Goal: Task Accomplishment & Management: Use online tool/utility

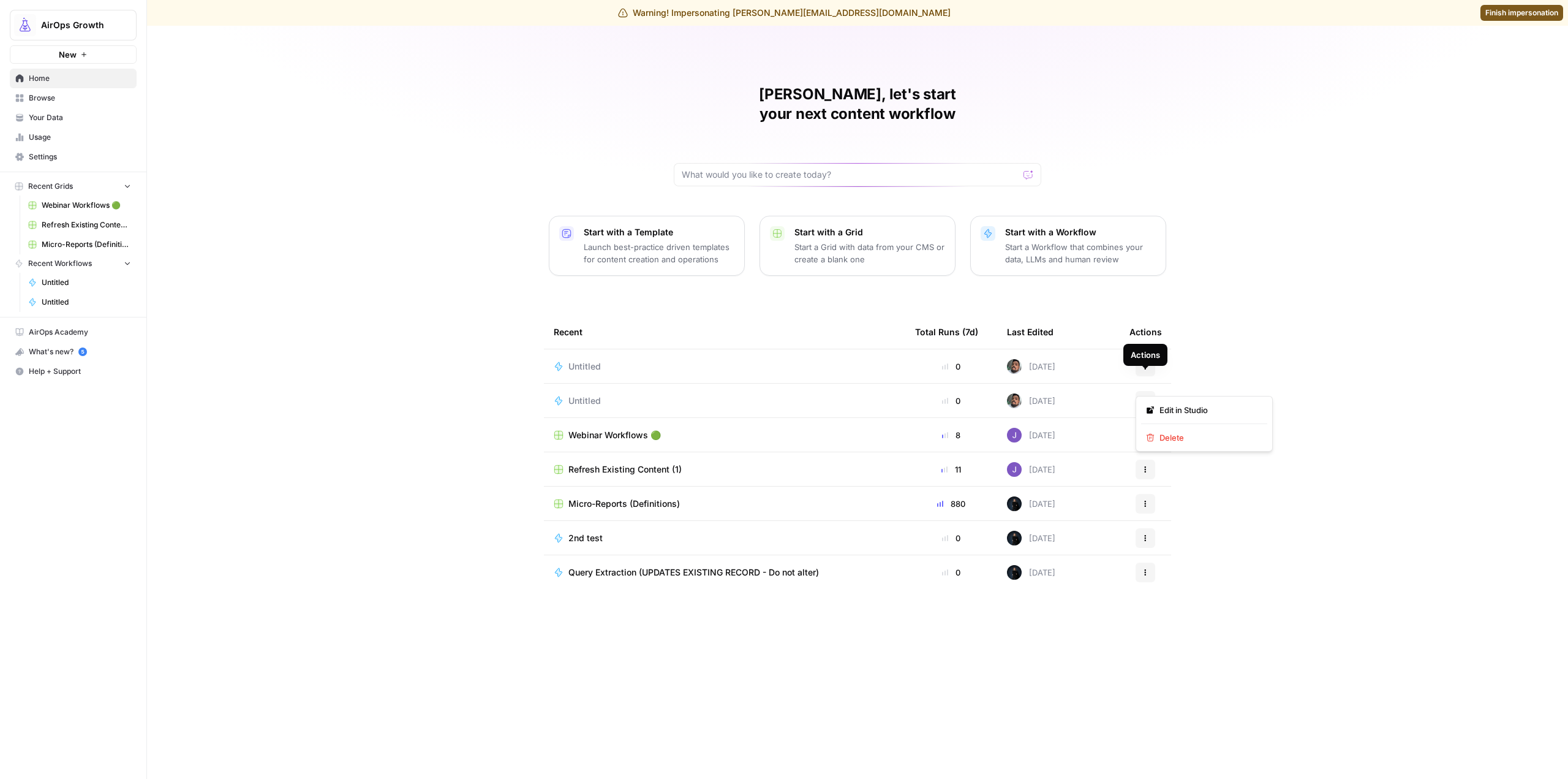
click at [1150, 391] on button "Actions" at bounding box center [1145, 401] width 20 height 20
click at [1169, 441] on span "Delete" at bounding box center [1208, 437] width 98 height 12
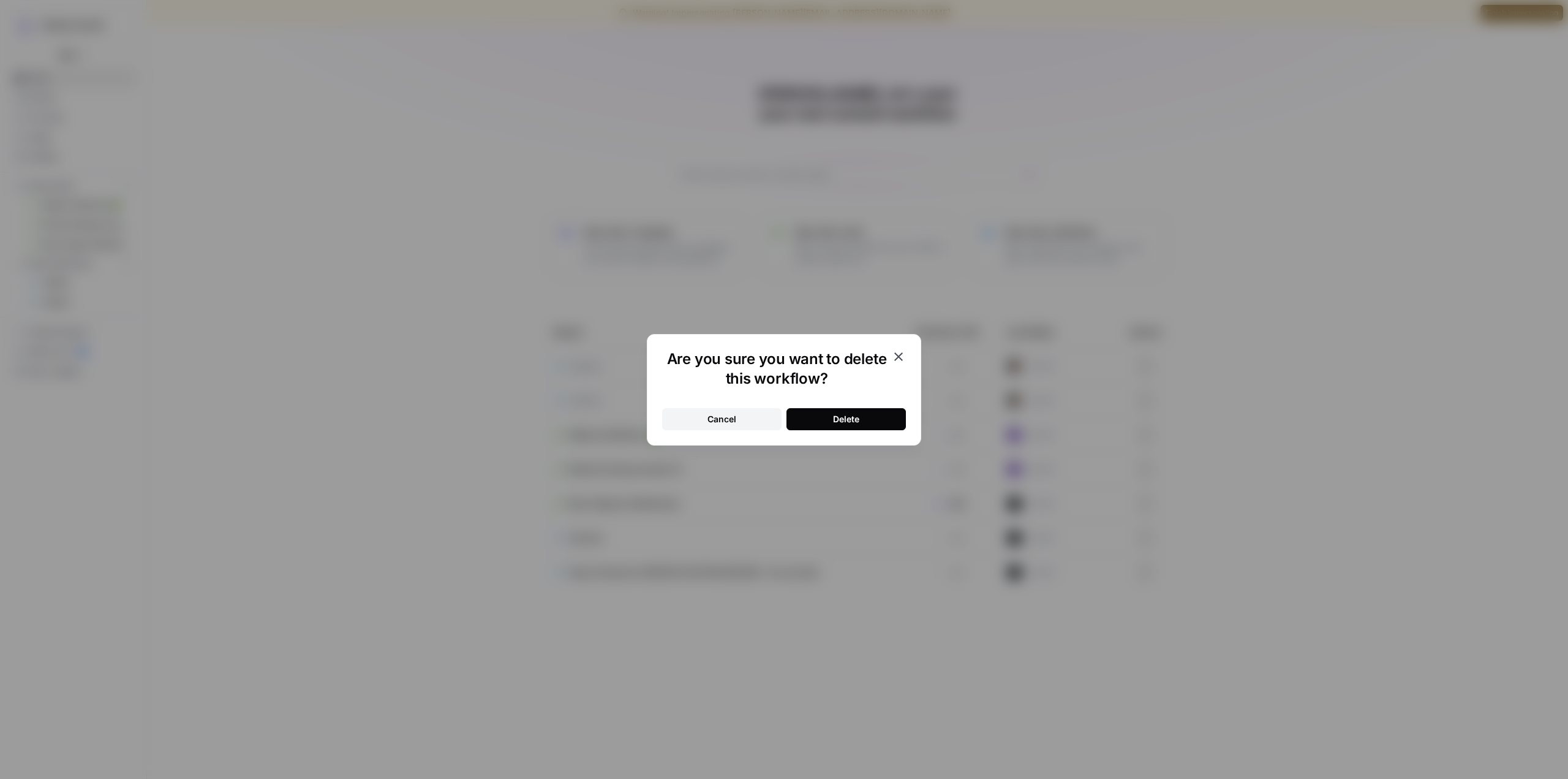
click at [859, 423] on div "Delete" at bounding box center [847, 419] width 27 height 12
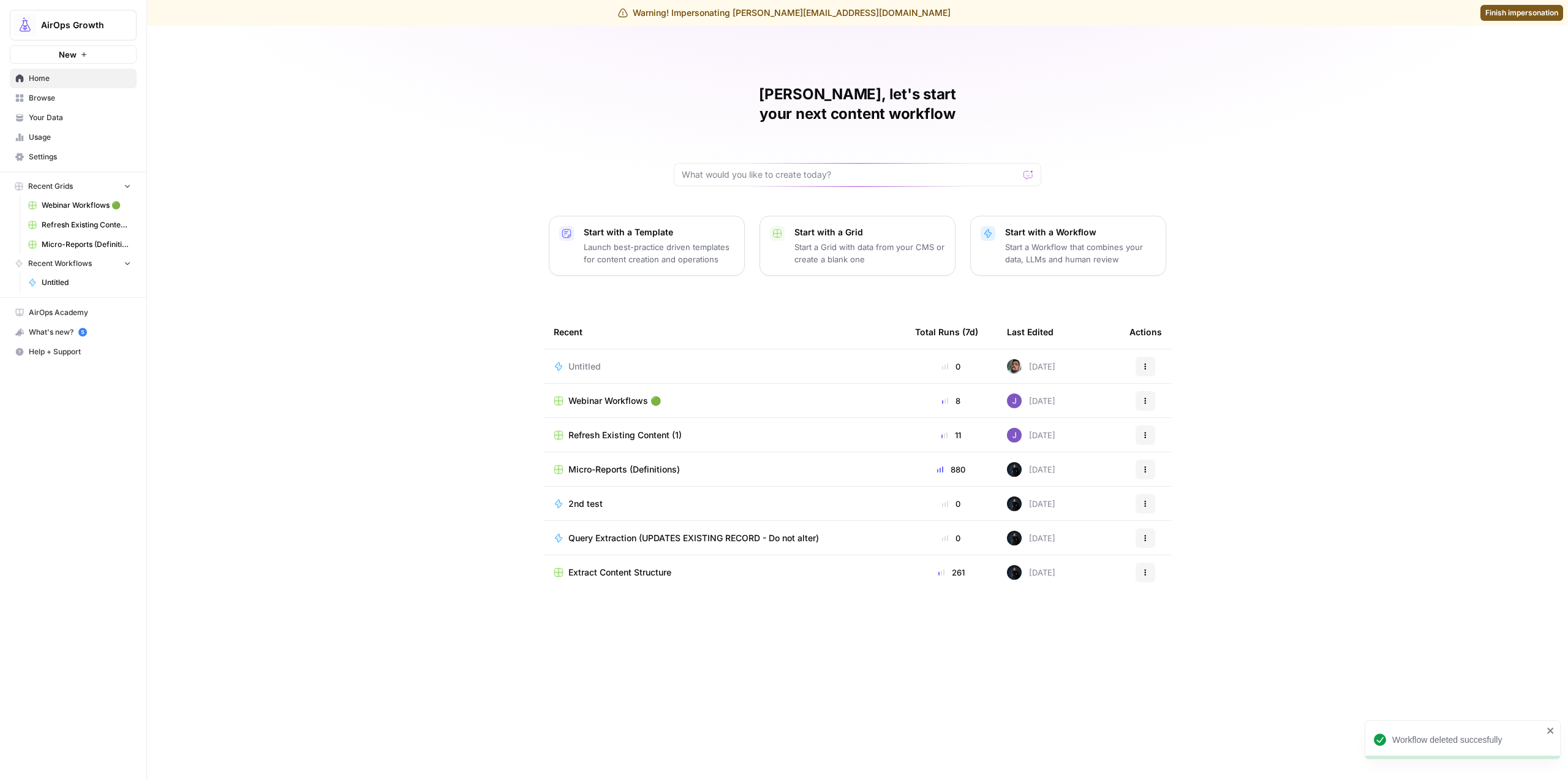
click at [1146, 363] on icon "button" at bounding box center [1145, 367] width 8 height 8
click at [1172, 408] on span "Delete" at bounding box center [1208, 403] width 98 height 12
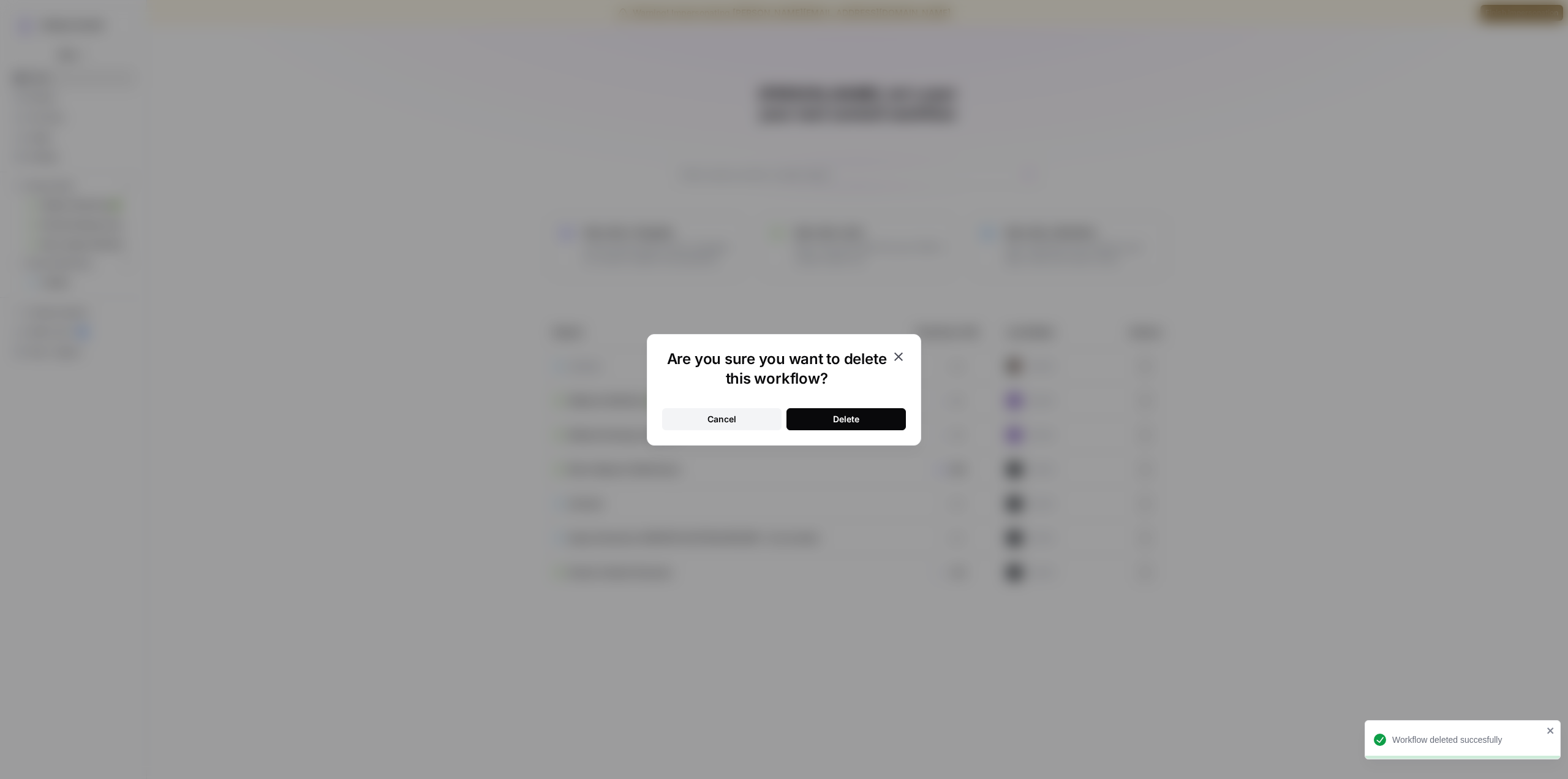
click at [853, 416] on div "Delete" at bounding box center [847, 419] width 27 height 12
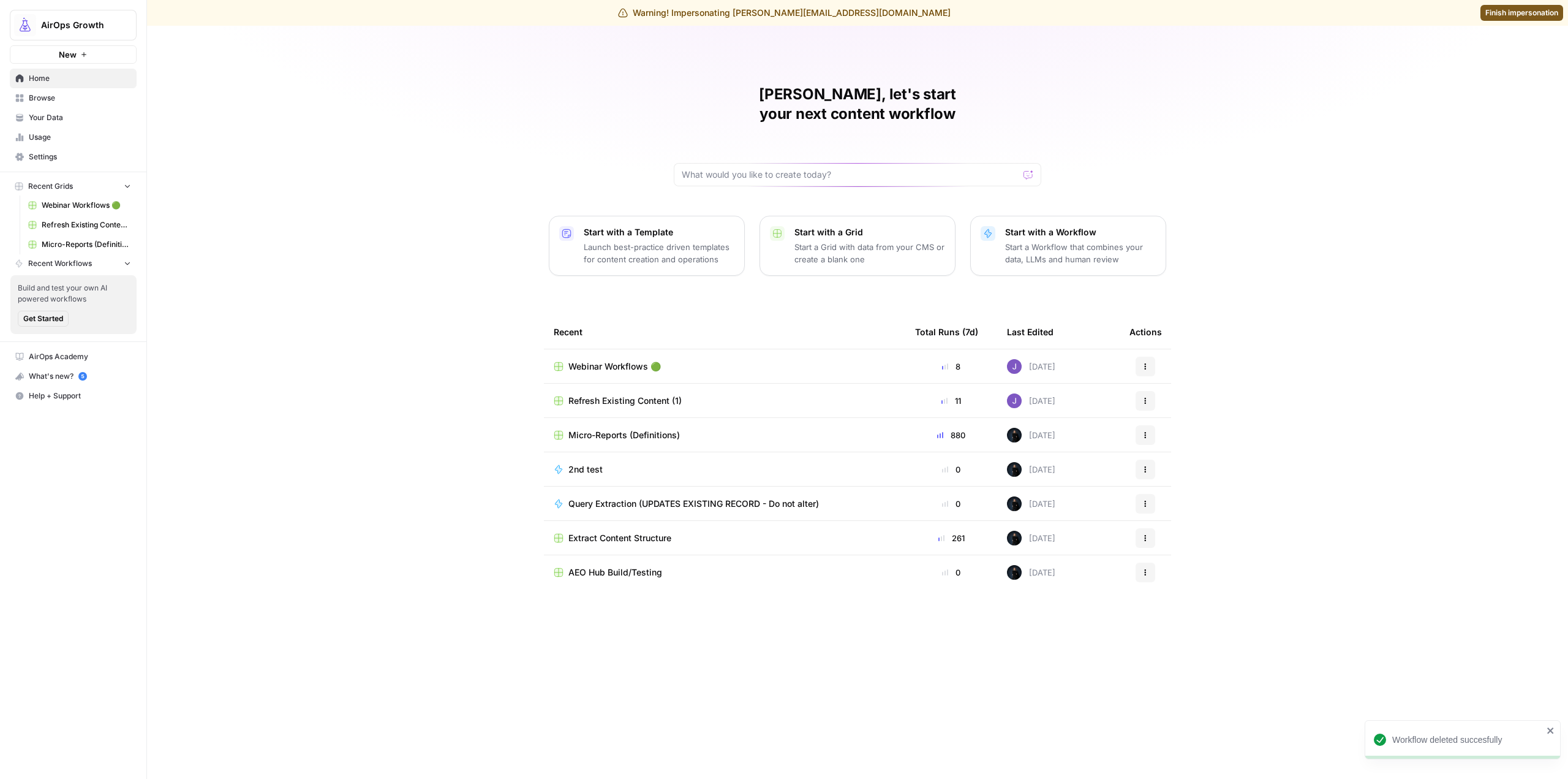
click at [1057, 241] on p "Start a Workflow that combines your data, LLMs and human review" at bounding box center [1080, 253] width 150 height 25
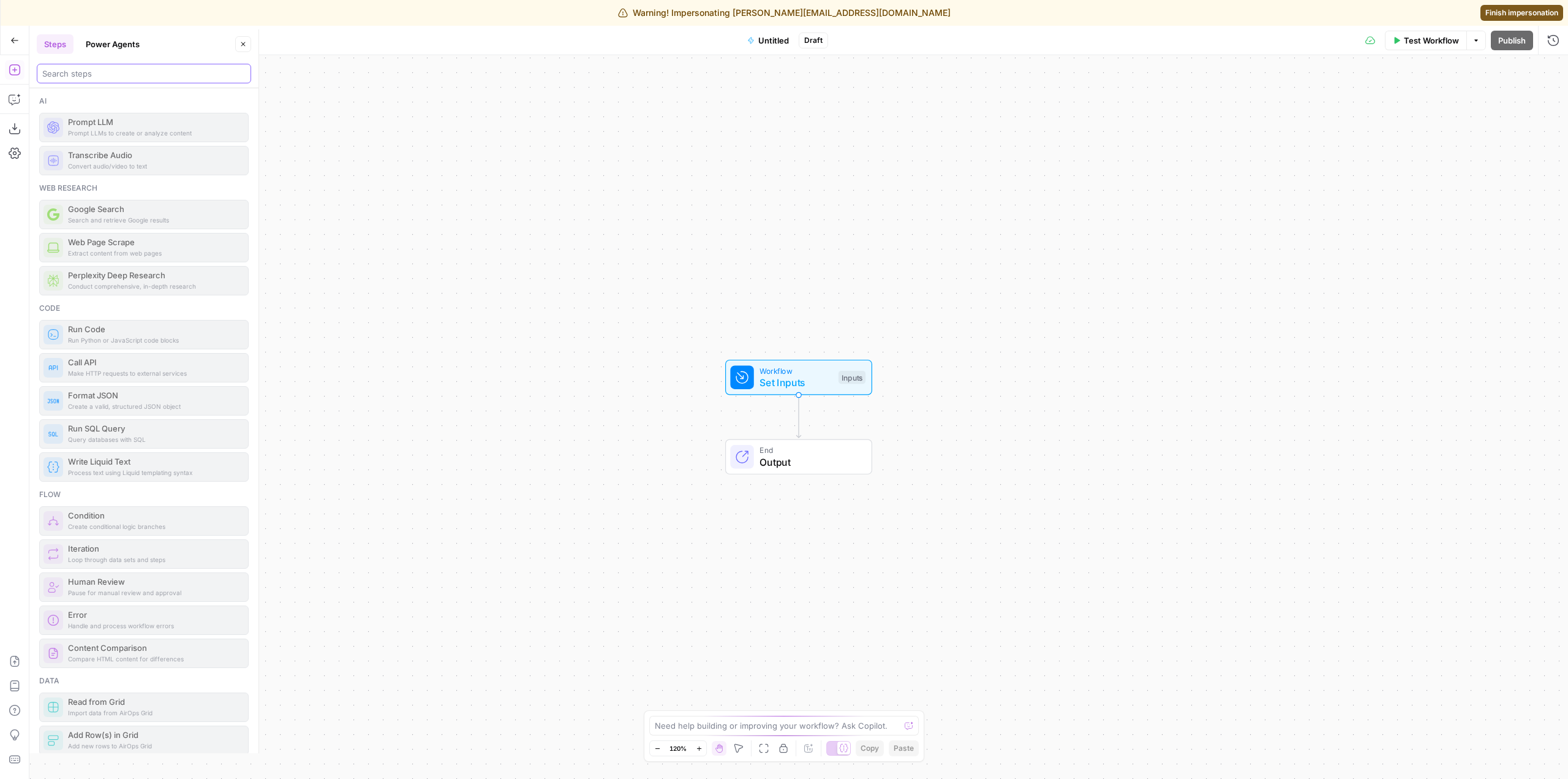
click at [111, 77] on input "search" at bounding box center [144, 73] width 204 height 12
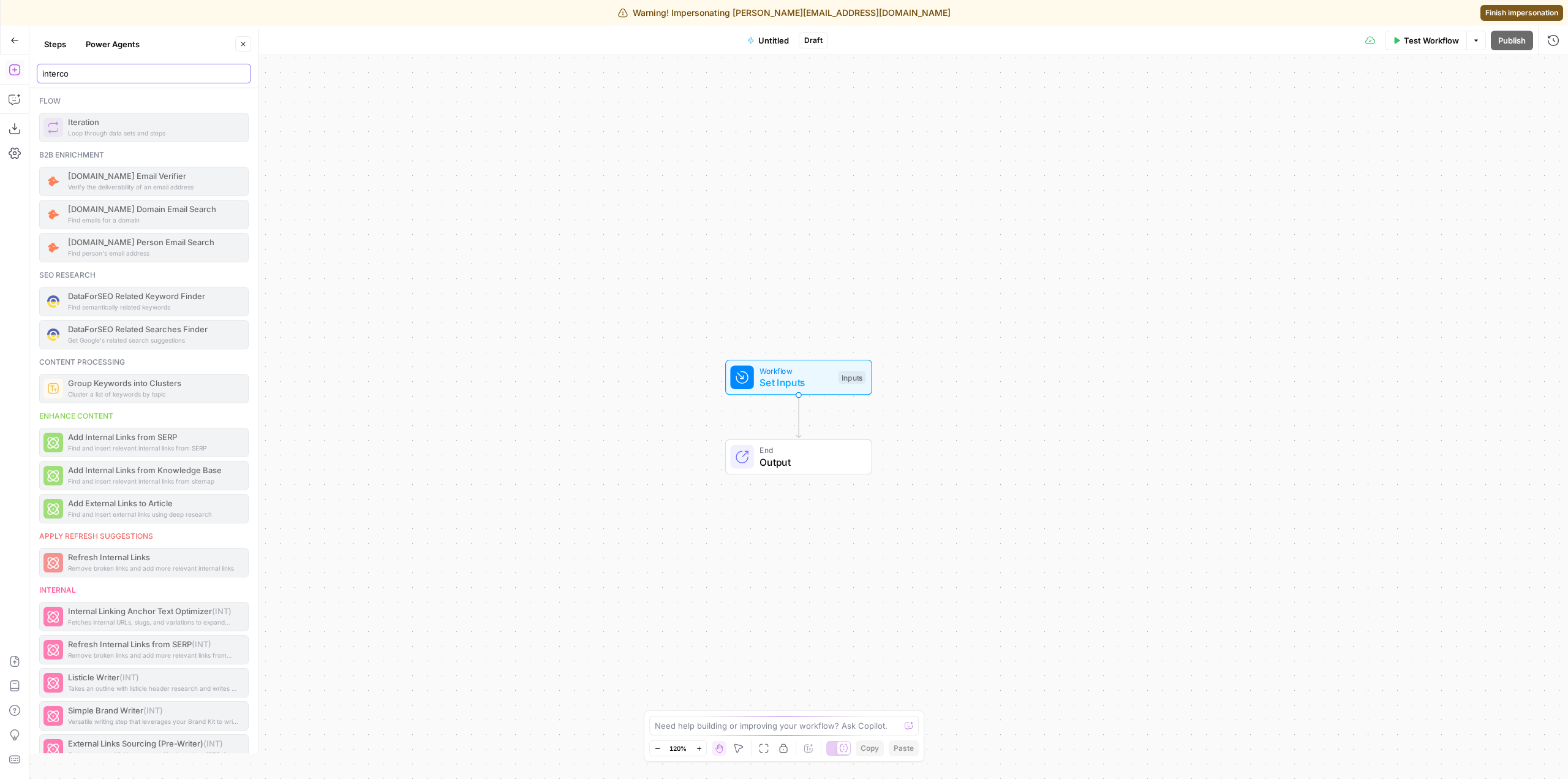
type input "intercom"
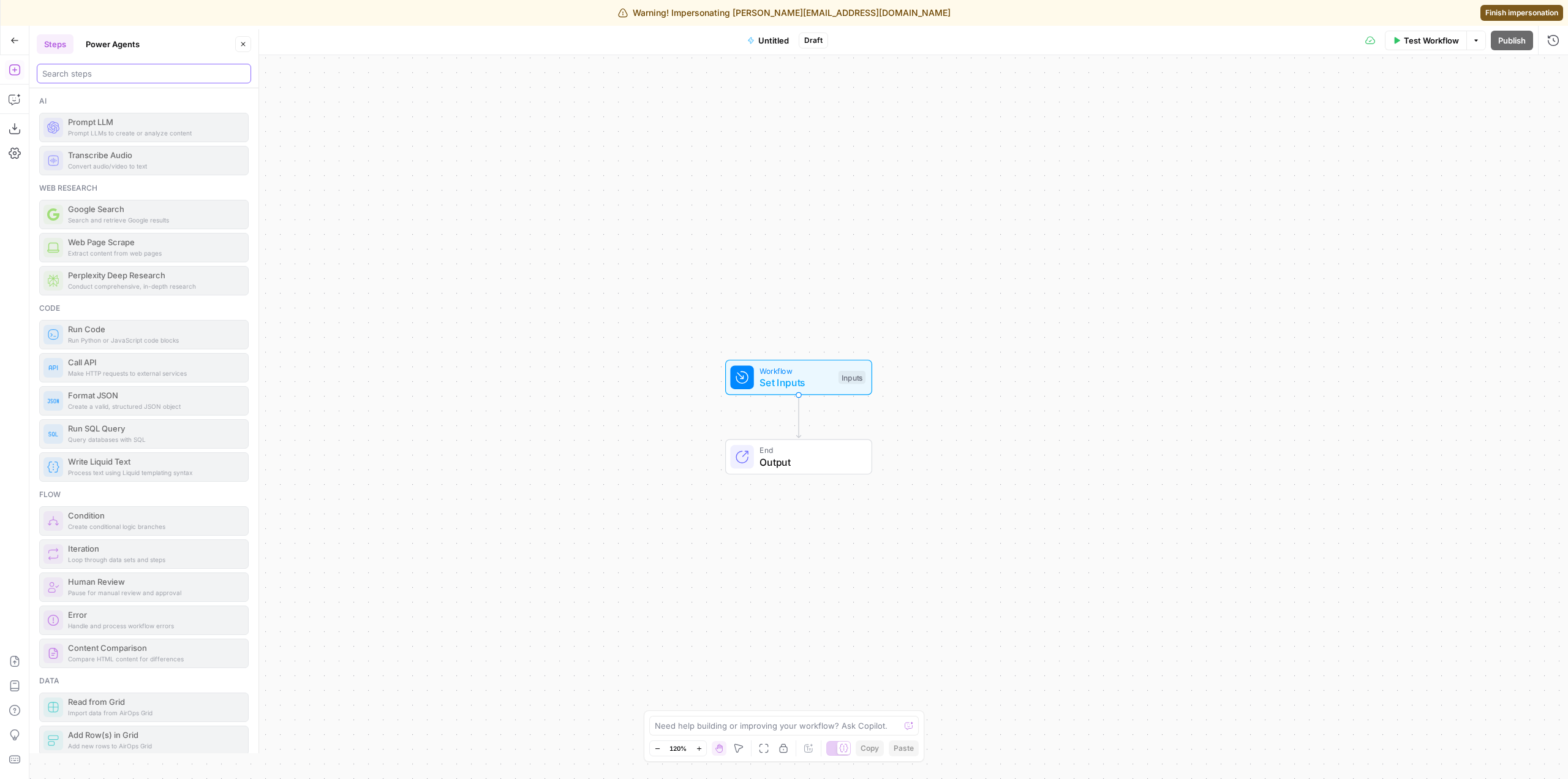
click at [87, 79] on input "search" at bounding box center [144, 73] width 204 height 12
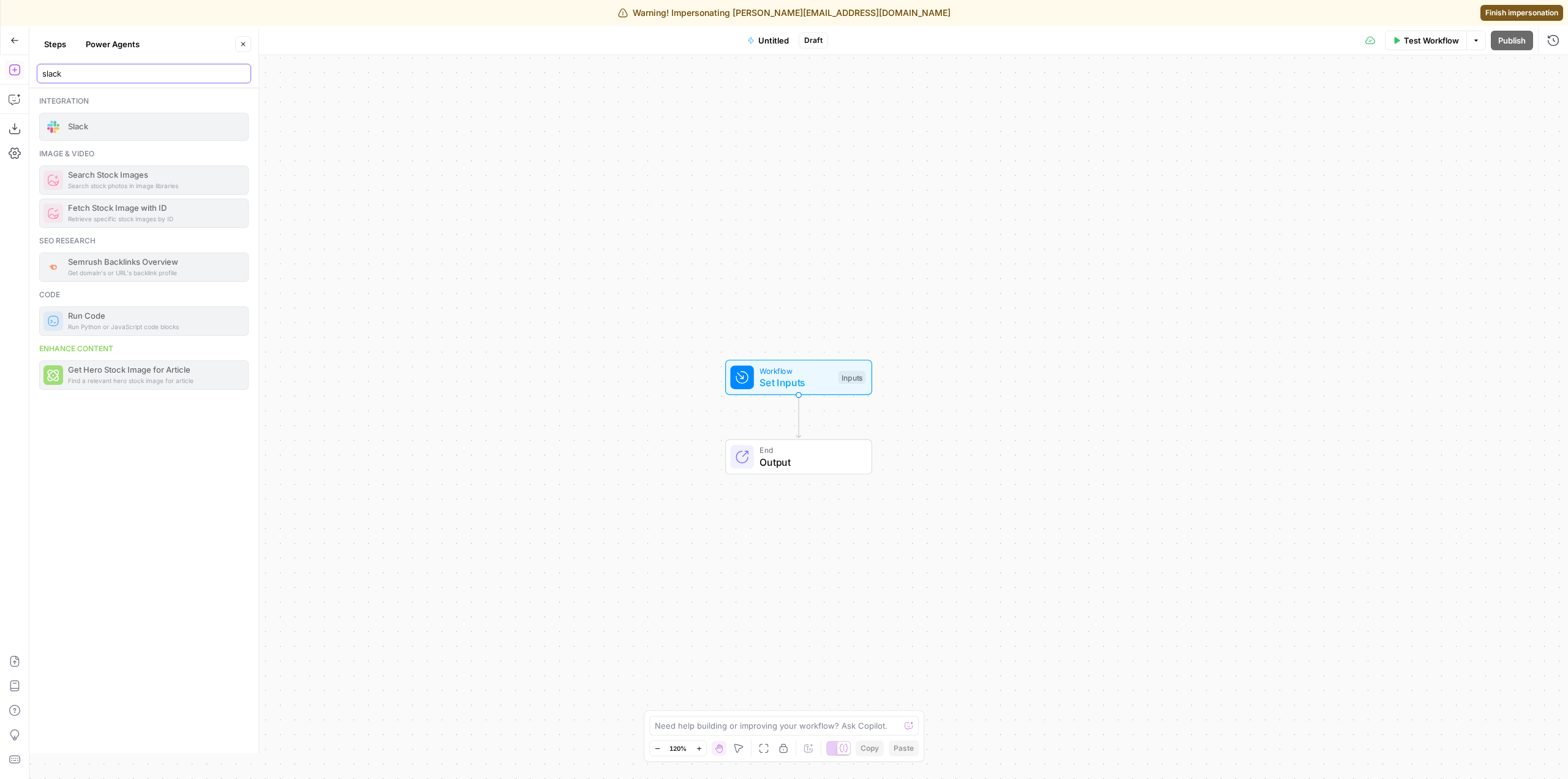
type input "slack"
click at [1142, 387] on div "Workflow Set Inputs Inputs End Output" at bounding box center [798, 417] width 1539 height 724
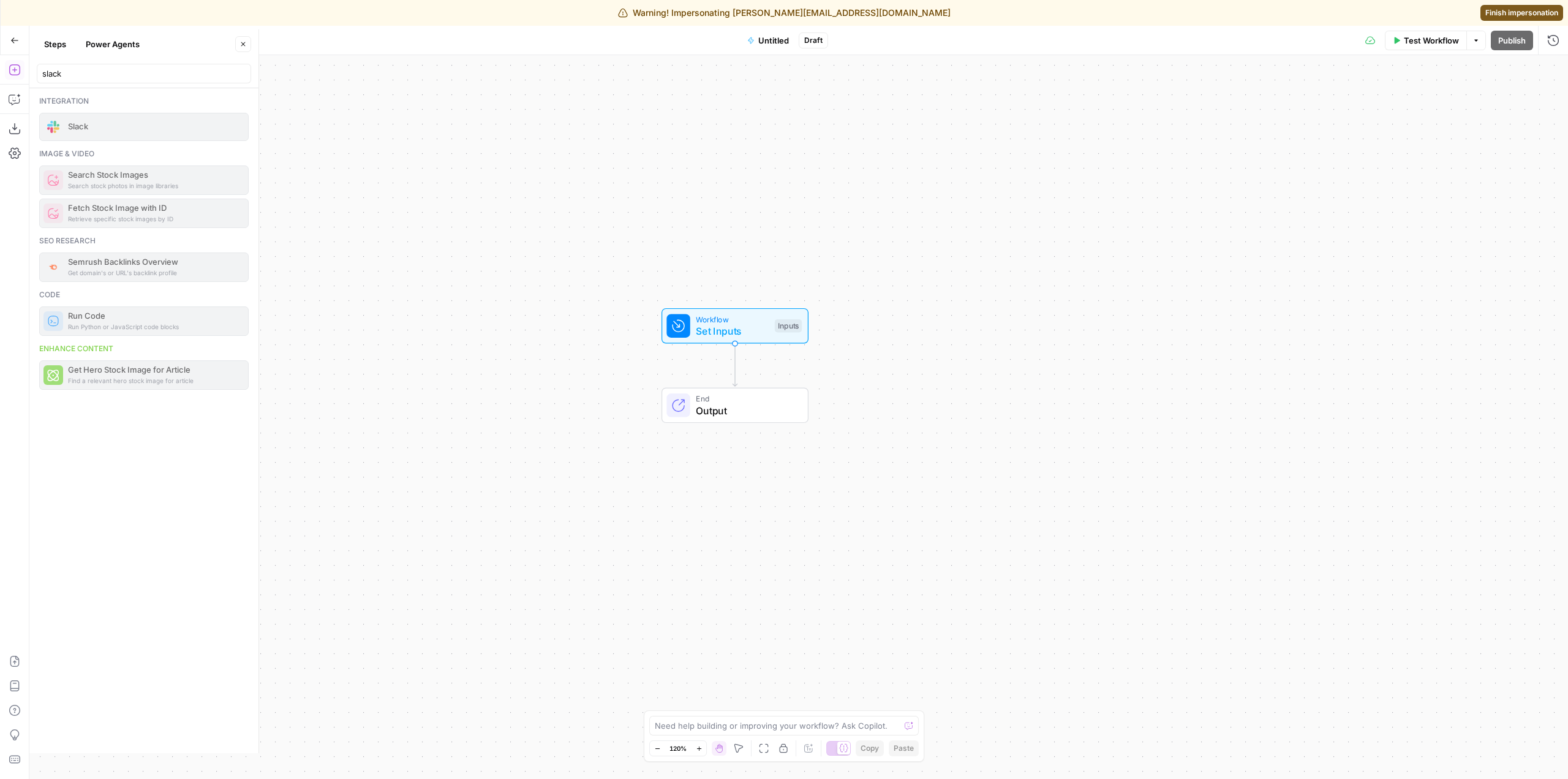
drag, startPoint x: 1262, startPoint y: 224, endPoint x: 1198, endPoint y: 173, distance: 81.8
click at [1198, 173] on div "Workflow Set Inputs Inputs End Output" at bounding box center [798, 417] width 1539 height 724
click at [728, 328] on span "Set Inputs" at bounding box center [732, 331] width 73 height 15
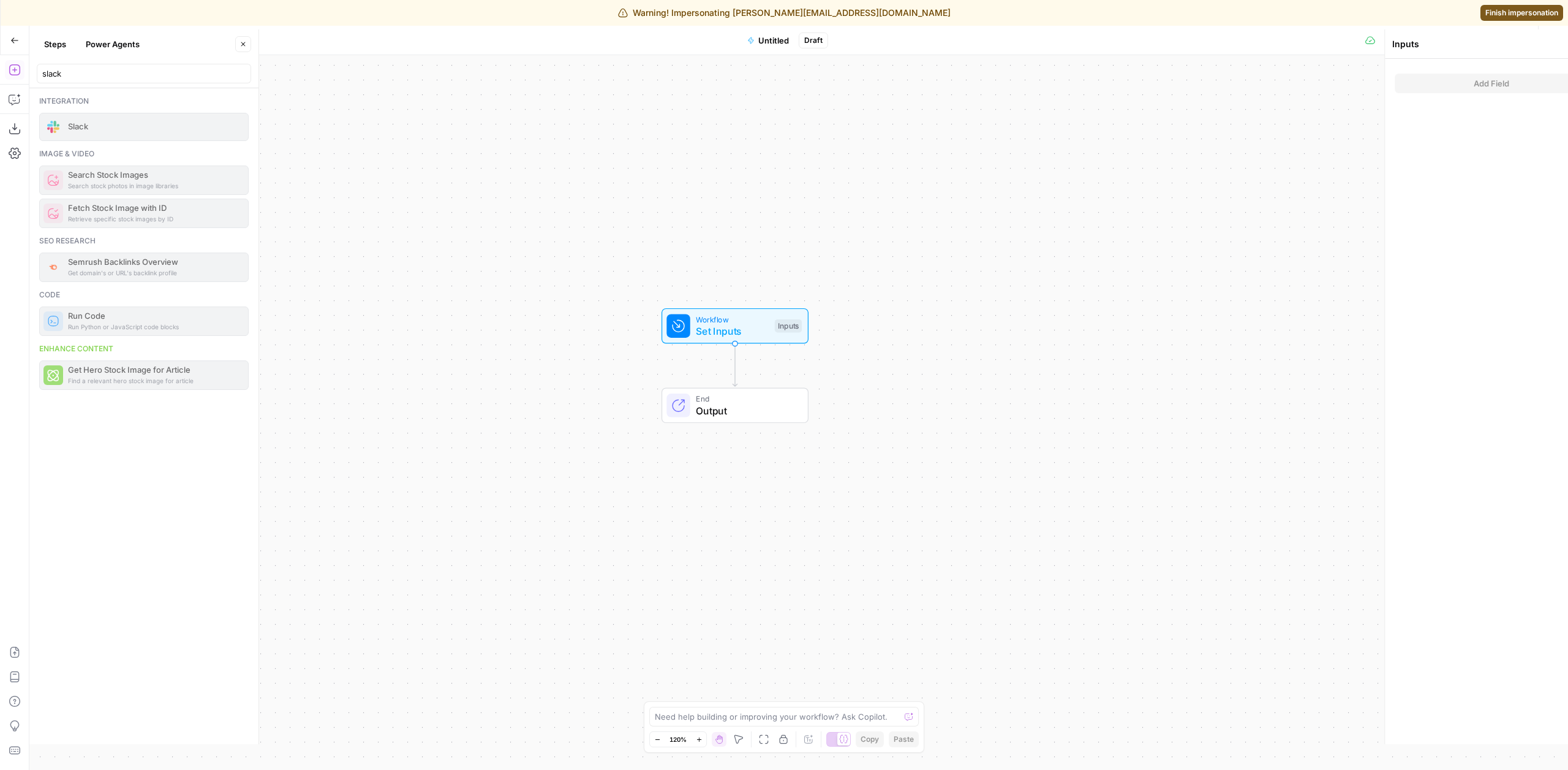
click at [728, 328] on span "Set Inputs" at bounding box center [732, 331] width 73 height 15
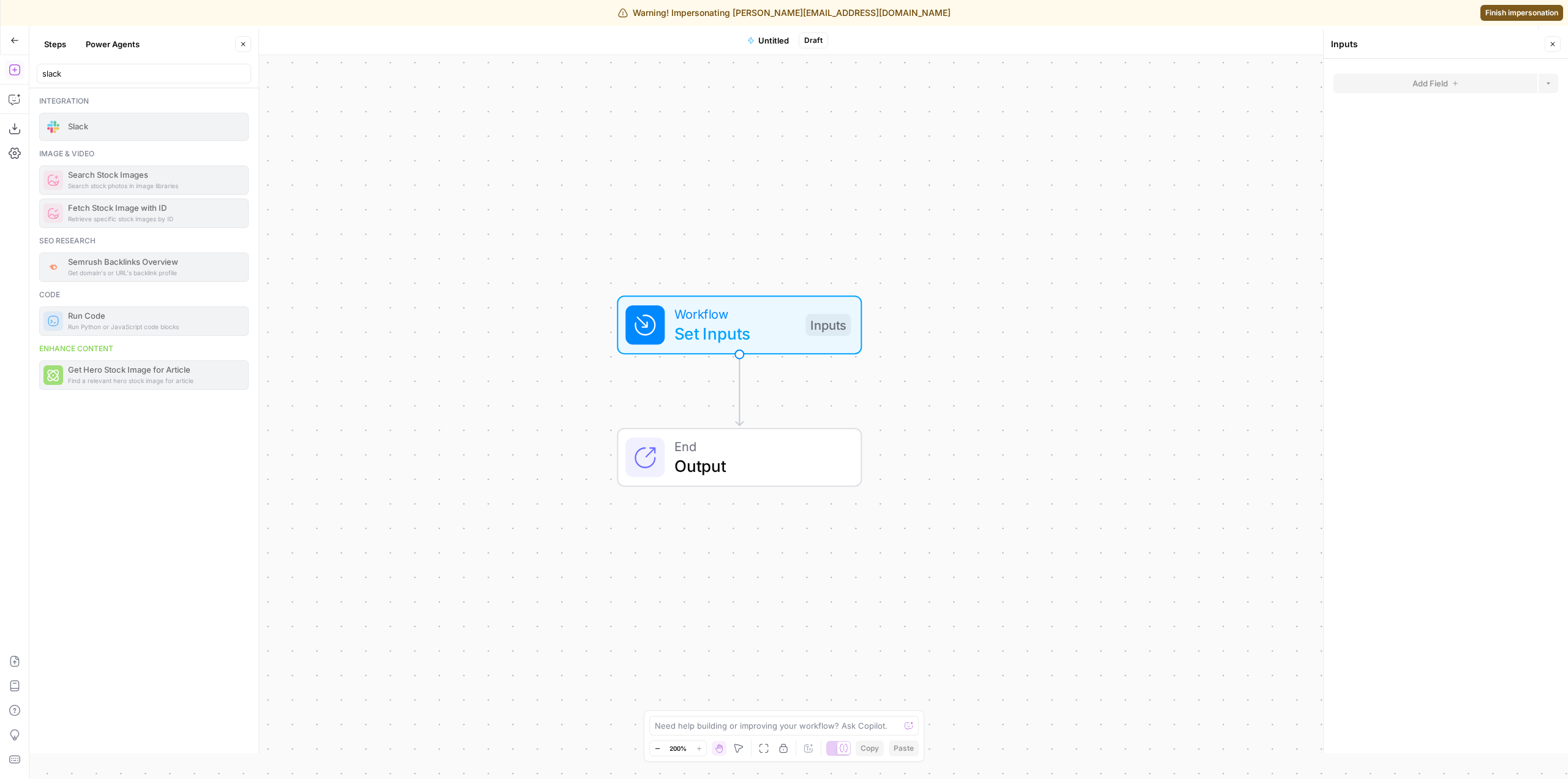
click at [111, 134] on div "Slack" at bounding box center [144, 127] width 209 height 28
click at [381, 142] on div "Workflow Set Inputs Inputs End Output" at bounding box center [798, 417] width 1539 height 724
click at [1546, 40] on button "Close" at bounding box center [1553, 44] width 16 height 16
click at [1456, 47] on button "Test Workflow" at bounding box center [1426, 40] width 82 height 20
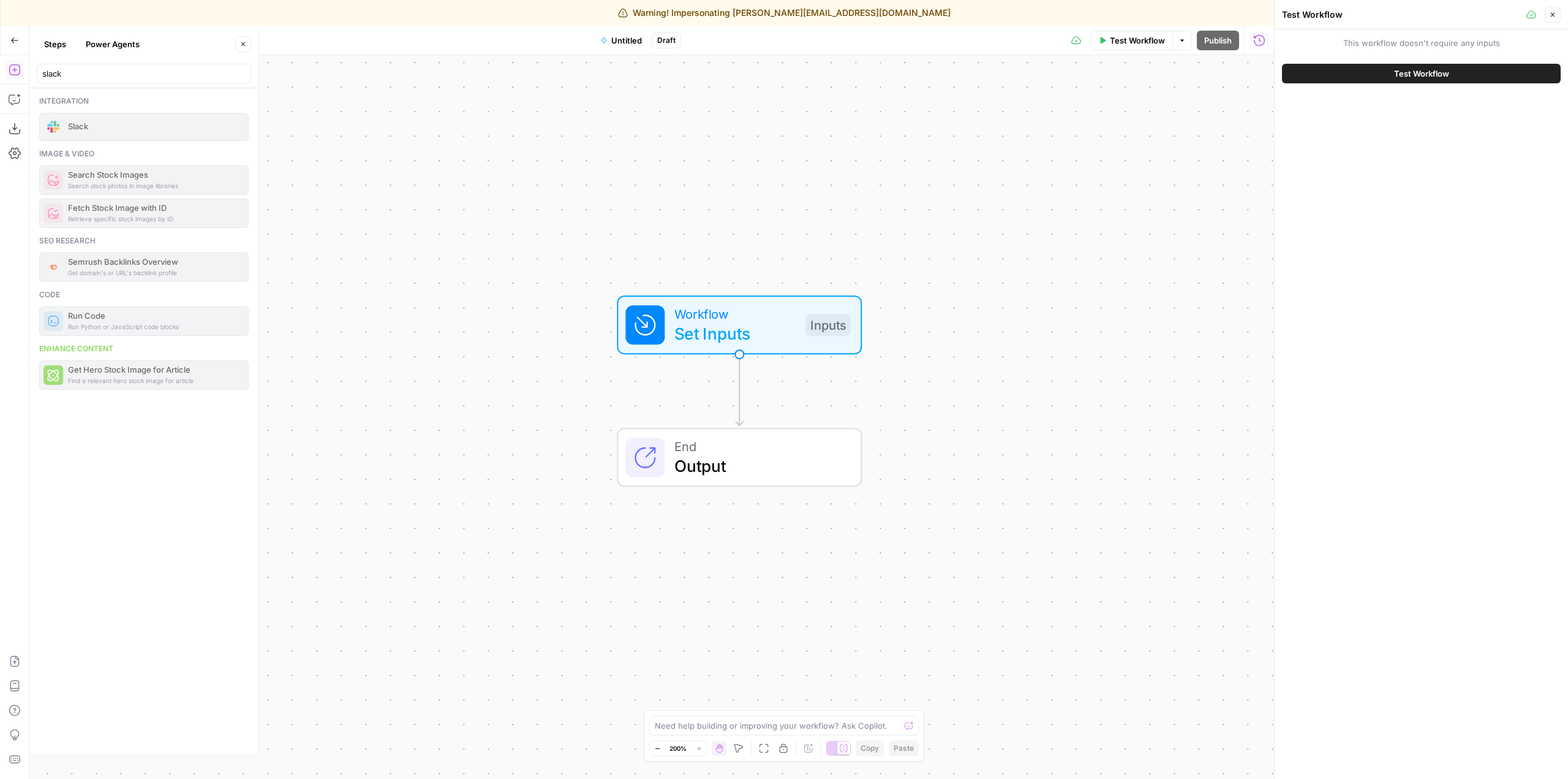
click at [1424, 81] on button "Test Workflow" at bounding box center [1421, 73] width 279 height 20
click at [1286, 18] on button "Back" at bounding box center [1290, 14] width 16 height 16
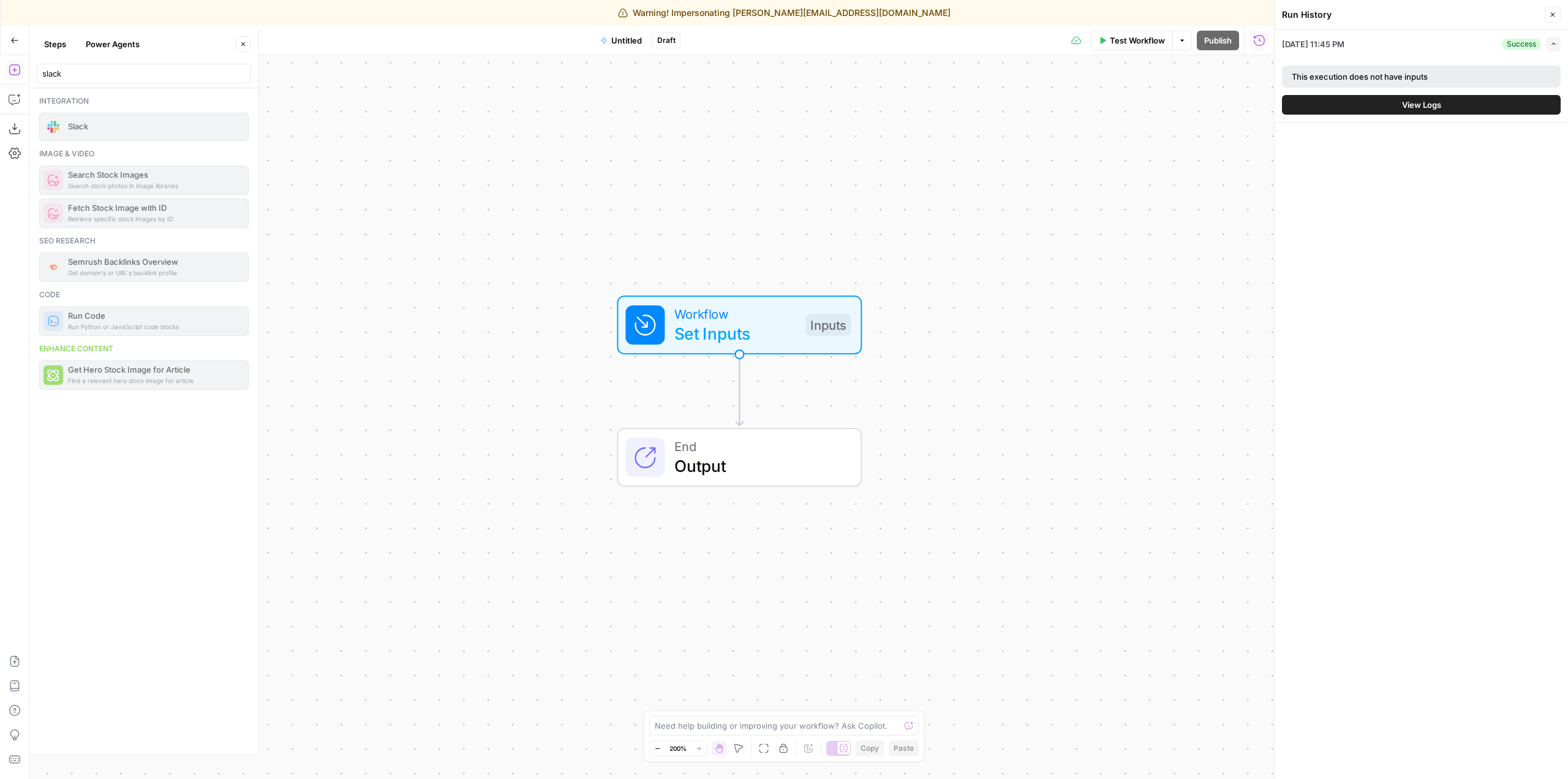
click at [1557, 16] on button "Close" at bounding box center [1553, 15] width 16 height 16
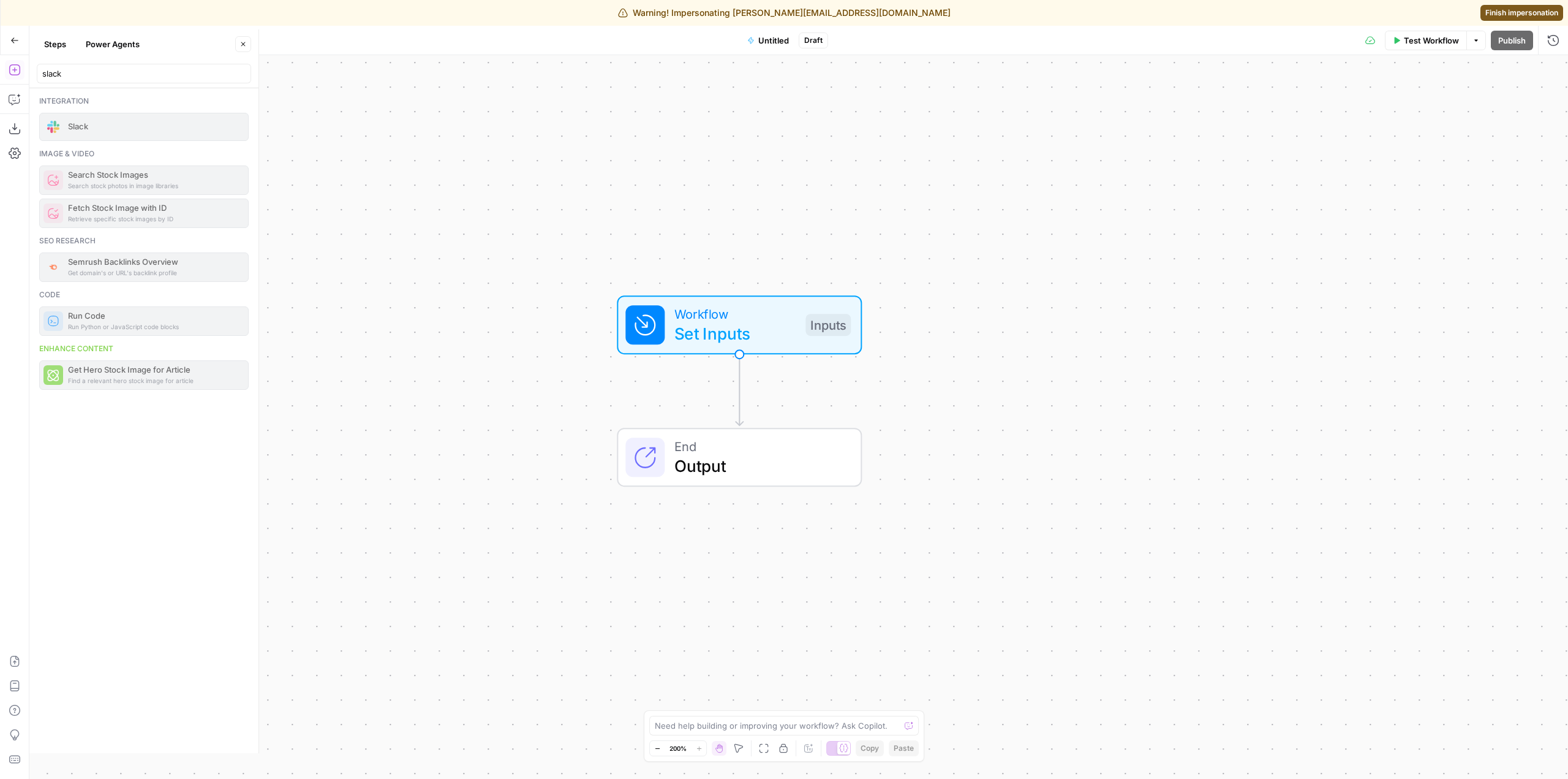
click at [90, 131] on div "Slack" at bounding box center [144, 127] width 209 height 28
click at [711, 323] on span "Set Inputs" at bounding box center [735, 333] width 121 height 25
click at [17, 47] on button "Go Back" at bounding box center [15, 40] width 22 height 22
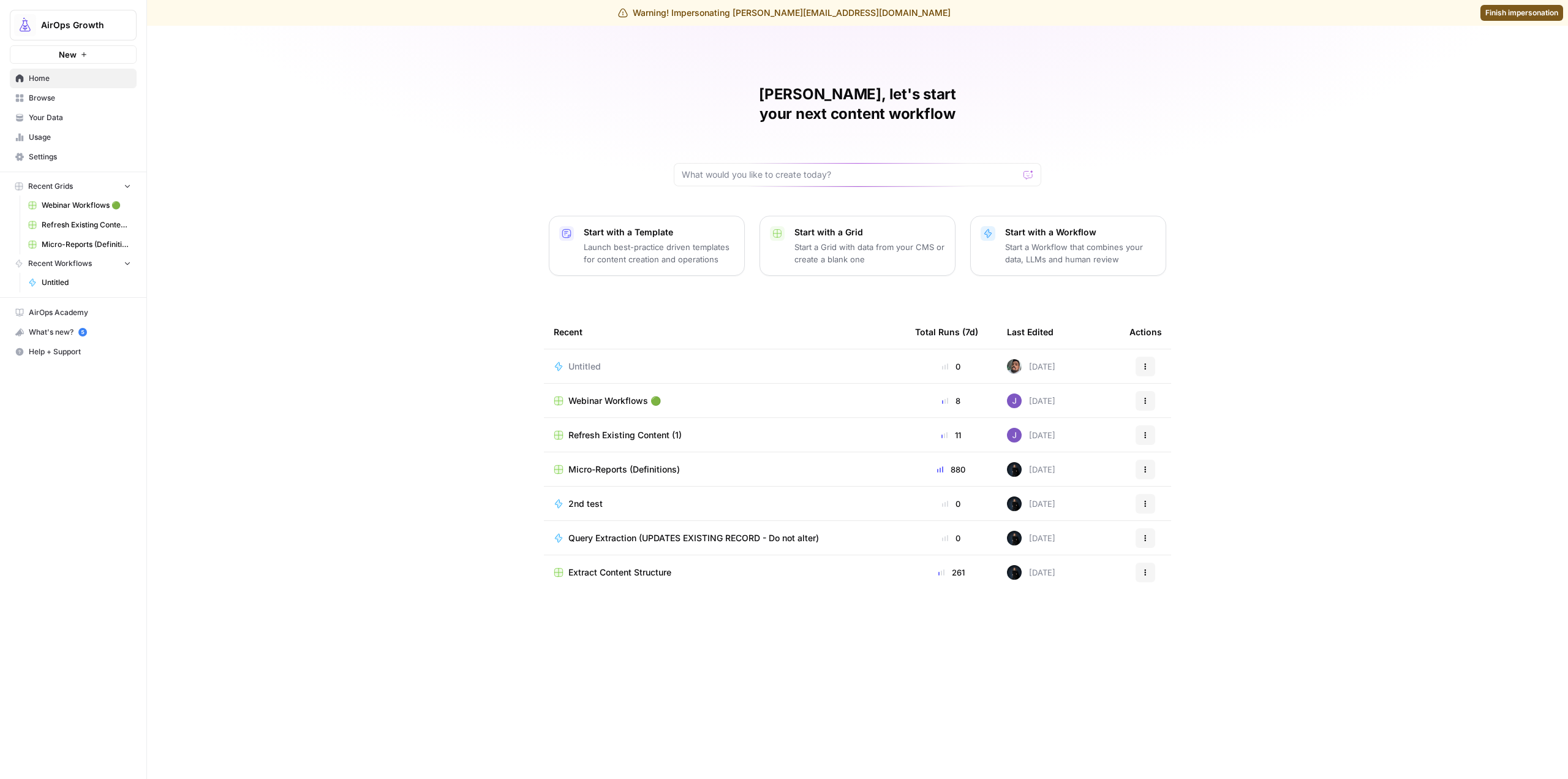
click at [572, 48] on div "Manuel, let's start your next content workflow Start with a Template Launch bes…" at bounding box center [858, 403] width 1421 height 753
click at [1530, 11] on span "Finish impersonation" at bounding box center [1522, 13] width 73 height 11
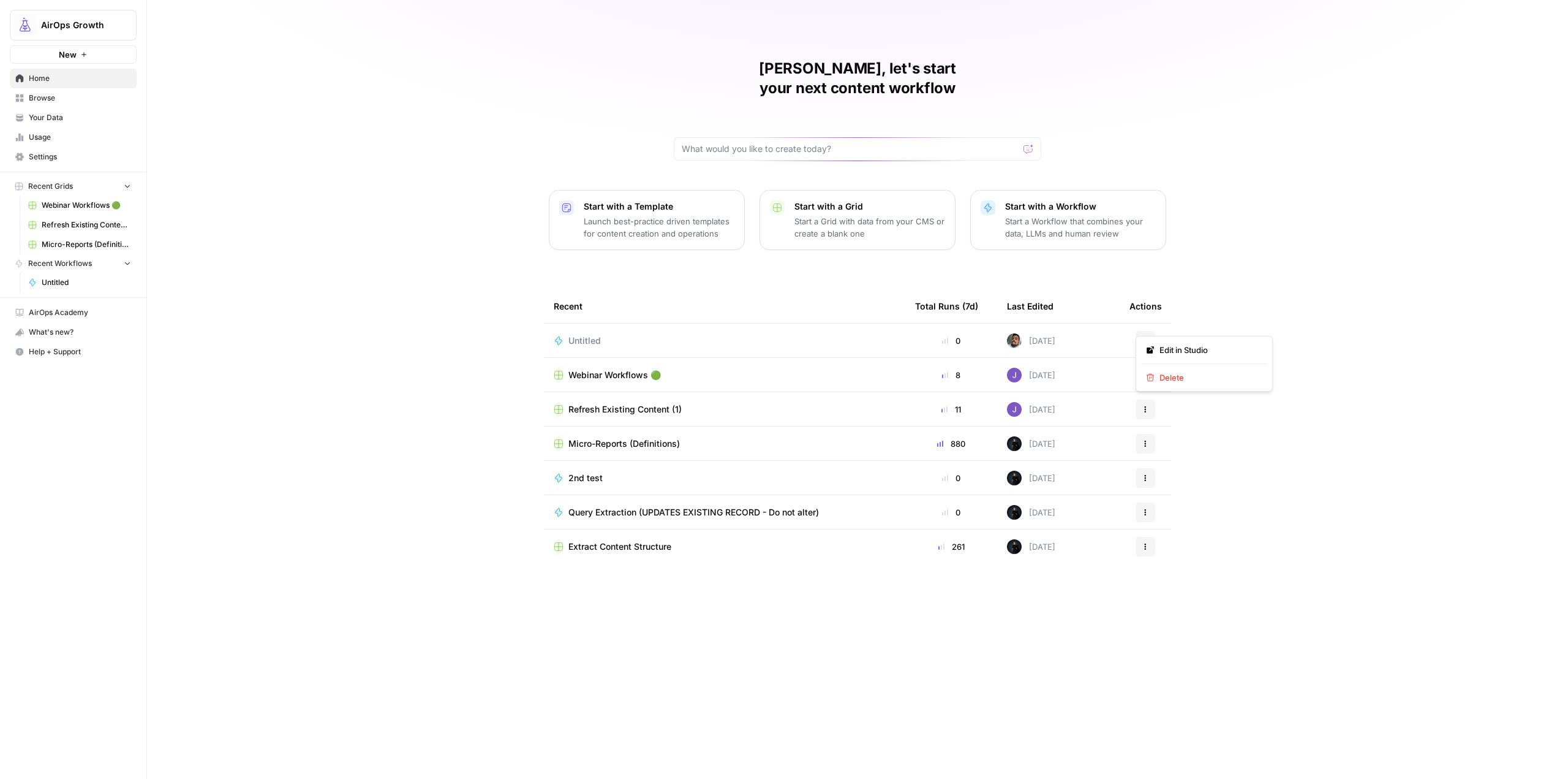
click at [1142, 337] on icon "button" at bounding box center [1145, 341] width 8 height 8
click at [1154, 376] on icon "button" at bounding box center [1150, 378] width 9 height 9
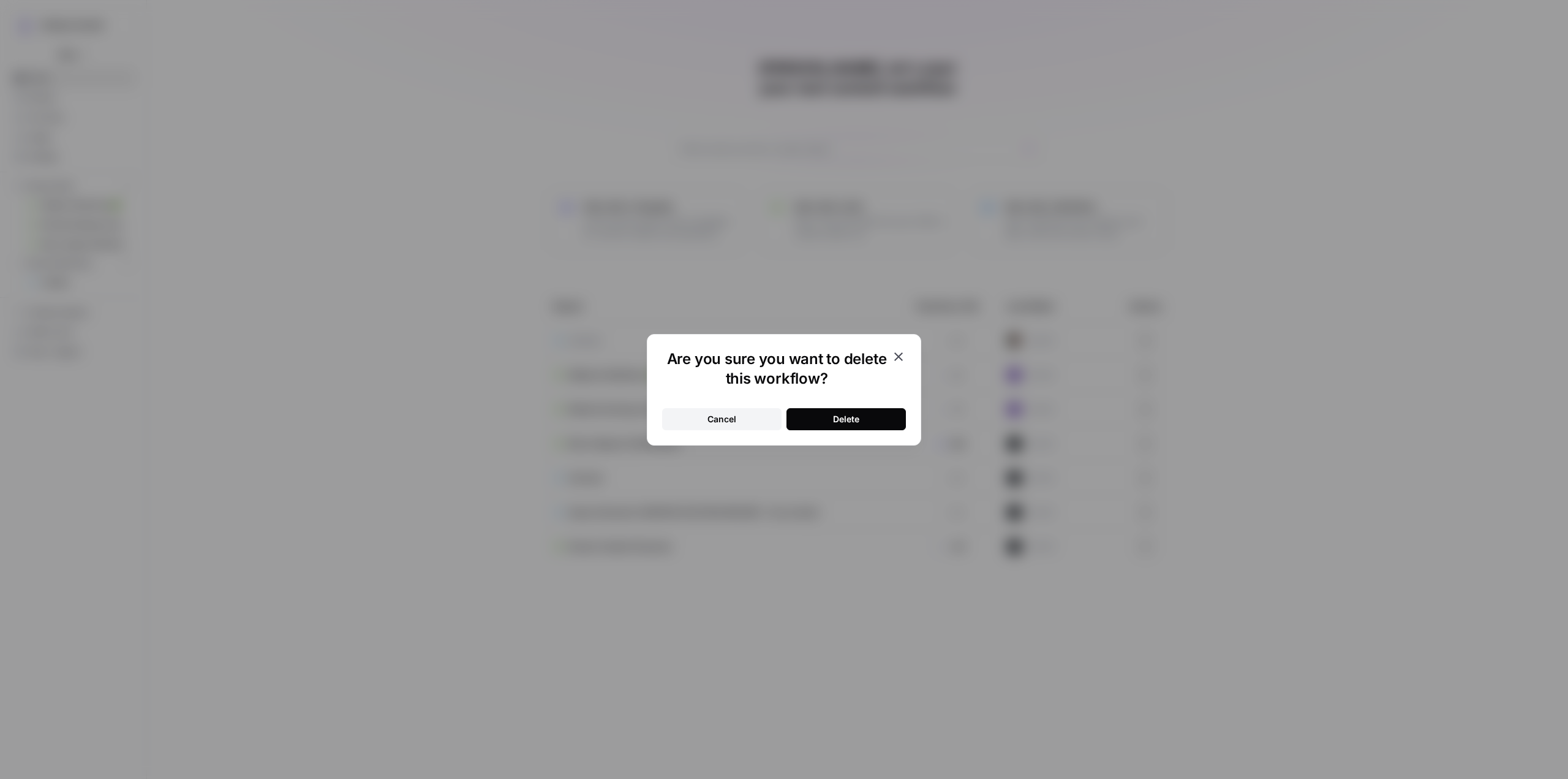
click at [849, 418] on div "Delete" at bounding box center [847, 419] width 27 height 12
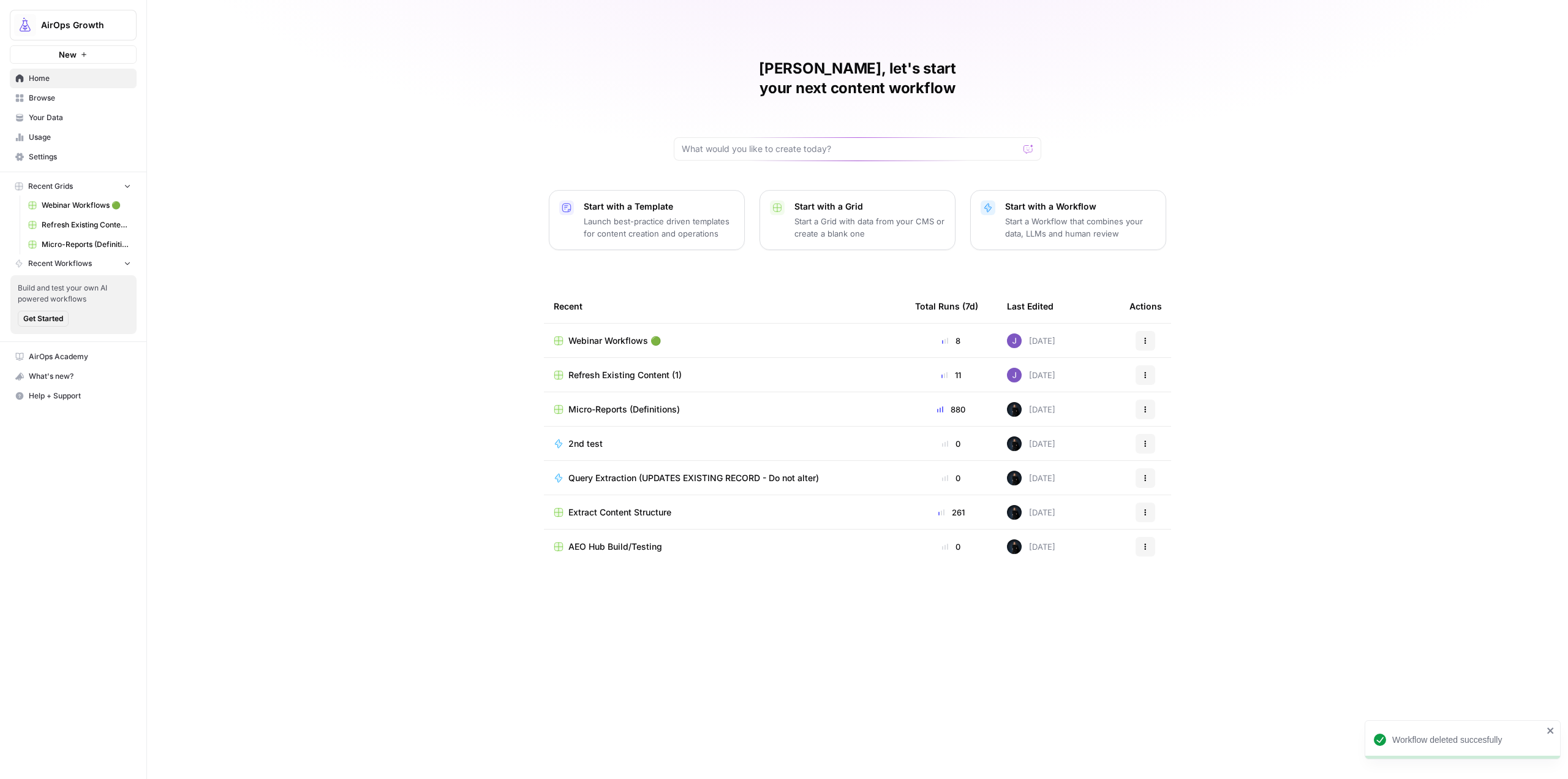
click at [1090, 201] on div "Start with a Workflow Start a Workflow that combines your data, LLMs and human …" at bounding box center [1080, 220] width 150 height 39
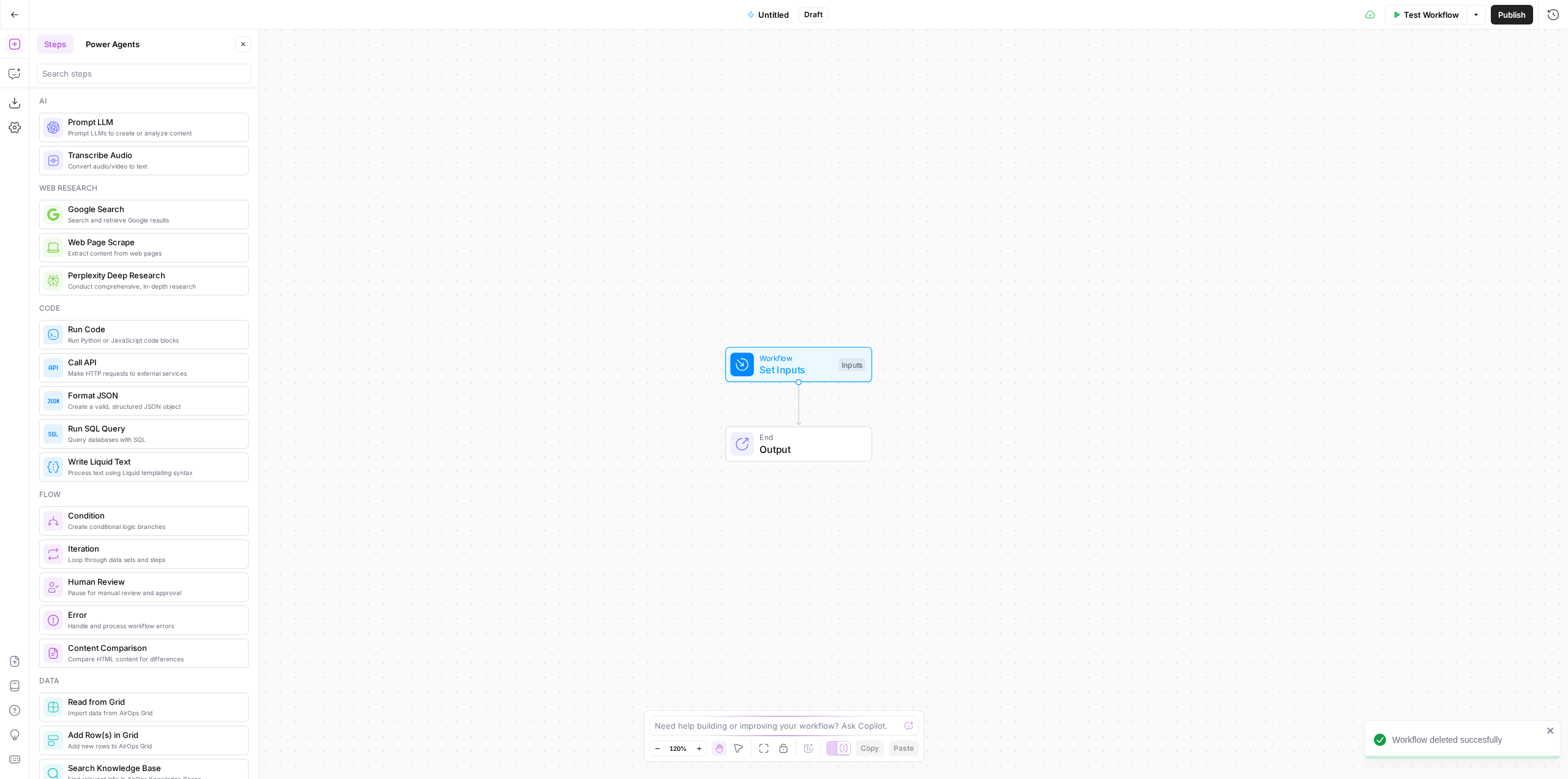
click at [827, 364] on span "Set Inputs" at bounding box center [796, 370] width 73 height 15
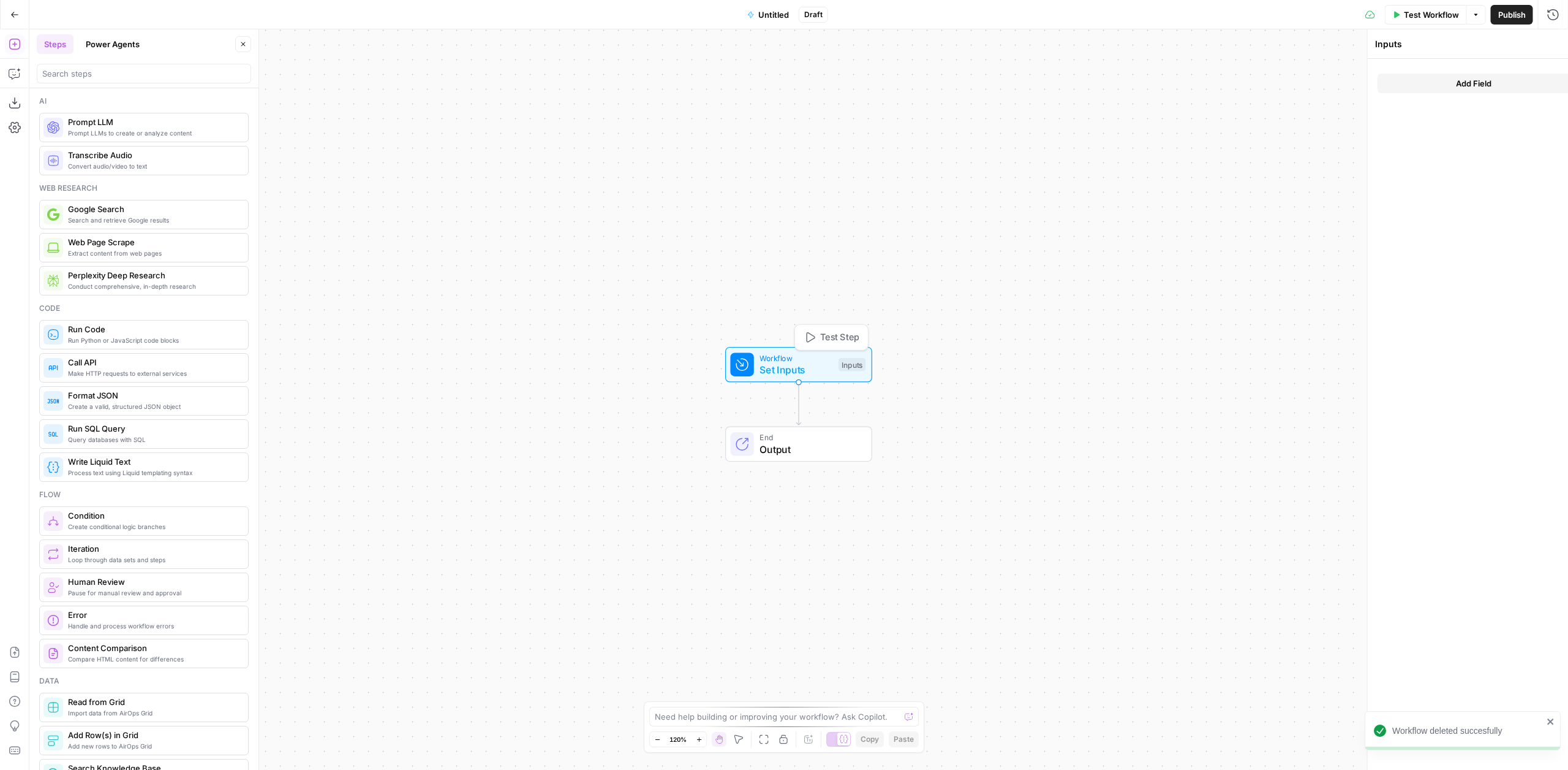
click at [827, 364] on span "Set Inputs" at bounding box center [796, 369] width 73 height 15
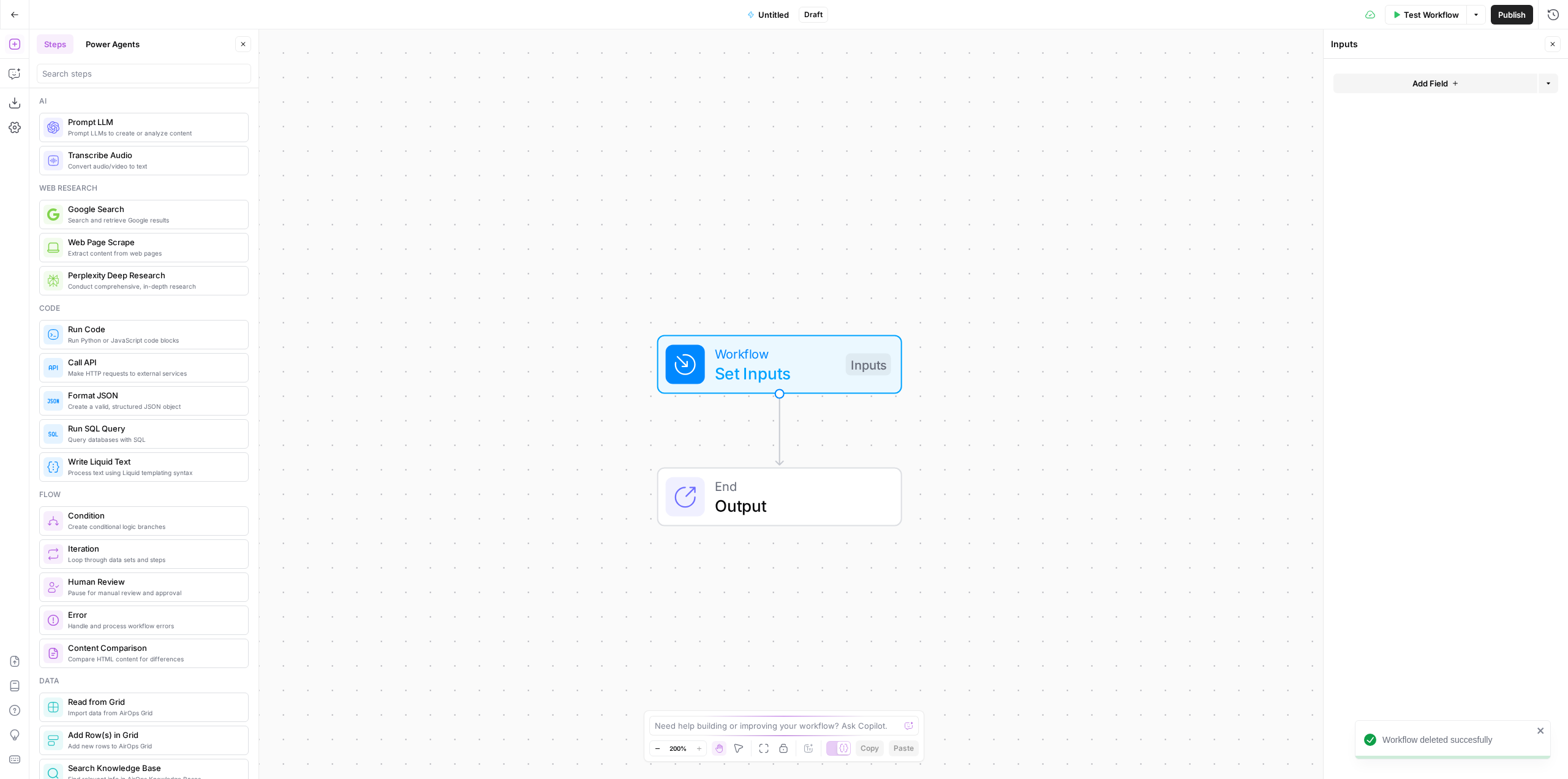
click at [1435, 85] on span "Add Field" at bounding box center [1430, 83] width 36 height 12
click at [135, 79] on input "search" at bounding box center [144, 73] width 204 height 12
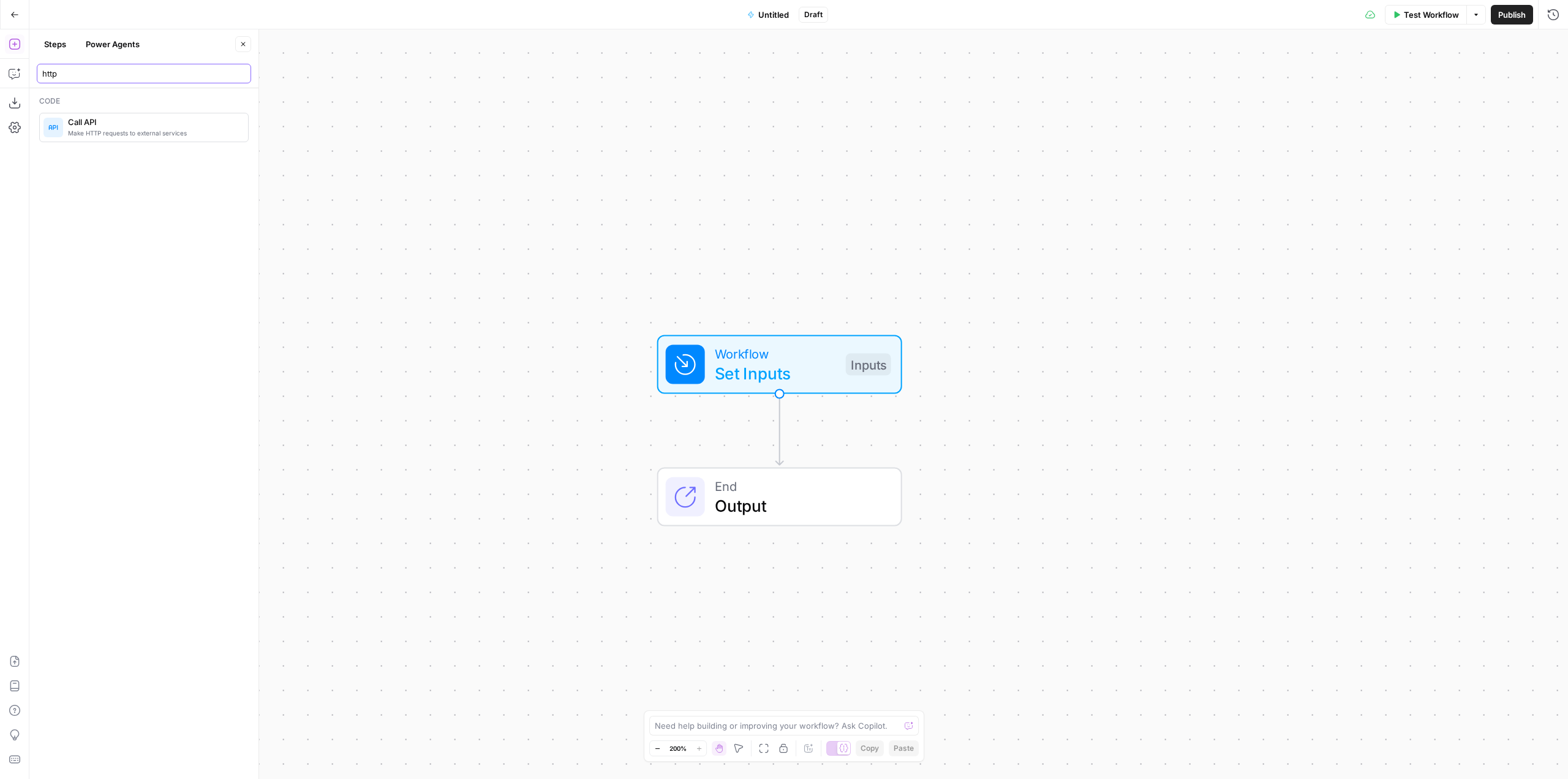
type input "http"
click at [148, 133] on span "Make HTTP requests to external services" at bounding box center [153, 133] width 170 height 10
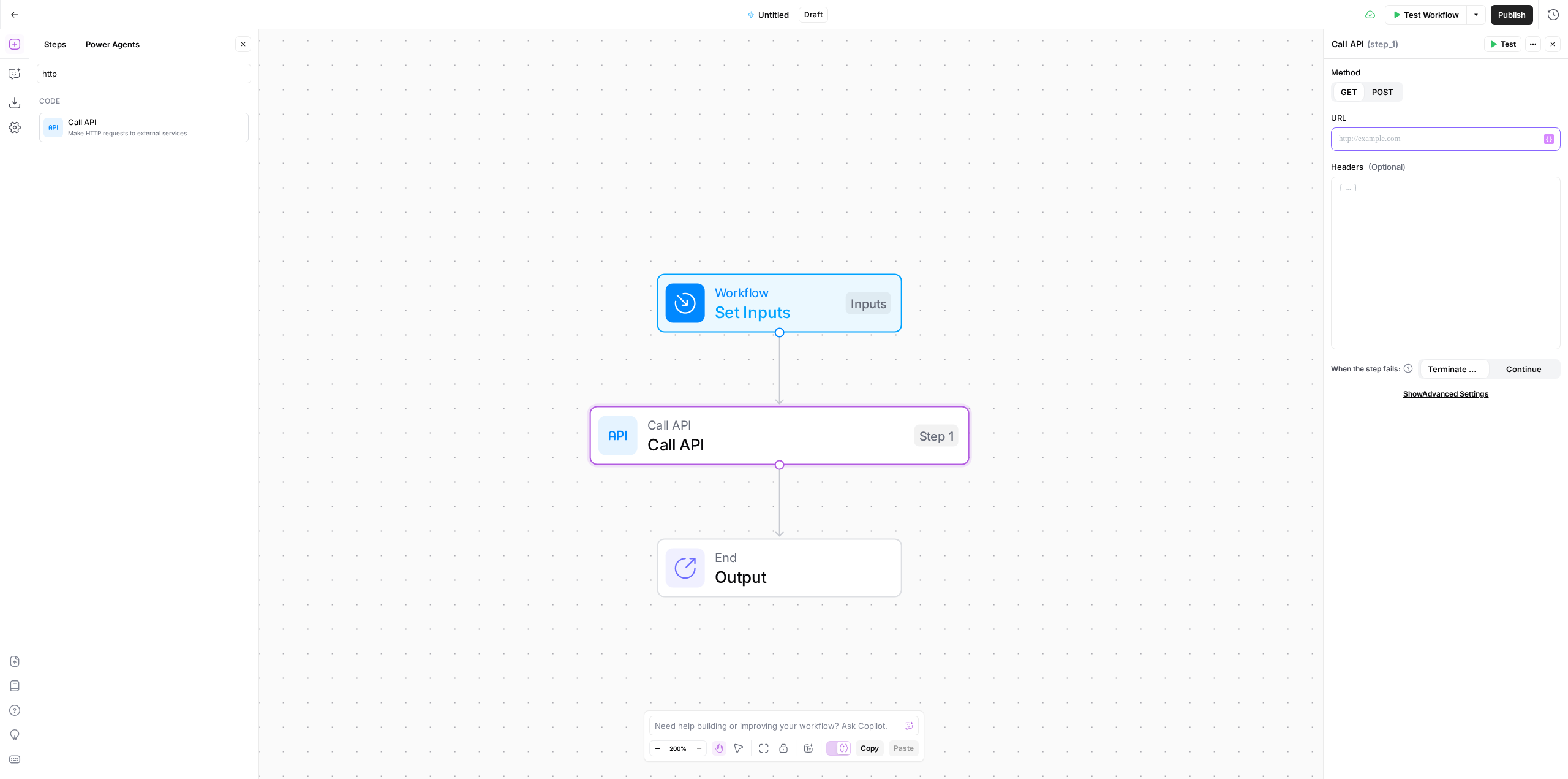
click at [1417, 140] on p at bounding box center [1446, 138] width 214 height 12
click at [1360, 136] on p at bounding box center [1446, 138] width 214 height 12
click at [1439, 199] on div at bounding box center [1446, 263] width 228 height 171
click at [1452, 393] on span "Show Advanced Settings" at bounding box center [1446, 394] width 86 height 11
click at [1413, 13] on span "Test Workflow" at bounding box center [1432, 15] width 55 height 12
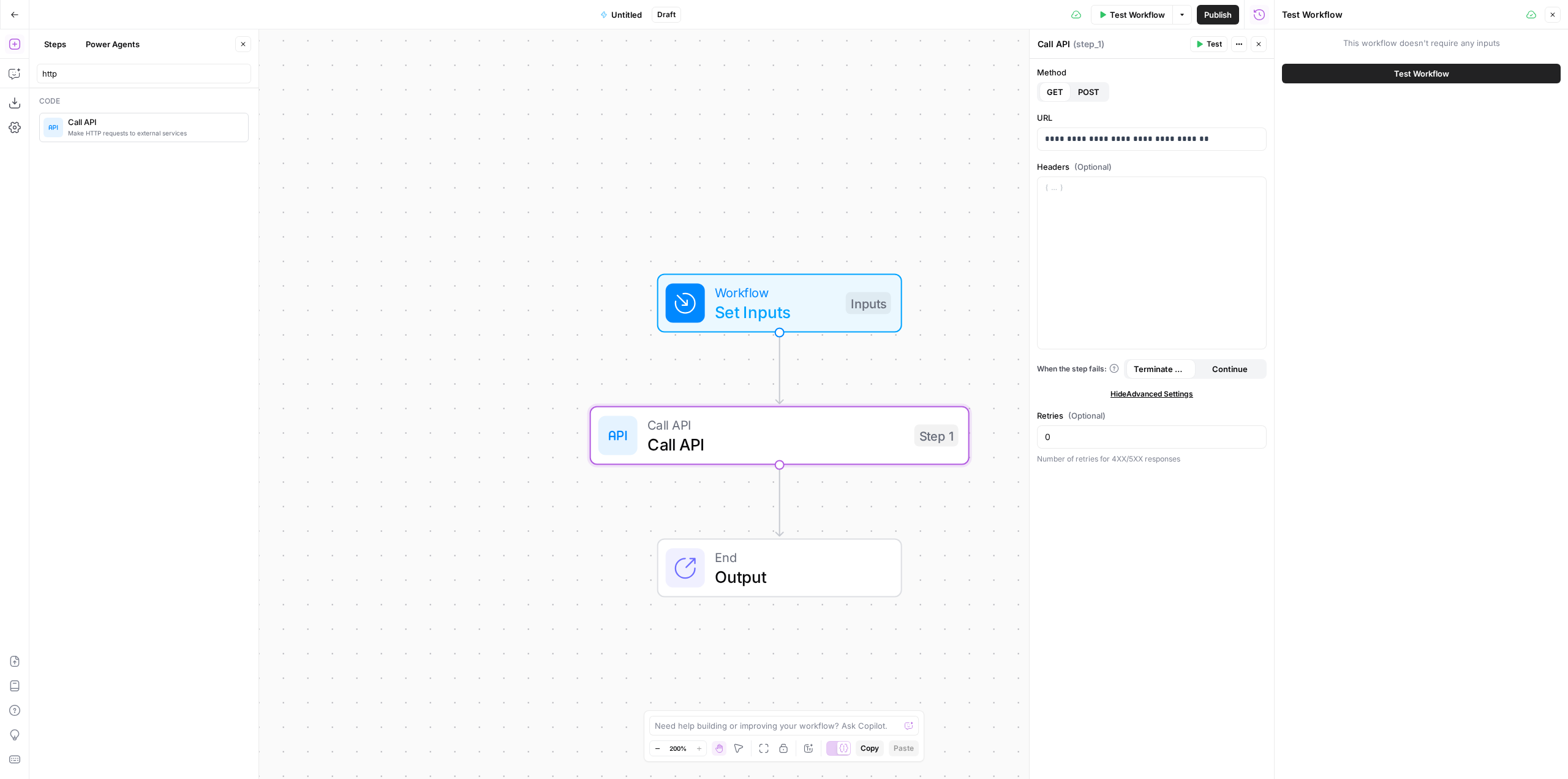
click at [1399, 70] on span "Test Workflow" at bounding box center [1421, 73] width 55 height 12
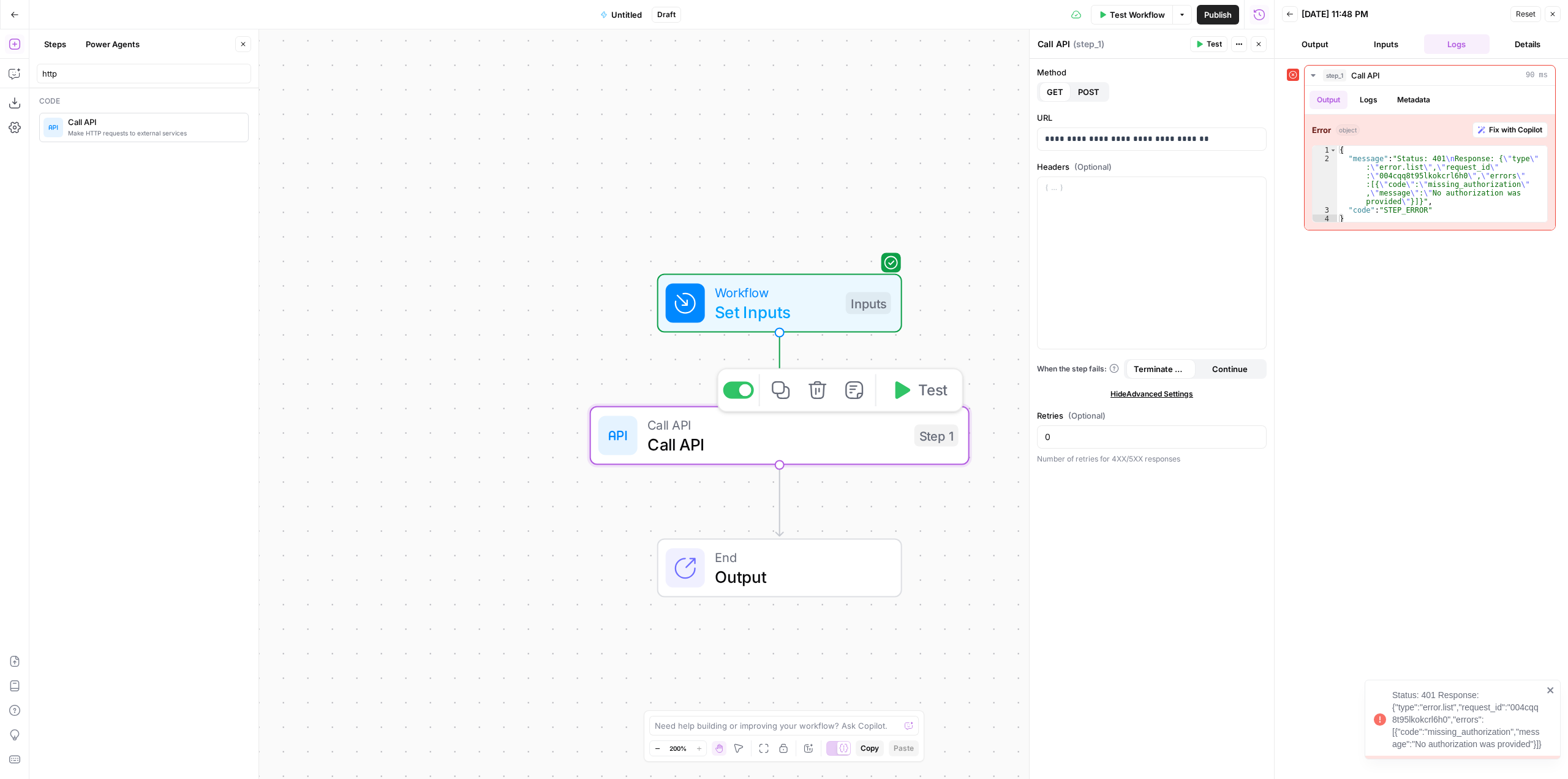
click at [860, 441] on span "Call API" at bounding box center [775, 444] width 257 height 25
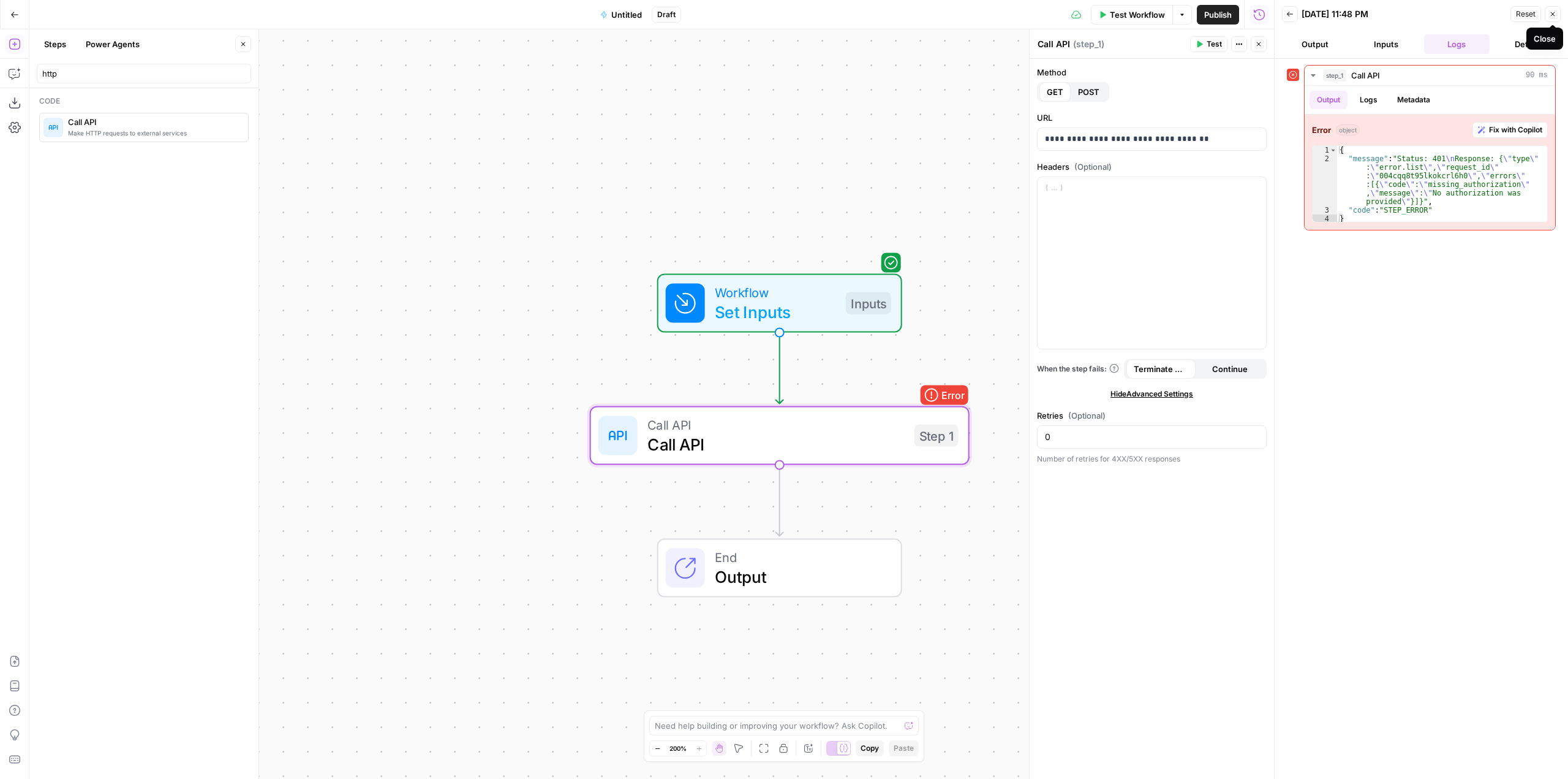
click at [1552, 7] on button "Close" at bounding box center [1553, 14] width 16 height 16
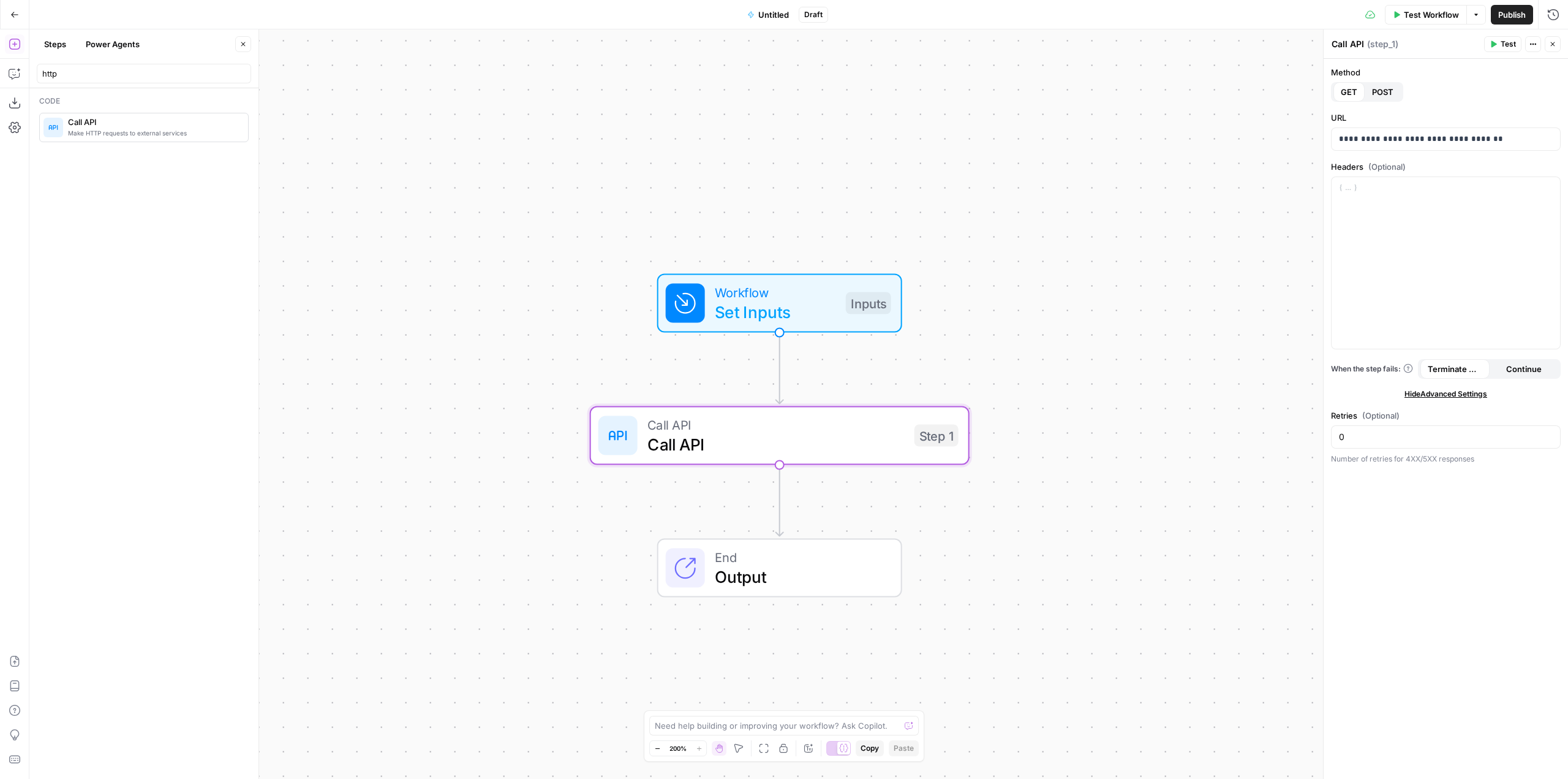
click at [1531, 39] on button "Actions" at bounding box center [1533, 44] width 16 height 16
click at [1513, 246] on div at bounding box center [1446, 263] width 228 height 171
click at [1447, 391] on span "Hide Advanced Settings" at bounding box center [1446, 394] width 82 height 11
click at [1513, 372] on span "Continue" at bounding box center [1524, 369] width 36 height 12
click at [1430, 363] on span "Terminate Workflow" at bounding box center [1455, 369] width 55 height 12
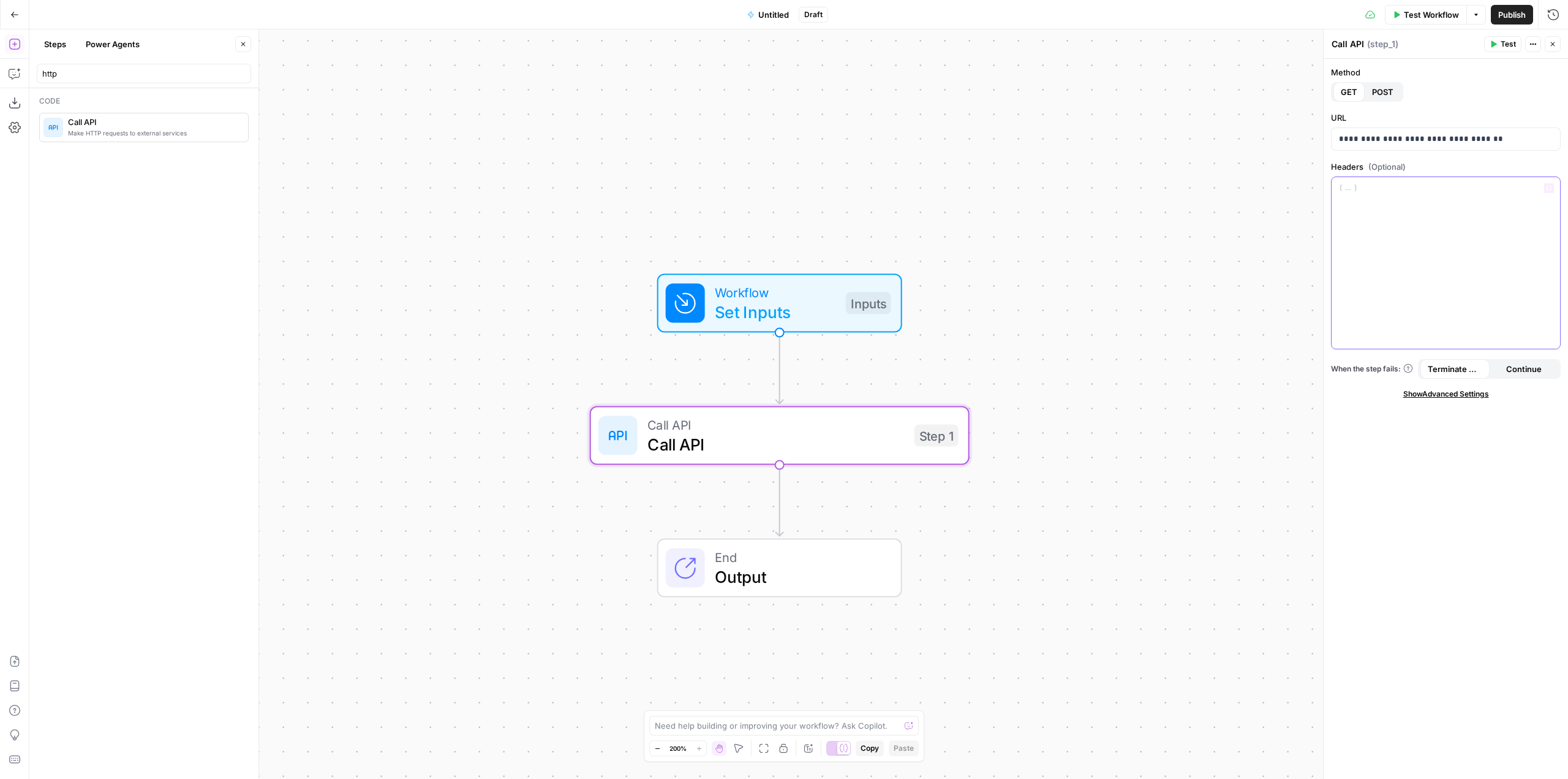
click at [1358, 194] on p at bounding box center [1446, 188] width 214 height 12
click at [15, 79] on icon "button" at bounding box center [15, 73] width 12 height 12
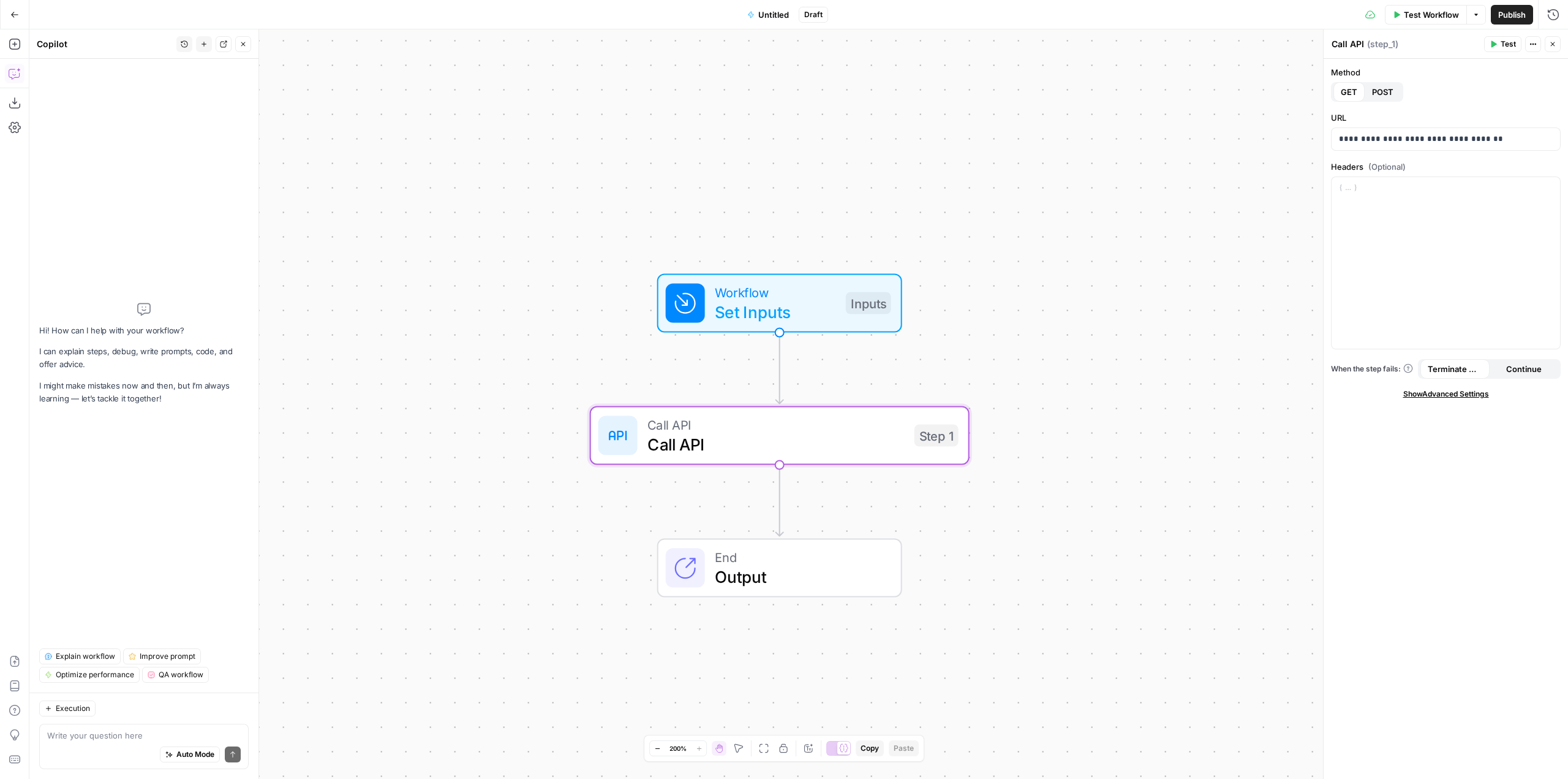
click at [102, 735] on textarea at bounding box center [143, 735] width 194 height 12
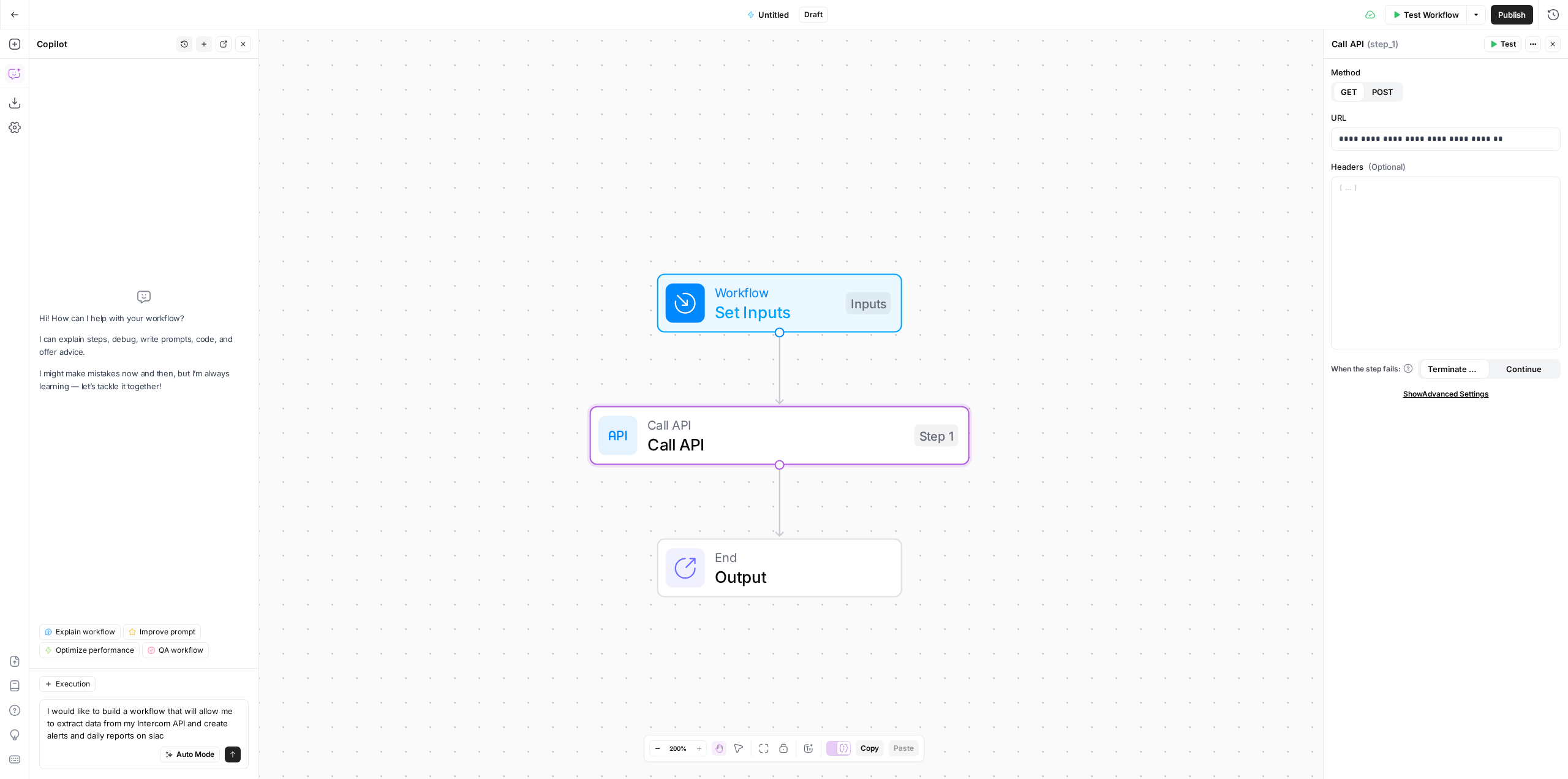
type textarea "I would like to build a workflow that will allow me to extract data from my Int…"
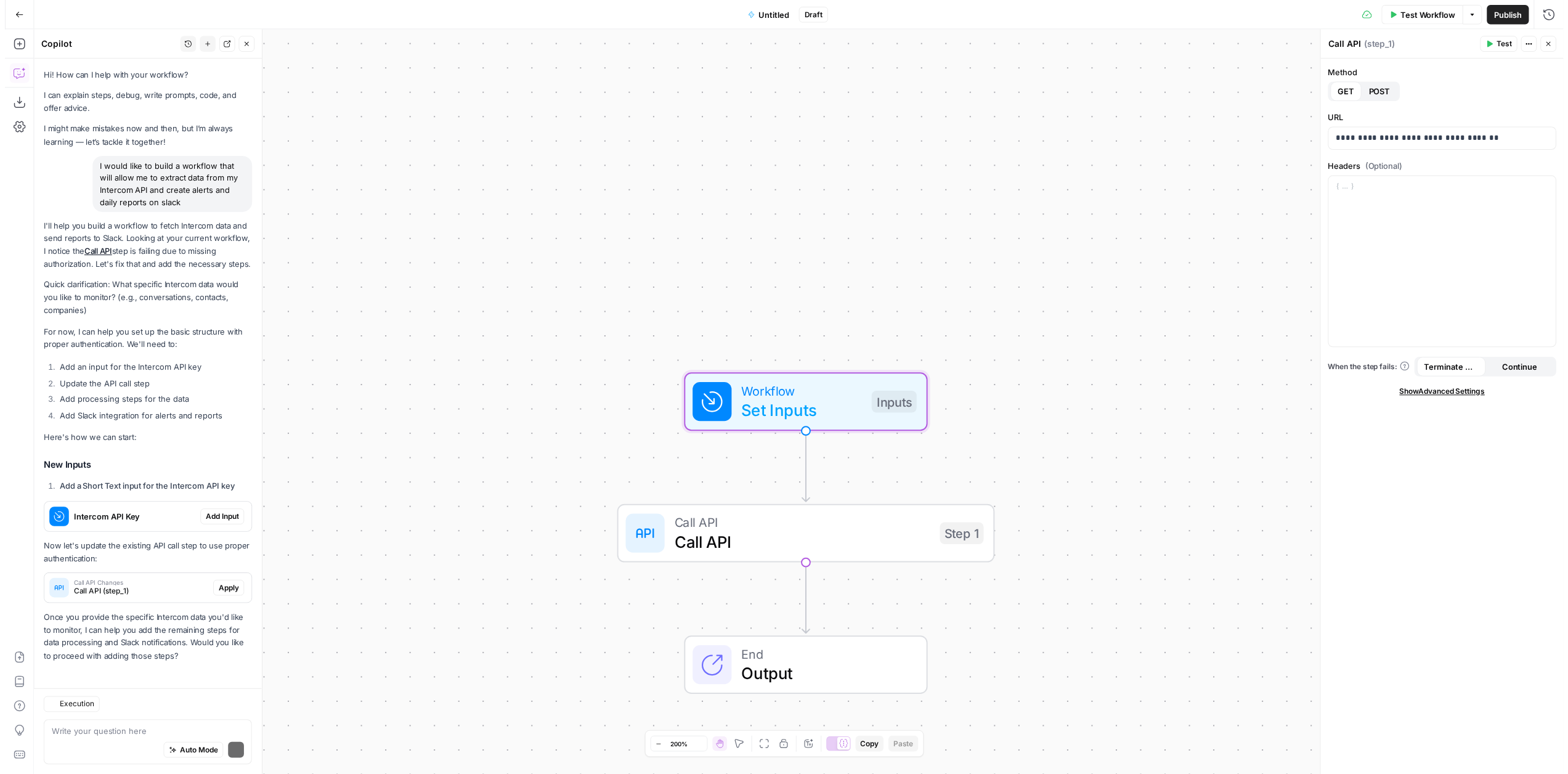
scroll to position [17, 0]
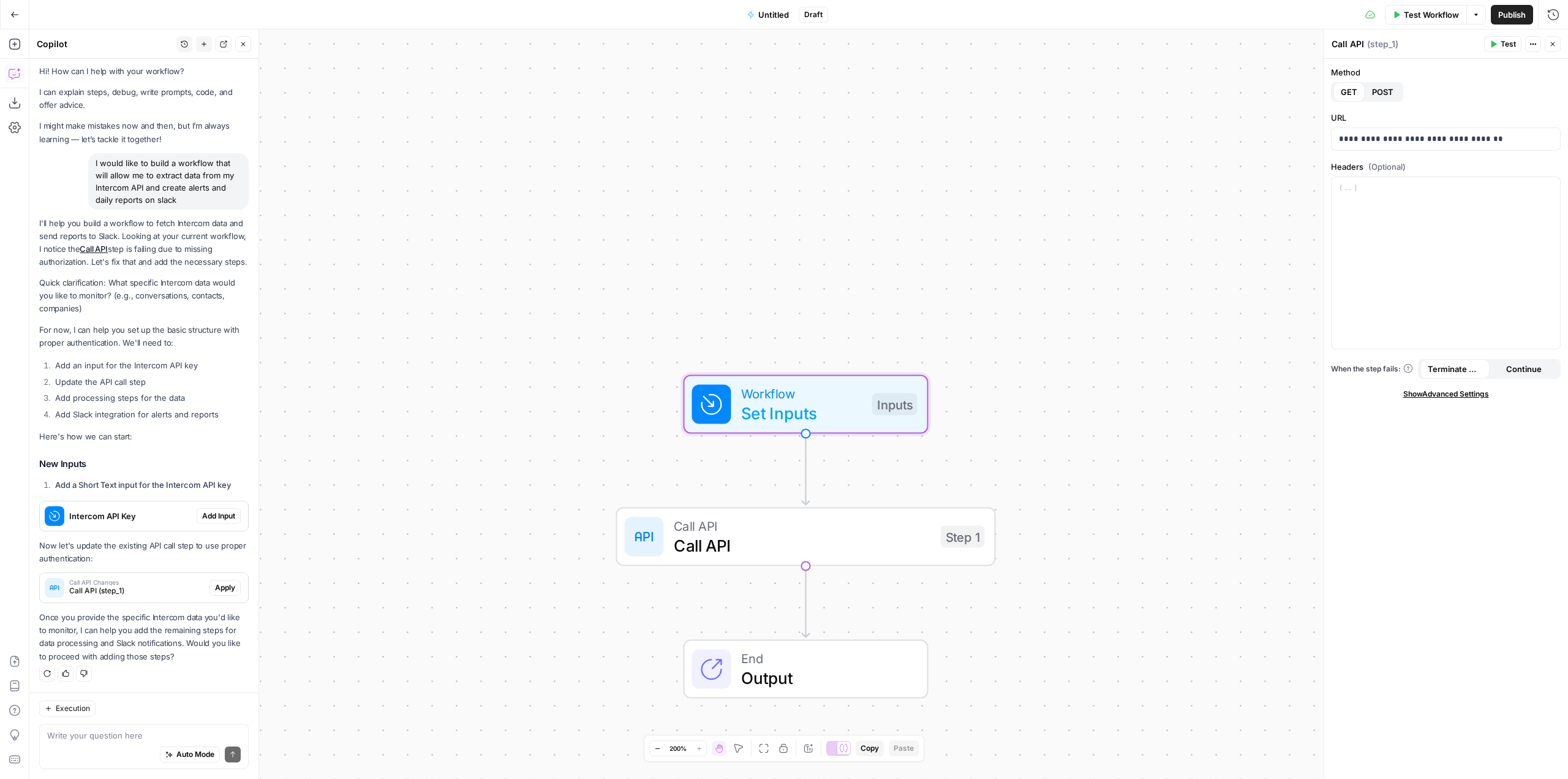
click at [210, 514] on span "Add Input" at bounding box center [219, 516] width 33 height 11
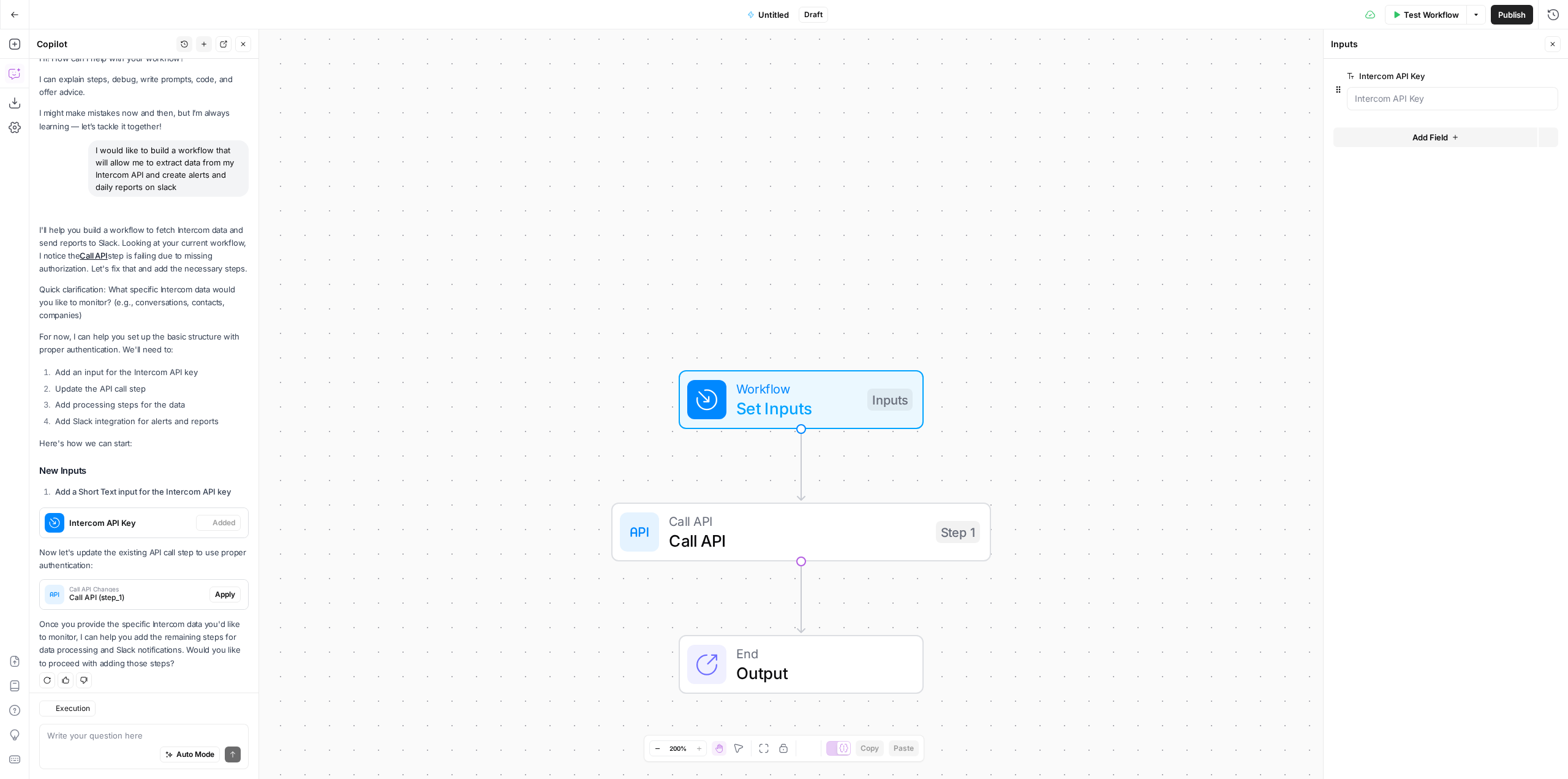
scroll to position [36, 0]
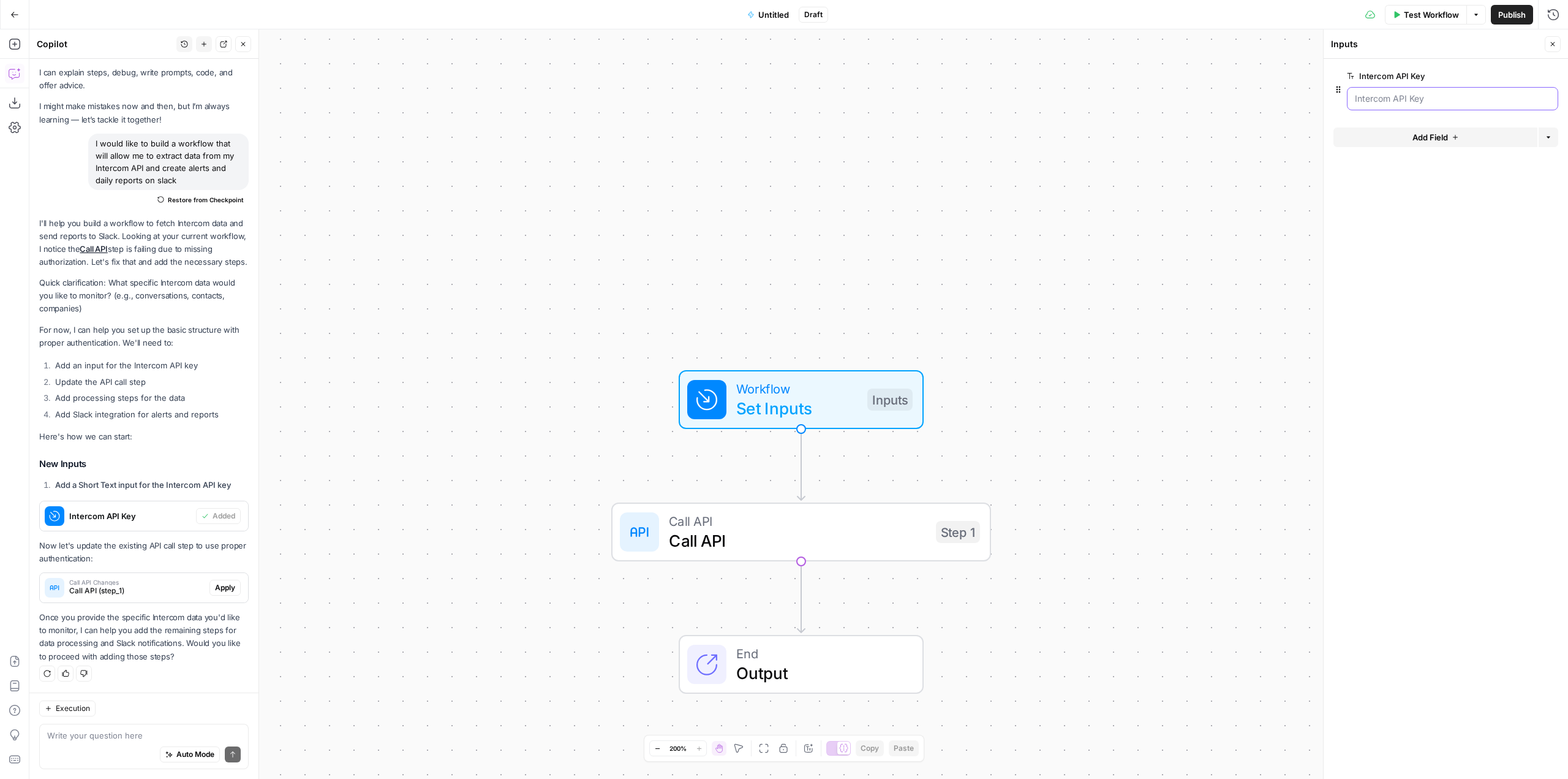
click at [1433, 95] on Key "Intercom API Key" at bounding box center [1453, 98] width 195 height 12
click at [1416, 100] on Key "Intercom API Key" at bounding box center [1453, 98] width 195 height 12
click at [1458, 101] on Key "Intercom API Key" at bounding box center [1453, 98] width 195 height 12
click at [1423, 97] on Key "Intercom API Key" at bounding box center [1453, 98] width 195 height 12
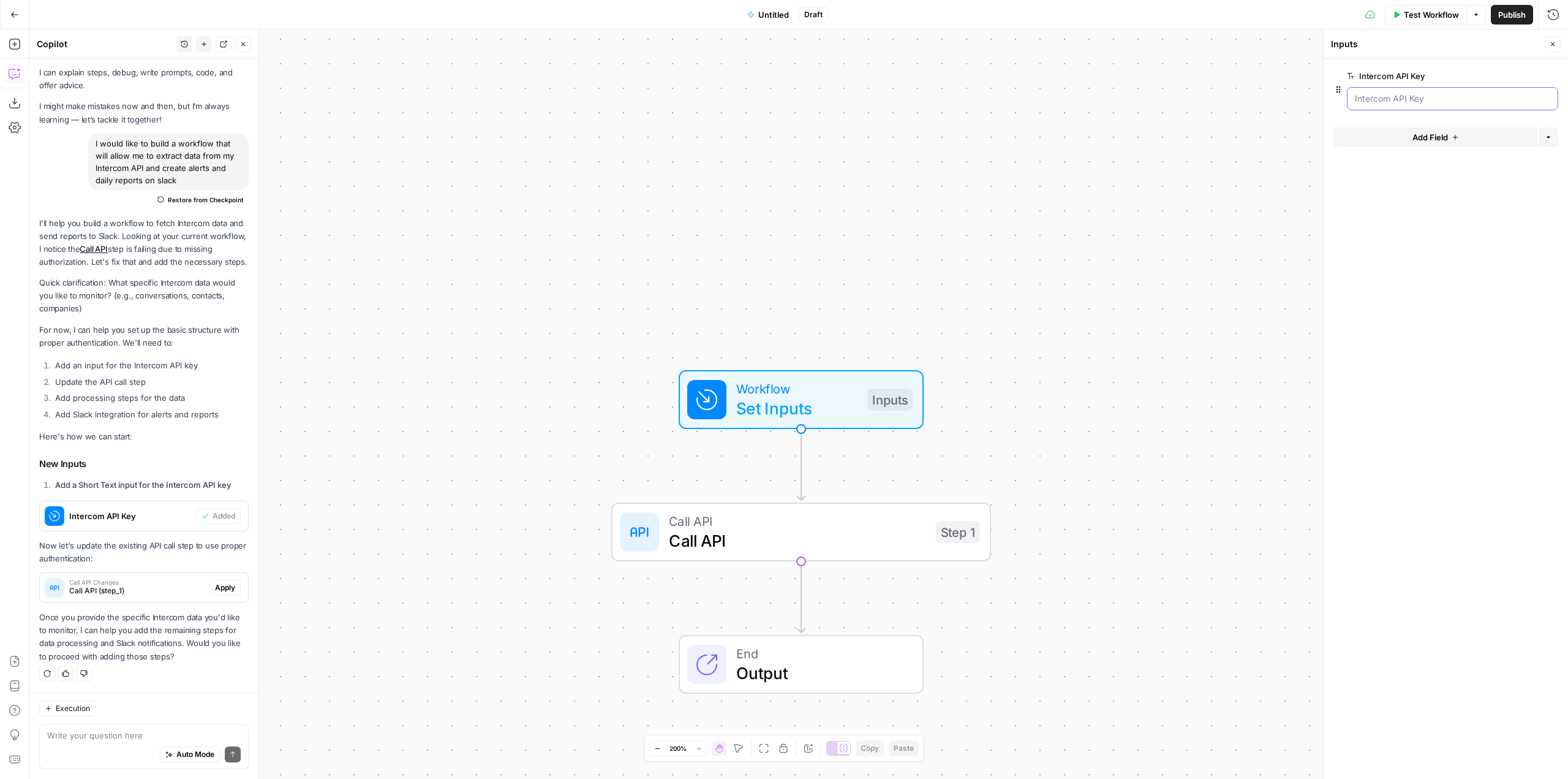
click at [1423, 97] on Key "Intercom API Key" at bounding box center [1453, 98] width 195 height 12
click at [1482, 105] on div at bounding box center [1453, 98] width 211 height 23
click at [1397, 98] on Key "Intercom API Key" at bounding box center [1453, 98] width 195 height 12
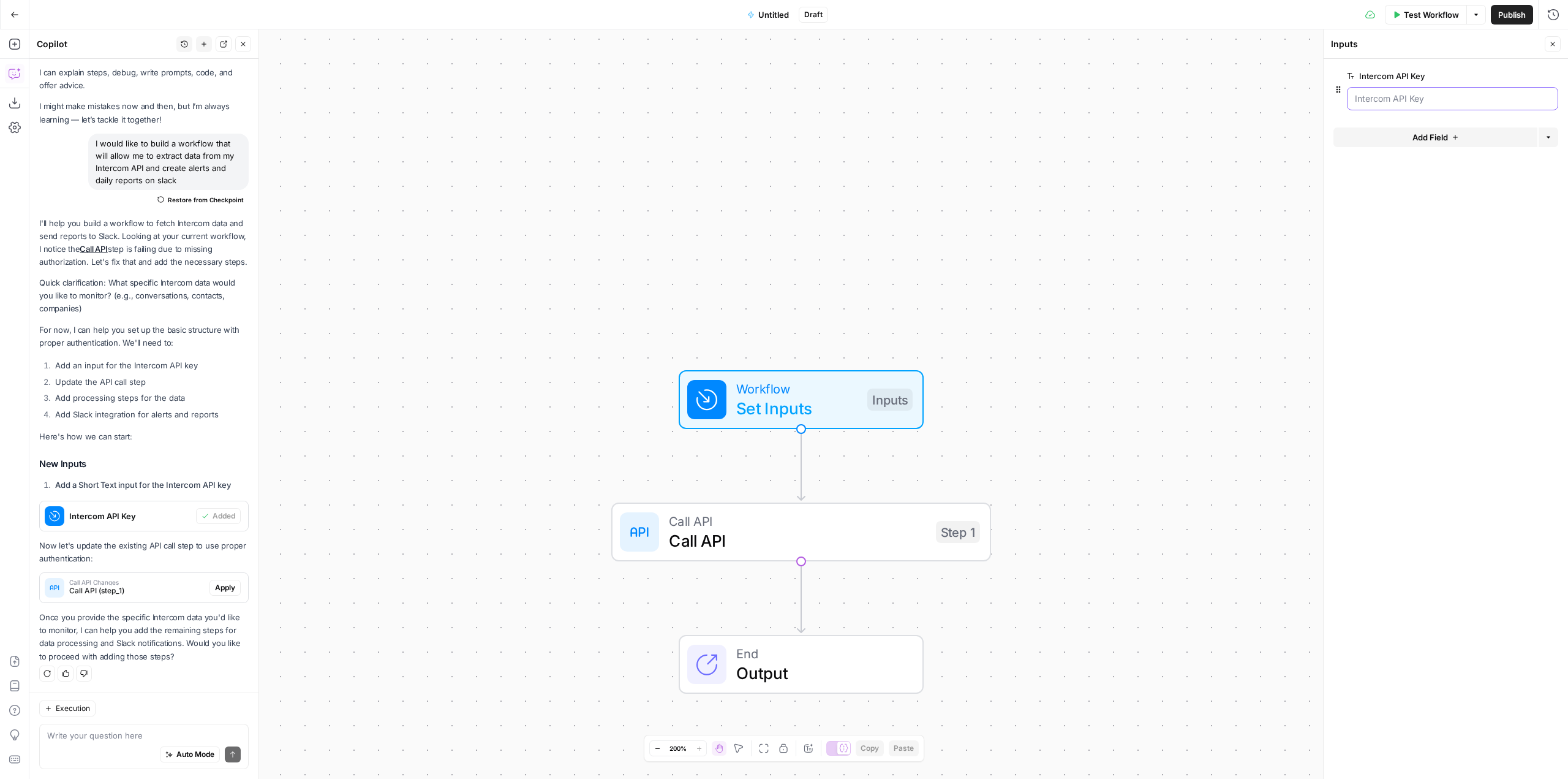
click at [1397, 98] on Key "Intercom API Key" at bounding box center [1453, 98] width 195 height 12
click at [1531, 77] on icon "button" at bounding box center [1533, 76] width 7 height 7
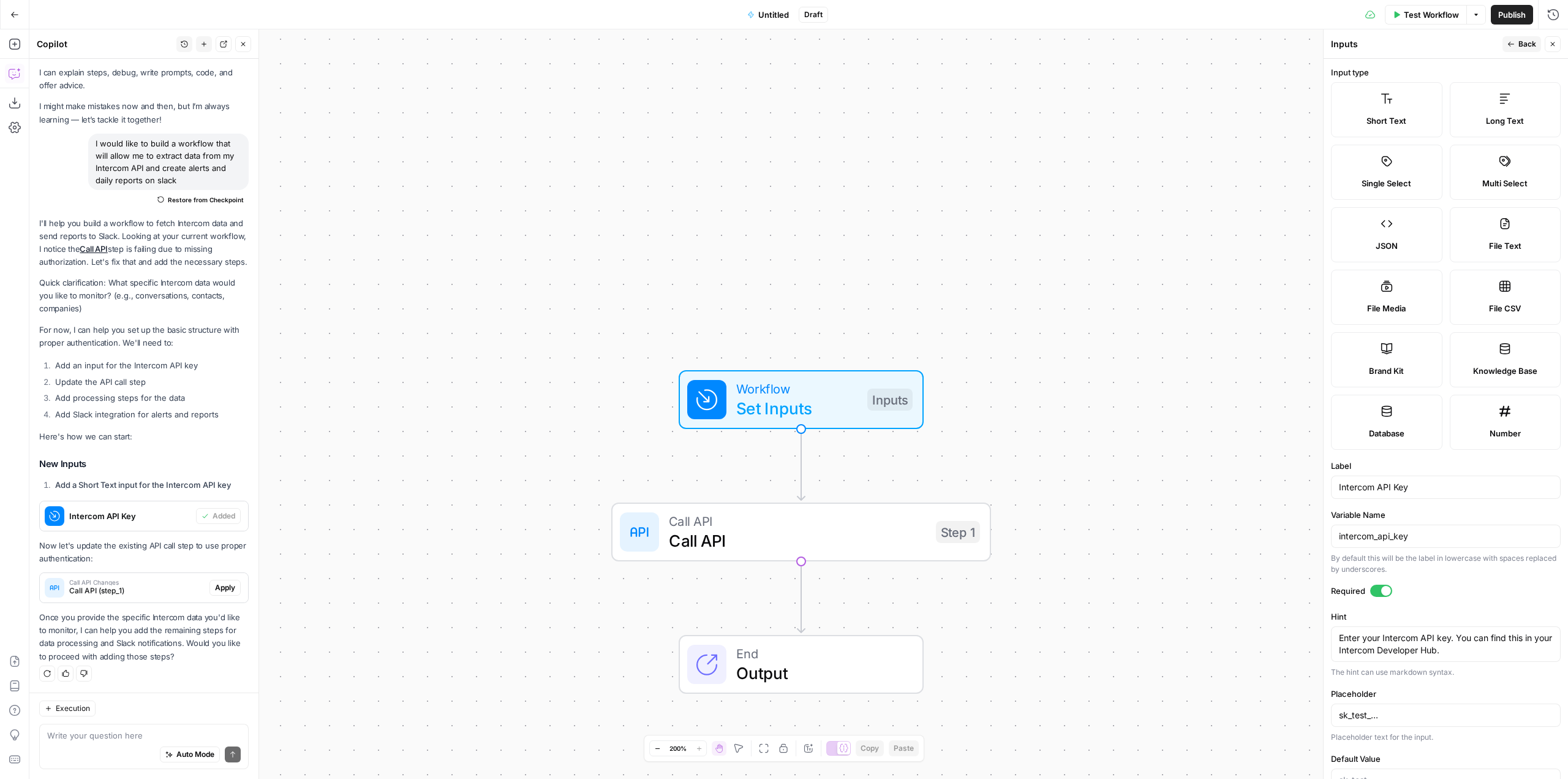
click at [1400, 128] on label "Short Text" at bounding box center [1387, 109] width 112 height 55
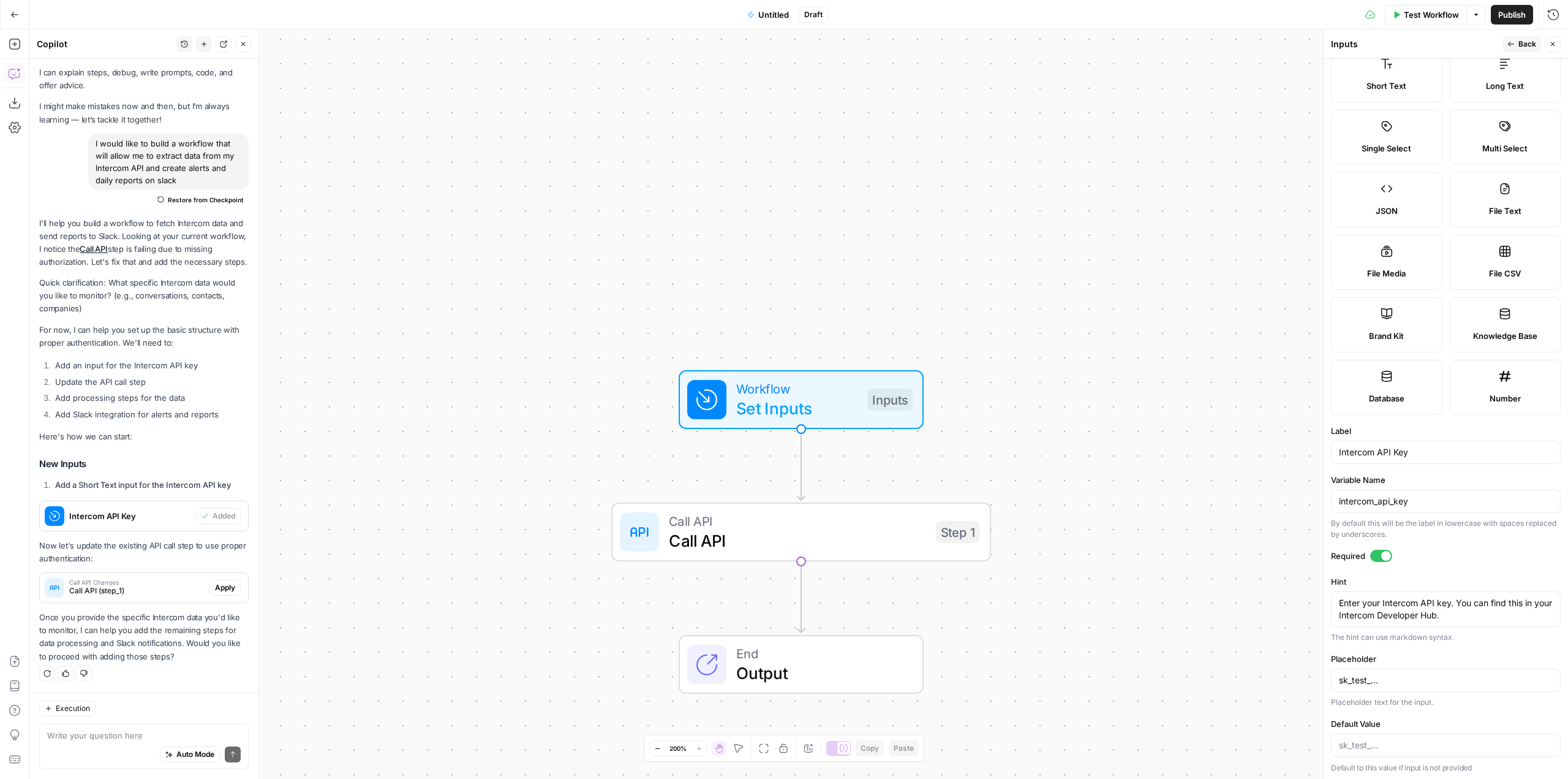
scroll to position [37, 0]
click at [1414, 747] on input "Default Value" at bounding box center [1446, 742] width 214 height 12
click at [1418, 672] on input "sk_test_..." at bounding box center [1446, 677] width 214 height 12
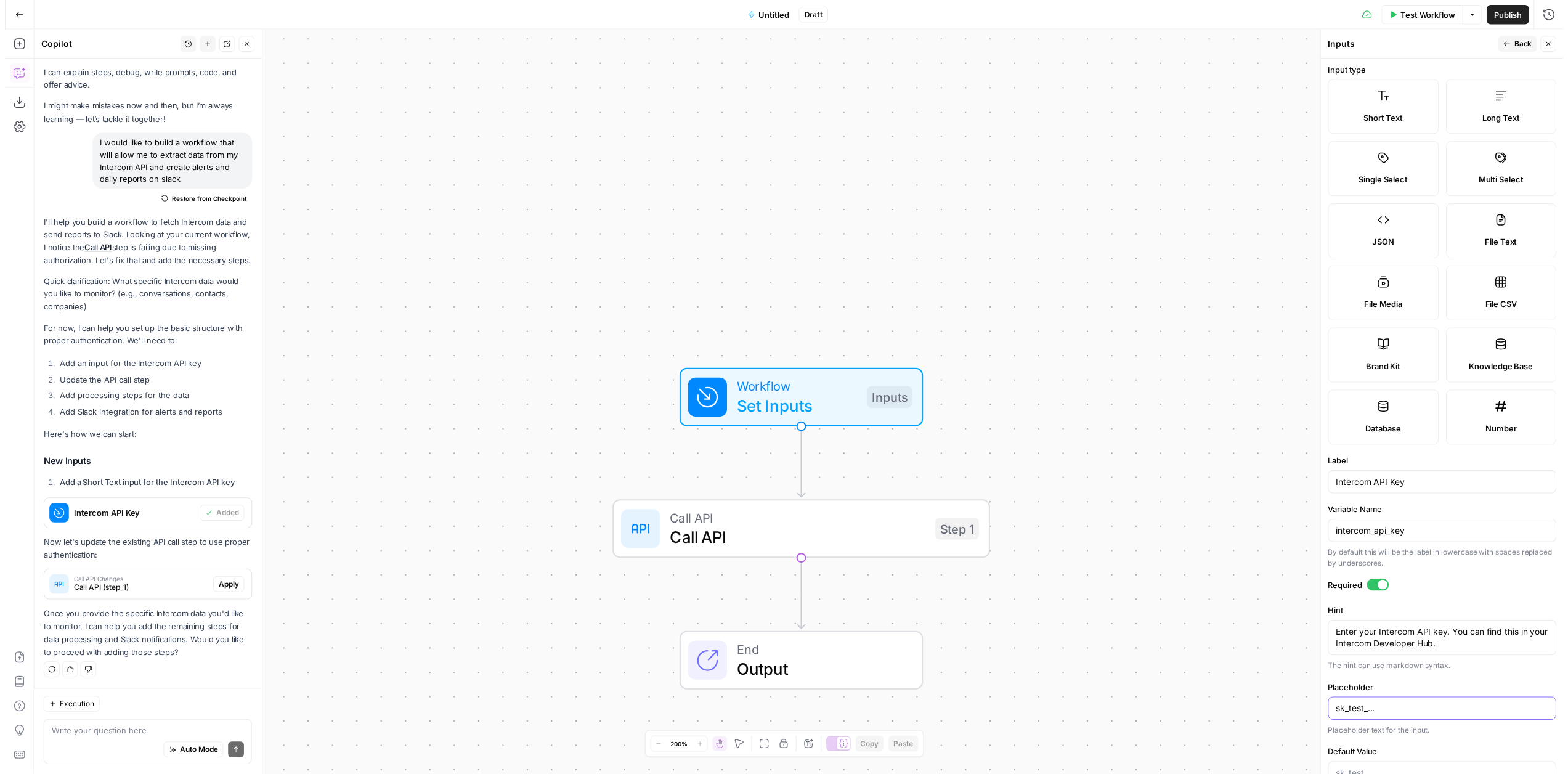
scroll to position [0, 0]
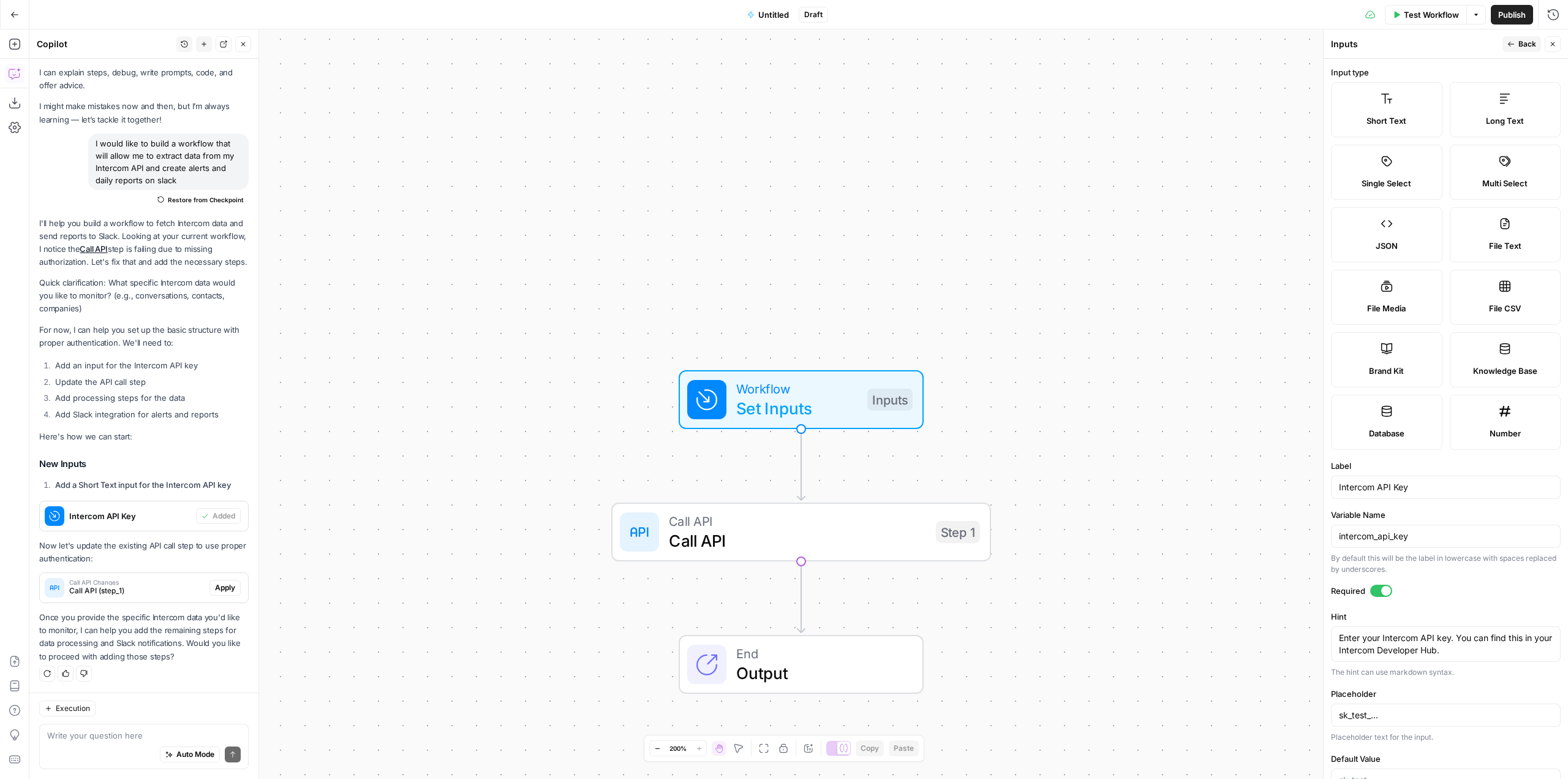
click at [1525, 43] on span "Back" at bounding box center [1527, 44] width 18 height 11
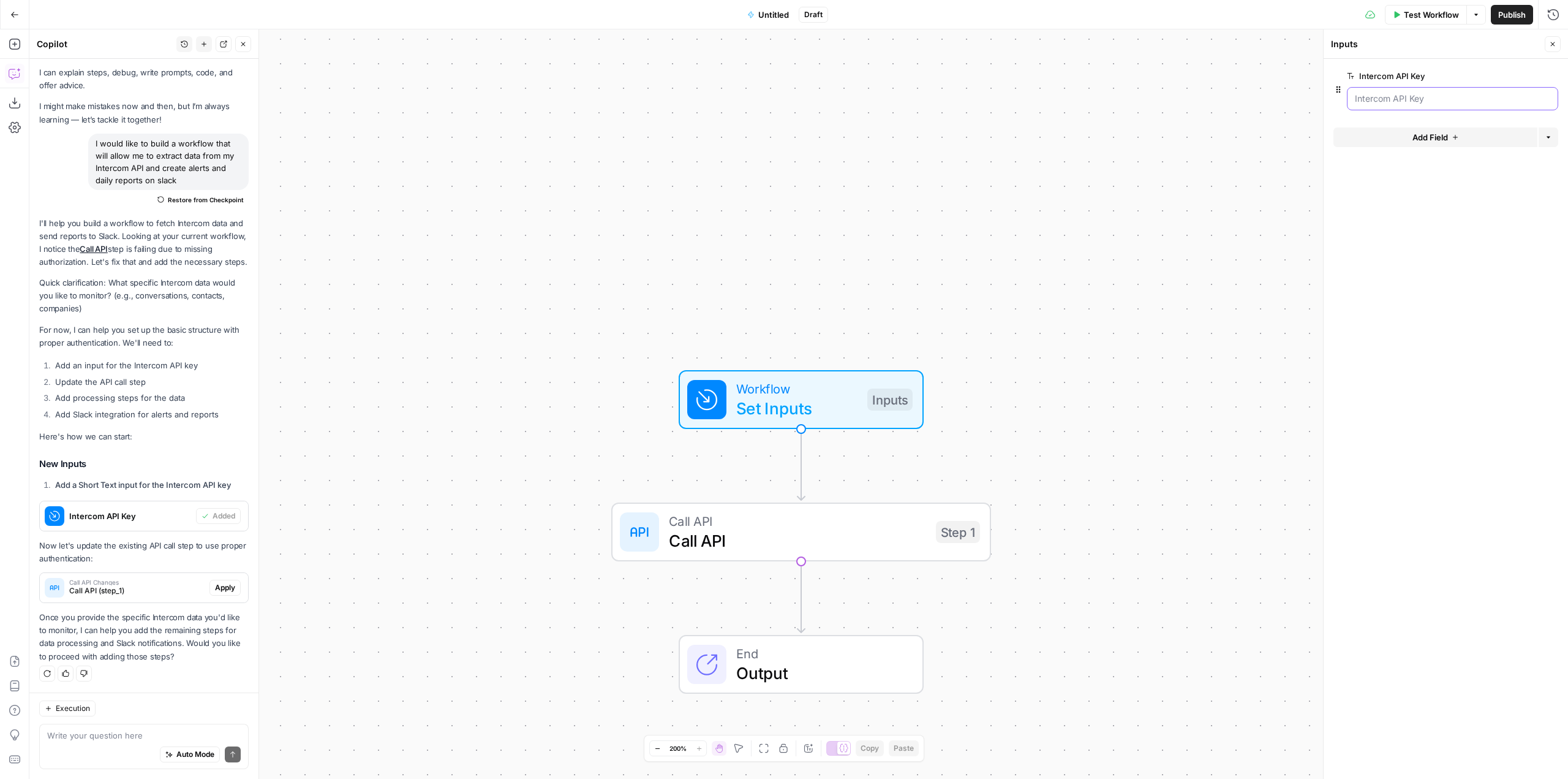
click at [1414, 99] on Key "Intercom API Key" at bounding box center [1453, 98] width 195 height 12
click at [1413, 15] on span "Test Workflow" at bounding box center [1432, 15] width 55 height 12
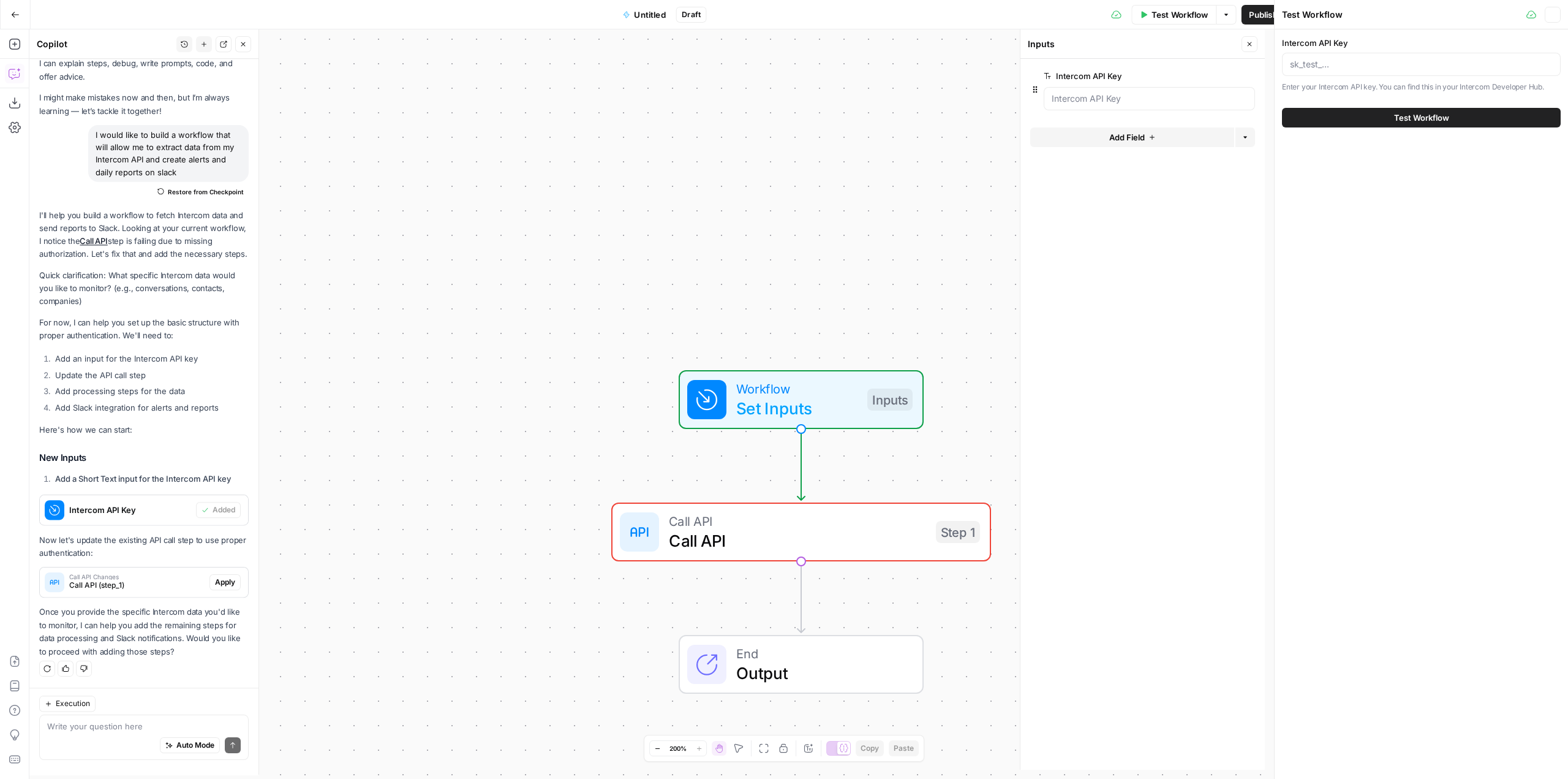
scroll to position [36, 0]
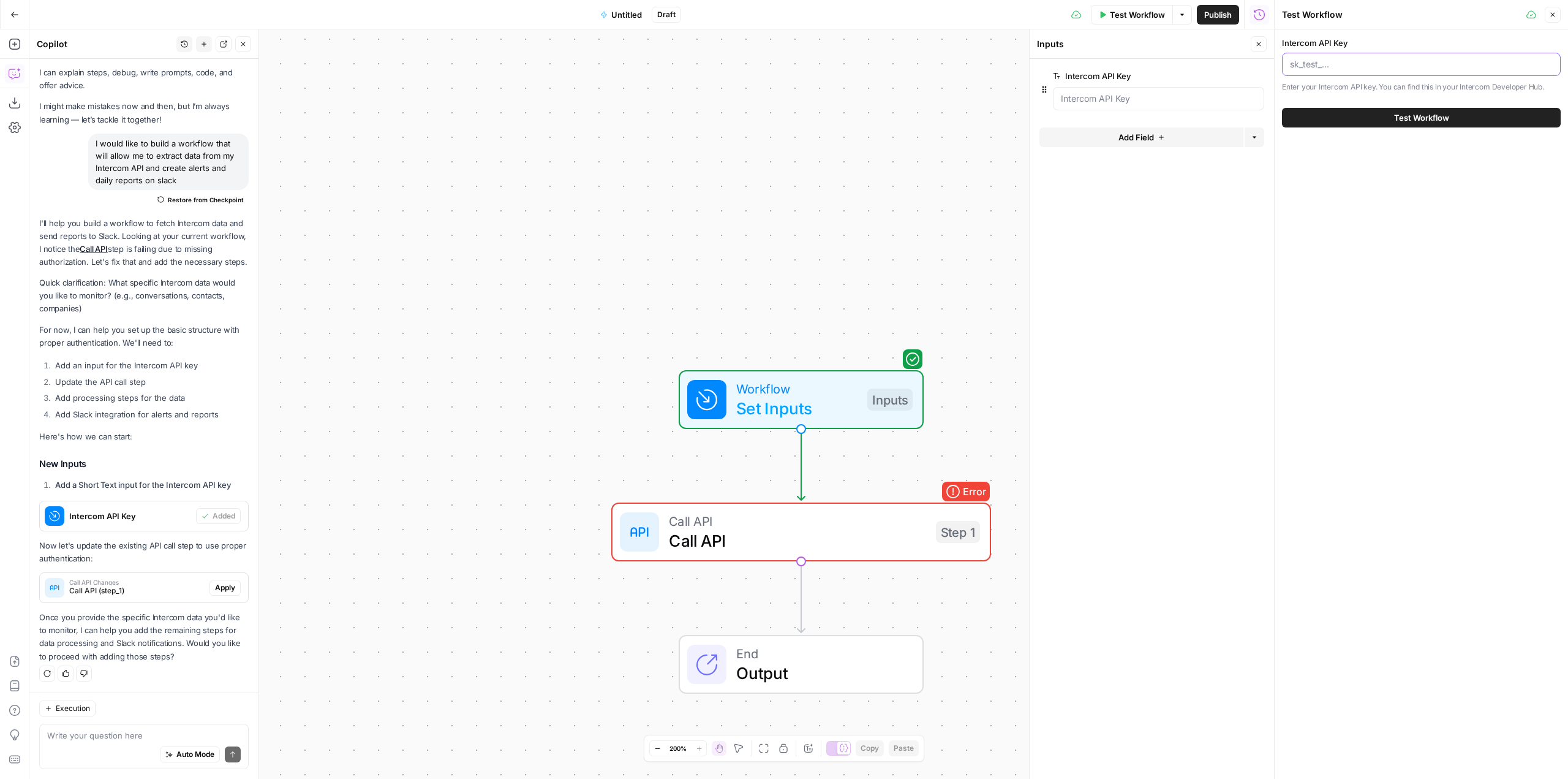
click at [1388, 67] on input "Intercom API Key" at bounding box center [1421, 64] width 263 height 12
paste input "dG9rOmFkNGQyZjc1X2IwYWJfNGFhOV85NzNiXzRkYWY4YTY0OTc4YjoxOjA="
type input "dG9rOmFkNGQyZjc1X2IwYWJfNGFhOV85NzNiXzRkYWY4YTY0OTc4YjoxOjA="
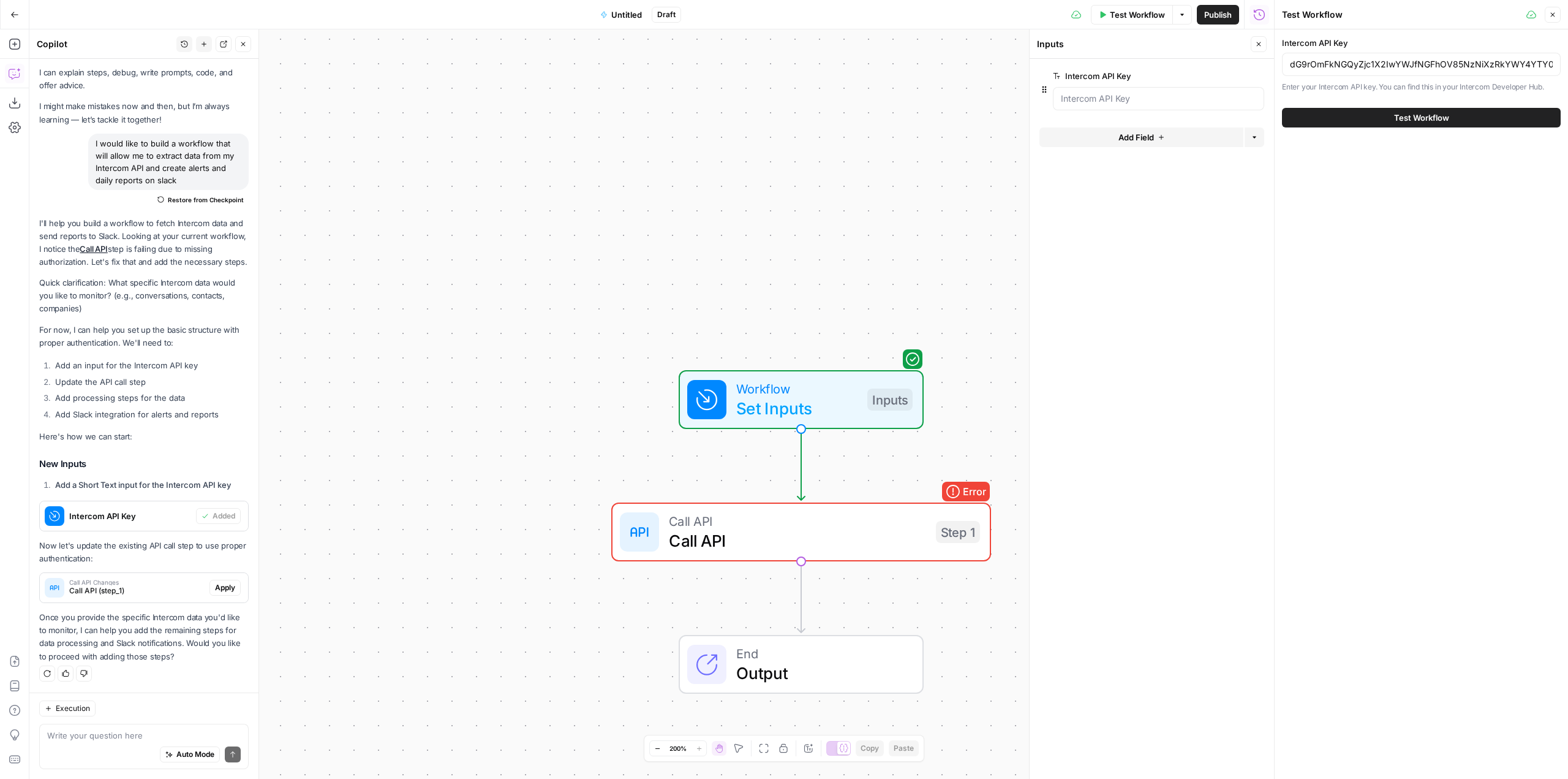
click at [1449, 120] on button "Test Workflow" at bounding box center [1421, 117] width 279 height 20
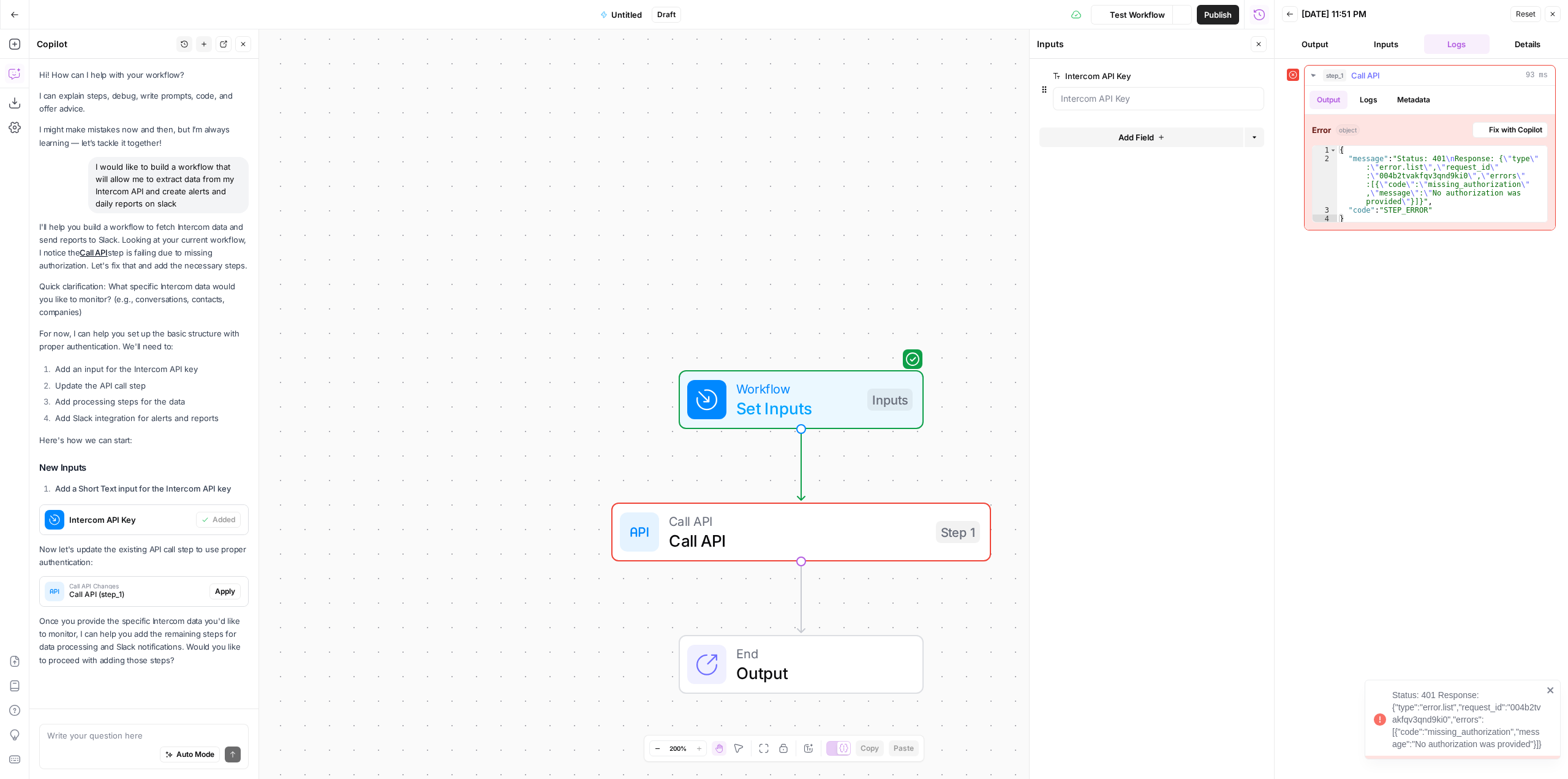
scroll to position [36, 0]
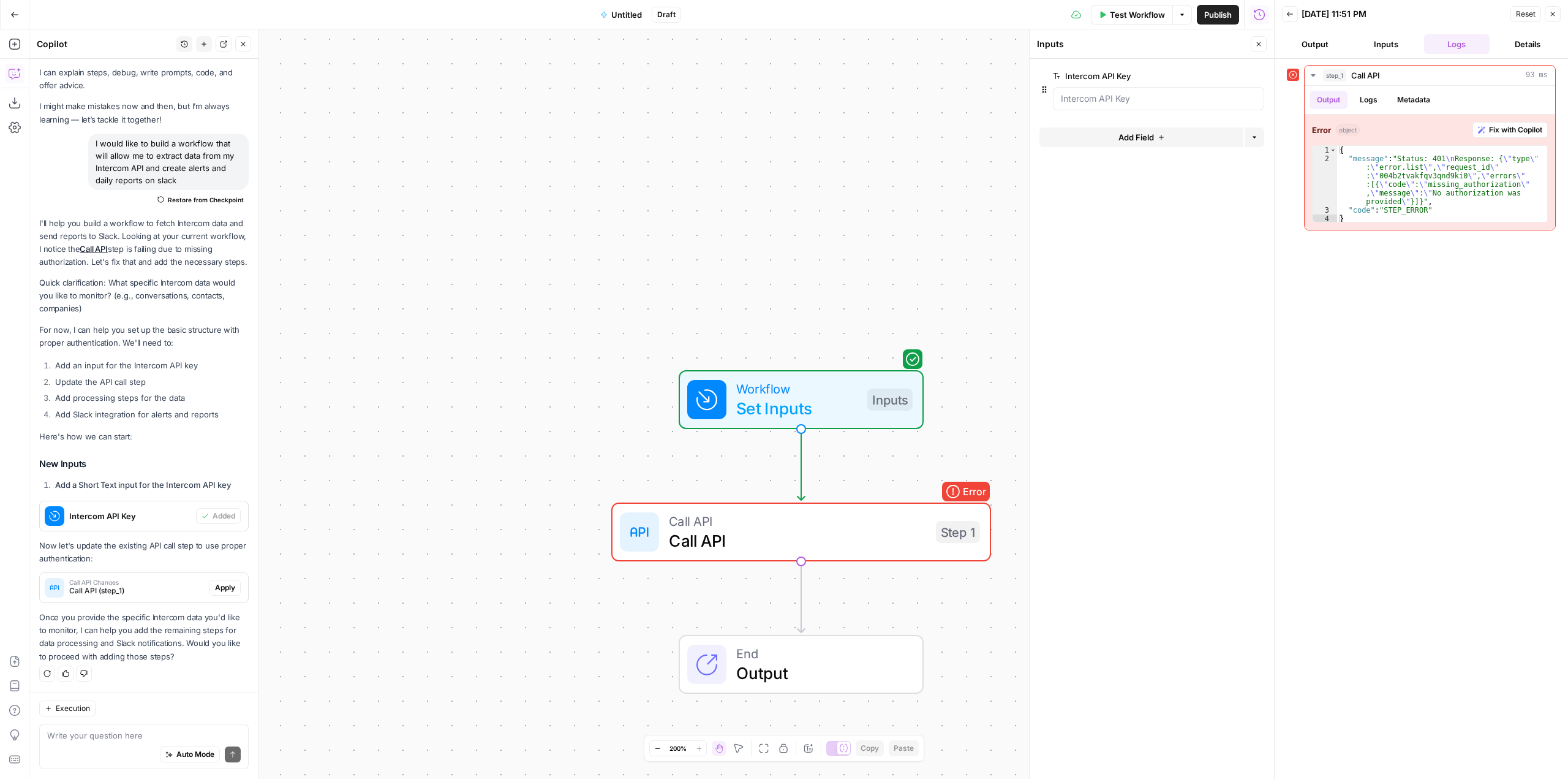
click at [1391, 47] on button "Inputs" at bounding box center [1387, 44] width 66 height 20
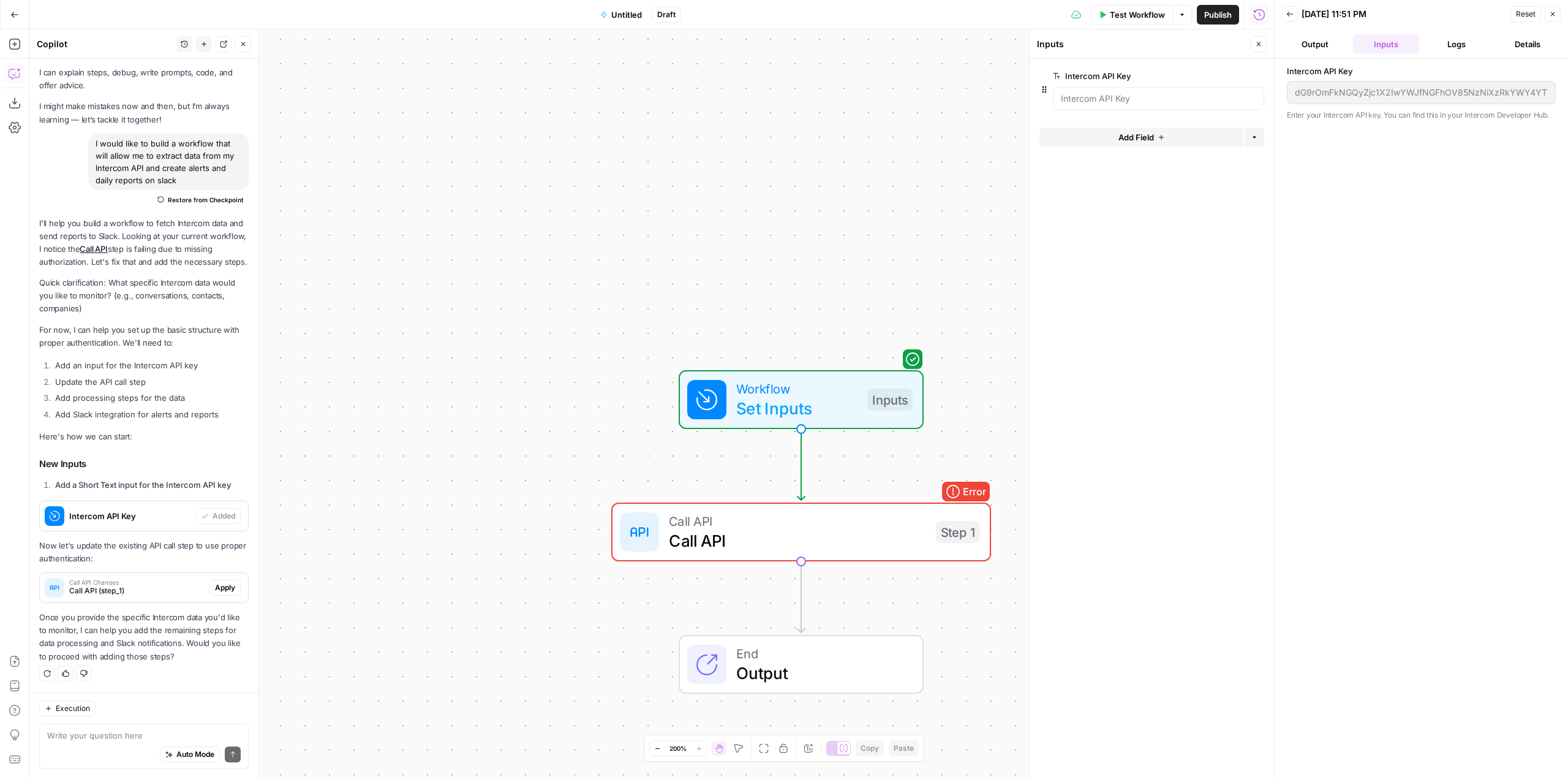
click at [1314, 42] on button "Output" at bounding box center [1315, 44] width 66 height 20
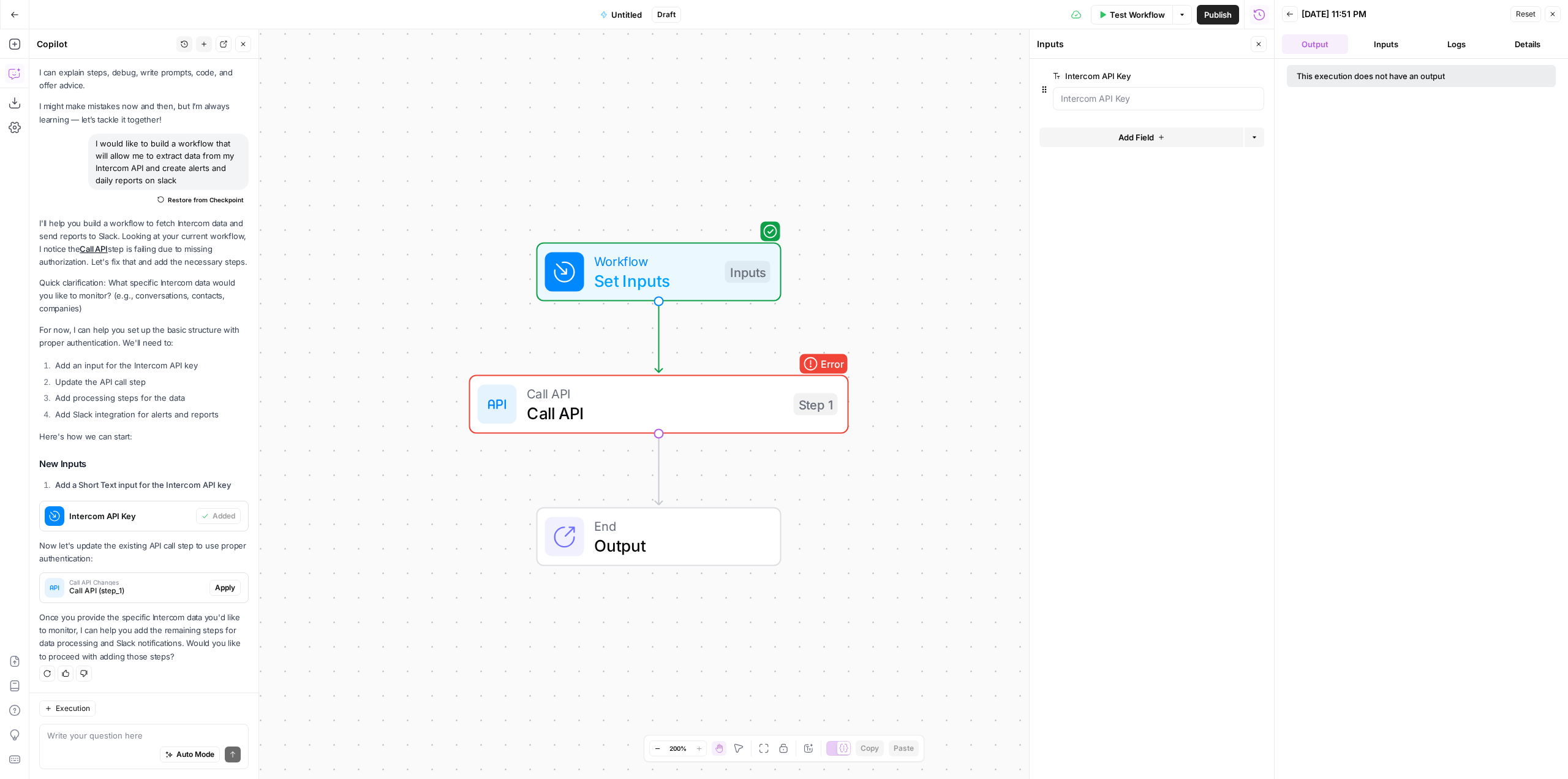
drag, startPoint x: 174, startPoint y: 717, endPoint x: 162, endPoint y: 728, distance: 16.3
click at [172, 719] on div "Execution Write your question here Auto Mode Send" at bounding box center [143, 736] width 229 height 86
click at [144, 742] on div "Auto Mode Send" at bounding box center [143, 755] width 194 height 27
click at [716, 409] on span "Call API" at bounding box center [655, 413] width 257 height 25
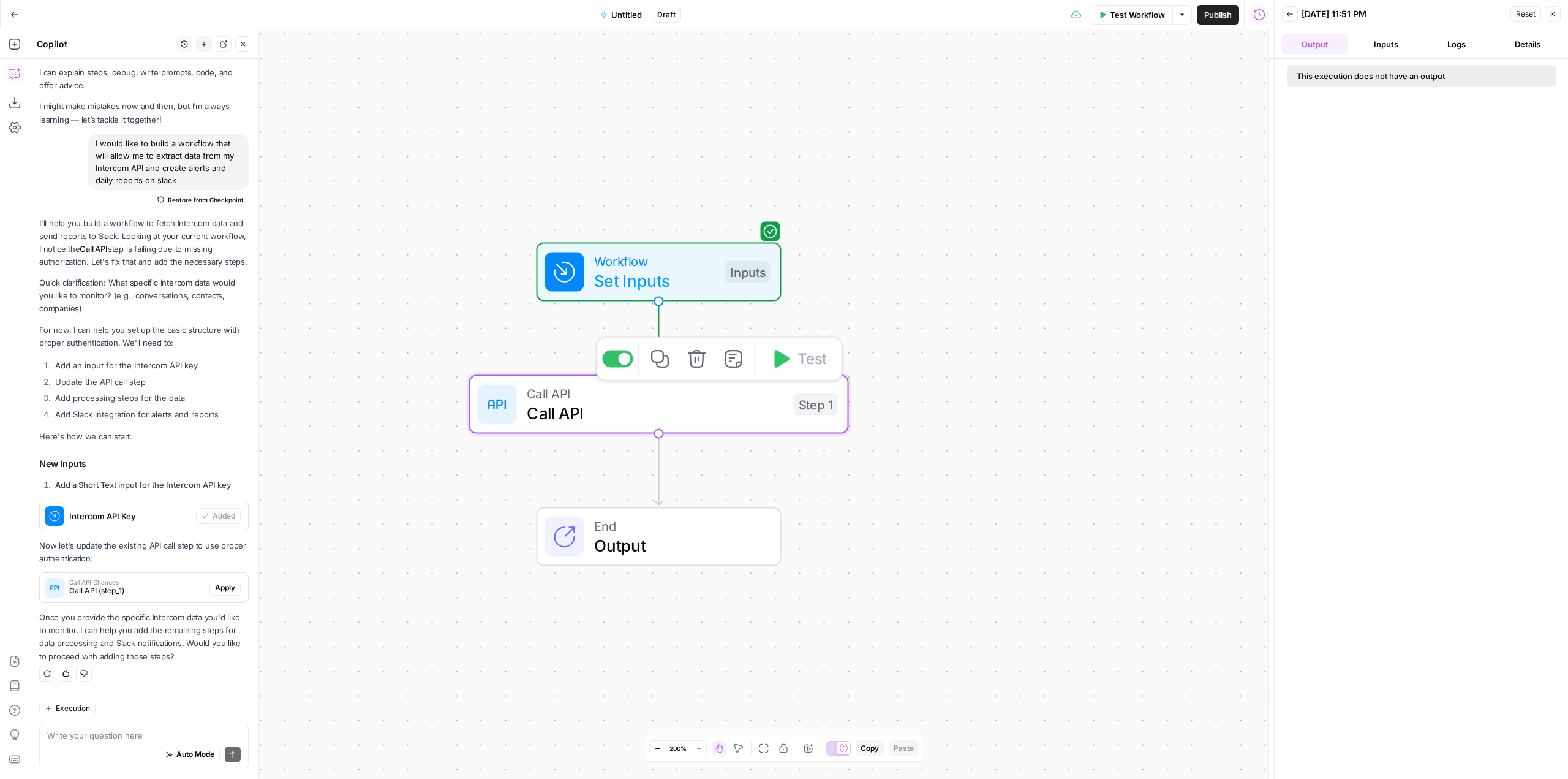
click at [716, 409] on span "Call API" at bounding box center [655, 413] width 257 height 25
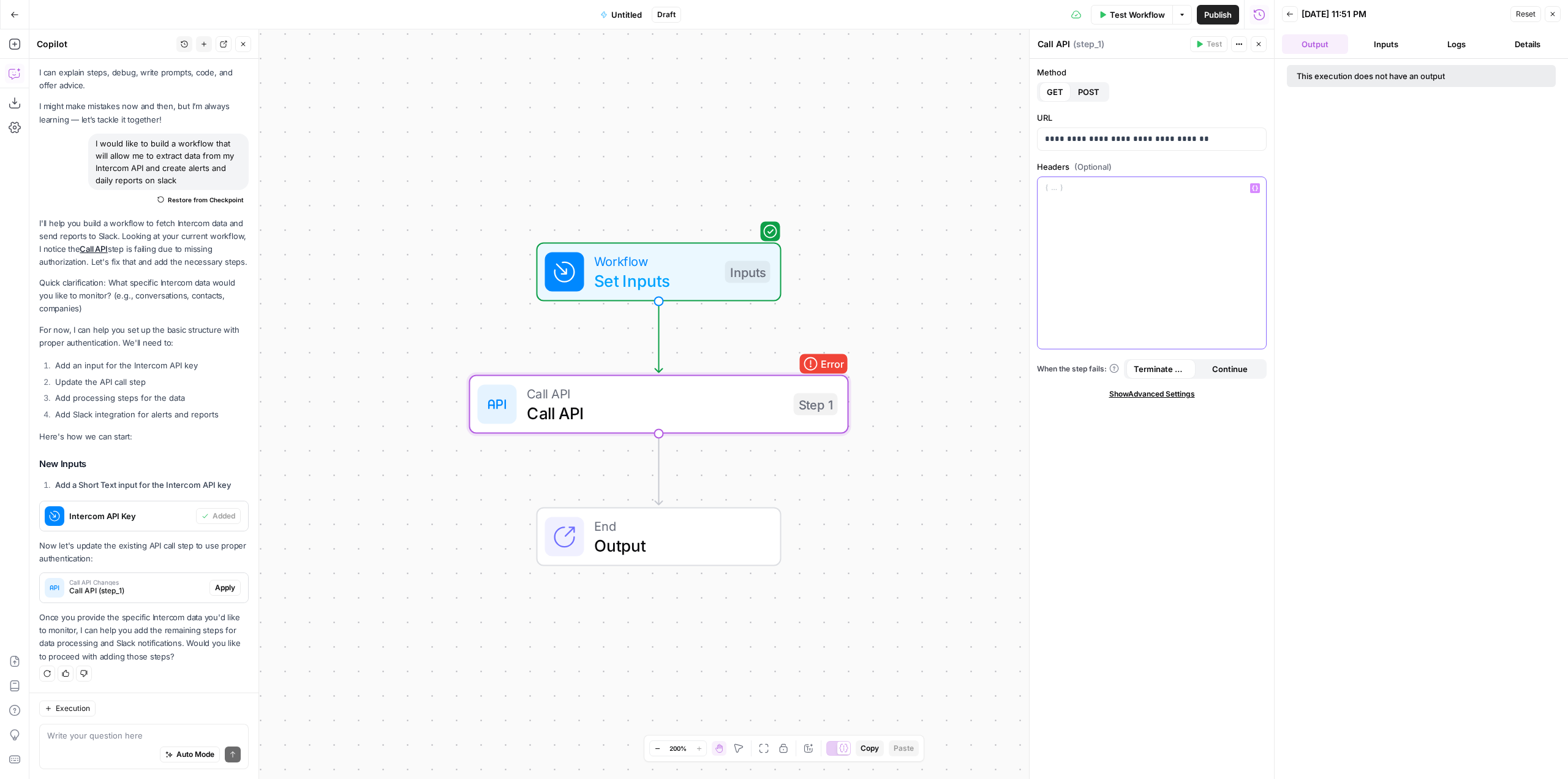
click at [1230, 279] on div at bounding box center [1152, 263] width 228 height 171
click at [103, 747] on div "Auto Mode Send" at bounding box center [143, 755] width 194 height 27
click at [1469, 42] on button "Logs" at bounding box center [1458, 44] width 66 height 20
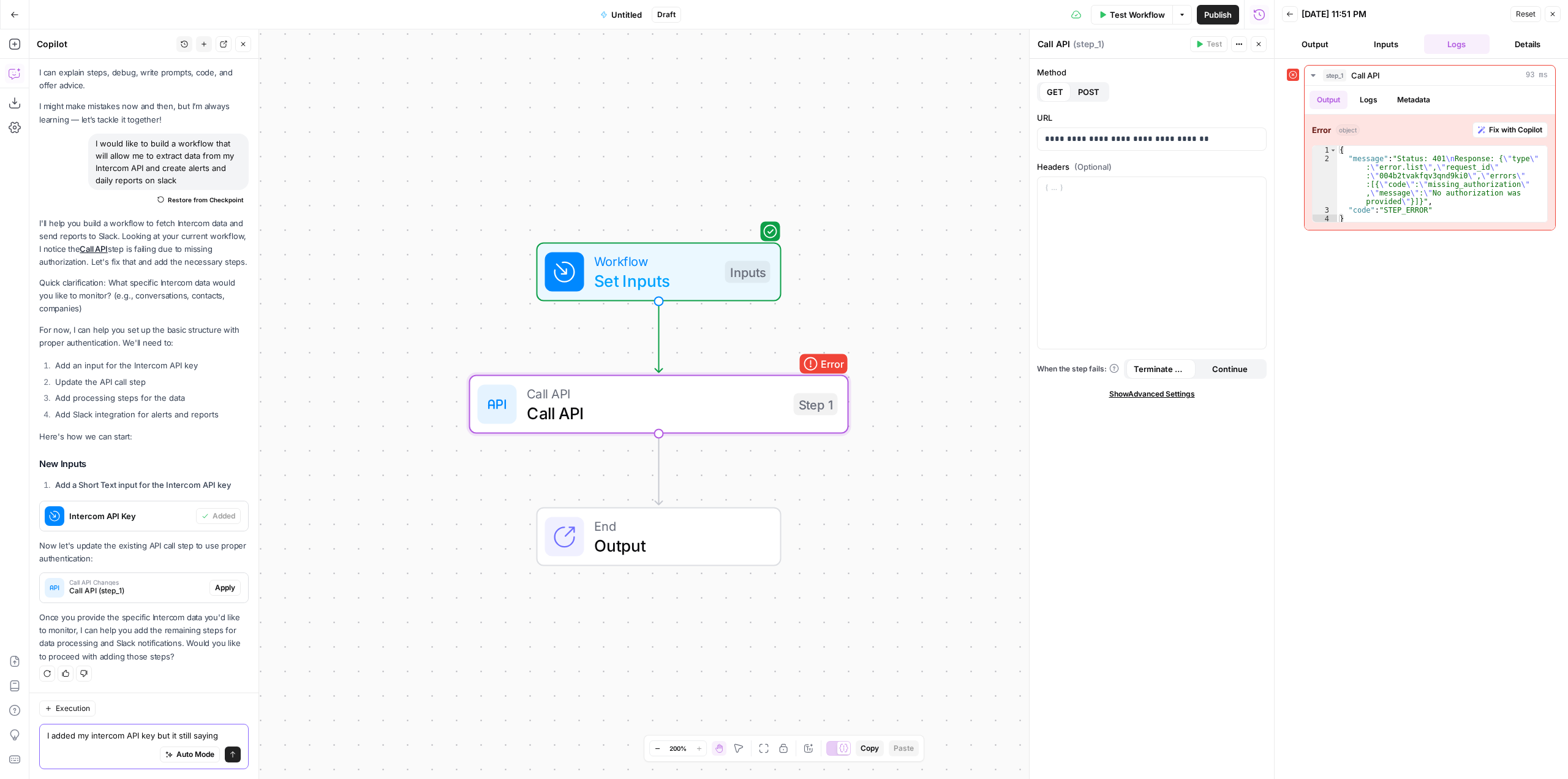
click at [222, 740] on textarea "I added my intercom API key but it still saying" at bounding box center [143, 735] width 194 height 12
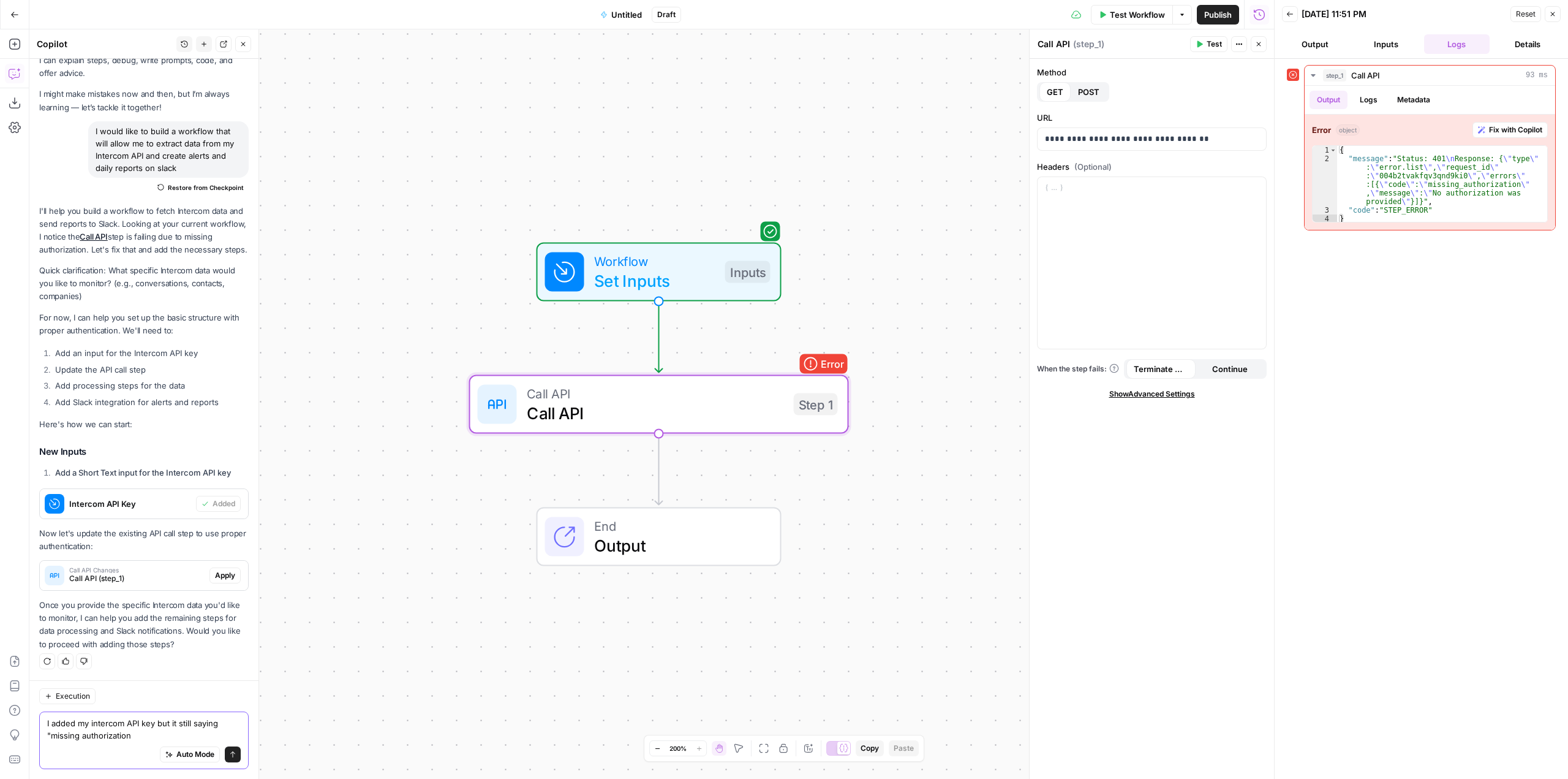
type textarea "I added my intercom API key but it still saying "missing authorization""
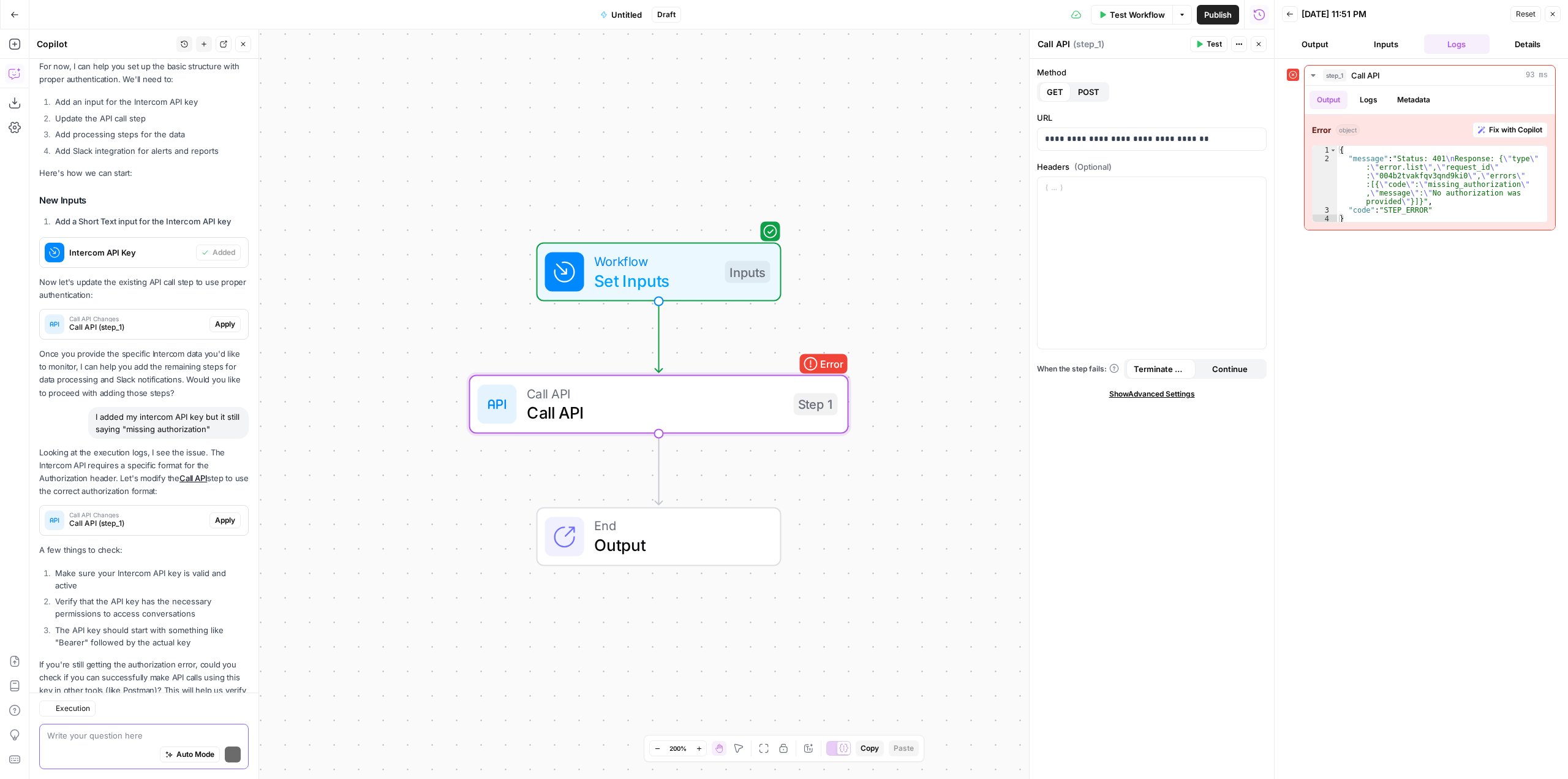
scroll to position [346, 0]
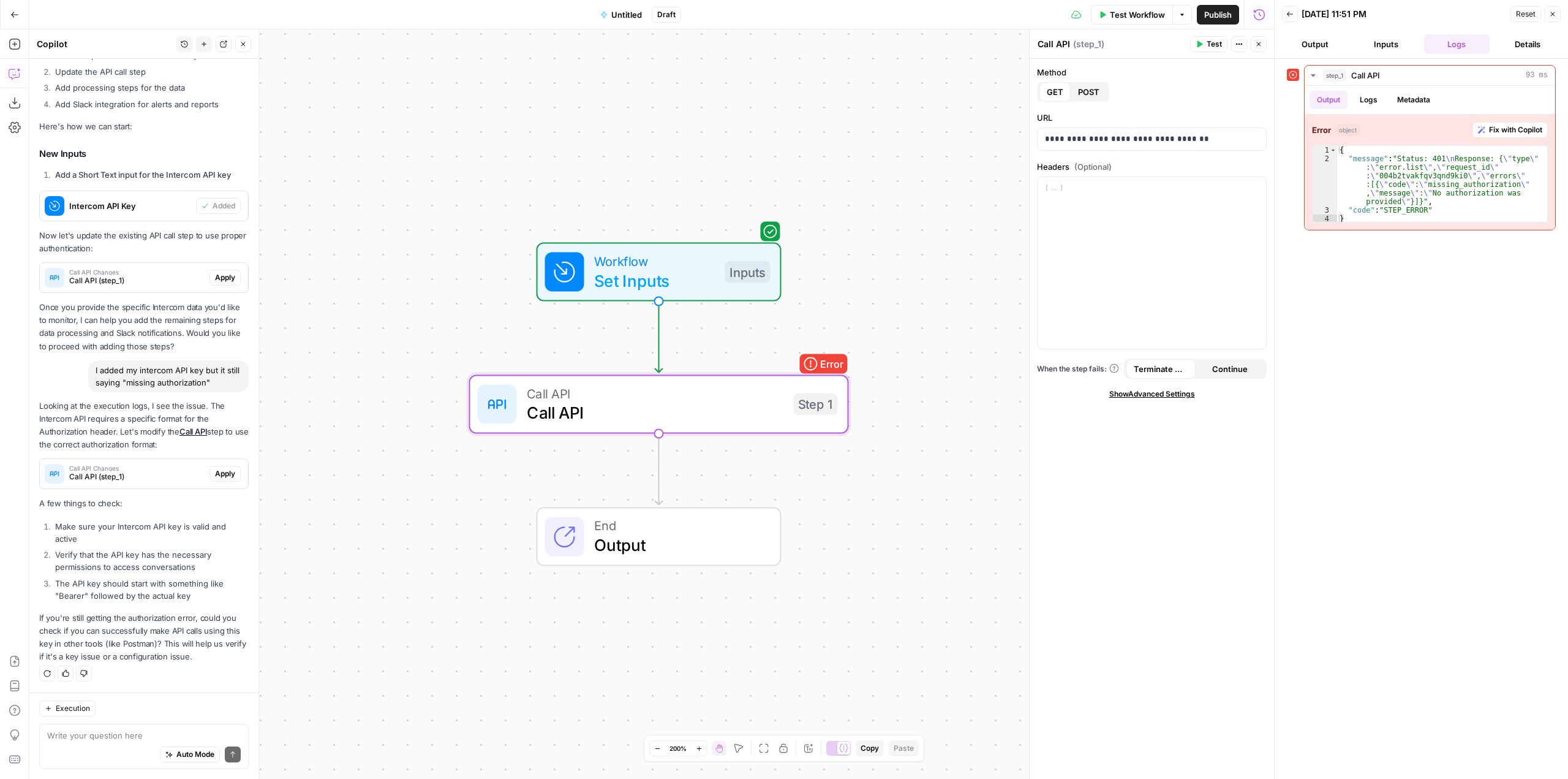
click at [178, 485] on div "Call API Changes Call API (step_1)" at bounding box center [124, 474] width 169 height 29
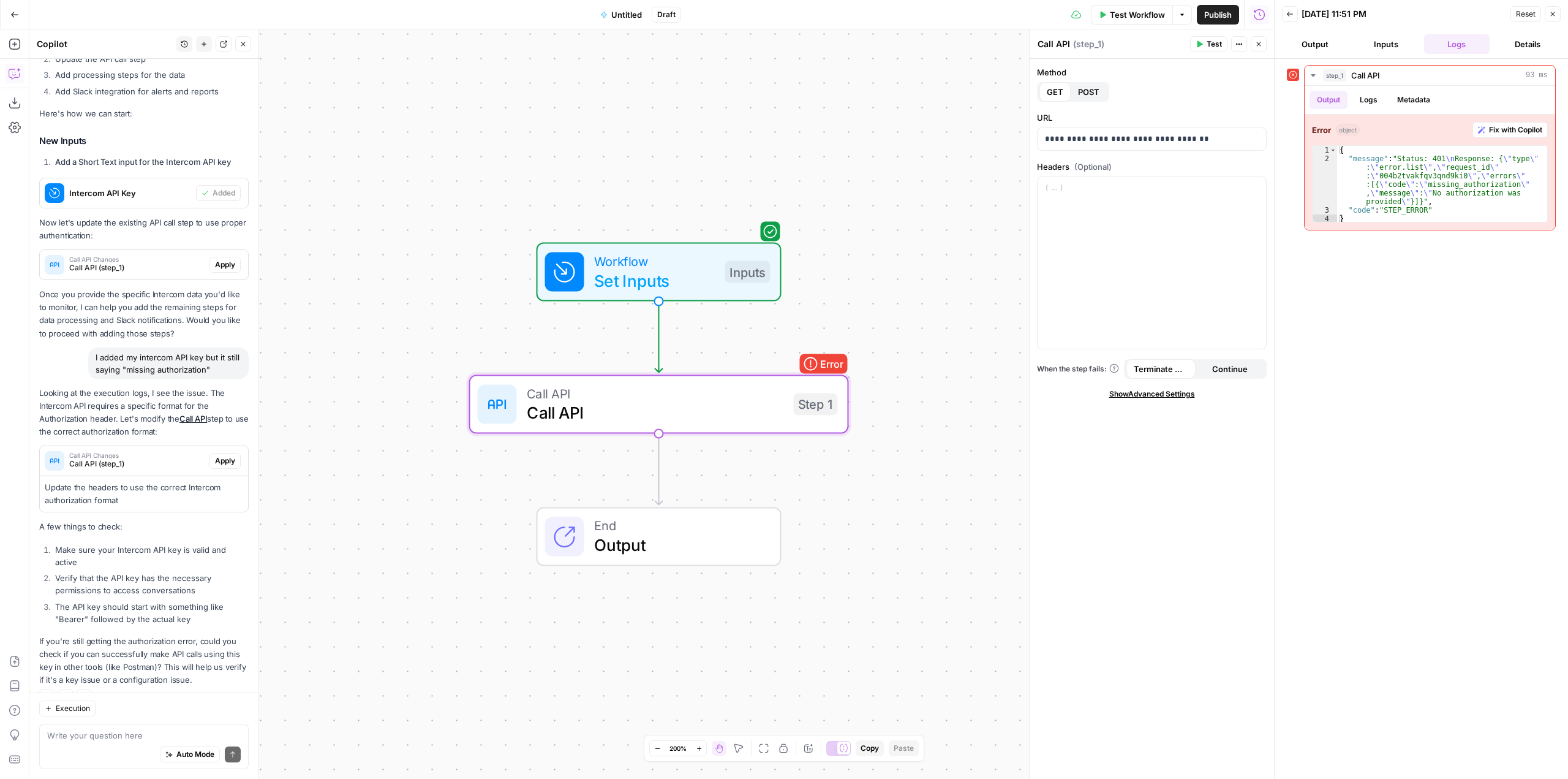
click at [217, 467] on span "Apply" at bounding box center [225, 460] width 20 height 11
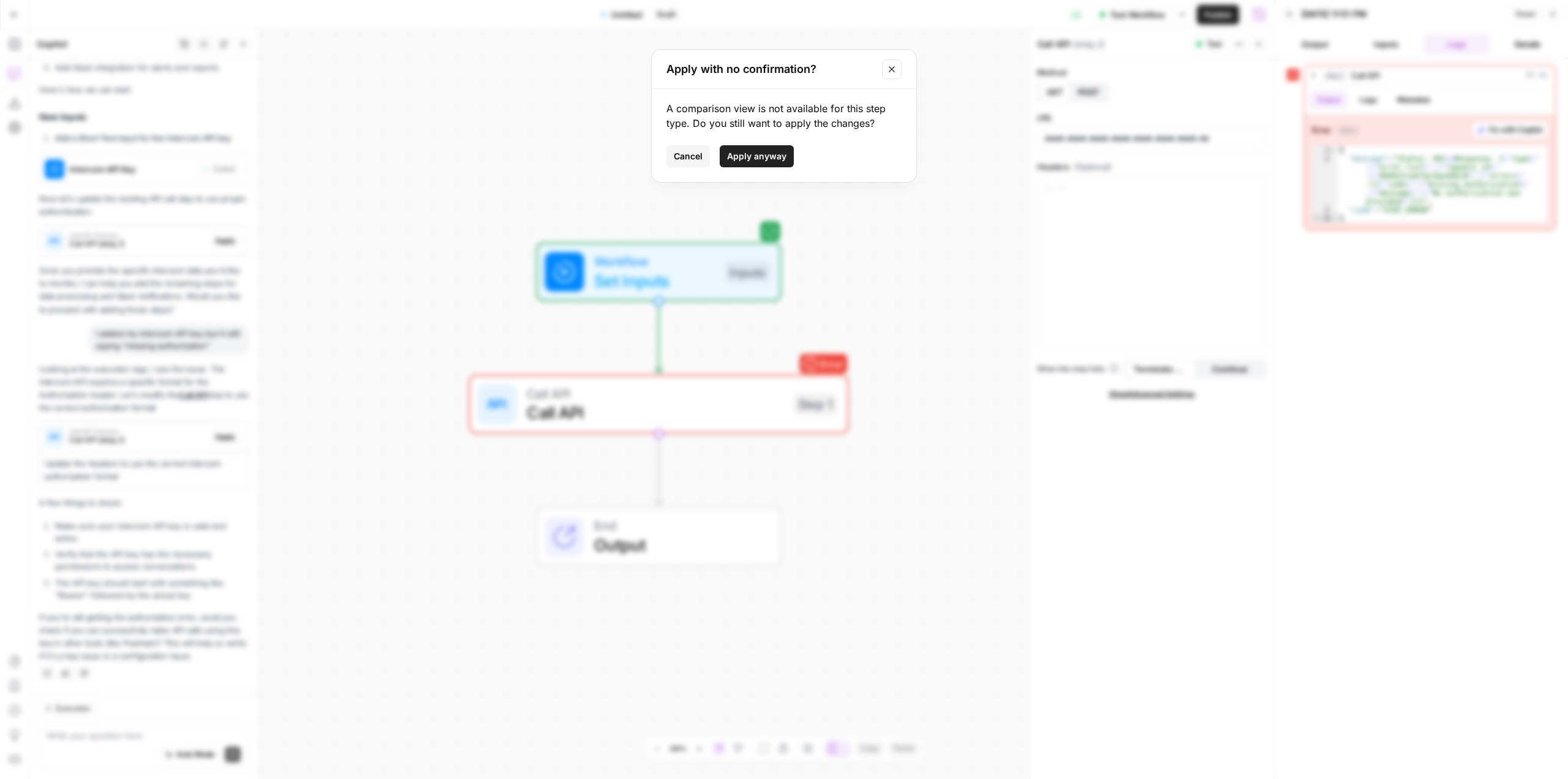
click at [756, 158] on span "Apply anyway" at bounding box center [757, 156] width 60 height 12
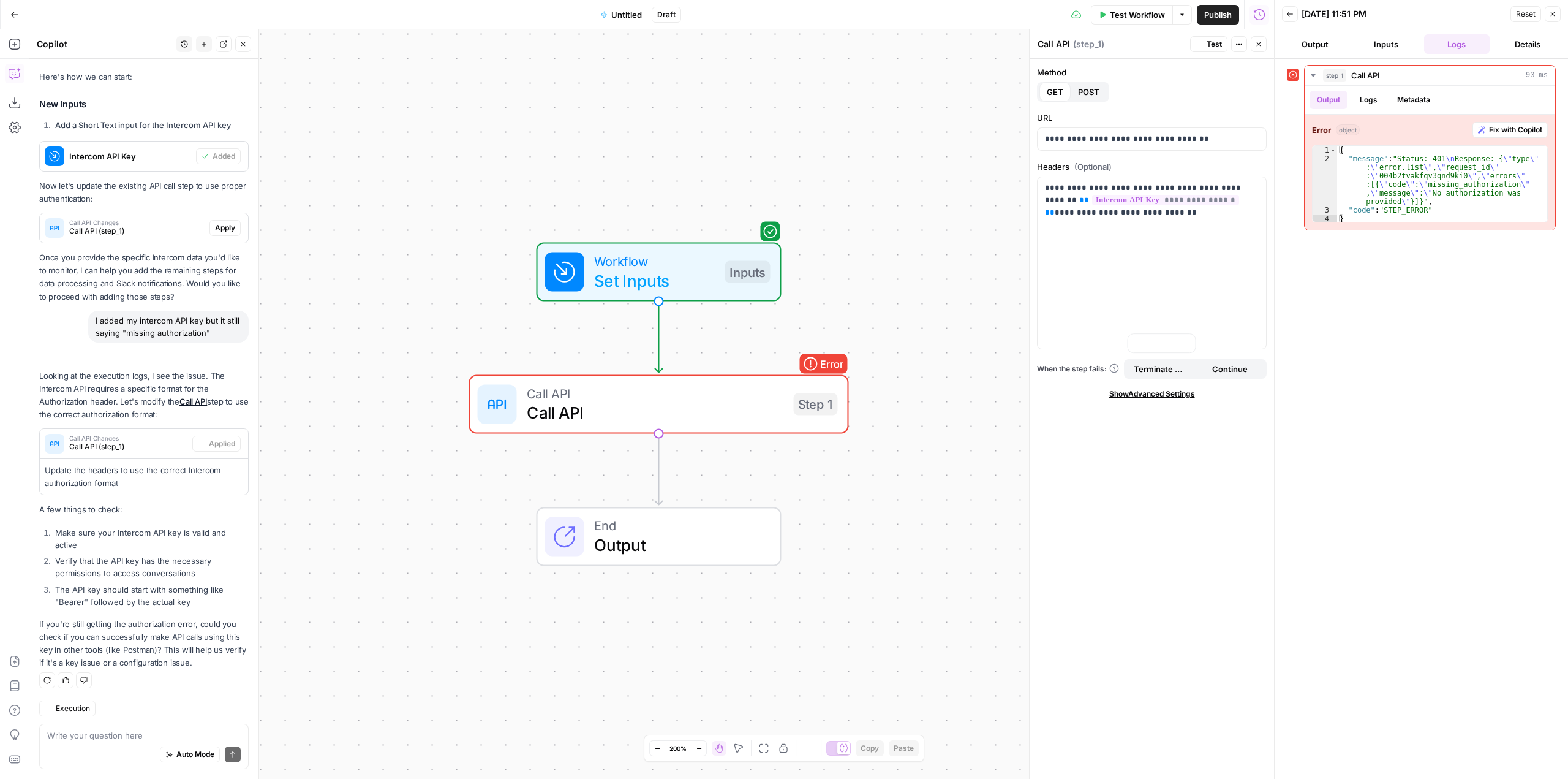
scroll to position [403, 0]
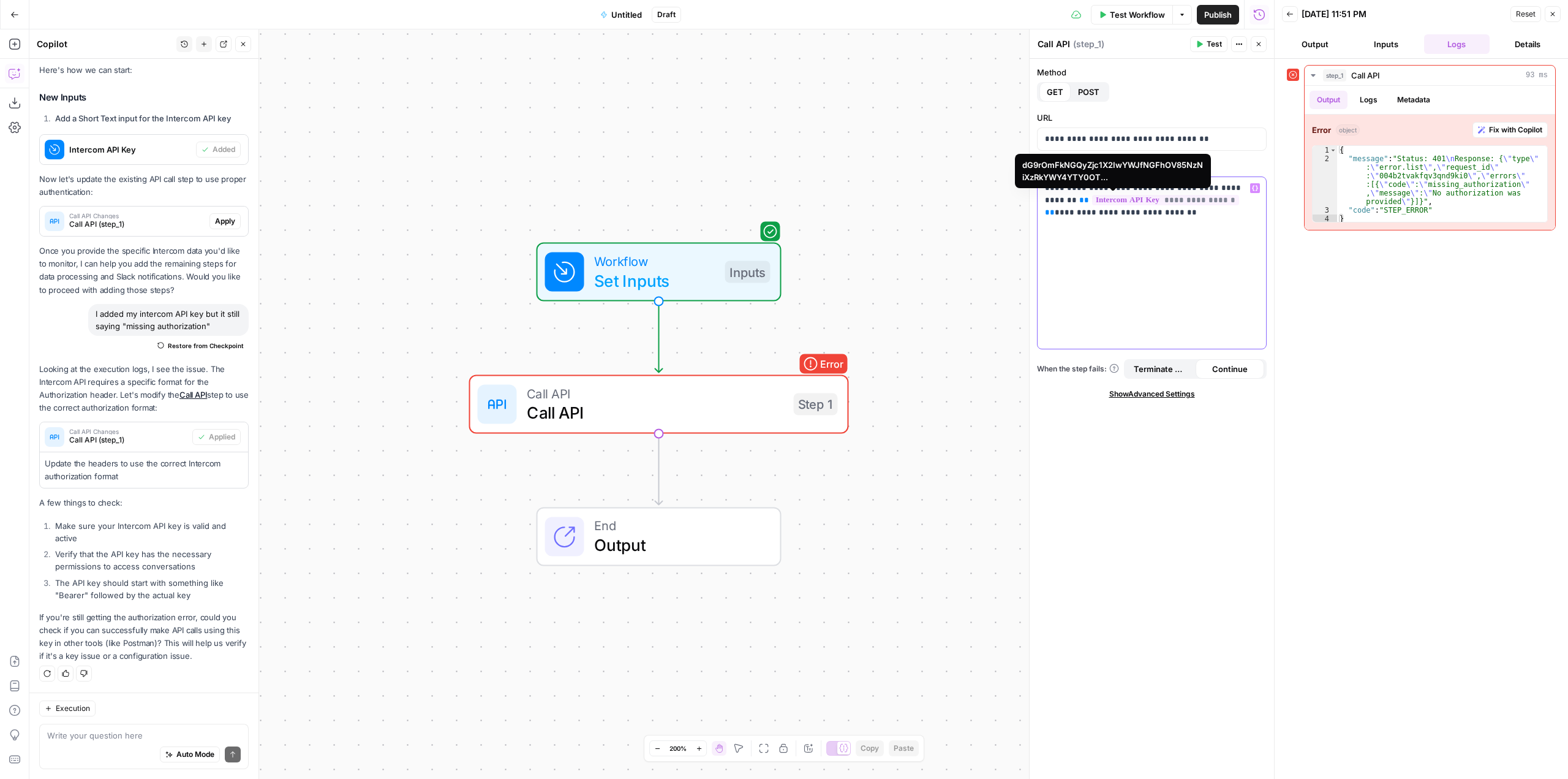
click at [1159, 203] on span "**********" at bounding box center [1166, 200] width 147 height 10
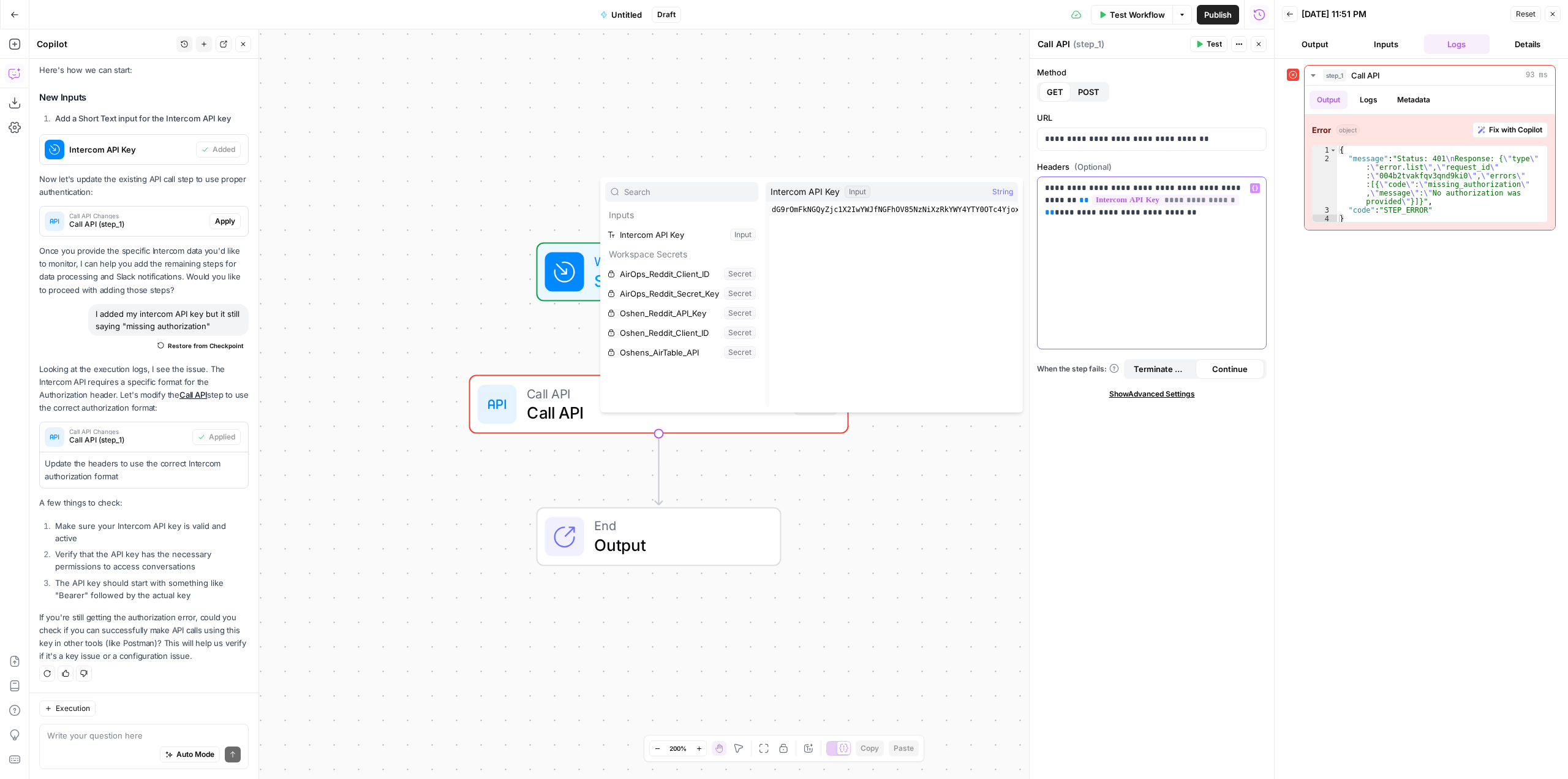
click at [1253, 253] on div "**********" at bounding box center [1152, 263] width 228 height 171
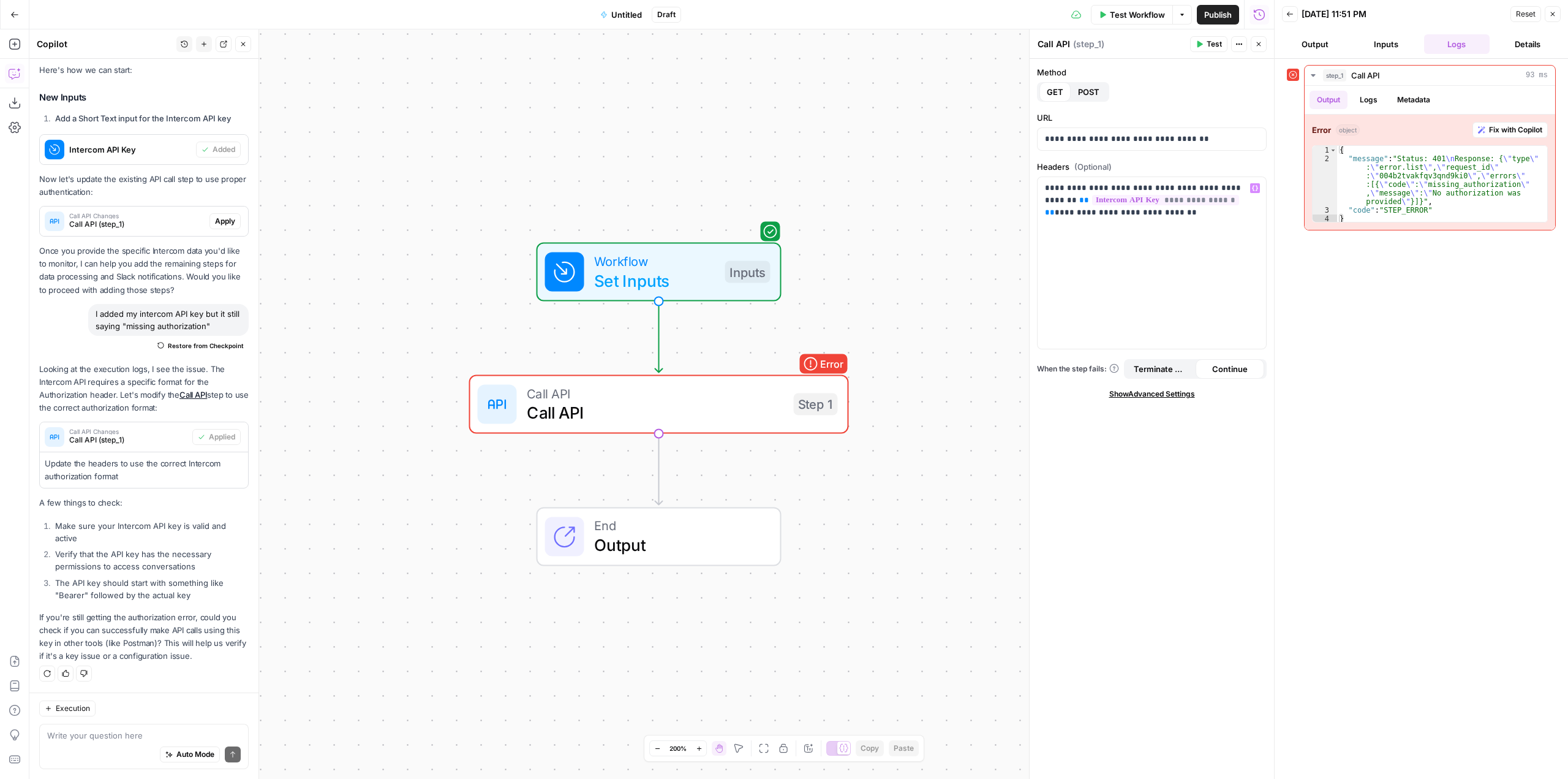
click at [1139, 14] on span "Test Workflow" at bounding box center [1137, 15] width 55 height 12
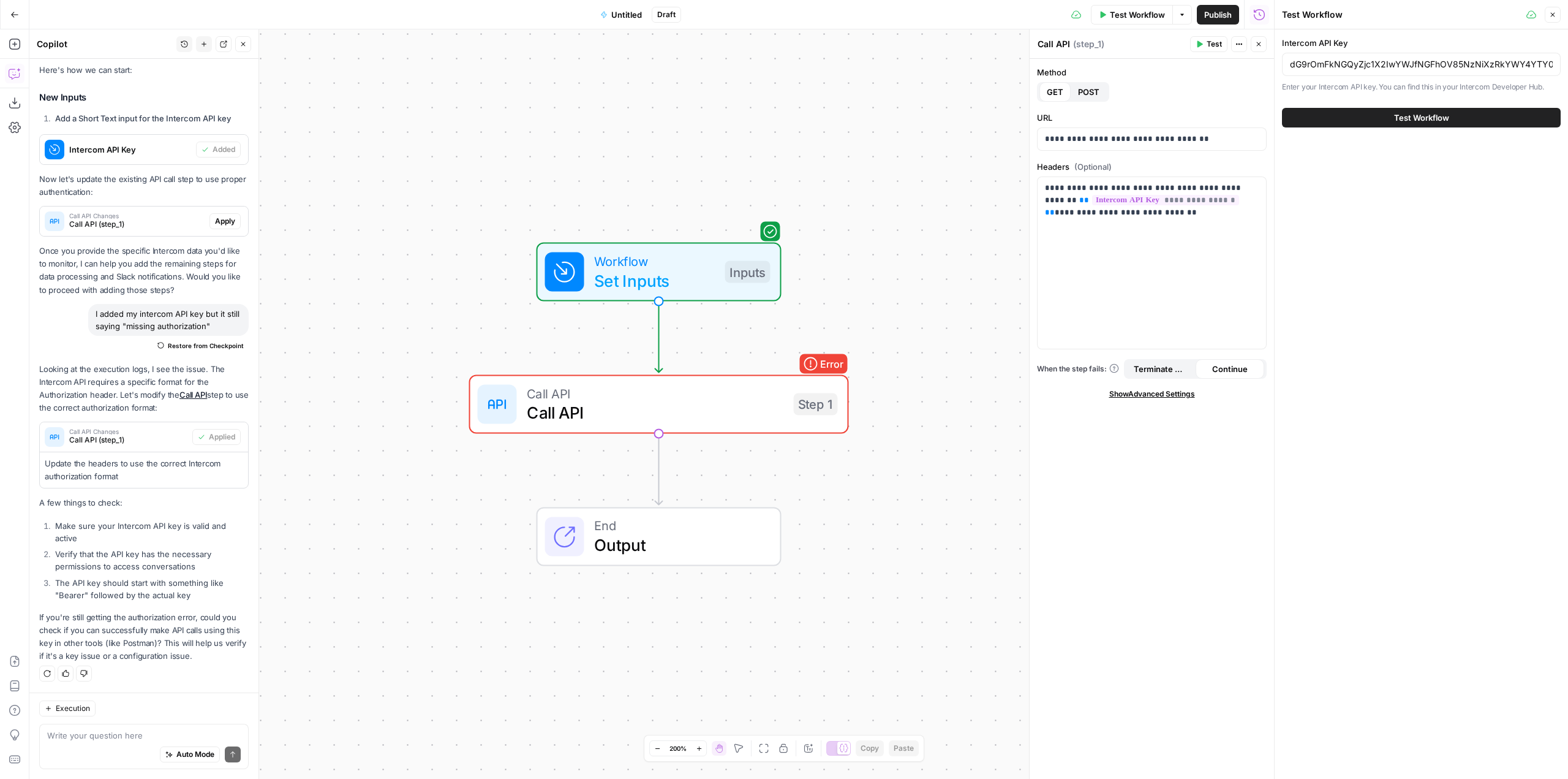
click at [1394, 117] on span "Test Workflow" at bounding box center [1421, 117] width 55 height 12
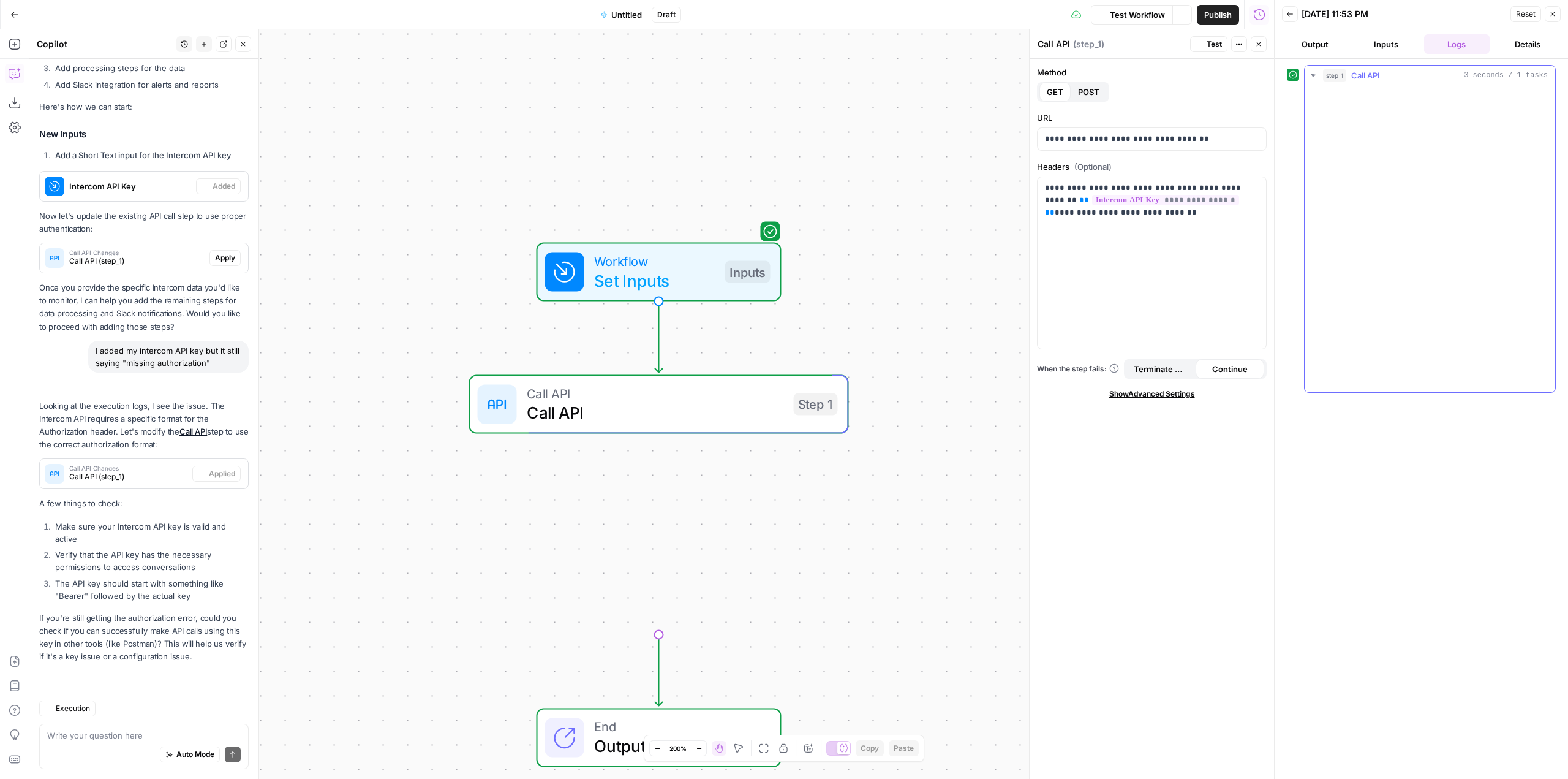
scroll to position [366, 0]
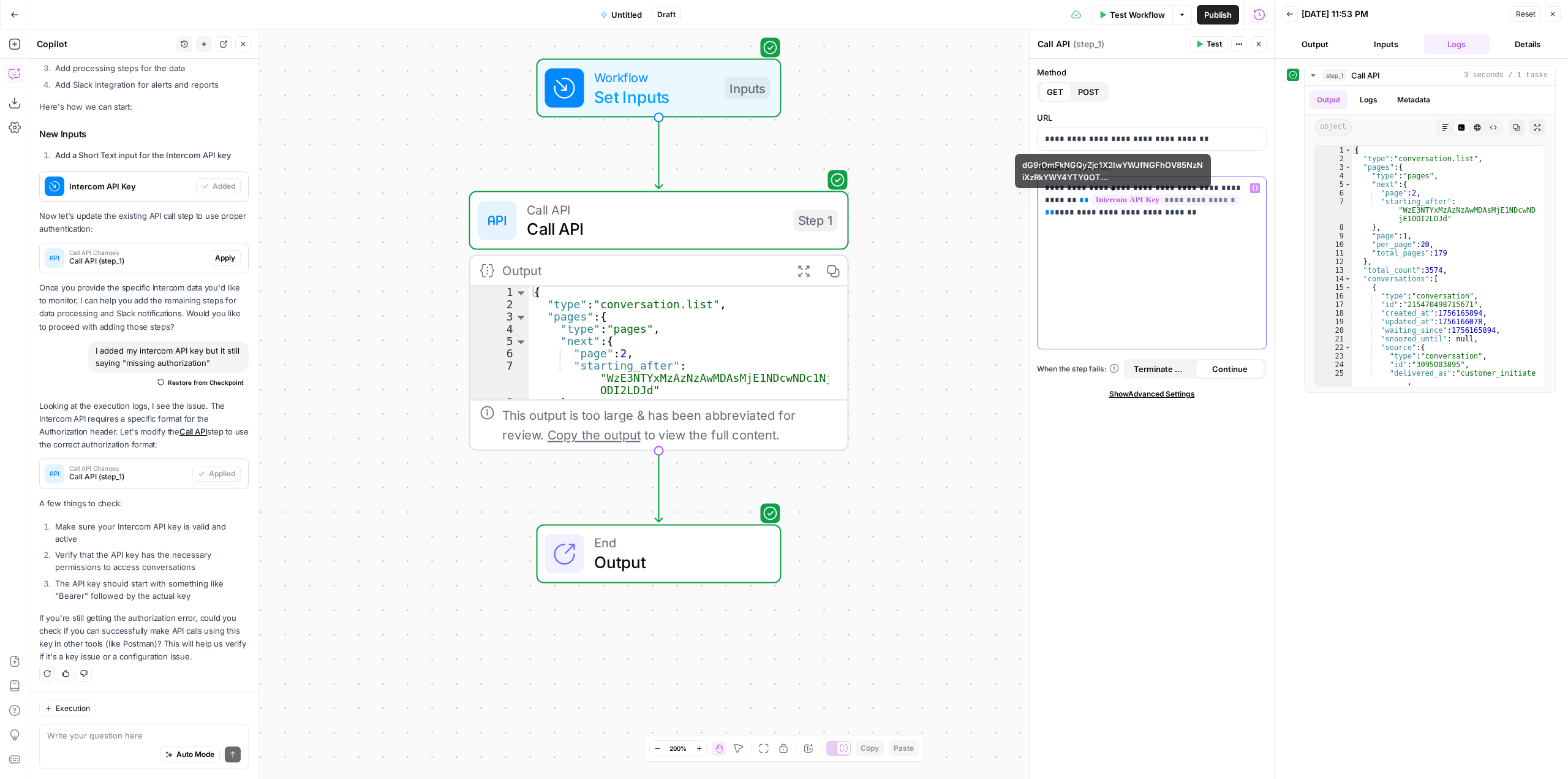
click at [1159, 239] on div "**********" at bounding box center [1152, 263] width 228 height 171
click at [1171, 203] on span "**********" at bounding box center [1166, 200] width 147 height 10
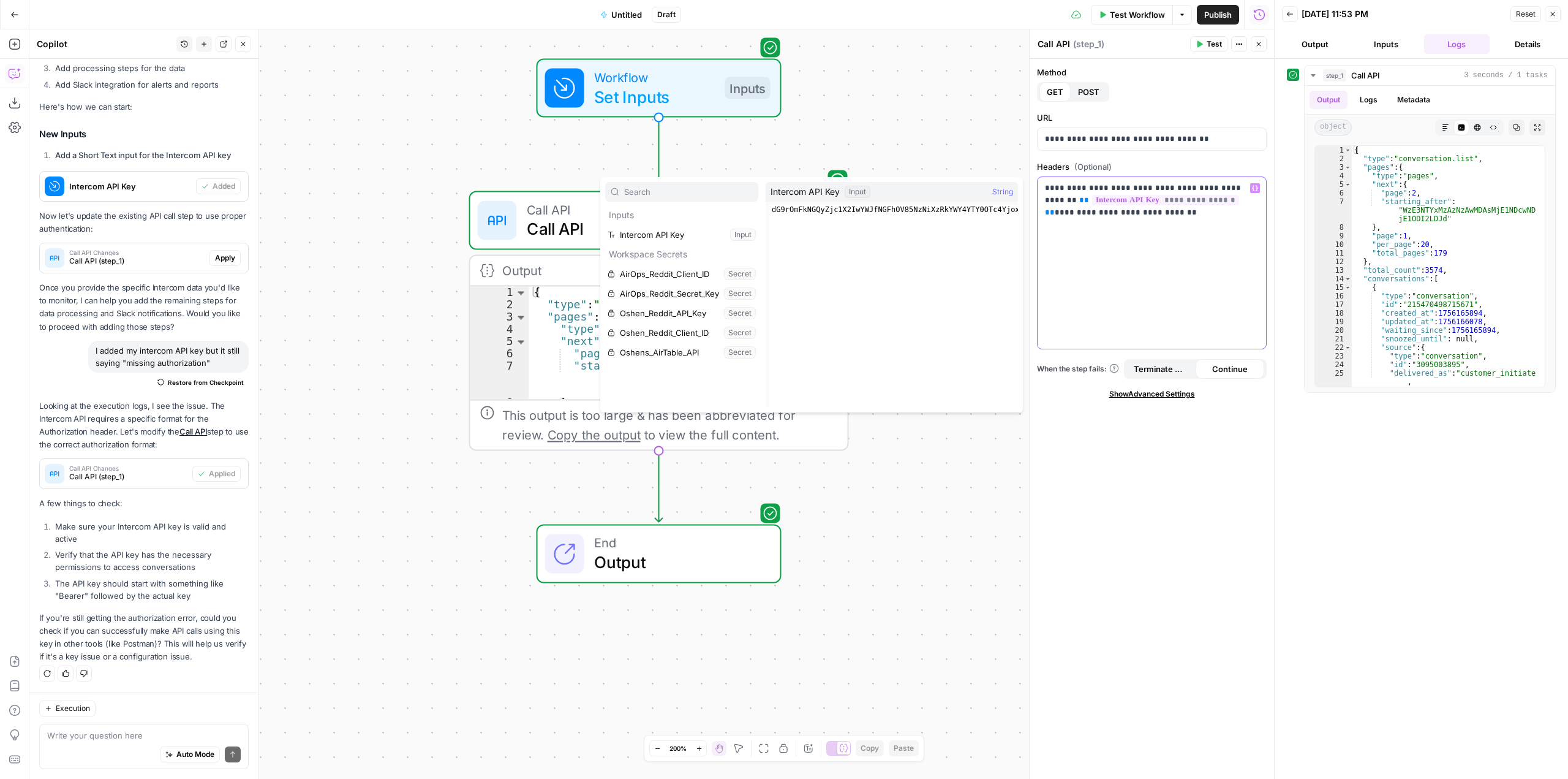
click at [1208, 227] on div "**********" at bounding box center [1152, 263] width 228 height 171
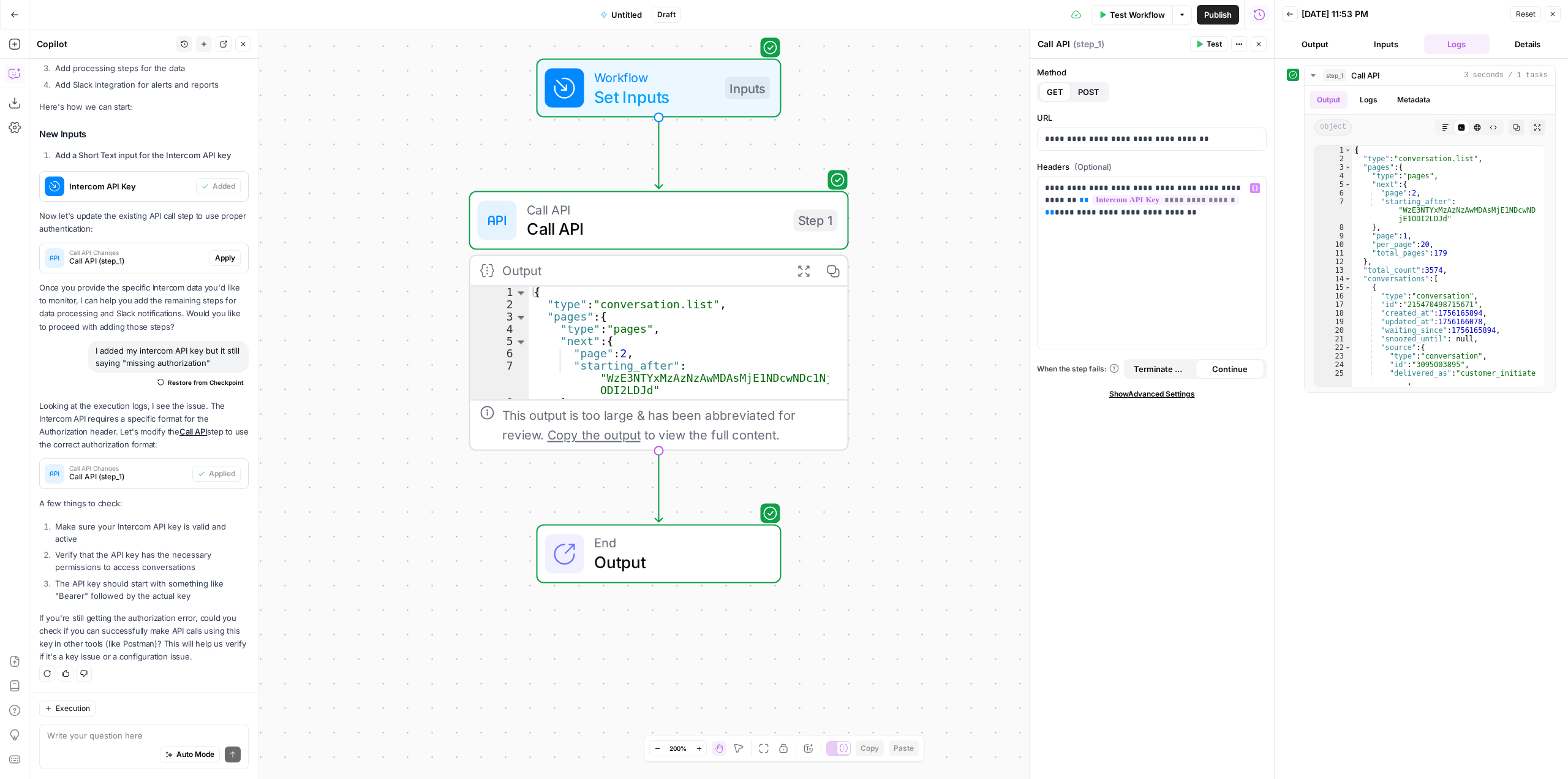
click at [888, 281] on div "Workflow Set Inputs Inputs Call API Call API Step 1 Output Expand Output Copy 1…" at bounding box center [652, 404] width 1245 height 750
click at [865, 544] on div "Workflow Set Inputs Inputs Call API Call API Step 1 Output Expand Output Copy 1…" at bounding box center [652, 404] width 1245 height 750
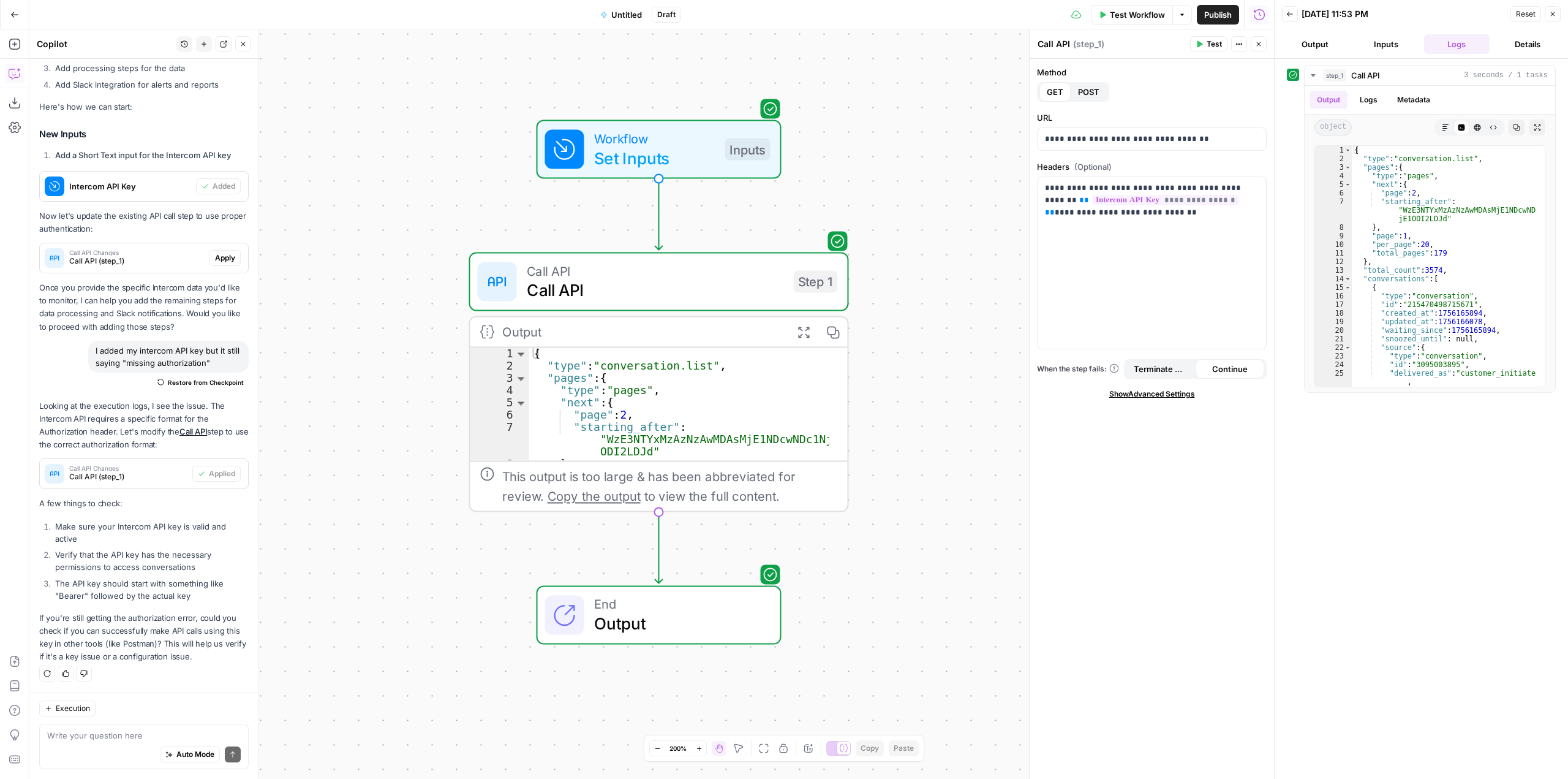
click at [174, 742] on div "Auto Mode Send" at bounding box center [143, 755] width 194 height 27
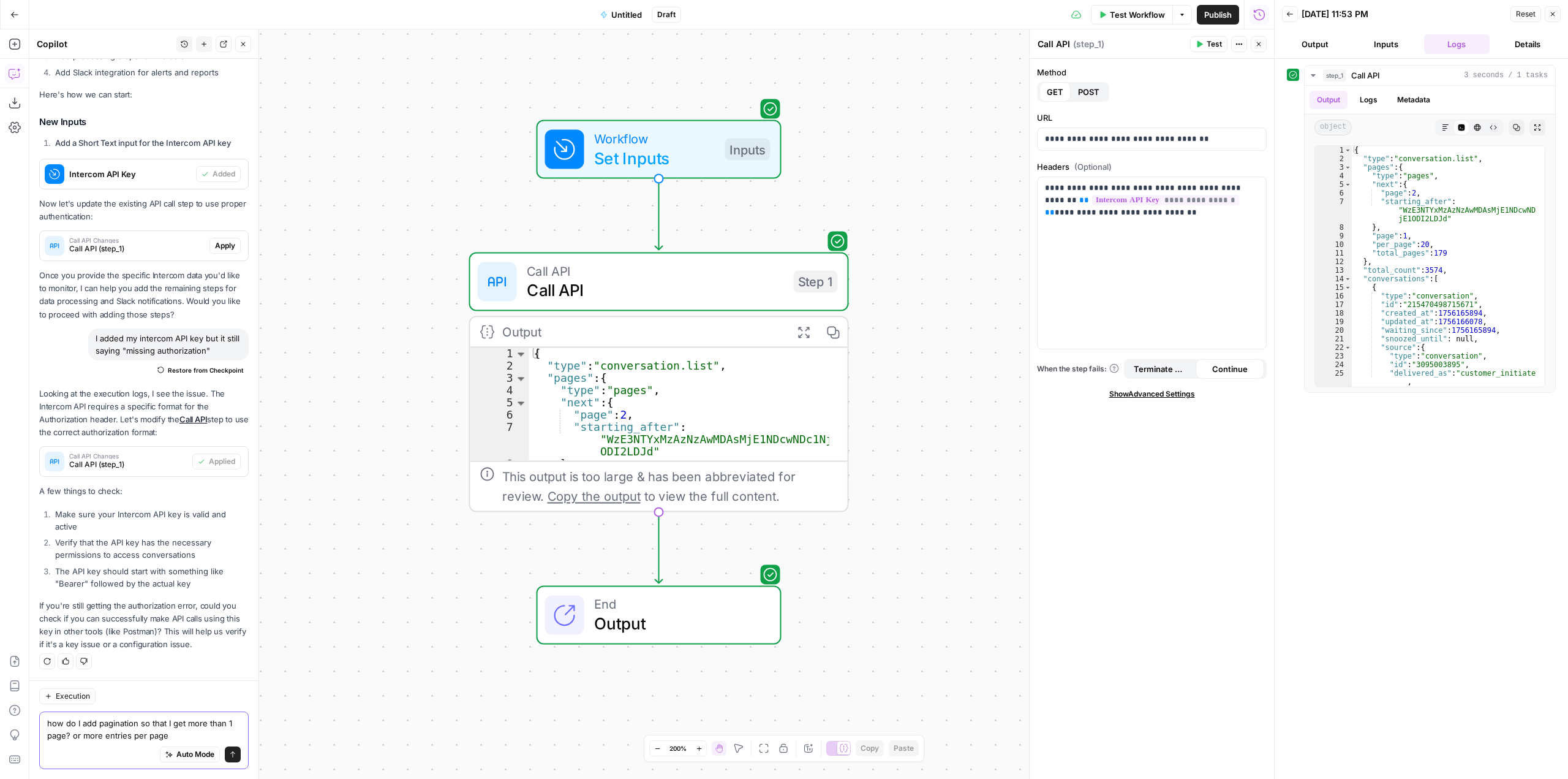
type textarea "how do I add pagination so that I get more than 1 page? or more entries per pag…"
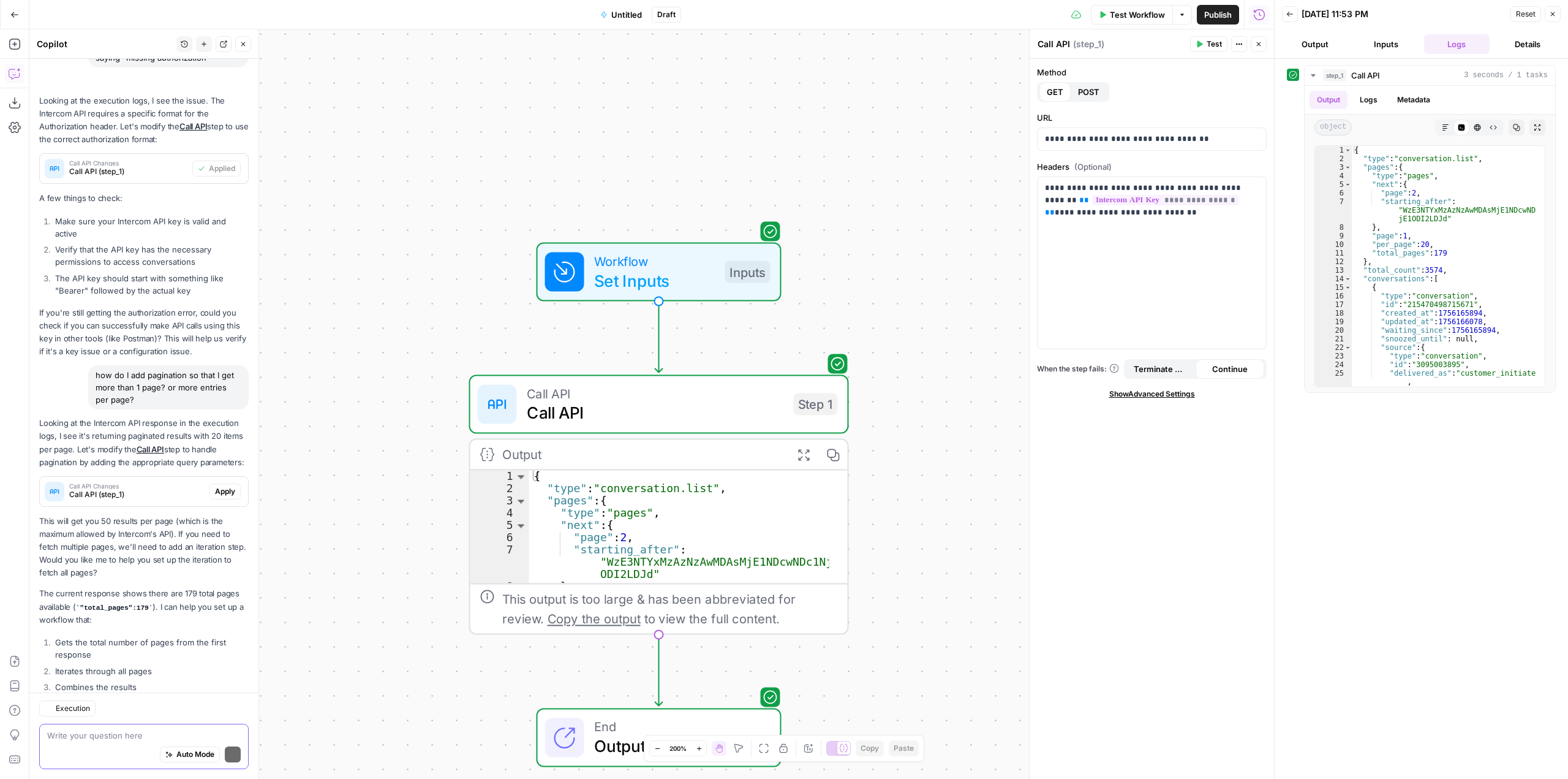
scroll to position [737, 0]
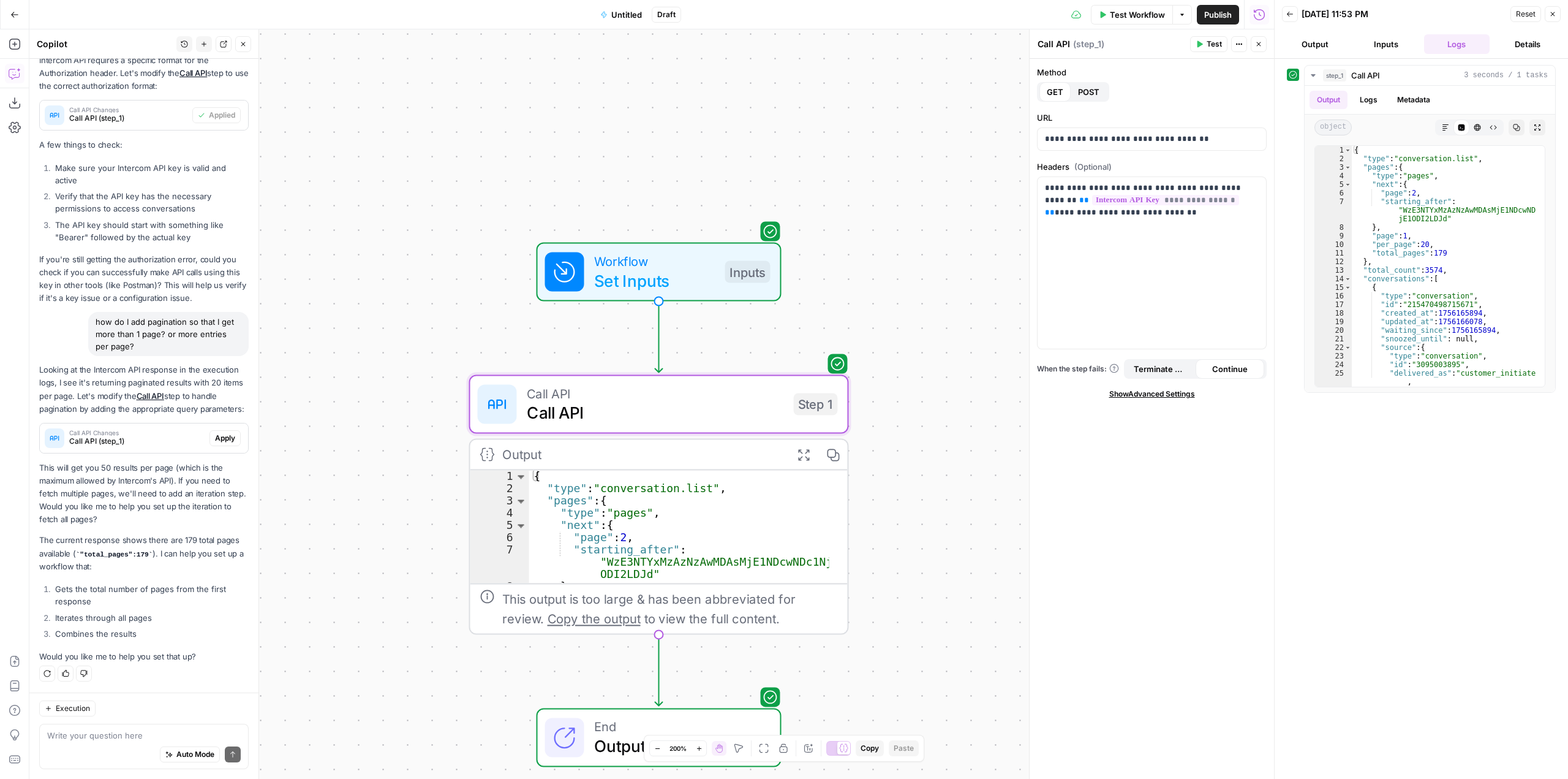
click at [215, 440] on span "Apply" at bounding box center [225, 438] width 20 height 11
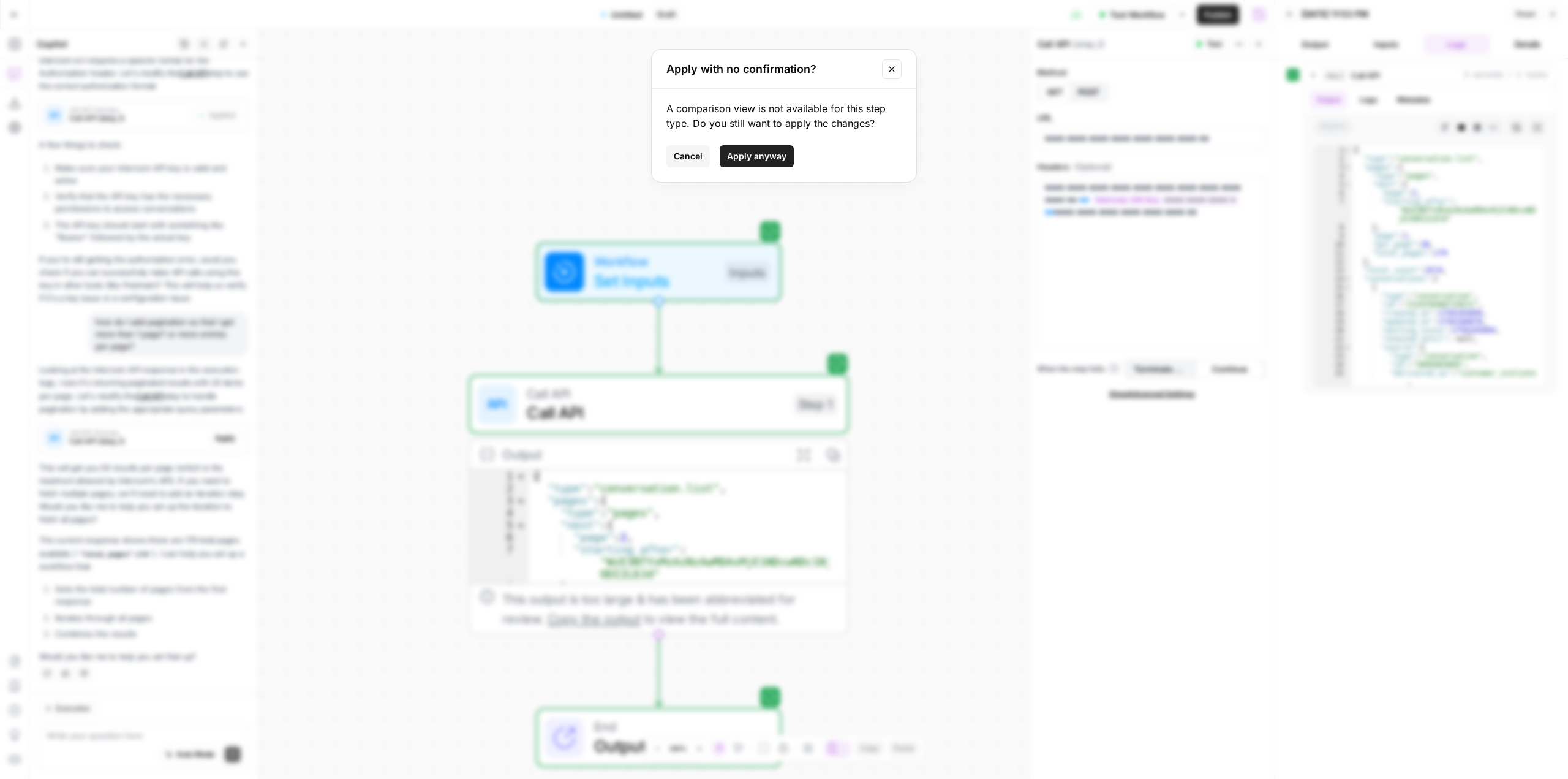
click at [701, 150] on span "Cancel" at bounding box center [688, 156] width 29 height 12
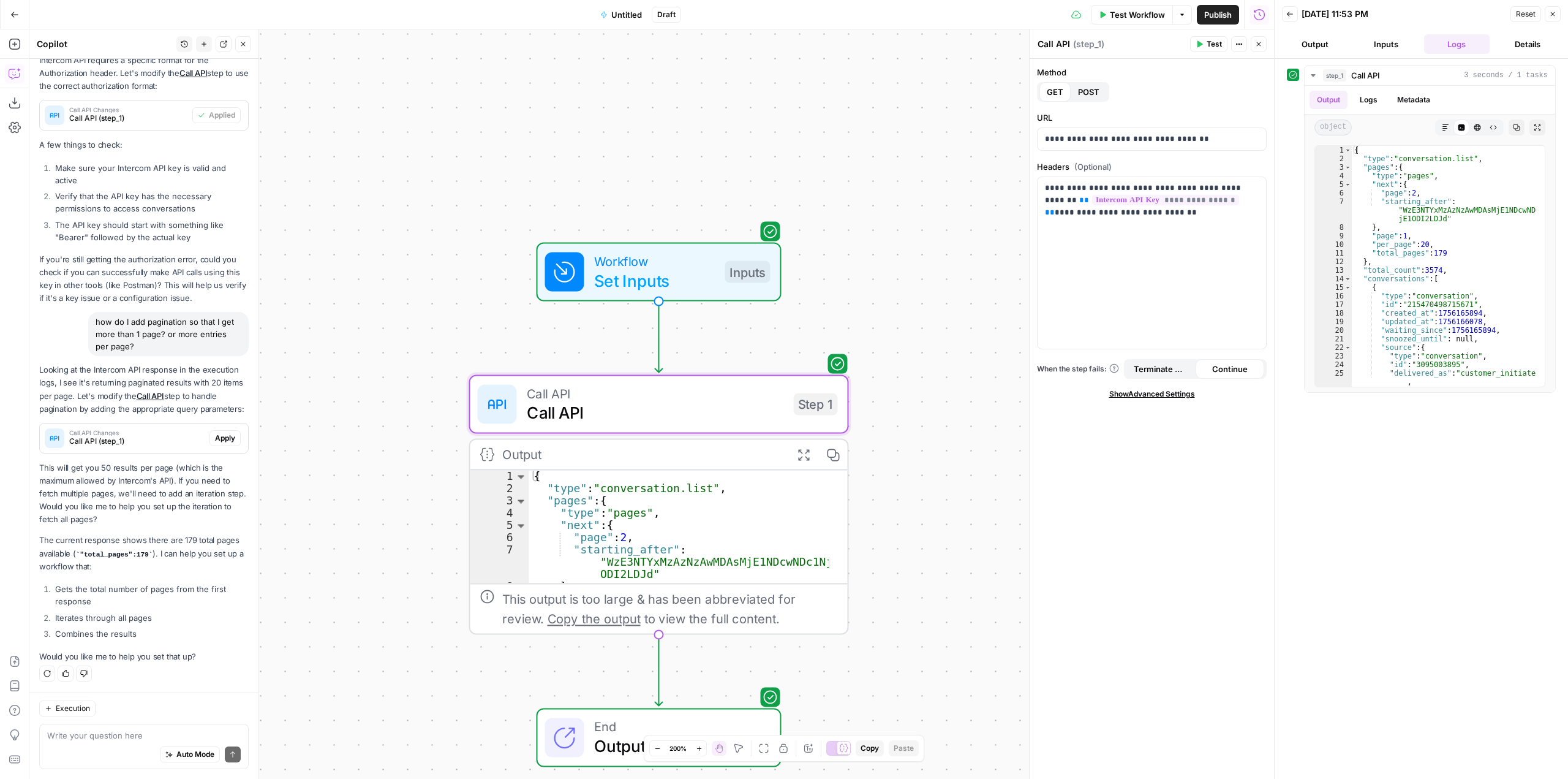
click at [216, 440] on span "Apply" at bounding box center [225, 438] width 20 height 11
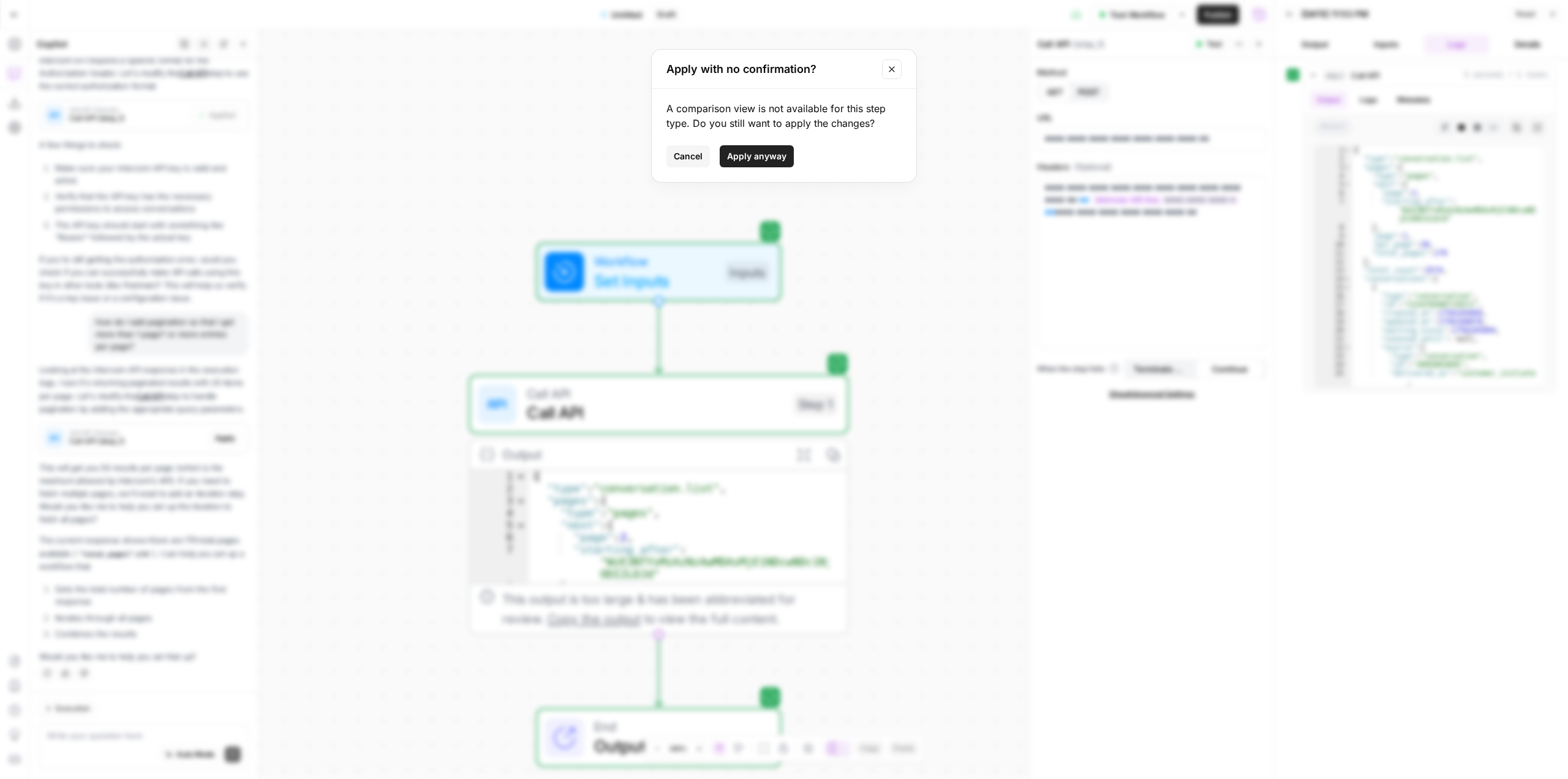
click at [756, 159] on span "Apply anyway" at bounding box center [757, 156] width 60 height 12
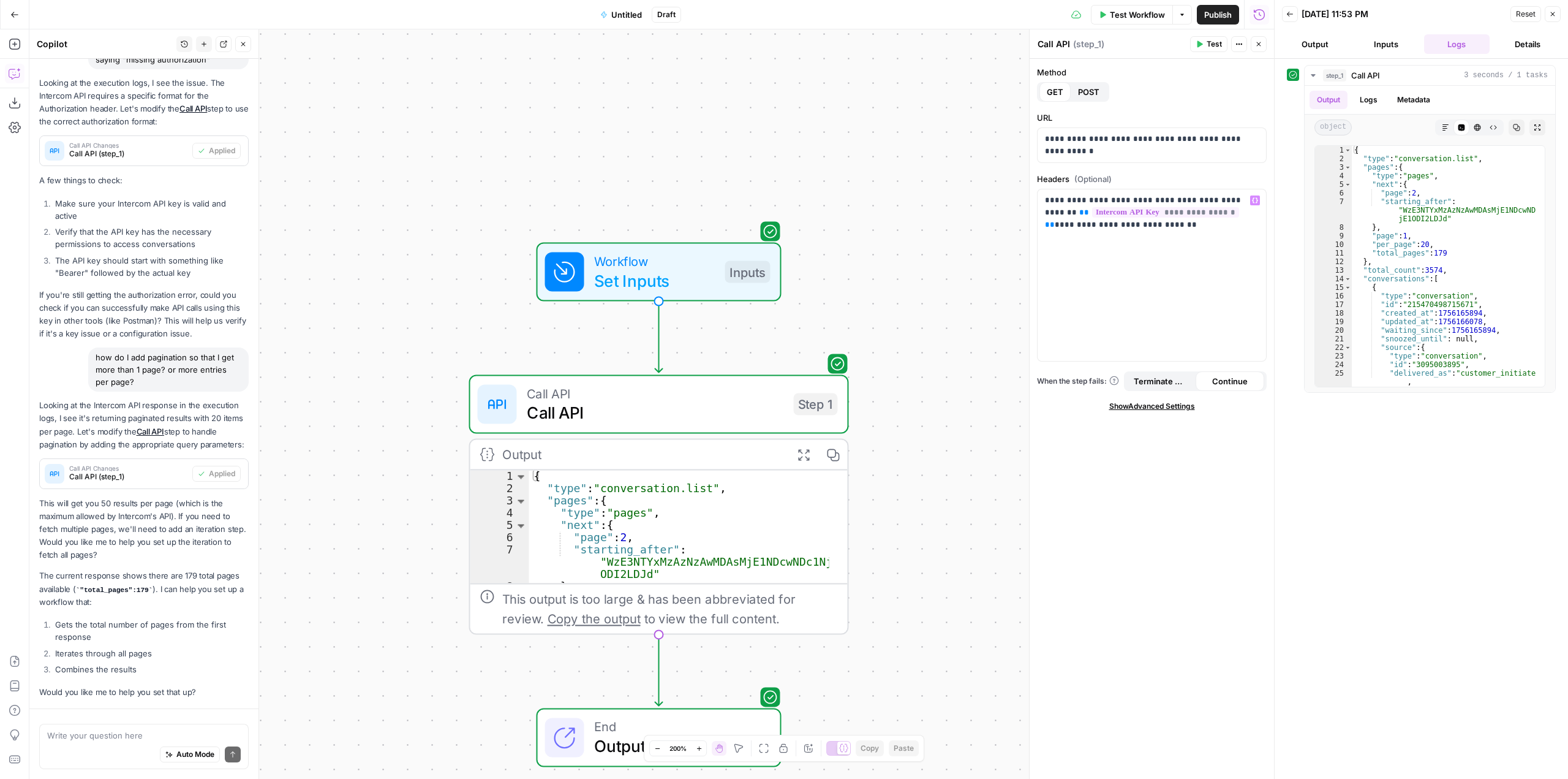
scroll to position [757, 0]
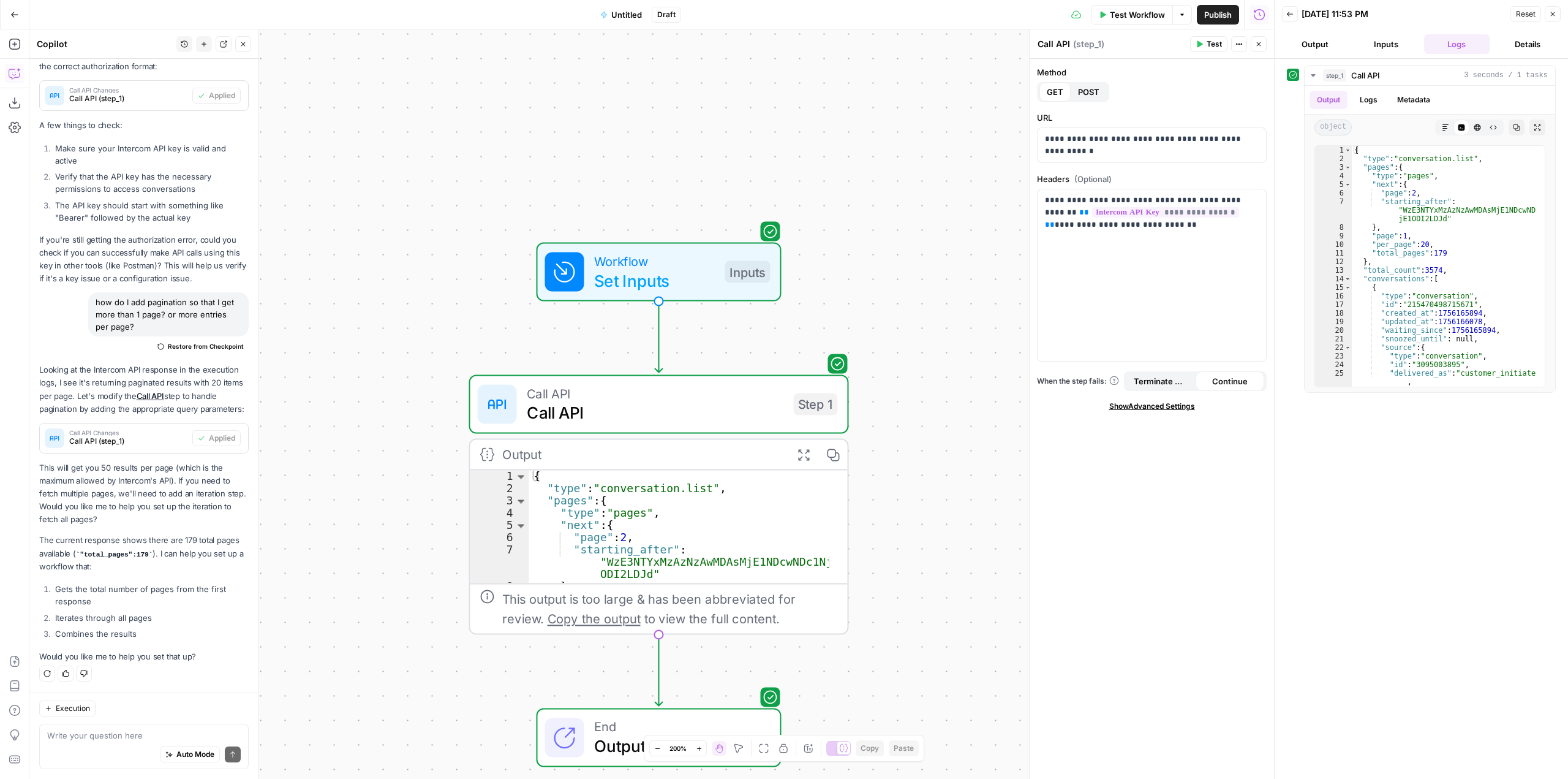
click at [1130, 15] on span "Test Workflow" at bounding box center [1137, 15] width 55 height 12
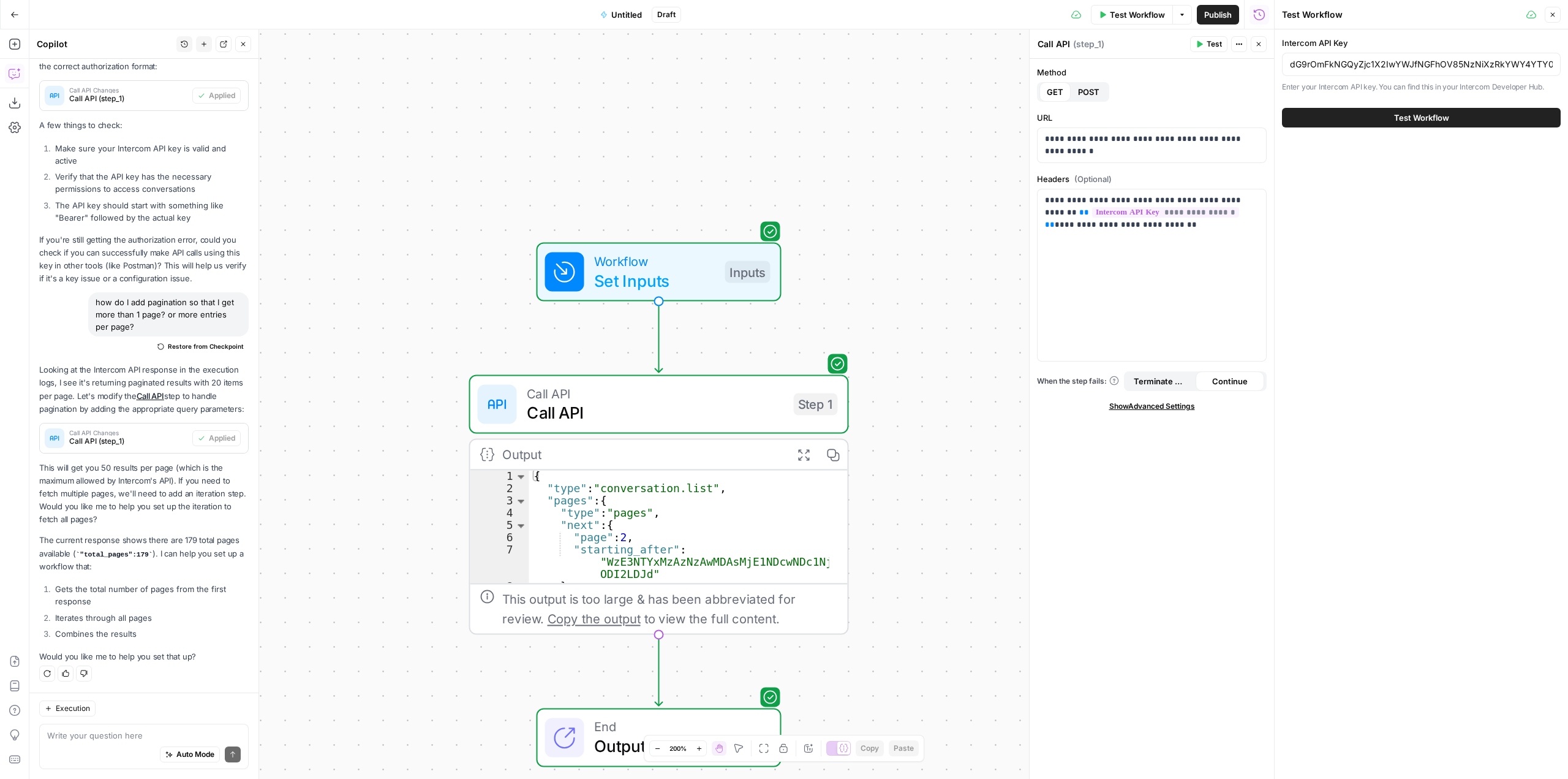
click at [1477, 127] on button "Test Workflow" at bounding box center [1421, 117] width 279 height 20
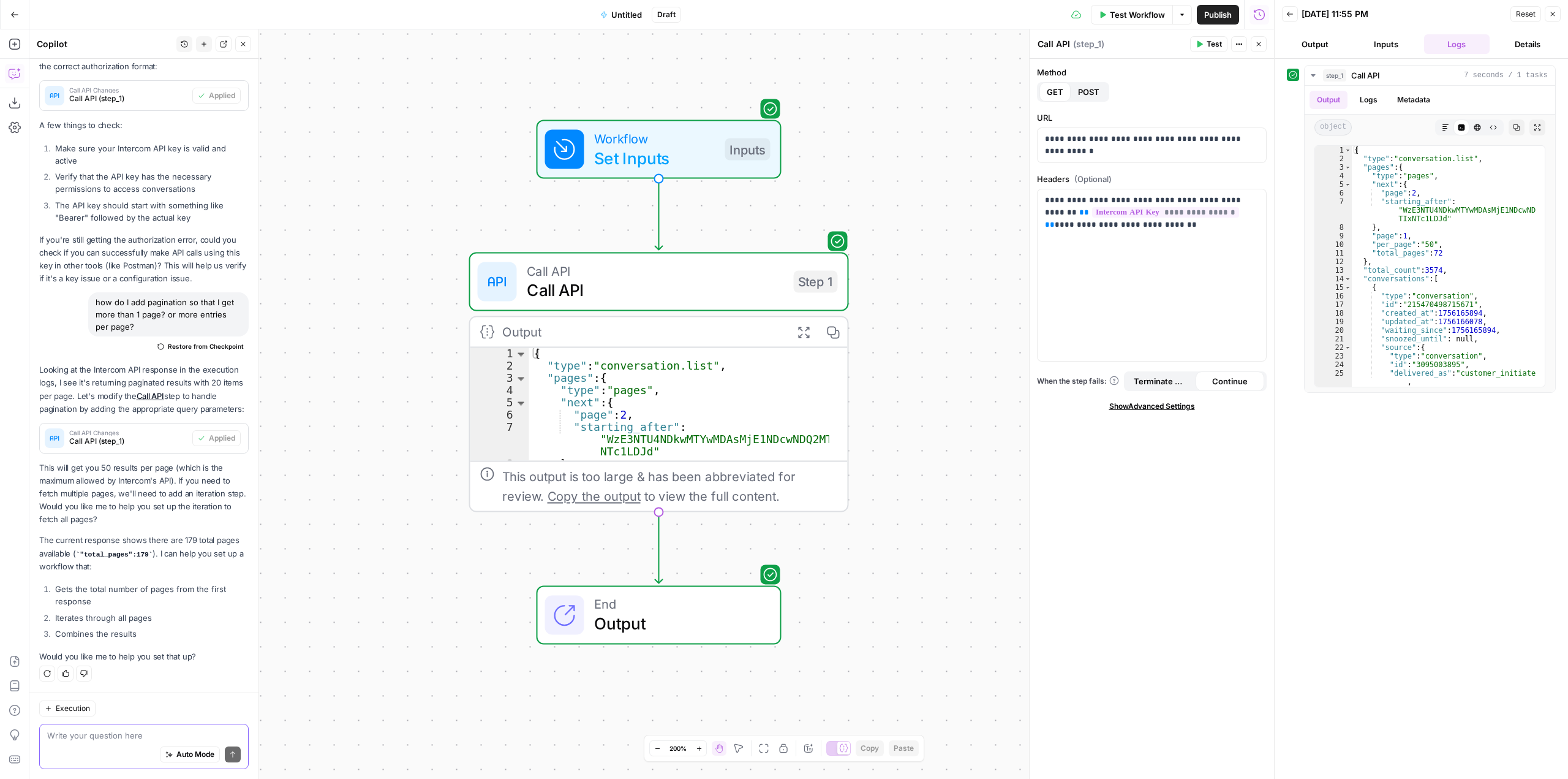
click at [152, 740] on textarea at bounding box center [143, 735] width 194 height 12
type textarea "yes"
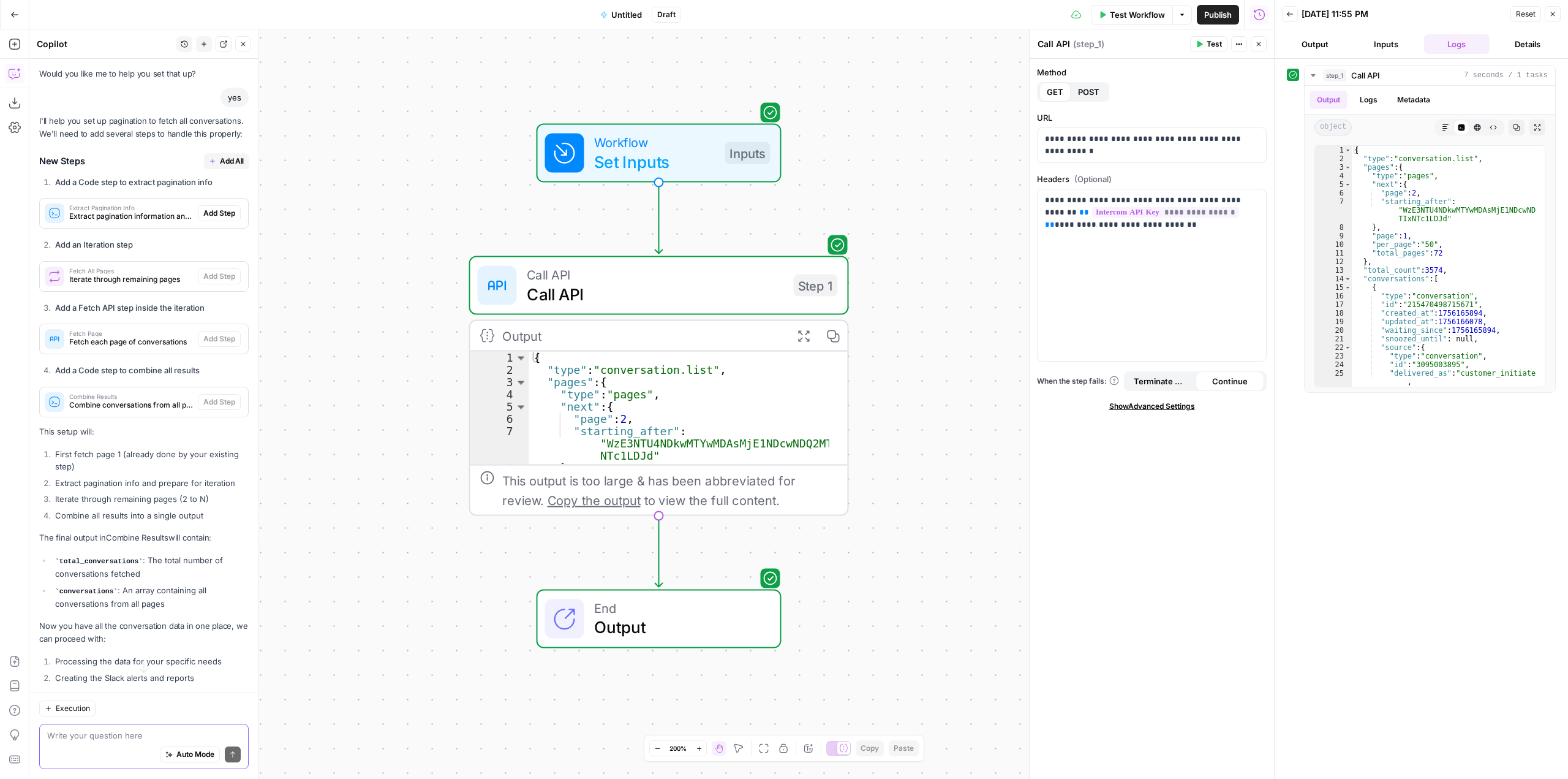
scroll to position [1300, 0]
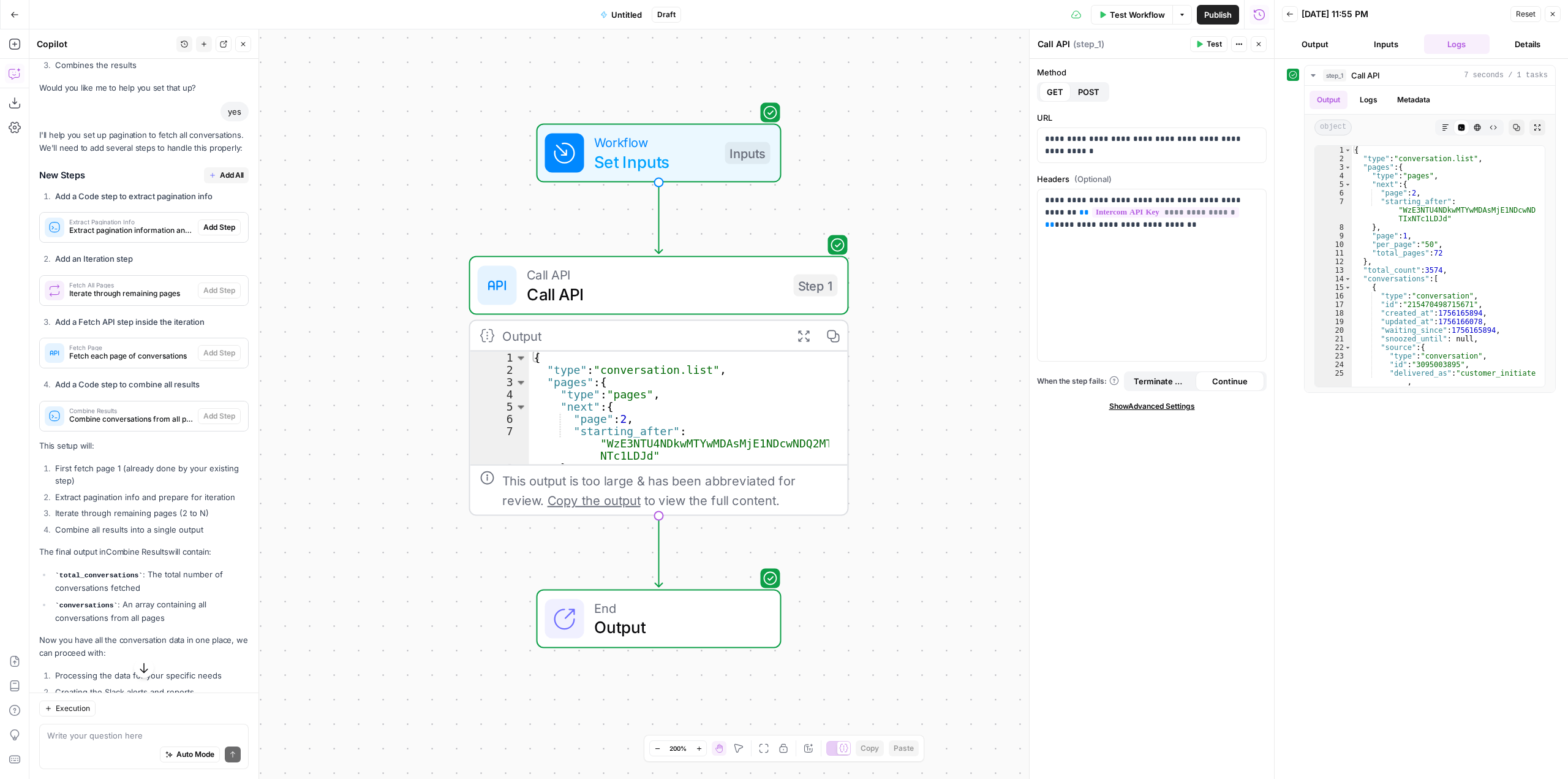
click at [227, 181] on span "Add All" at bounding box center [232, 175] width 24 height 11
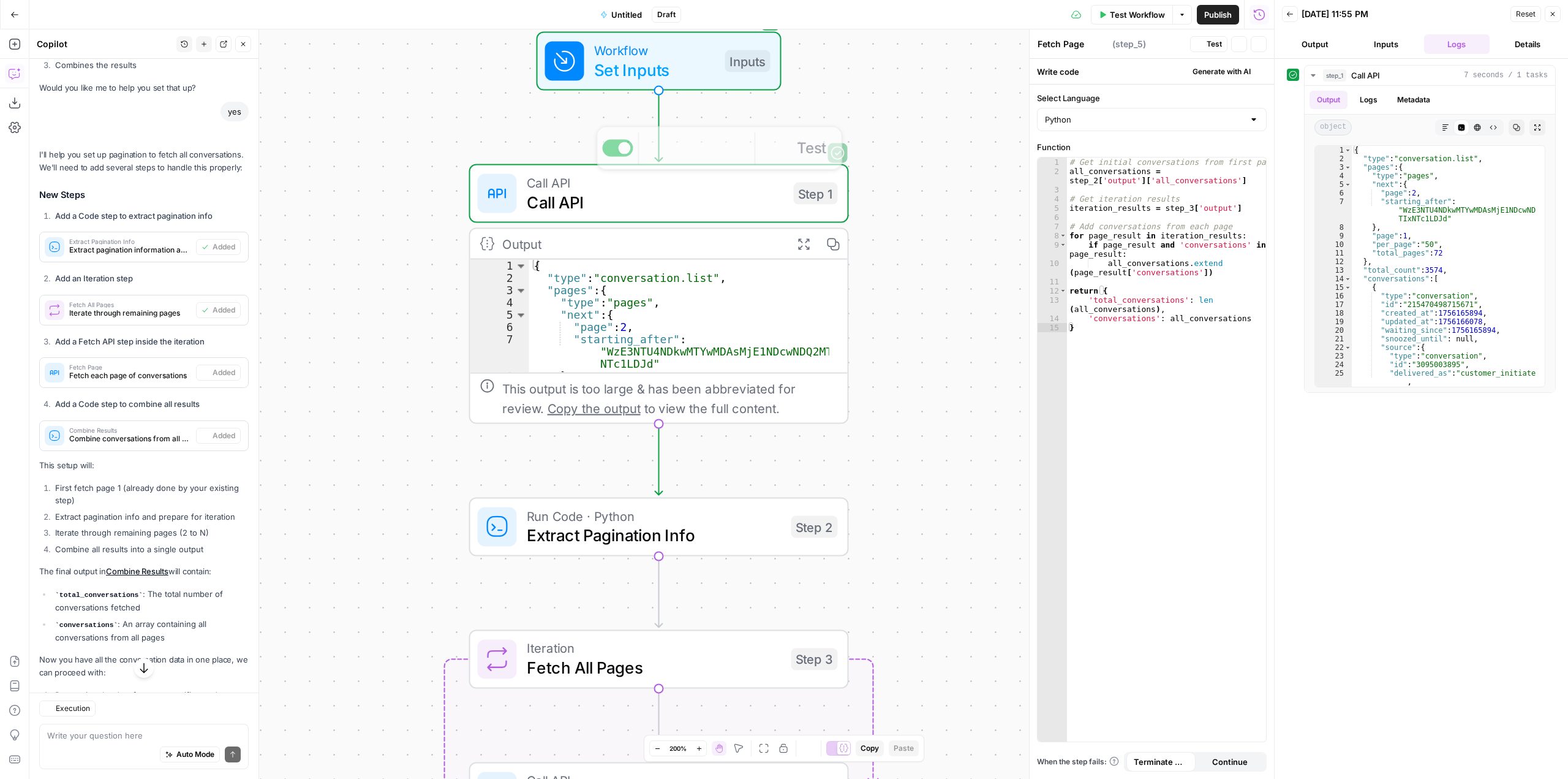
type textarea "Combine Results"
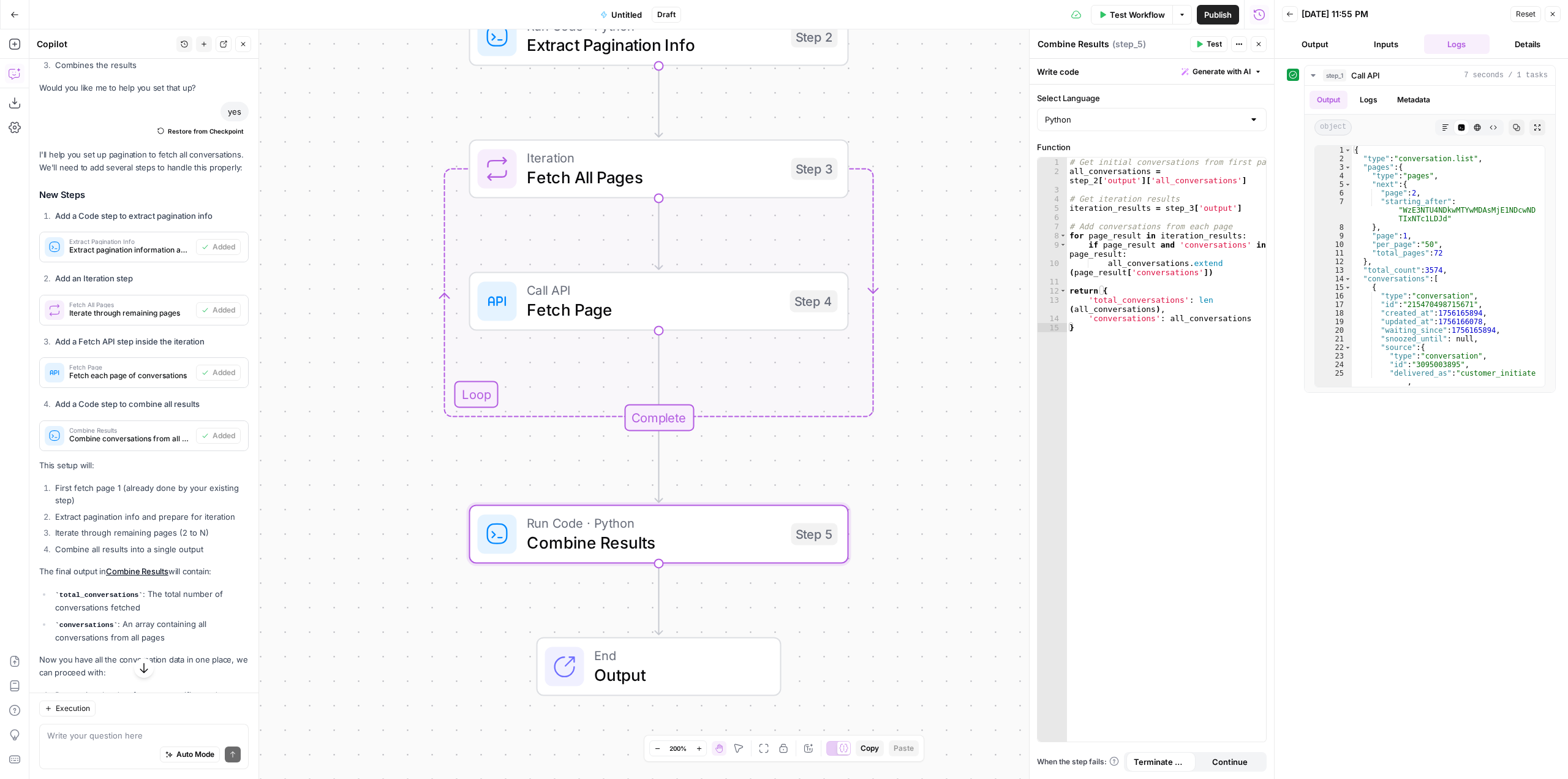
click at [1136, 6] on button "Test Workflow" at bounding box center [1131, 15] width 82 height 20
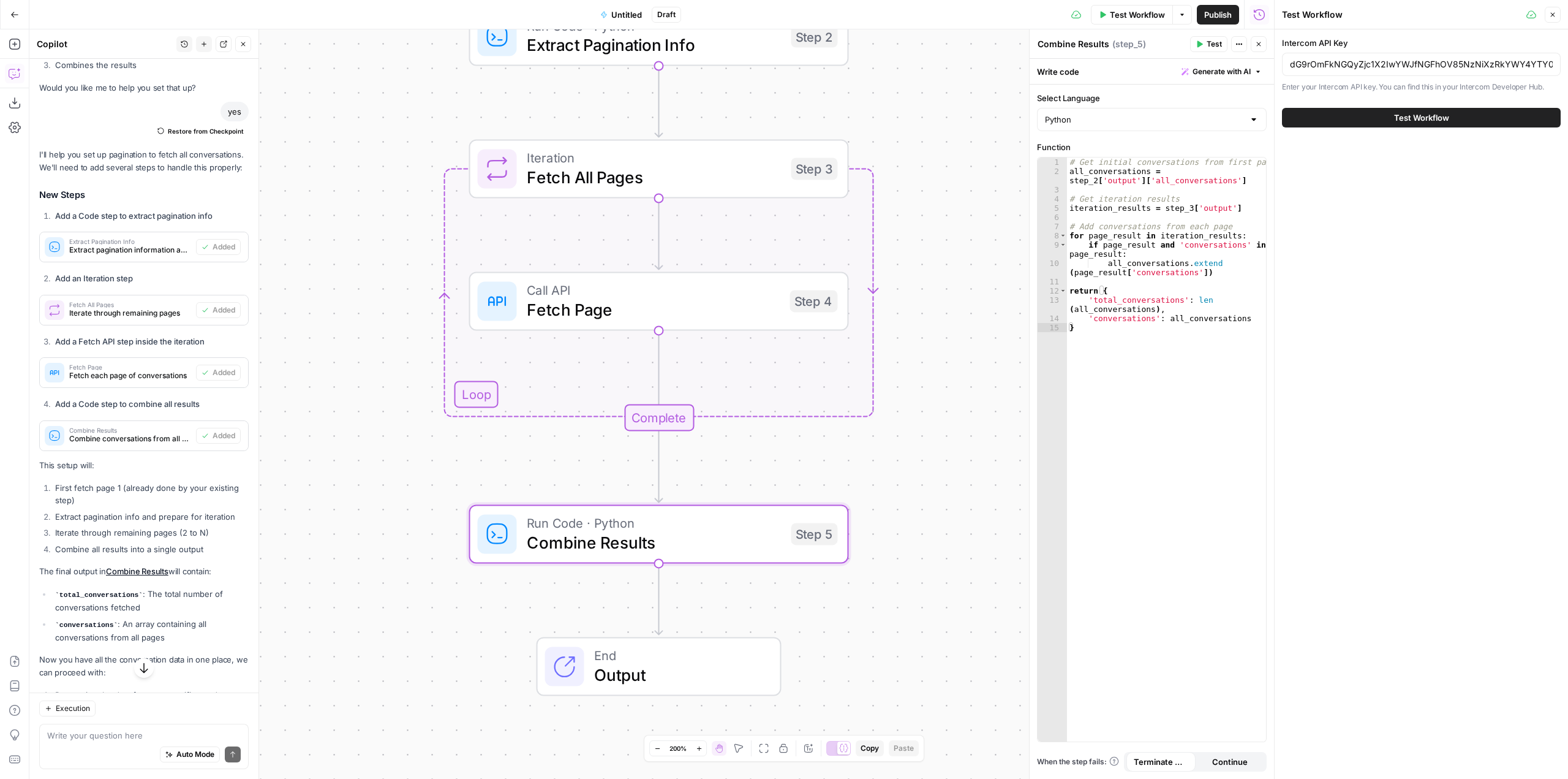
click at [1439, 124] on button "Test Workflow" at bounding box center [1421, 117] width 279 height 20
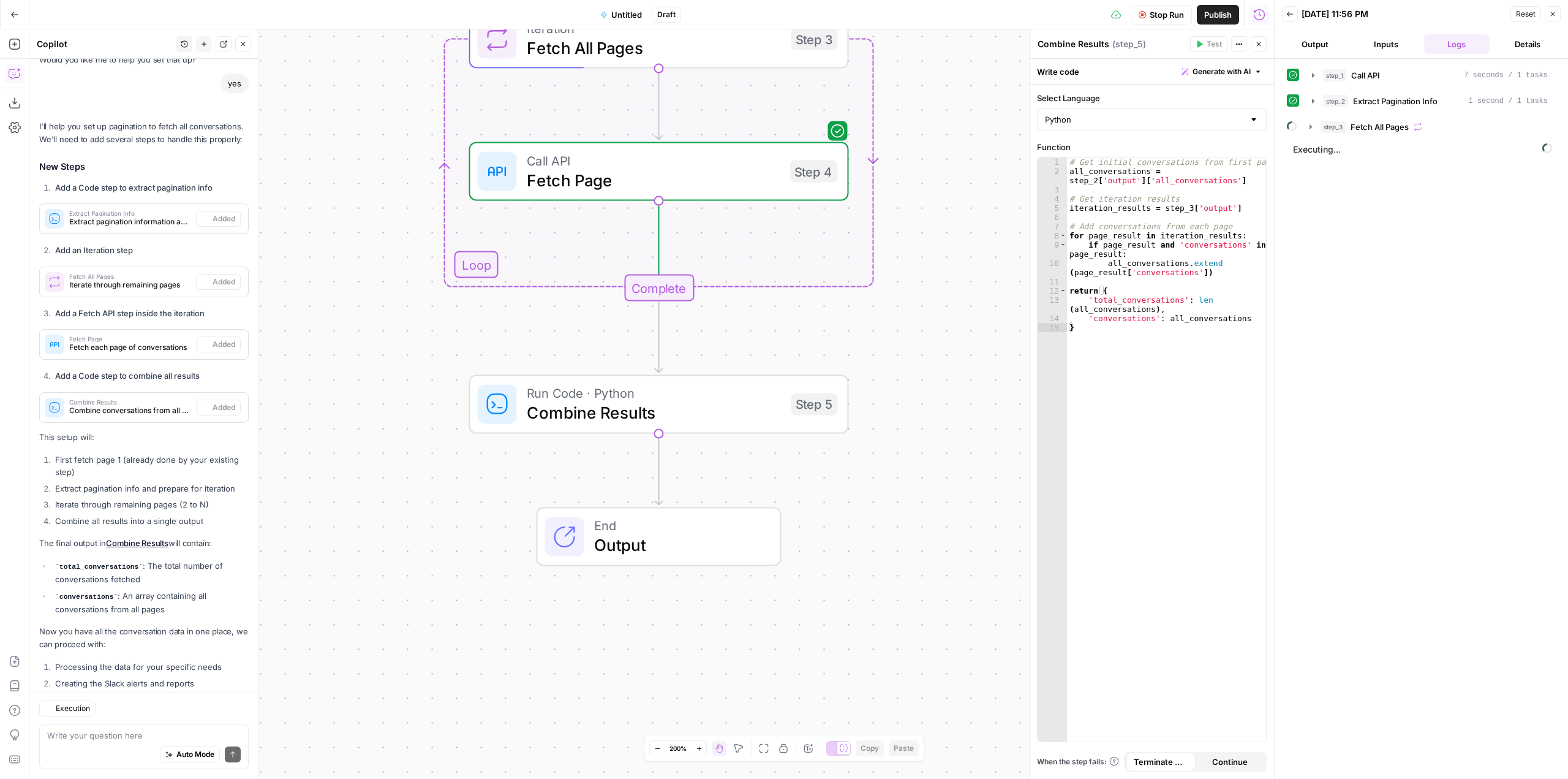
scroll to position [1442, 0]
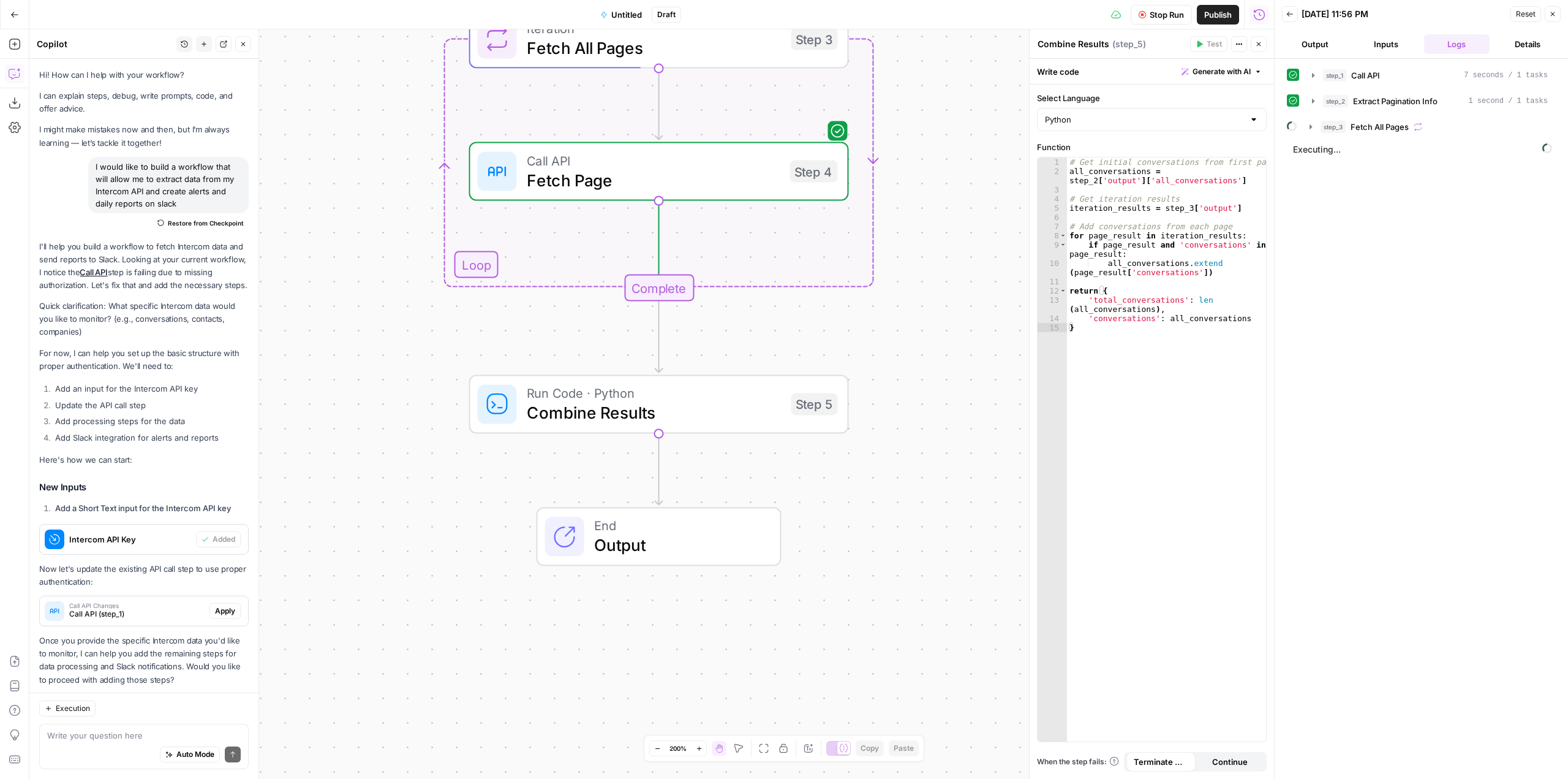
scroll to position [1442, 0]
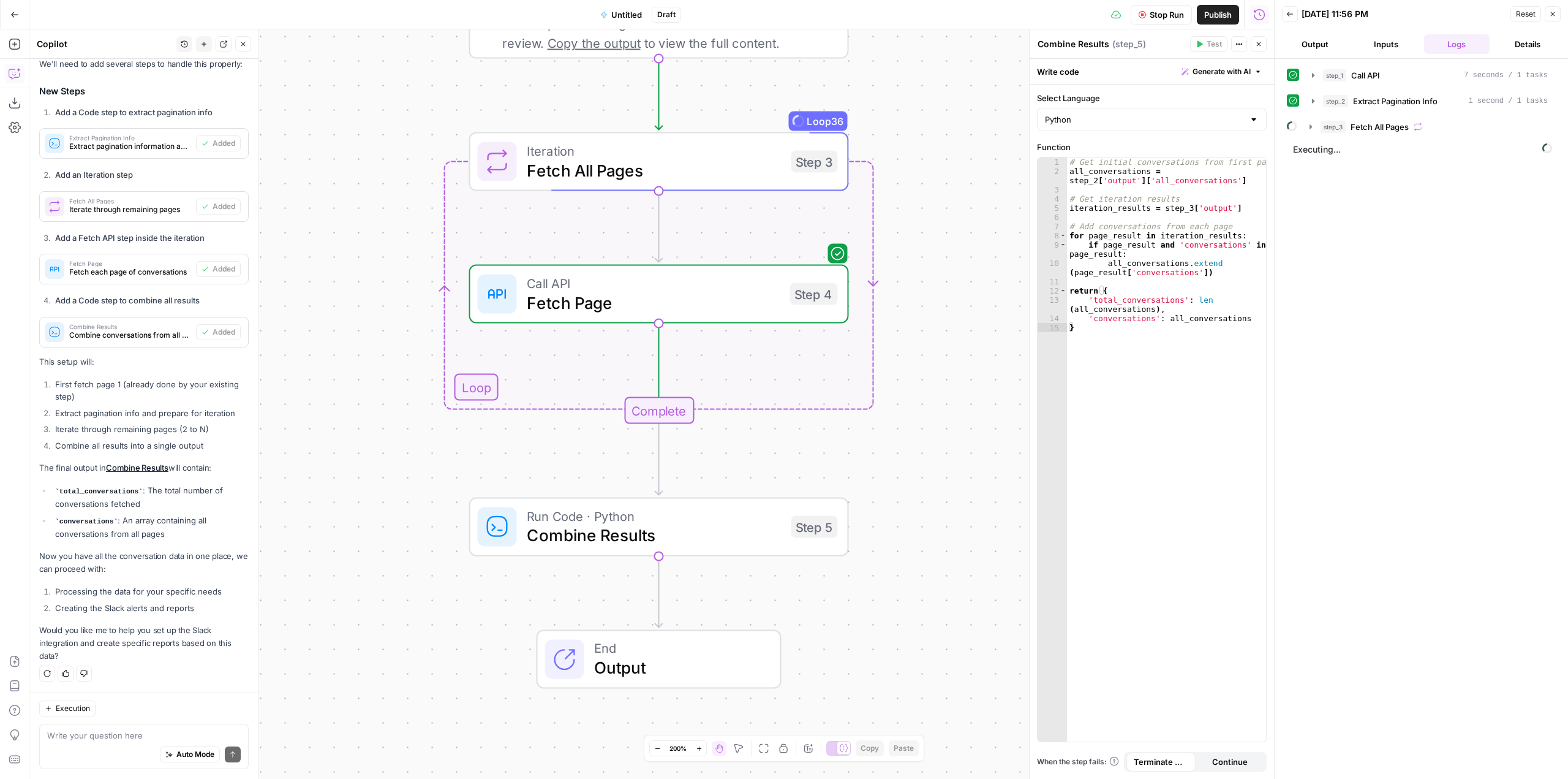
click at [1152, 11] on span "Stop Run" at bounding box center [1167, 15] width 34 height 12
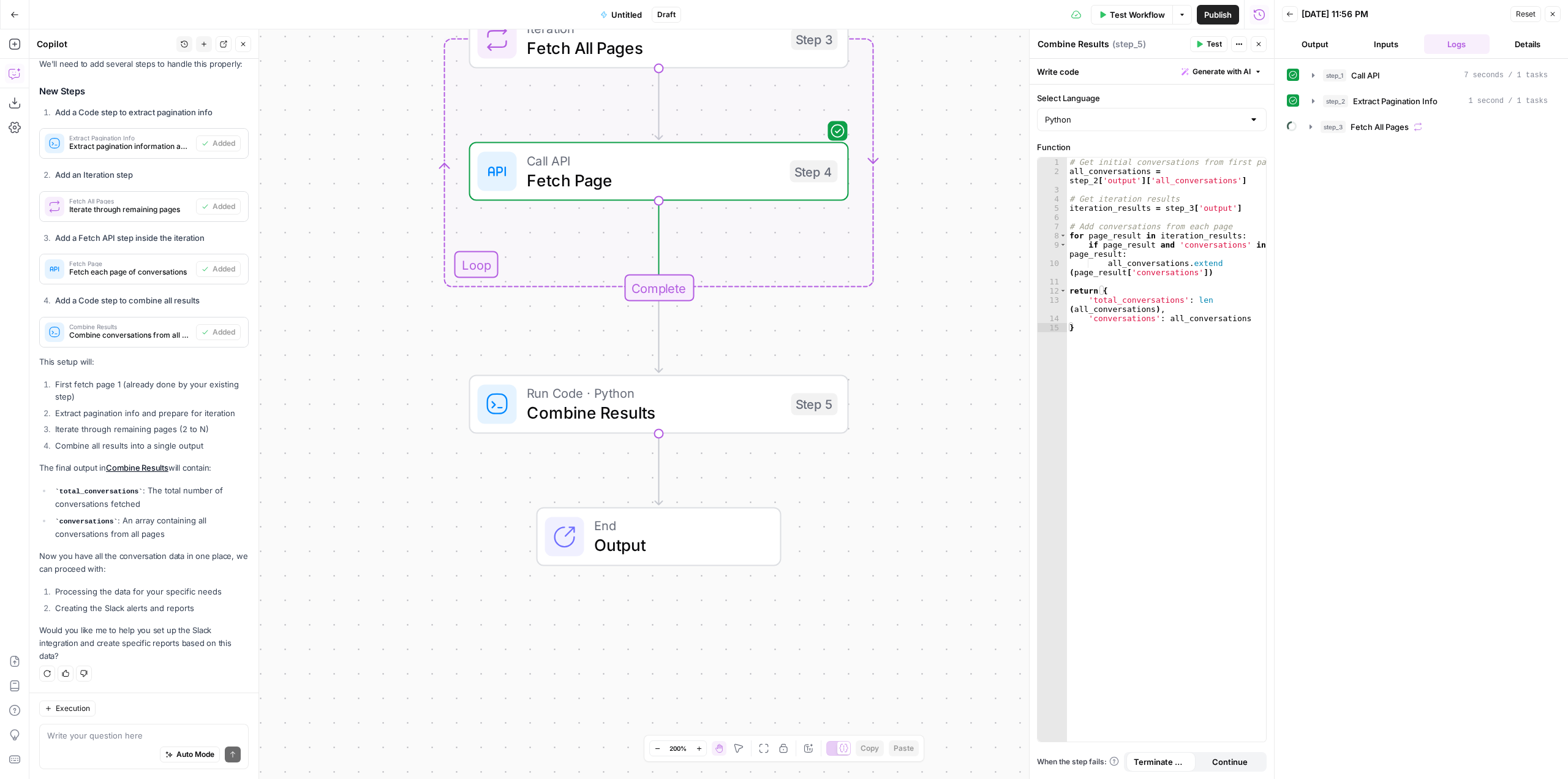
click at [937, 472] on div "Workflow Set Inputs Inputs Call API Call API Step 1 Output Expand Output Copy 1…" at bounding box center [652, 404] width 1245 height 750
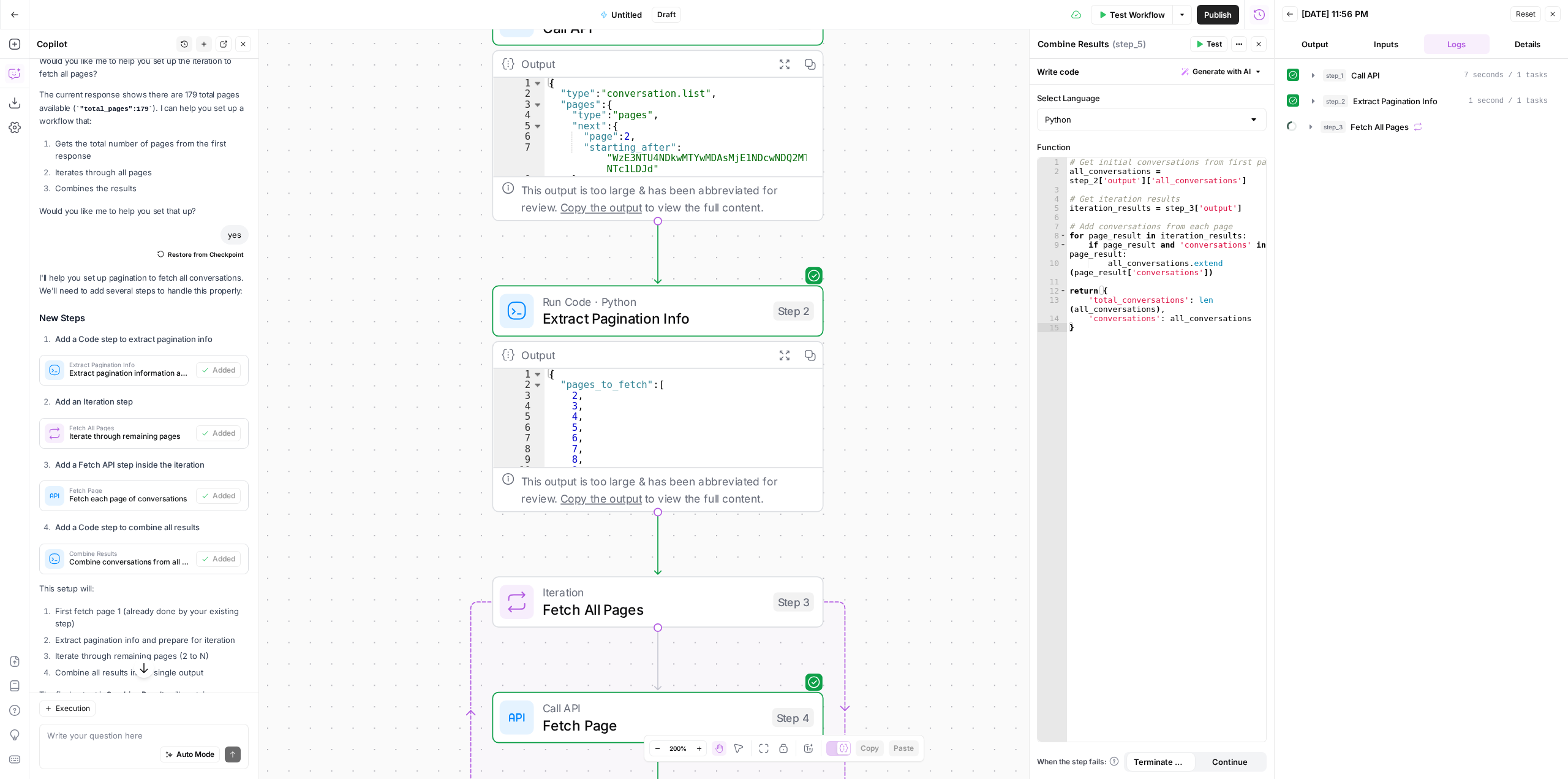
scroll to position [1136, 0]
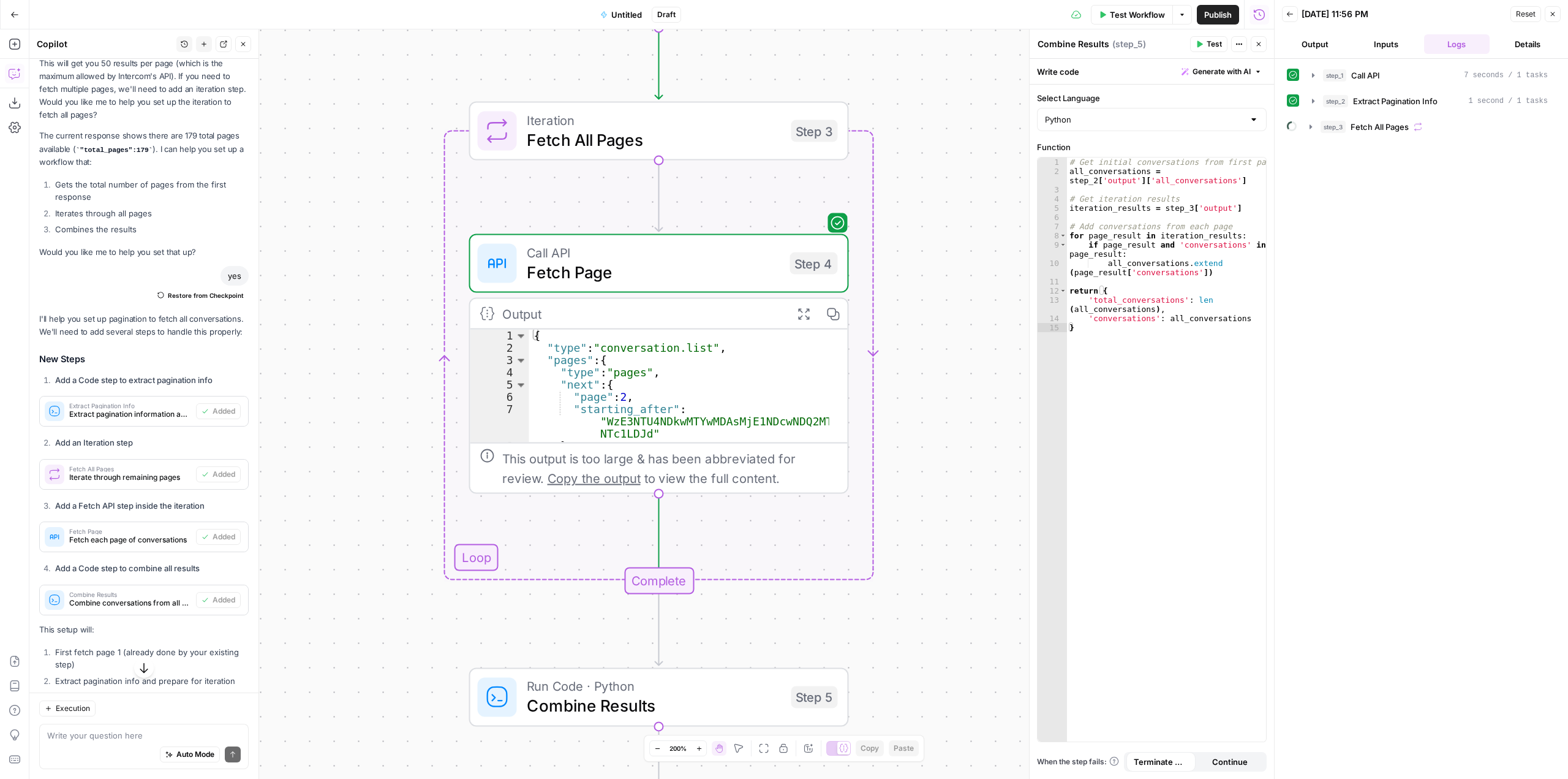
click at [479, 560] on div "Workflow Set Inputs Inputs Call API Call API Step 1 Output Expand Output Copy 1…" at bounding box center [652, 404] width 1245 height 750
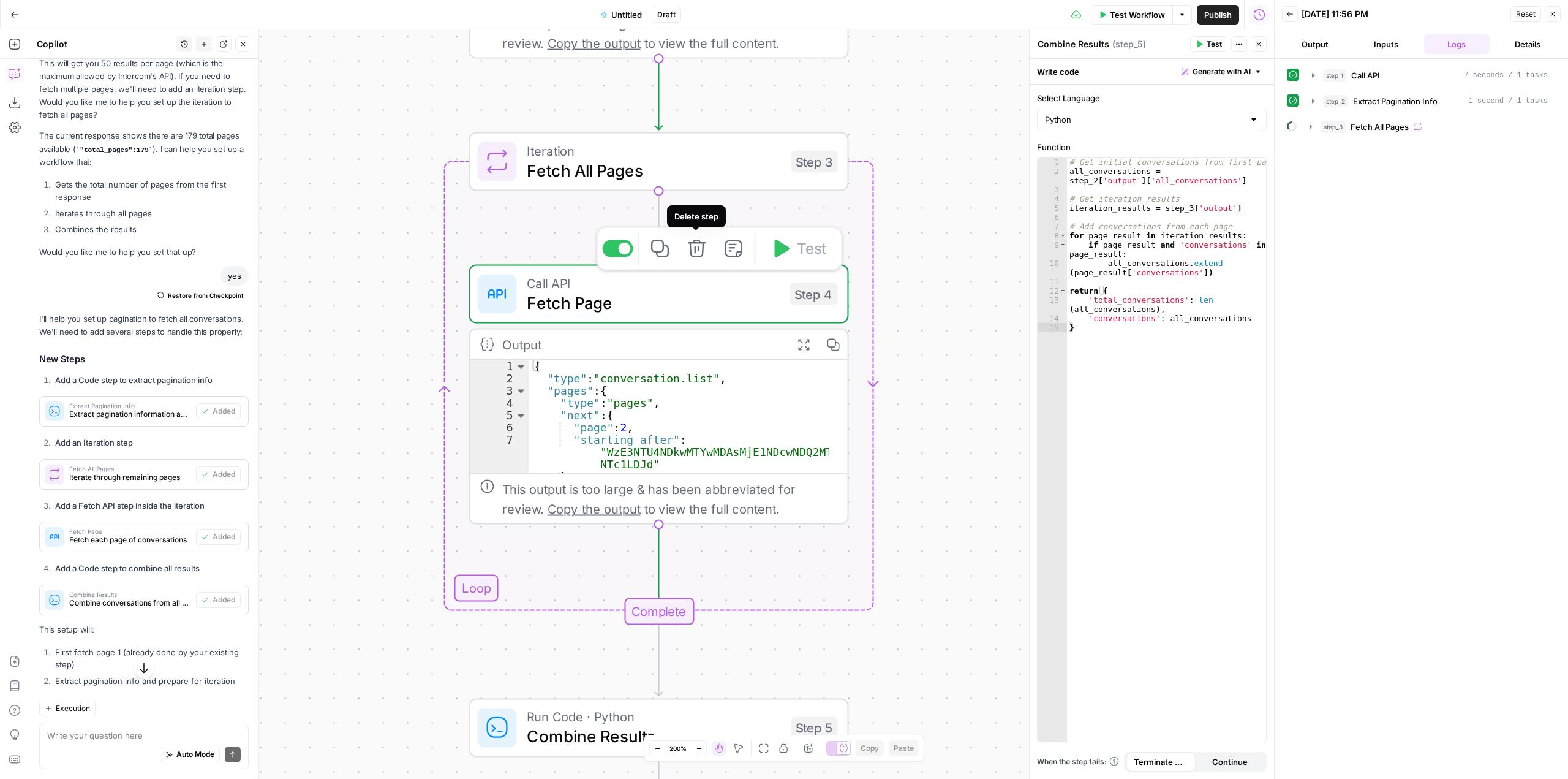
click at [692, 252] on icon "button" at bounding box center [696, 248] width 20 height 20
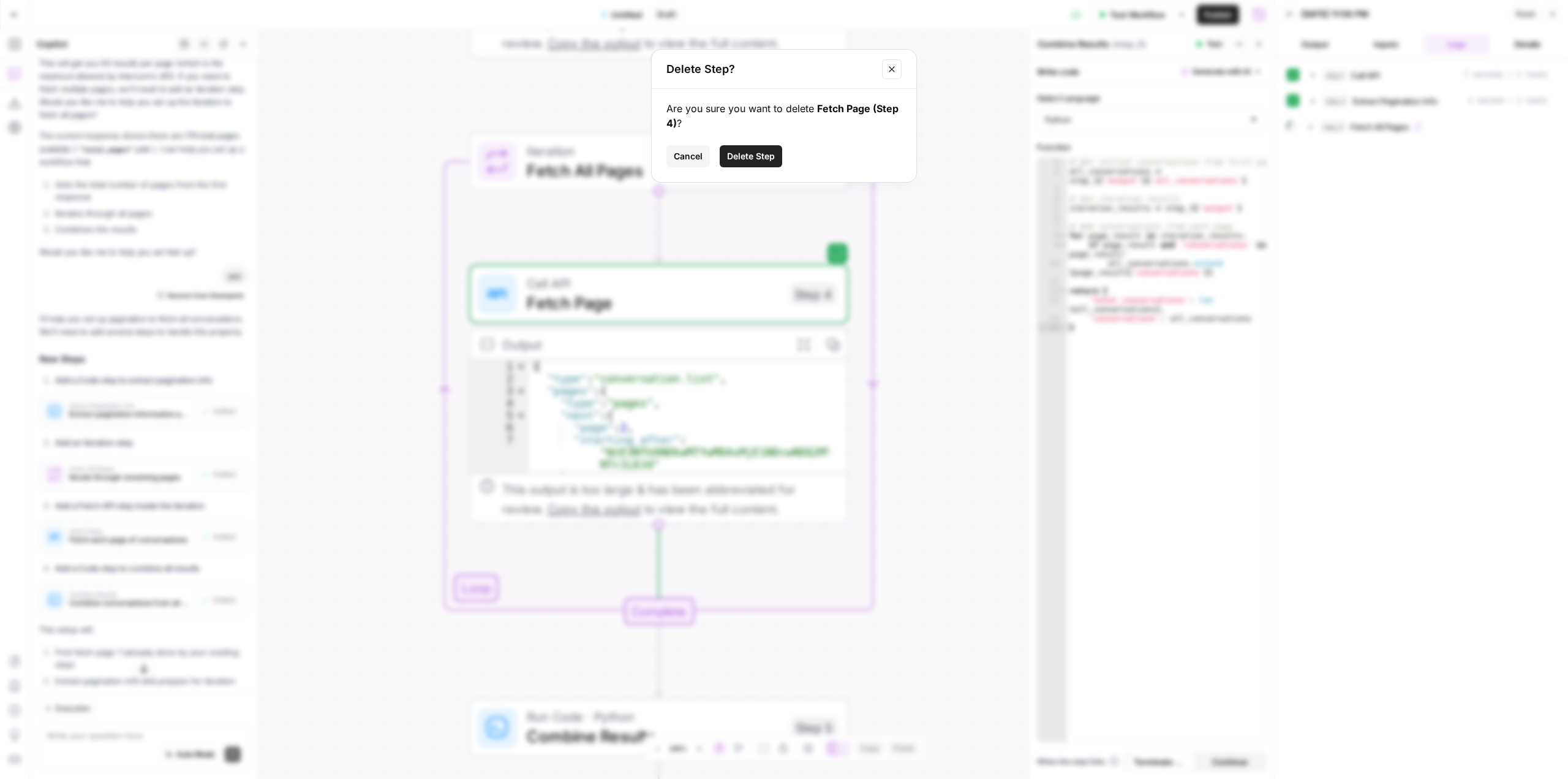
click at [763, 164] on button "Delete Step" at bounding box center [751, 156] width 62 height 22
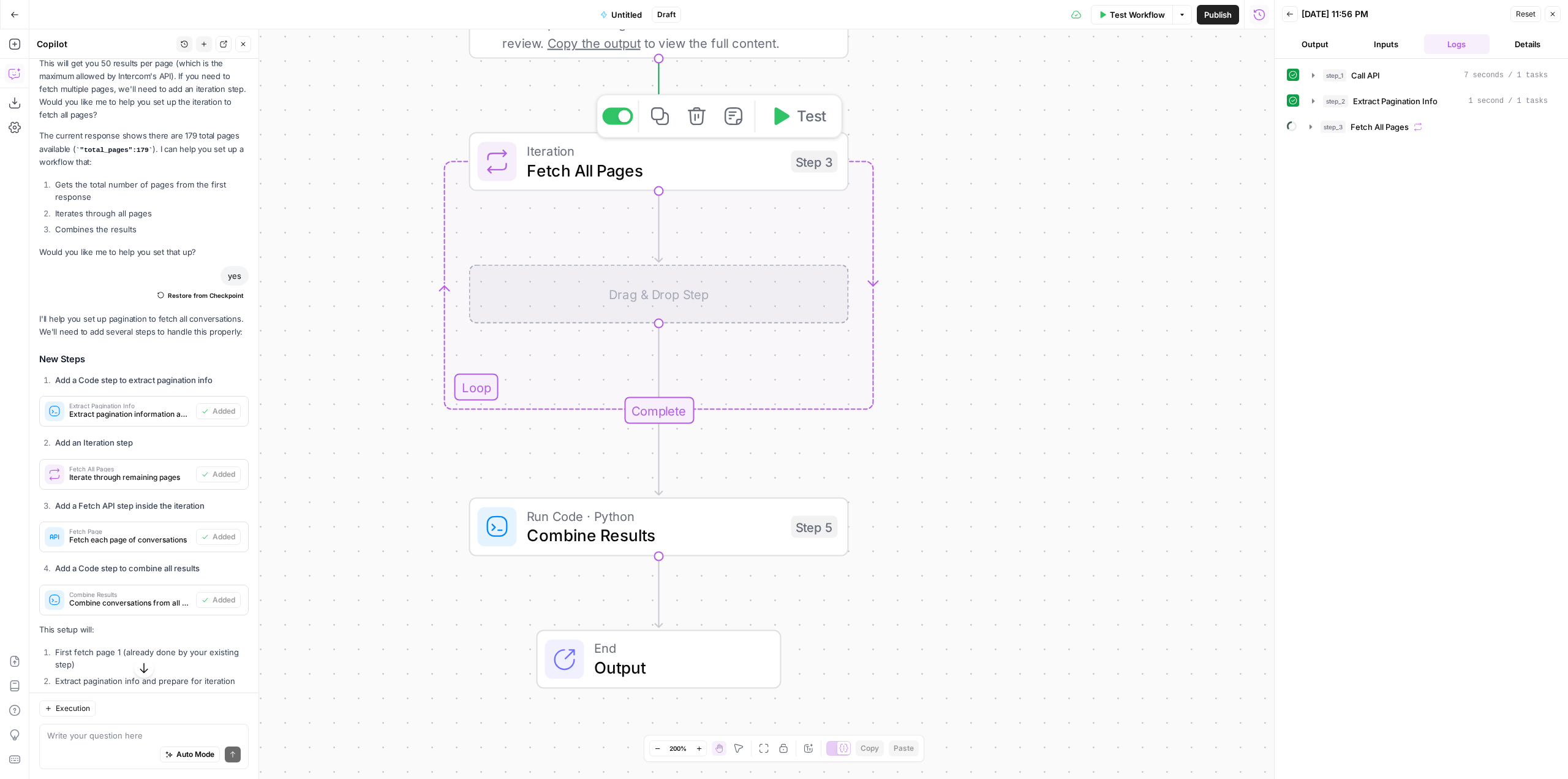
click at [696, 118] on icon "button" at bounding box center [696, 116] width 20 height 20
click at [739, 161] on span "Delete Step" at bounding box center [751, 156] width 48 height 12
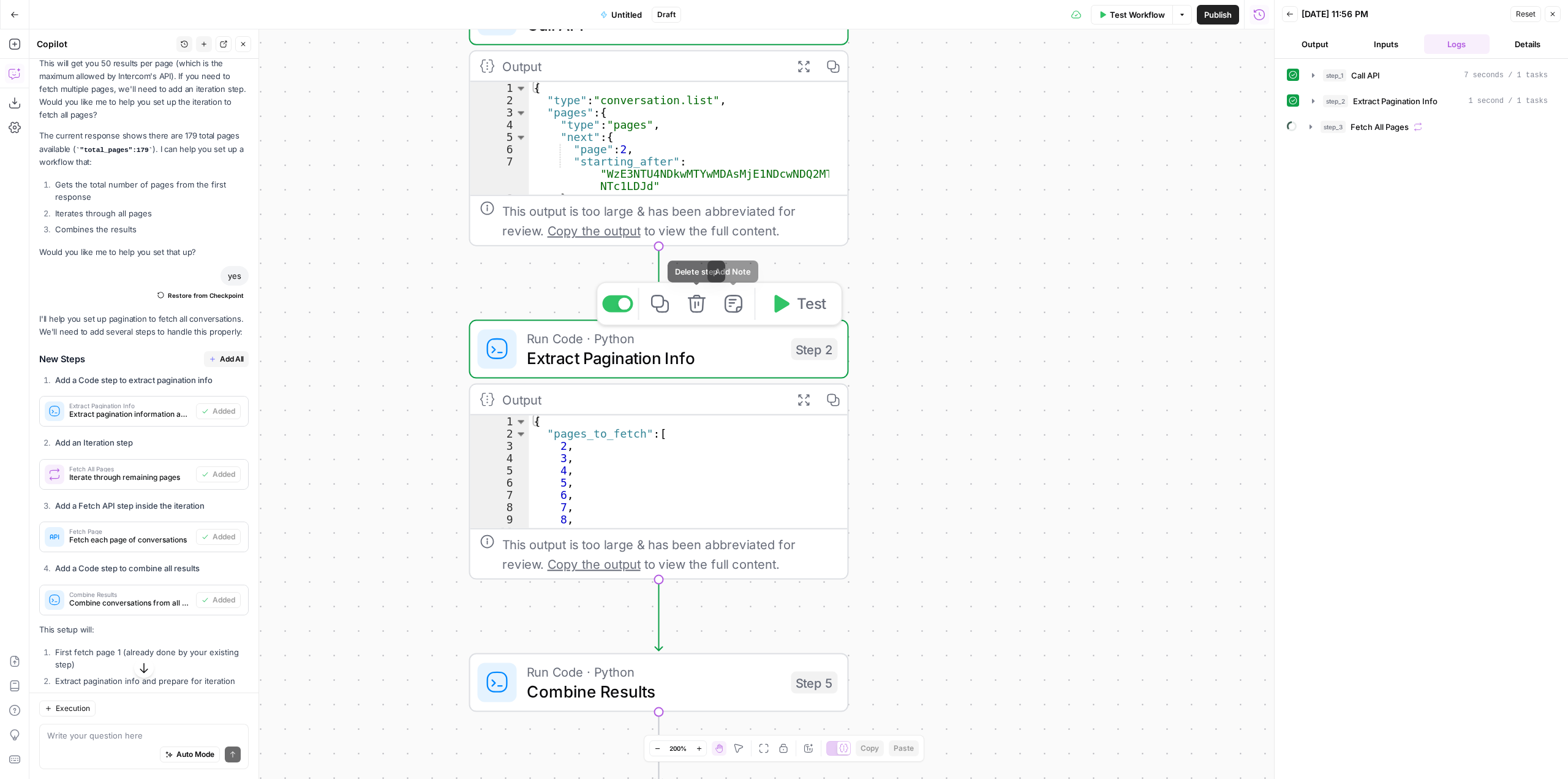
click at [701, 313] on icon "button" at bounding box center [696, 303] width 20 height 20
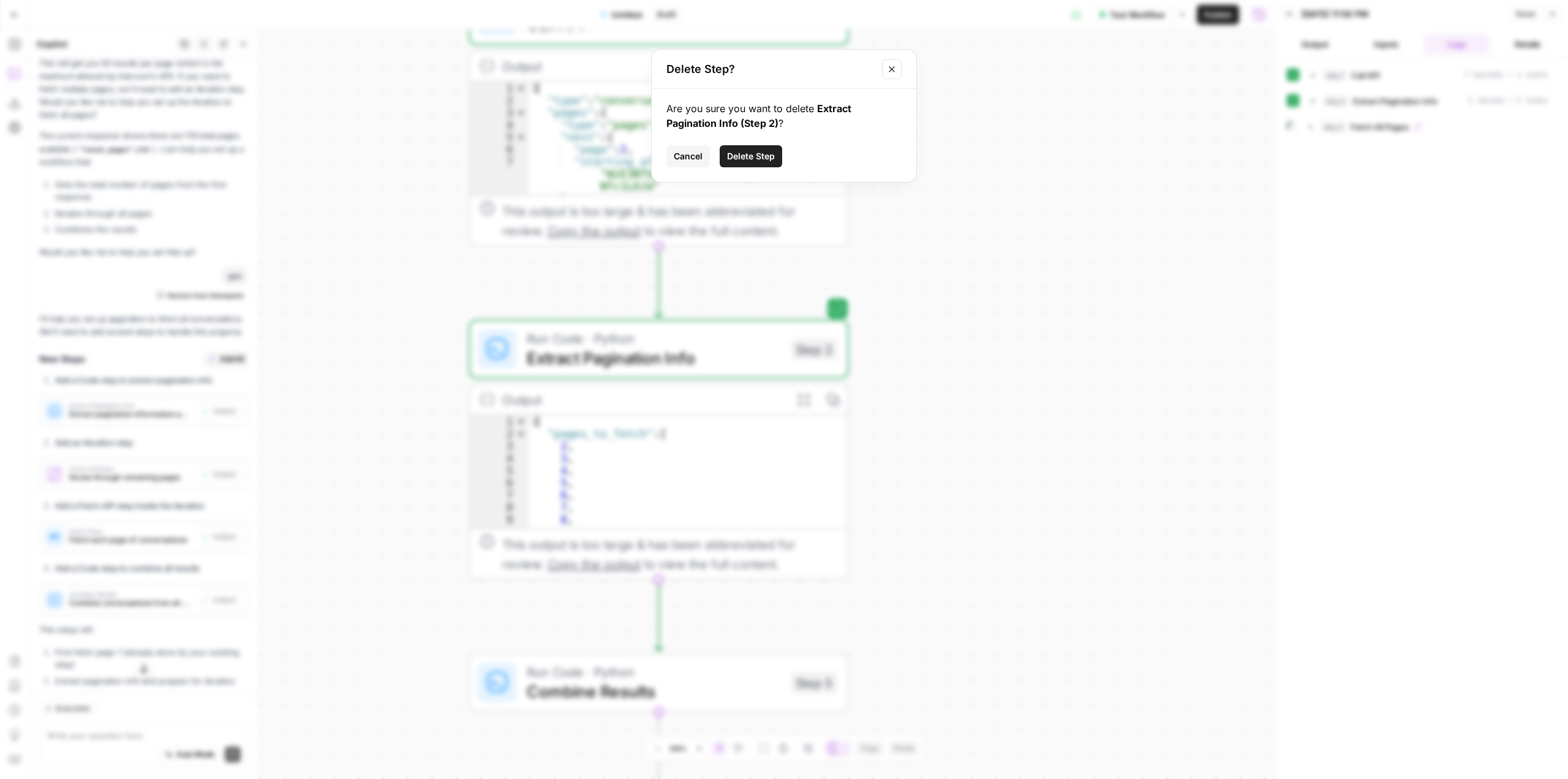
click at [751, 152] on span "Delete Step" at bounding box center [751, 156] width 48 height 12
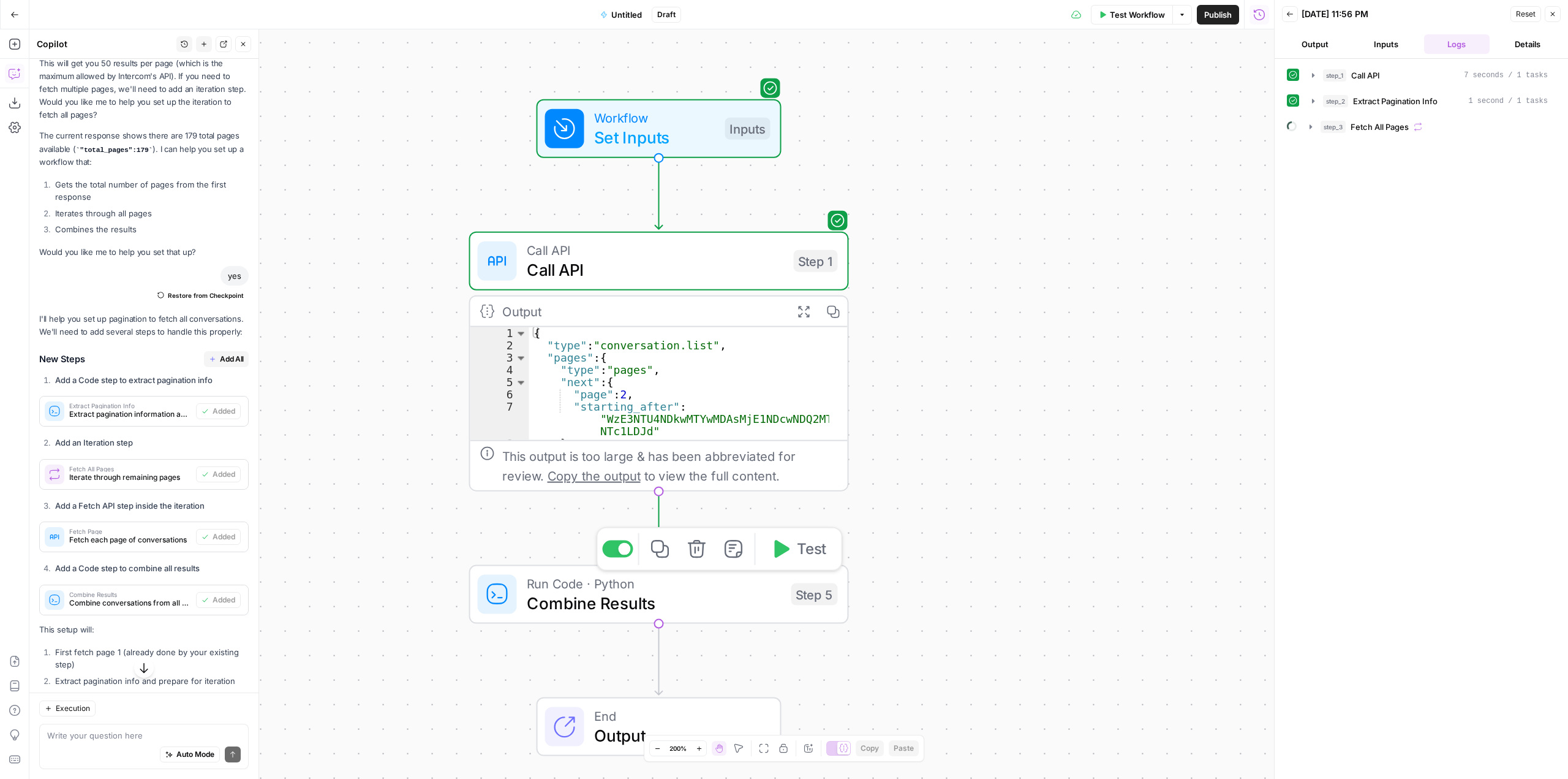
click at [697, 551] on icon "button" at bounding box center [697, 549] width 18 height 18
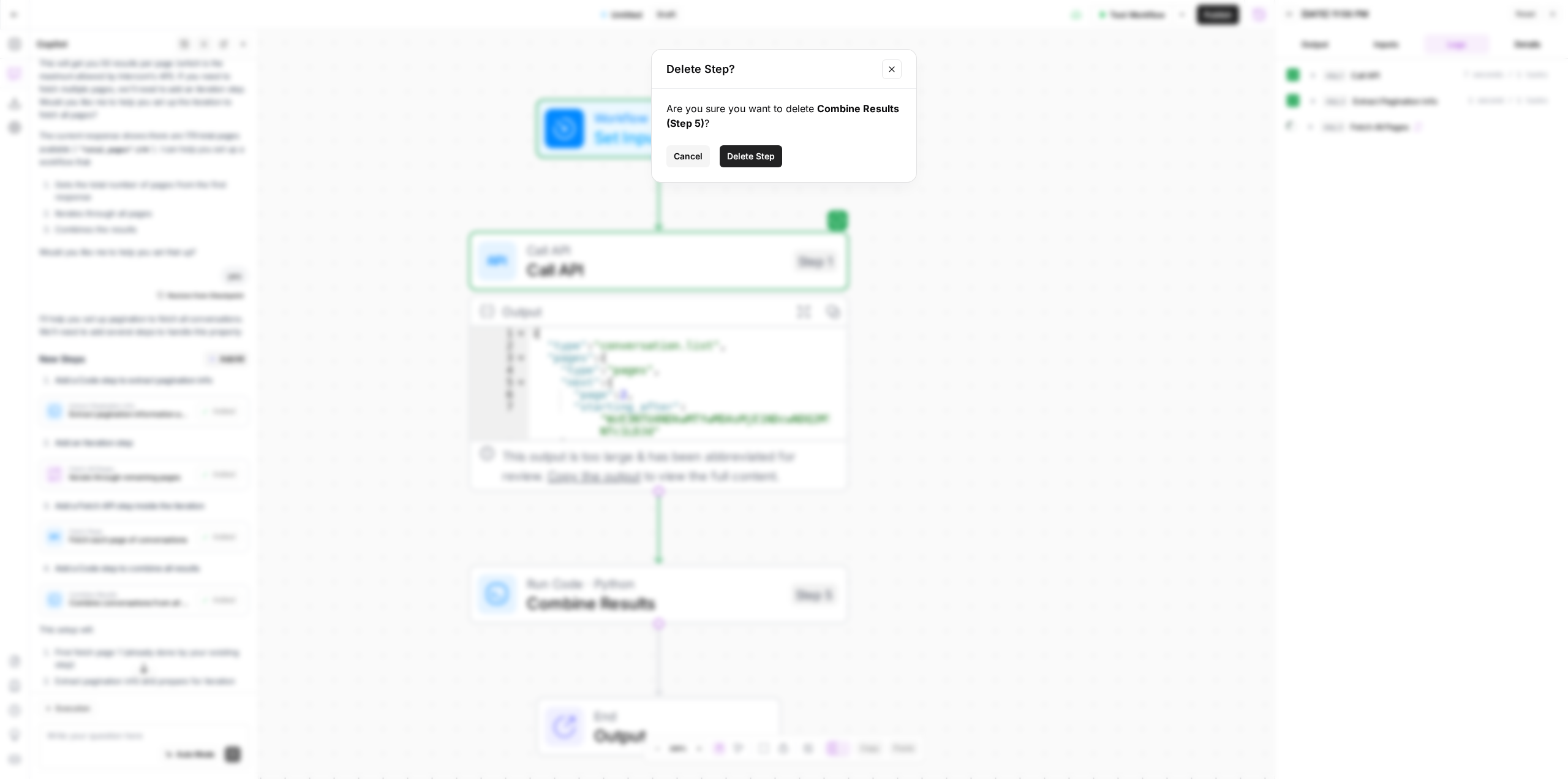
click at [756, 164] on button "Delete Step" at bounding box center [751, 156] width 62 height 22
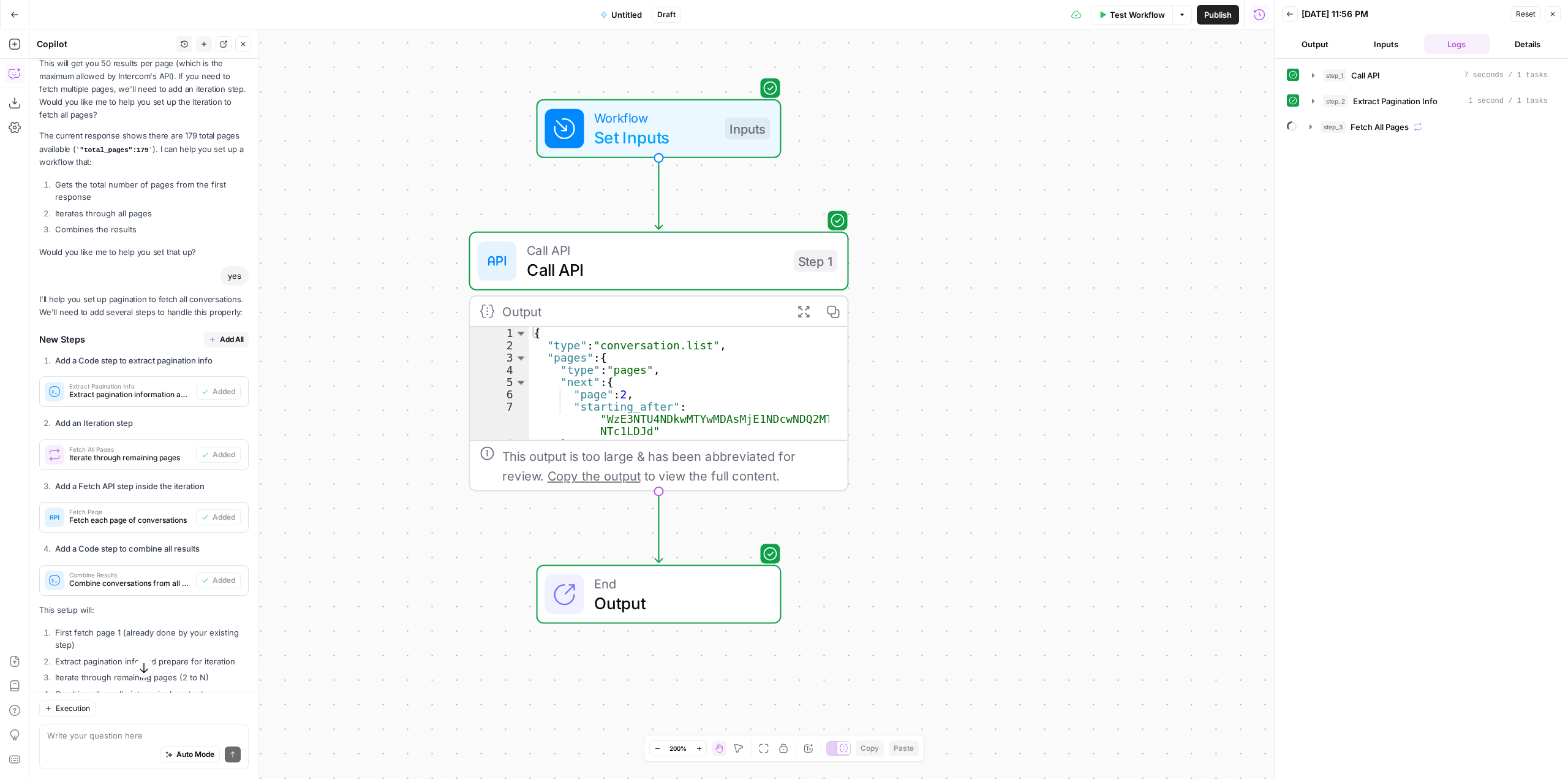
click at [1144, 17] on span "Test Workflow" at bounding box center [1137, 15] width 55 height 12
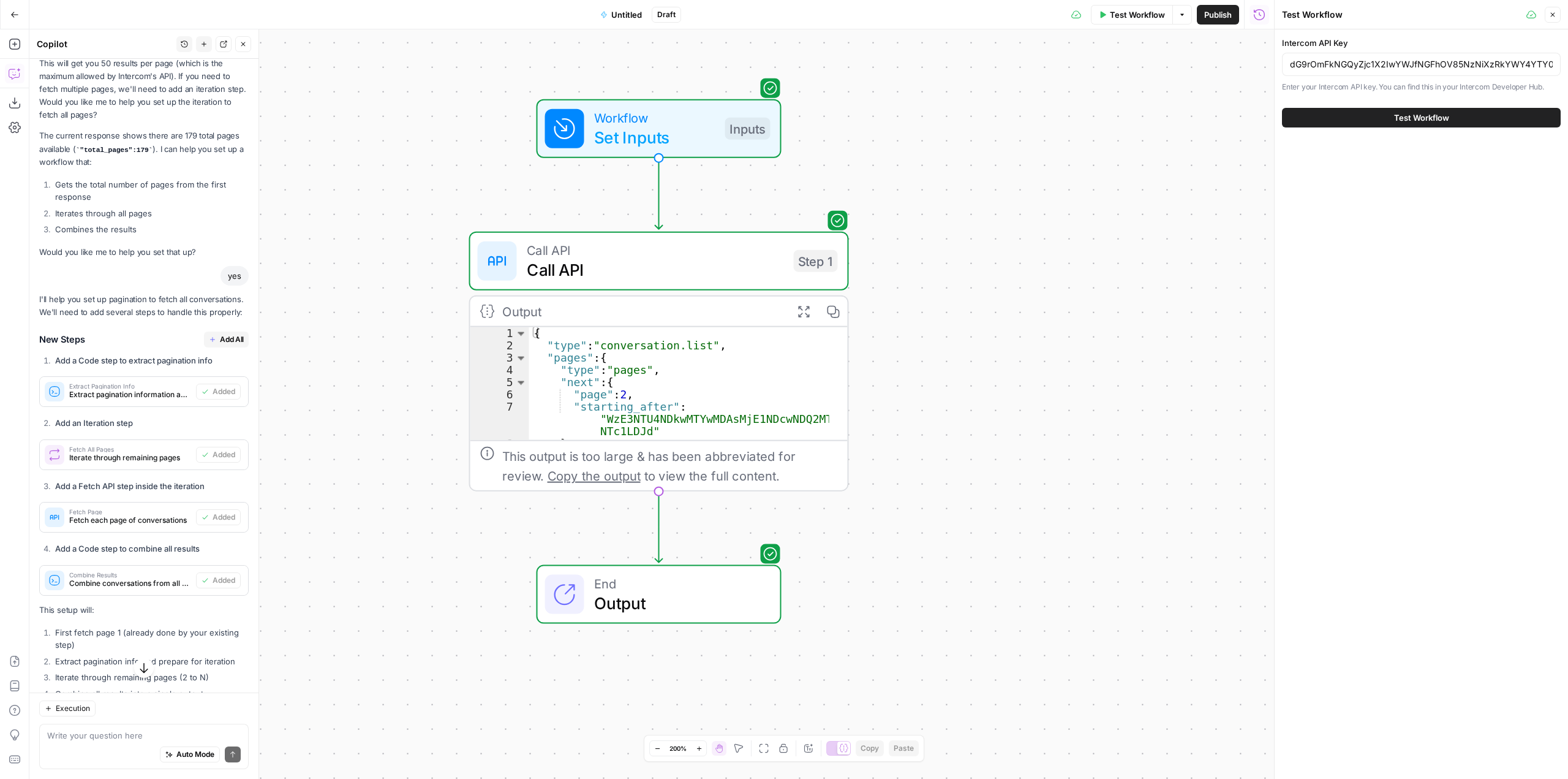
click at [1422, 123] on span "Test Workflow" at bounding box center [1421, 117] width 55 height 12
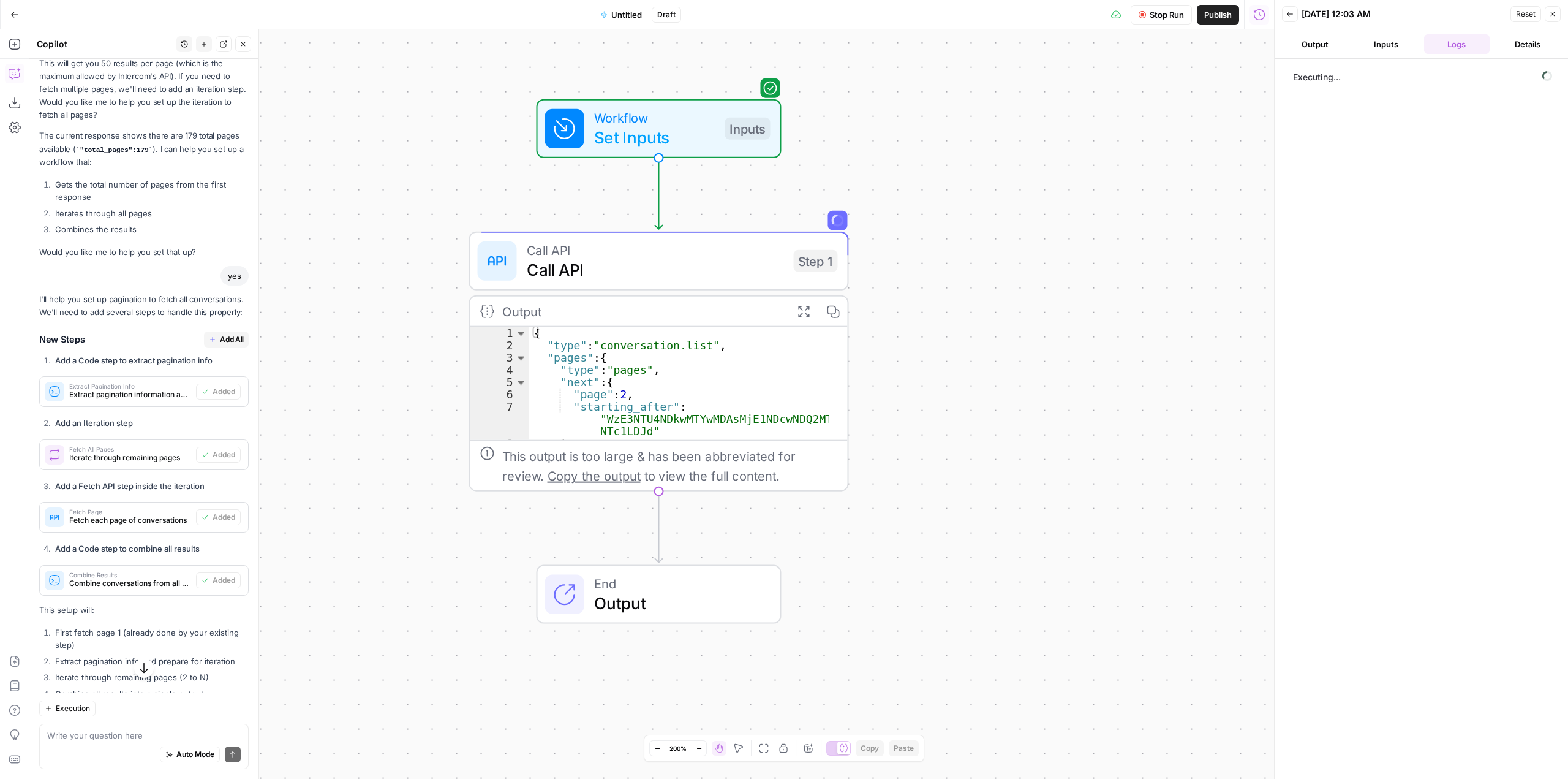
click at [682, 261] on span "Call API" at bounding box center [655, 269] width 257 height 25
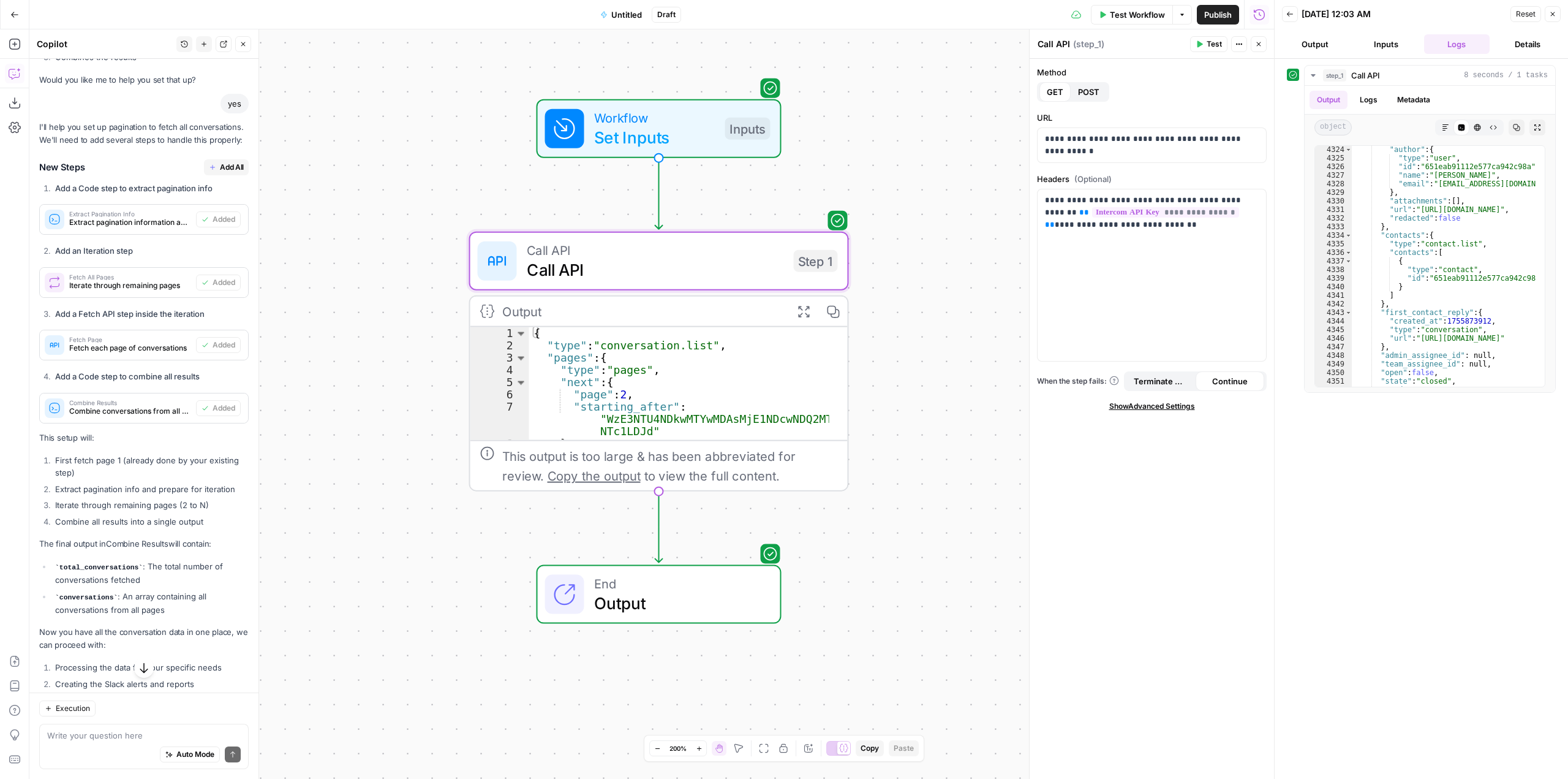
scroll to position [1423, 0]
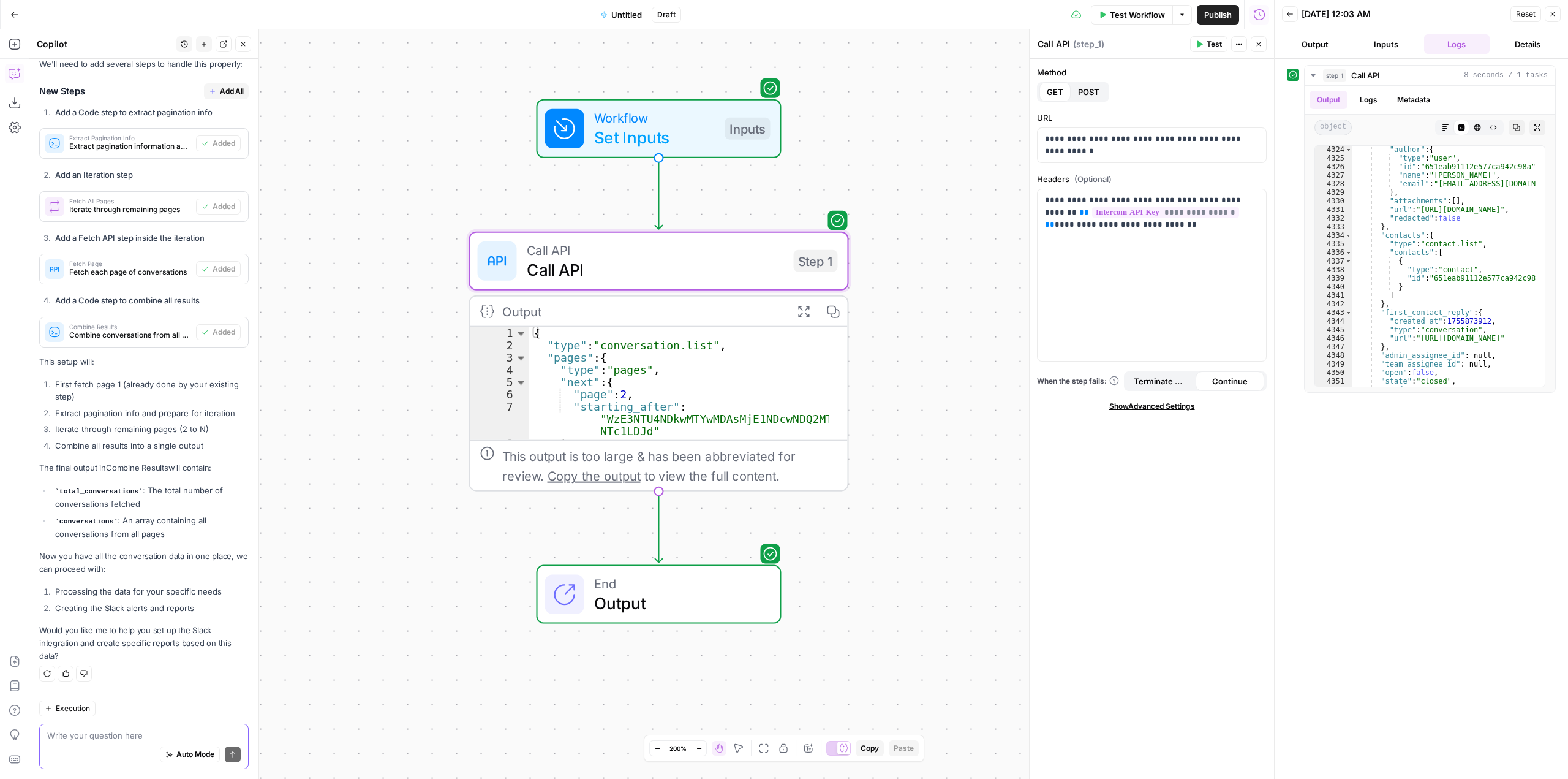
click at [157, 732] on textarea at bounding box center [143, 735] width 194 height 12
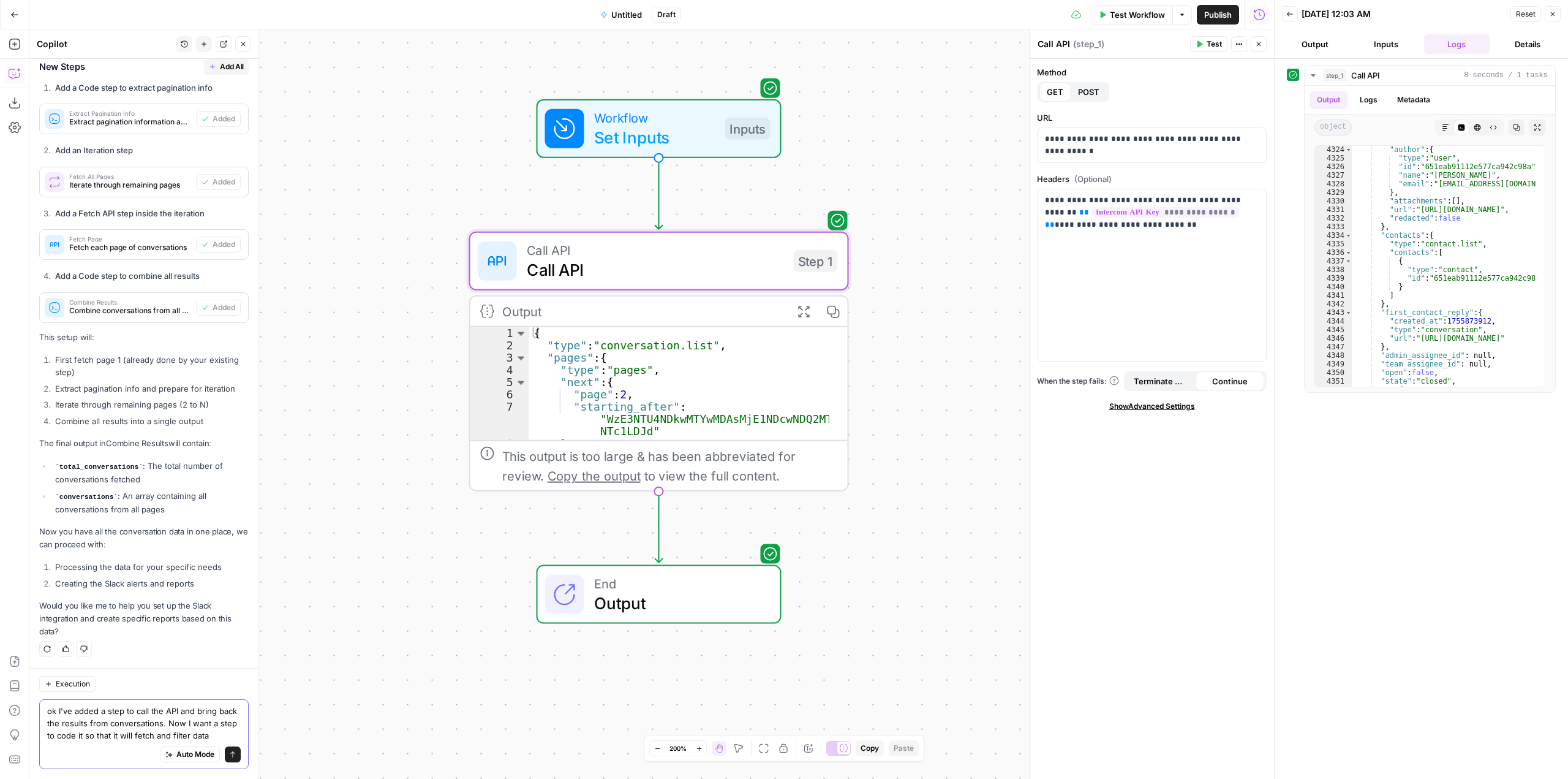
scroll to position [1460, 0]
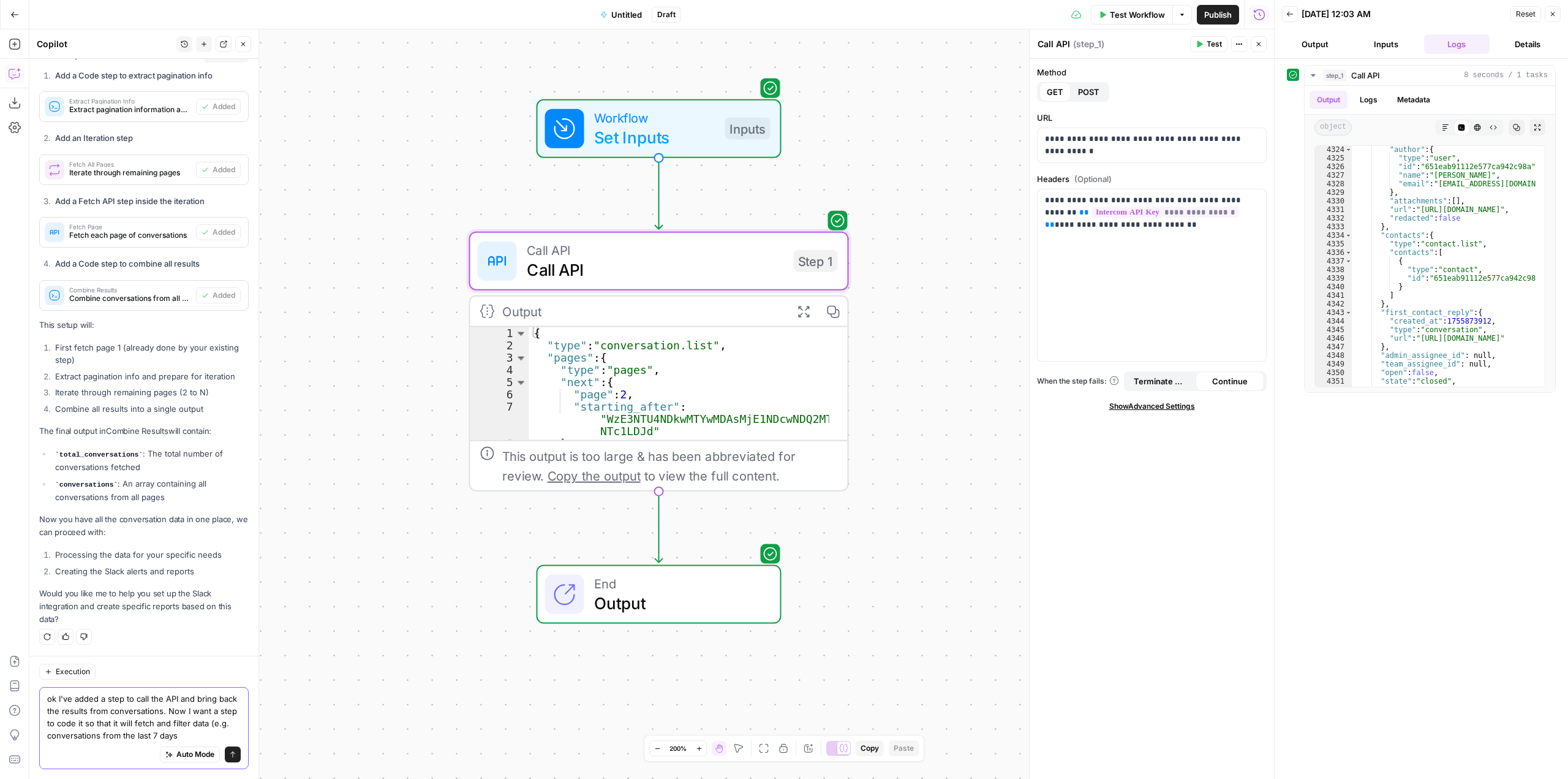
type textarea "ok I've added a step to call the API and bring back the results from conversati…"
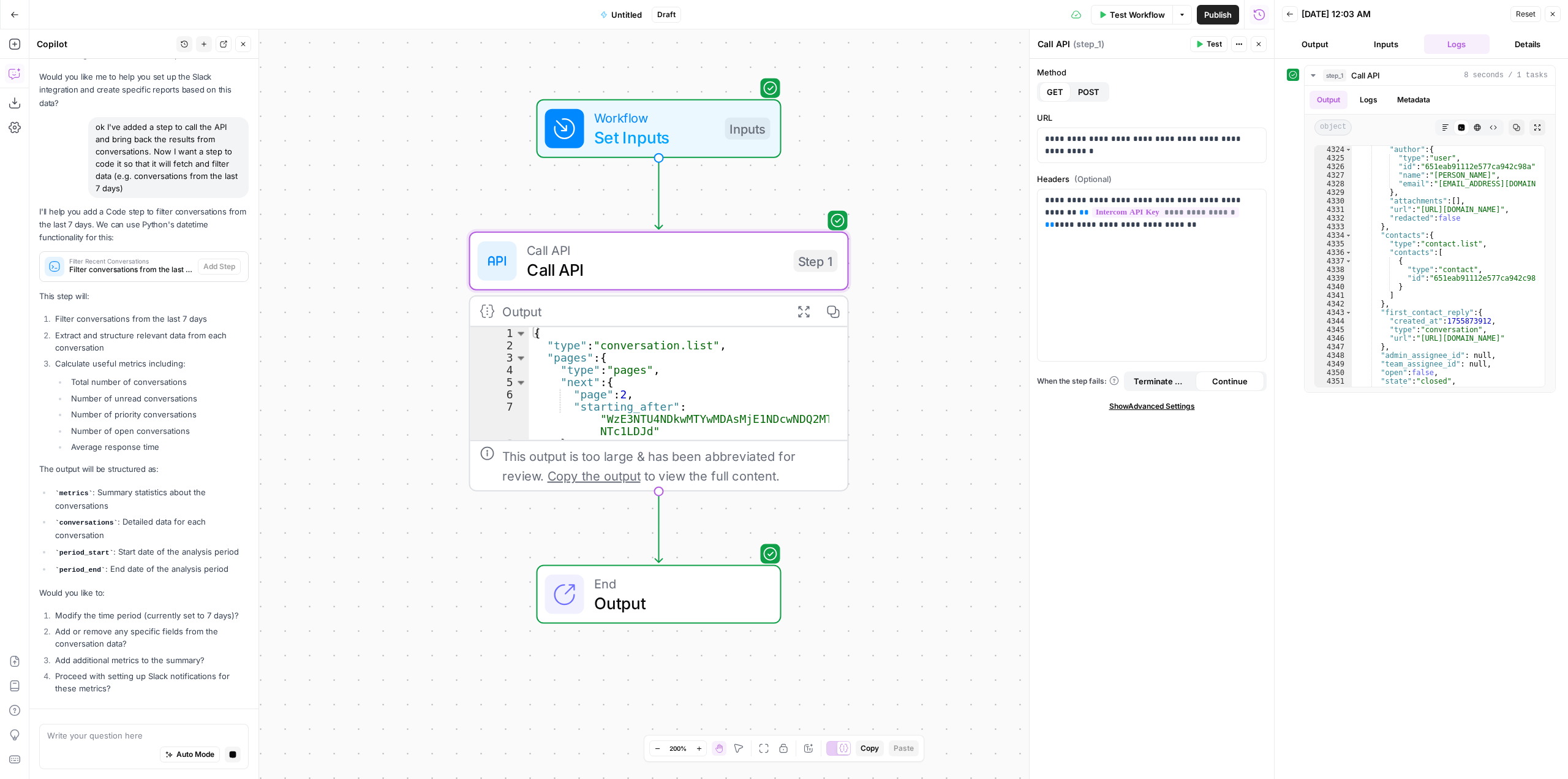
scroll to position [2011, 0]
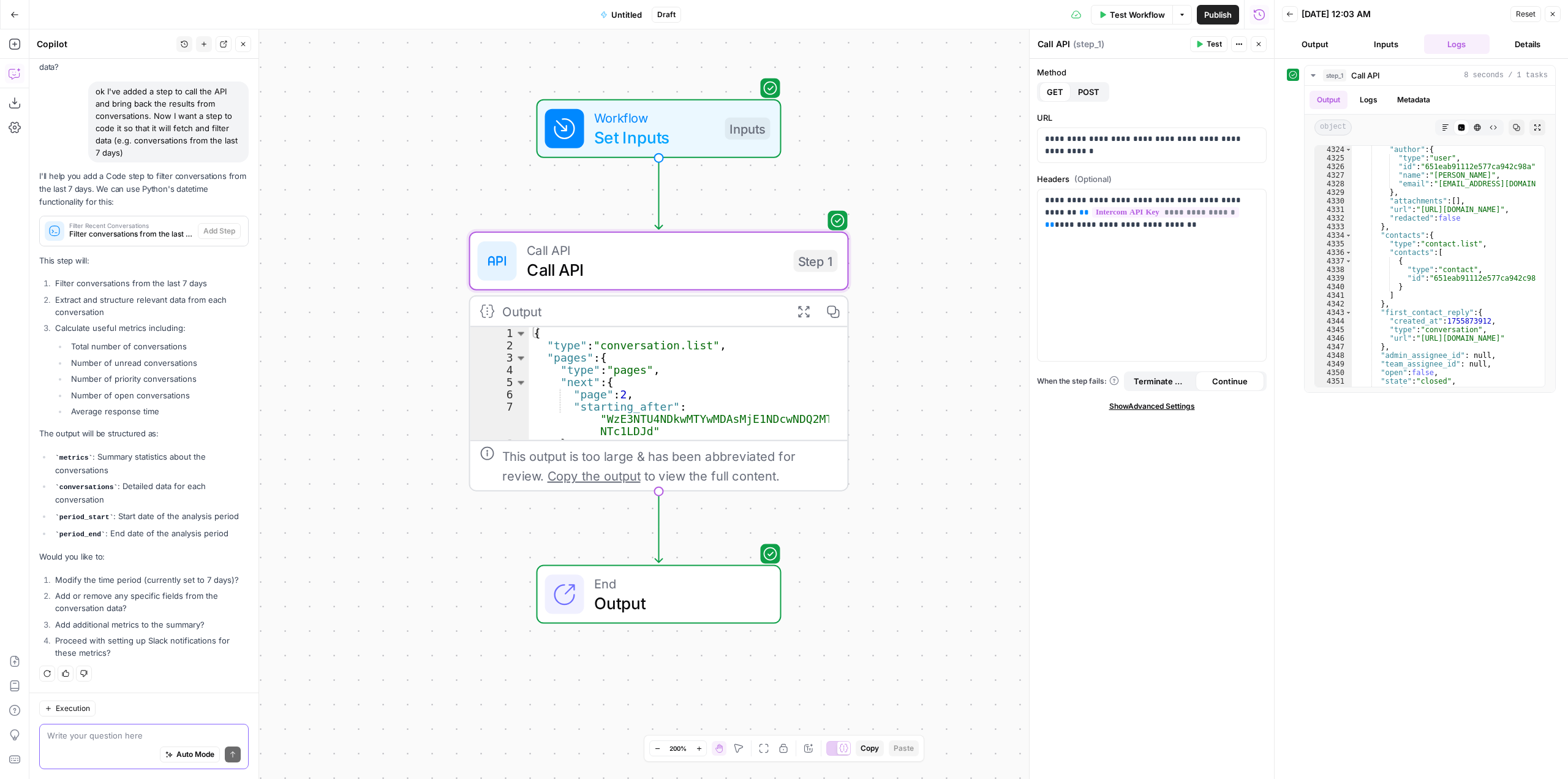
click at [131, 738] on textarea at bounding box center [143, 735] width 194 height 12
type textarea "w"
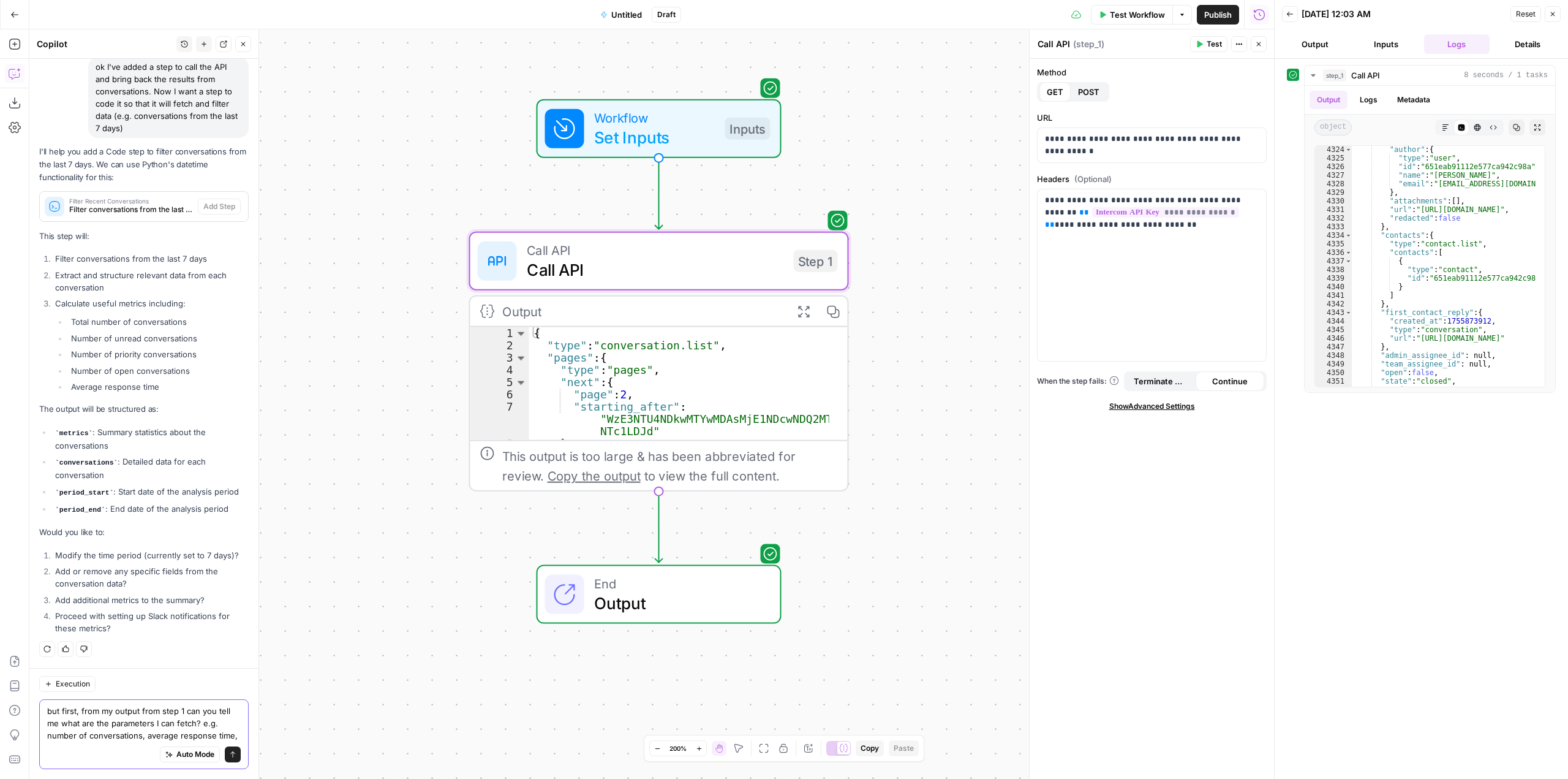
scroll to position [2048, 0]
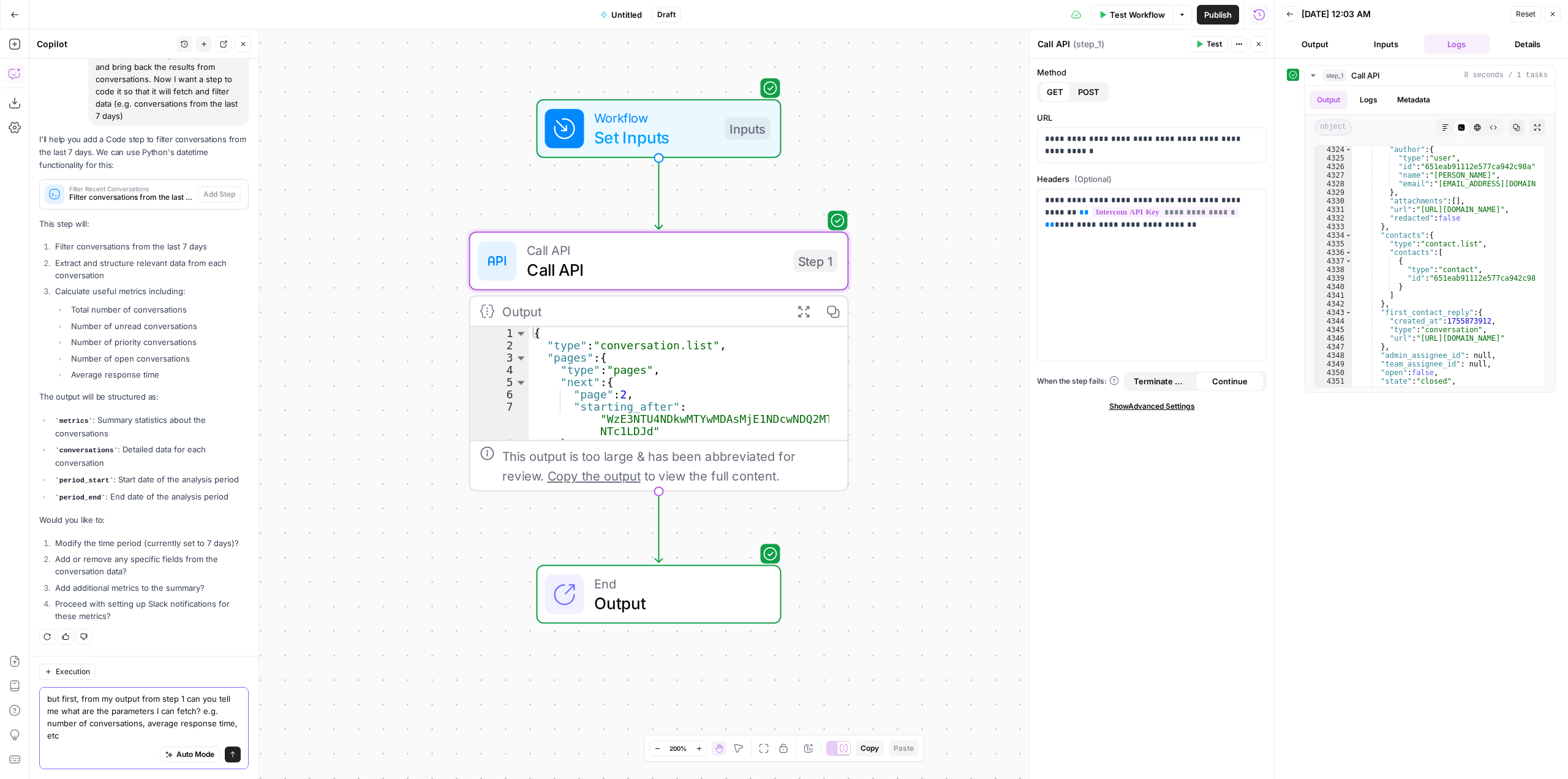
type textarea "but first, from my output from step 1 can you tell me what are the parameters I…"
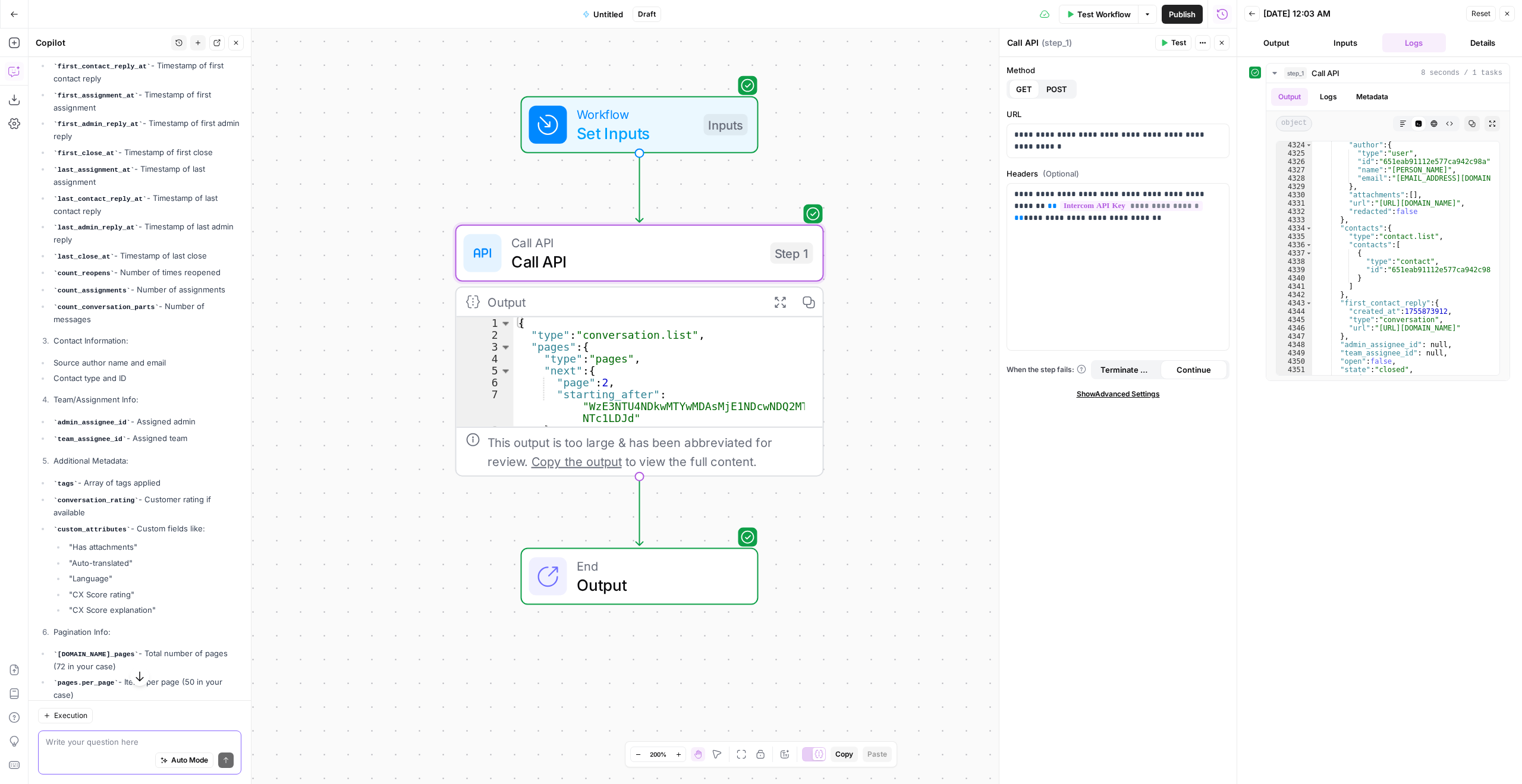
scroll to position [3097, 0]
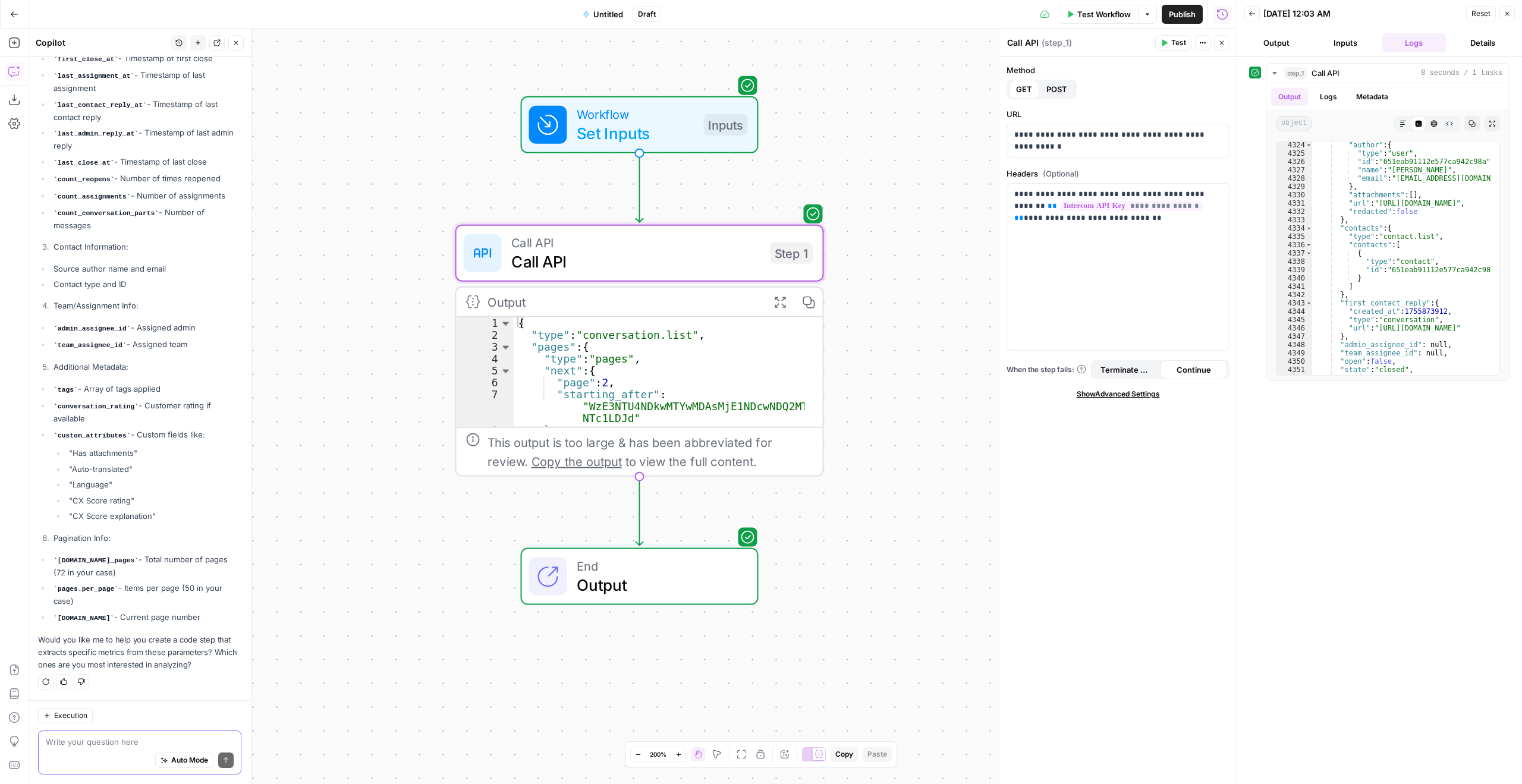
click at [135, 741] on textarea at bounding box center [139, 742] width 188 height 12
paste textarea "can you build a code for me to be able to get the following: New conversations,…"
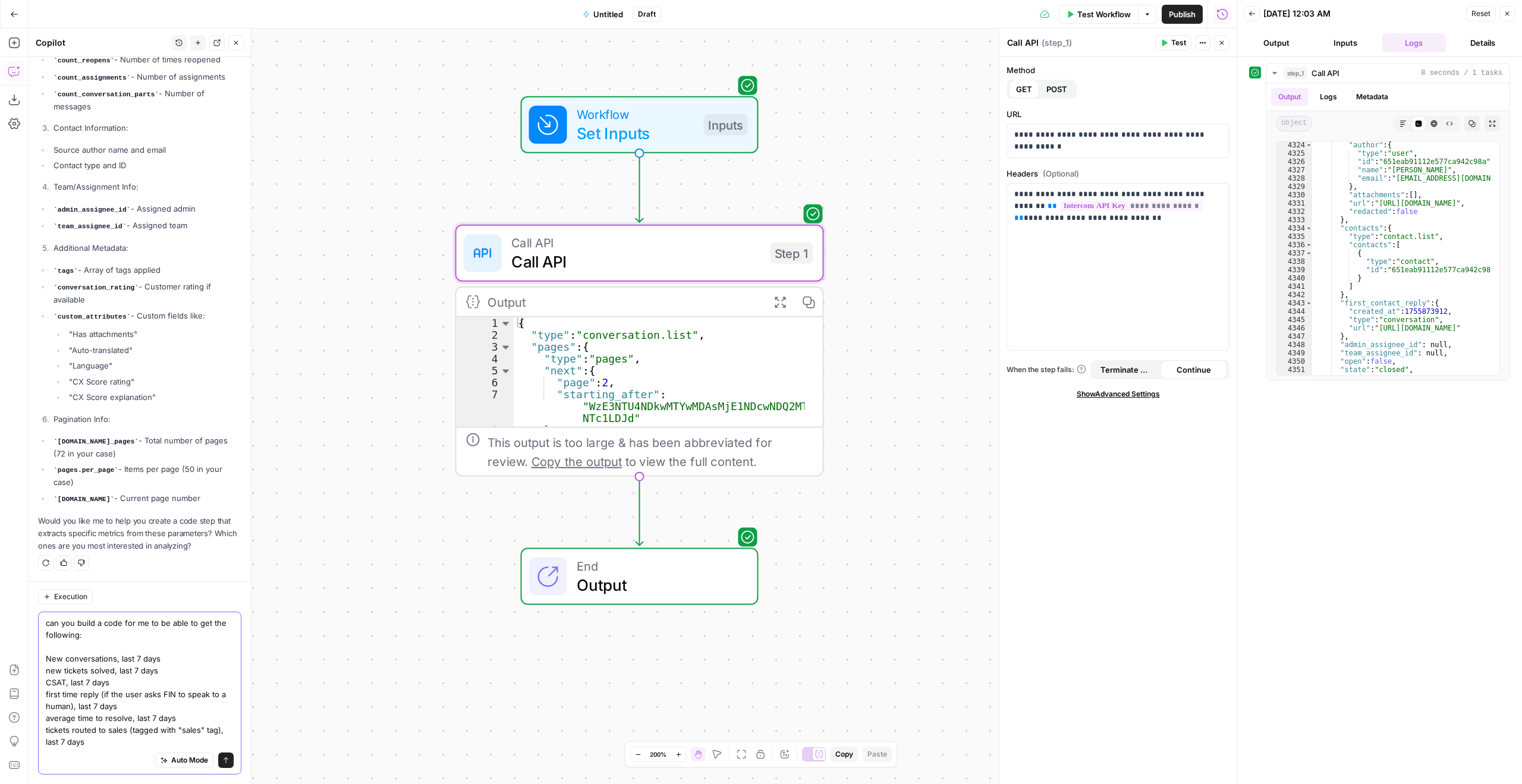
click at [49, 660] on textarea "can you build a code for me to be able to get the following: New conversations,…" at bounding box center [139, 682] width 188 height 131
click at [201, 660] on textarea "can you build a code for me to be able to get the following: - New conversation…" at bounding box center [139, 682] width 188 height 131
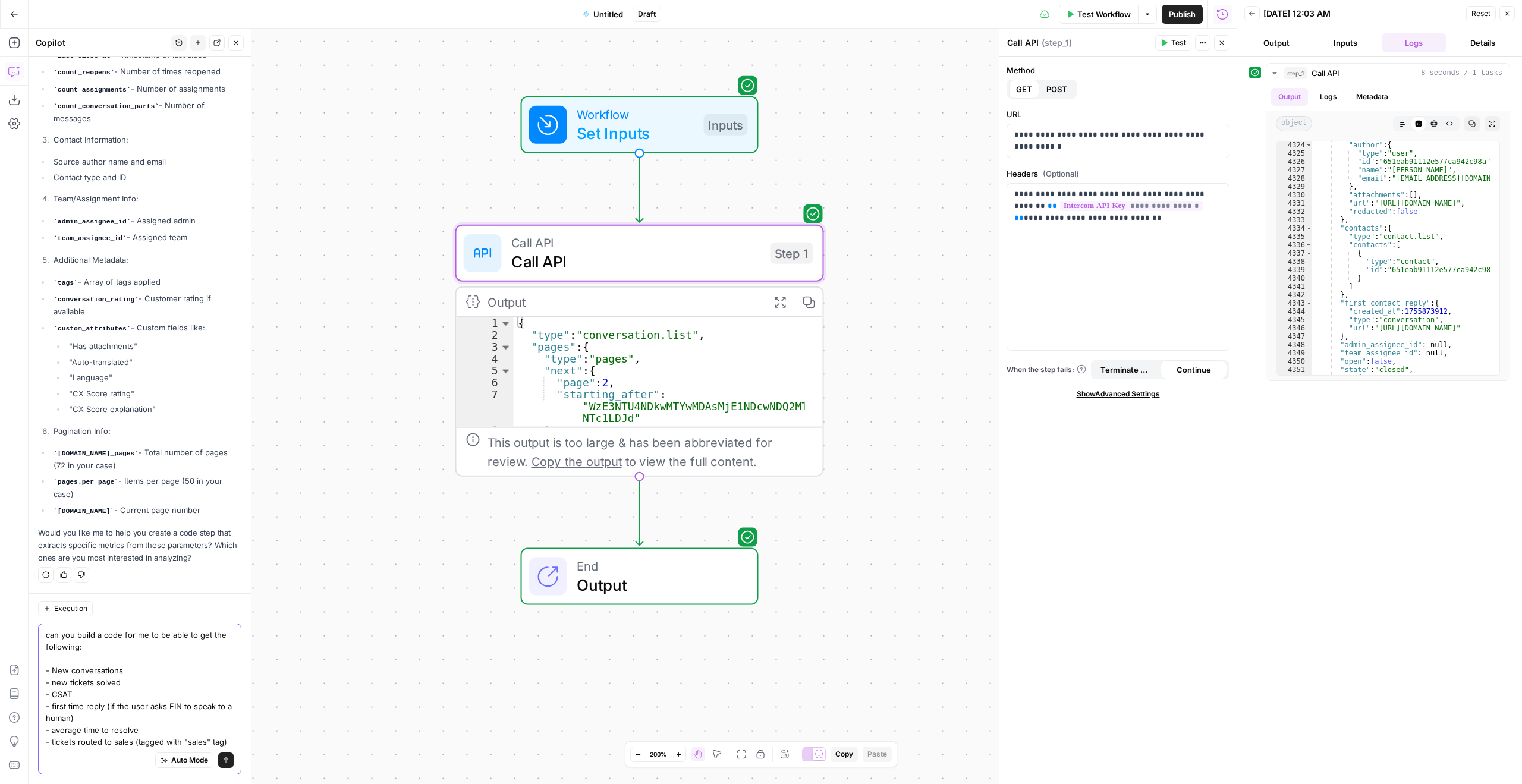
click at [55, 671] on textarea "can you build a code for me to be able to get the following: - New conversation…" at bounding box center [139, 688] width 188 height 119
type textarea "can you build a code for me to be able to get the following for the last 7 days…"
click at [219, 755] on button "Send" at bounding box center [225, 760] width 15 height 15
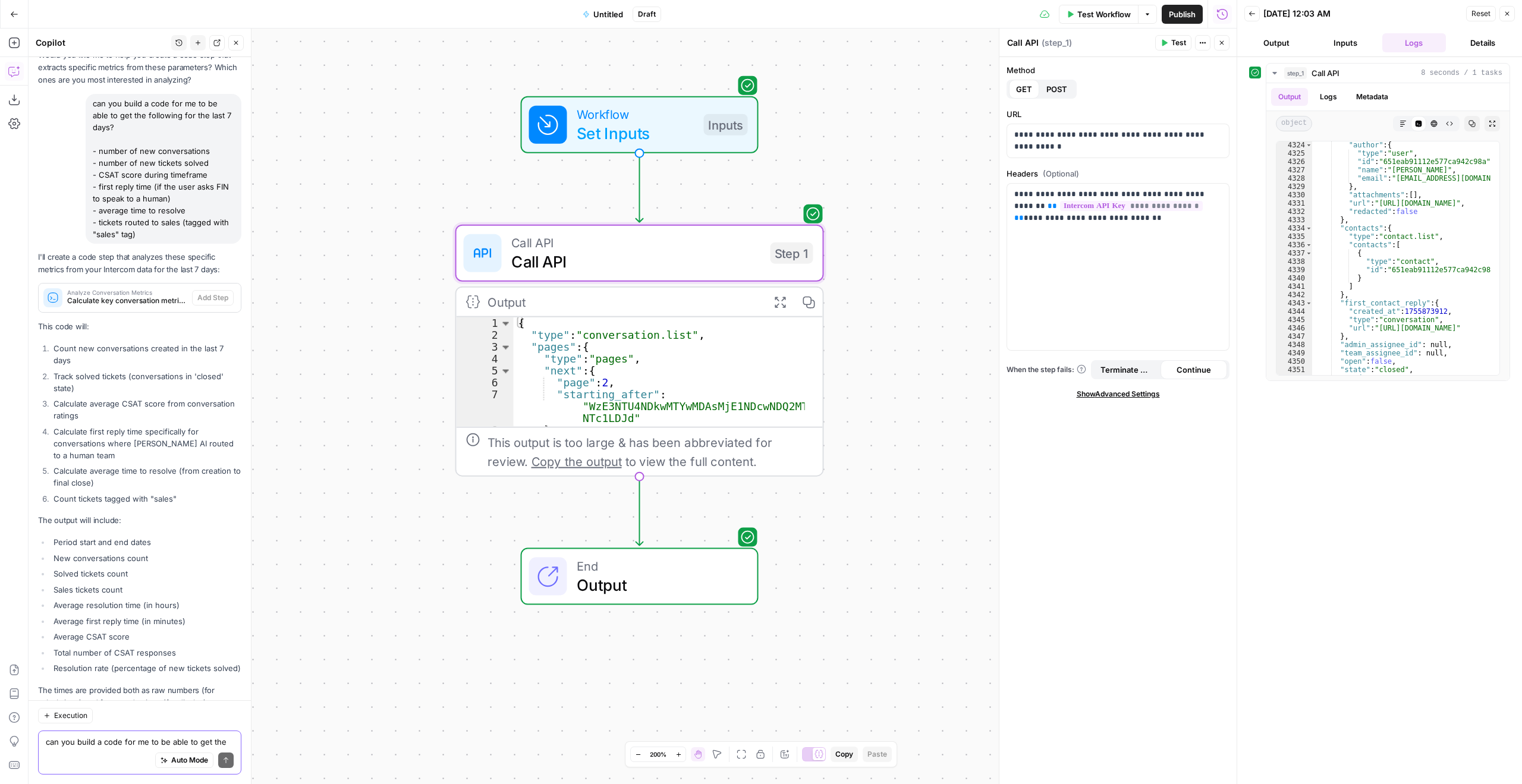
scroll to position [3611, 0]
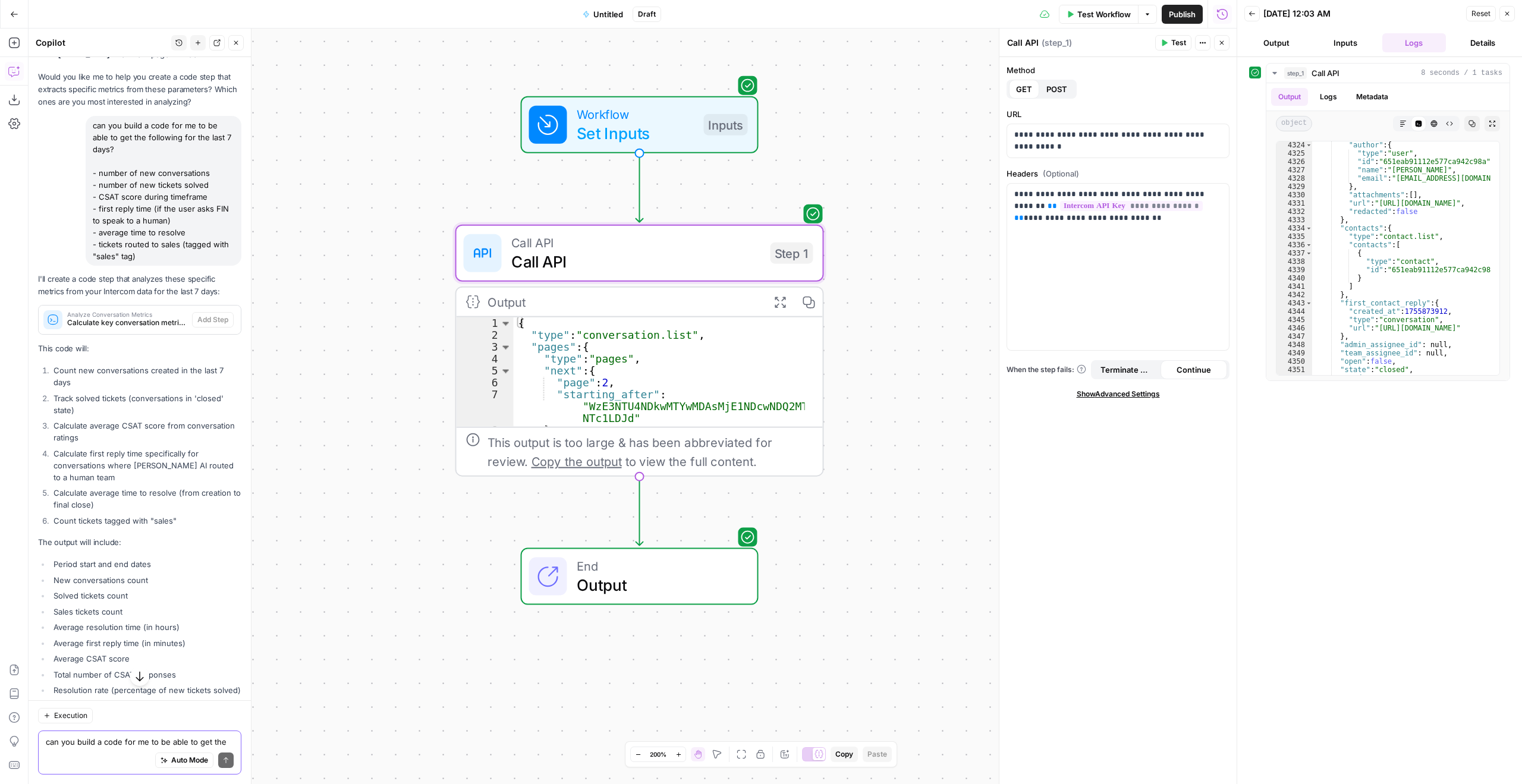
click at [1100, 20] on span "Test Workflow" at bounding box center [1104, 14] width 54 height 12
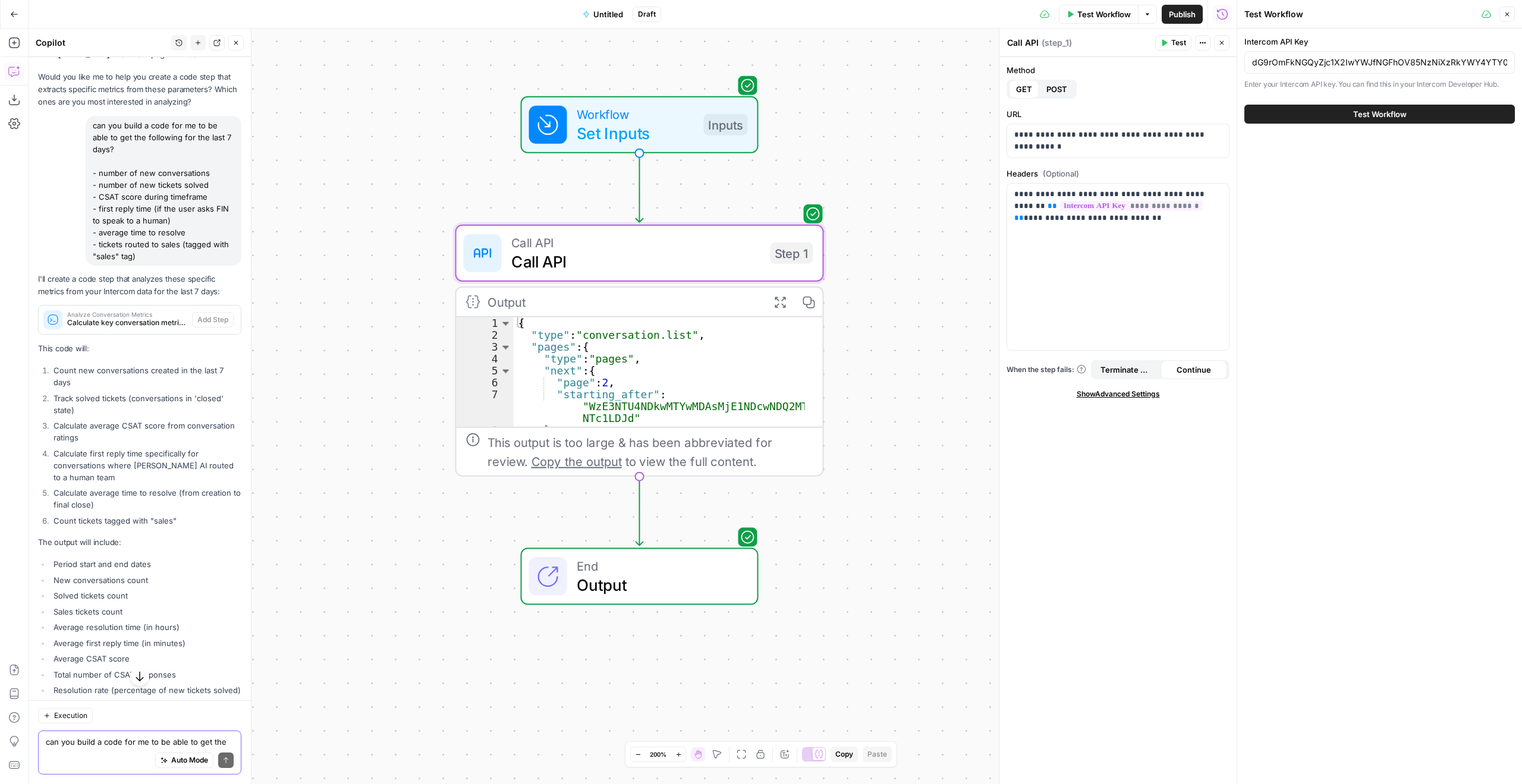
click at [1374, 127] on div "Test Workflow" at bounding box center [1380, 114] width 270 height 33
click at [1387, 114] on span "Test Workflow" at bounding box center [1380, 114] width 54 height 12
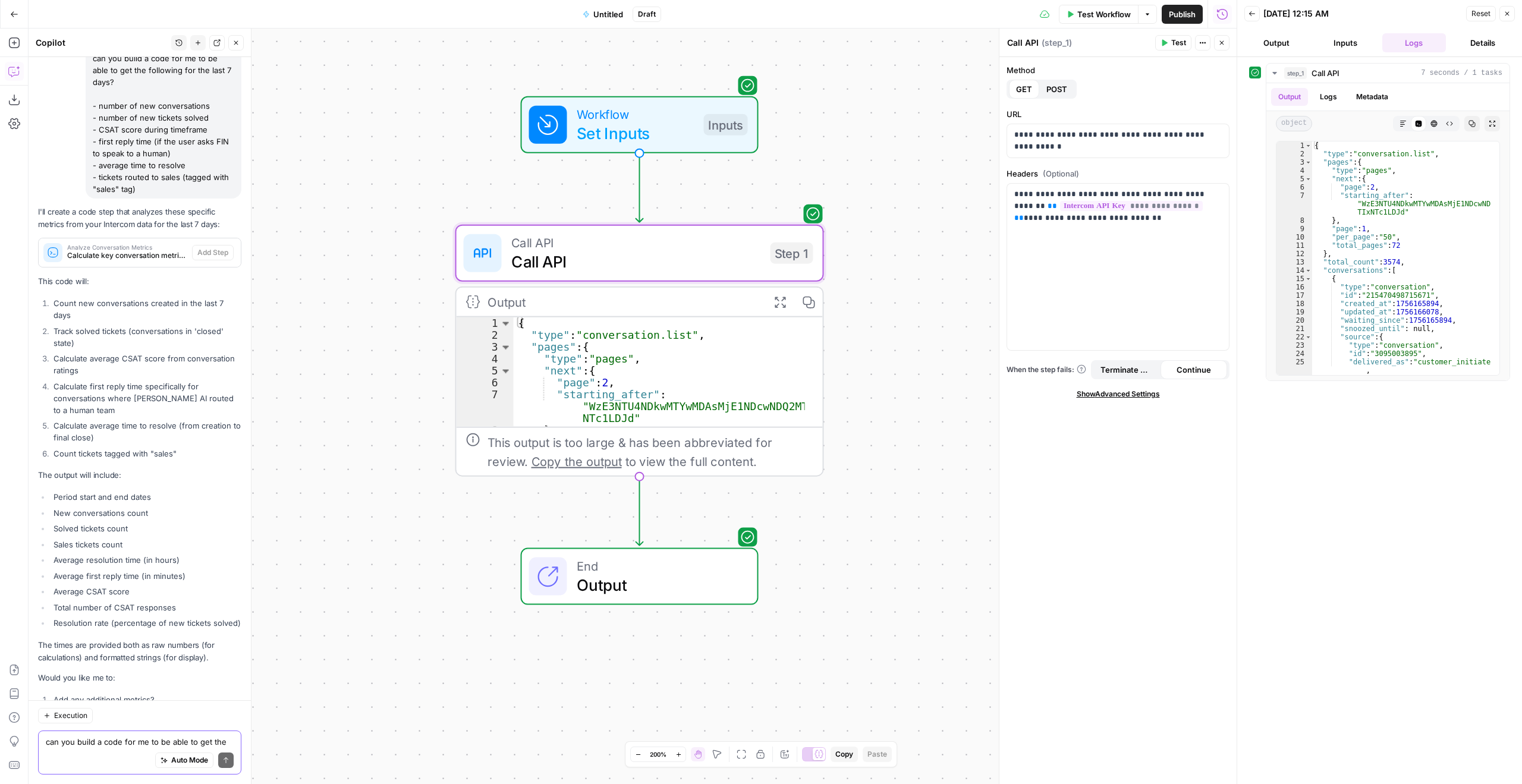
scroll to position [3670, 0]
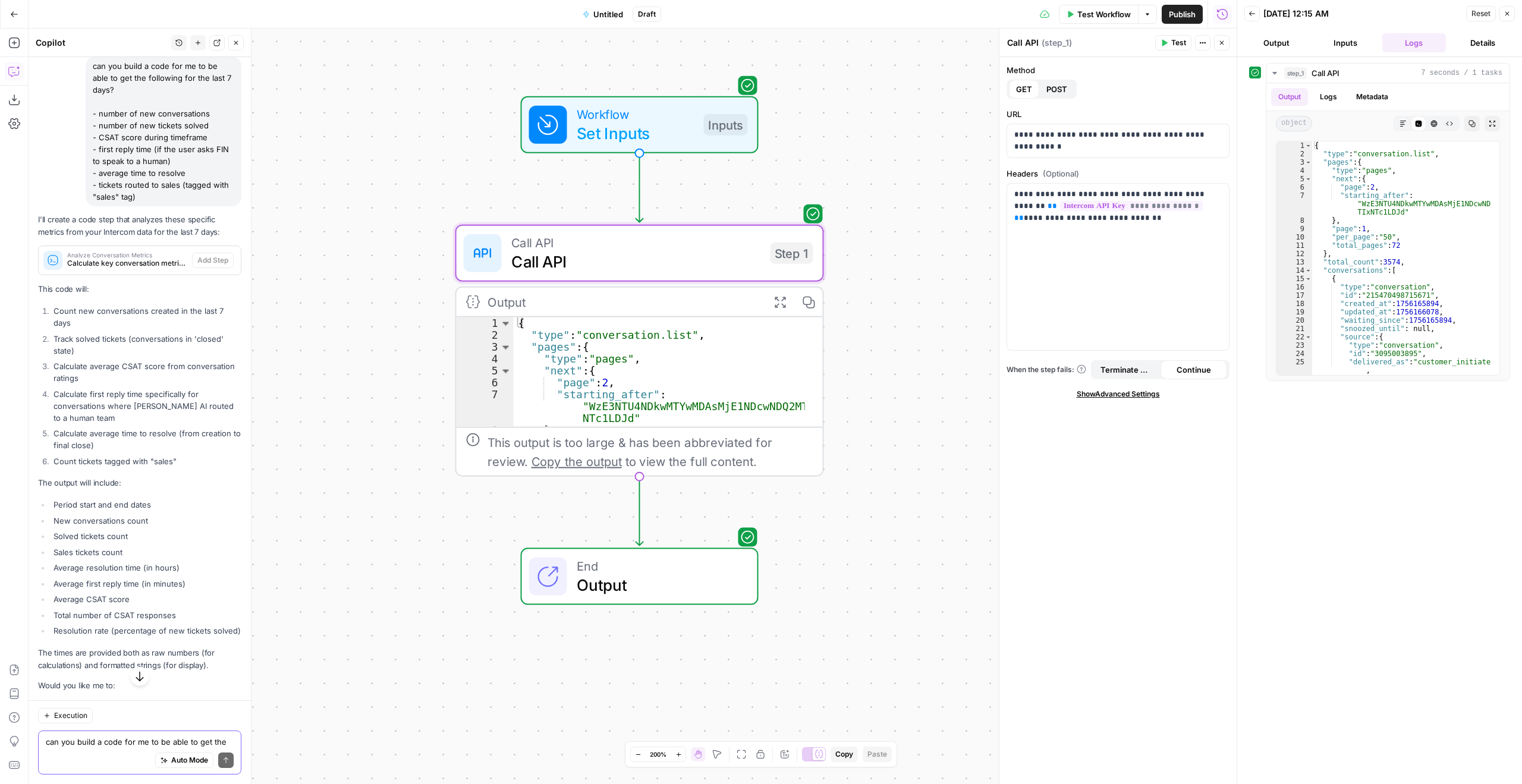
click at [123, 269] on span "Calculate key conversation metrics for the last 7 days" at bounding box center [127, 263] width 120 height 10
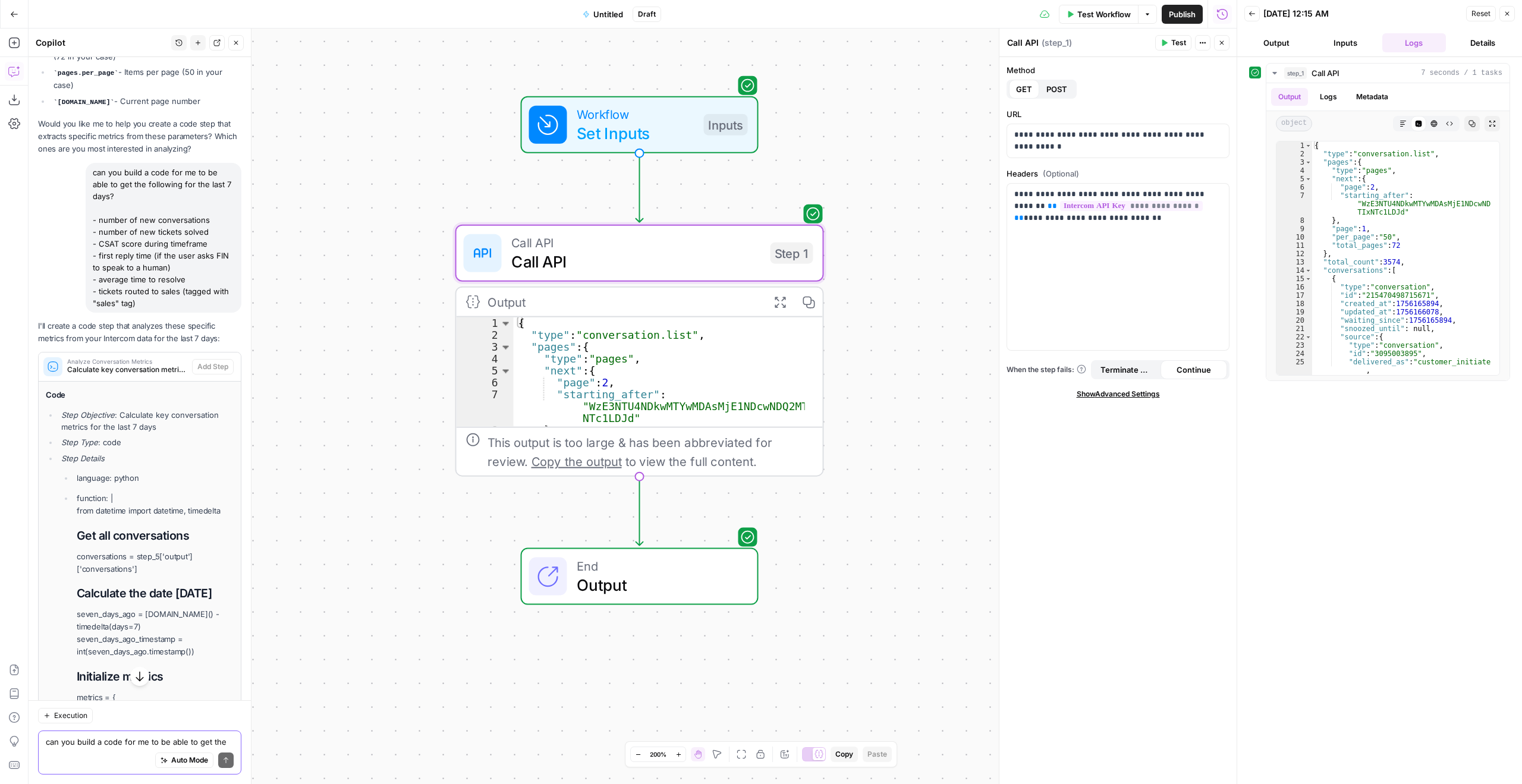
scroll to position [3551, 0]
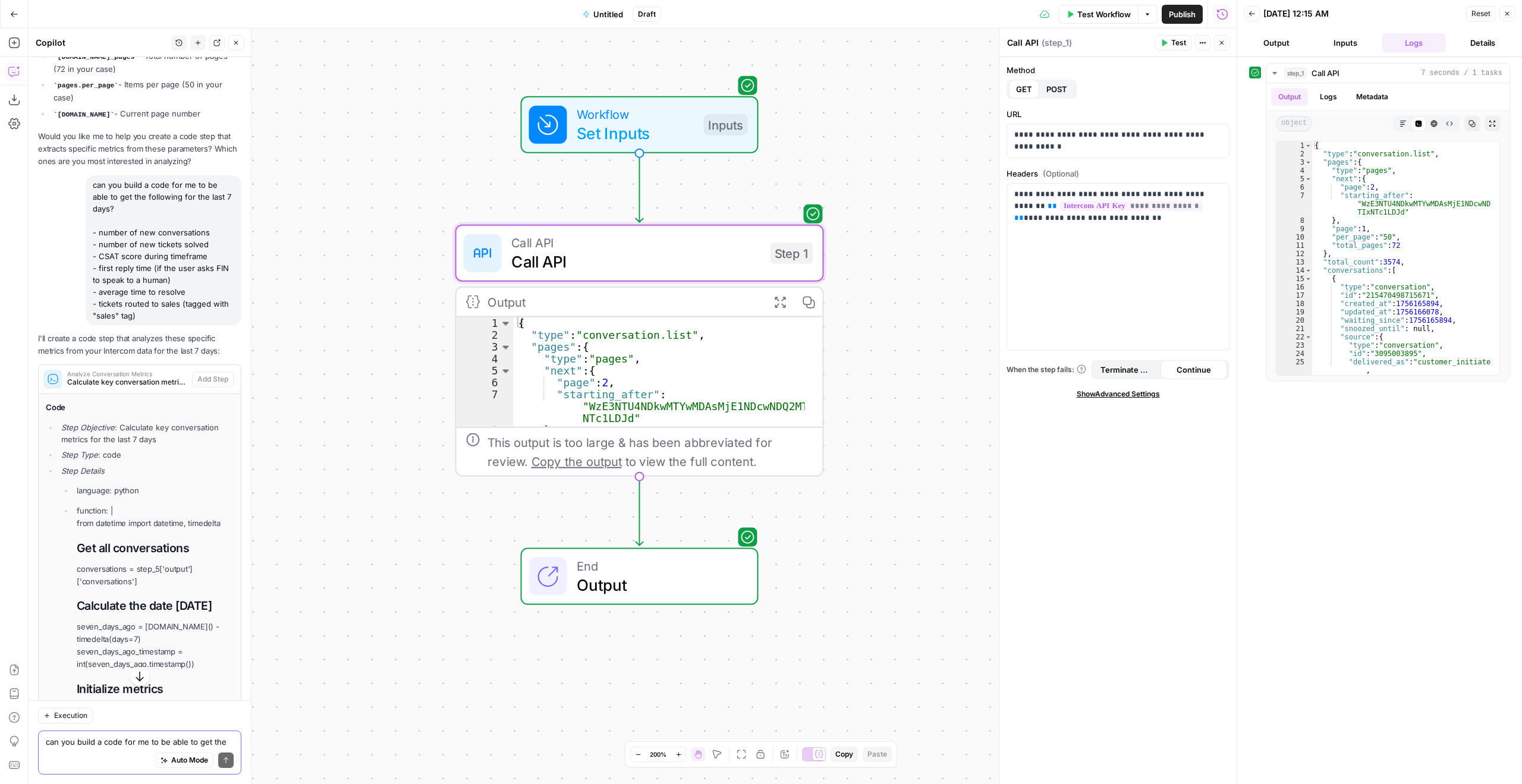
click at [109, 743] on textarea "can you build a code for me to be able to get the following for the last 7 days…" at bounding box center [139, 742] width 188 height 12
type textarea "I'm trying to add the step you suggested but it says "to add this step, first a…"
click at [136, 684] on button "button" at bounding box center [139, 692] width 19 height 19
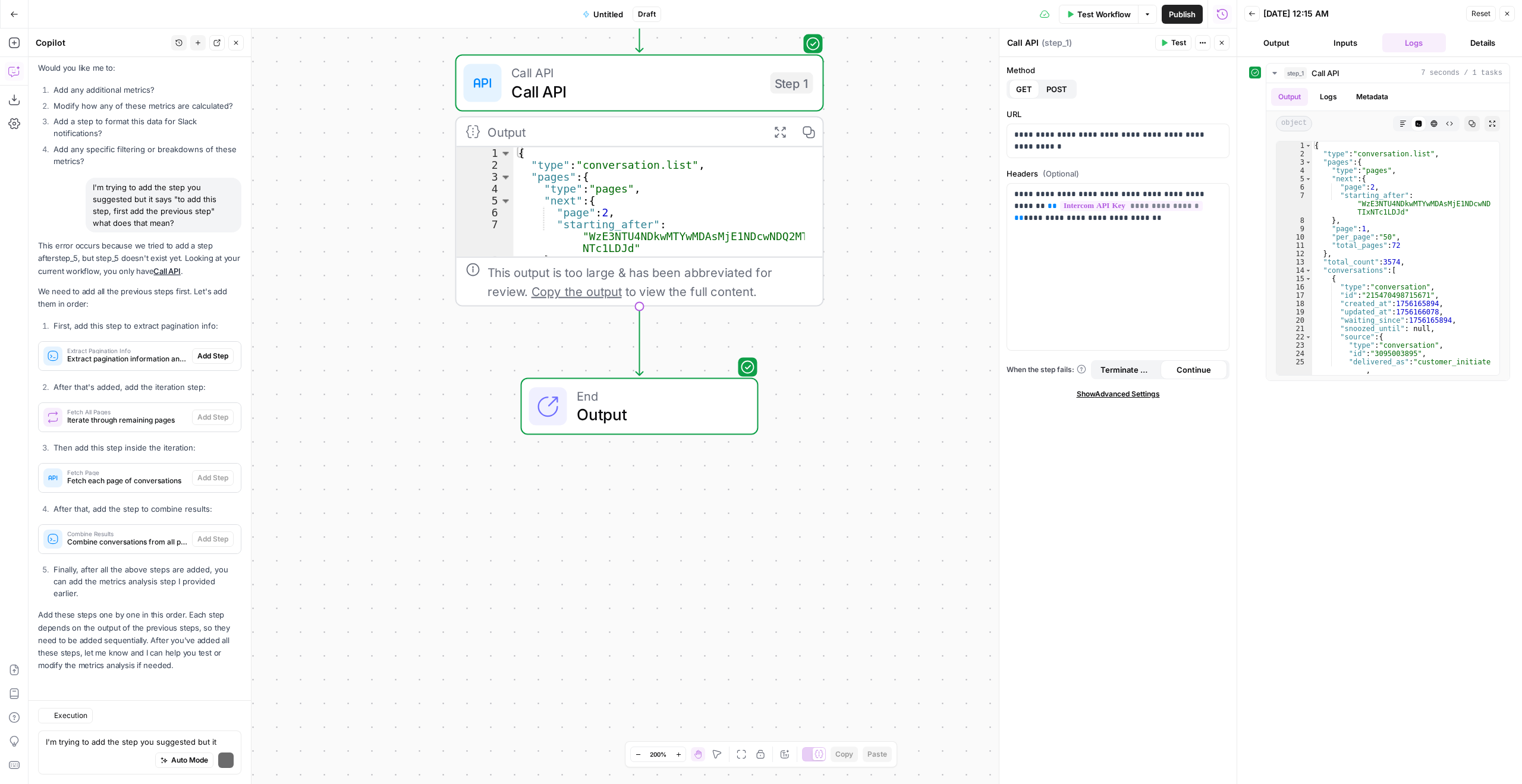
scroll to position [5998, 0]
click at [147, 736] on textarea "I'm trying to add the step you suggested but it says "to add this step, first a…" at bounding box center [139, 742] width 188 height 12
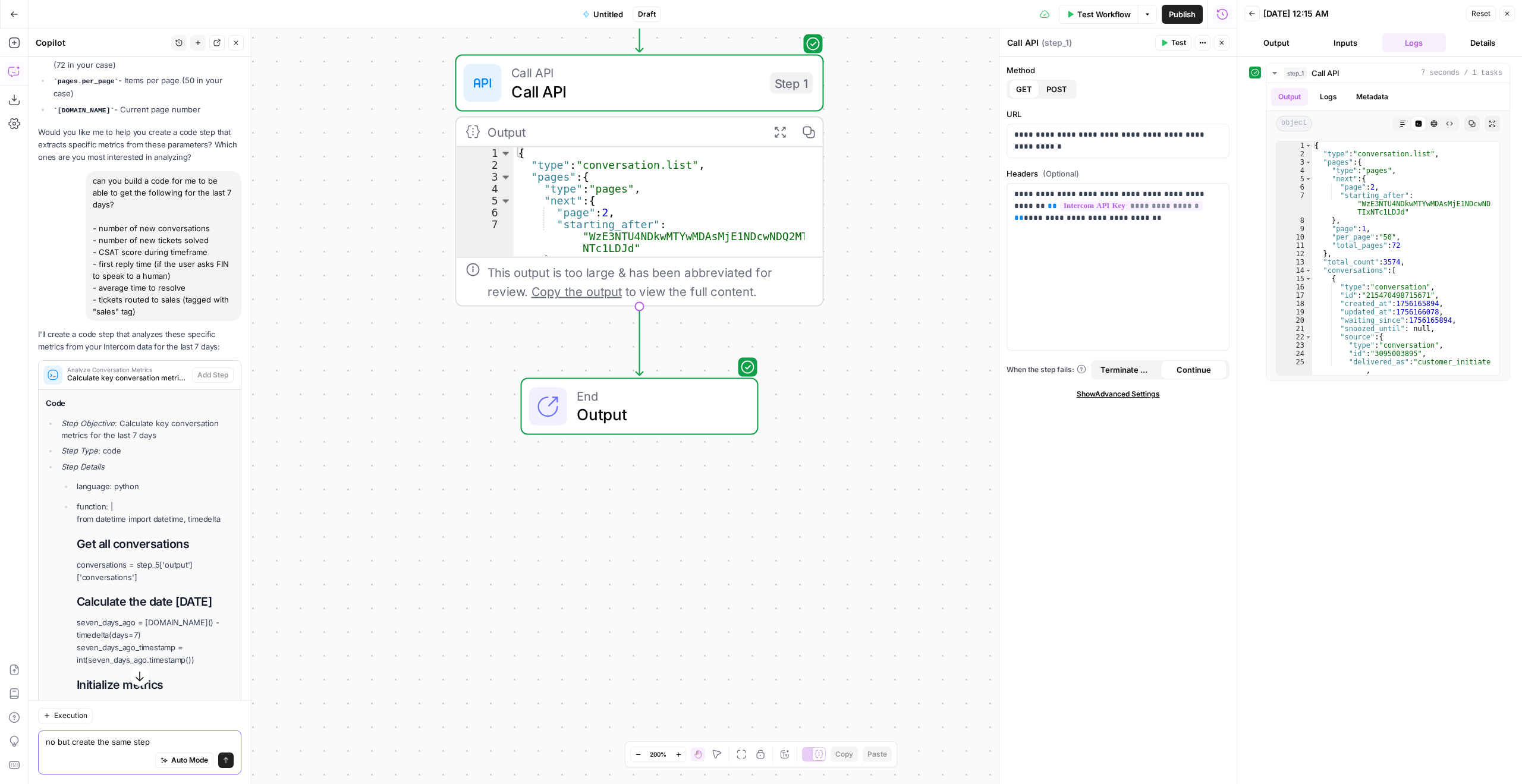
scroll to position [3560, 0]
drag, startPoint x: 160, startPoint y: 355, endPoint x: 76, endPoint y: 228, distance: 152.3
click at [76, 228] on div "can you build a code for me to be able to get the following for the last 7 days…" at bounding box center [140, 241] width 203 height 150
copy div "can you build a code for me to be able to get the following for the last 7 days…"
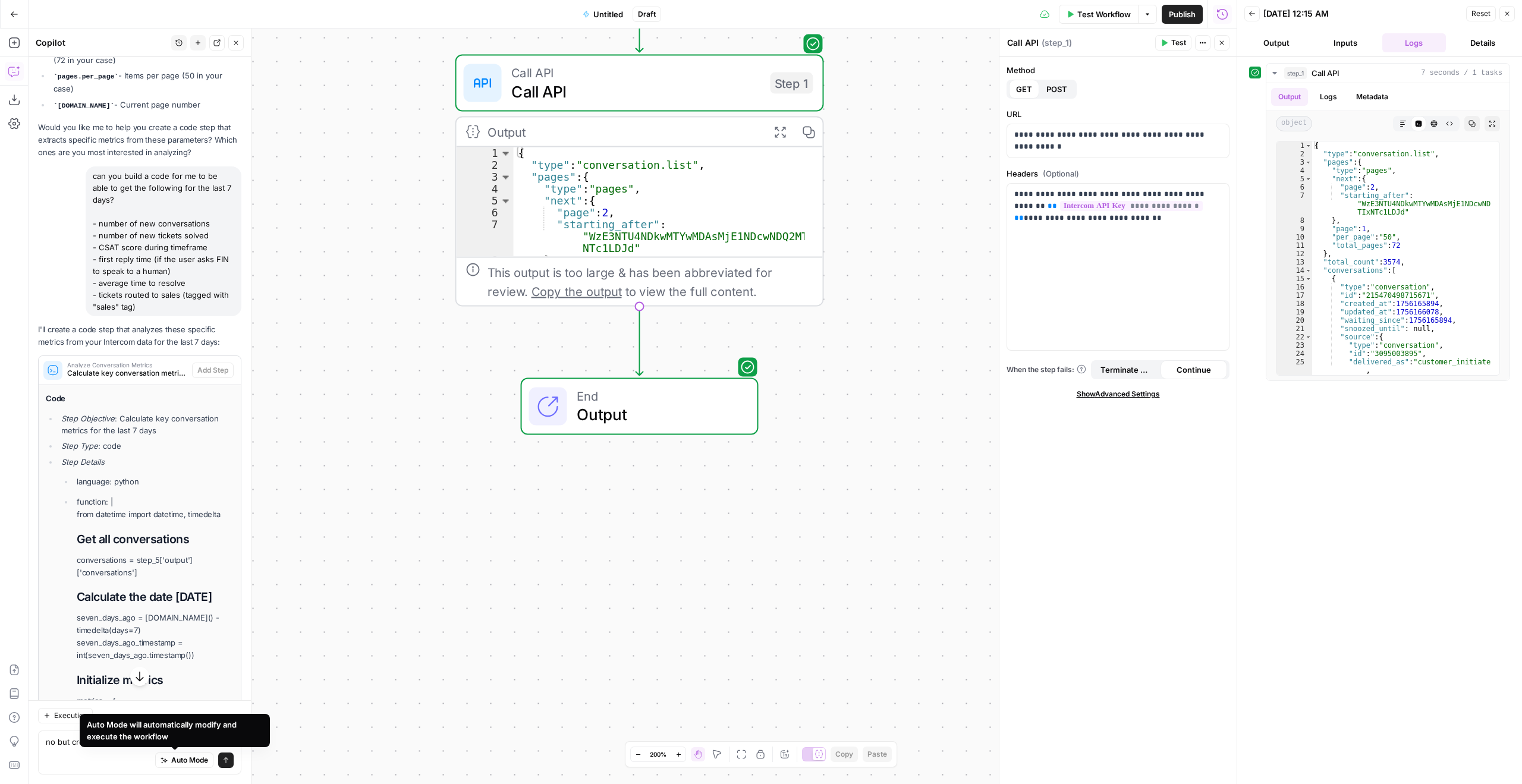
drag, startPoint x: 159, startPoint y: 747, endPoint x: 94, endPoint y: 740, distance: 65.4
click at [94, 740] on div "Auto Mode will automatically modify and execute the workflow" at bounding box center [174, 730] width 190 height 33
click at [31, 744] on div "Execution no but create the same step no but create the same step Auto Mode Send" at bounding box center [139, 742] width 222 height 84
click at [55, 746] on textarea "no but create the same step" at bounding box center [139, 742] width 188 height 12
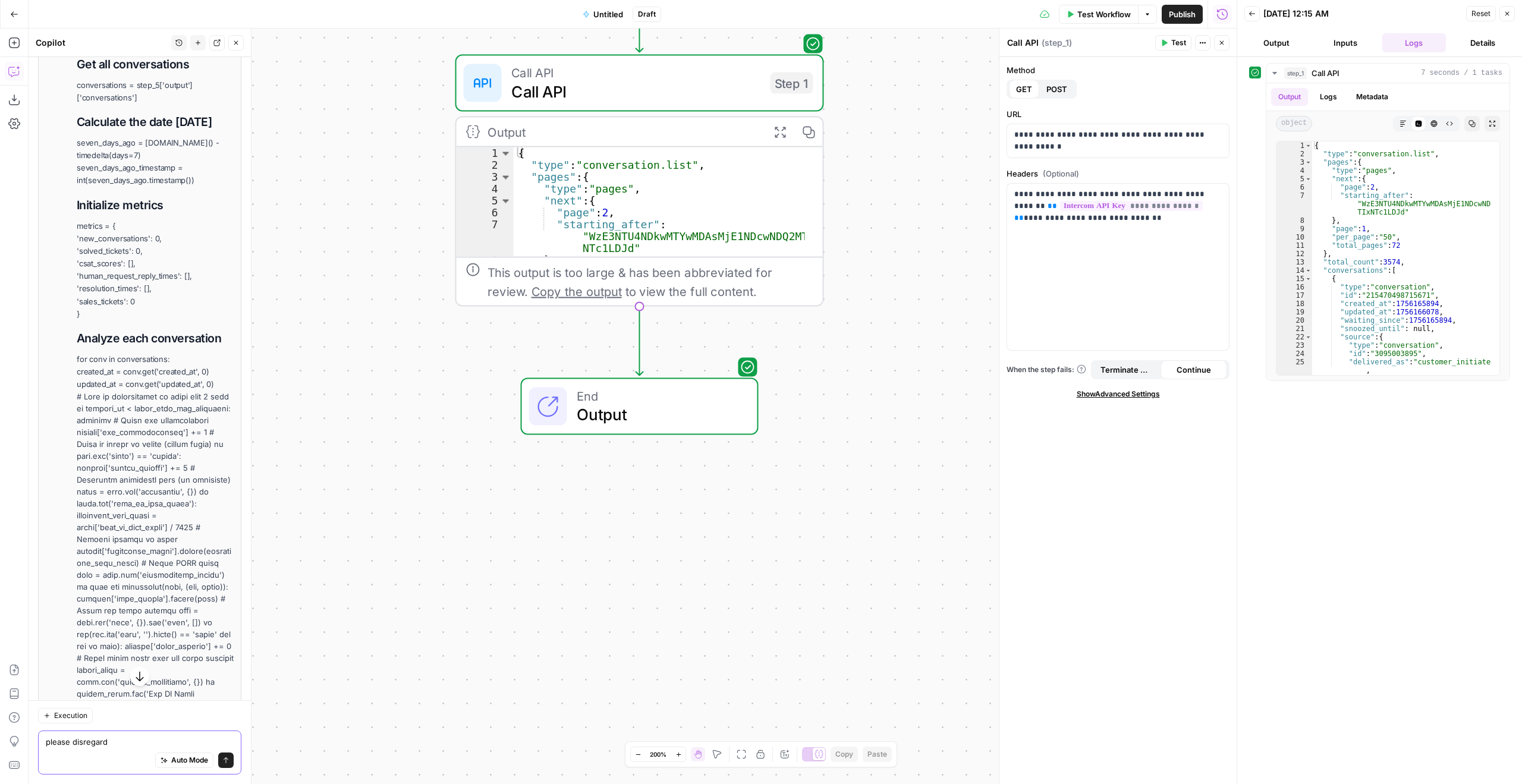
scroll to position [4036, 0]
paste textarea "can you build a code for me to be able to get the following for the last 7 days…"
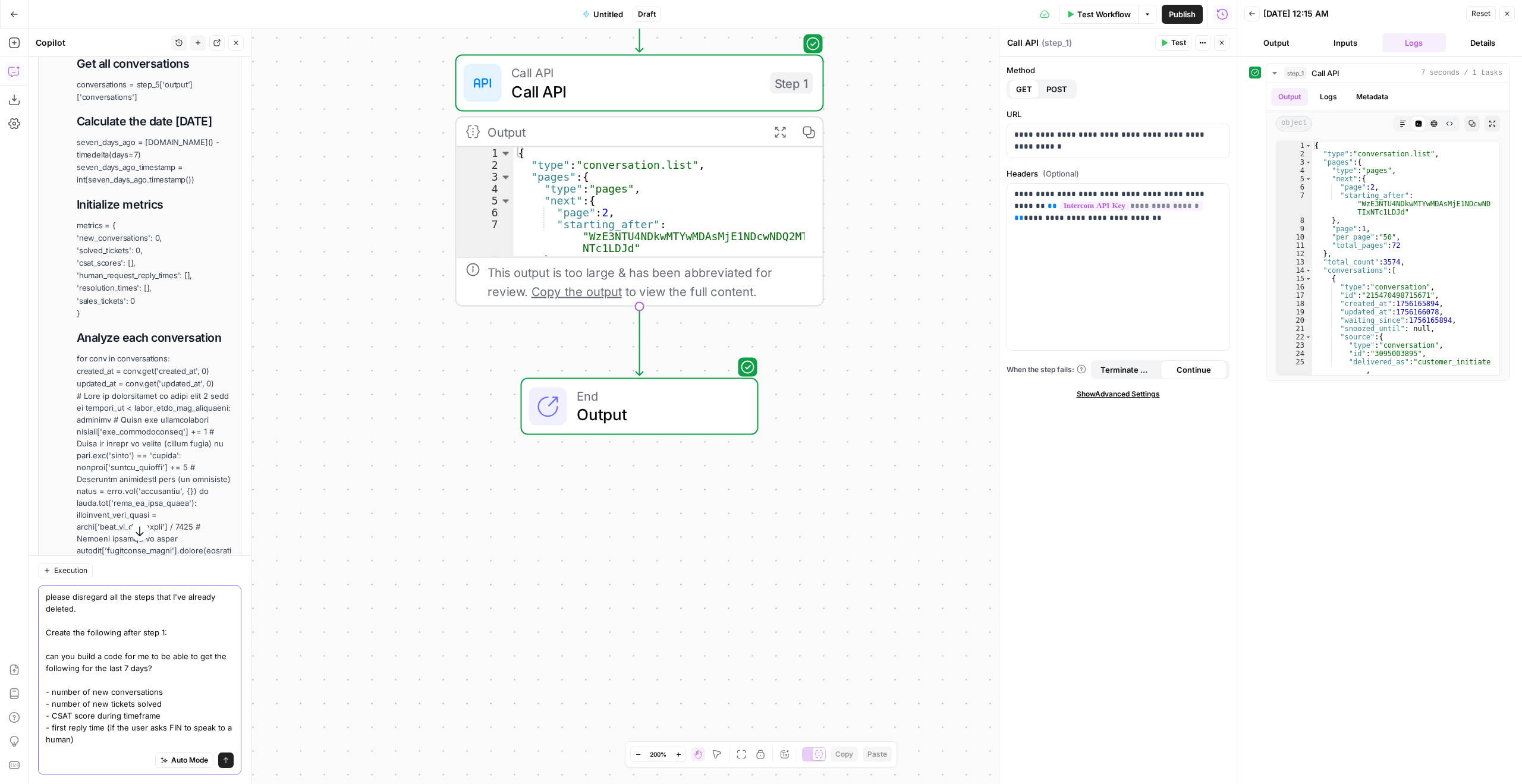
type textarea "please disregard all the steps that I've already deleted. Create the following …"
click at [222, 755] on icon "submit" at bounding box center [226, 761] width 7 height 7
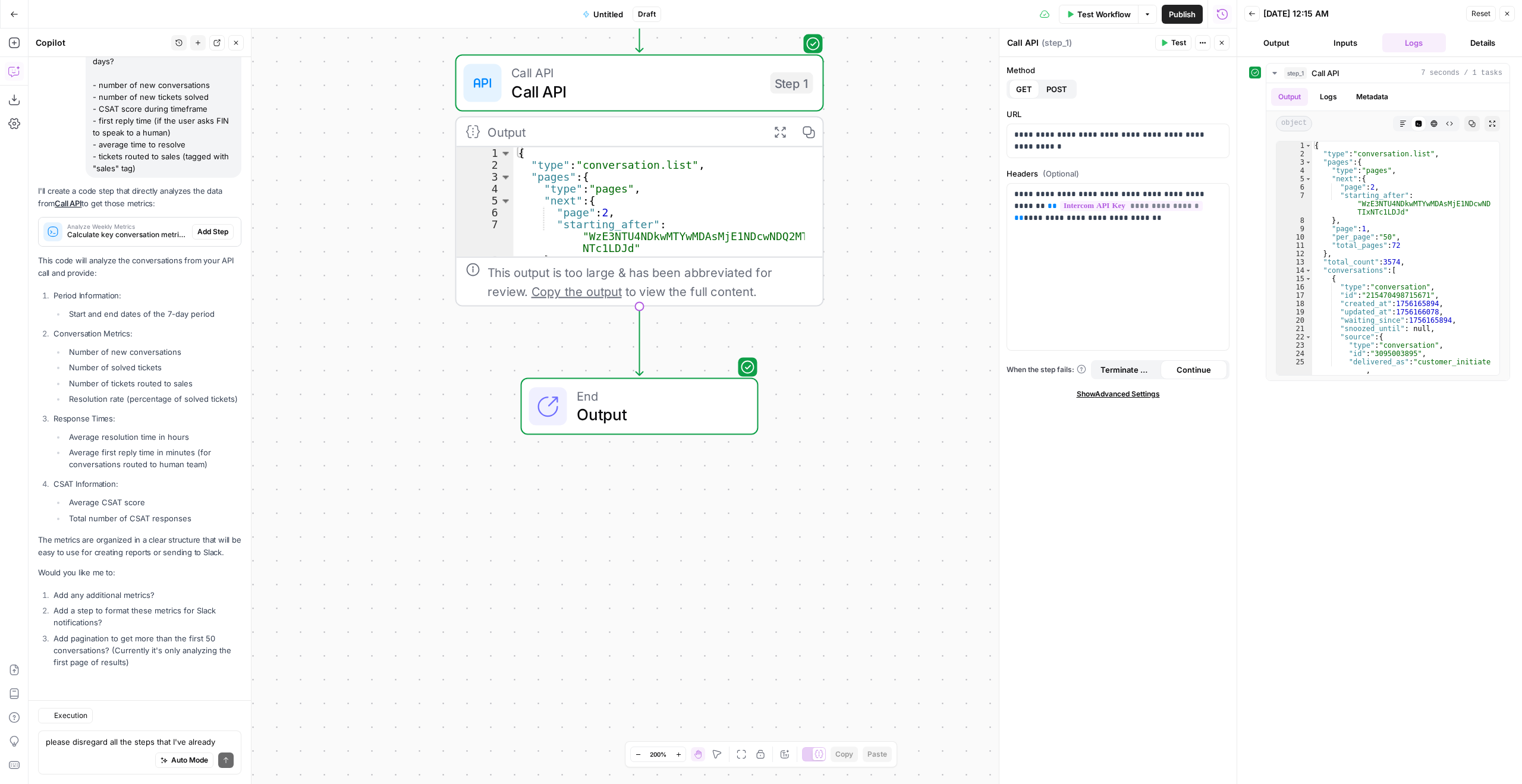
scroll to position [6720, 0]
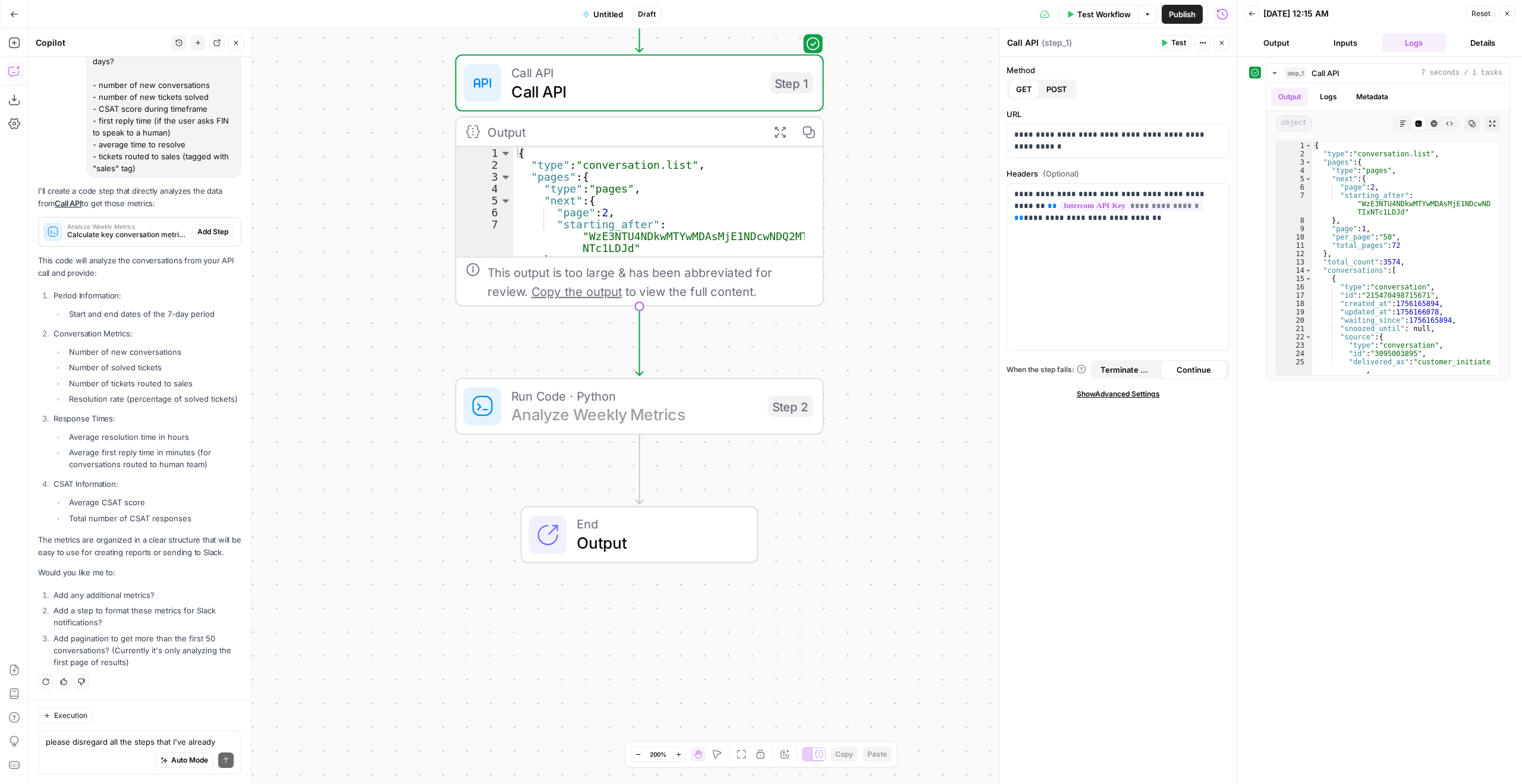
click at [208, 227] on span "Add Step" at bounding box center [213, 232] width 31 height 10
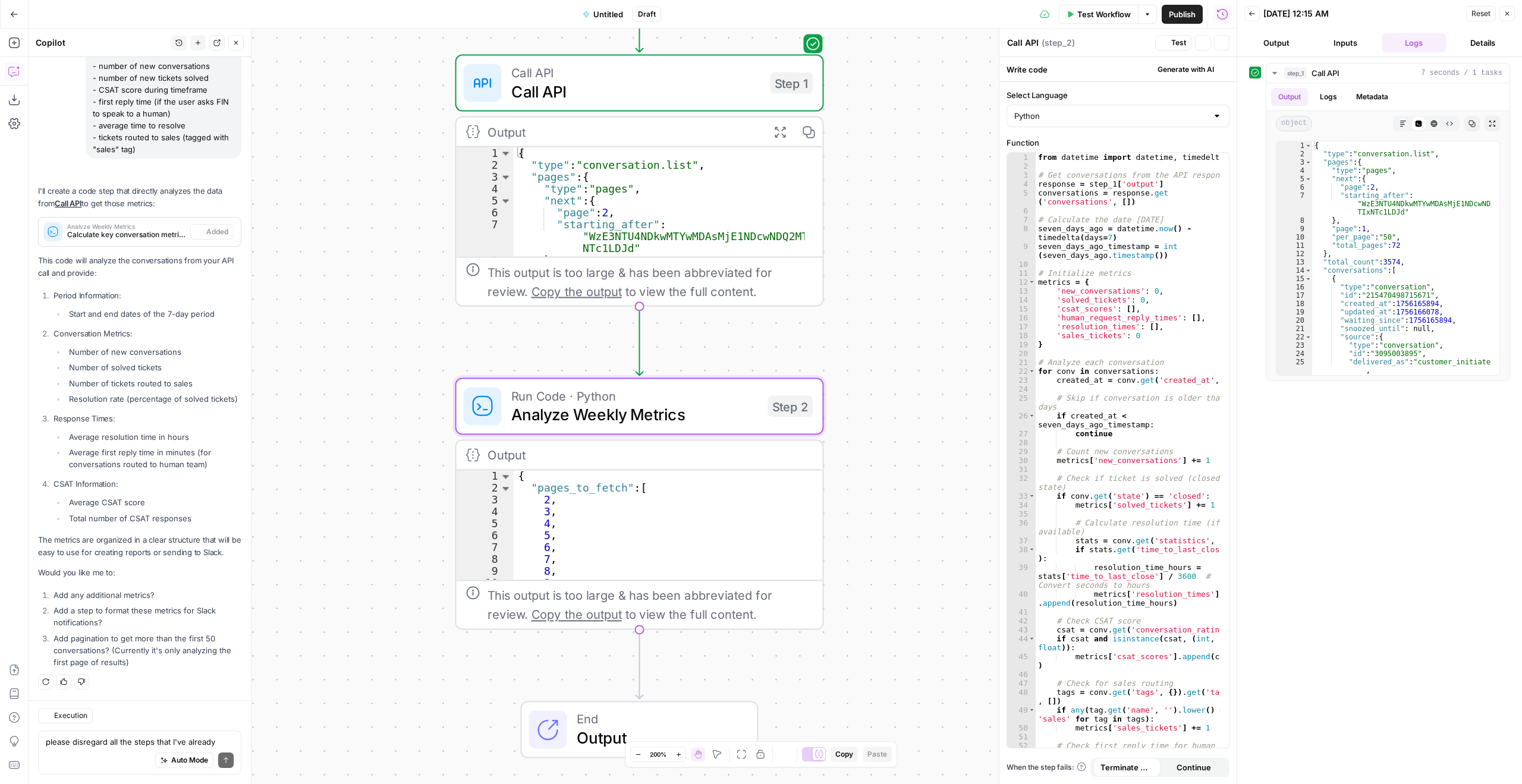
type textarea "Analyze Weekly Metrics"
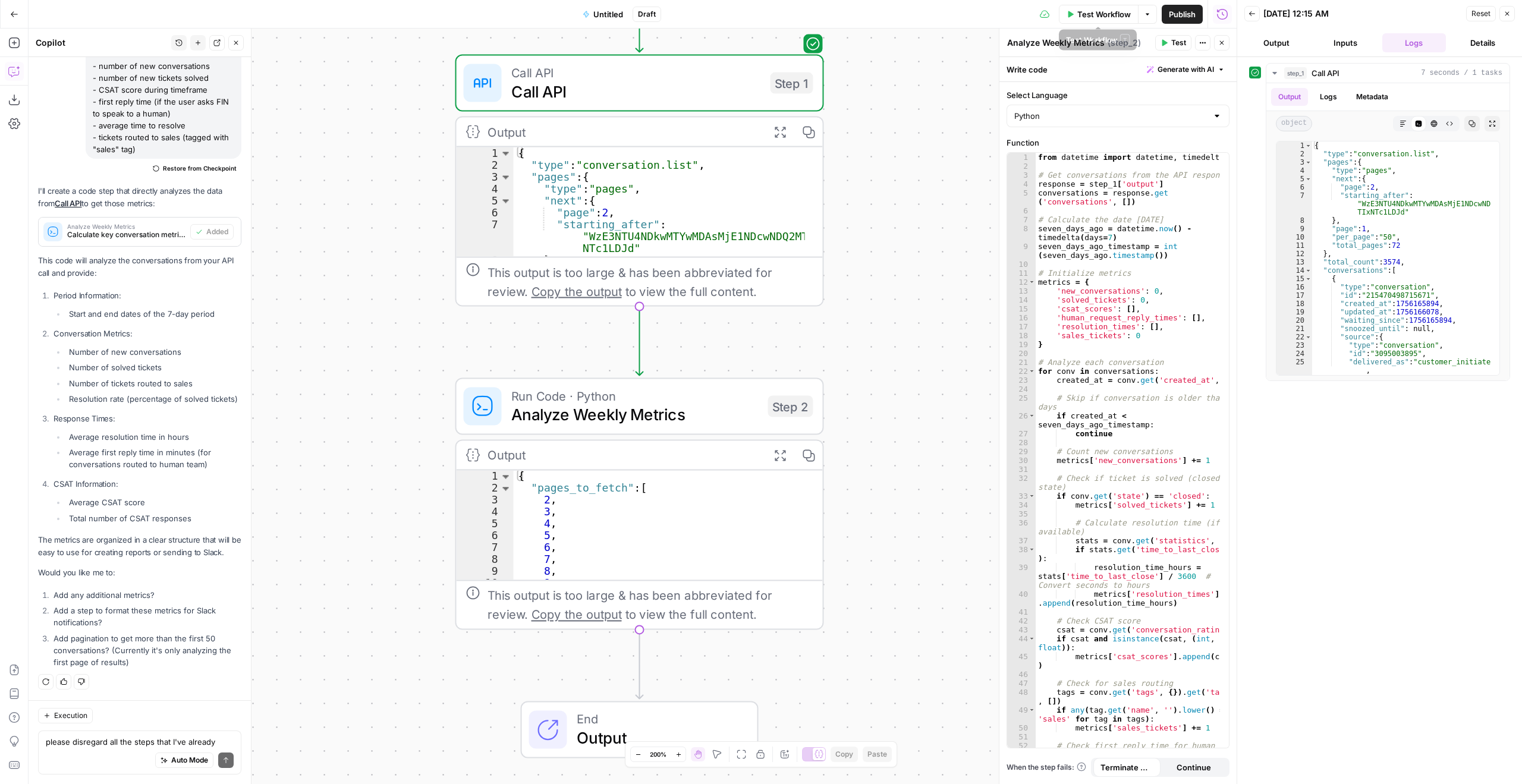
click at [1107, 12] on span "Test Workflow" at bounding box center [1104, 14] width 54 height 12
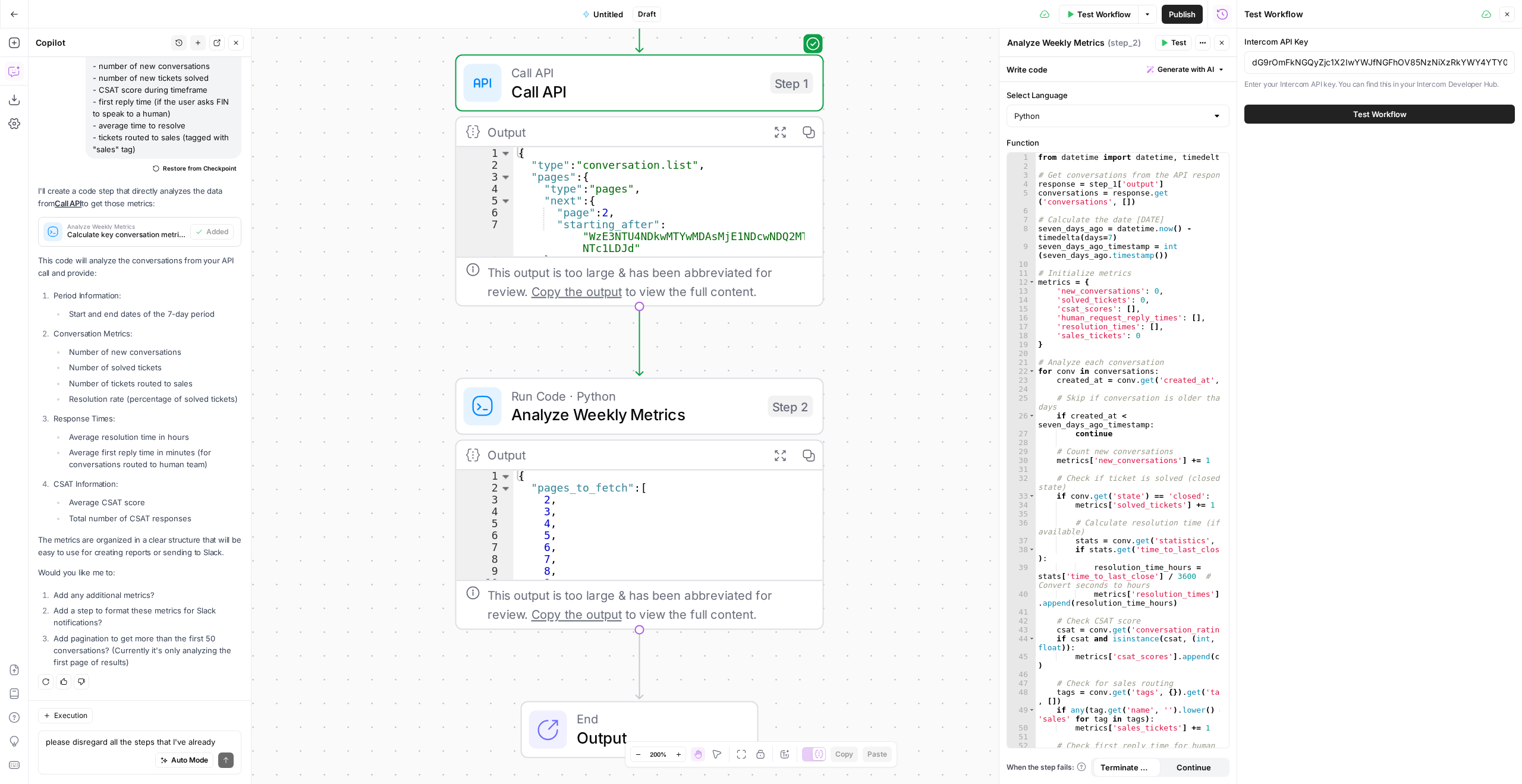
click at [1383, 110] on span "Test Workflow" at bounding box center [1380, 114] width 54 height 12
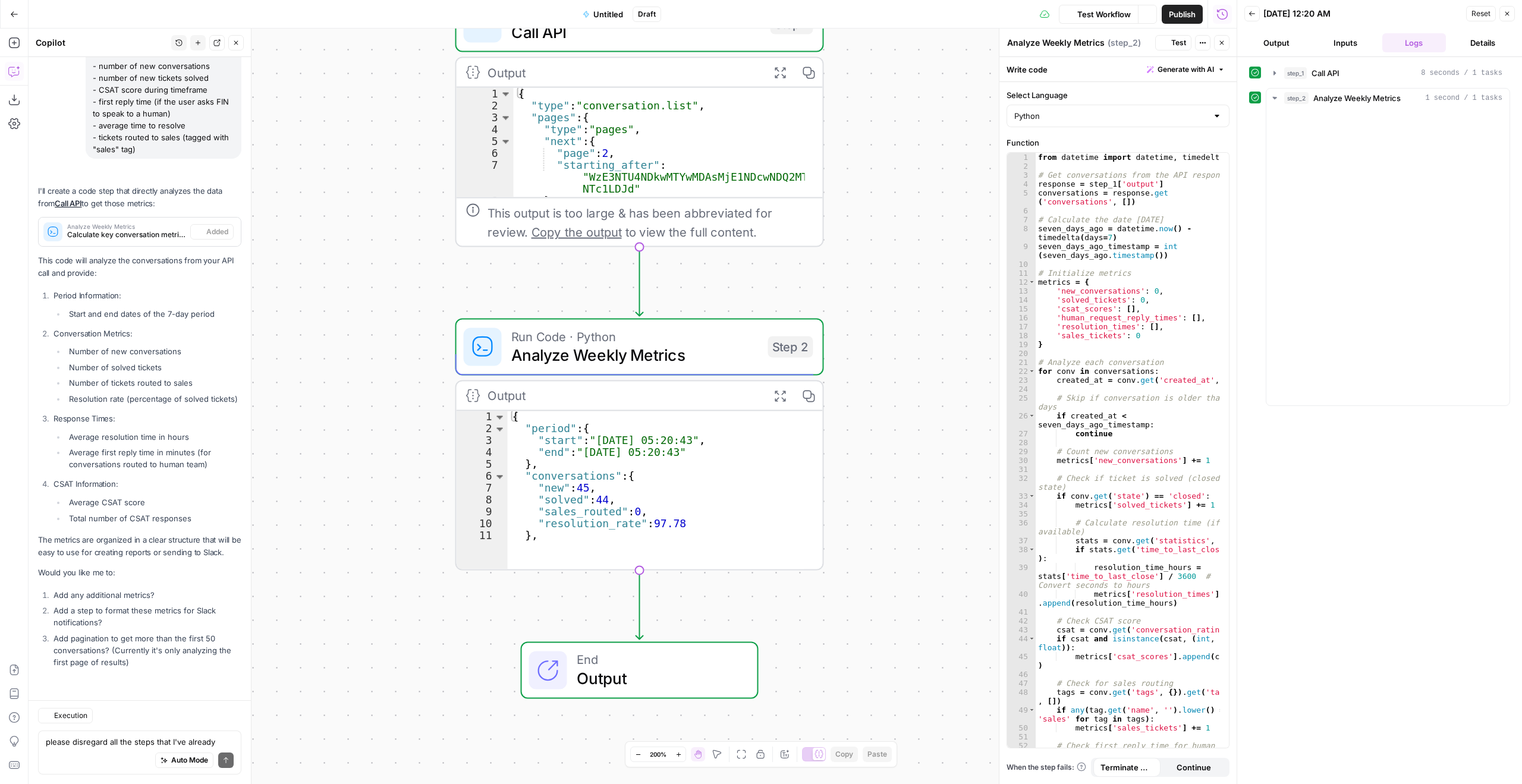
scroll to position [5186, 0]
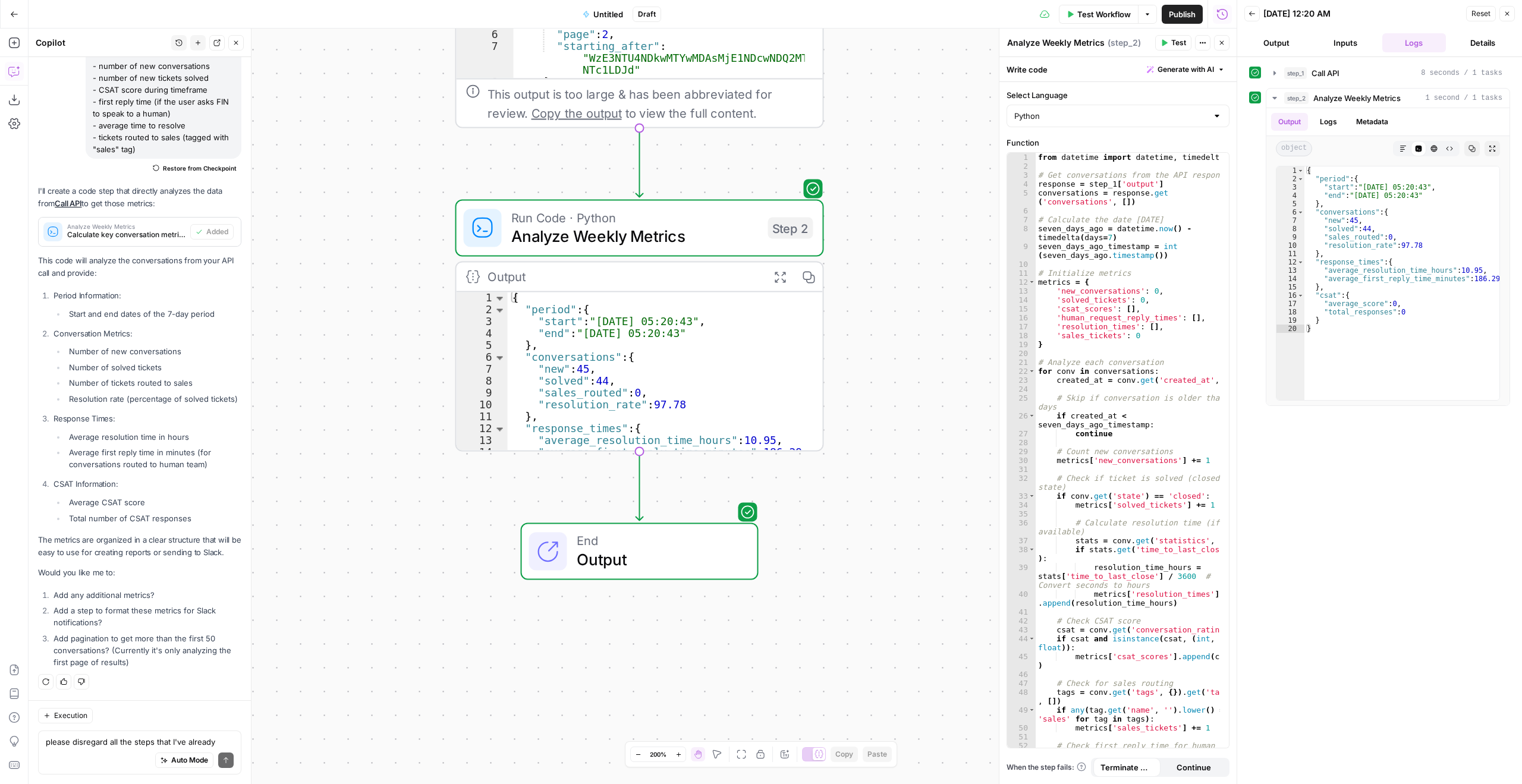
click at [175, 733] on div "please disregard all the steps that I've already deleted. Create the following …" at bounding box center [140, 752] width 203 height 44
click at [126, 741] on textarea "please disregard all the steps that I've already deleted. Create the following …" at bounding box center [139, 742] width 188 height 12
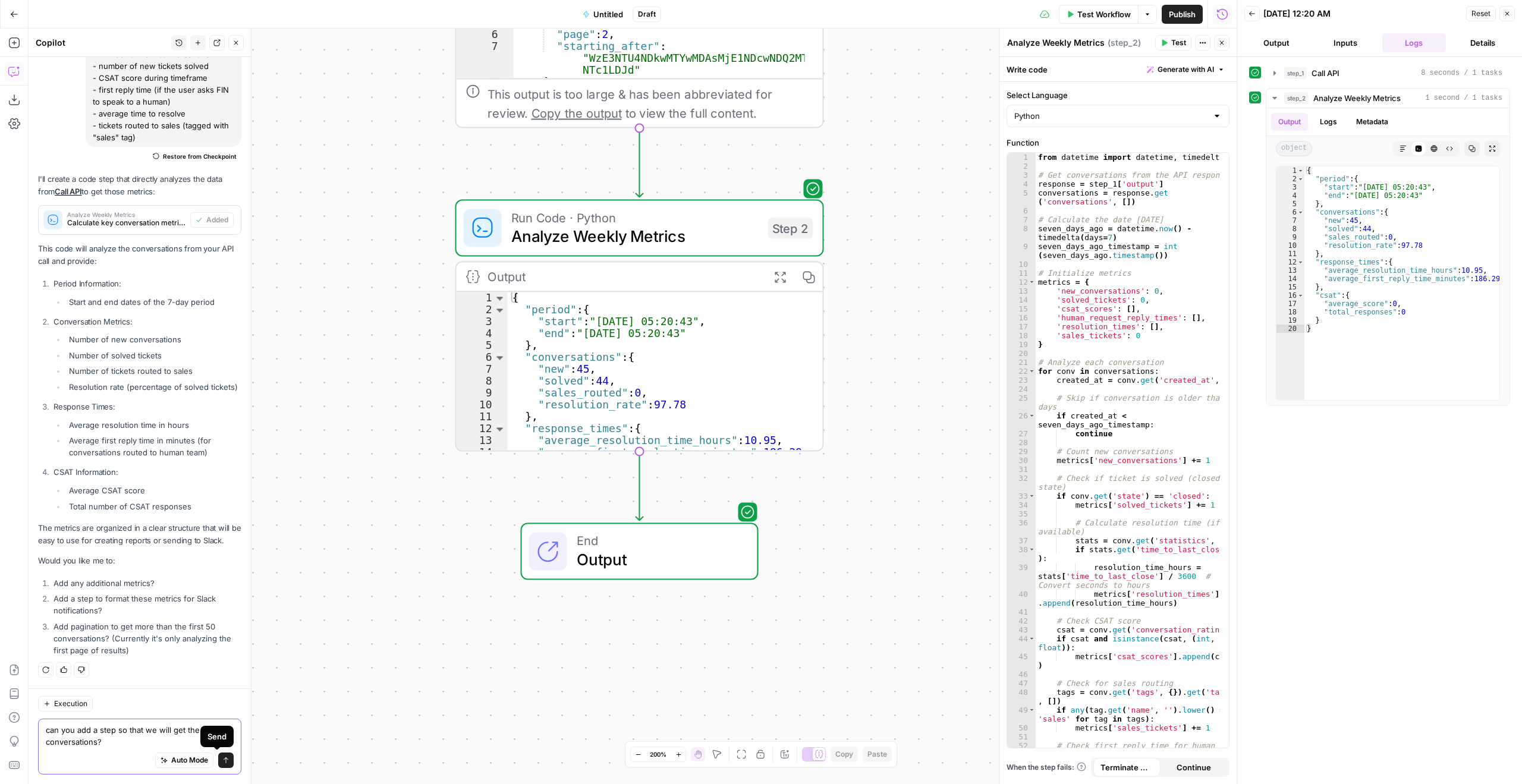
type textarea "can you add a step so that we will get the first 200 conversations?"
click at [222, 755] on icon "submit" at bounding box center [226, 761] width 7 height 7
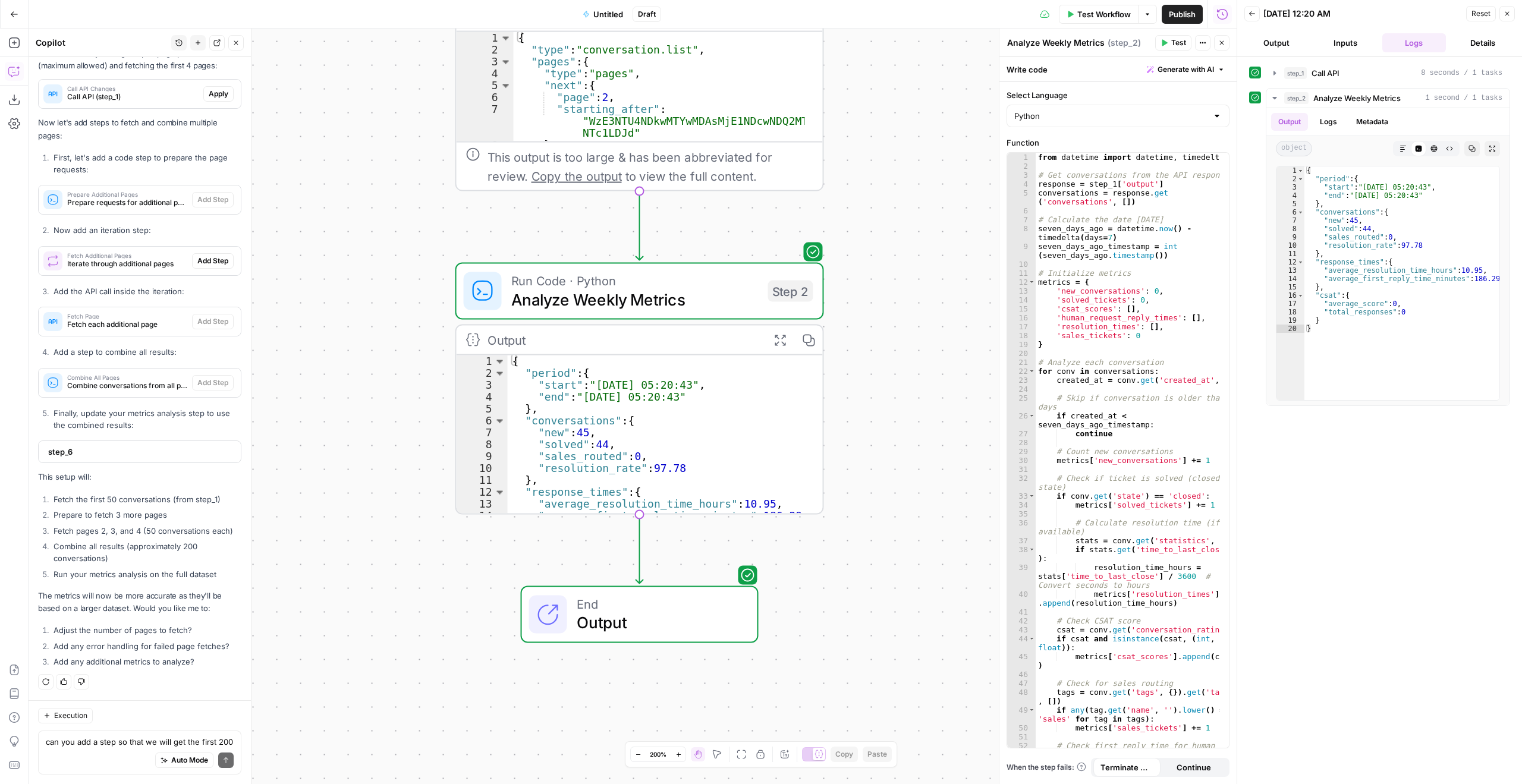
scroll to position [5630, 0]
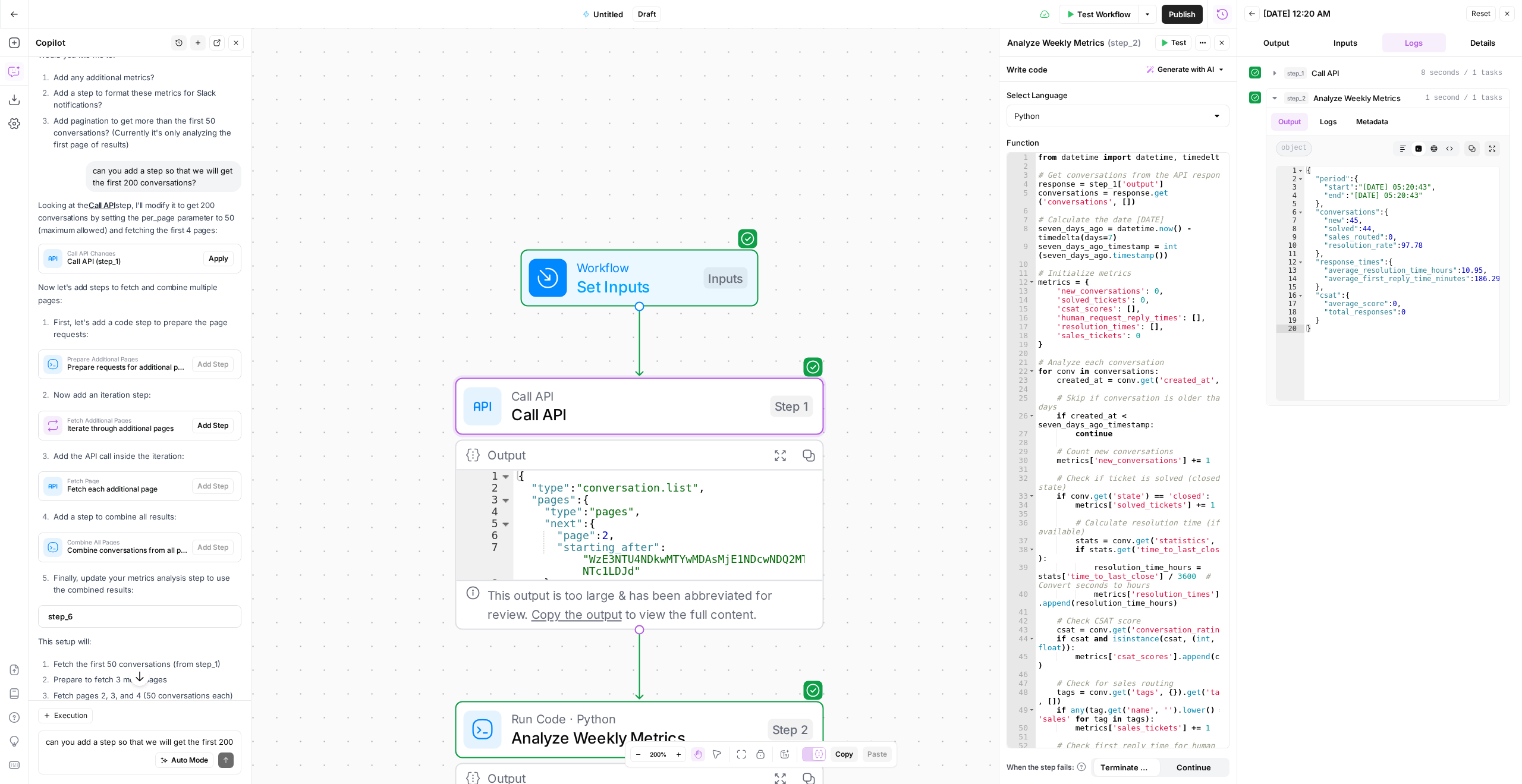
click at [214, 264] on span "Apply" at bounding box center [219, 258] width 20 height 10
click at [729, 153] on span "Apply anyway" at bounding box center [735, 152] width 58 height 12
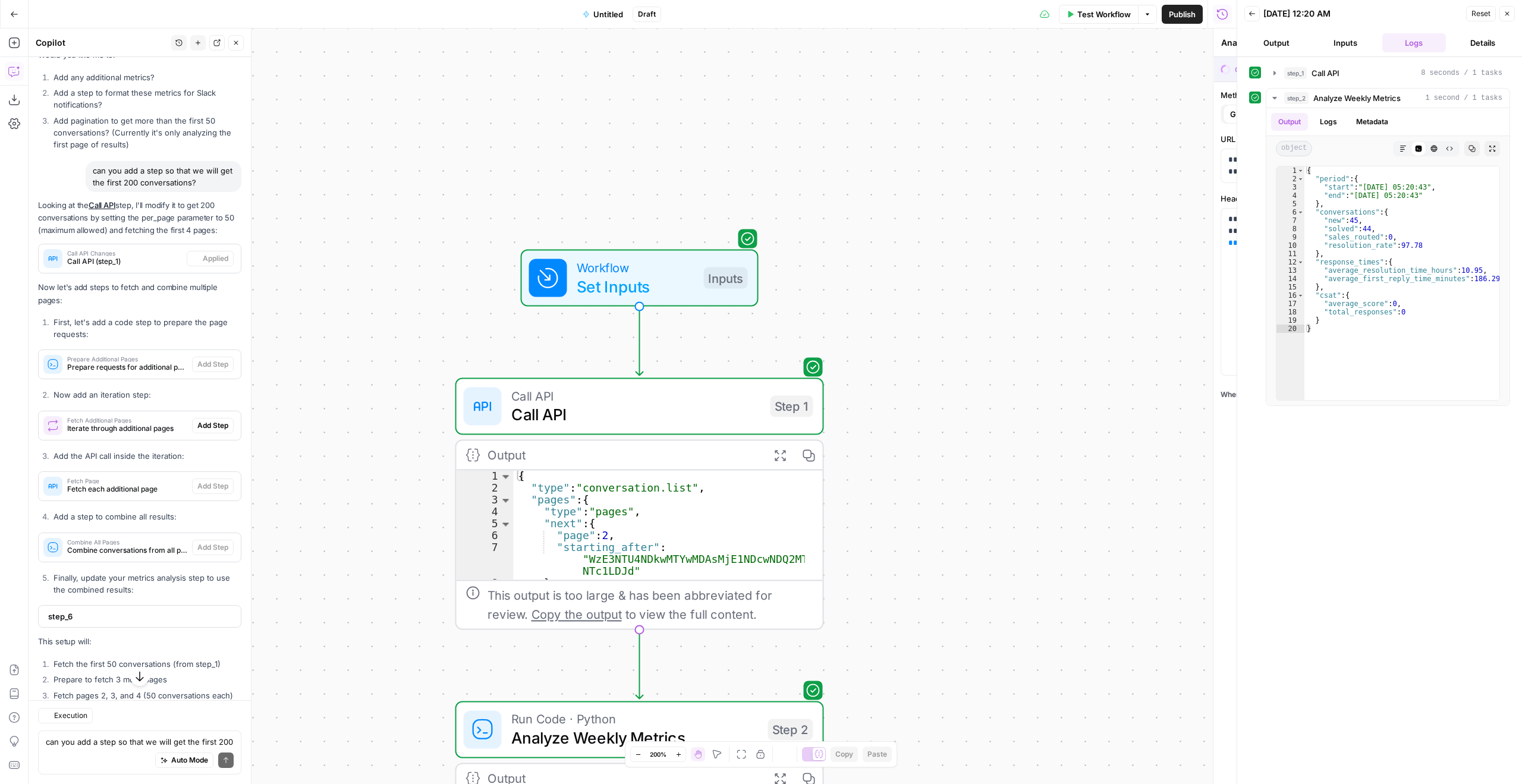
type textarea "Call API"
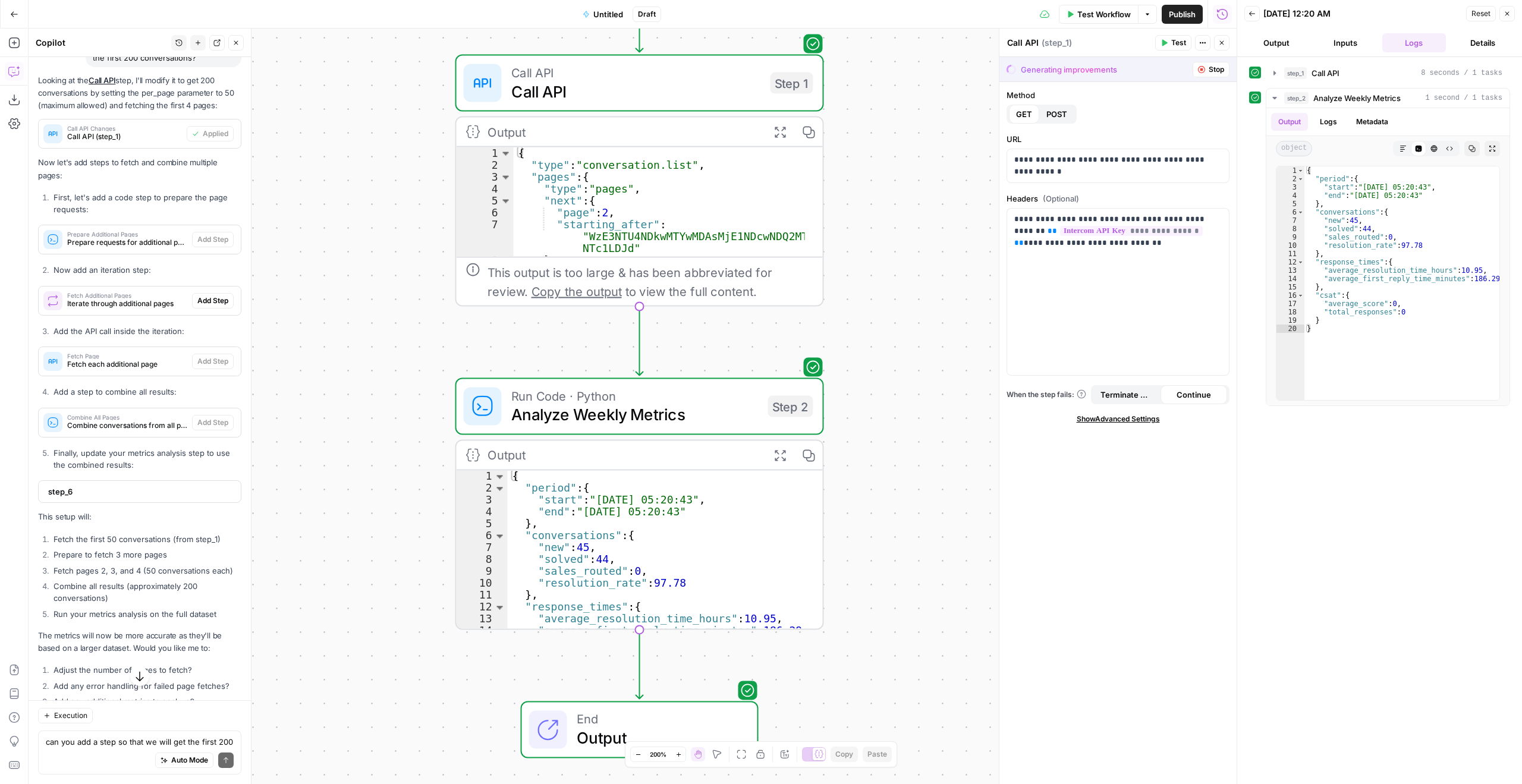
scroll to position [5749, 0]
click at [166, 732] on div "can you add a step so that we will get the first 200 conversations? Write your …" at bounding box center [140, 752] width 203 height 44
type textarea "there is already a step 2, can you regenerate the steps to fetch and combine mu…"
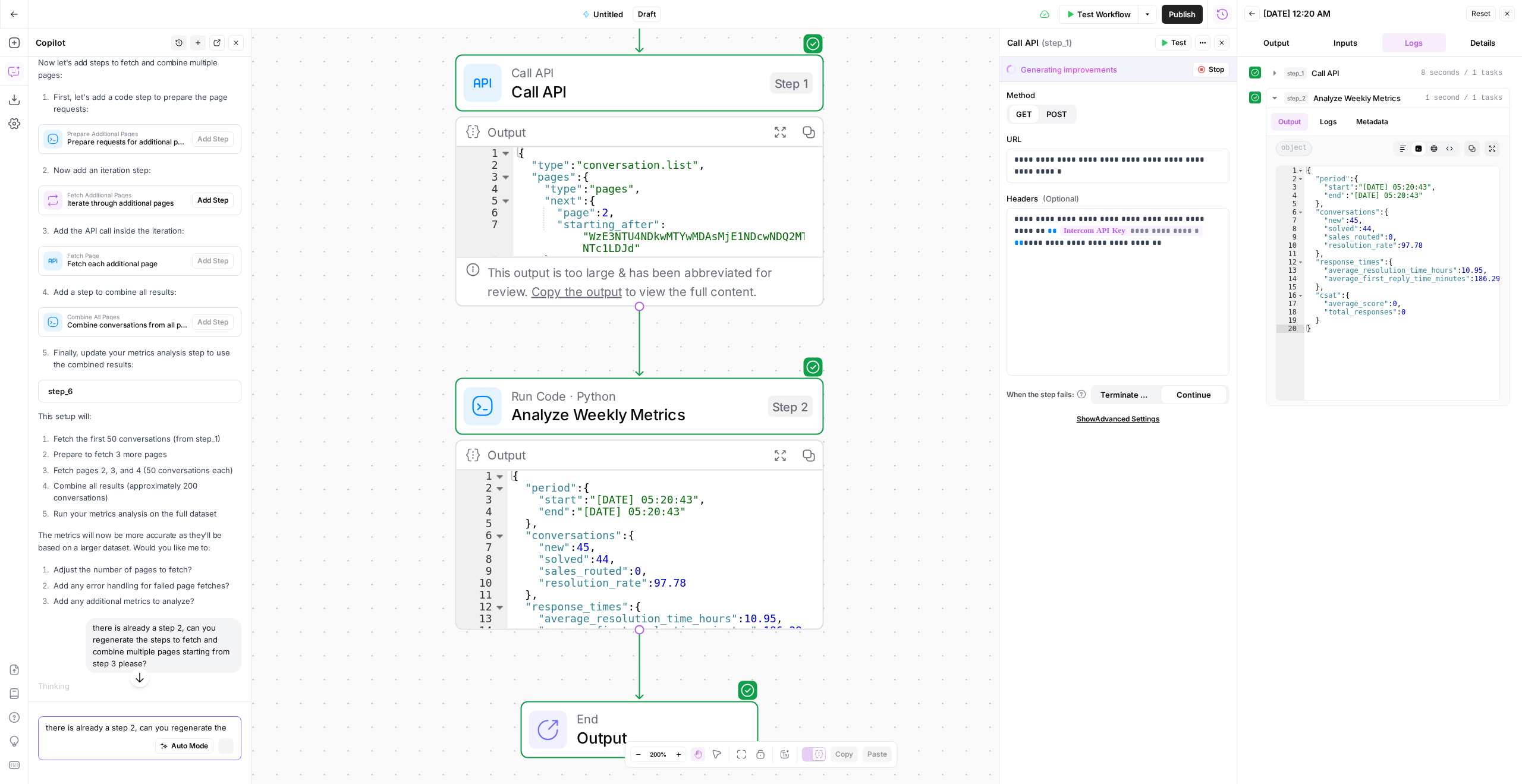
scroll to position [5570, 0]
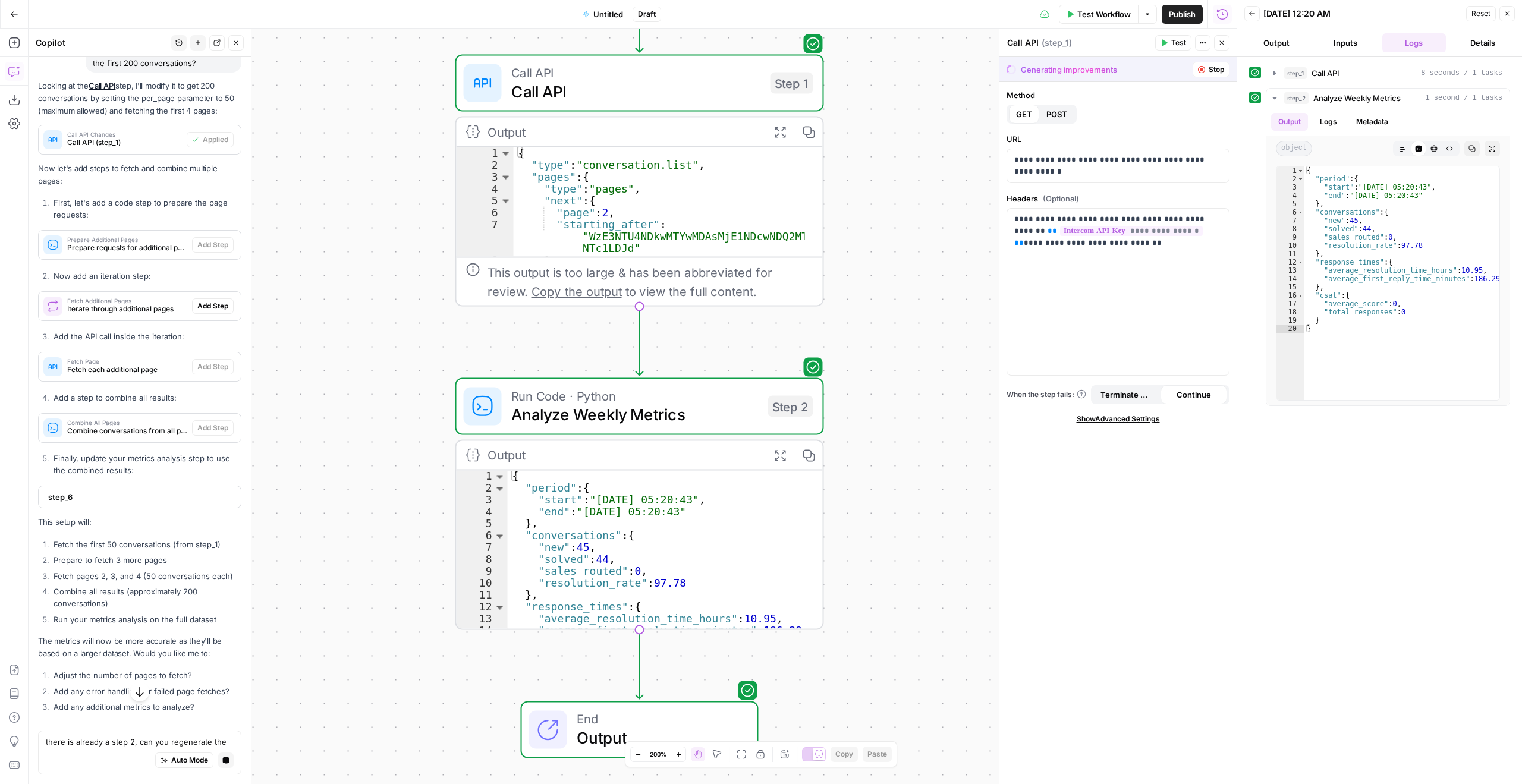
click at [133, 699] on button "button" at bounding box center [139, 692] width 19 height 19
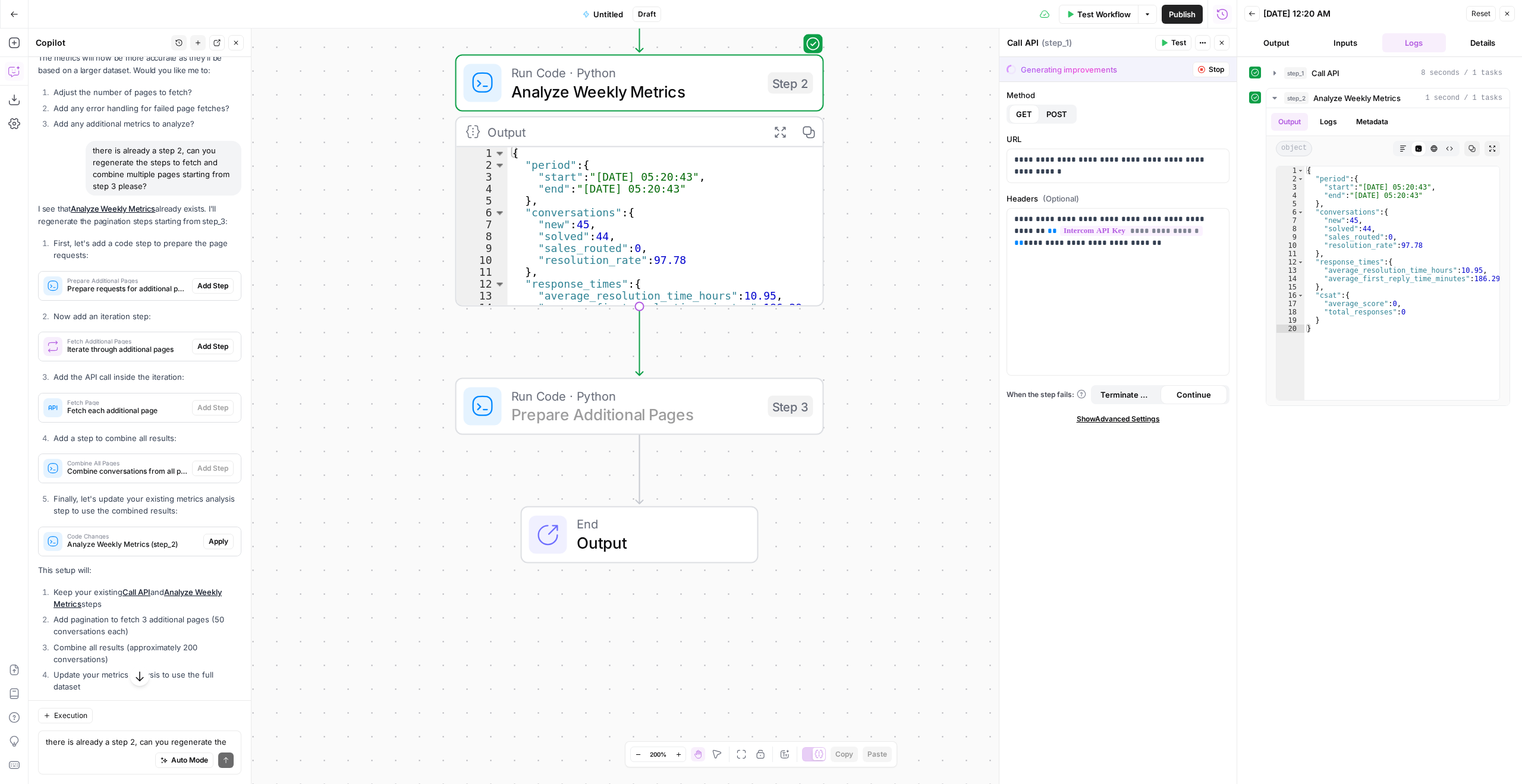
scroll to position [6329, 0]
click at [214, 296] on span "Add Step" at bounding box center [213, 290] width 31 height 10
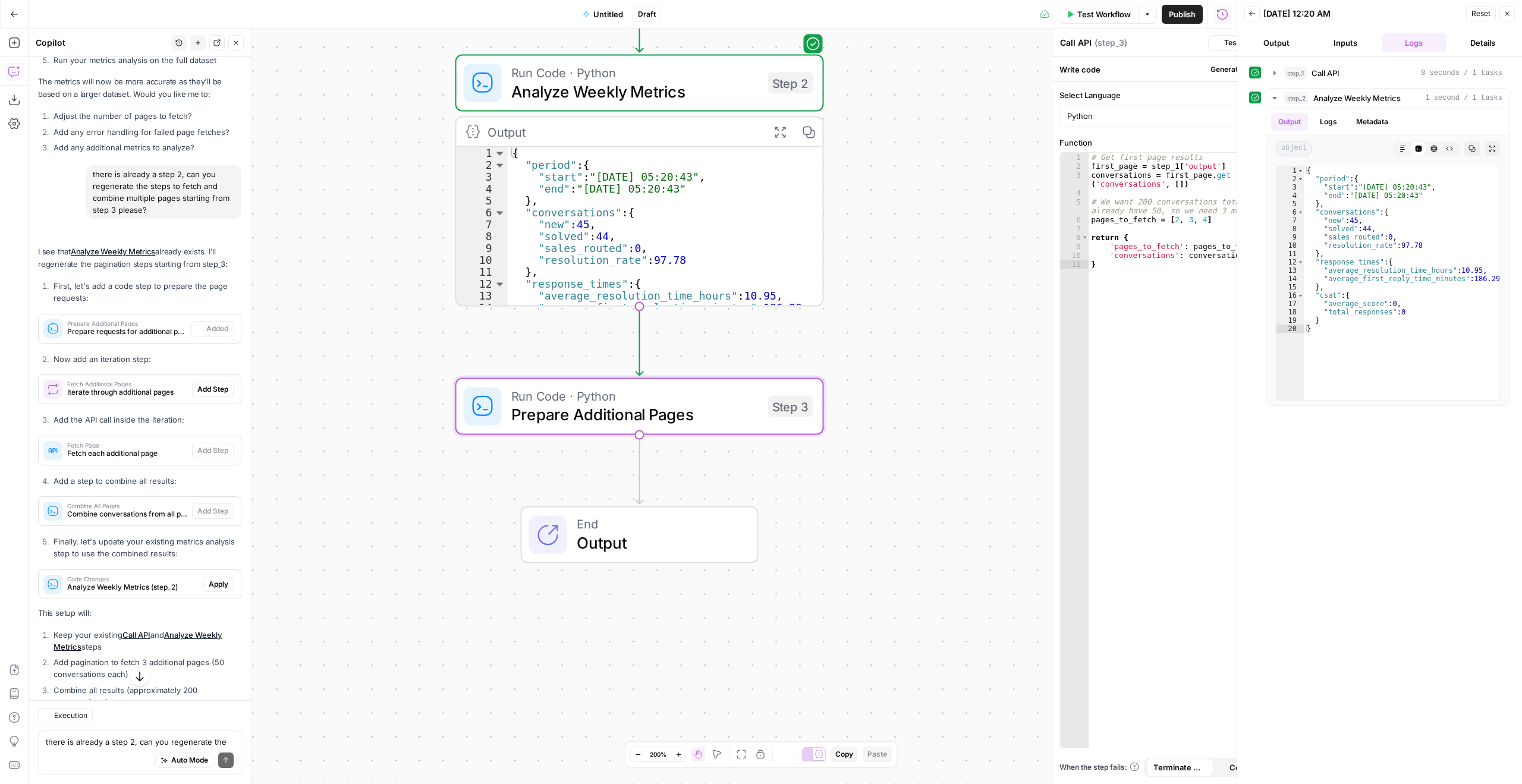
type textarea "Prepare Additional Pages"
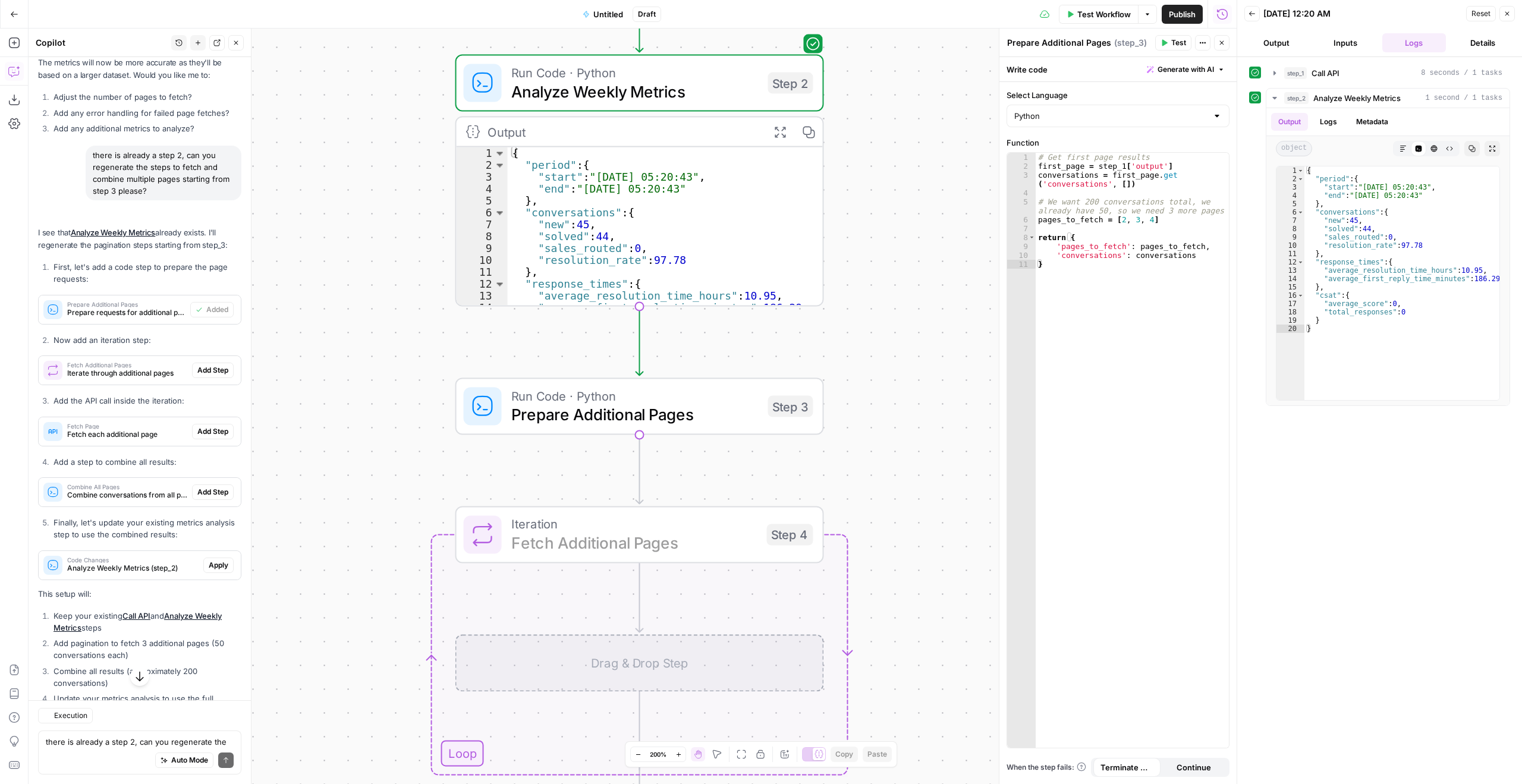
scroll to position [6347, 0]
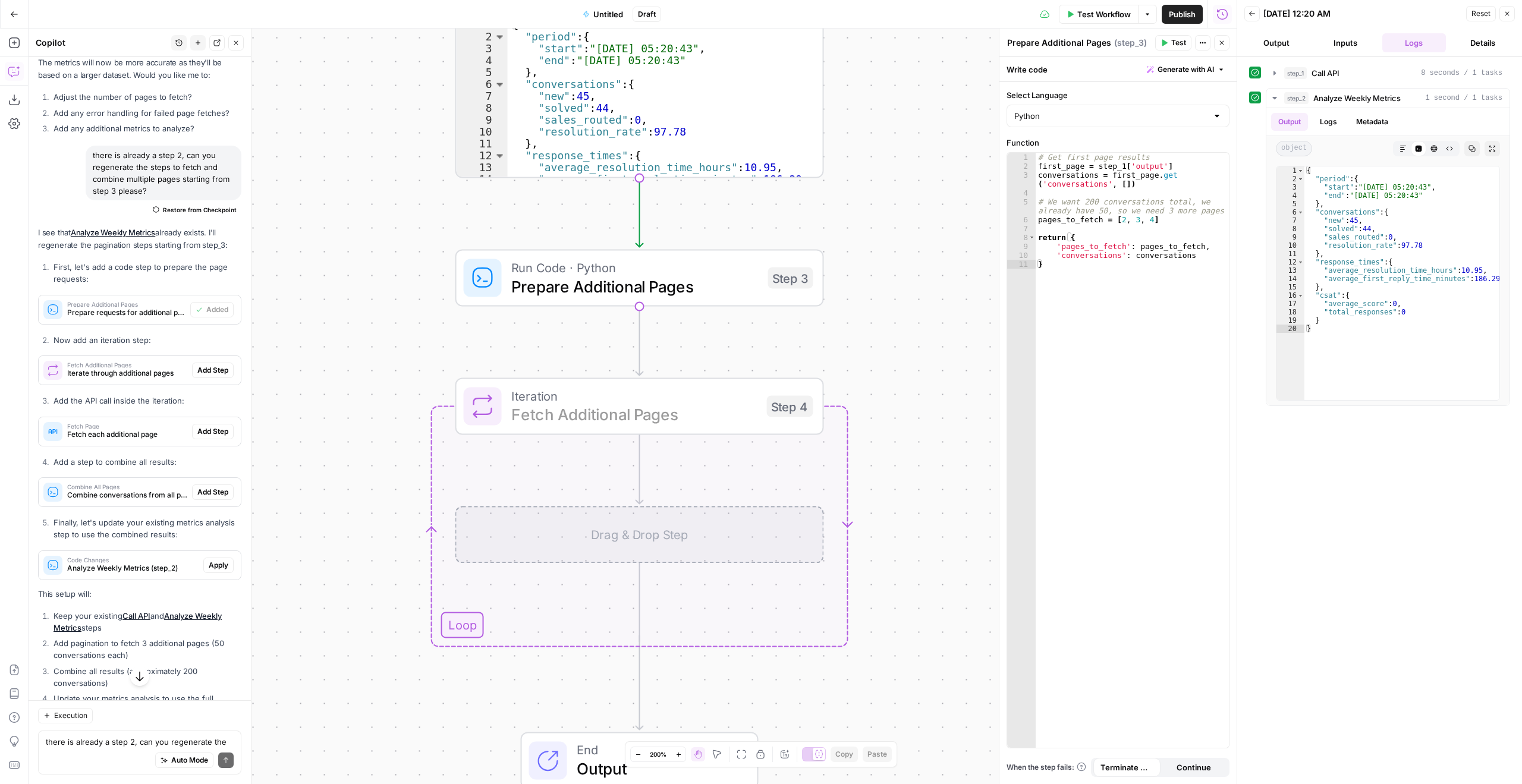
click at [204, 376] on span "Add Step" at bounding box center [213, 370] width 31 height 10
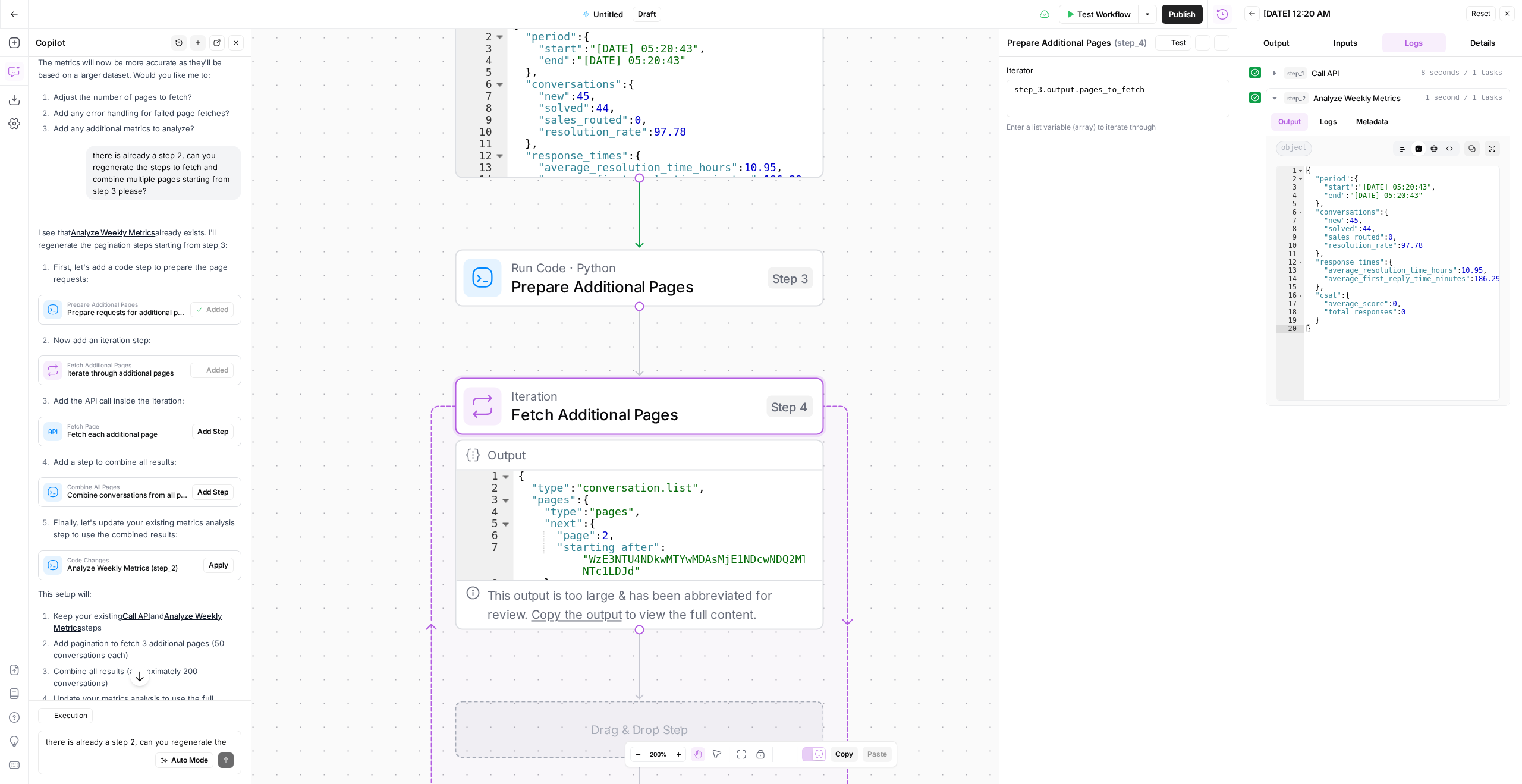
type textarea "Fetch Additional Pages"
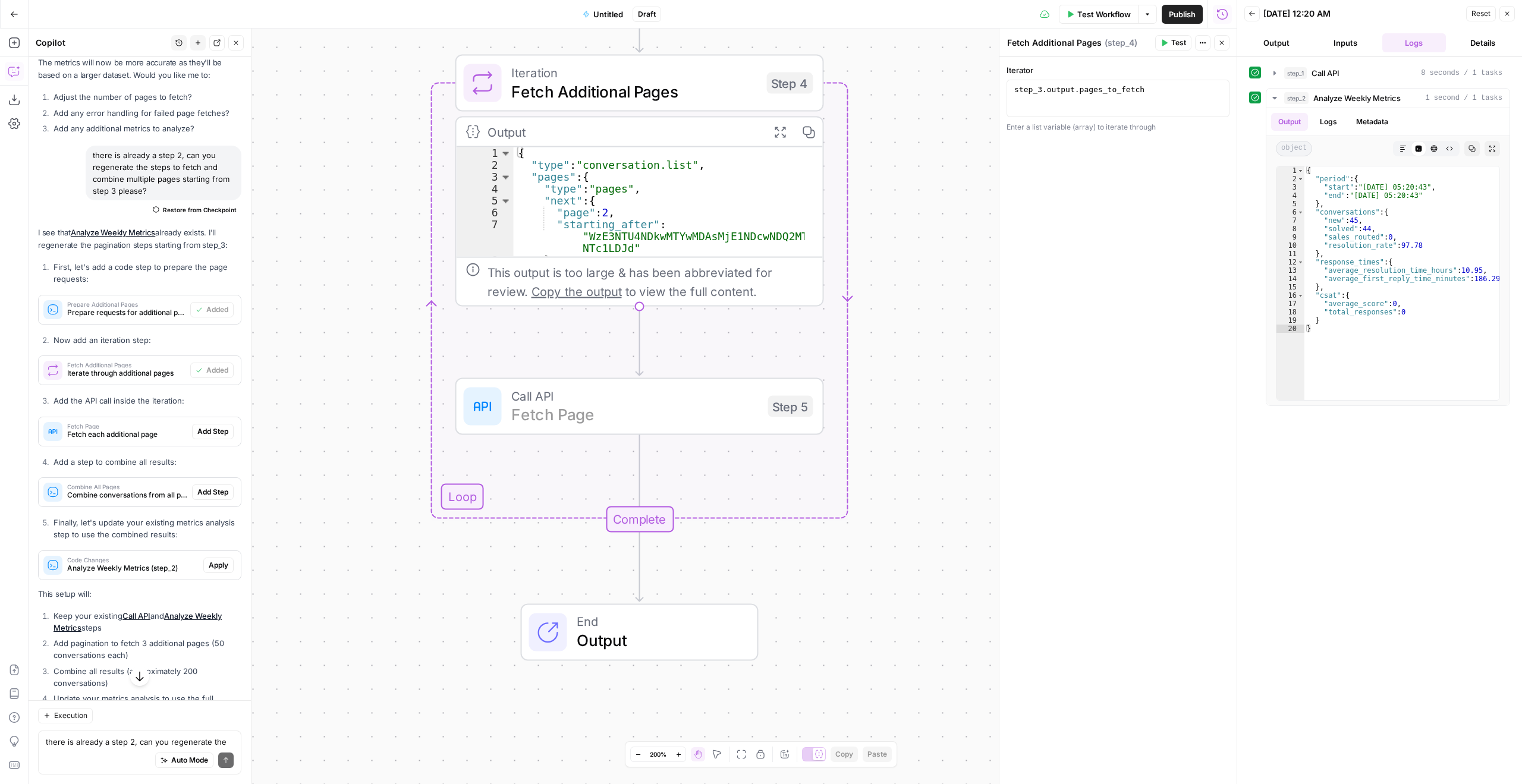
click at [204, 437] on span "Add Step" at bounding box center [213, 431] width 31 height 10
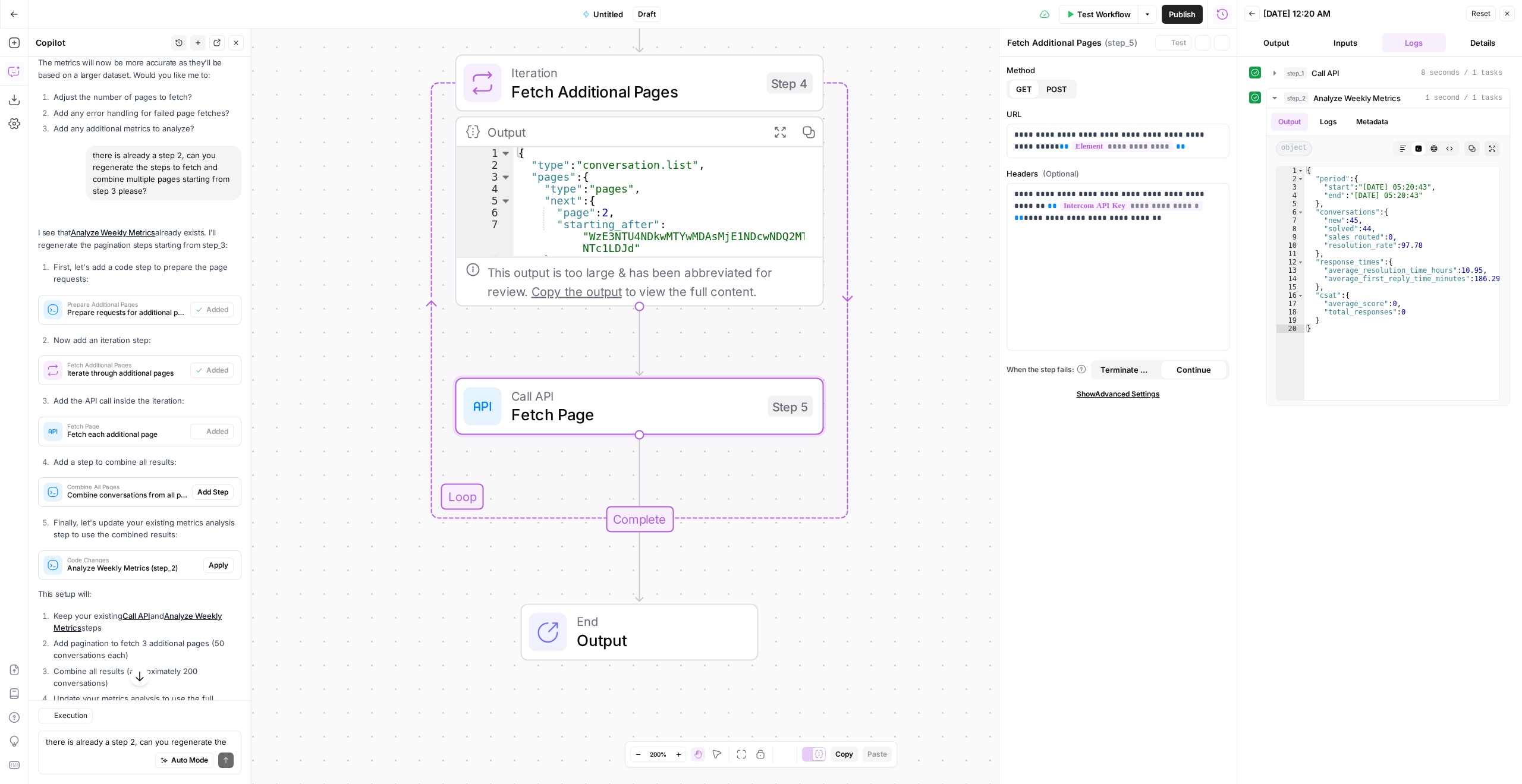
type textarea "Fetch Page"
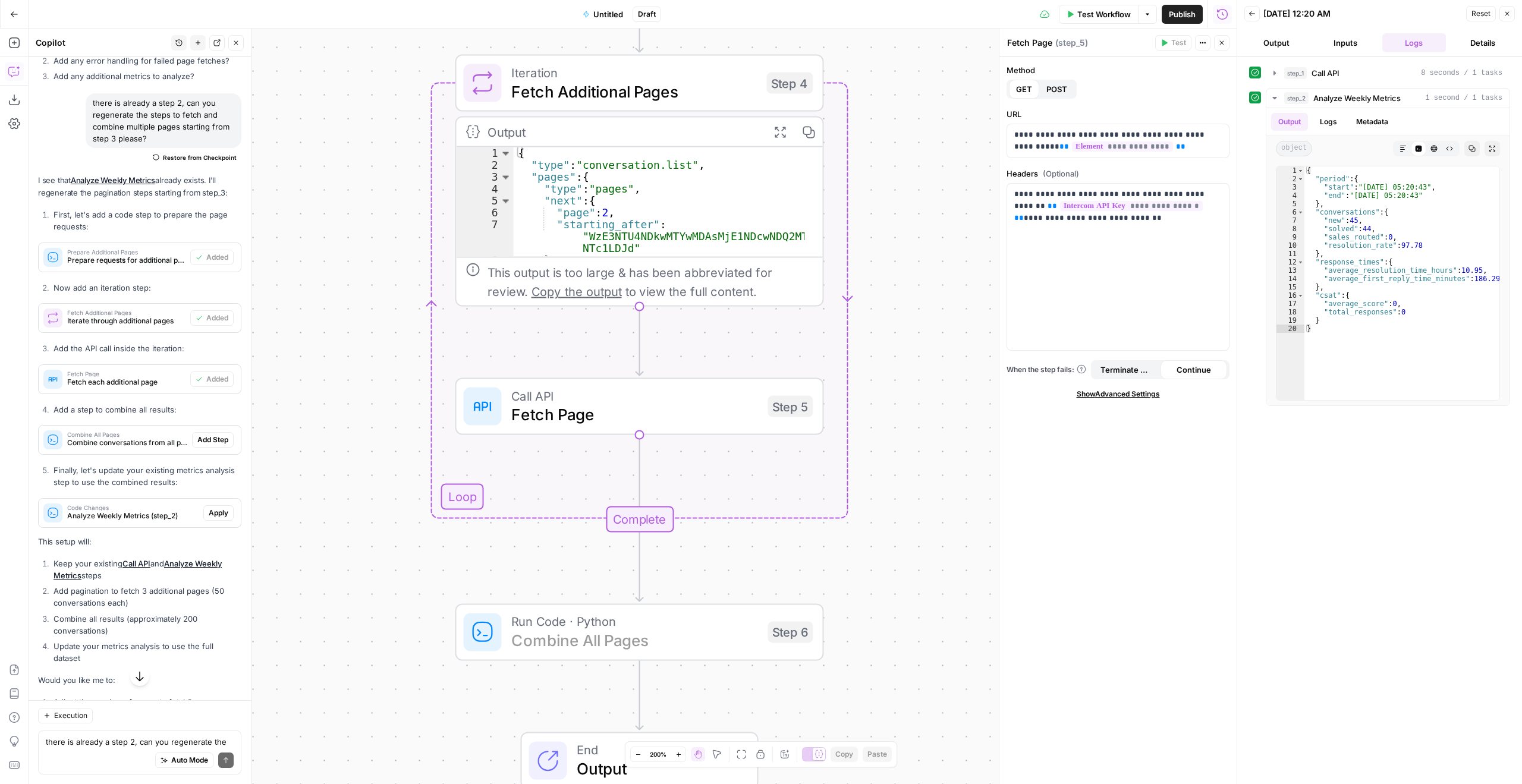
scroll to position [6414, 0]
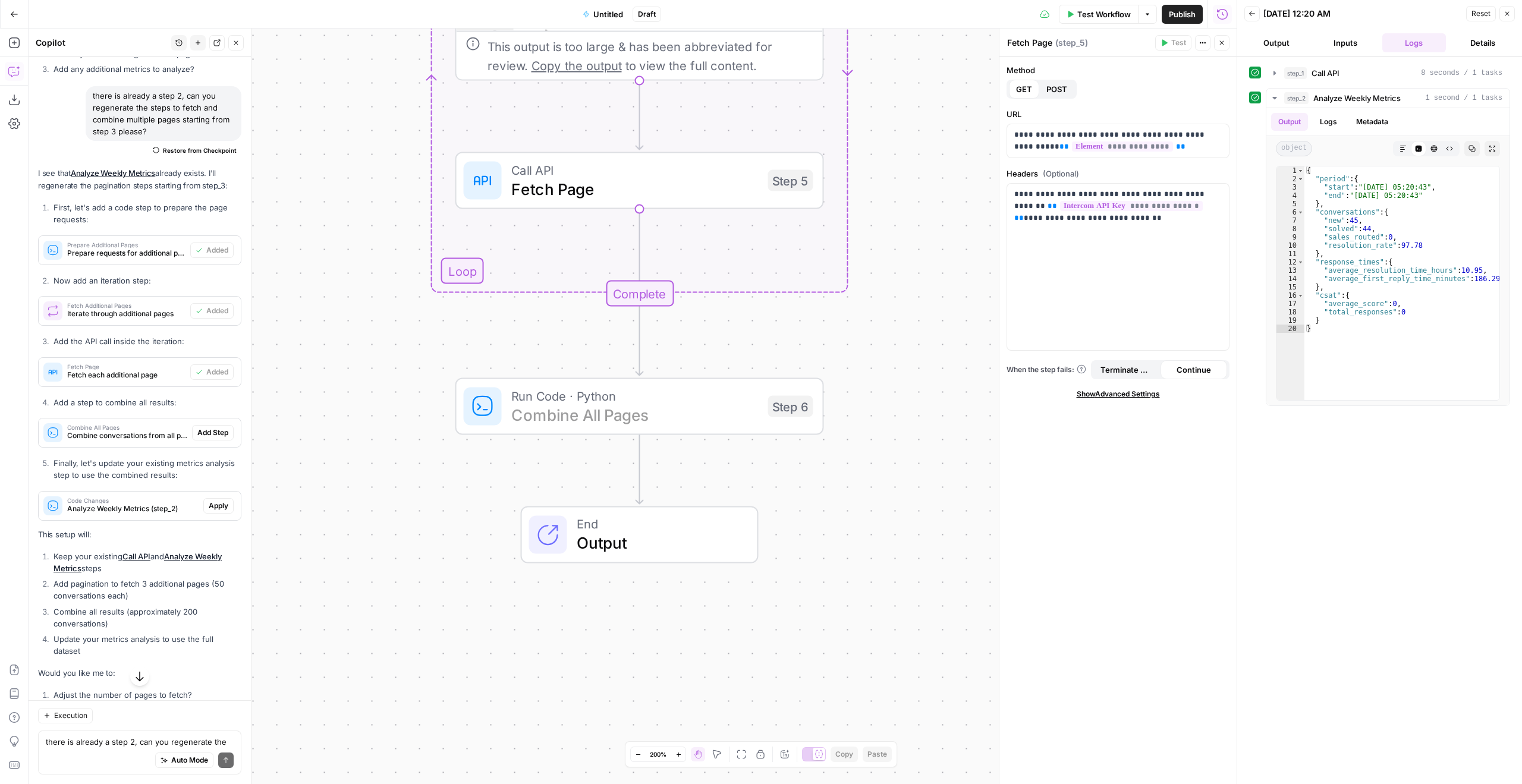
click at [204, 438] on span "Add Step" at bounding box center [213, 432] width 31 height 10
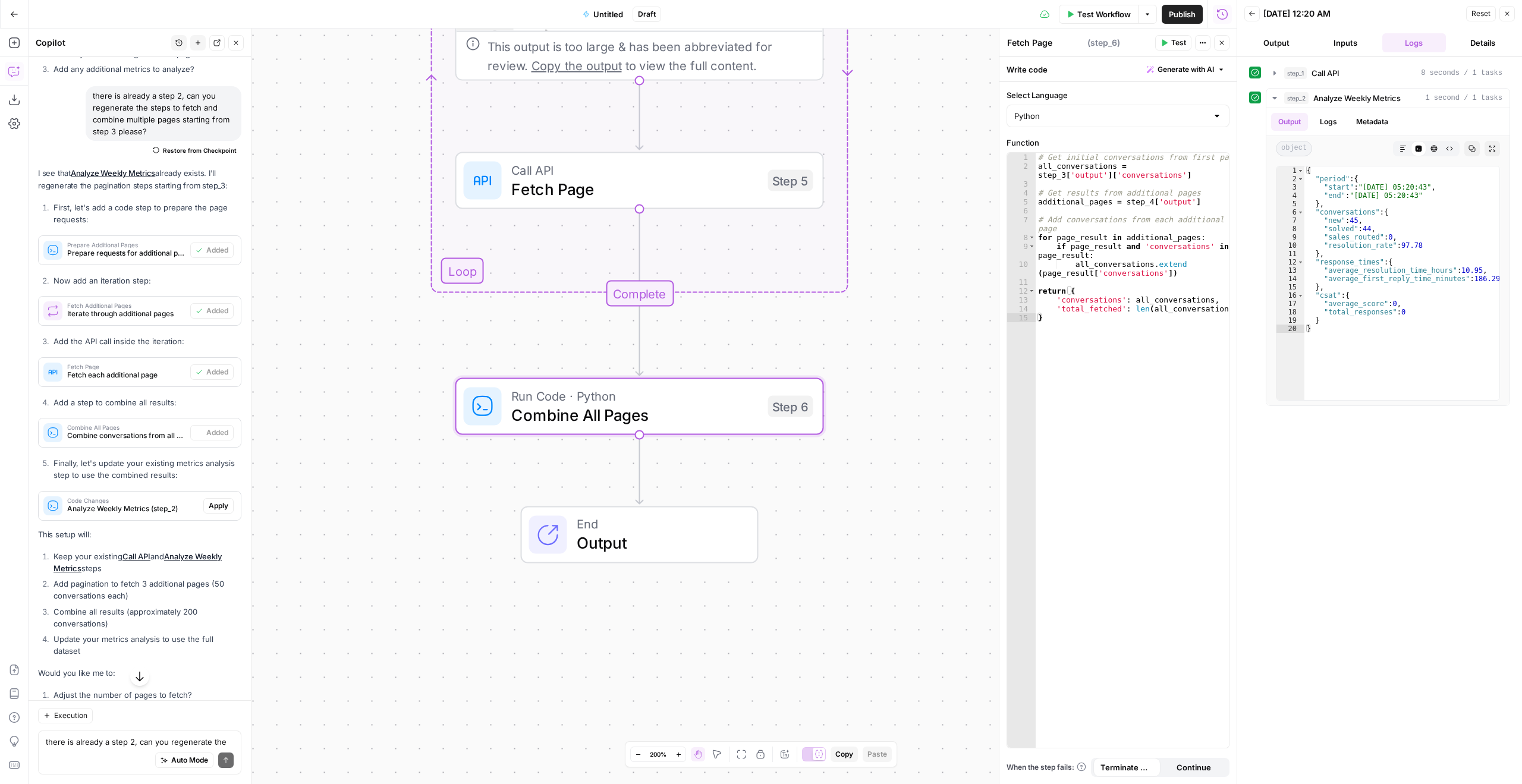
type textarea "Combine All Pages"
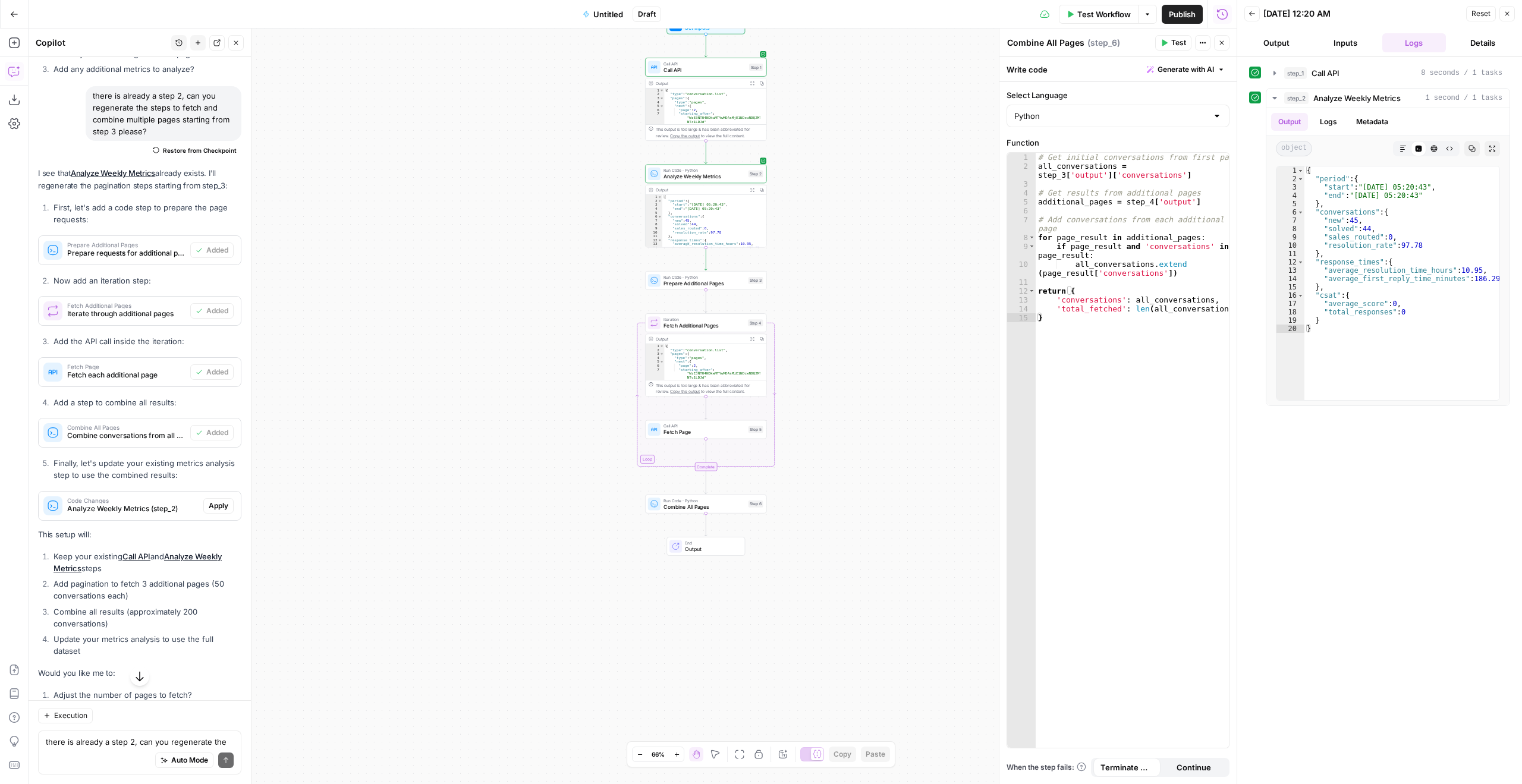
drag, startPoint x: 921, startPoint y: 575, endPoint x: 819, endPoint y: 278, distance: 314.0
click at [819, 278] on div "Workflow Set Inputs Inputs Call API Call API Step 1 Output Expand Output Copy 1…" at bounding box center [633, 406] width 1208 height 756
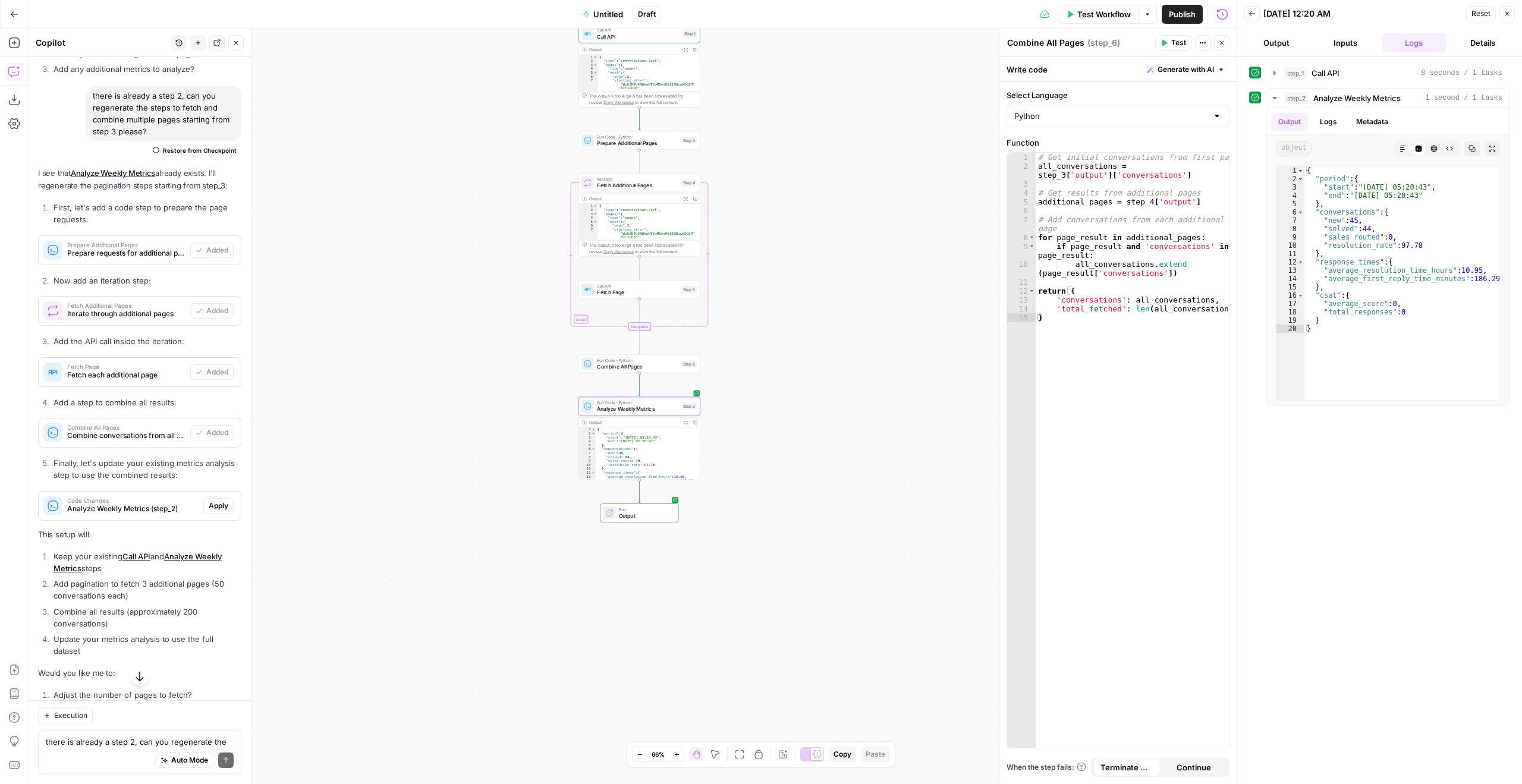
click at [211, 511] on span "Apply" at bounding box center [219, 506] width 20 height 10
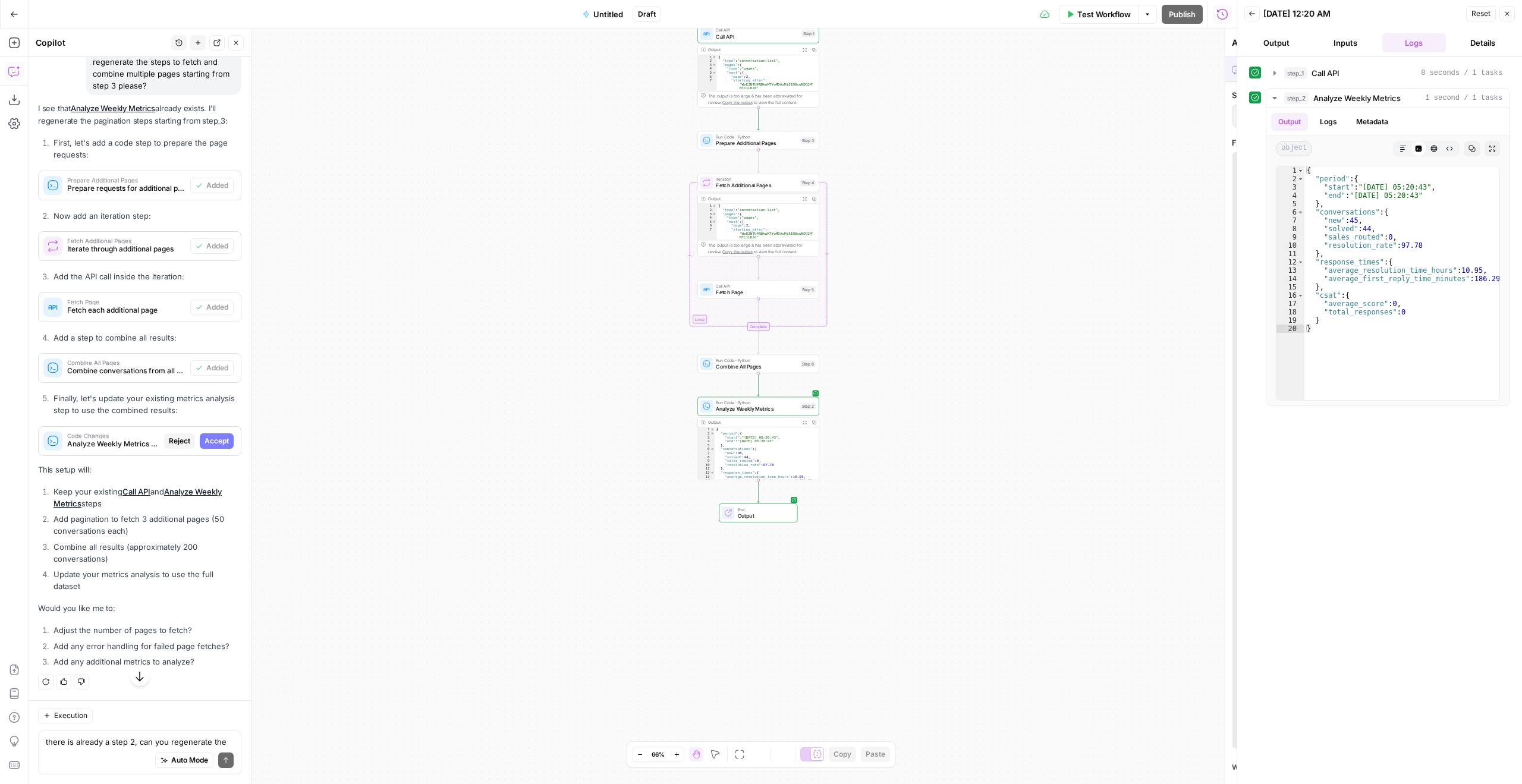
scroll to position [6224, 0]
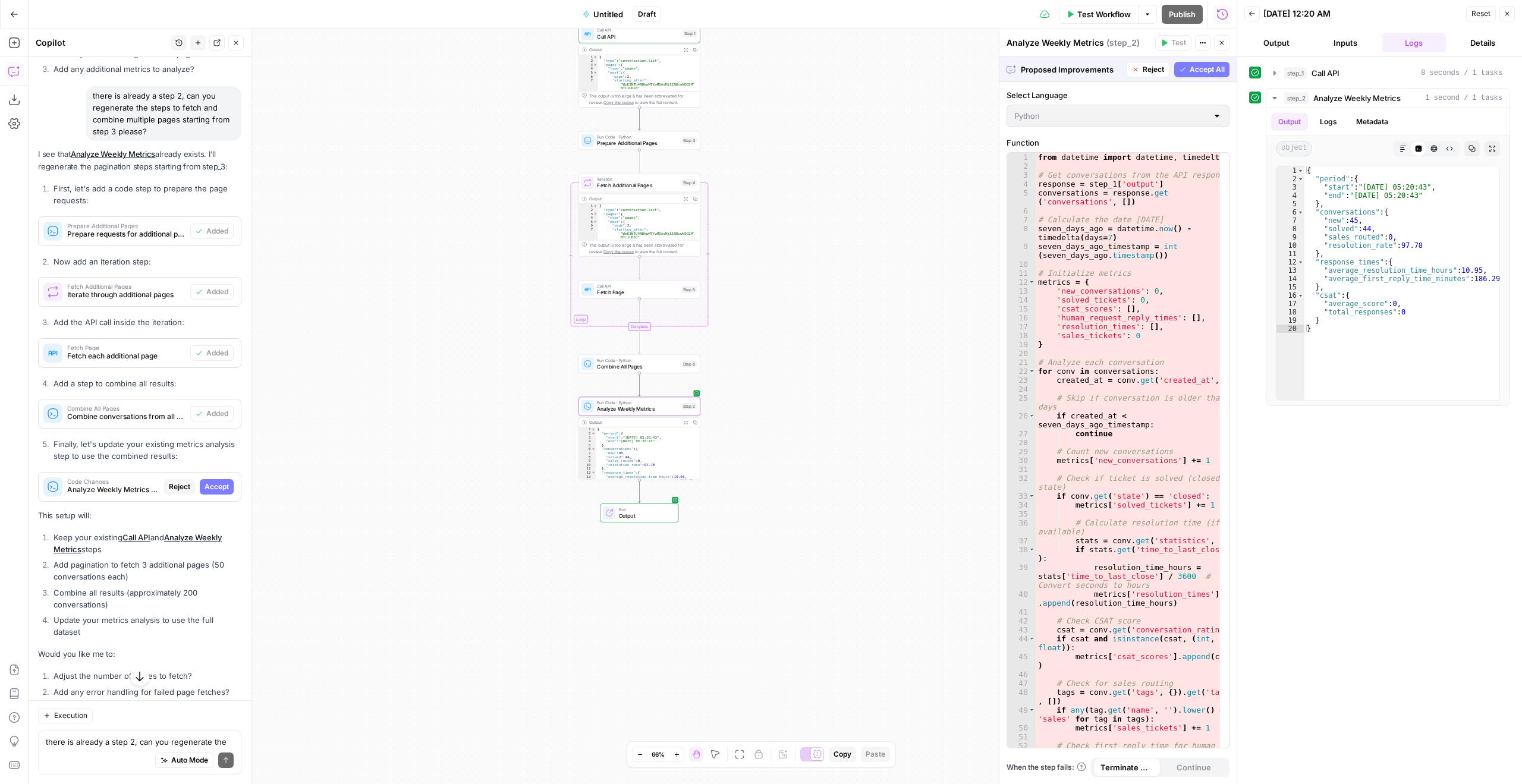
click at [217, 492] on span "Accept" at bounding box center [217, 487] width 25 height 10
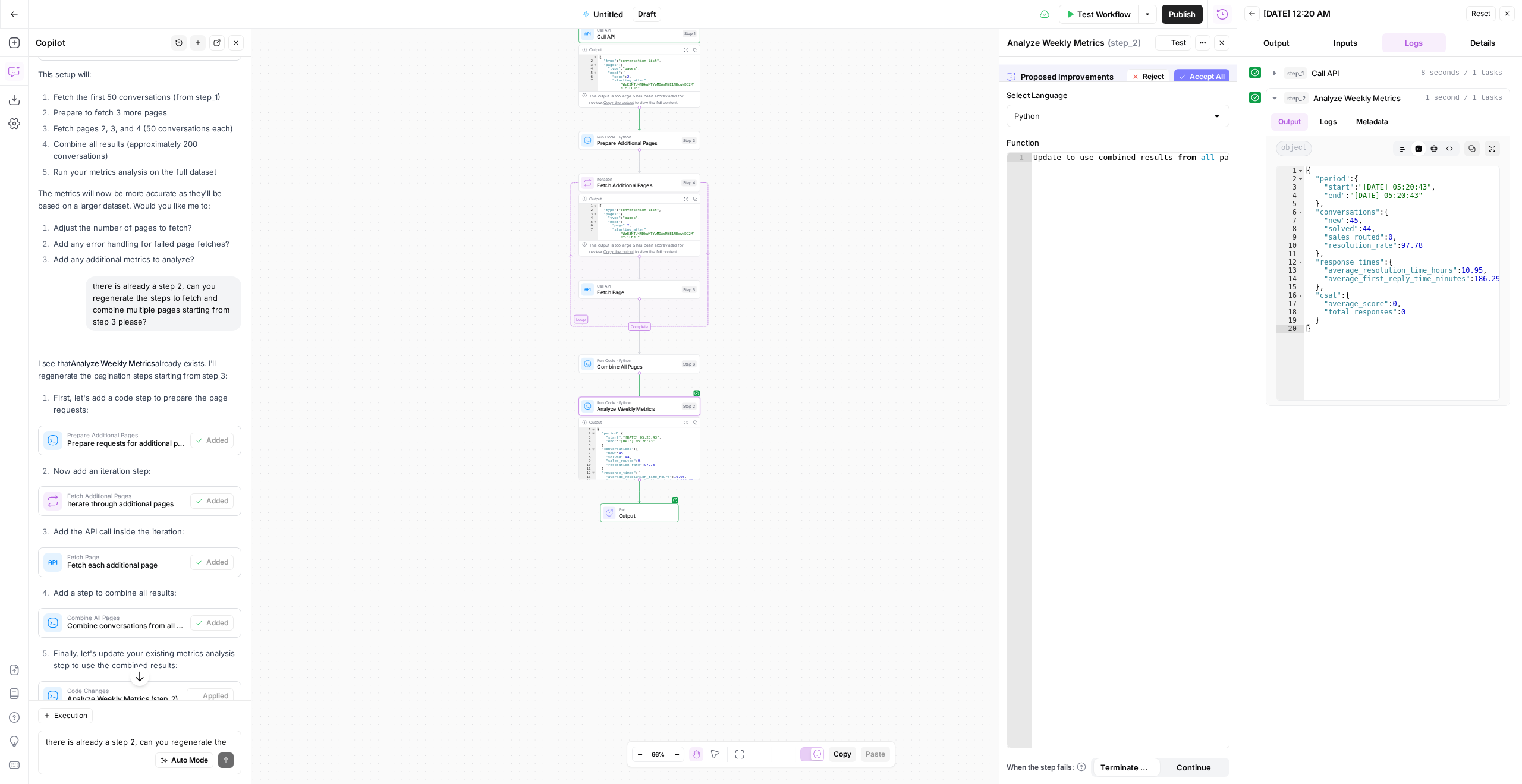
scroll to position [6414, 0]
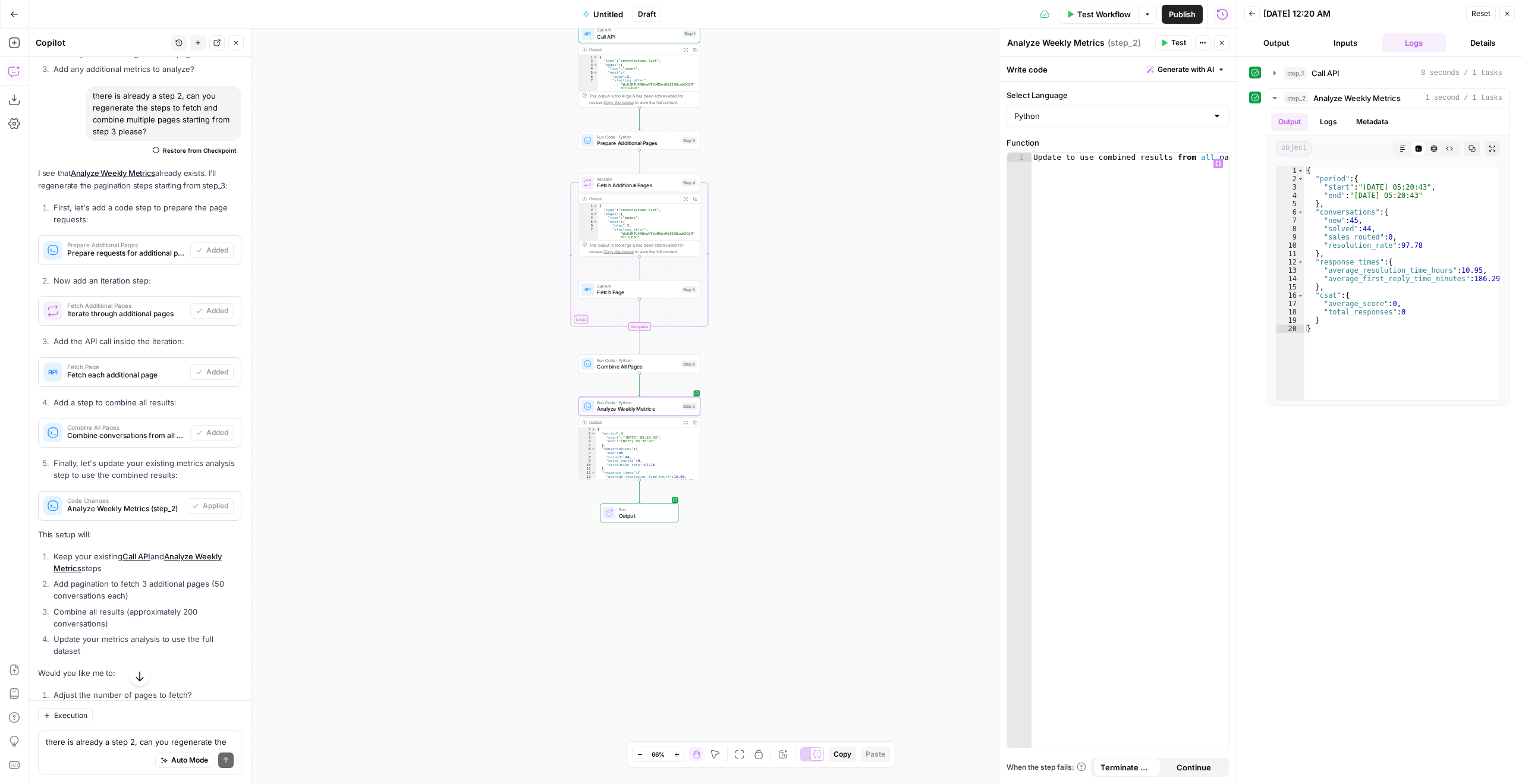
type textarea "**********"
click at [1046, 363] on div "Update to use combined results from all pages" at bounding box center [1130, 459] width 198 height 613
click at [650, 407] on span "Analyze Weekly Metrics" at bounding box center [638, 409] width 81 height 8
click at [1196, 155] on div "Update to use combined results from all pages" at bounding box center [1130, 459] width 198 height 613
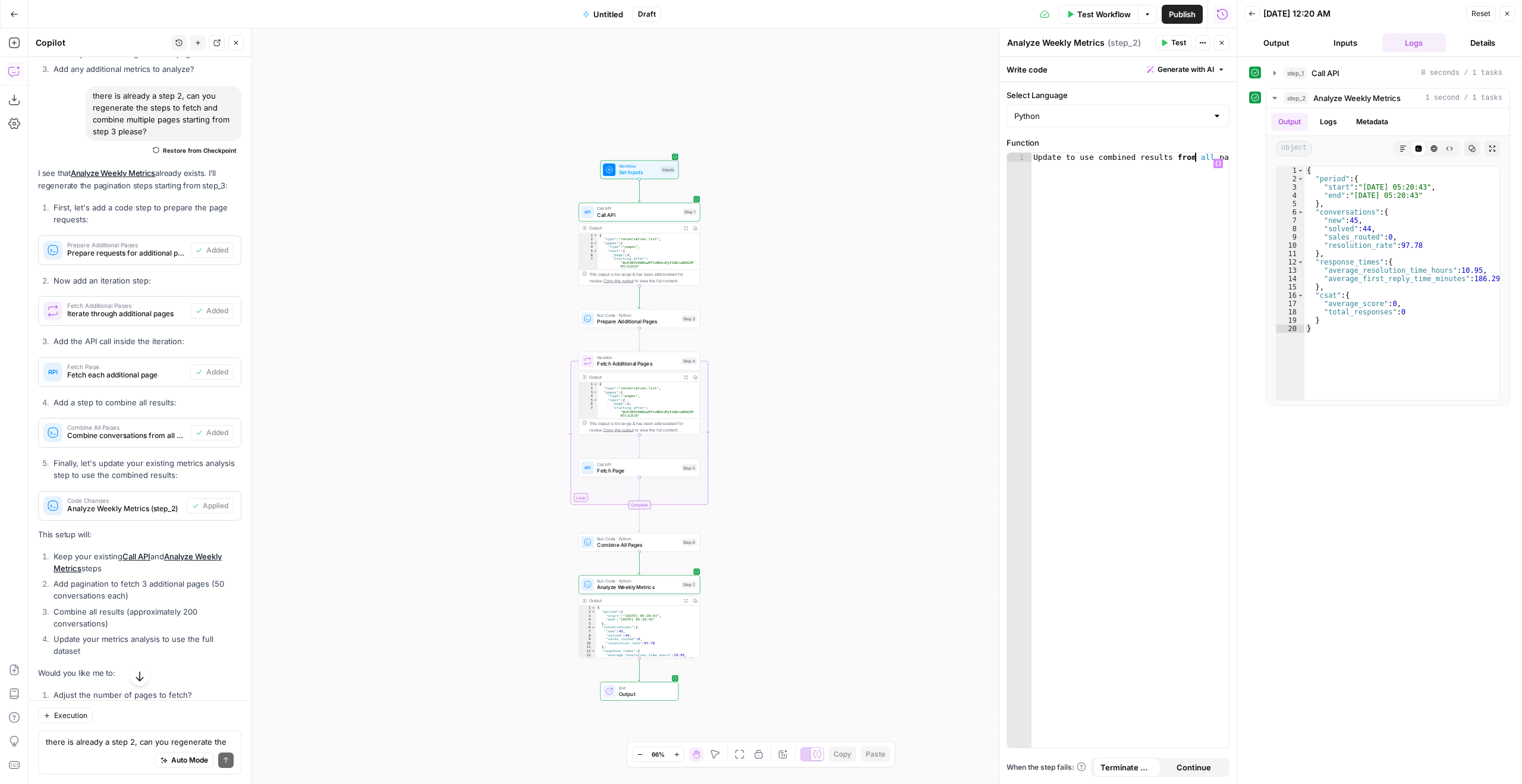
click at [1091, 7] on button "Test Workflow" at bounding box center [1098, 14] width 79 height 19
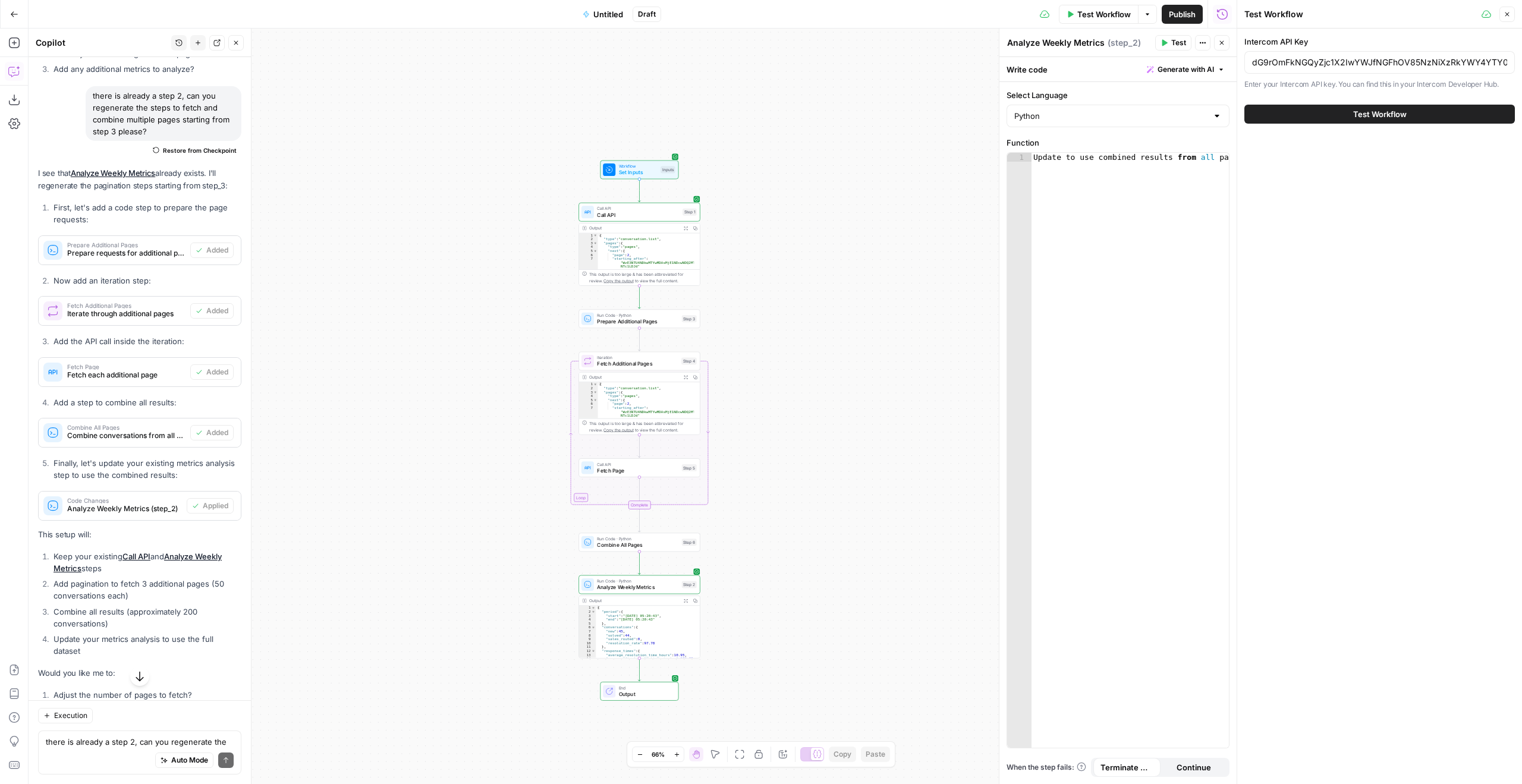
click at [1375, 110] on span "Test Workflow" at bounding box center [1380, 114] width 54 height 12
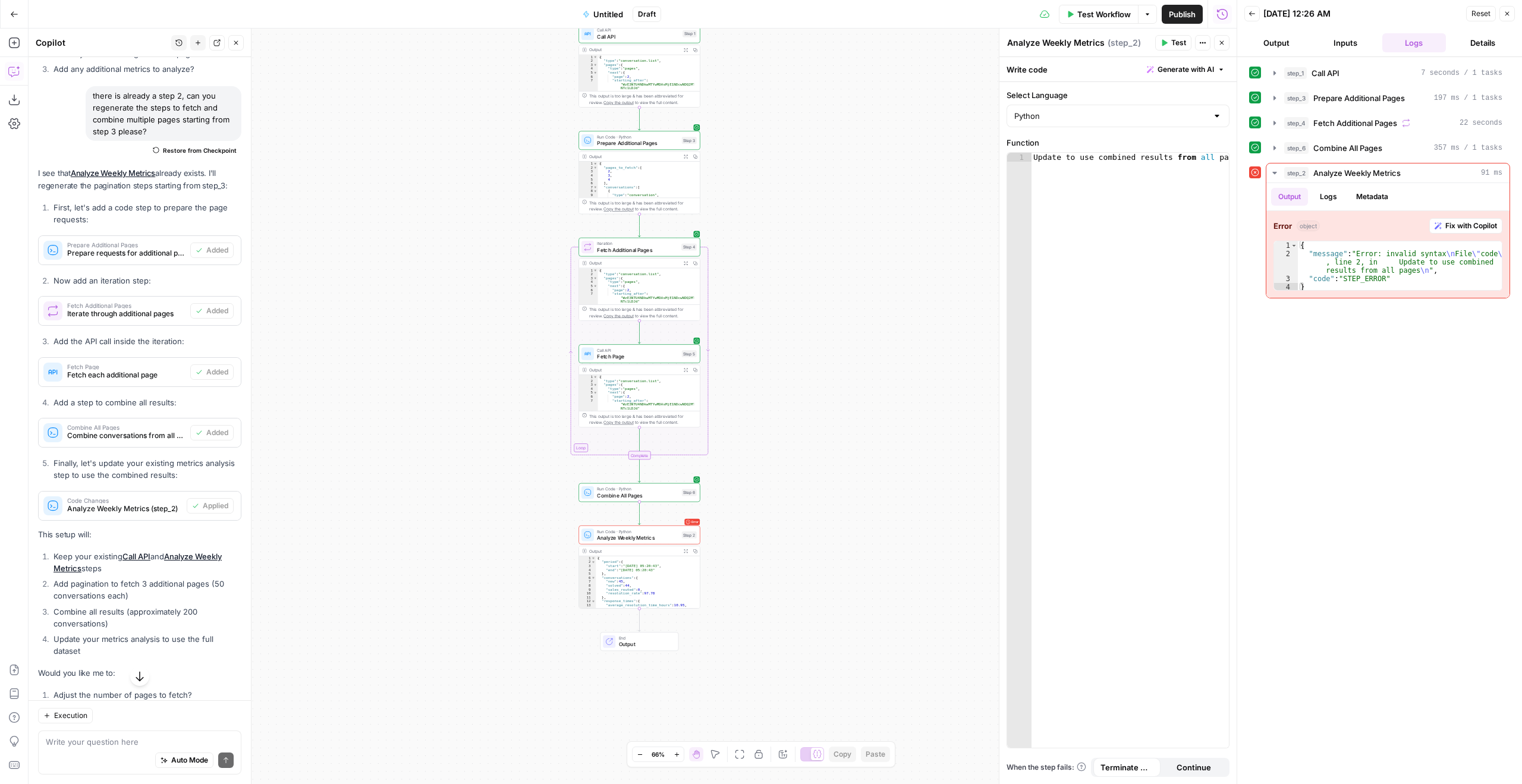
scroll to position [6473, 0]
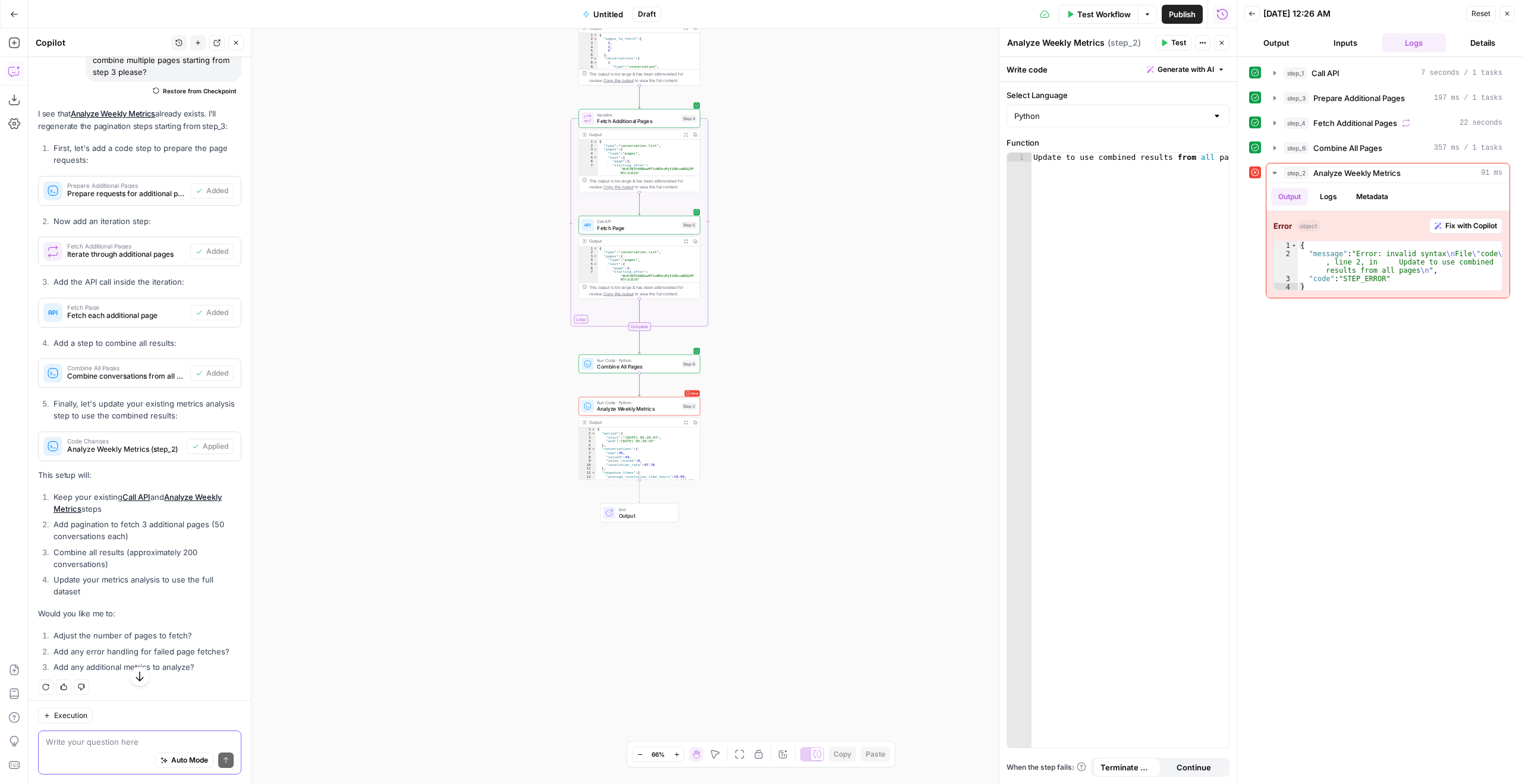
click at [152, 737] on textarea at bounding box center [139, 742] width 188 height 12
click at [1106, 181] on div "Update to use combined results from all pages" at bounding box center [1130, 459] width 198 height 613
click at [130, 742] on textarea at bounding box center [139, 742] width 188 height 12
paste textarea "Update to use combined results from all pages"
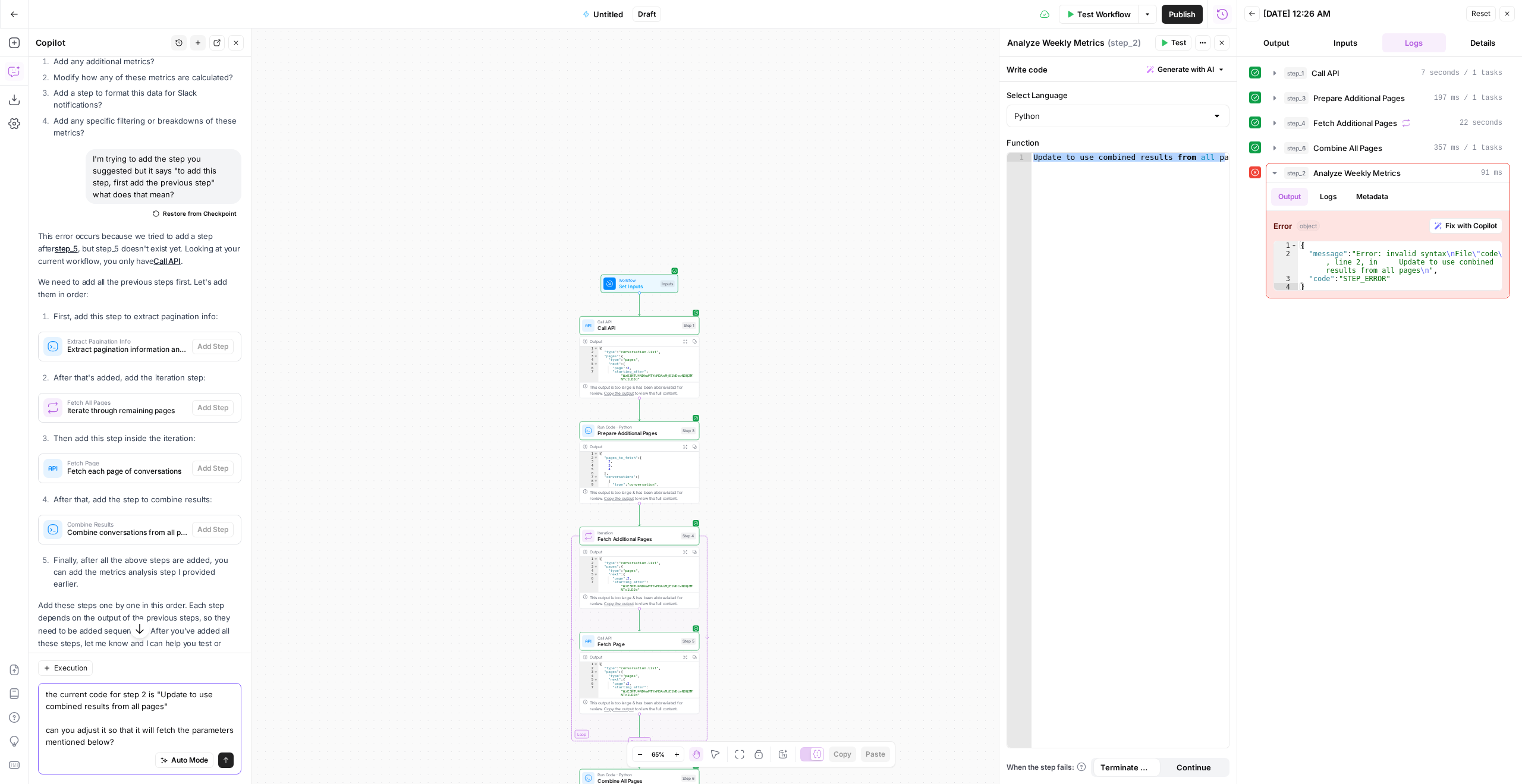
scroll to position [4036, 0]
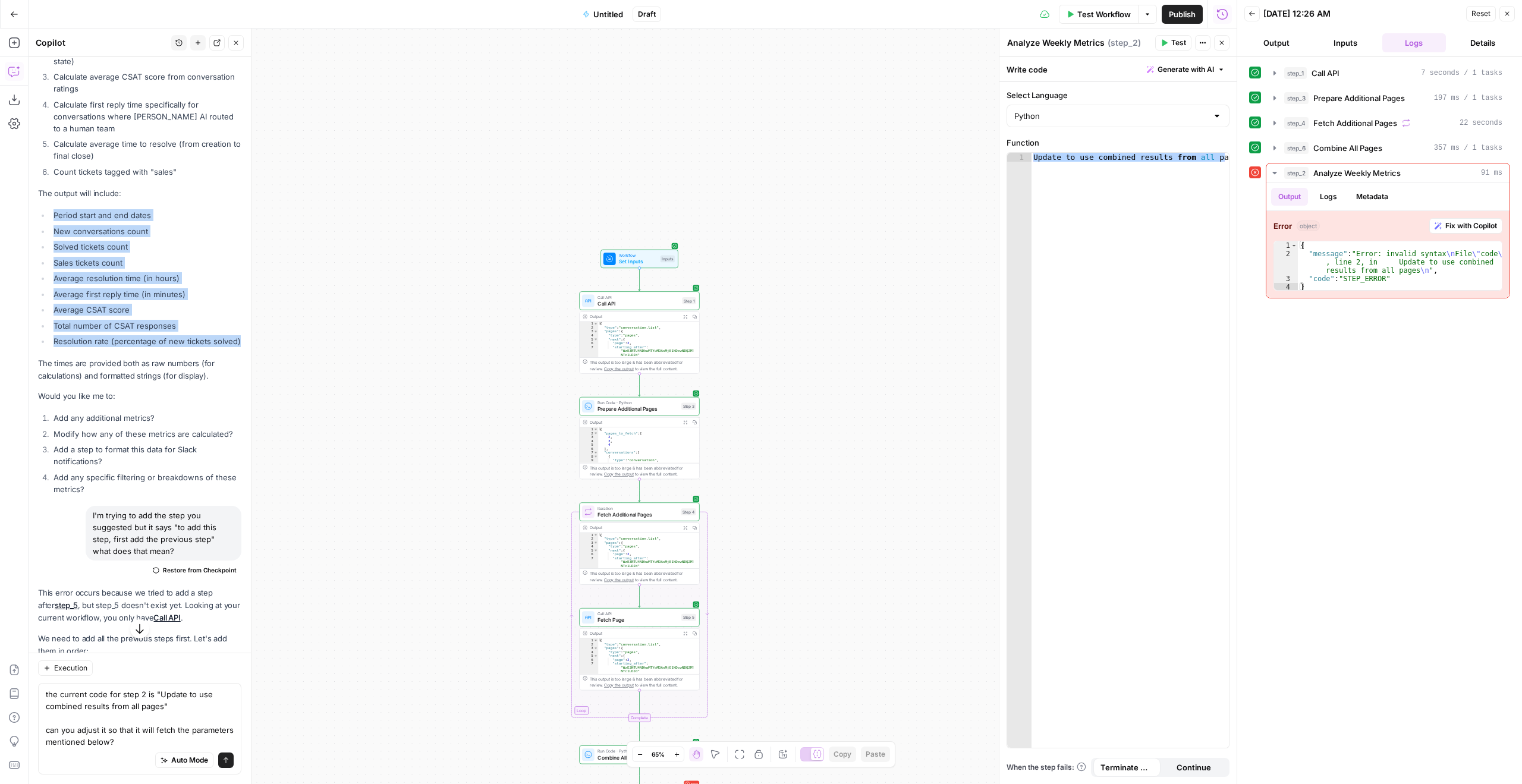
drag, startPoint x: 97, startPoint y: 402, endPoint x: 55, endPoint y: 262, distance: 146.2
click at [55, 262] on ul "Period start and end dates New conversations count Solved tickets count Sales t…" at bounding box center [140, 278] width 203 height 138
copy ul "Period start and end dates New conversations count Solved tickets count Sales t…"
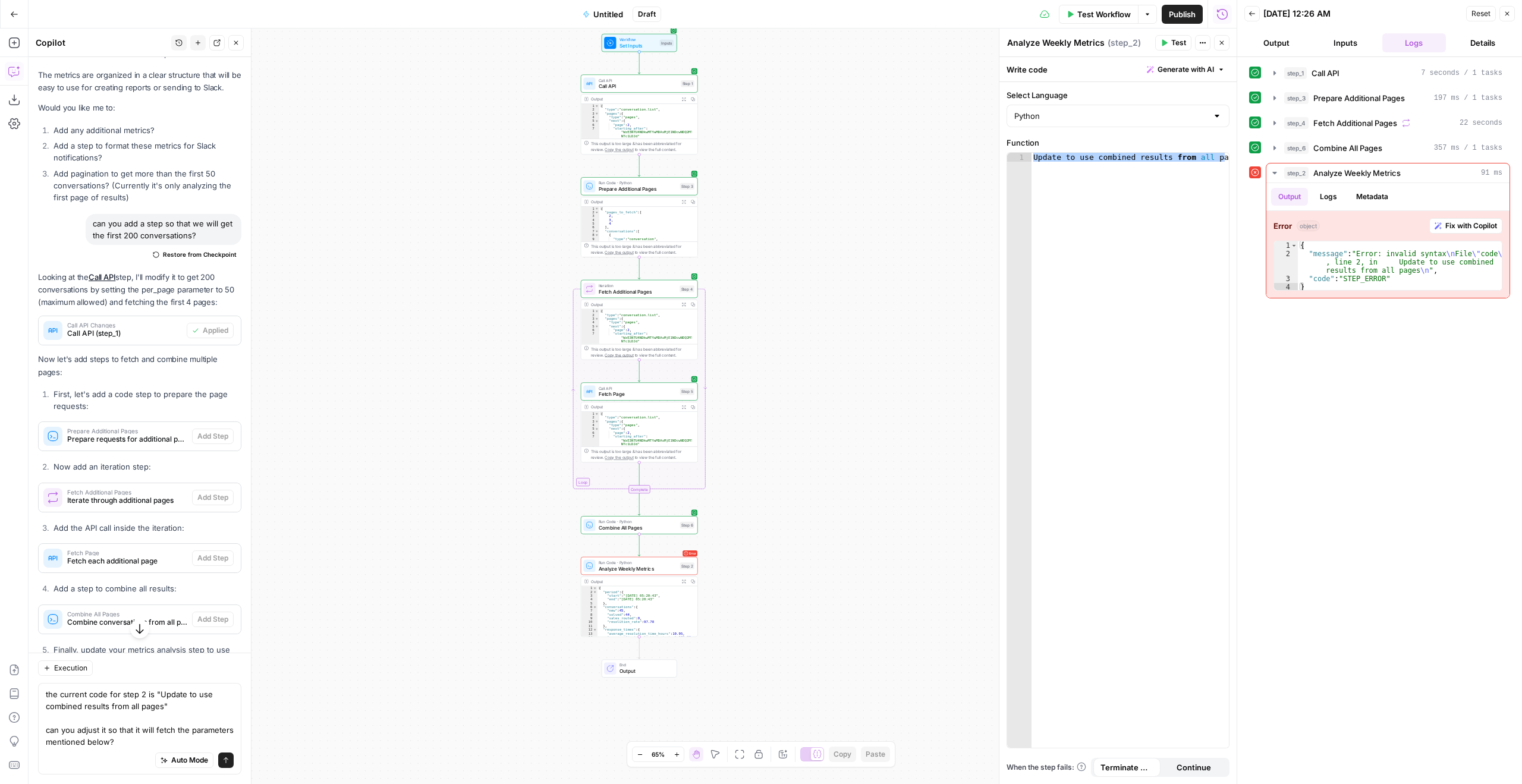
scroll to position [5582, 0]
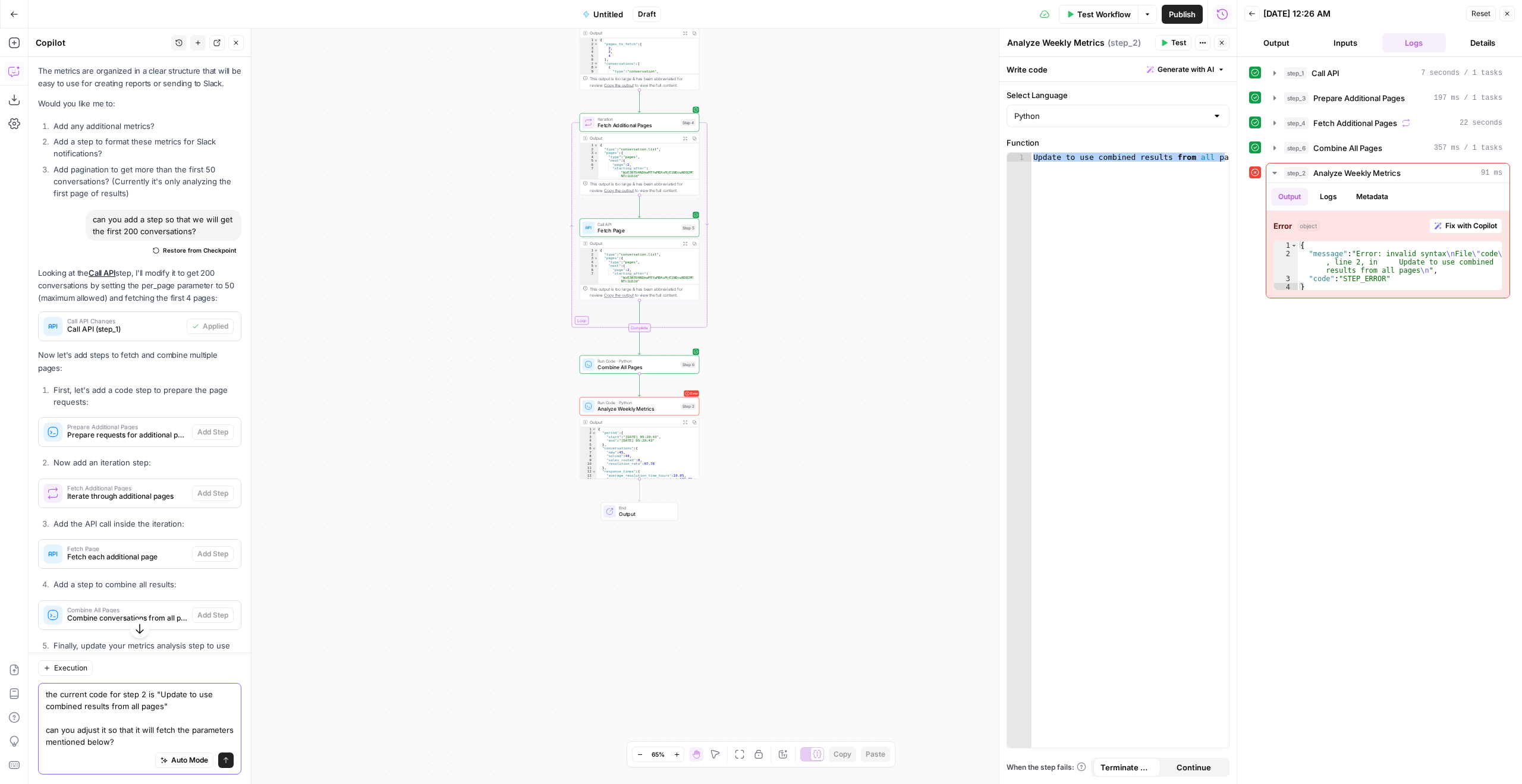
click at [171, 739] on textarea "the current code for step 2 is "Update to use combined results from all pages" …" at bounding box center [139, 718] width 188 height 60
paste textarea "Period start and end dates New conversations count Solved tickets count Sales t…"
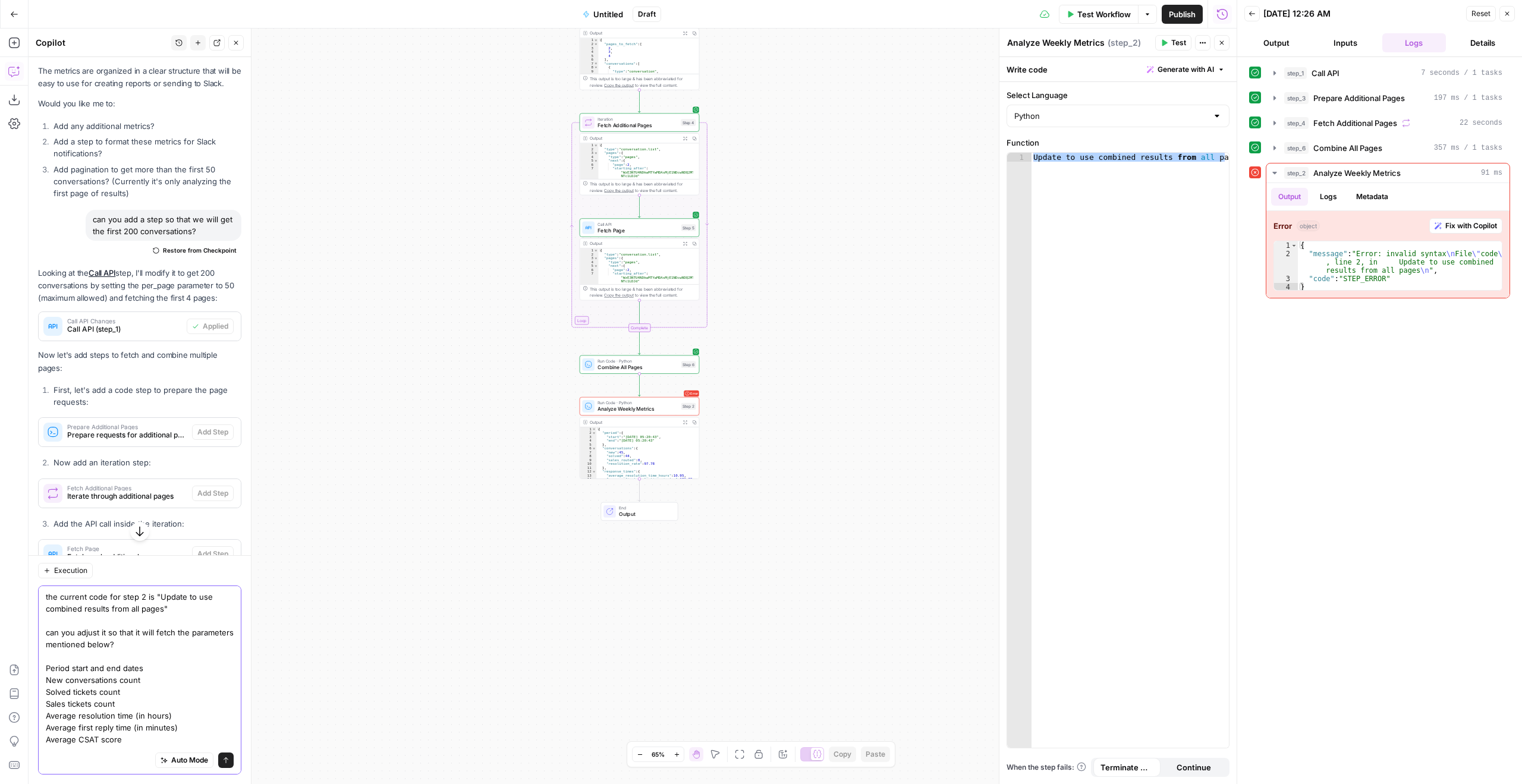
scroll to position [7, 0]
click at [48, 661] on textarea "the current code for step 2 is "Update to use combined results from all pages" …" at bounding box center [139, 674] width 188 height 179
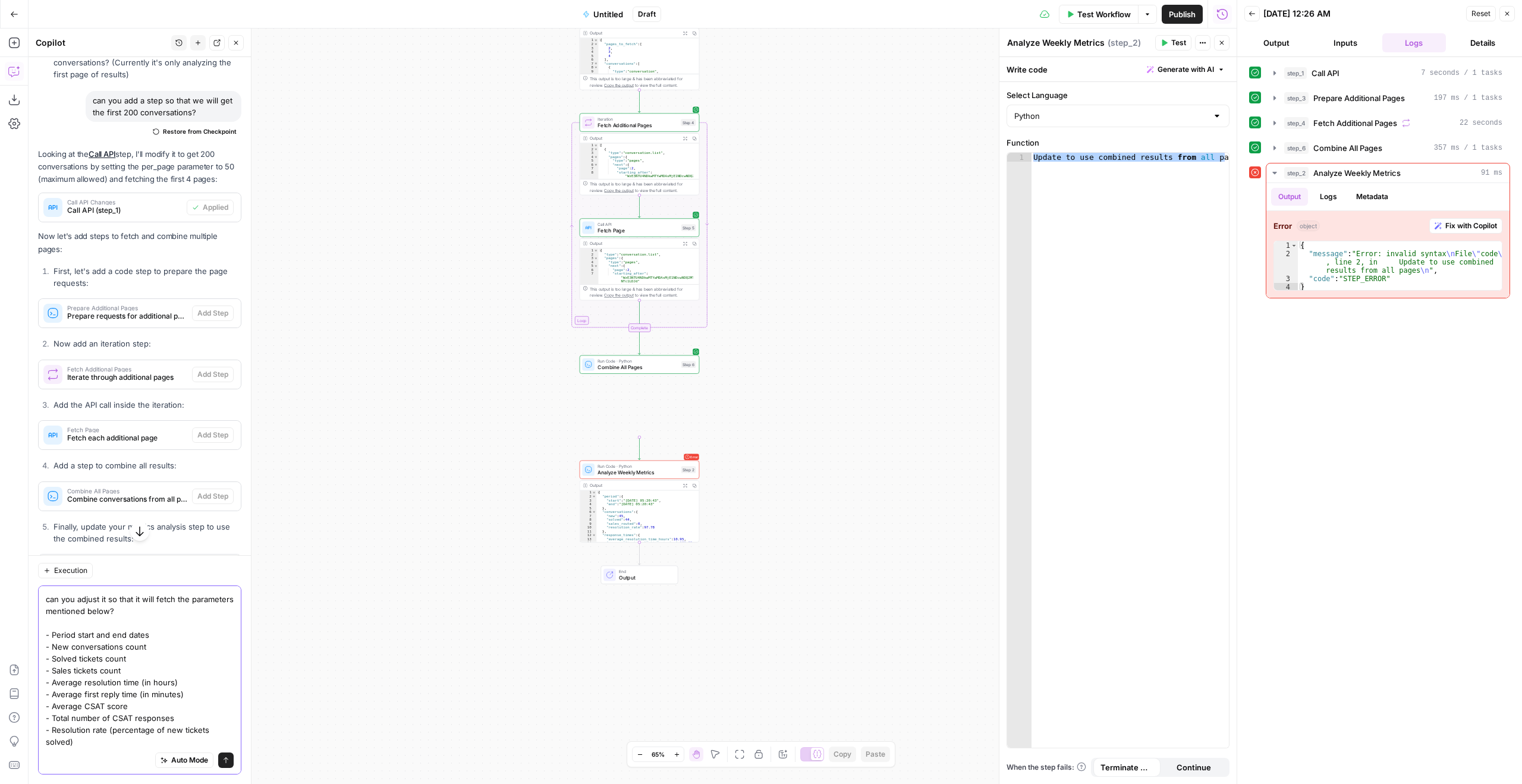
type textarea "the current code for step 2 is "Update to use combined results from all pages" …"
click at [218, 766] on button "Send" at bounding box center [225, 760] width 15 height 15
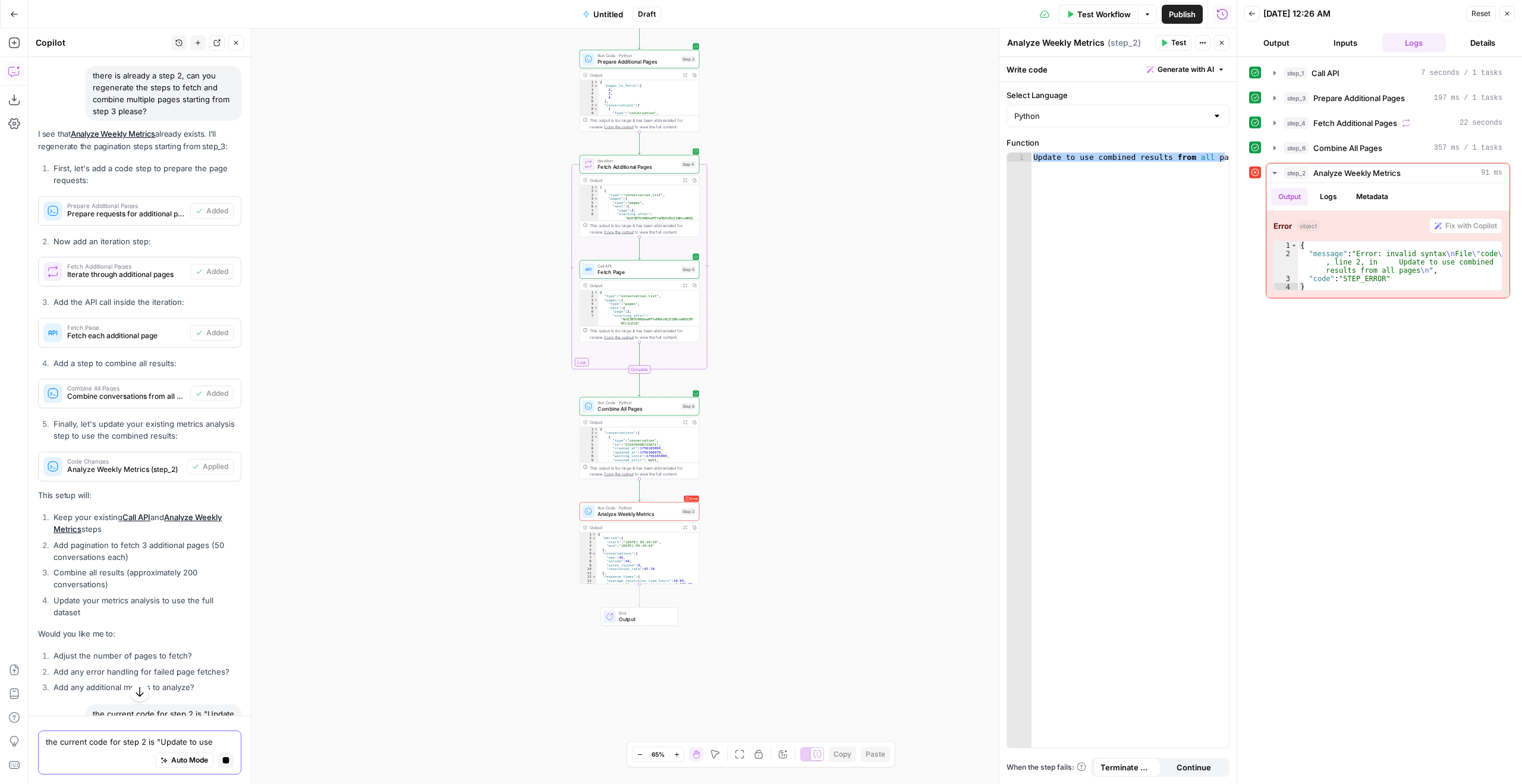
scroll to position [6547, 0]
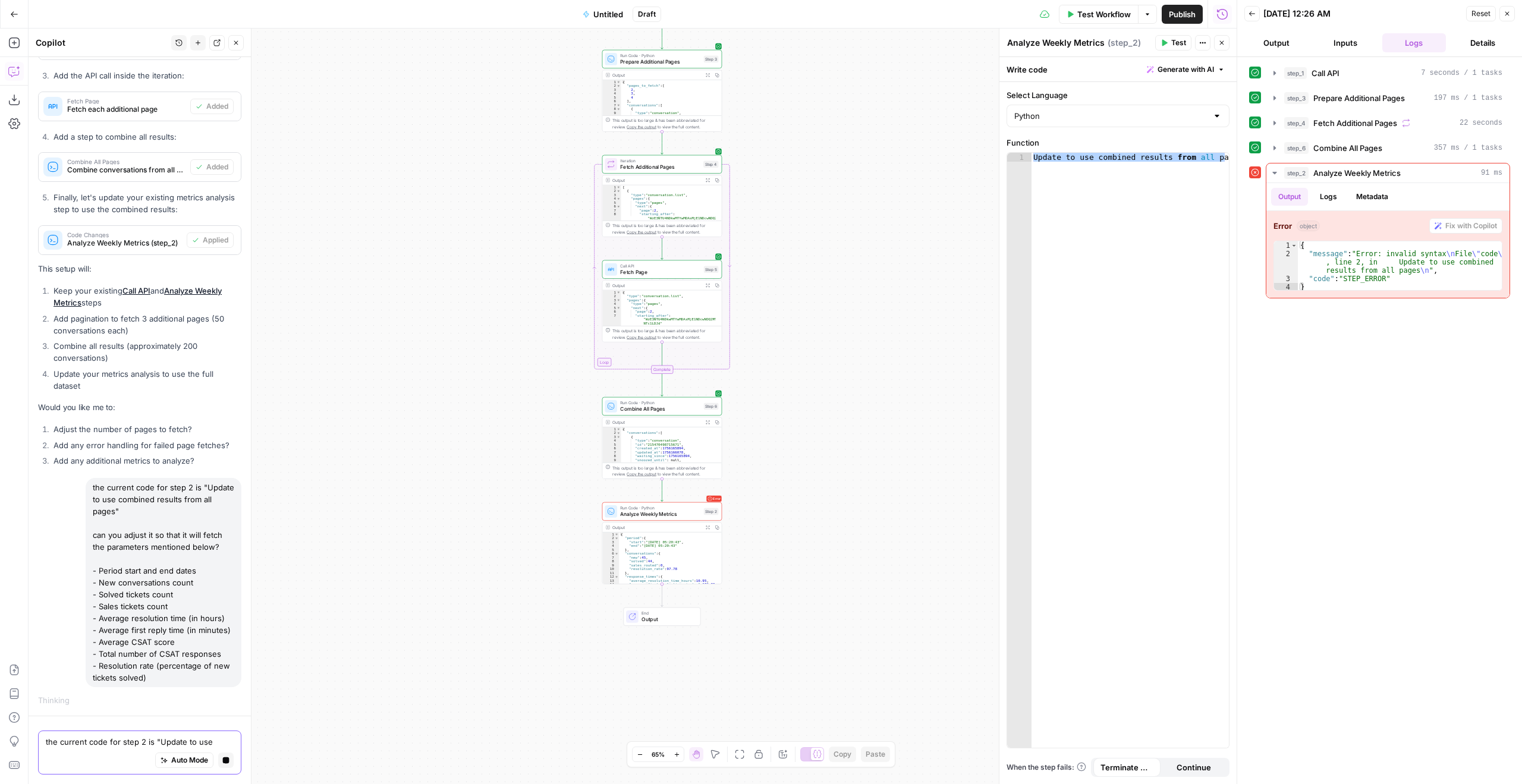
drag, startPoint x: 840, startPoint y: 783, endPoint x: 862, endPoint y: 783, distance: 22.0
click at [862, 783] on div "Workflow Set Inputs Inputs Call API Call API Step 1 Output Expand Output Copy 1…" at bounding box center [633, 406] width 1208 height 756
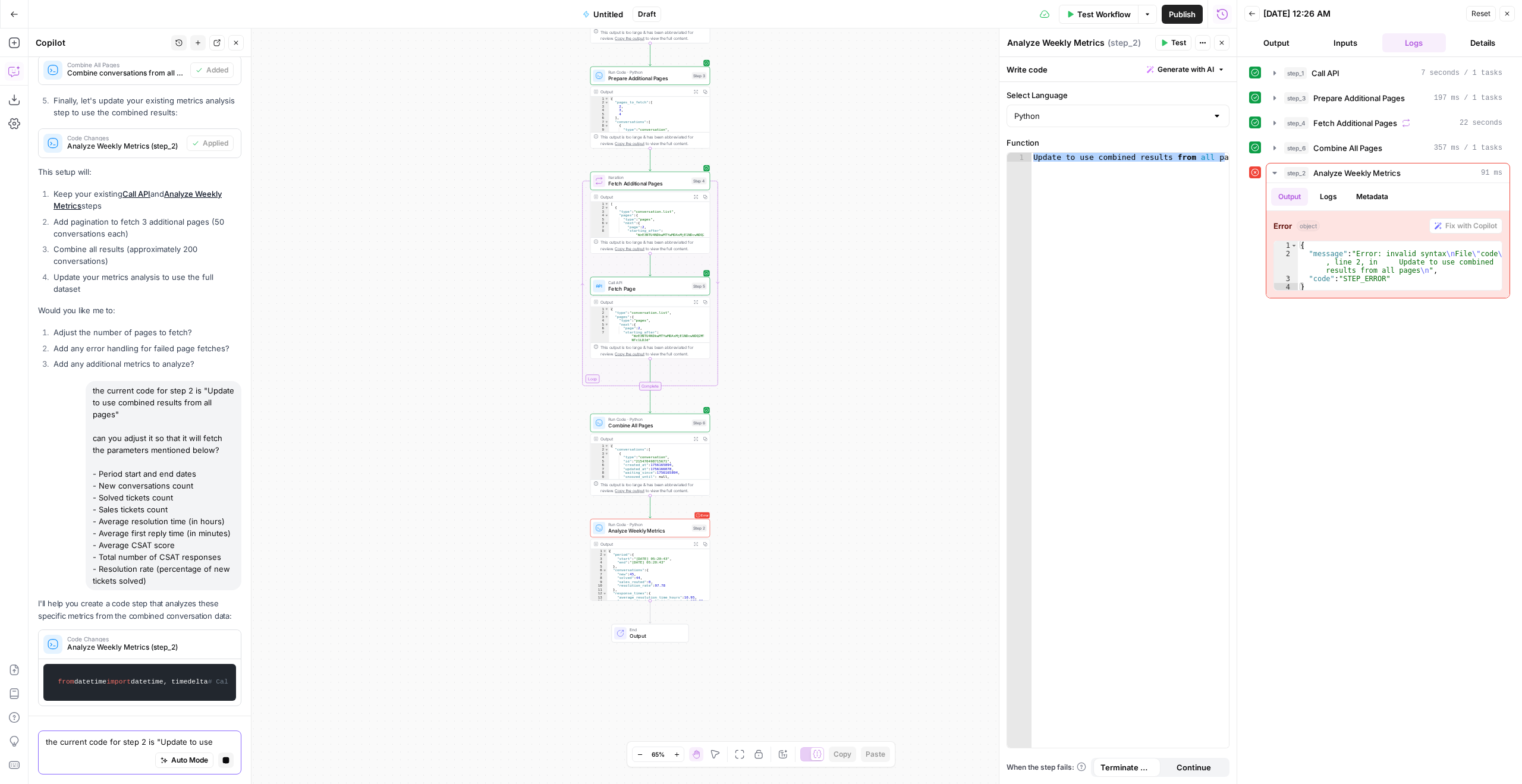
drag, startPoint x: 788, startPoint y: 392, endPoint x: 776, endPoint y: 408, distance: 20.0
click at [776, 408] on div "Workflow Set Inputs Inputs Call API Call API Step 1 Output Expand Output Copy 1…" at bounding box center [633, 406] width 1208 height 756
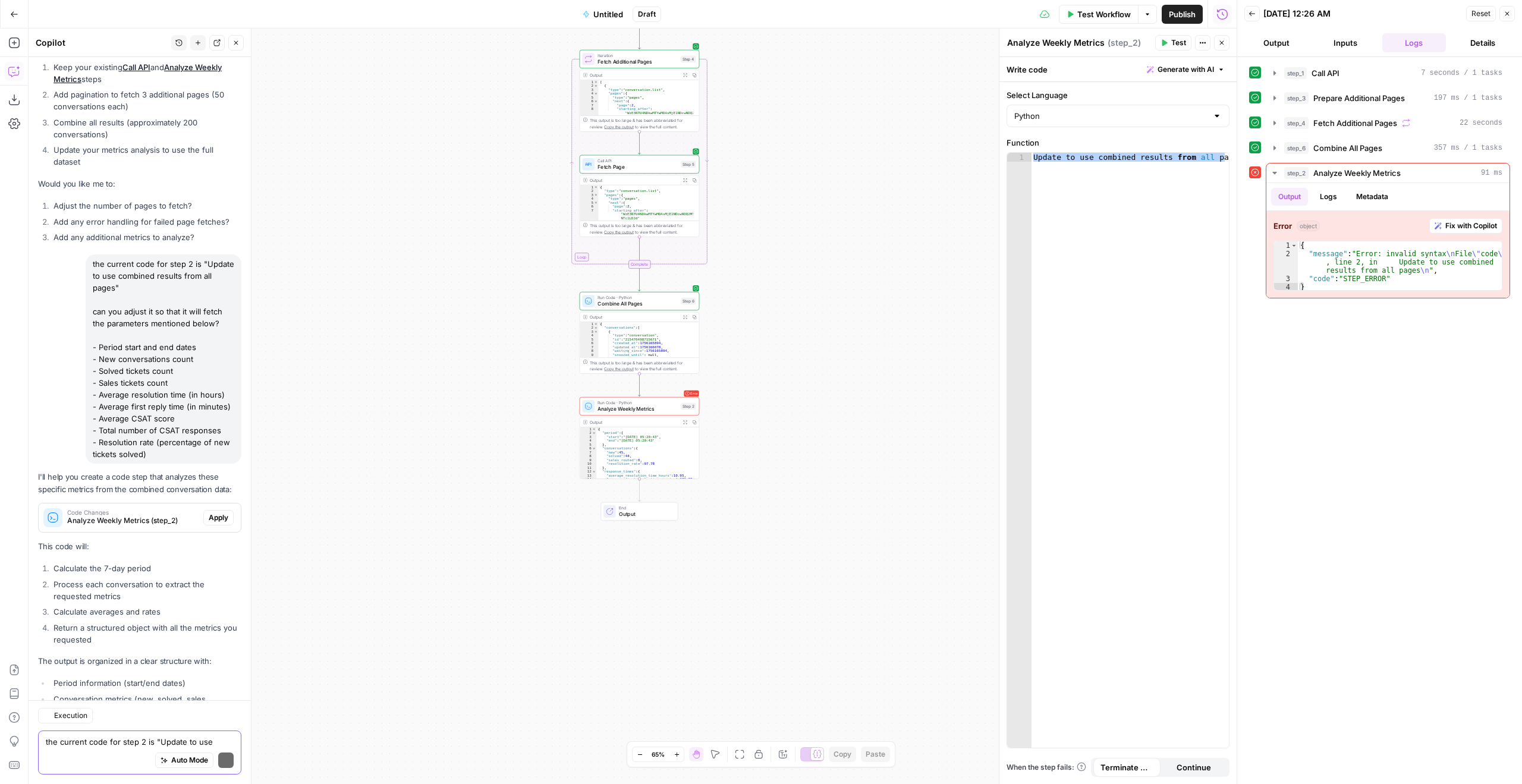
scroll to position [7156, 0]
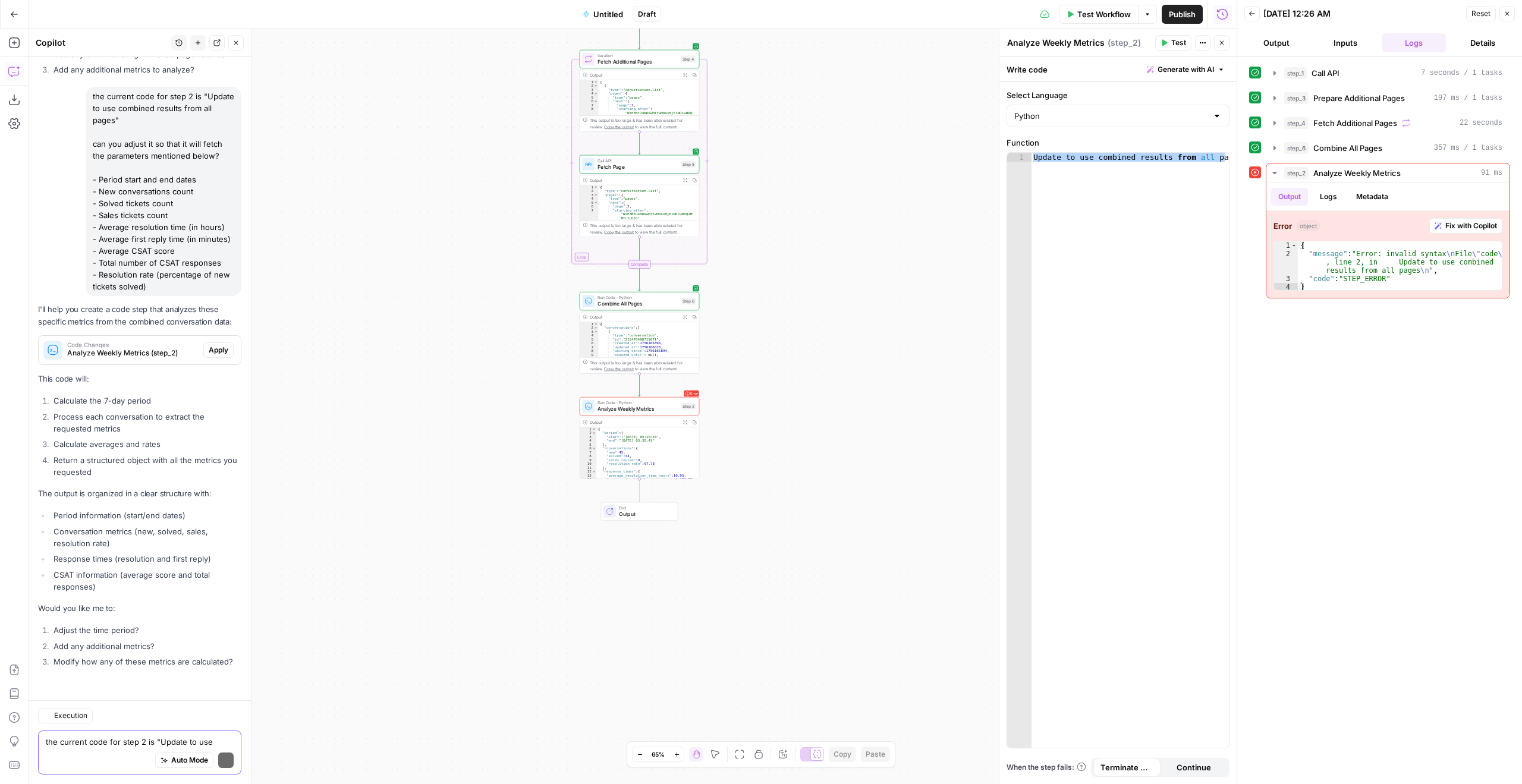
click at [211, 379] on p "This code will:" at bounding box center [140, 379] width 203 height 12
click at [211, 347] on span "Apply" at bounding box center [219, 350] width 20 height 10
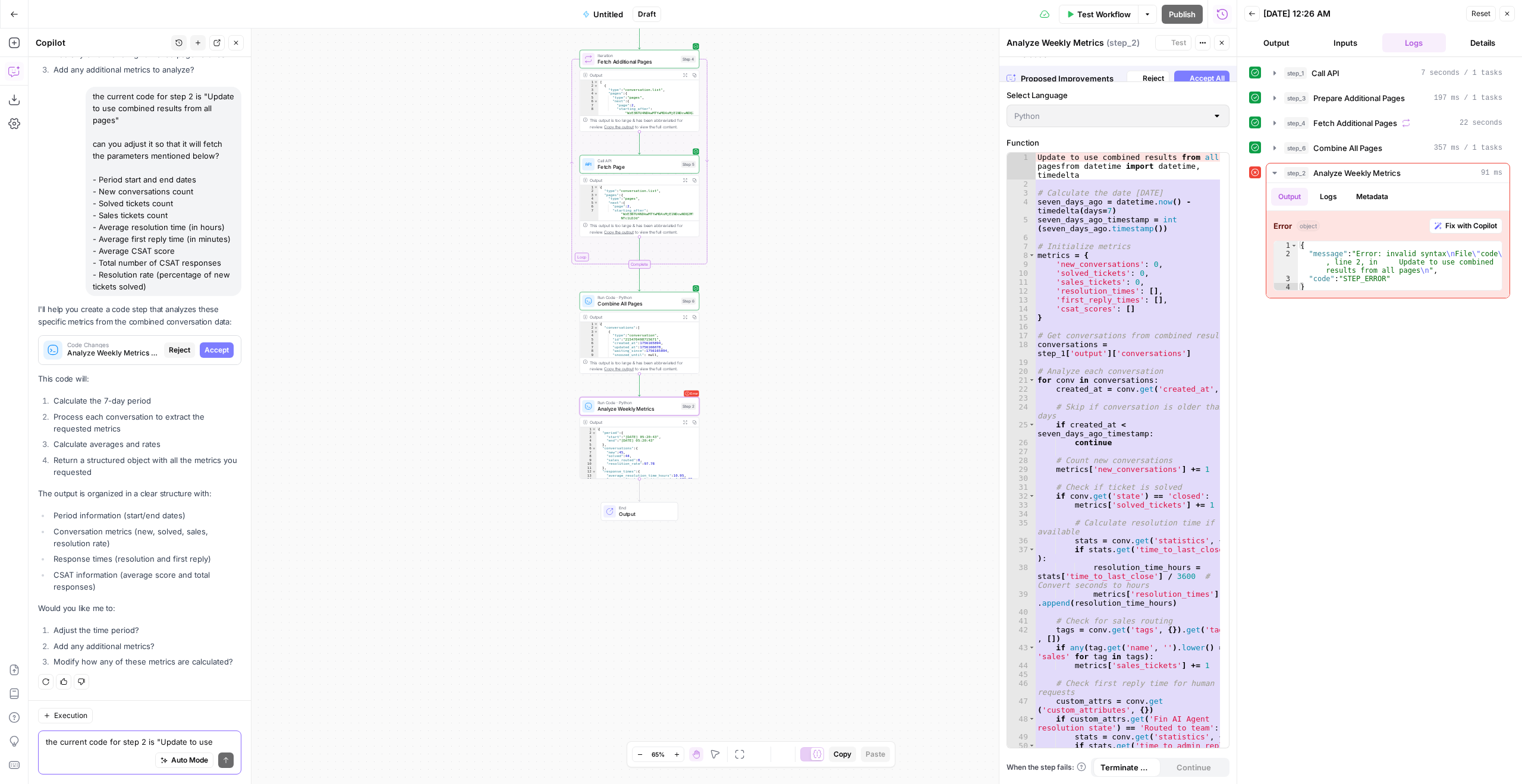
scroll to position [6947, 0]
click at [1199, 71] on span "Accept All" at bounding box center [1207, 69] width 35 height 10
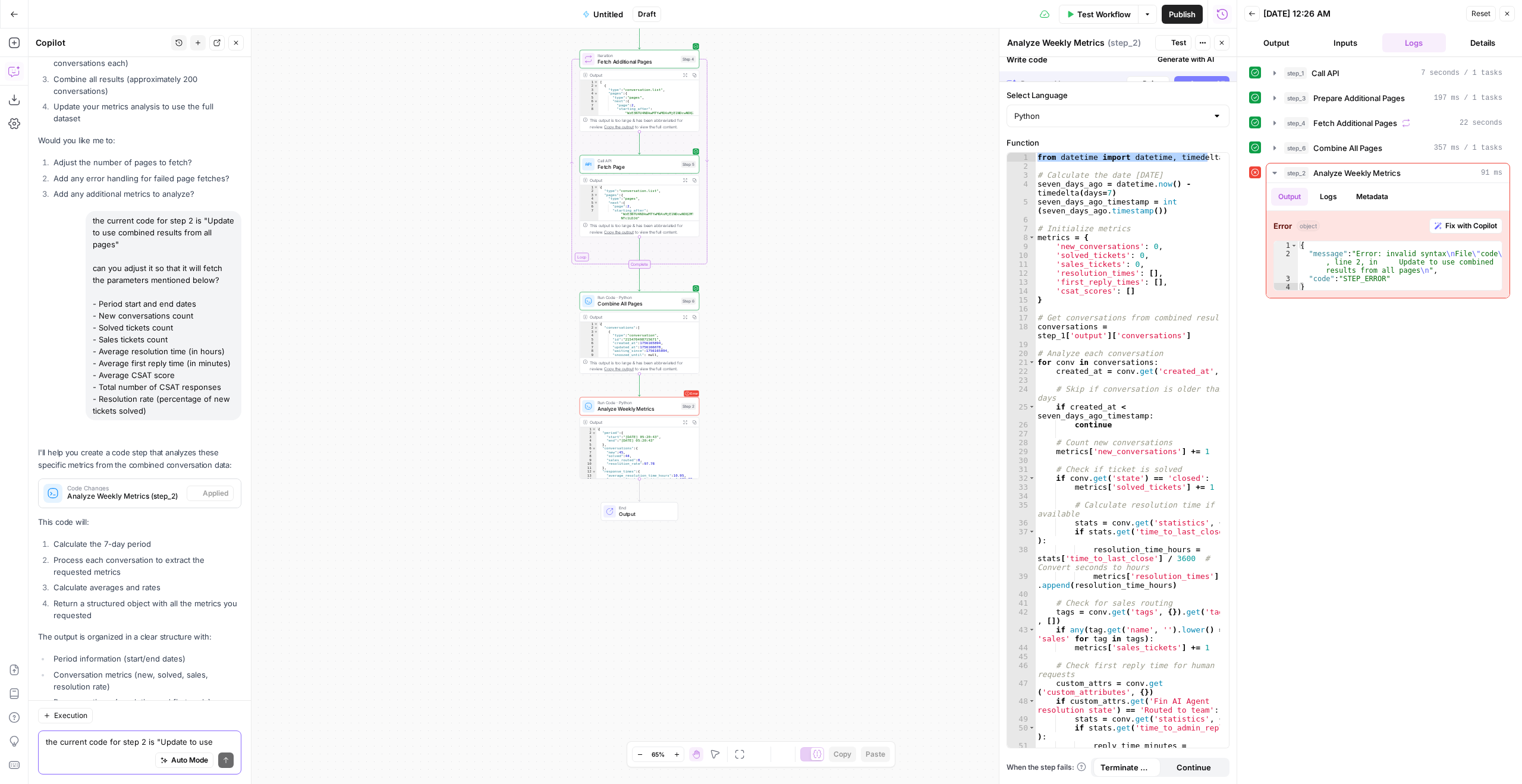
scroll to position [7175, 0]
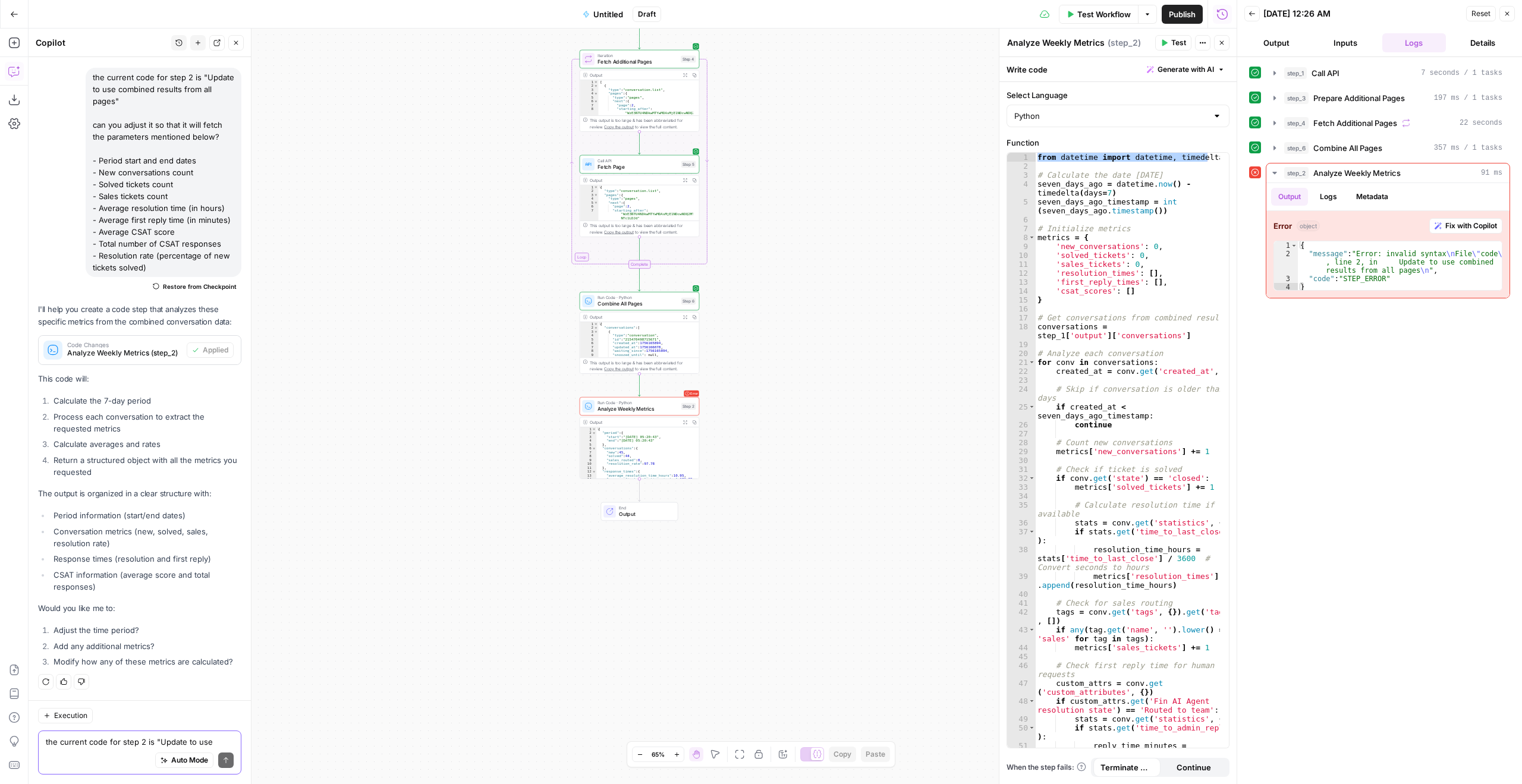
click at [1106, 12] on span "Test Workflow" at bounding box center [1104, 14] width 54 height 12
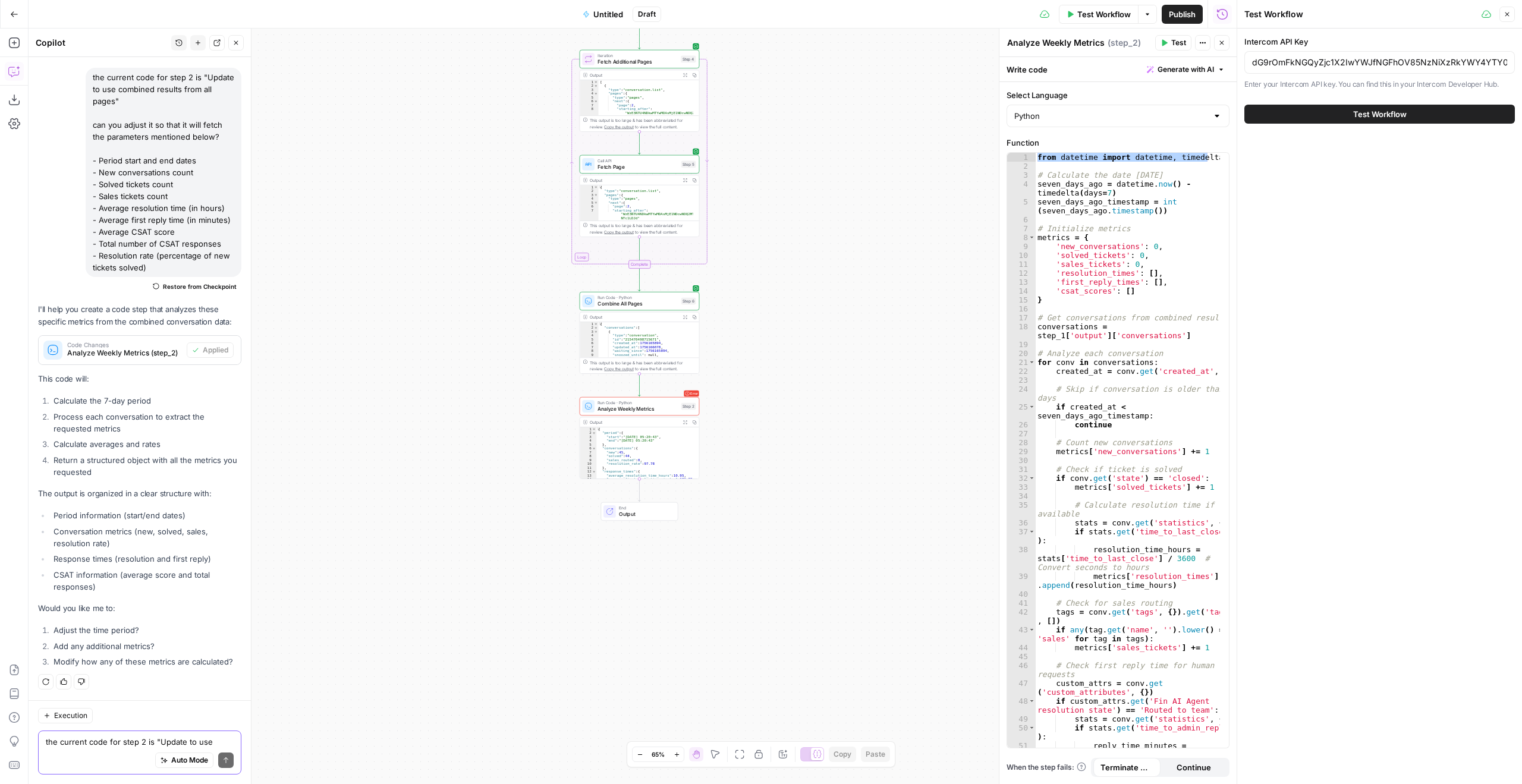
click at [1413, 108] on button "Test Workflow" at bounding box center [1380, 114] width 270 height 19
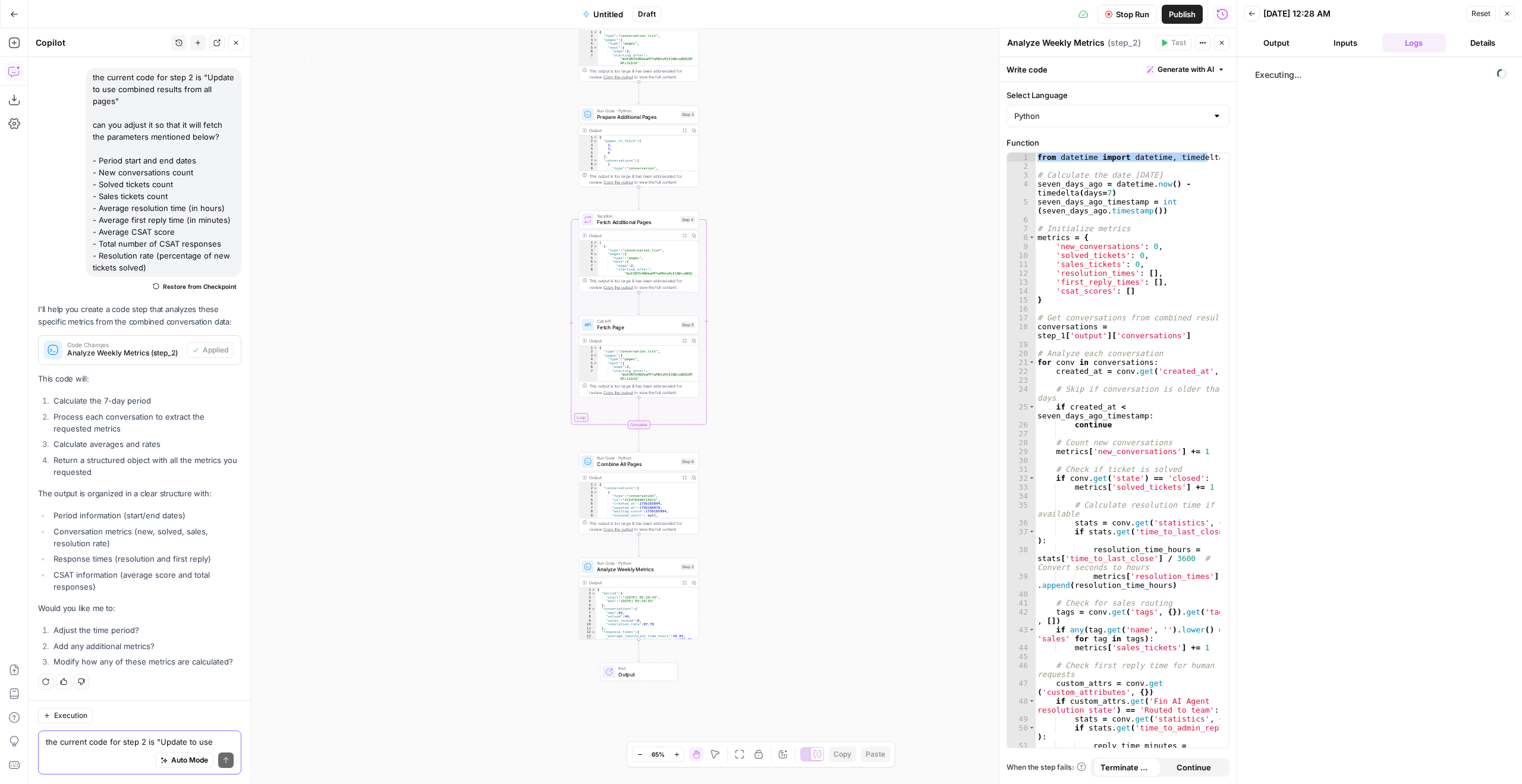
drag, startPoint x: 788, startPoint y: 273, endPoint x: 788, endPoint y: 434, distance: 161.0
click at [788, 434] on div "Workflow Set Inputs Inputs Call API Call API Step 1 Output Expand Output Copy 1…" at bounding box center [633, 406] width 1208 height 756
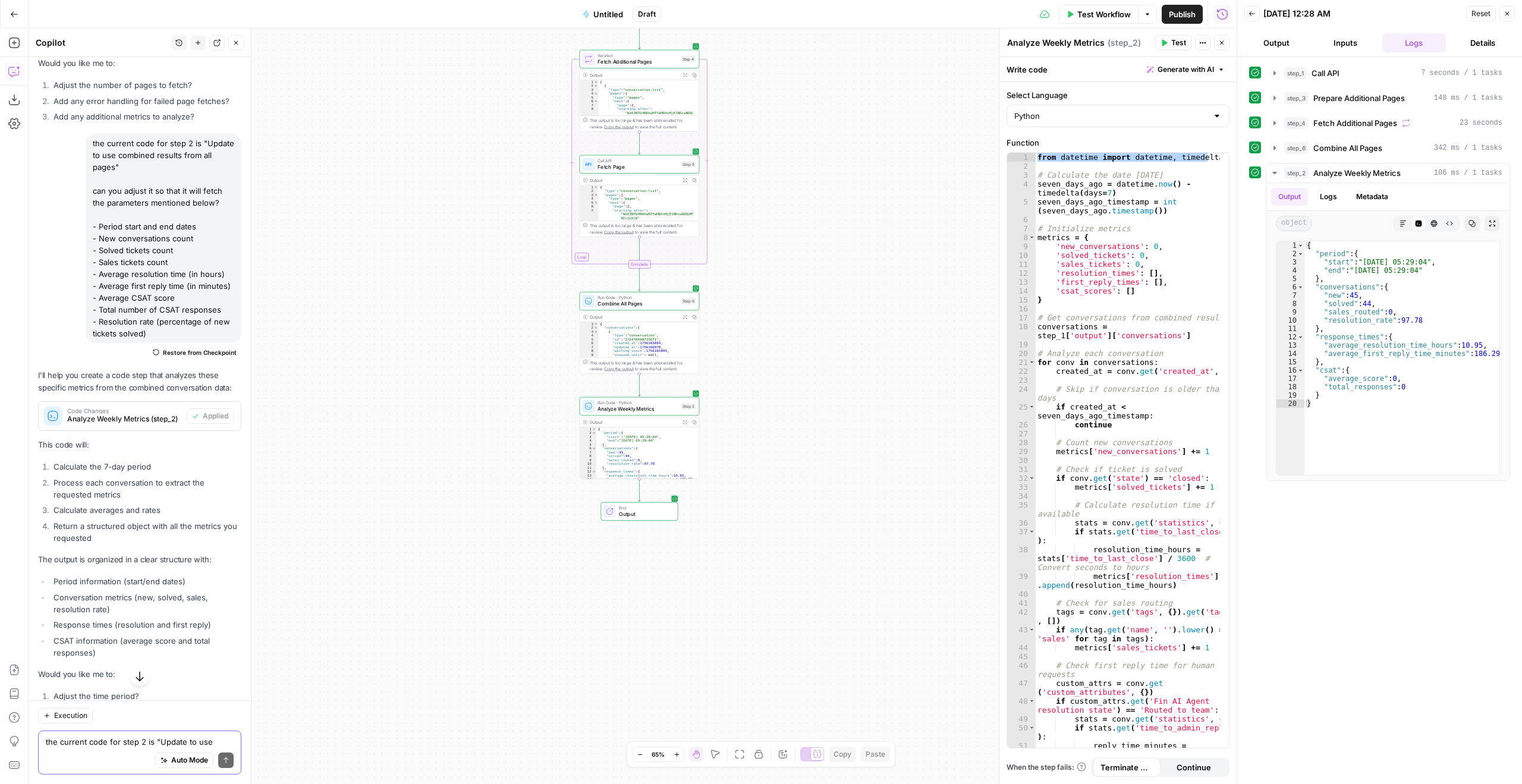
scroll to position [7175, 0]
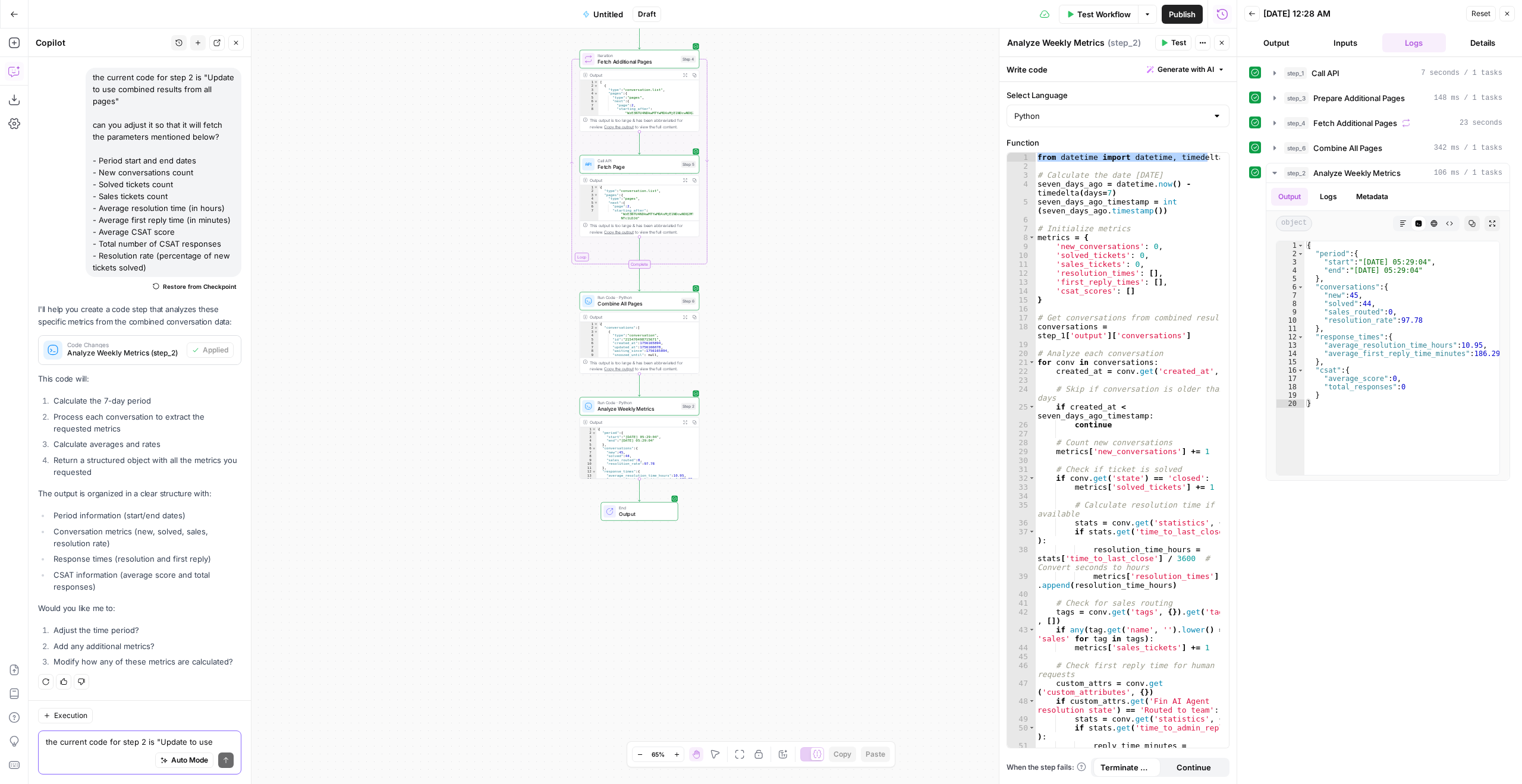
click at [132, 745] on textarea "the current code for step 2 is "Update to use combined results from all pages" …" at bounding box center [139, 742] width 188 height 12
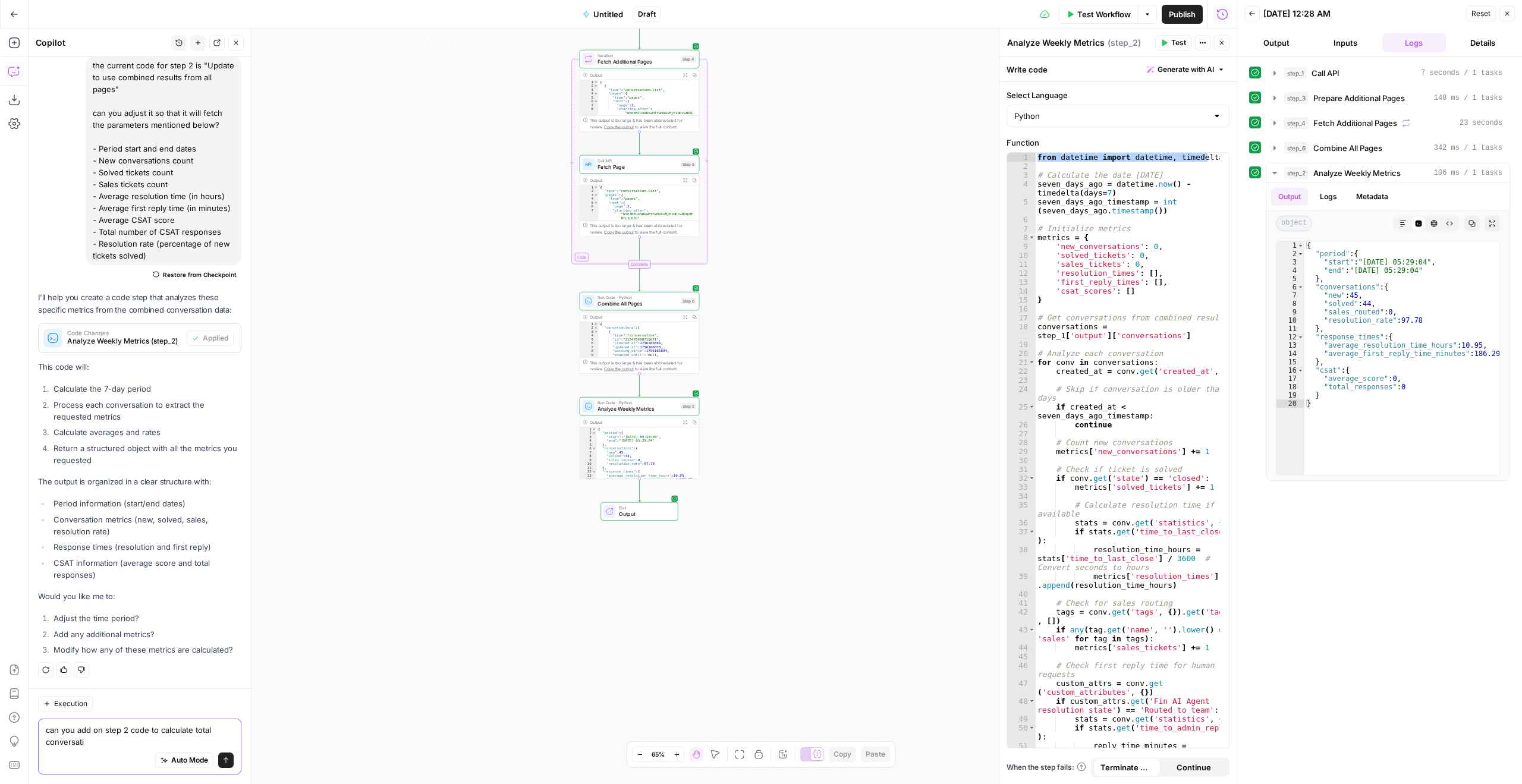
scroll to position [7187, 0]
type textarea "can you add on step 2 code to calculate total conversations on that timeframe?"
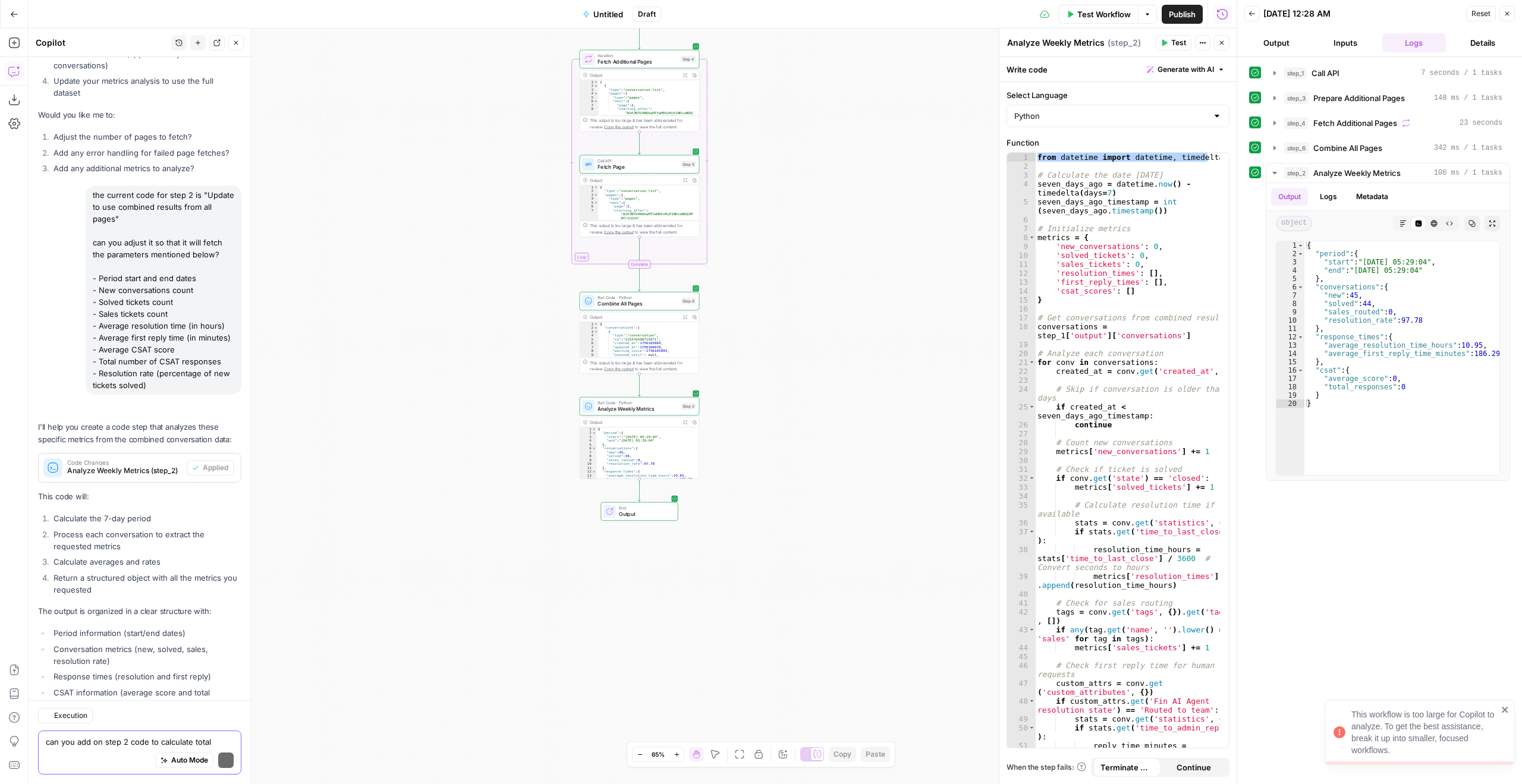
scroll to position [7225, 0]
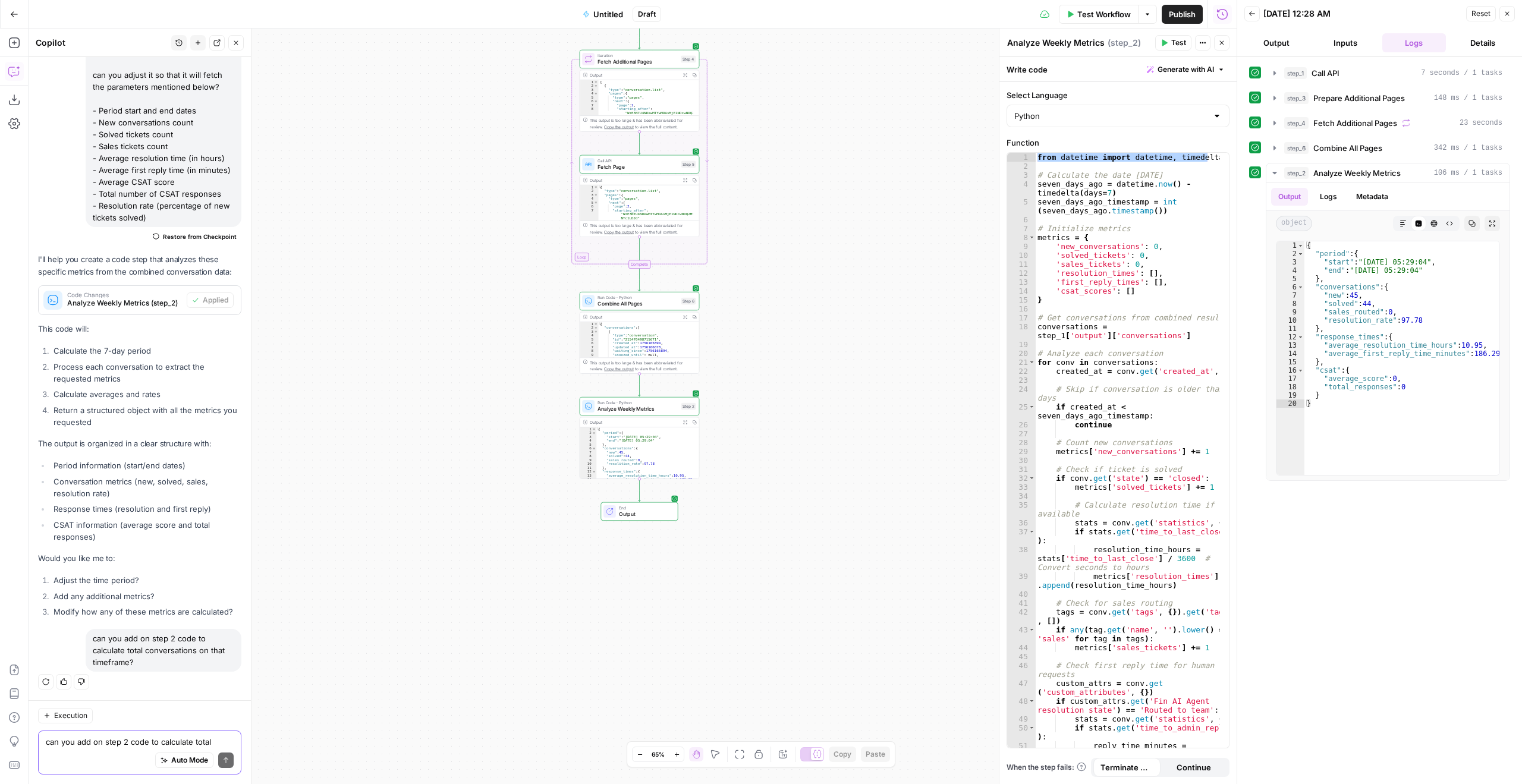
click at [130, 744] on textarea "can you add on step 2 code to calculate total conversations on that timeframe?" at bounding box center [139, 742] width 188 height 12
drag, startPoint x: 1159, startPoint y: 212, endPoint x: 1029, endPoint y: 185, distance: 132.8
click at [1029, 185] on div "**********" at bounding box center [1118, 450] width 222 height 595
type textarea "**********"
click at [116, 737] on textarea "can you add on step 2 code to calculate total conversations on that timeframe?" at bounding box center [139, 742] width 188 height 12
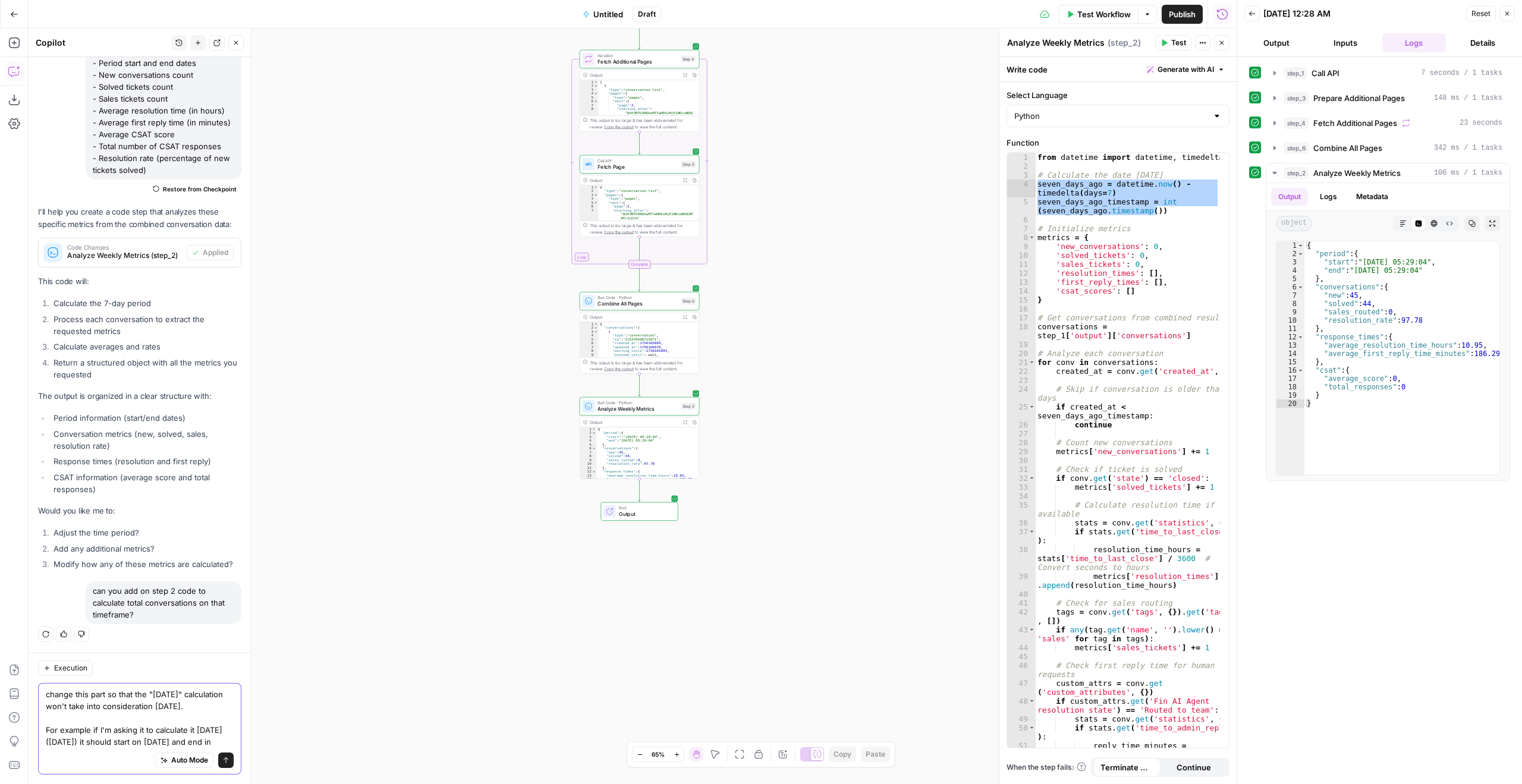
scroll to position [7284, 0]
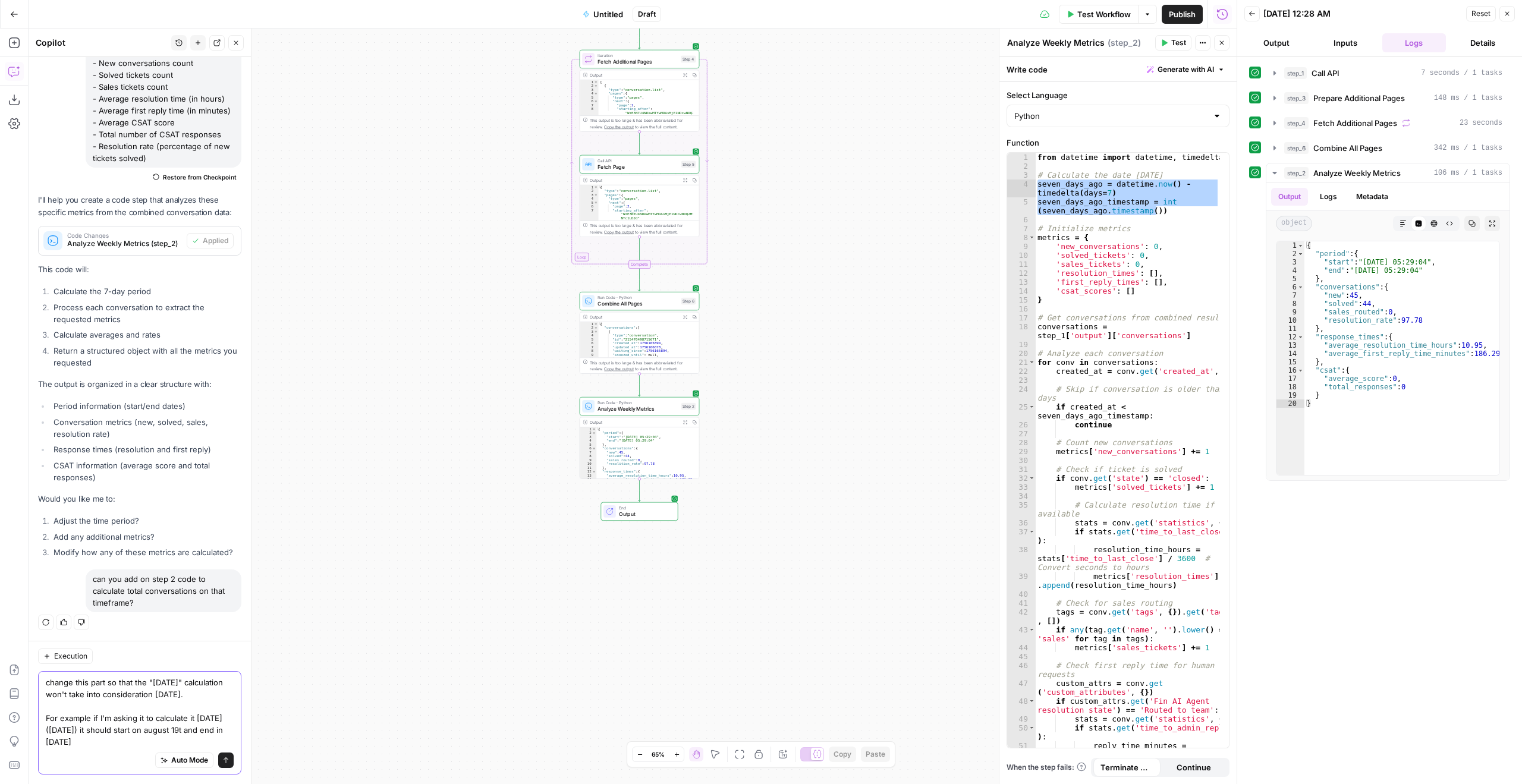
type textarea "change this part so that the "7 days ago" calculation won't take into considera…"
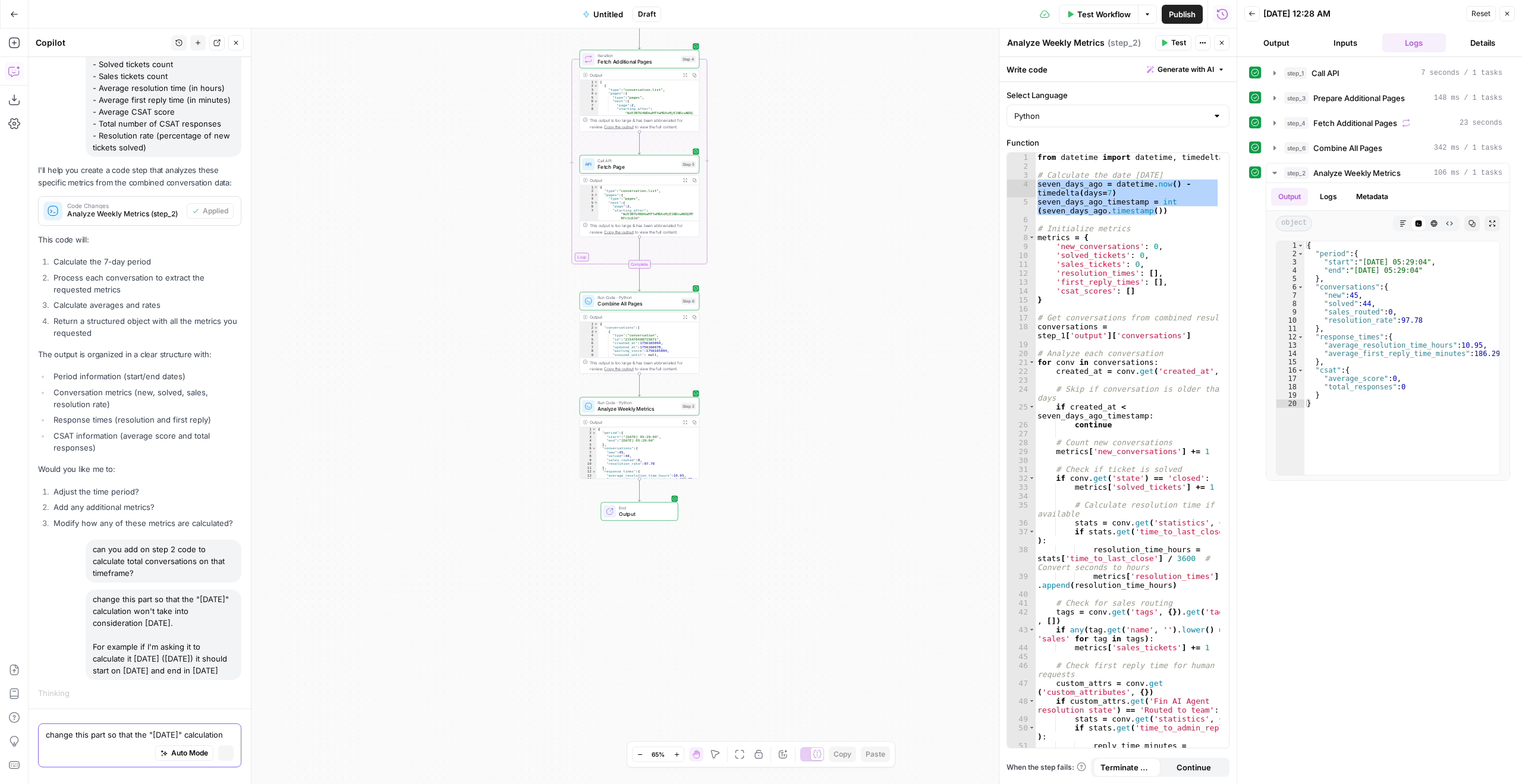
scroll to position [7082, 0]
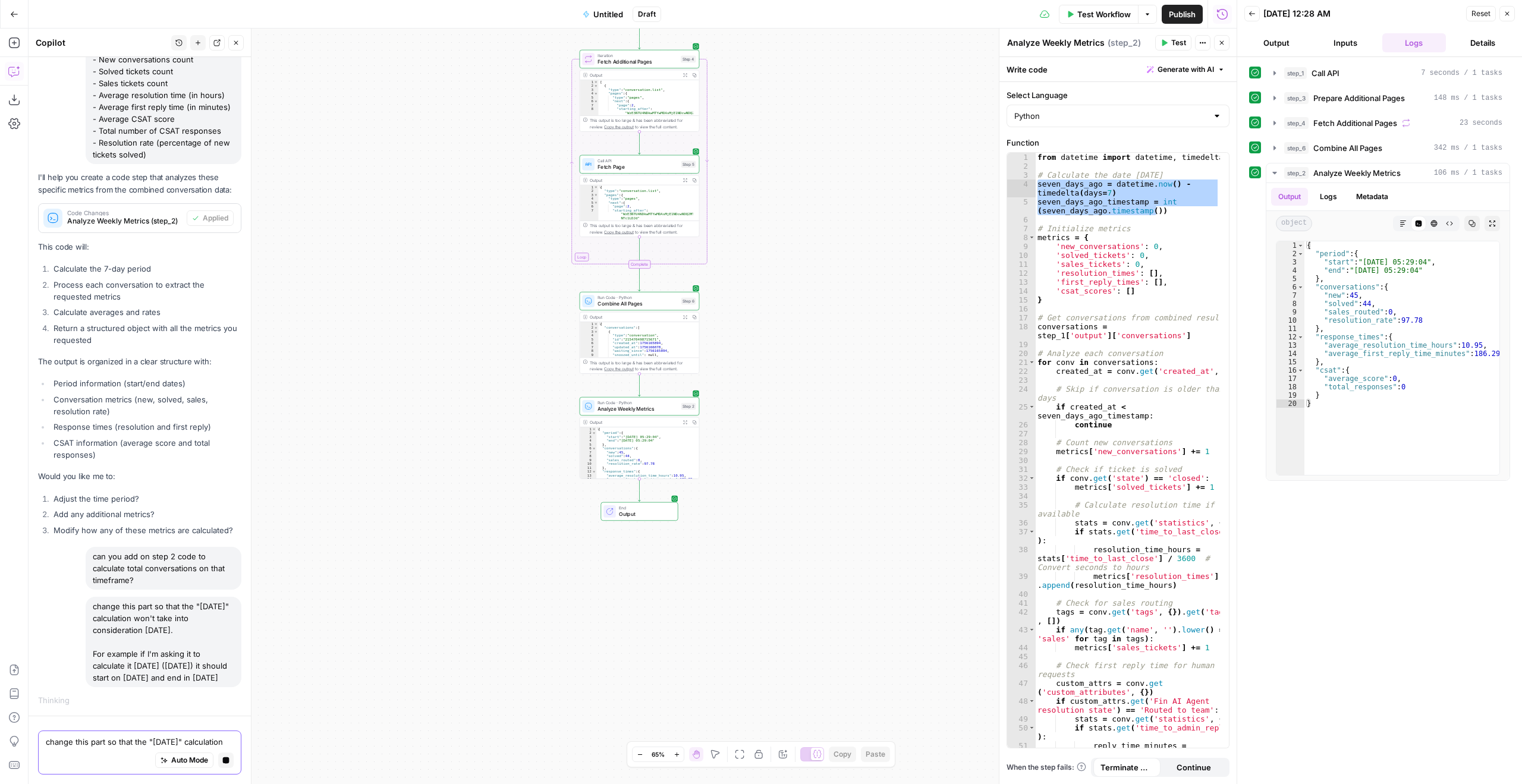
click at [116, 737] on textarea "change this part so that the "7 days ago" calculation won't take into considera…" at bounding box center [139, 742] width 188 height 12
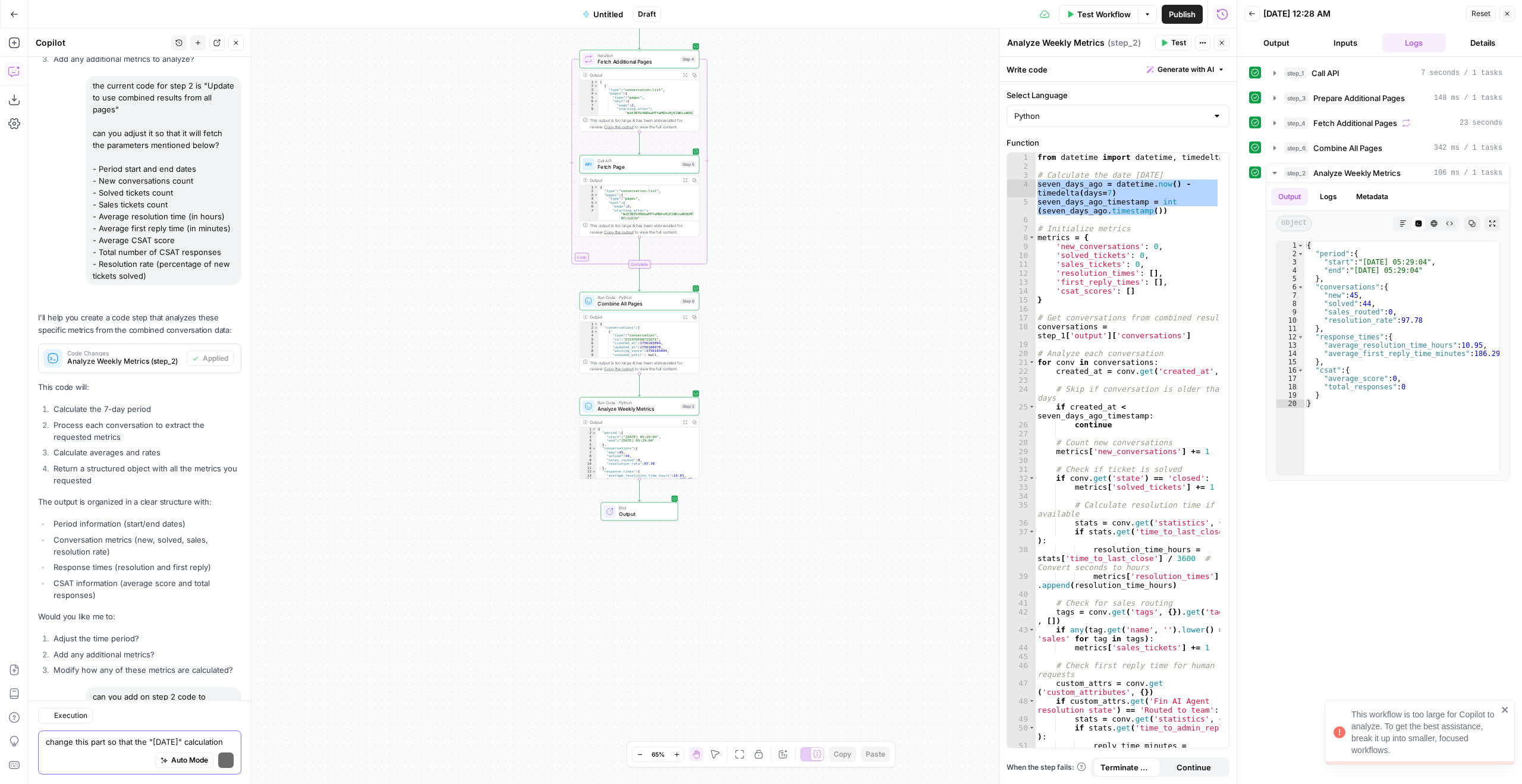
scroll to position [7334, 0]
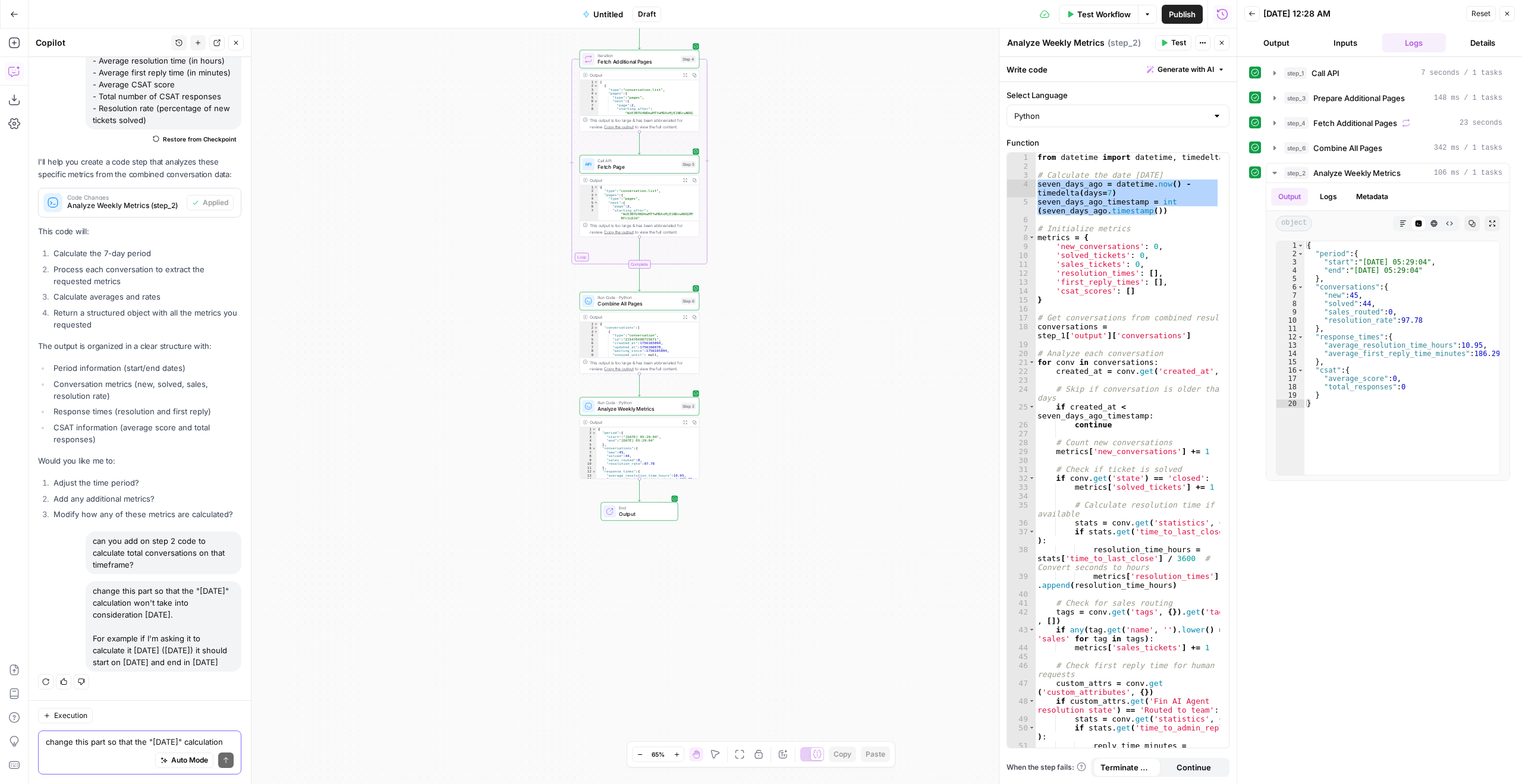
click at [116, 737] on textarea "change this part so that the "7 days ago" calculation won't take into considera…" at bounding box center [139, 742] width 188 height 12
drag, startPoint x: 156, startPoint y: 659, endPoint x: 94, endPoint y: 579, distance: 101.2
click at [94, 581] on div "change this part so that the "7 days ago" calculation won't take into considera…" at bounding box center [163, 626] width 156 height 91
copy div "change this part so that the "7 days ago" calculation won't take into considera…"
click at [105, 750] on div "Auto Mode Send" at bounding box center [139, 761] width 188 height 26
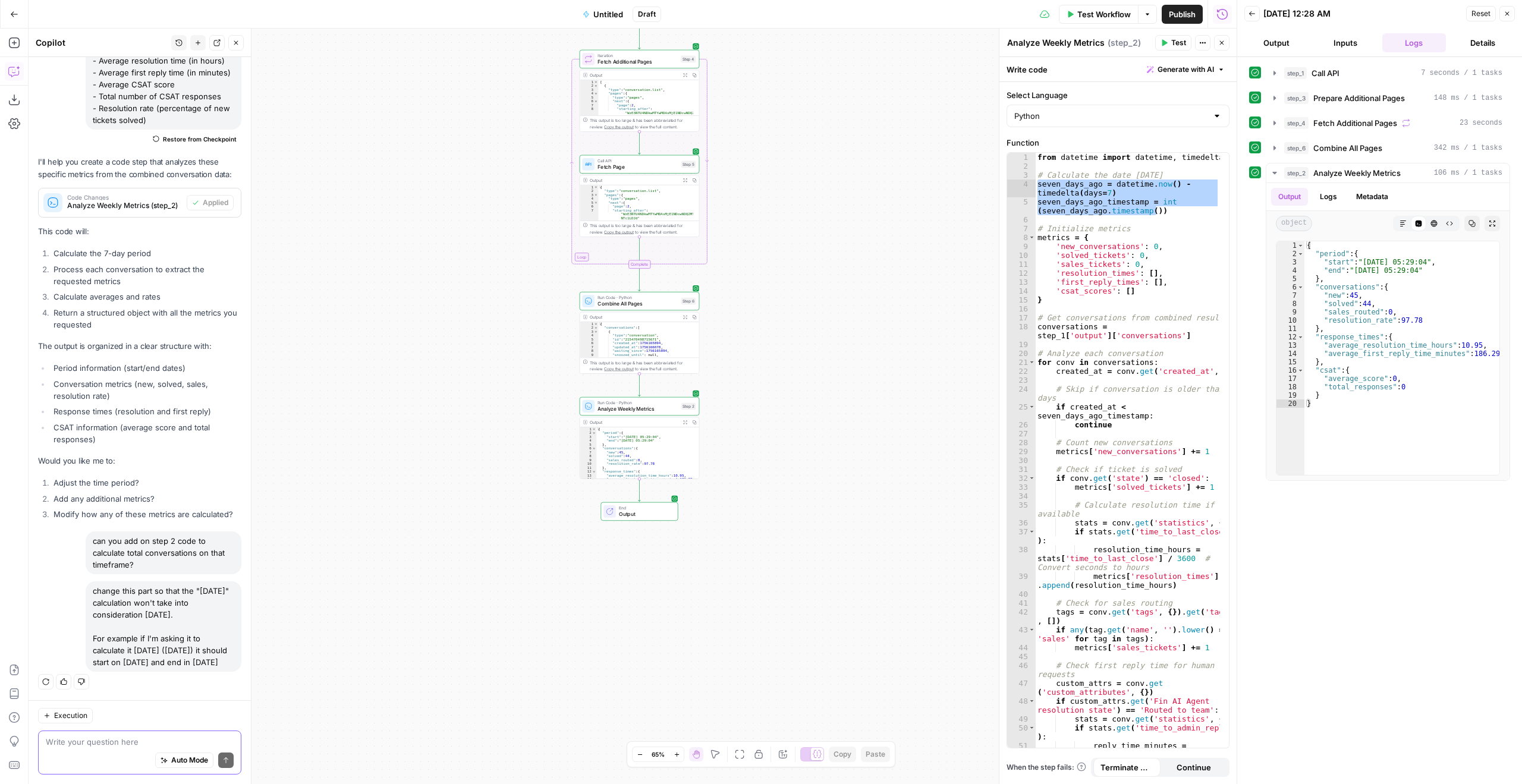
paste textarea "change this part so that the "7 days ago" calculation won't take into considera…"
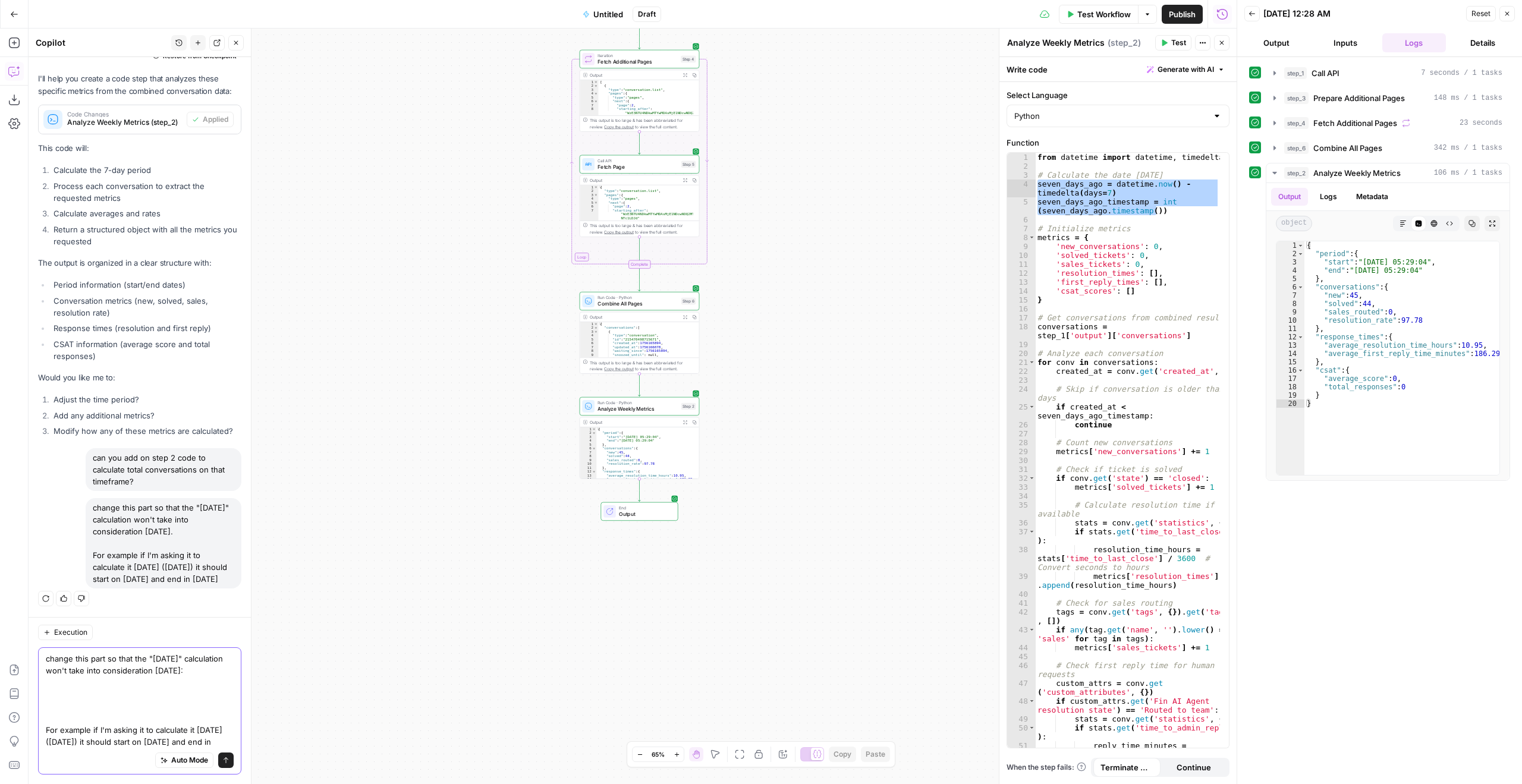
scroll to position [7429, 0]
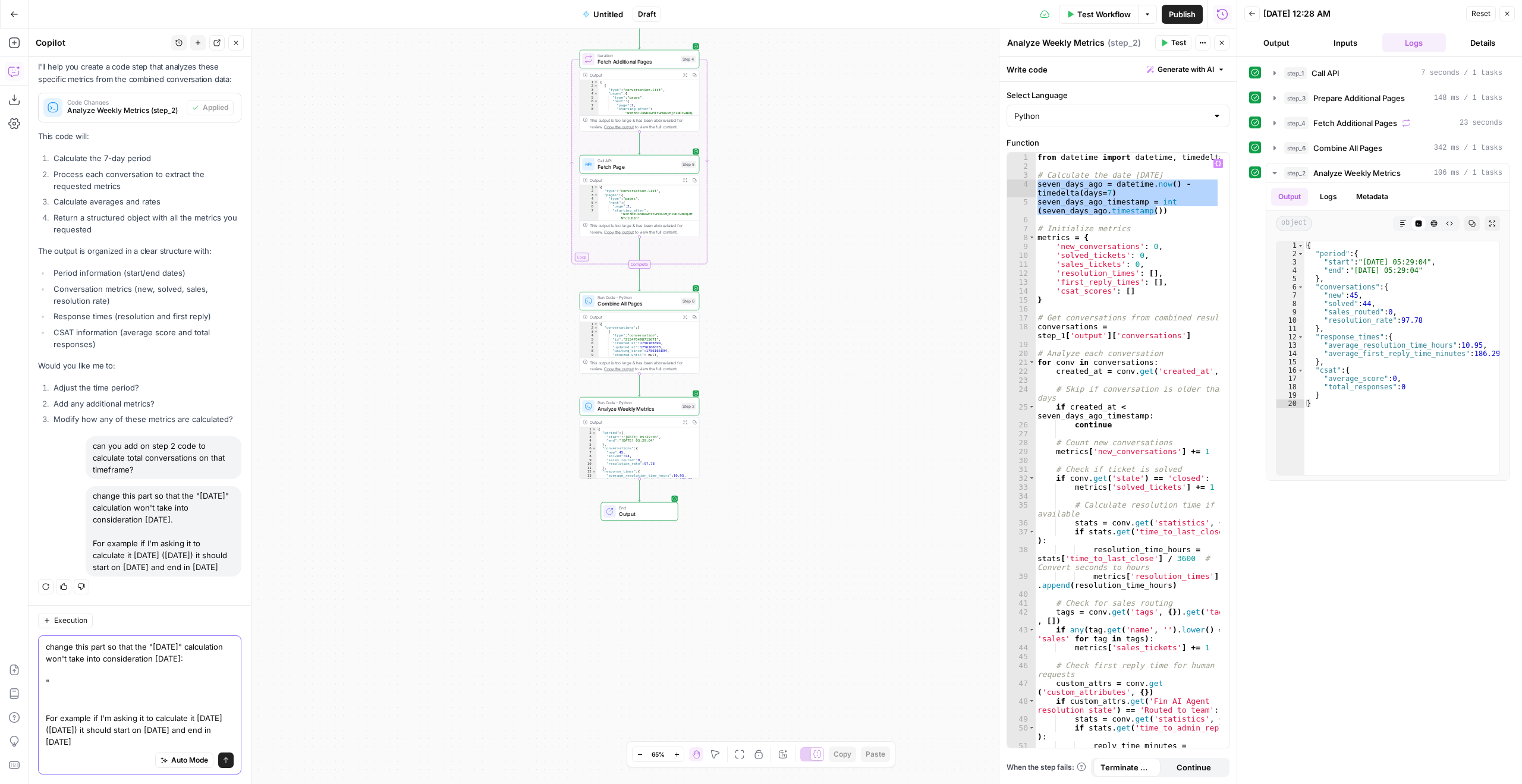
click at [93, 679] on textarea "change this part so that the "7 days ago" calculation won't take into considera…" at bounding box center [139, 695] width 188 height 107
paste textarea "seven_days_ago = datetime.now() - timedelta(days=7) seven_days_ago_timestamp = …"
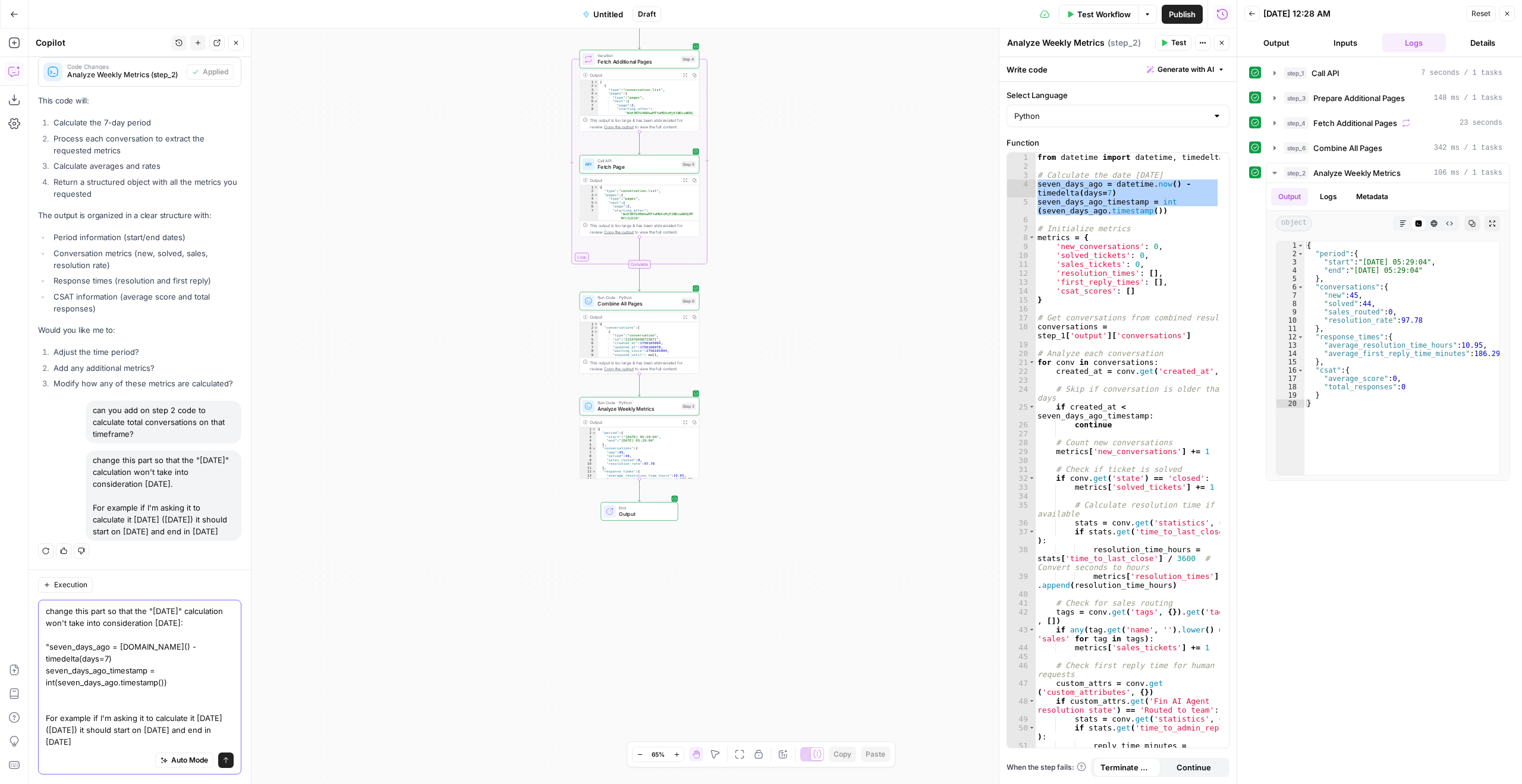
scroll to position [7465, 0]
type textarea "change this part so that the "7 days ago" calculation won't take into considera…"
drag, startPoint x: 213, startPoint y: 756, endPoint x: 329, endPoint y: 766, distance: 116.4
click at [218, 756] on button "Send" at bounding box center [225, 760] width 15 height 15
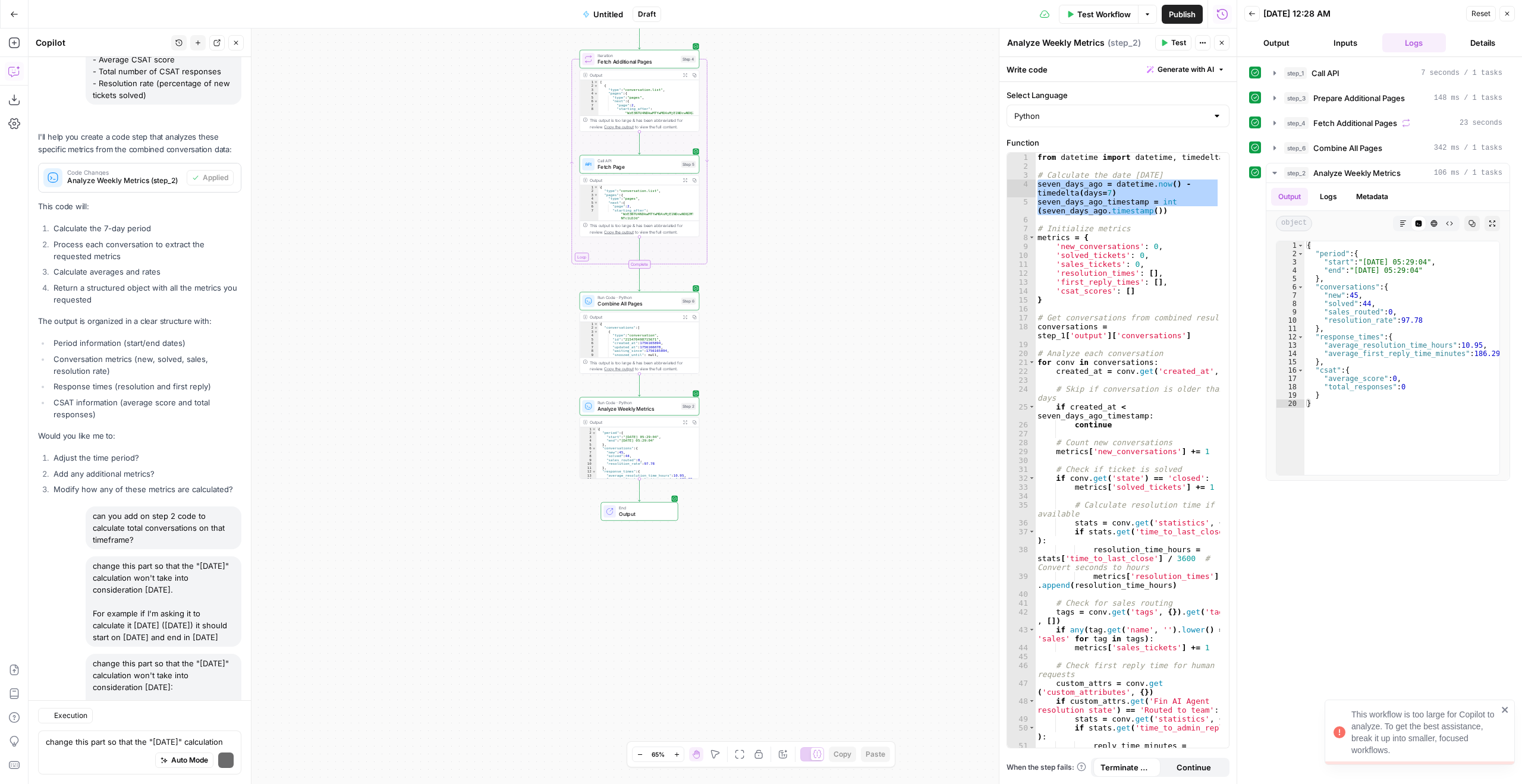
scroll to position [7515, 0]
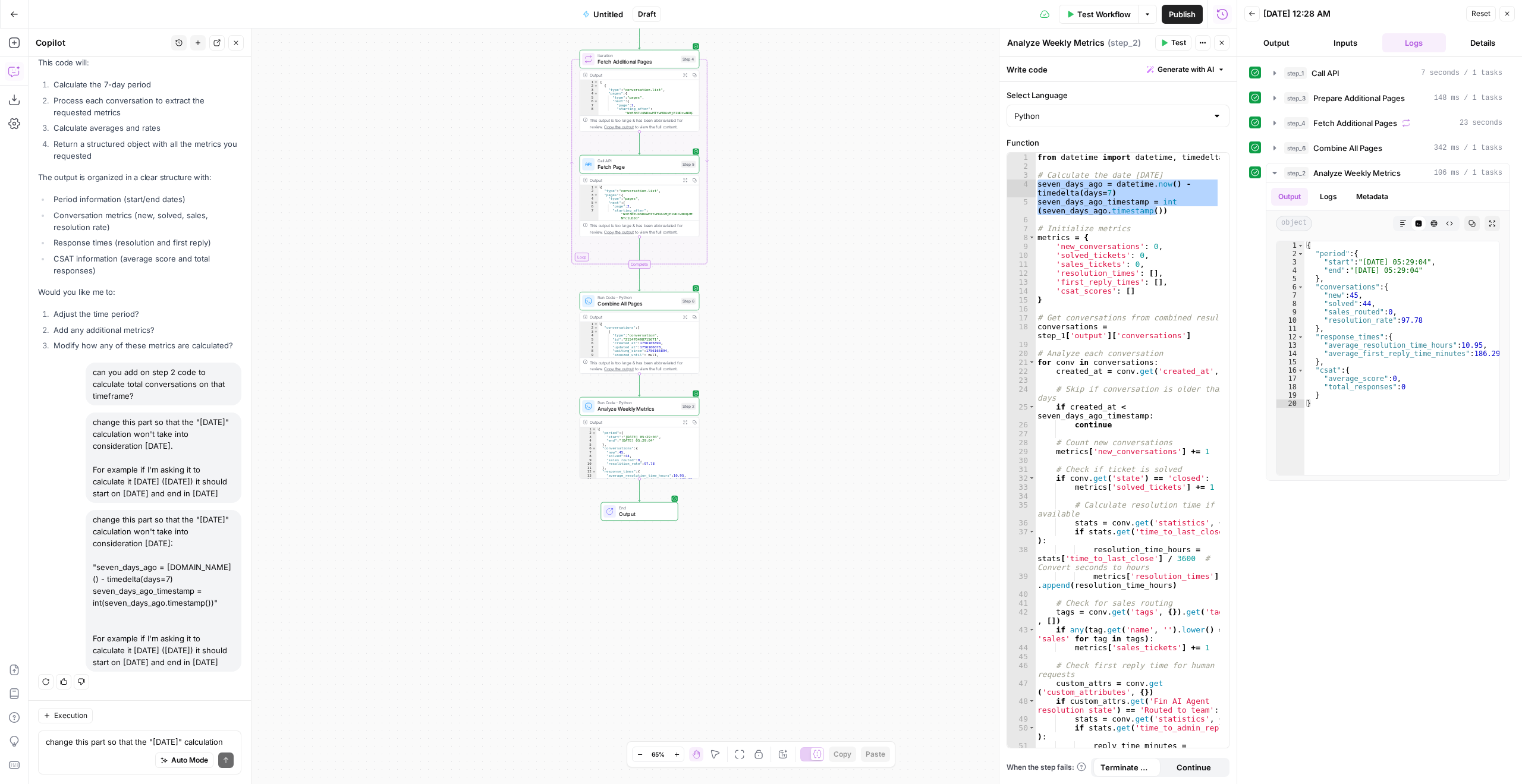
drag, startPoint x: 92, startPoint y: 511, endPoint x: 181, endPoint y: 667, distance: 179.6
click at [181, 667] on div "change this part so that the "7 days ago" calculation won't take into considera…" at bounding box center [163, 591] width 156 height 162
copy div "change this part so that the "7 days ago" calculation won't take into considera…"
click at [1127, 208] on div "from datetime import datetime , timedelta # Calculate the date 7 days ago seven…" at bounding box center [1128, 450] width 185 height 595
drag, startPoint x: 1163, startPoint y: 211, endPoint x: 1024, endPoint y: 187, distance: 141.1
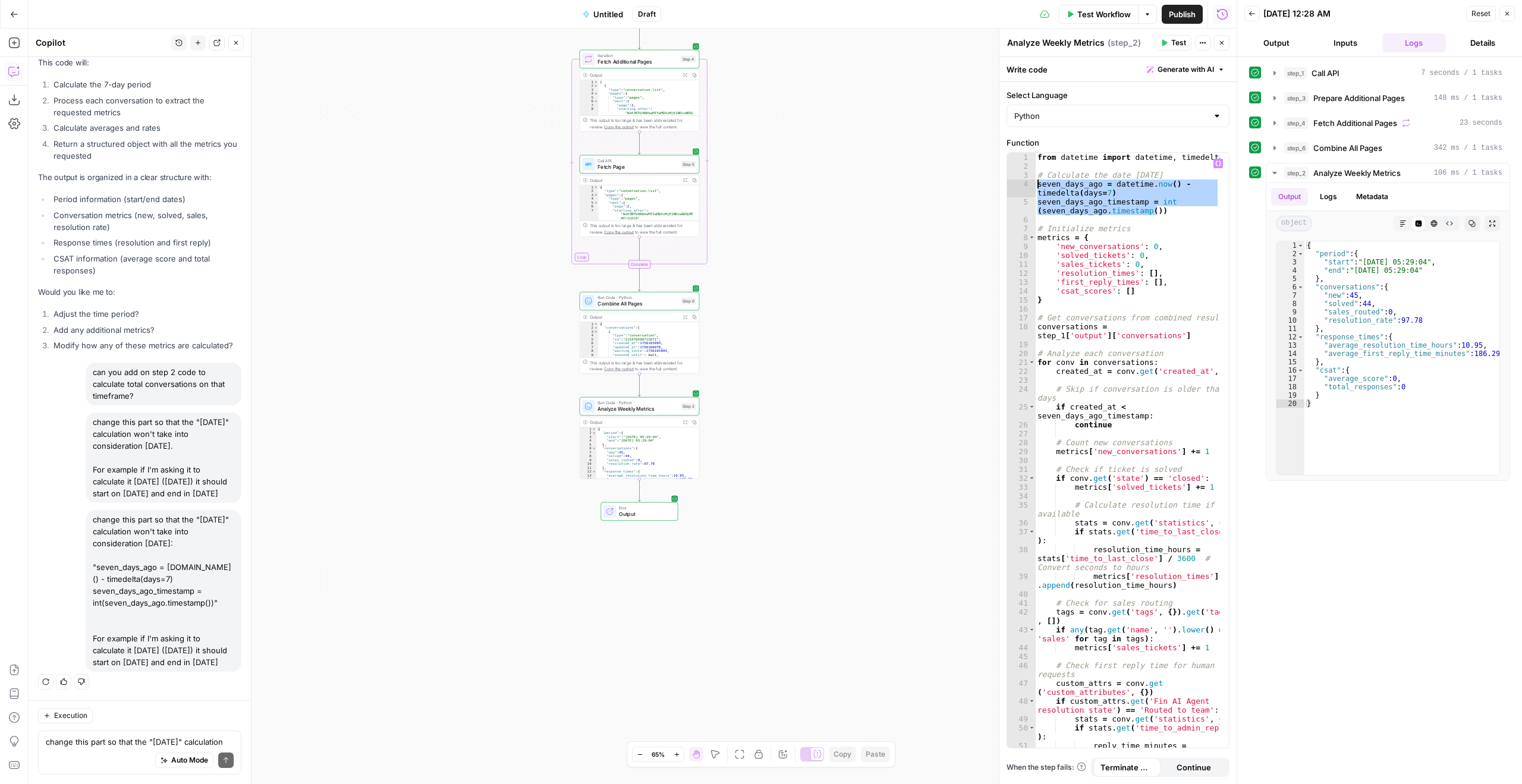
click at [1024, 187] on div "**********" at bounding box center [1118, 450] width 222 height 595
paste textarea
type textarea "**********"
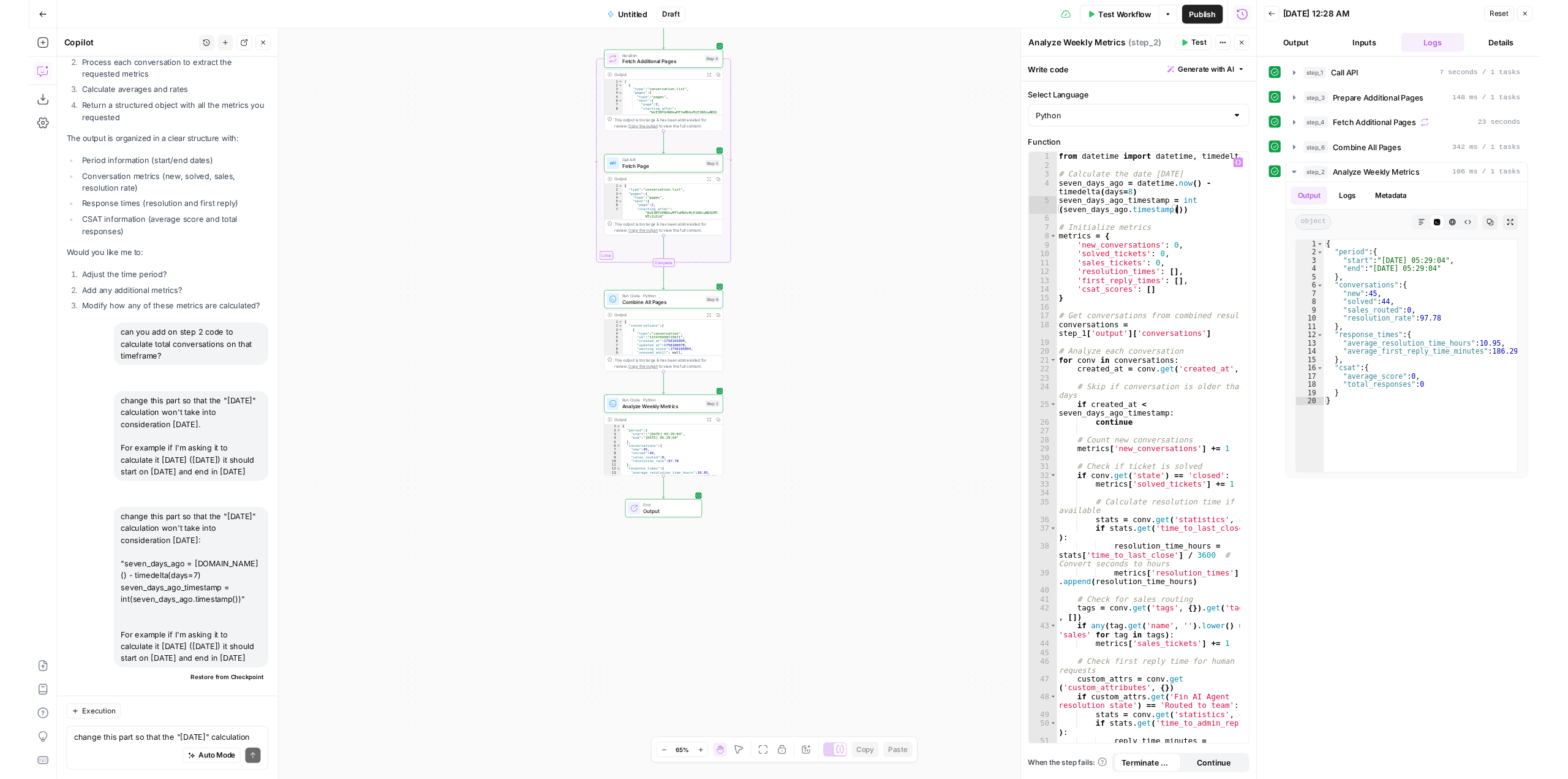
scroll to position [7786, 0]
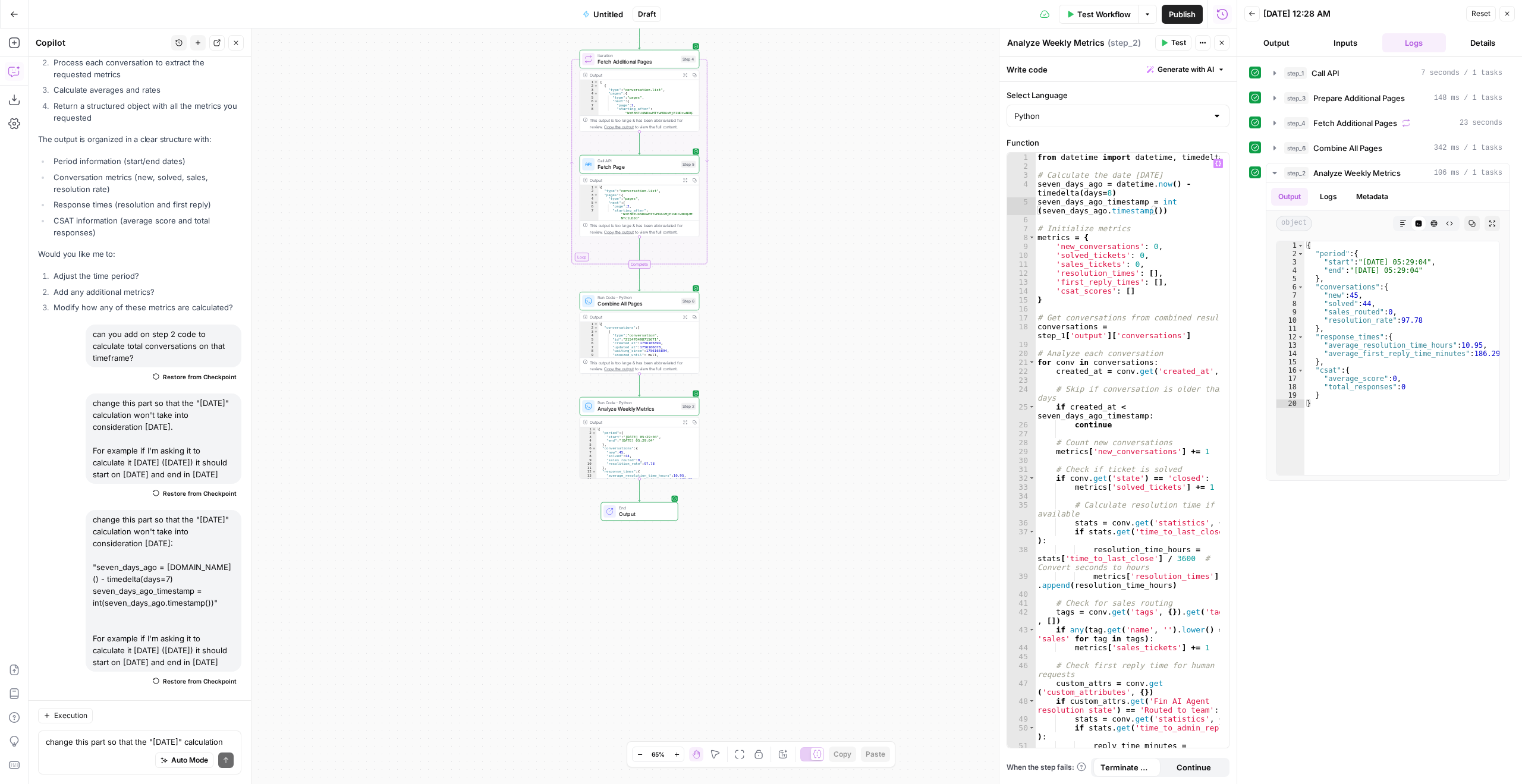
click at [602, 14] on span "Untitled" at bounding box center [608, 14] width 30 height 12
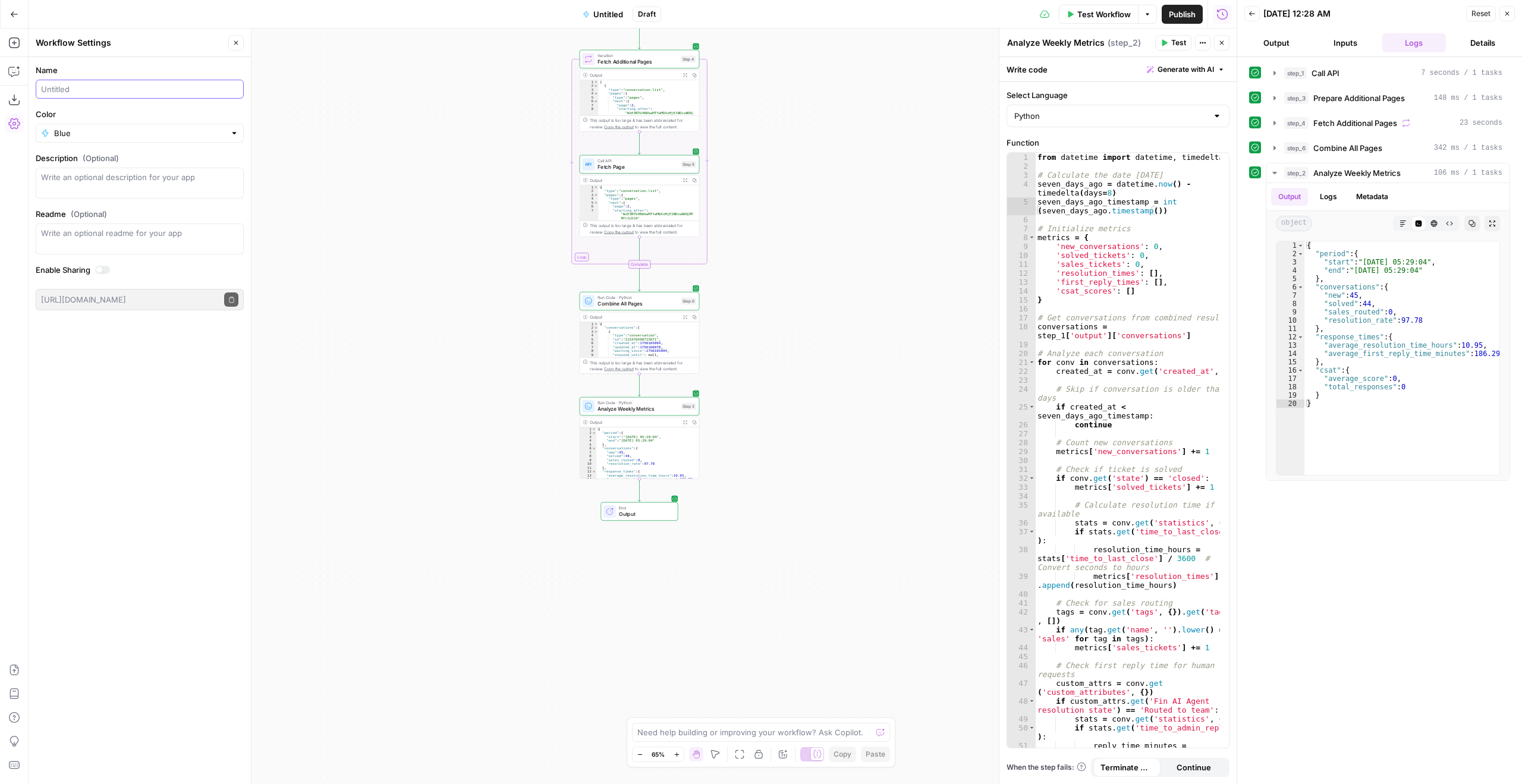
click at [85, 89] on input "Name" at bounding box center [140, 89] width 198 height 12
type input "Intercom to Slack"
click at [79, 142] on div "Blue" at bounding box center [140, 133] width 208 height 19
click at [78, 287] on button "Red" at bounding box center [140, 294] width 198 height 17
type input "Red"
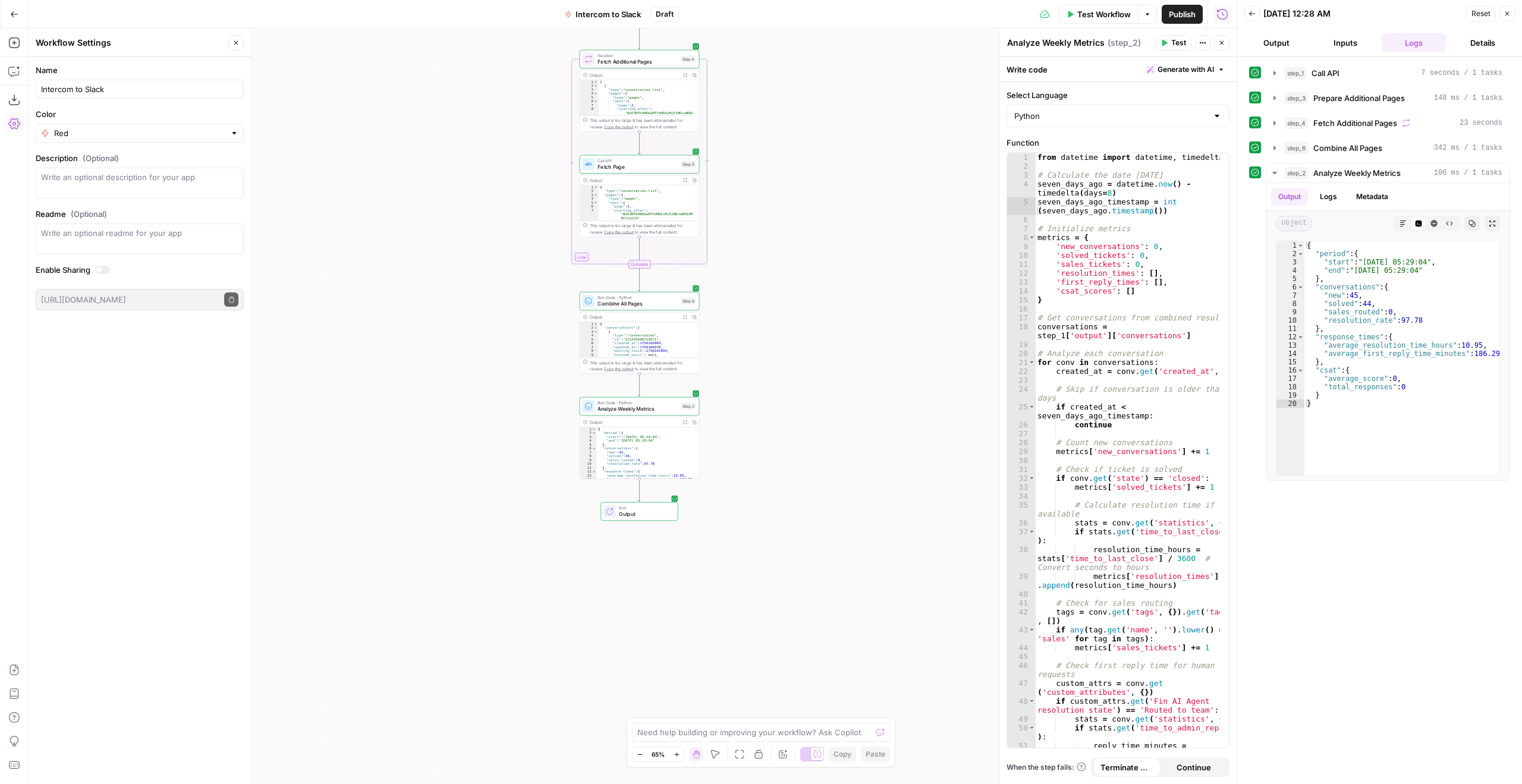
click at [169, 392] on div "Name Intercom to Slack Color Red Description (Optional) Readme (Optional) Write…" at bounding box center [139, 421] width 222 height 727
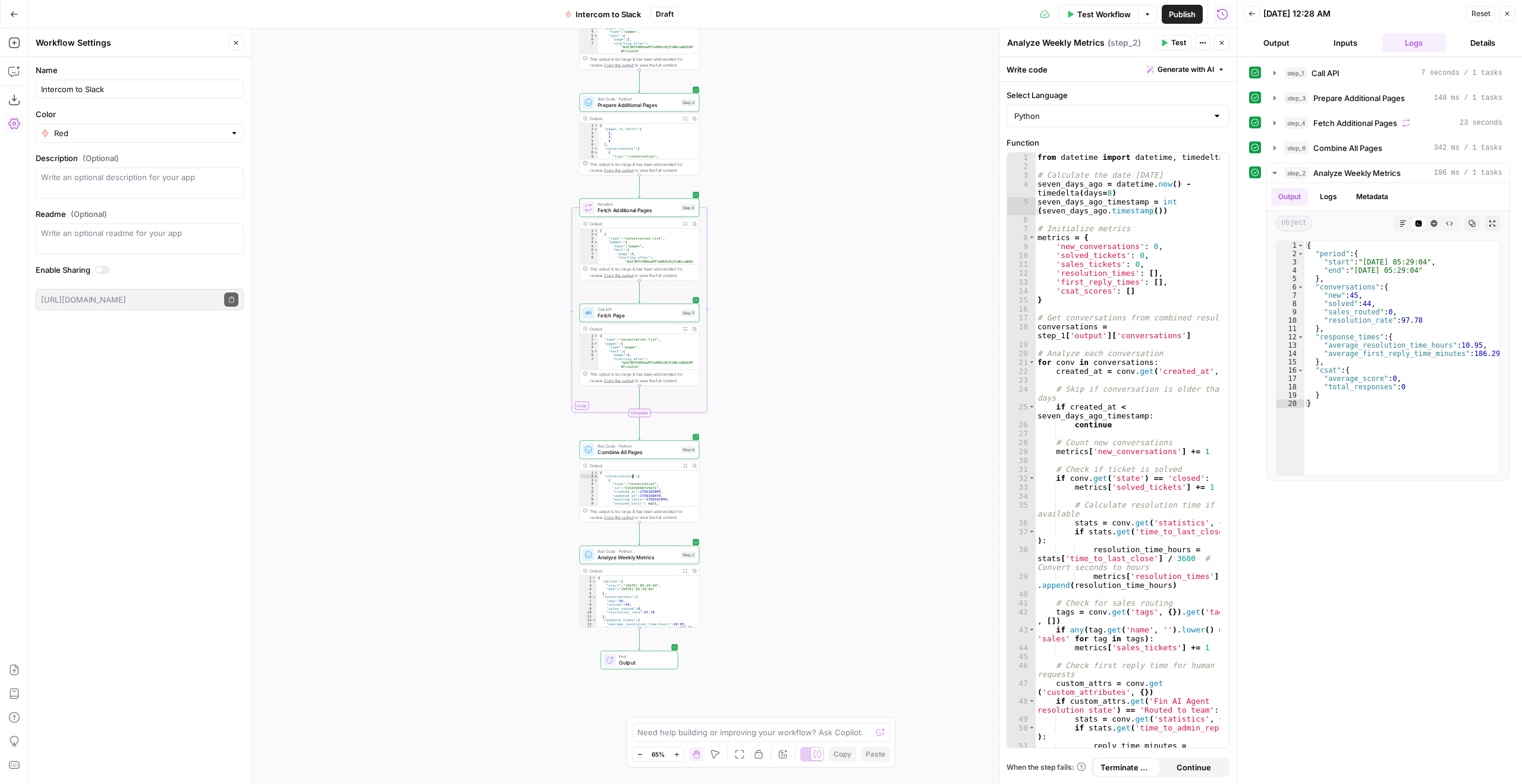
click at [651, 482] on div "{ "conversations" : [ { "type" : "conversation" , "id" : "215470498715671" , "c…" at bounding box center [646, 493] width 94 height 43
click at [650, 487] on div "{ "conversations" : [ { "type" : "conversation" , "id" : "215470498715671" , "c…" at bounding box center [646, 493] width 94 height 43
type textarea "*"
click at [694, 465] on icon "button" at bounding box center [694, 466] width 4 height 4
click at [697, 466] on button "Copy" at bounding box center [694, 465] width 9 height 9
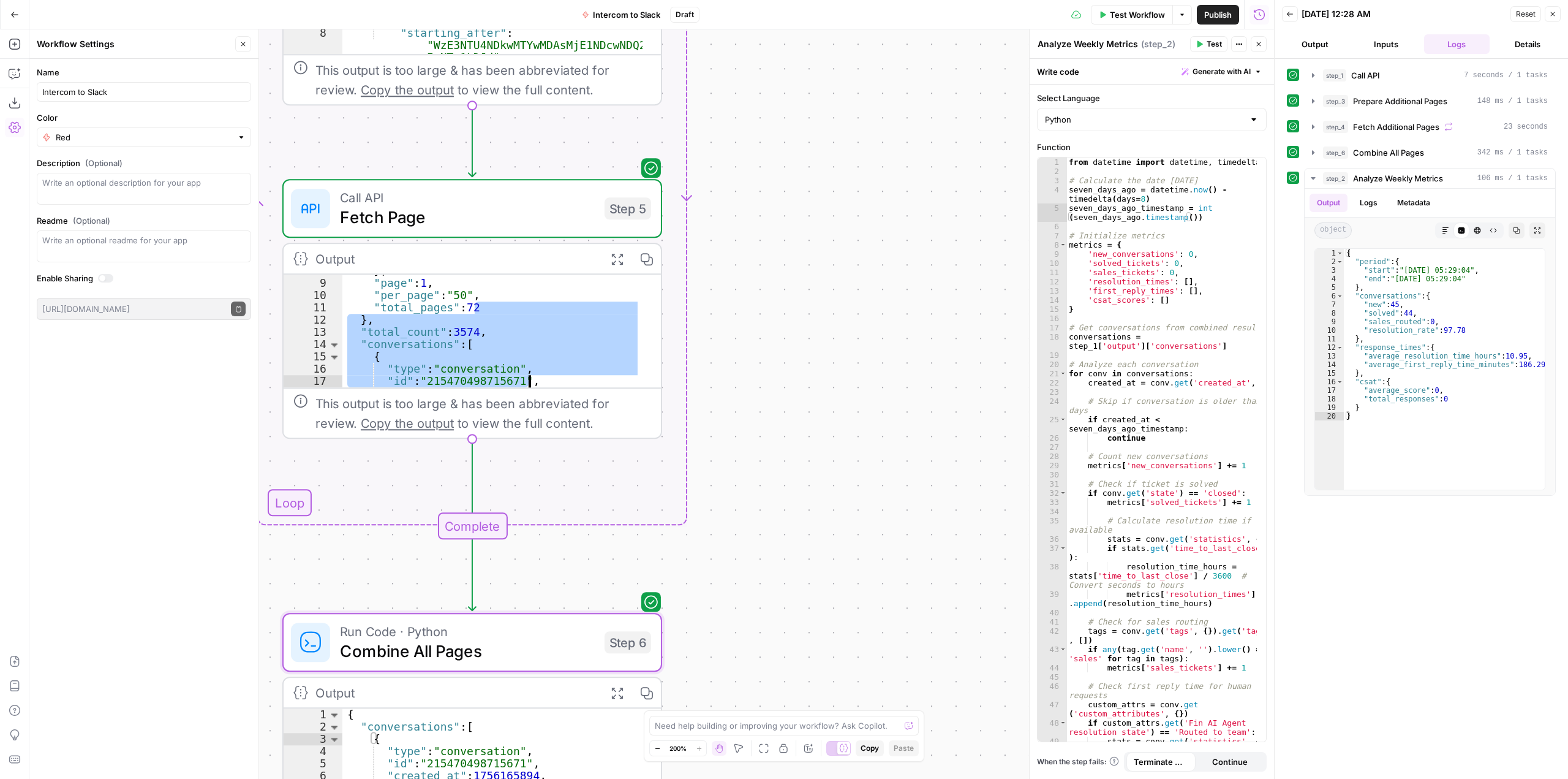
click at [589, 349] on div "} , "page" : 1 , "per_page" : "50" , "total_pages" : 72 } , "total_count" : 357…" at bounding box center [492, 333] width 300 height 137
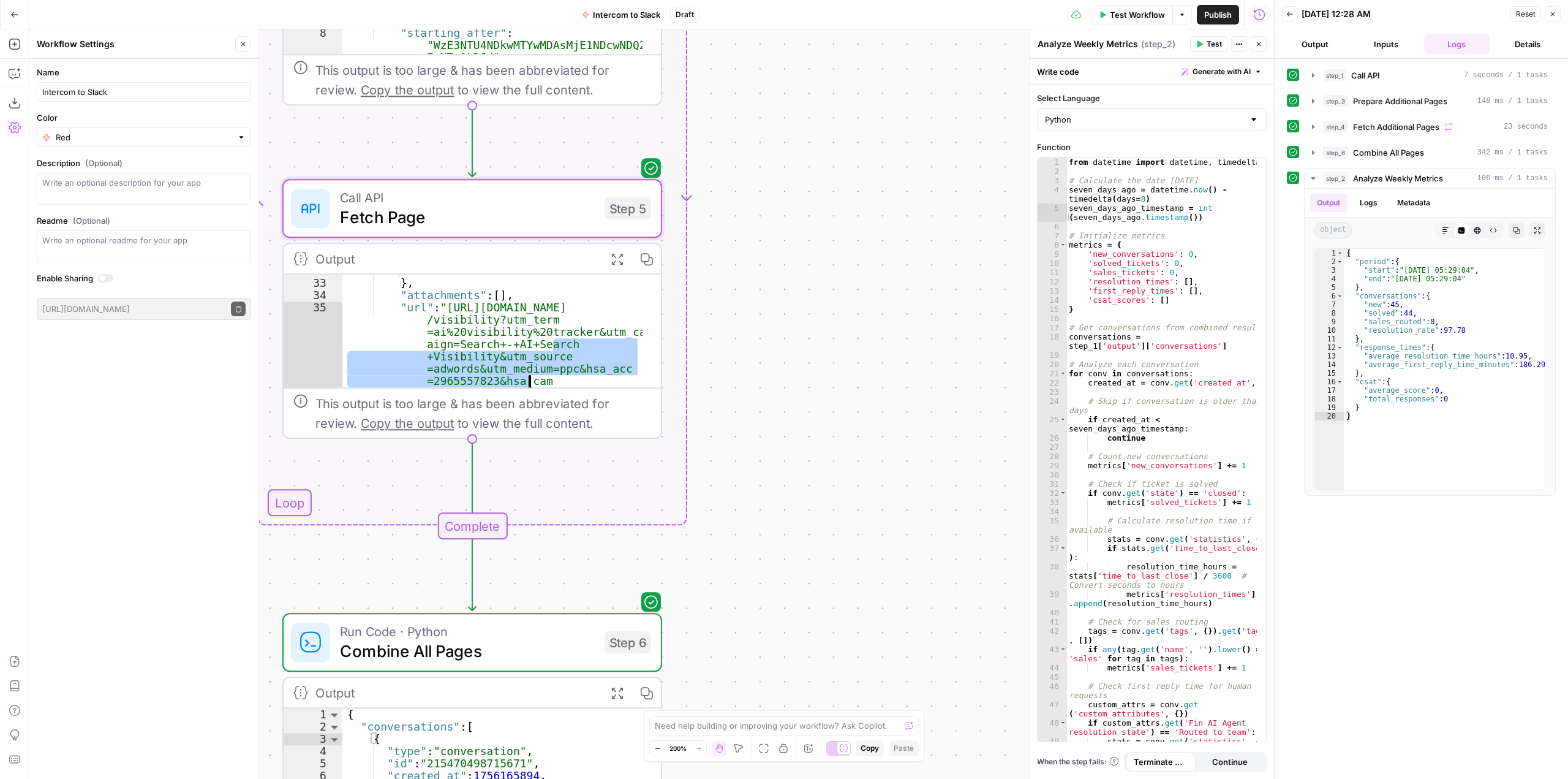
click at [589, 349] on div ""email" : "" } , "attachments" : [ ] , "url" : "https://www.airops.com /visibil…" at bounding box center [492, 449] width 300 height 370
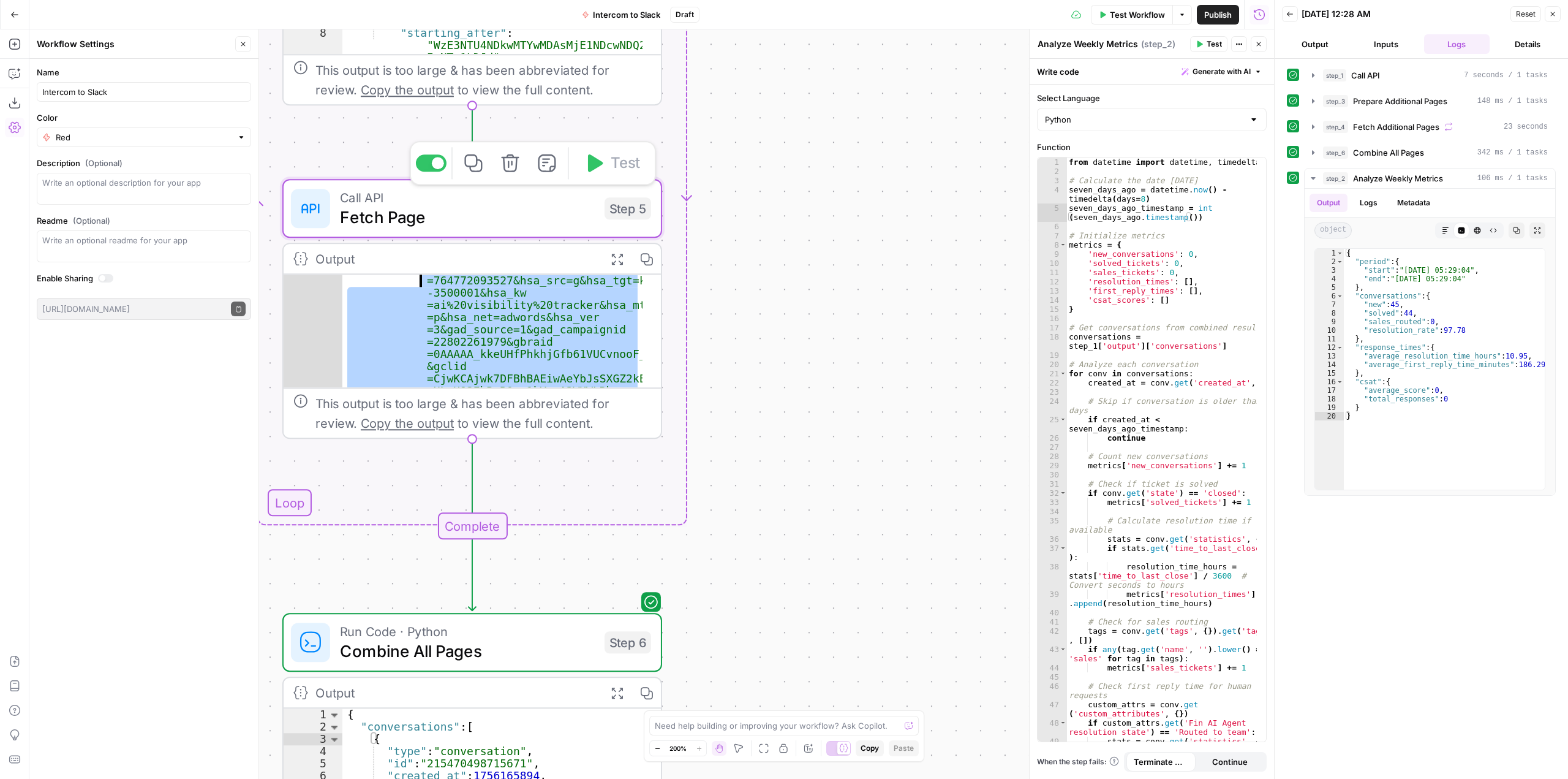
scroll to position [0, 0]
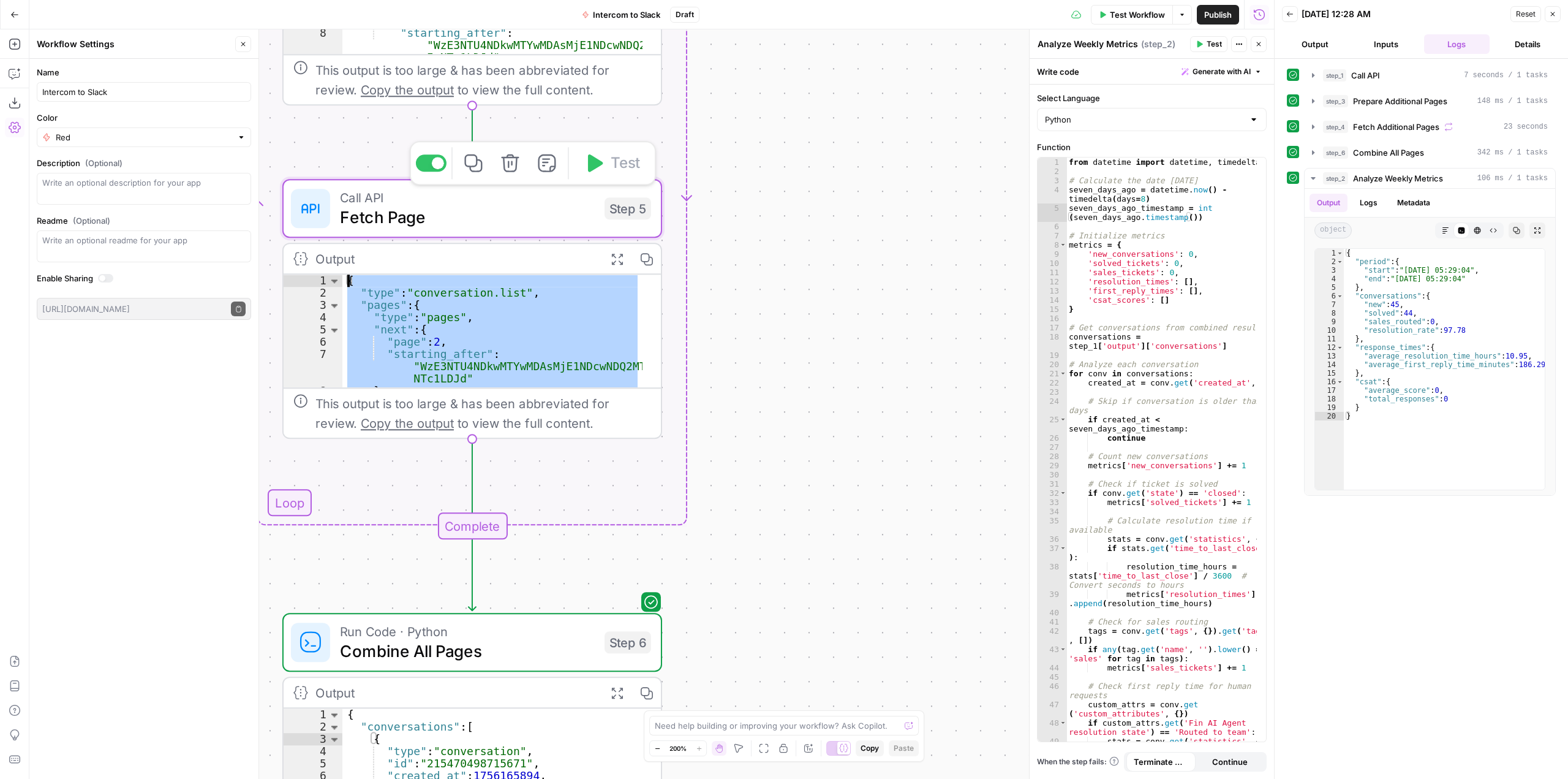
drag, startPoint x: 365, startPoint y: 380, endPoint x: 345, endPoint y: 233, distance: 148.4
click at [345, 233] on div "**********" at bounding box center [472, 309] width 380 height 260
drag, startPoint x: 478, startPoint y: 317, endPoint x: 437, endPoint y: 355, distance: 55.9
click at [437, 355] on div "{ "type" : "conversation.list" , "pages" : { "type" : "pages" , "next" : { "pag…" at bounding box center [492, 331] width 300 height 113
drag, startPoint x: 375, startPoint y: 335, endPoint x: 341, endPoint y: 273, distance: 70.7
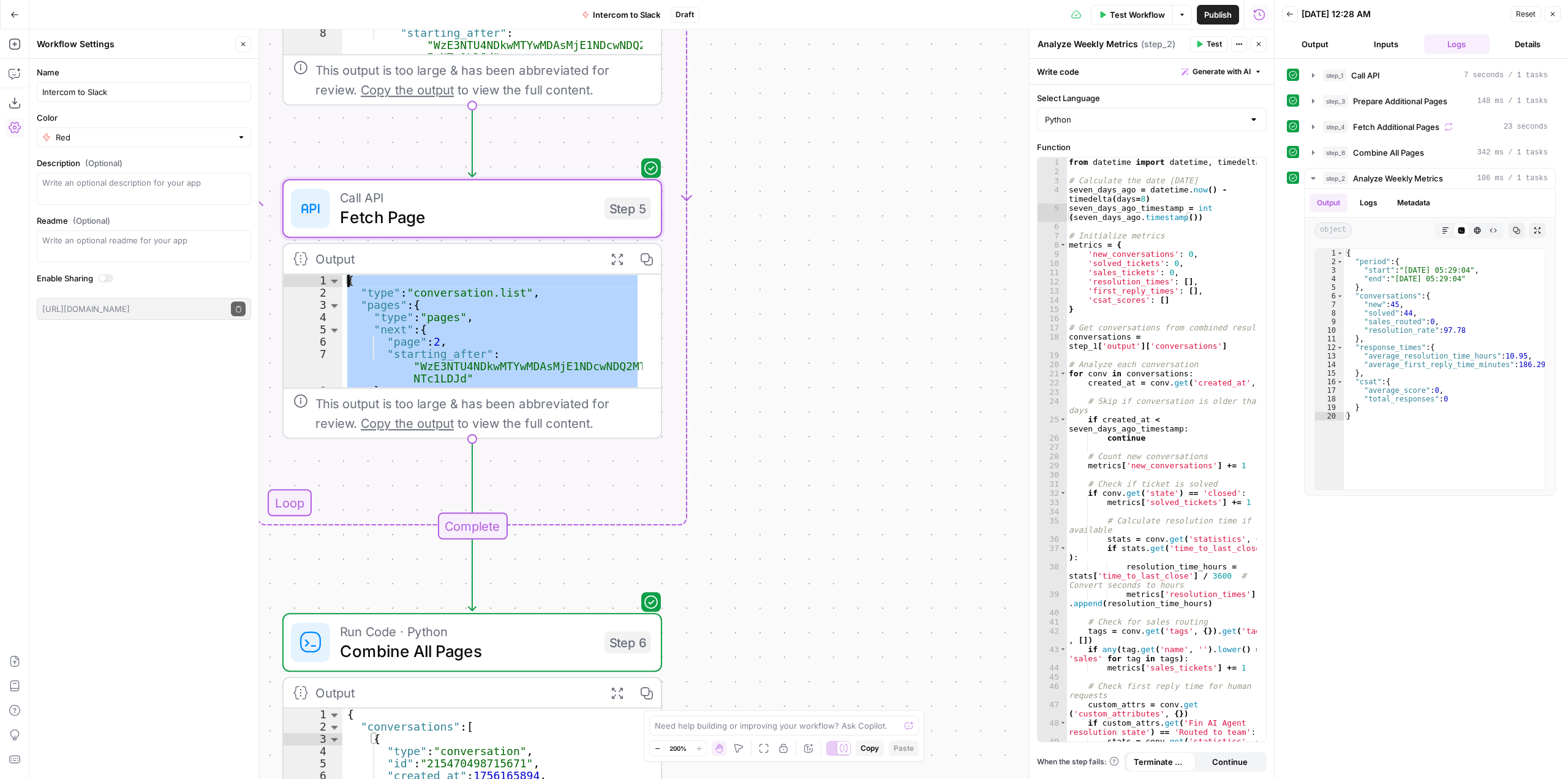
click at [341, 273] on div "Output Expand Output Copy ** 1 2 3 4 5 6 7 8 9 { "type" : "conversation.list" ,…" at bounding box center [472, 340] width 380 height 196
drag, startPoint x: 524, startPoint y: 331, endPoint x: 467, endPoint y: 309, distance: 61.1
click at [523, 331] on div "{ "type" : "conversation.list" , "pages" : { "type" : "pages" , "next" : { "pag…" at bounding box center [492, 331] width 300 height 113
drag, startPoint x: 385, startPoint y: 385, endPoint x: 340, endPoint y: 276, distance: 117.9
click at [340, 276] on div "** 1 2 3 4 5 6 7 8 9 { "type" : "conversation.list" , "pages" : { "type" : "pag…" at bounding box center [472, 331] width 378 height 113
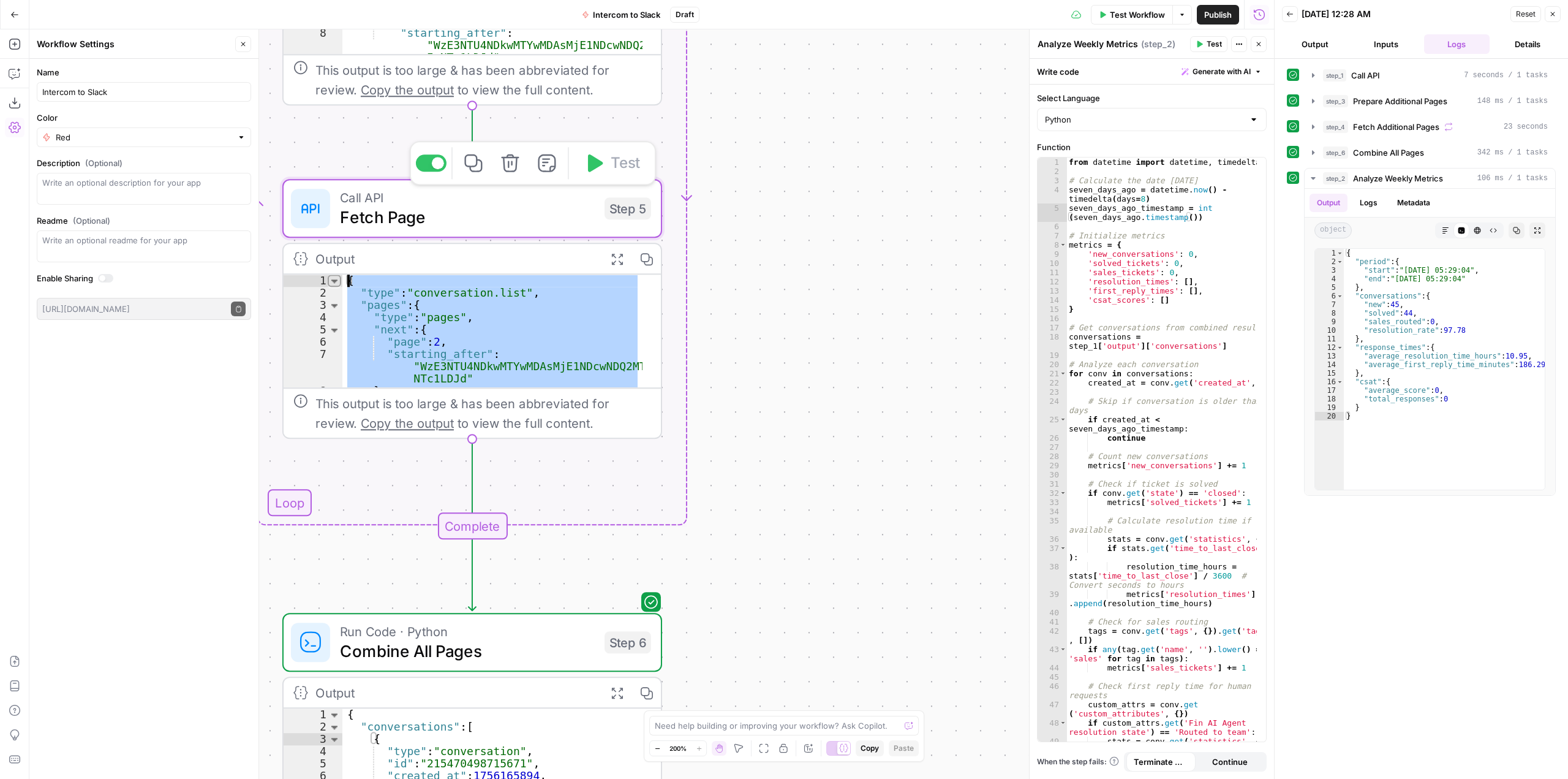
type textarea "**********"
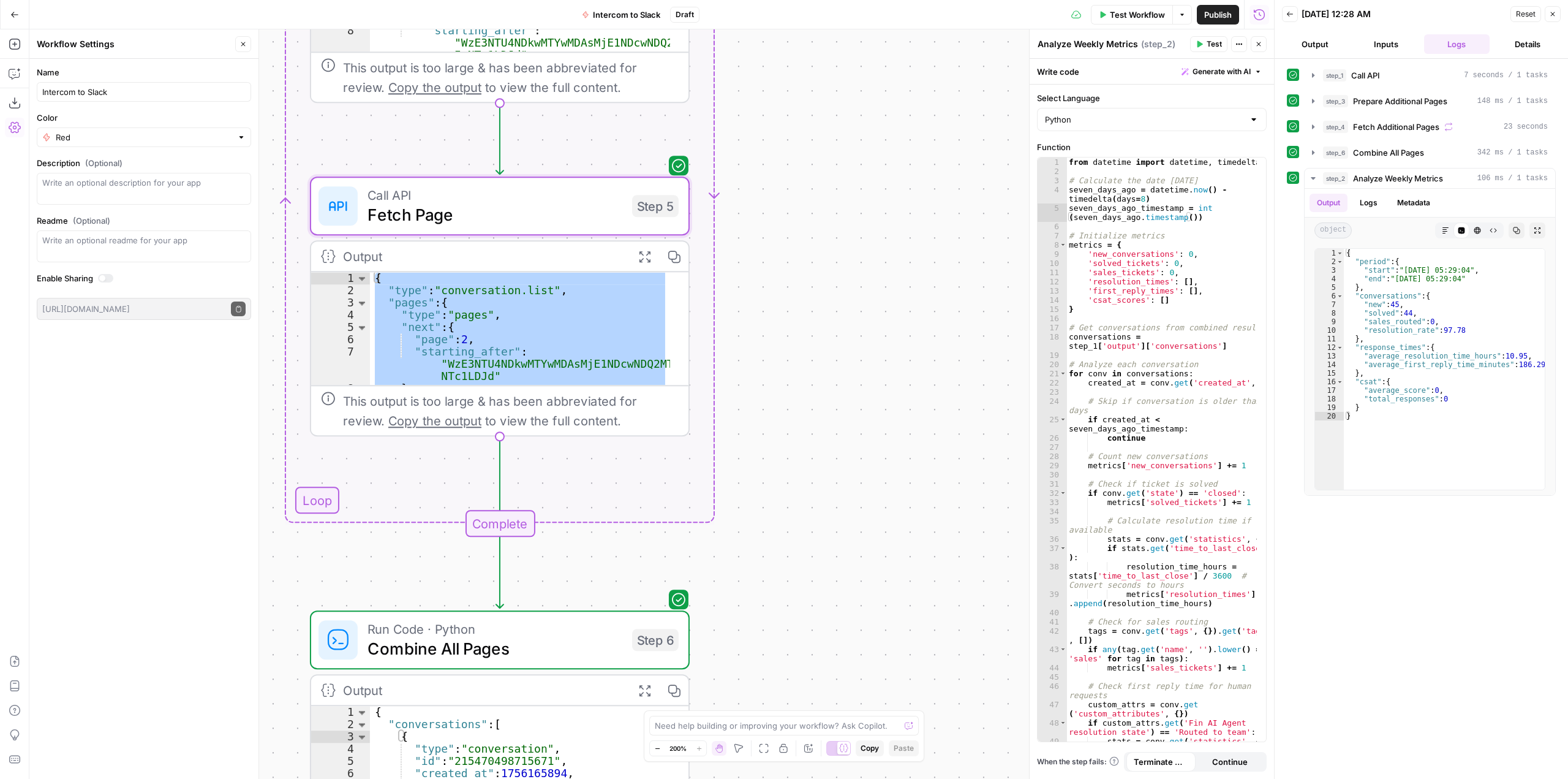
drag, startPoint x: 793, startPoint y: 397, endPoint x: 1068, endPoint y: 384, distance: 275.3
click at [1068, 384] on body "AirOps Growth New Home Browse Your Data Usage Settings Recent Grids Webinar Wor…" at bounding box center [784, 389] width 1568 height 779
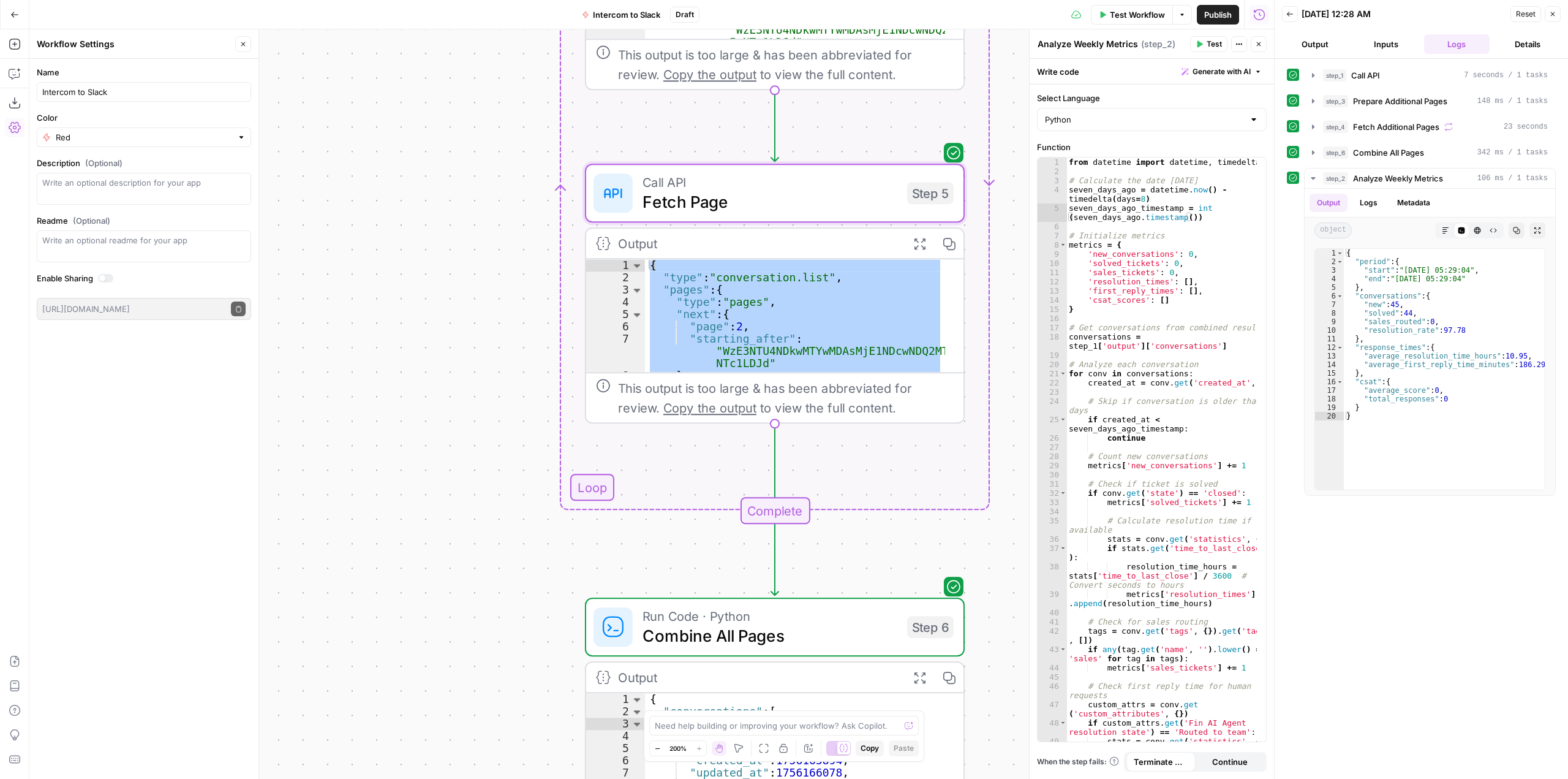
drag, startPoint x: 812, startPoint y: 409, endPoint x: 663, endPoint y: 406, distance: 149.0
click at [663, 406] on div "This output is too large & has been abbreviated for review. Copy the output to …" at bounding box center [786, 398] width 336 height 39
click at [17, 80] on button "Copilot" at bounding box center [15, 73] width 20 height 20
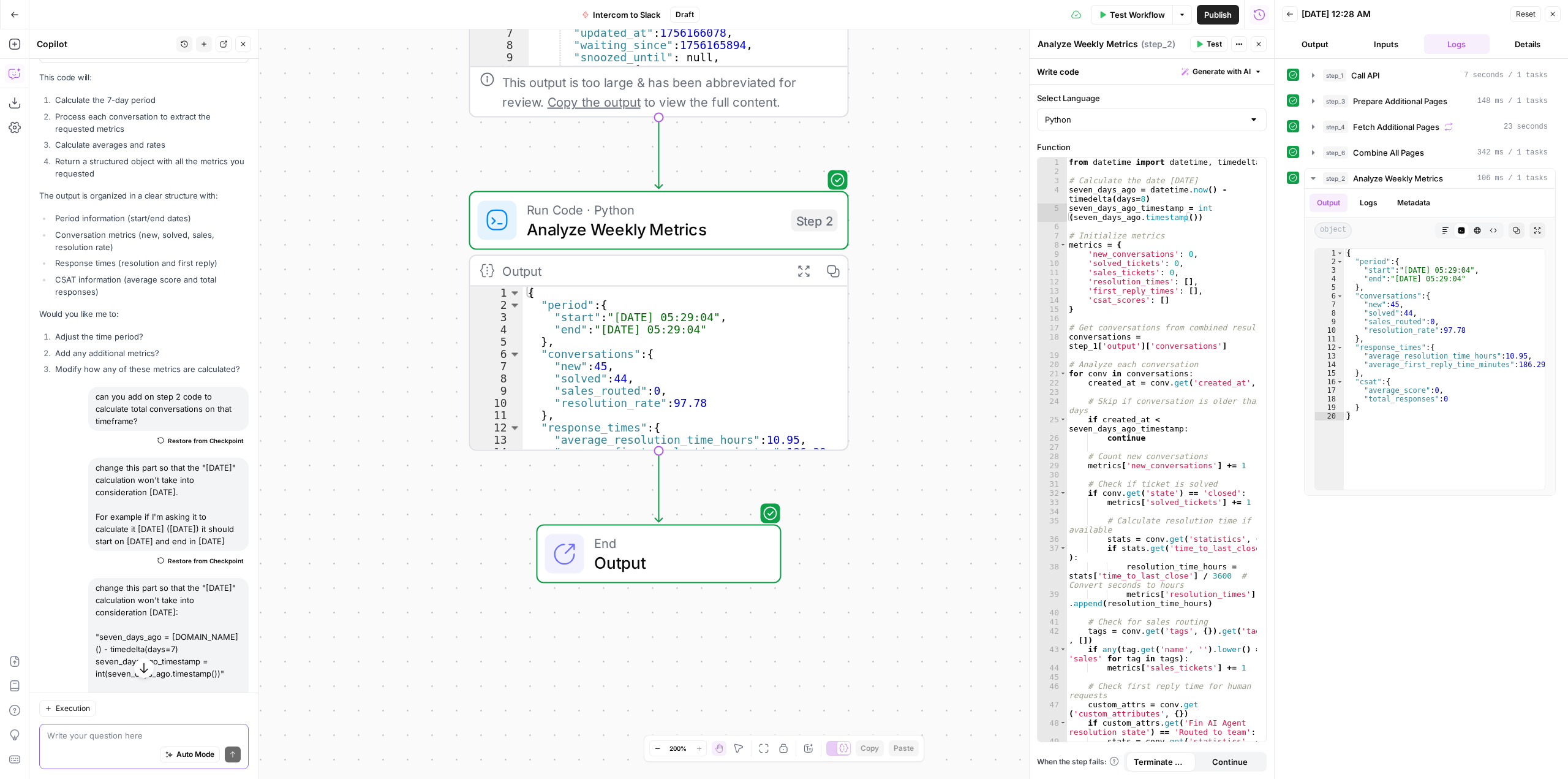
scroll to position [7816, 0]
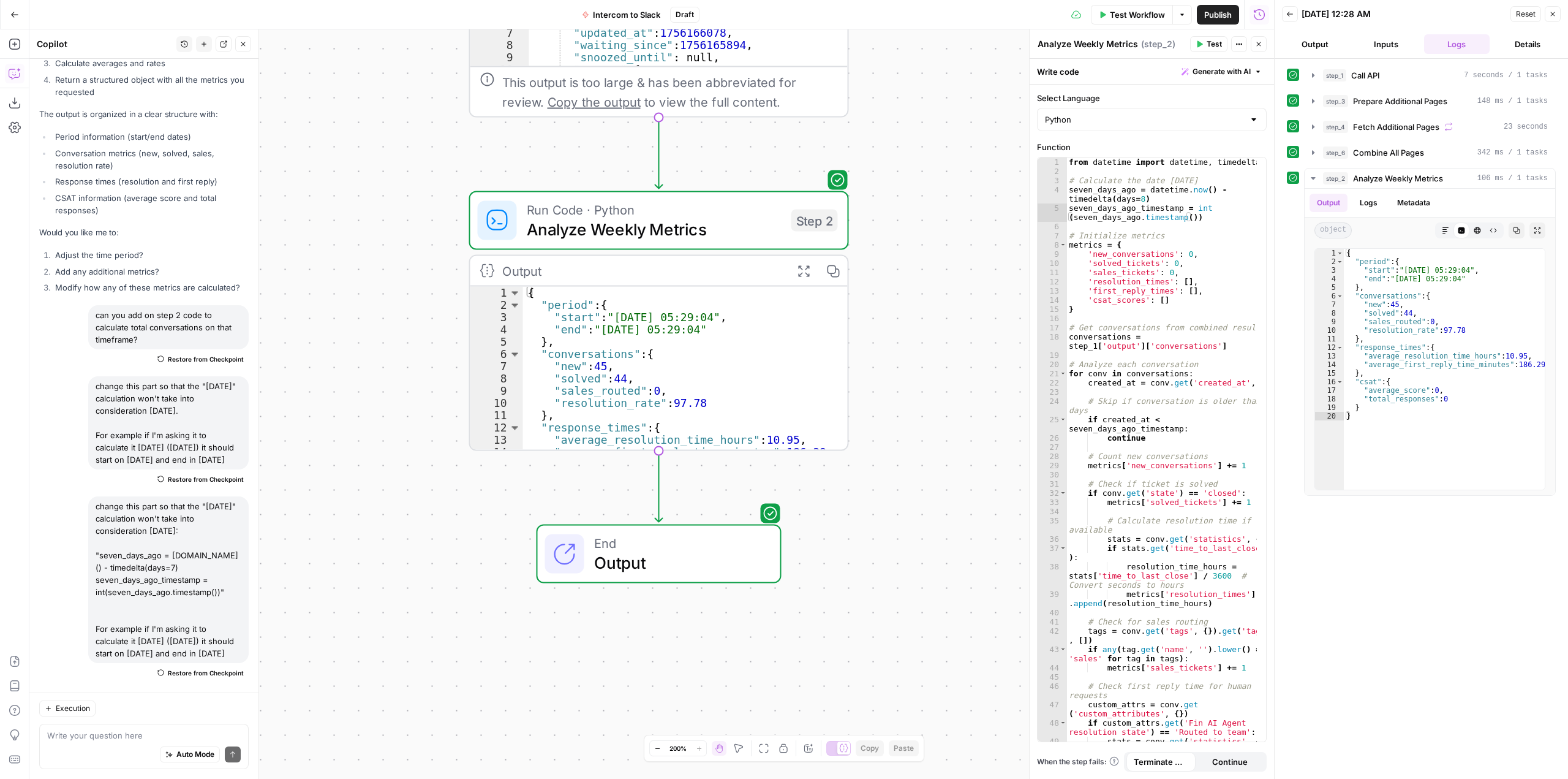
click at [1200, 512] on div "from datetime import datetime , timedelta # Calculate the date 7 days ago seven…" at bounding box center [1162, 463] width 190 height 611
type textarea "**********"
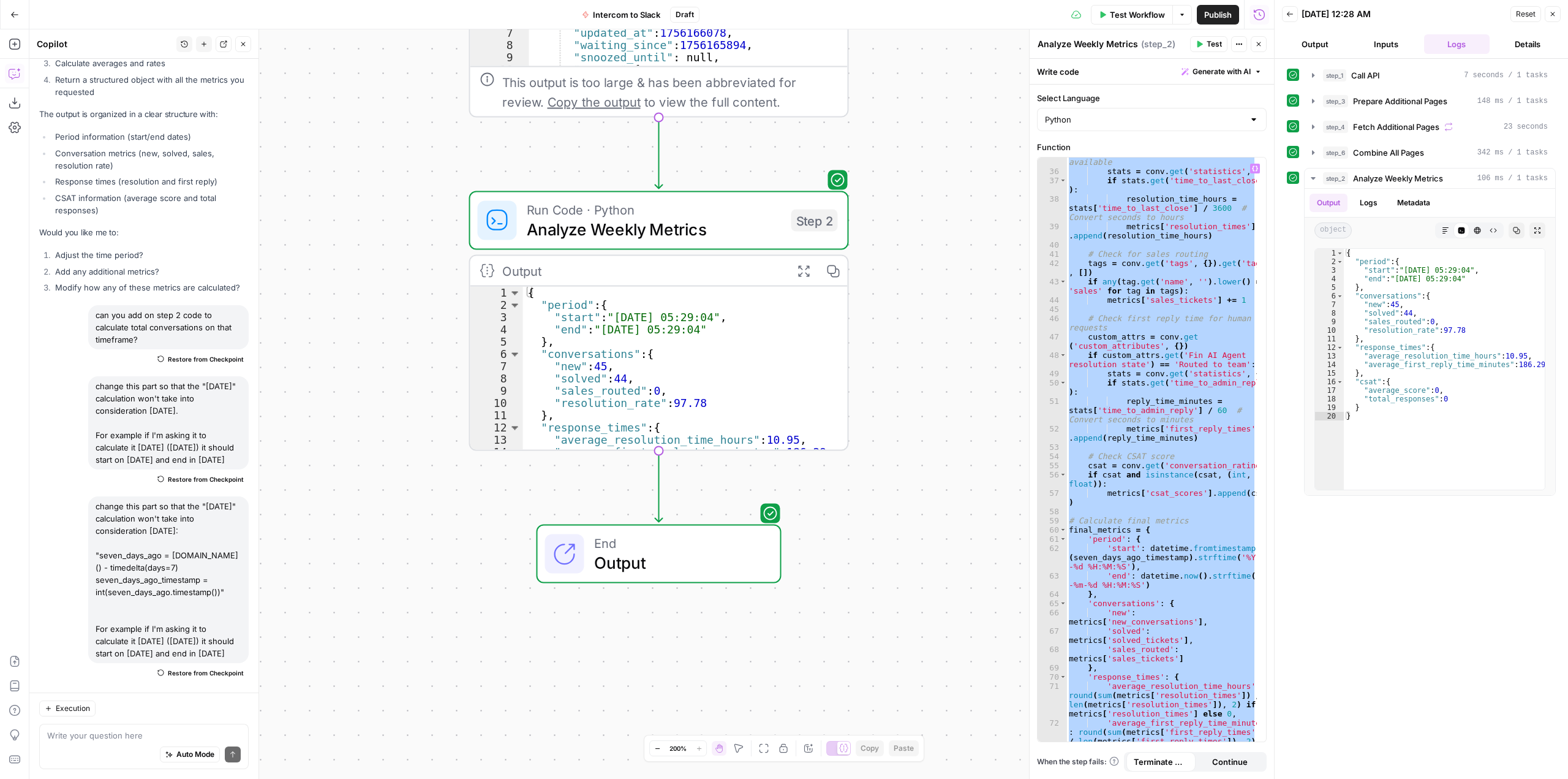
scroll to position [547, 0]
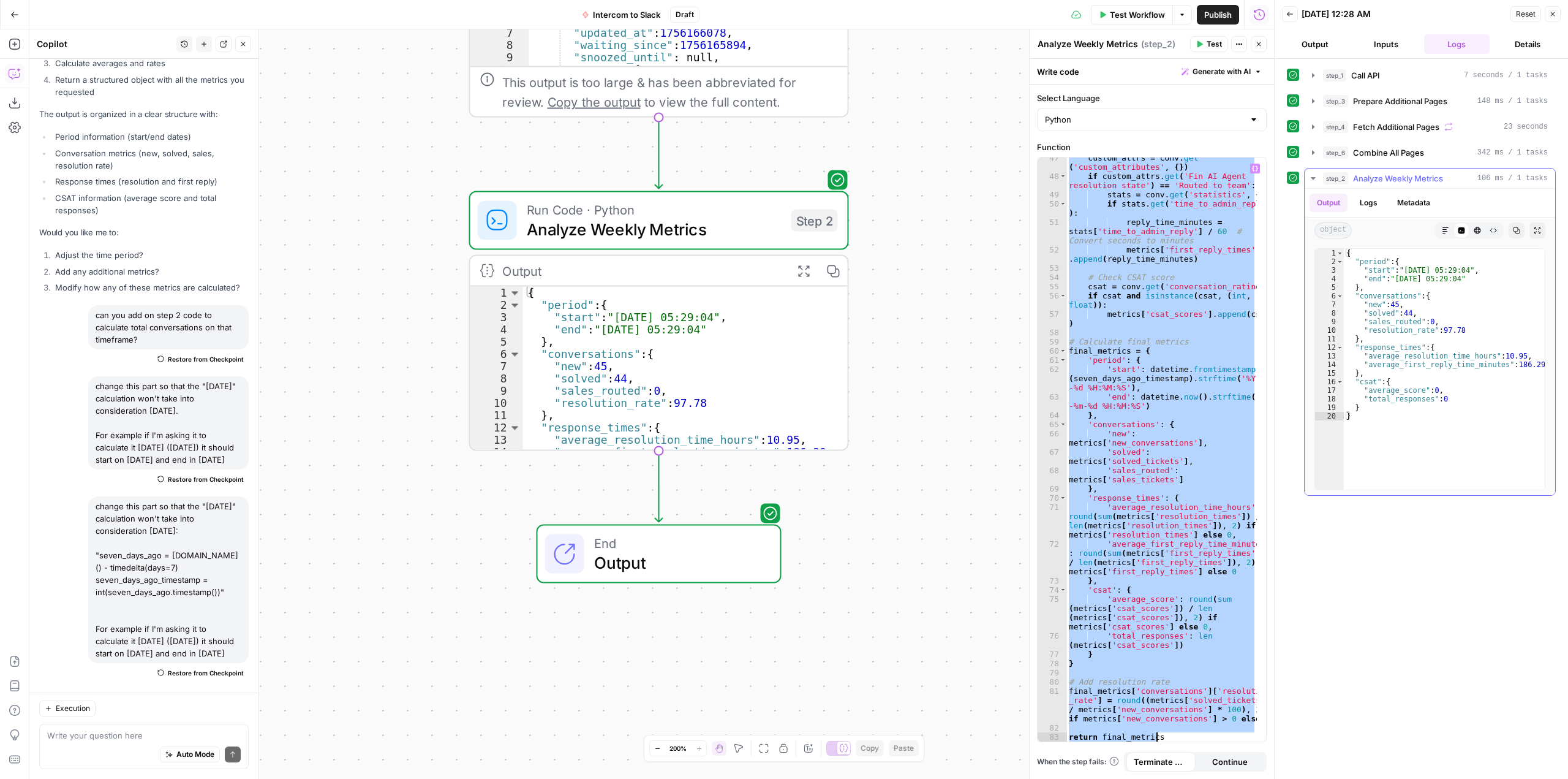
click at [1478, 430] on div "{ "period" : { "start" : "2025-08-19 05:29:04" , "end" : "2025-08-26 05:29:04" …" at bounding box center [1444, 378] width 201 height 258
type textarea "* *"
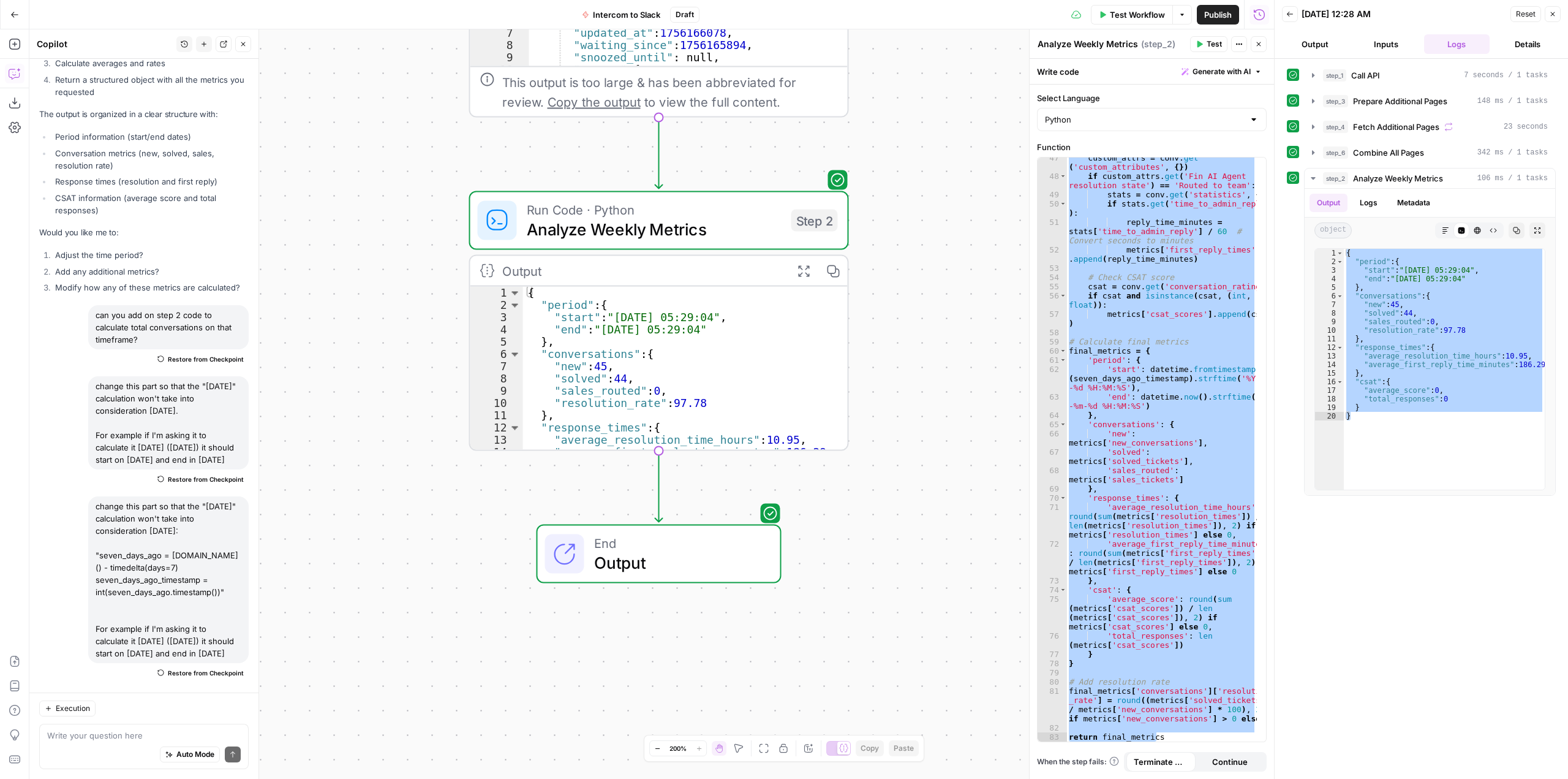
click at [12, 13] on icon "button" at bounding box center [15, 15] width 9 height 9
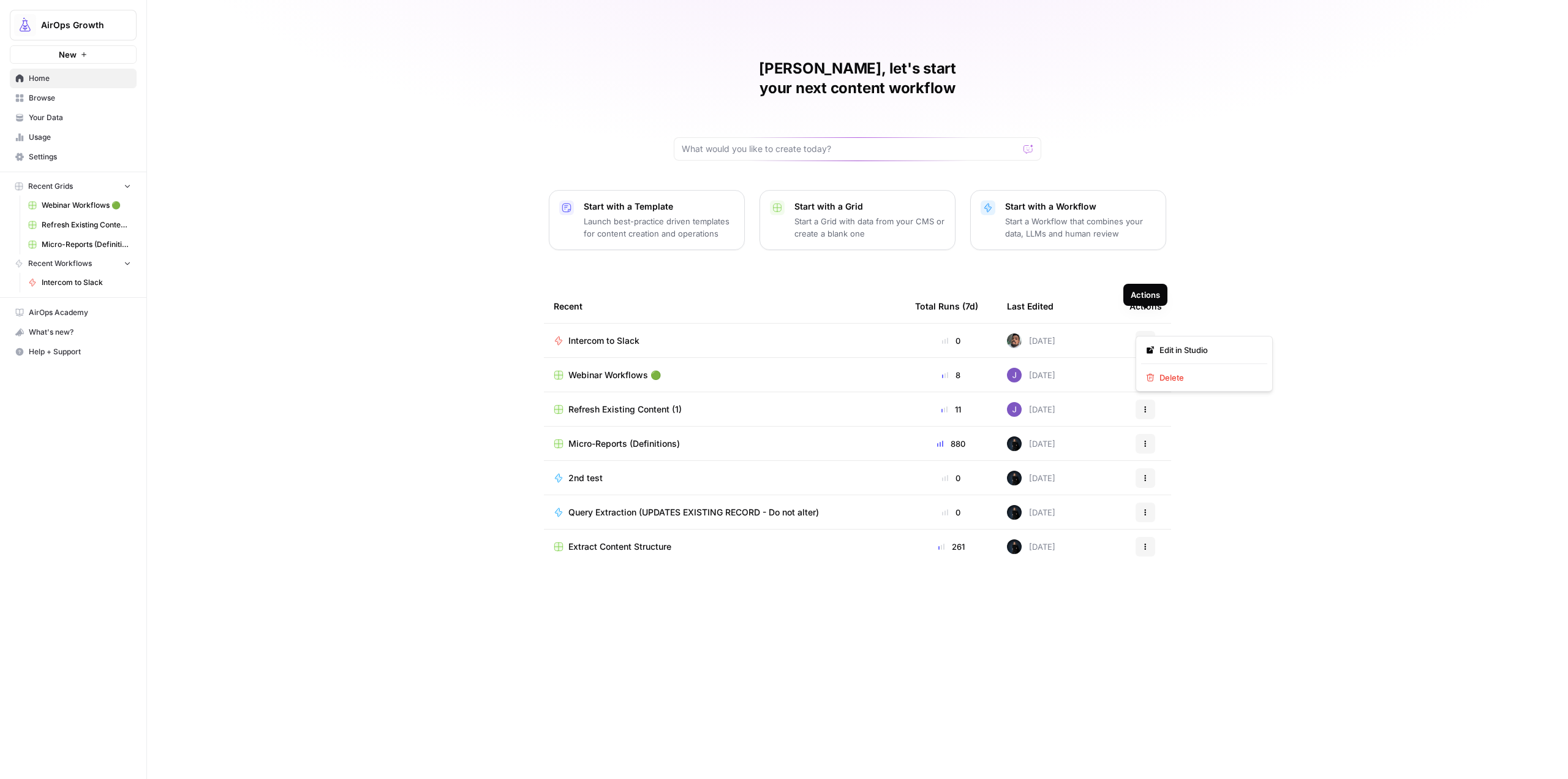
click at [1147, 337] on icon "button" at bounding box center [1145, 341] width 8 height 8
click at [1279, 303] on div "Manuel, let's start your next content workflow Start with a Template Launch bes…" at bounding box center [858, 389] width 1421 height 779
click at [664, 335] on div "Intercom to Slack" at bounding box center [725, 340] width 342 height 12
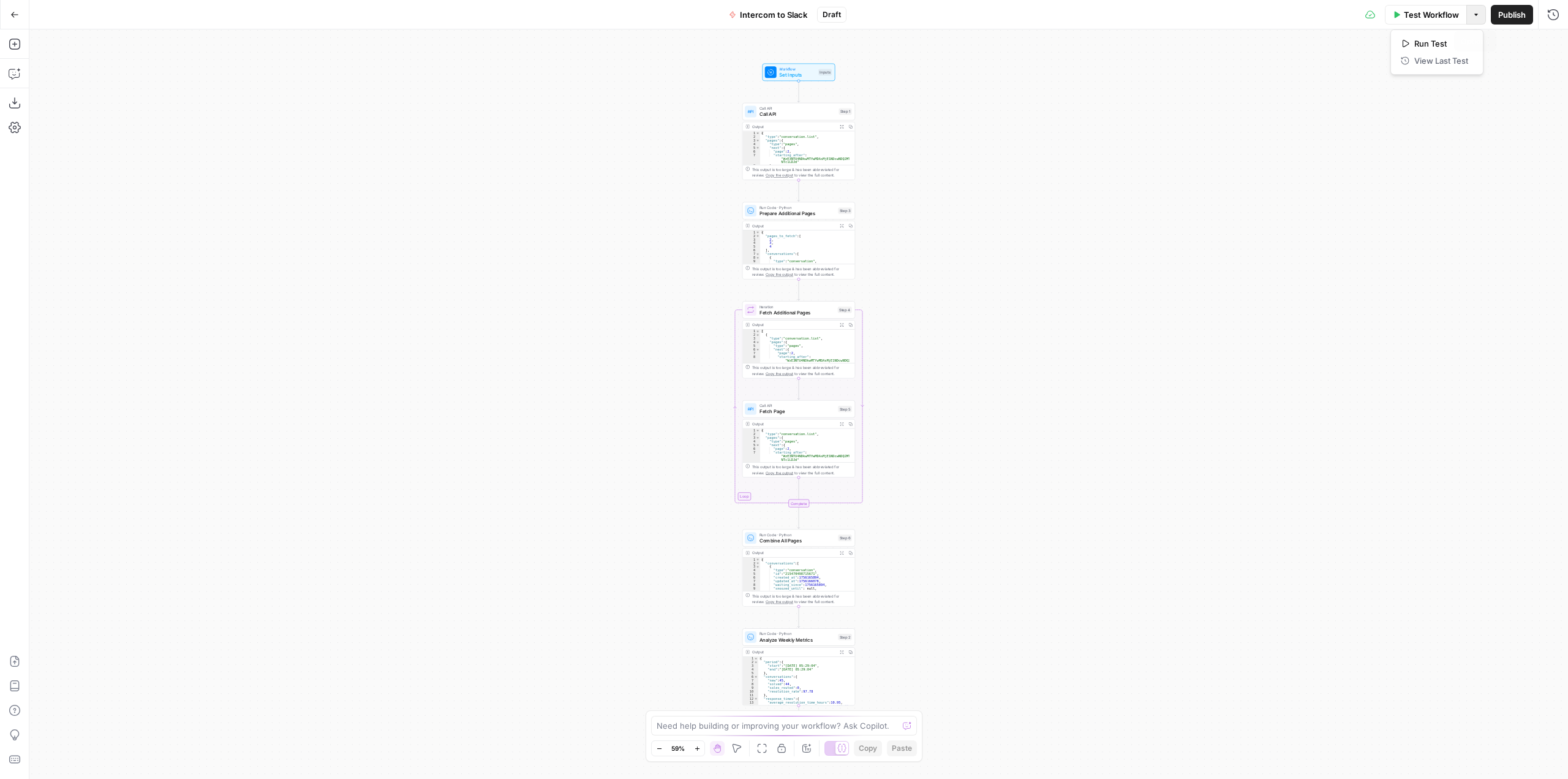
click at [1472, 9] on button "Options" at bounding box center [1476, 15] width 20 height 20
click at [1302, 114] on div "Workflow Set Inputs Inputs Call API Call API Step 1 Output Expand Output Copy 1…" at bounding box center [798, 404] width 1539 height 750
click at [14, 128] on icon "button" at bounding box center [15, 127] width 12 height 12
click at [410, 104] on div "Workflow Set Inputs Inputs Call API Call API Step 1 Output Expand Output Copy 1…" at bounding box center [798, 404] width 1539 height 750
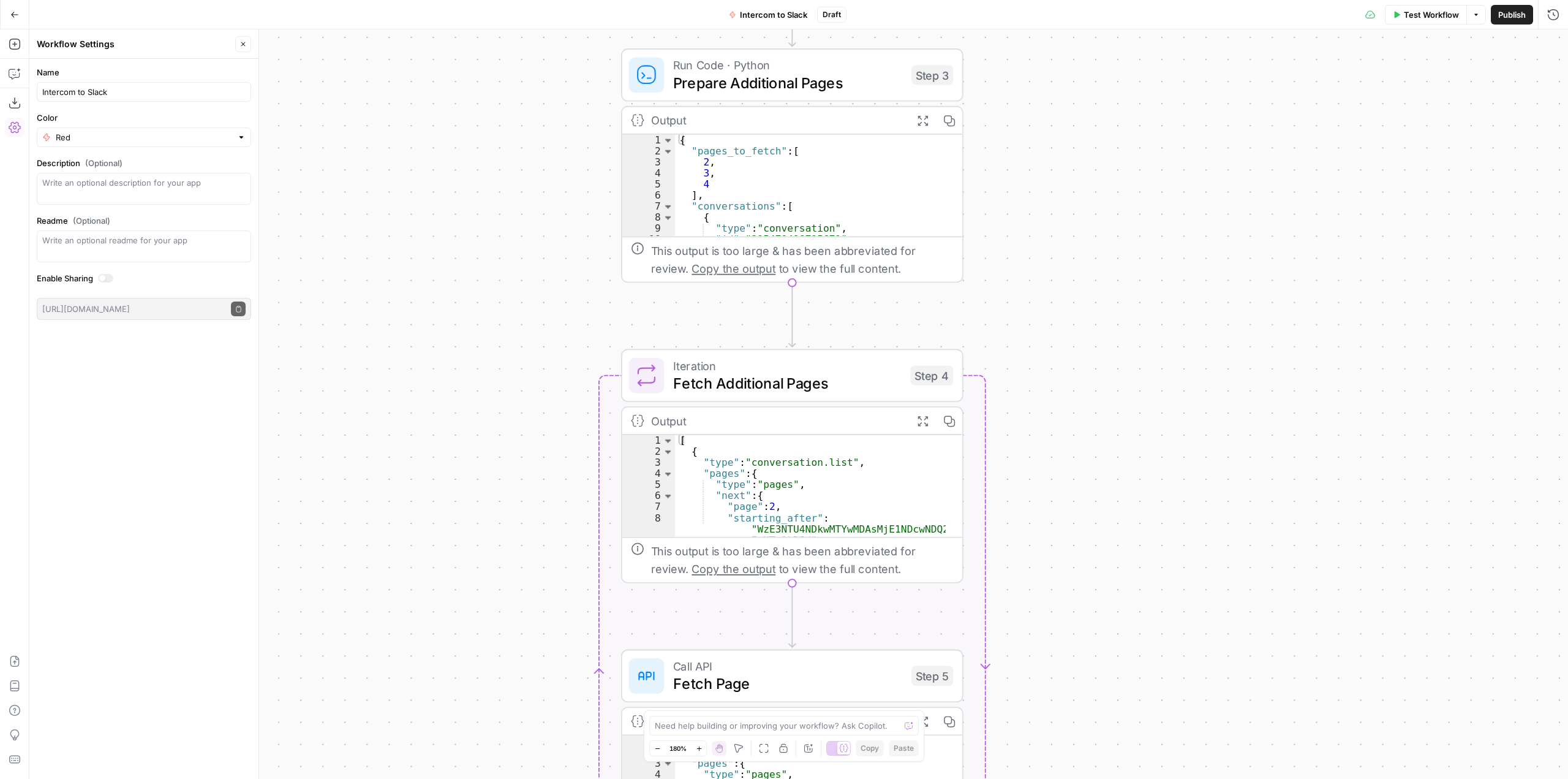
drag, startPoint x: 933, startPoint y: 385, endPoint x: 1151, endPoint y: 549, distance: 272.8
click at [1151, 549] on div "Workflow Set Inputs Inputs Call API Call API Step 1 Output Expand Output Copy 1…" at bounding box center [798, 404] width 1539 height 750
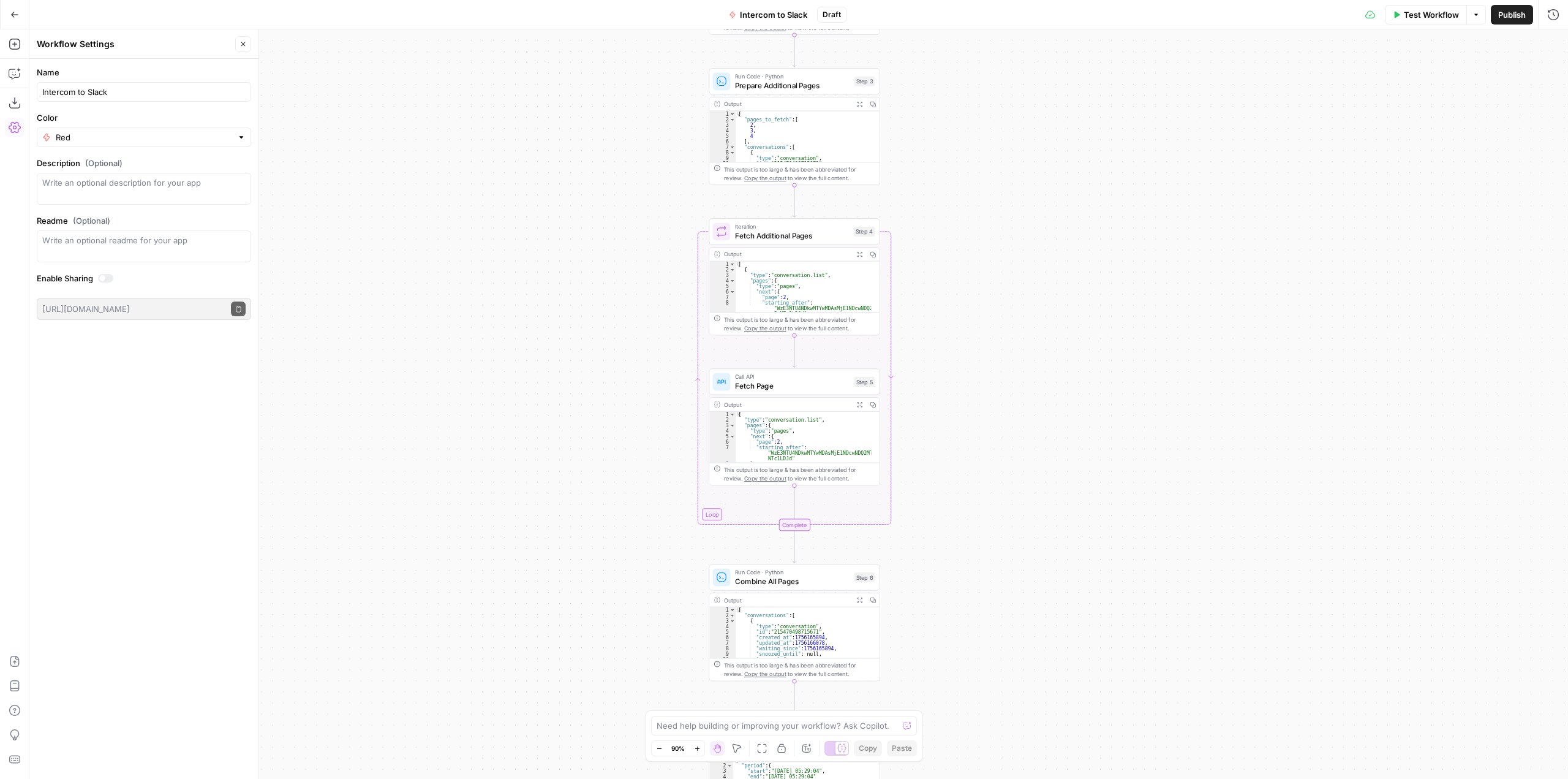
drag, startPoint x: 1179, startPoint y: 402, endPoint x: 1018, endPoint y: 275, distance: 205.1
click at [1018, 275] on div "Workflow Set Inputs Inputs Call API Call API Step 1 Output Expand Output Copy 1…" at bounding box center [798, 404] width 1539 height 750
click at [830, 79] on span "Run Code · Python" at bounding box center [792, 76] width 115 height 9
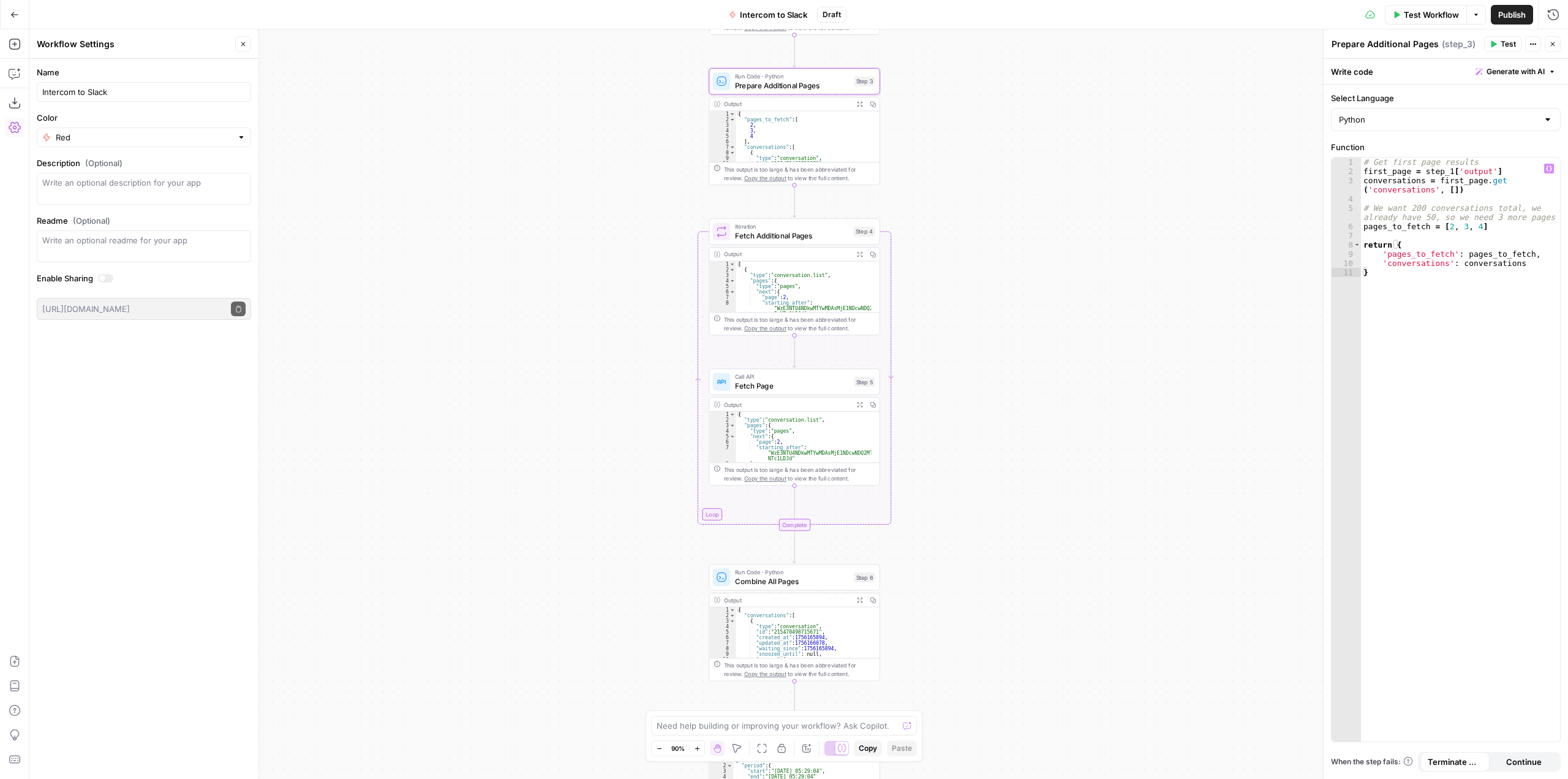
click at [1439, 290] on div "# Get first page results first_page = step_1 [ 'output' ] conversations = first…" at bounding box center [1461, 458] width 199 height 603
type textarea "**********"
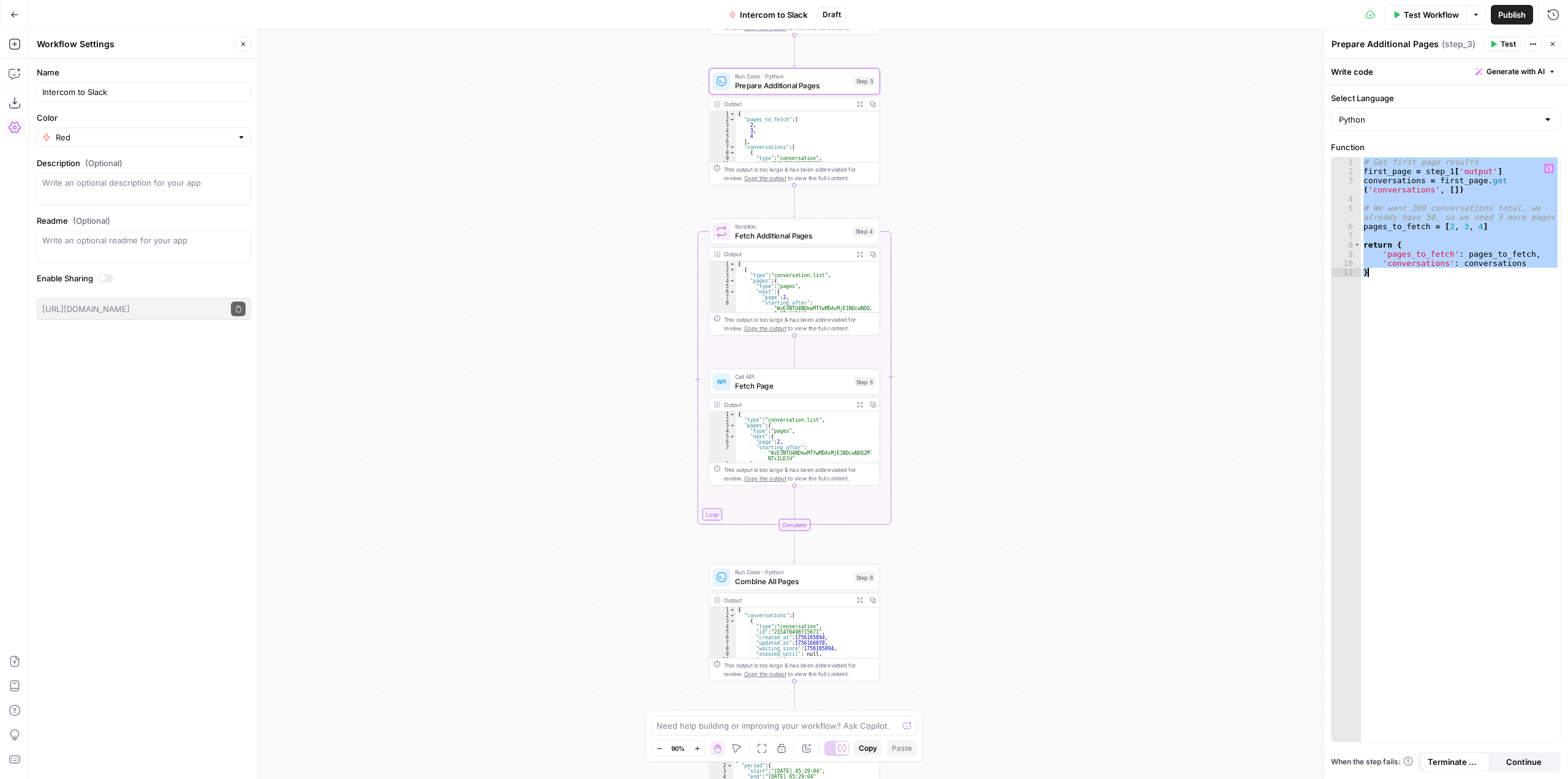
click at [814, 235] on span "Fetch Additional Pages" at bounding box center [792, 235] width 115 height 11
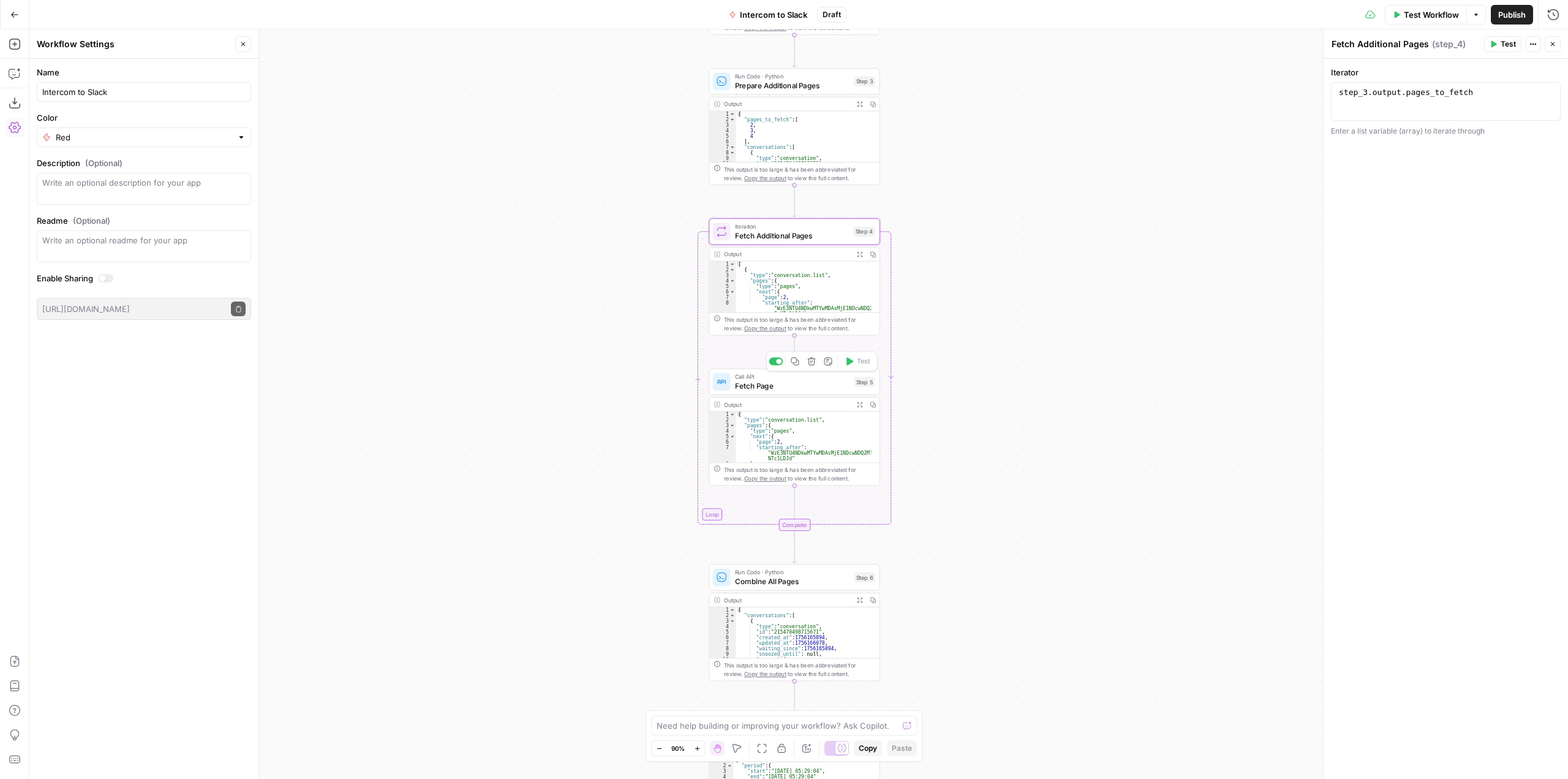
click at [796, 389] on span "Fetch Page" at bounding box center [792, 385] width 115 height 11
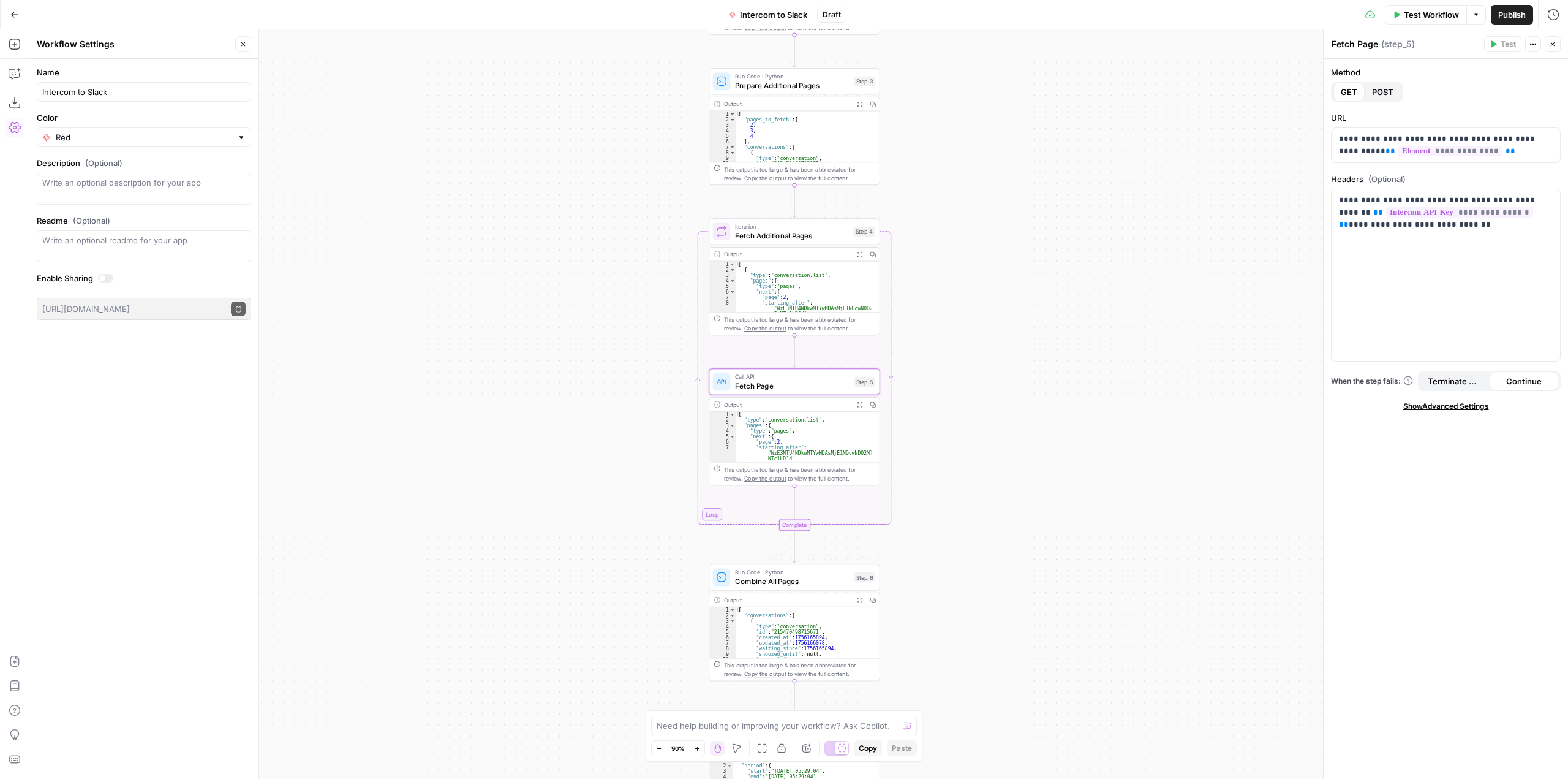
click at [802, 578] on span "Combine All Pages" at bounding box center [792, 580] width 115 height 11
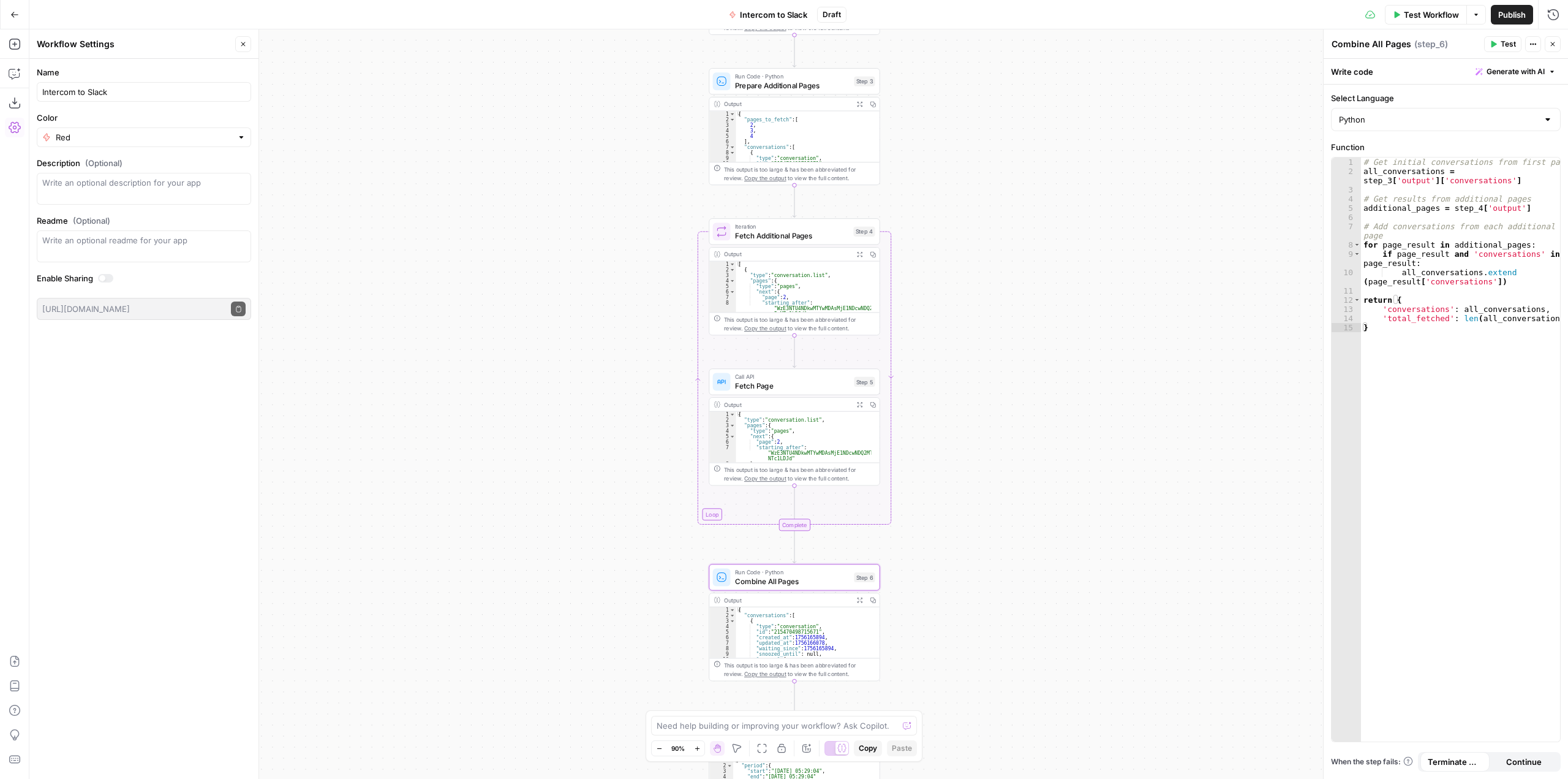
click at [1451, 345] on div "# Get initial conversations from first page all_conversations = step_3 [ 'outpu…" at bounding box center [1461, 458] width 199 height 603
type textarea "**********"
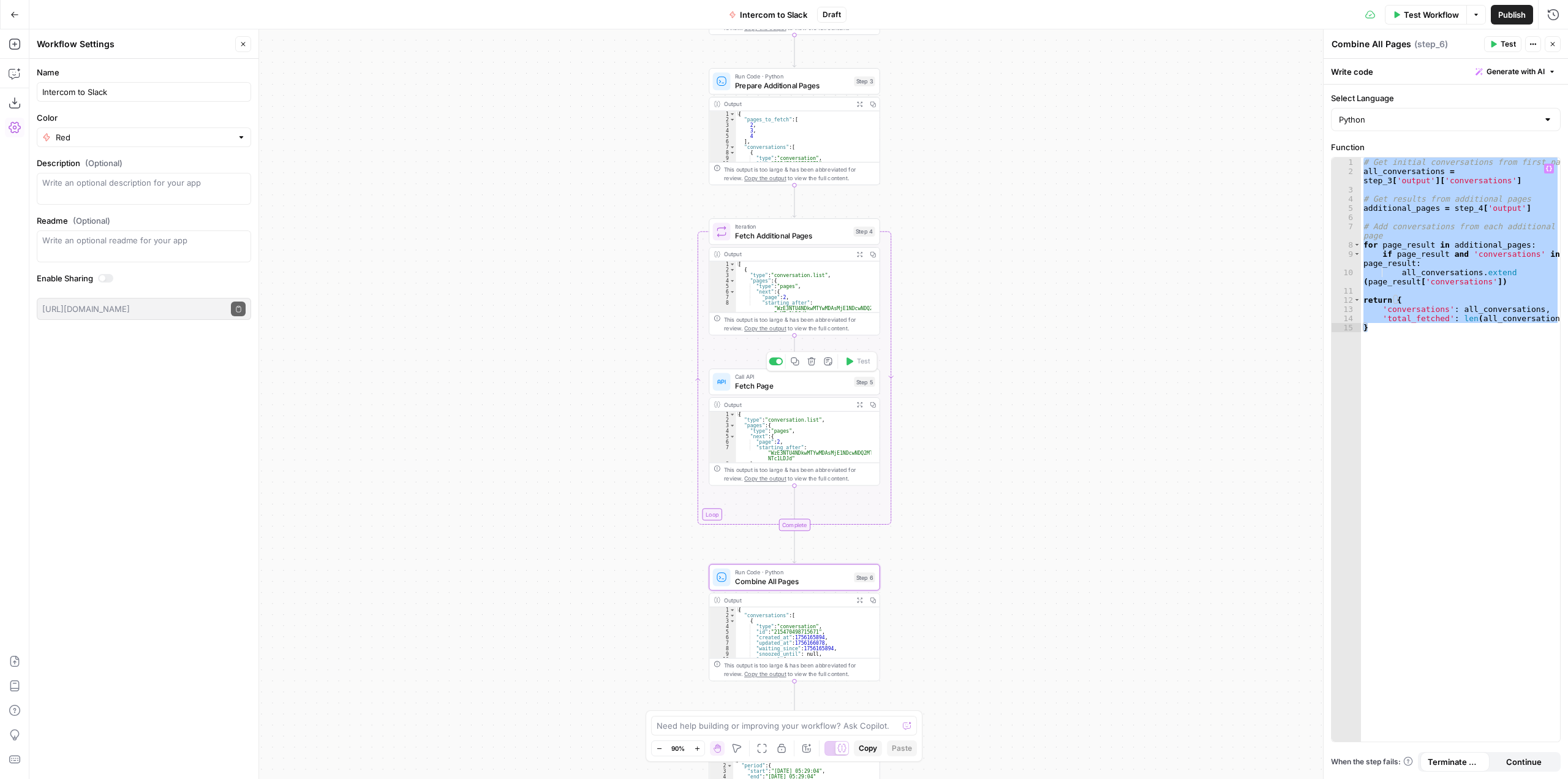
click at [805, 392] on div "Call API Fetch Page Step 5 Copy step Delete step Add Note Test" at bounding box center [794, 382] width 171 height 27
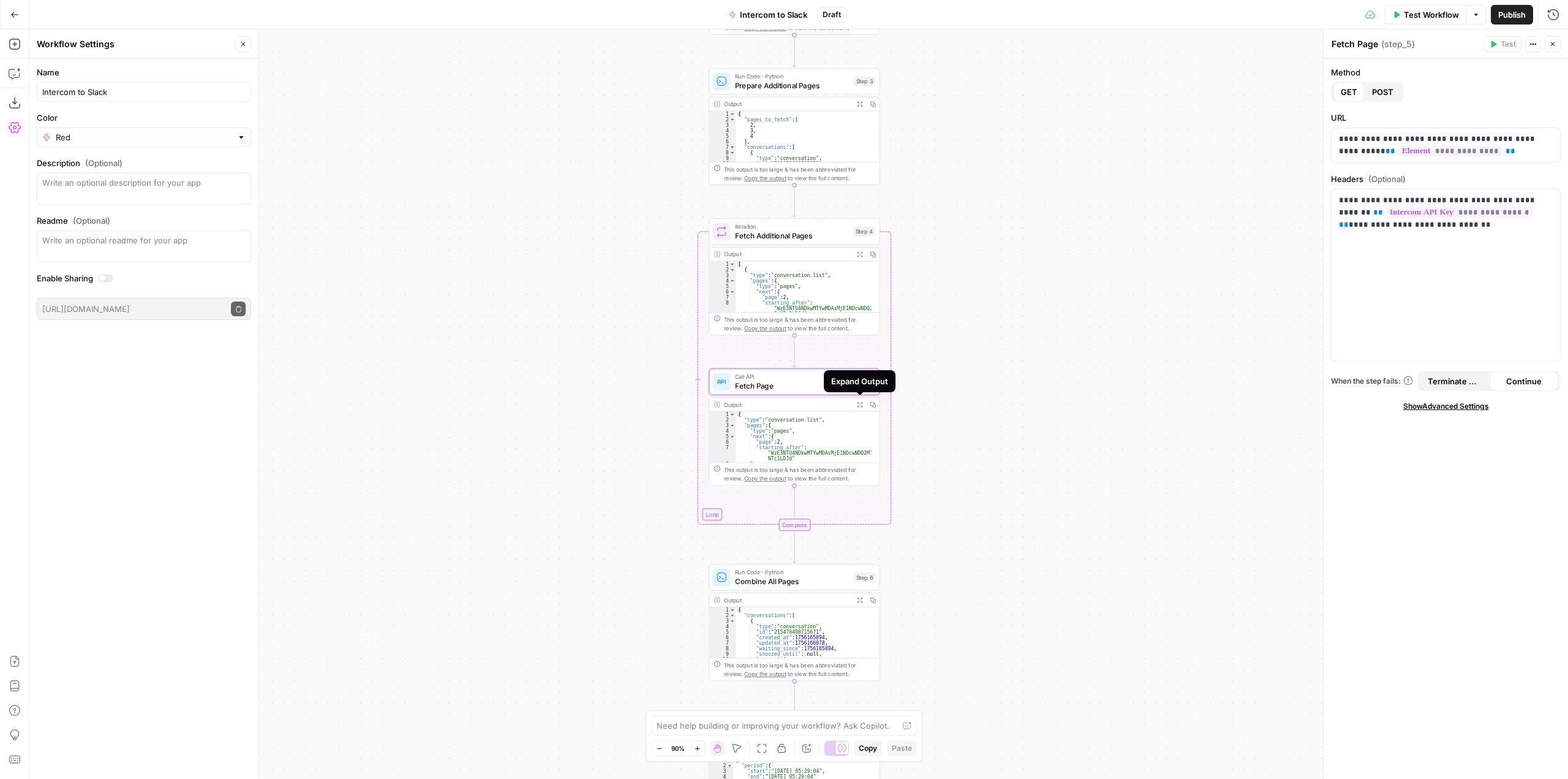
click at [827, 376] on div "Expand Output" at bounding box center [859, 381] width 72 height 22
click at [801, 378] on span "Call API" at bounding box center [792, 377] width 115 height 9
click at [808, 385] on span "Fetch Page" at bounding box center [792, 385] width 115 height 11
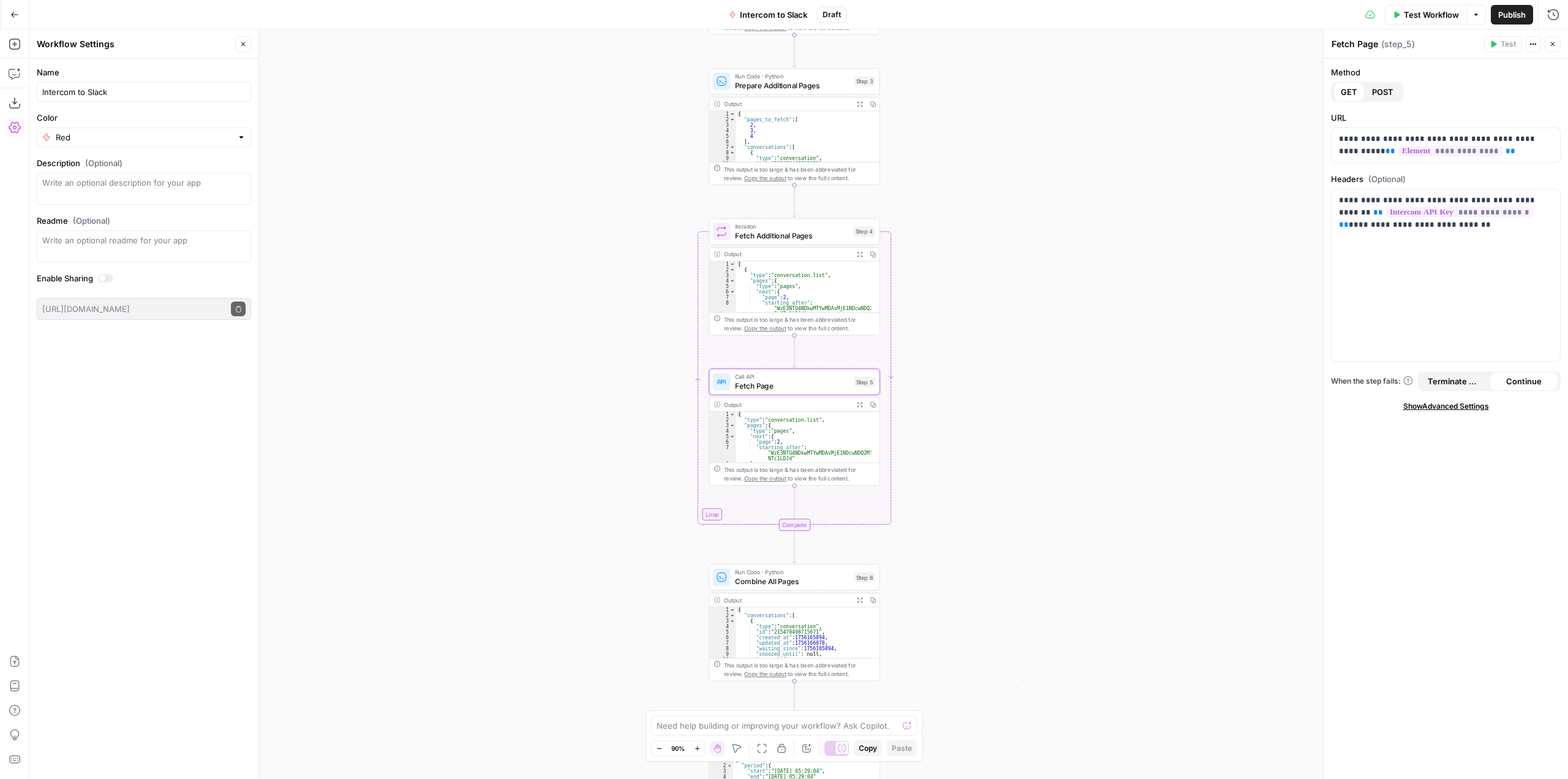
type textarea "**********"
click at [826, 431] on div "{ "type" : "conversation.list" , "pages" : { "type" : "pages" , "next" : { "pag…" at bounding box center [803, 443] width 135 height 62
click at [820, 583] on span "Combine All Pages" at bounding box center [792, 580] width 115 height 11
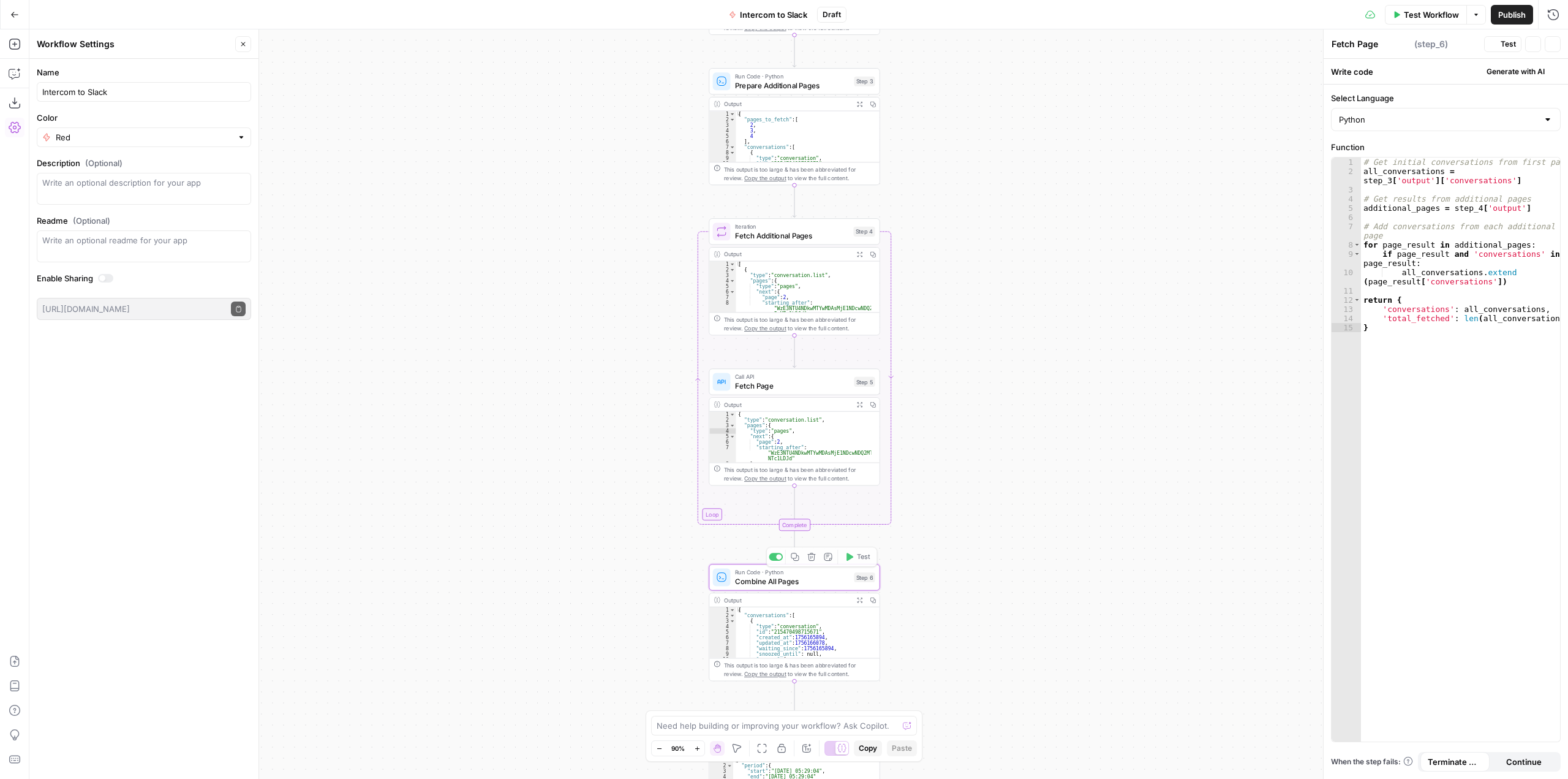
type textarea "Combine All Pages"
click at [1492, 325] on div "# Get initial conversations from first page all_conversations = step_3 [ 'outpu…" at bounding box center [1461, 458] width 199 height 603
type textarea "**********"
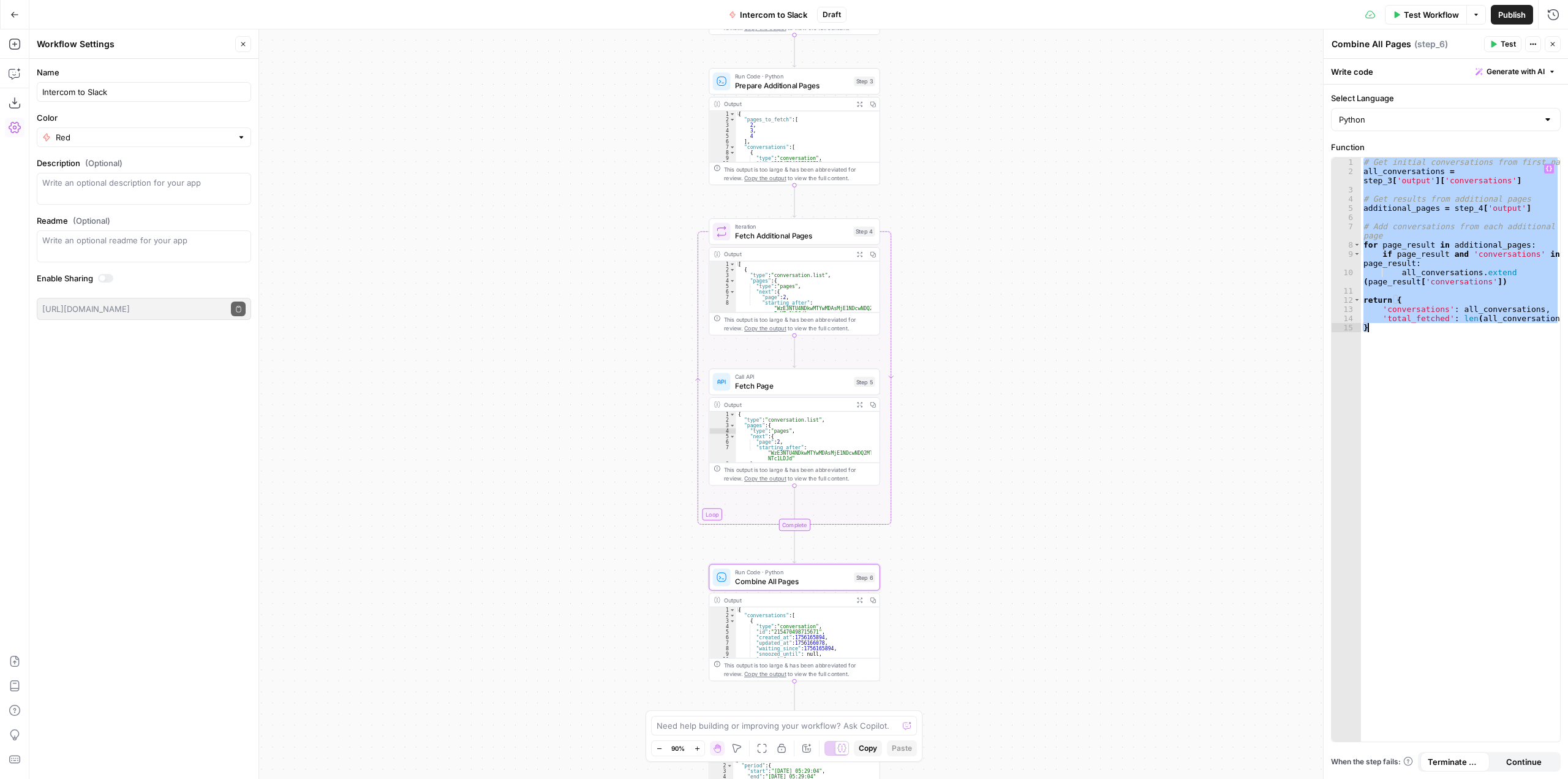
click at [992, 430] on div "Workflow Set Inputs Inputs Call API Call API Step 1 Output Expand Output Copy 1…" at bounding box center [798, 404] width 1539 height 750
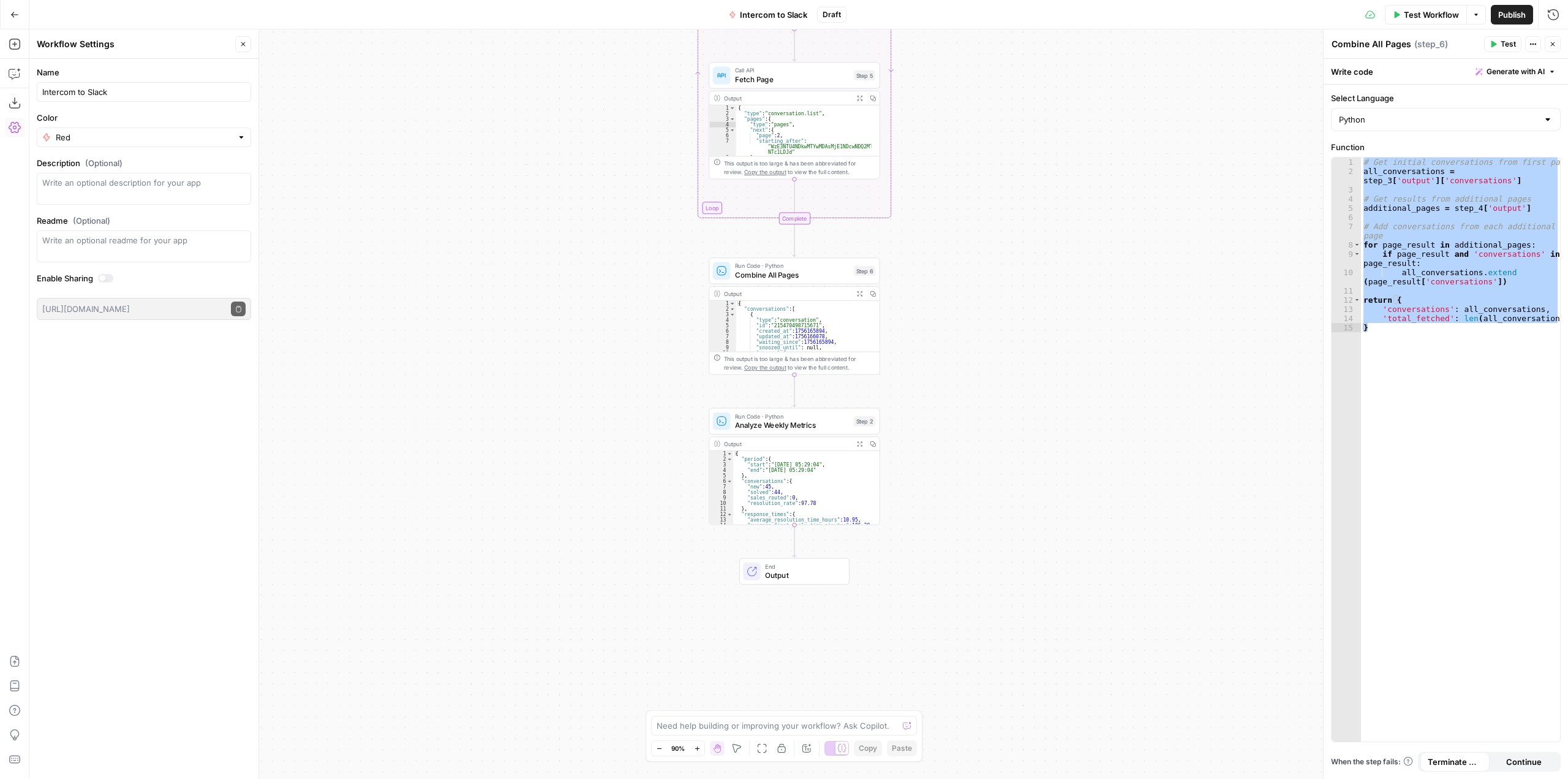
click at [792, 418] on span "Run Code · Python" at bounding box center [792, 416] width 115 height 9
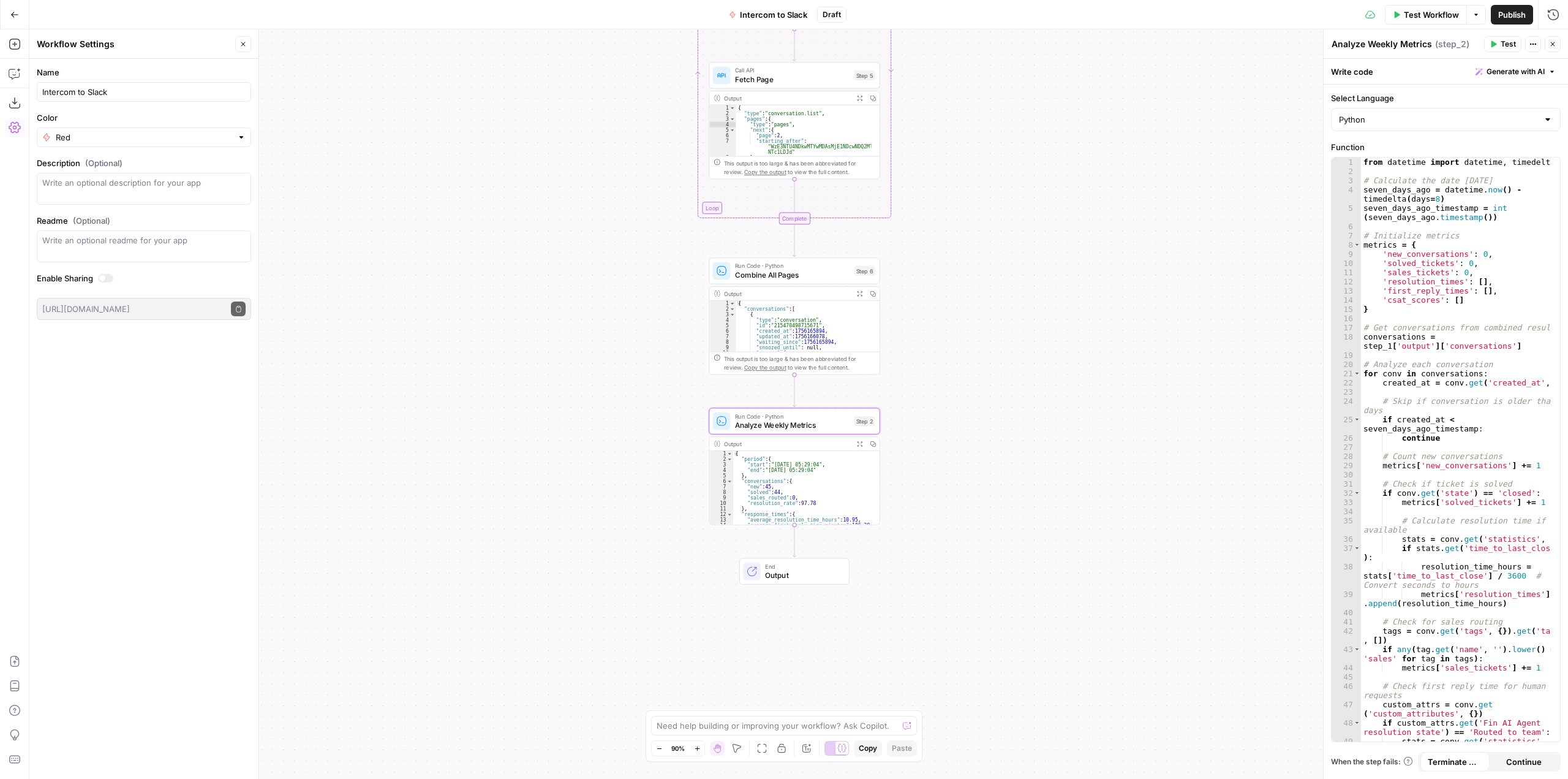
type textarea "**********"
click at [847, 482] on div "{ "period" : { "start" : "2025-08-19 05:29:04" , "end" : "2025-08-26 05:29:04" …" at bounding box center [802, 493] width 138 height 84
click at [831, 421] on span "Analyze Weekly Metrics" at bounding box center [792, 424] width 115 height 11
click at [1428, 18] on span "Test Workflow" at bounding box center [1432, 15] width 55 height 12
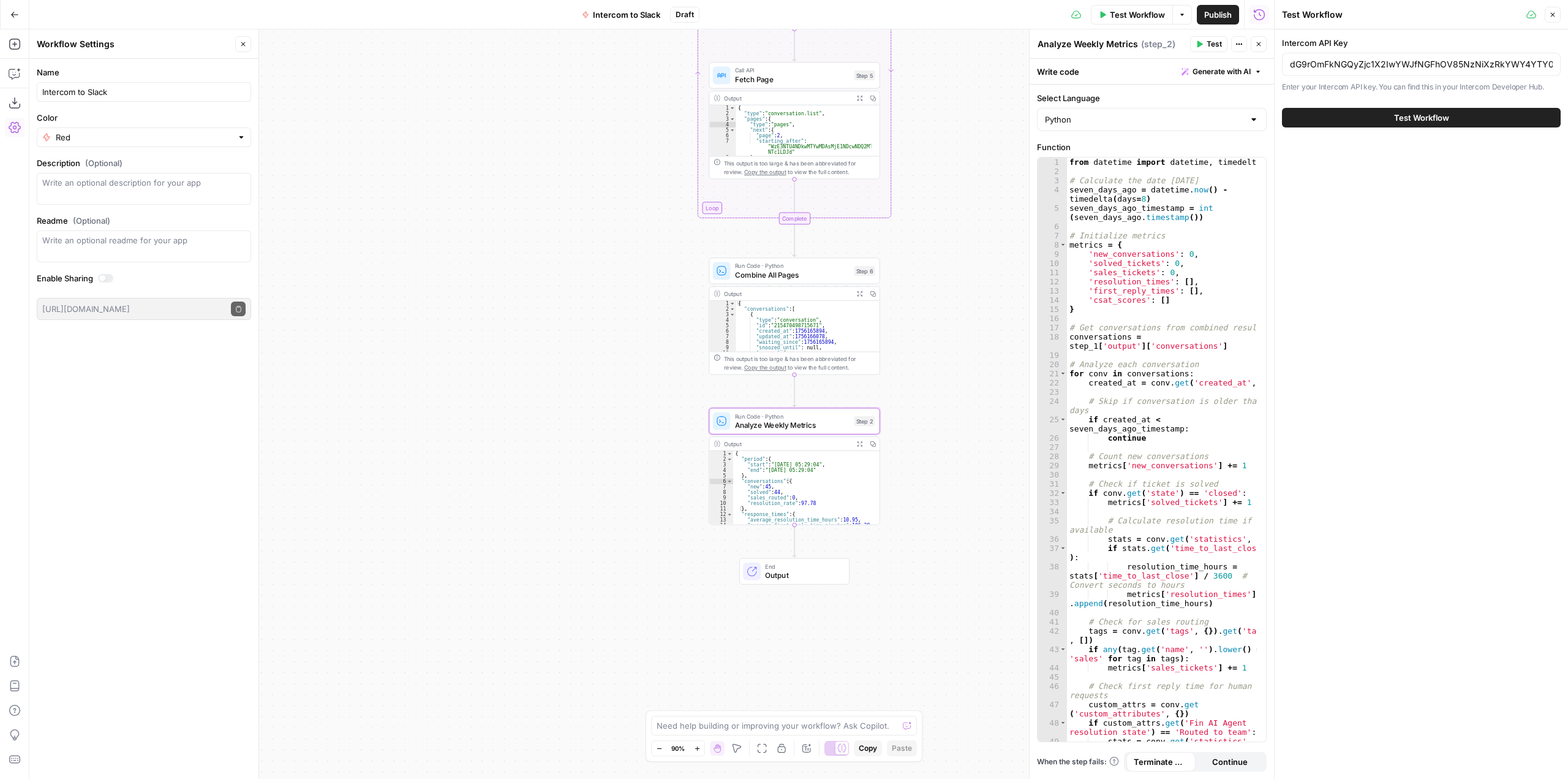
click at [1435, 121] on span "Test Workflow" at bounding box center [1421, 117] width 55 height 12
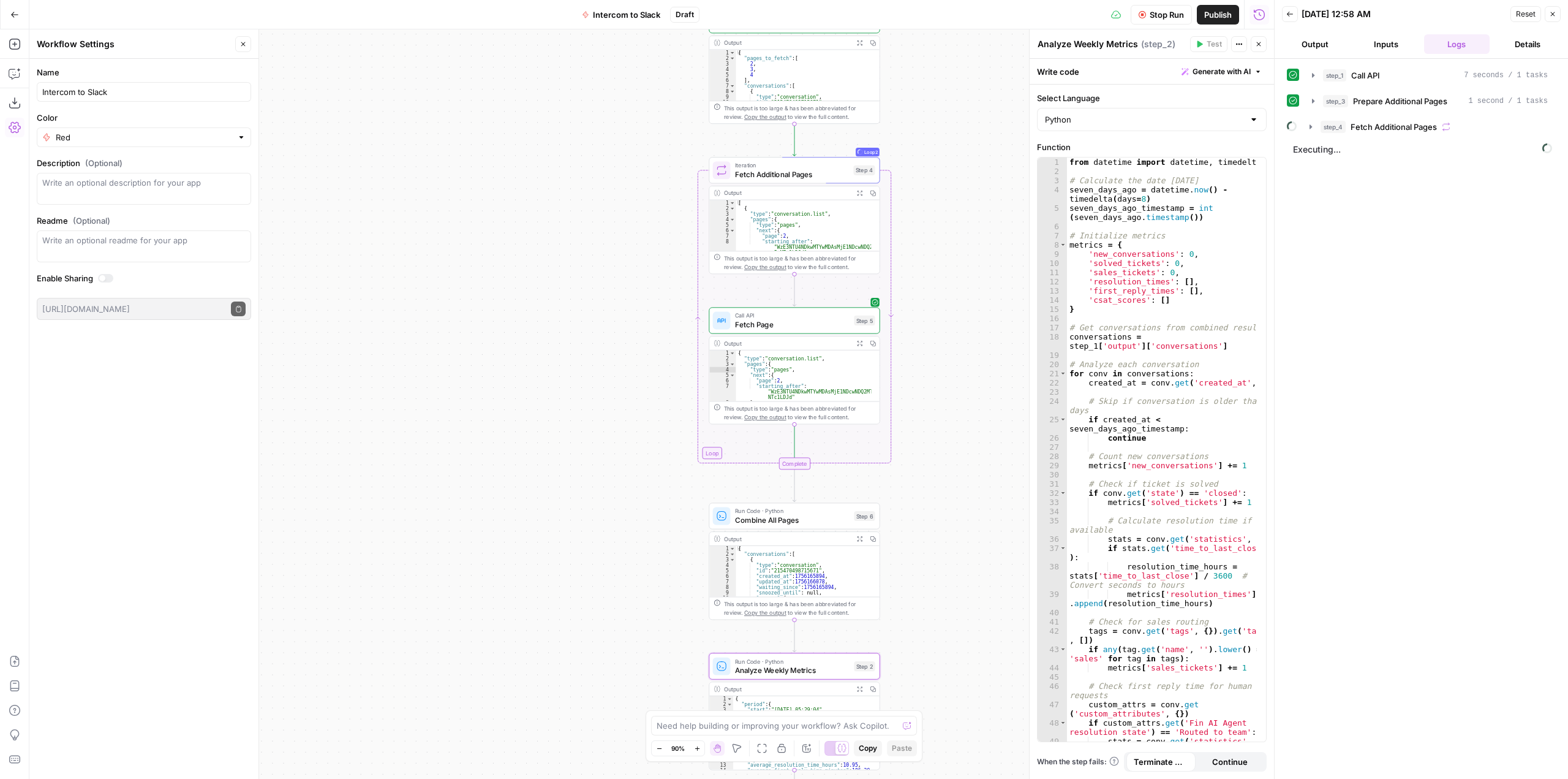
click at [1172, 16] on span "Stop Run" at bounding box center [1167, 15] width 34 height 12
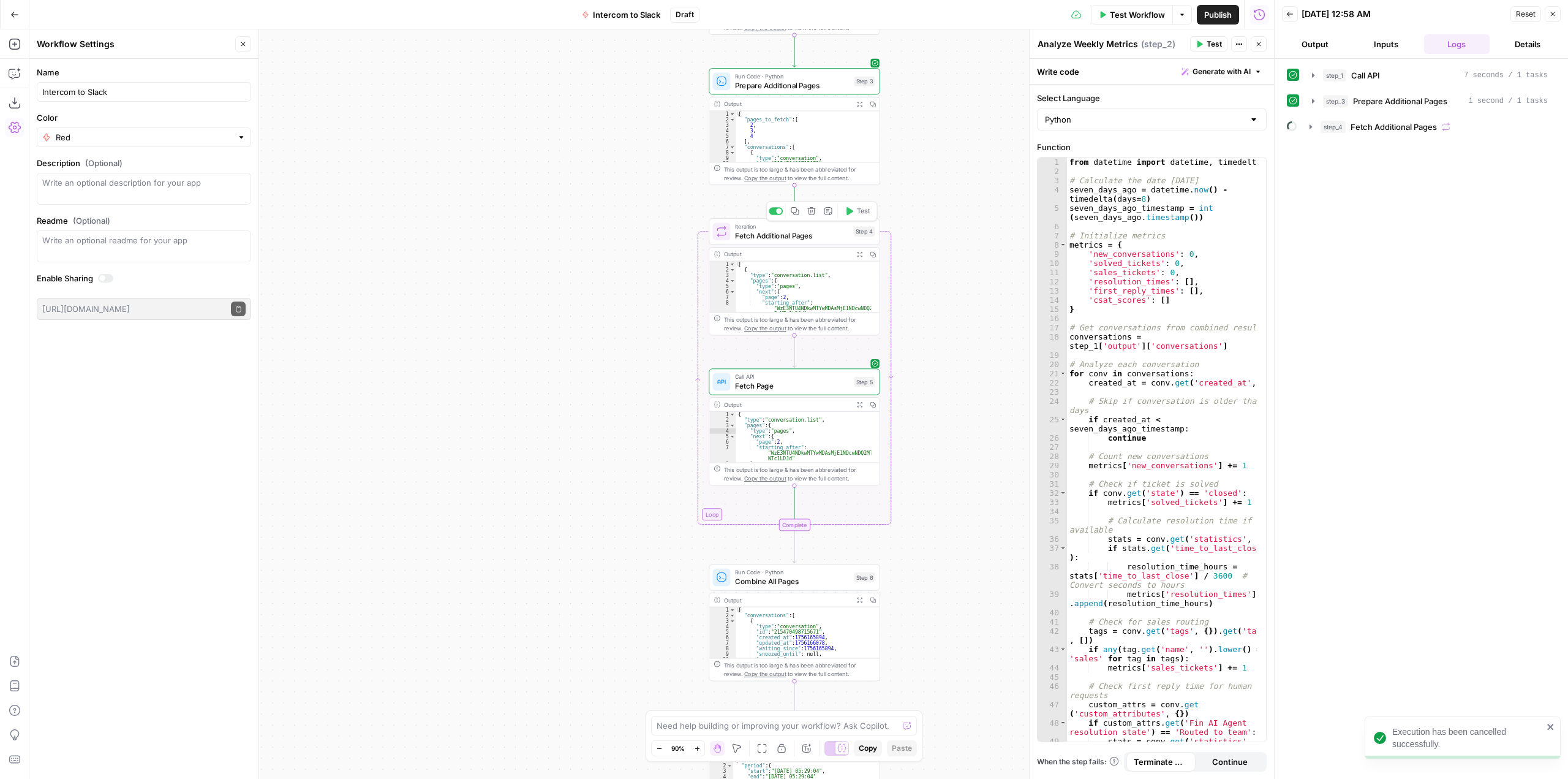
click at [819, 239] on span "Fetch Additional Pages" at bounding box center [792, 235] width 115 height 11
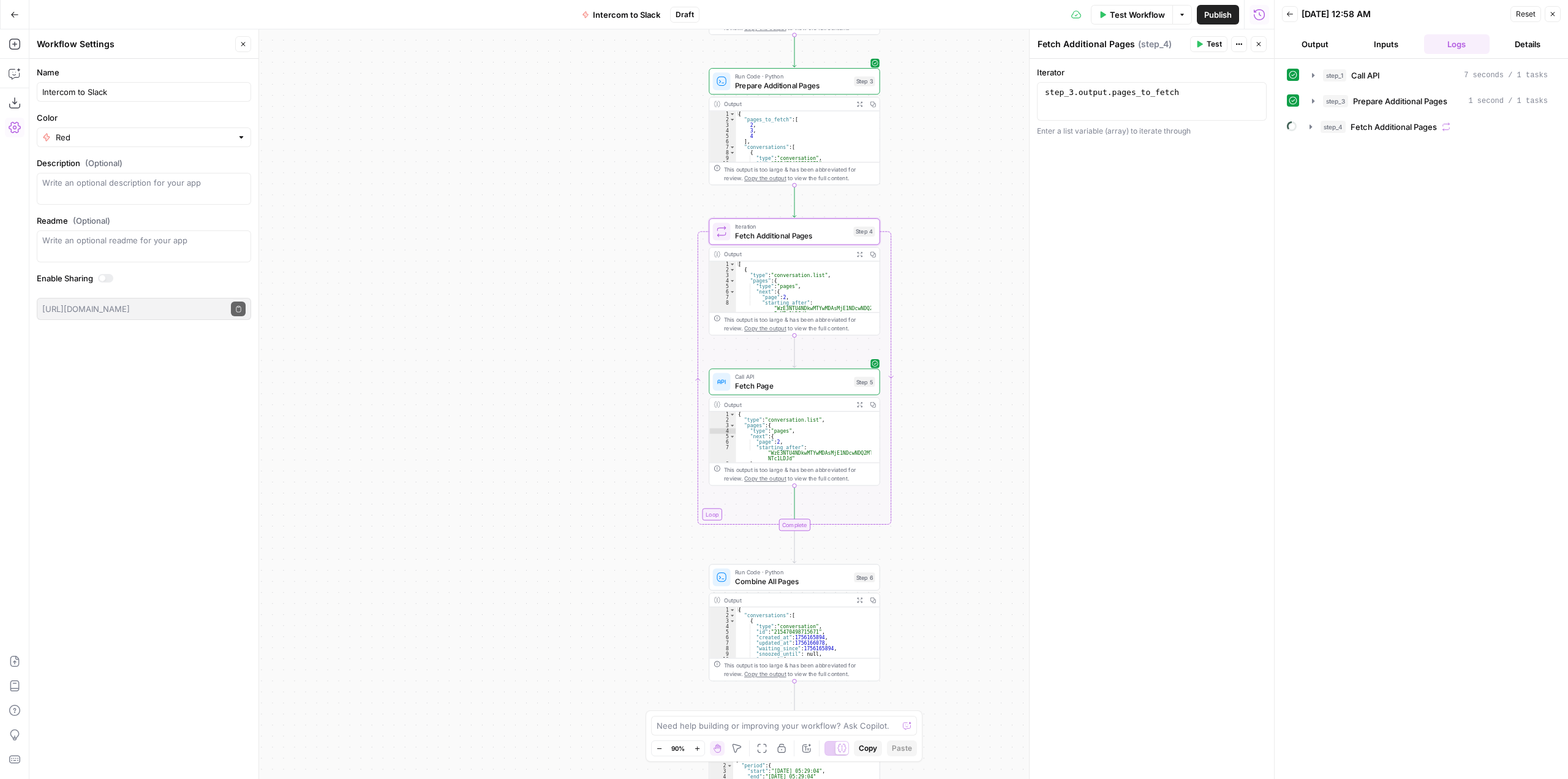
click at [823, 79] on span "Run Code · Python" at bounding box center [792, 76] width 115 height 9
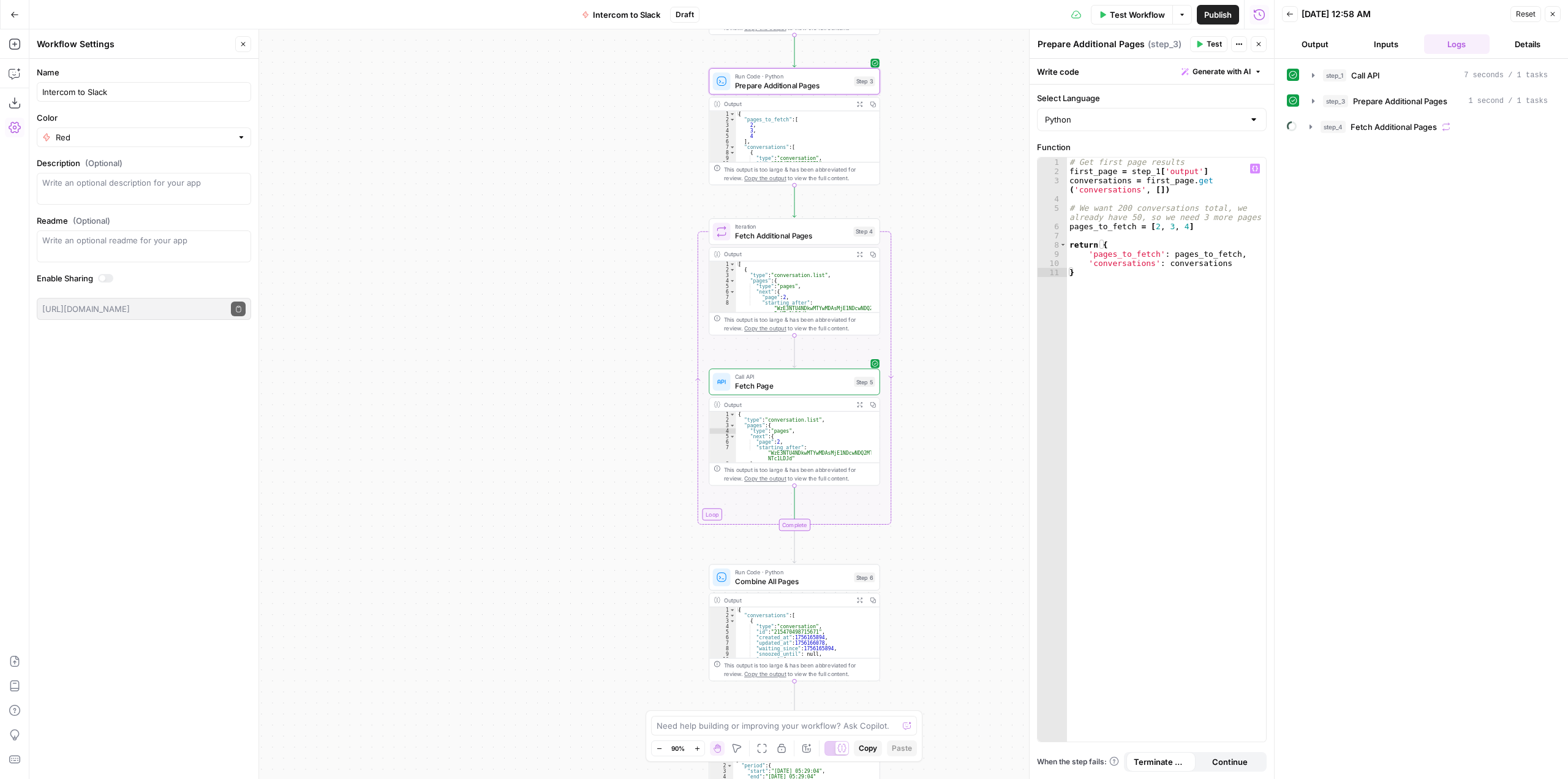
click at [1178, 227] on div "# Get first page results first_page = step_1 [ 'output' ] conversations = first…" at bounding box center [1167, 458] width 199 height 603
type textarea "**********"
click at [1123, 15] on span "Test Workflow" at bounding box center [1137, 15] width 55 height 12
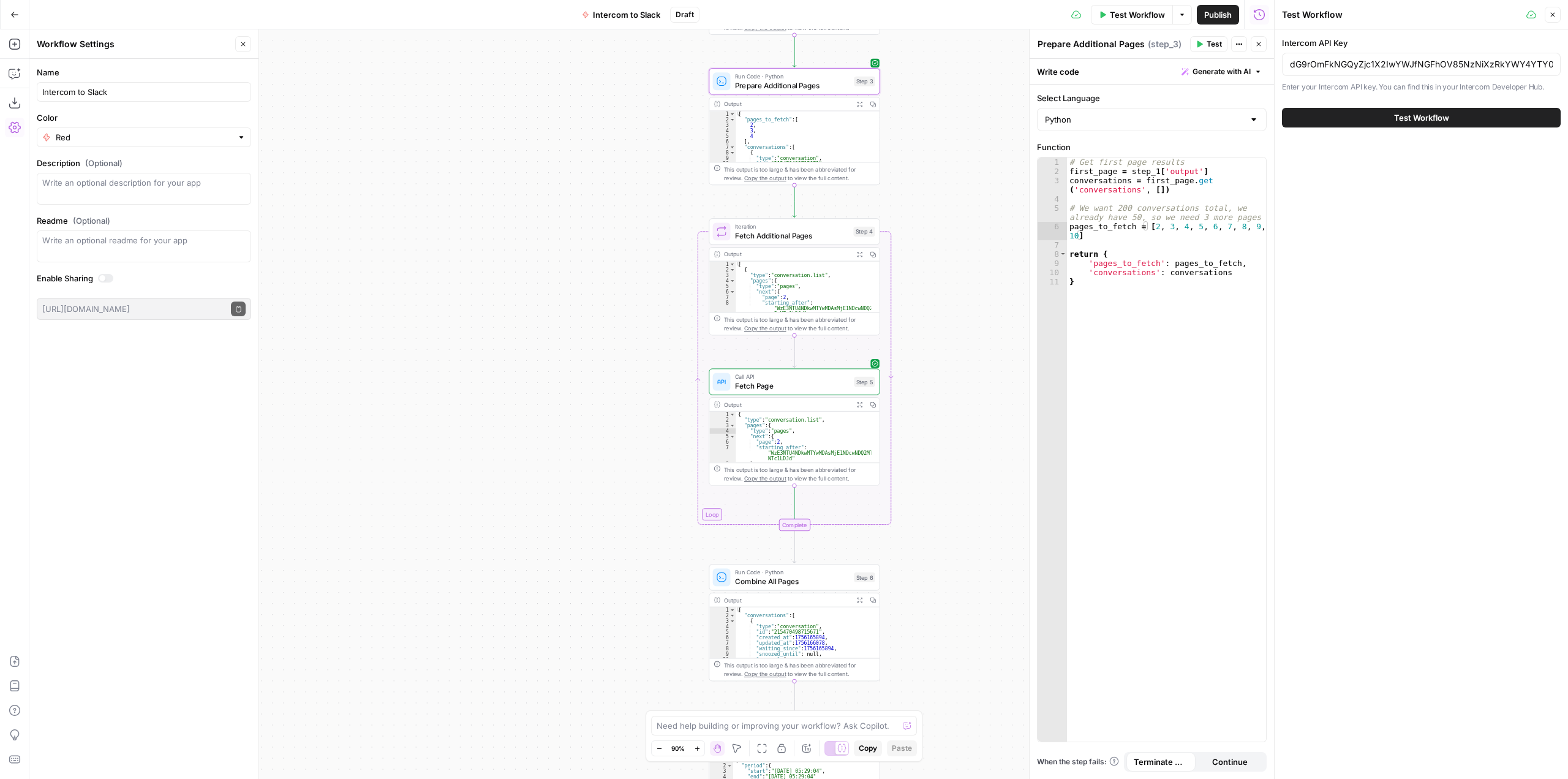
click at [1393, 119] on button "Test Workflow" at bounding box center [1421, 117] width 279 height 20
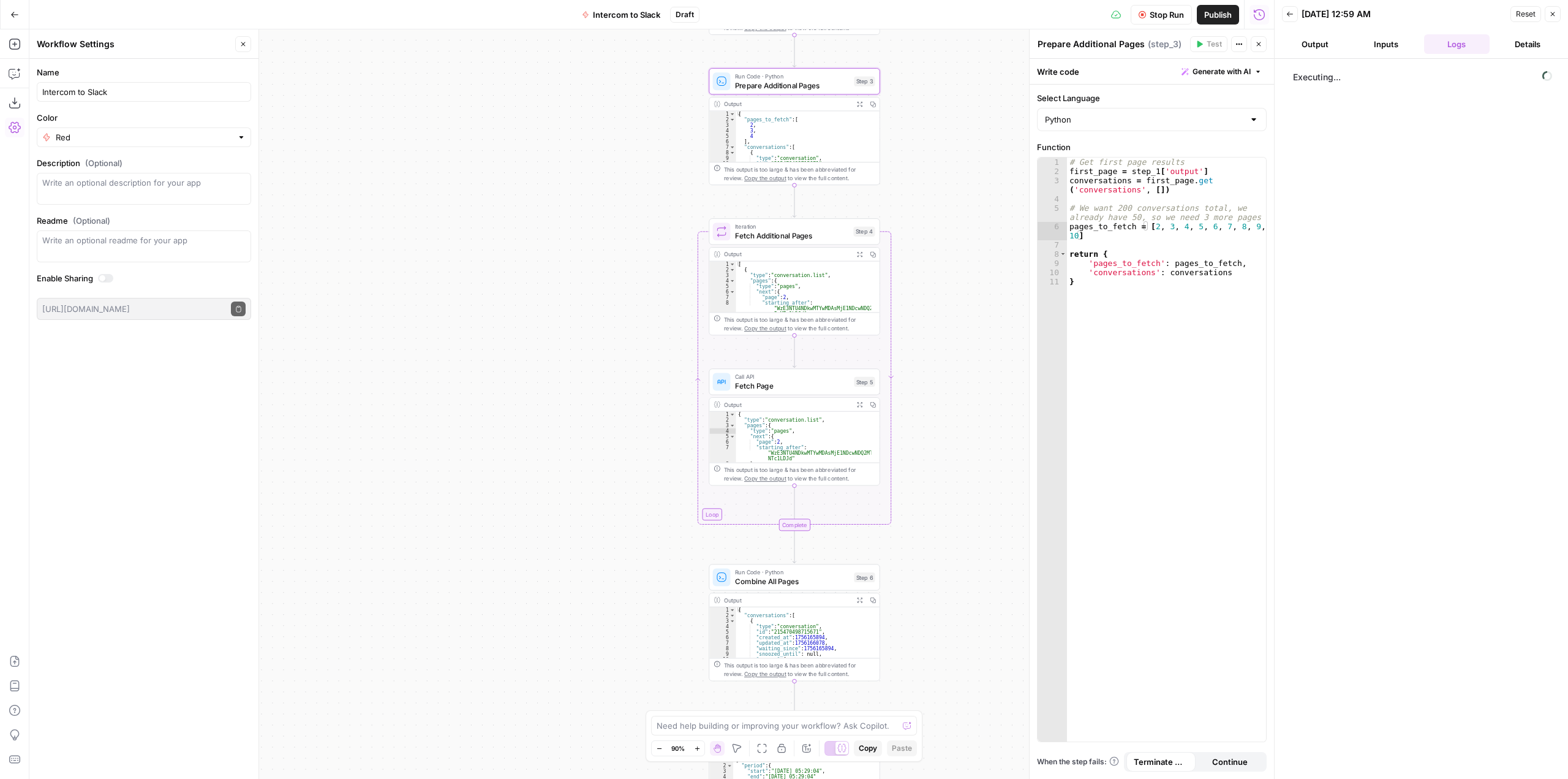
click at [1308, 44] on button "Output" at bounding box center [1315, 44] width 66 height 20
click at [1464, 49] on button "Logs" at bounding box center [1458, 44] width 66 height 20
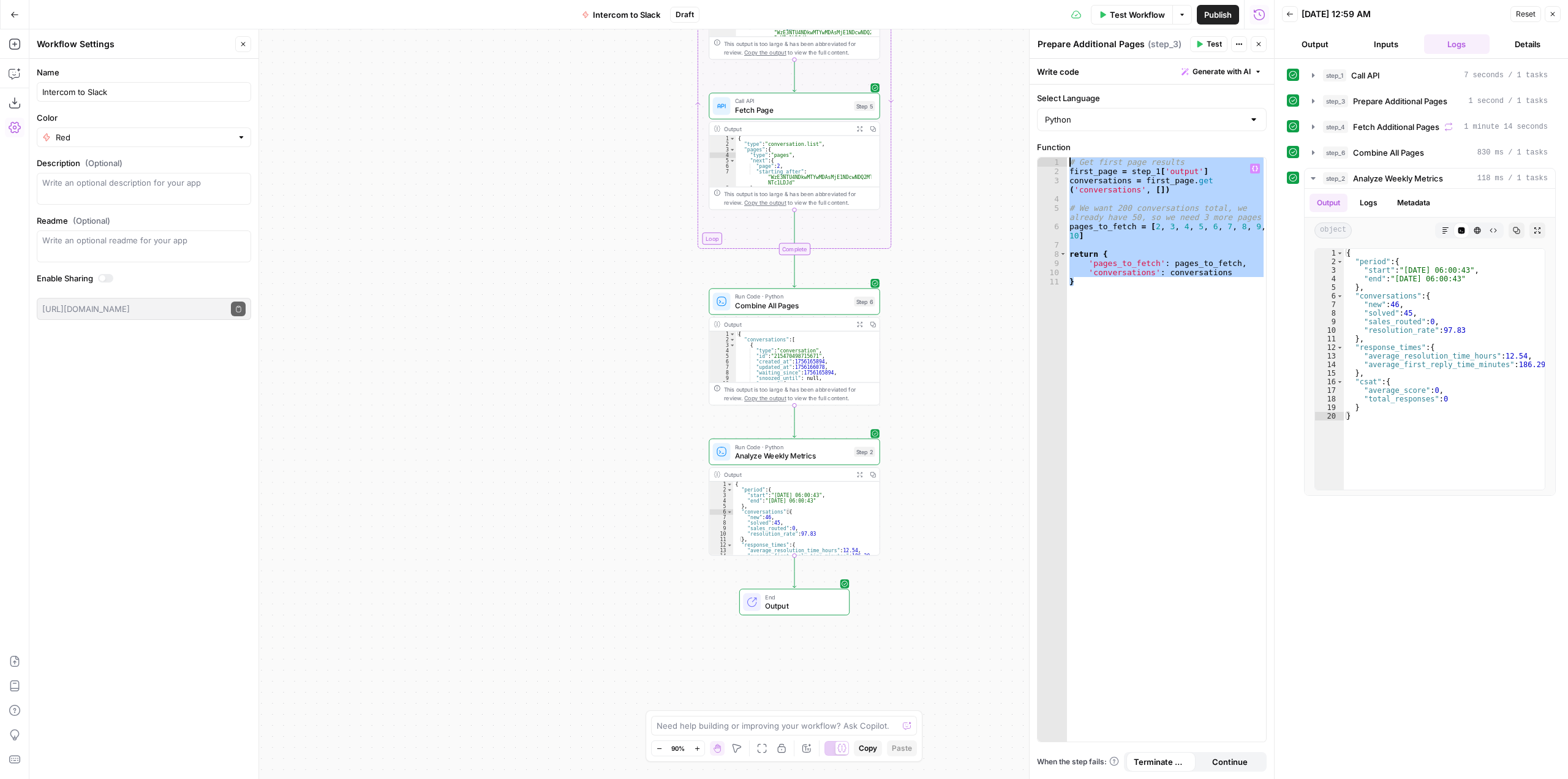
drag, startPoint x: 1142, startPoint y: 295, endPoint x: 1050, endPoint y: 160, distance: 163.4
click at [1050, 160] on div "* 1 2 3 4 5 6 7 8 9 10 11 # Get first page results first_page = step_1 [ 'outpu…" at bounding box center [1152, 449] width 228 height 584
type textarea "**********"
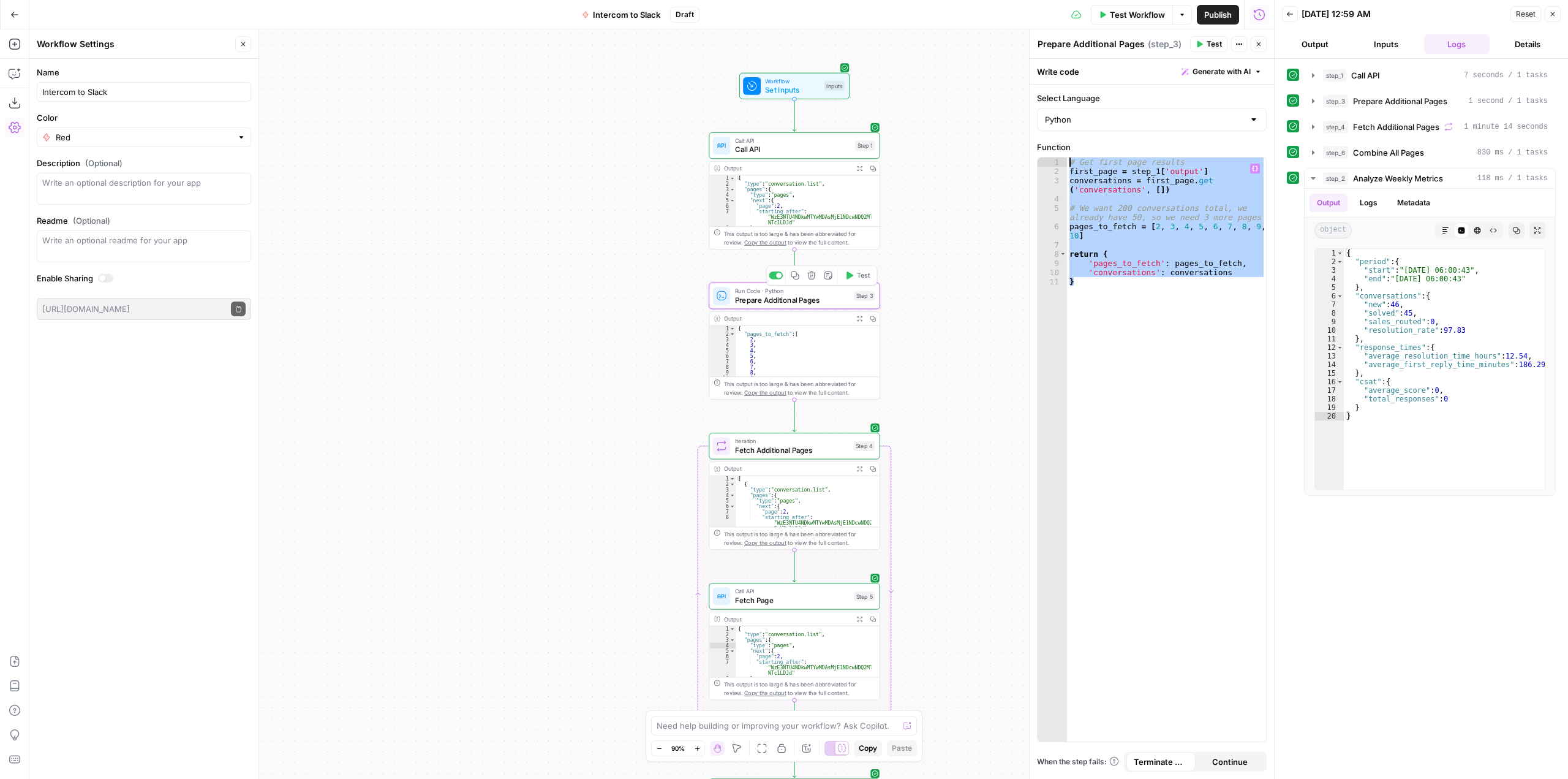
click at [801, 302] on span "Prepare Additional Pages" at bounding box center [792, 299] width 115 height 11
click at [775, 451] on span "Fetch Additional Pages" at bounding box center [792, 449] width 115 height 11
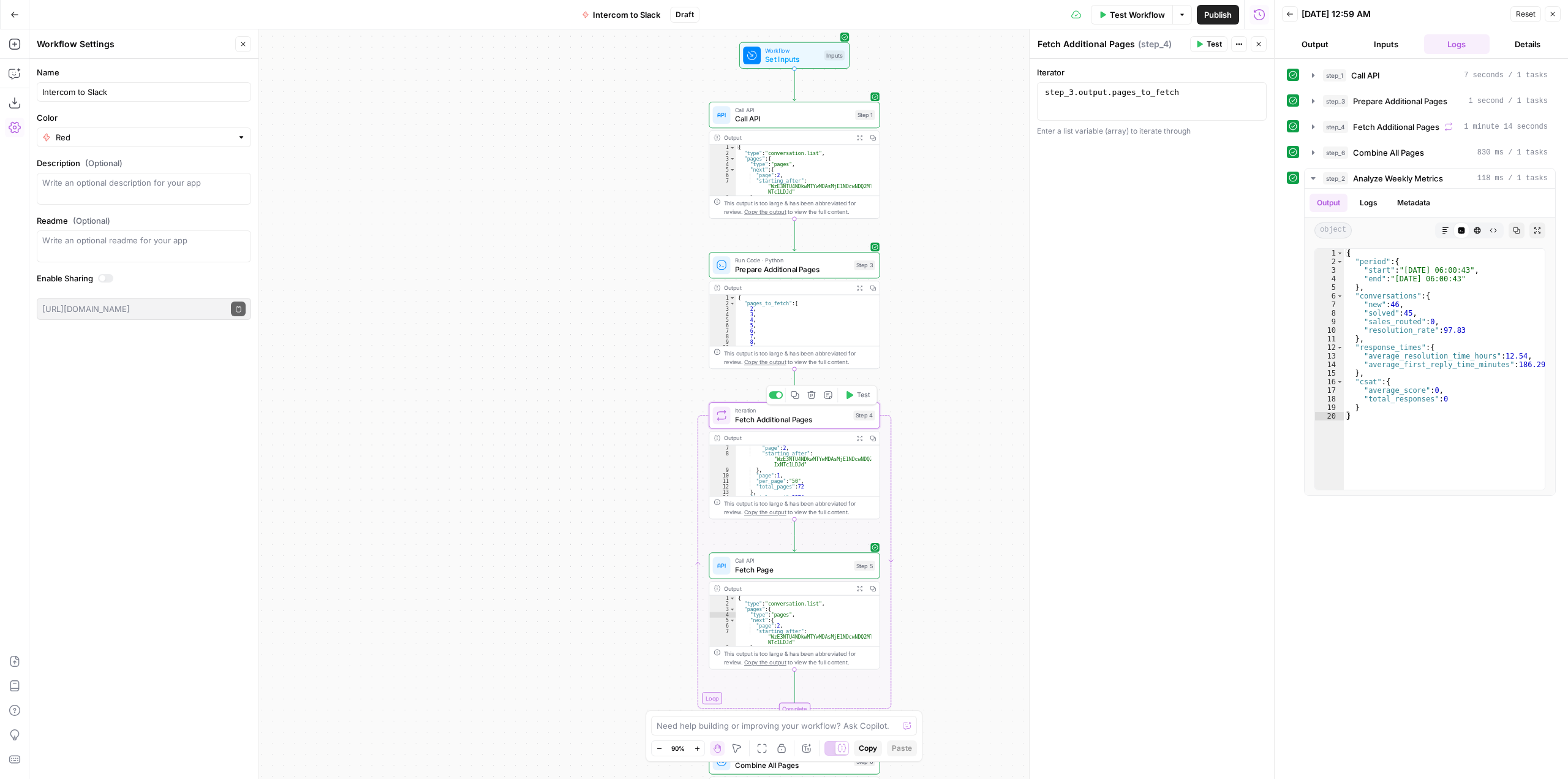
scroll to position [74, 0]
click at [819, 425] on div "Iteration Fetch Additional Pages Step 4 Copy step Delete step Add Note Test" at bounding box center [794, 415] width 171 height 27
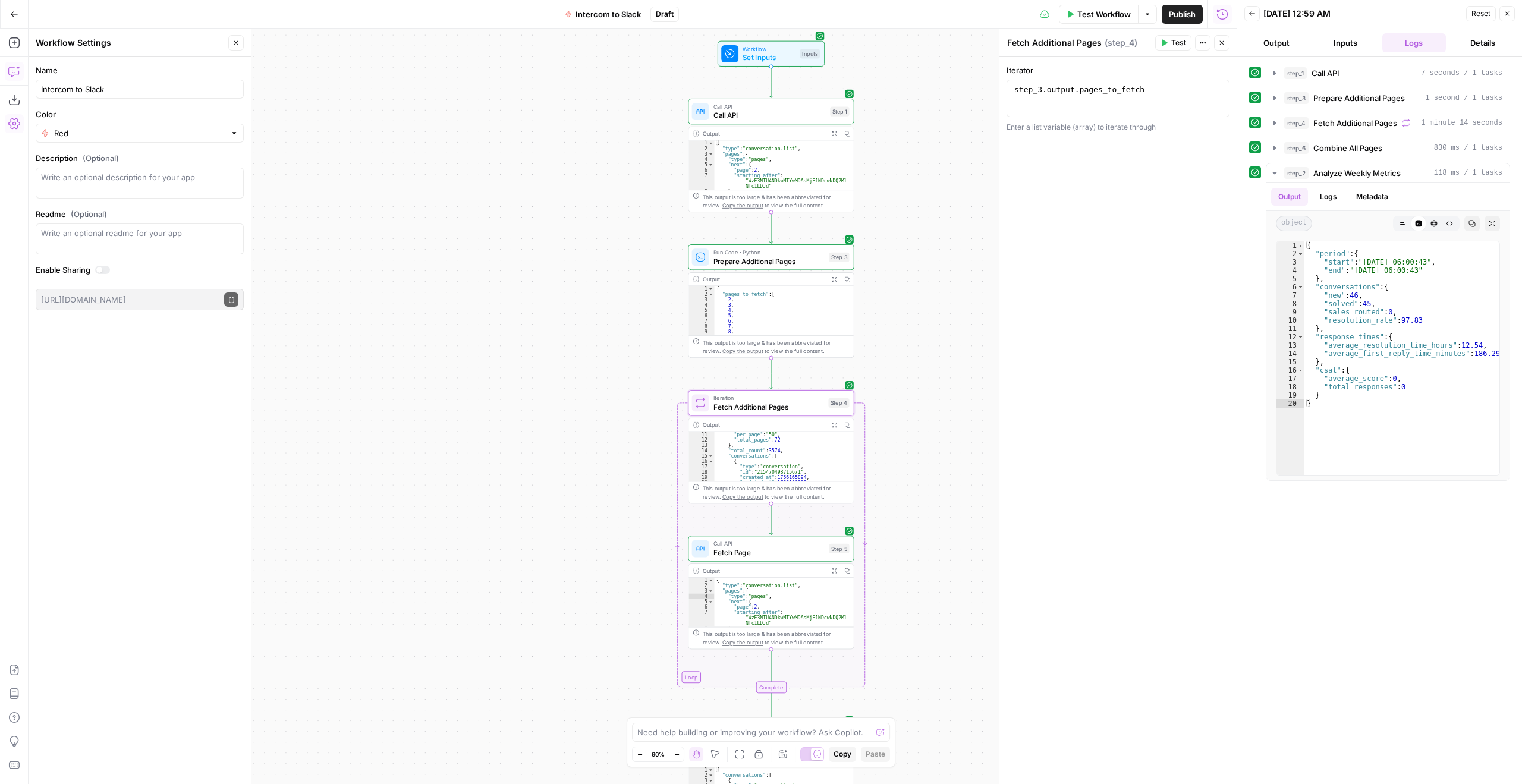
click at [12, 70] on icon "button" at bounding box center [14, 71] width 12 height 12
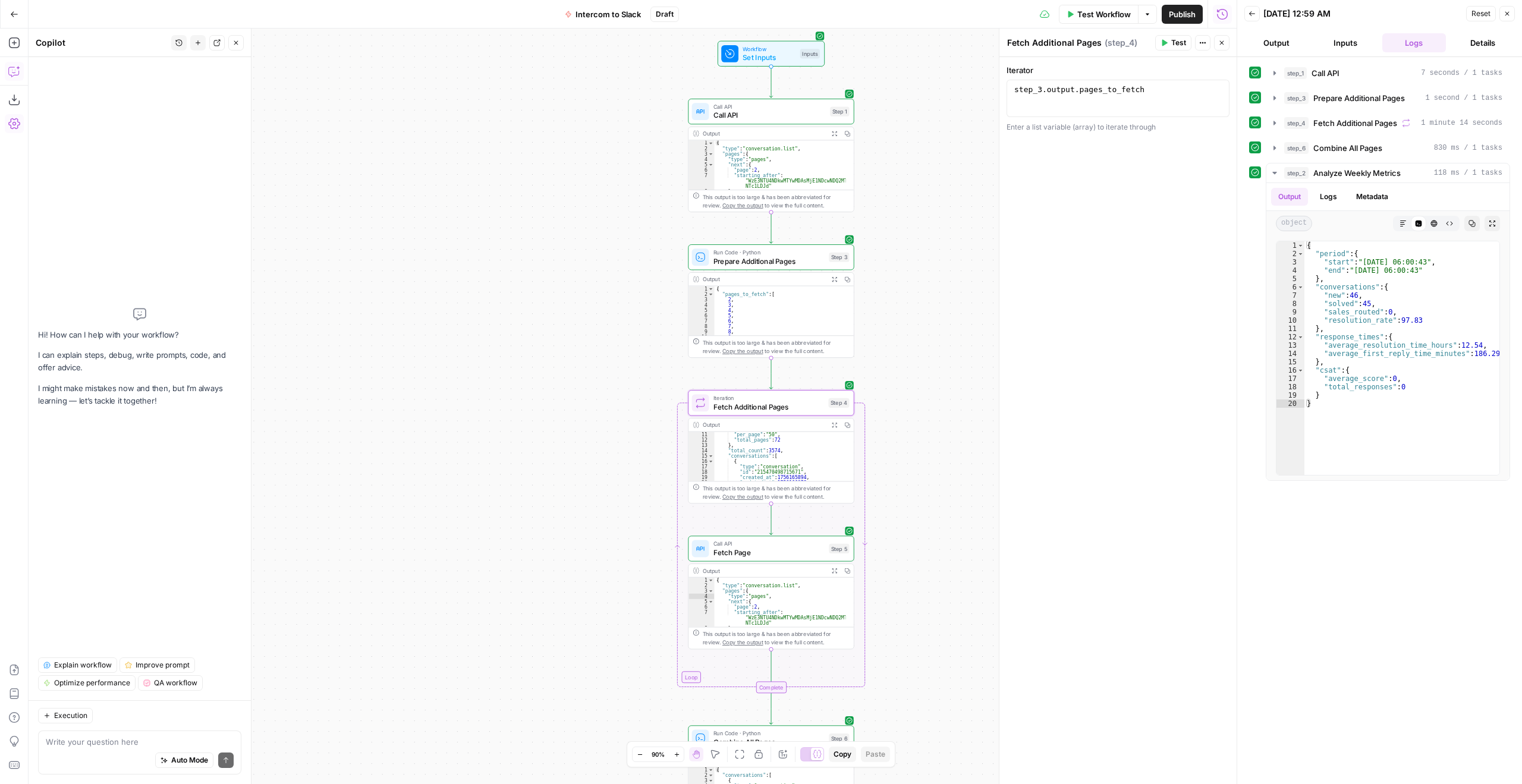
click at [787, 109] on span "Call API" at bounding box center [769, 107] width 112 height 9
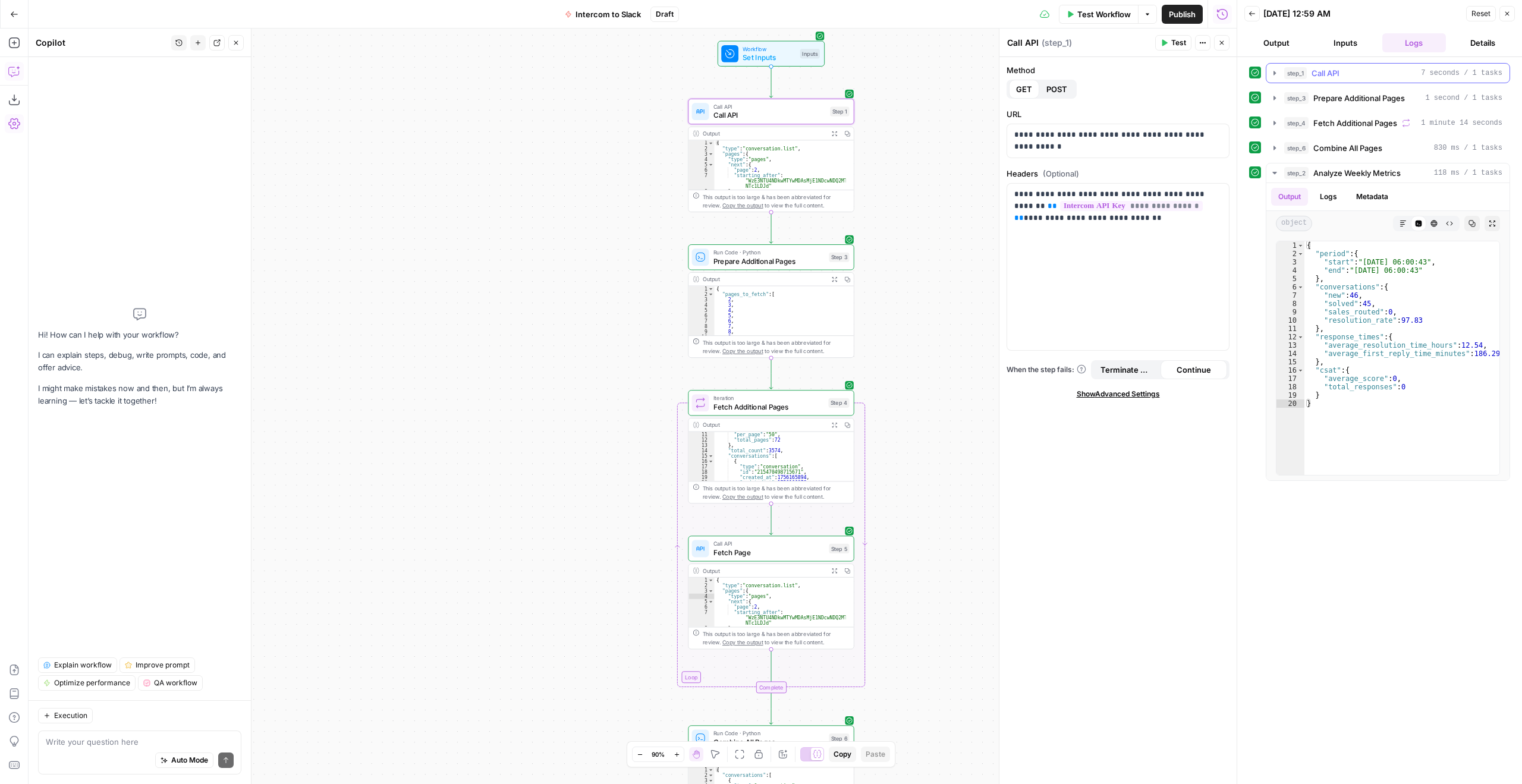
click at [1273, 73] on icon "button" at bounding box center [1274, 73] width 9 height 9
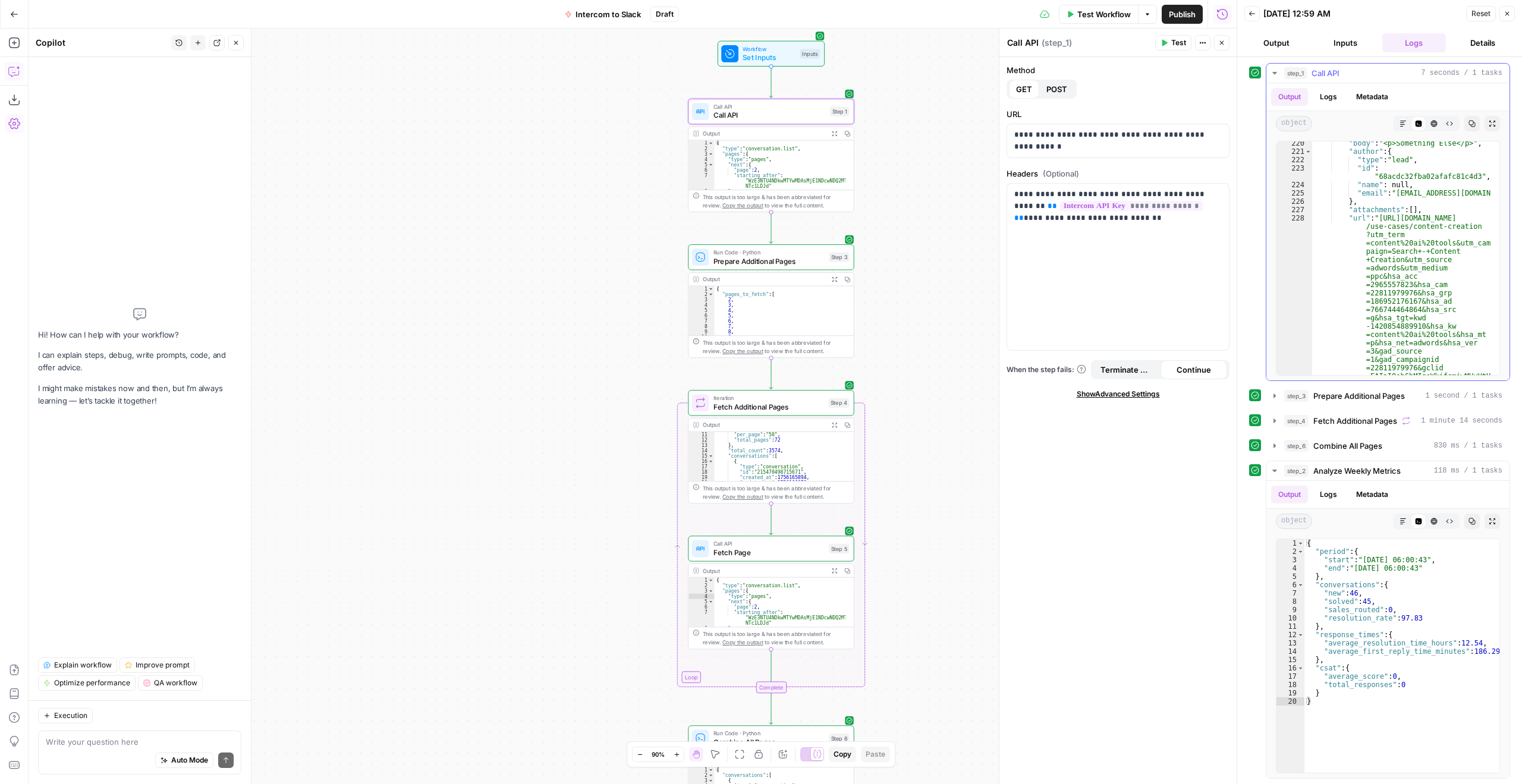
scroll to position [999, 0]
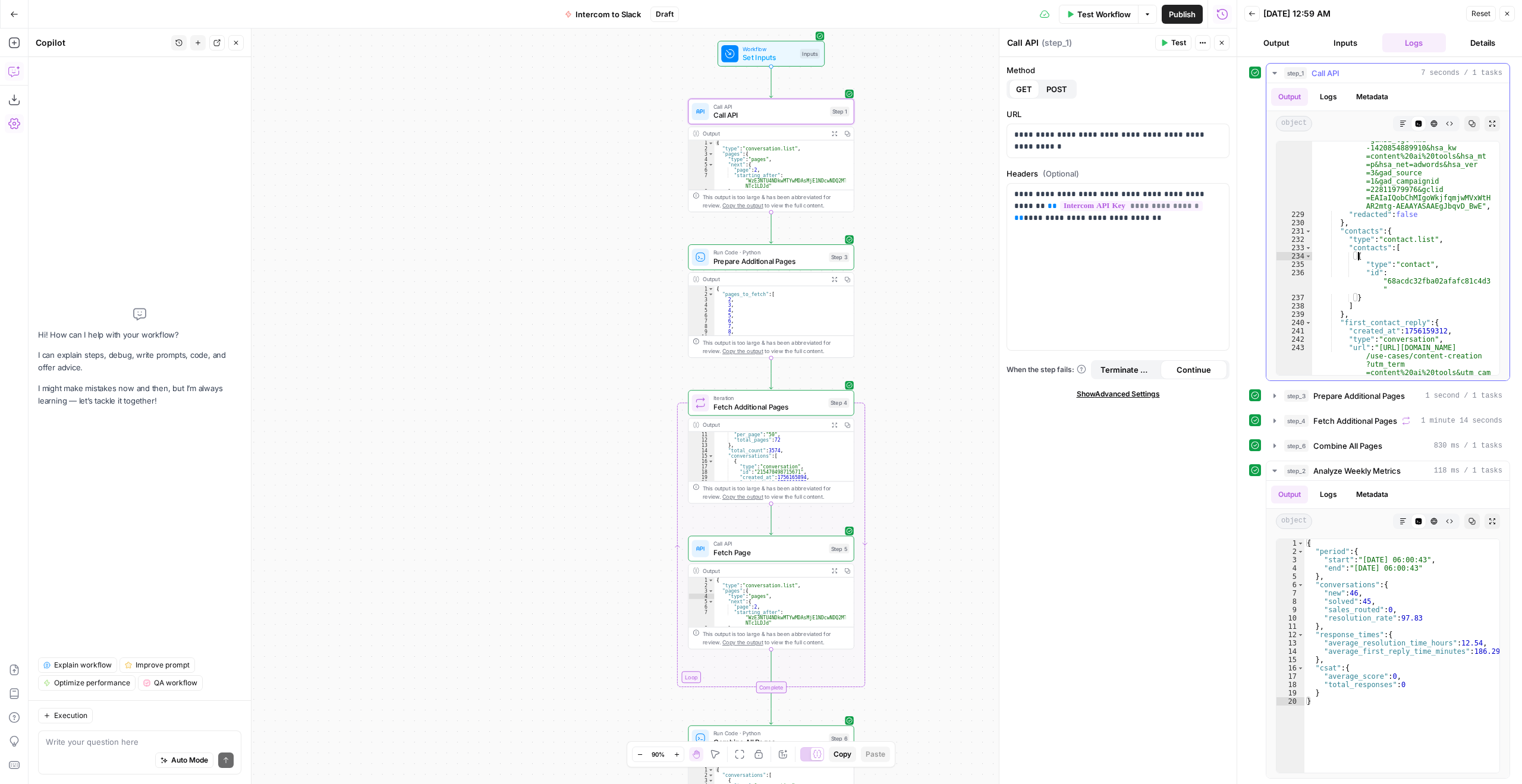
click at [1417, 257] on div ""url" : "[URL][DOMAIN_NAME] /use-cases/content-creation ?utm_term =content%20ai…" at bounding box center [1402, 327] width 179 height 583
type textarea "* *"
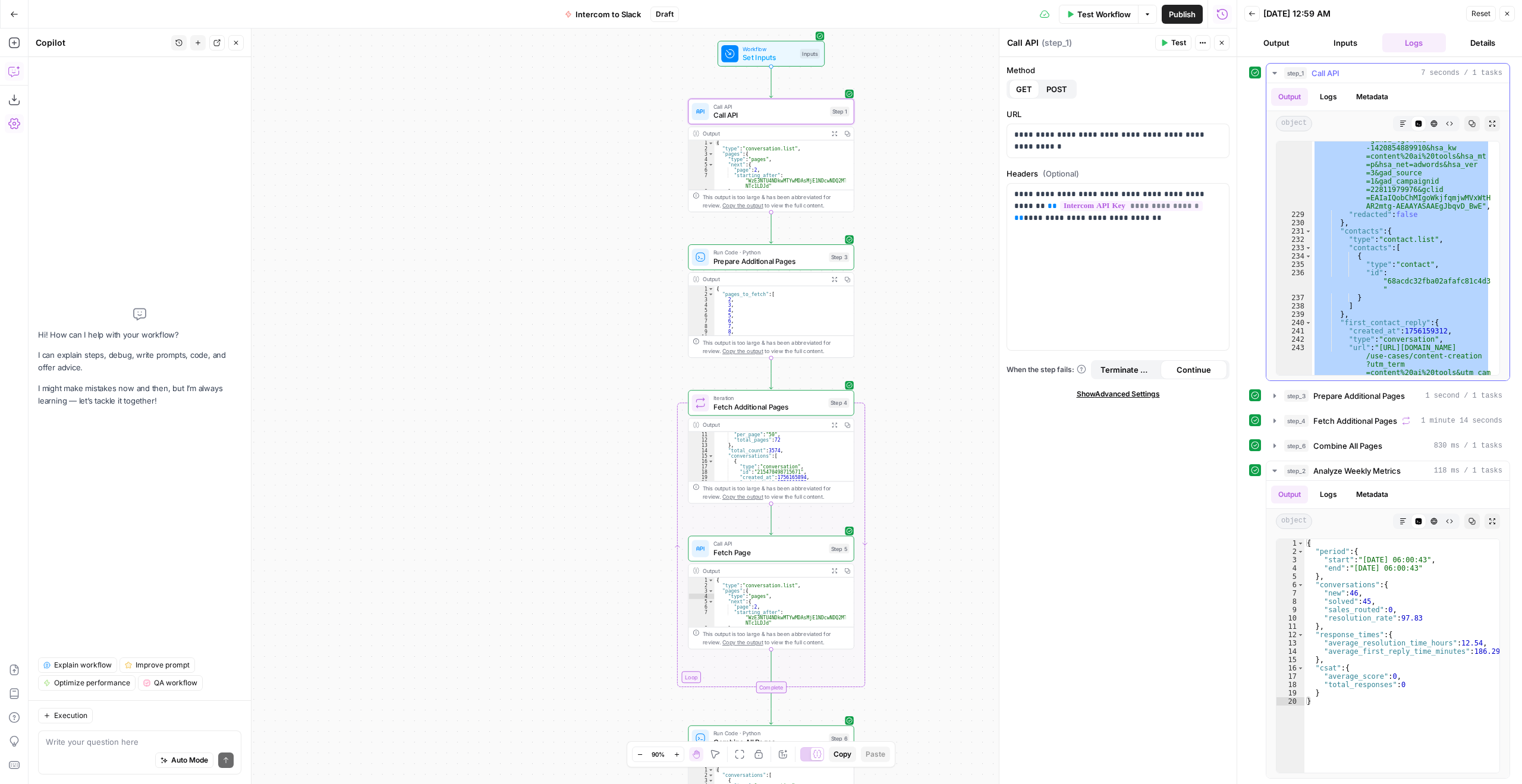
click at [1468, 126] on icon "button" at bounding box center [1472, 124] width 7 height 7
click at [152, 748] on div "Auto Mode Send" at bounding box center [139, 761] width 188 height 26
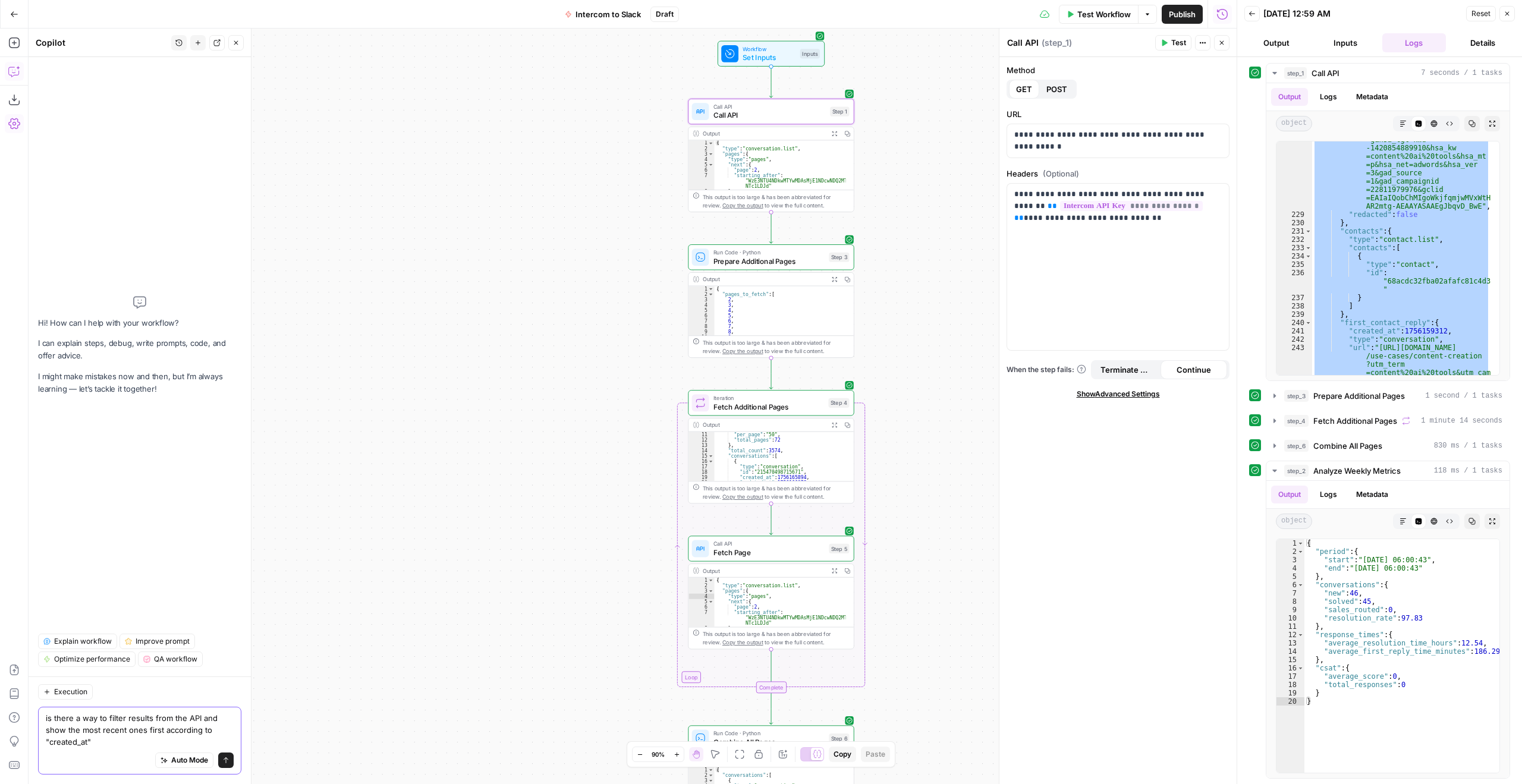
type textarea "is there a way to filter results from the API and show the most recent ones fir…"
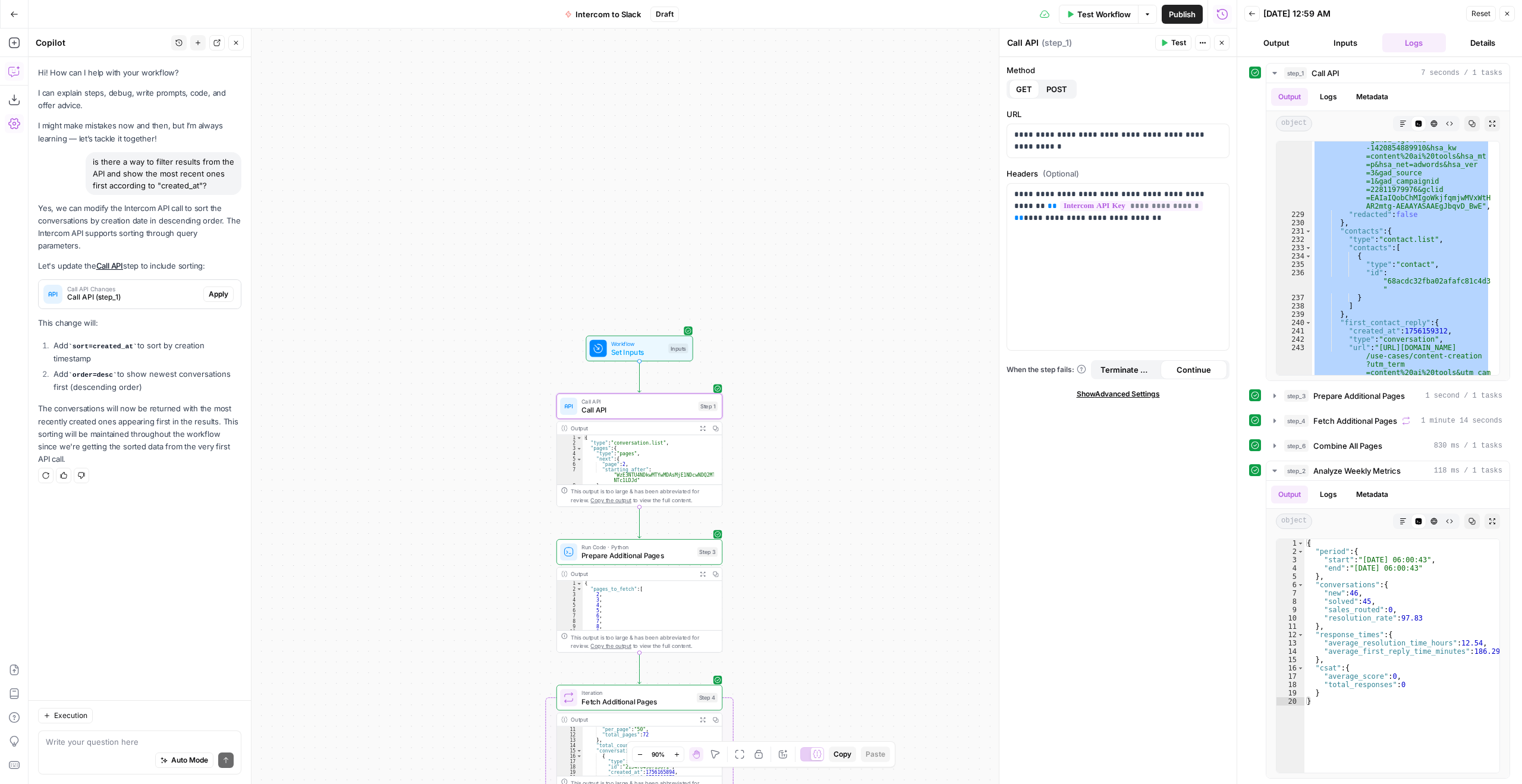
click at [216, 289] on span "Apply" at bounding box center [219, 294] width 20 height 10
click at [756, 156] on span "Apply anyway" at bounding box center [735, 152] width 58 height 12
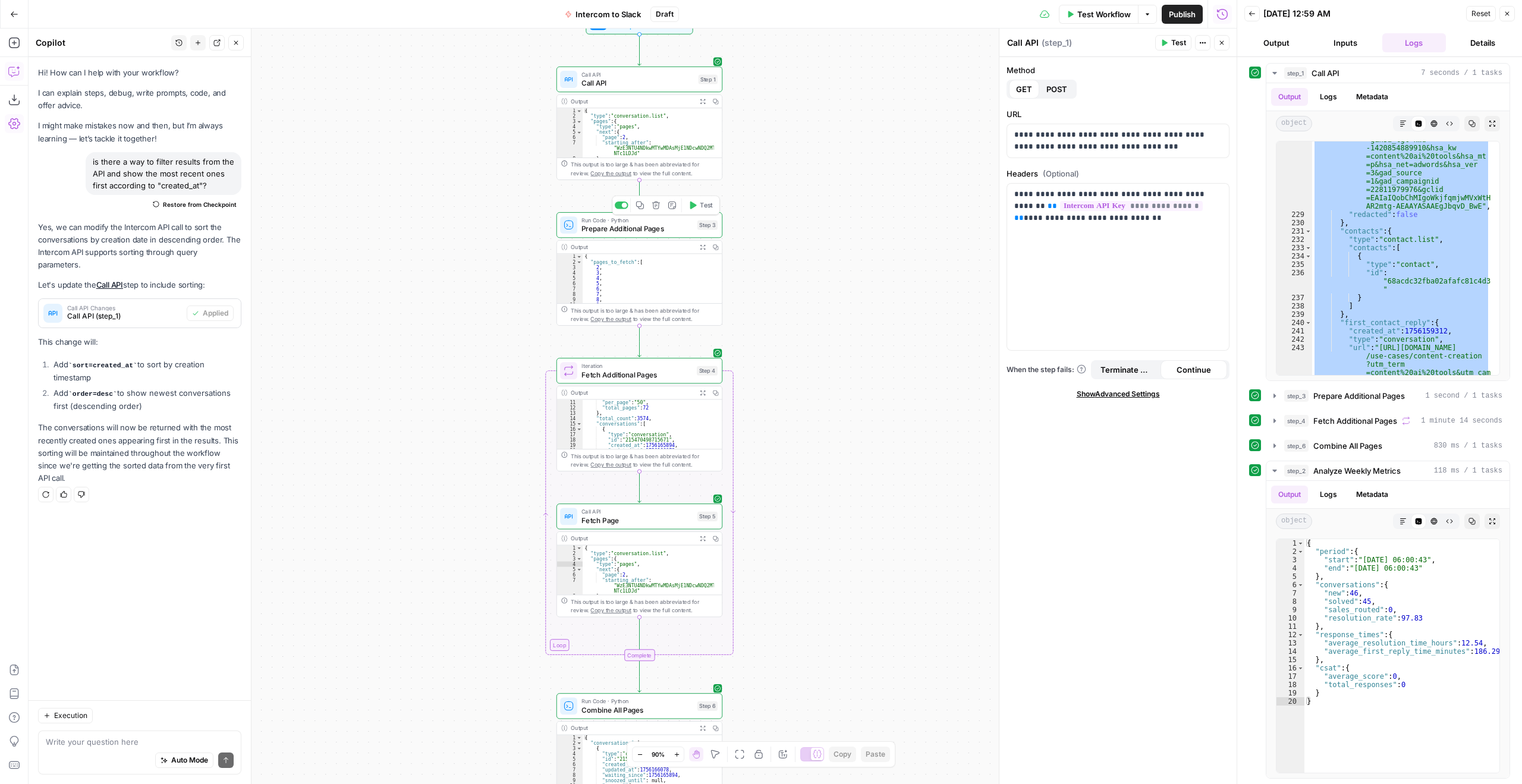
click at [631, 230] on span "Prepare Additional Pages" at bounding box center [637, 228] width 111 height 10
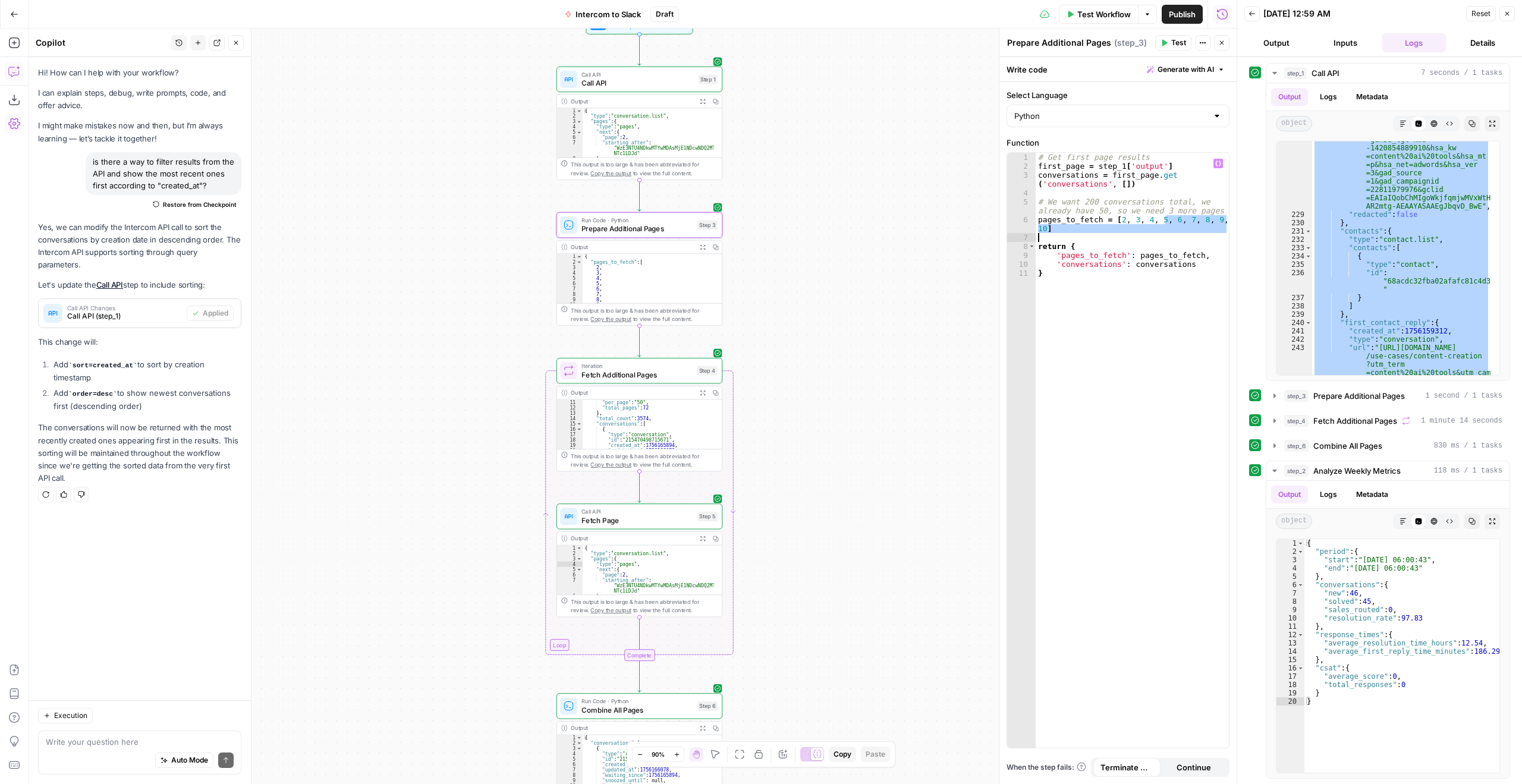
drag, startPoint x: 1164, startPoint y: 223, endPoint x: 1051, endPoint y: 238, distance: 114.0
click at [1051, 238] on div "# Get first page results first_page = step_1 [ 'output' ] conversations = first…" at bounding box center [1133, 459] width 193 height 613
type textarea "**********"
click at [1109, 11] on span "Test Workflow" at bounding box center [1104, 14] width 54 height 12
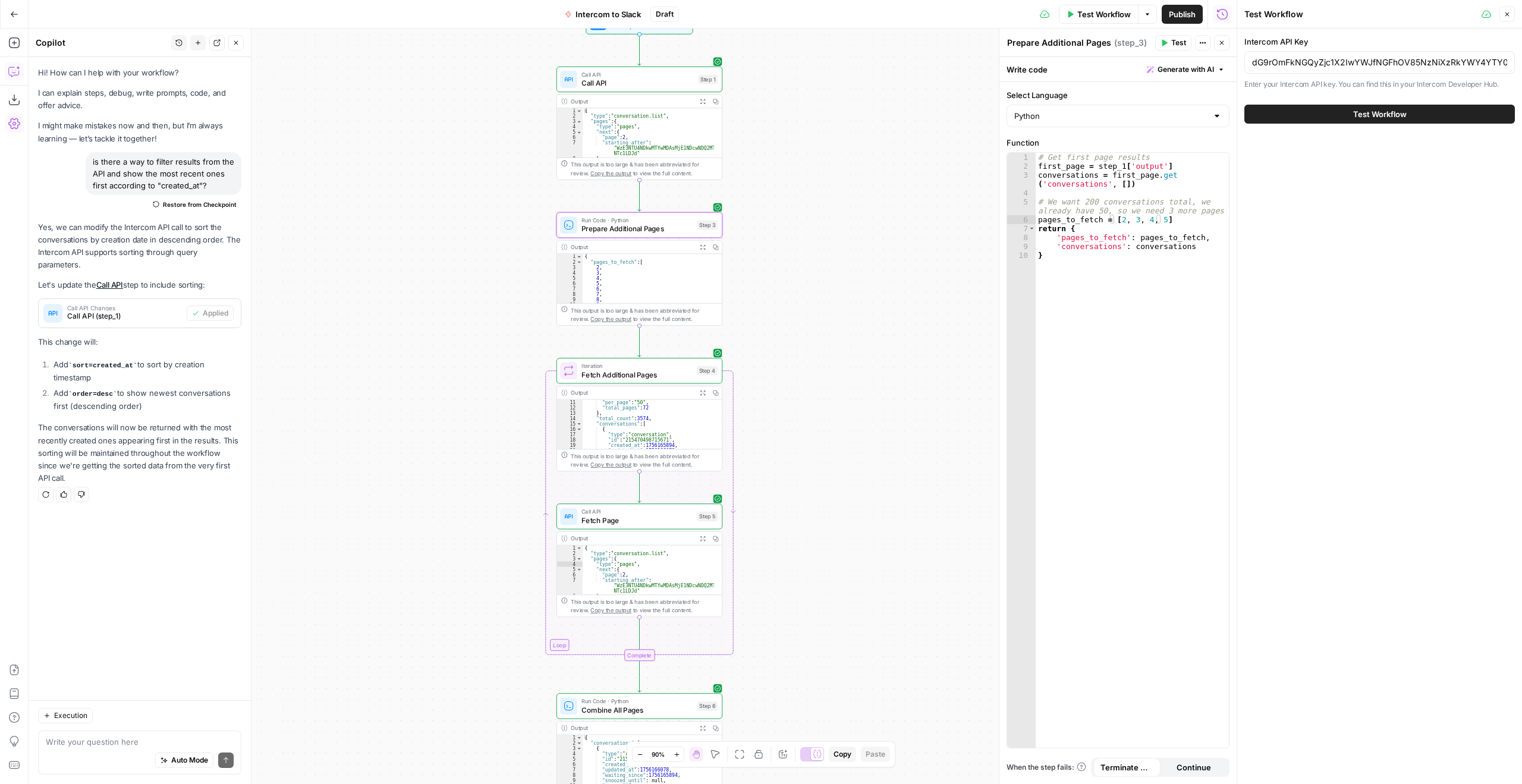
click at [1406, 108] on span "Test Workflow" at bounding box center [1380, 114] width 54 height 12
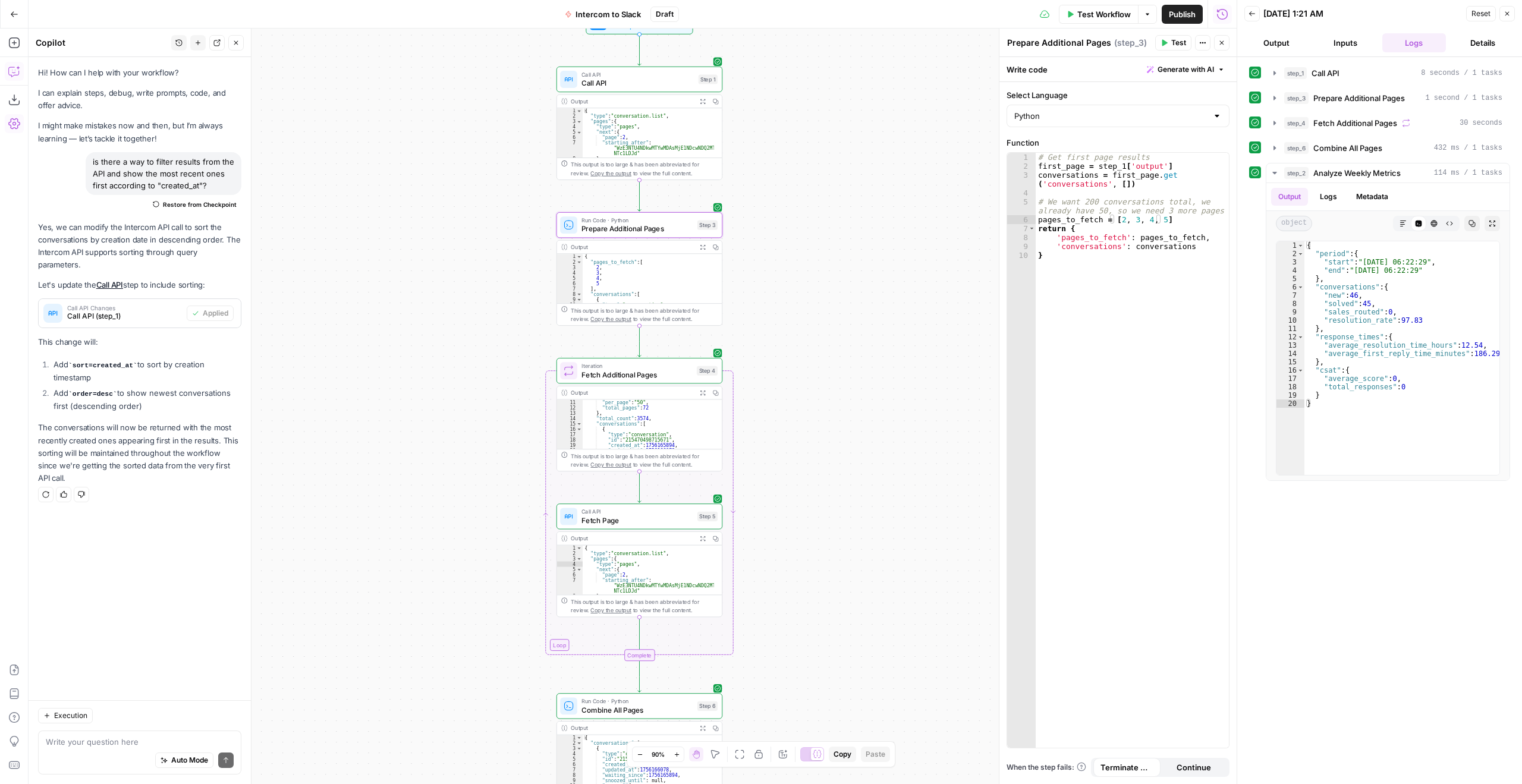
type textarea "*********"
click at [642, 135] on div "{ "type" : "conversation.list" , "pages" : { "type" : "pages" , "next" : { "pag…" at bounding box center [648, 139] width 131 height 60
type textarea "**********"
click at [1362, 317] on div "{ "period" : { "start" : "2025-08-18 06:22:29" , "end" : "2025-08-26 06:22:29" …" at bounding box center [1402, 366] width 195 height 250
click at [632, 85] on span "Call API" at bounding box center [638, 83] width 112 height 10
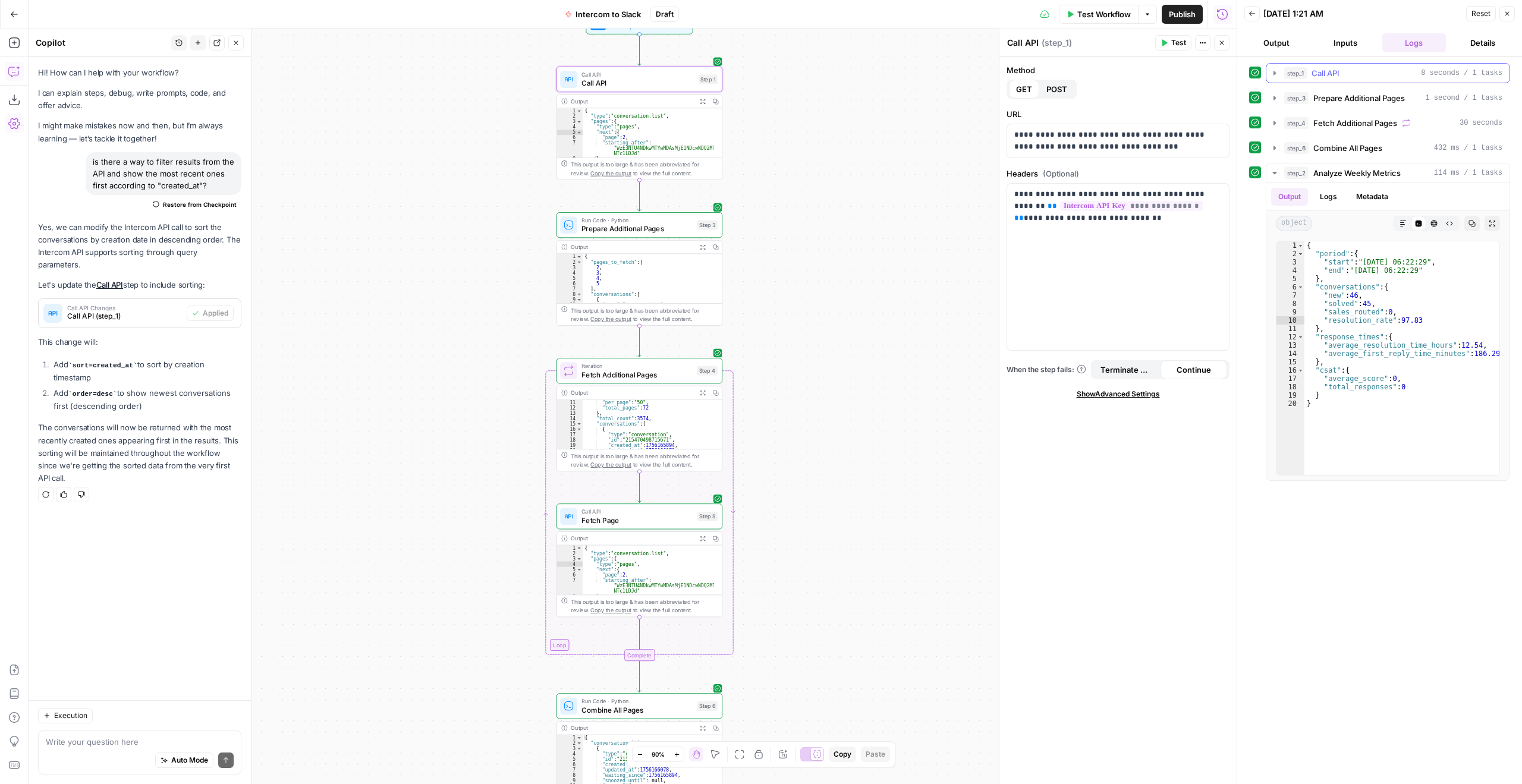
click at [1274, 66] on button "step_1 Call API 8 seconds / 1 tasks" at bounding box center [1388, 73] width 243 height 19
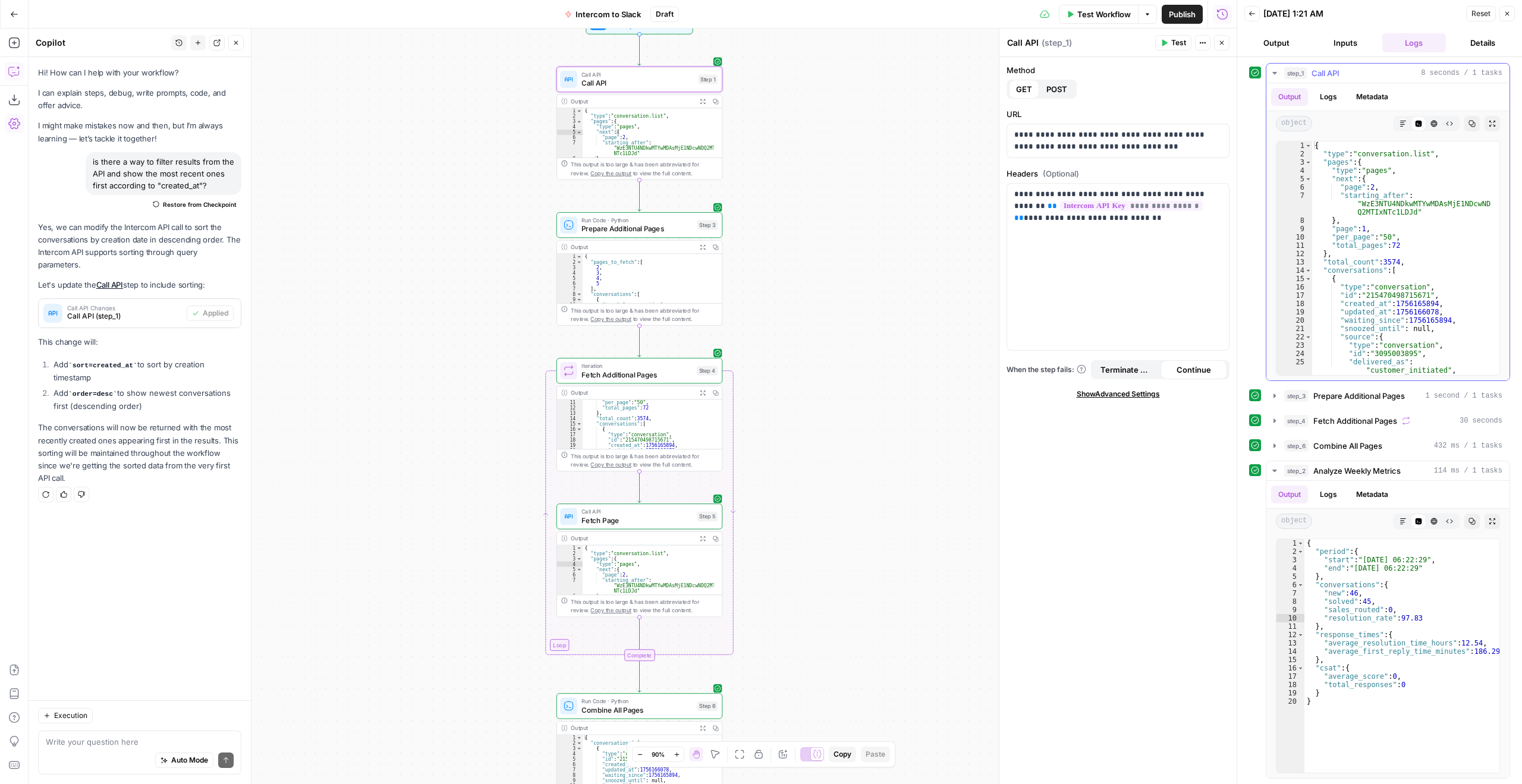
click at [1379, 262] on div "{ "type" : "conversation.list" , "pages" : { "type" : "pages" , "next" : { "pag…" at bounding box center [1402, 267] width 179 height 250
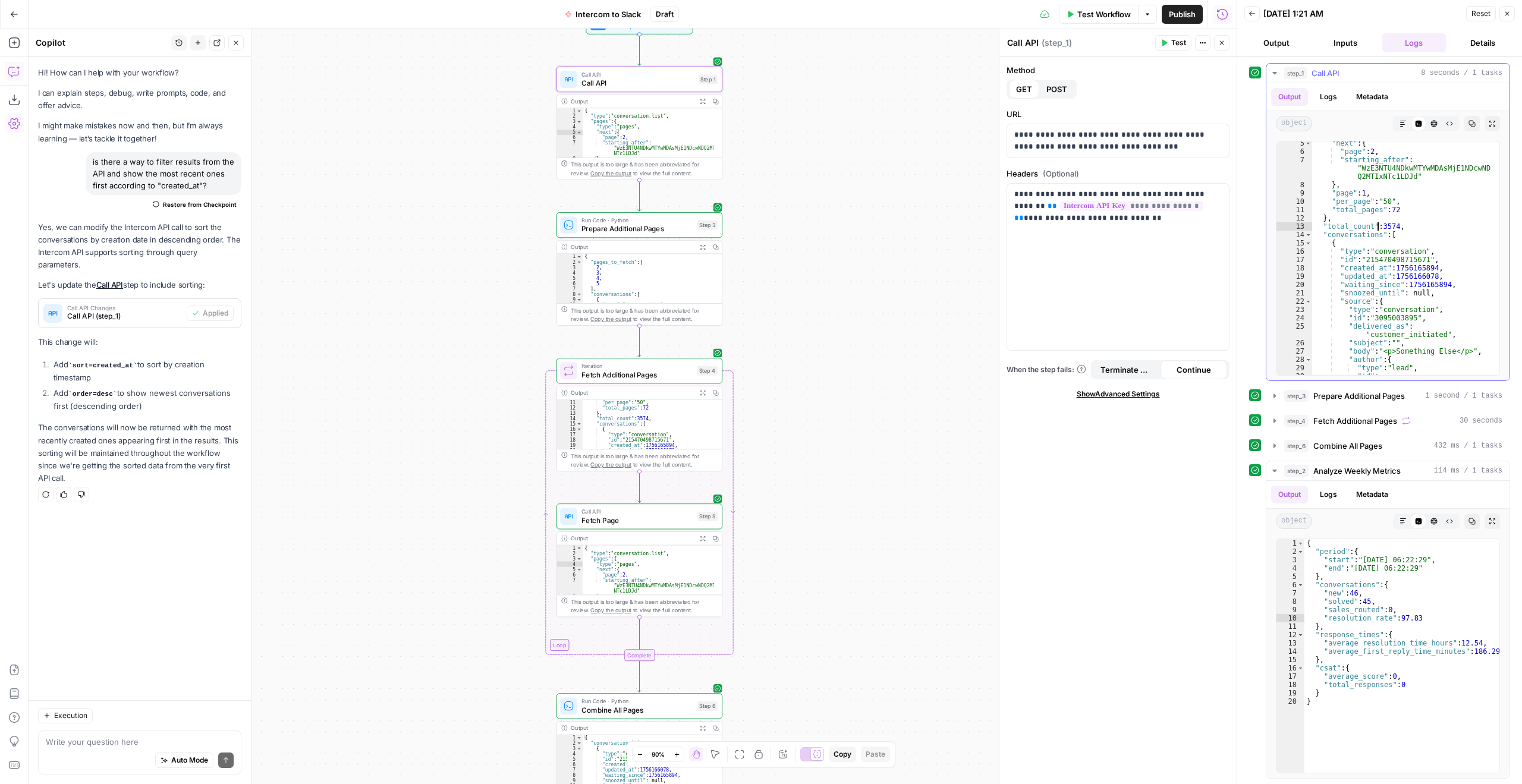
scroll to position [26, 0]
click at [1417, 267] on div ""starting_after" : "WzE3NTU4NDkwMTYwMDAsMjE1NDcwND Q2MTIxNTc1LDJd" } , "page" :…" at bounding box center [1402, 253] width 179 height 267
type textarea "* *"
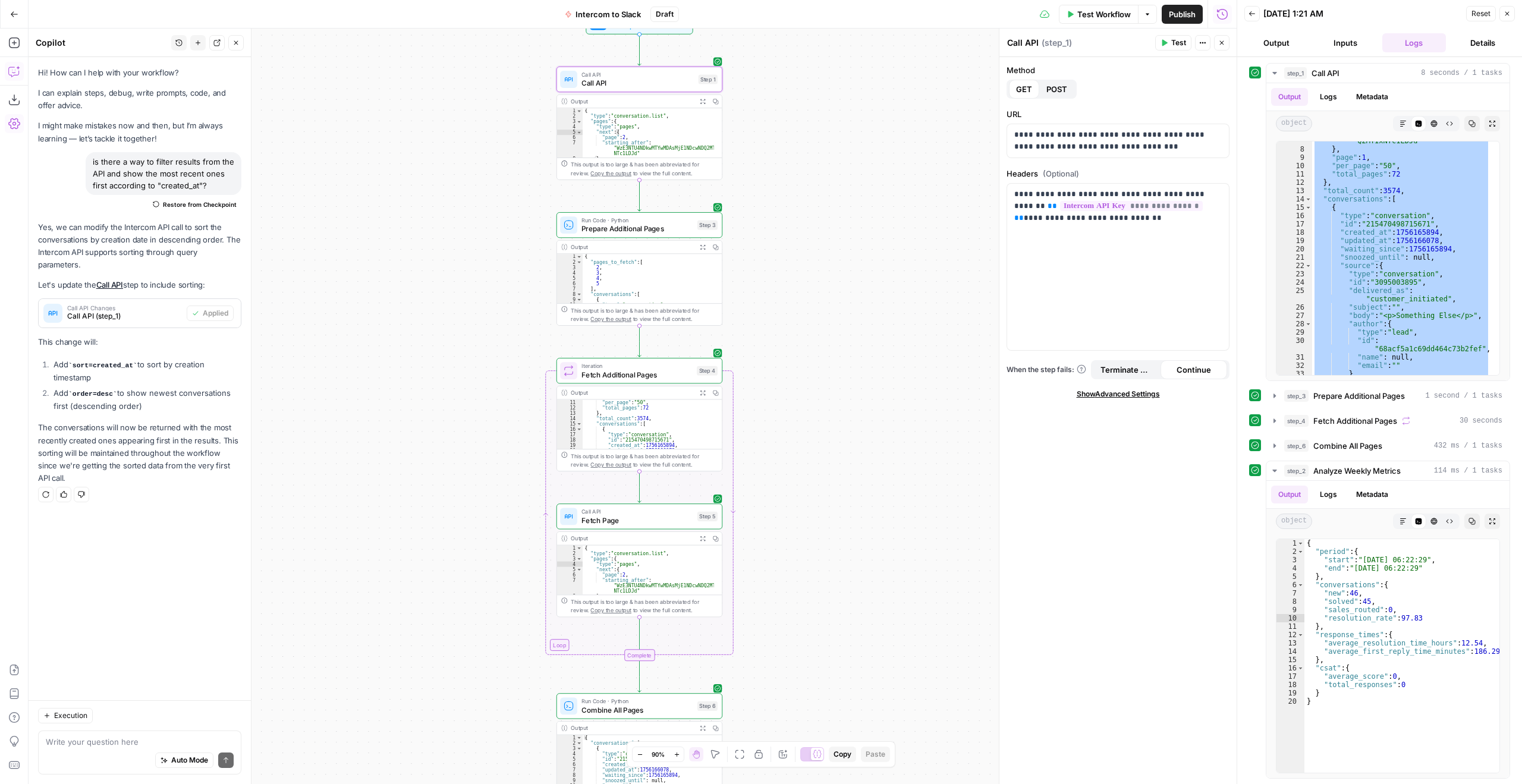
click at [648, 228] on span "Prepare Additional Pages" at bounding box center [637, 228] width 111 height 10
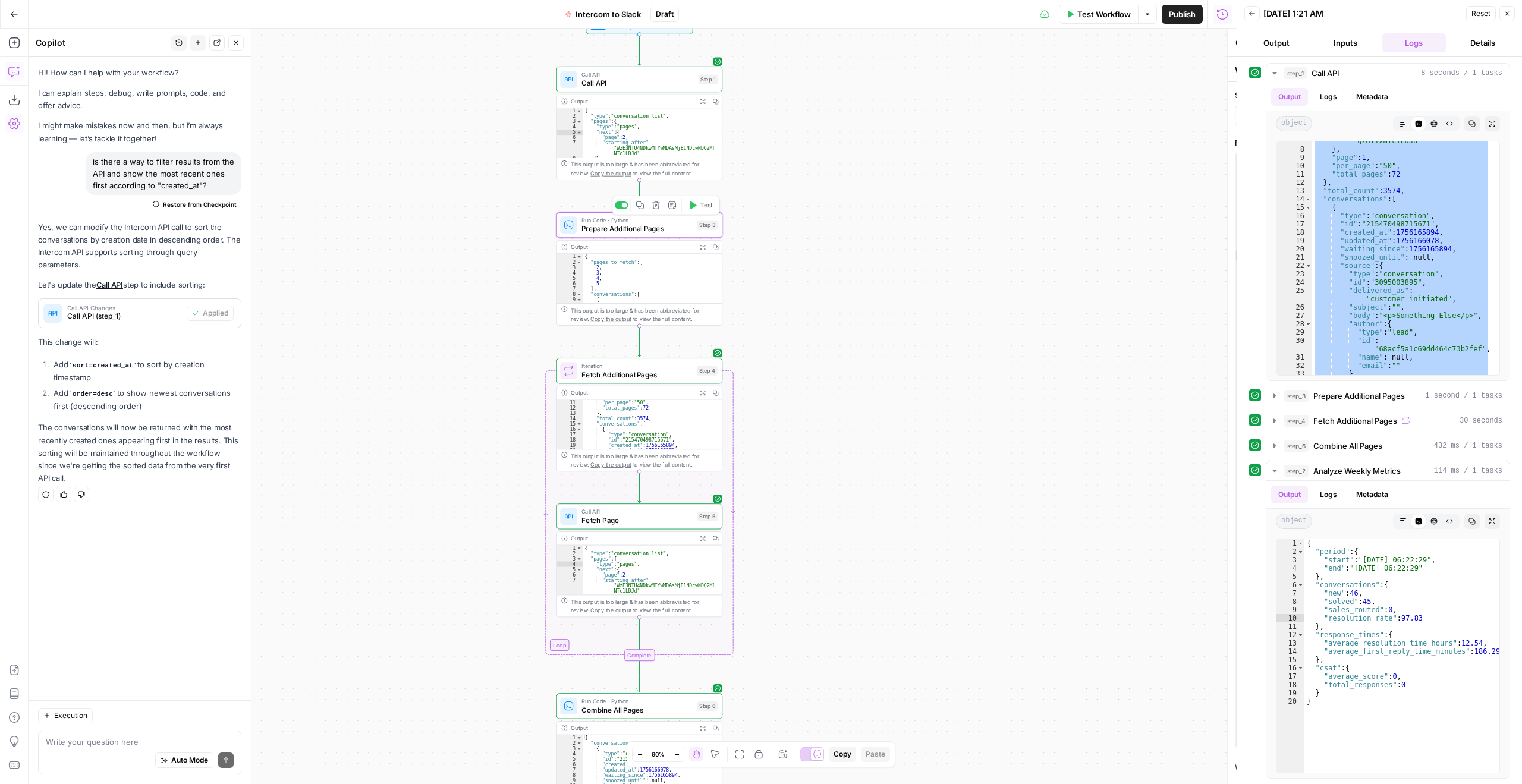
type textarea "Prepare Additional Pages"
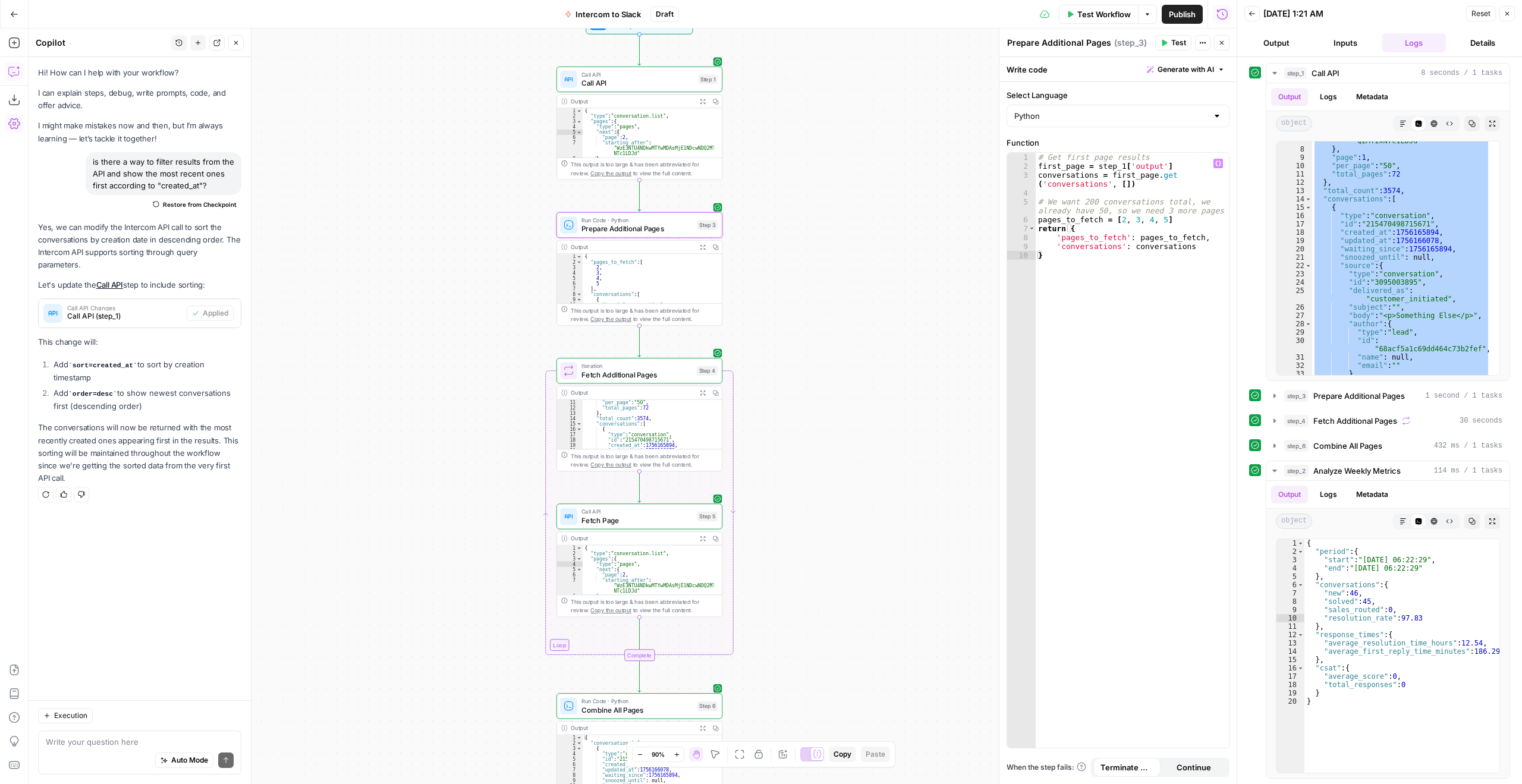
click at [1159, 221] on div "# Get first page results first_page = step_1 [ 'output' ] conversations = first…" at bounding box center [1133, 459] width 193 height 613
type textarea "**********"
click at [1068, 6] on button "Test Workflow" at bounding box center [1098, 14] width 79 height 19
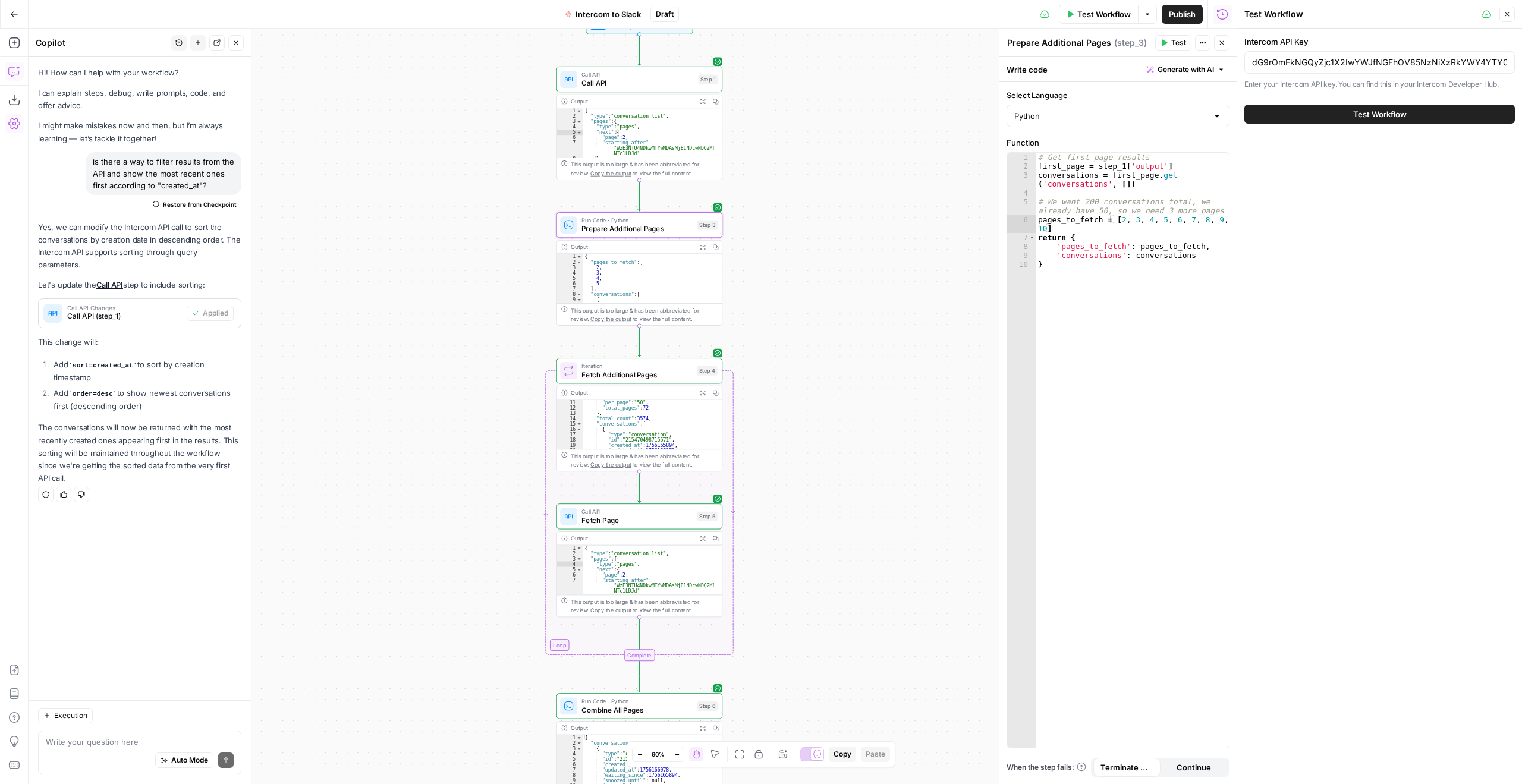
click at [1371, 110] on span "Test Workflow" at bounding box center [1380, 114] width 54 height 12
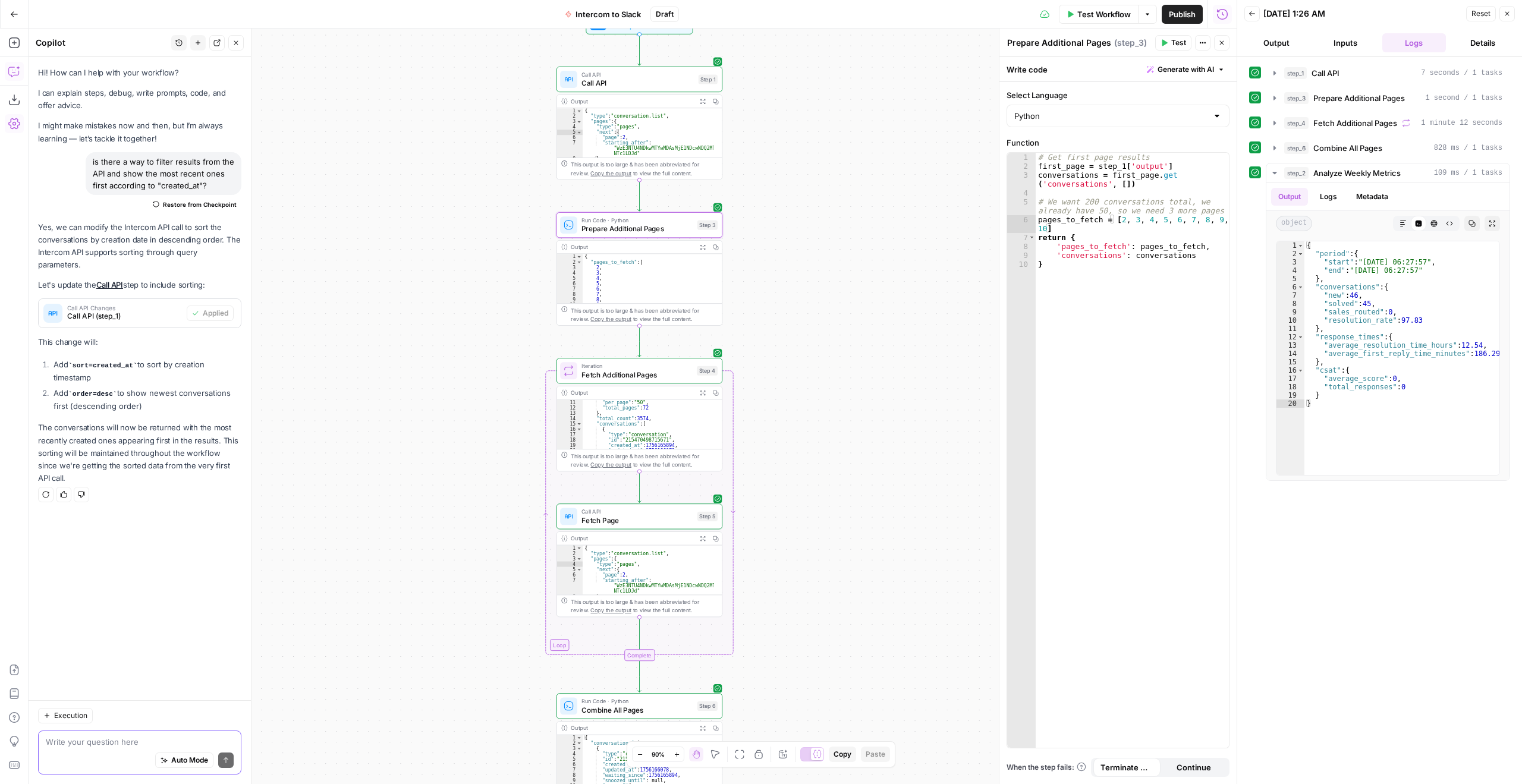
click at [110, 737] on textarea at bounding box center [139, 742] width 188 height 12
type textarea "for "new conversations" can you tell me what are the conditions for a conversat…"
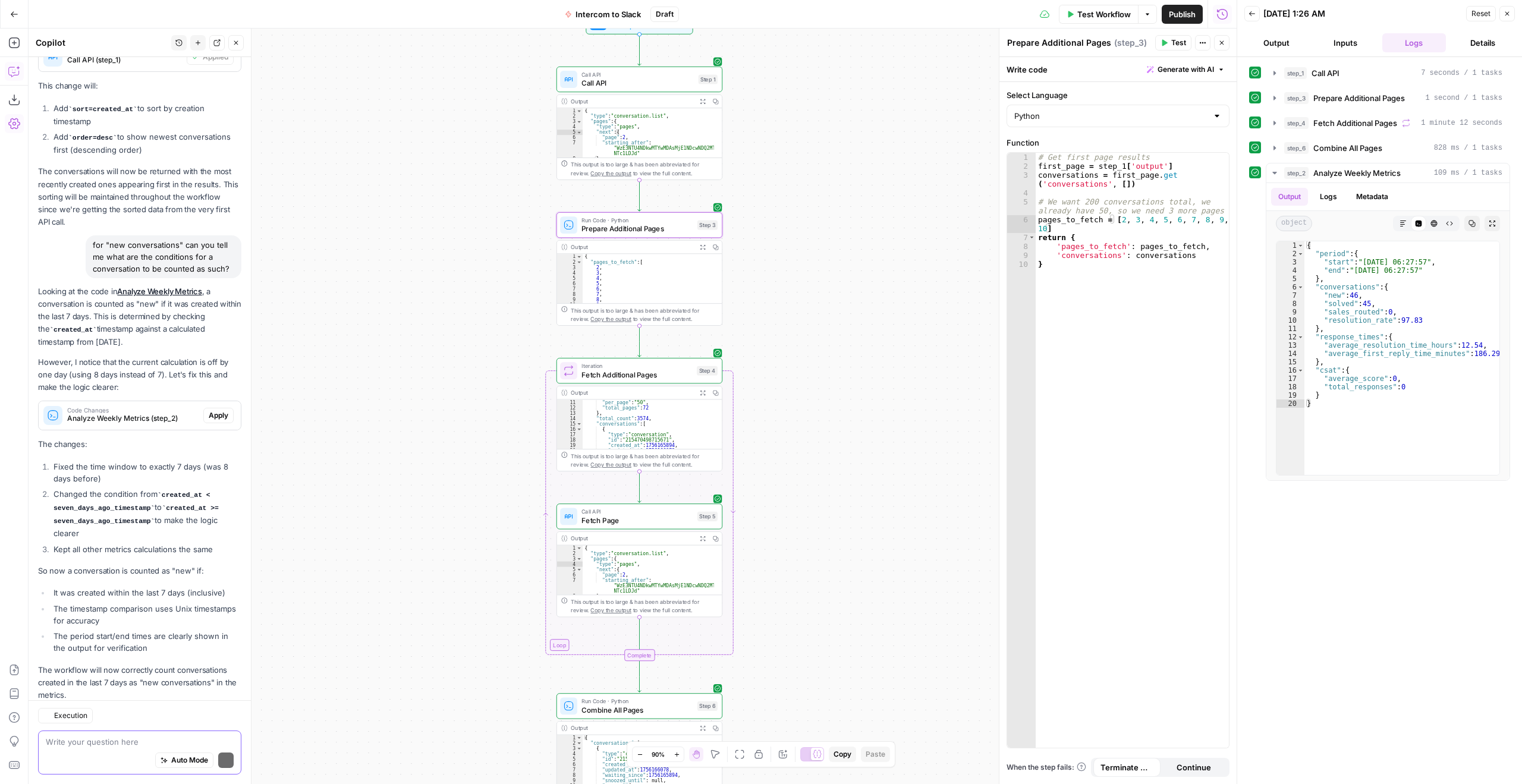
scroll to position [310, 0]
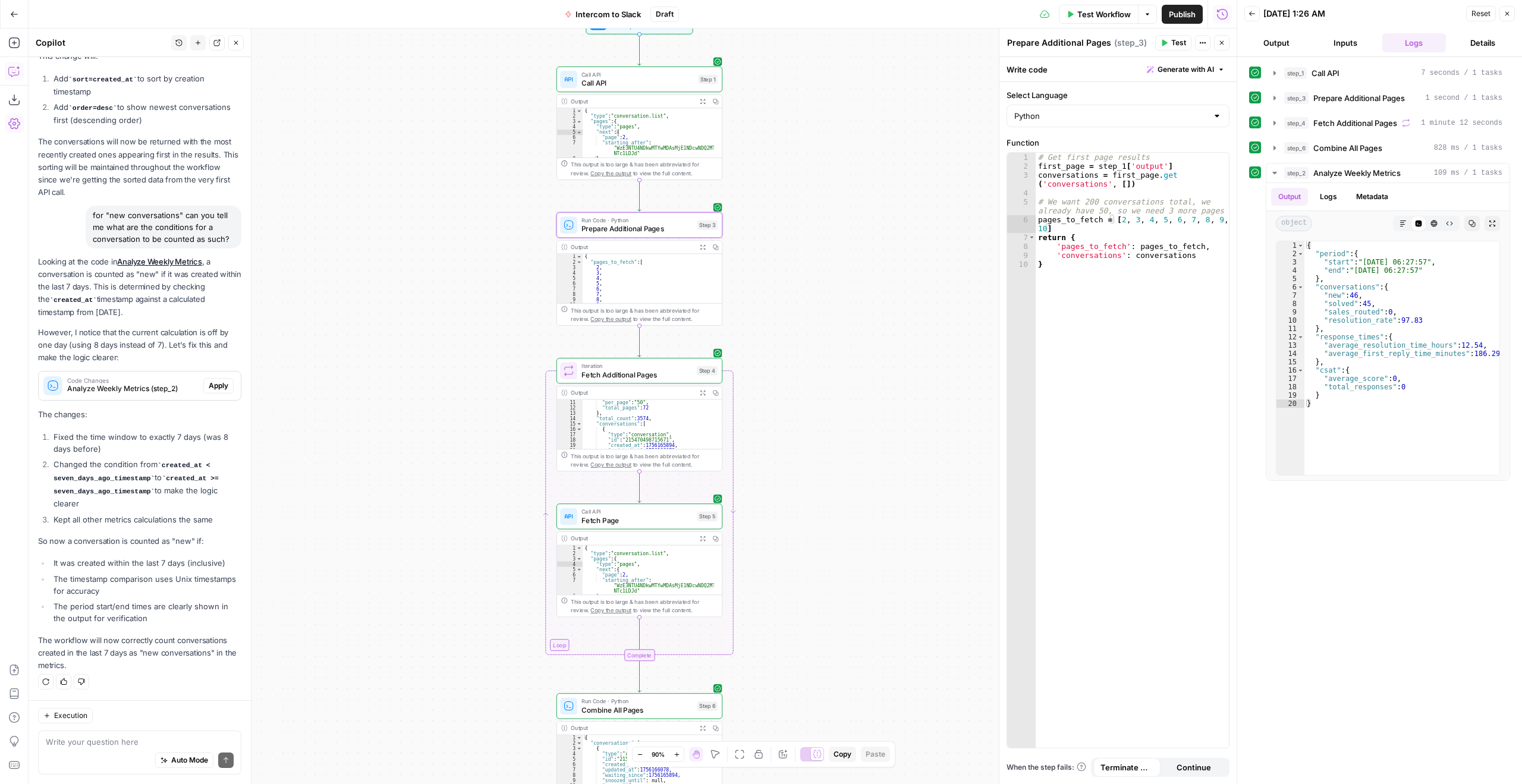
click at [196, 580] on li "The timestamp comparison uses Unix timestamps for accuracy" at bounding box center [146, 585] width 191 height 24
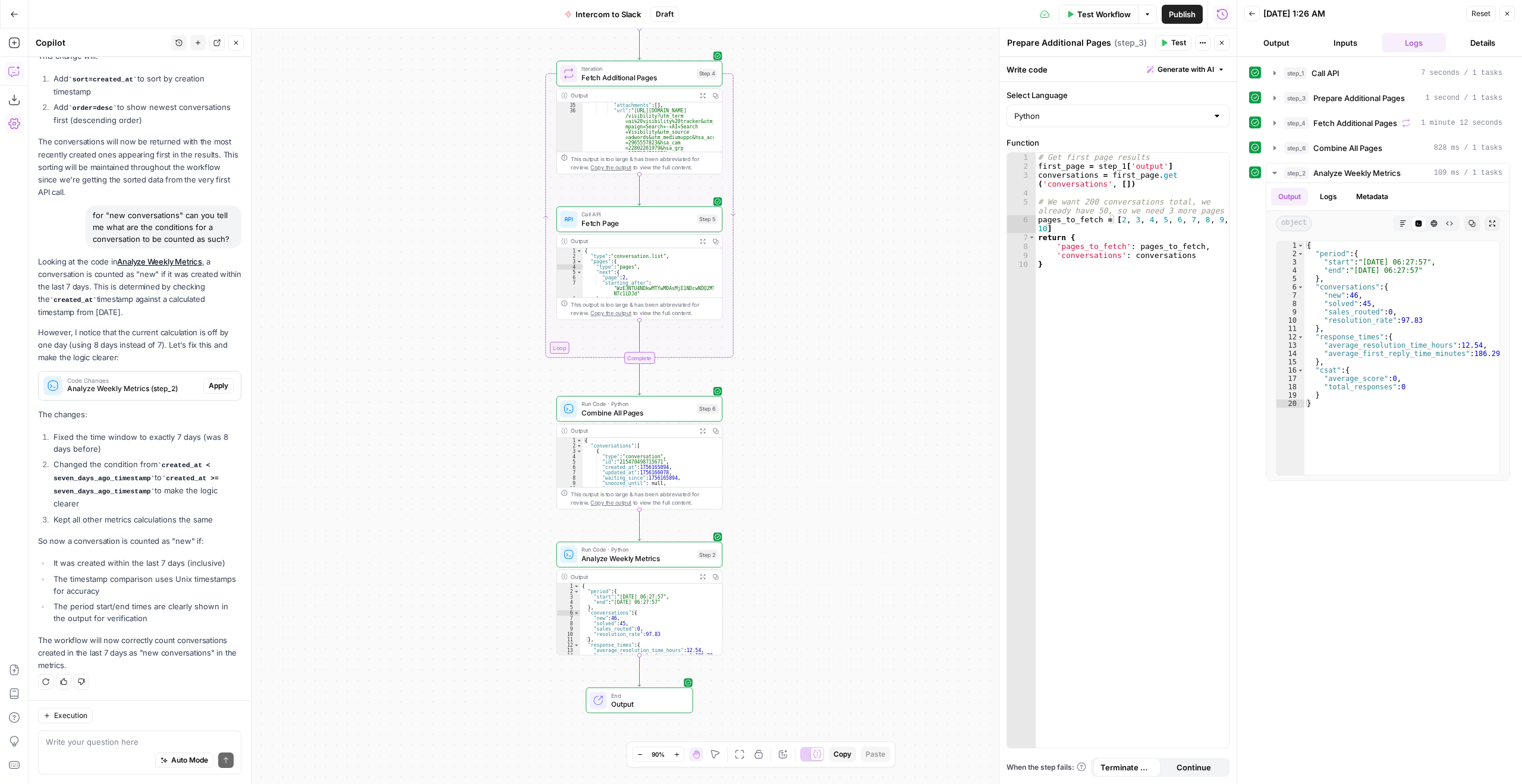
click at [639, 561] on span "Analyze Weekly Metrics" at bounding box center [637, 558] width 111 height 10
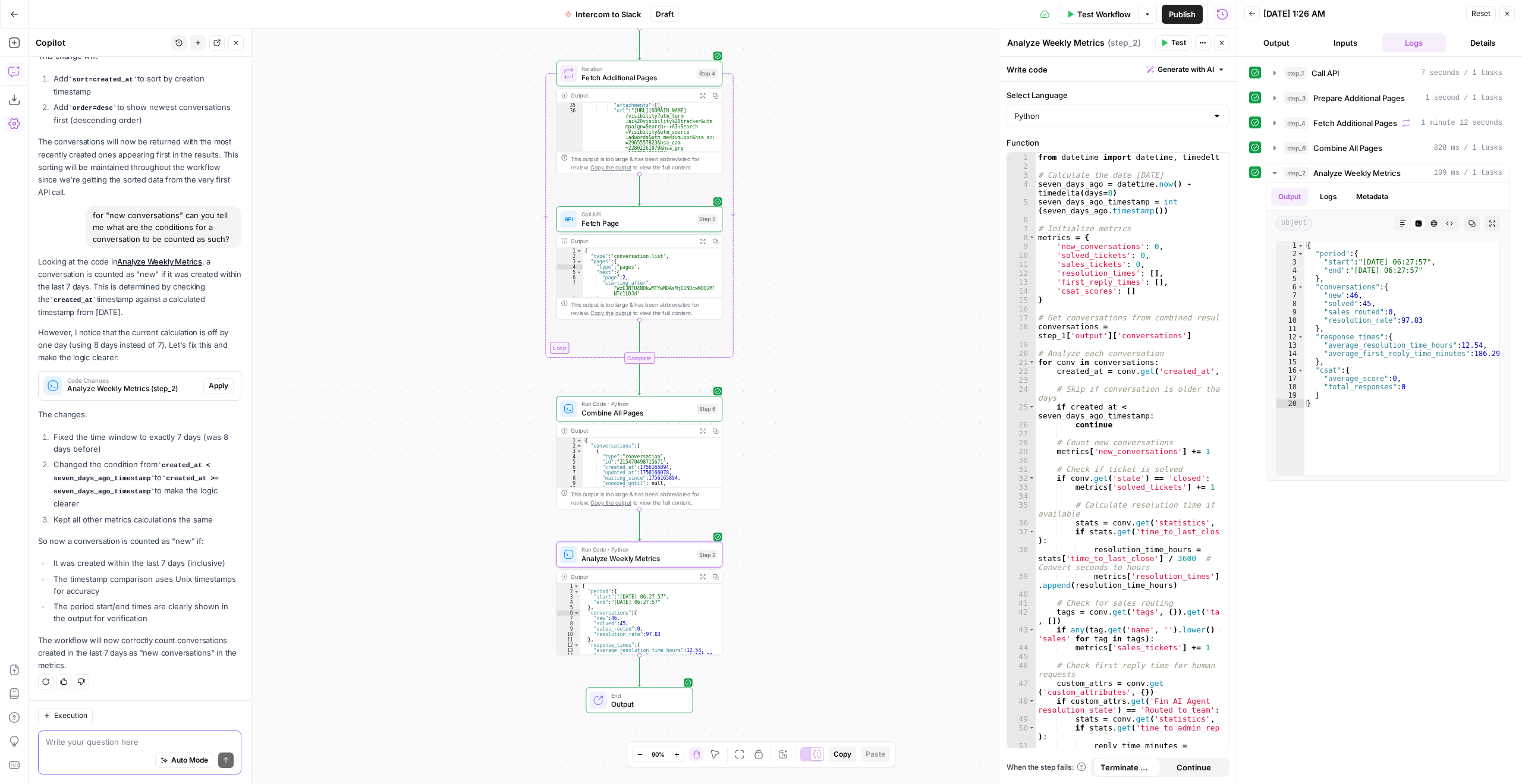
click at [103, 736] on textarea at bounding box center [139, 742] width 188 height 12
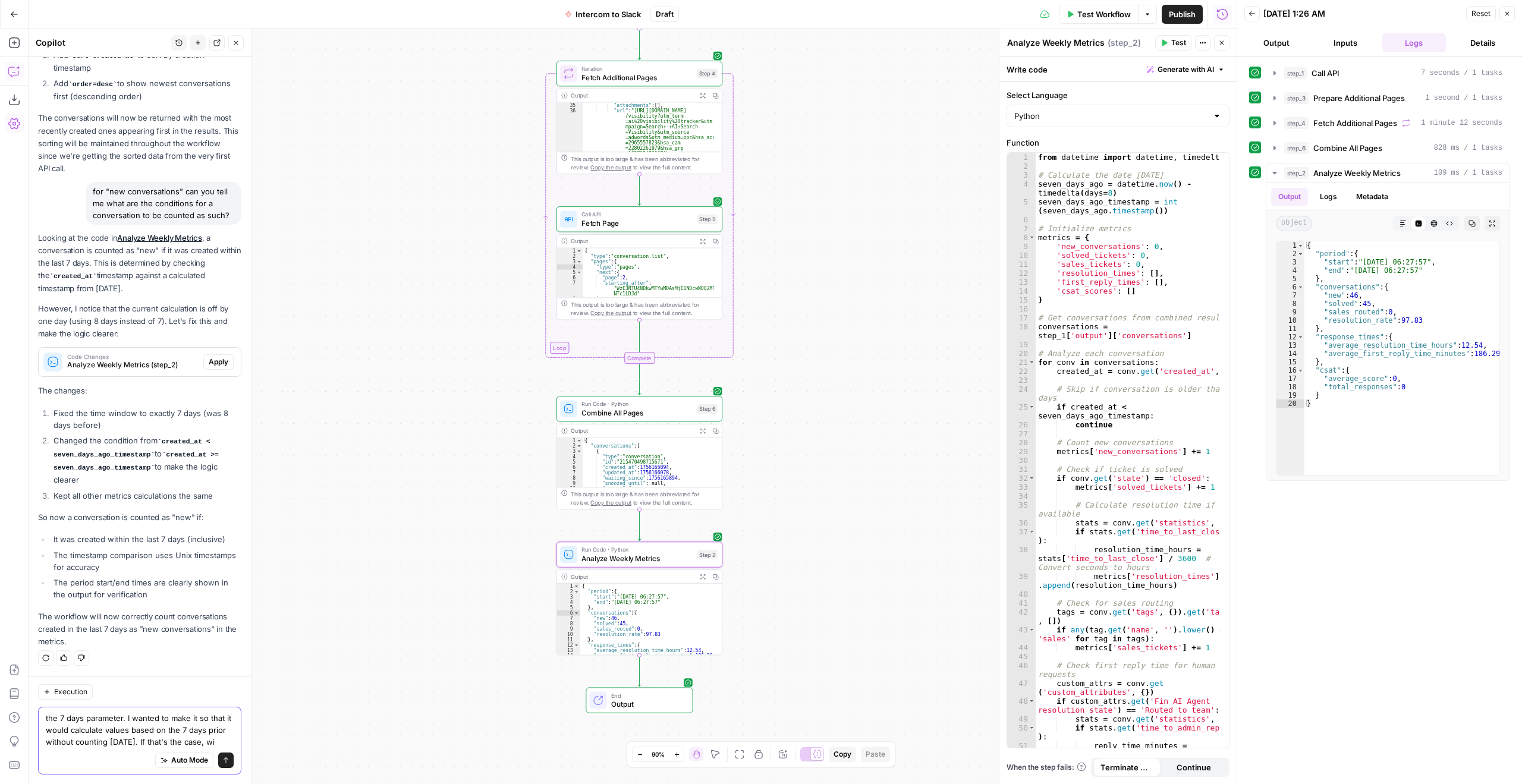
scroll to position [346, 0]
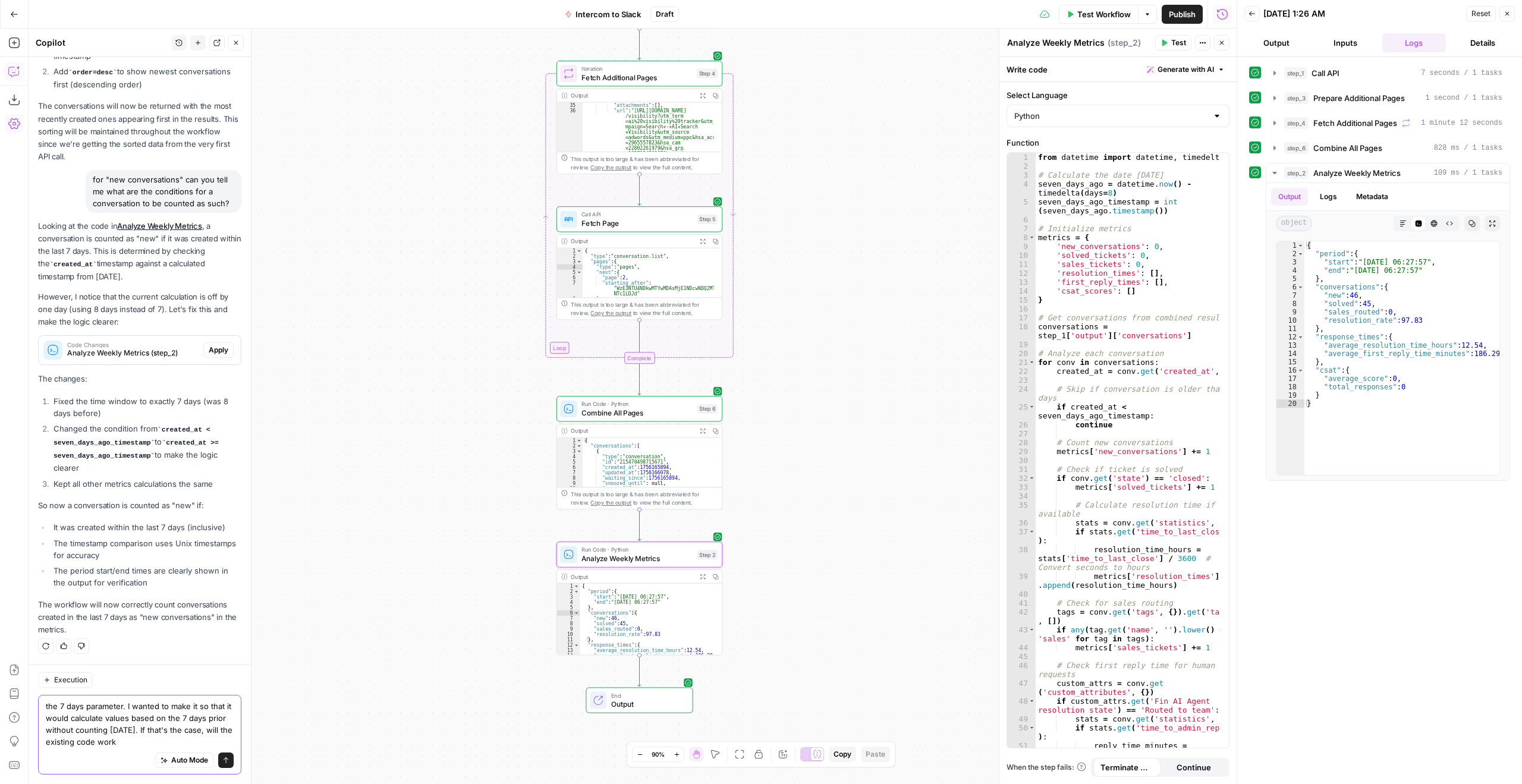
type textarea "the 7 days parameter. I wanted to make it so that it would calculate values bas…"
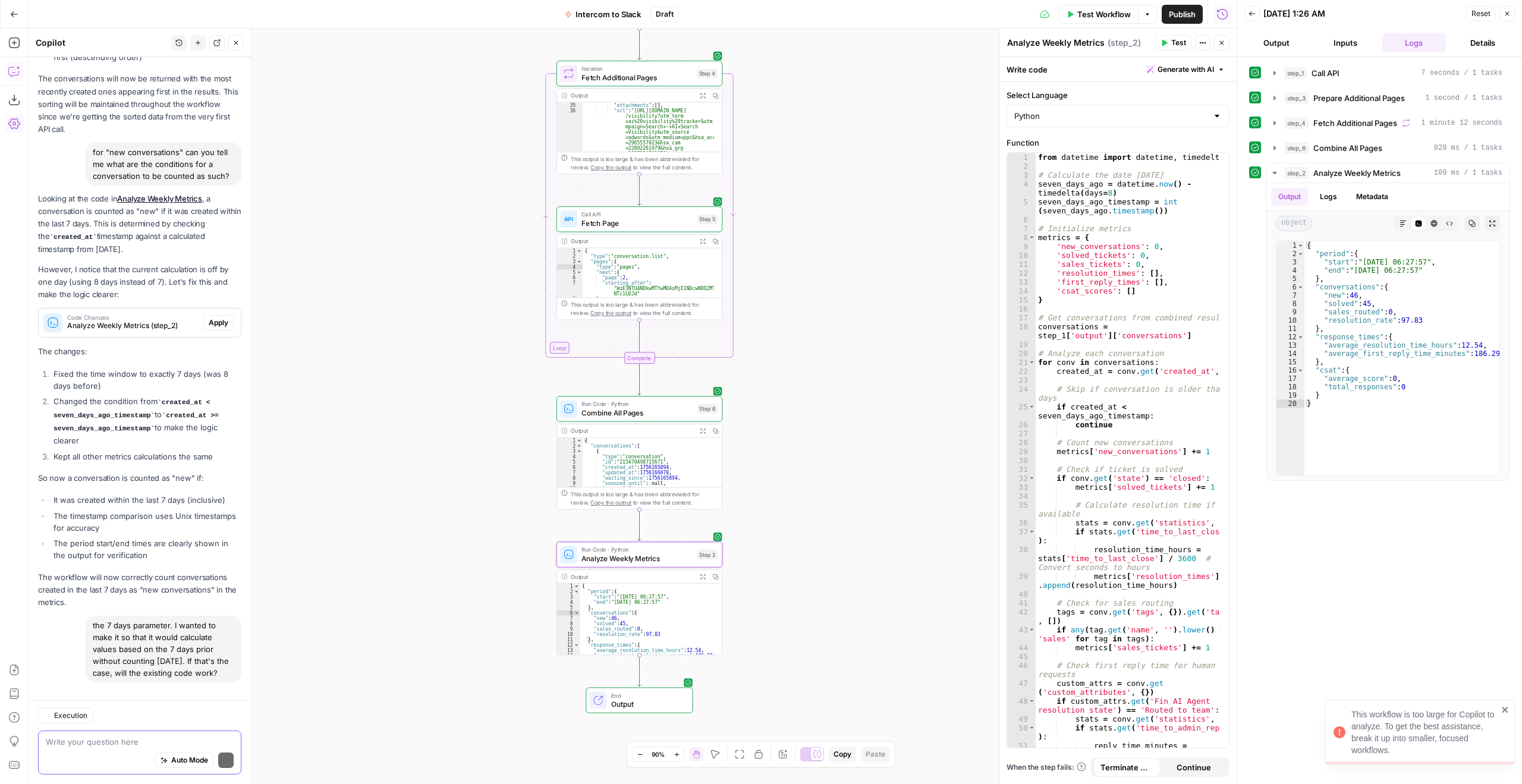
scroll to position [384, 0]
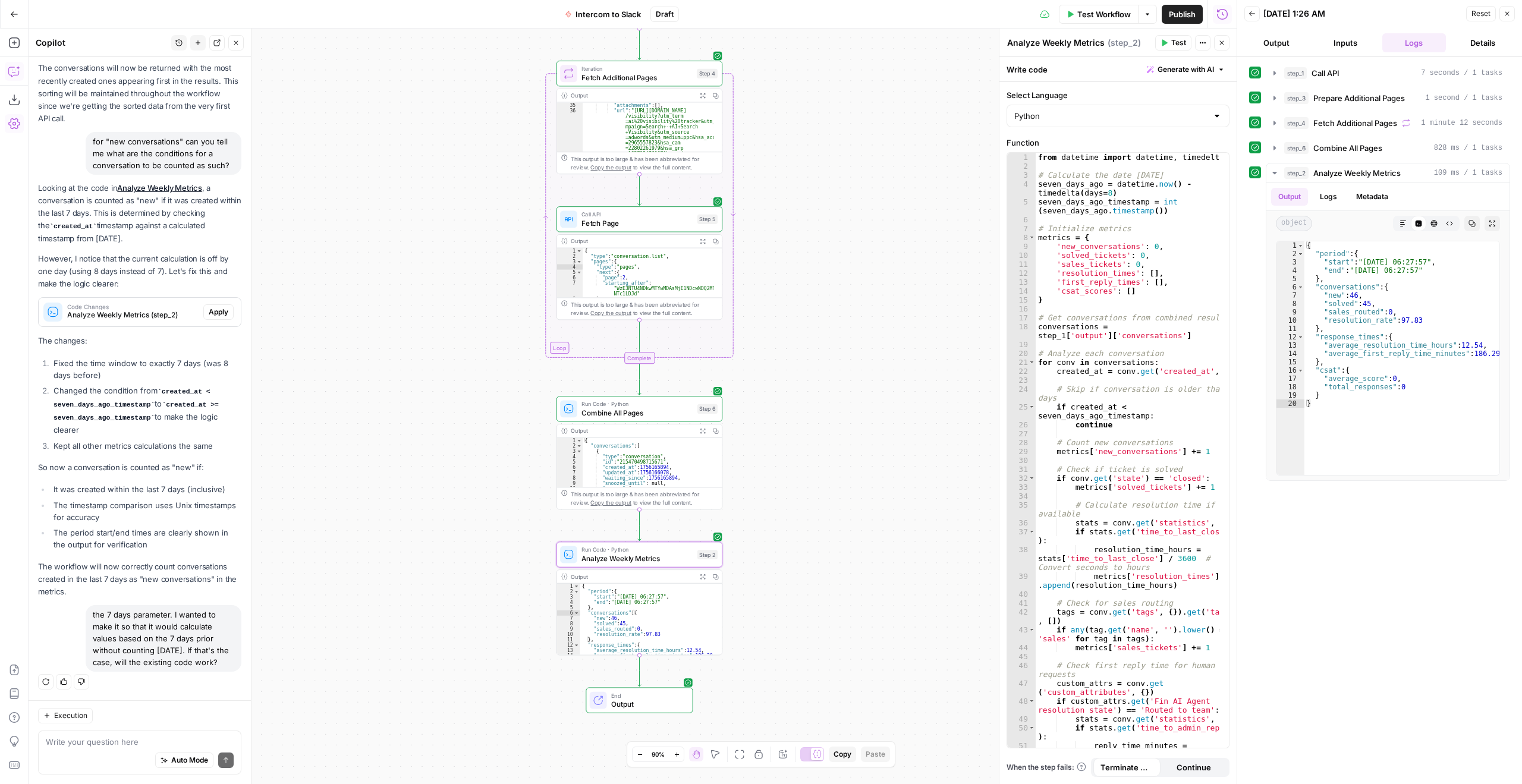
click at [44, 683] on icon "button" at bounding box center [46, 682] width 7 height 7
drag, startPoint x: 1158, startPoint y: 214, endPoint x: 1031, endPoint y: 187, distance: 129.8
click at [1031, 187] on div "**********" at bounding box center [1118, 450] width 222 height 595
type textarea "**********"
click at [11, 10] on icon "button" at bounding box center [14, 14] width 9 height 9
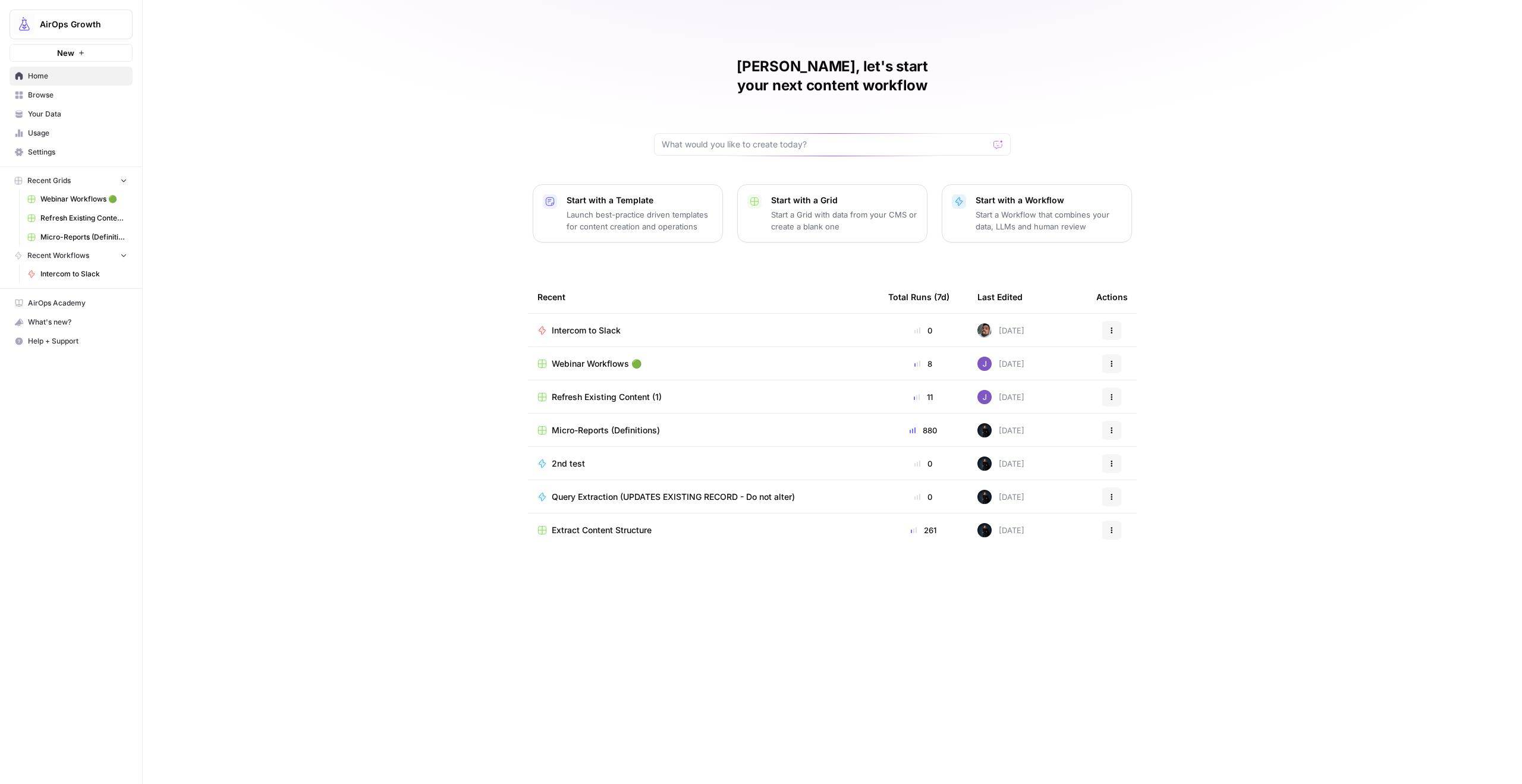
click at [833, 325] on div "Intercom to Slack" at bounding box center [703, 330] width 332 height 12
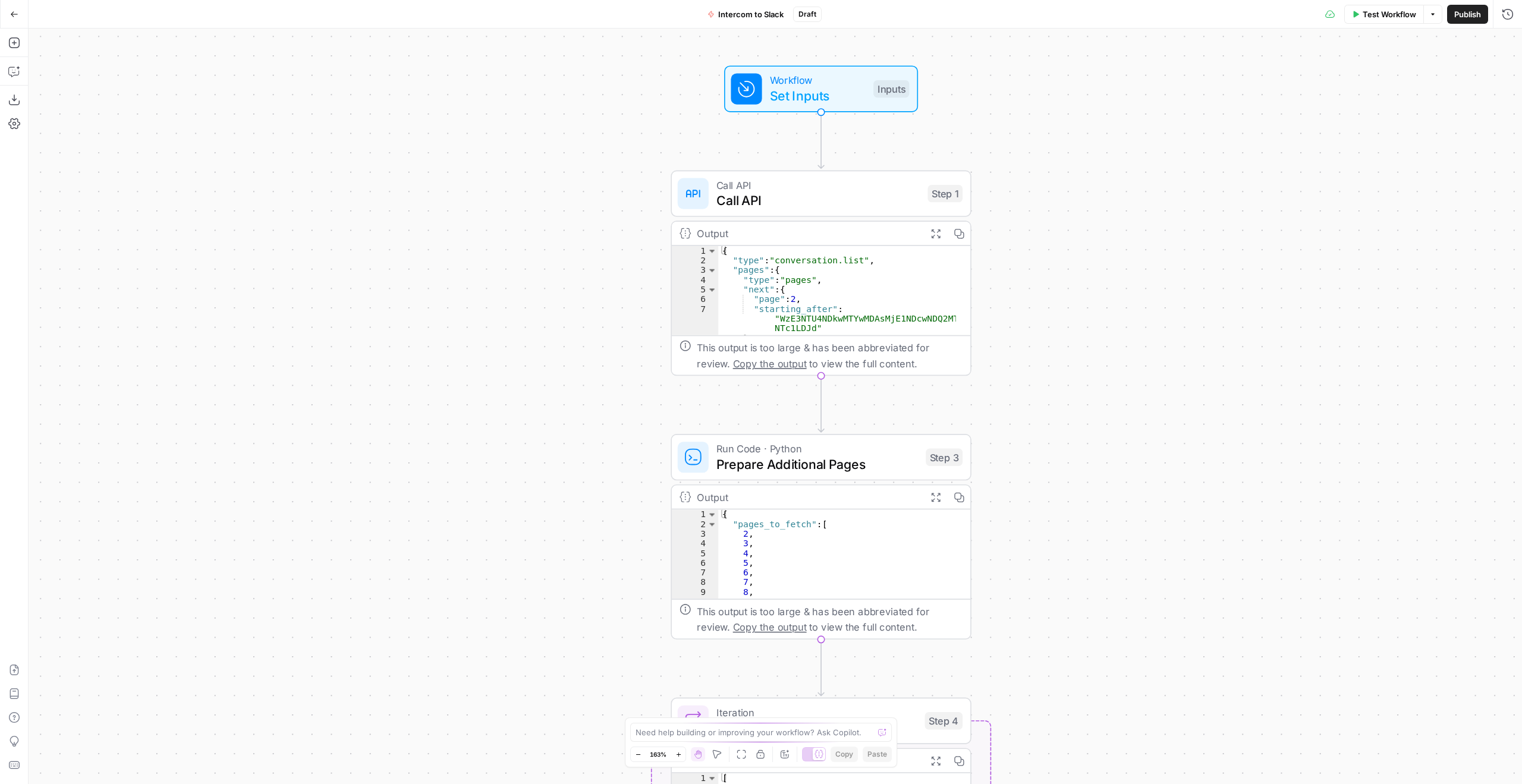
drag, startPoint x: 1138, startPoint y: 206, endPoint x: 1166, endPoint y: 499, distance: 294.3
click at [1166, 499] on div "Workflow Set Inputs Inputs Call API Call API Step 1 Output Expand Output Copy 1…" at bounding box center [775, 406] width 1494 height 756
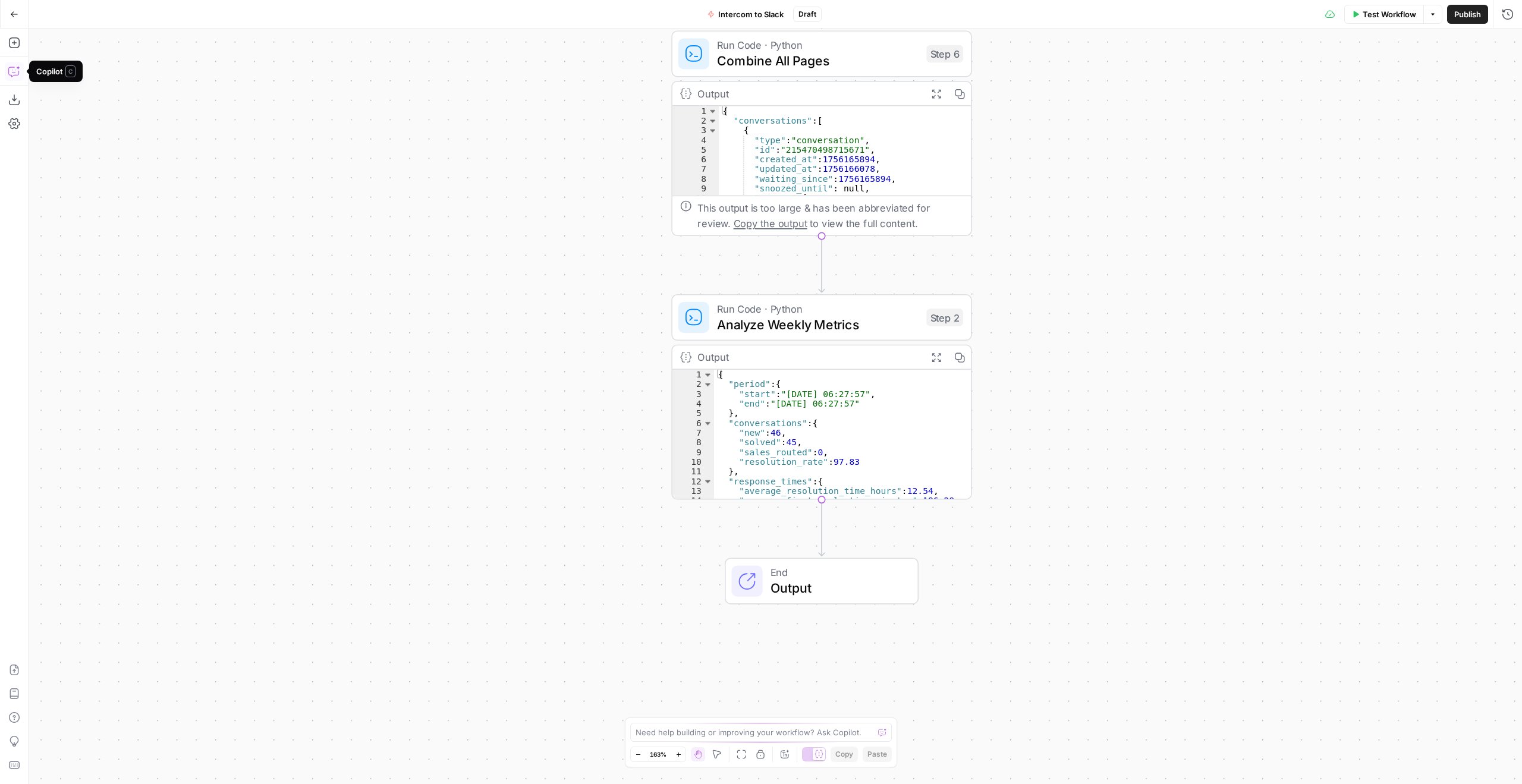
click at [13, 77] on icon "button" at bounding box center [14, 71] width 12 height 12
click at [146, 727] on div "Execution Write your question here Auto Mode Send" at bounding box center [139, 742] width 222 height 84
click at [140, 735] on div "Write your question here Auto Mode Send" at bounding box center [140, 752] width 203 height 44
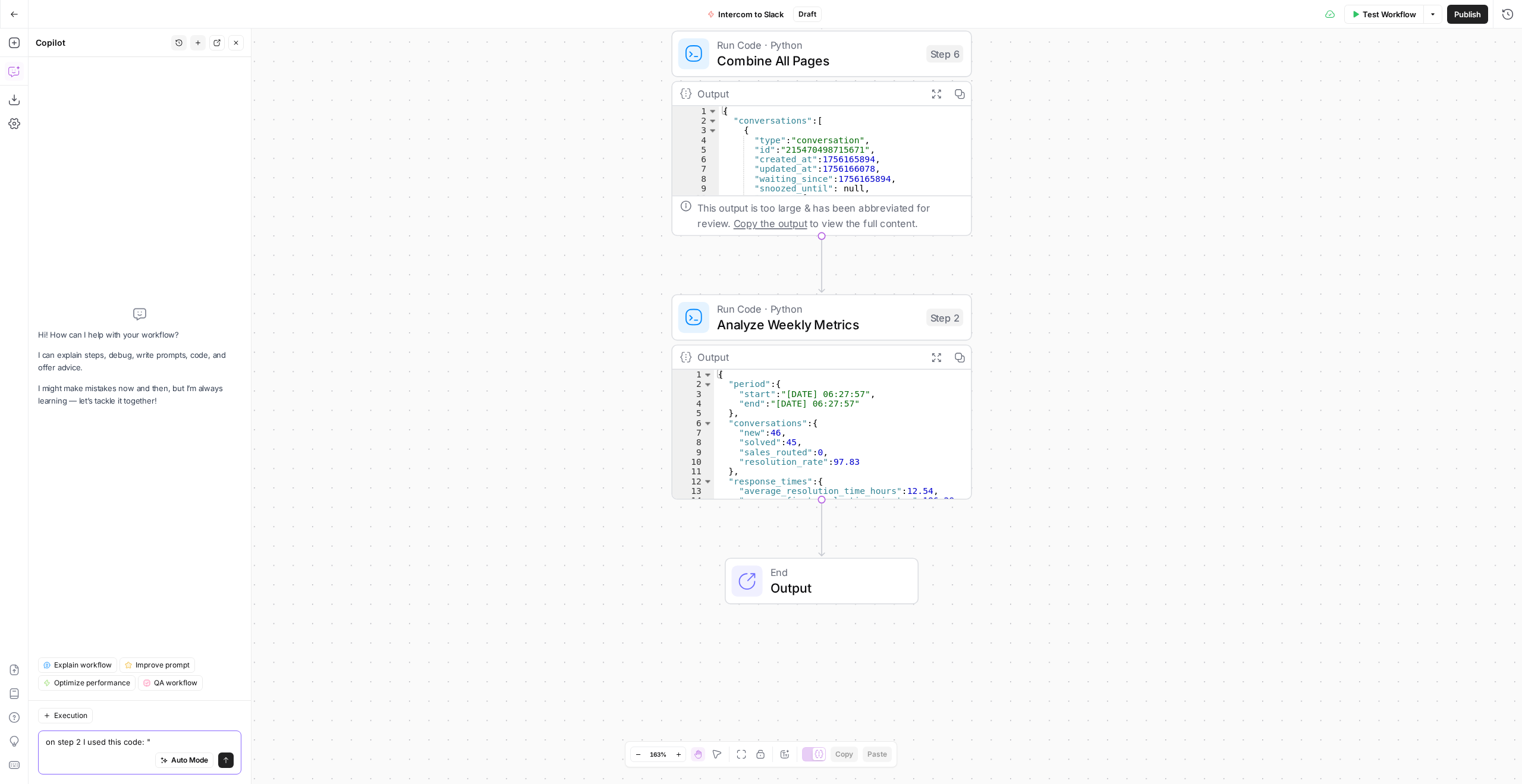
paste textarea "seven_days_ago = datetime.now() - timedelta(days=8) seven_days_ago_timestamp = …"
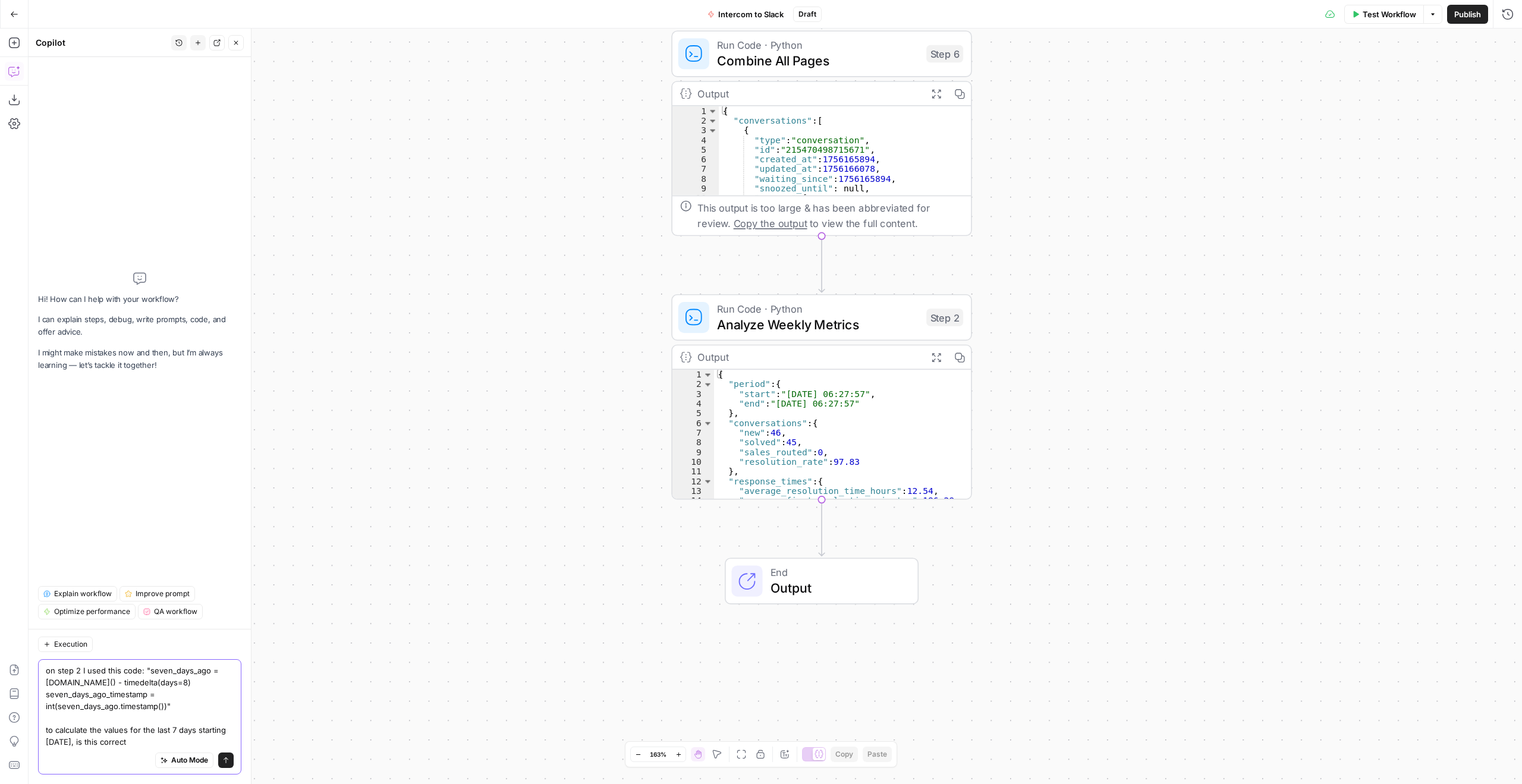
type textarea "on step 2 I used this code: "seven_days_ago = datetime.now() - timedelta(days=8…"
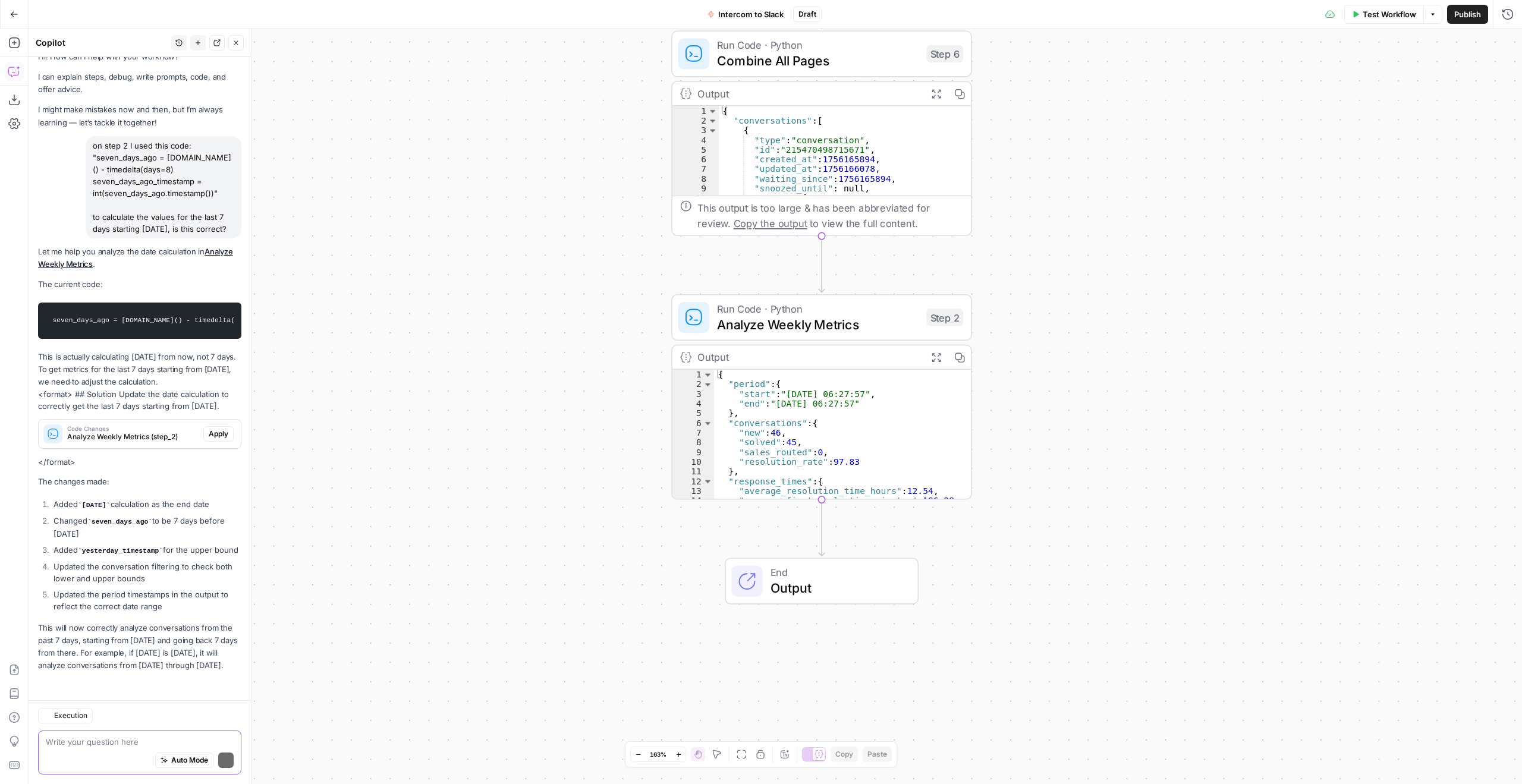
scroll to position [61, 0]
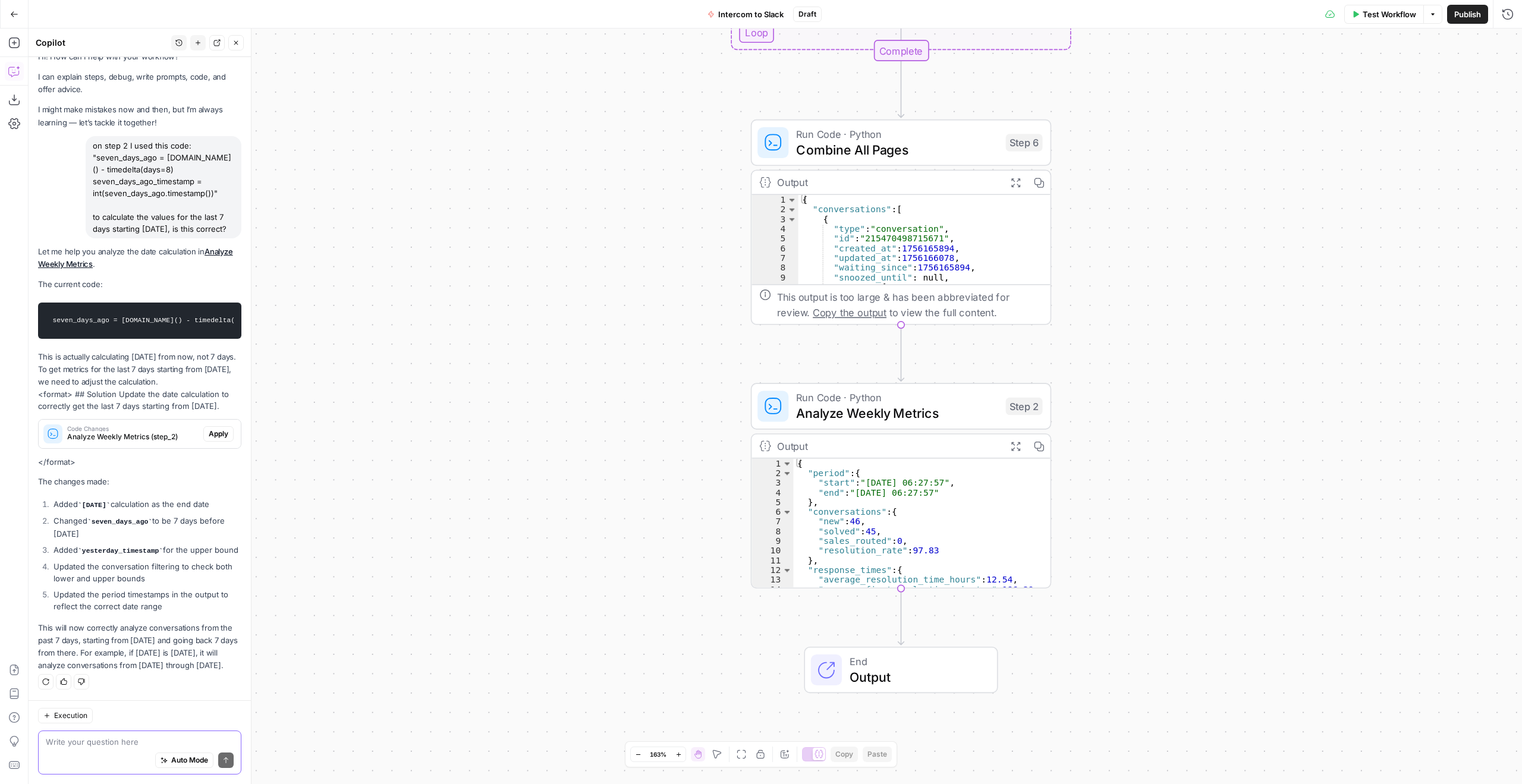
click at [154, 736] on textarea at bounding box center [139, 742] width 188 height 12
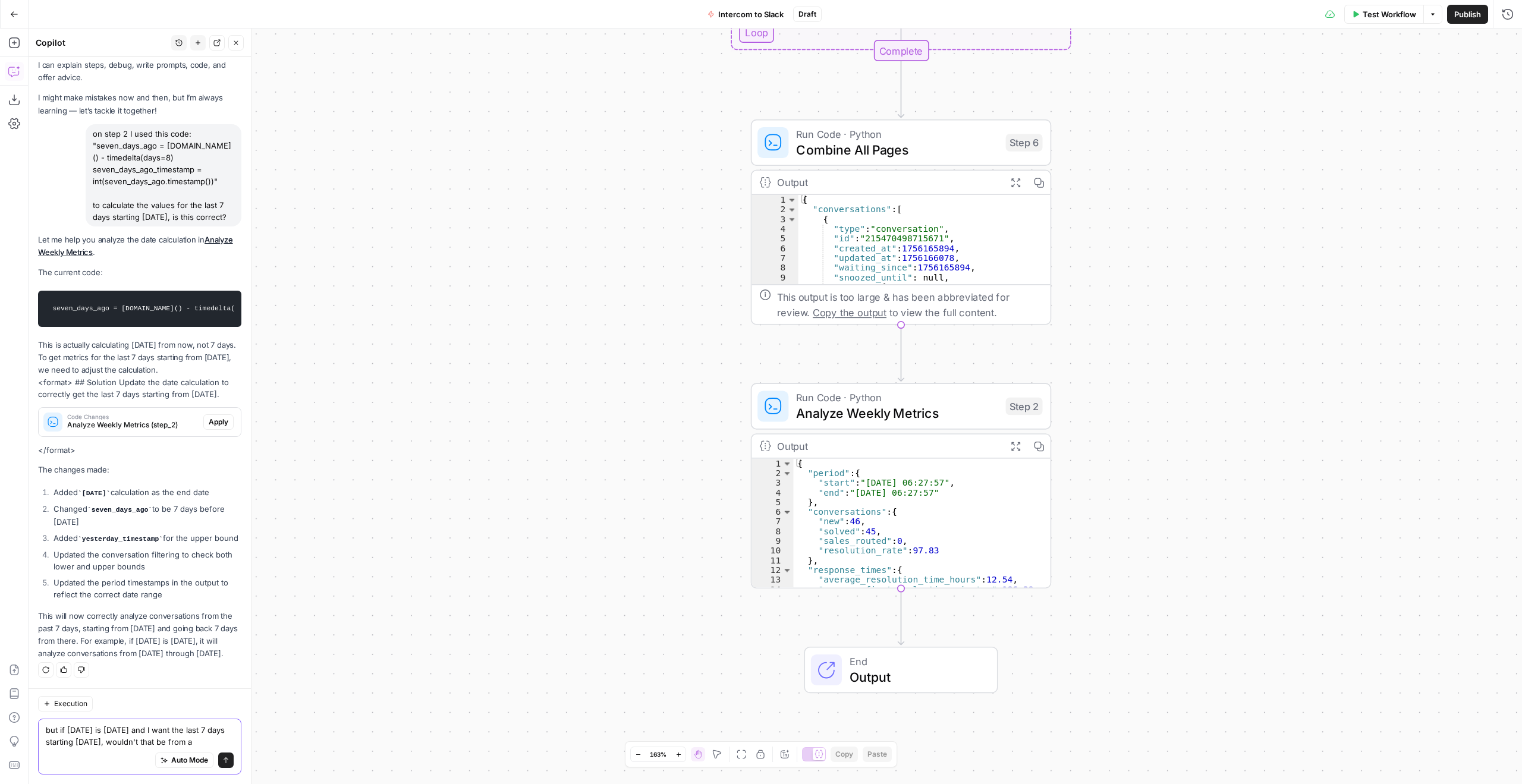
scroll to position [85, 0]
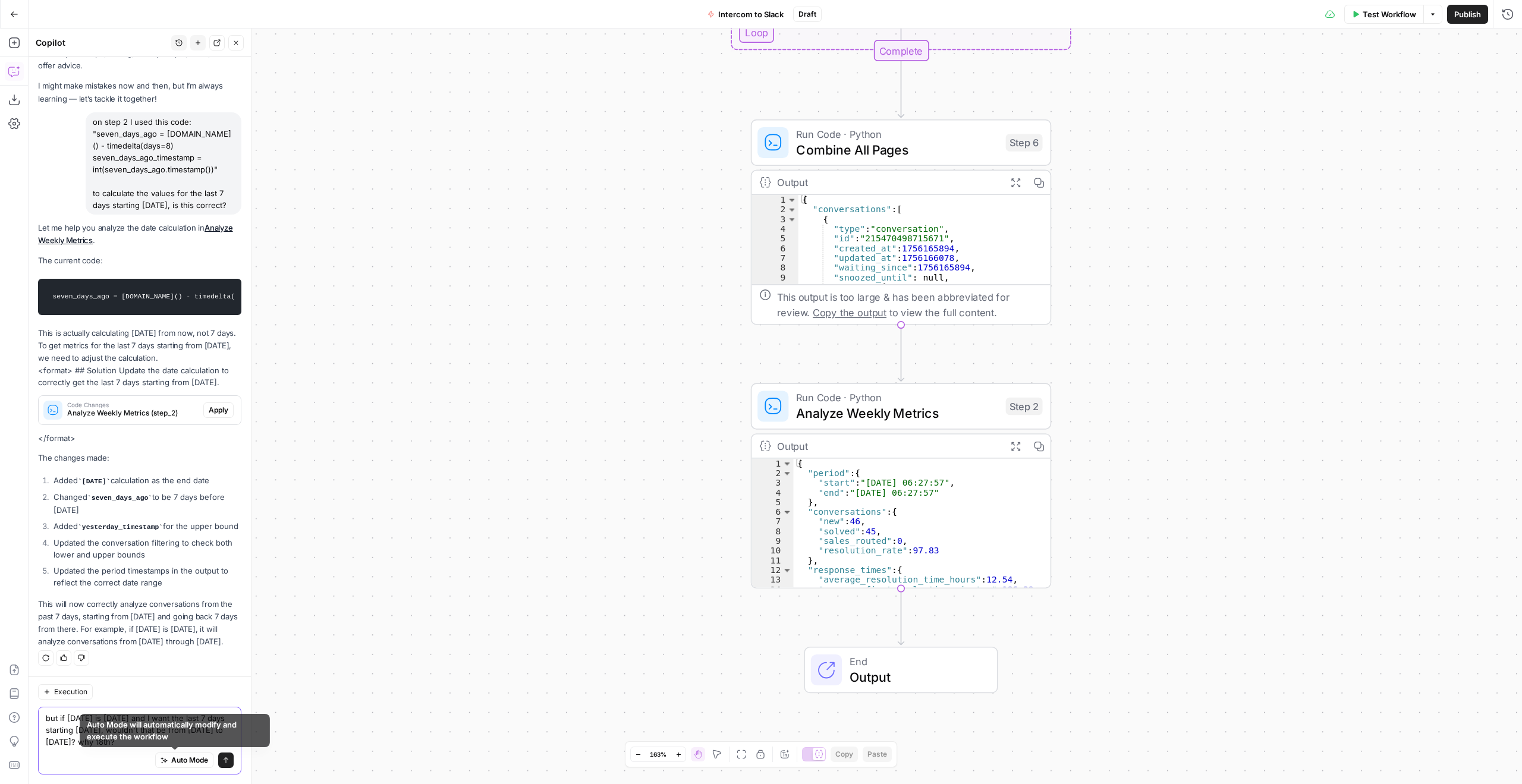
type textarea "but if today is august 26th and I want the last 7 days starting august 25th, wo…"
click at [218, 755] on button "Send" at bounding box center [225, 760] width 15 height 15
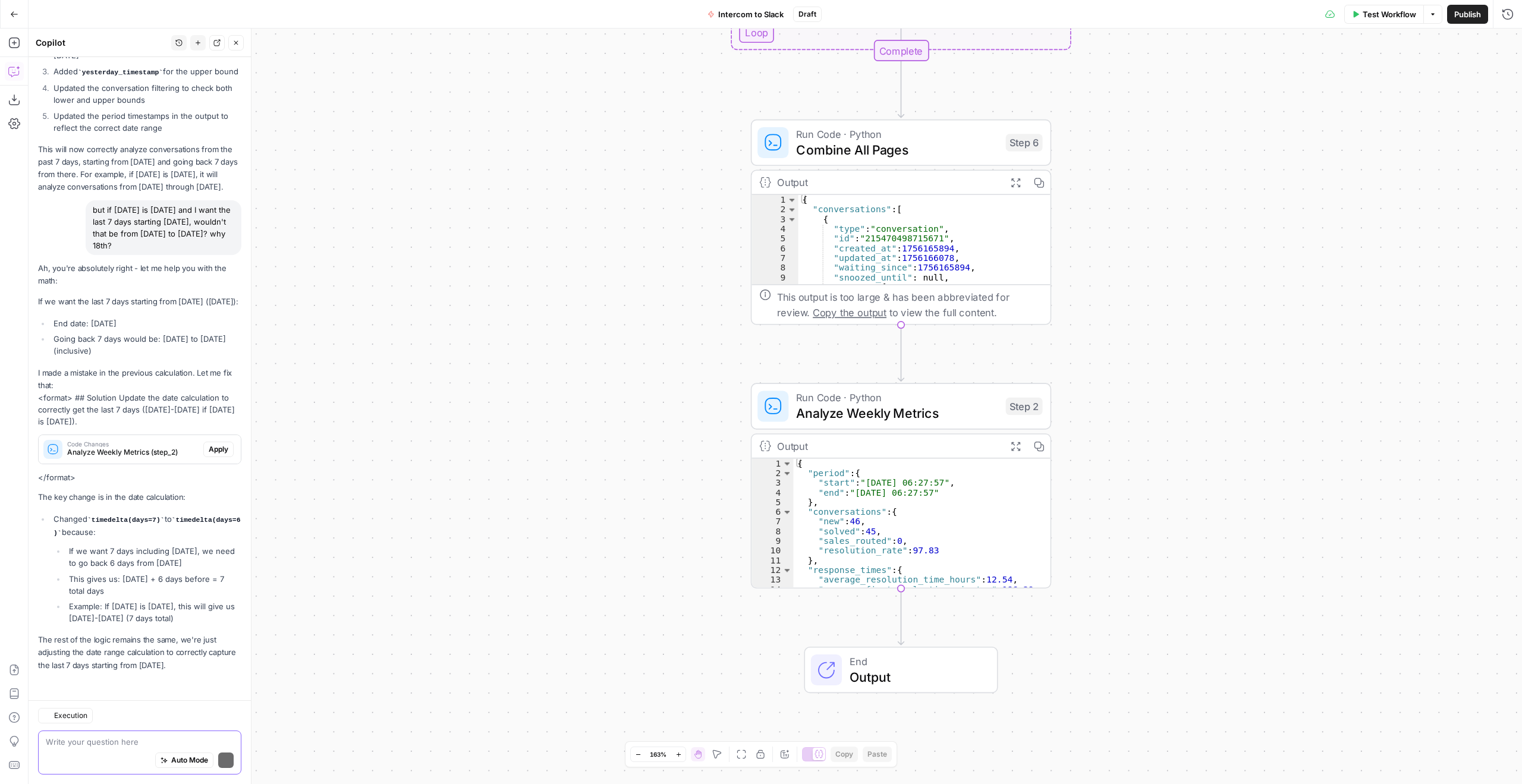
scroll to position [552, 0]
click at [215, 450] on span "Apply" at bounding box center [219, 449] width 20 height 10
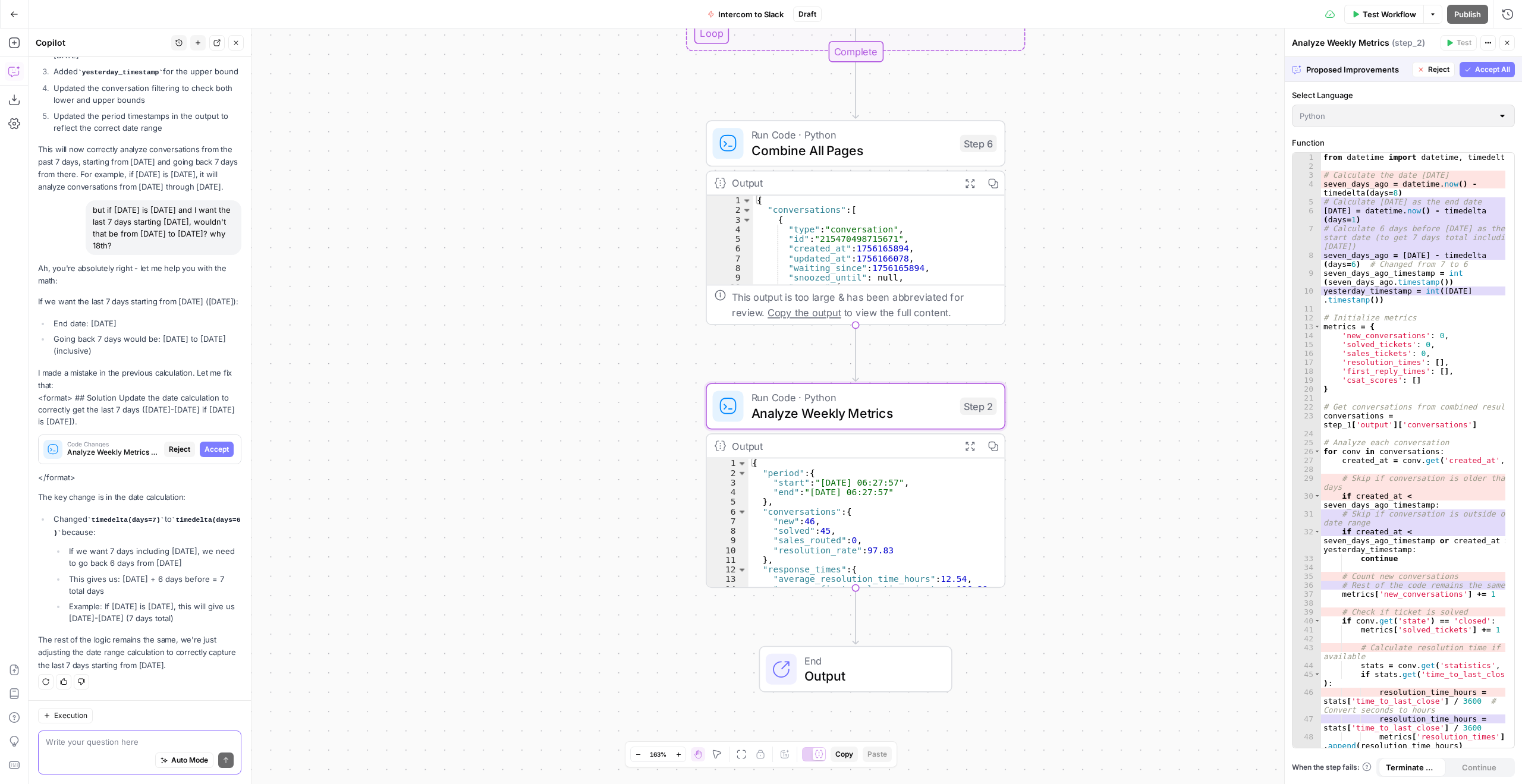
click at [204, 448] on span "Accept" at bounding box center [217, 449] width 25 height 10
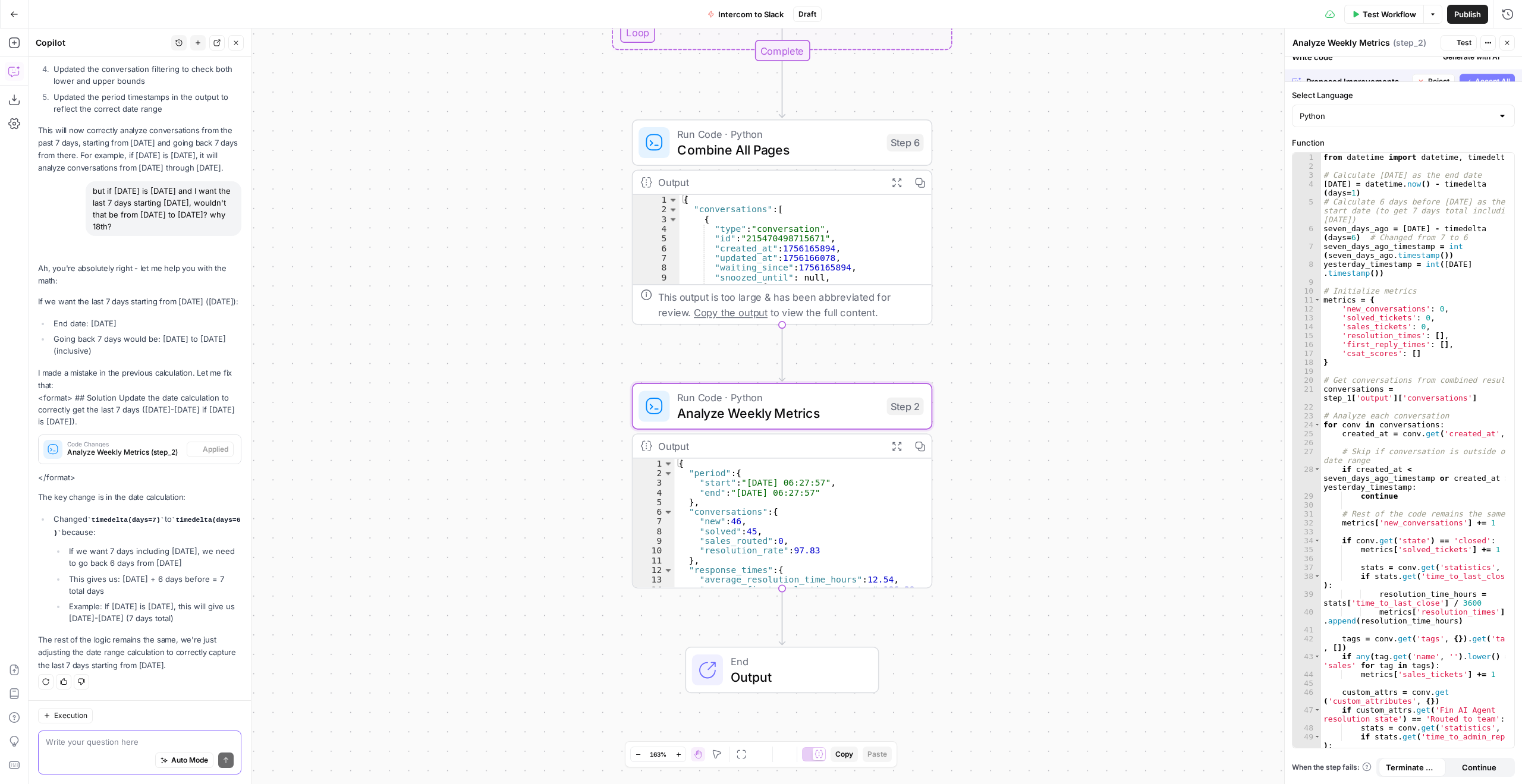
scroll to position [591, 0]
click at [134, 741] on textarea at bounding box center [139, 742] width 188 height 12
type textarea "F"
type textarea "I"
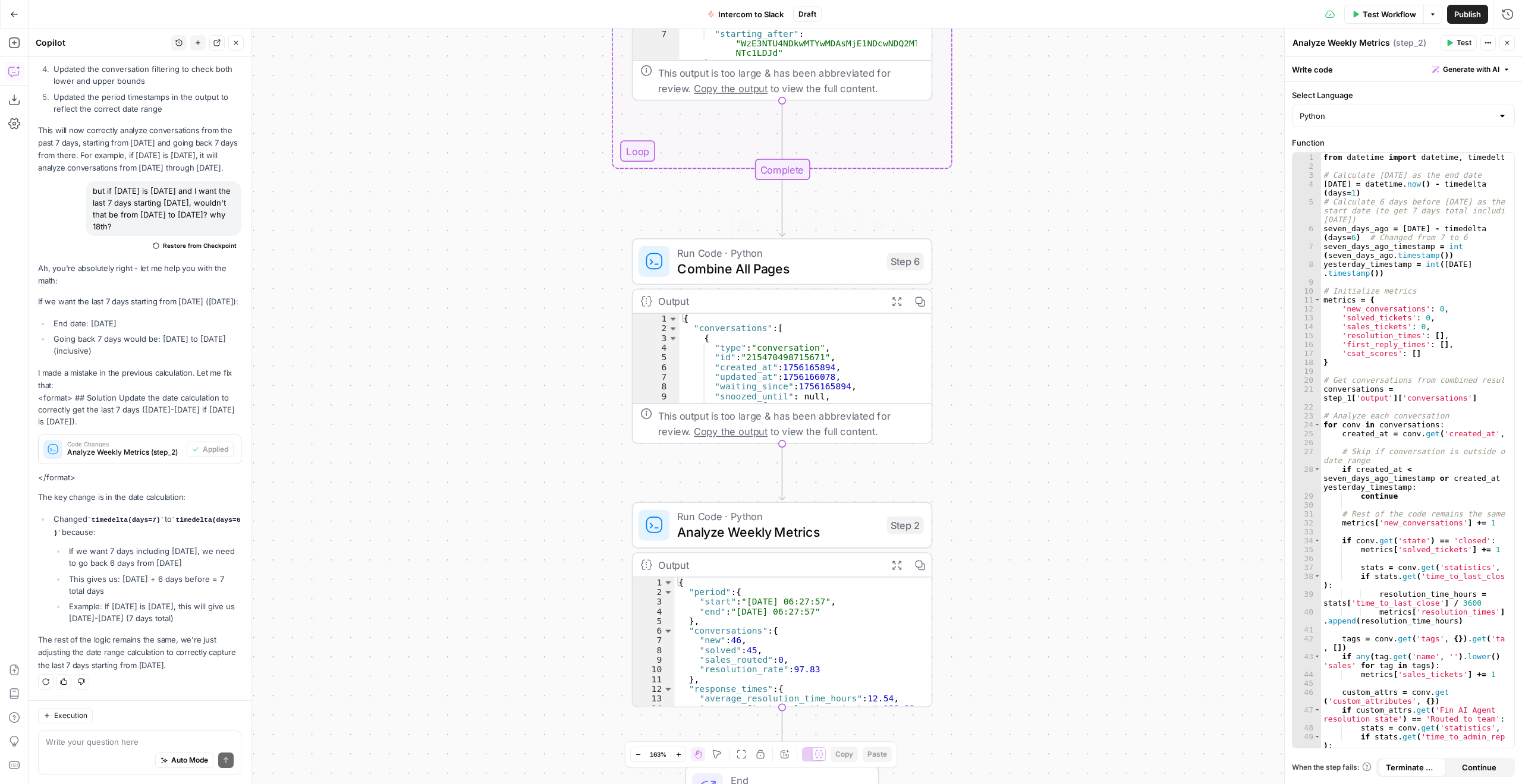
click at [816, 267] on span "Combine All Pages" at bounding box center [778, 269] width 201 height 20
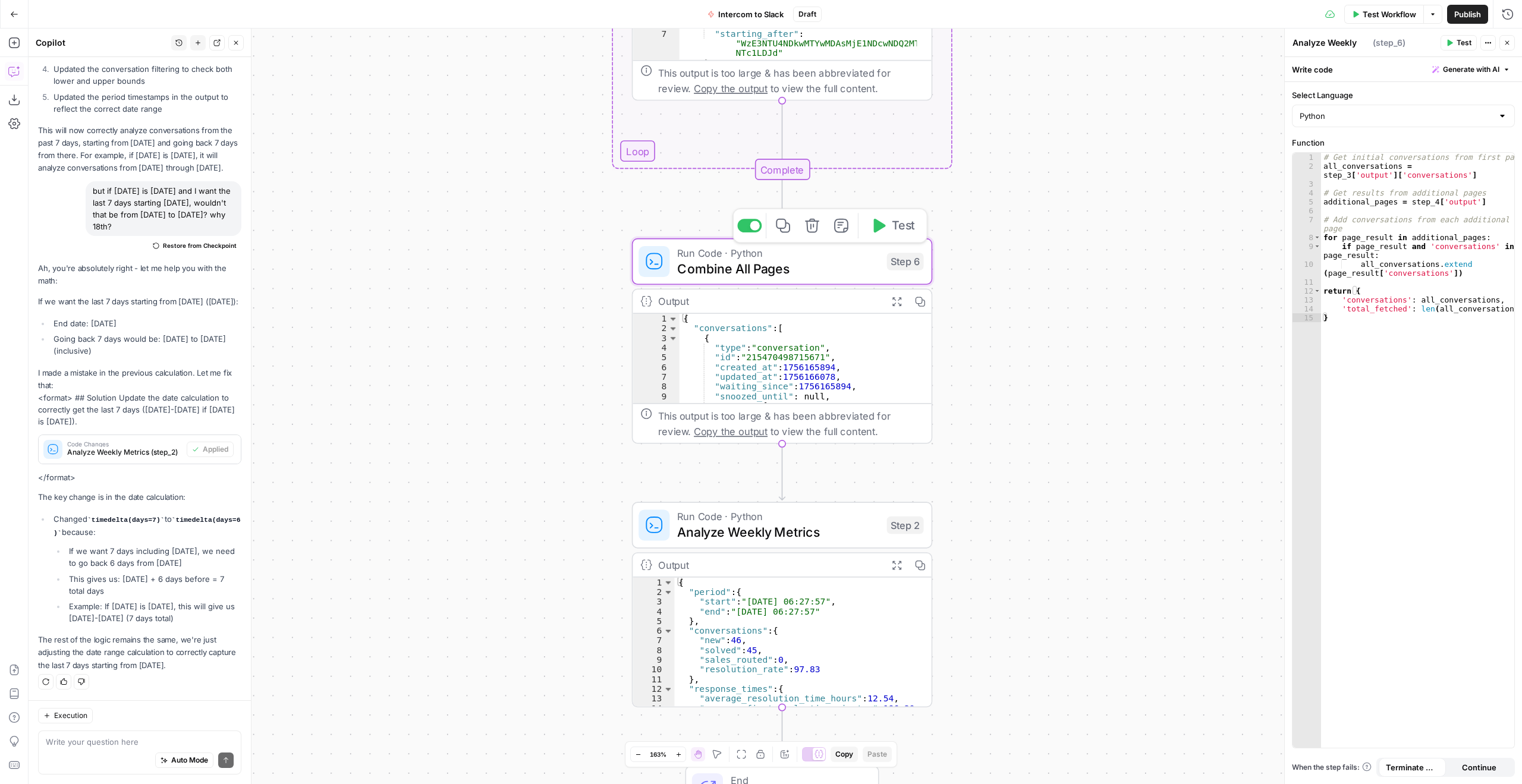
type textarea "Combine All Pages"
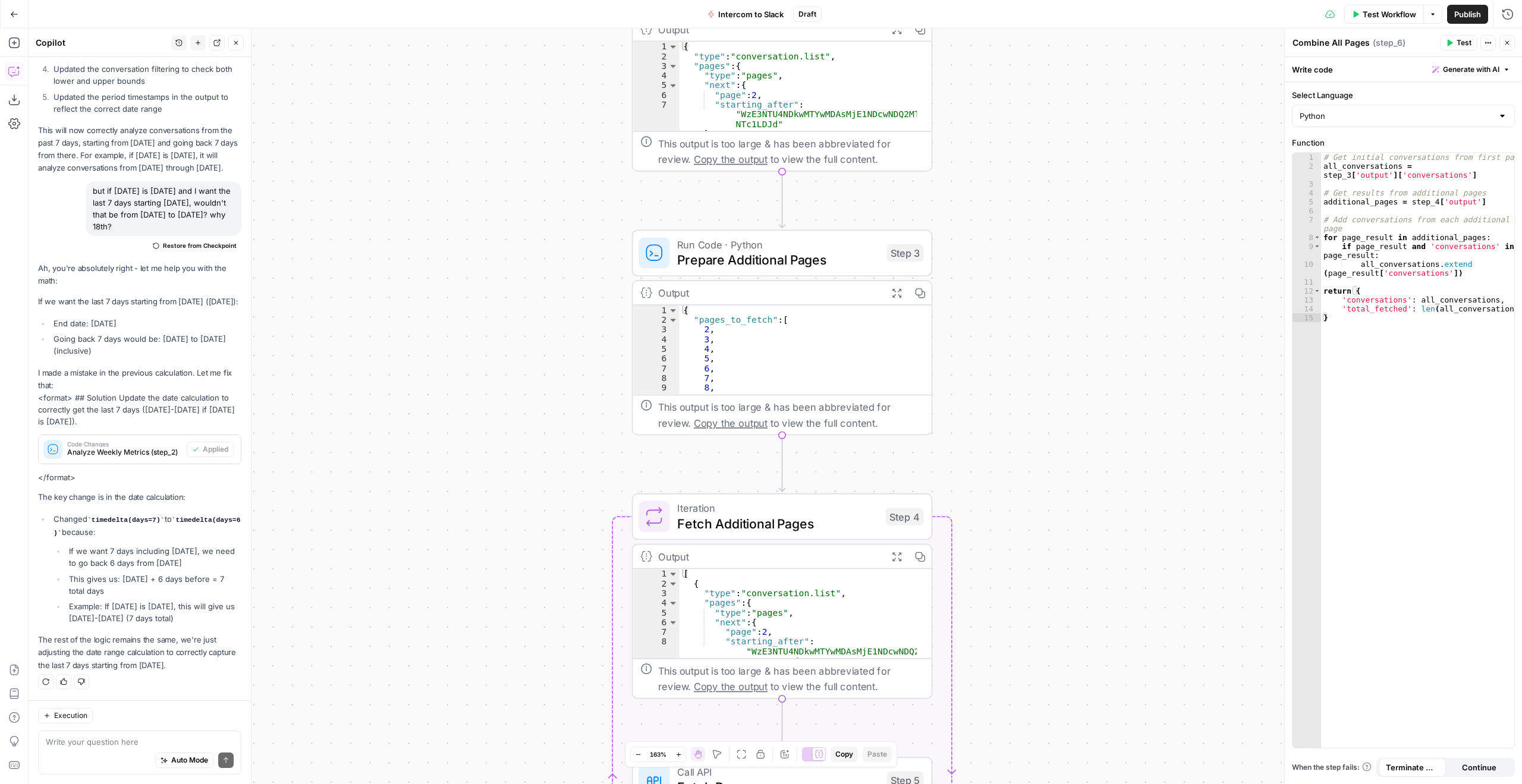
click at [789, 264] on span "Prepare Additional Pages" at bounding box center [778, 260] width 201 height 20
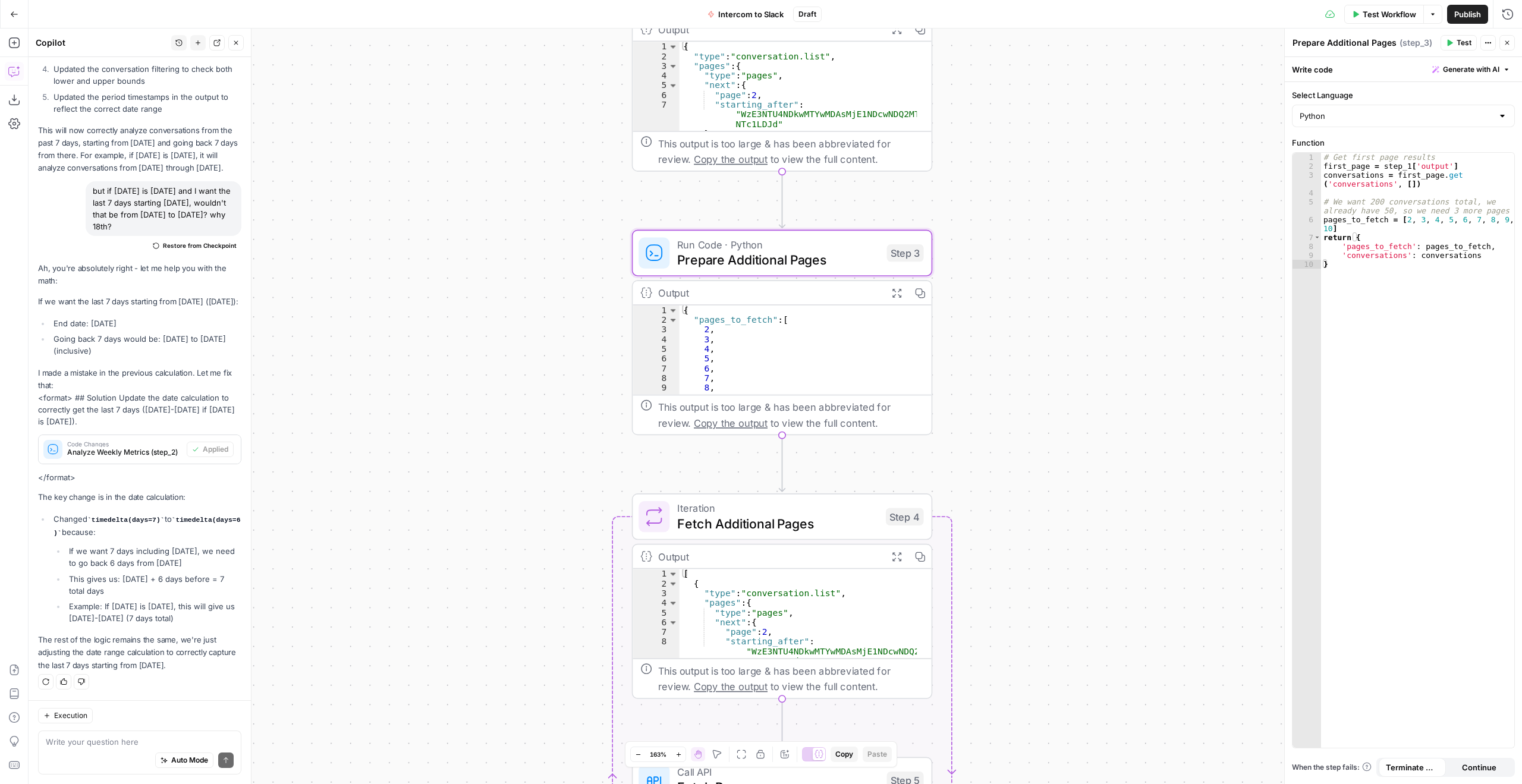
click at [1380, 12] on span "Test Workflow" at bounding box center [1390, 14] width 54 height 12
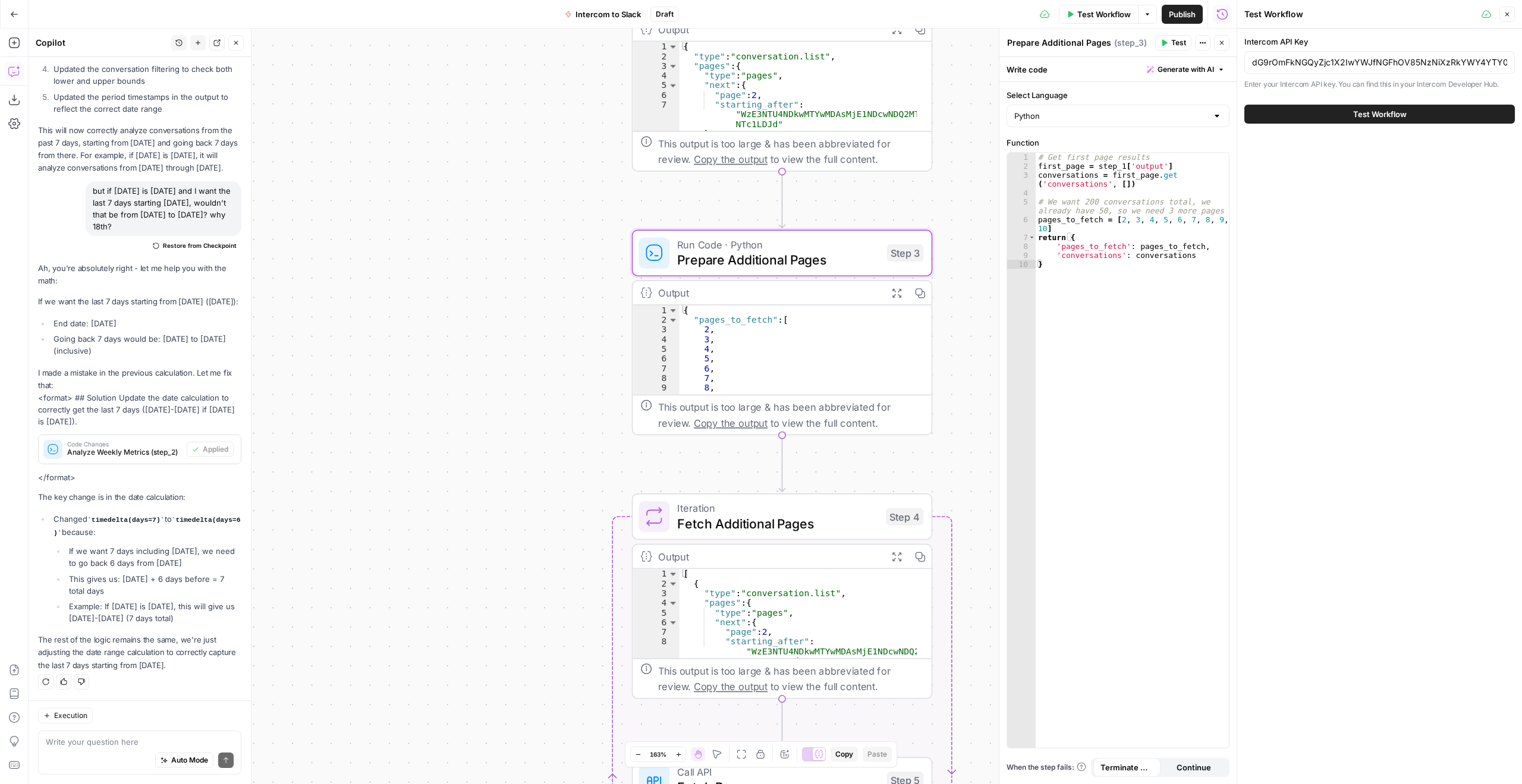
click at [1363, 111] on span "Test Workflow" at bounding box center [1380, 114] width 54 height 12
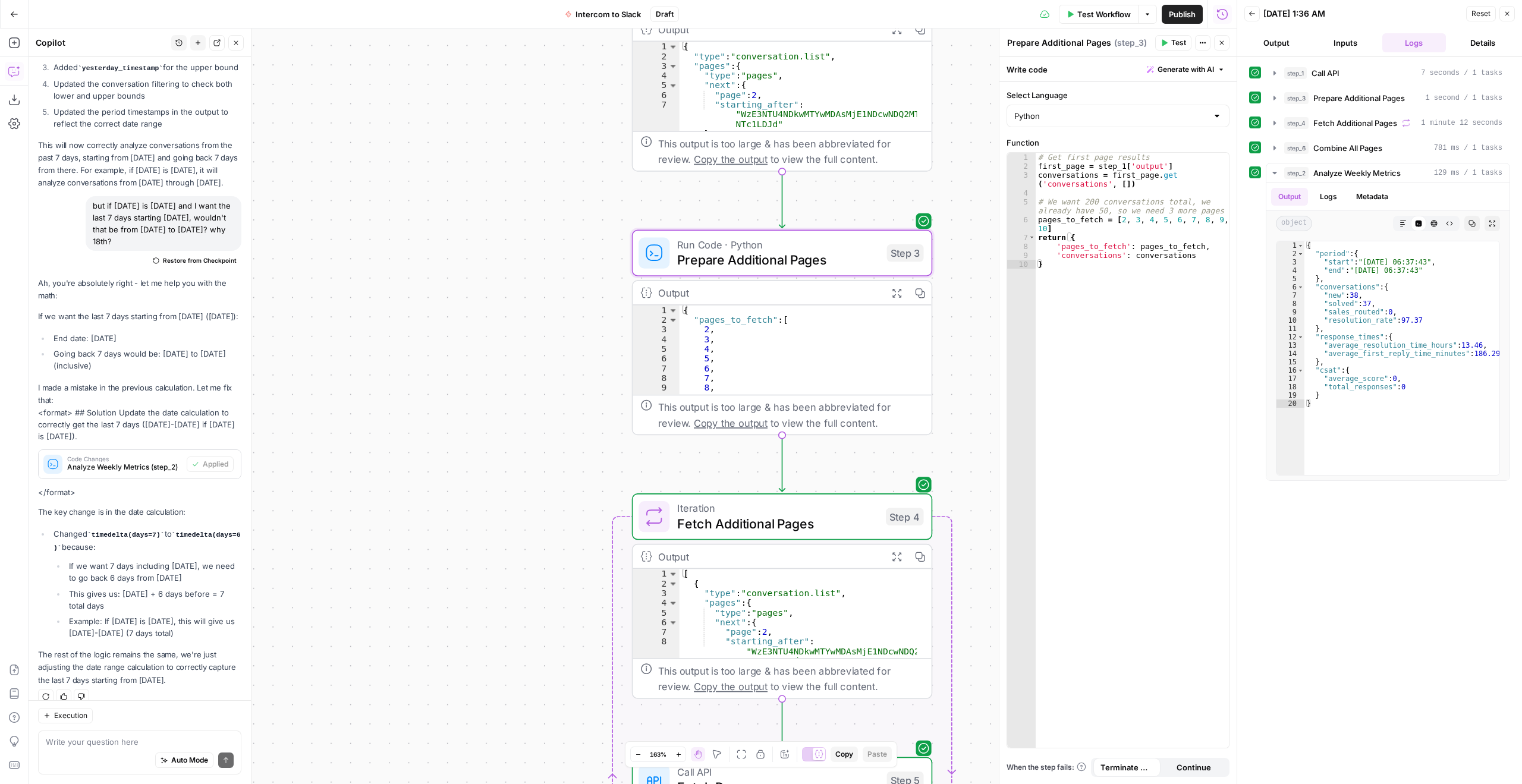
scroll to position [591, 0]
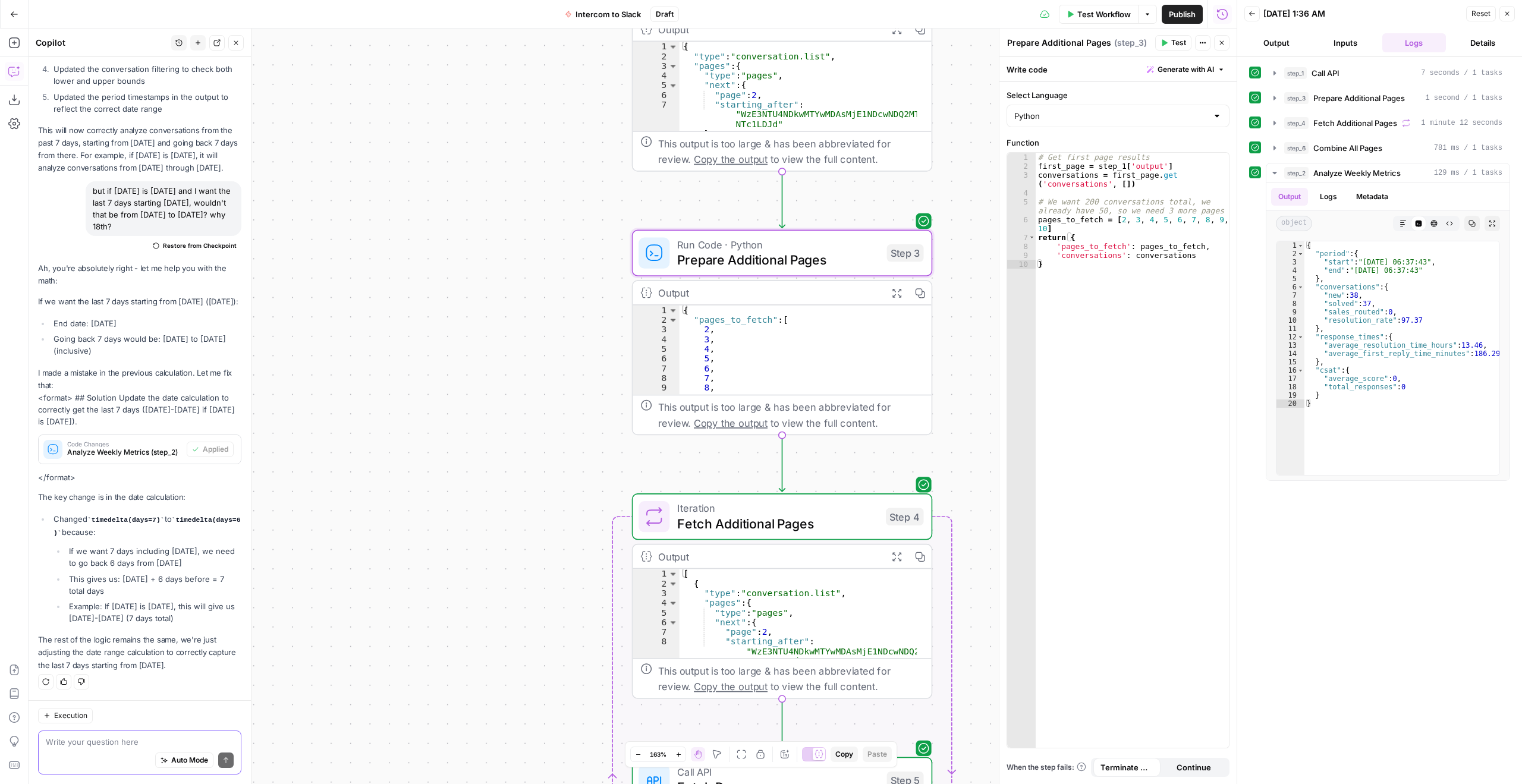
click at [111, 742] on textarea at bounding box center [139, 742] width 188 height 12
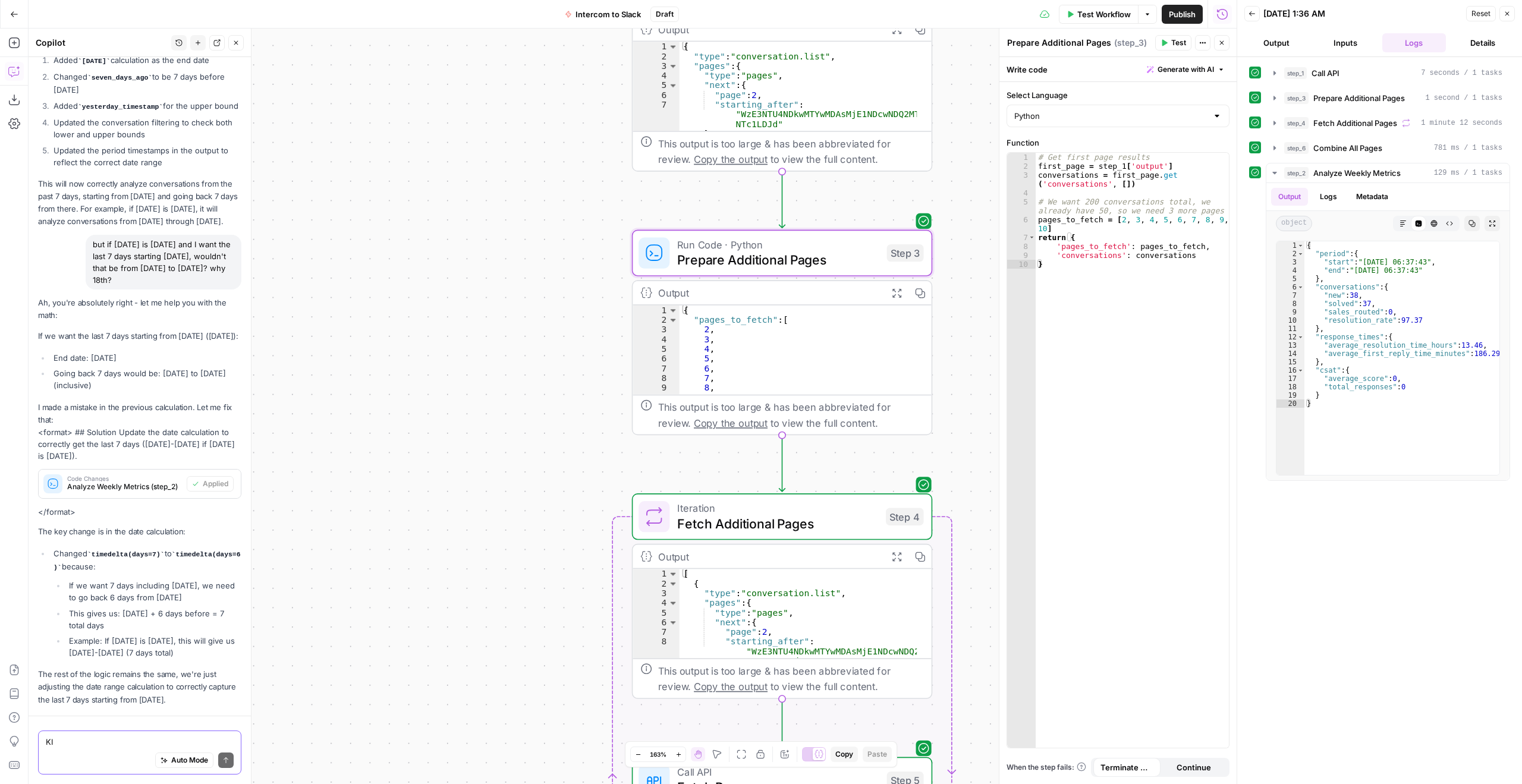
type textarea "K"
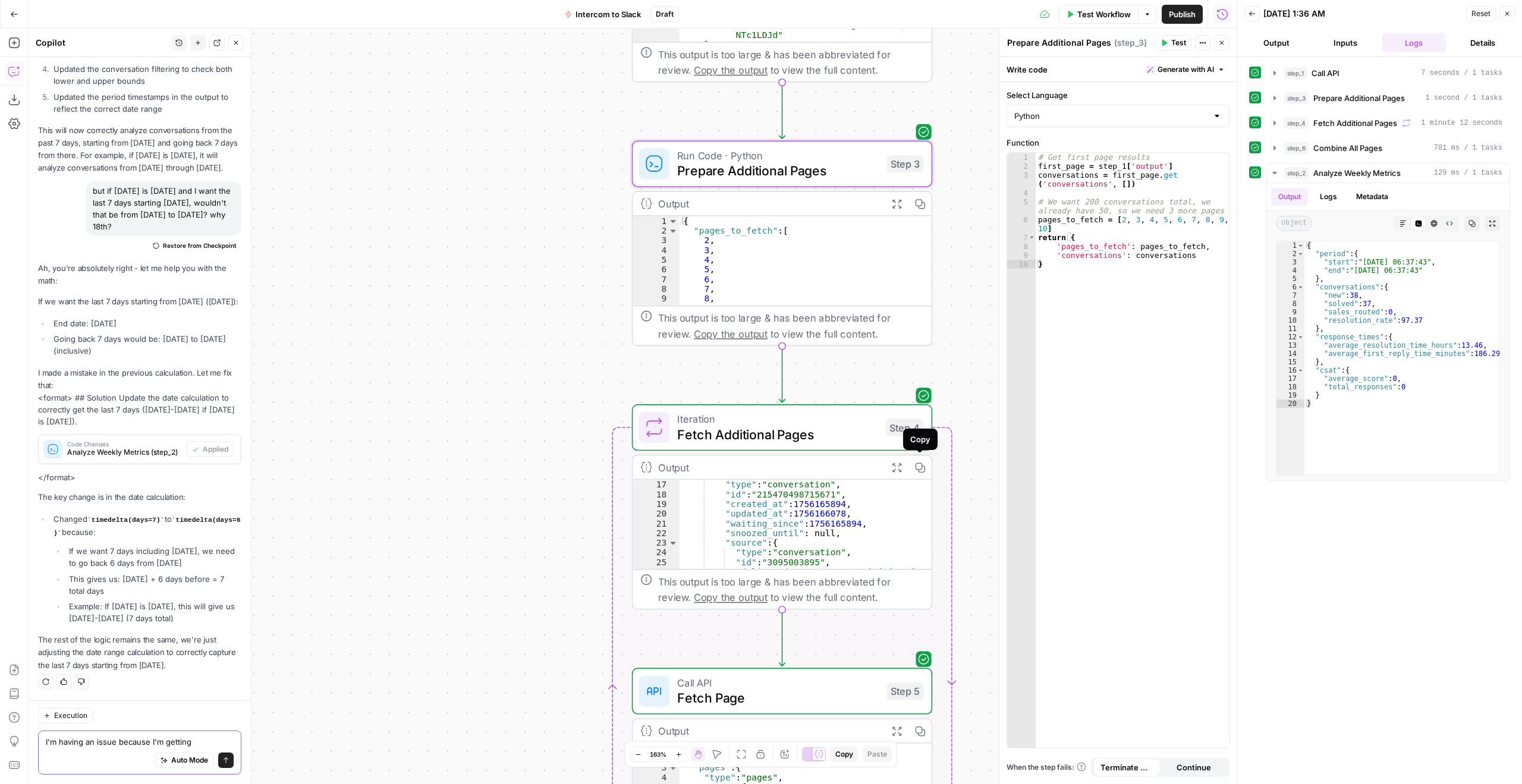
scroll to position [321, 0]
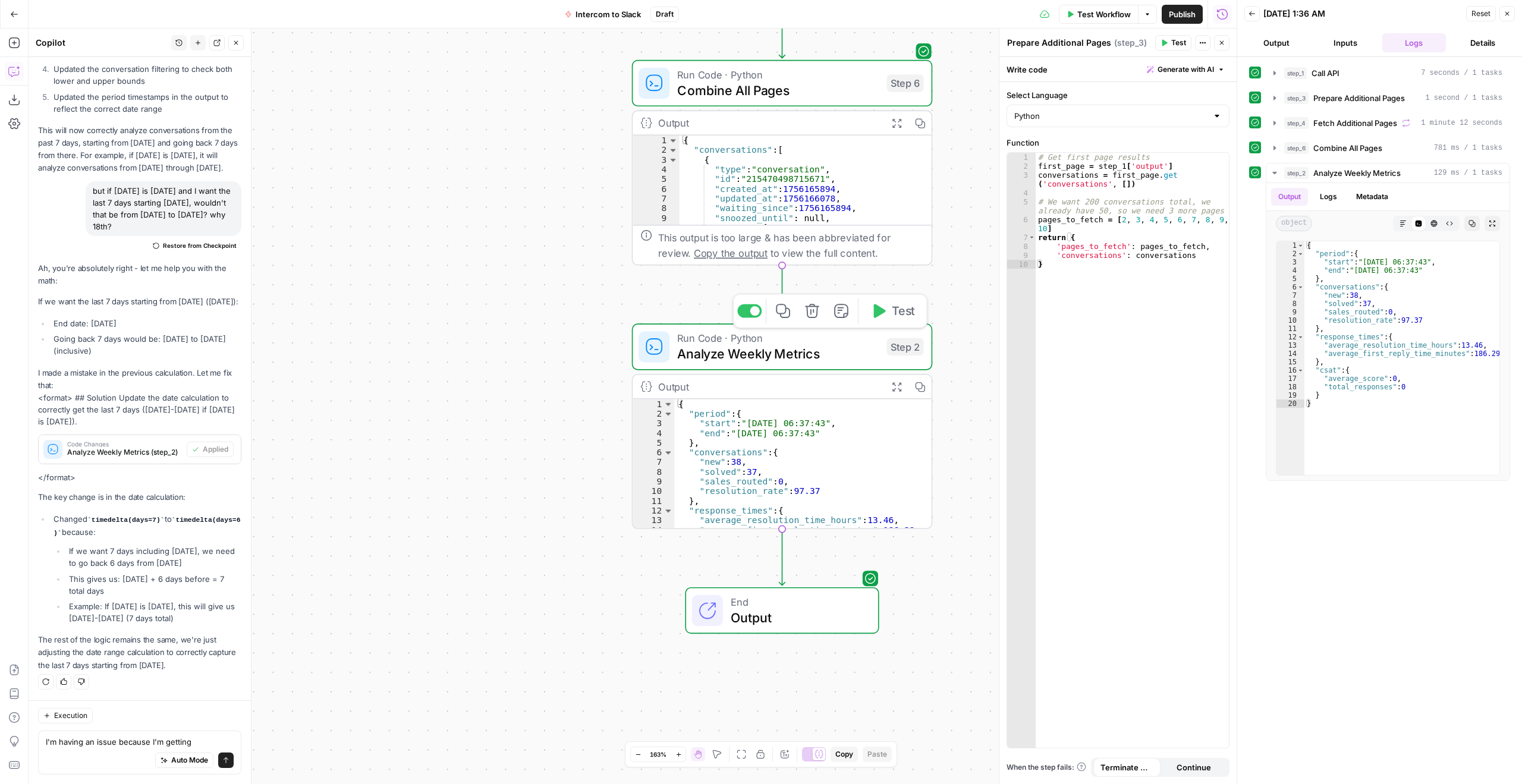
click at [812, 347] on span "Analyze Weekly Metrics" at bounding box center [778, 354] width 201 height 20
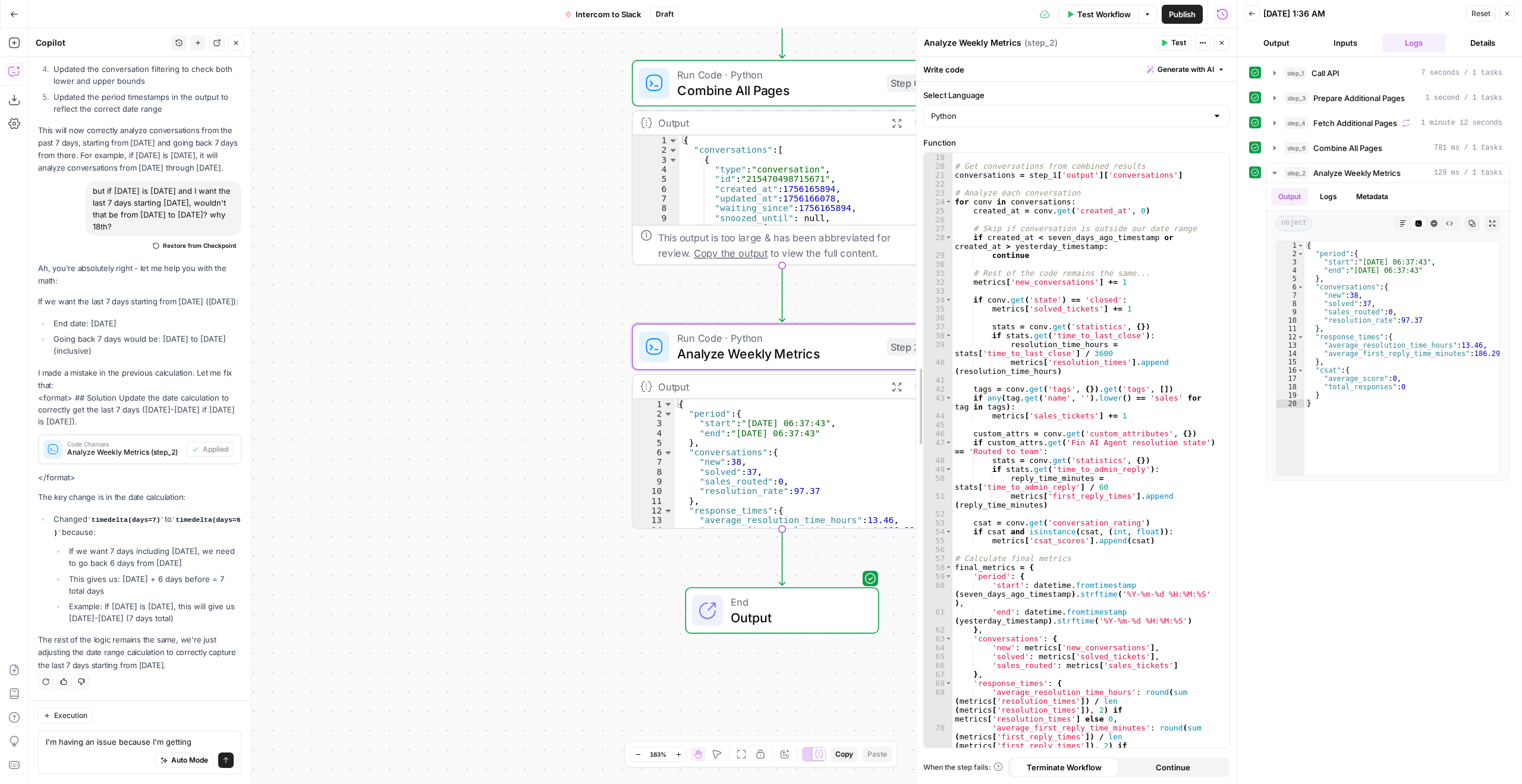
scroll to position [179, 0]
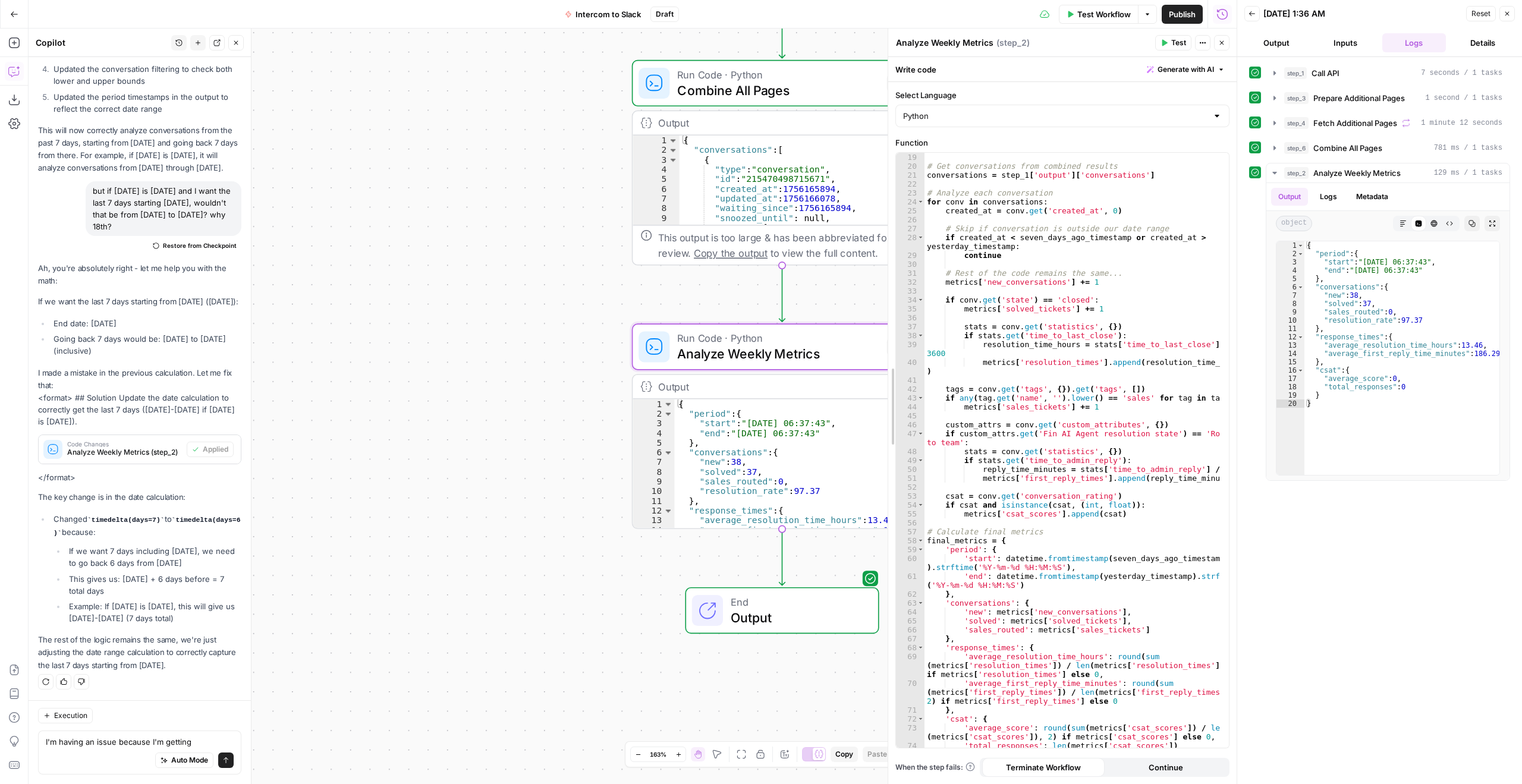
drag, startPoint x: 1000, startPoint y: 373, endPoint x: 888, endPoint y: 378, distance: 112.1
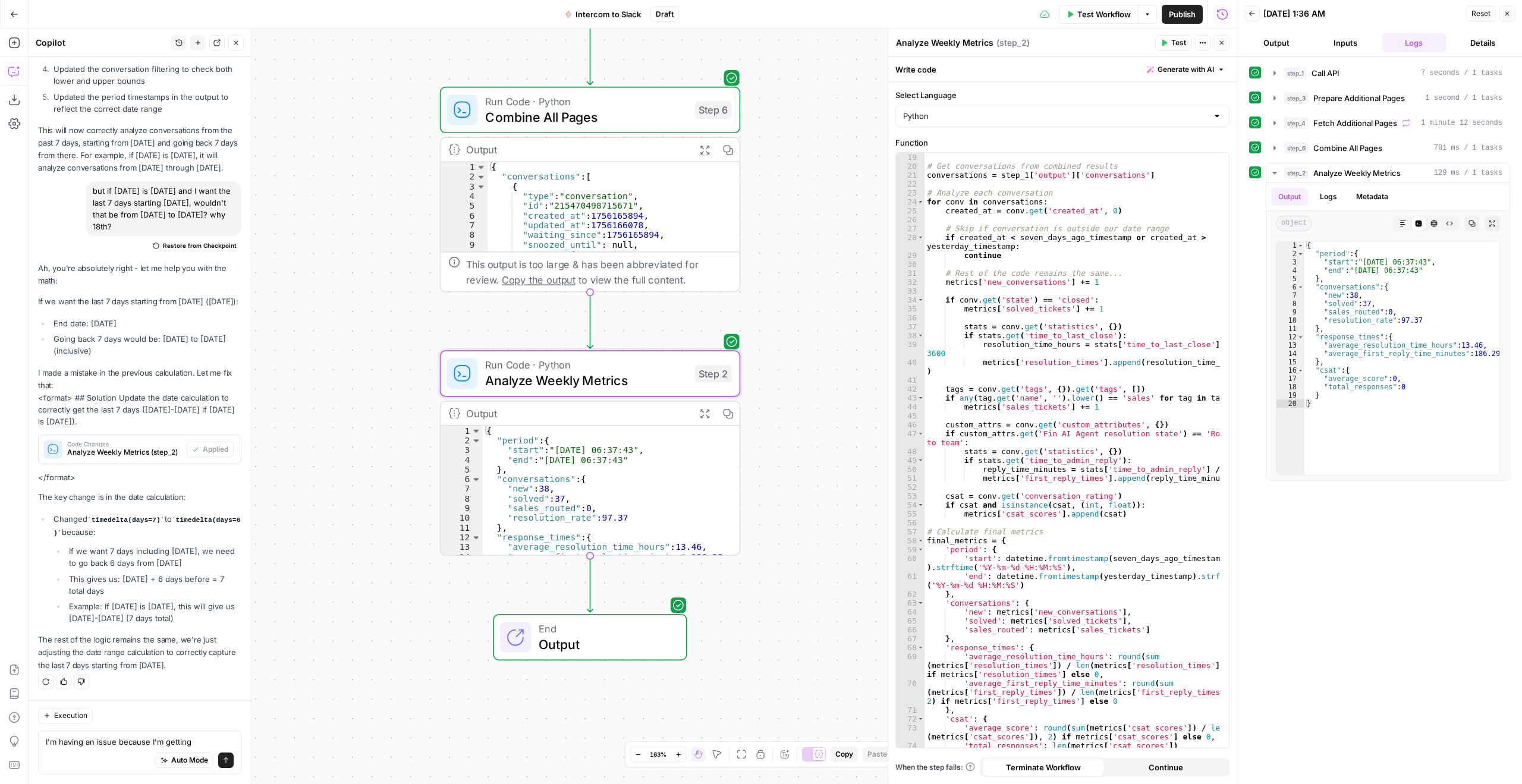
drag, startPoint x: 550, startPoint y: 452, endPoint x: 358, endPoint y: 479, distance: 193.9
click at [358, 479] on div "Workflow Set Inputs Inputs Call API Call API Step 1 Output Expand Output Copy 1…" at bounding box center [633, 406] width 1208 height 756
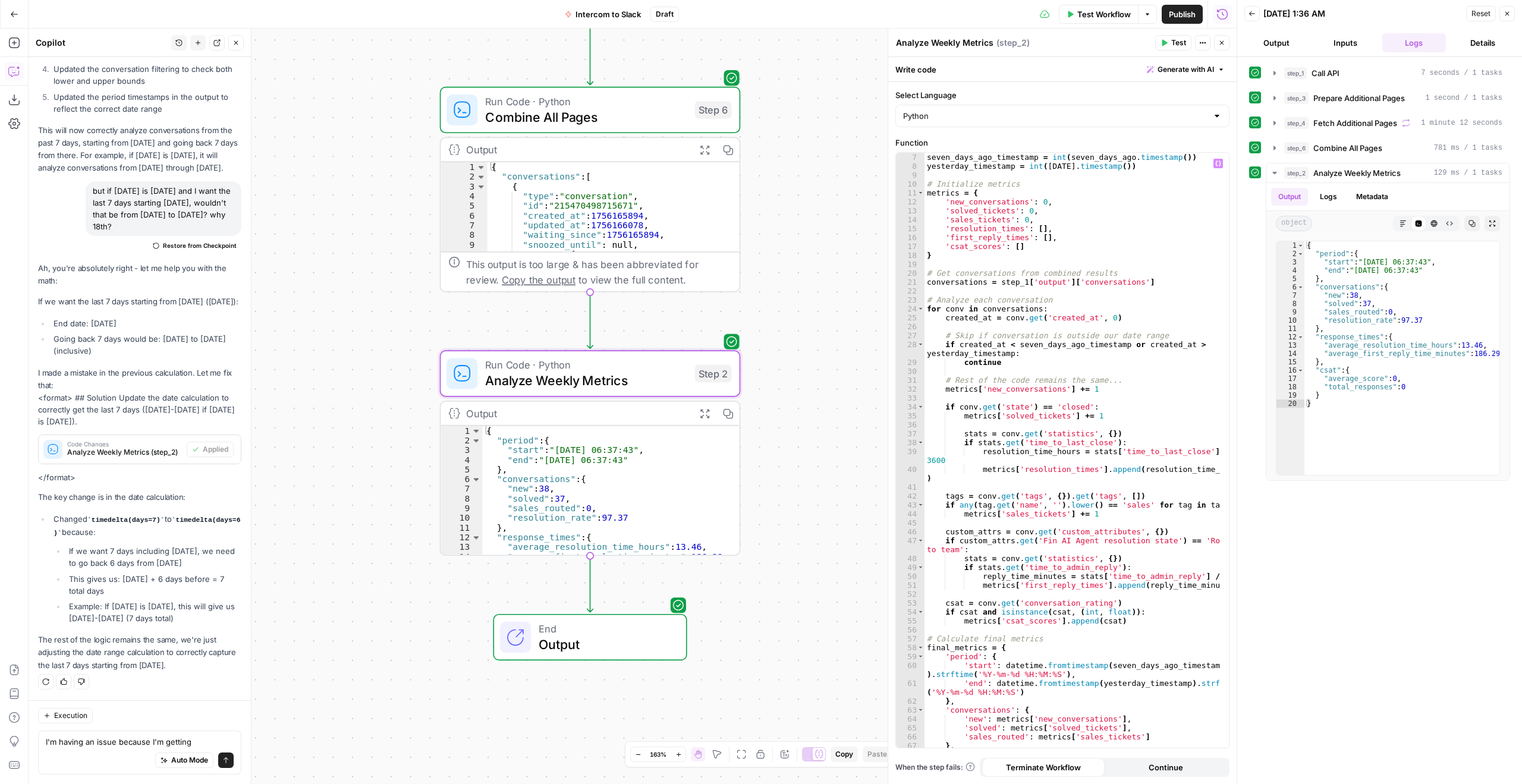
scroll to position [0, 0]
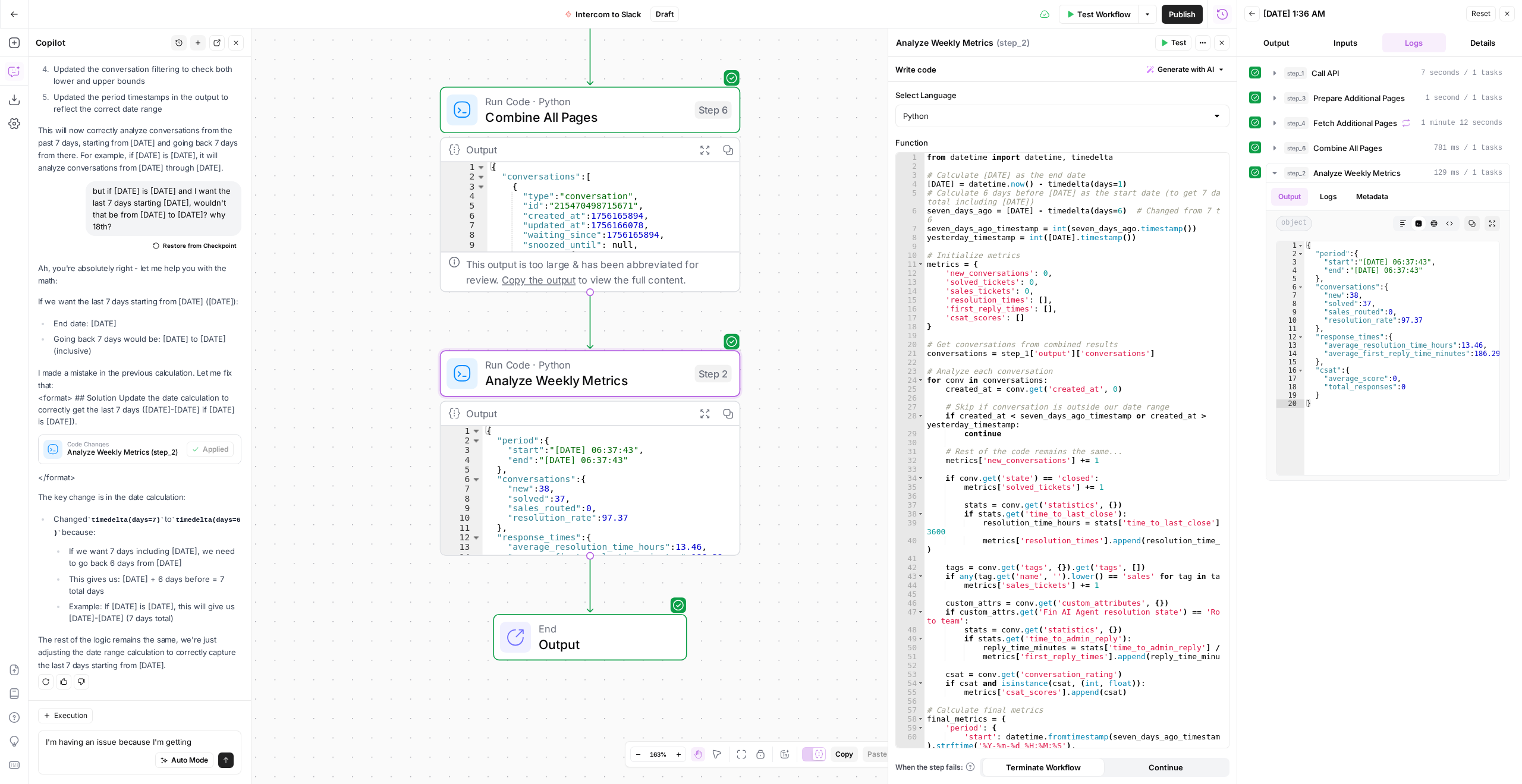
click at [816, 364] on div "Workflow Set Inputs Inputs Call API Call API Step 1 Output Expand Output Copy 1…" at bounding box center [633, 406] width 1208 height 756
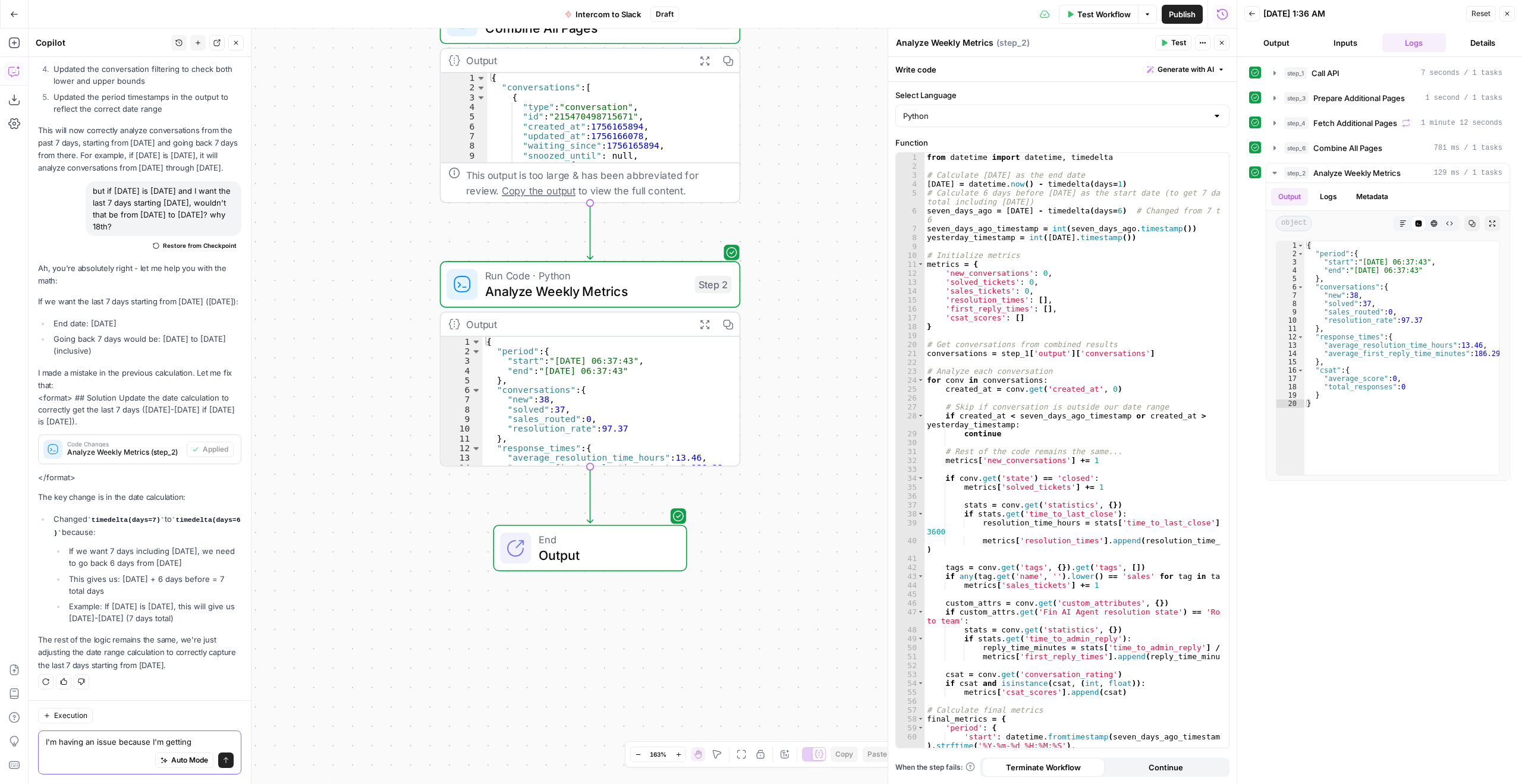
click at [129, 743] on textarea "I'm having an issue because I'm getting" at bounding box center [139, 742] width 188 height 12
click at [192, 741] on textarea "I'm having an issue because I'm getting" at bounding box center [139, 742] width 188 height 12
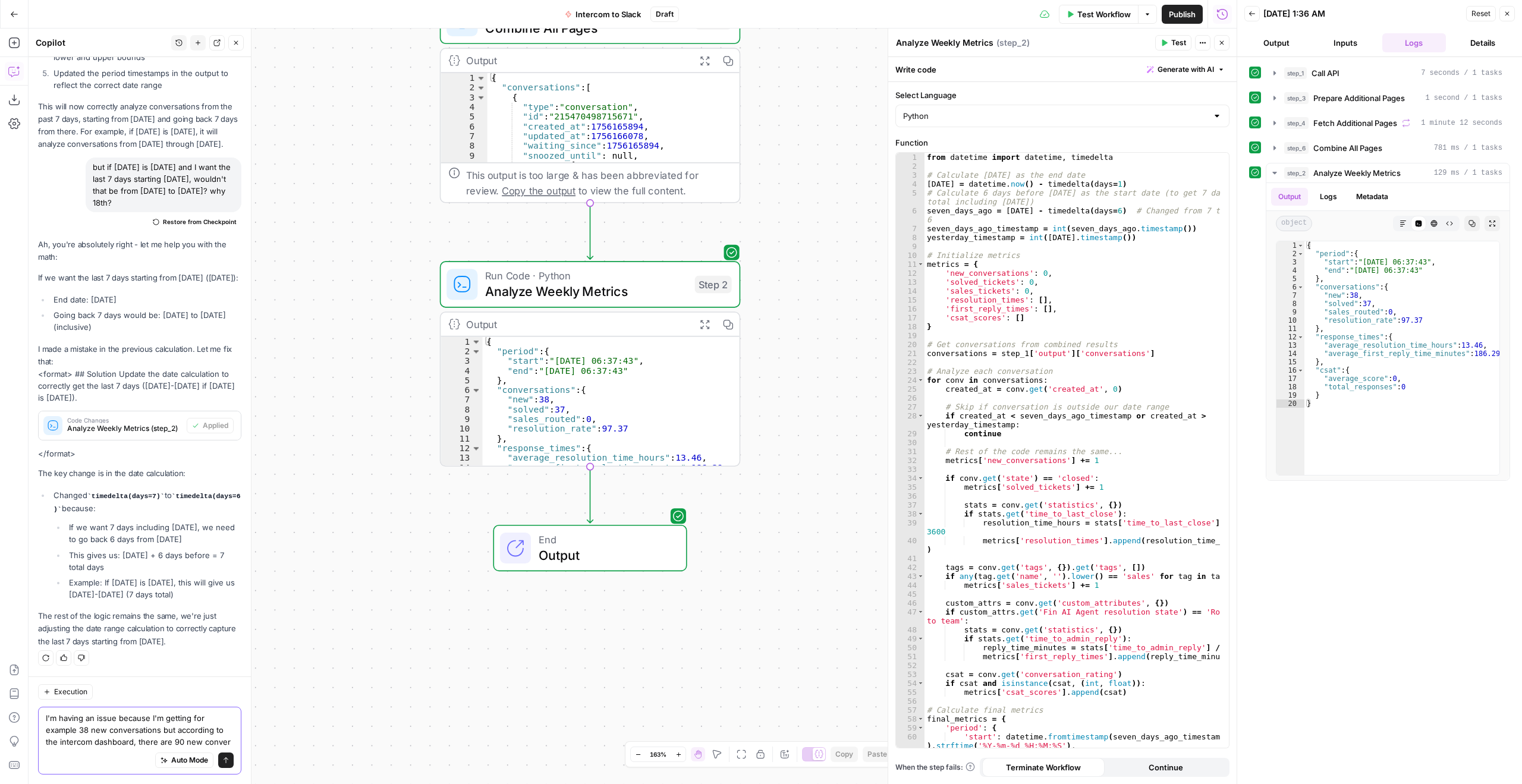
scroll to position [626, 0]
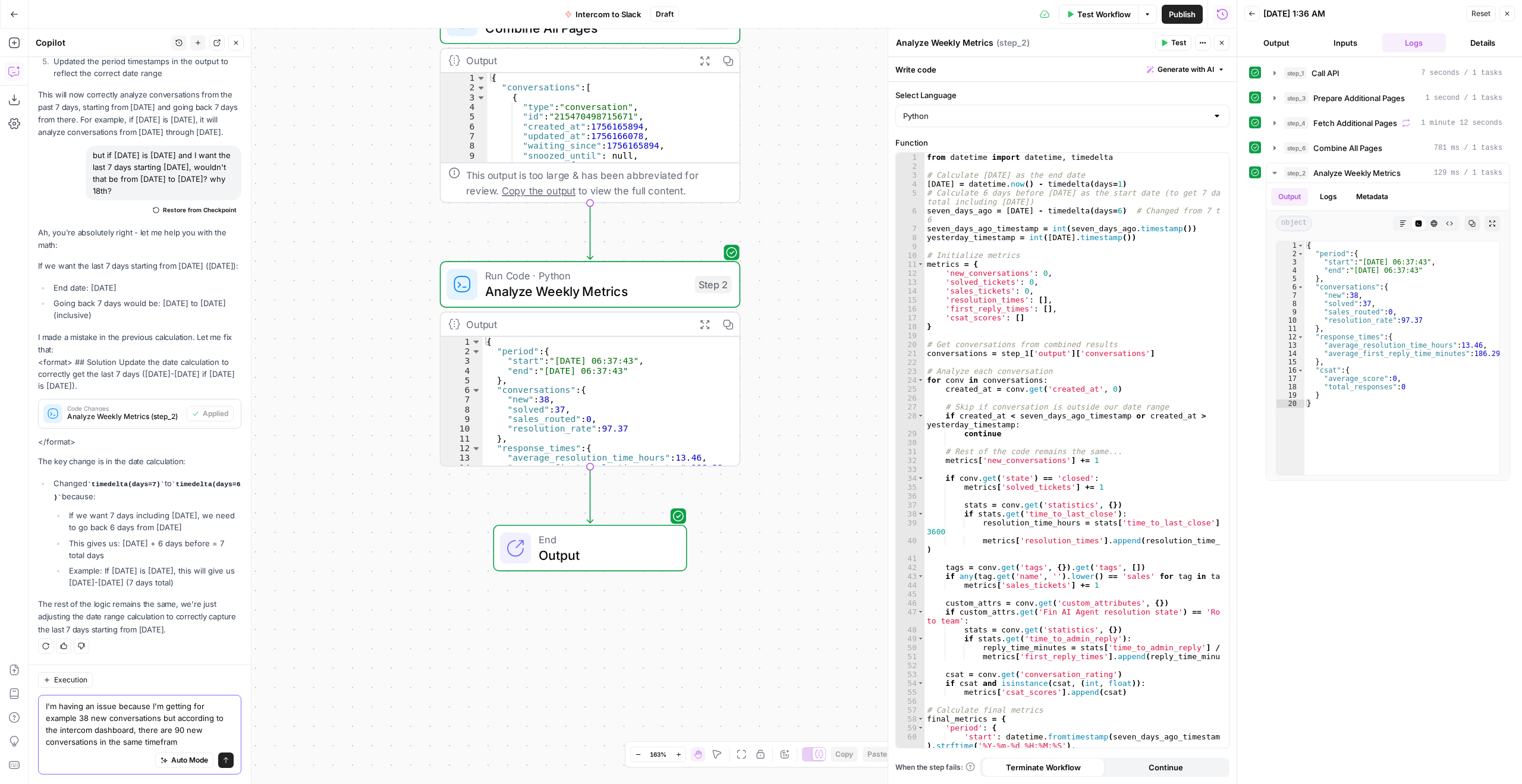
type textarea "I'm having an issue because I'm getting for example 38 new conversations but ac…"
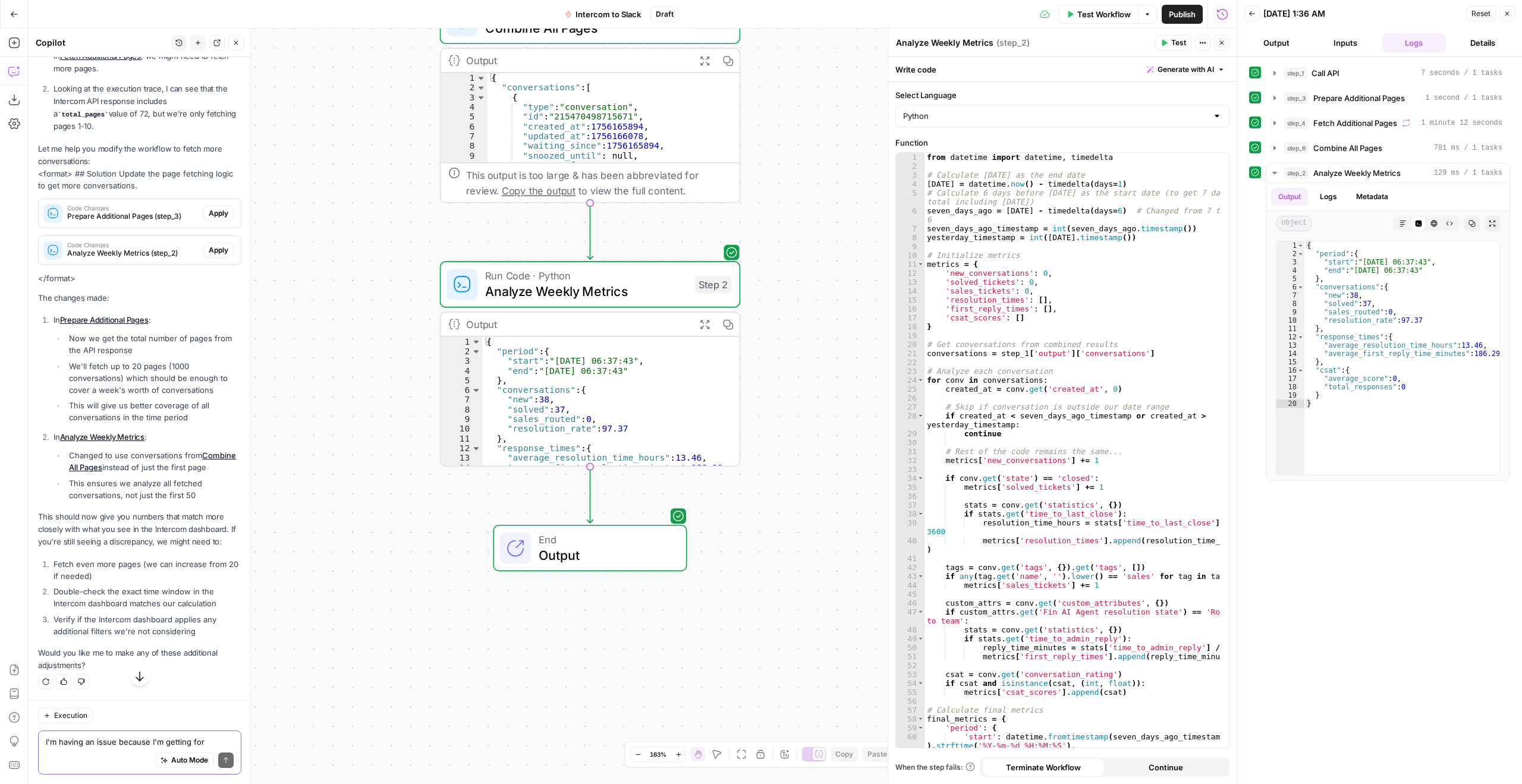
scroll to position [1377, 0]
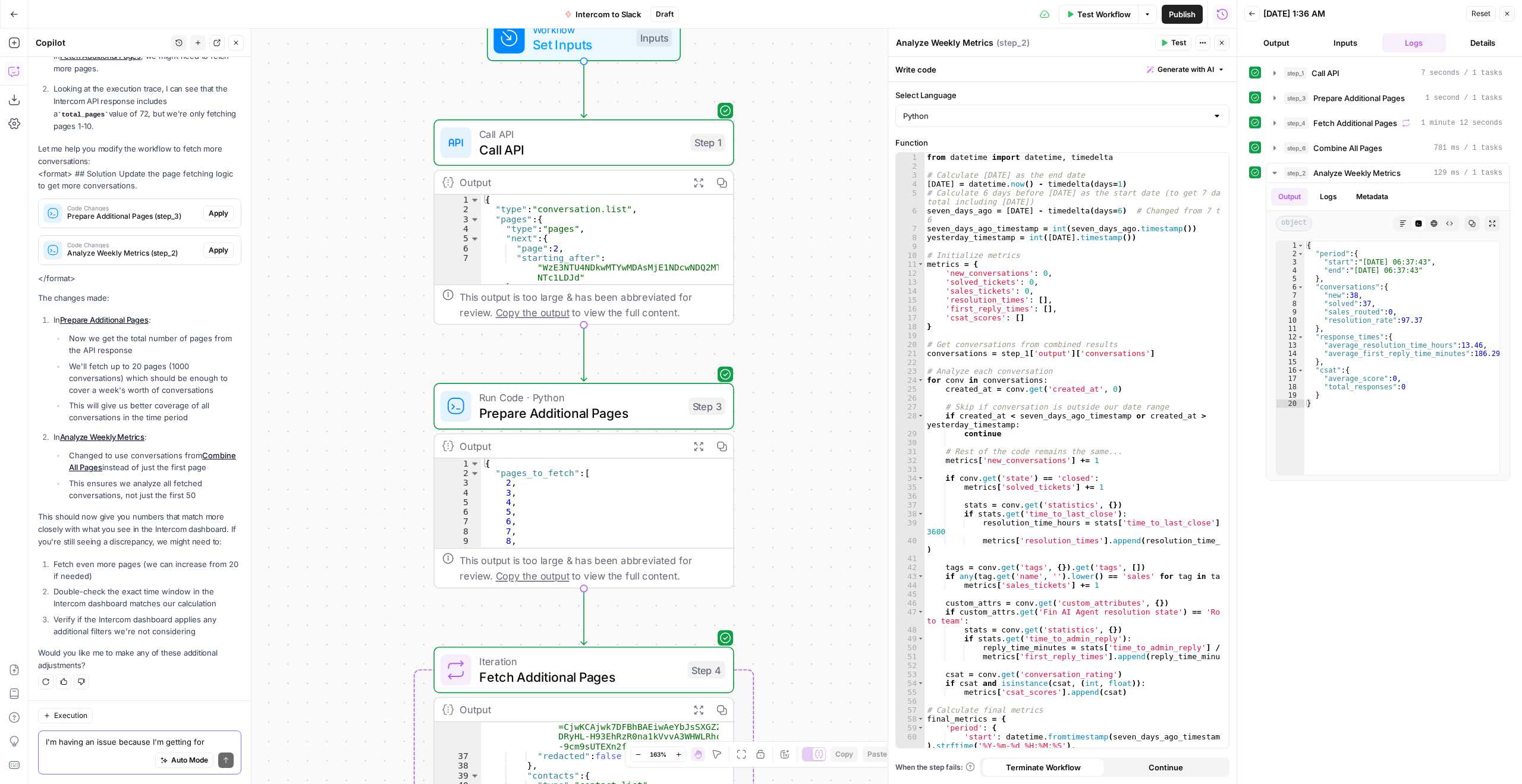
click at [116, 747] on textarea "I'm having an issue because I'm getting for example 38 new conversations but ac…" at bounding box center [139, 742] width 188 height 12
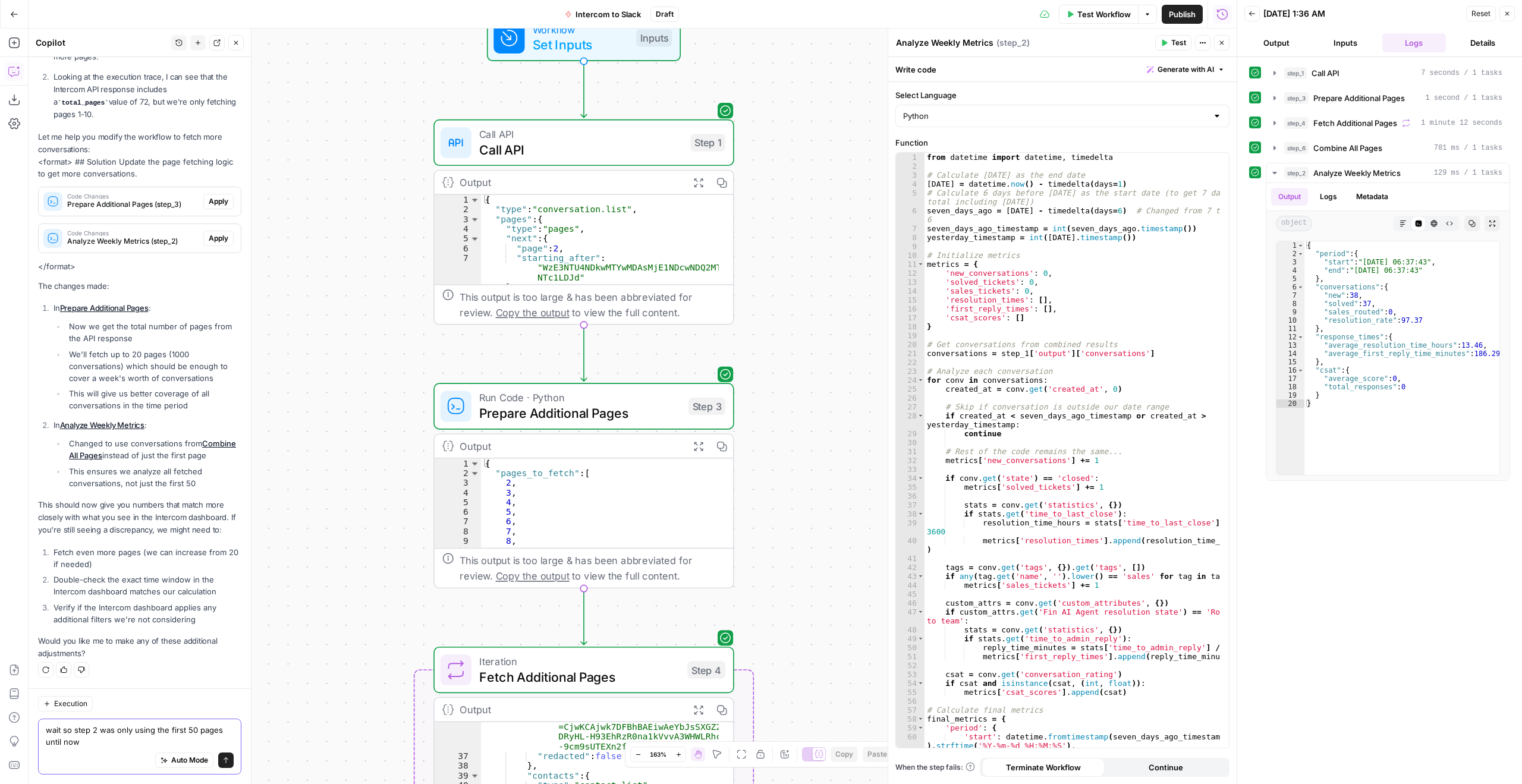
type textarea "wait so step 2 was only using the first 50 pages until now?"
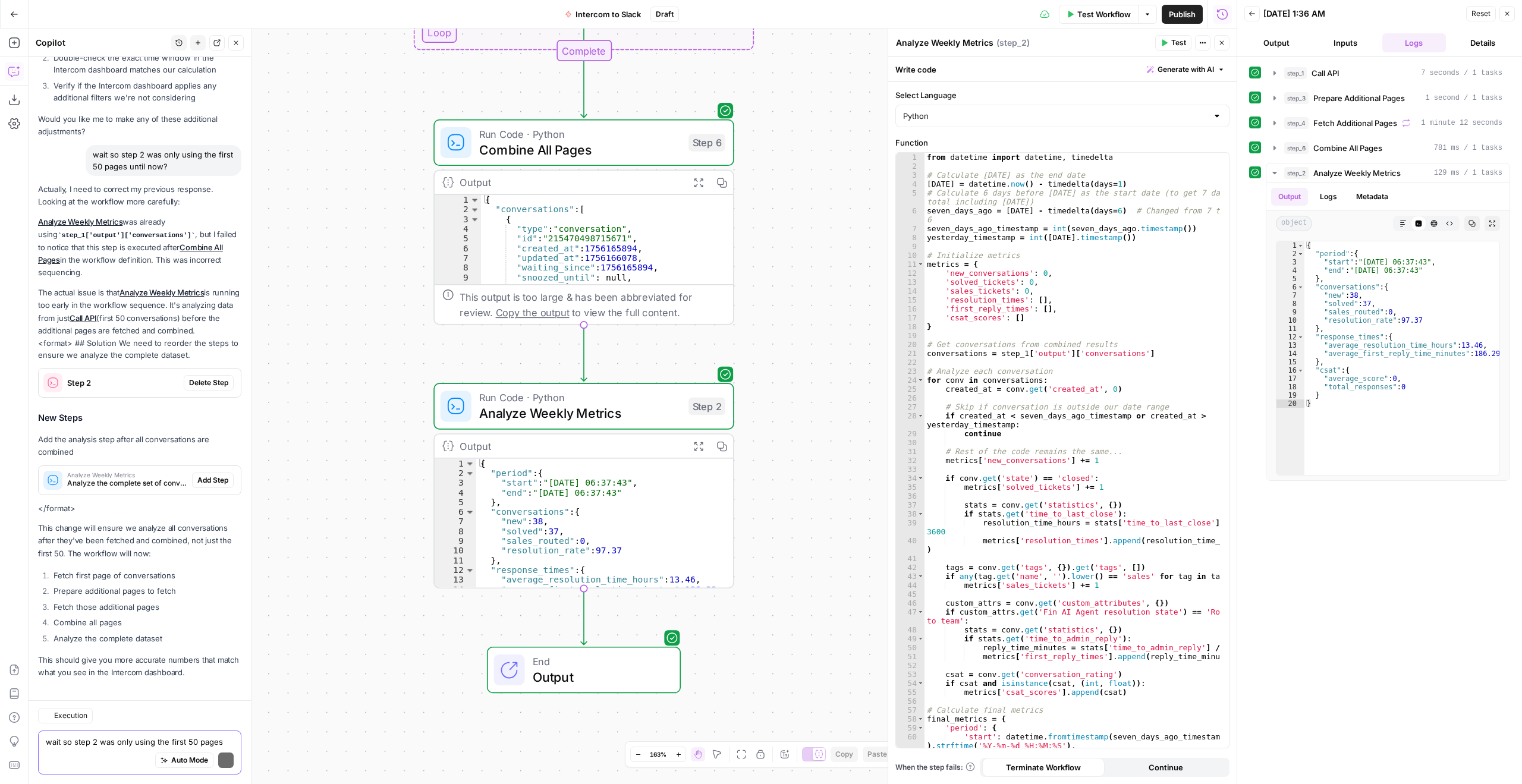
scroll to position [1931, 0]
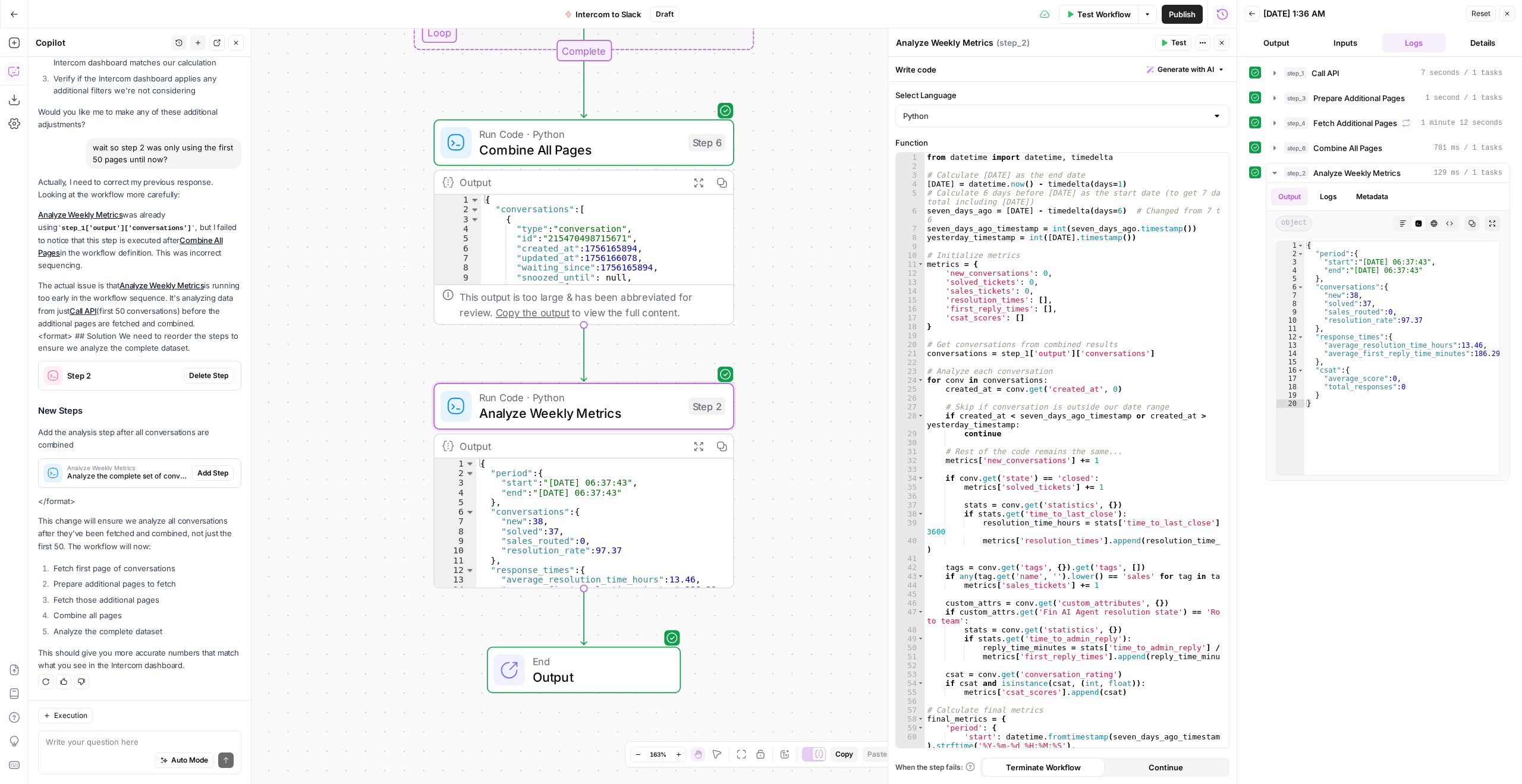
click at [202, 379] on span "Delete Step" at bounding box center [209, 375] width 39 height 10
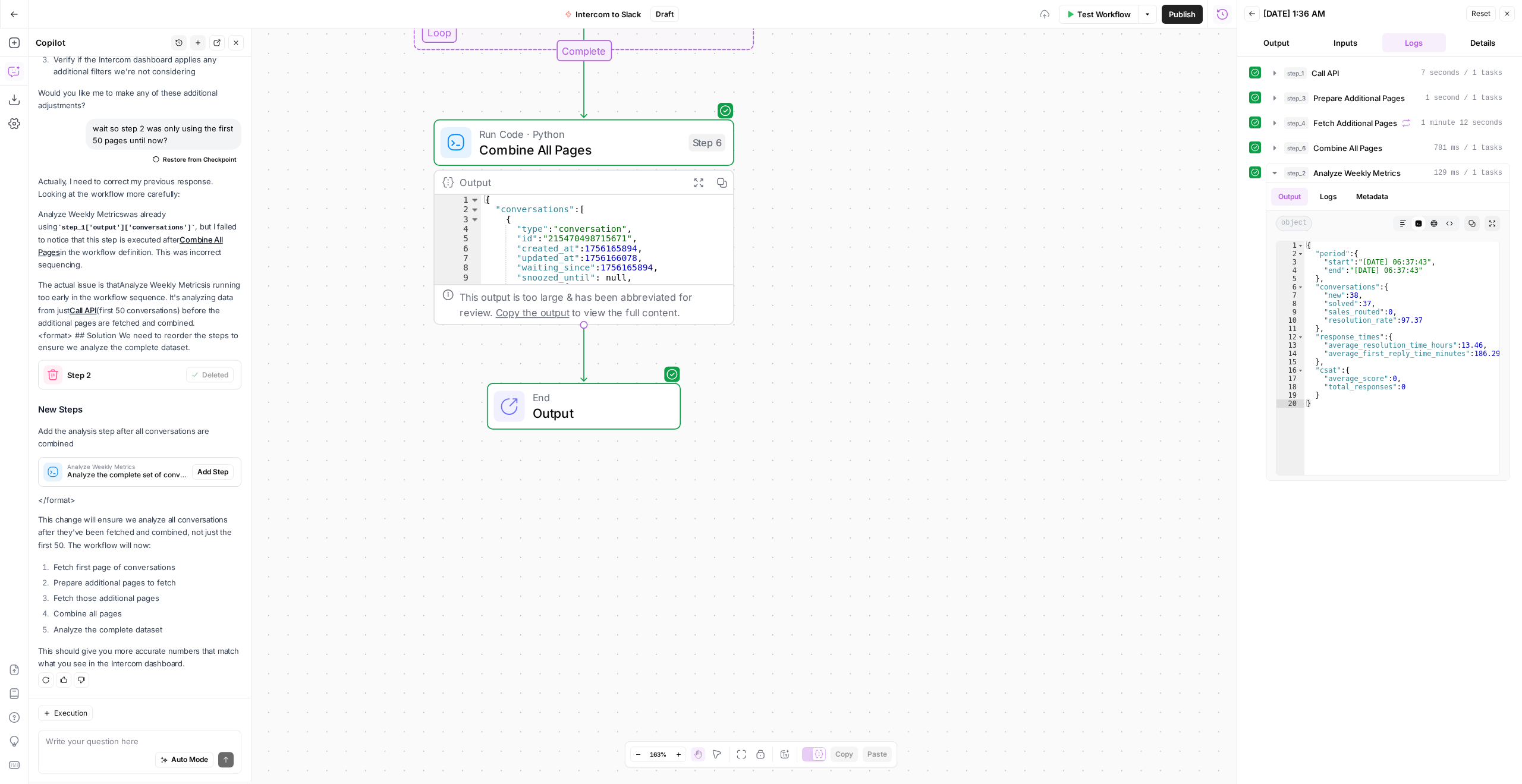
scroll to position [1948, 0]
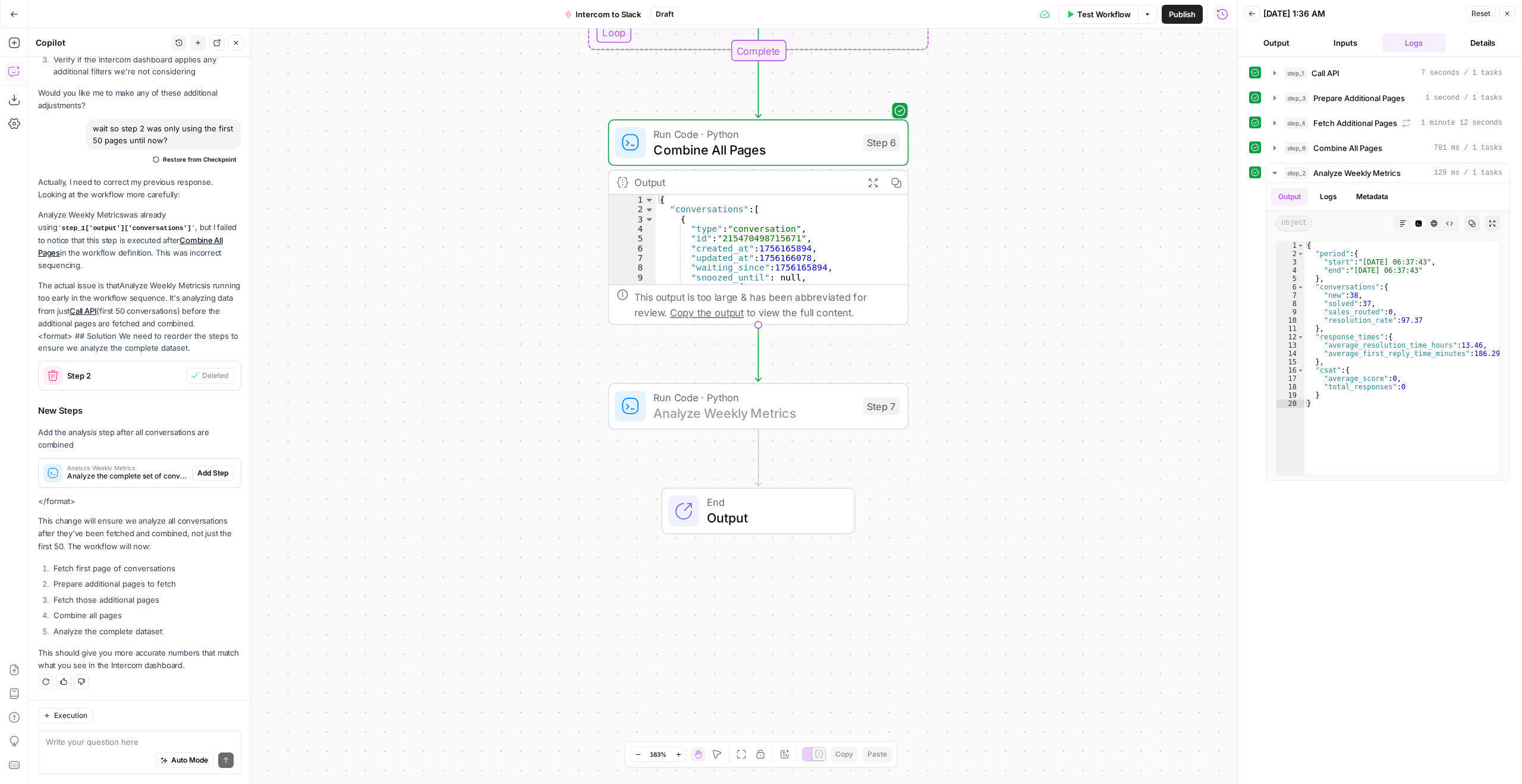
click at [208, 470] on span "Add Step" at bounding box center [213, 473] width 31 height 10
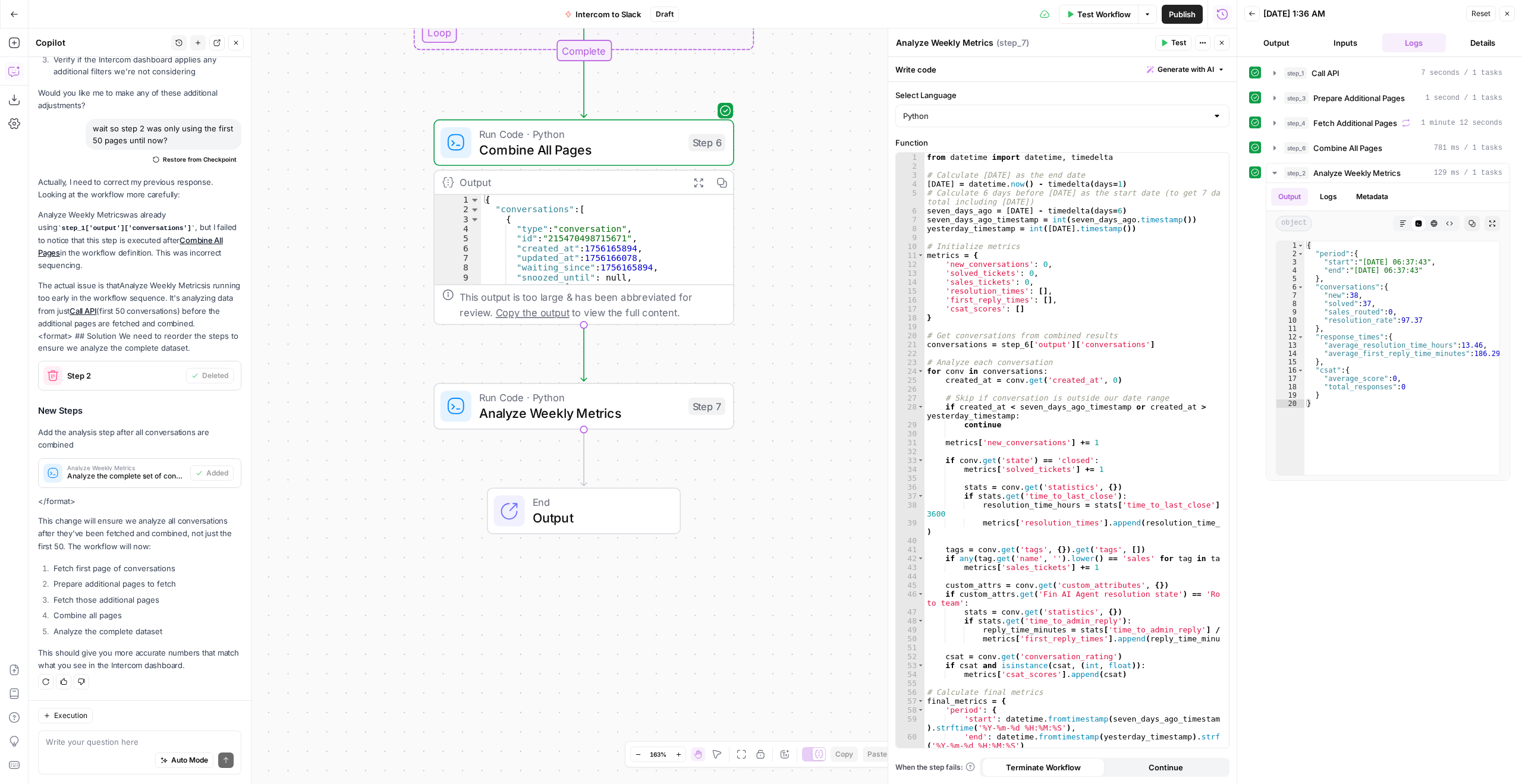
scroll to position [1769, 0]
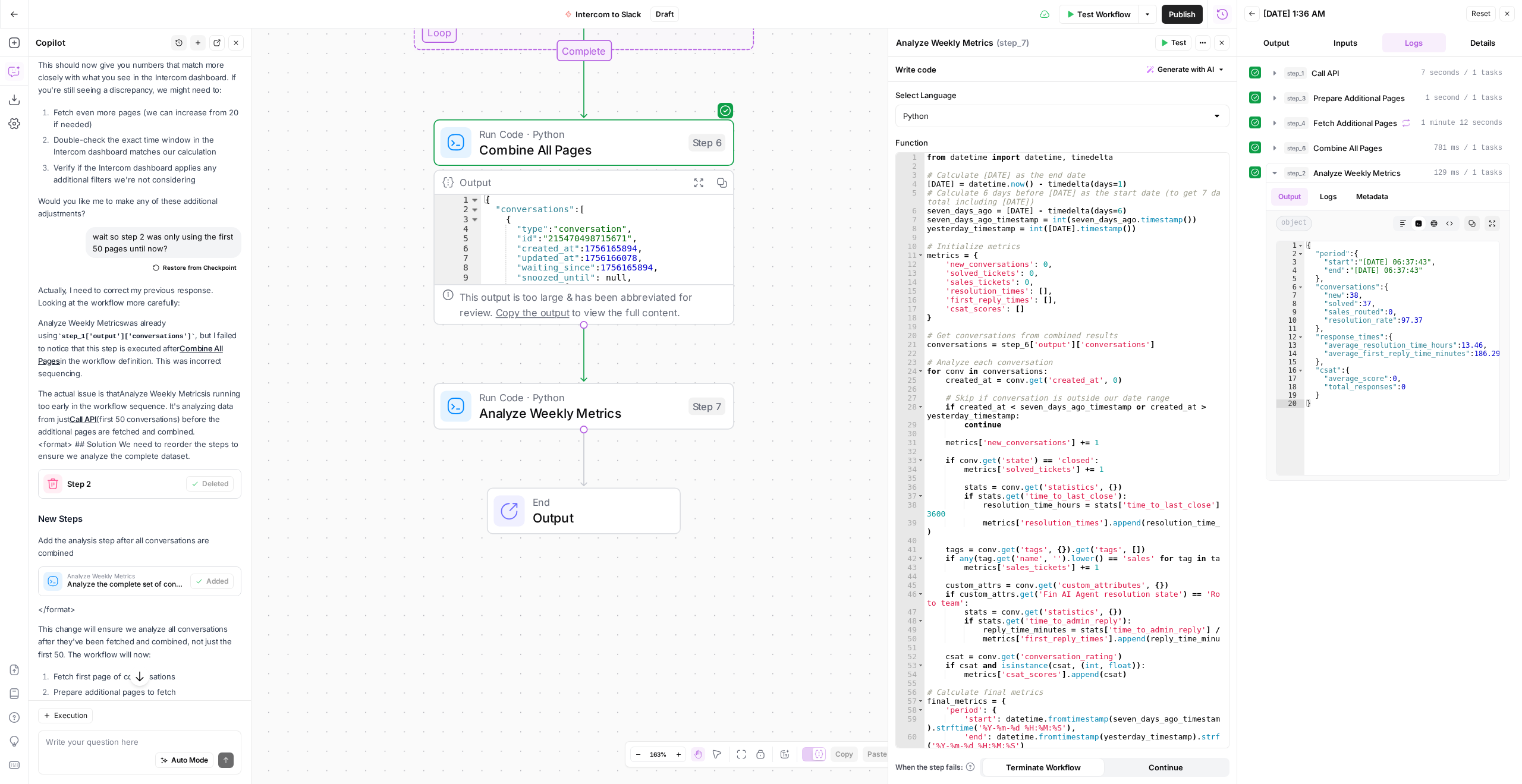
click at [1089, 18] on span "Test Workflow" at bounding box center [1104, 14] width 54 height 12
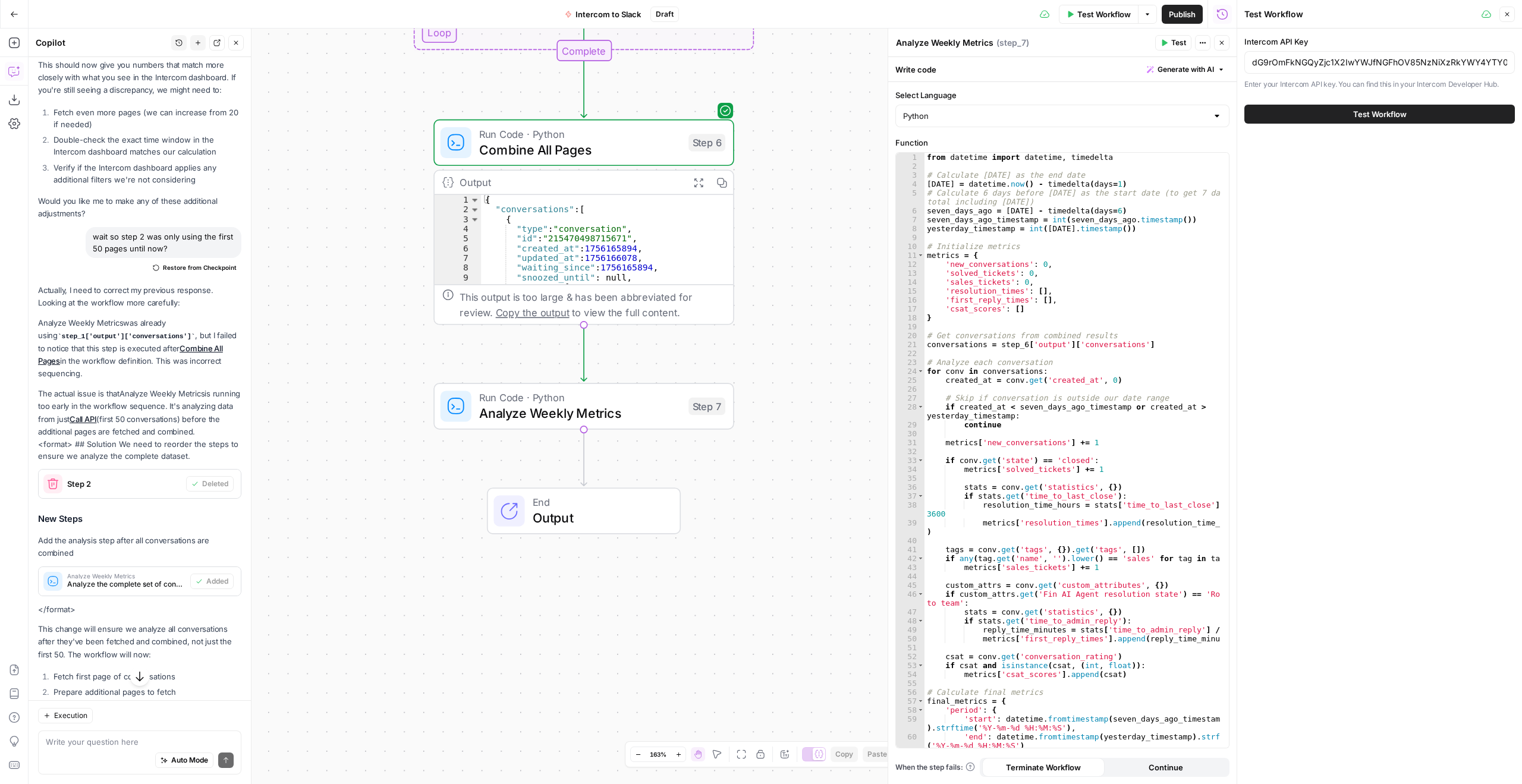
click at [1378, 111] on span "Test Workflow" at bounding box center [1380, 114] width 54 height 12
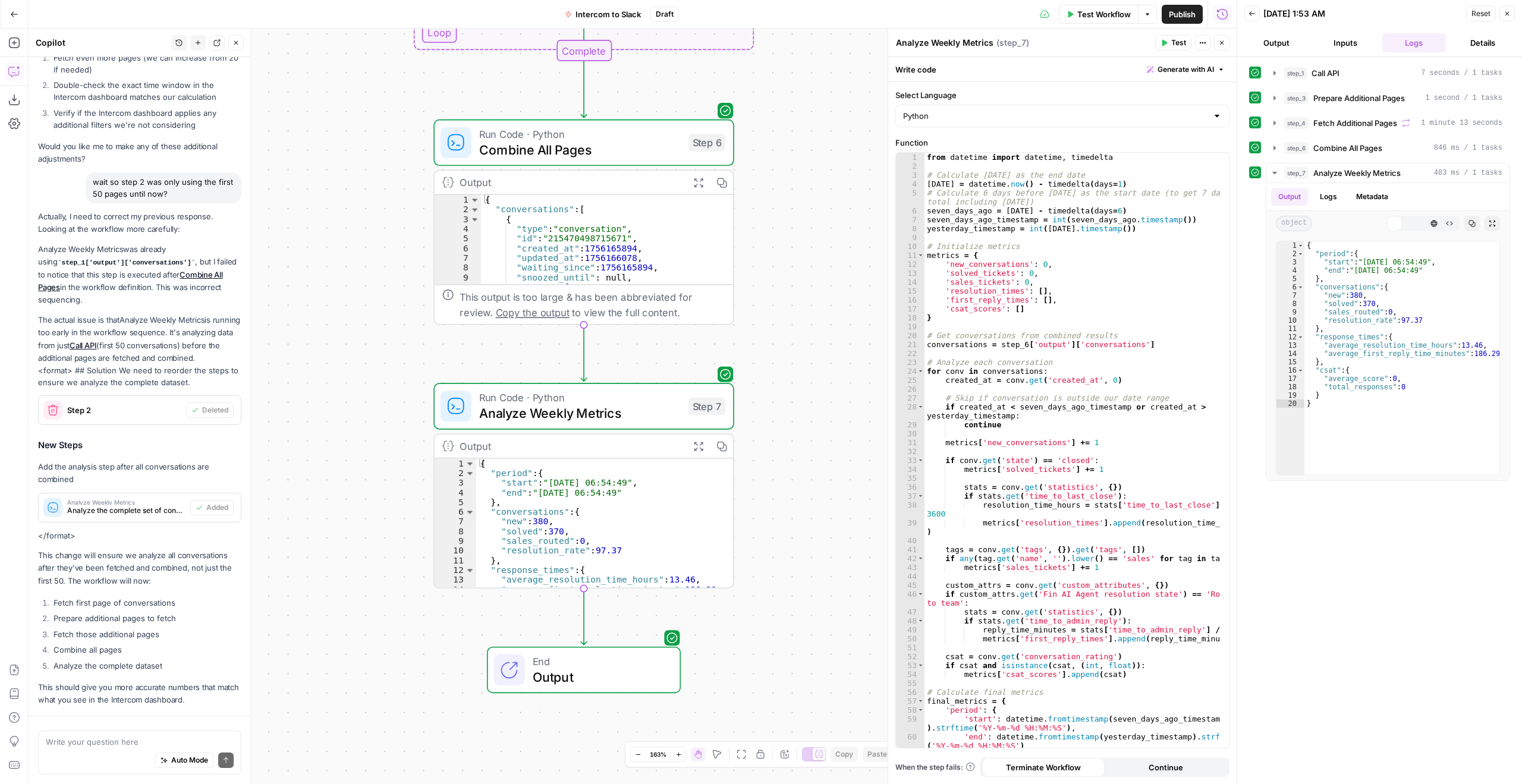
scroll to position [1948, 0]
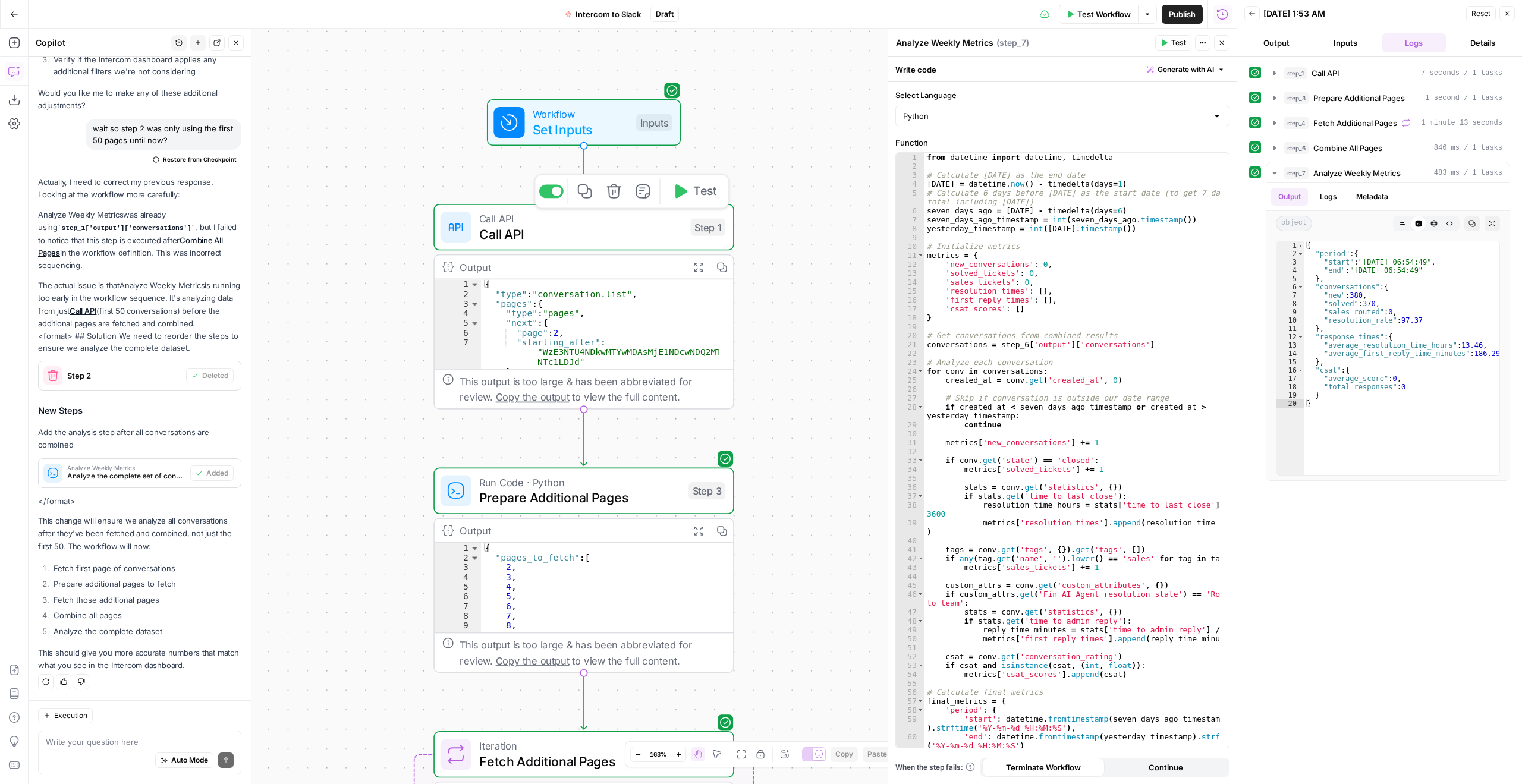
click at [587, 230] on span "Call API" at bounding box center [581, 234] width 203 height 20
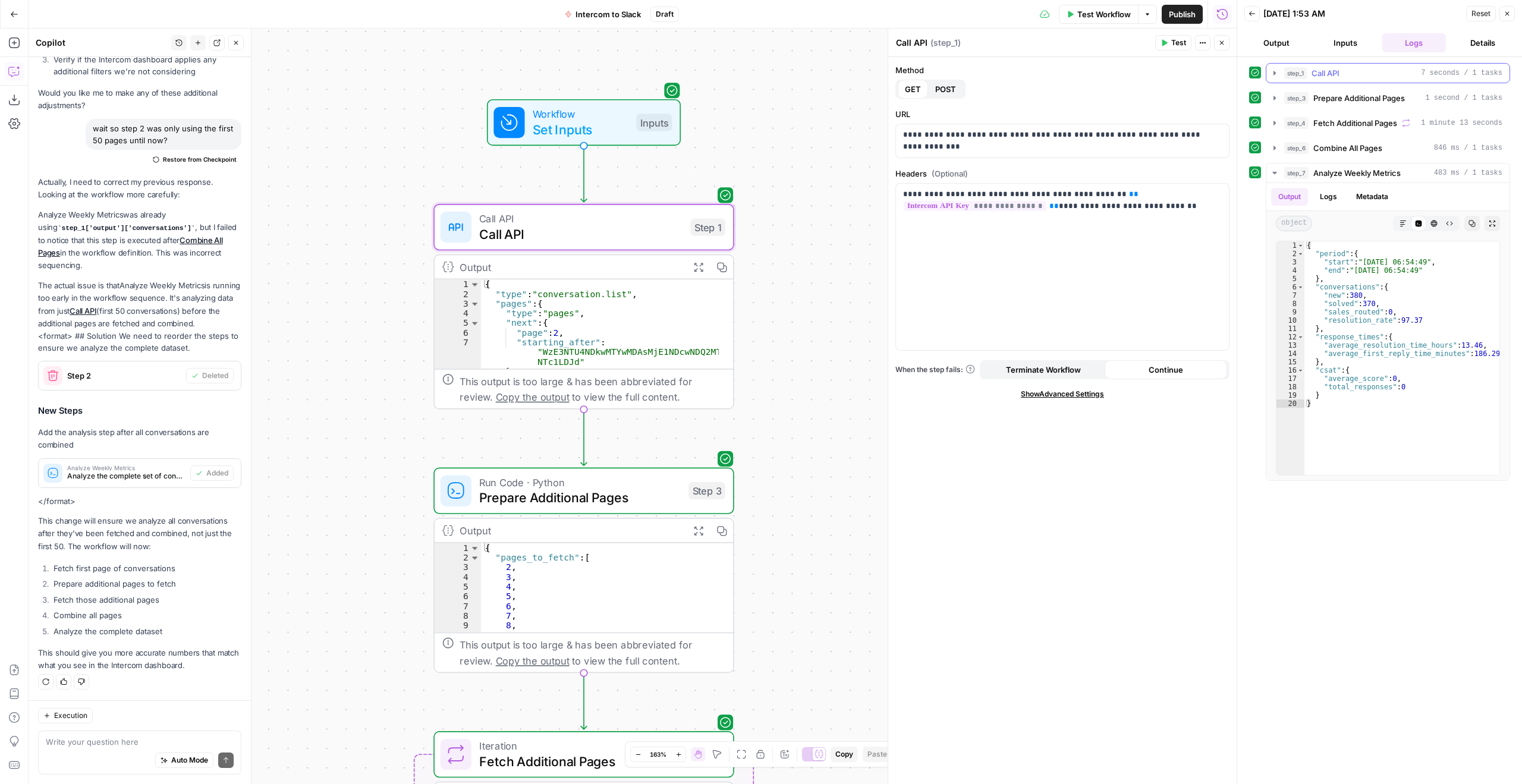
click at [1274, 75] on icon "button" at bounding box center [1275, 73] width 2 height 4
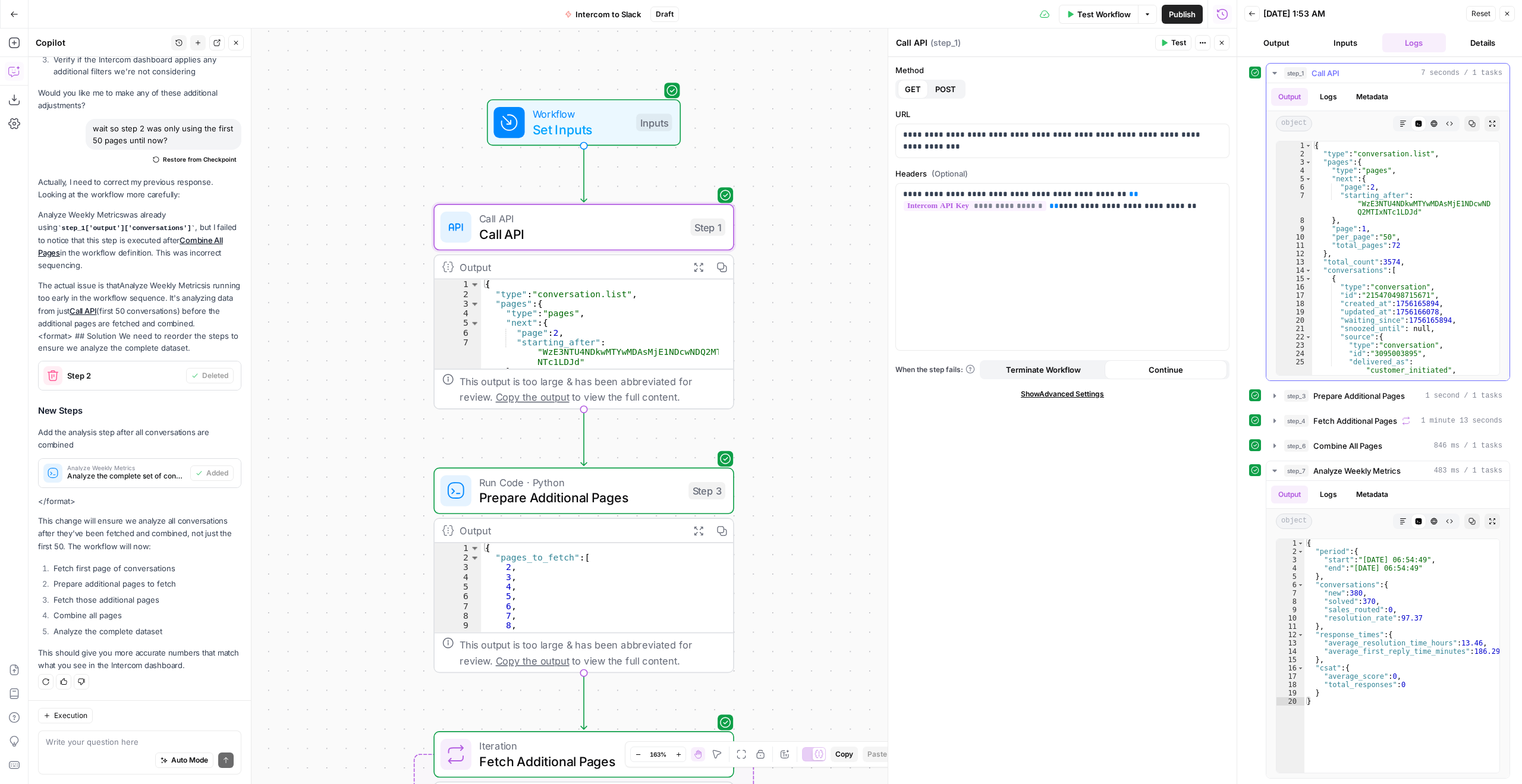
click at [1382, 195] on div "{ "type" : "conversation.list" , "pages" : { "type" : "pages" , "next" : { "pag…" at bounding box center [1402, 267] width 179 height 250
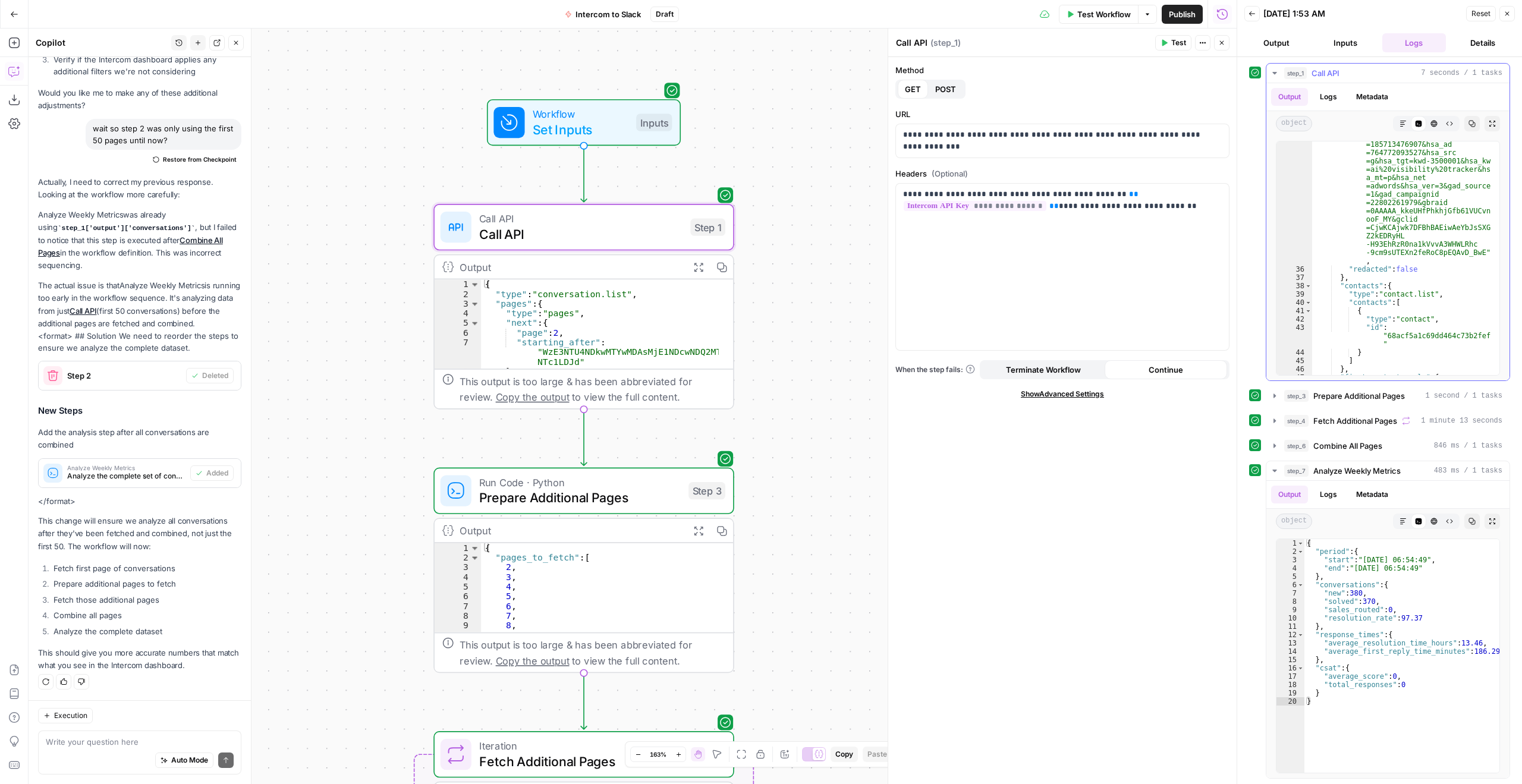
scroll to position [145, 0]
type textarea "* *"
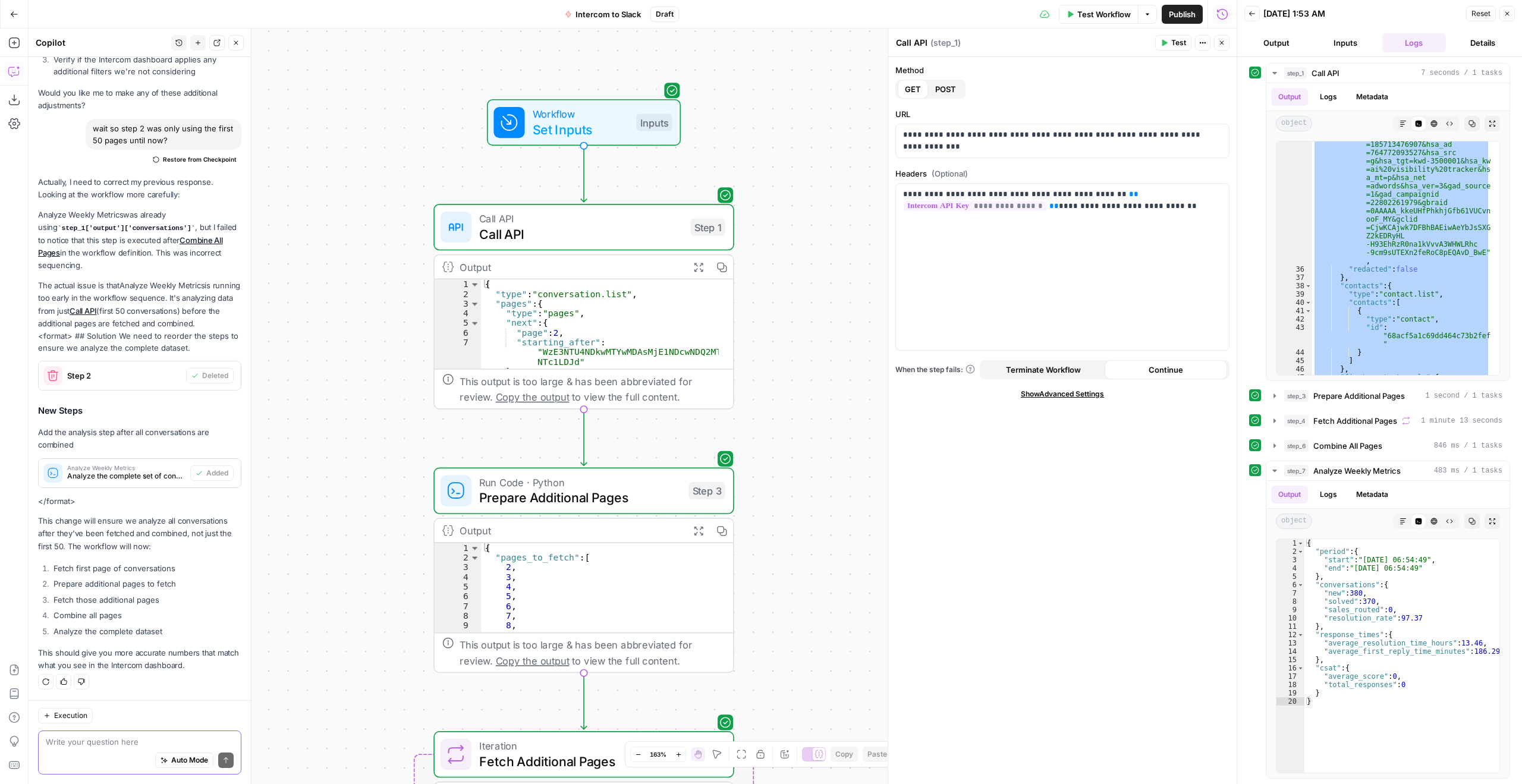
click at [123, 739] on textarea at bounding box center [139, 742] width 188 height 12
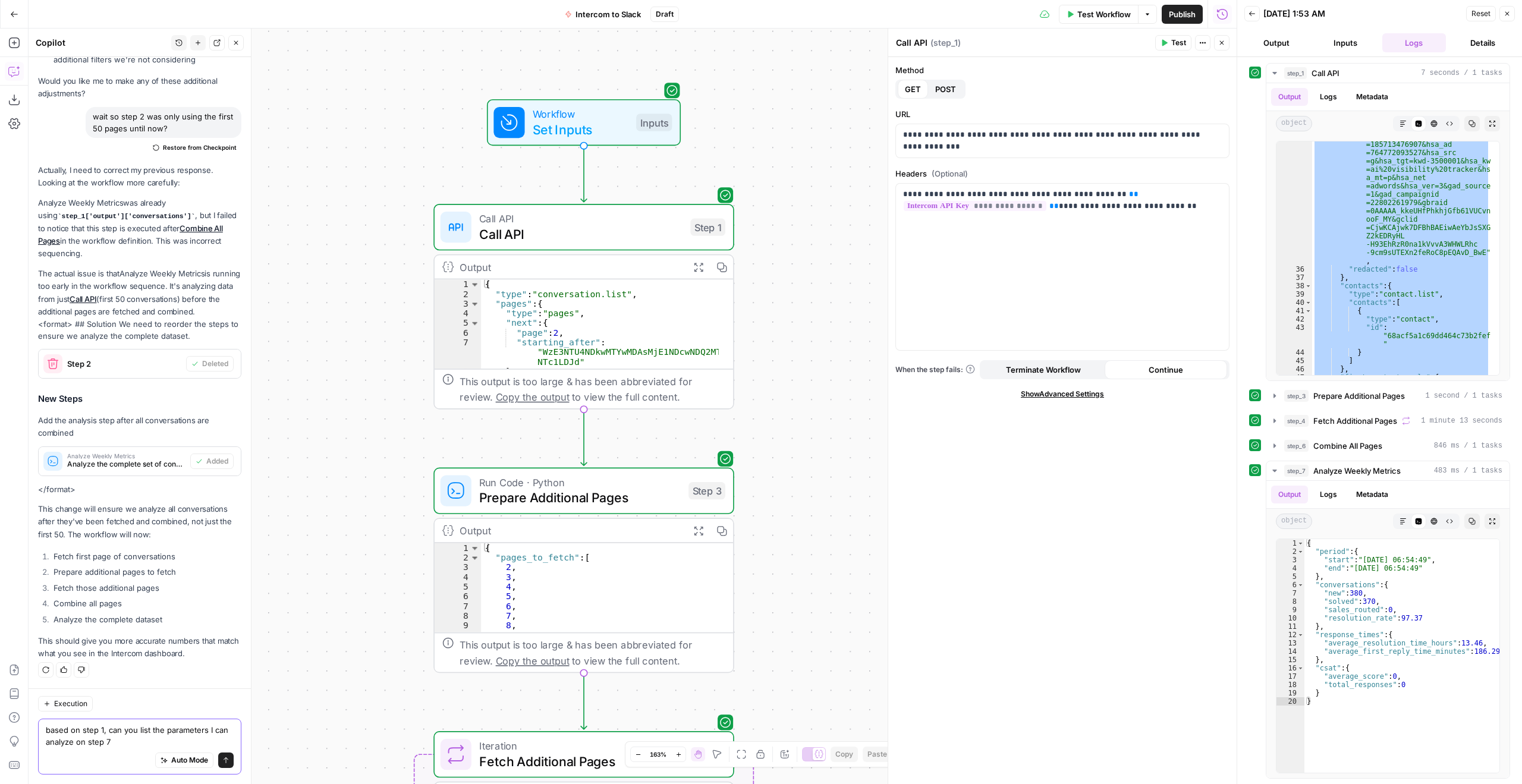
type textarea "based on step 1, can you list the parameters I can analyze on step 7?"
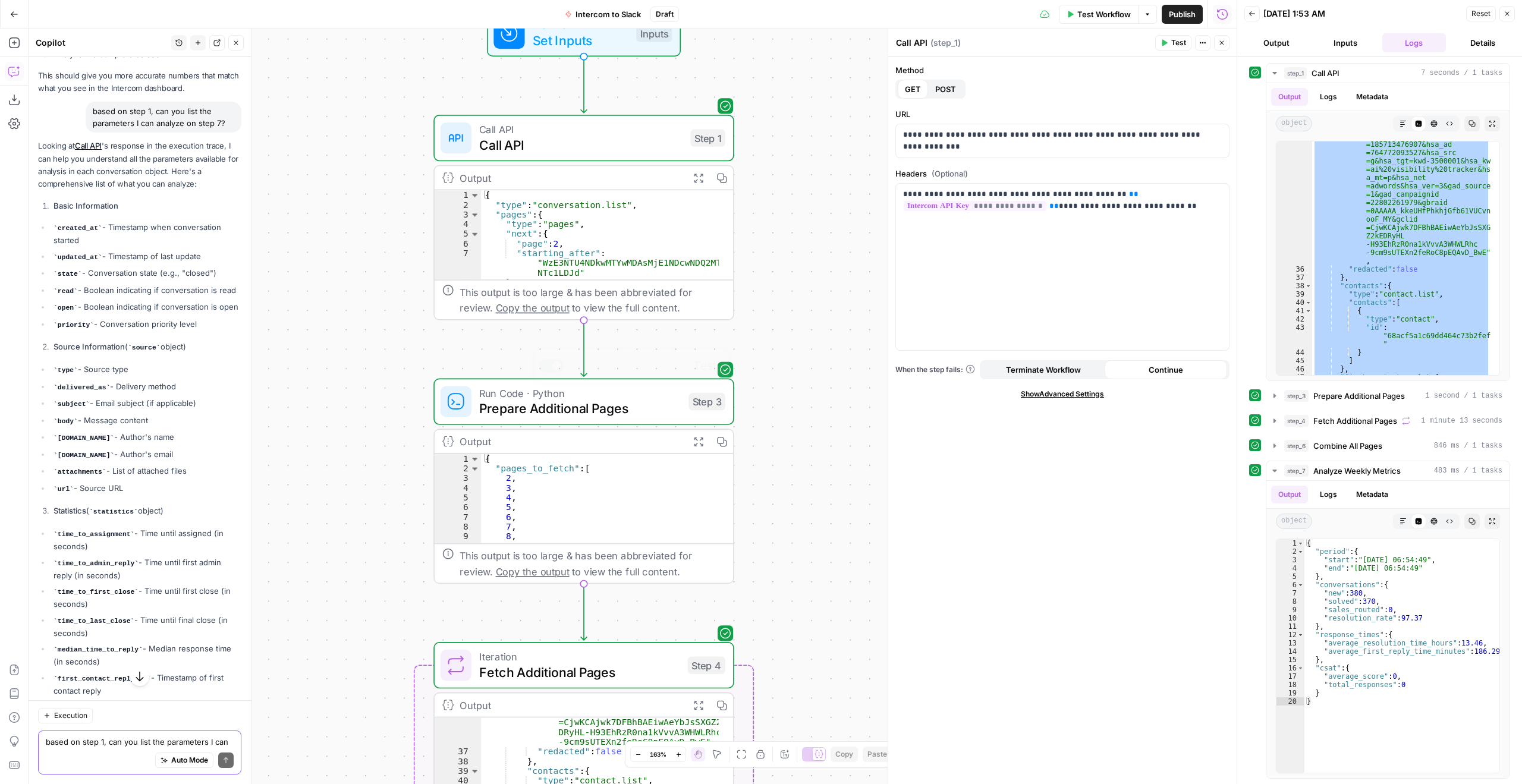
scroll to position [179, 0]
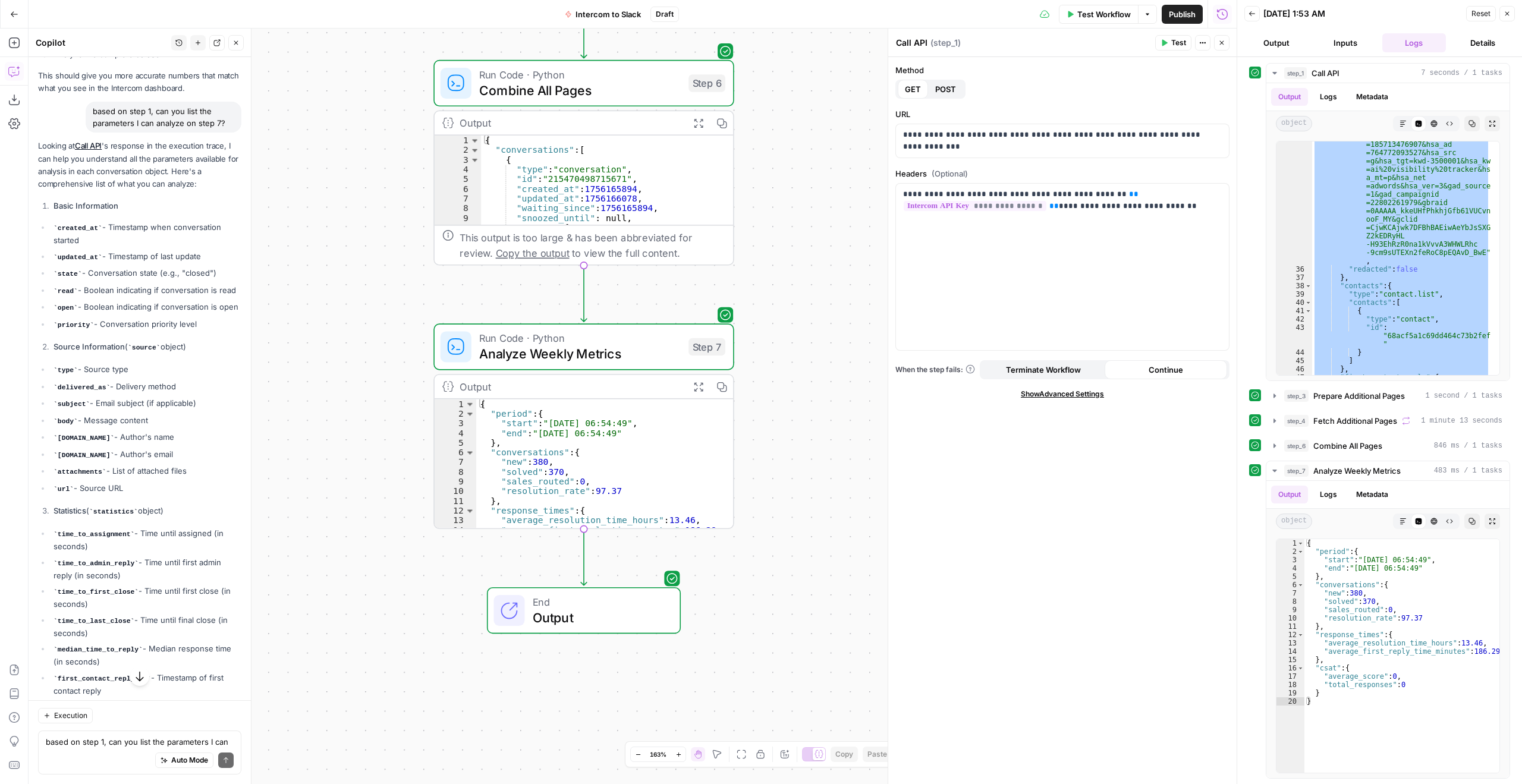
click at [620, 360] on span "Analyze Weekly Metrics" at bounding box center [580, 354] width 201 height 20
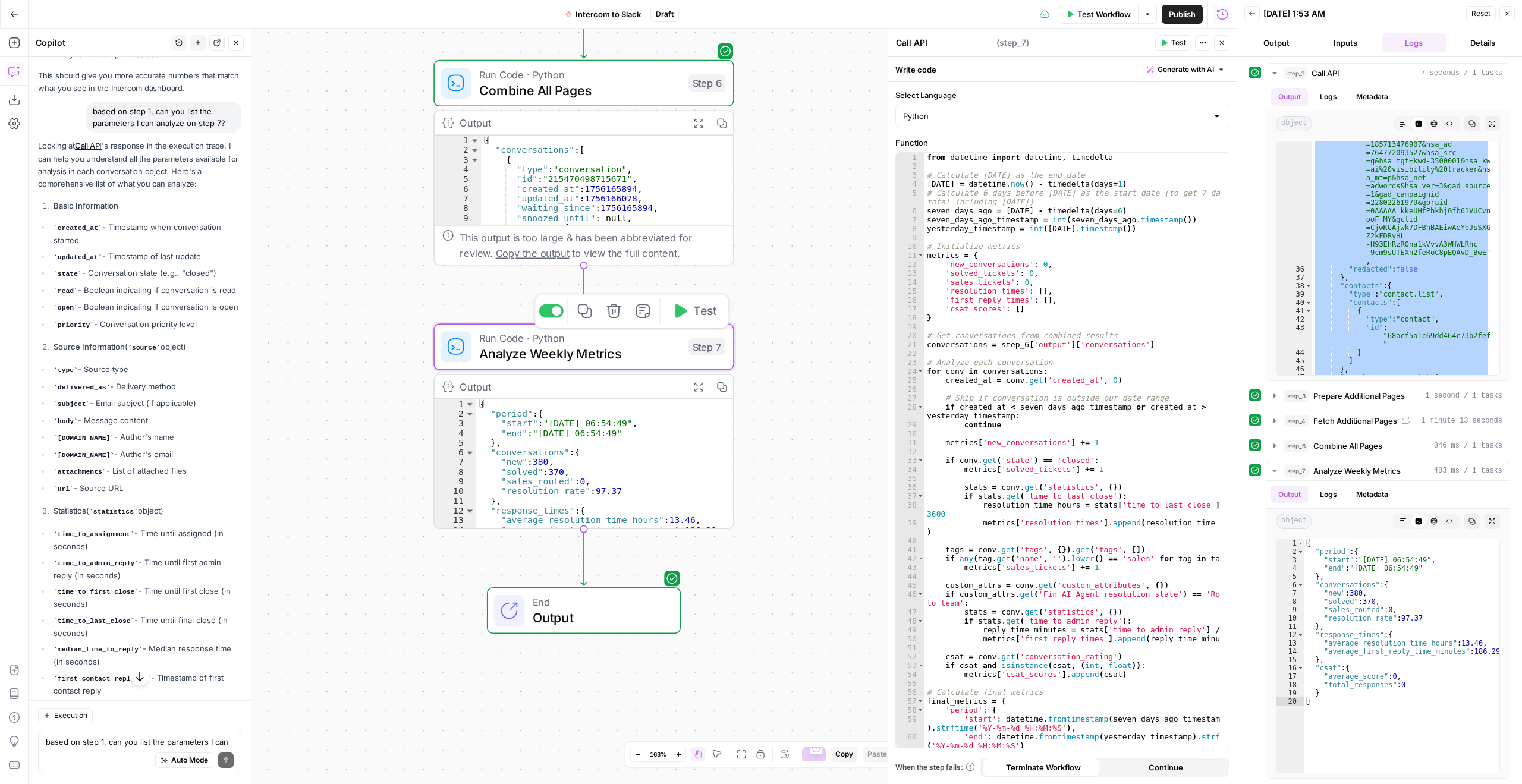
type textarea "Analyze Weekly Metrics"
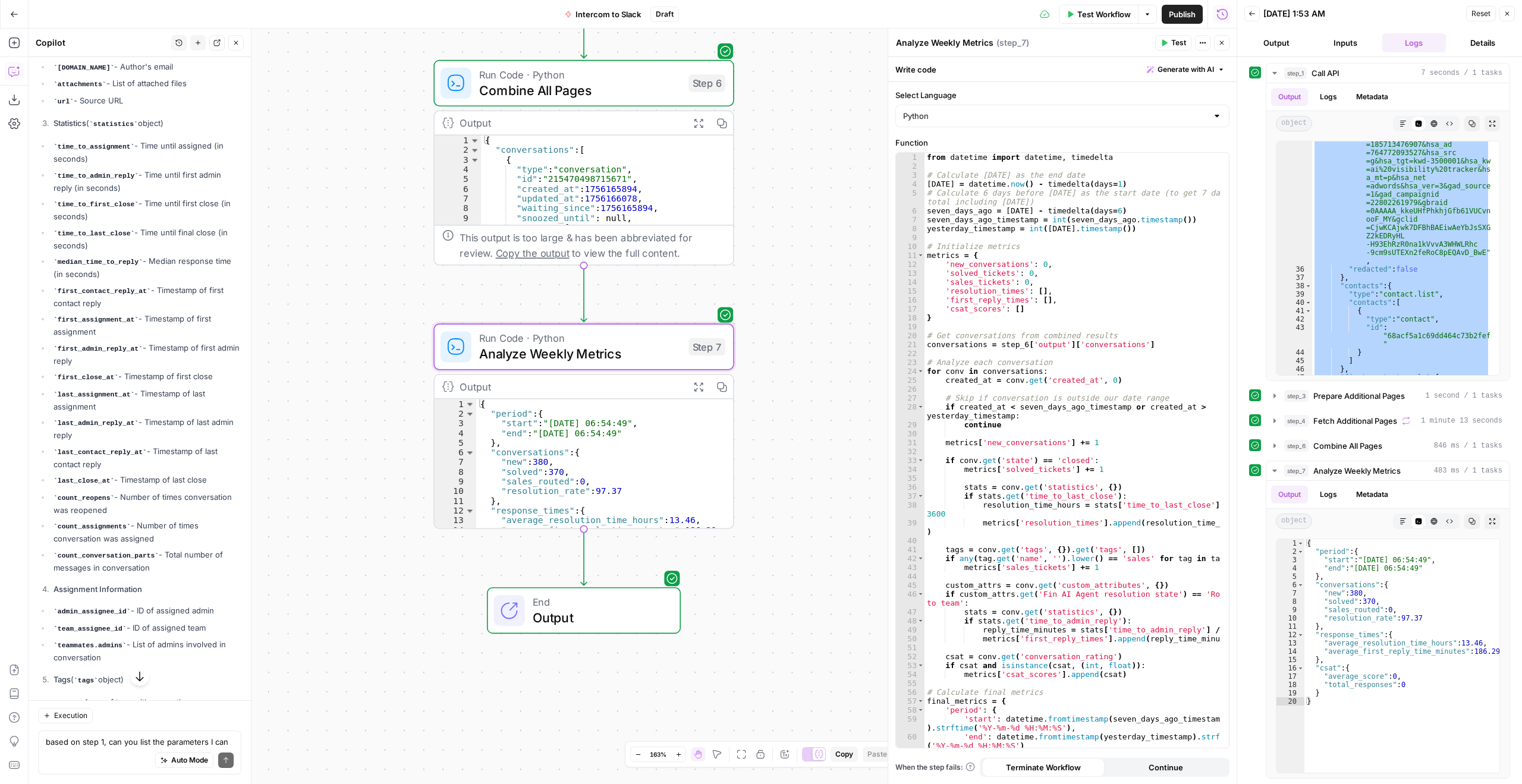
scroll to position [2871, 0]
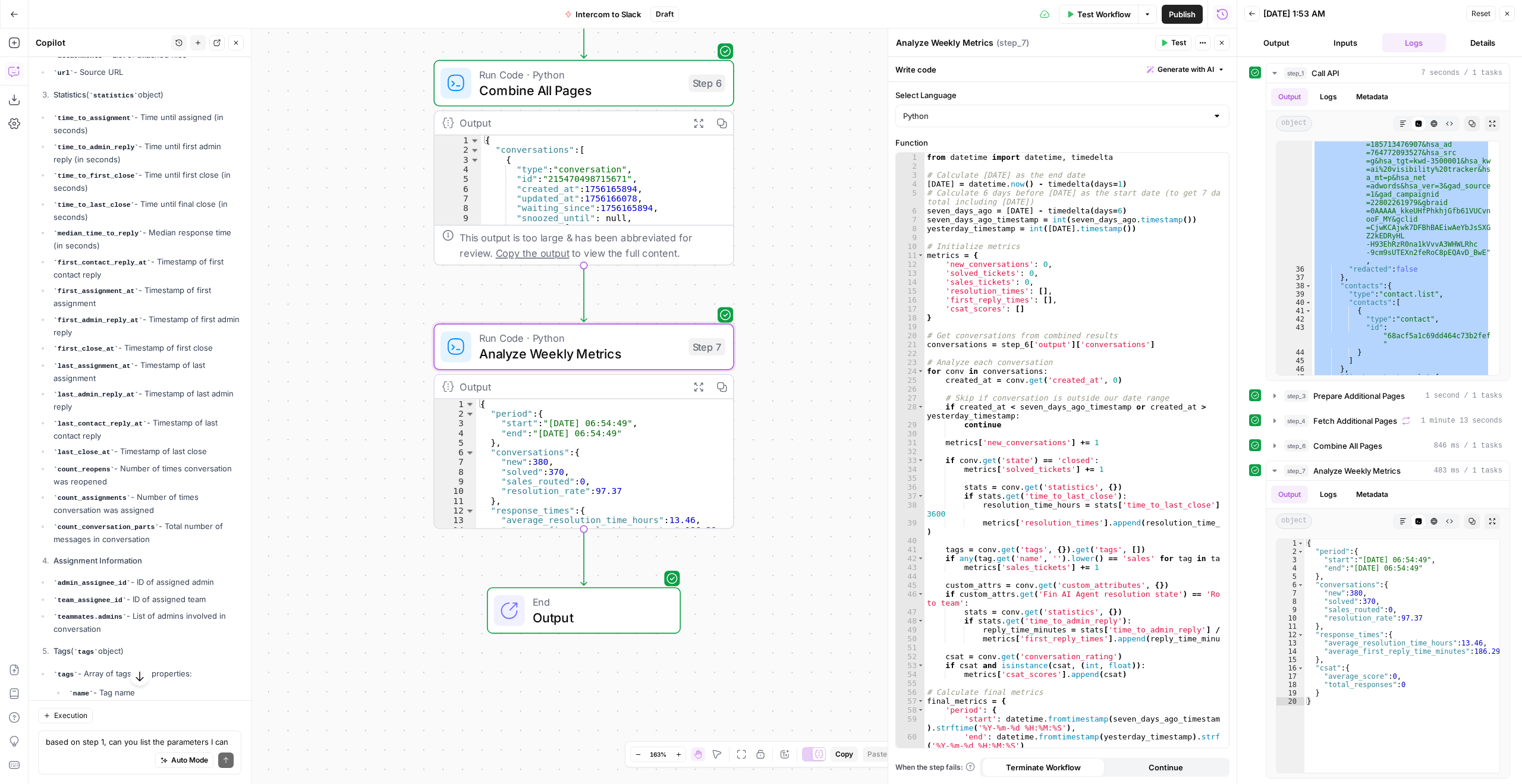
click at [103, 442] on li "last_contact_reply_at - Timestamp of last contact reply" at bounding box center [146, 429] width 191 height 25
click at [73, 456] on code "last_close_at" at bounding box center [84, 453] width 60 height 7
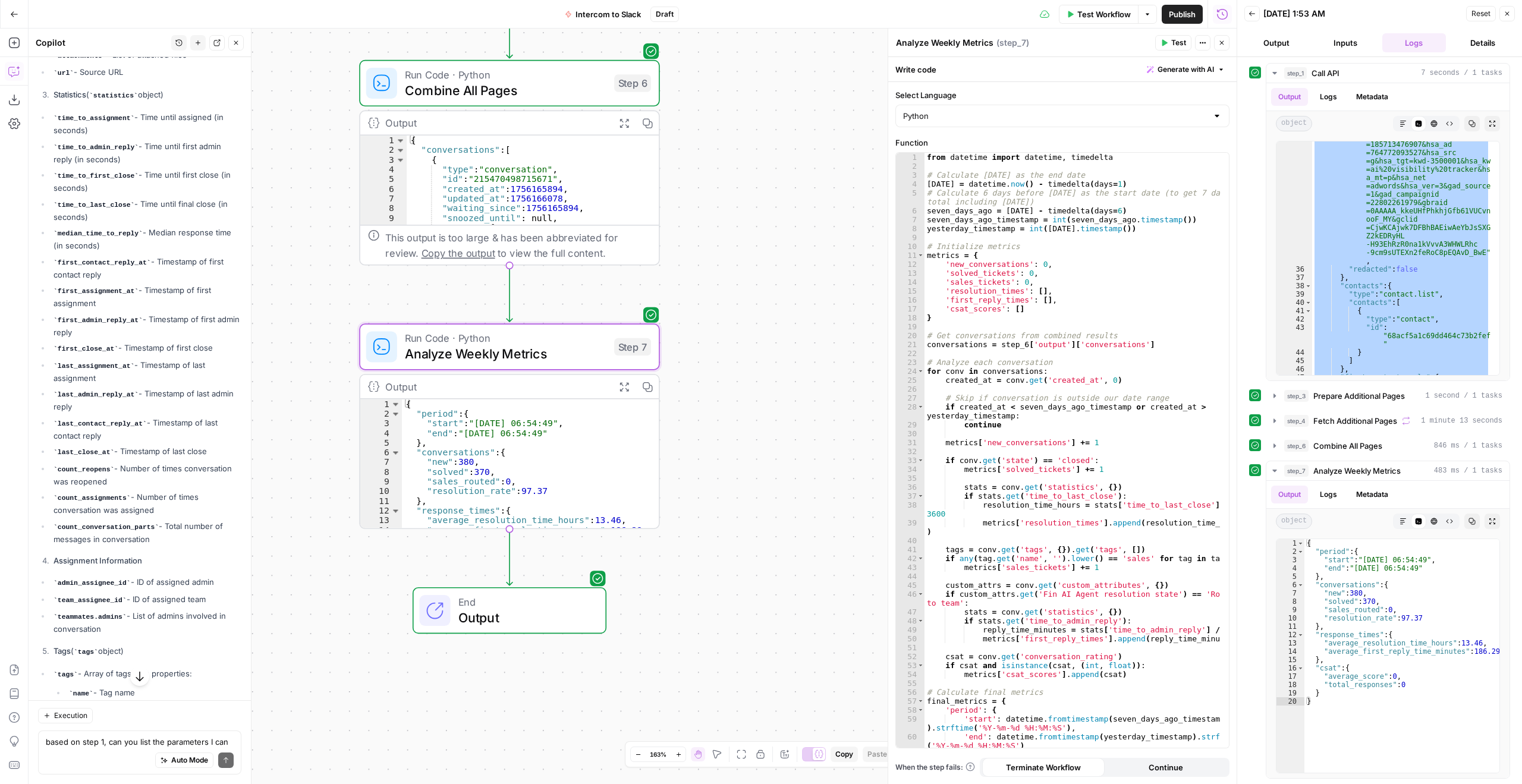
drag, startPoint x: 163, startPoint y: 554, endPoint x: 99, endPoint y: 551, distance: 64.1
click at [150, 545] on ul "time_to_assignment - Time until assigned (in seconds) time_to_admin_reply - Tim…" at bounding box center [140, 328] width 203 height 434
drag, startPoint x: 105, startPoint y: 548, endPoint x: 59, endPoint y: 549, distance: 46.0
click at [59, 456] on code "last_close_at" at bounding box center [84, 453] width 60 height 7
copy code "last_close_at"
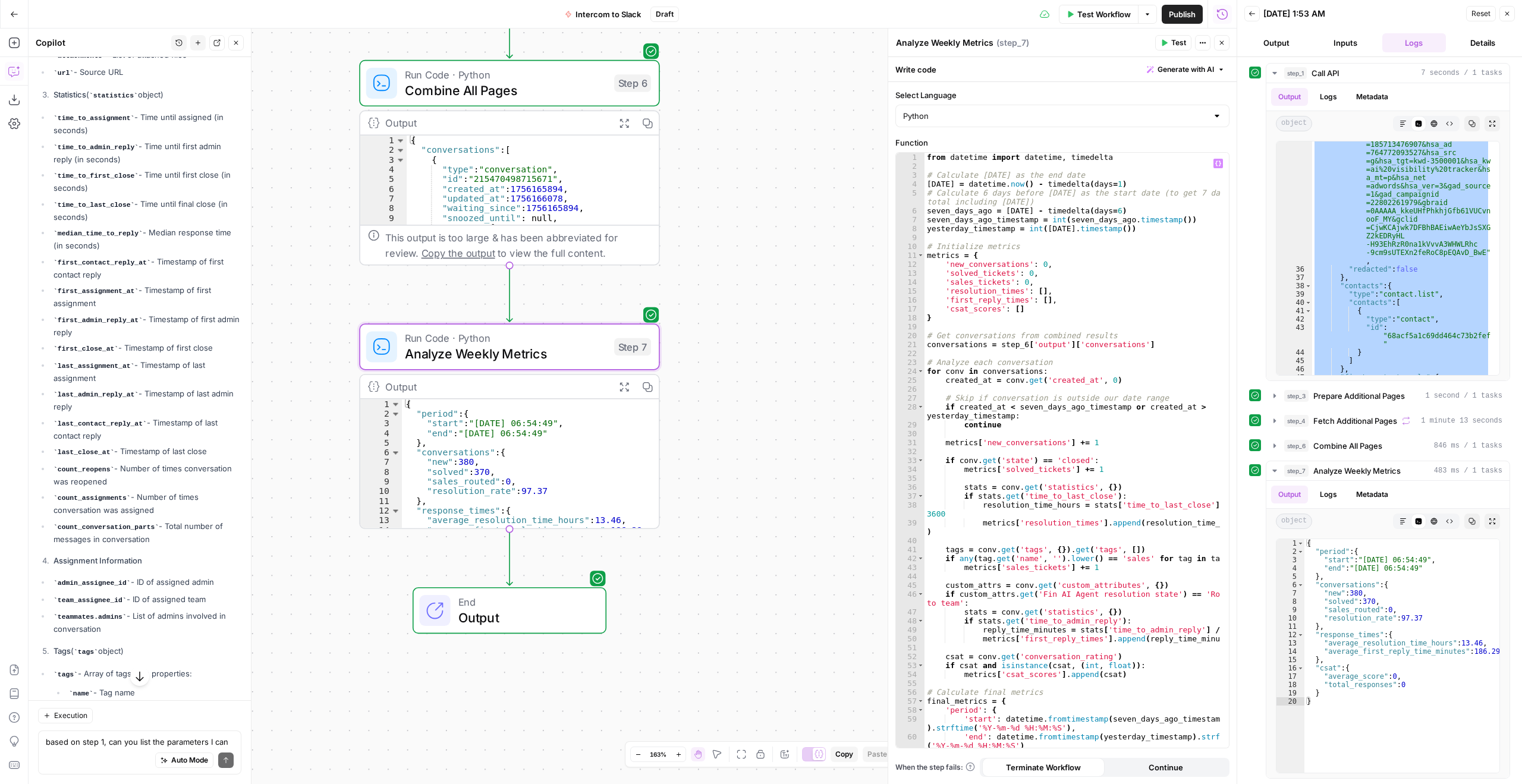
type textarea "**********"
click at [1087, 492] on div "from datetime import datetime , timedelta # Calculate yesterday as the end date…" at bounding box center [1072, 459] width 296 height 613
type input "**********"
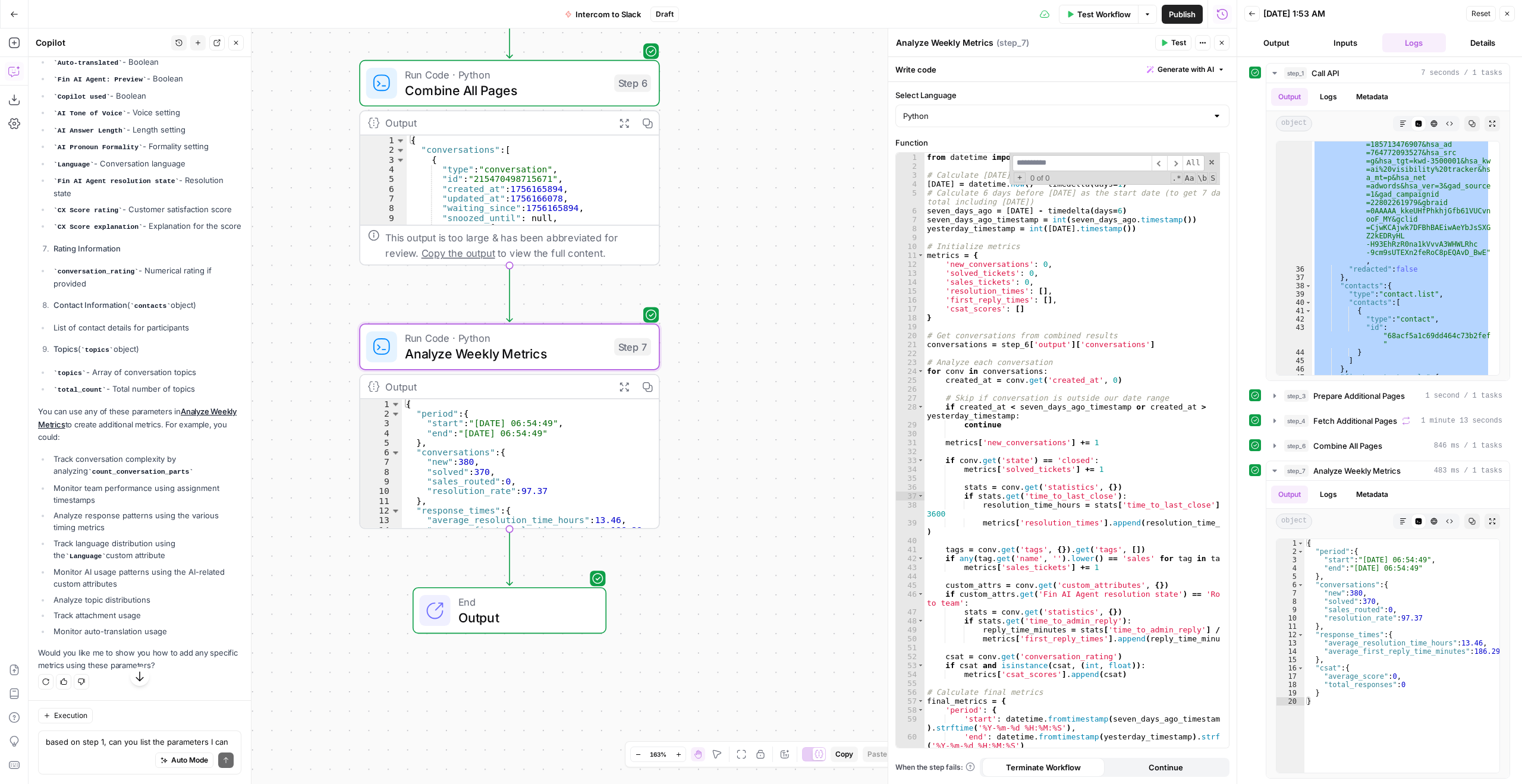
scroll to position [3703, 0]
click at [161, 717] on div "Execution" at bounding box center [140, 716] width 203 height 15
click at [145, 736] on textarea "based on step 1, can you list the parameters I can analyze on step 7?" at bounding box center [139, 742] width 188 height 12
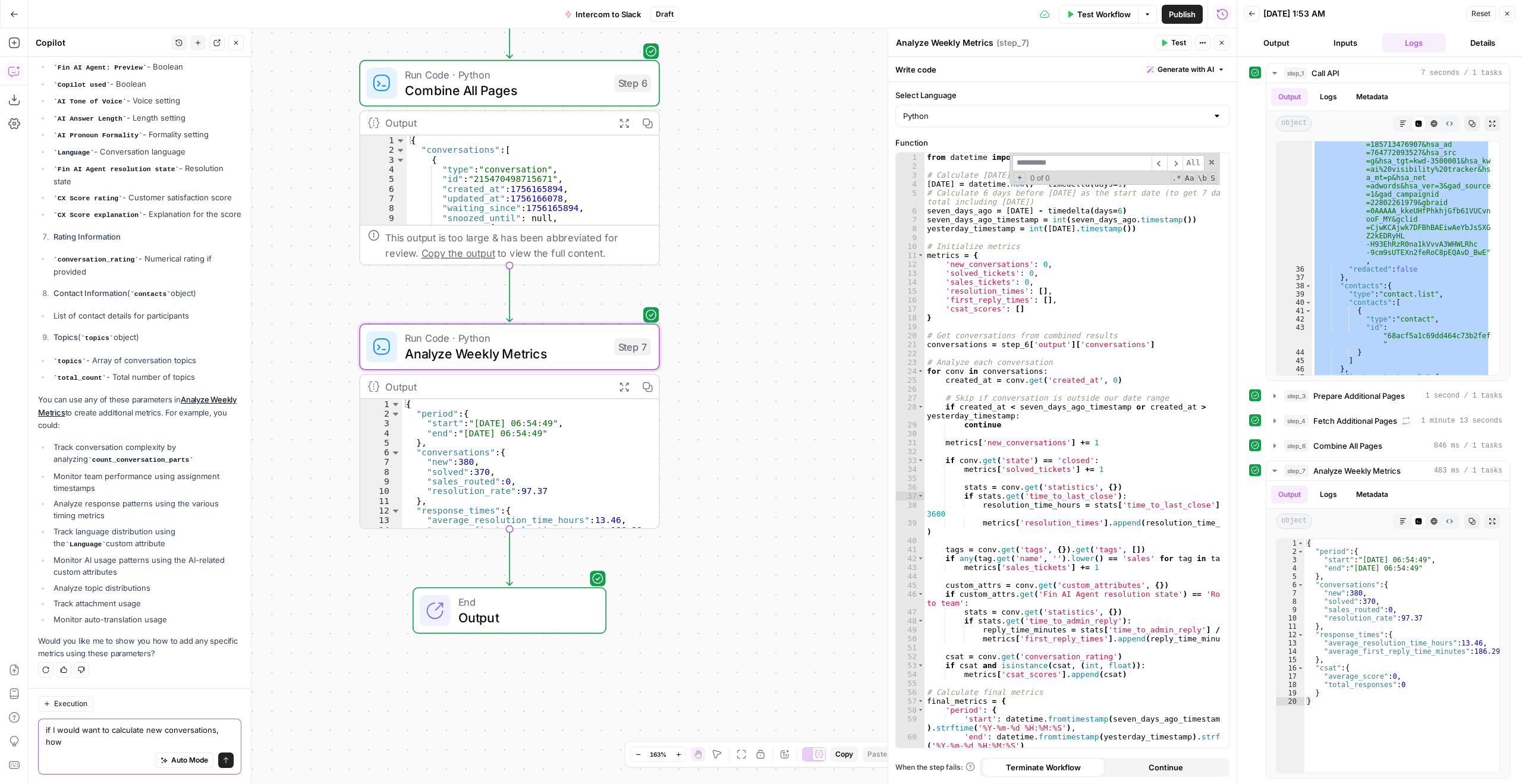
scroll to position [3716, 0]
type textarea "if I would want to calculate new conversations, how would you do it?"
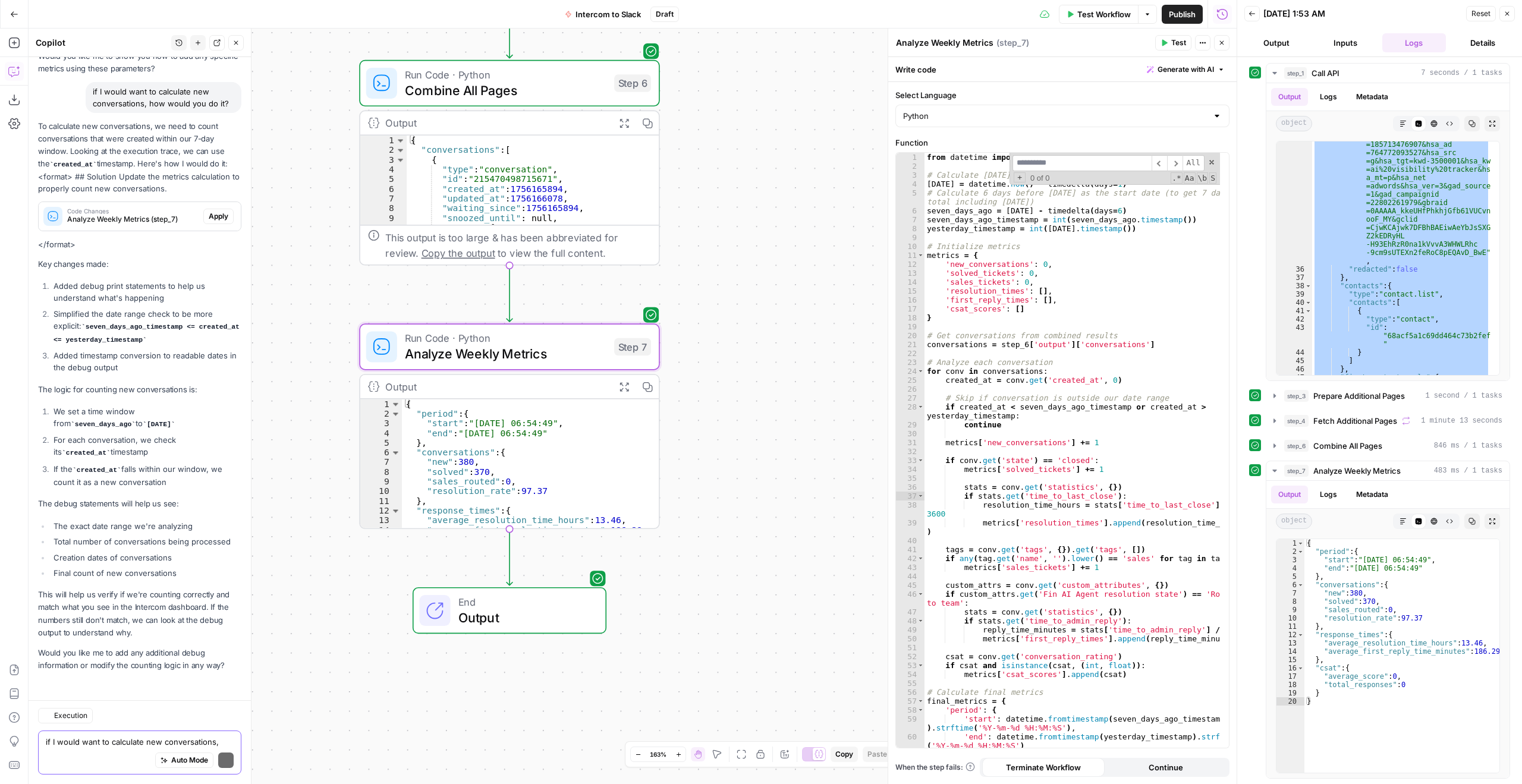
scroll to position [4314, 0]
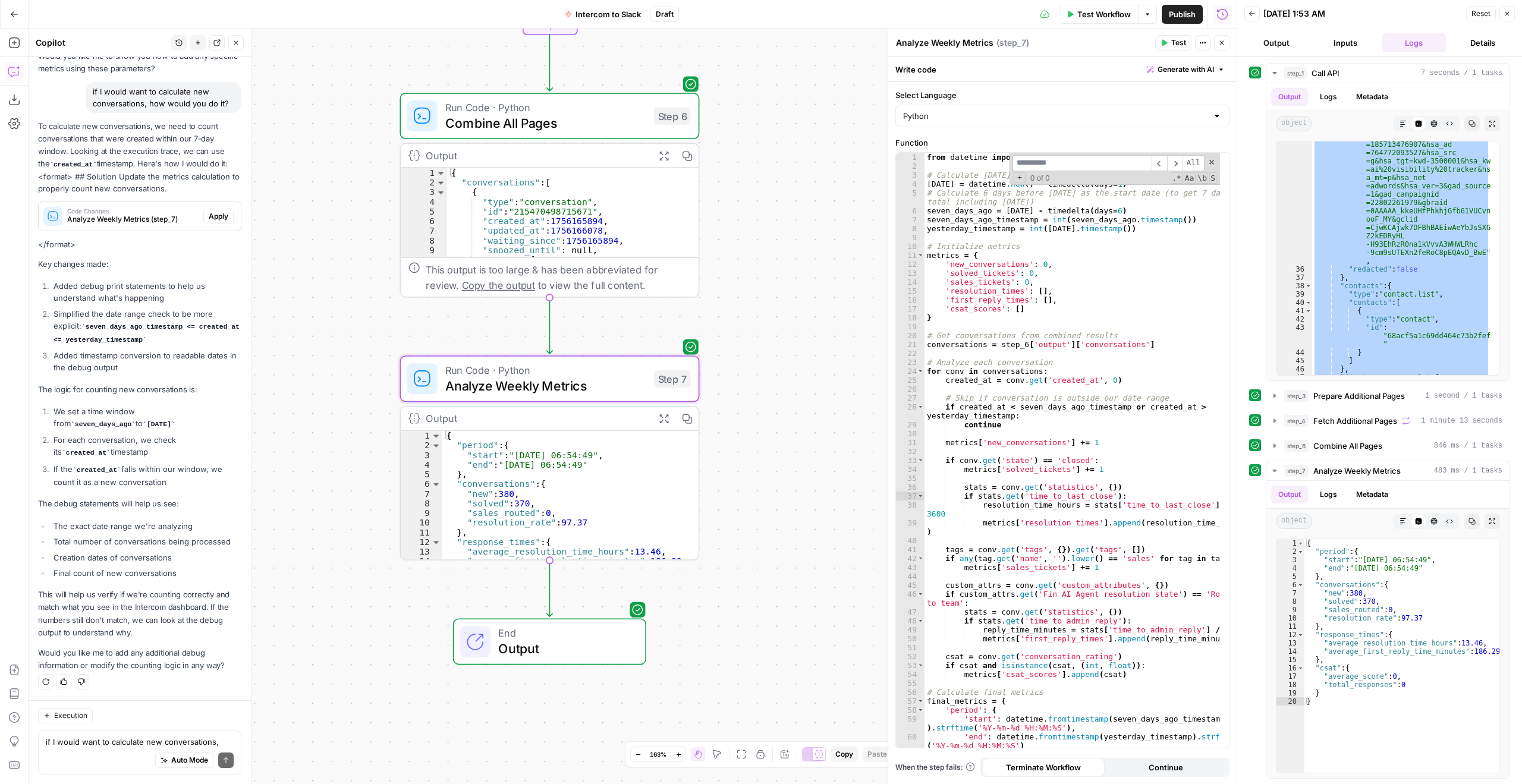
click at [209, 213] on span "Apply" at bounding box center [219, 216] width 20 height 10
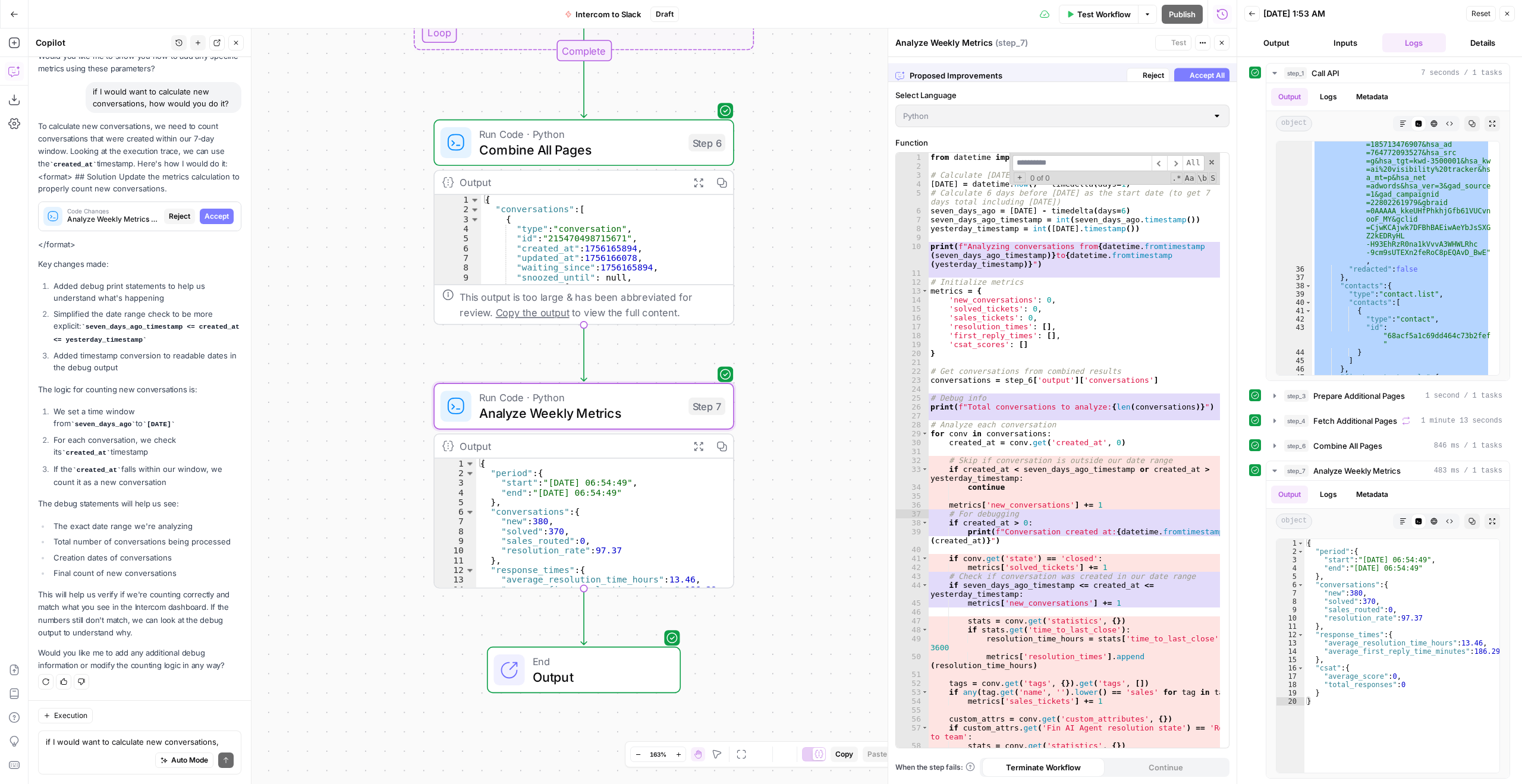
scroll to position [4237, 0]
click at [1203, 71] on span "Accept All" at bounding box center [1207, 69] width 35 height 10
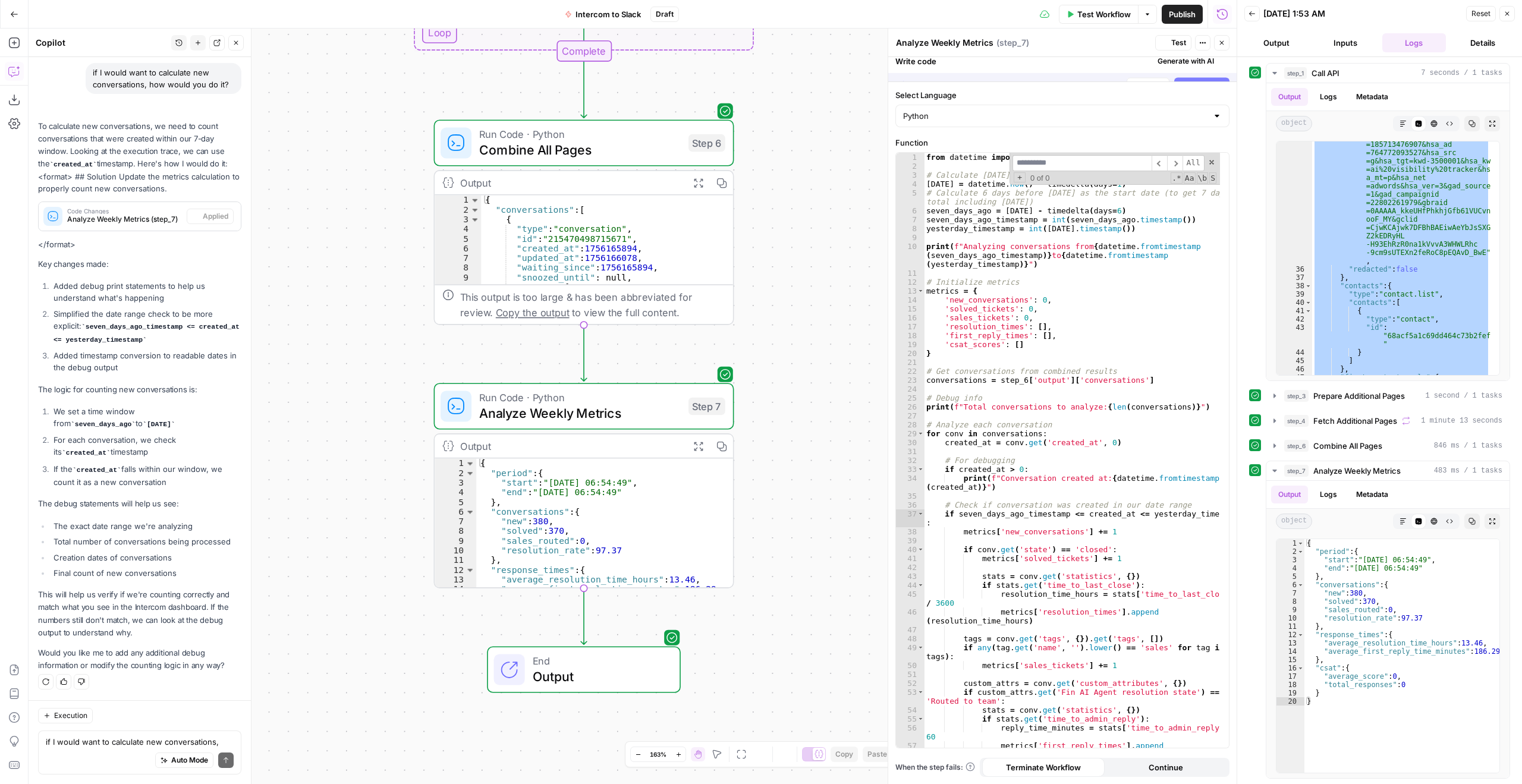
scroll to position [4352, 0]
click at [1178, 44] on span "Test" at bounding box center [1179, 42] width 15 height 10
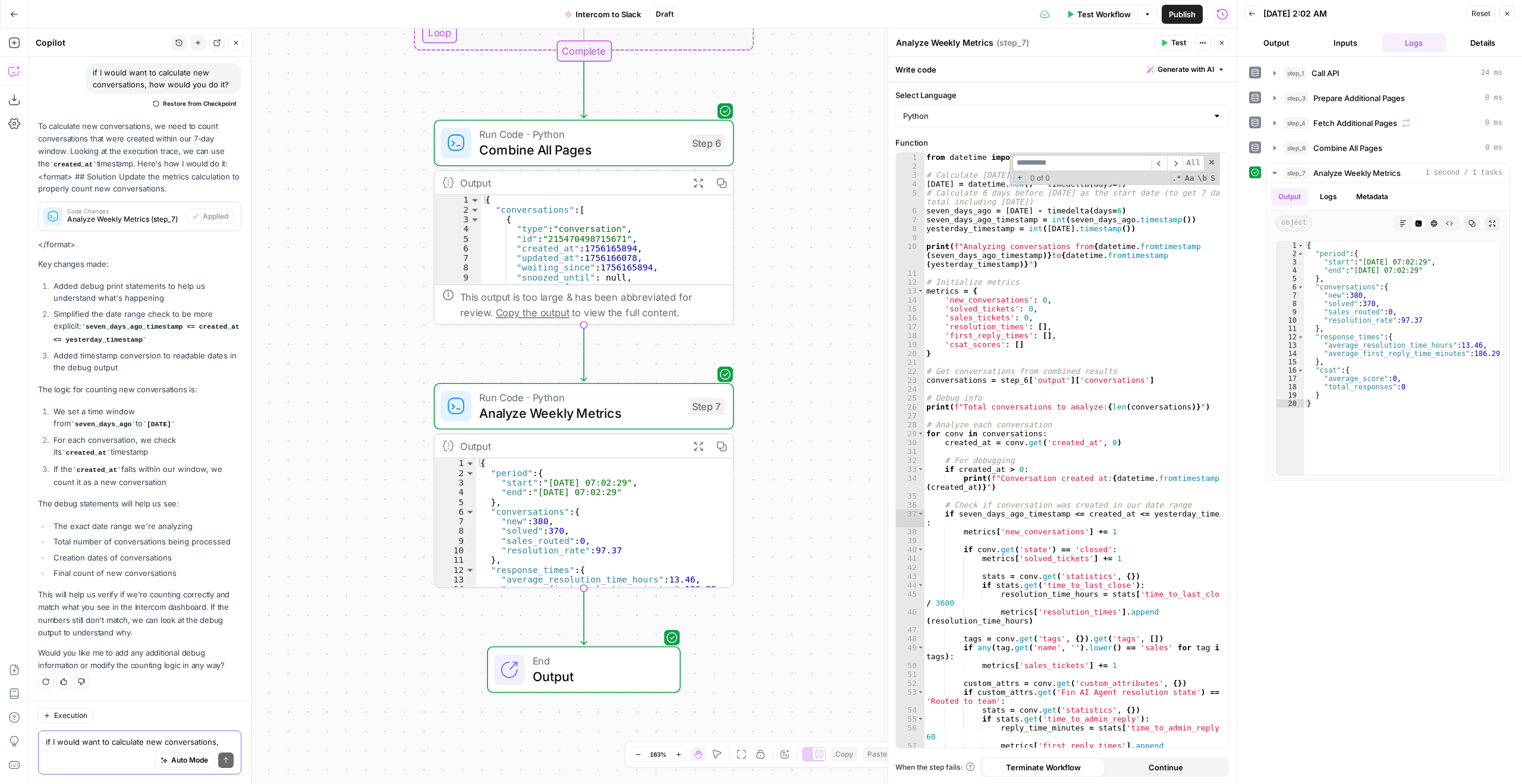
click at [140, 740] on textarea "if I would want to calculate new conversations, how would you do it?" at bounding box center [139, 742] width 188 height 12
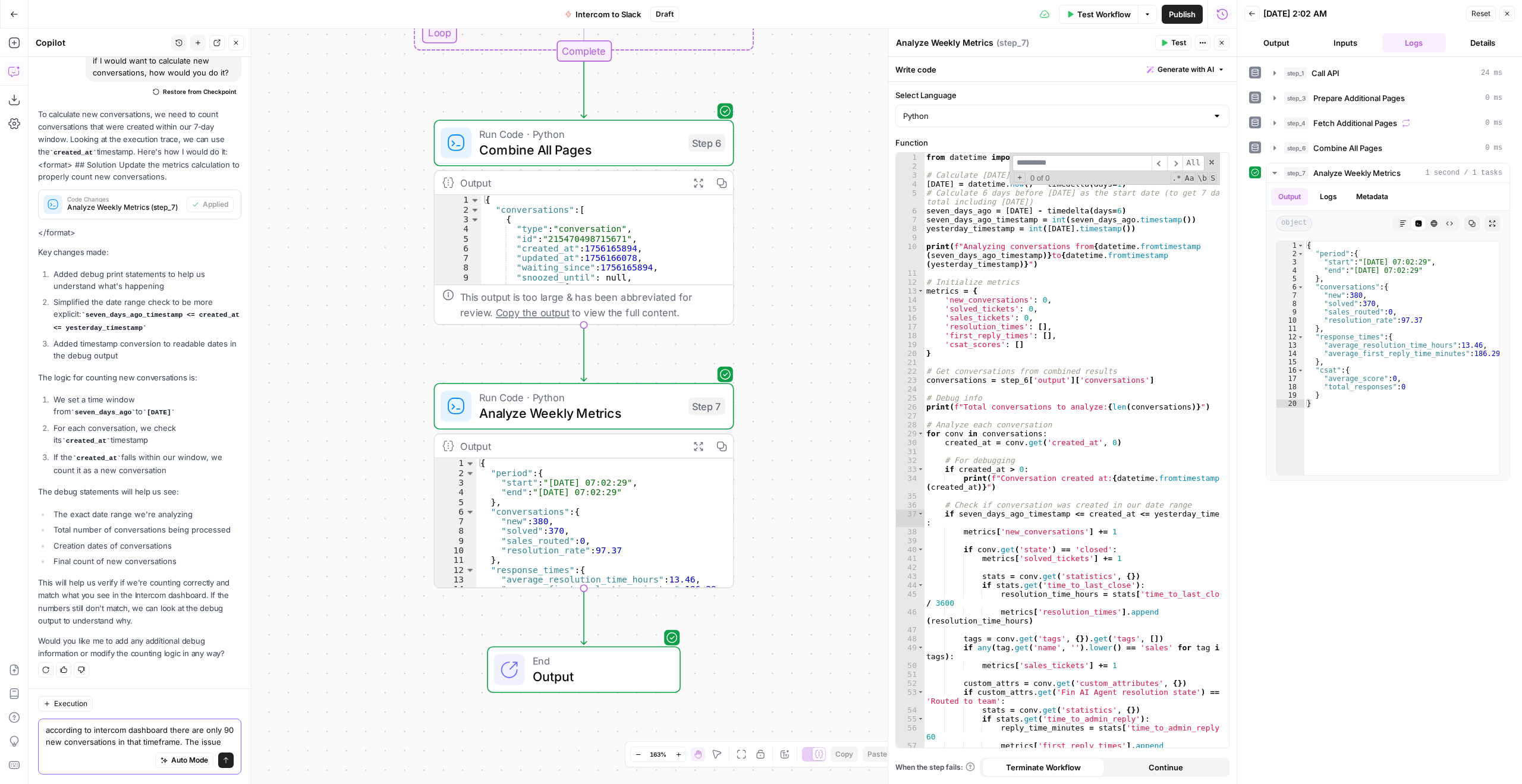
scroll to position [4375, 0]
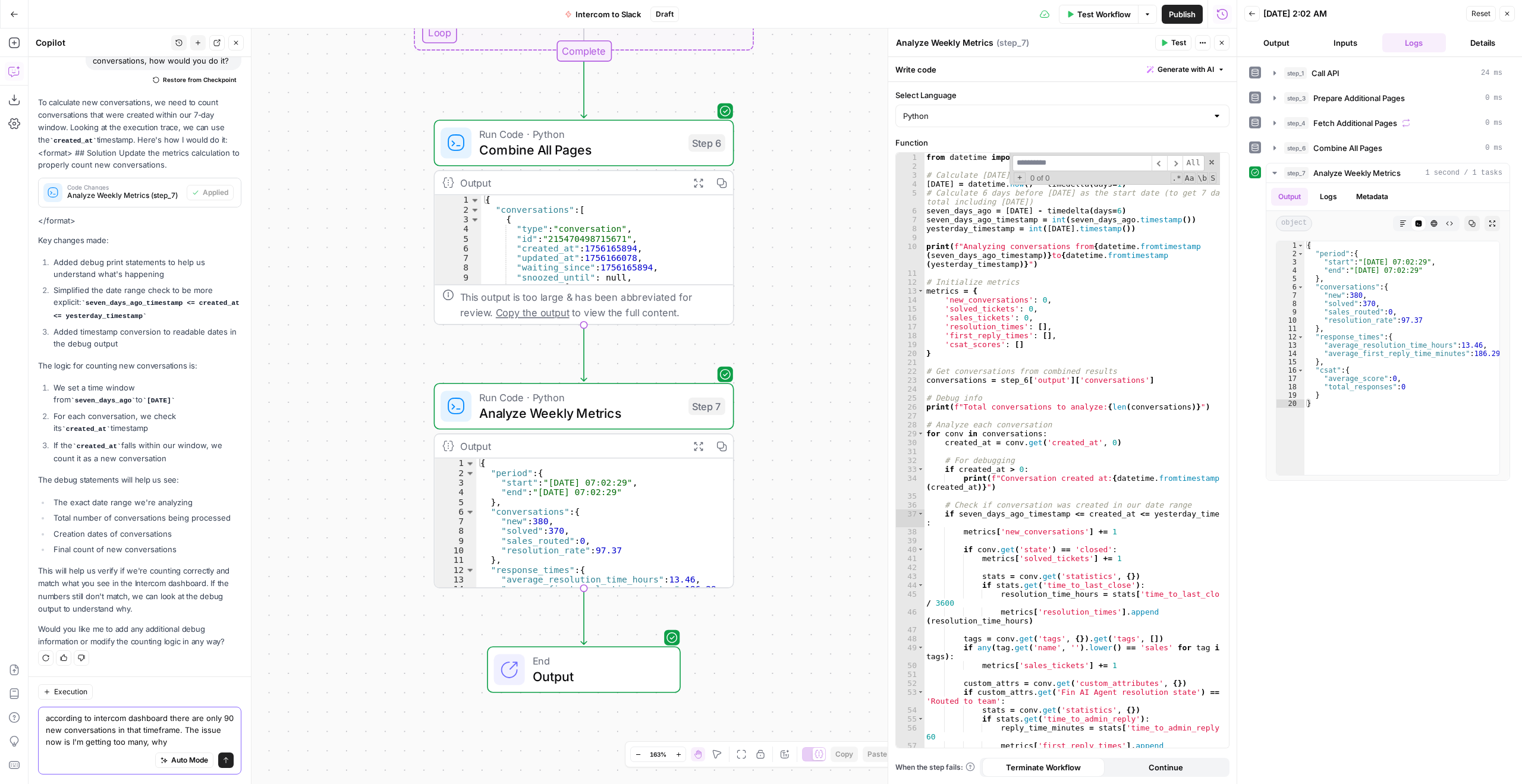
type textarea "according to intercom dashboard there are only 90 new conversations in that tim…"
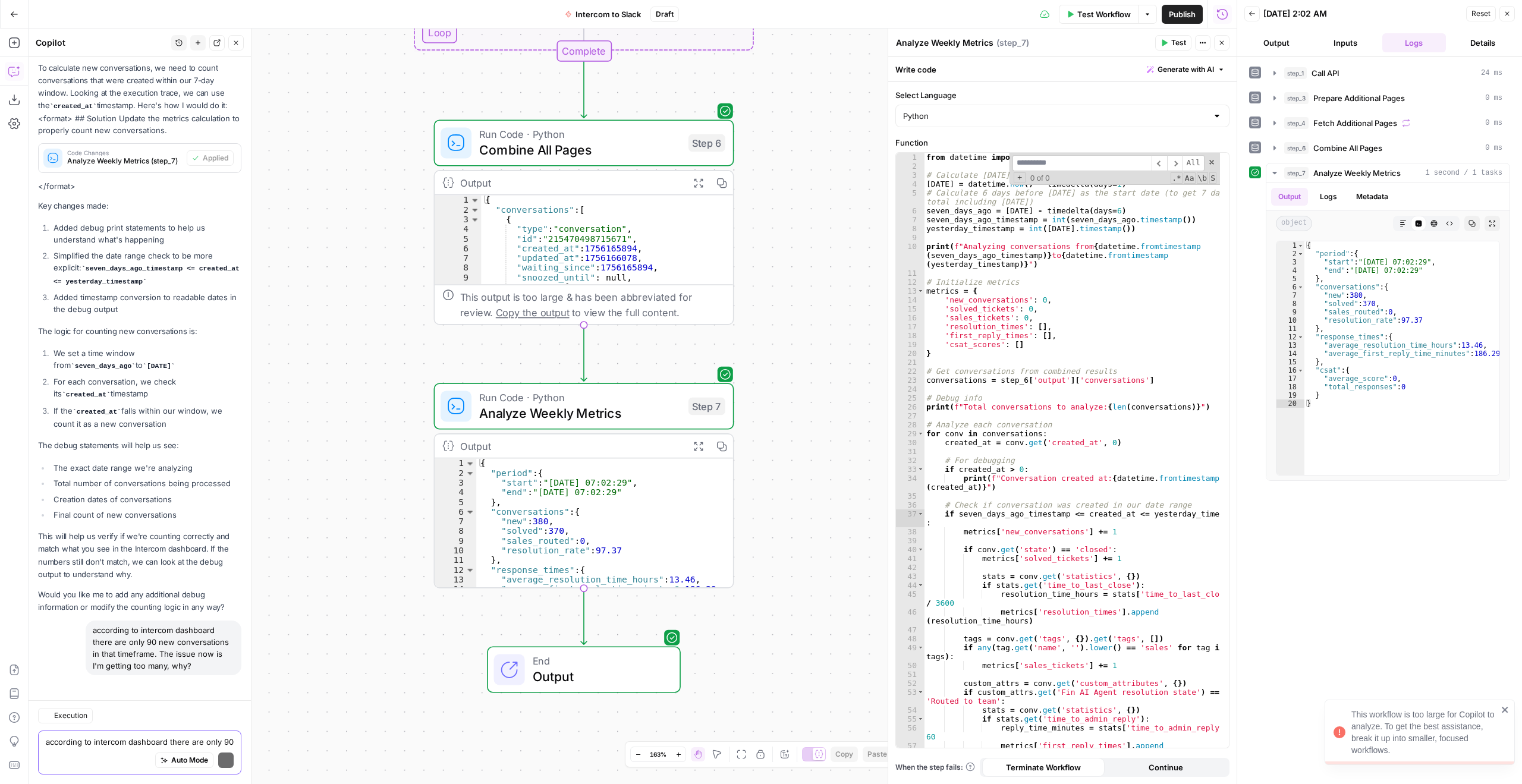
scroll to position [4425, 0]
click at [150, 656] on div "according to intercom dashboard there are only 90 new conversations in that tim…" at bounding box center [163, 644] width 156 height 55
drag, startPoint x: 142, startPoint y: 661, endPoint x: 89, endPoint y: 618, distance: 68.2
click at [89, 618] on div "according to intercom dashboard there are only 90 new conversations in that tim…" at bounding box center [163, 644] width 156 height 55
copy div "according to intercom dashboard there are only 90 new conversations in that tim…"
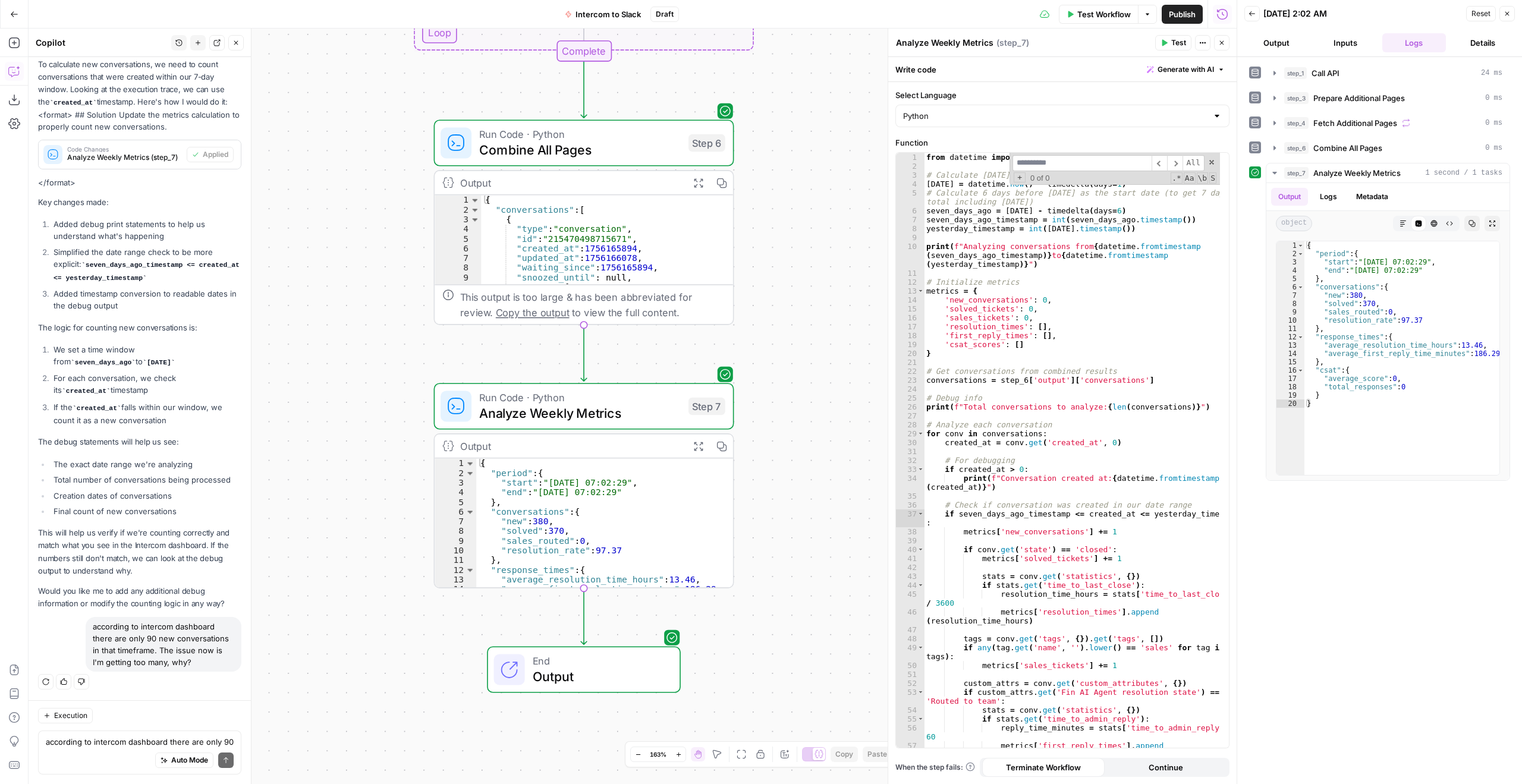
click at [9, 12] on button "Go Back" at bounding box center [14, 14] width 22 height 22
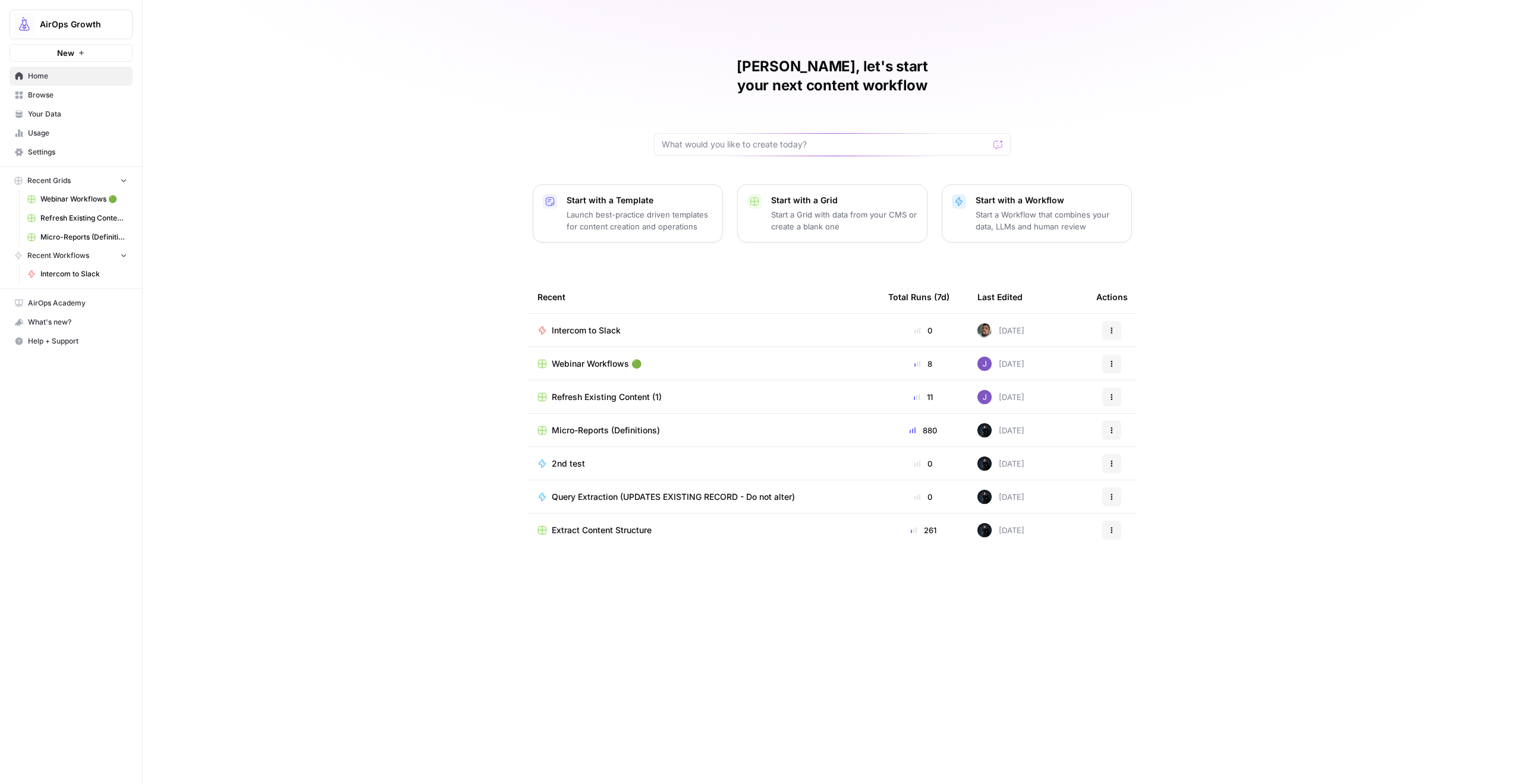
click at [864, 322] on td "Intercom to Slack" at bounding box center [703, 330] width 351 height 33
click at [666, 325] on div "Intercom to Slack" at bounding box center [703, 330] width 332 height 12
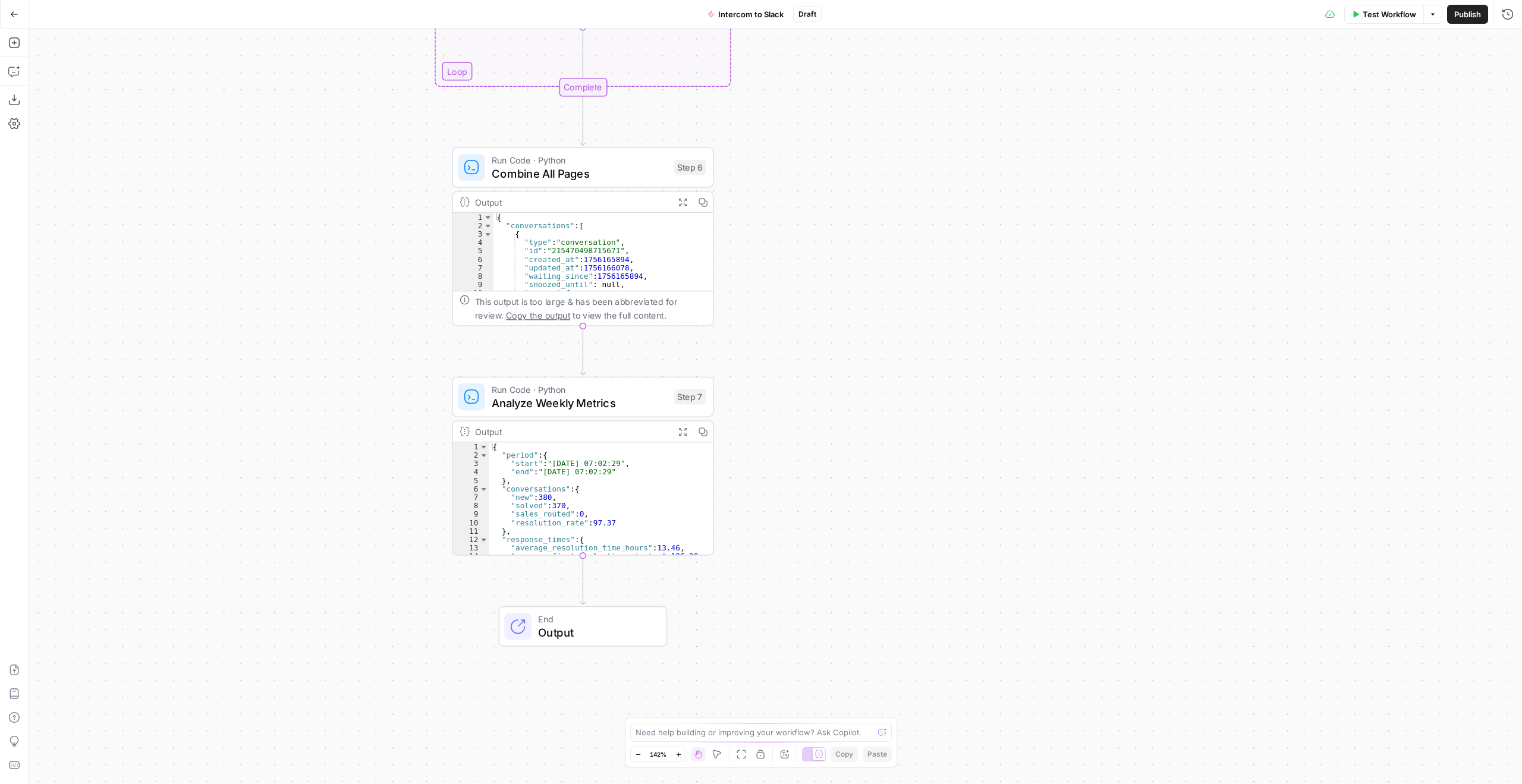
click at [1380, 4] on div "Test Workflow Options Publish Run History" at bounding box center [1172, 14] width 700 height 28
click at [1369, 9] on span "Test Workflow" at bounding box center [1390, 14] width 54 height 12
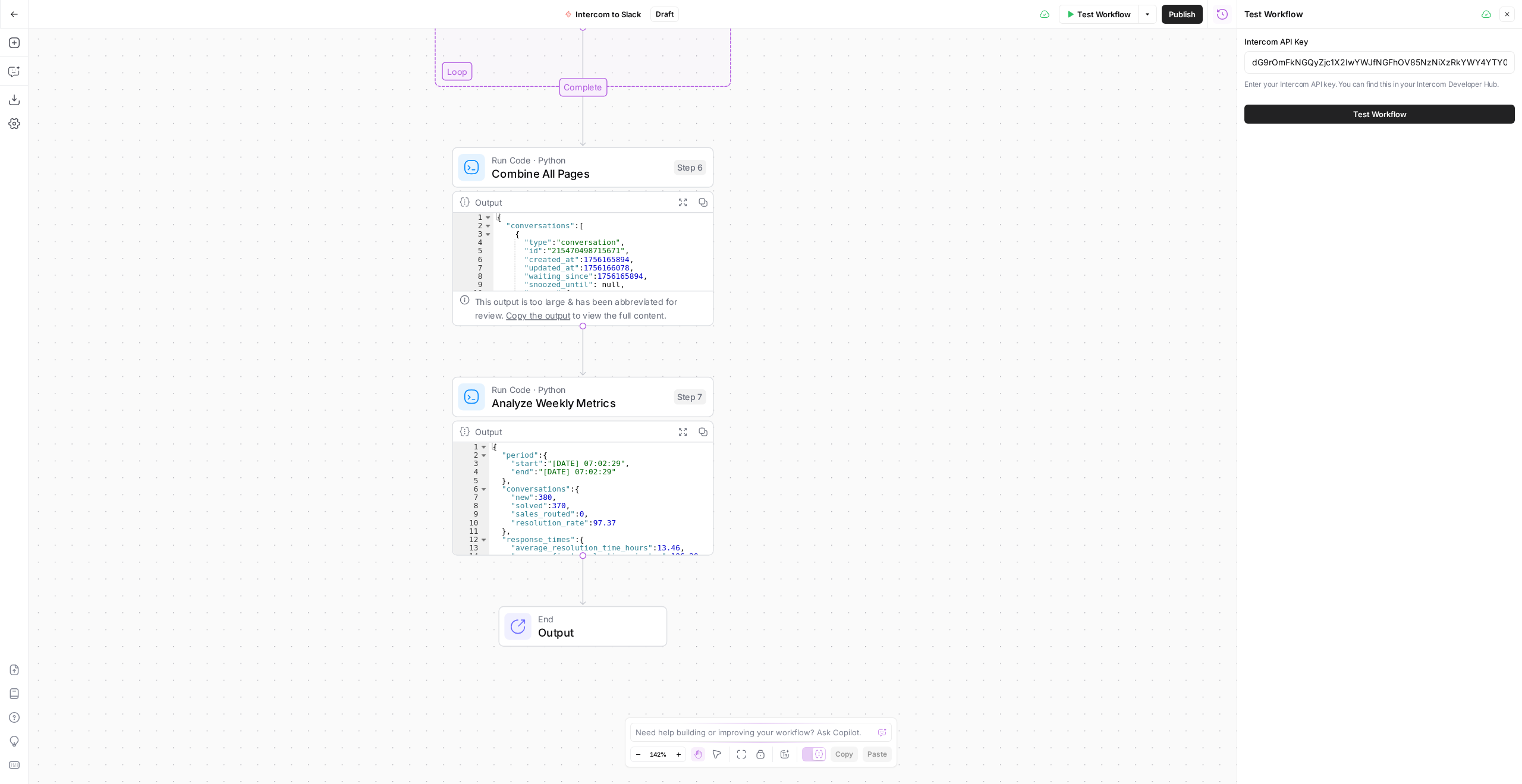
click at [1360, 111] on span "Test Workflow" at bounding box center [1380, 114] width 54 height 12
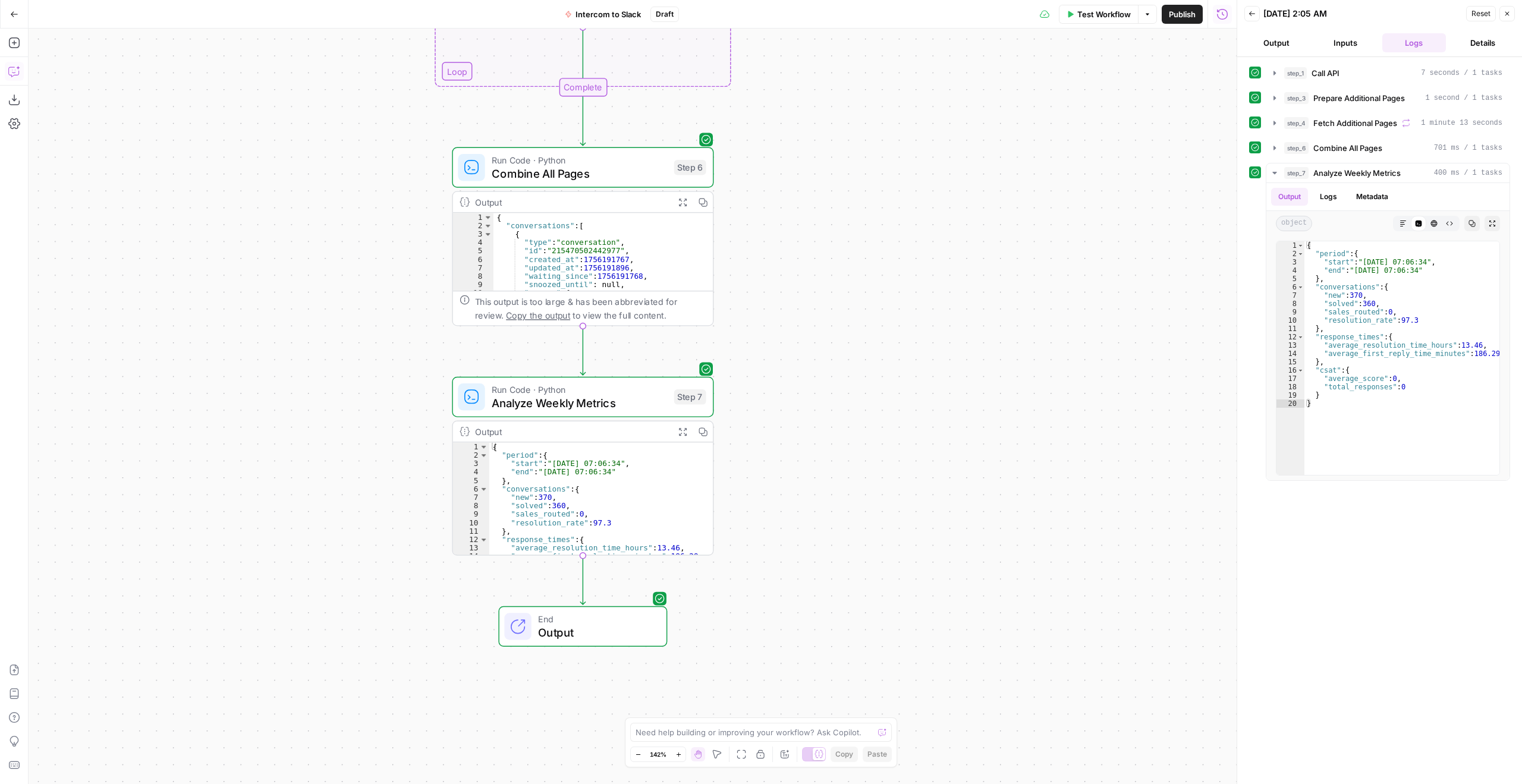
click at [12, 79] on button "Copilot" at bounding box center [14, 71] width 19 height 19
click at [132, 738] on textarea at bounding box center [139, 742] width 188 height 12
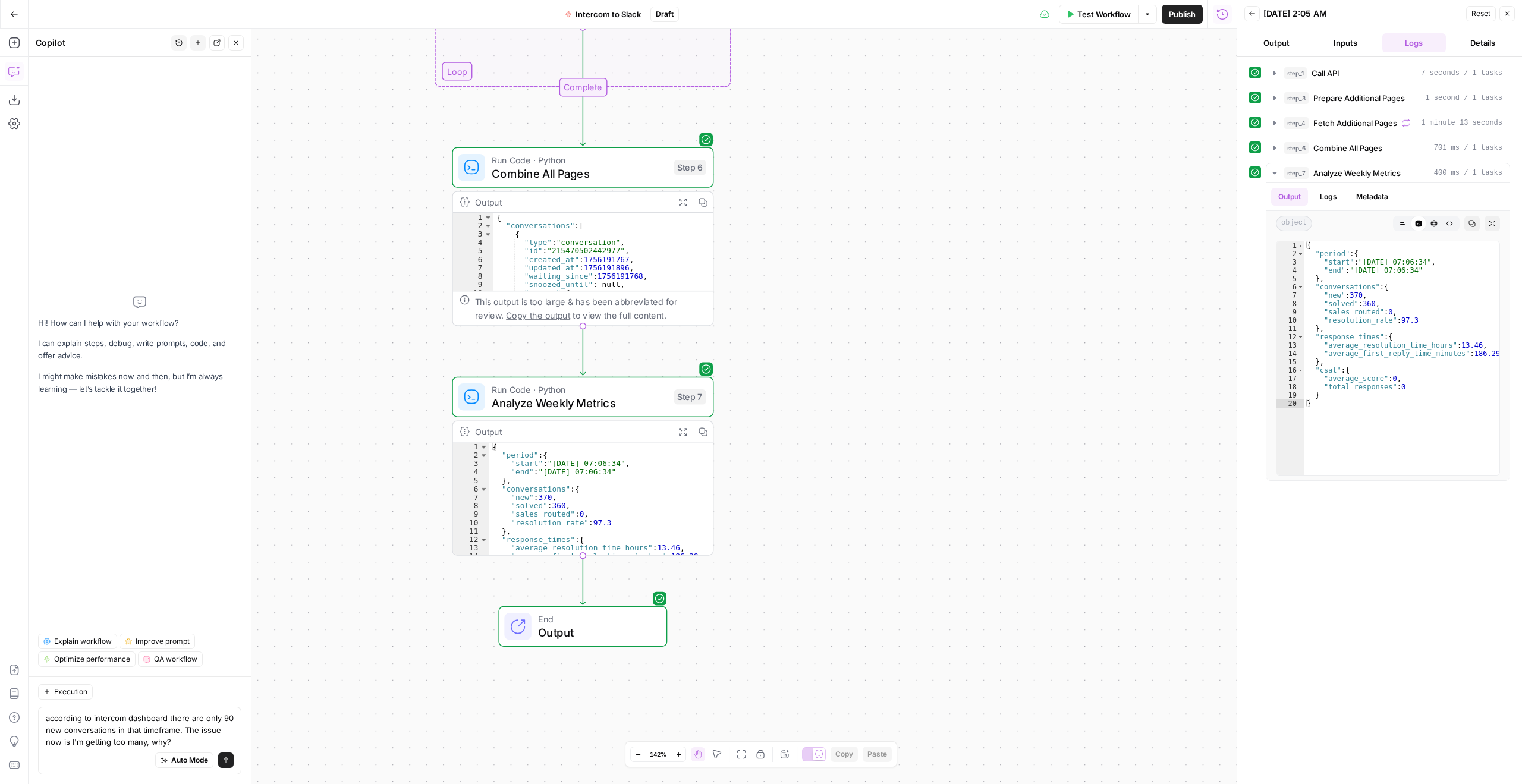
type textarea "according to intercom dashboard there are only 90 new conversations in that tim…"
click at [224, 764] on button "Send" at bounding box center [225, 760] width 15 height 15
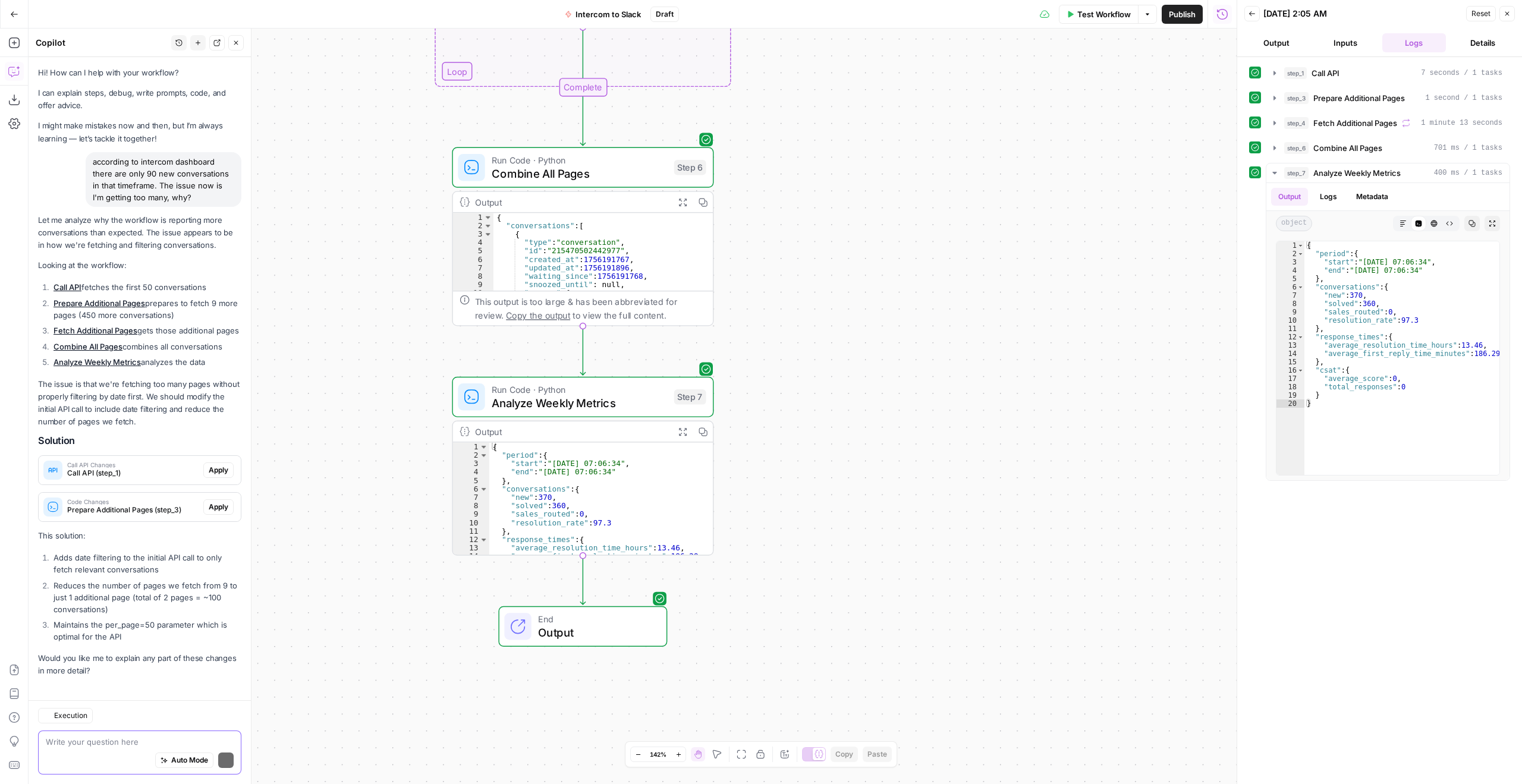
scroll to position [30, 0]
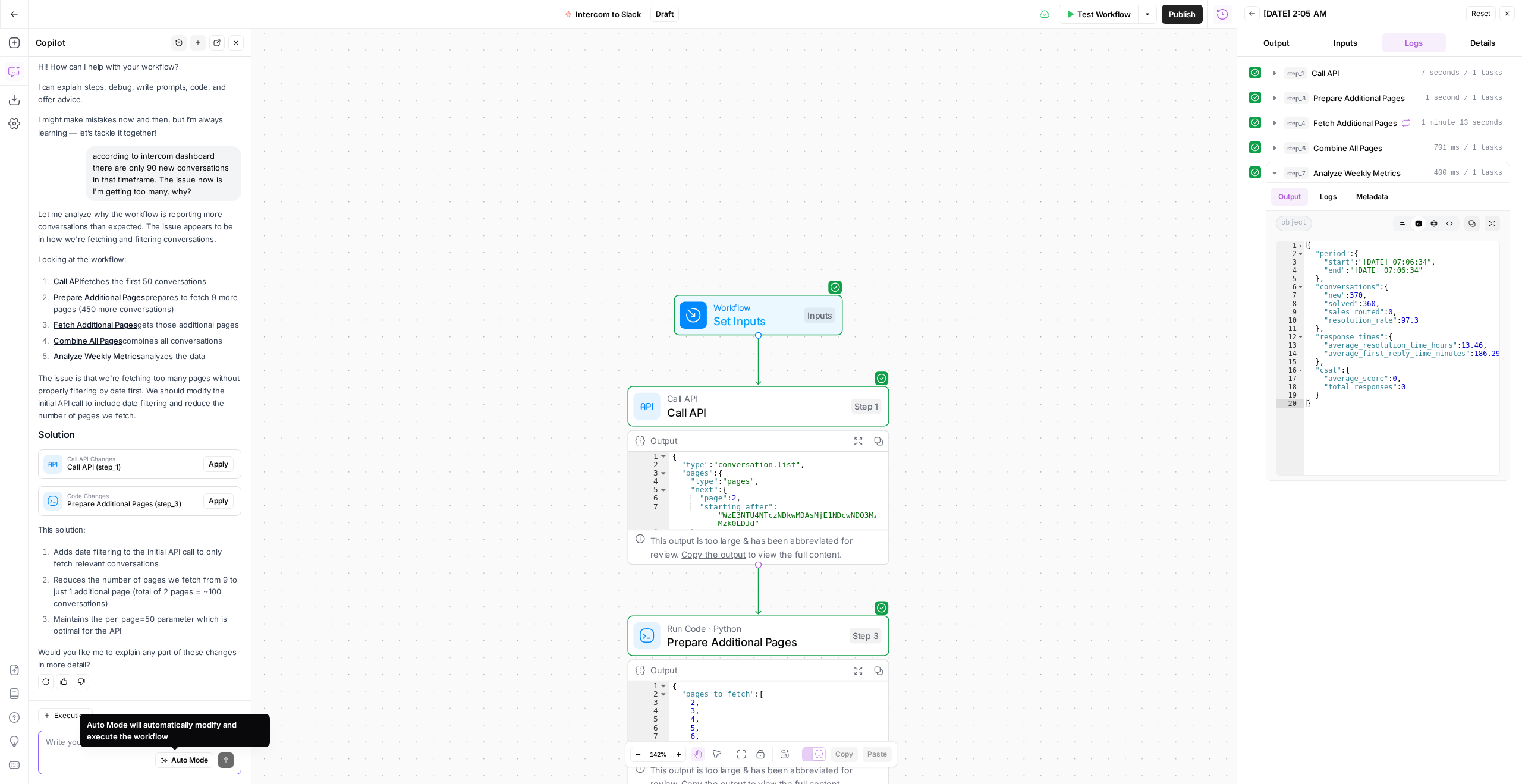
click at [75, 748] on div "Auto Mode Send" at bounding box center [139, 761] width 188 height 26
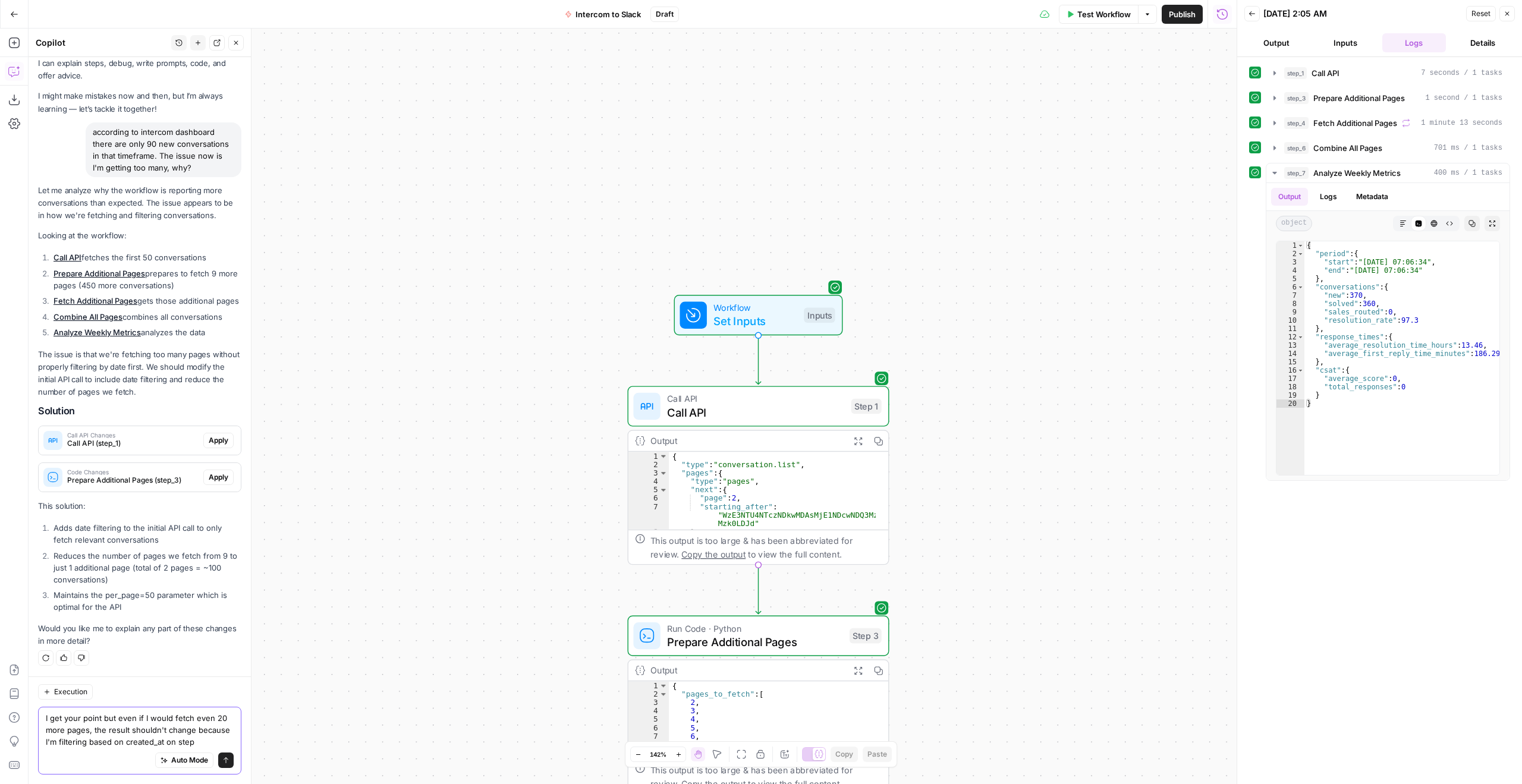
scroll to position [65, 0]
type textarea "I get your point but even if I would fetch even 20 more pages, the result shoul…"
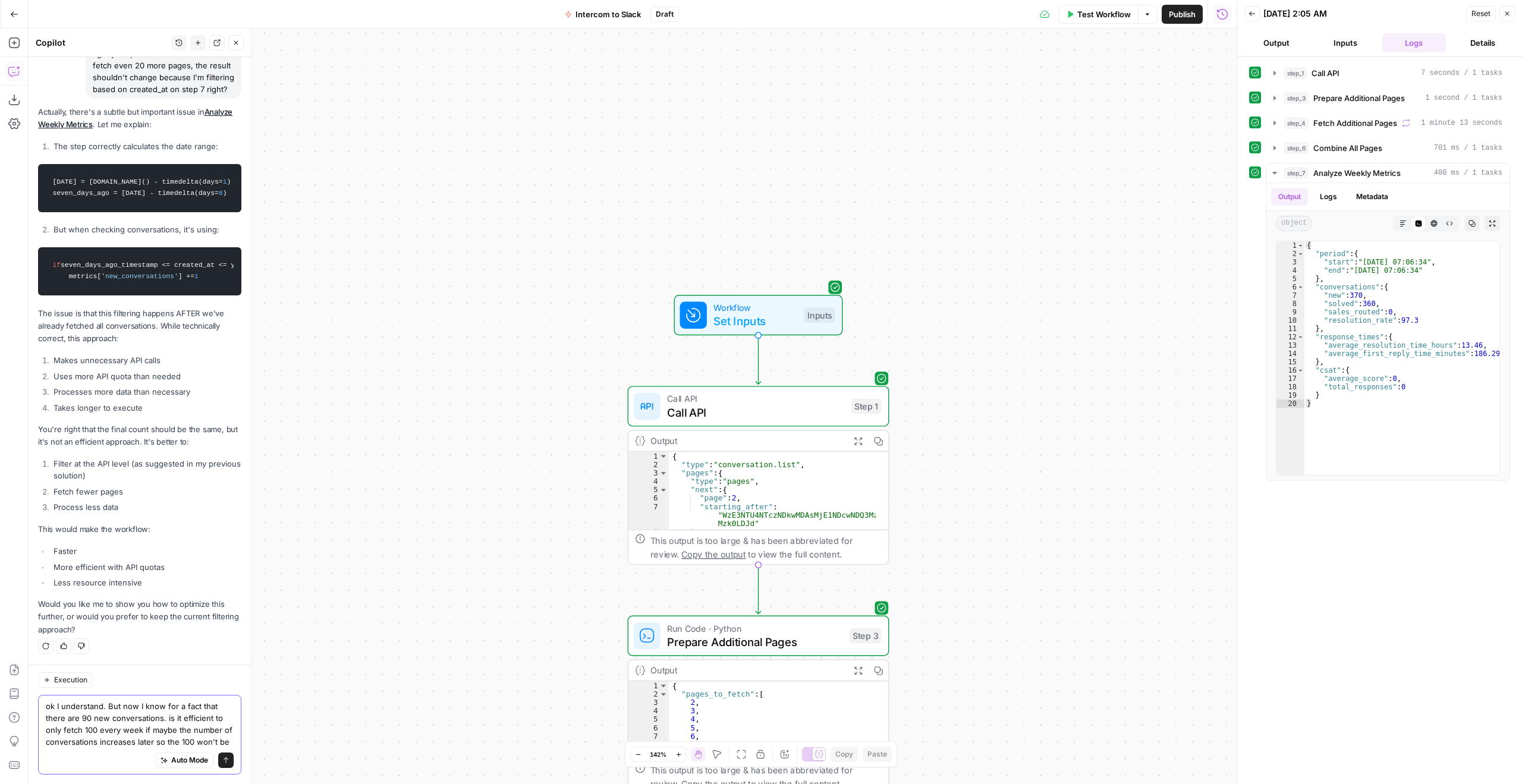
scroll to position [706, 0]
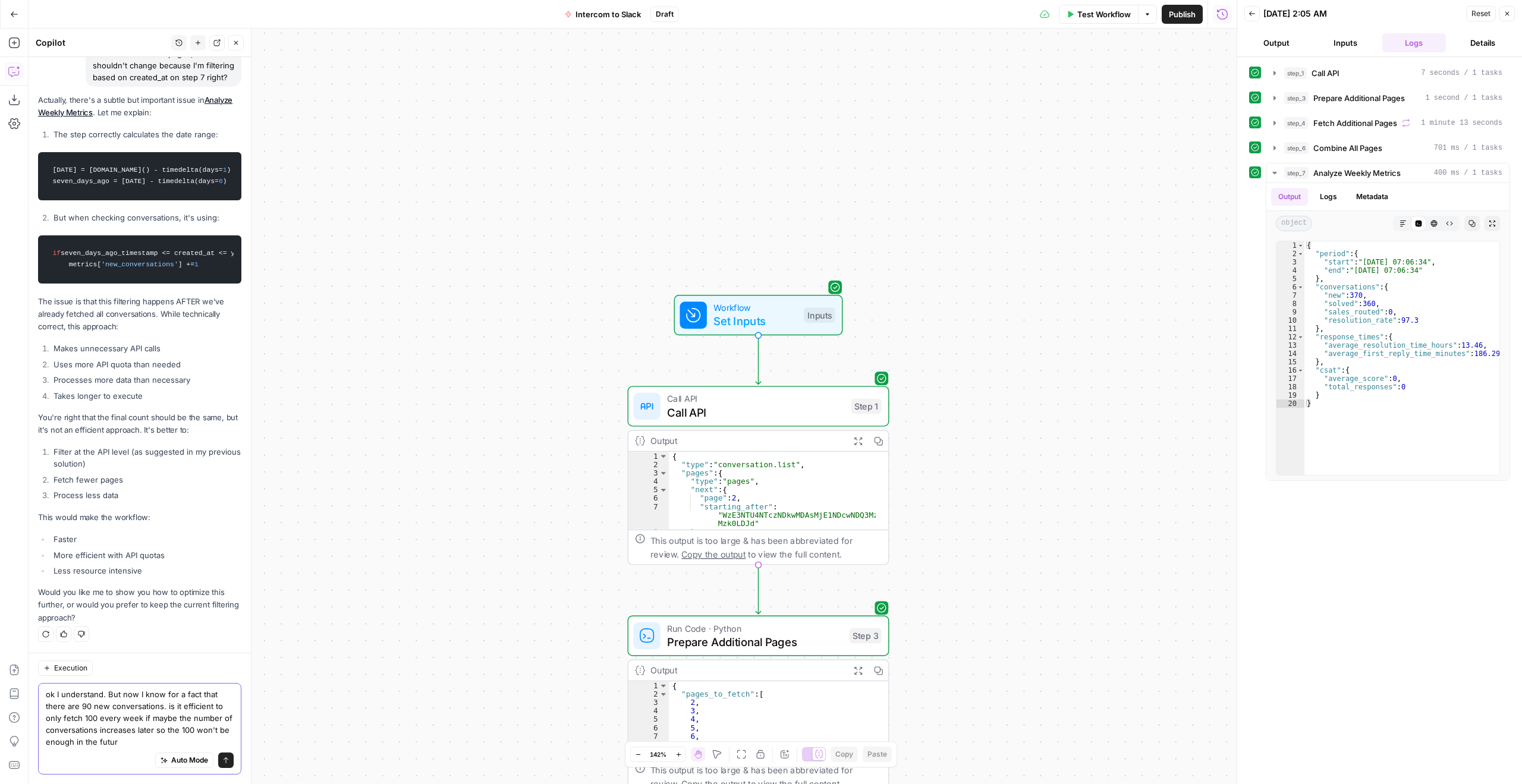
type textarea "ok I understand. But now I know for a fact that there are 90 new conversations.…"
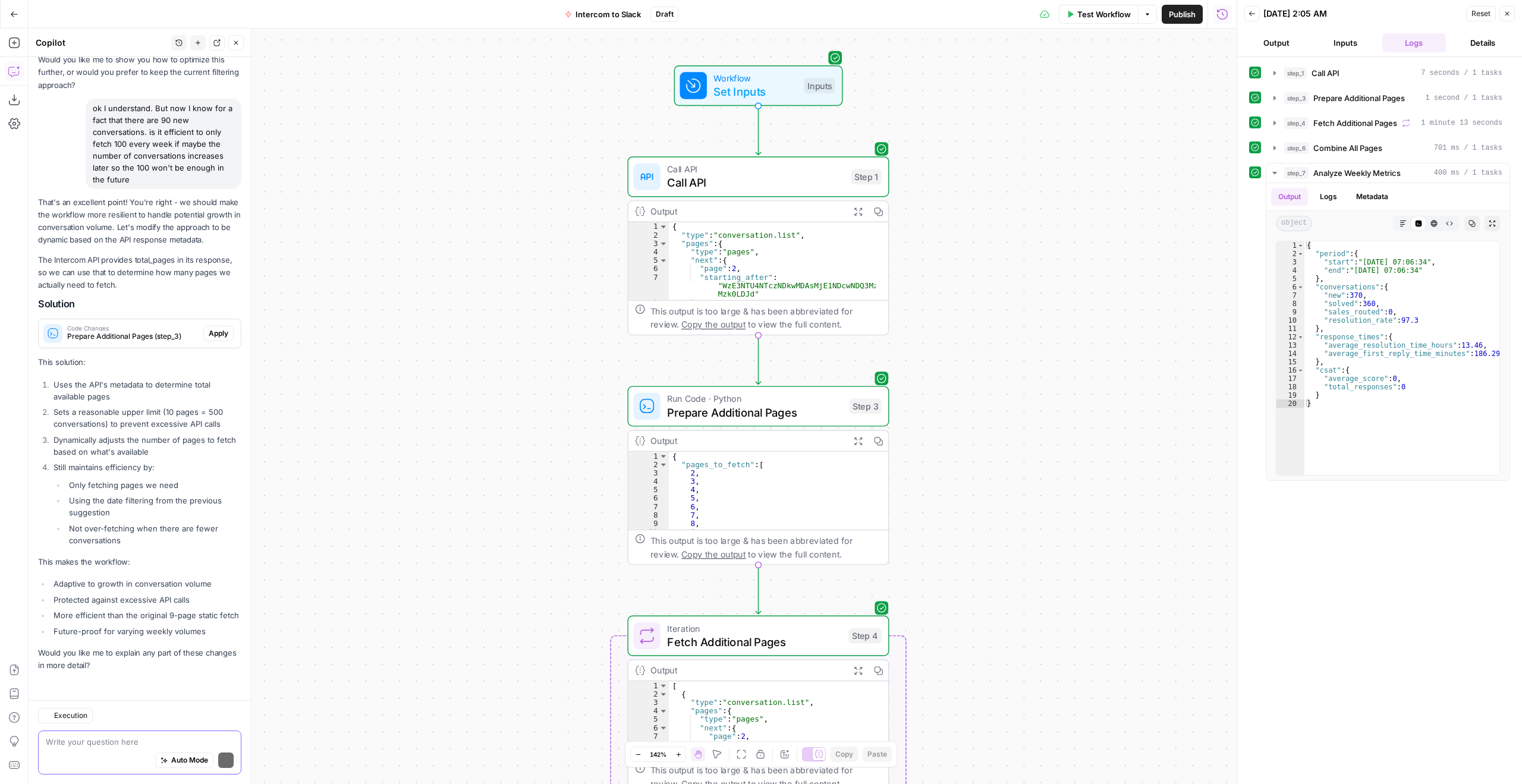
scroll to position [1264, 0]
click at [209, 328] on span "Apply" at bounding box center [219, 333] width 20 height 10
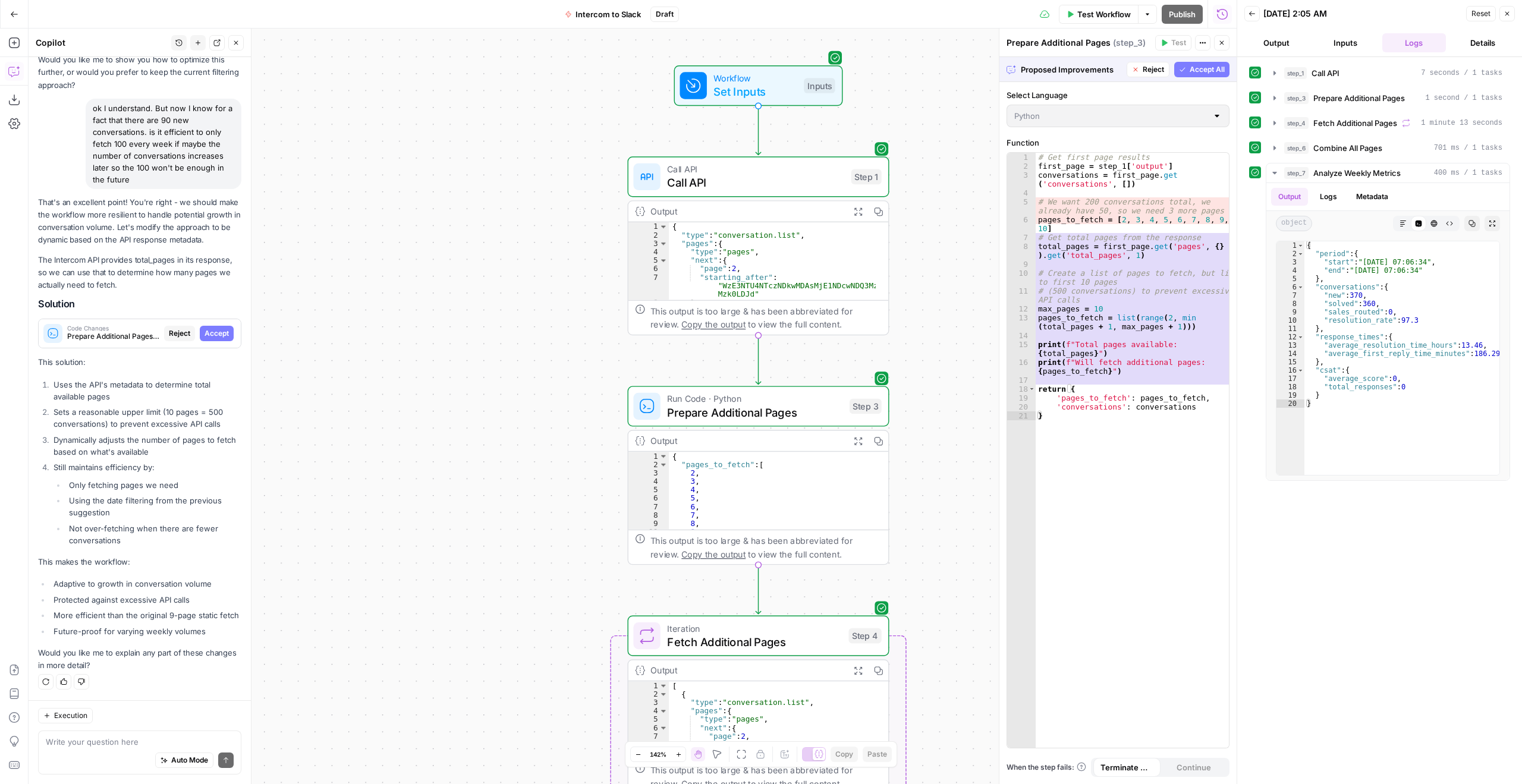
click at [1204, 71] on span "Accept All" at bounding box center [1207, 69] width 35 height 10
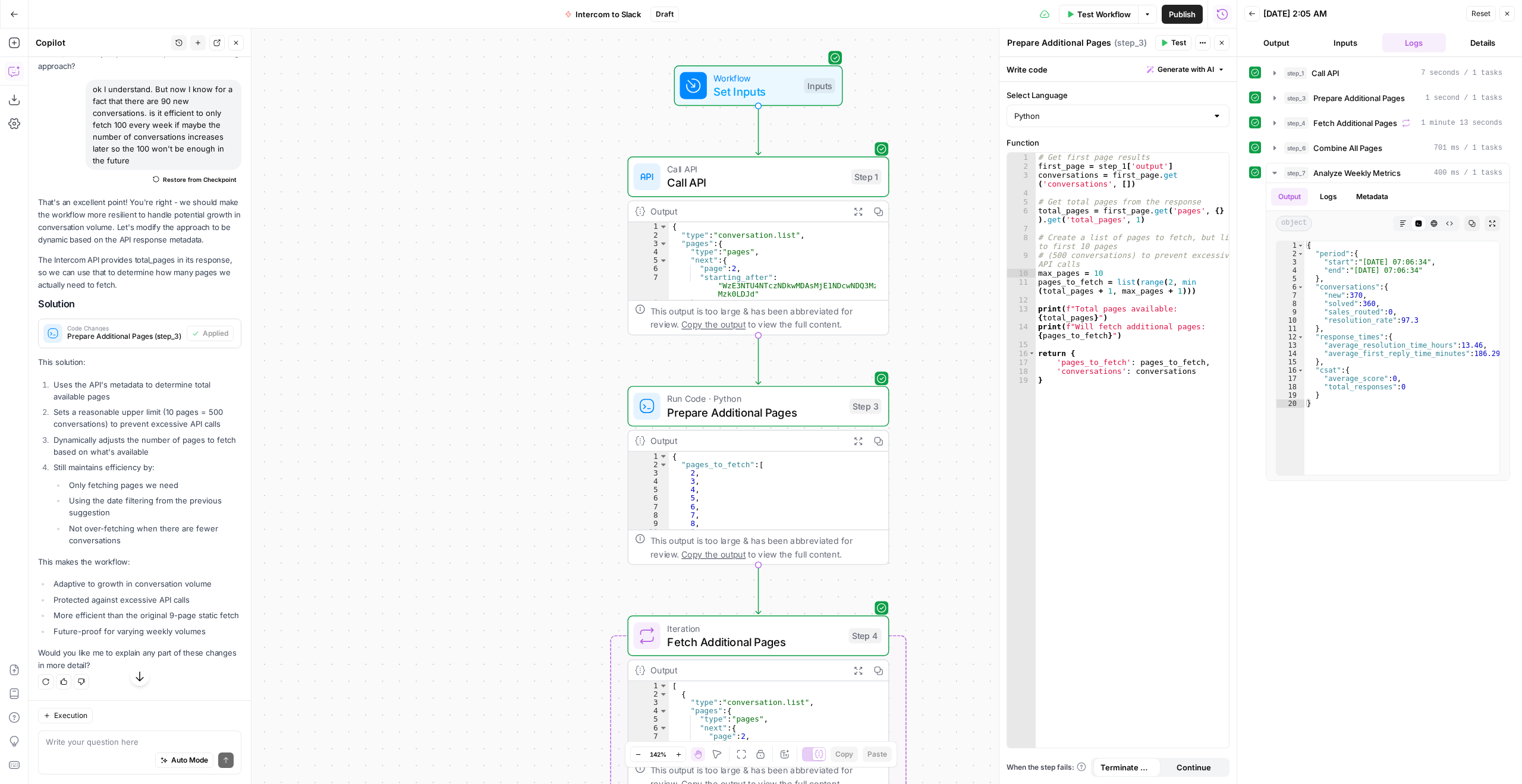
scroll to position [1321, 0]
click at [1089, 22] on button "Test Workflow" at bounding box center [1098, 14] width 79 height 19
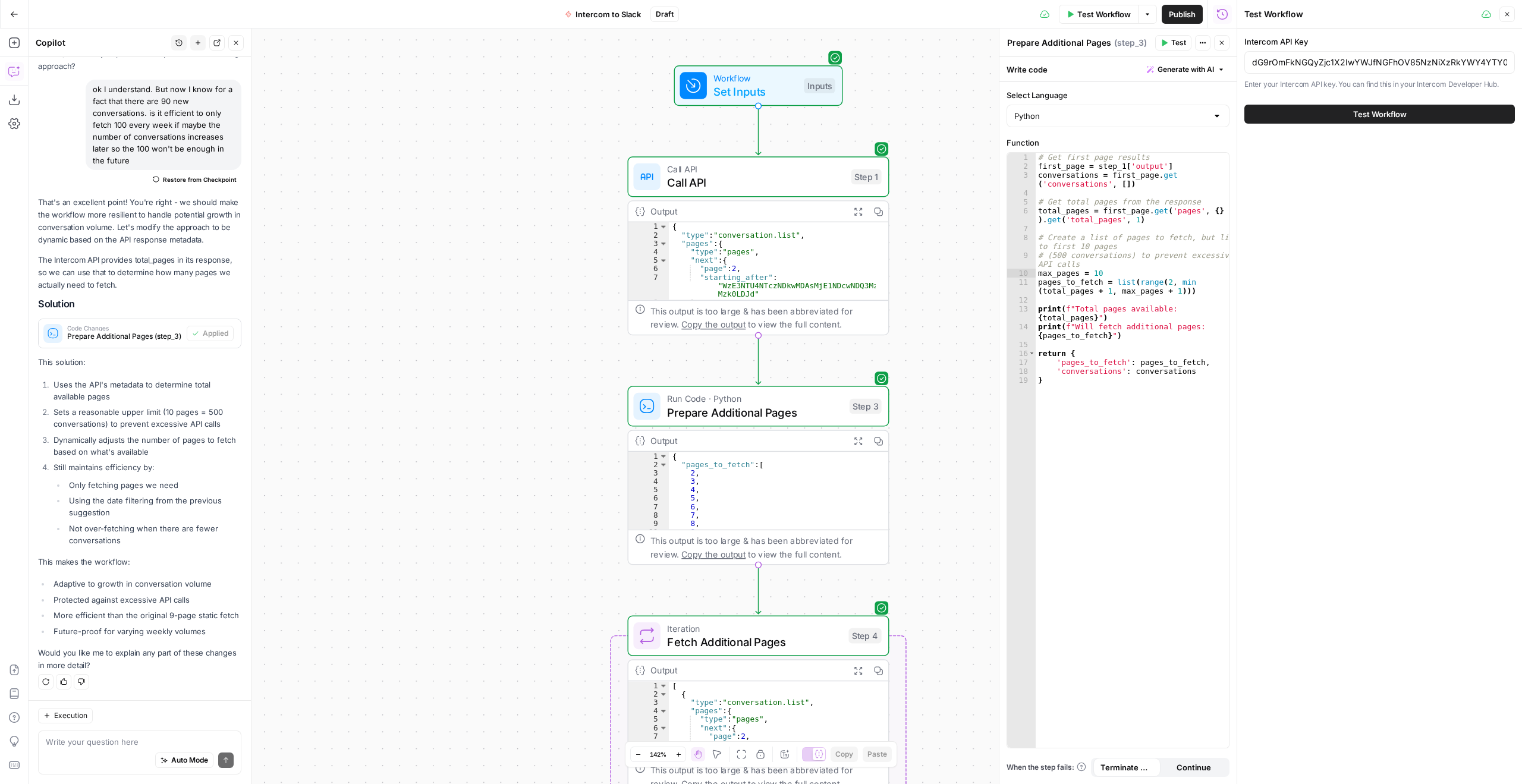
click at [1341, 118] on button "Test Workflow" at bounding box center [1380, 114] width 270 height 19
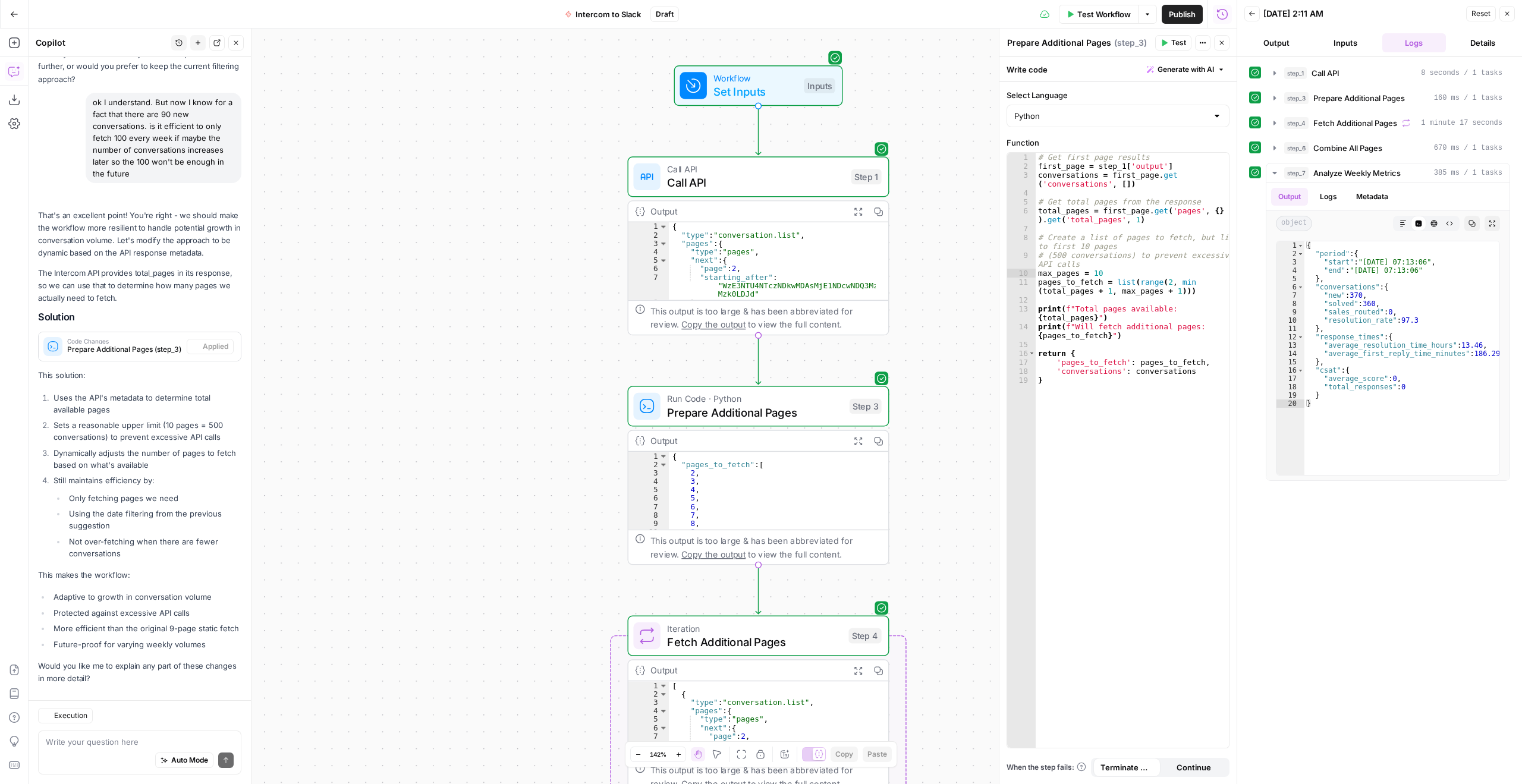
scroll to position [1321, 0]
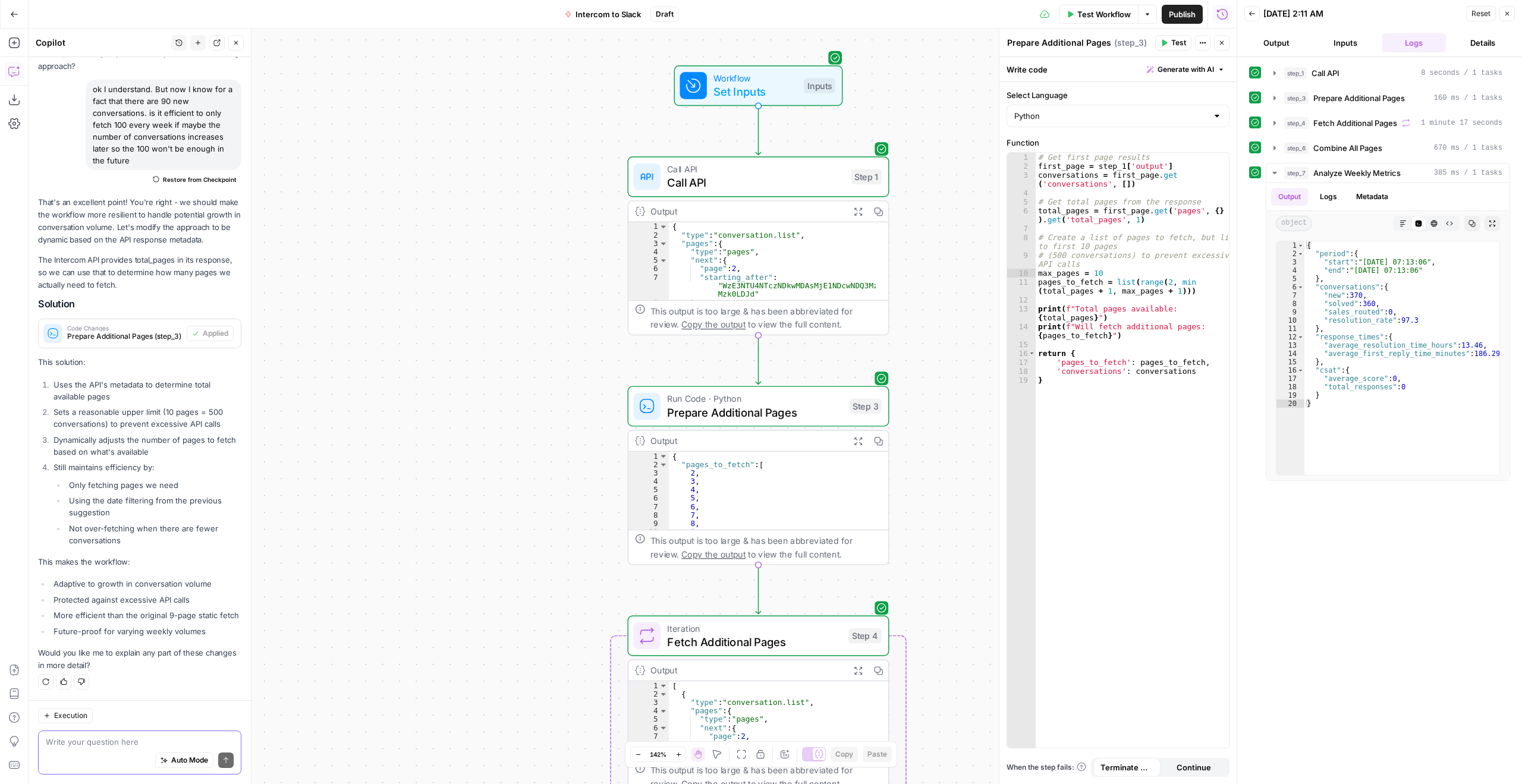
click at [105, 737] on textarea at bounding box center [139, 742] width 188 height 12
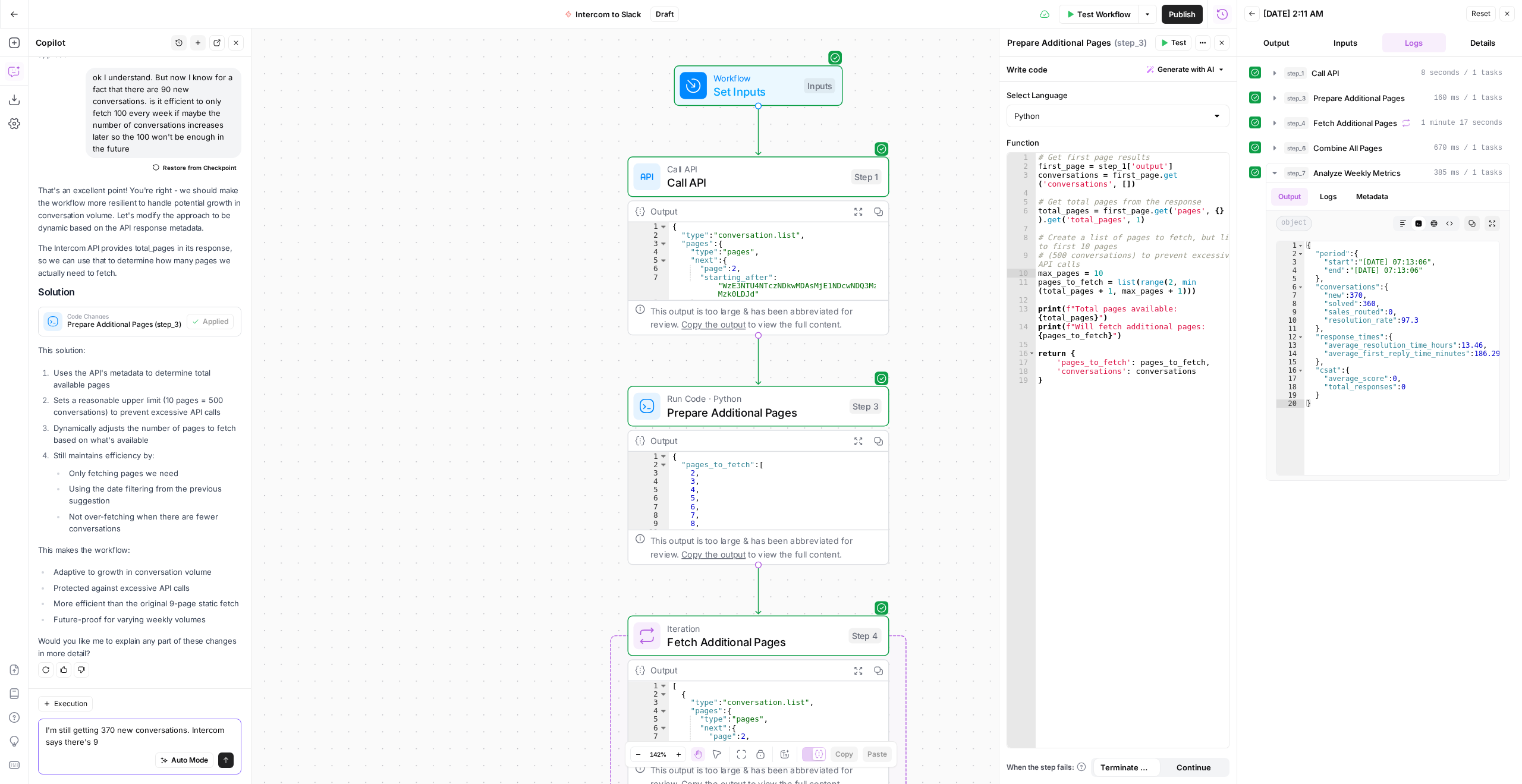
type textarea "I'm still getting 370 new conversations. Intercom says there's 90"
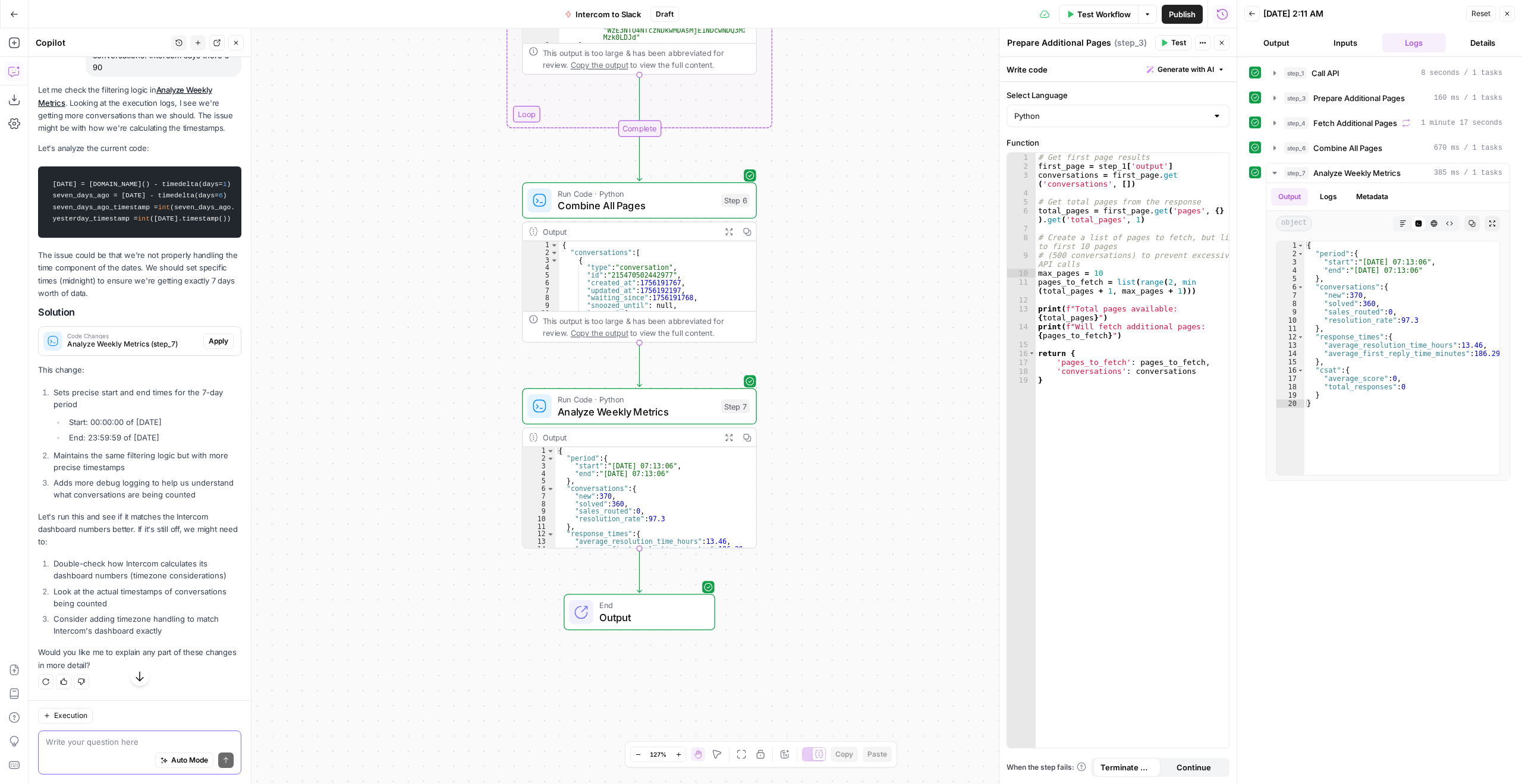
scroll to position [1974, 0]
click at [218, 337] on span "Apply" at bounding box center [219, 341] width 20 height 10
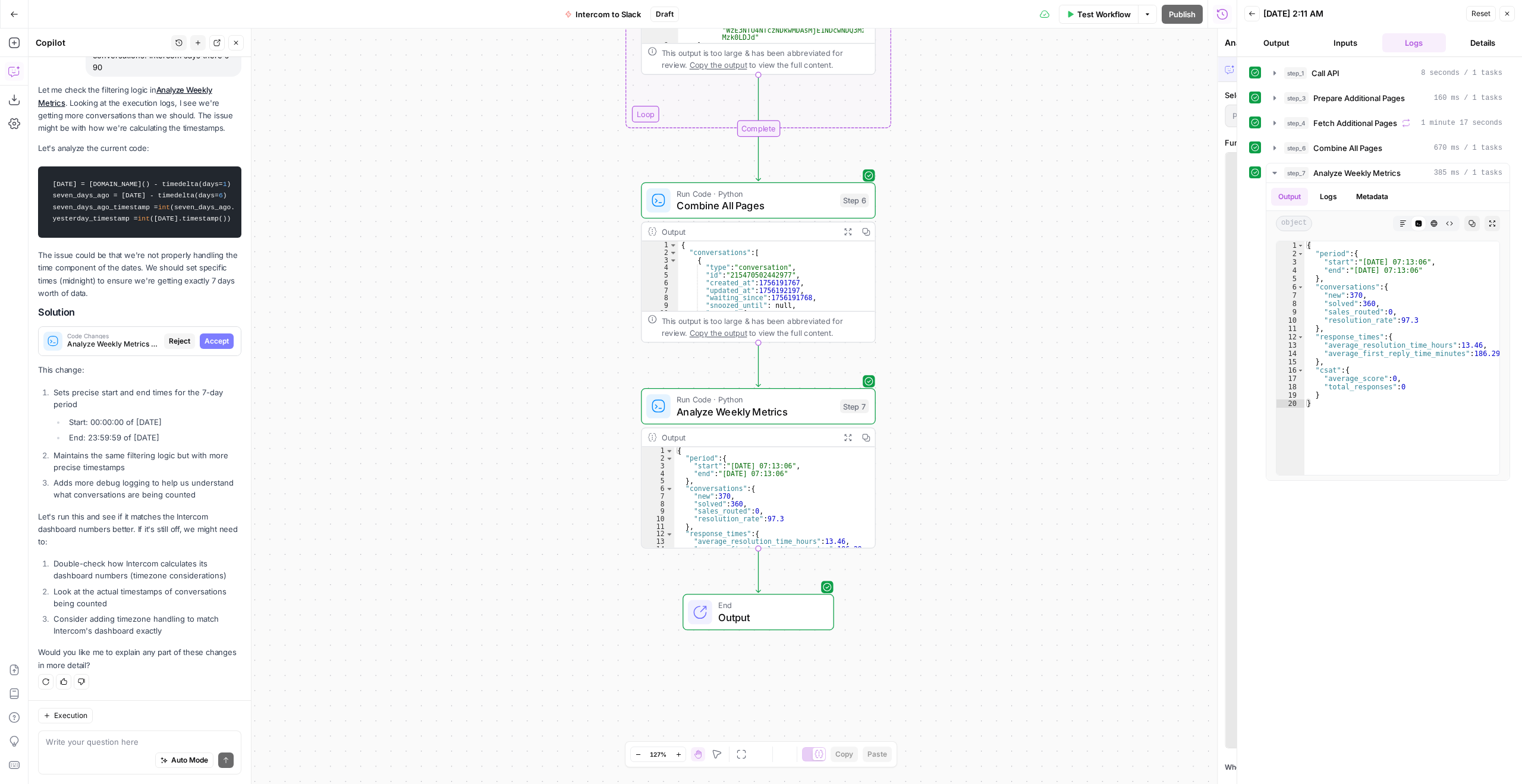
scroll to position [1917, 0]
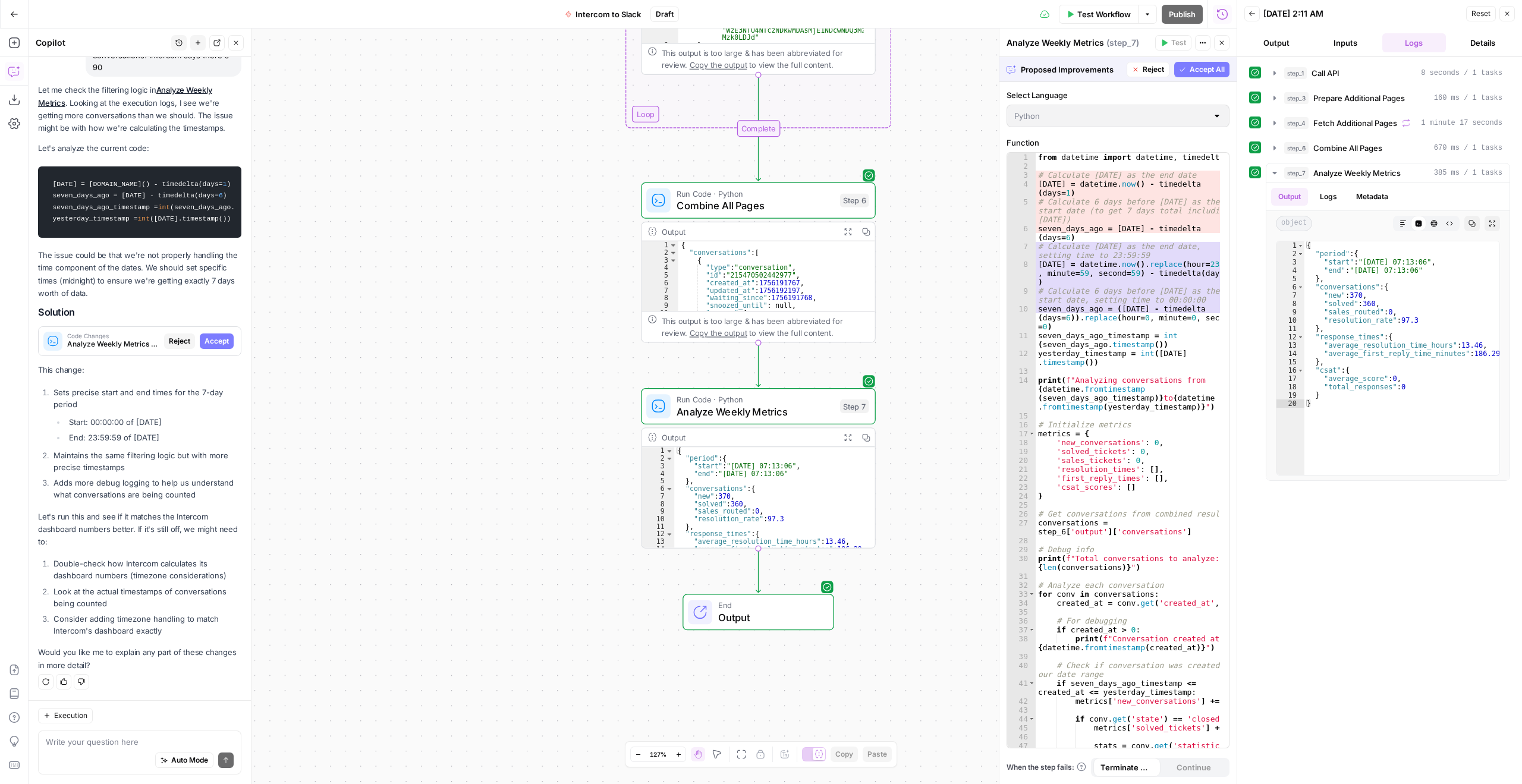
click at [1213, 76] on button "Accept All" at bounding box center [1202, 69] width 55 height 15
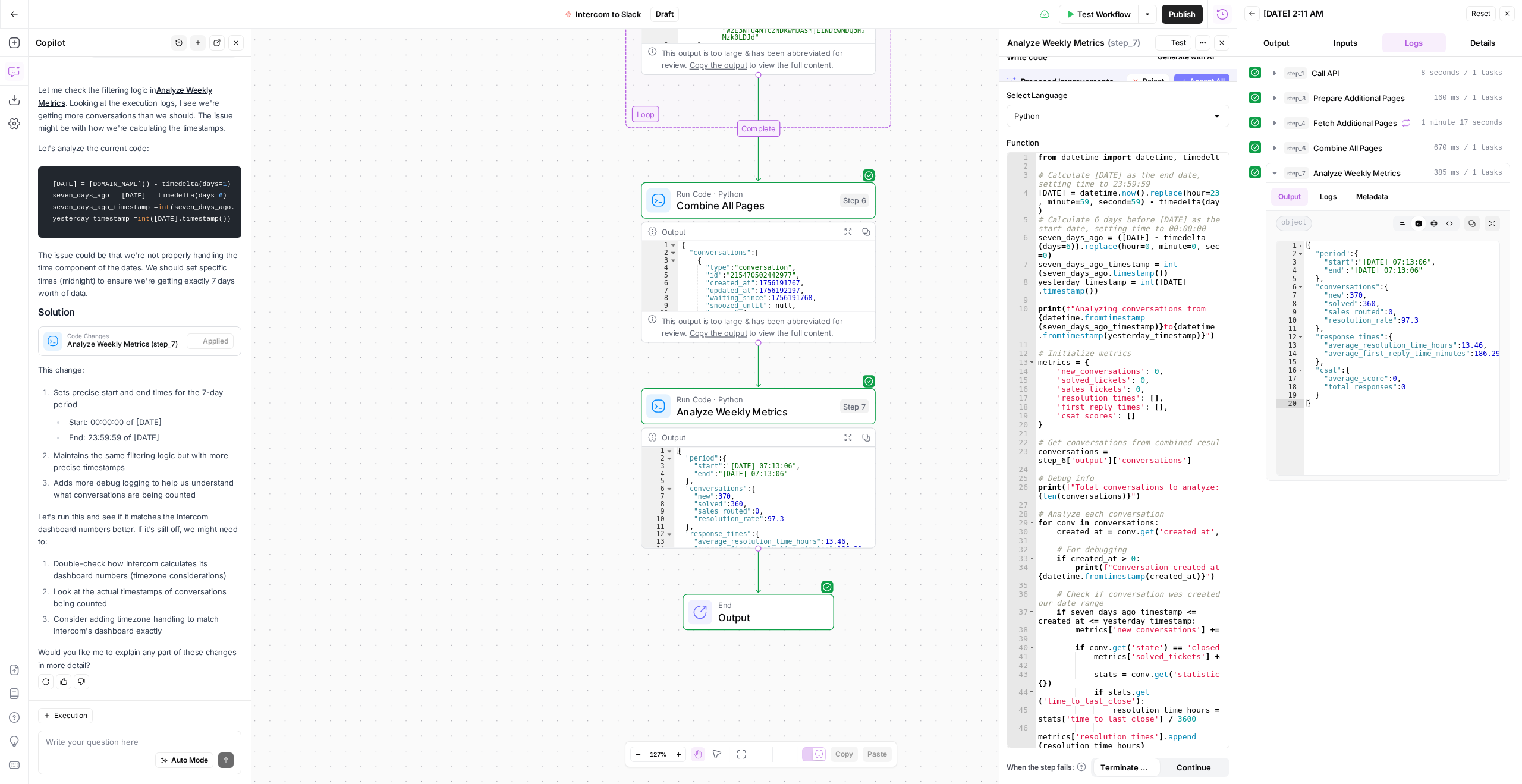
scroll to position [1994, 0]
click at [1180, 47] on span "Test" at bounding box center [1179, 42] width 15 height 10
click at [114, 736] on textarea at bounding box center [139, 742] width 188 height 12
type textarea "t"
type textarea "it increased the count to 440 lol"
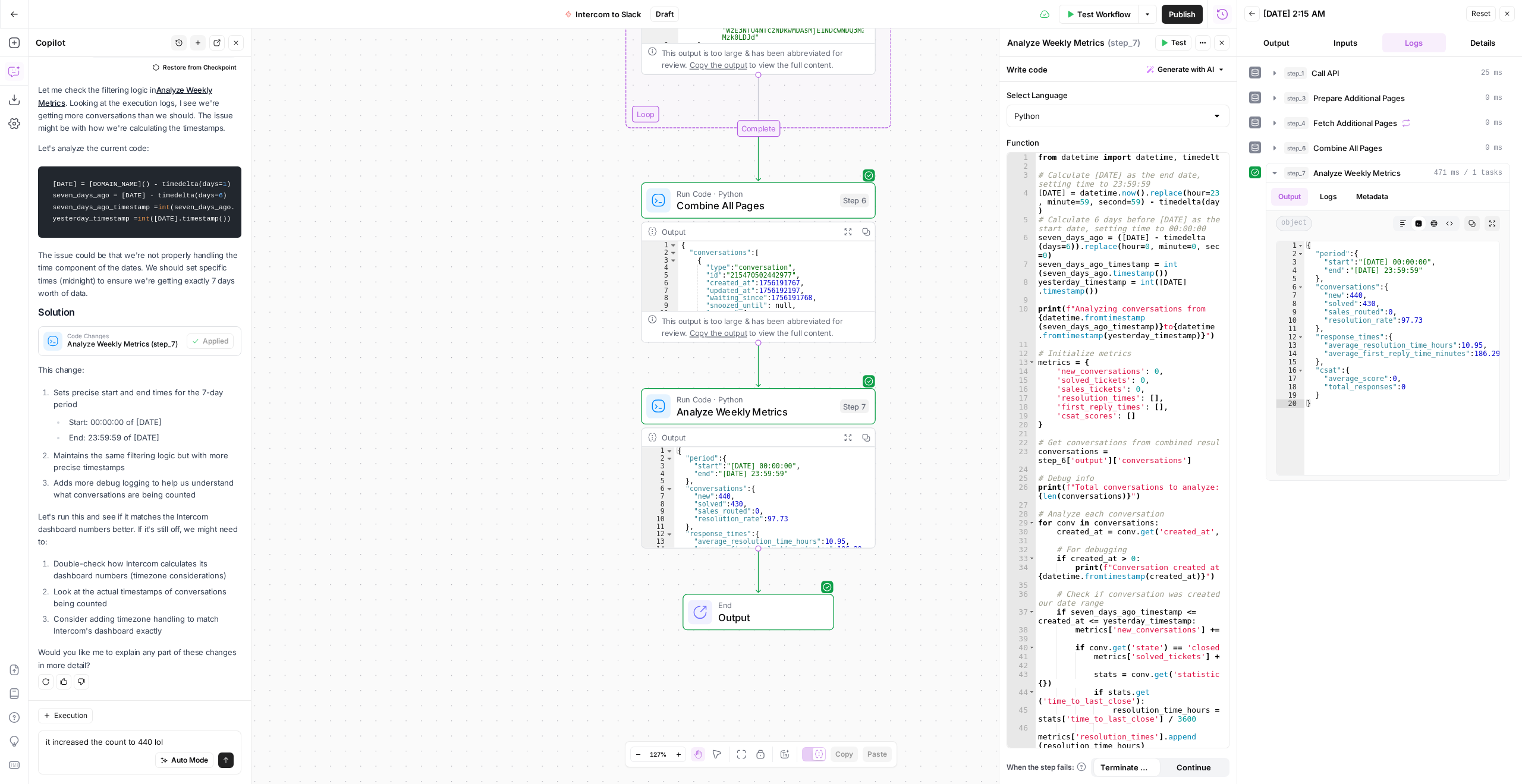
click at [221, 762] on button "Send" at bounding box center [225, 760] width 15 height 15
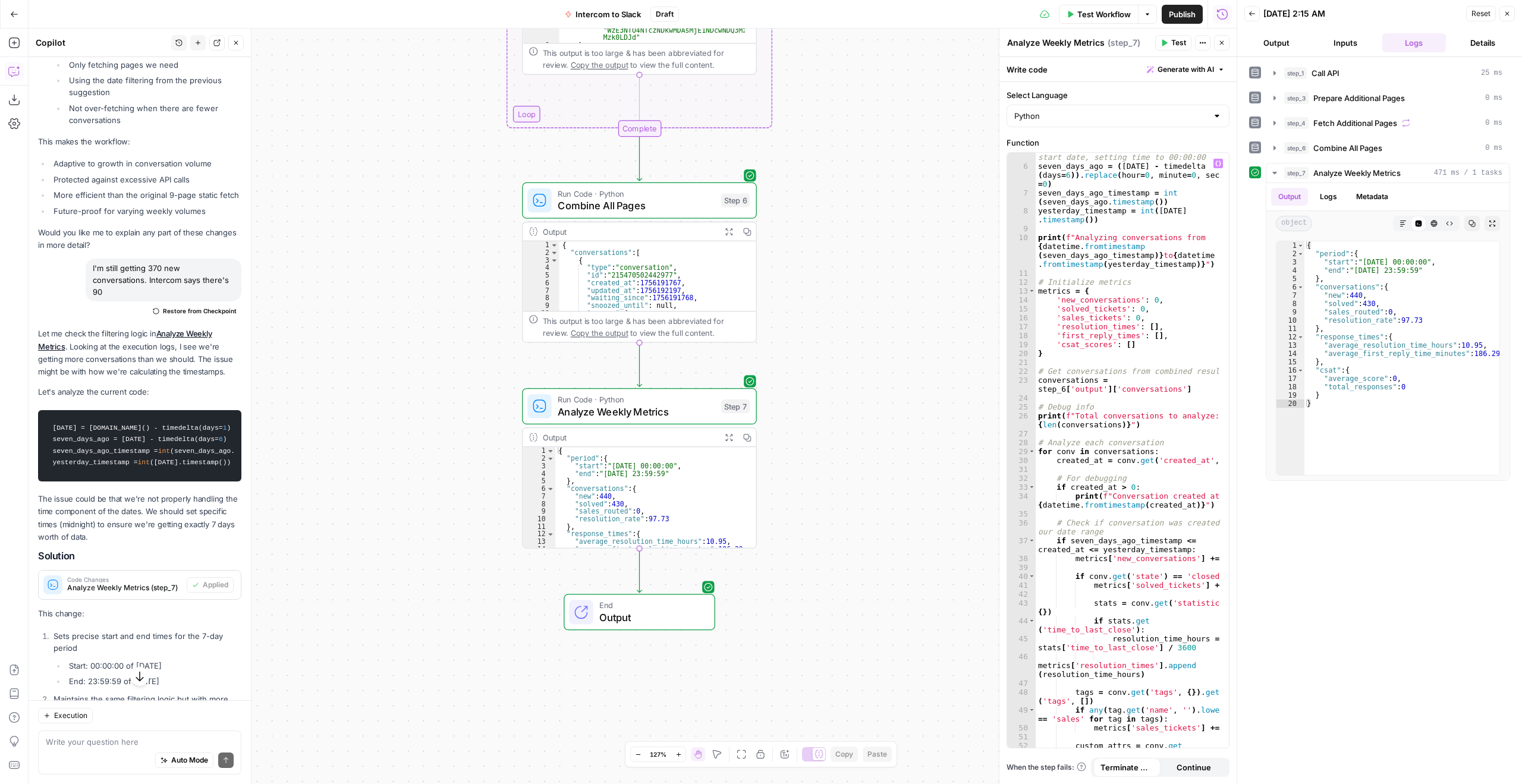
scroll to position [107, 0]
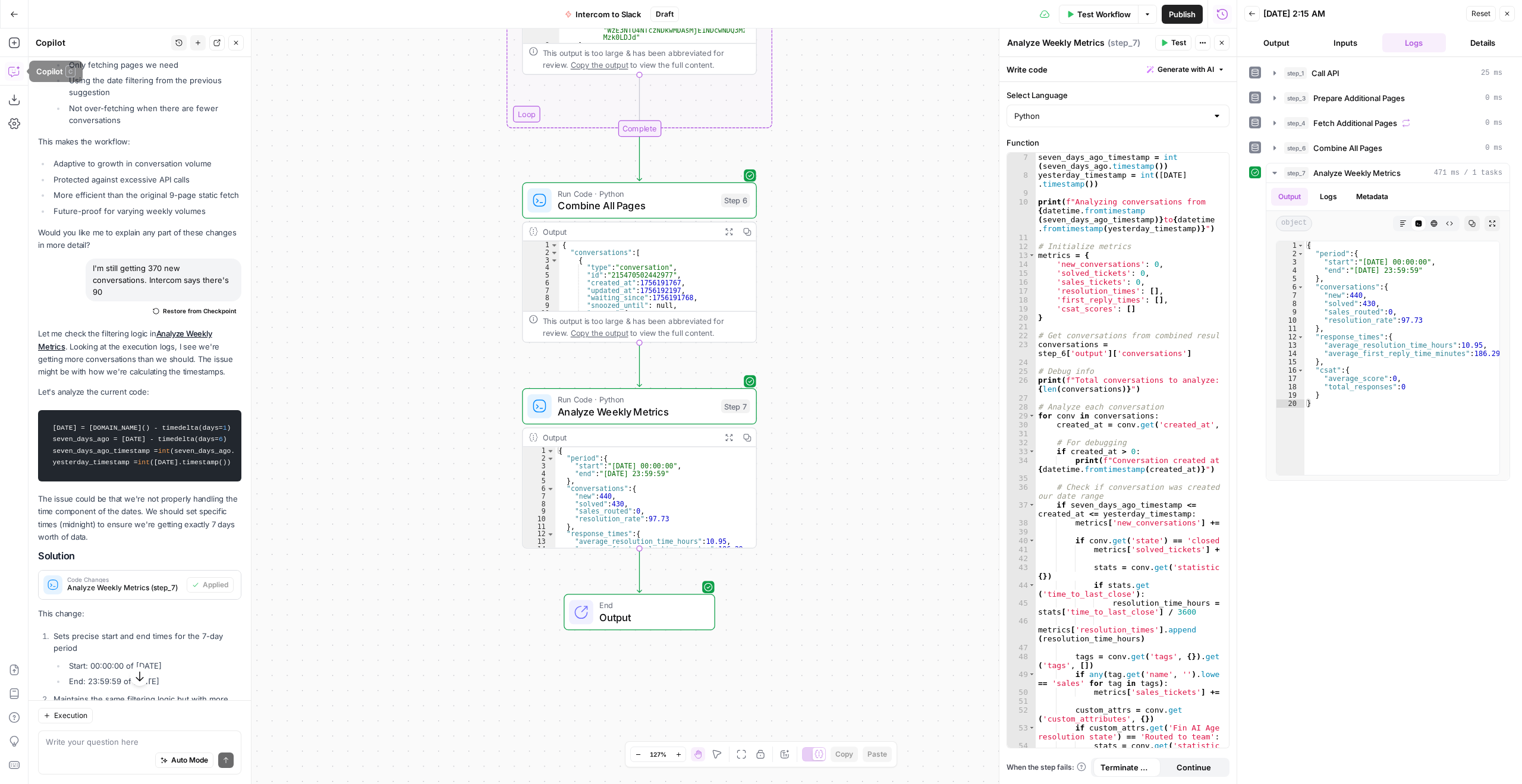
click at [14, 19] on button "Go Back" at bounding box center [14, 14] width 22 height 22
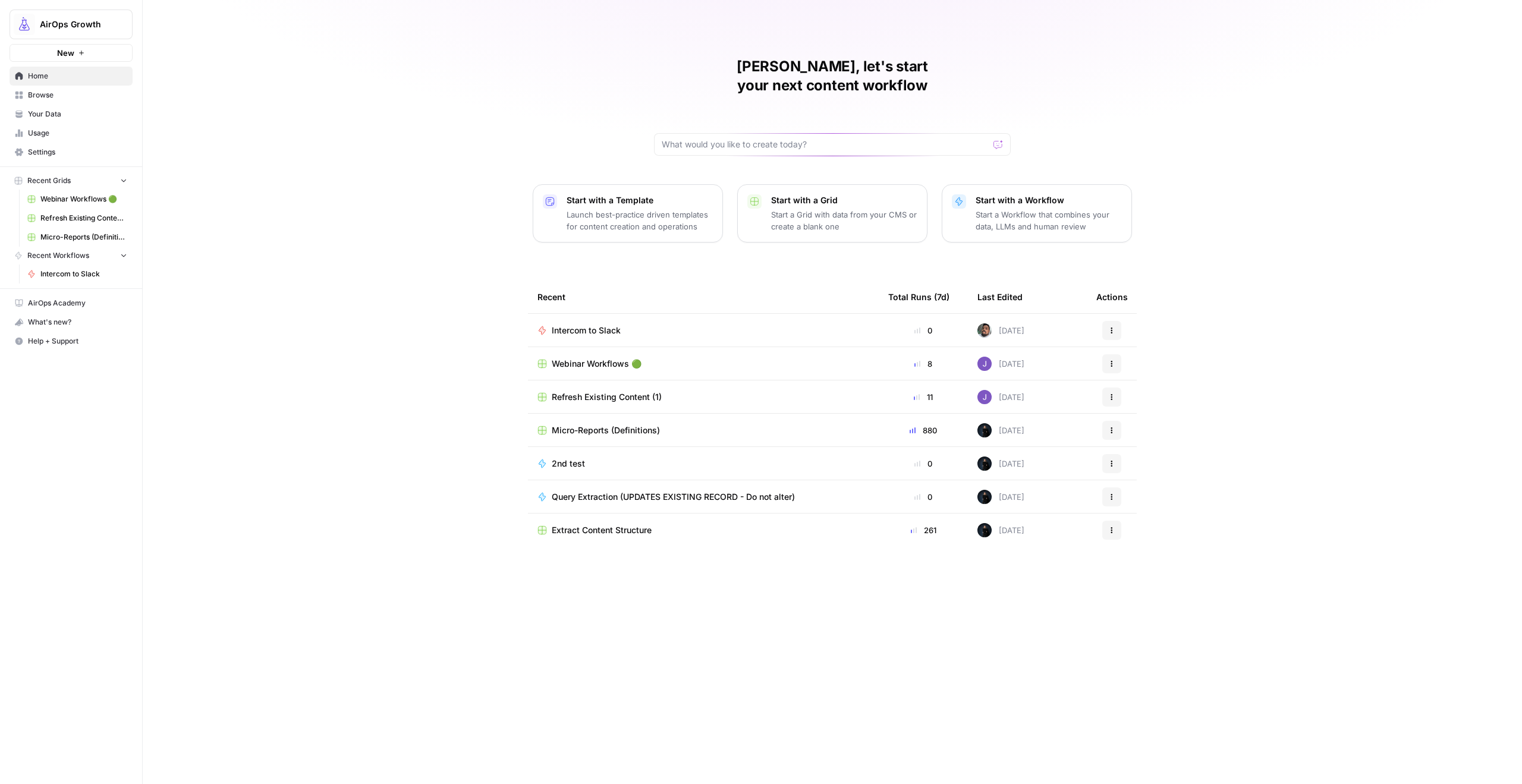
click at [598, 325] on span "Intercom to Slack" at bounding box center [586, 330] width 69 height 12
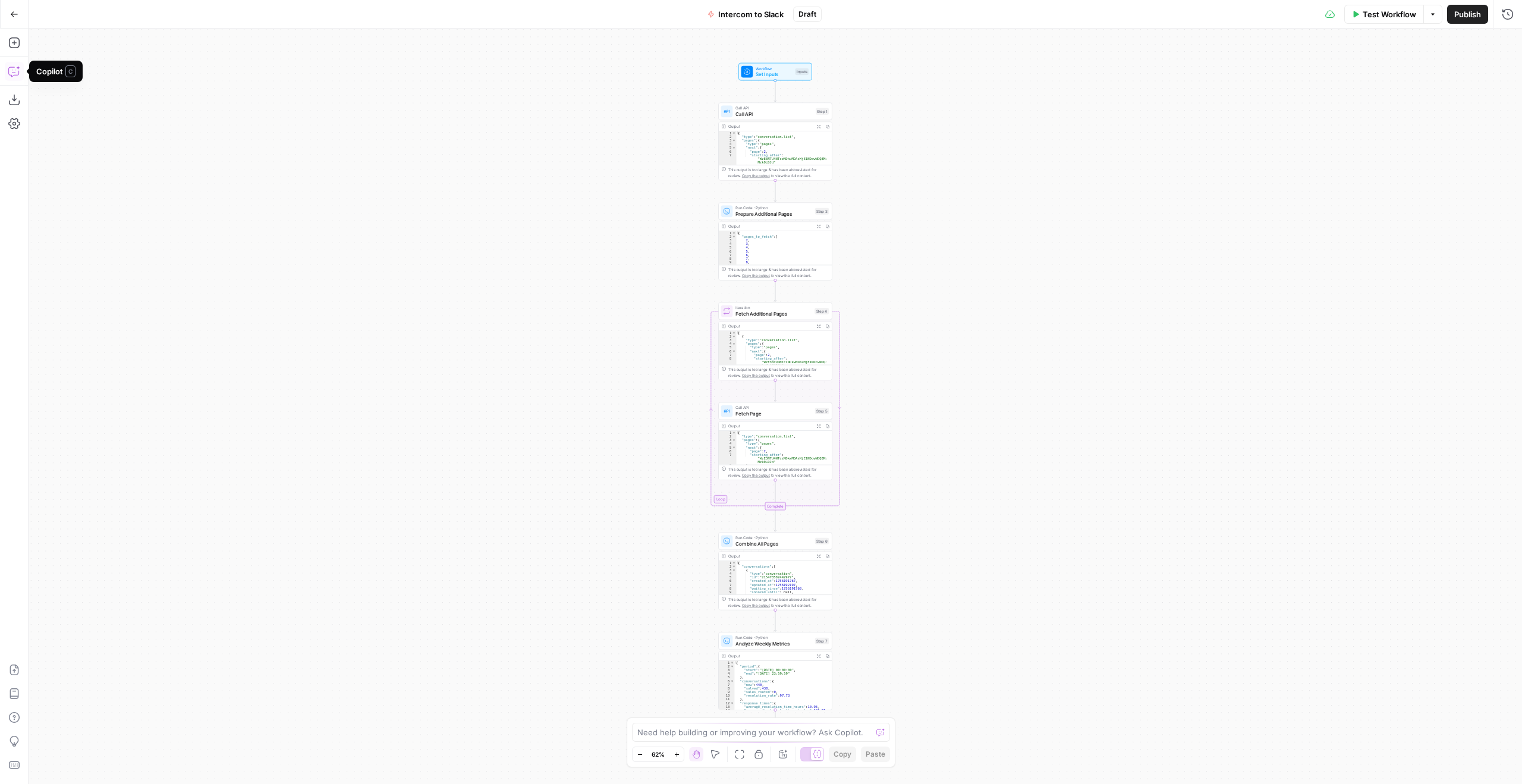
click at [18, 68] on icon "button" at bounding box center [18, 68] width 4 height 4
click at [148, 747] on textarea at bounding box center [139, 742] width 188 height 12
click at [1364, 9] on span "Test Workflow" at bounding box center [1390, 14] width 54 height 12
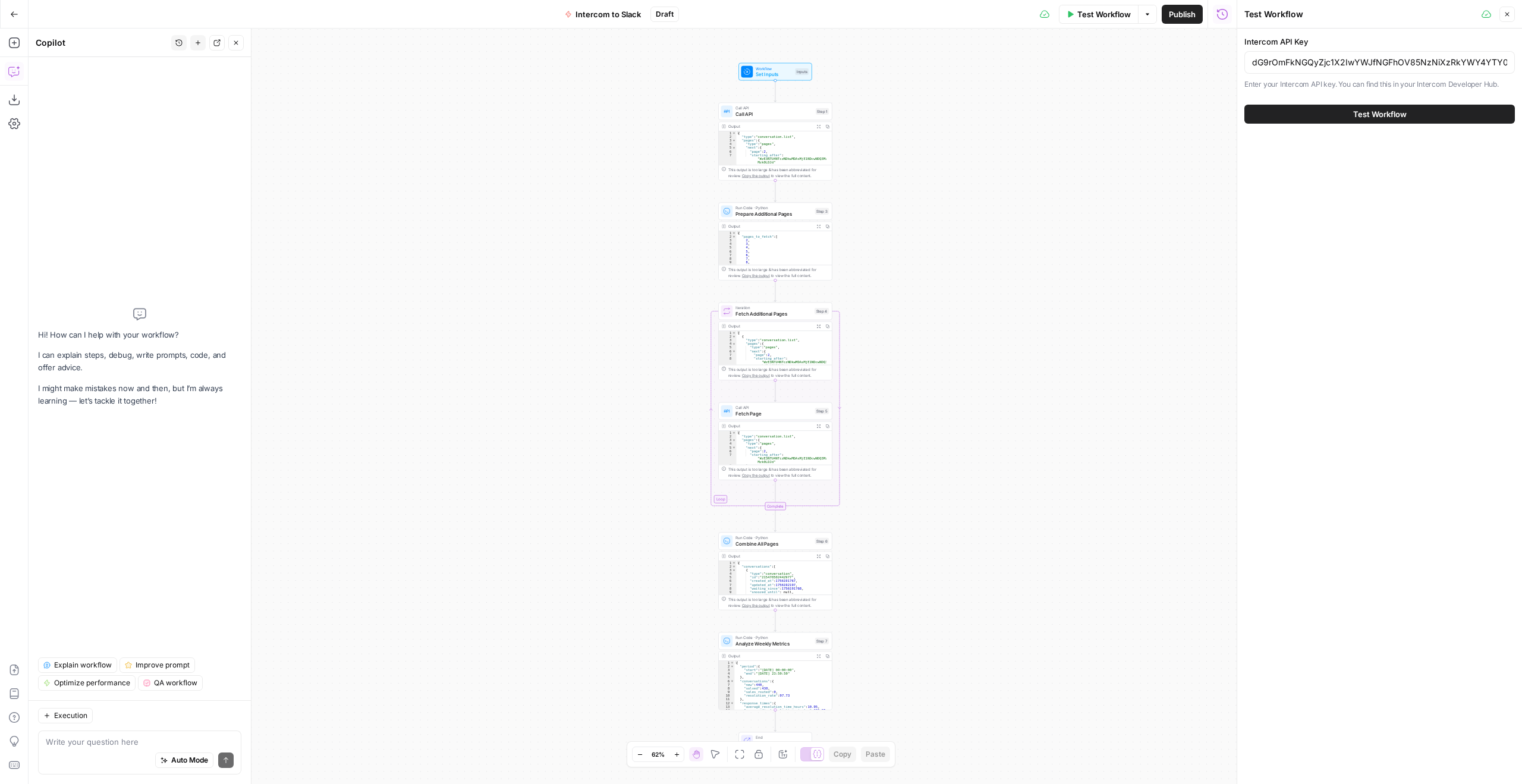
click at [1395, 121] on button "Test Workflow" at bounding box center [1380, 114] width 270 height 19
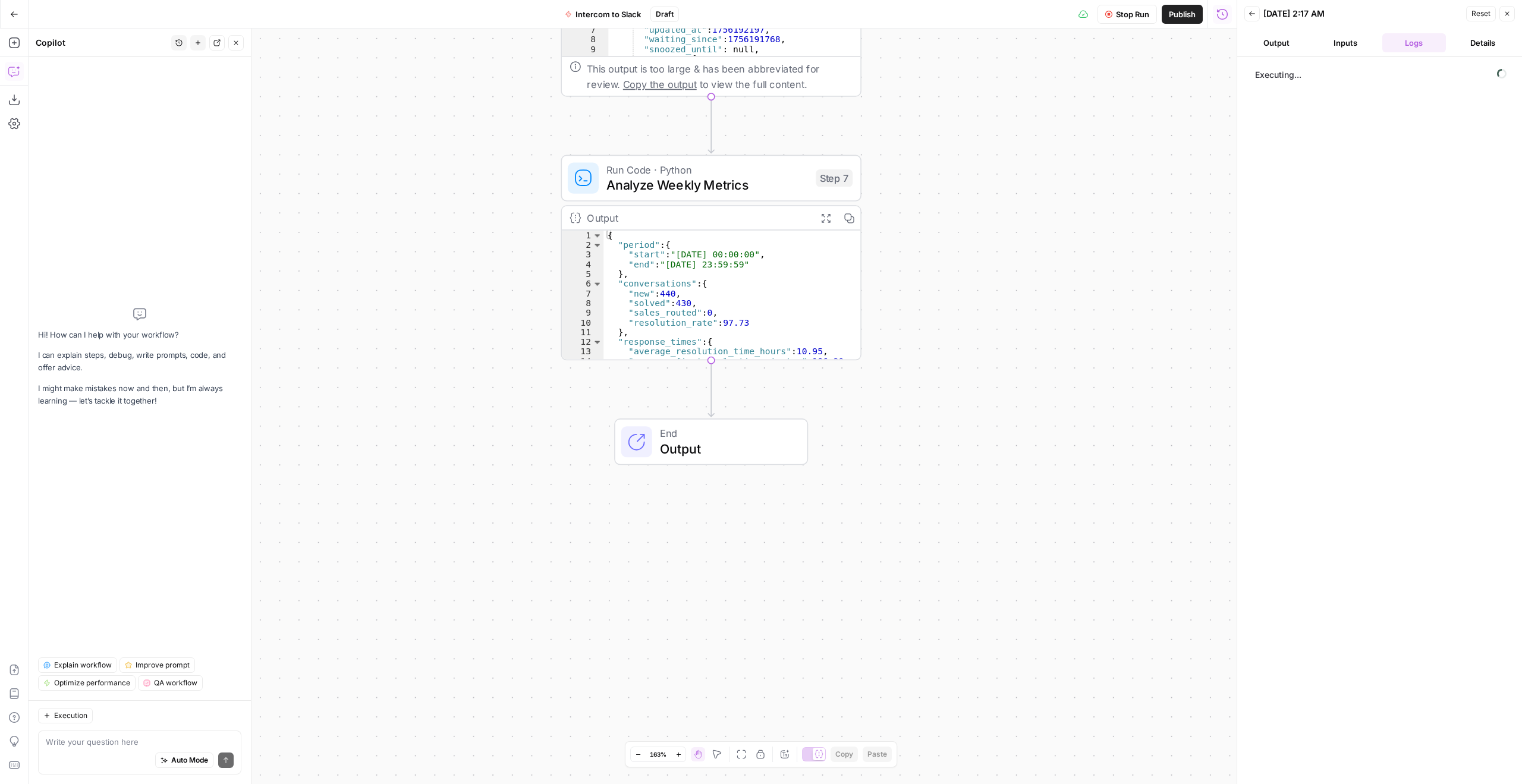
drag, startPoint x: 823, startPoint y: 477, endPoint x: 1024, endPoint y: 375, distance: 225.4
click at [1024, 375] on div "Workflow Set Inputs Inputs Call API Call API Step 1 Output Expand Output Copy 1…" at bounding box center [633, 406] width 1208 height 756
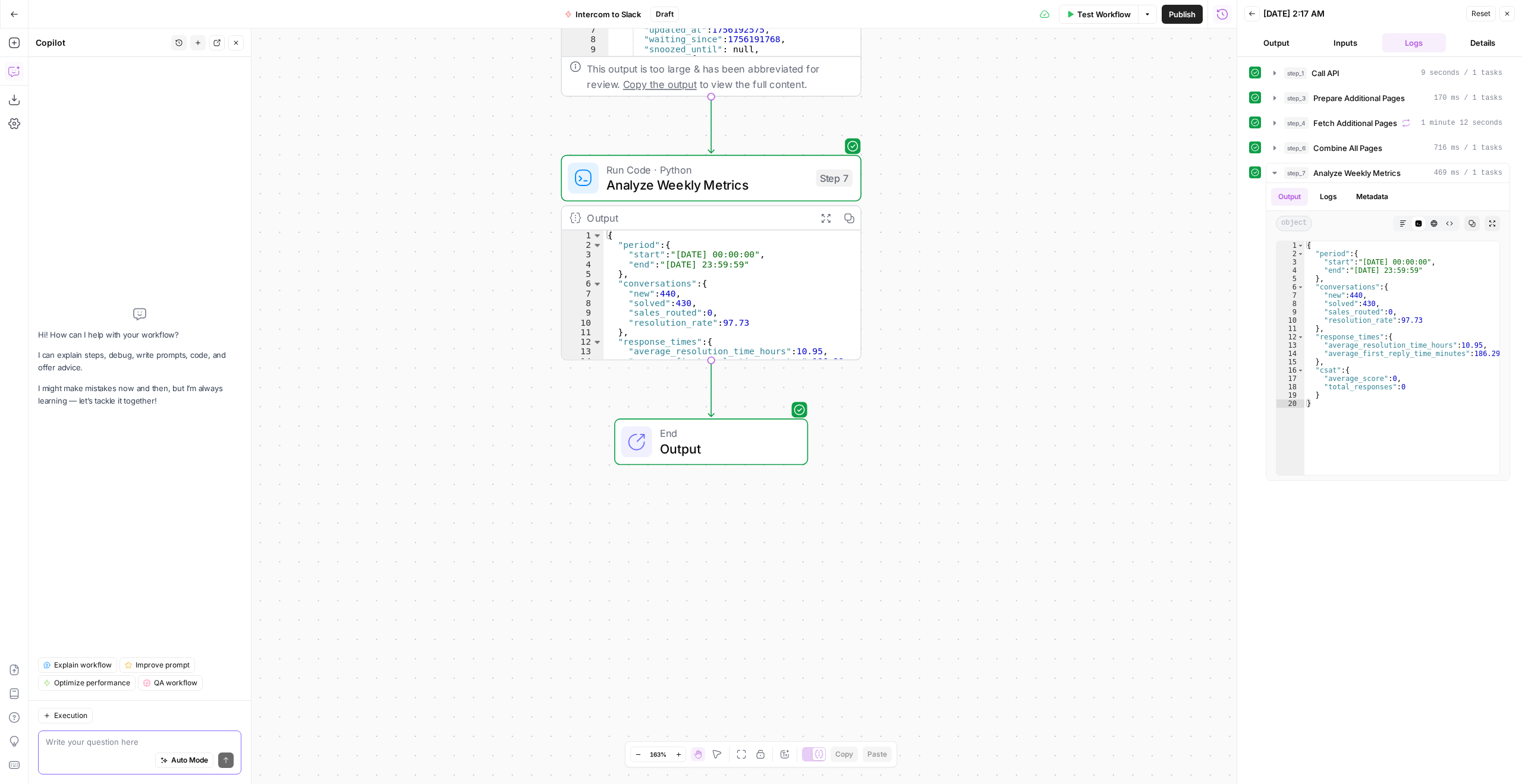
click at [149, 743] on textarea at bounding box center [139, 742] width 188 height 12
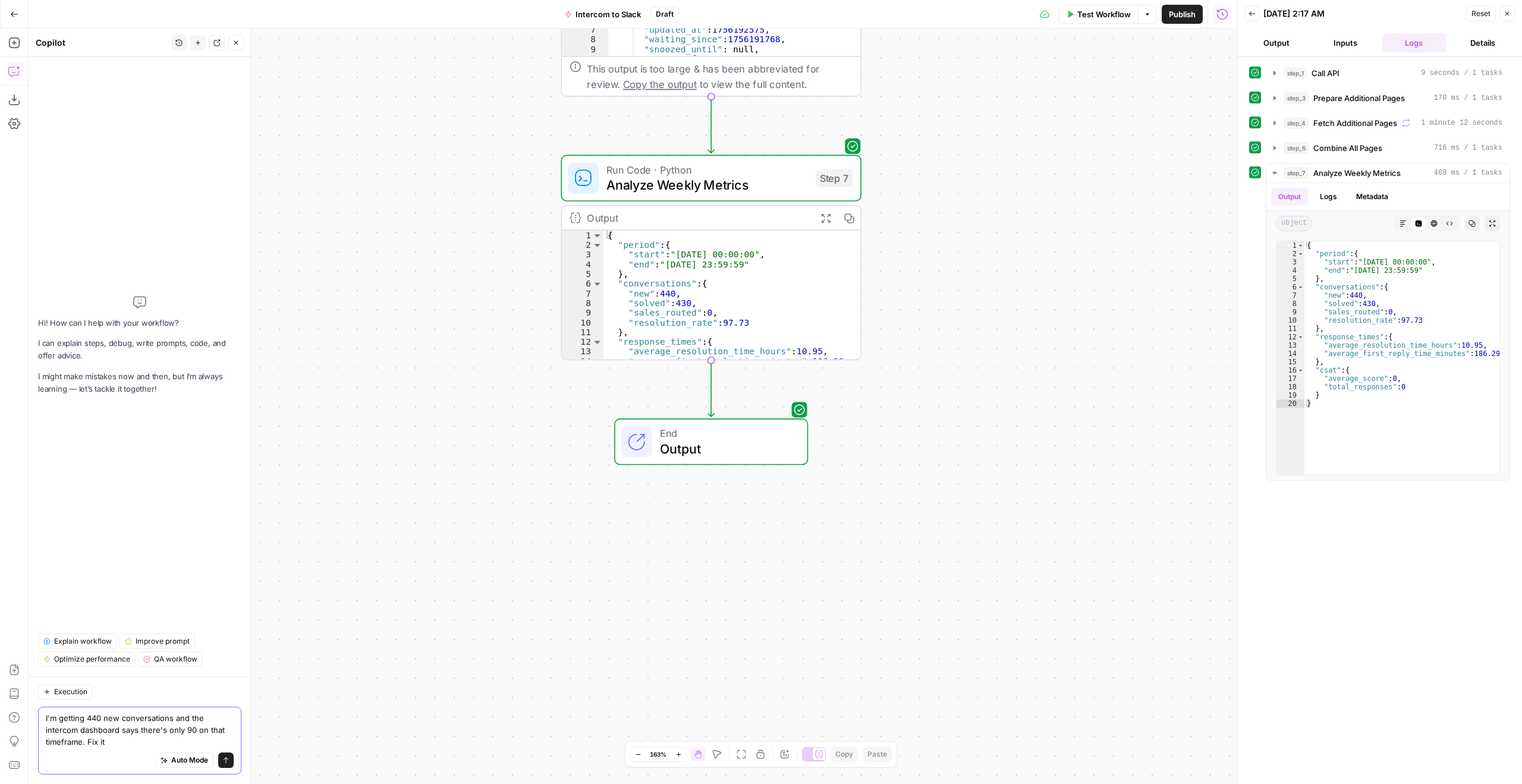
type textarea "I'm getting 440 new conversations and the intercom dashboard says there's only …"
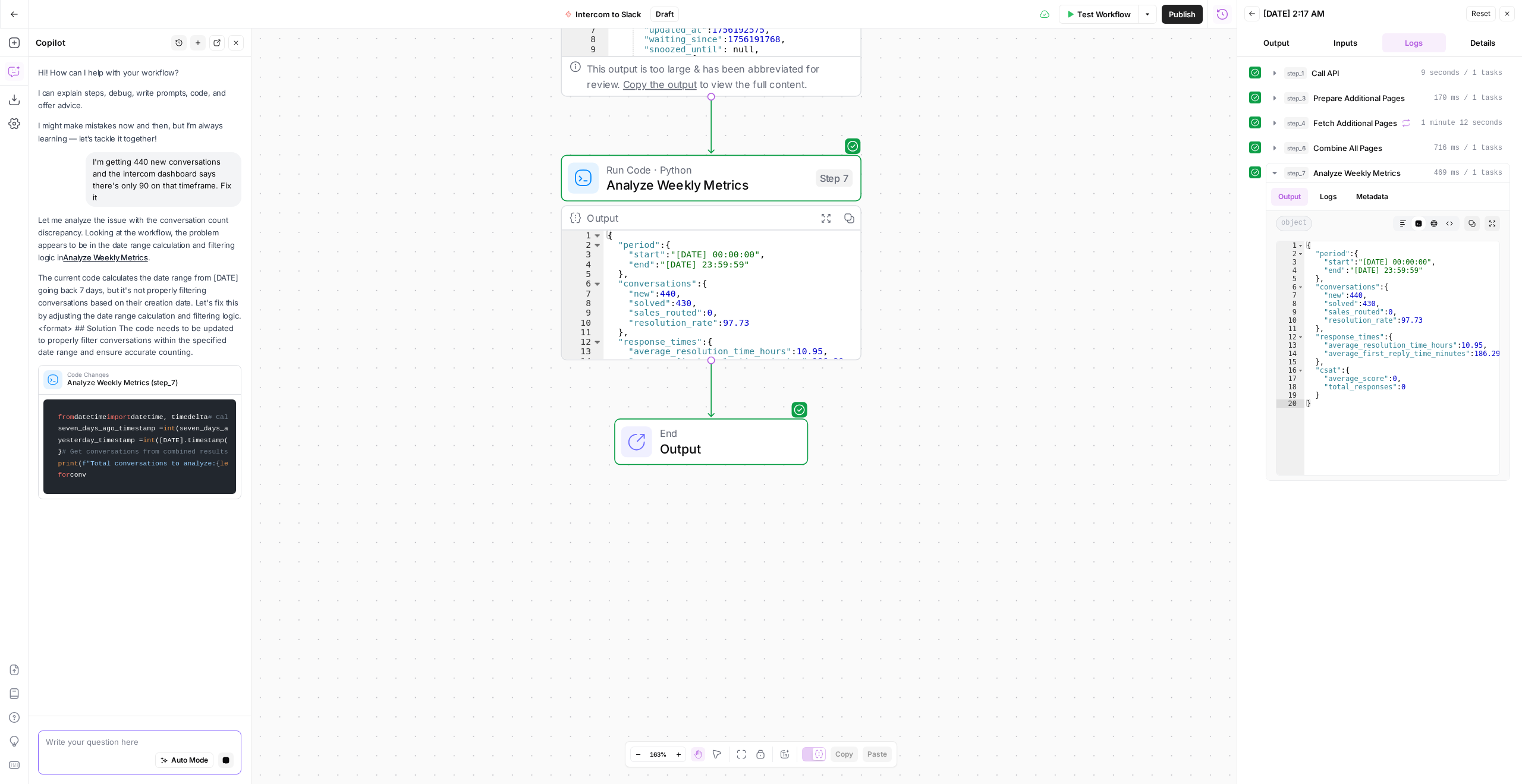
scroll to position [93, 0]
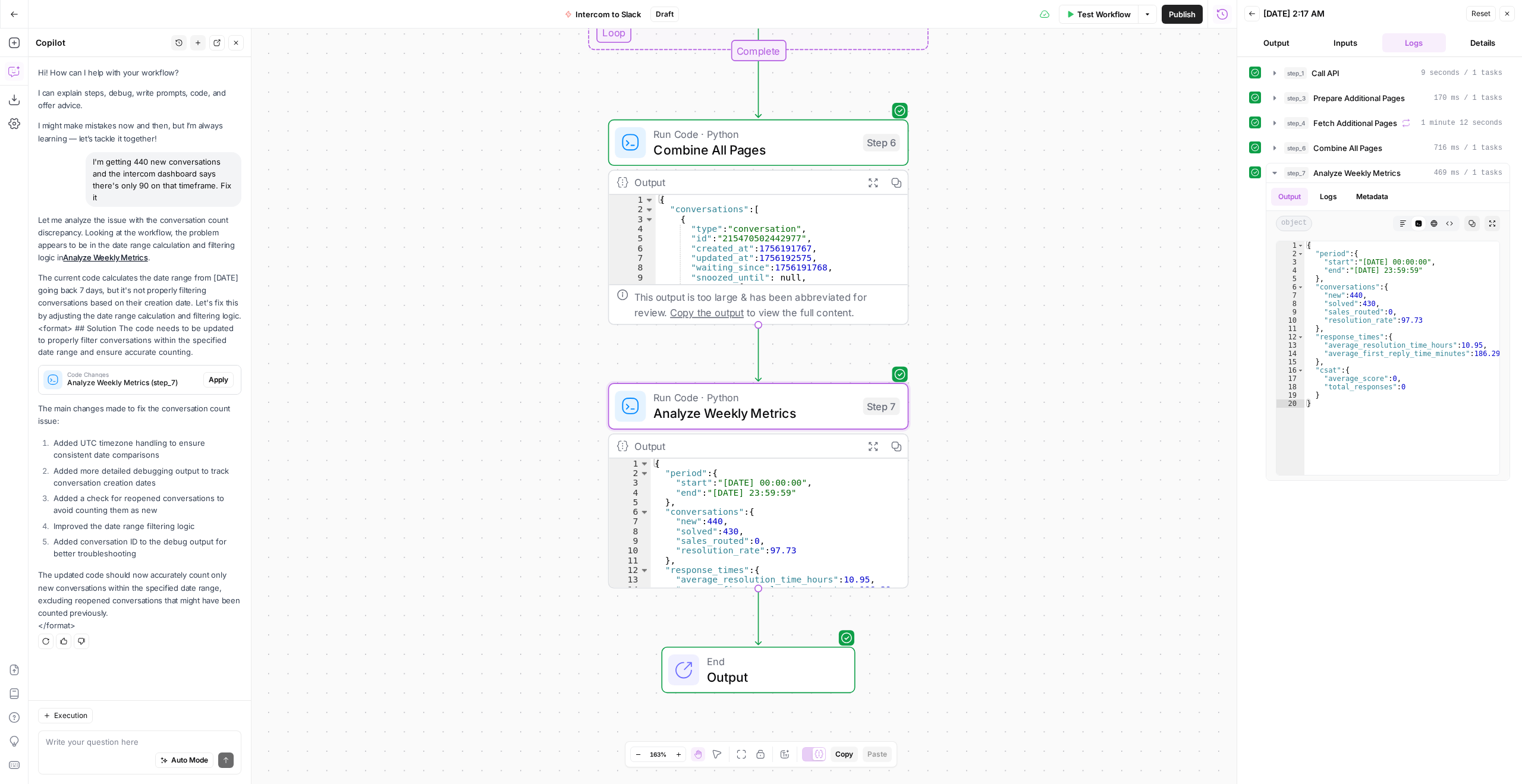
click at [212, 378] on span "Apply" at bounding box center [219, 379] width 20 height 10
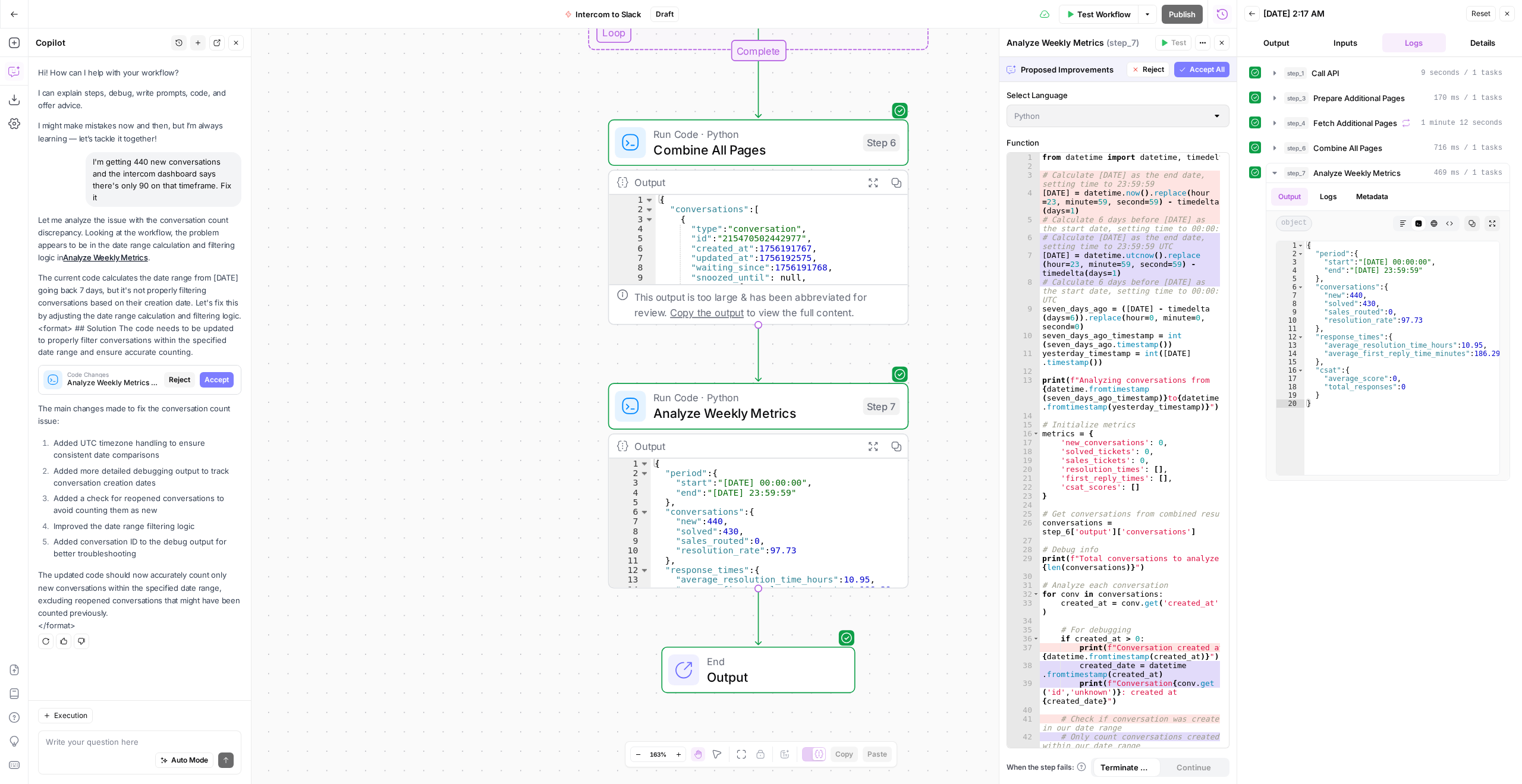
click at [1216, 73] on span "Accept All" at bounding box center [1207, 69] width 35 height 10
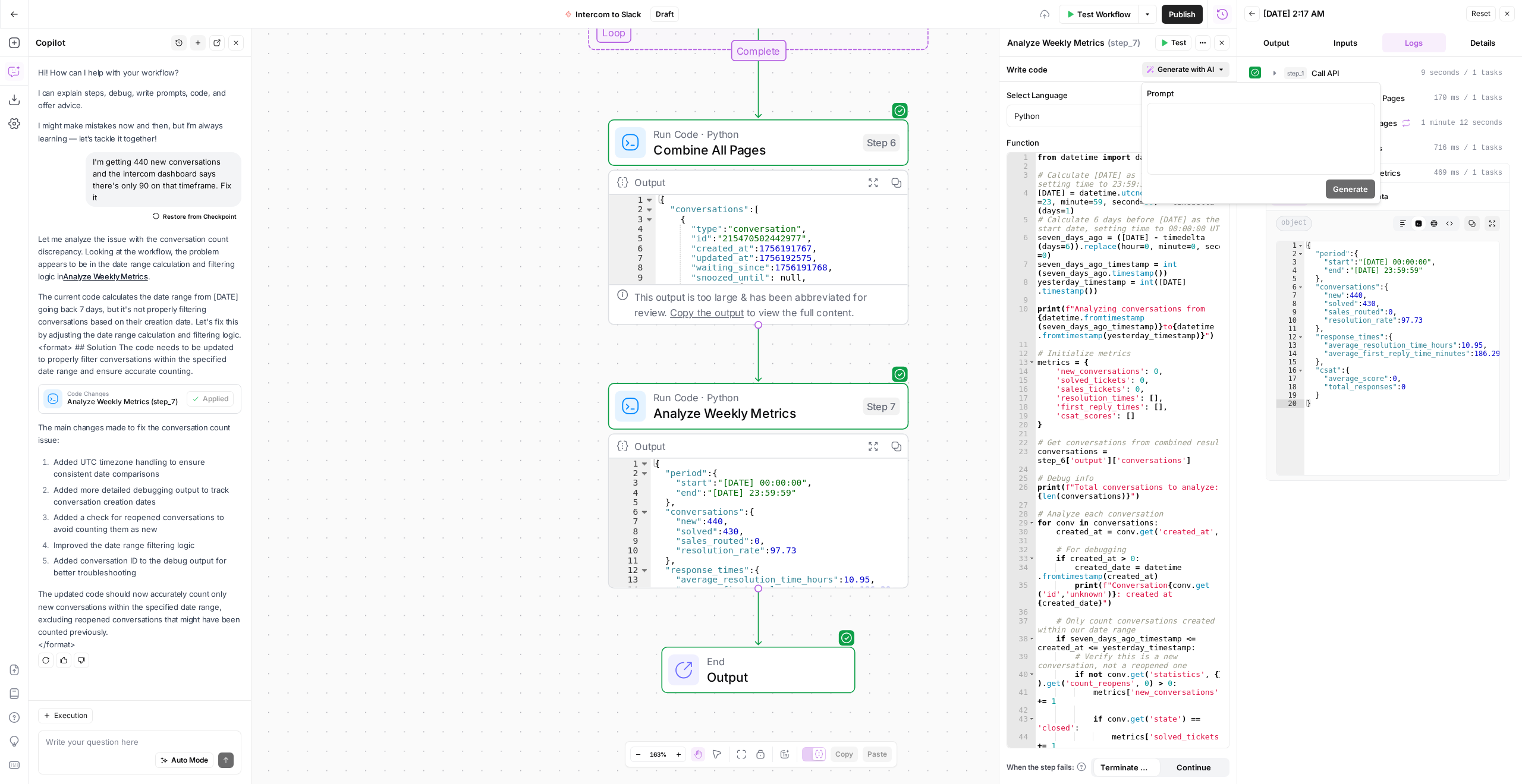
click at [1207, 65] on span "Generate with AI" at bounding box center [1186, 69] width 57 height 10
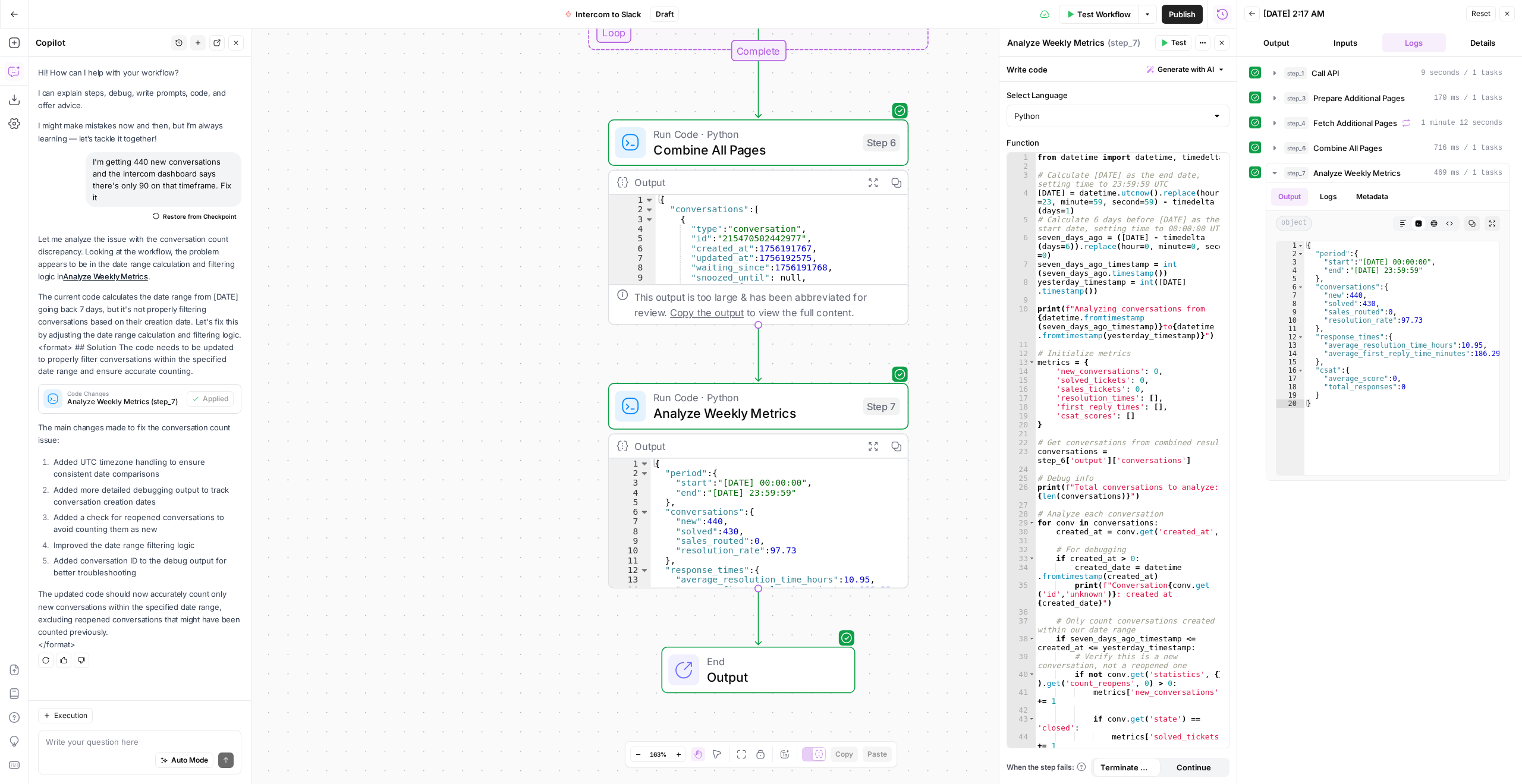
click at [1105, 67] on div "Write code Generate with AI" at bounding box center [1118, 70] width 237 height 25
click at [1174, 43] on span "Test" at bounding box center [1179, 42] width 15 height 10
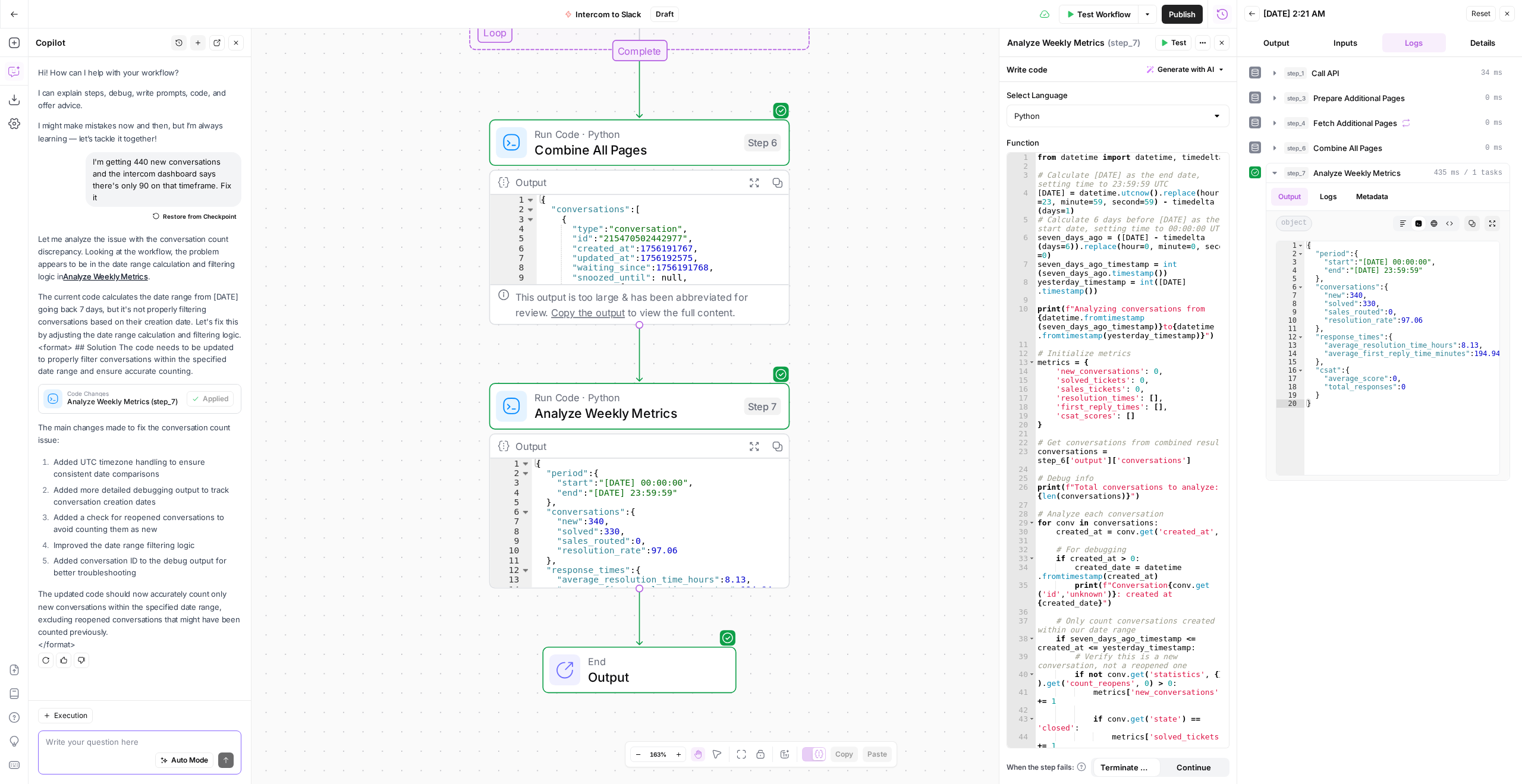
click at [140, 744] on textarea at bounding box center [139, 742] width 188 height 12
type textarea "ok it went down to 340, we're on the right track, what else could we add to mak…"
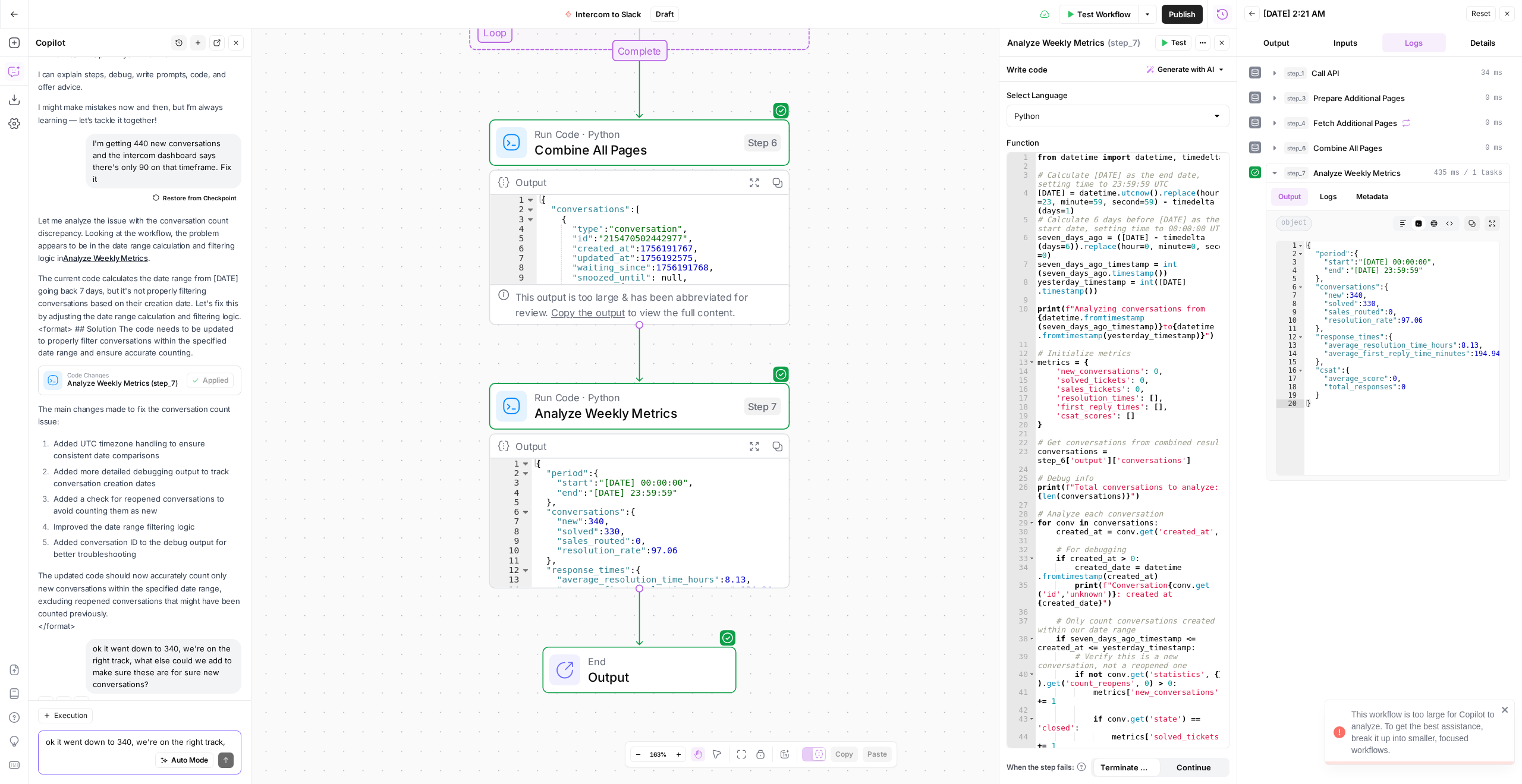
scroll to position [53, 0]
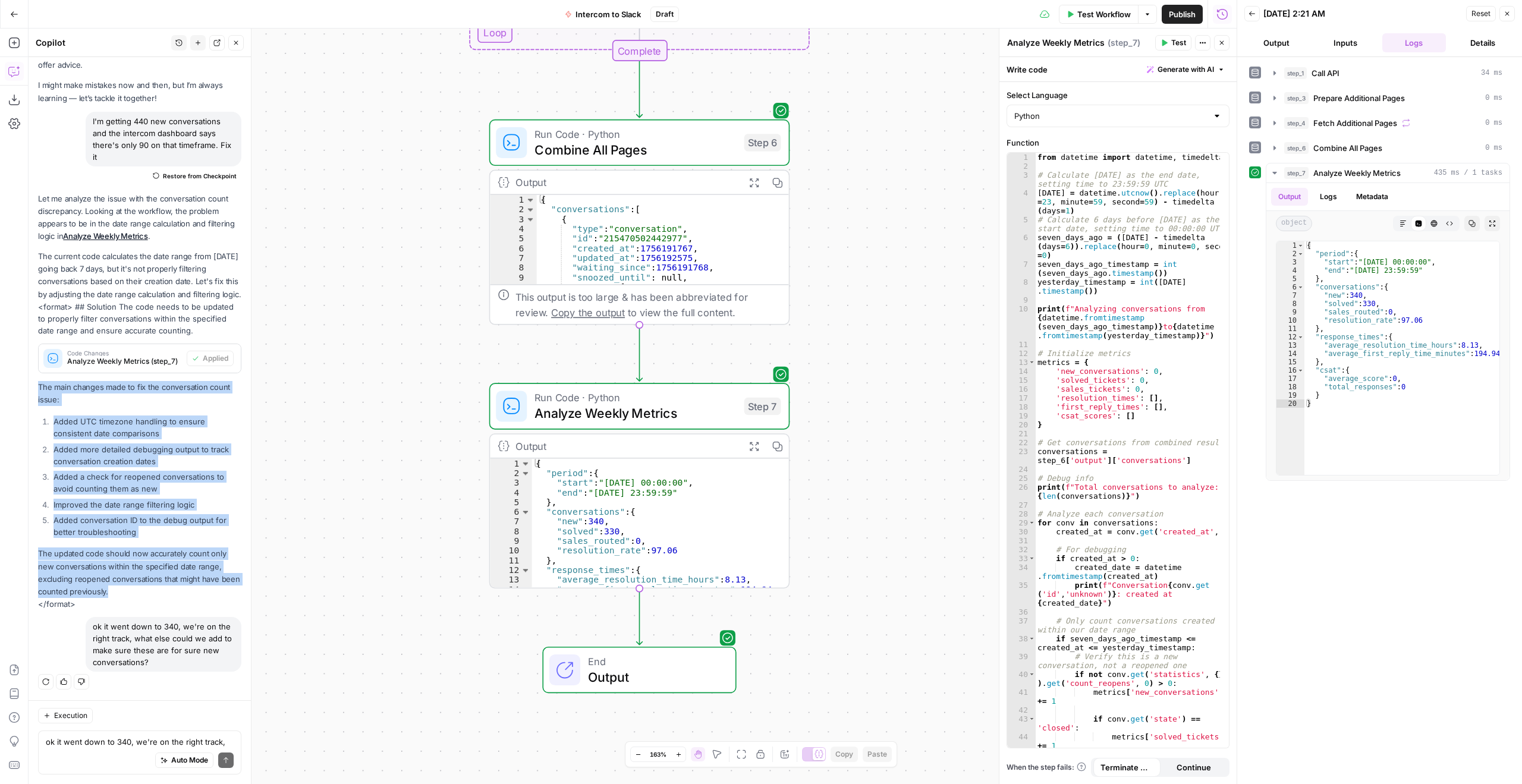
drag, startPoint x: 40, startPoint y: 389, endPoint x: 160, endPoint y: 594, distance: 237.5
click at [160, 594] on div "Let me analyze the issue with the conversation count discrepancy. Looking at th…" at bounding box center [140, 402] width 203 height 418
copy div "The main changes made to fix the conversation count issue: Added UTC timezone h…"
click at [14, 7] on button "Go Back" at bounding box center [14, 14] width 22 height 22
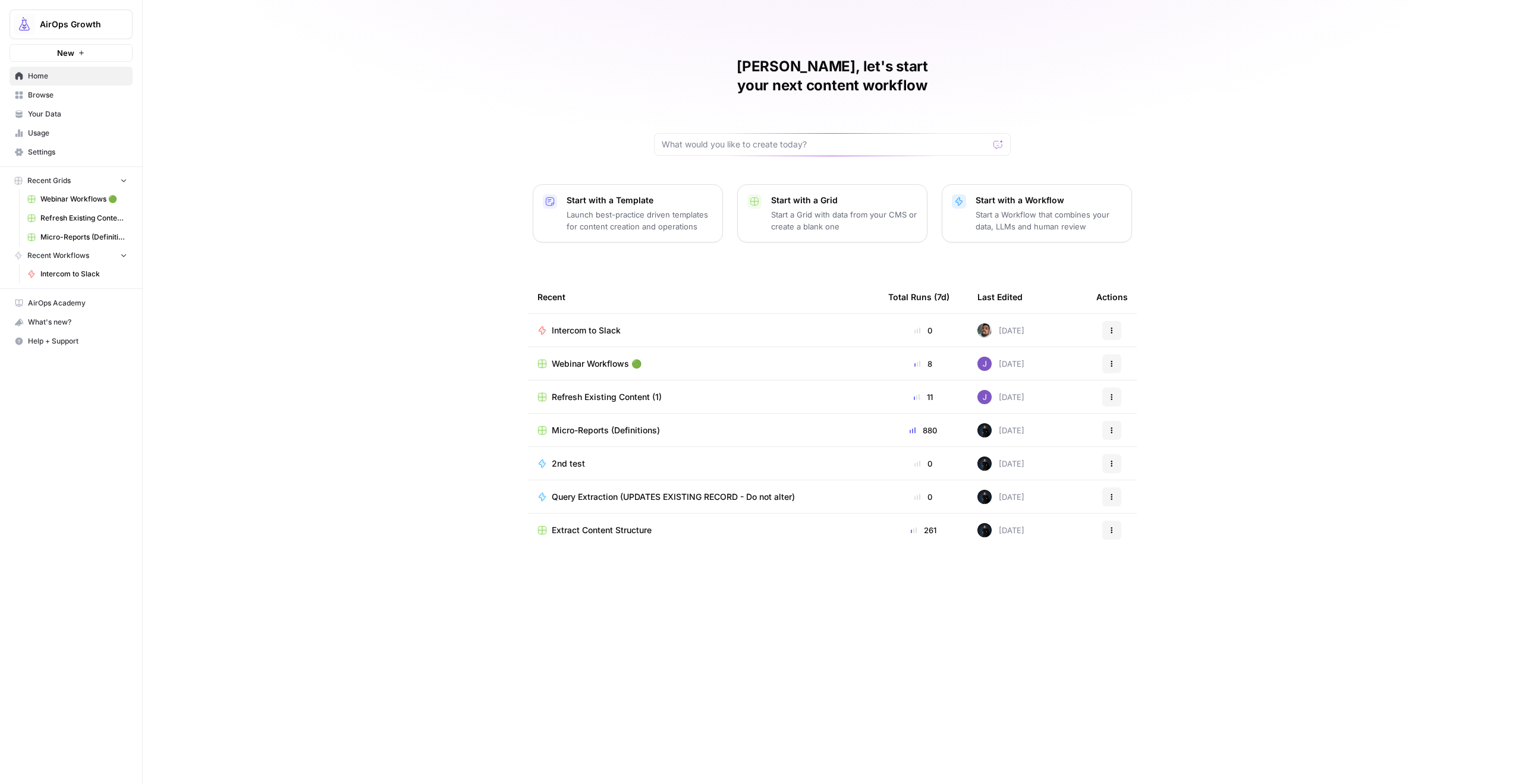
click at [670, 325] on div "Intercom to Slack" at bounding box center [703, 330] width 332 height 12
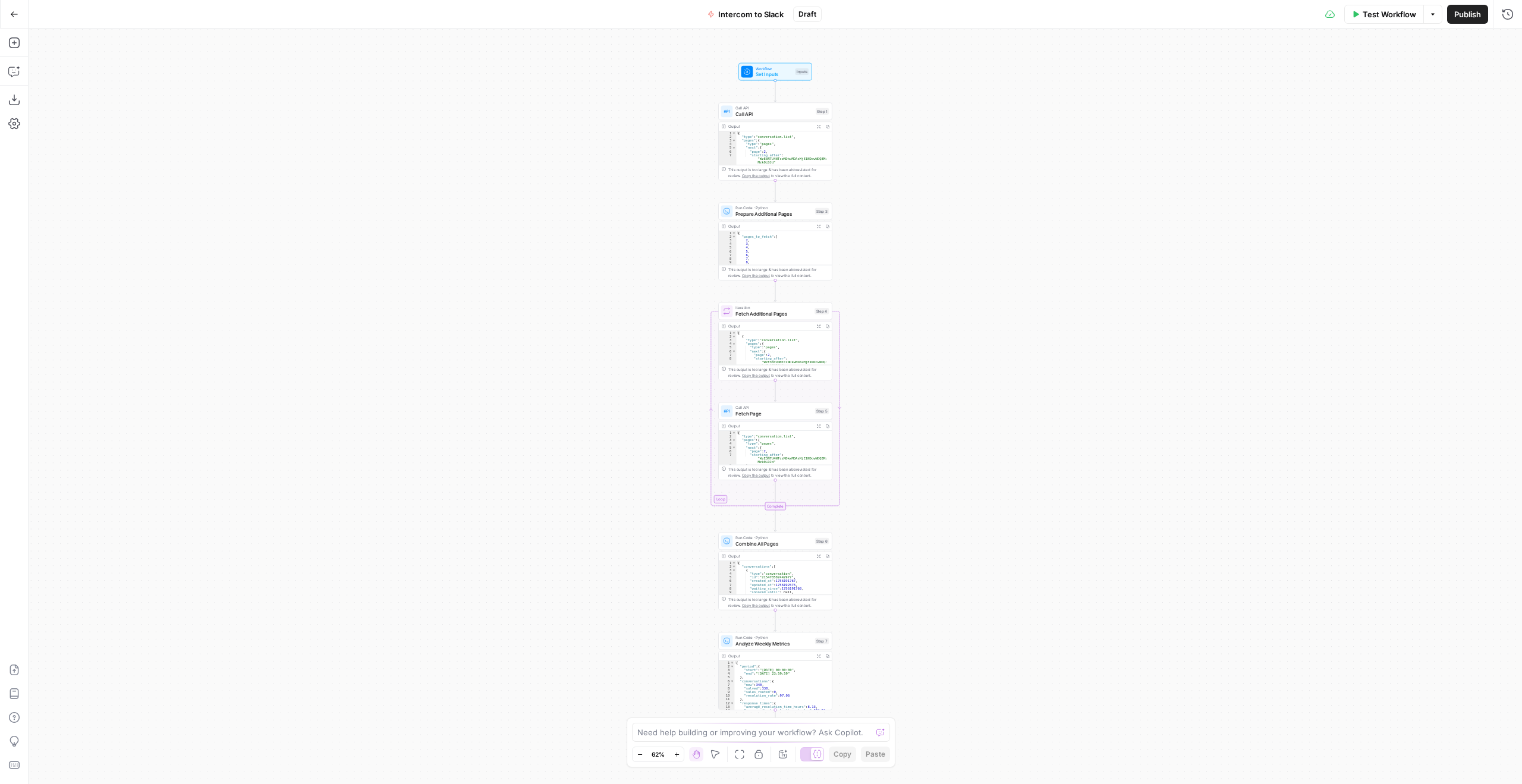
click at [1381, 18] on span "Test Workflow" at bounding box center [1390, 14] width 54 height 12
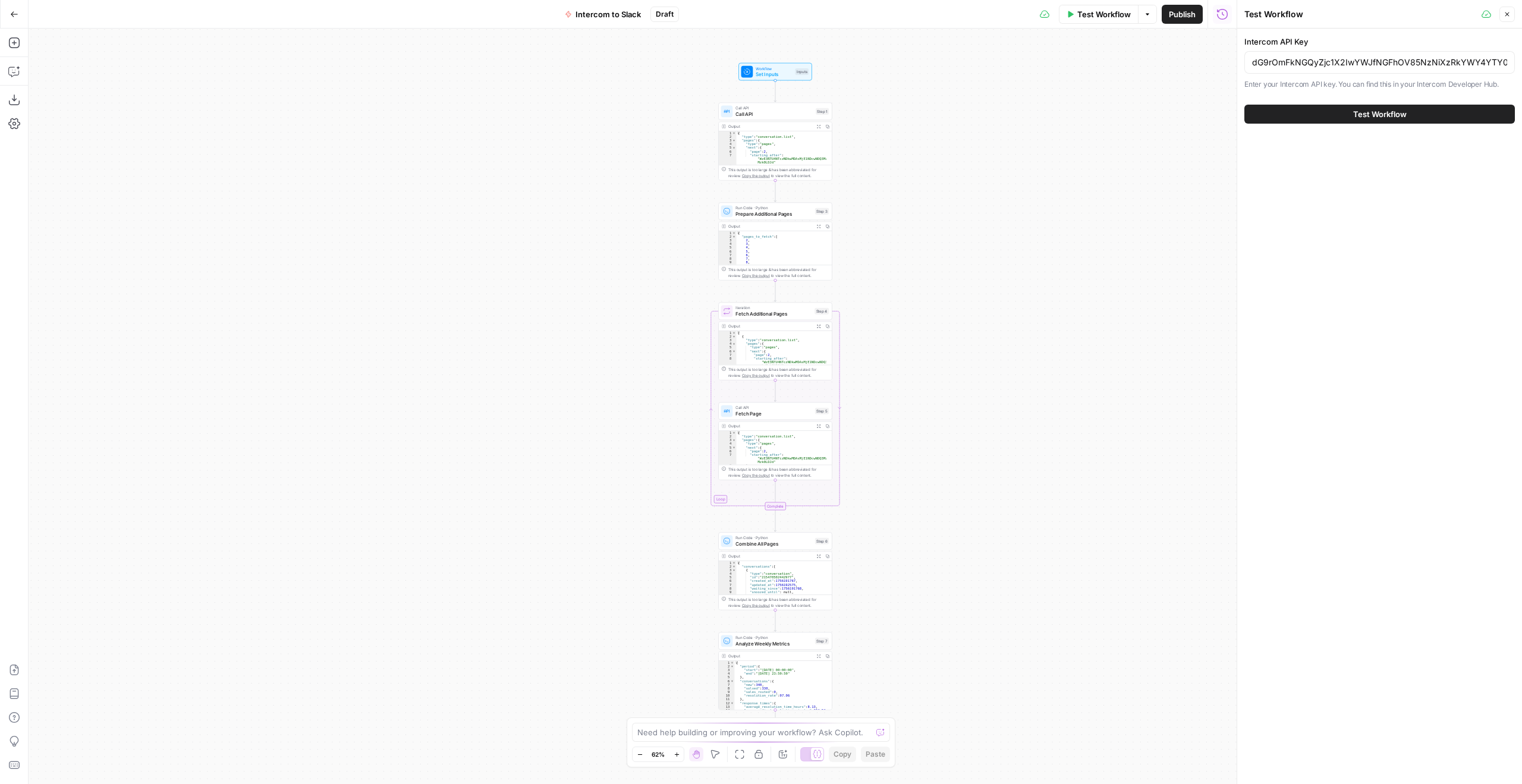
click at [1358, 115] on span "Test Workflow" at bounding box center [1380, 114] width 54 height 12
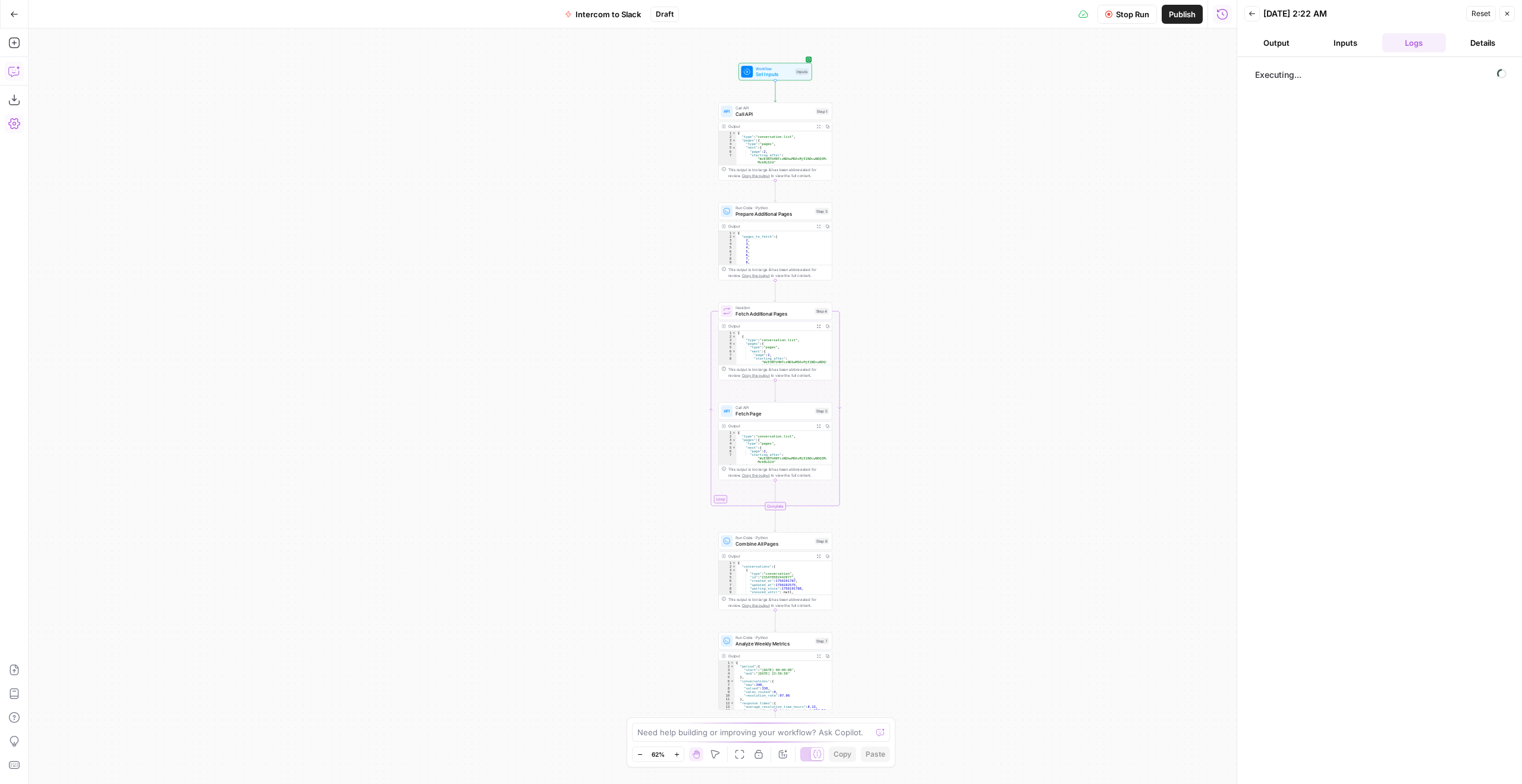
click at [17, 62] on button "Copilot" at bounding box center [14, 71] width 19 height 19
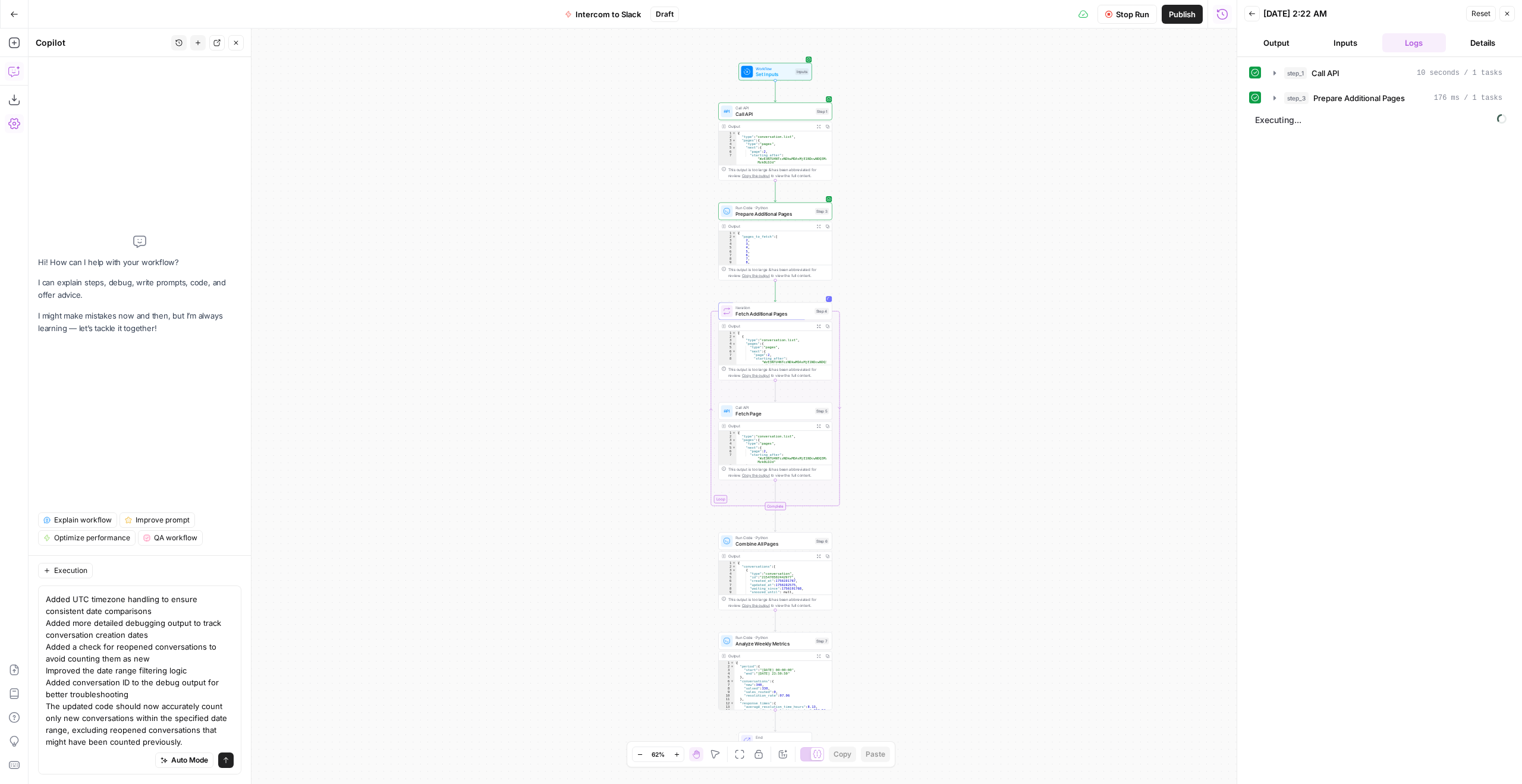
scroll to position [69, 0]
click at [131, 747] on textarea "I did the following changes to step 7: The main changes made to fix the convers…" at bounding box center [139, 641] width 188 height 214
type textarea "I did the following changes to step 7: The main changes made to fix the convers…"
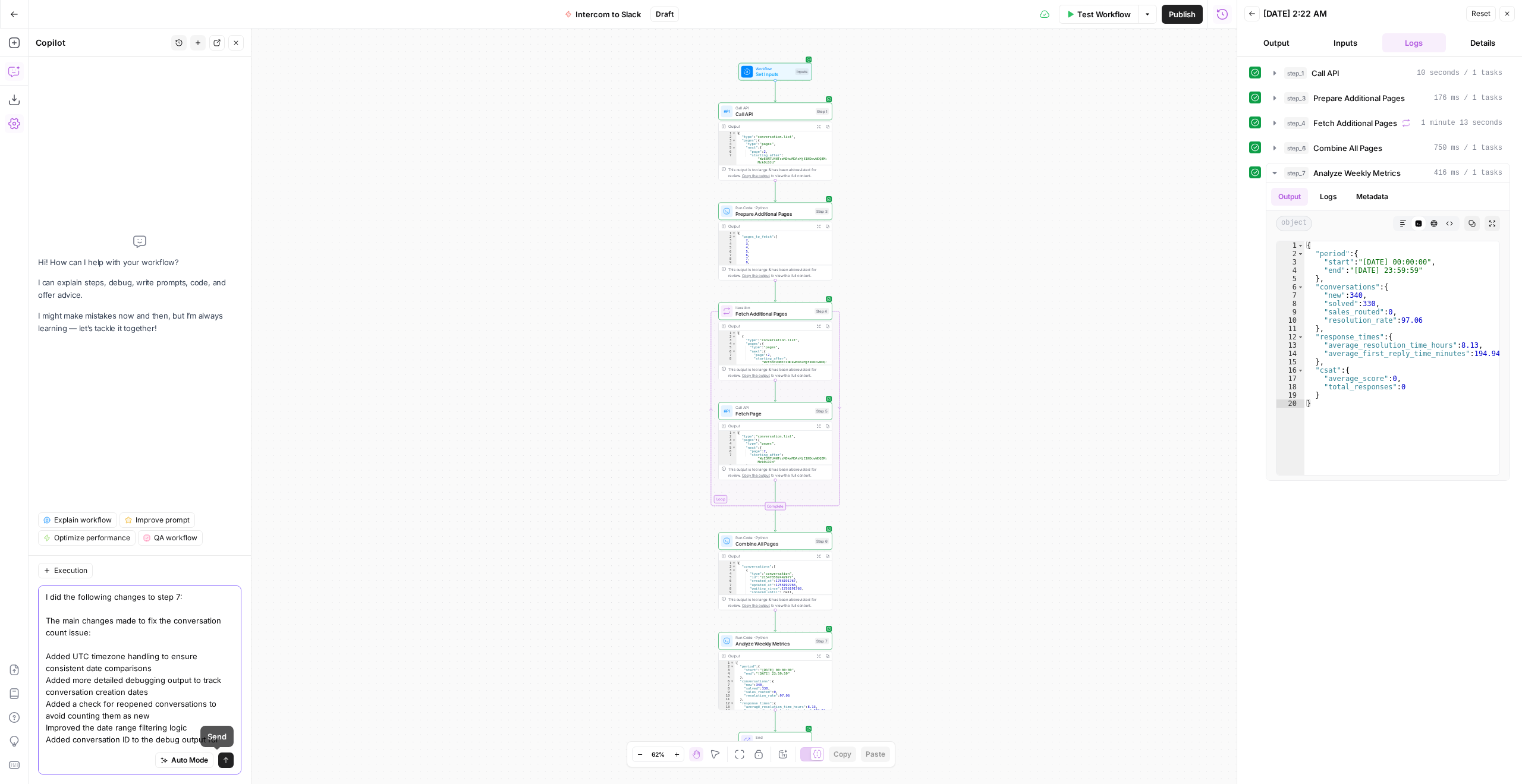
click at [218, 761] on button "Send" at bounding box center [225, 760] width 15 height 15
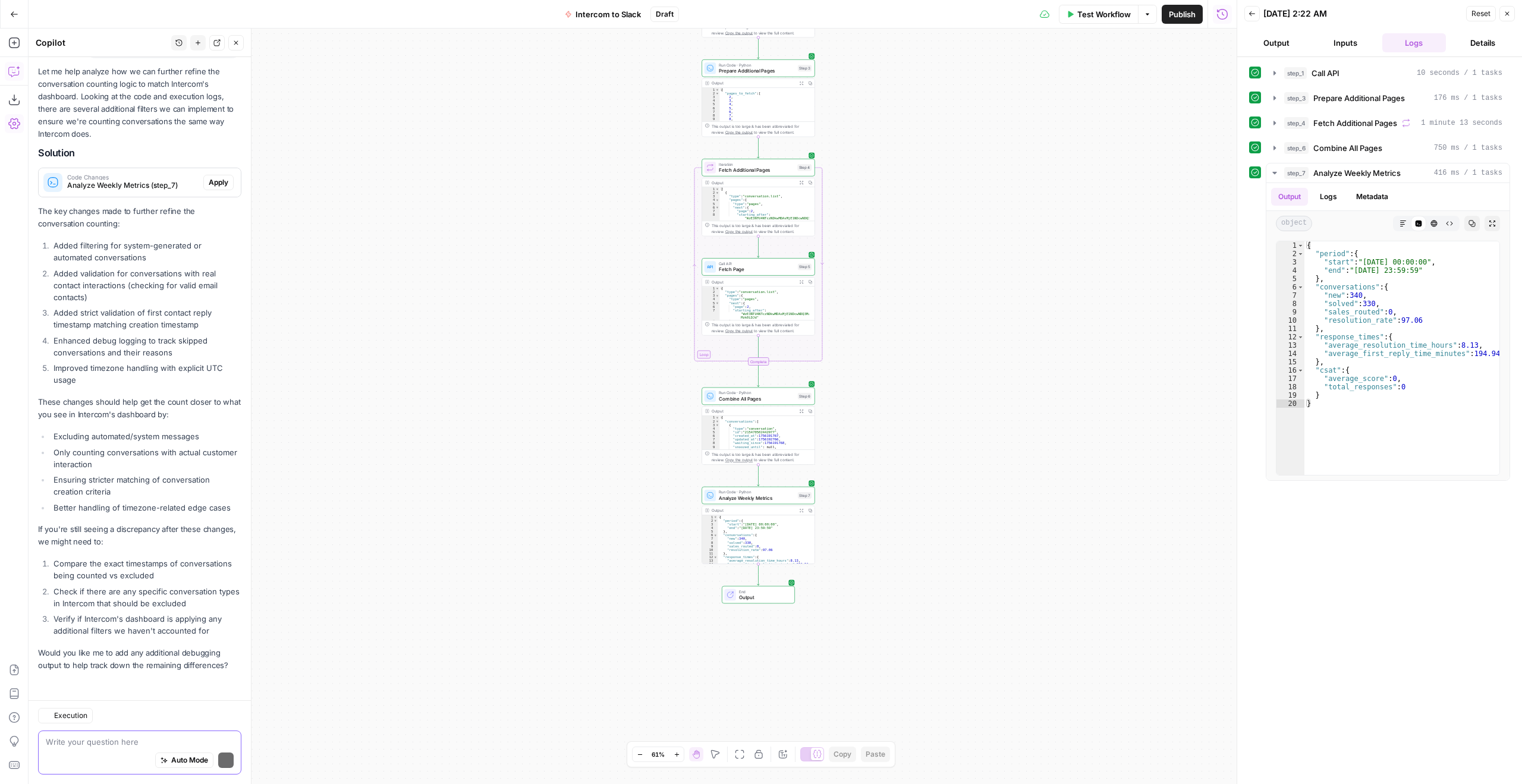
scroll to position [470, 0]
click at [848, 783] on body "AirOps Growth New Home Browse Your Data Usage Settings Recent Grids Webinar Wor…" at bounding box center [761, 392] width 1522 height 784
click at [482, 325] on div "Workflow Set Inputs Inputs Call API Call API Step 1 Output Expand Output Copy 1…" at bounding box center [633, 406] width 1208 height 756
click at [1213, 451] on div "Workflow Set Inputs Inputs Call API Call API Step 1 Output Expand Output Copy 1…" at bounding box center [633, 406] width 1208 height 756
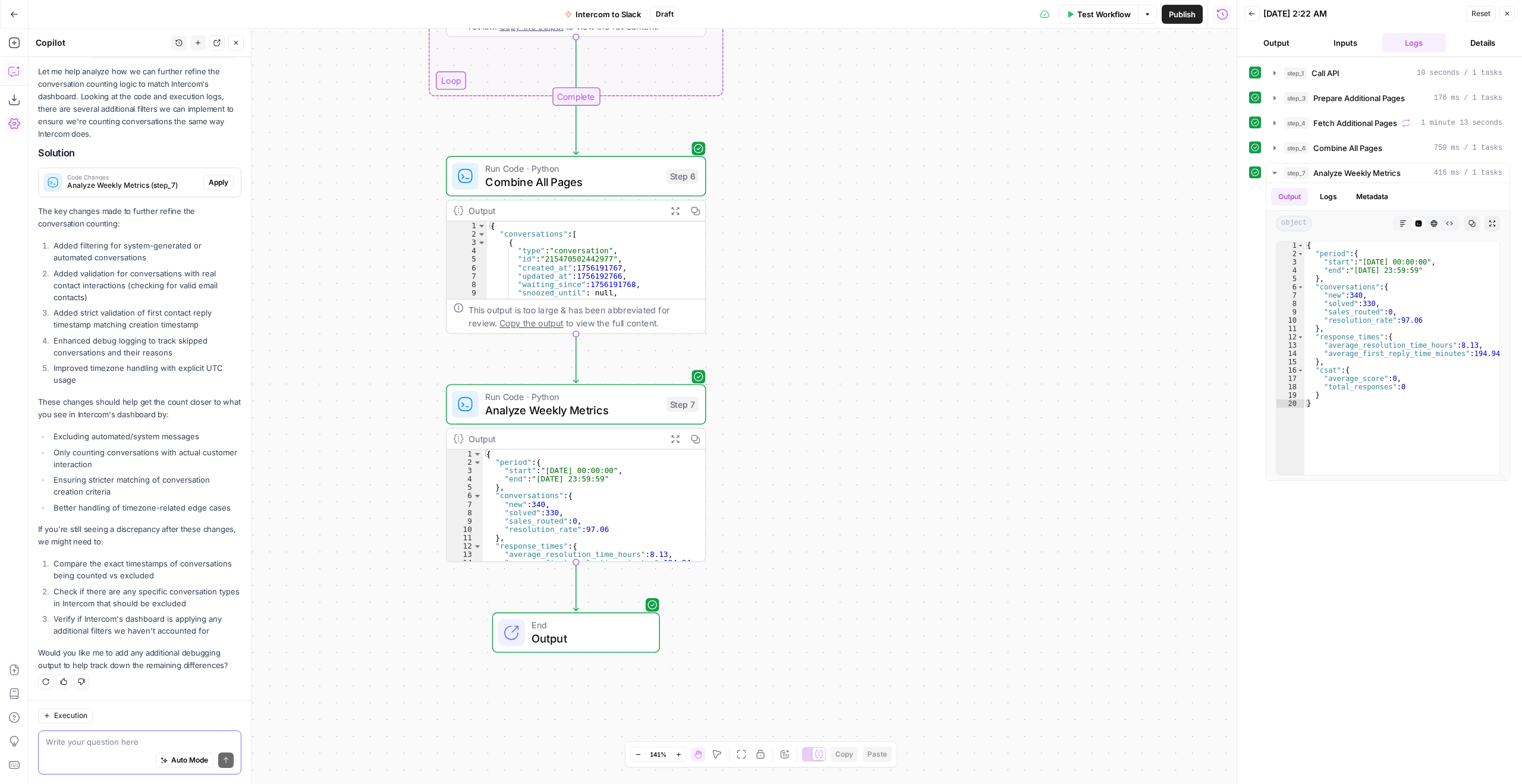
drag, startPoint x: 800, startPoint y: 543, endPoint x: 1053, endPoint y: 394, distance: 293.6
click at [1053, 394] on div "Workflow Set Inputs Inputs Call API Call API Step 1 Output Expand Output Copy 1…" at bounding box center [633, 406] width 1208 height 756
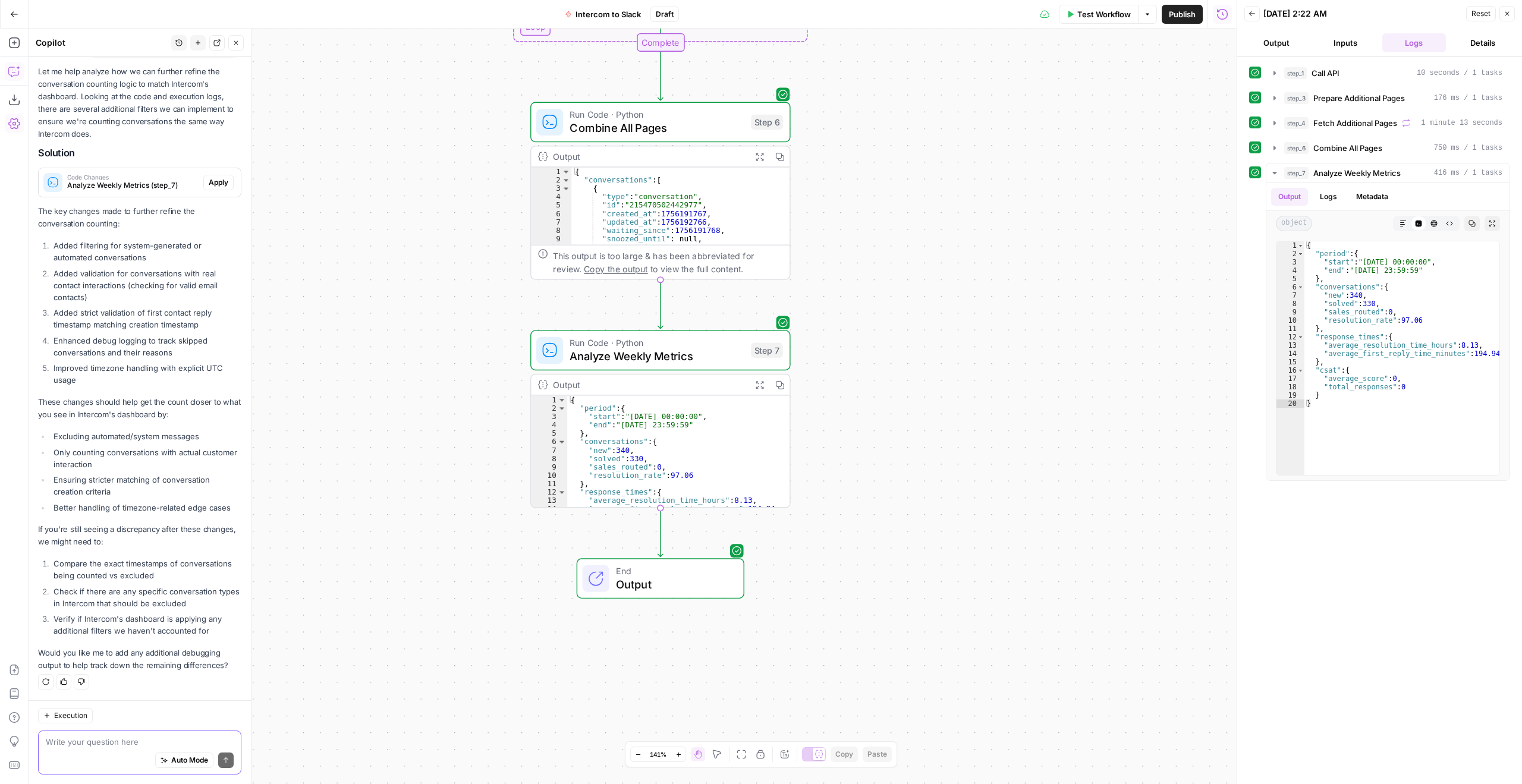
click at [968, 447] on div "Workflow Set Inputs Inputs Call API Call API Step 1 Output Expand Output Copy 1…" at bounding box center [633, 406] width 1208 height 756
click at [174, 644] on div "Let me help analyze how we can further refine the conversation counting logic t…" at bounding box center [140, 368] width 203 height 607
click at [99, 748] on div "Auto Mode Send" at bounding box center [139, 761] width 188 height 26
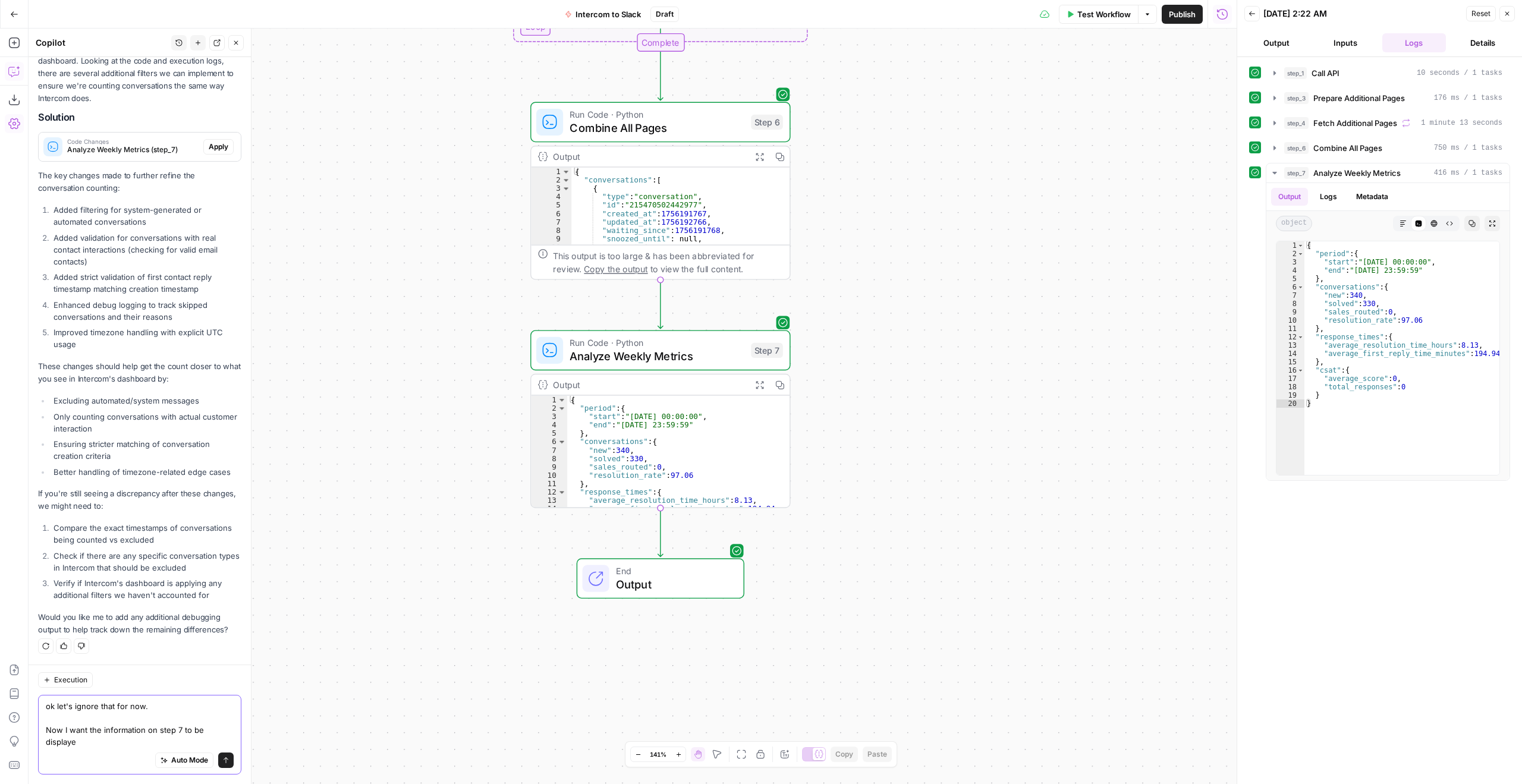
scroll to position [506, 0]
type textarea "ok let's ignore that for now. Now I want the information on step 7 to be displa…"
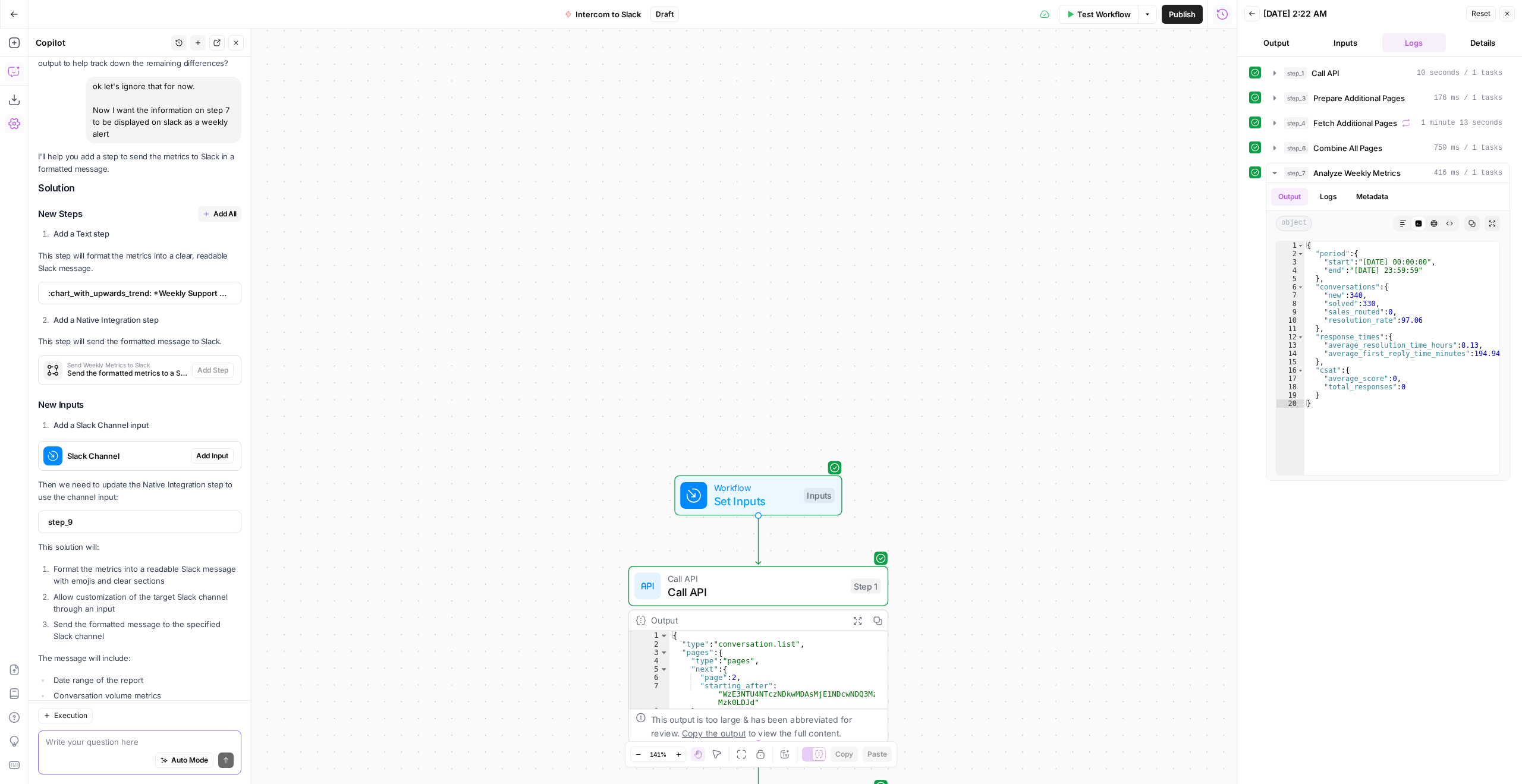
scroll to position [935, 0]
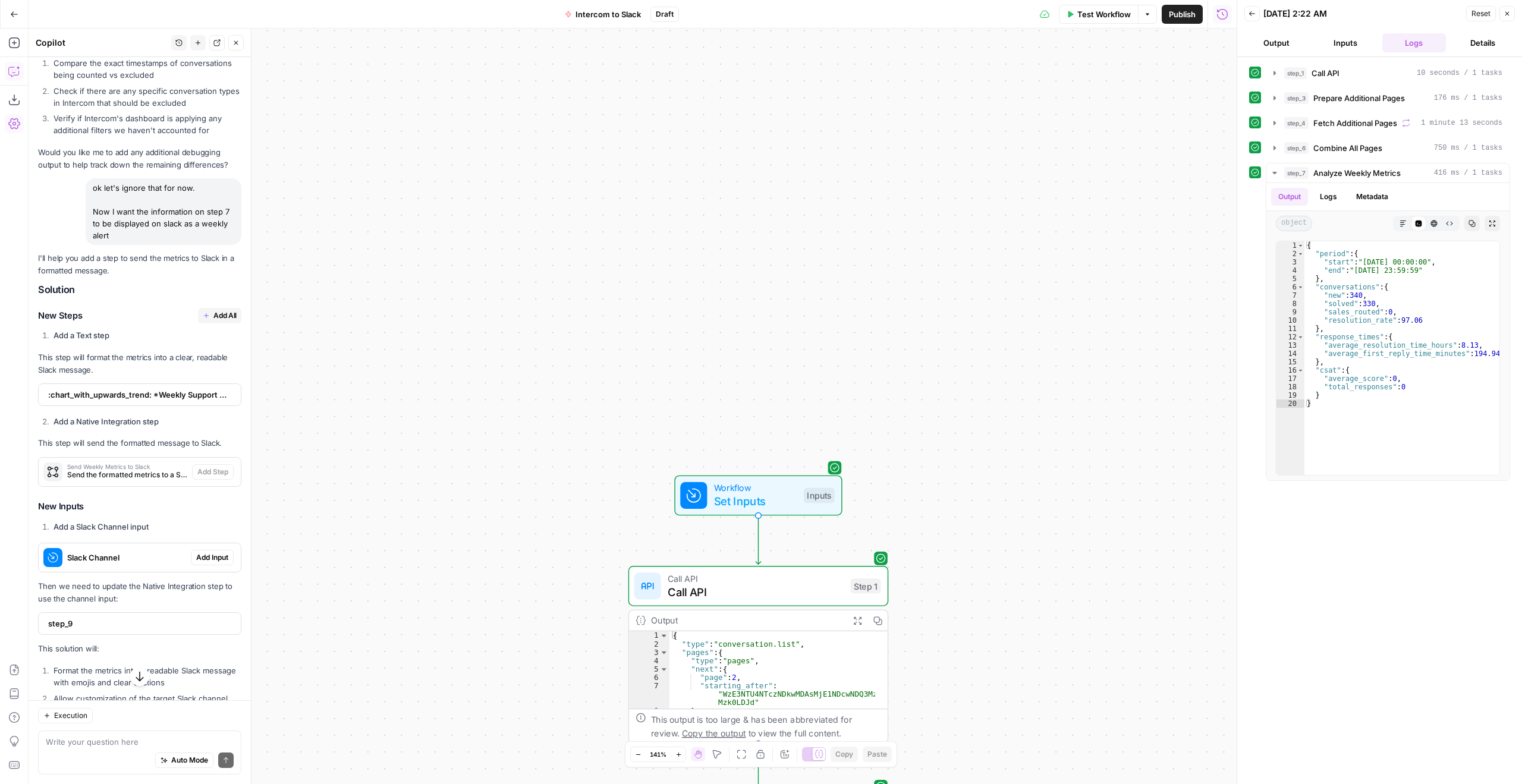
click at [507, 305] on div "Workflow Set Inputs Inputs Call API Call API Step 1 Output Expand Output Copy 1…" at bounding box center [633, 406] width 1208 height 756
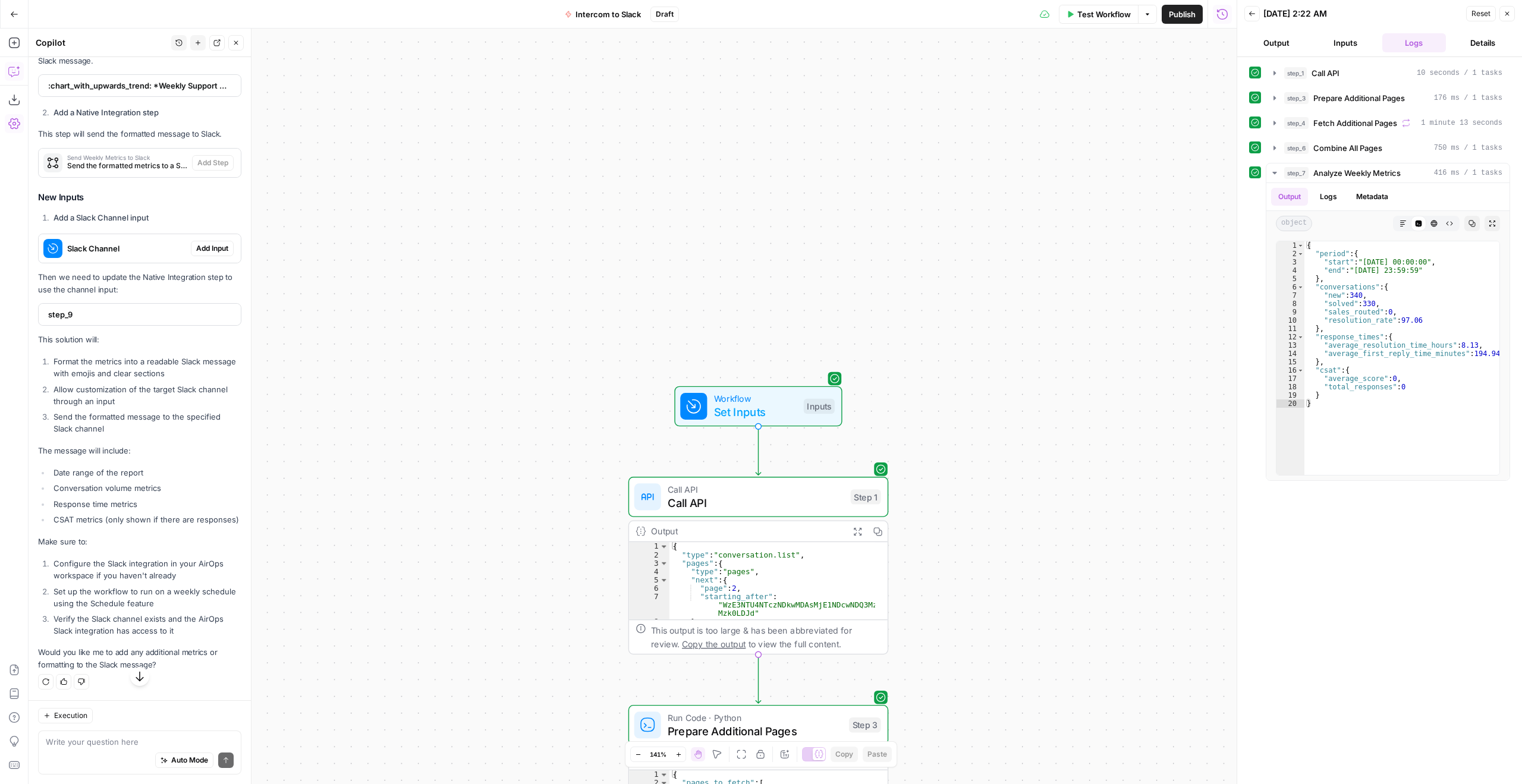
scroll to position [1291, 0]
click at [132, 309] on span "step_9" at bounding box center [138, 314] width 180 height 12
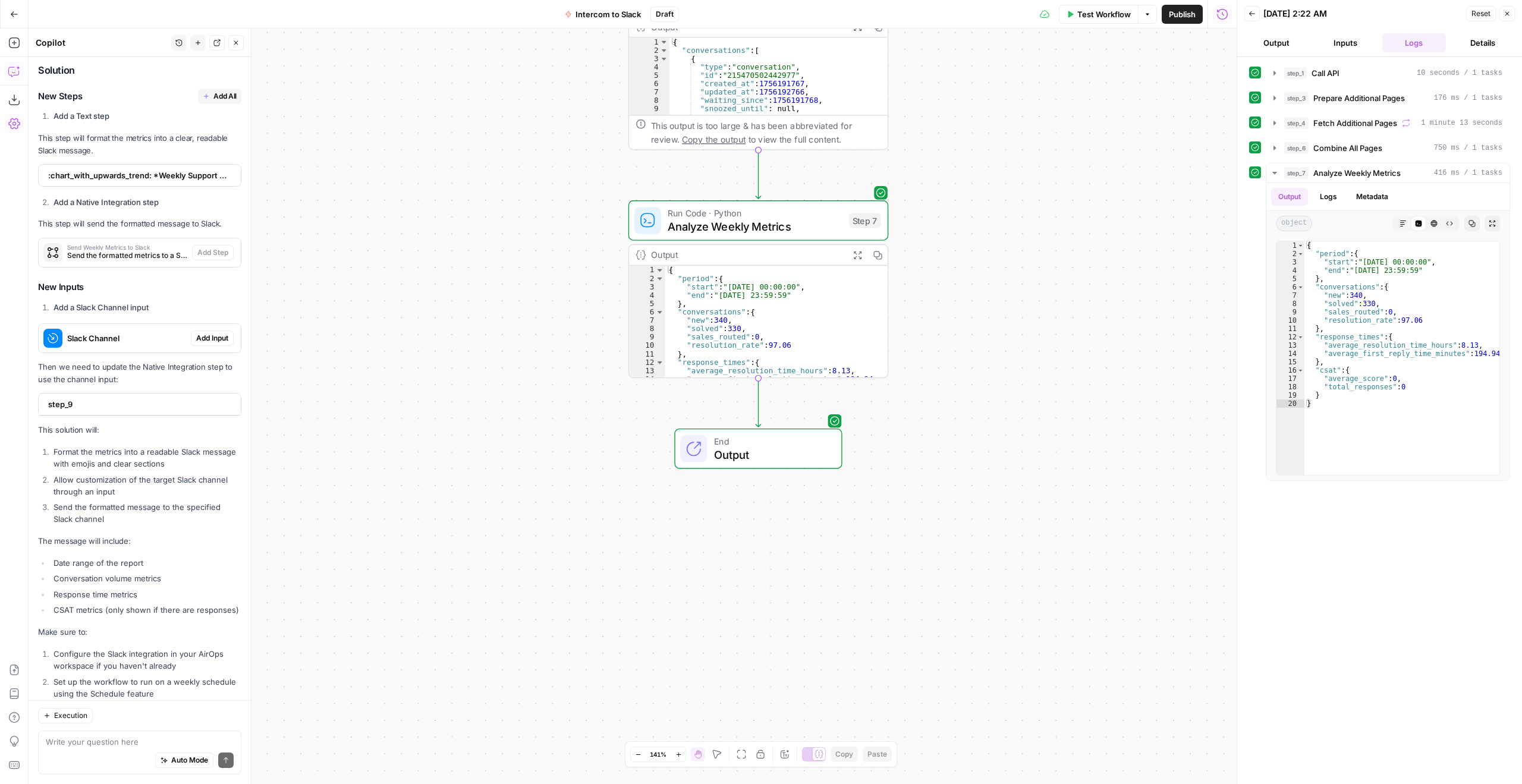
scroll to position [1113, 0]
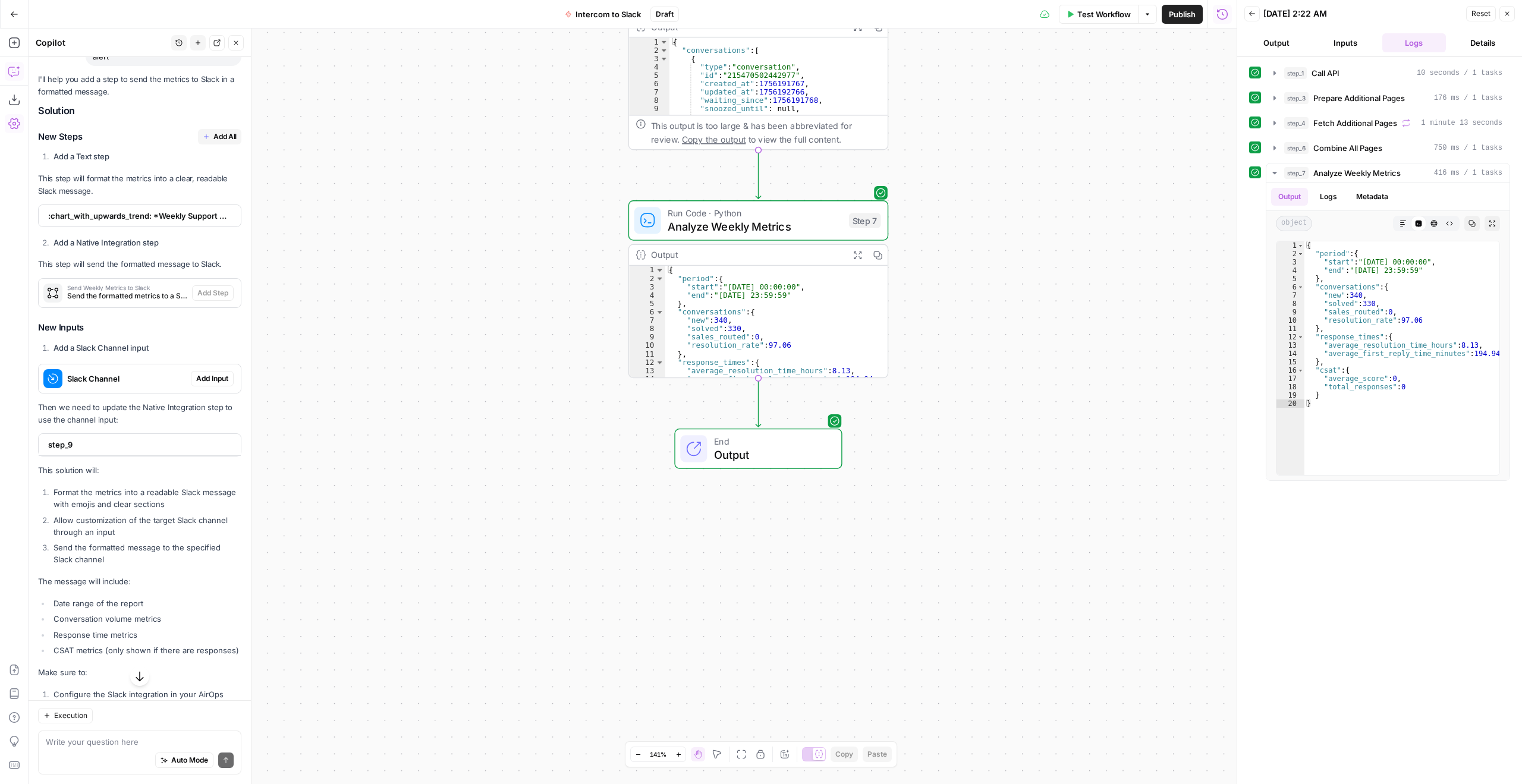
click at [89, 301] on span "Send the formatted metrics to a Slack channel" at bounding box center [127, 296] width 120 height 10
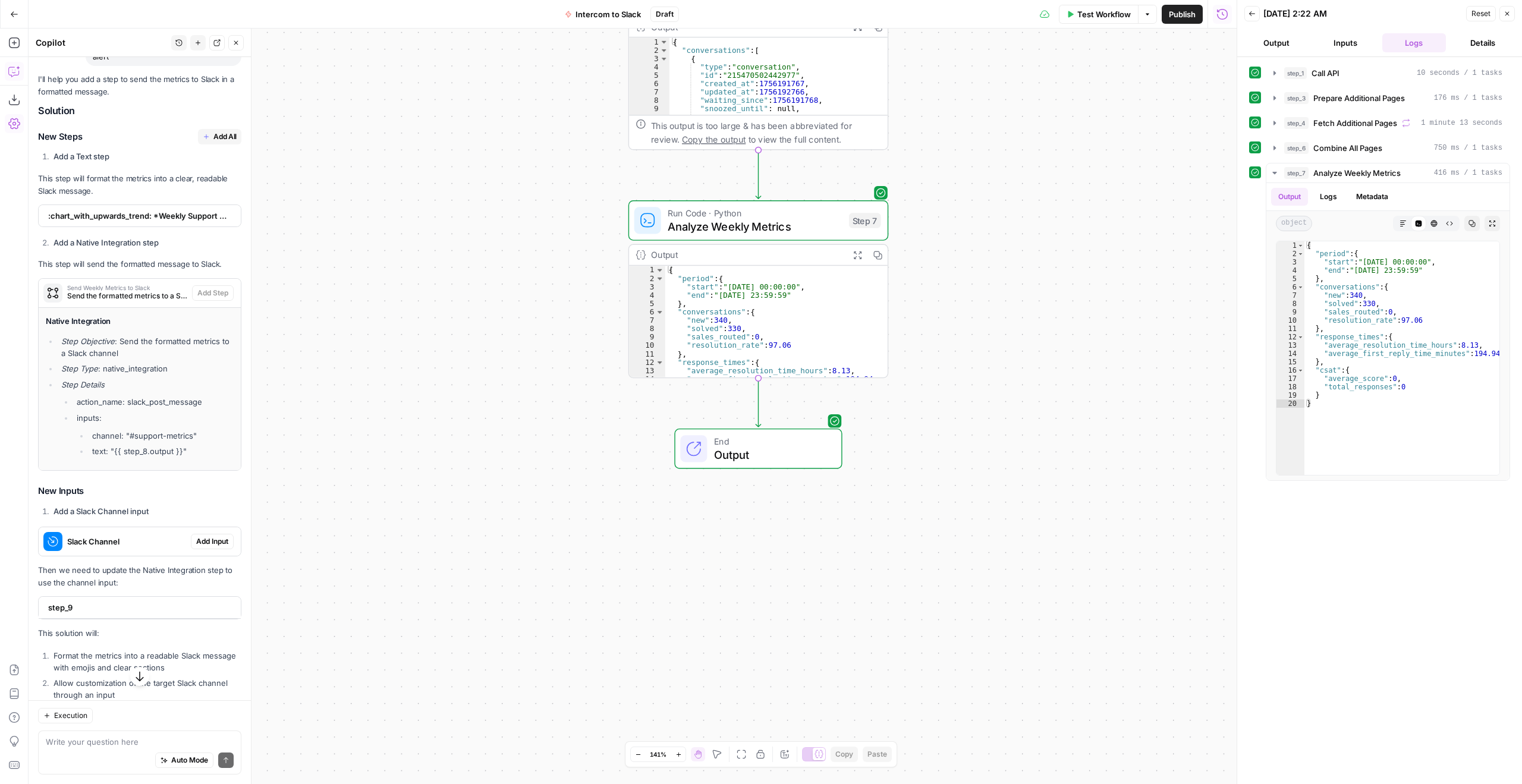
click at [214, 142] on span "Add All" at bounding box center [225, 136] width 23 height 10
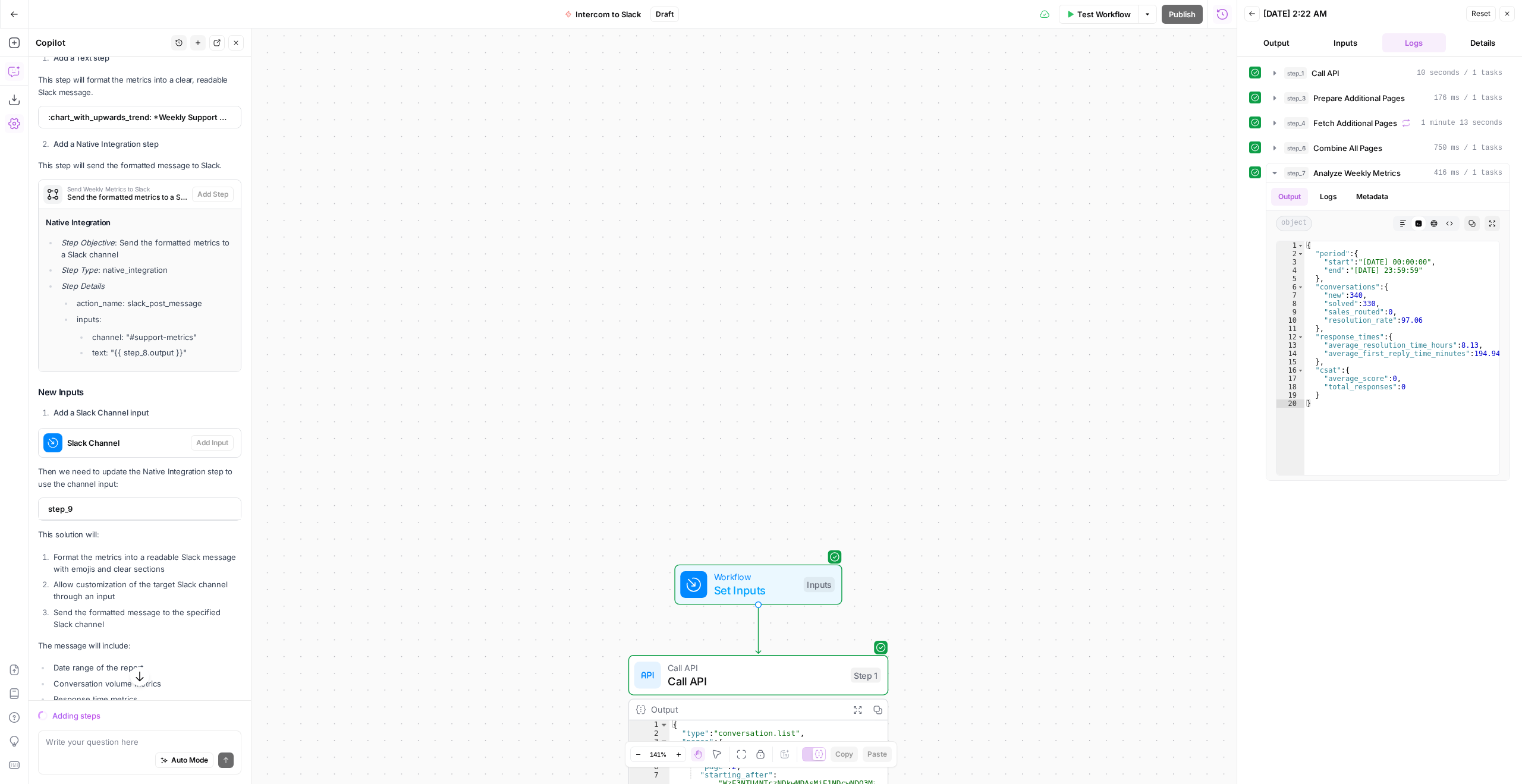
scroll to position [1158, 0]
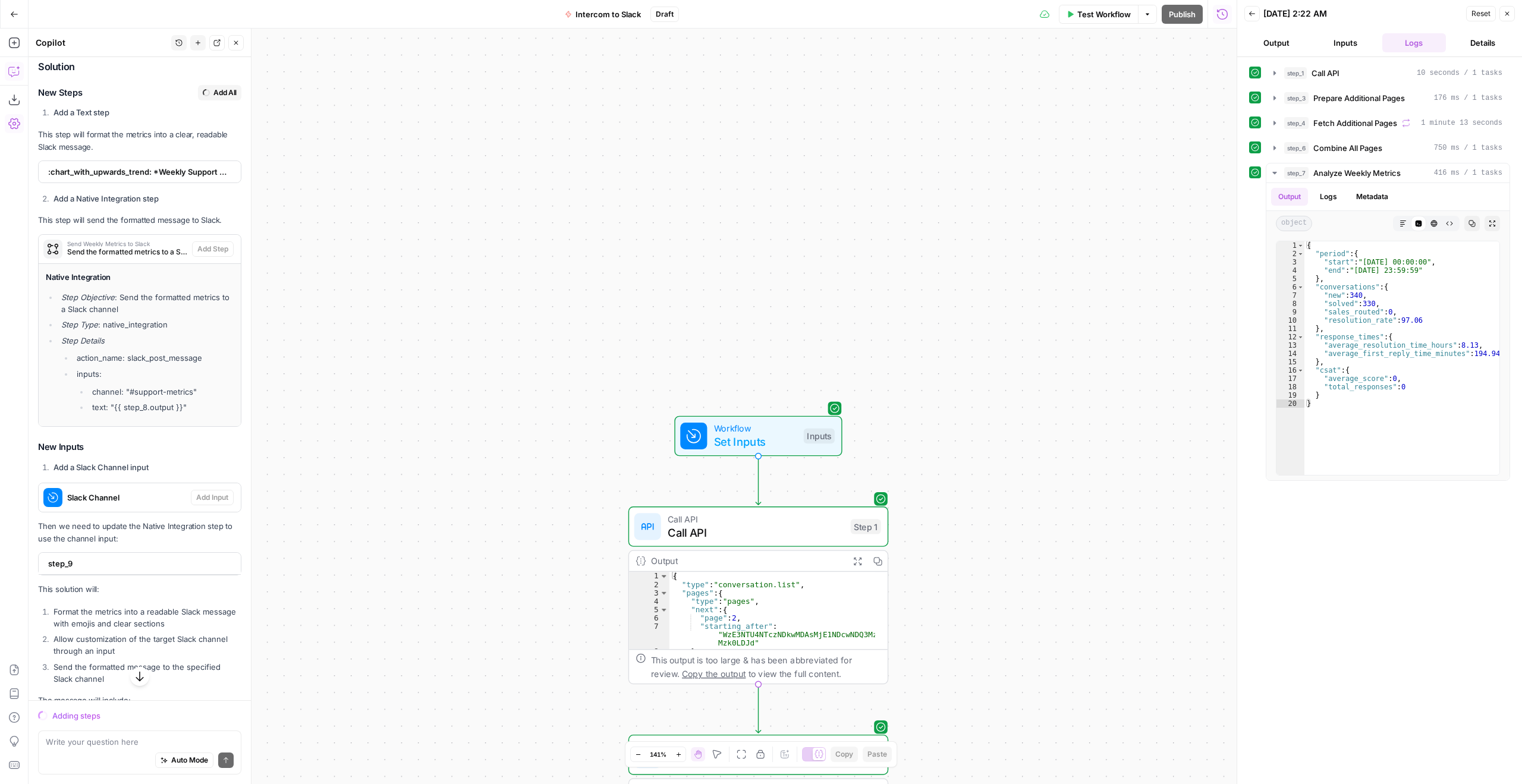
click at [760, 440] on span "Set Inputs" at bounding box center [755, 442] width 83 height 17
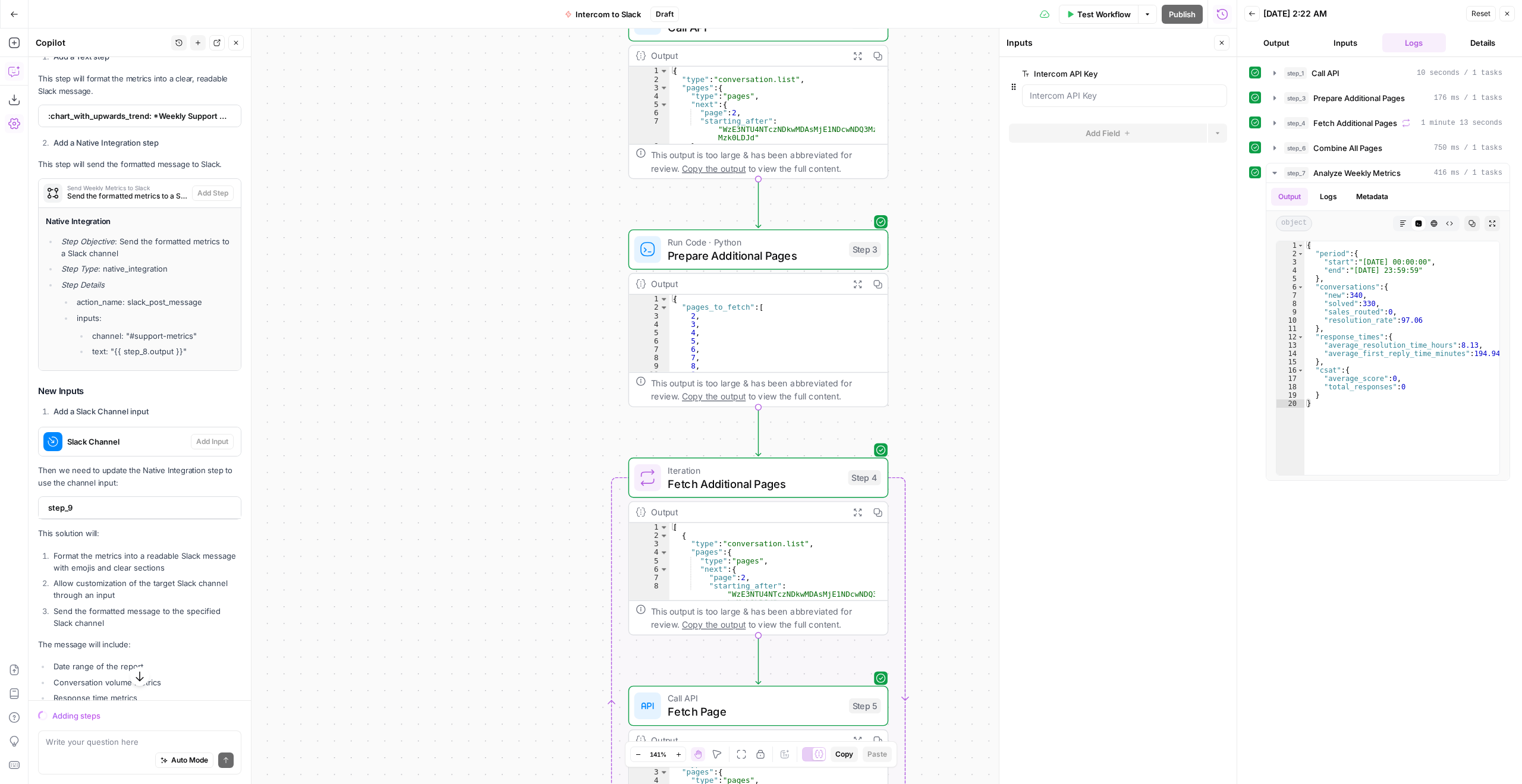
scroll to position [1217, 0]
click at [8, 12] on button "Go Back" at bounding box center [14, 14] width 22 height 22
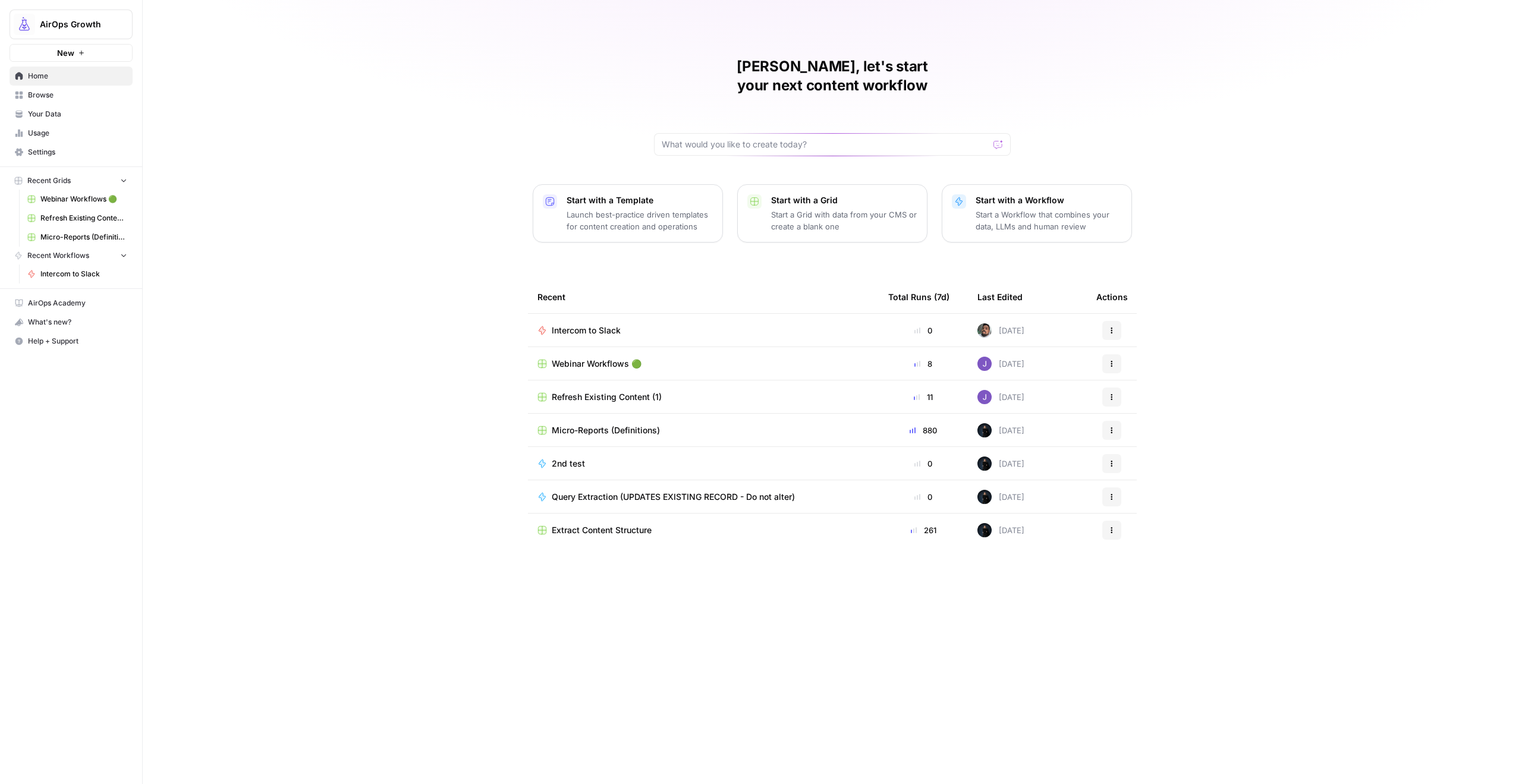
click at [671, 325] on div "Intercom to Slack" at bounding box center [703, 330] width 332 height 12
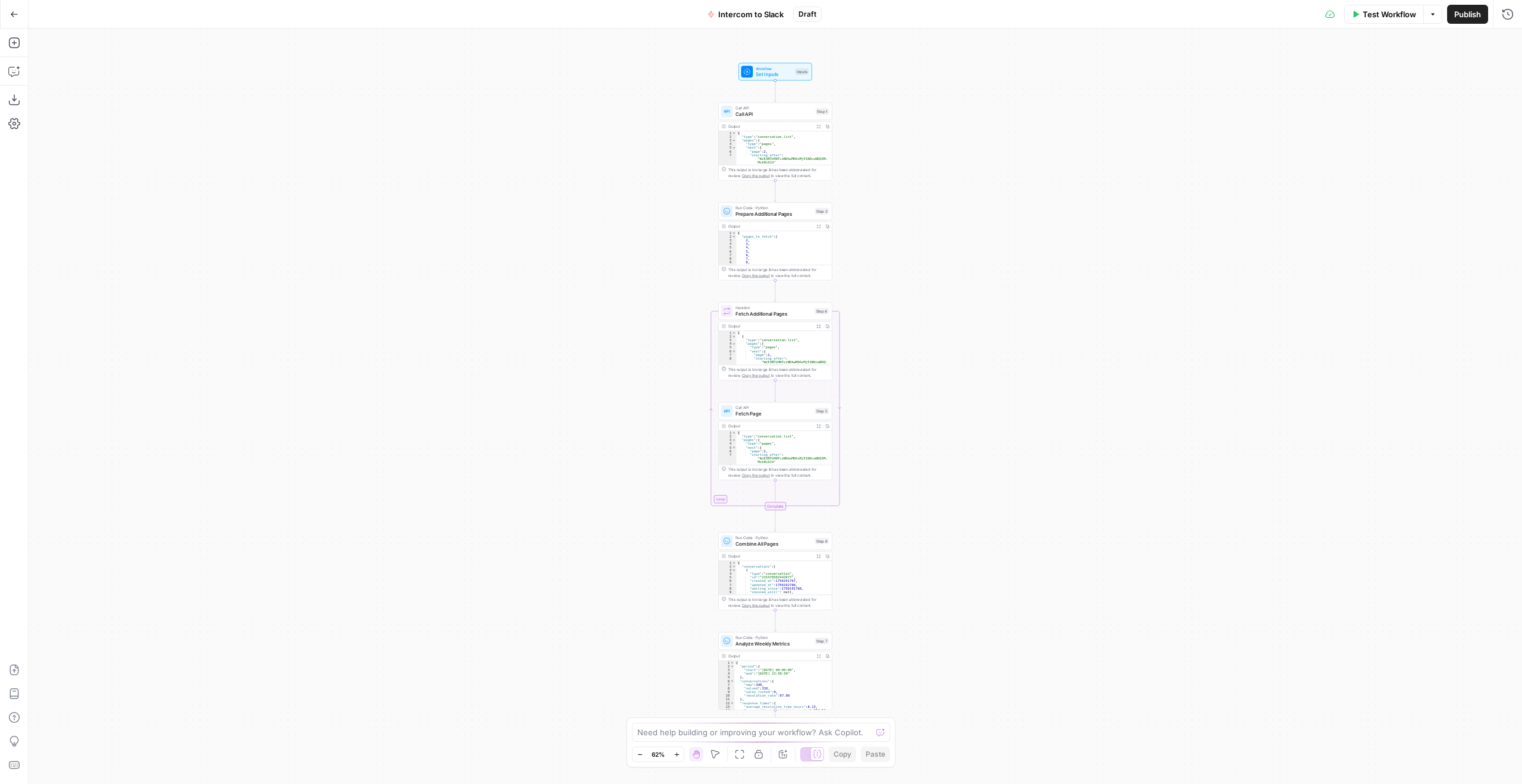
click at [769, 76] on span "Set Inputs" at bounding box center [774, 75] width 36 height 7
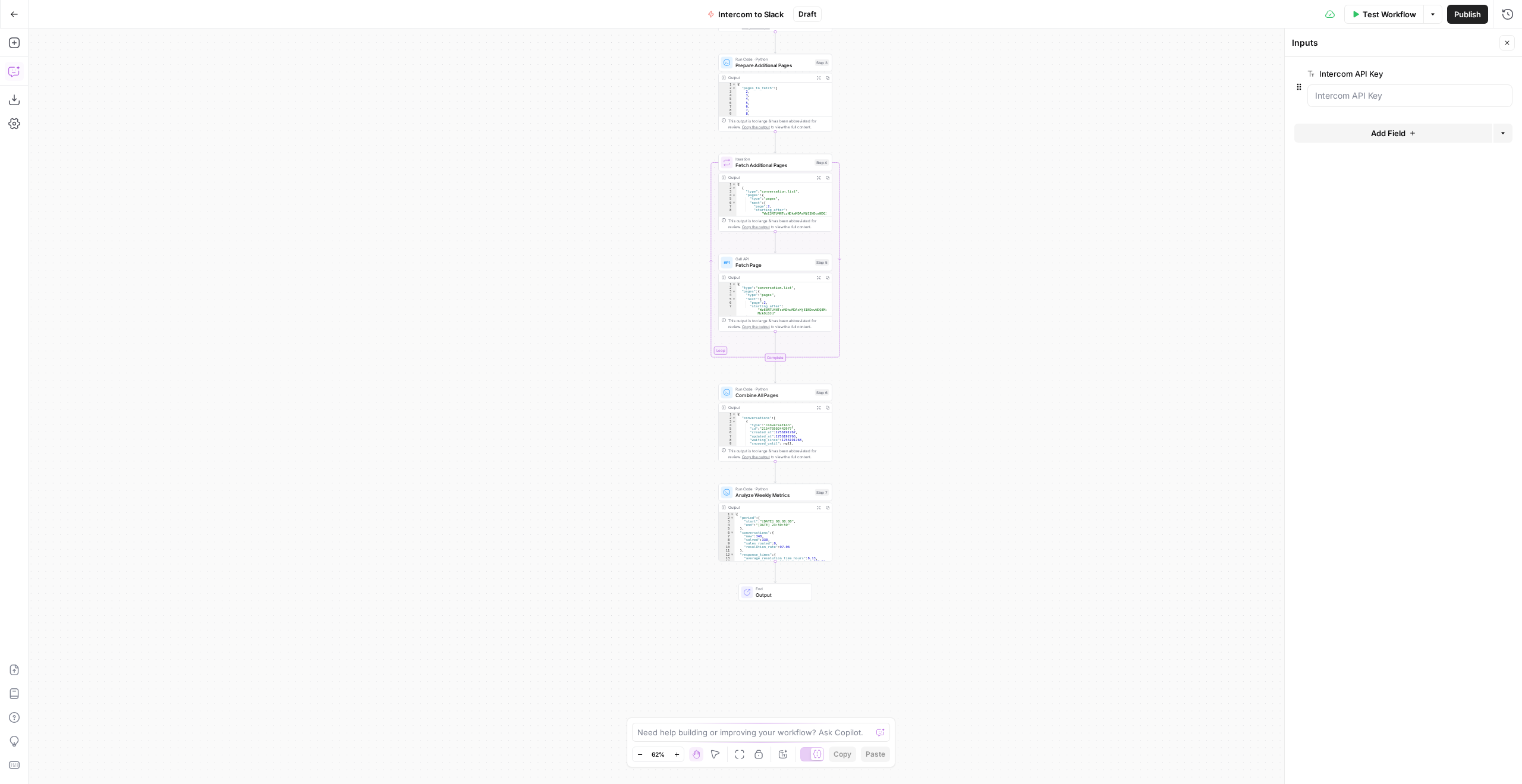
click at [7, 70] on button "Copilot" at bounding box center [14, 71] width 19 height 19
click at [152, 743] on textarea at bounding box center [139, 742] width 188 height 12
type textarea "I want to add steps so that the output from step 7 is presented weekly on a sla…"
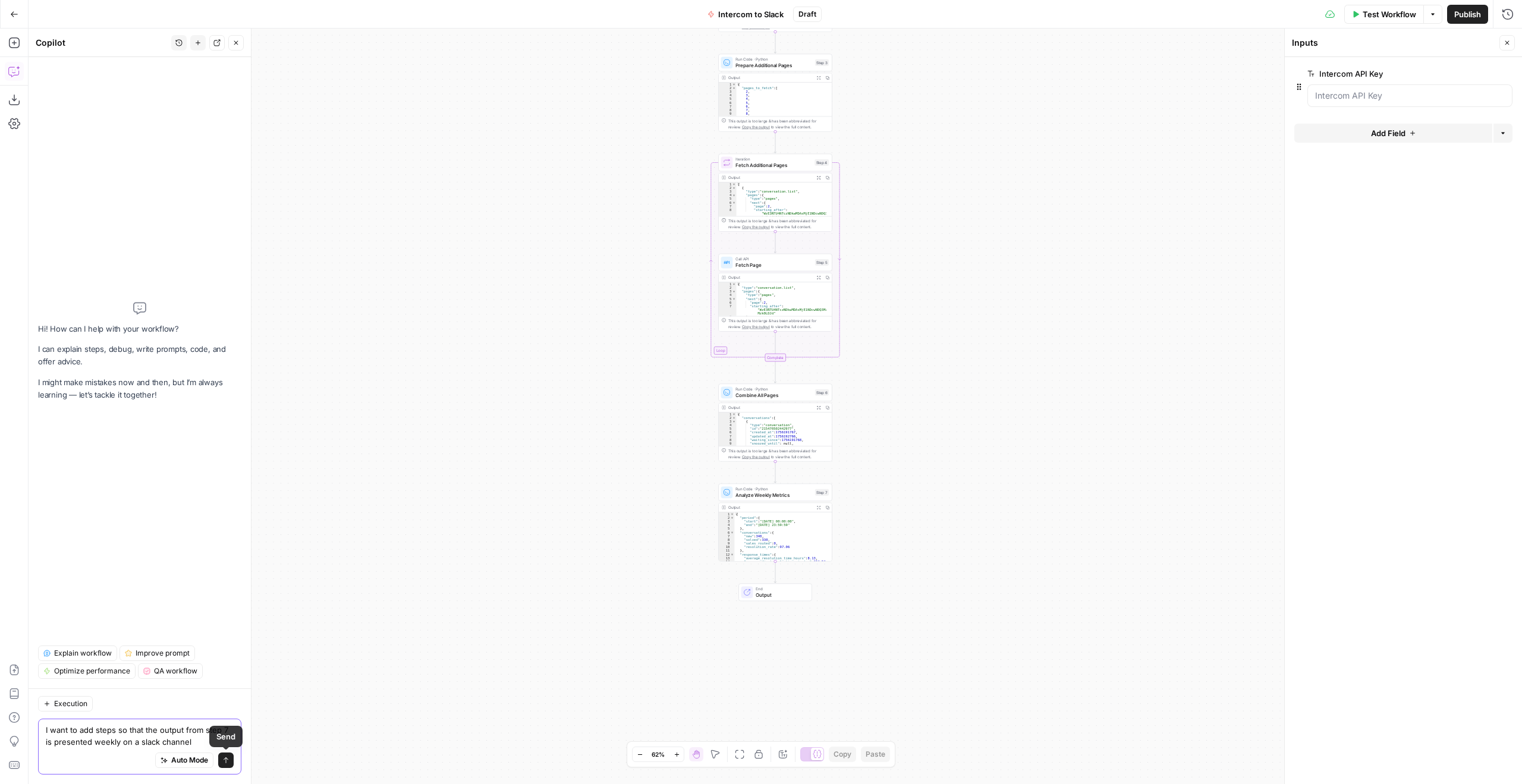
click at [225, 766] on button "Send" at bounding box center [225, 760] width 15 height 15
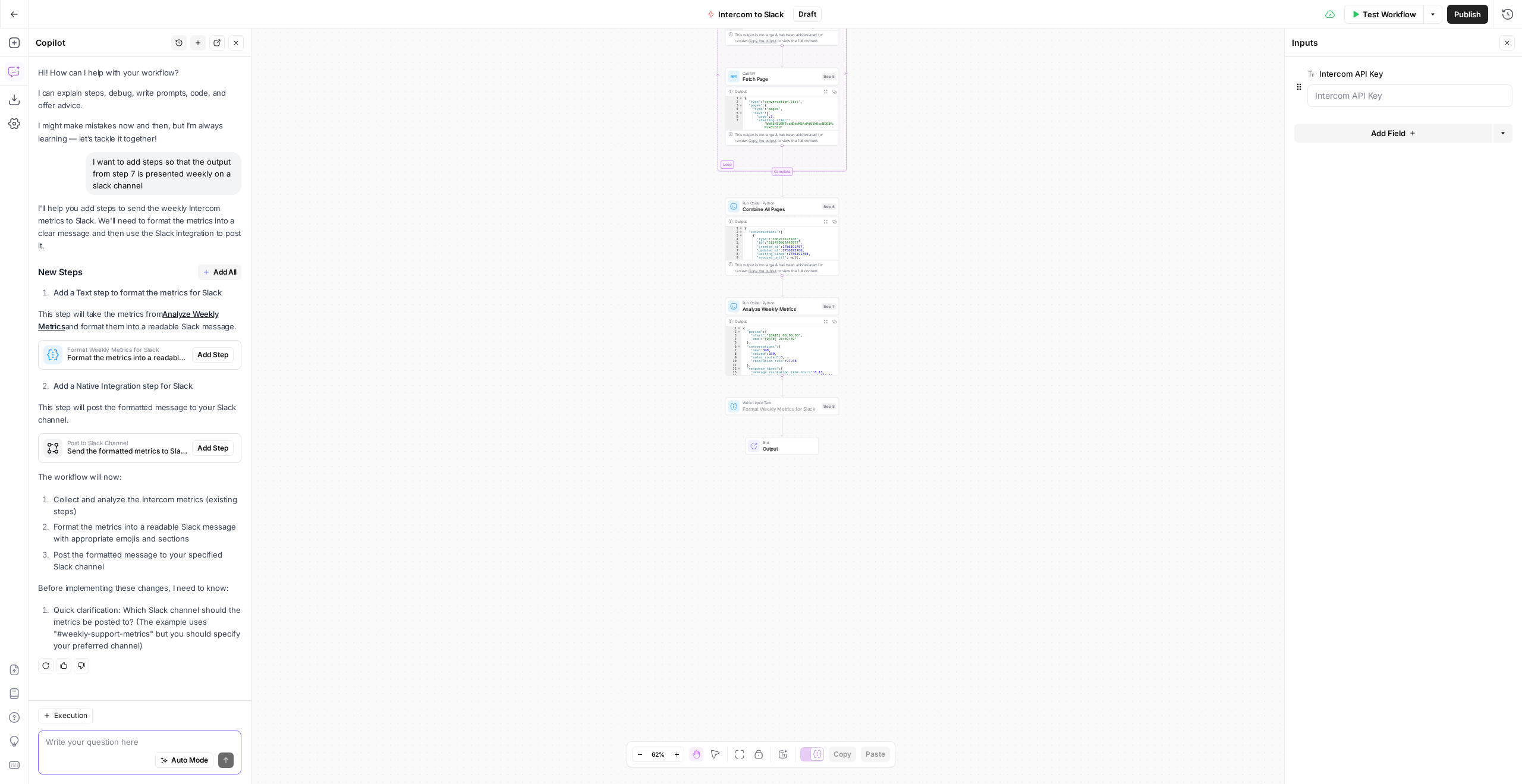
click at [209, 351] on span "Add Step" at bounding box center [213, 355] width 31 height 10
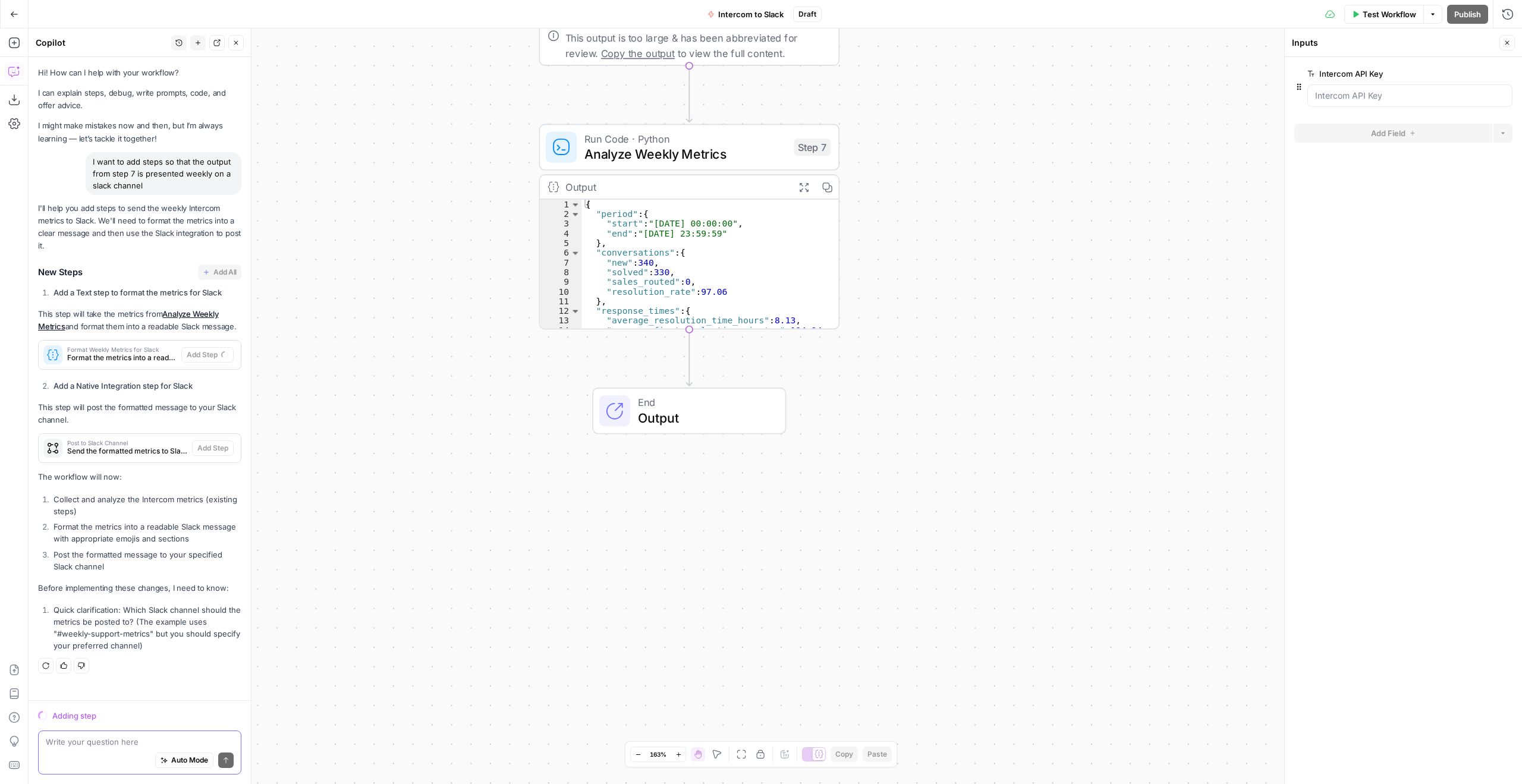
drag, startPoint x: 869, startPoint y: 403, endPoint x: 1046, endPoint y: 510, distance: 206.8
click at [1046, 510] on div "Workflow Set Inputs Inputs Call API Call API Step 1 Output Expand Output Copy 1…" at bounding box center [775, 406] width 1494 height 756
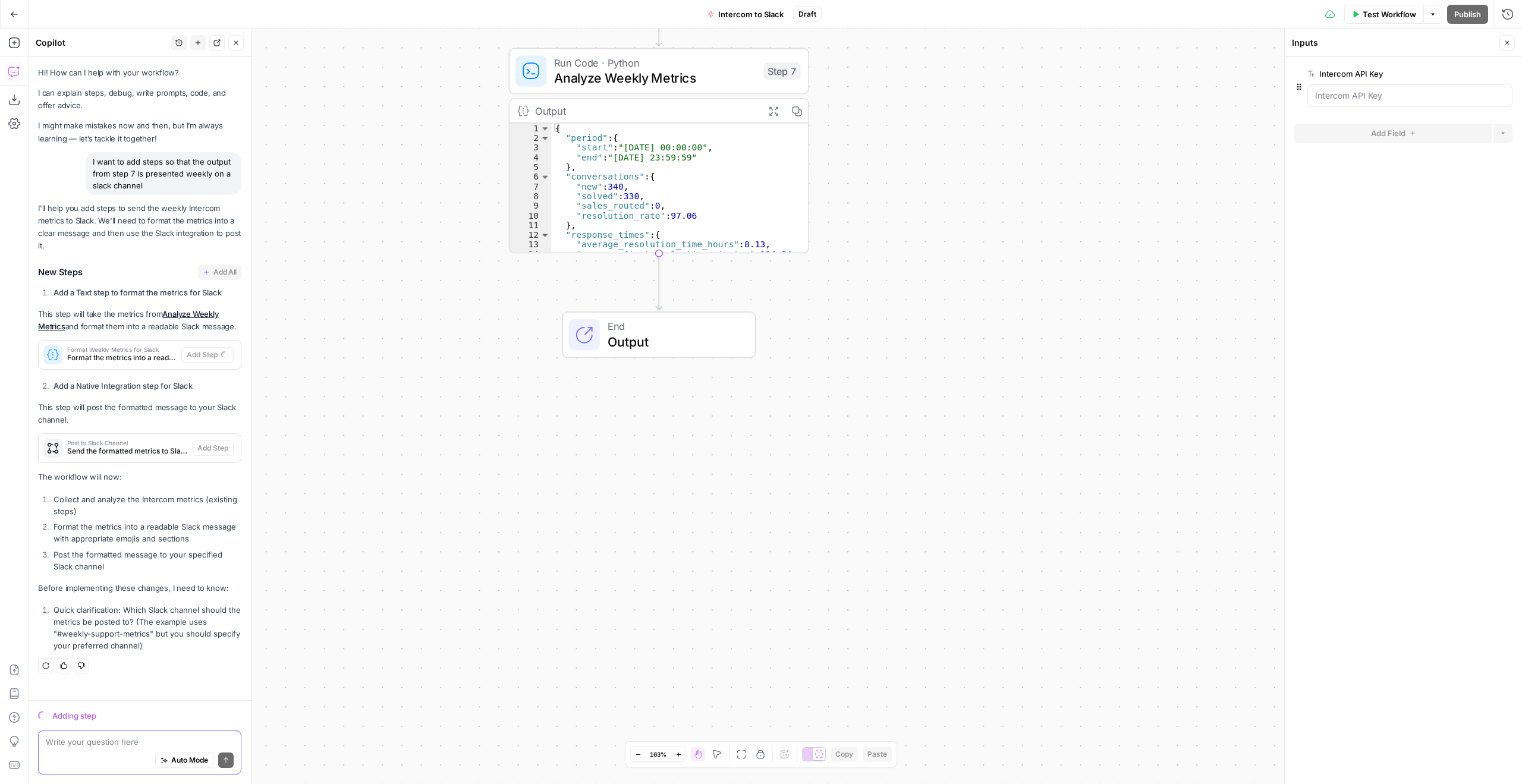
drag, startPoint x: 976, startPoint y: 438, endPoint x: 945, endPoint y: 362, distance: 82.1
click at [945, 362] on div "Workflow Set Inputs Inputs Call API Call API Step 1 Output Expand Output Copy 1…" at bounding box center [775, 406] width 1494 height 756
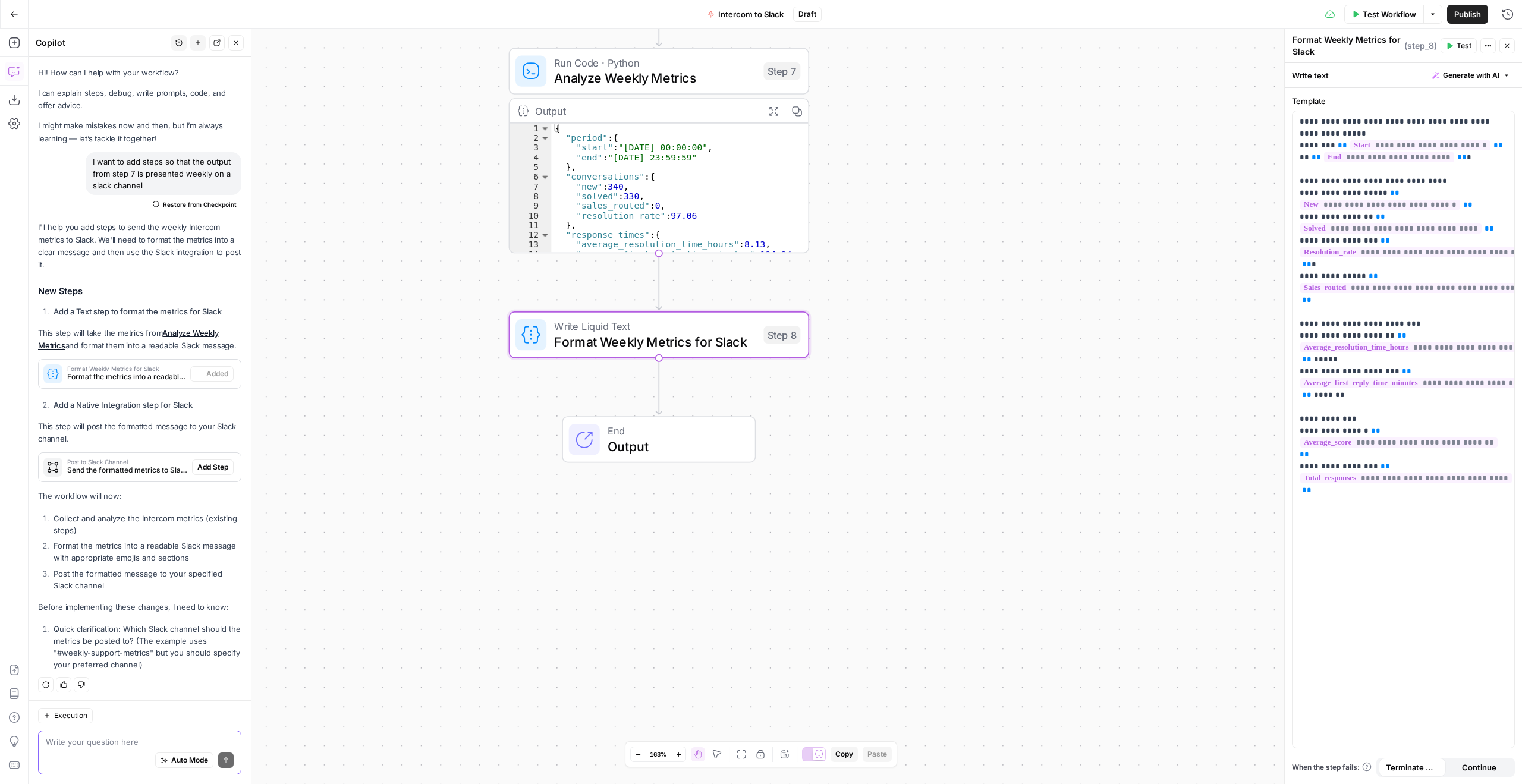
type textarea "Format Weekly Metrics for Slack"
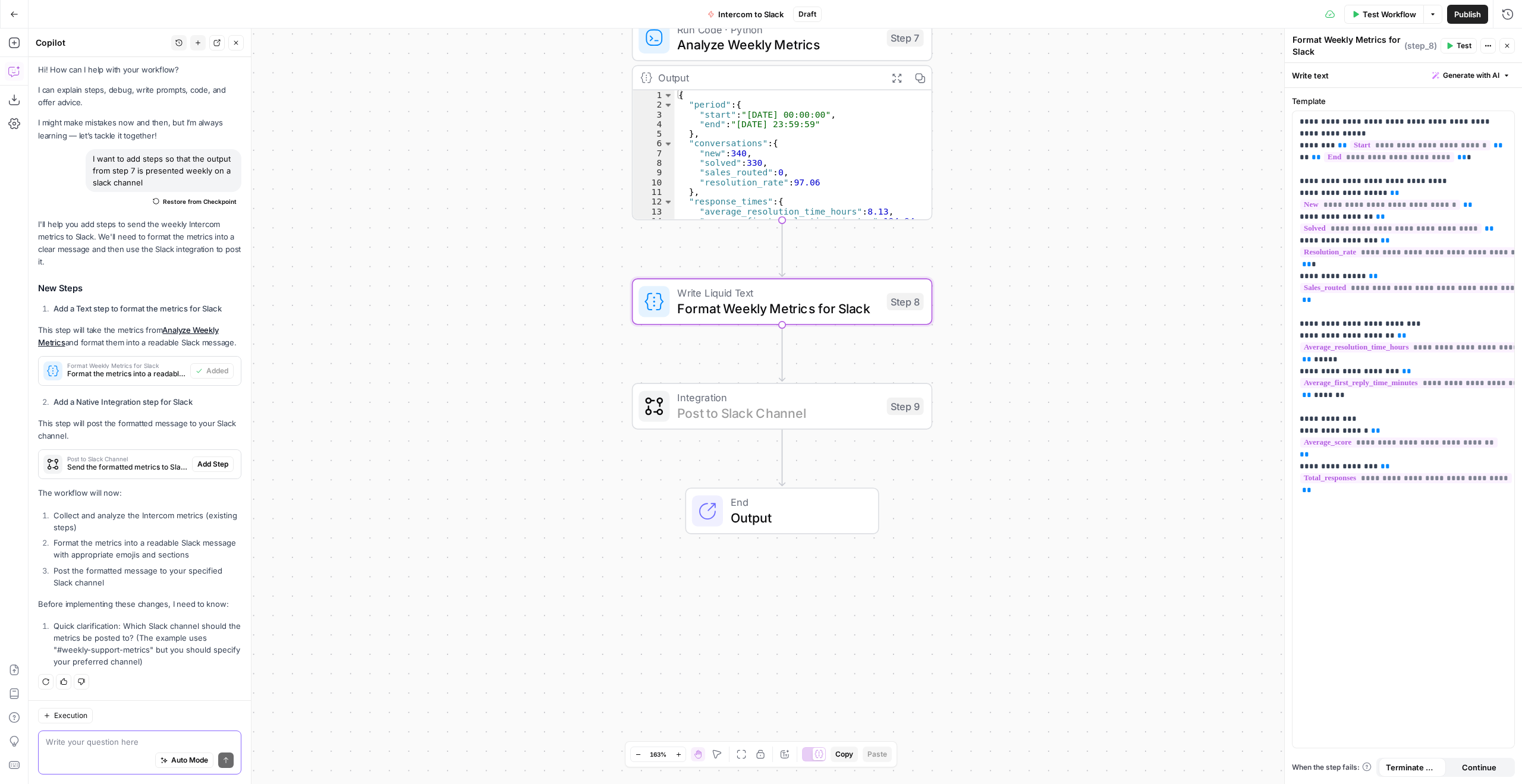
click at [206, 462] on span "Add Step" at bounding box center [213, 464] width 31 height 10
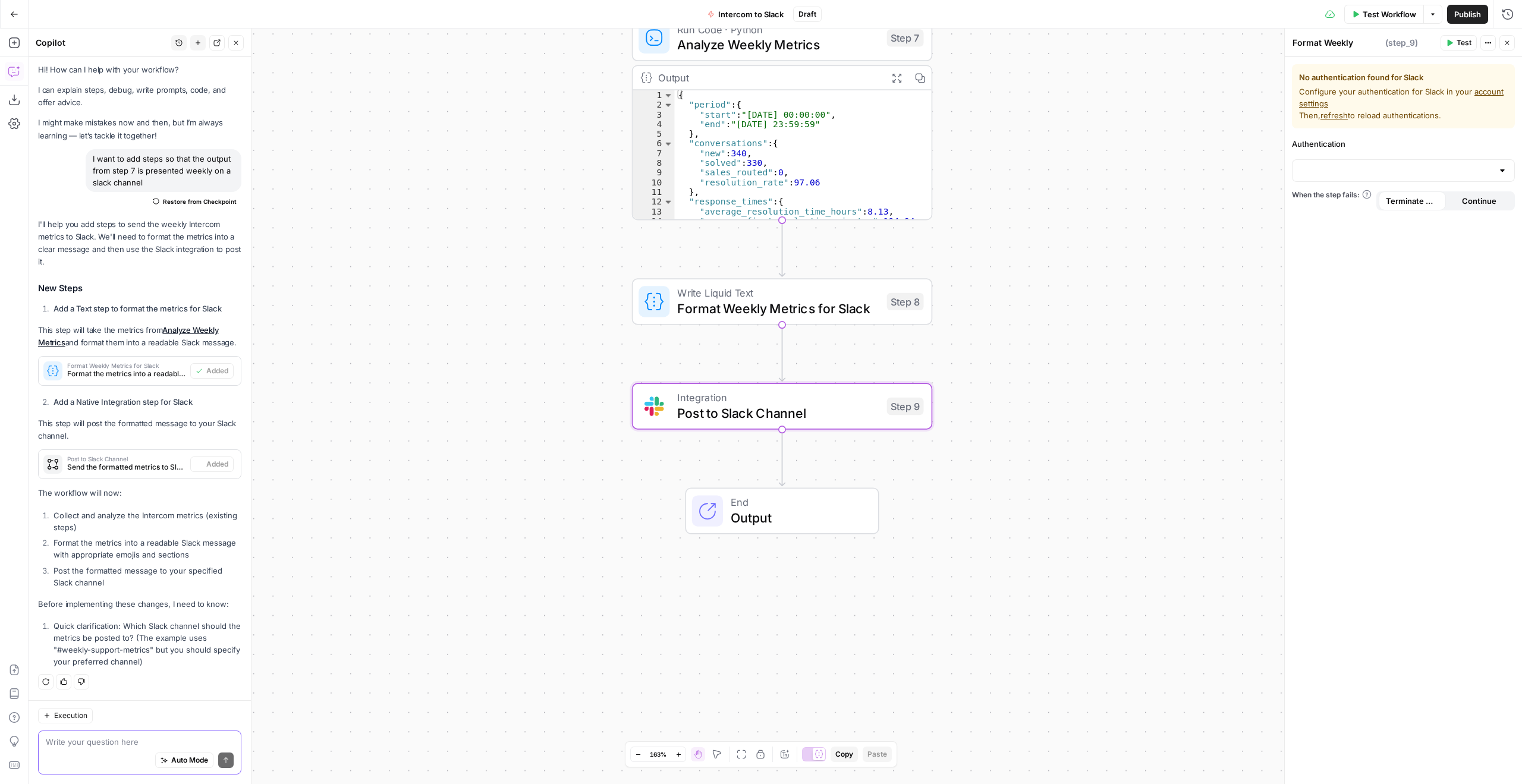
type textarea "Post to Slack Channel"
click at [1423, 166] on input "Authentication" at bounding box center [1396, 164] width 193 height 12
click at [1346, 188] on span "﹢ Create New" at bounding box center [1401, 194] width 198 height 12
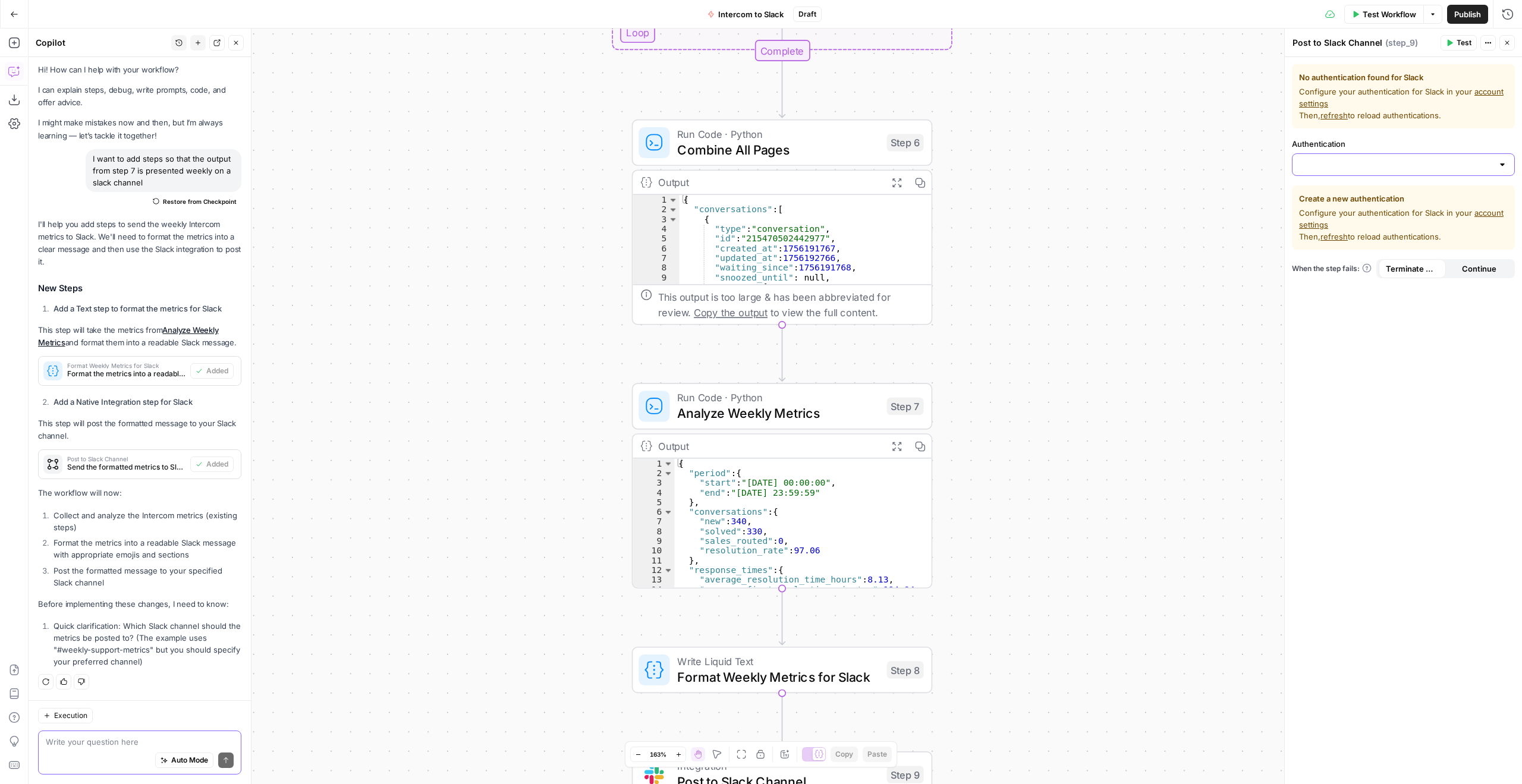
click at [1380, 167] on input "Authentication" at bounding box center [1396, 164] width 193 height 12
click at [1354, 193] on span "﹢ Create New" at bounding box center [1401, 194] width 198 height 12
click at [1486, 213] on link "account settings" at bounding box center [1401, 219] width 204 height 22
click at [1209, 219] on div "Workflow Set Inputs Inputs Call API Call API Step 1 Output Expand Output Copy 1…" at bounding box center [775, 406] width 1494 height 756
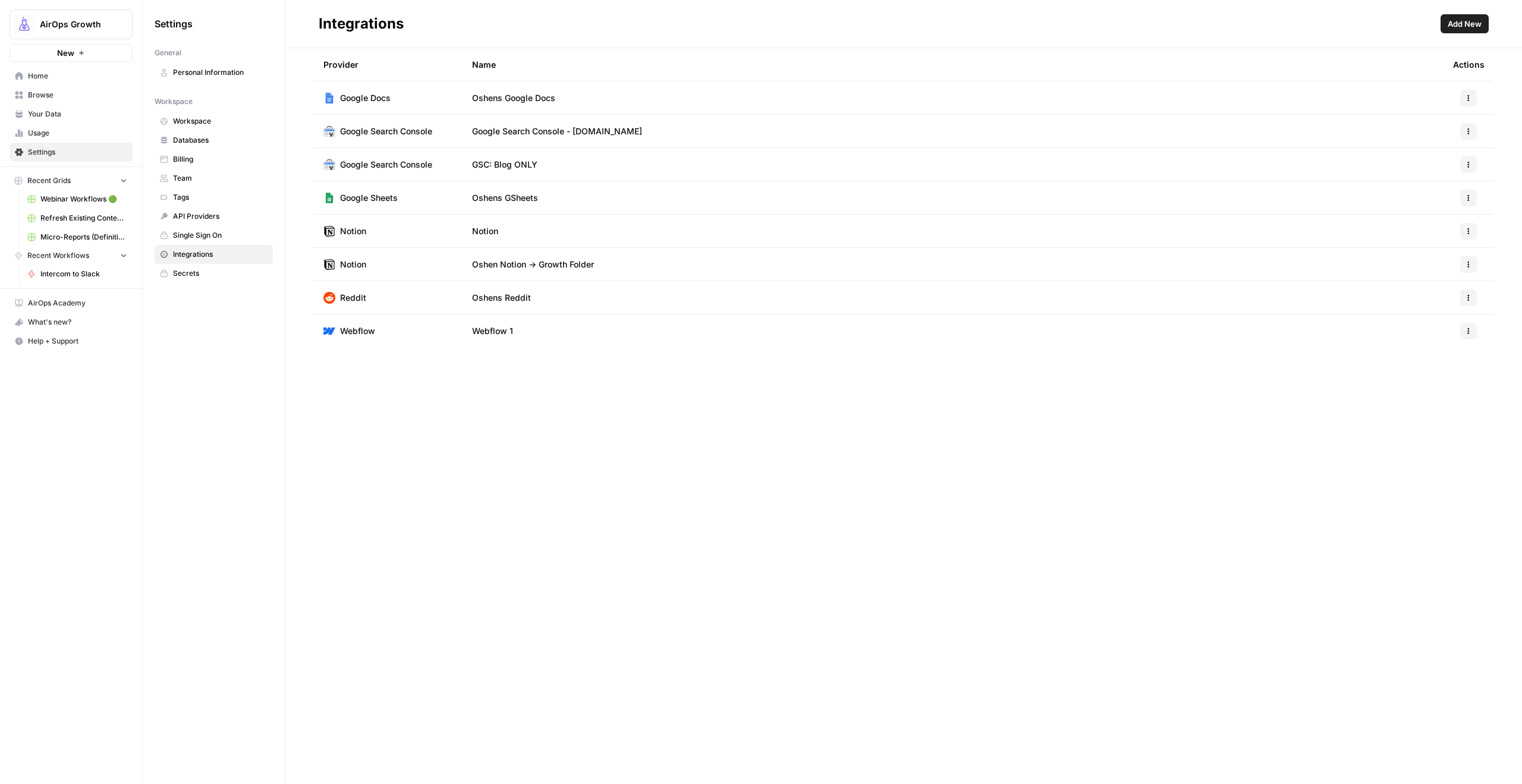
click at [1473, 25] on span "Add New" at bounding box center [1465, 23] width 34 height 12
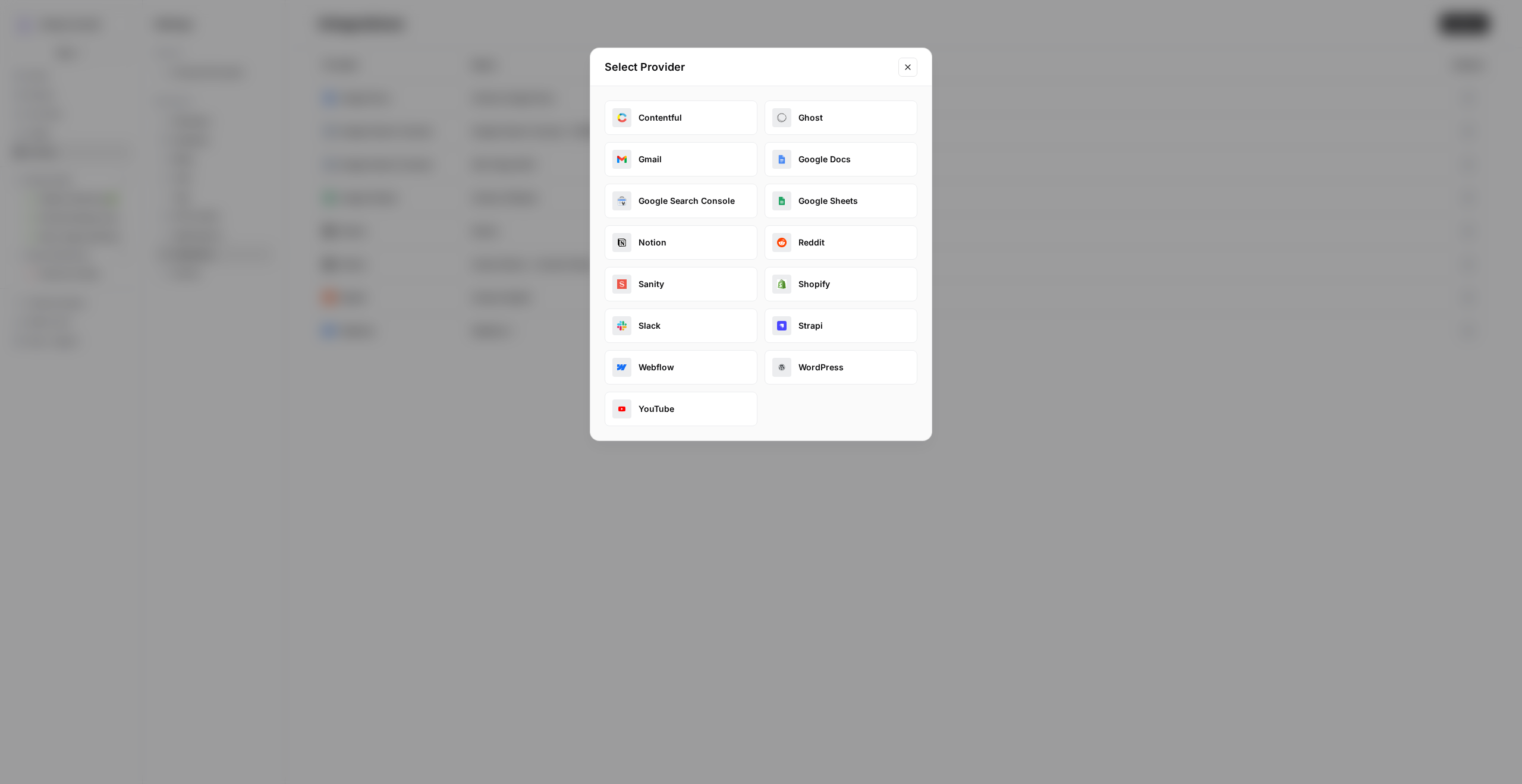
click at [706, 320] on button "Slack" at bounding box center [681, 326] width 153 height 34
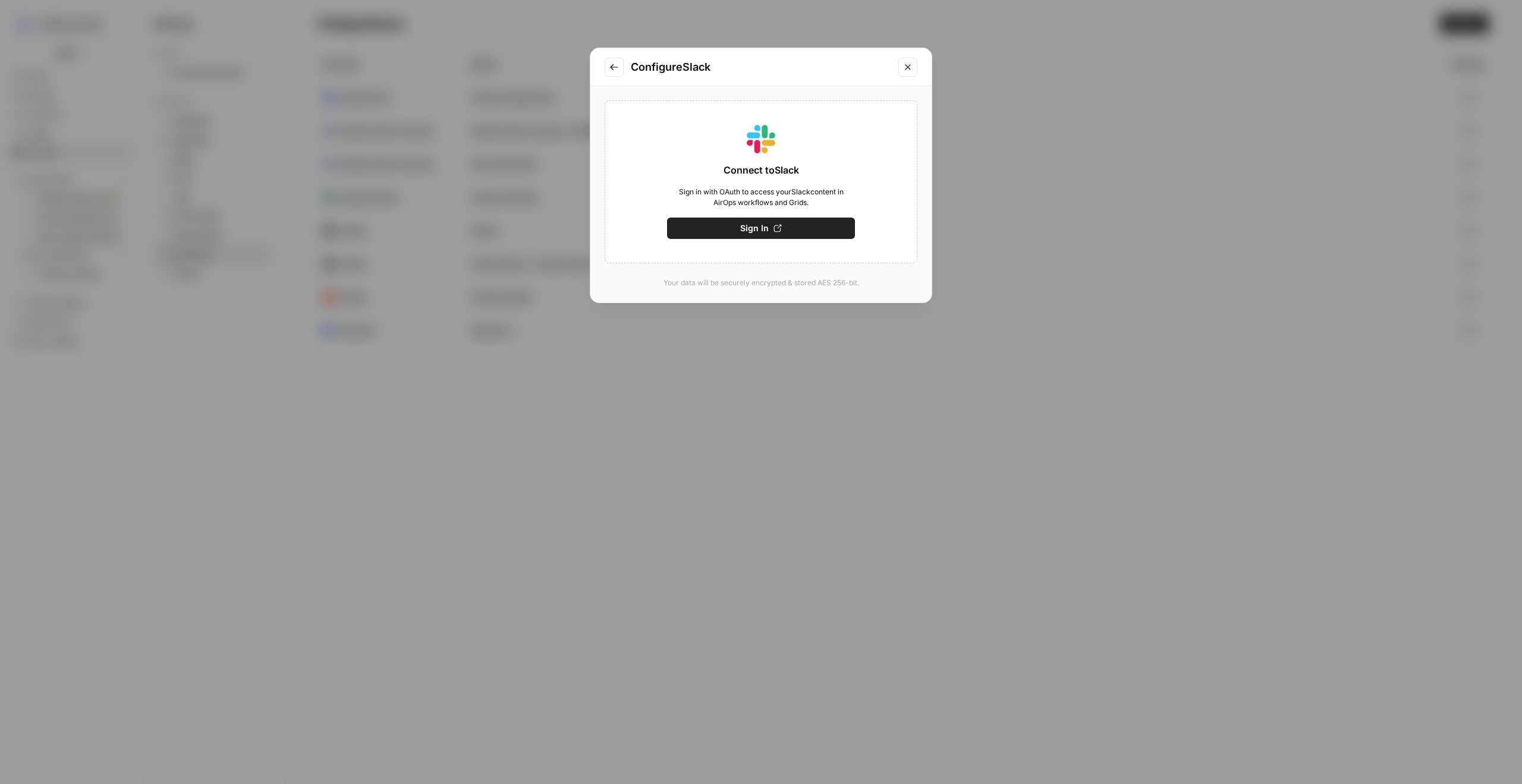
click at [789, 225] on button "Sign In" at bounding box center [761, 228] width 188 height 22
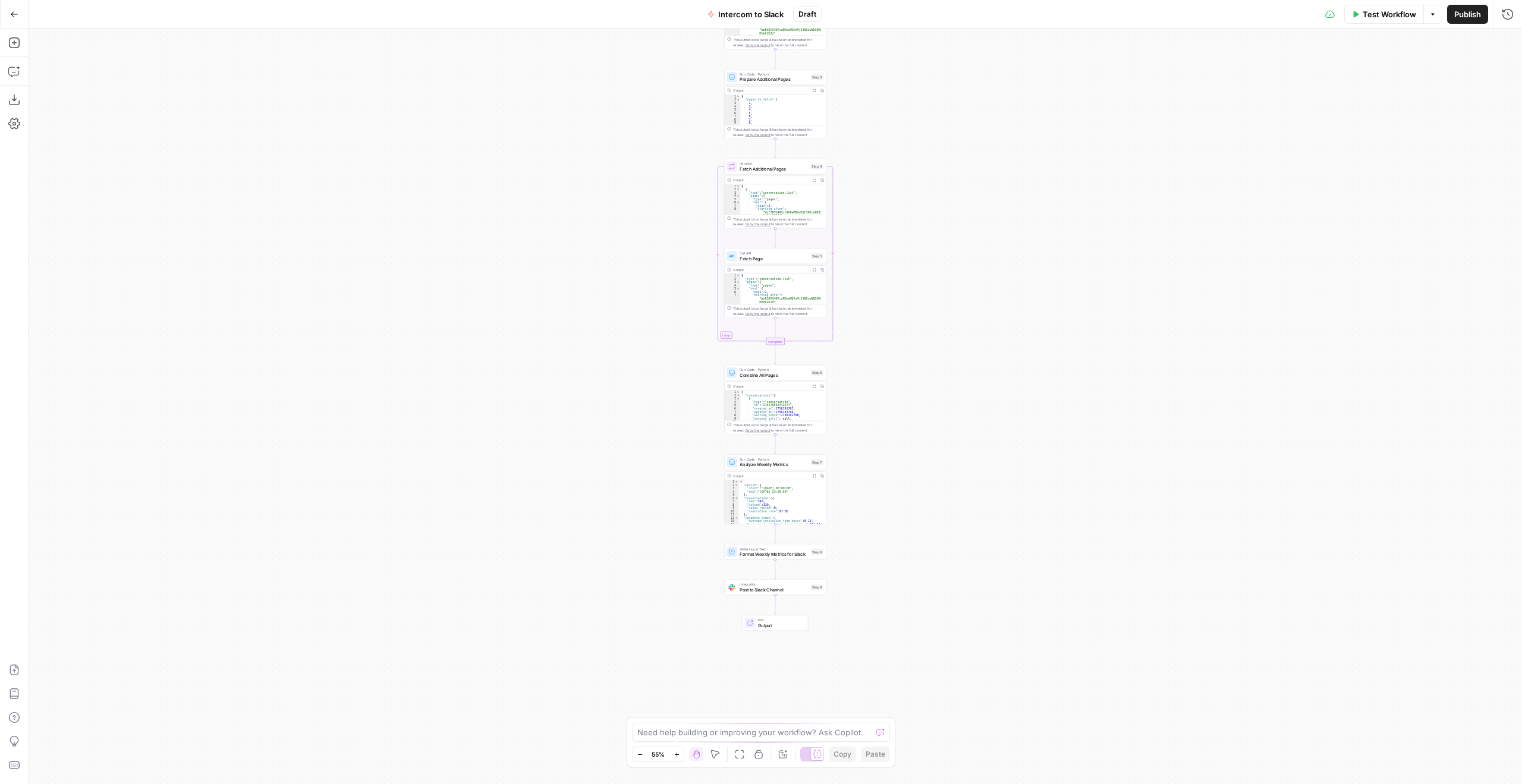
click at [783, 592] on span "Post to Slack Channel" at bounding box center [774, 589] width 68 height 7
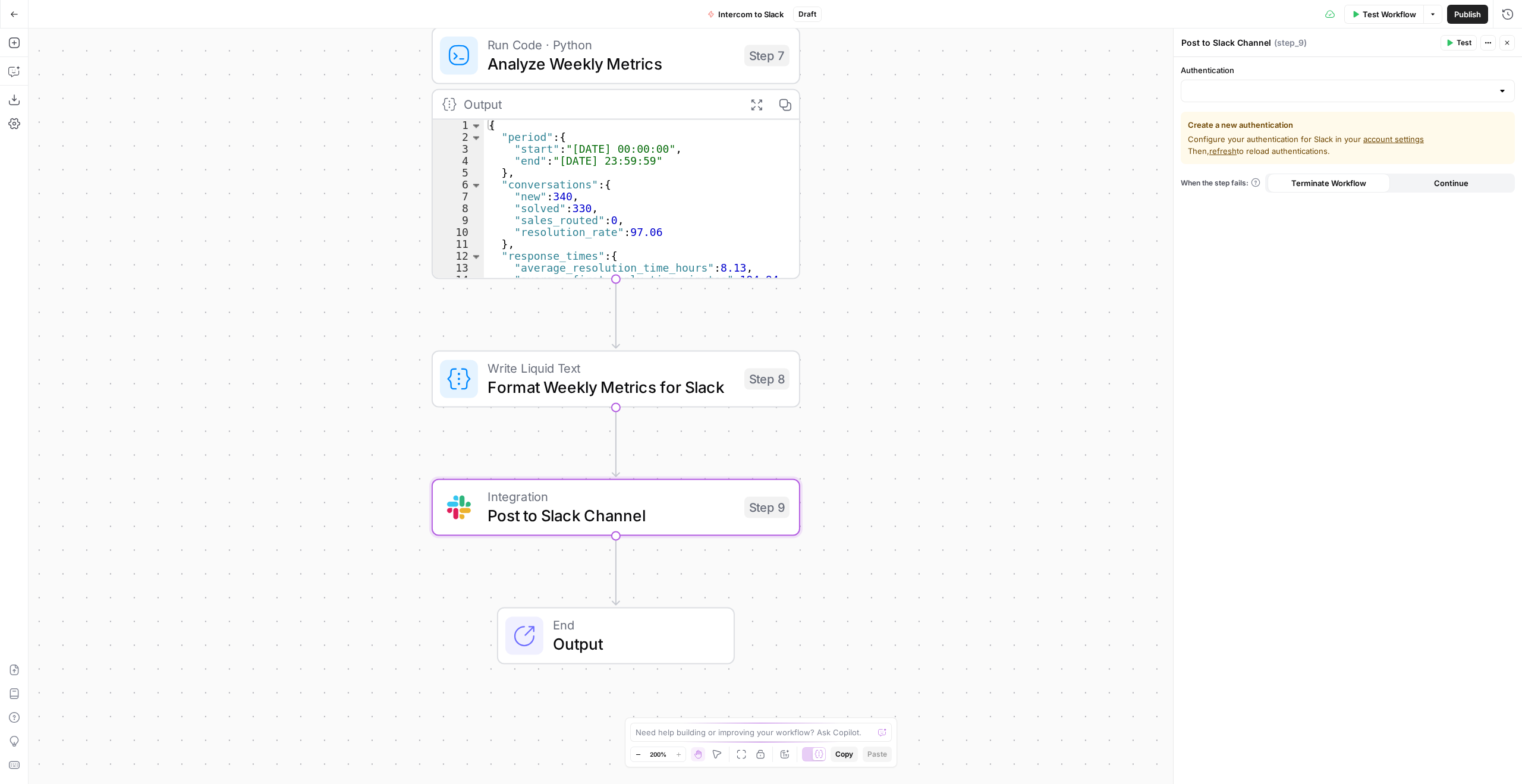
drag, startPoint x: 889, startPoint y: 591, endPoint x: 979, endPoint y: 509, distance: 121.8
click at [979, 509] on div "Workflow Set Inputs Inputs Call API Call API Step 1 Output Expand Output Copy 1…" at bounding box center [775, 406] width 1494 height 756
click at [1278, 86] on input "Authentication" at bounding box center [1341, 91] width 304 height 12
click at [1240, 116] on span "Slack 1" at bounding box center [1346, 120] width 309 height 12
type input "Slack 1"
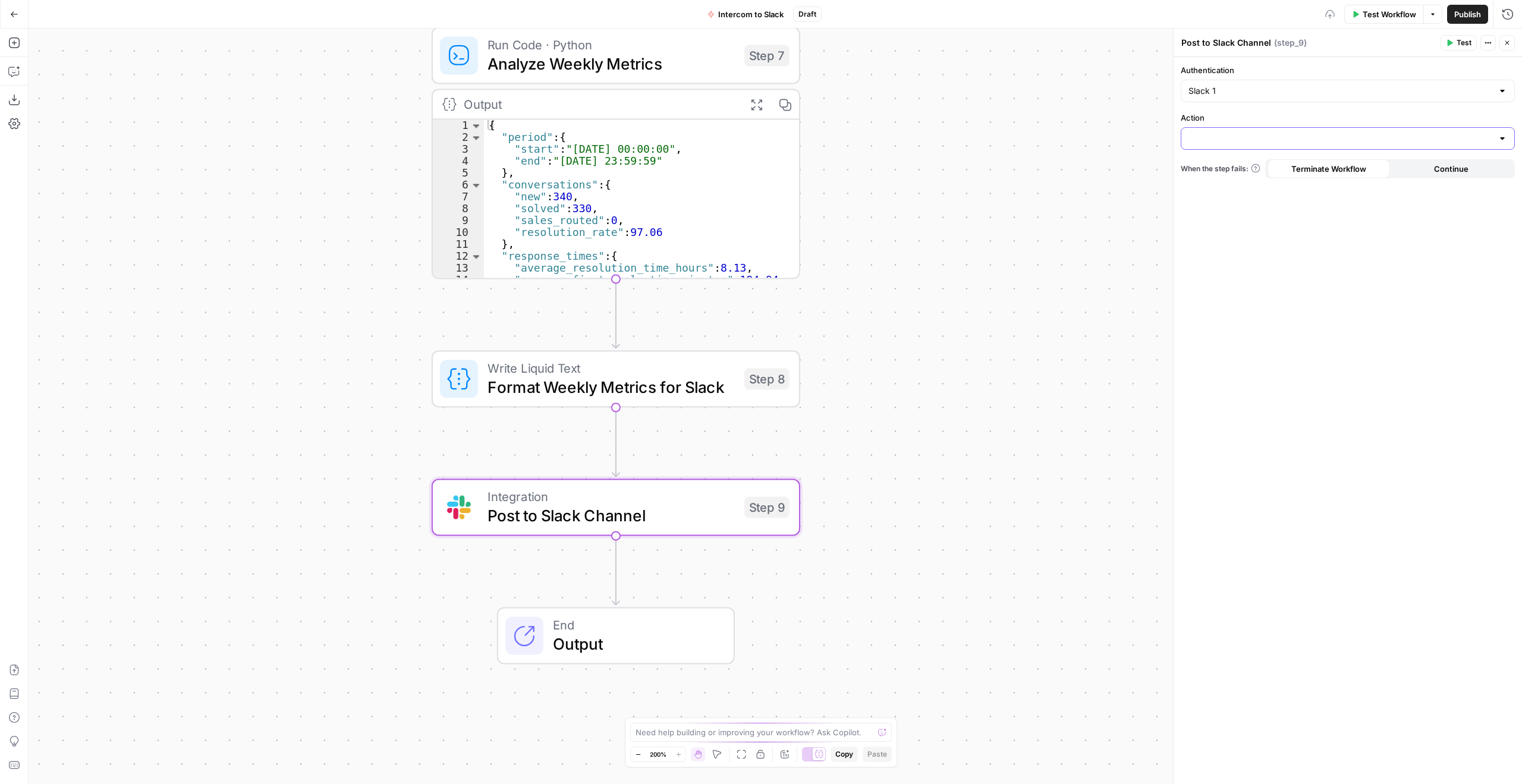
click at [1277, 134] on input "Action" at bounding box center [1341, 138] width 304 height 12
click at [1274, 163] on span "Send Channel Message" at bounding box center [1346, 168] width 309 height 12
type input "Send Channel Message"
click at [1242, 186] on p at bounding box center [1348, 186] width 318 height 12
click at [1300, 185] on p at bounding box center [1348, 186] width 318 height 12
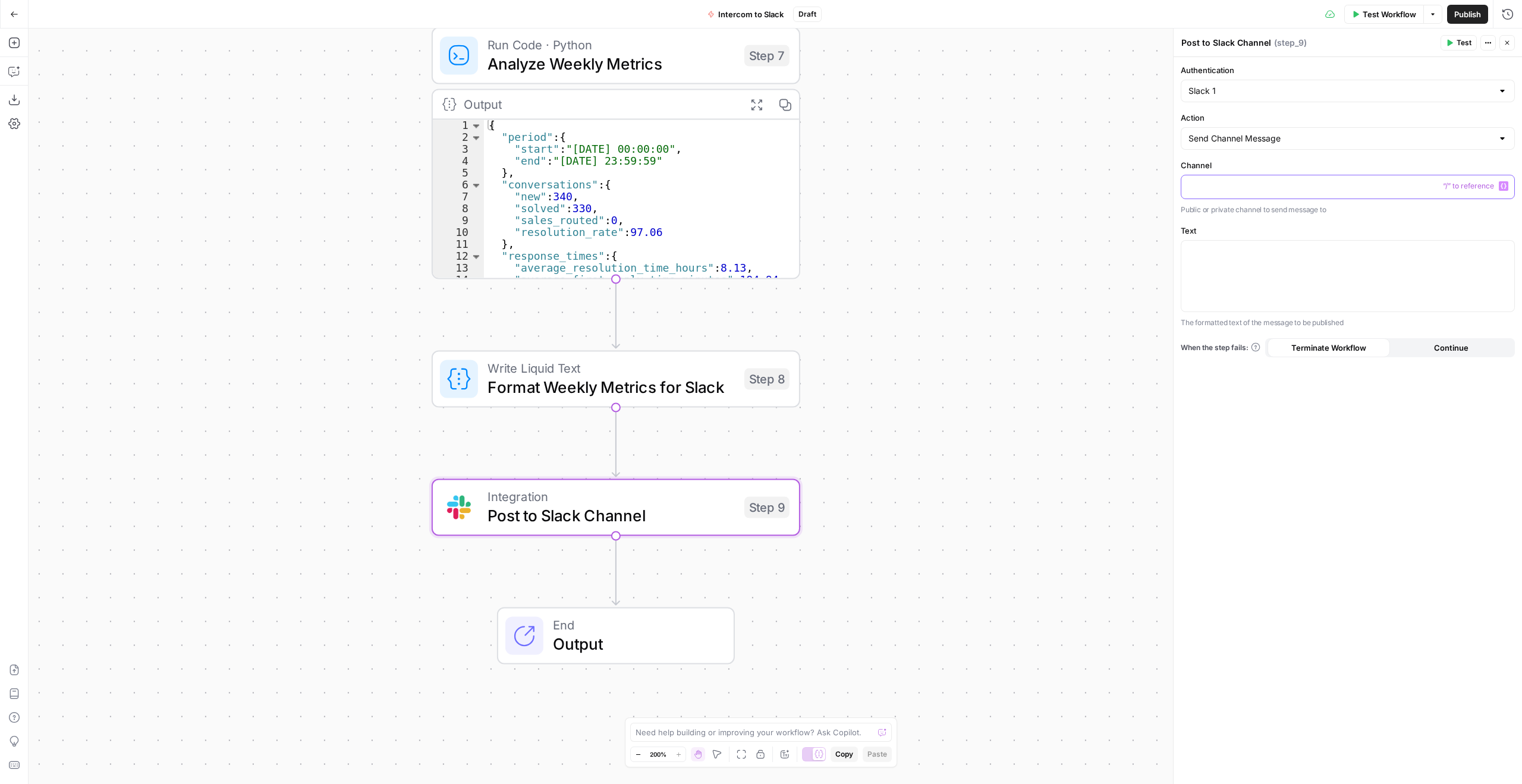
paste div
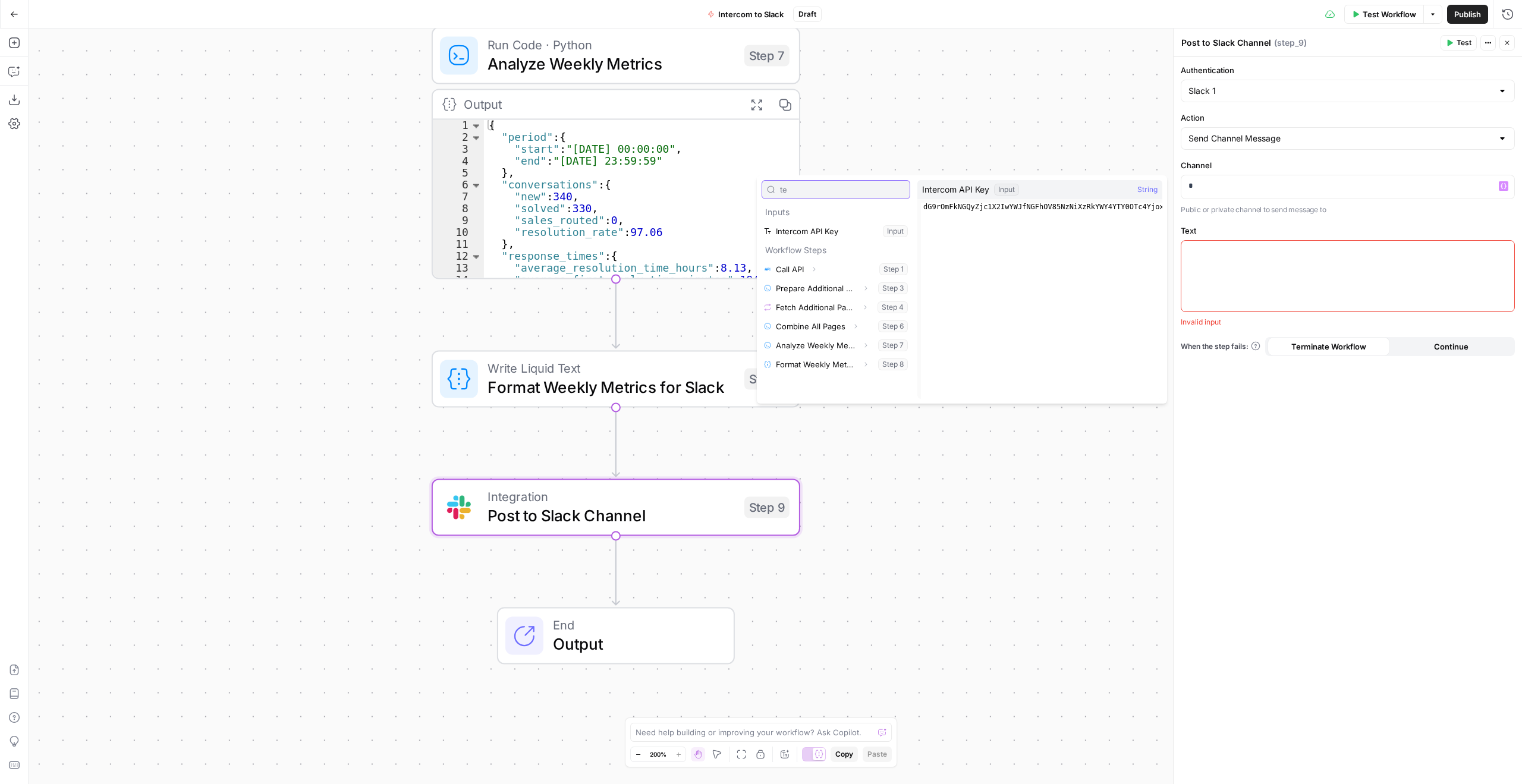
type input "t"
click at [1235, 195] on div "*" at bounding box center [1348, 187] width 333 height 23
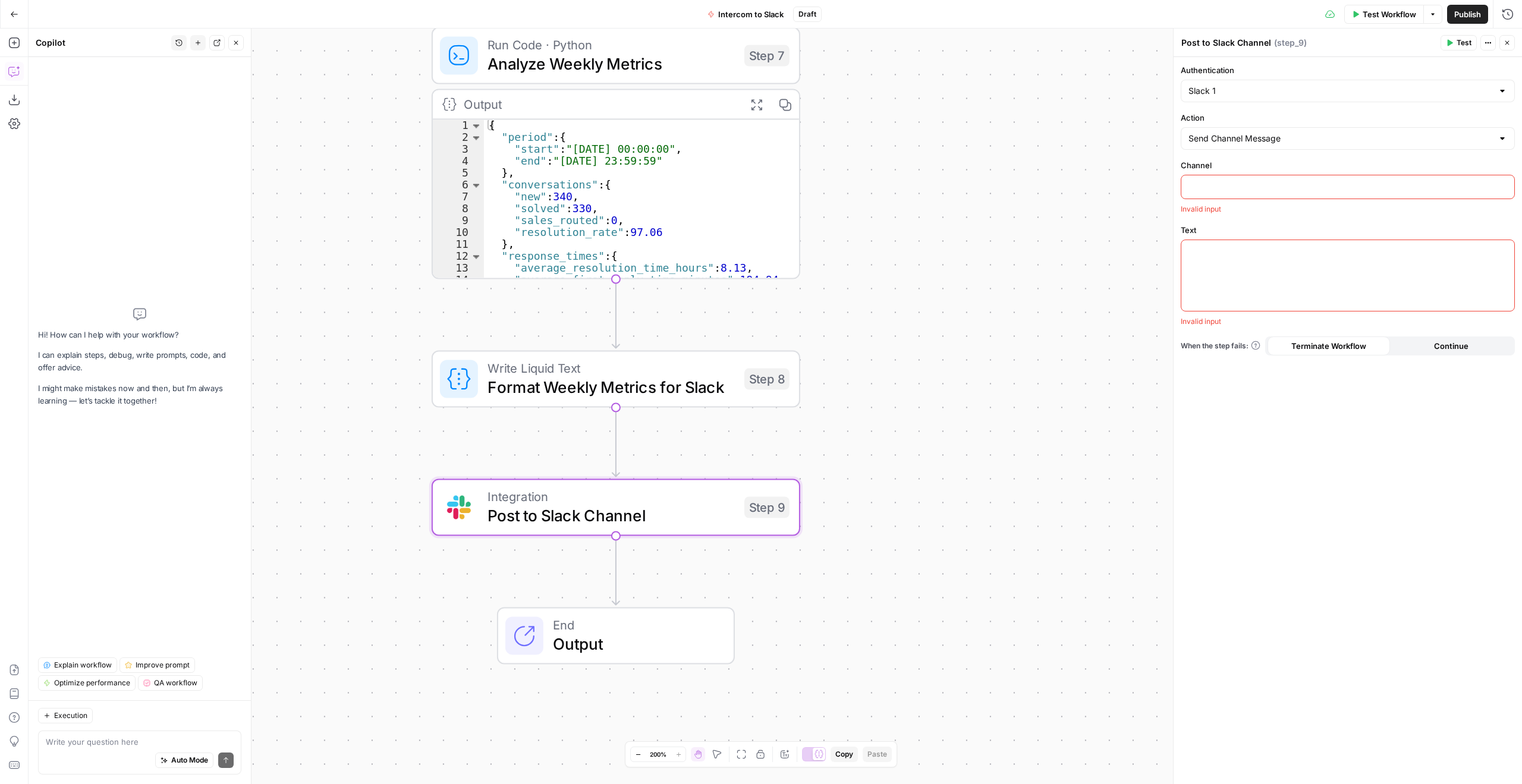
click at [131, 741] on textarea at bounding box center [139, 742] width 188 height 12
type textarea "how do I fill the inputs for step 9?"
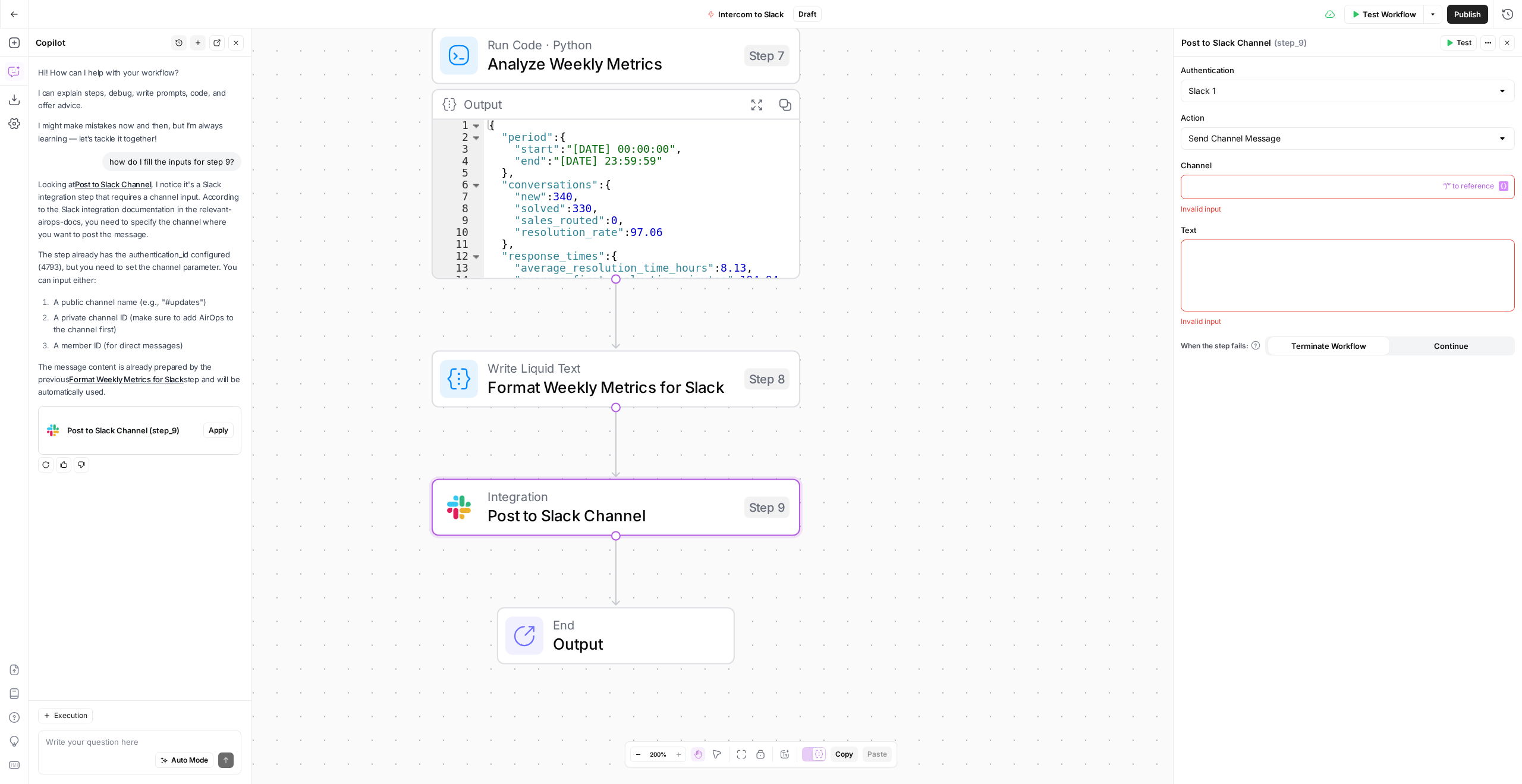
click at [1284, 187] on p at bounding box center [1348, 186] width 318 height 12
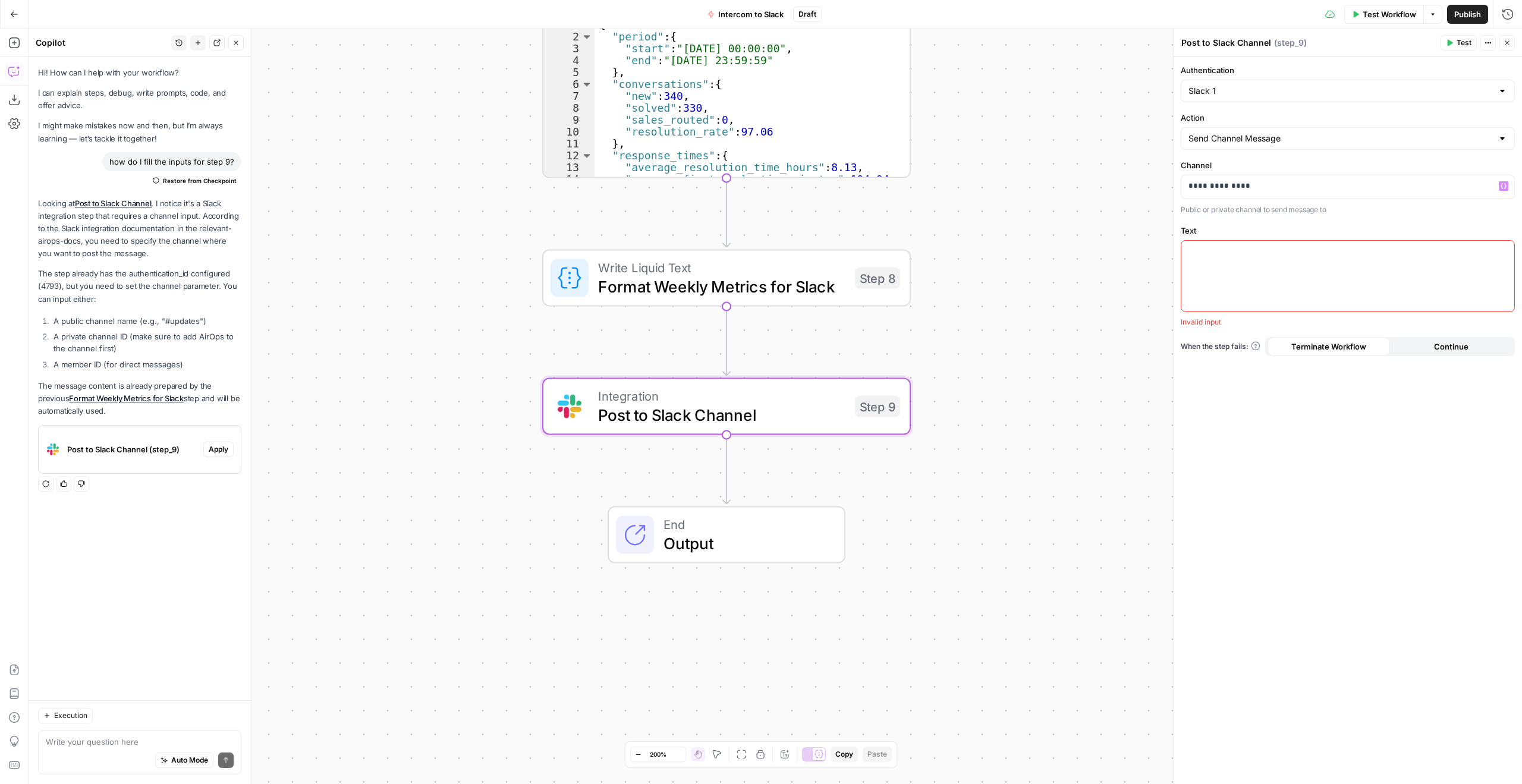
click at [212, 455] on span "Apply" at bounding box center [219, 449] width 20 height 10
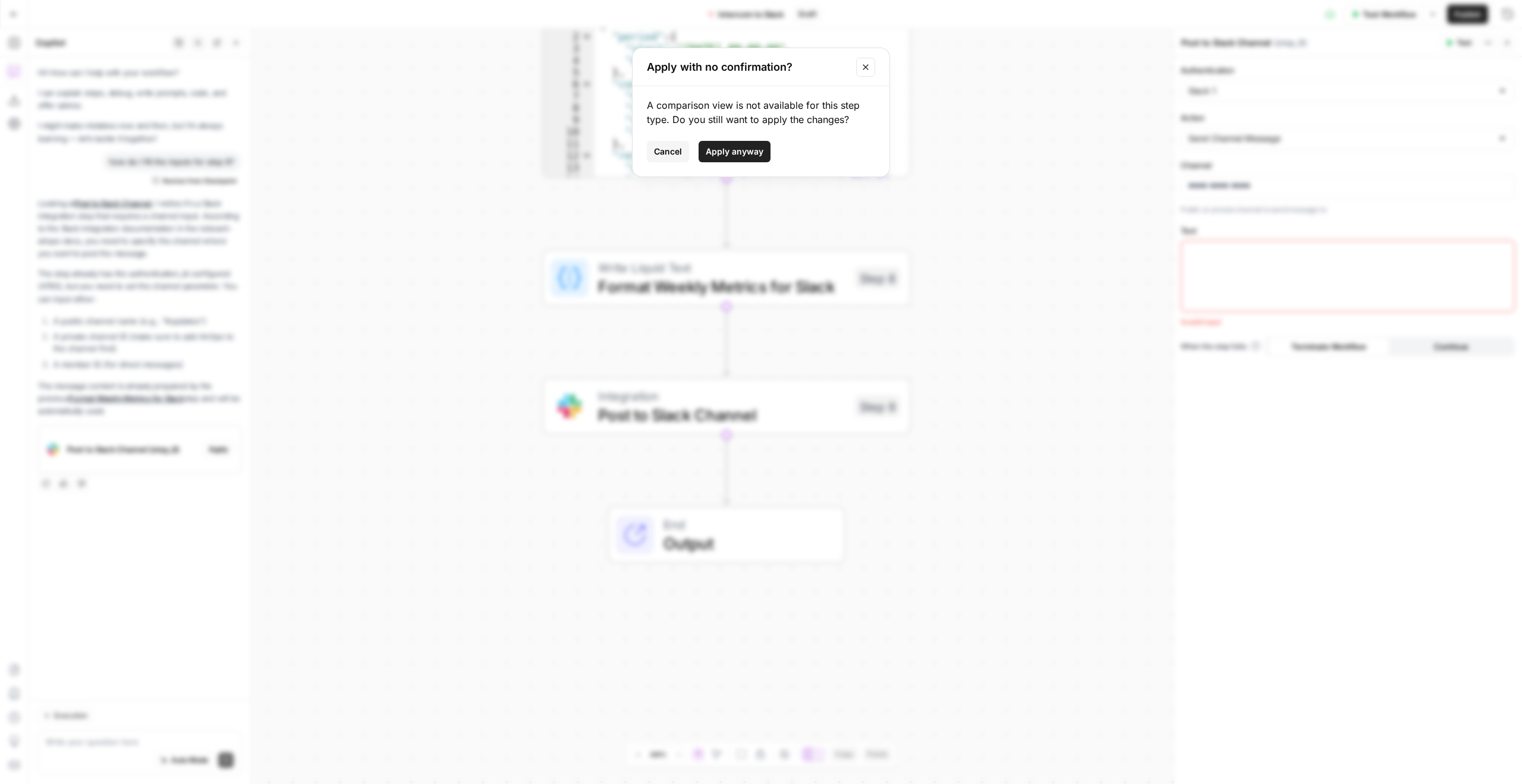
click at [724, 151] on span "Apply anyway" at bounding box center [735, 152] width 58 height 12
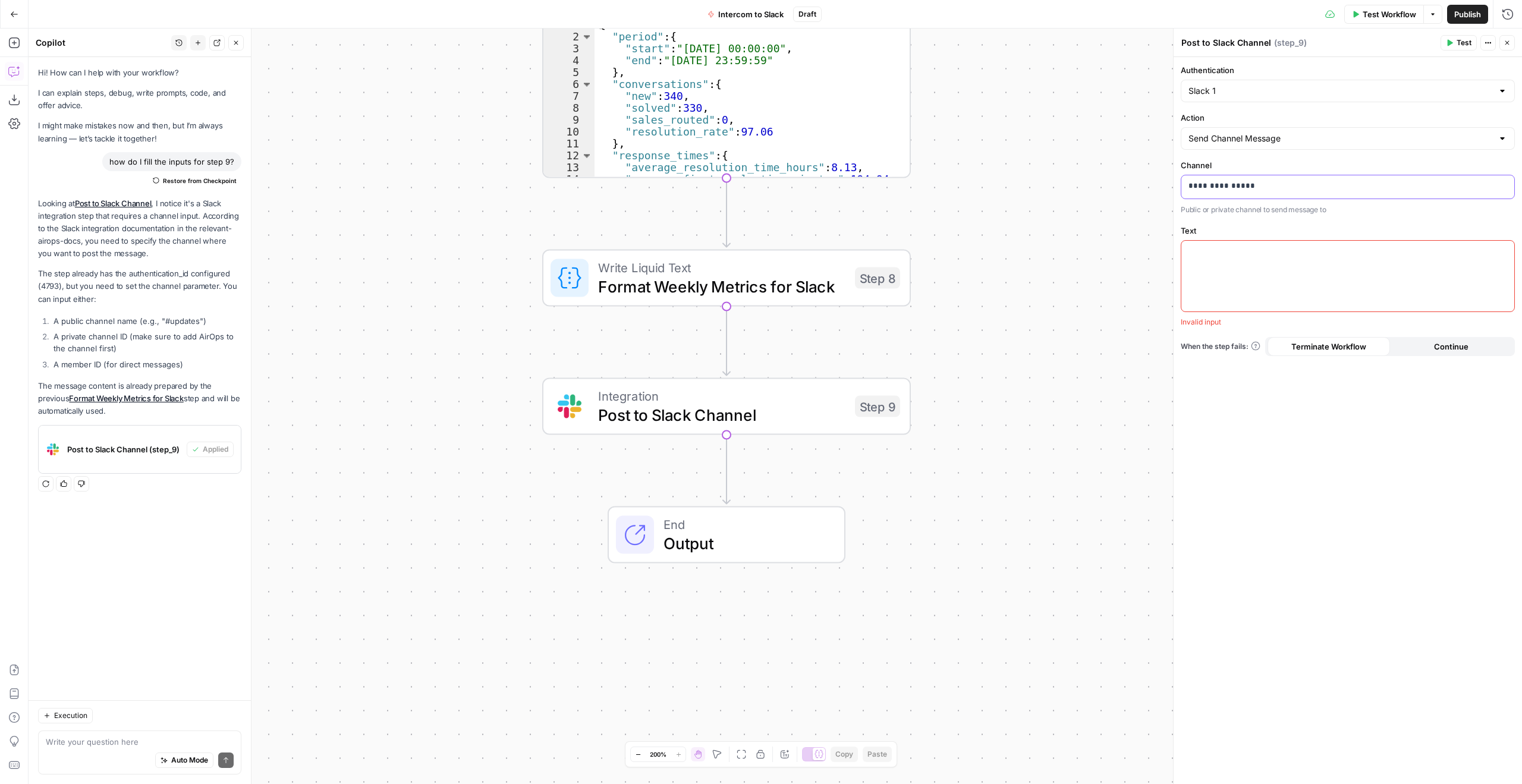
click at [1249, 192] on p "**********" at bounding box center [1348, 186] width 318 height 12
drag, startPoint x: 1283, startPoint y: 187, endPoint x: 1192, endPoint y: 196, distance: 91.4
click at [1192, 196] on div "**********" at bounding box center [1348, 187] width 333 height 23
click at [1458, 40] on span "Test" at bounding box center [1464, 42] width 15 height 10
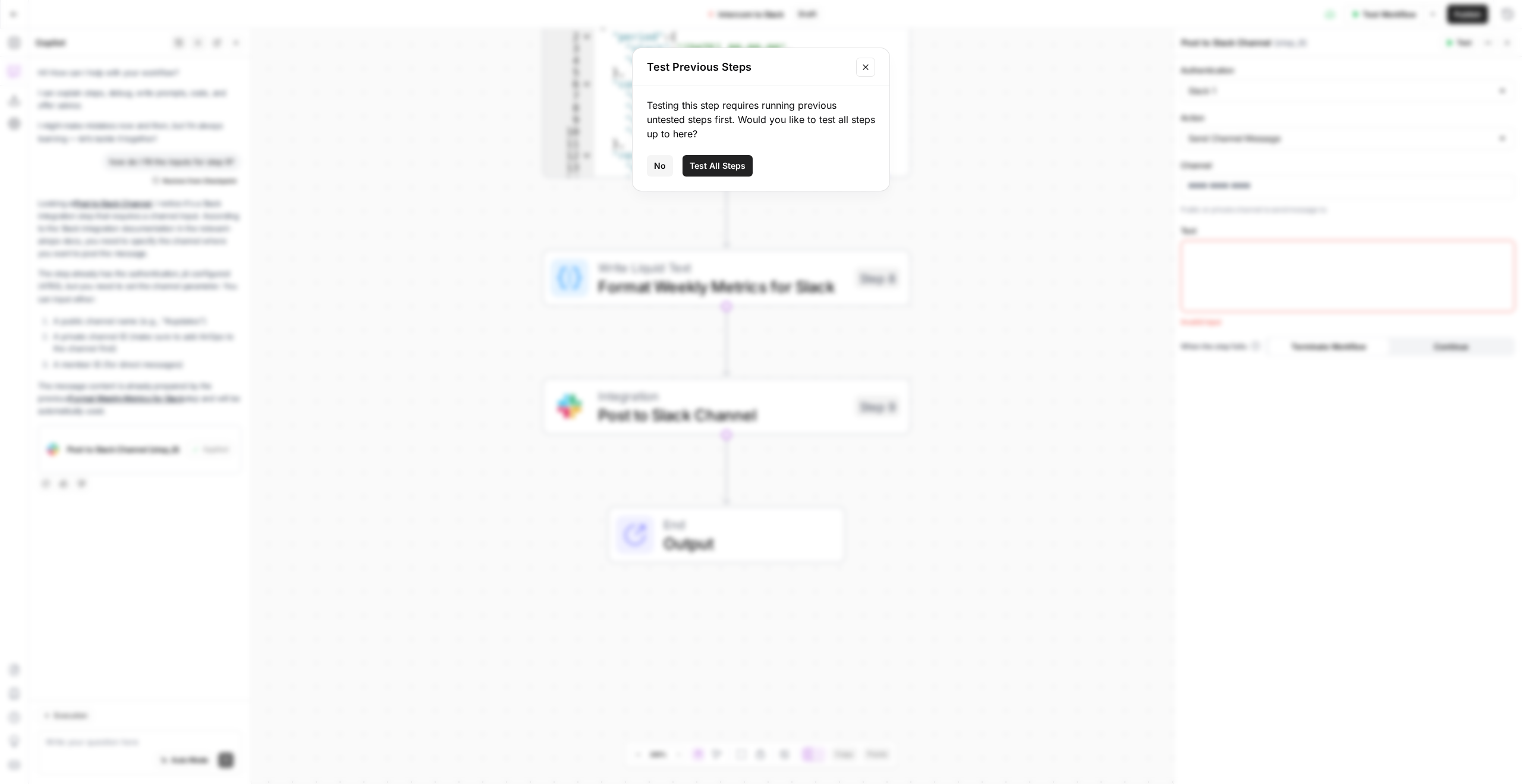
click at [722, 160] on span "Test All Steps" at bounding box center [718, 166] width 56 height 12
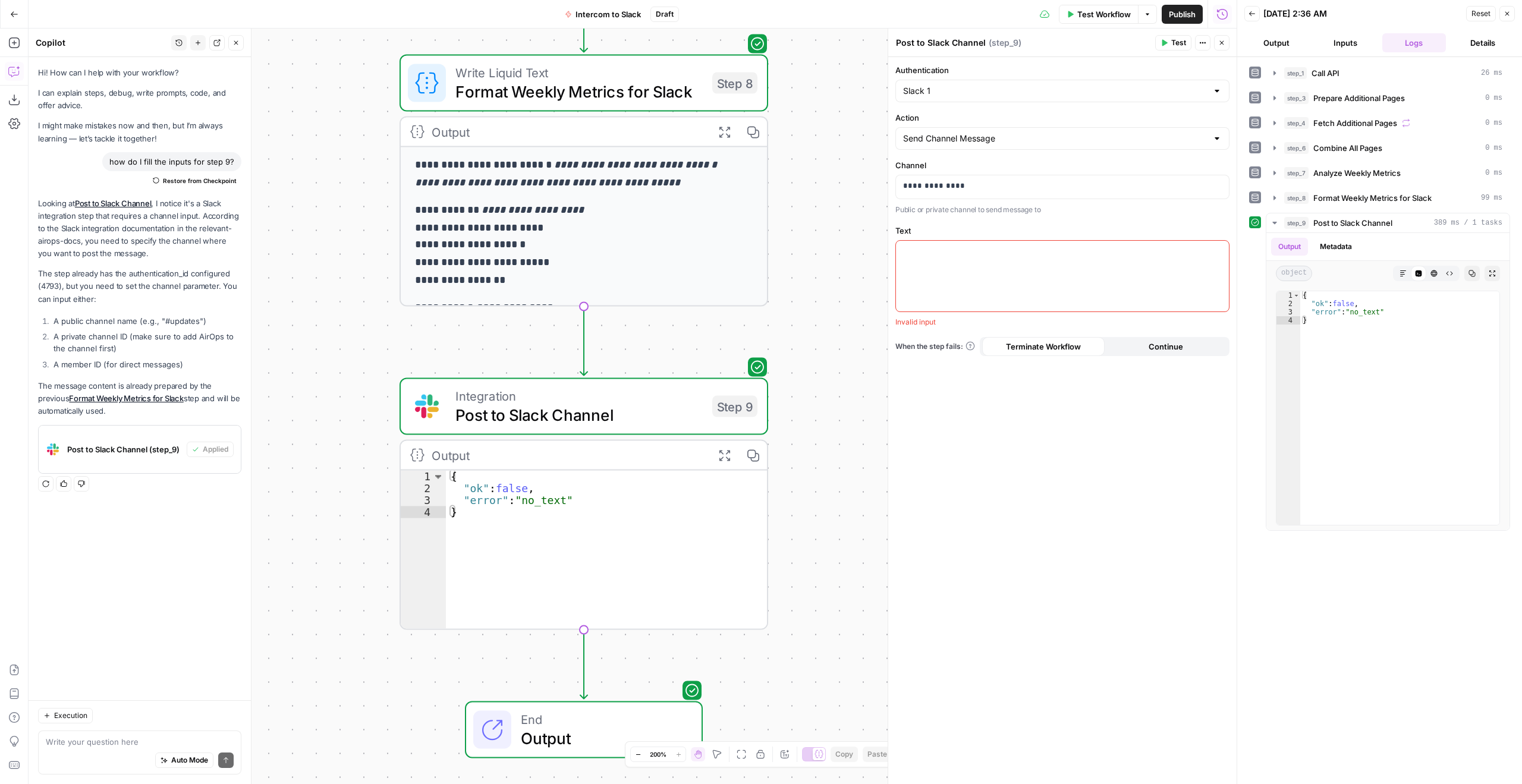
click at [1113, 12] on span "Test Workflow" at bounding box center [1104, 14] width 54 height 12
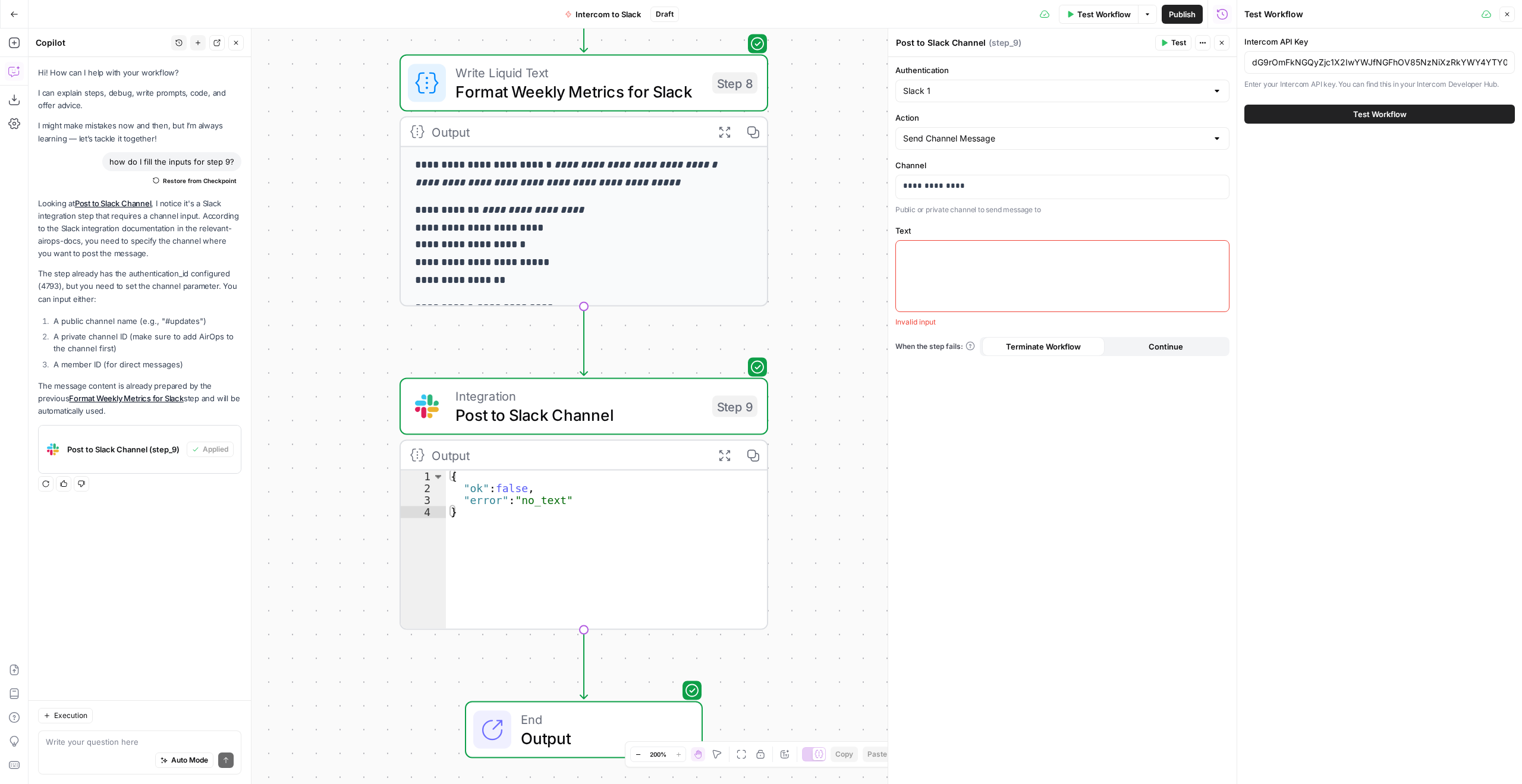
click at [1309, 116] on button "Test Workflow" at bounding box center [1380, 114] width 270 height 19
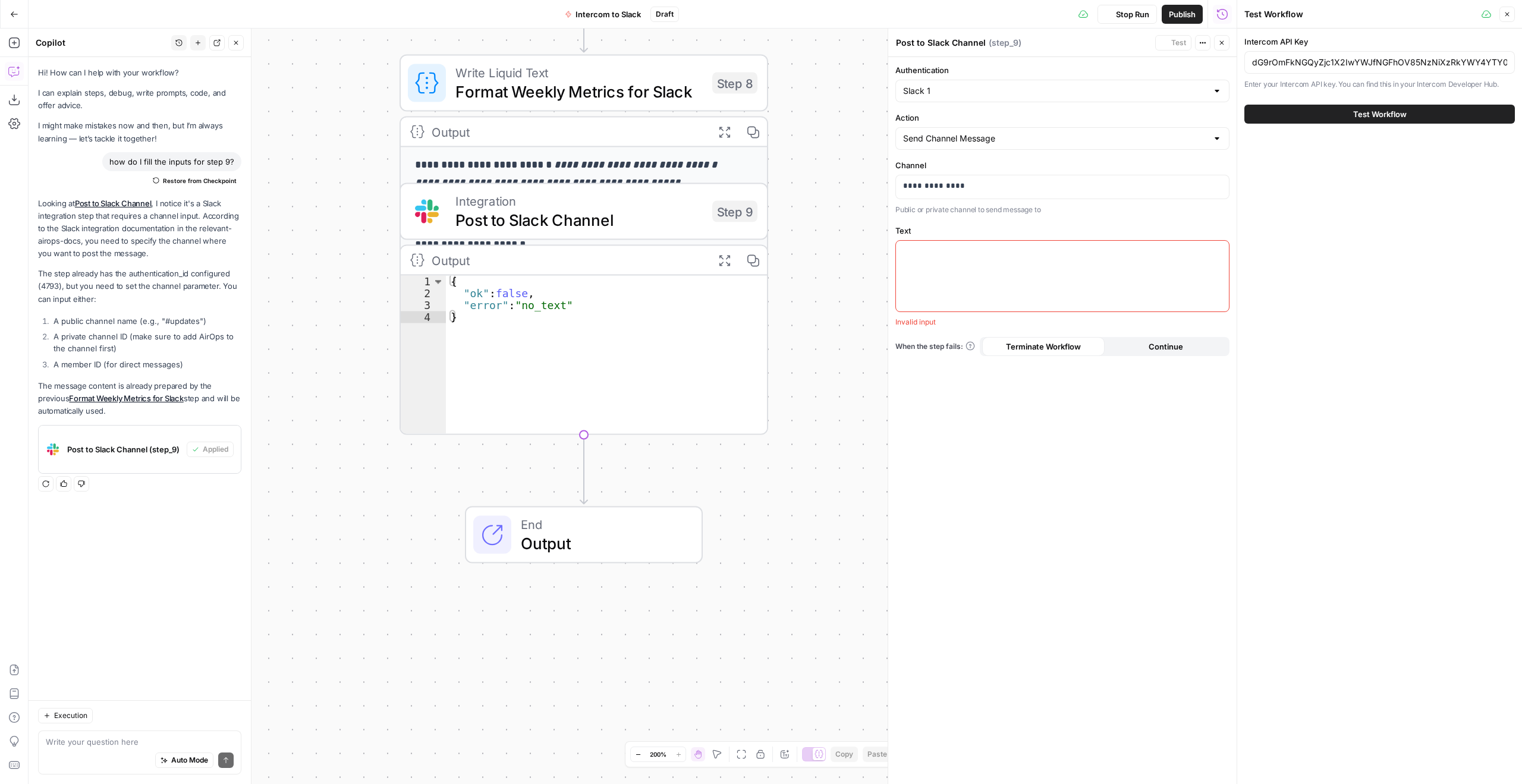
click at [812, 455] on div "Workflow Set Inputs Inputs Call API Call API Step 1 Output Expand Output Copy 1…" at bounding box center [633, 406] width 1208 height 756
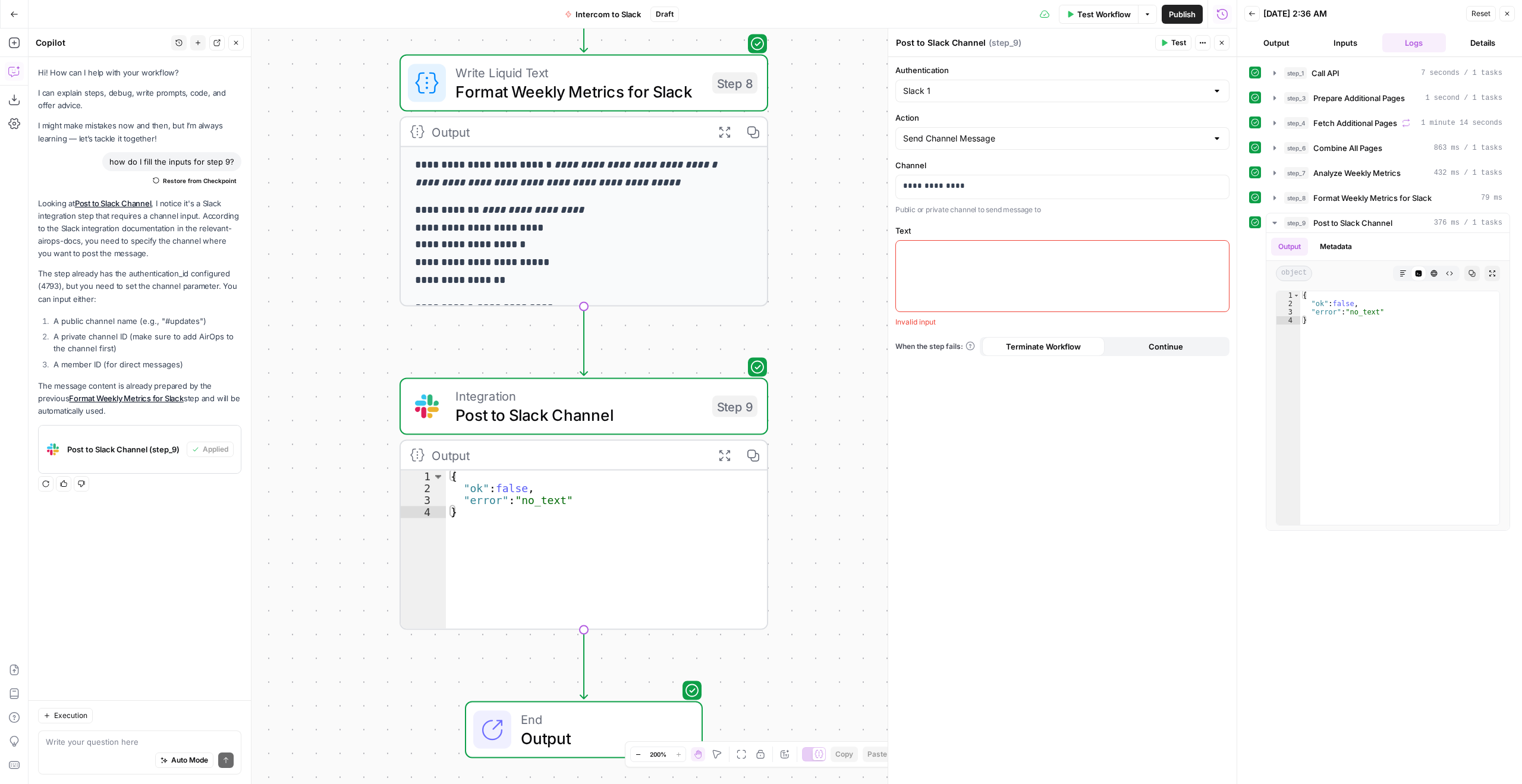
click at [643, 230] on p "**********" at bounding box center [575, 245] width 320 height 87
click at [1273, 195] on icon "button" at bounding box center [1274, 198] width 9 height 9
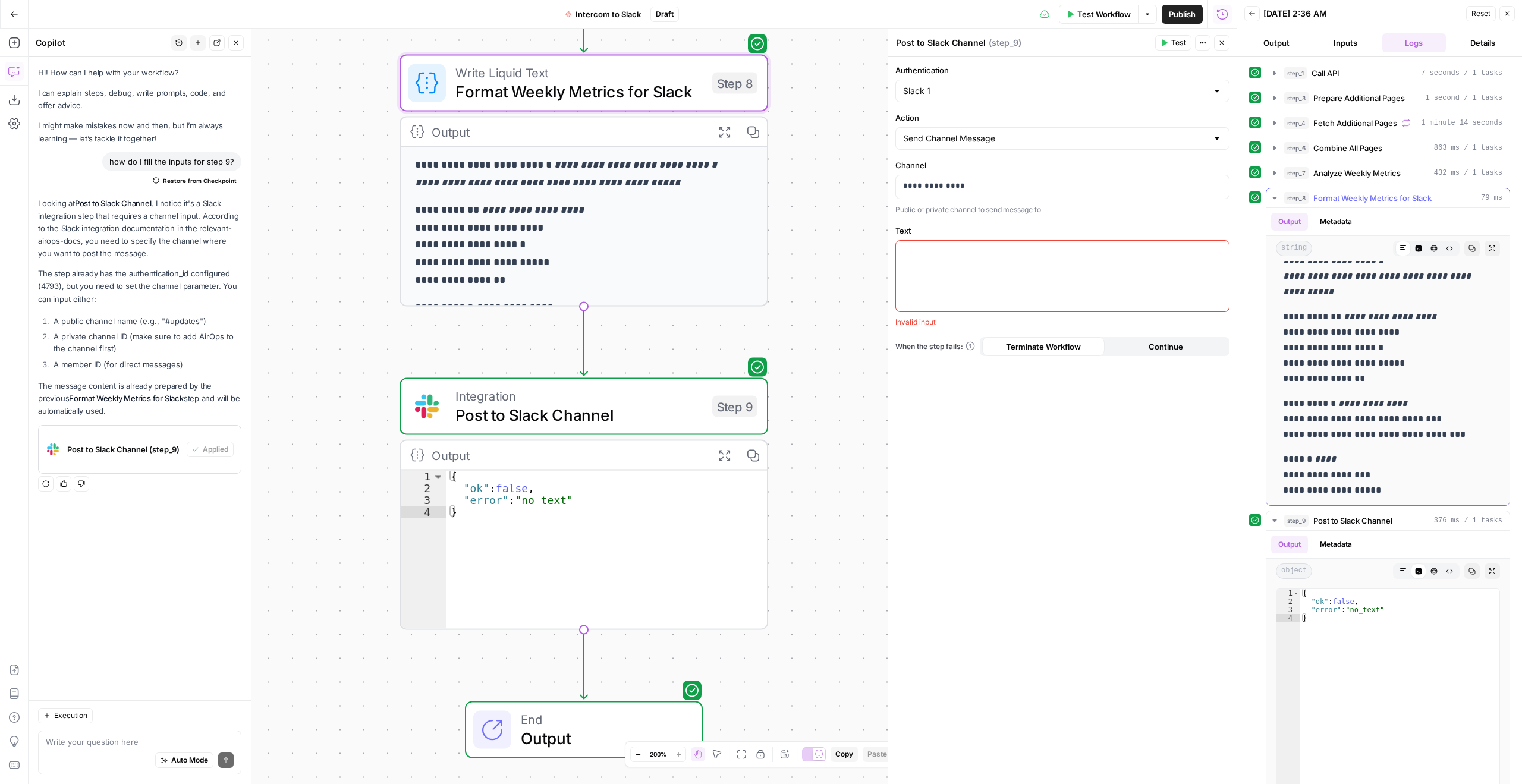
scroll to position [35, 0]
click at [117, 742] on textarea at bounding box center [139, 742] width 188 height 12
type textarea "I'm getting an error on step 9 it says "no_text" however there is an output fro…"
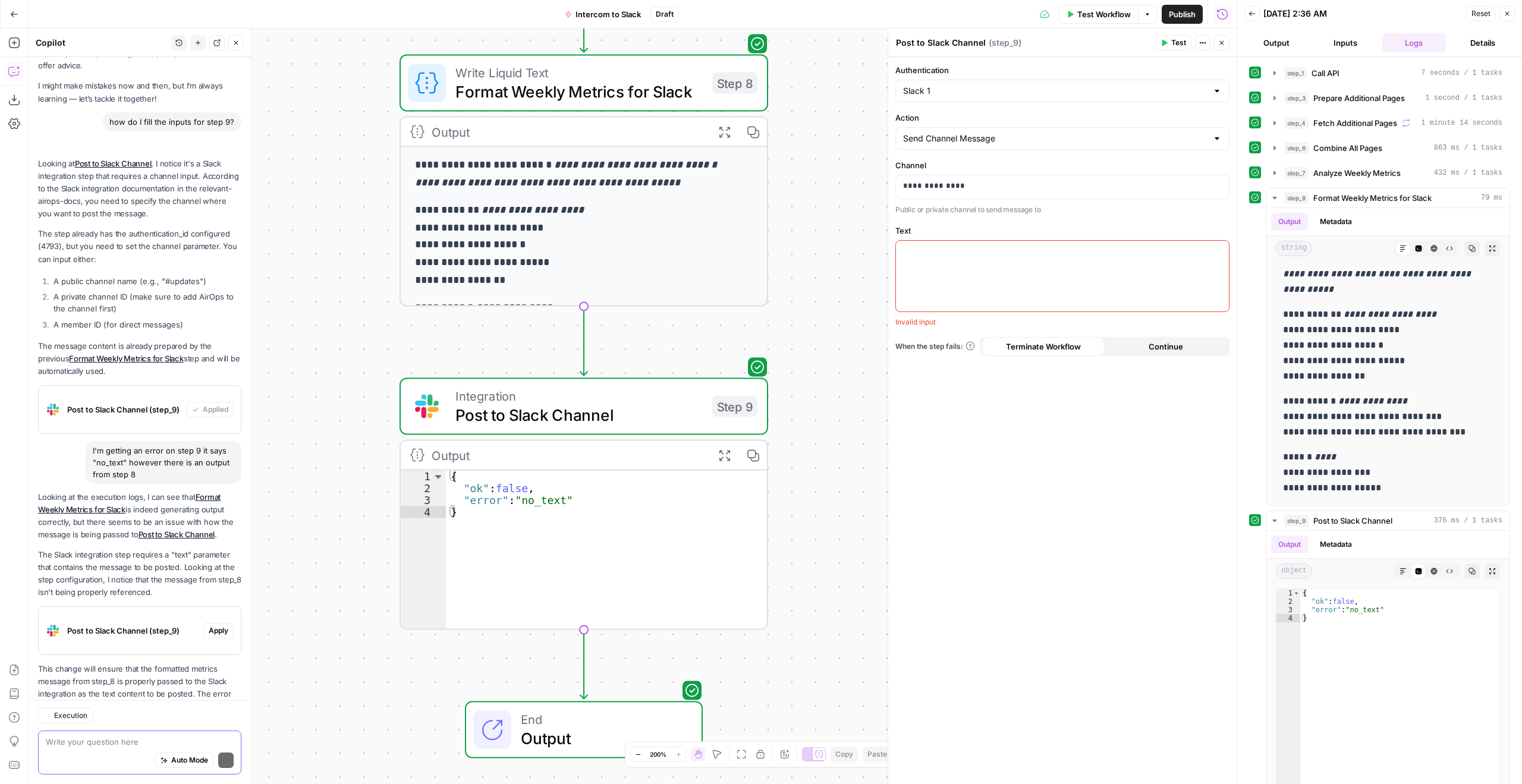
scroll to position [94, 0]
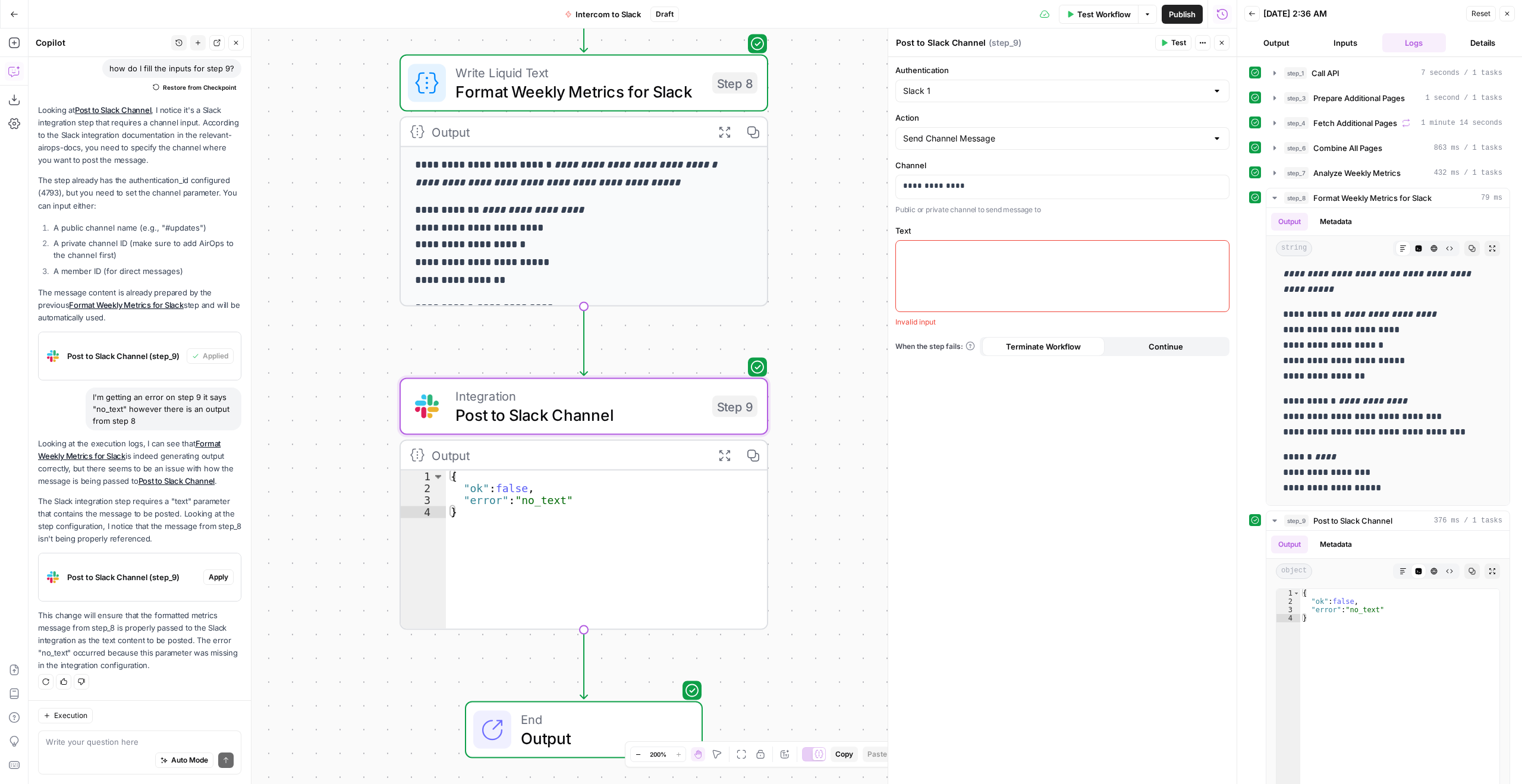
click at [211, 583] on button "Apply" at bounding box center [218, 577] width 30 height 15
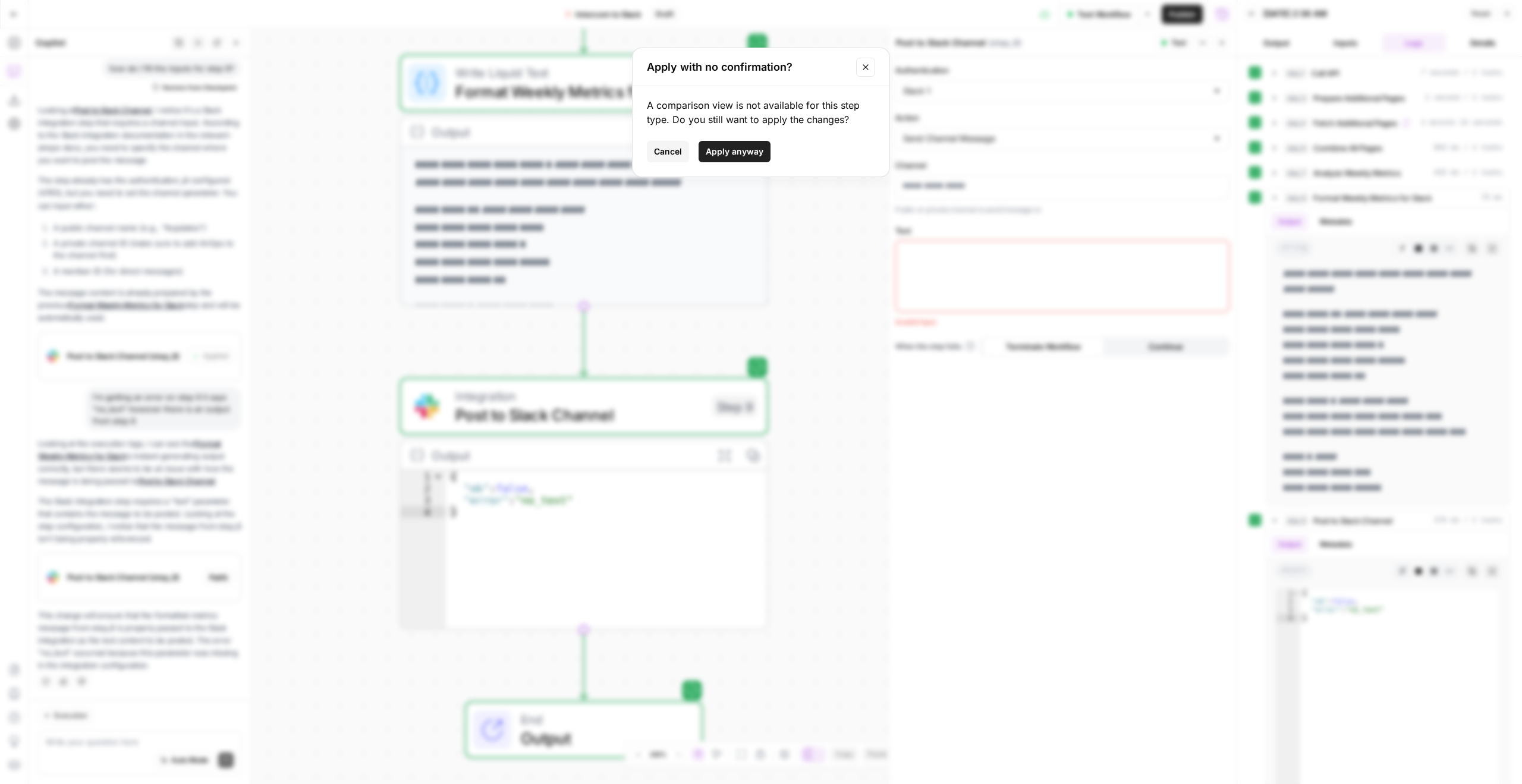
click at [737, 147] on span "Apply anyway" at bounding box center [735, 152] width 58 height 12
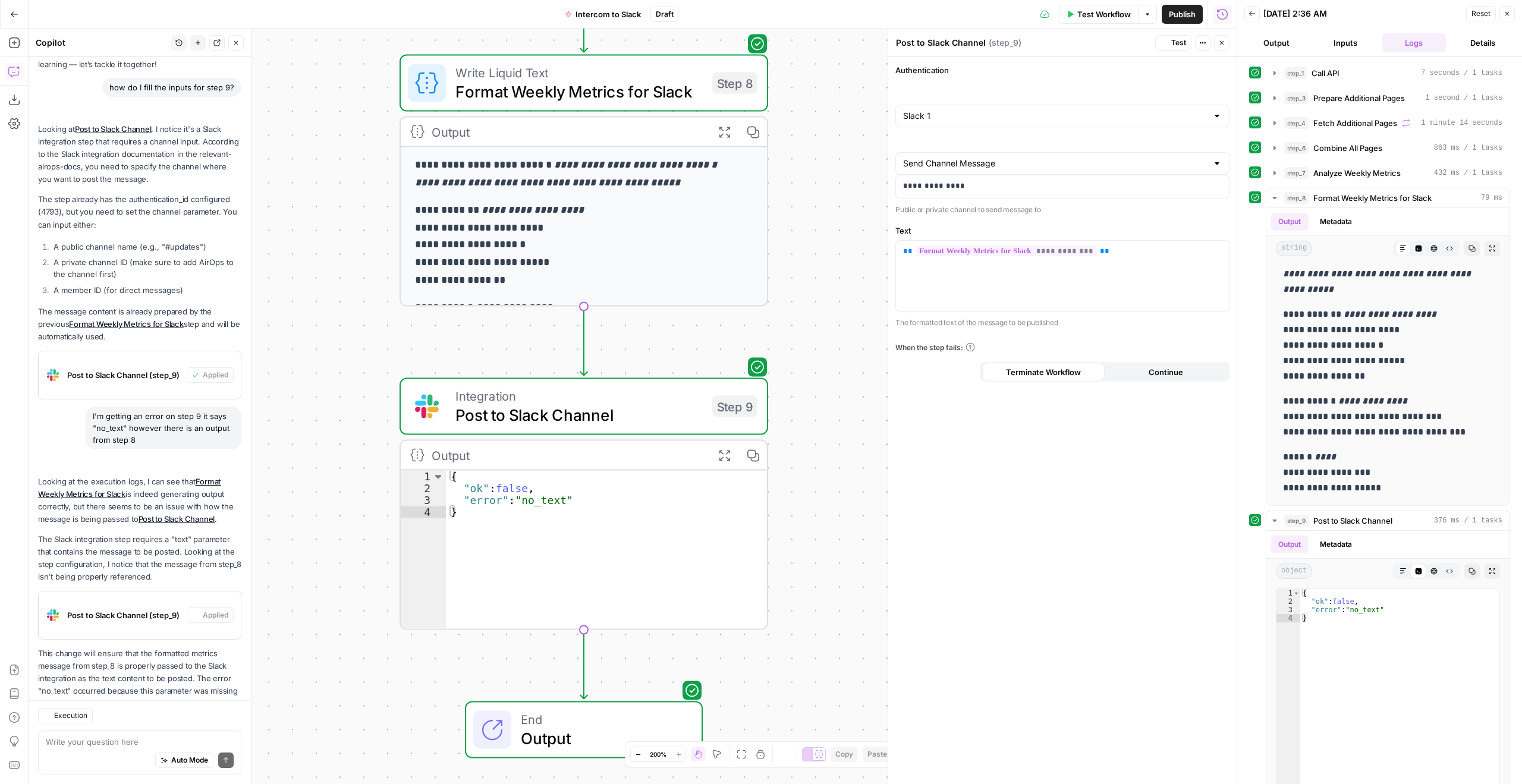
scroll to position [0, 0]
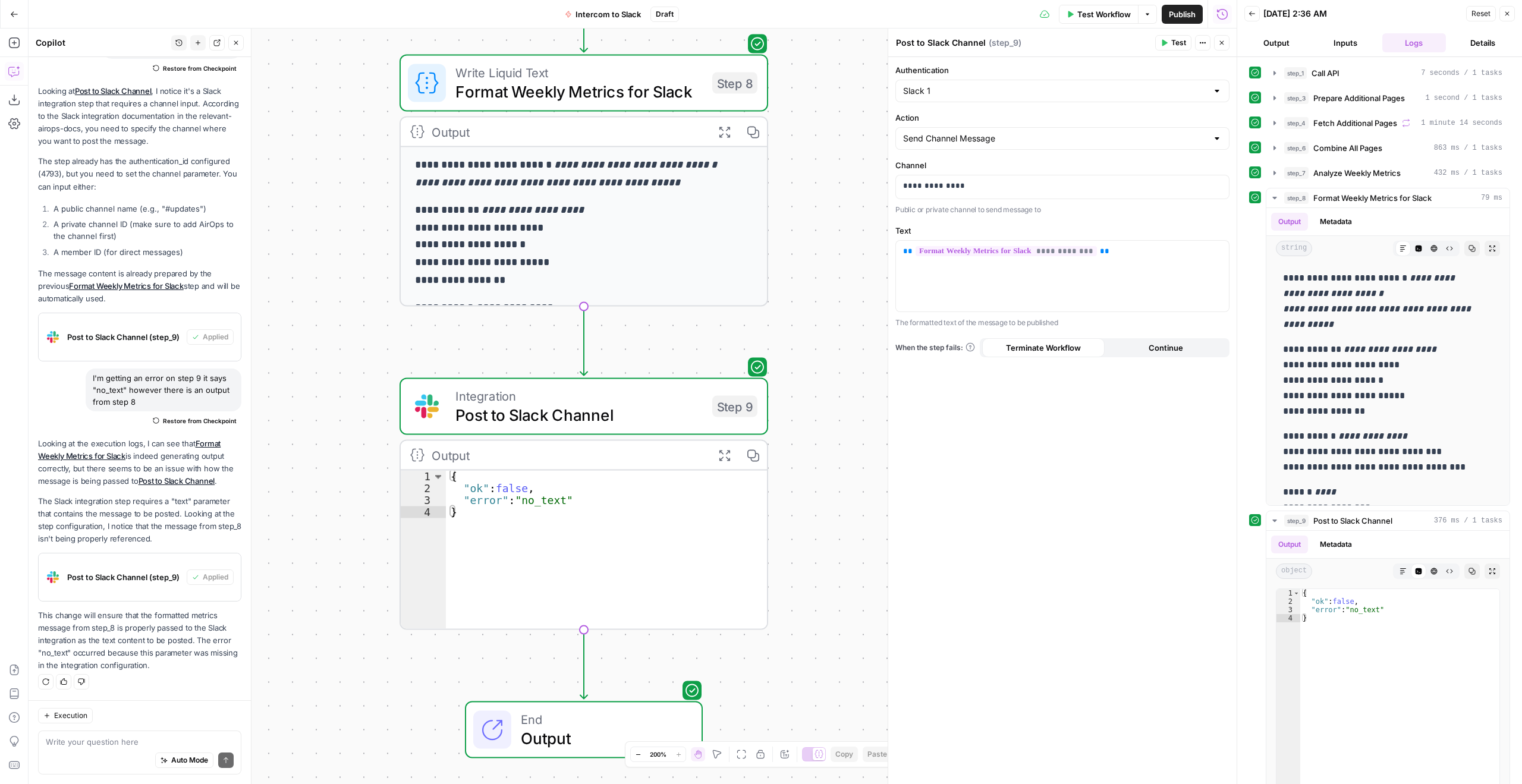
click at [1093, 18] on span "Test Workflow" at bounding box center [1104, 14] width 54 height 12
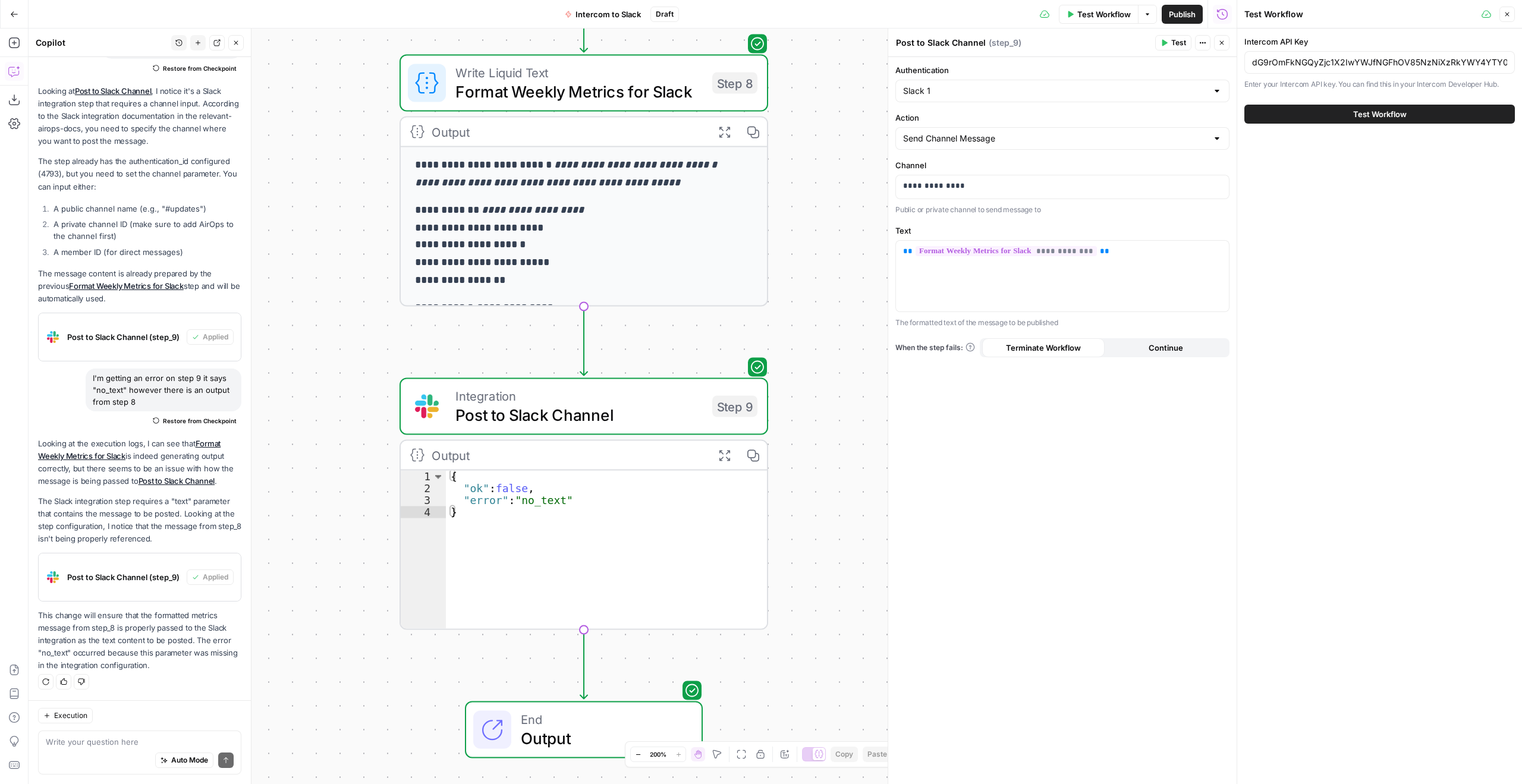
click at [1363, 115] on span "Test Workflow" at bounding box center [1380, 114] width 54 height 12
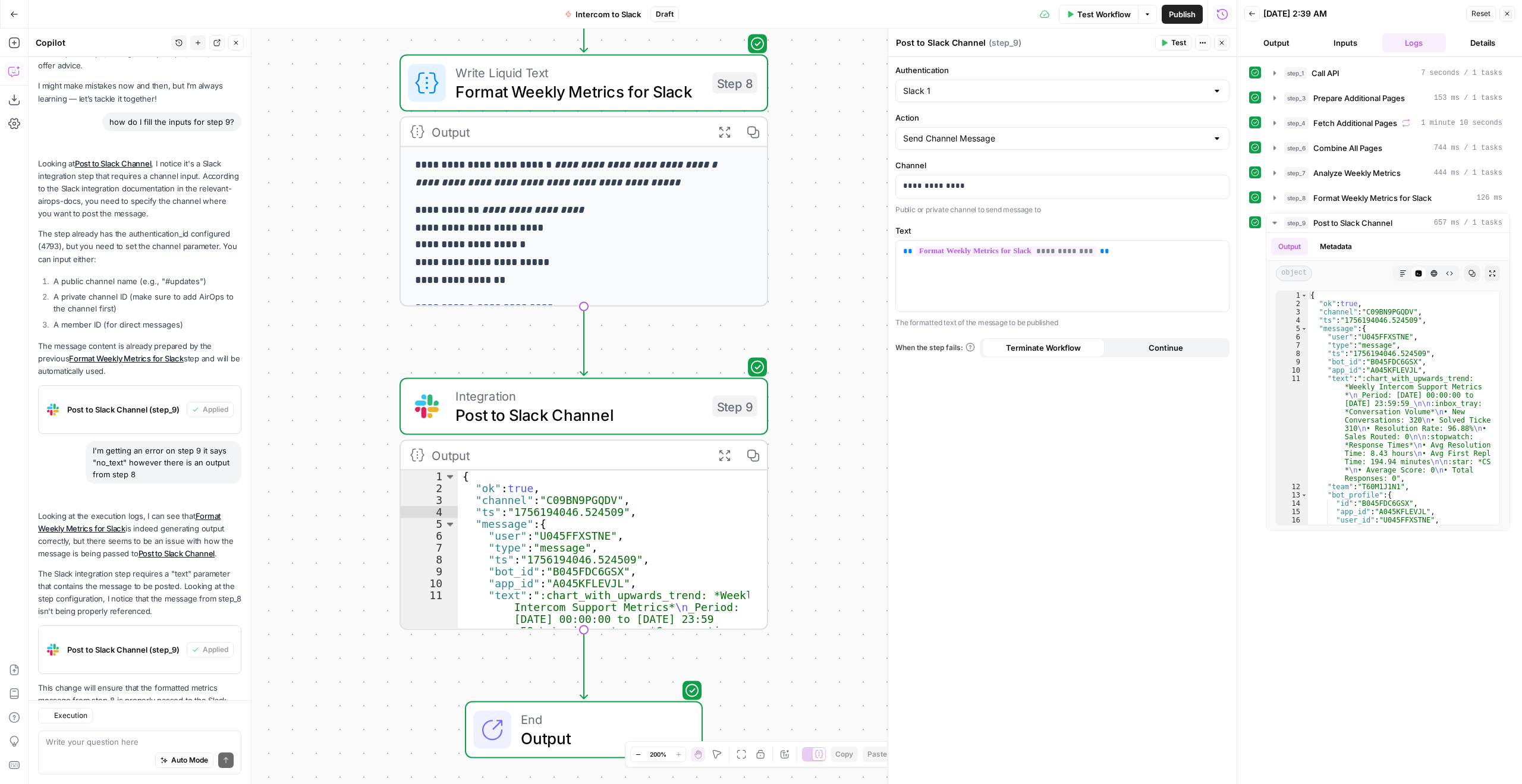
scroll to position [112, 0]
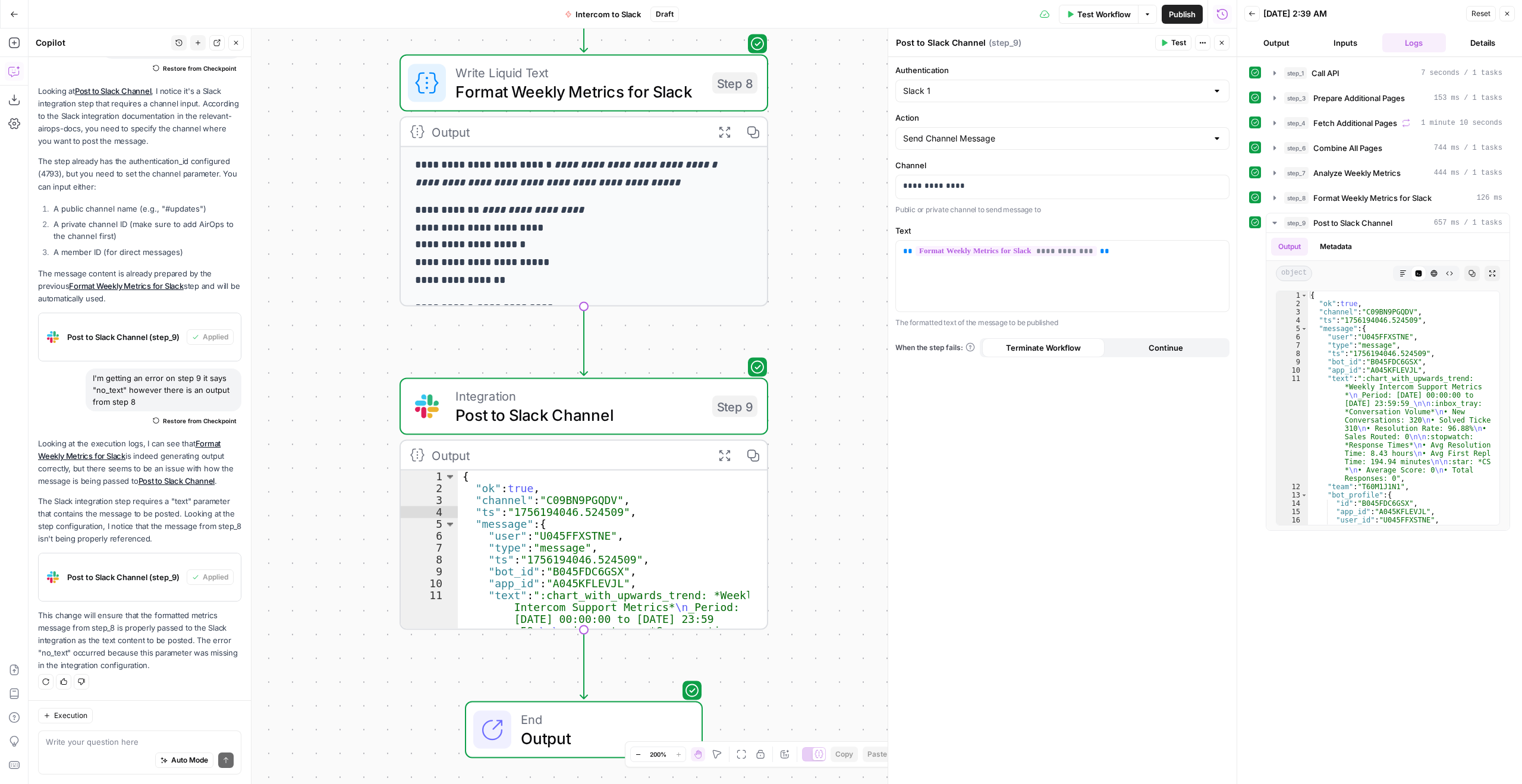
click at [139, 734] on div "Write your question here Auto Mode Send" at bounding box center [140, 752] width 203 height 44
click at [139, 734] on div "it works! it works! Auto Mode Send" at bounding box center [140, 752] width 203 height 44
click at [119, 744] on textarea "it works!" at bounding box center [139, 742] width 188 height 12
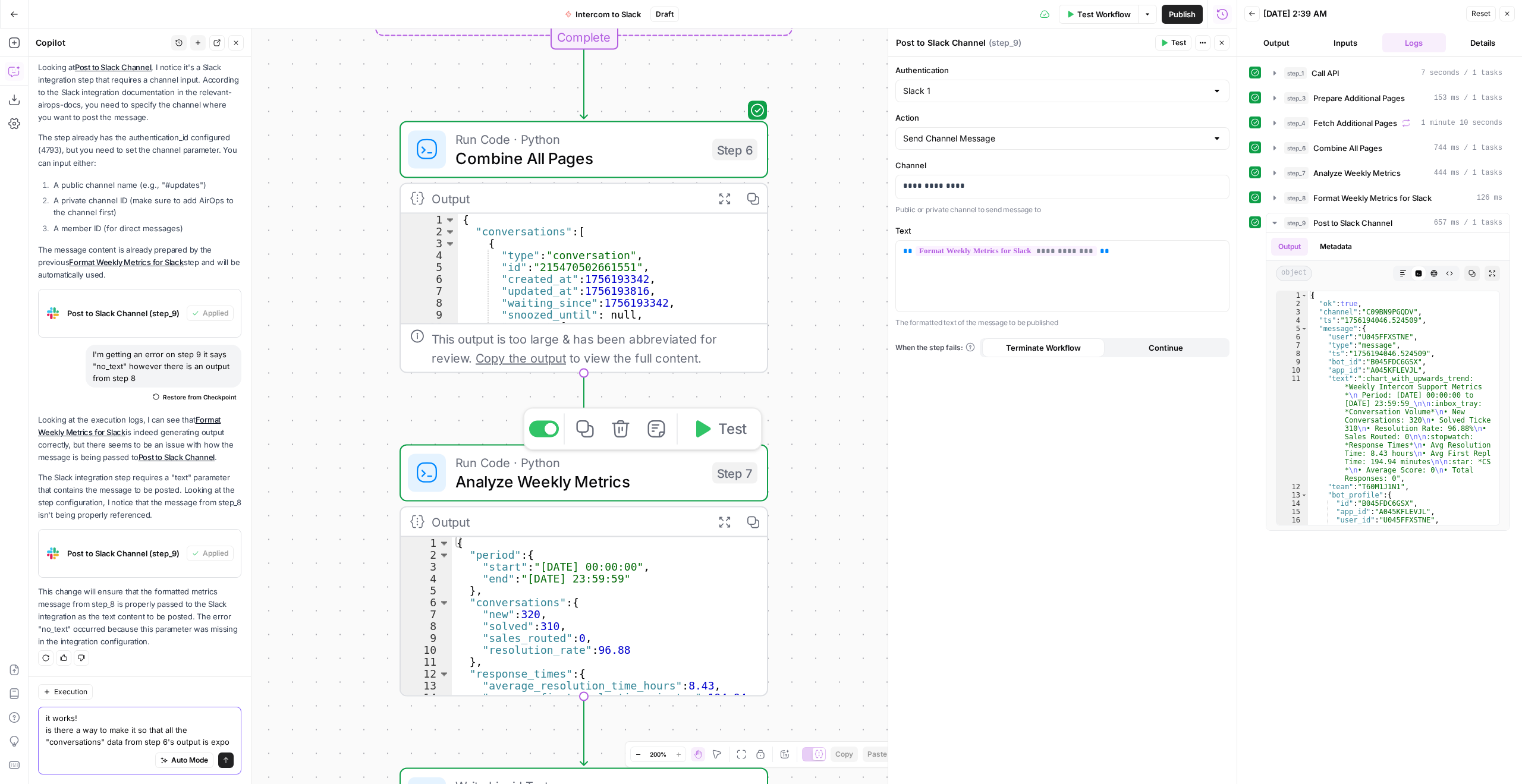
scroll to position [148, 0]
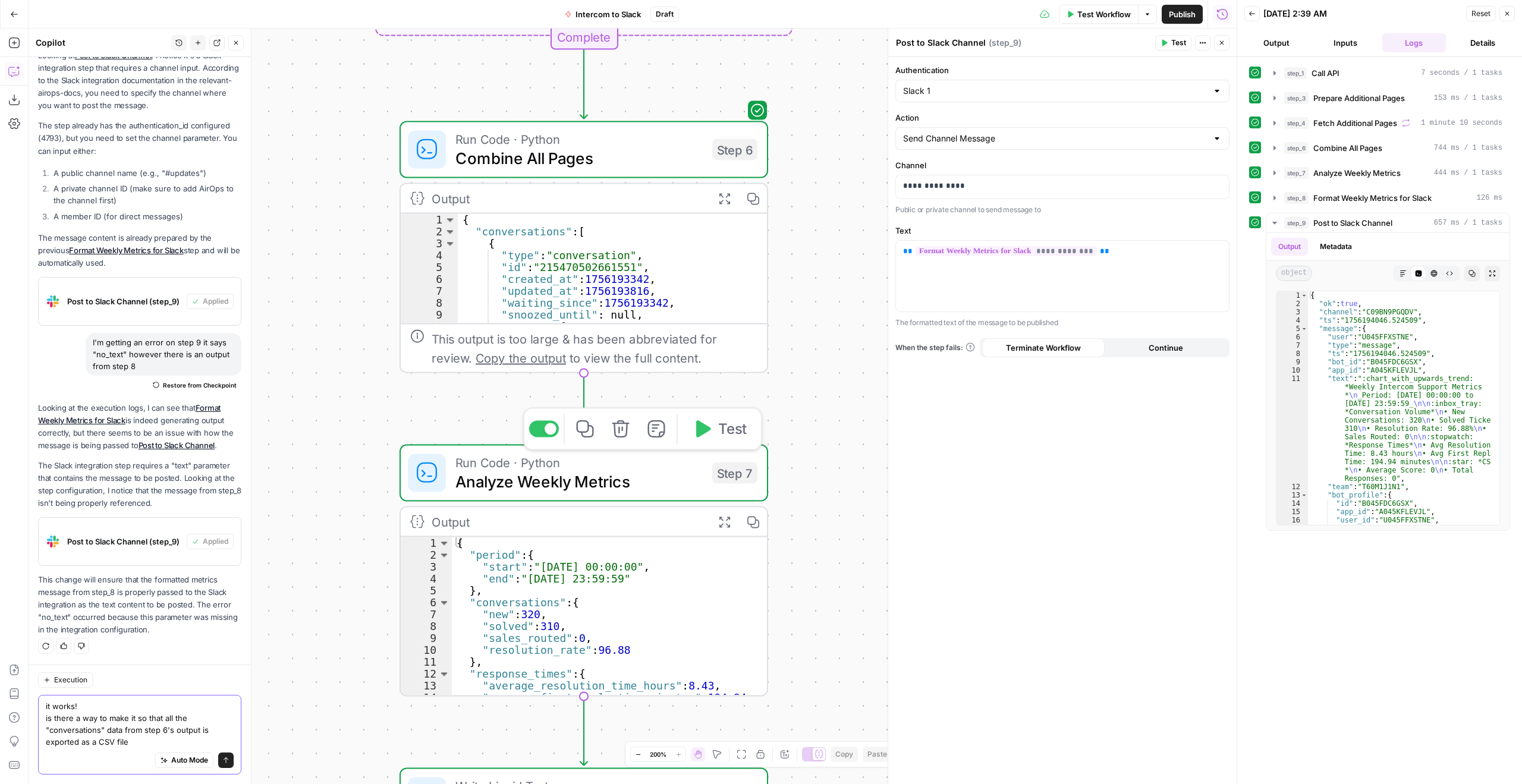
type textarea "it works! is there a way to make it so that all the "conversations" data from s…"
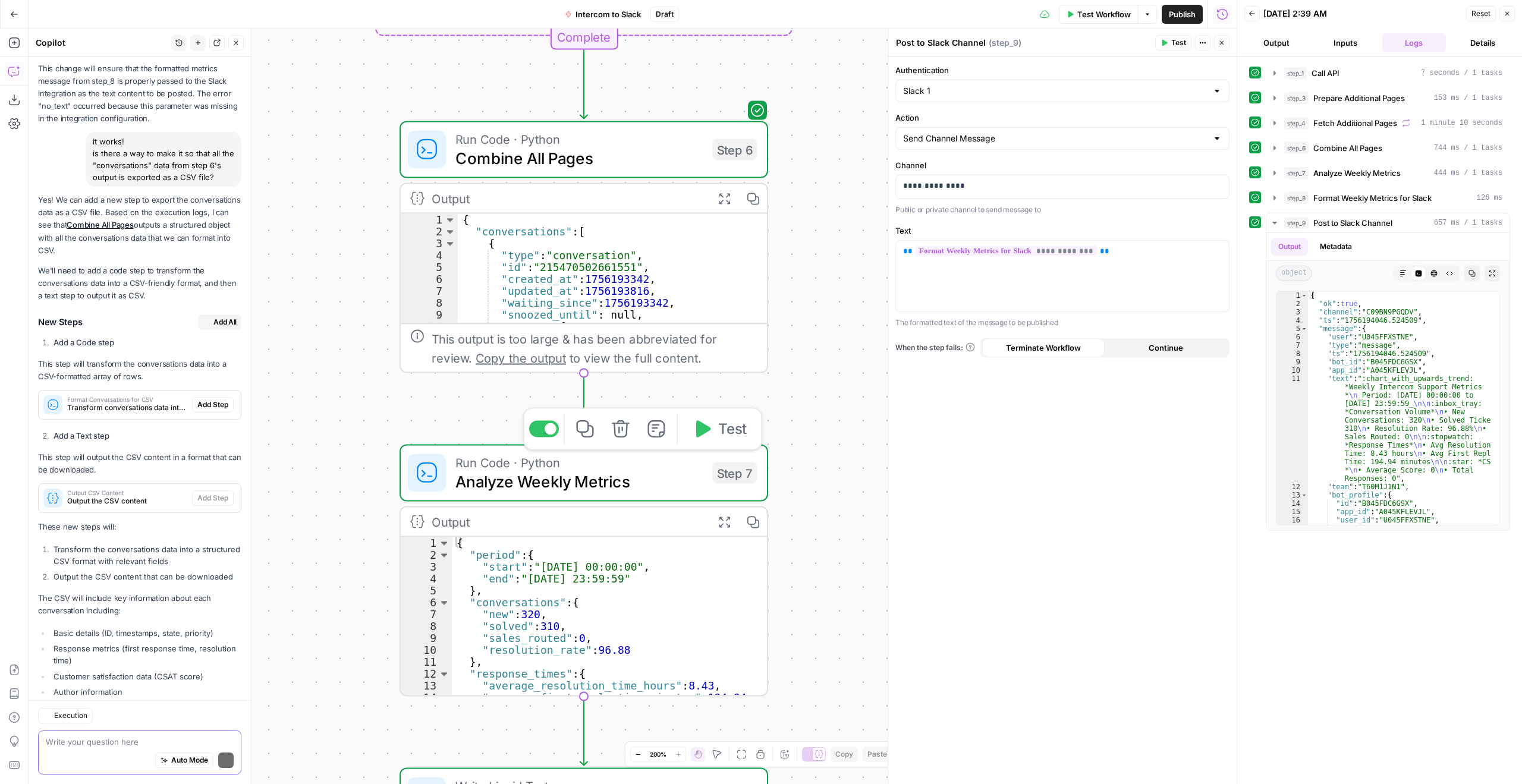
scroll to position [736, 0]
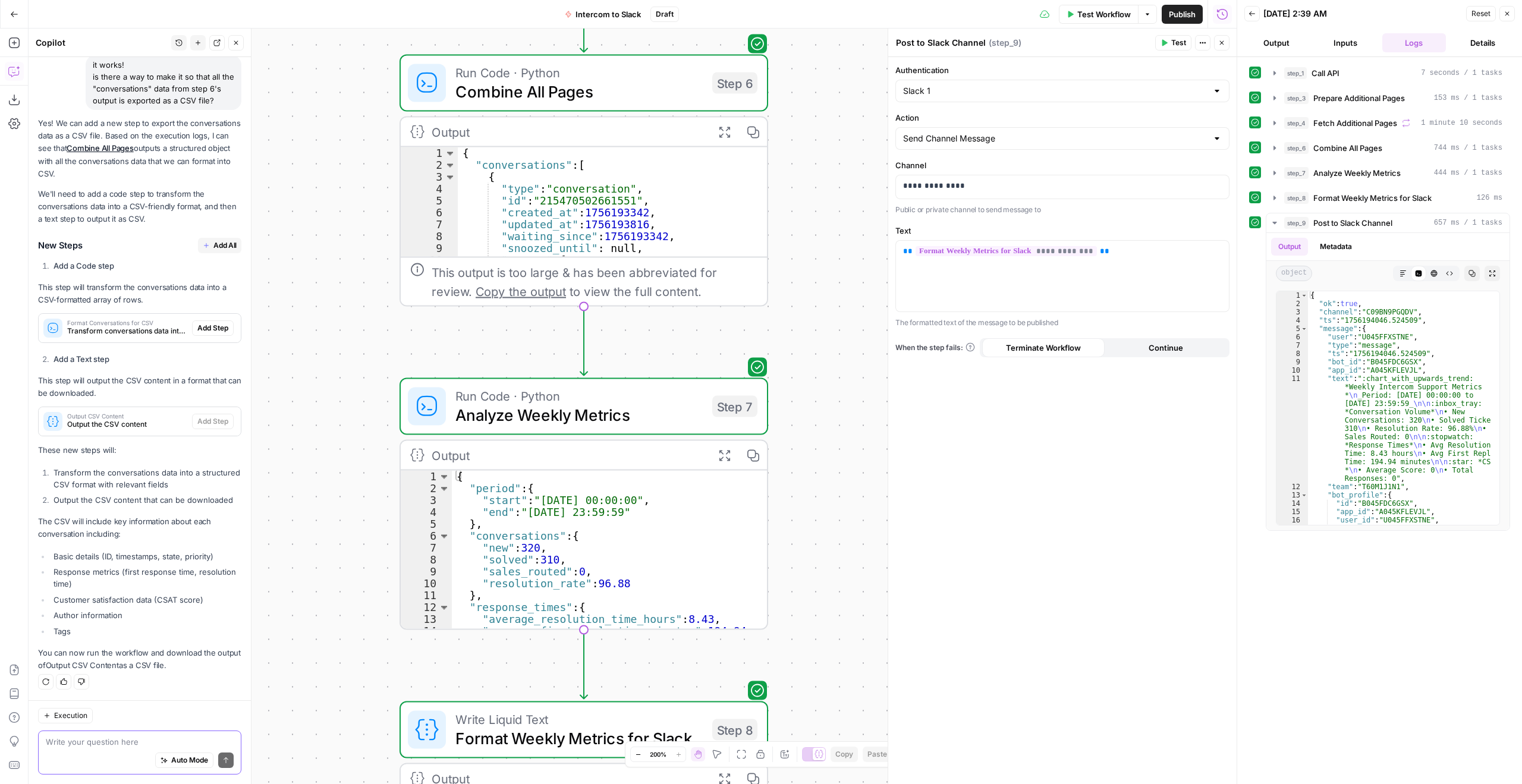
click at [169, 740] on textarea at bounding box center [139, 742] width 188 height 12
type textarea "will adding these 2 steps affect step 7?"
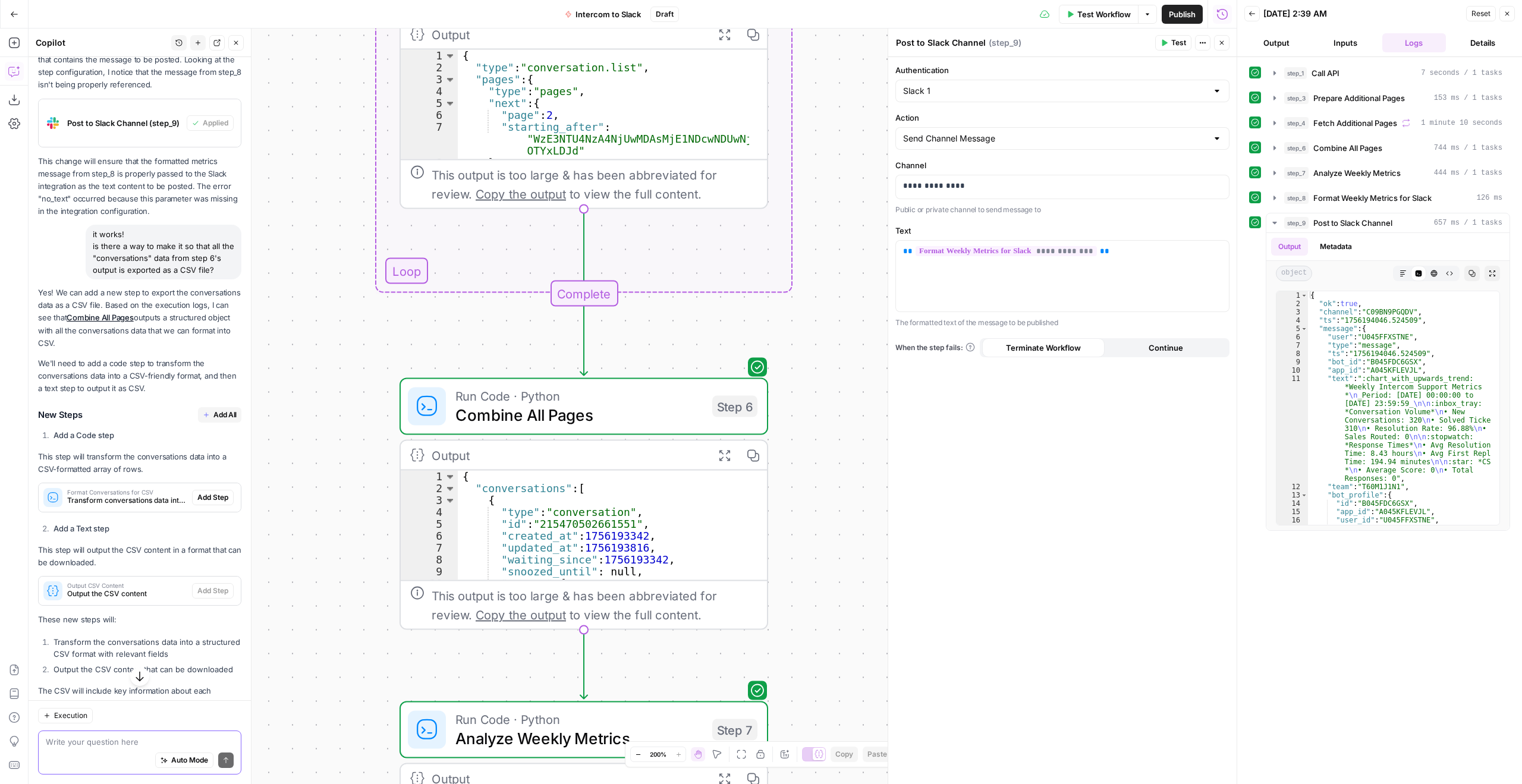
scroll to position [754, 0]
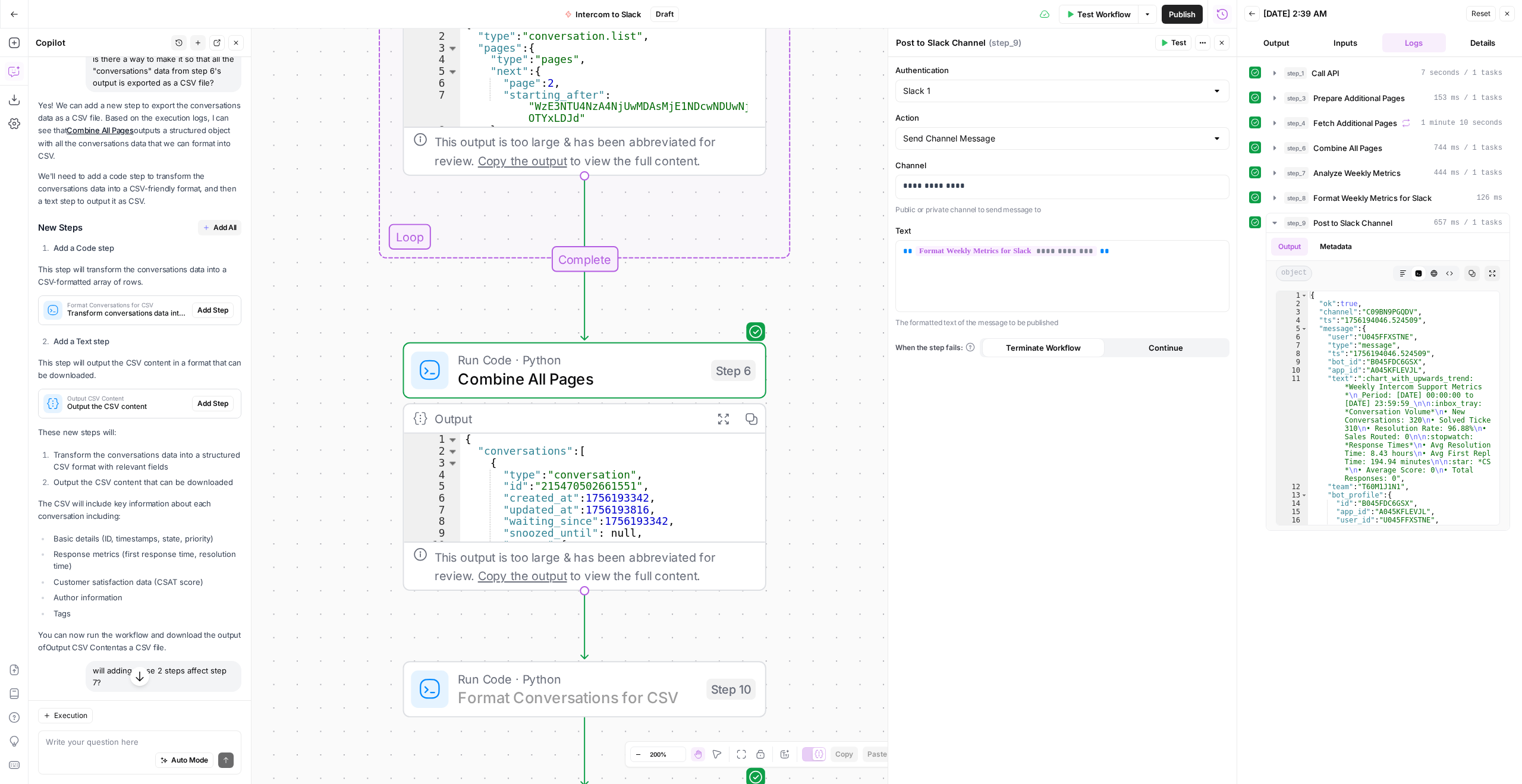
click at [204, 307] on span "Add Step" at bounding box center [213, 310] width 31 height 10
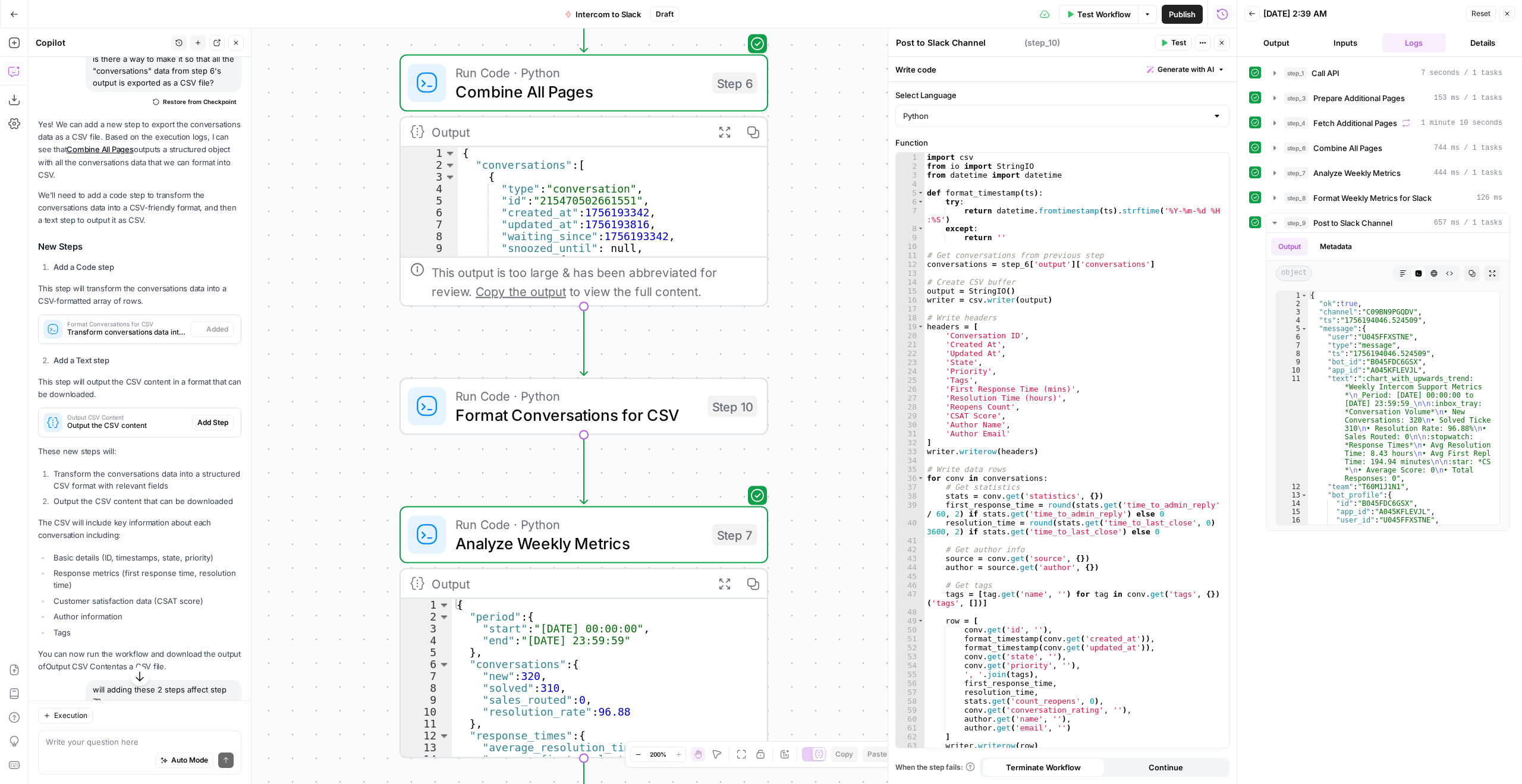
type textarea "Format Conversations for CSV"
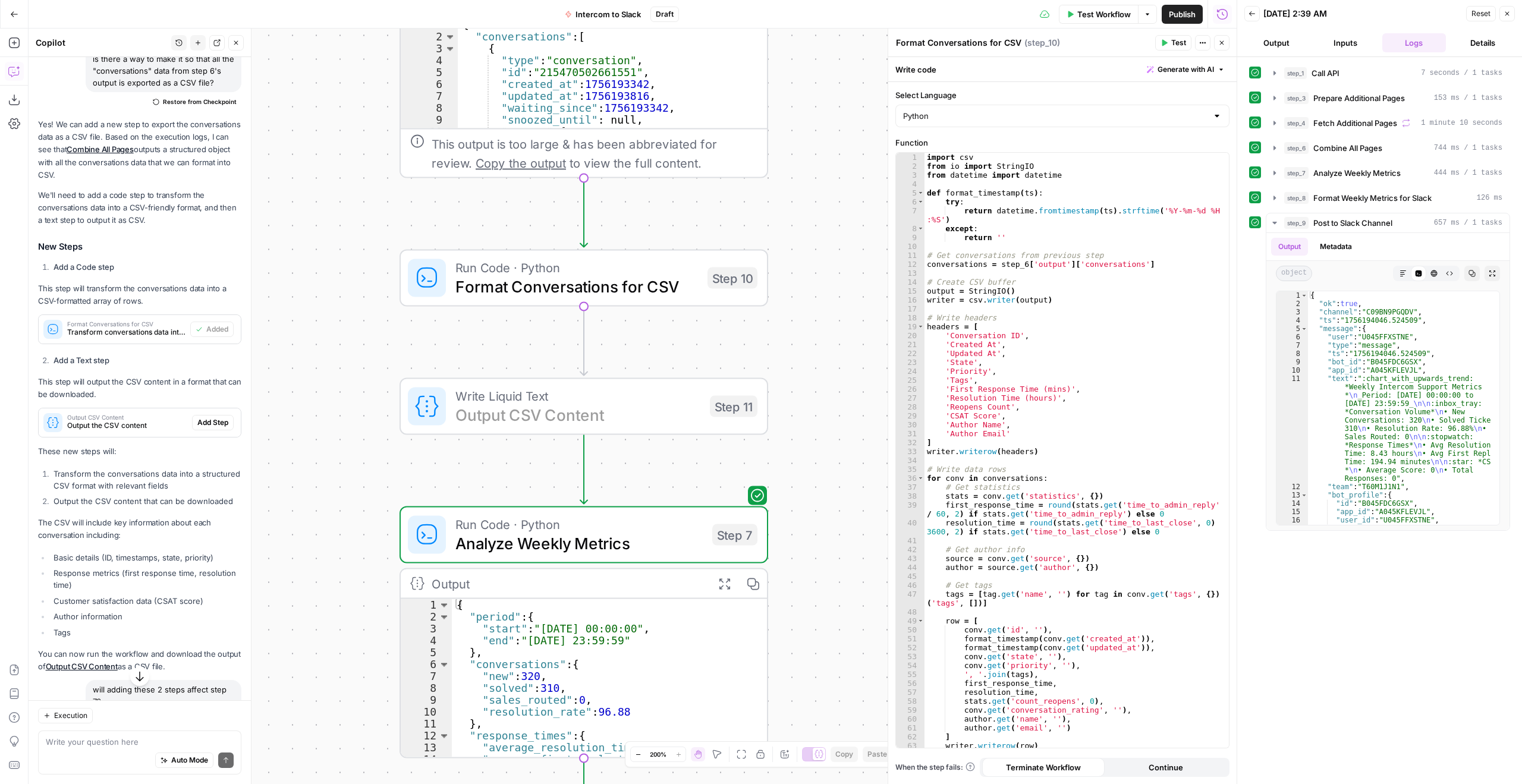
click at [206, 425] on span "Add Step" at bounding box center [213, 422] width 31 height 10
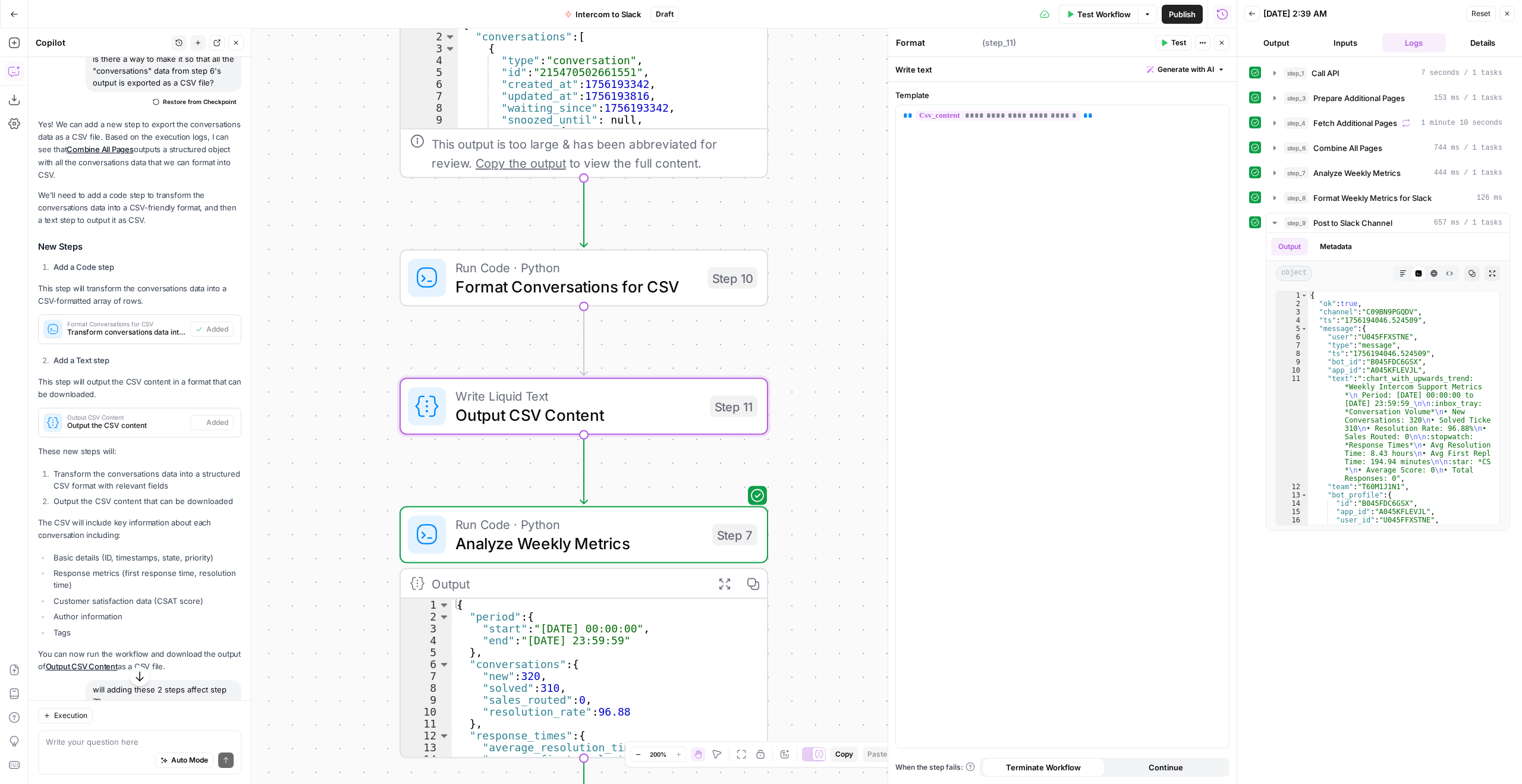
type textarea "Output CSV Content"
click at [1103, 1] on div "Test Workflow Options Publish Run History" at bounding box center [958, 14] width 558 height 28
click at [1097, 9] on span "Test Workflow" at bounding box center [1104, 14] width 54 height 12
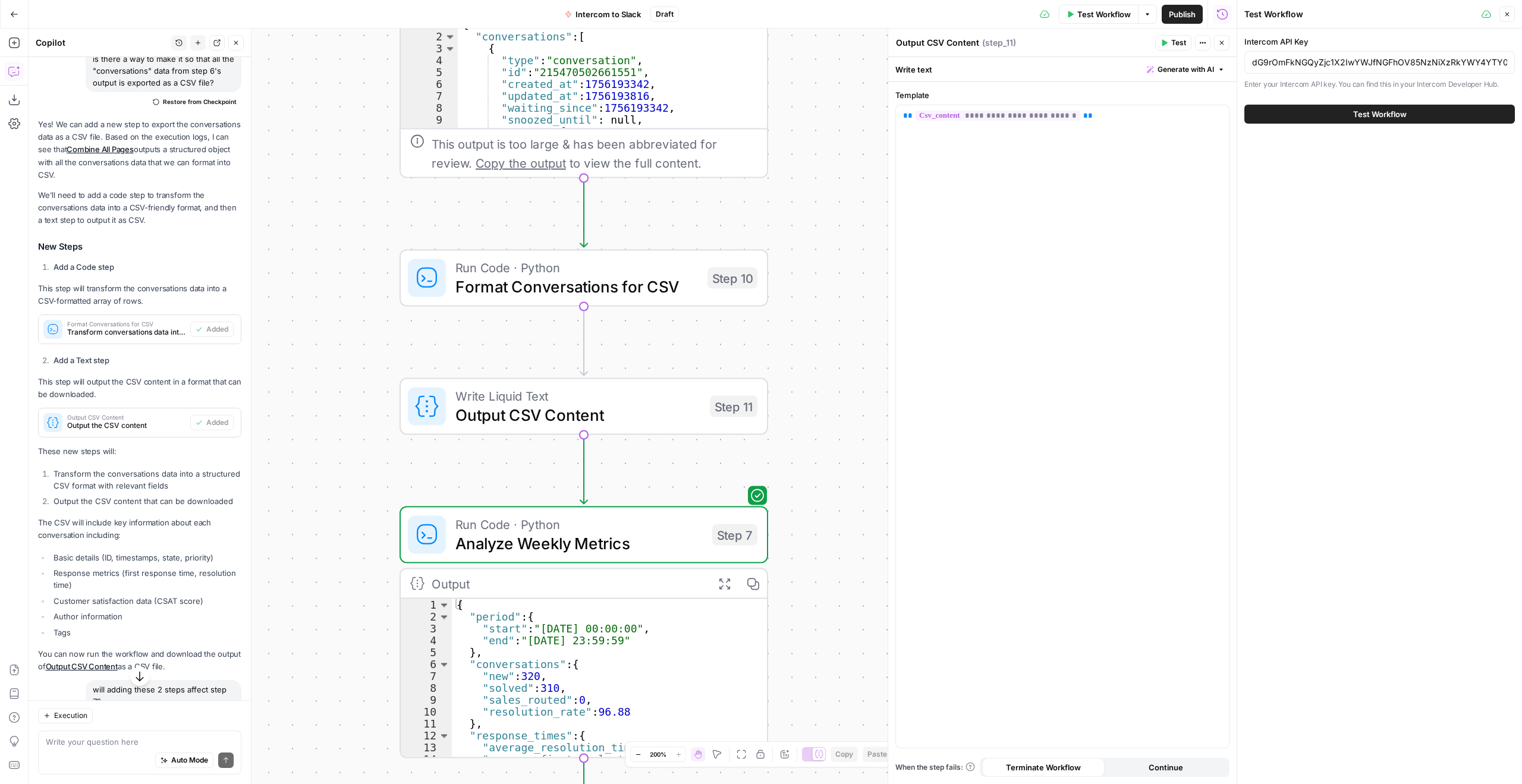
click at [1345, 119] on button "Test Workflow" at bounding box center [1380, 114] width 270 height 19
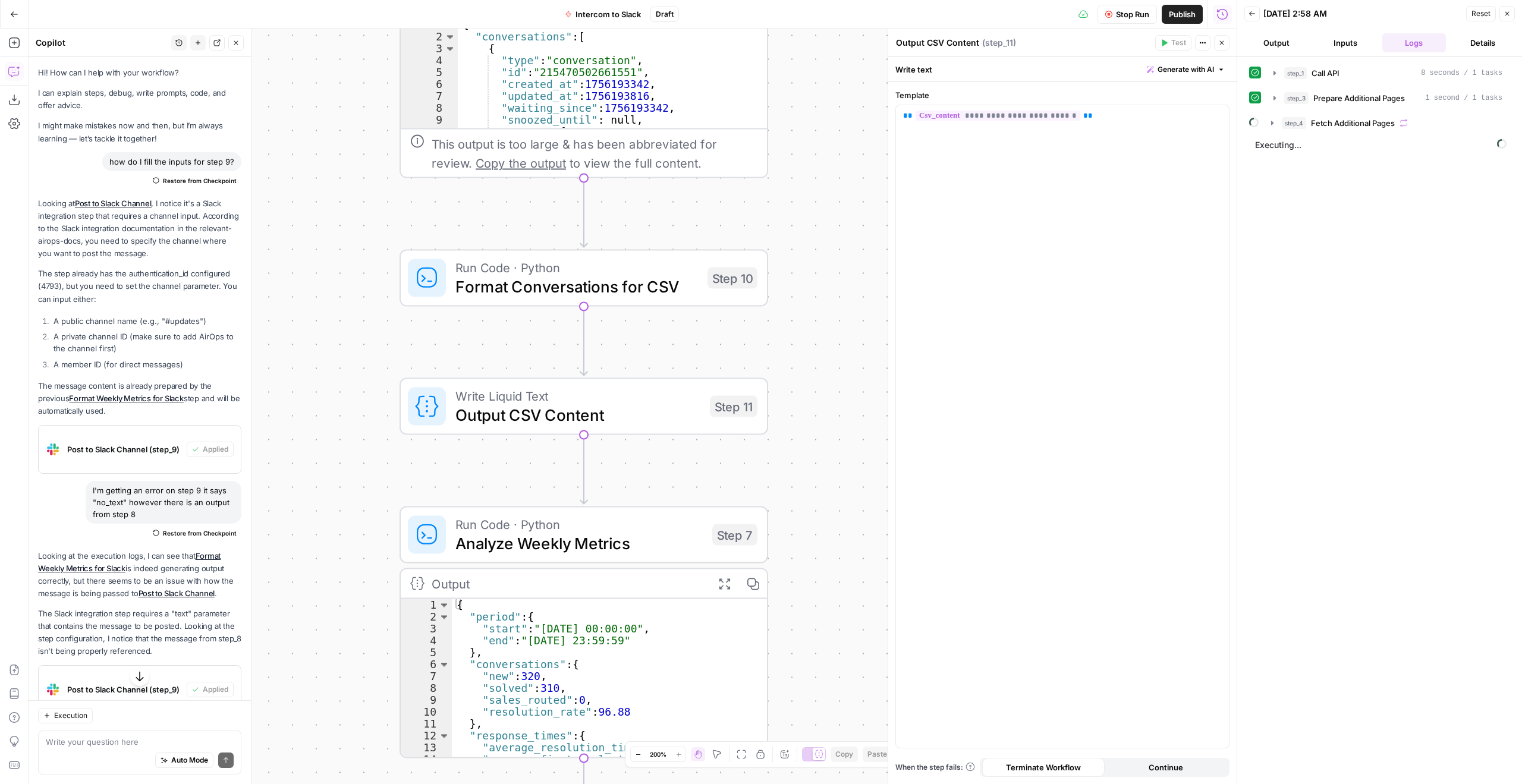
scroll to position [754, 0]
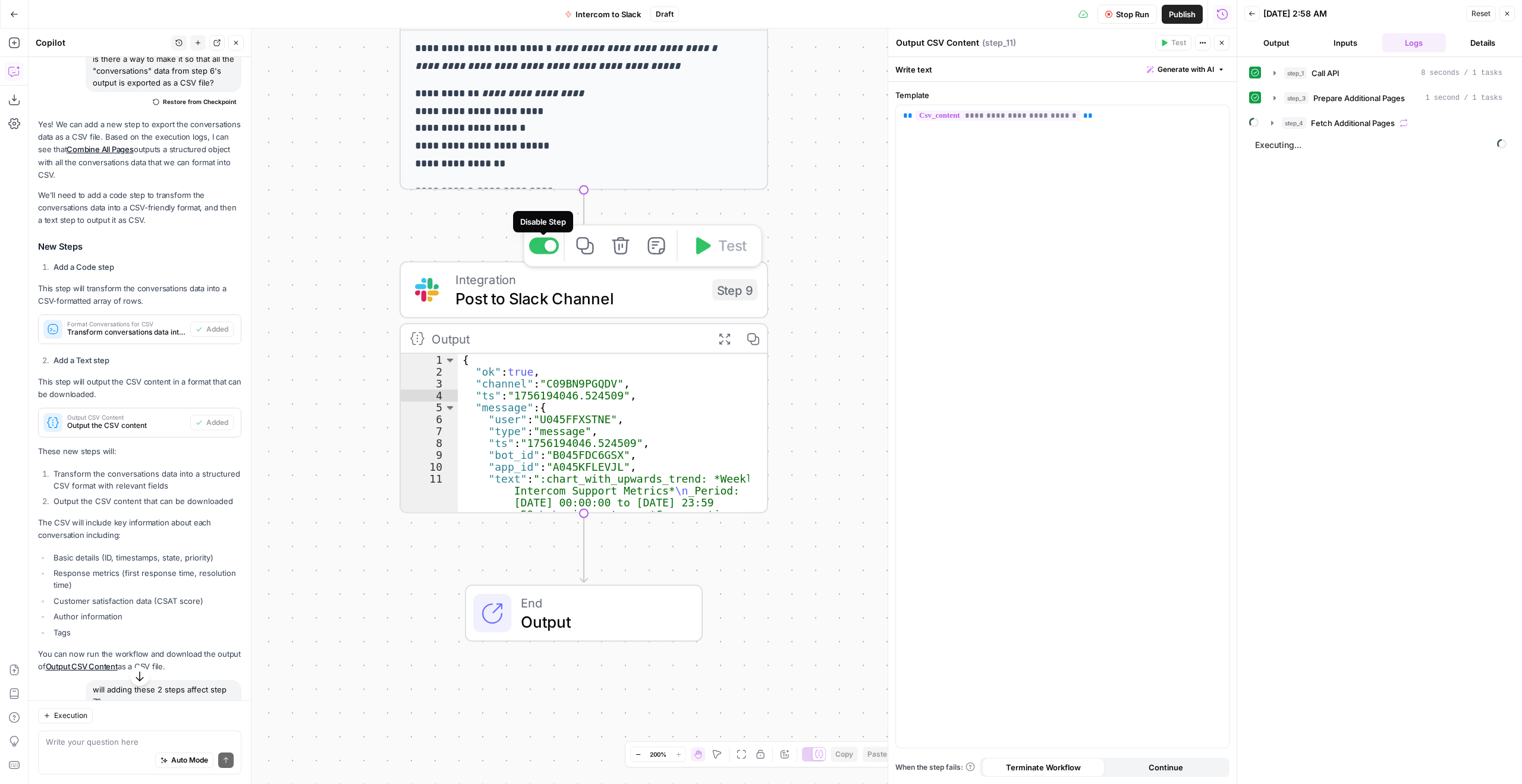
click at [543, 245] on div at bounding box center [544, 246] width 30 height 17
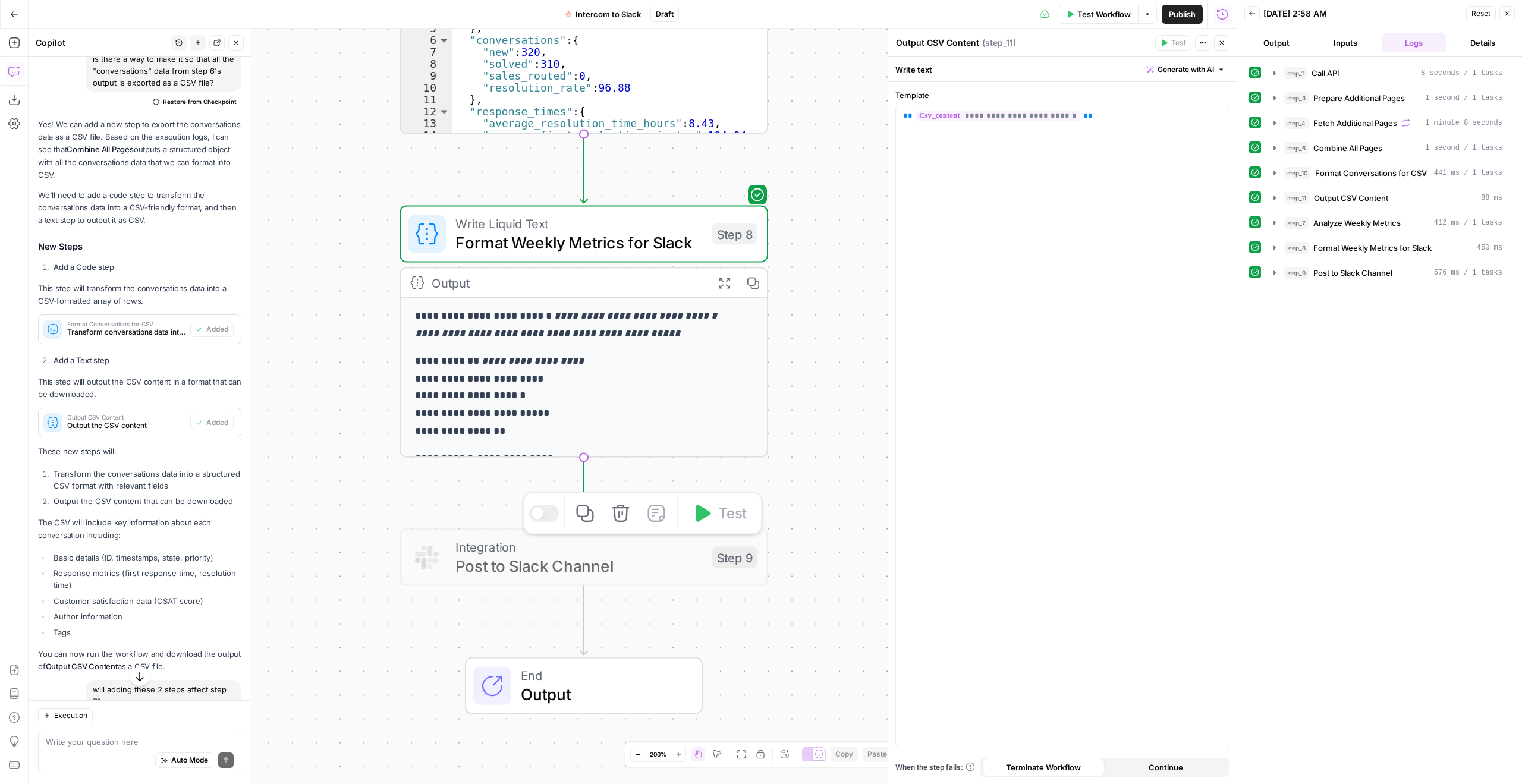
click at [555, 523] on div "Copy step Delete step Add Note Test" at bounding box center [643, 514] width 239 height 43
click at [551, 522] on div at bounding box center [544, 514] width 30 height 17
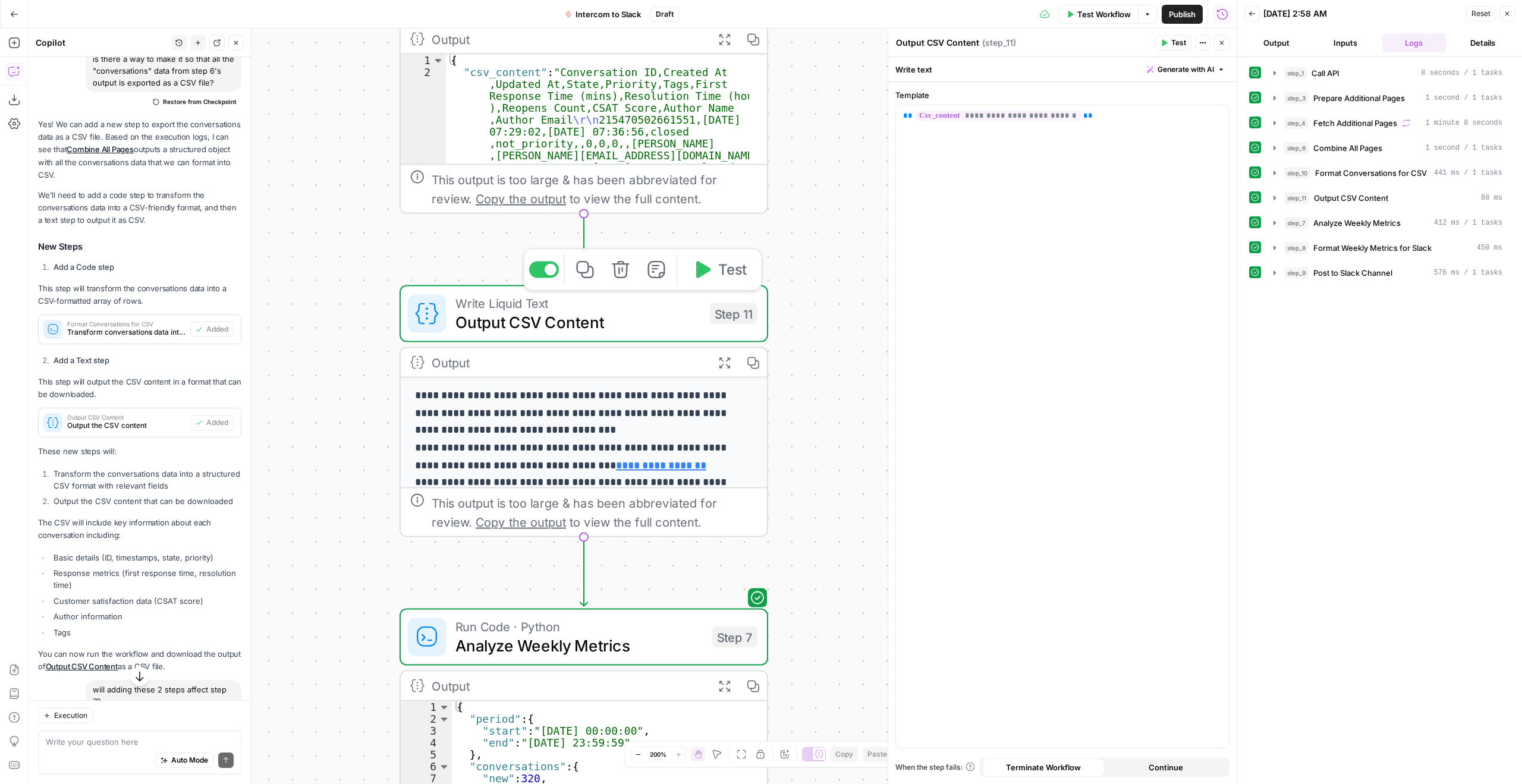
click at [650, 318] on span "Output CSV Content" at bounding box center [578, 322] width 245 height 24
click at [1274, 195] on icon "button" at bounding box center [1274, 198] width 9 height 9
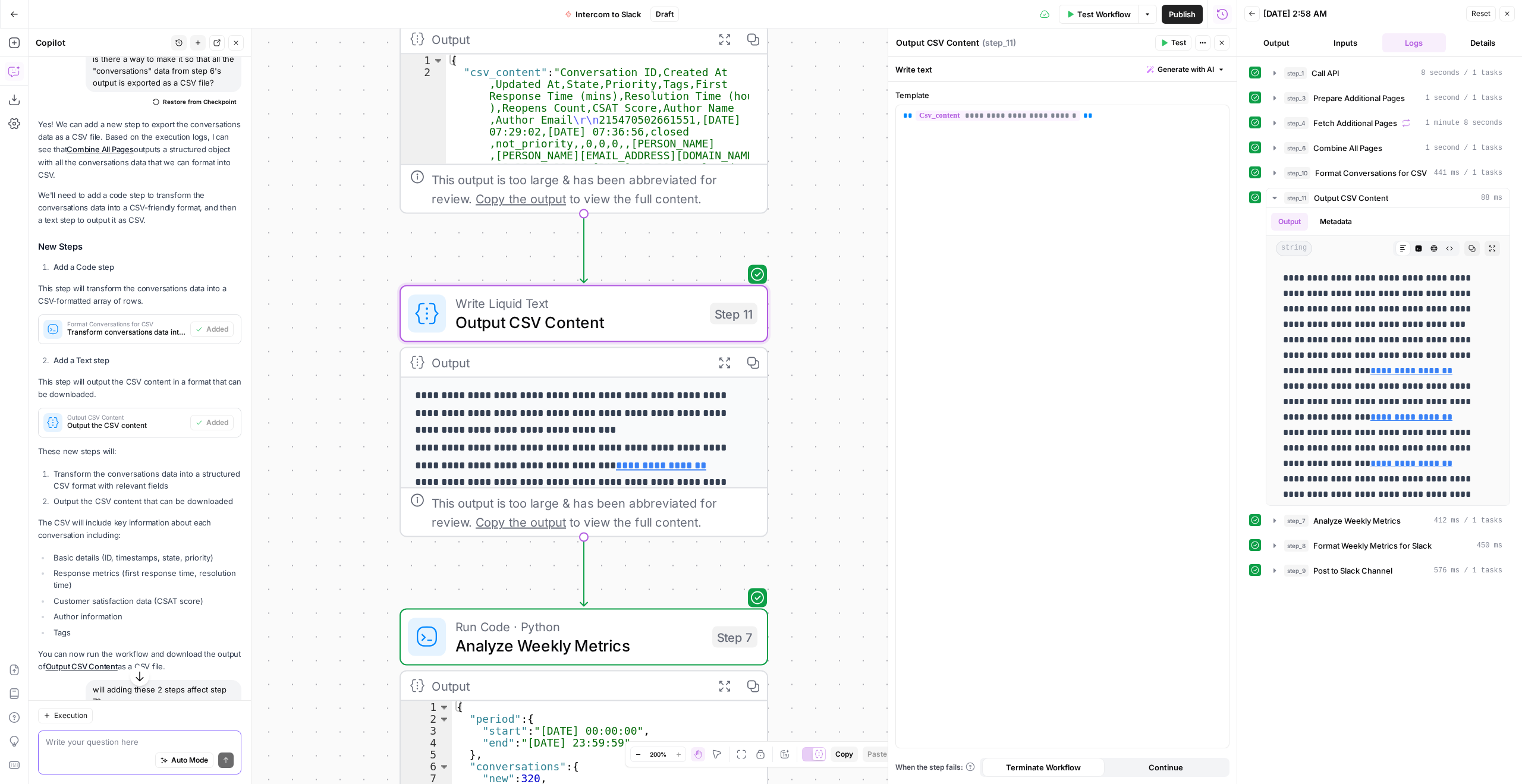
click at [142, 740] on textarea at bounding box center [139, 742] width 188 height 12
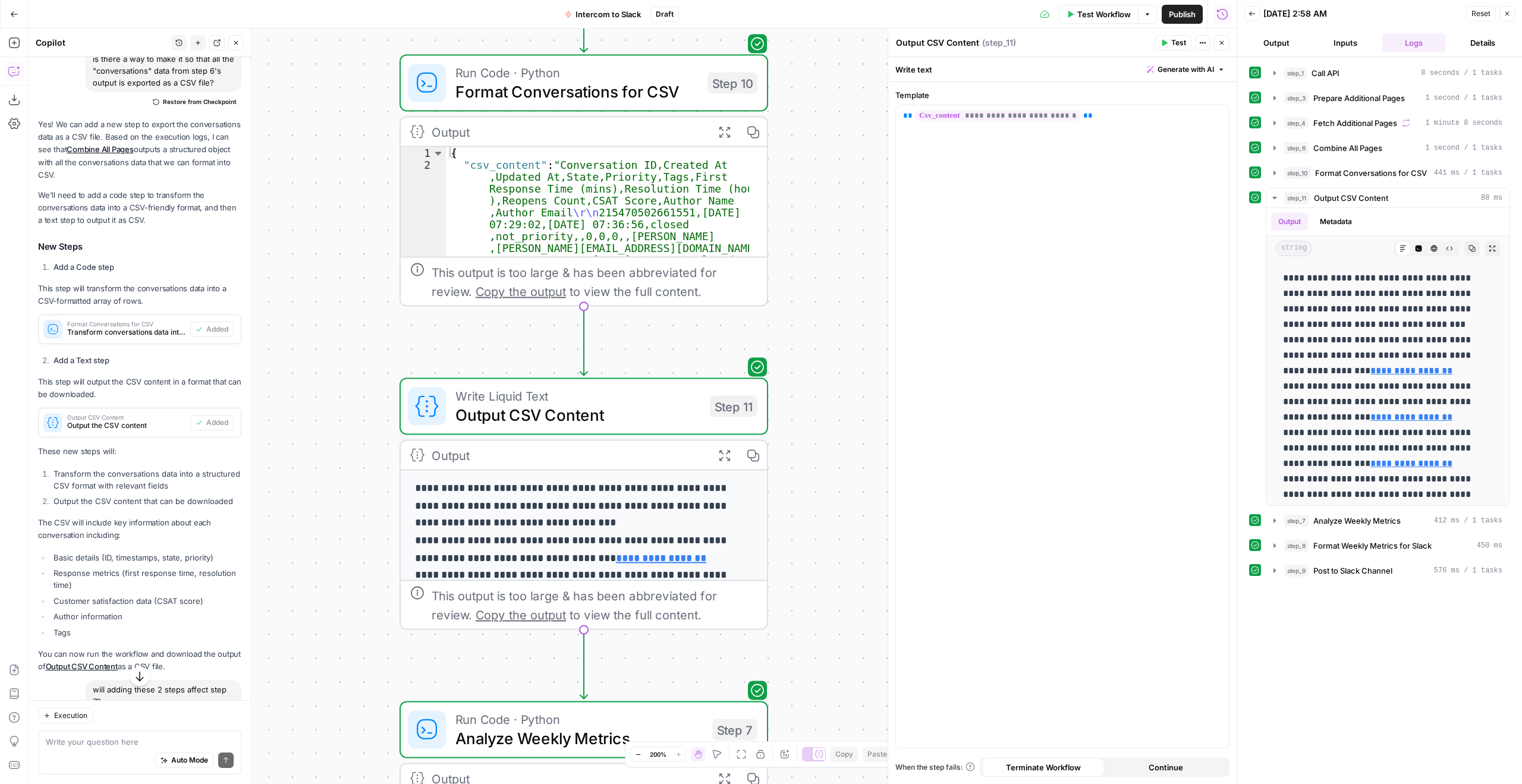
click at [134, 676] on icon "button" at bounding box center [139, 676] width 12 height 12
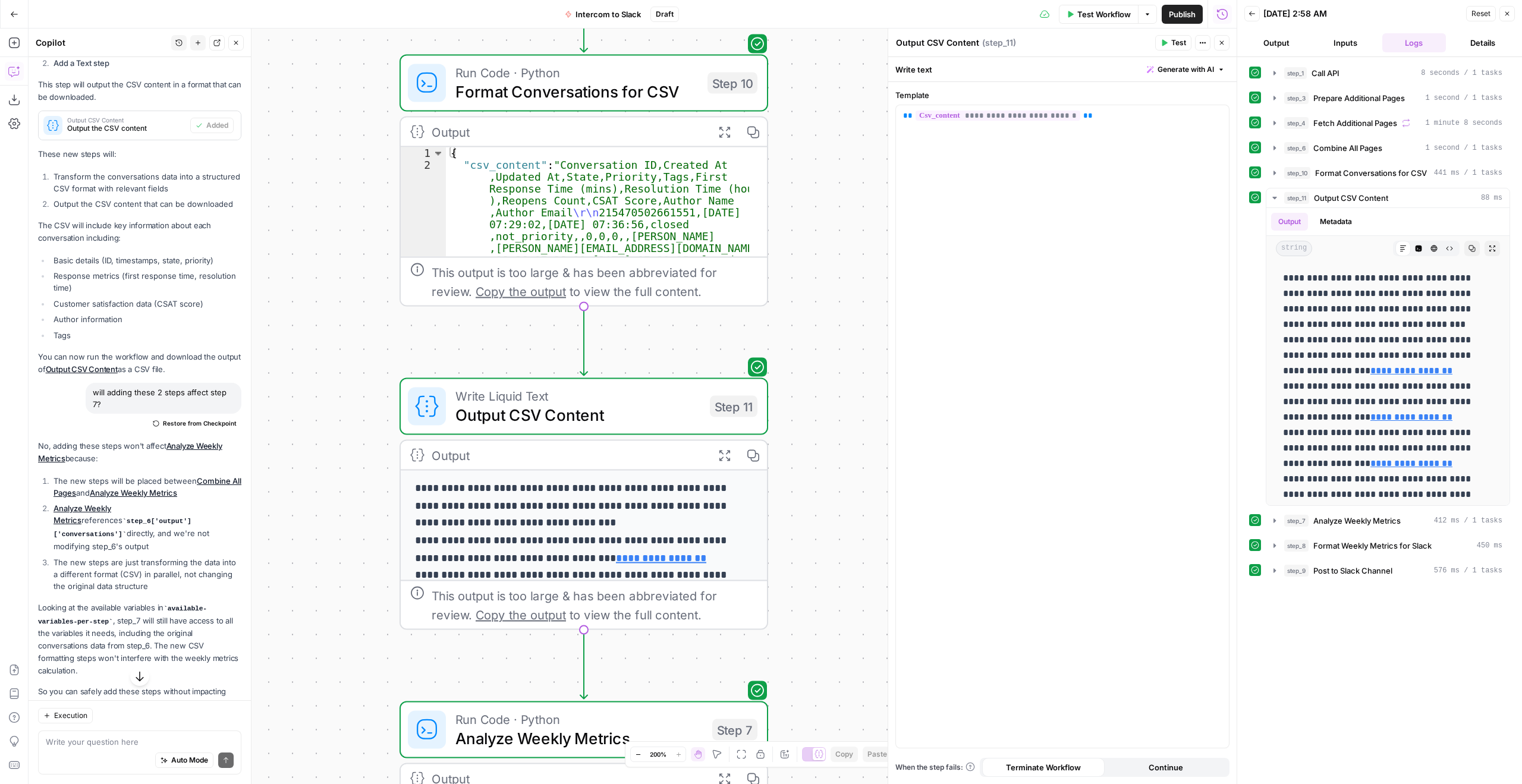
scroll to position [1089, 0]
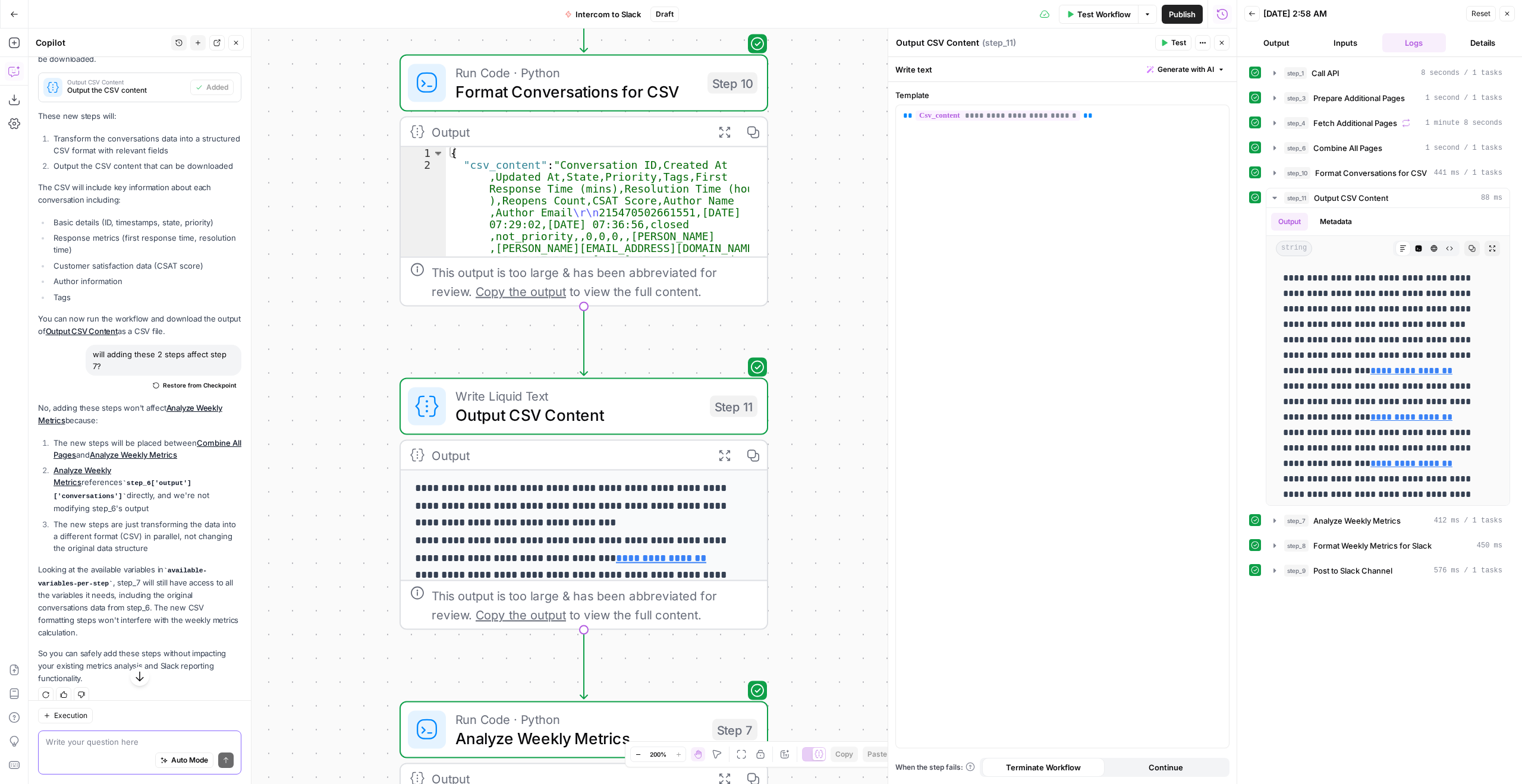
drag, startPoint x: 111, startPoint y: 745, endPoint x: 107, endPoint y: 748, distance: 5.0
click at [107, 748] on div "Write your question here Auto Mode Send" at bounding box center [140, 752] width 203 height 44
type textarea "how do I download the csv output from step 11?"
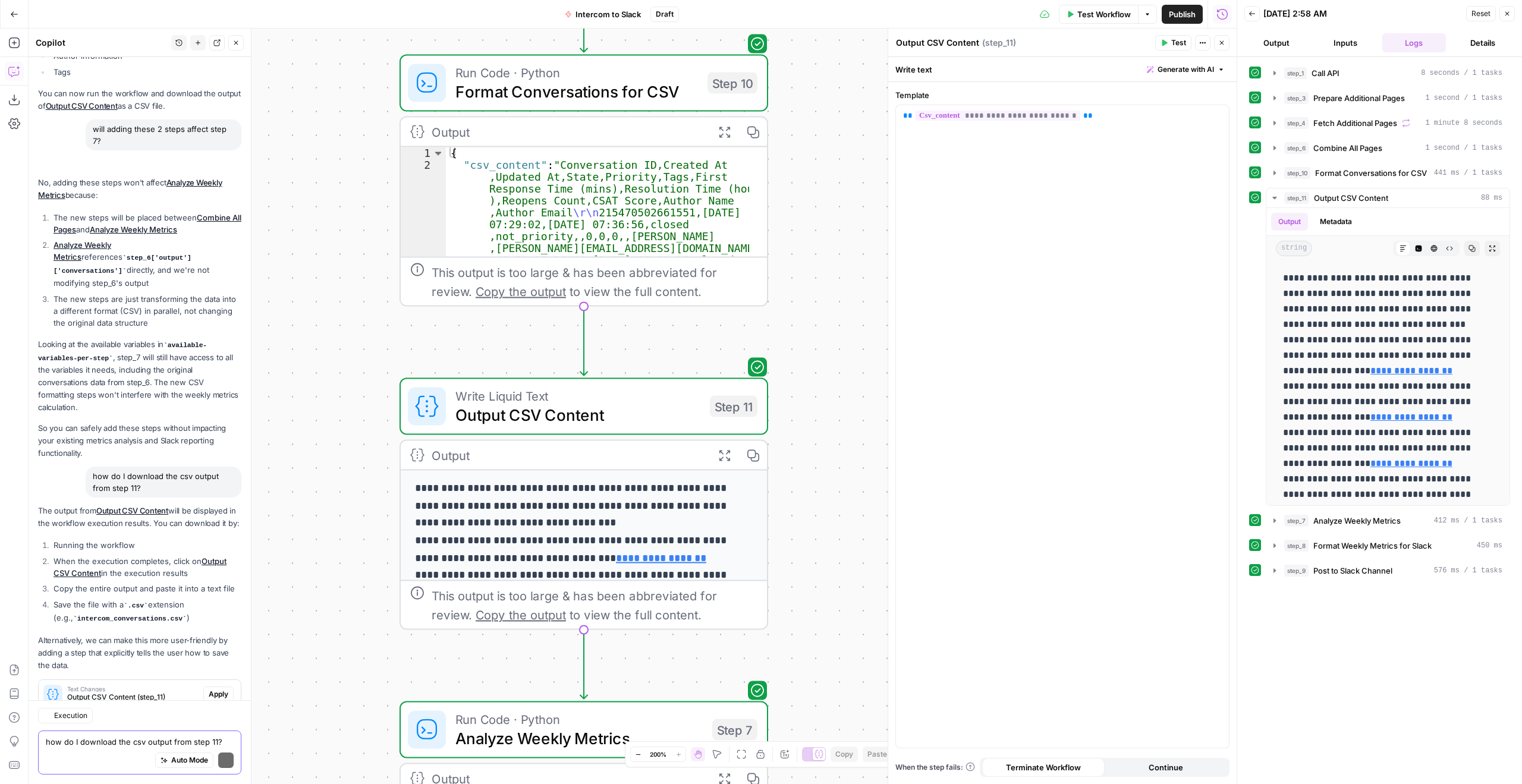
scroll to position [1429, 0]
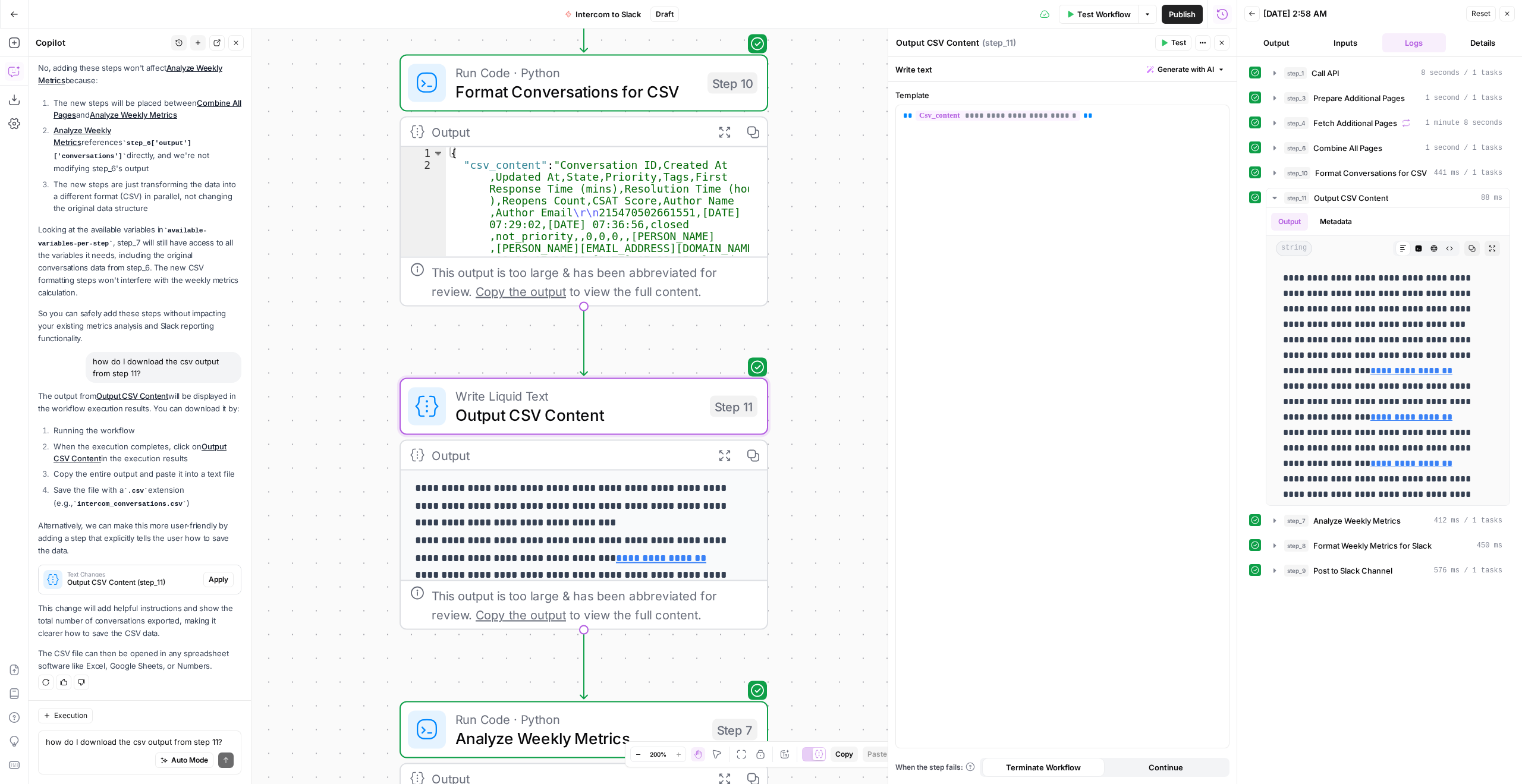
click at [214, 583] on span "Apply" at bounding box center [219, 580] width 20 height 10
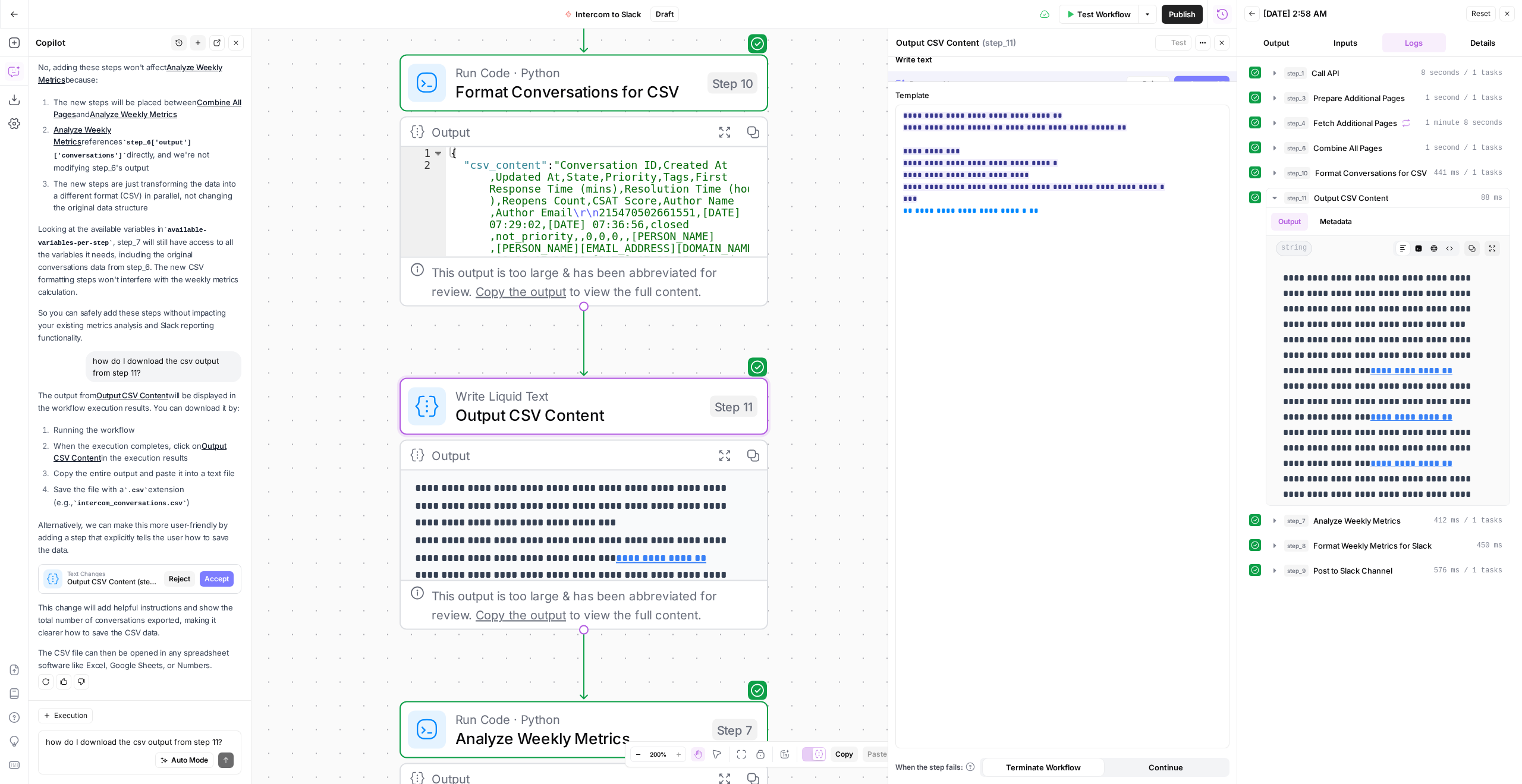
scroll to position [1353, 0]
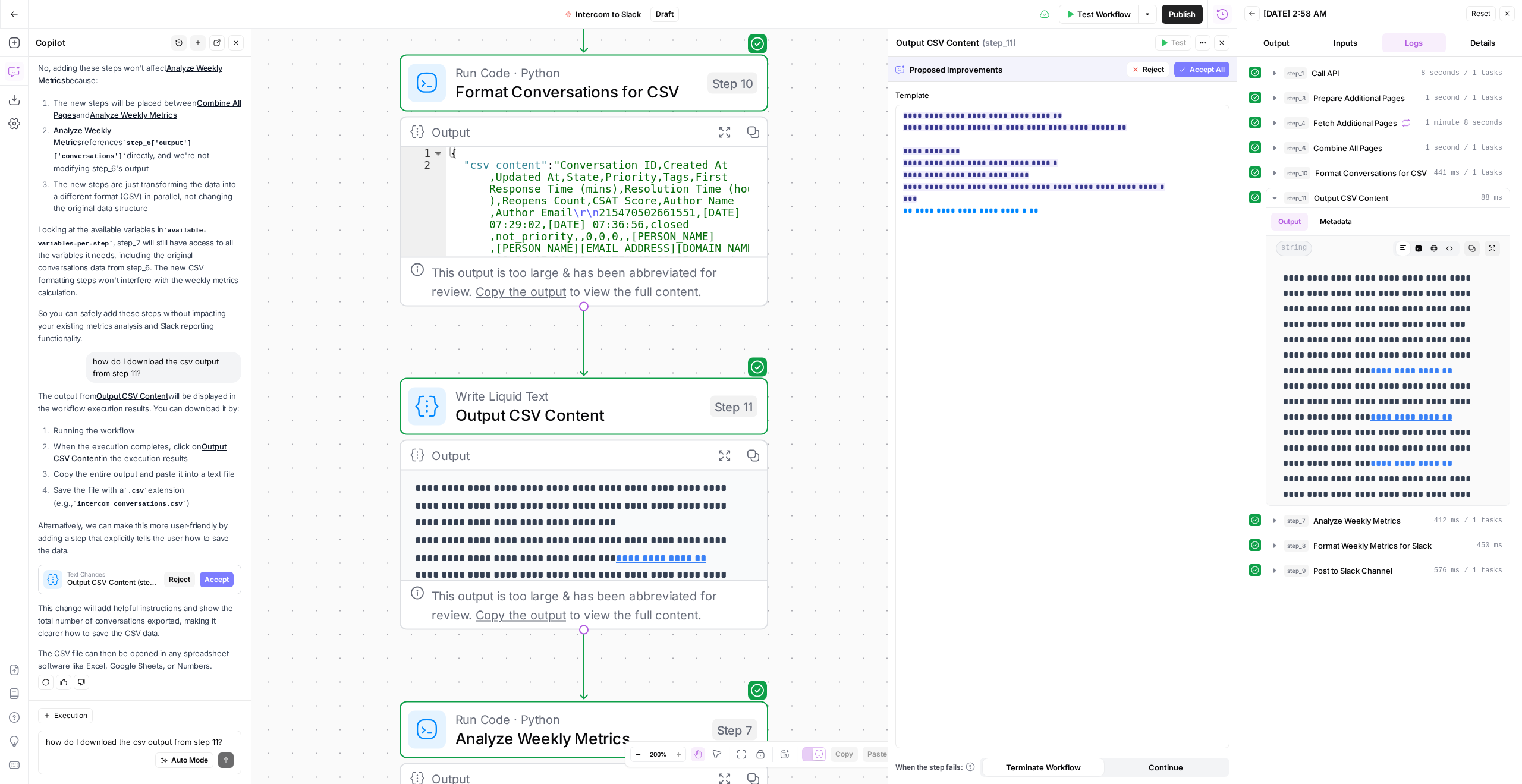
click at [1210, 70] on span "Accept All" at bounding box center [1207, 69] width 35 height 10
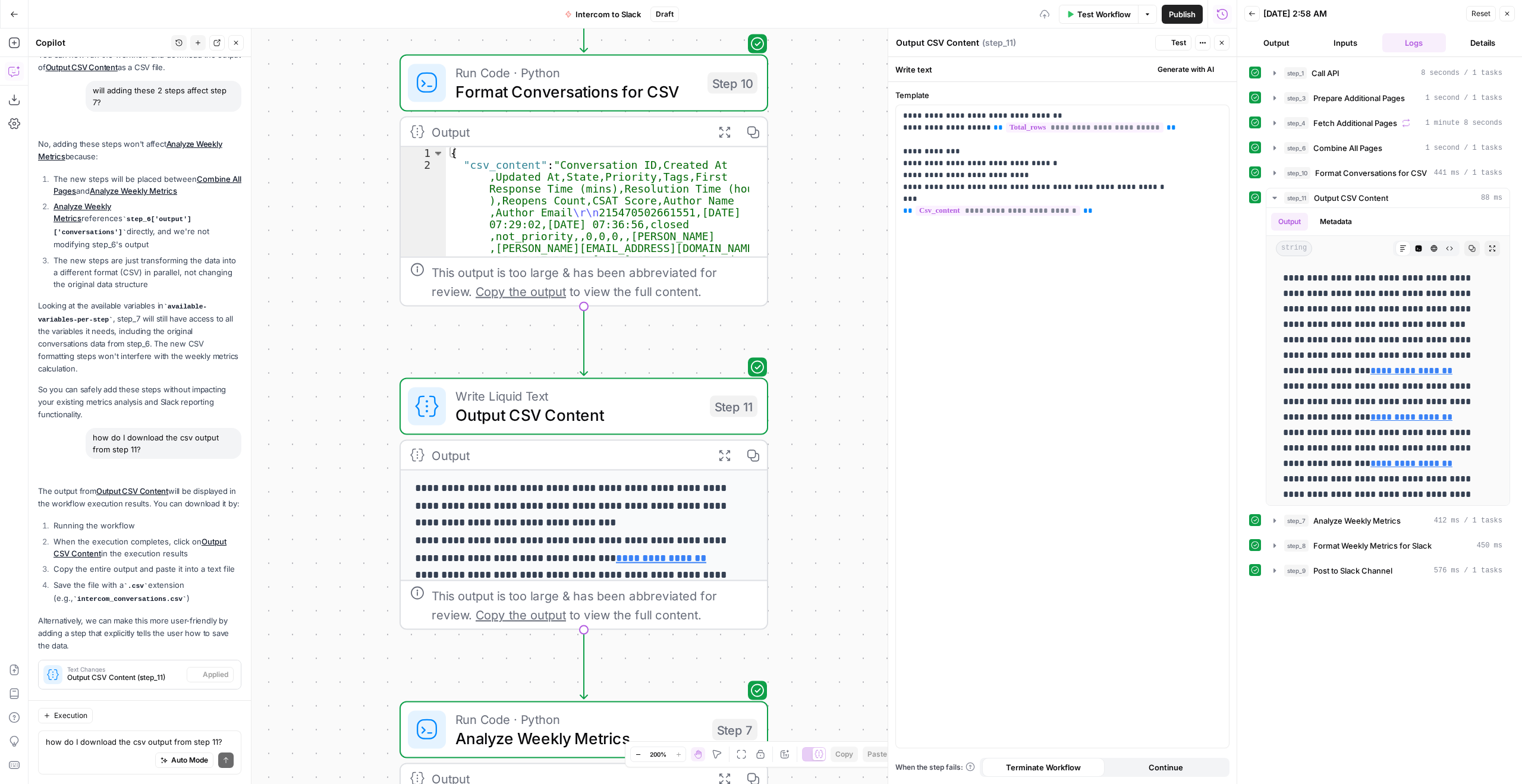
scroll to position [1449, 0]
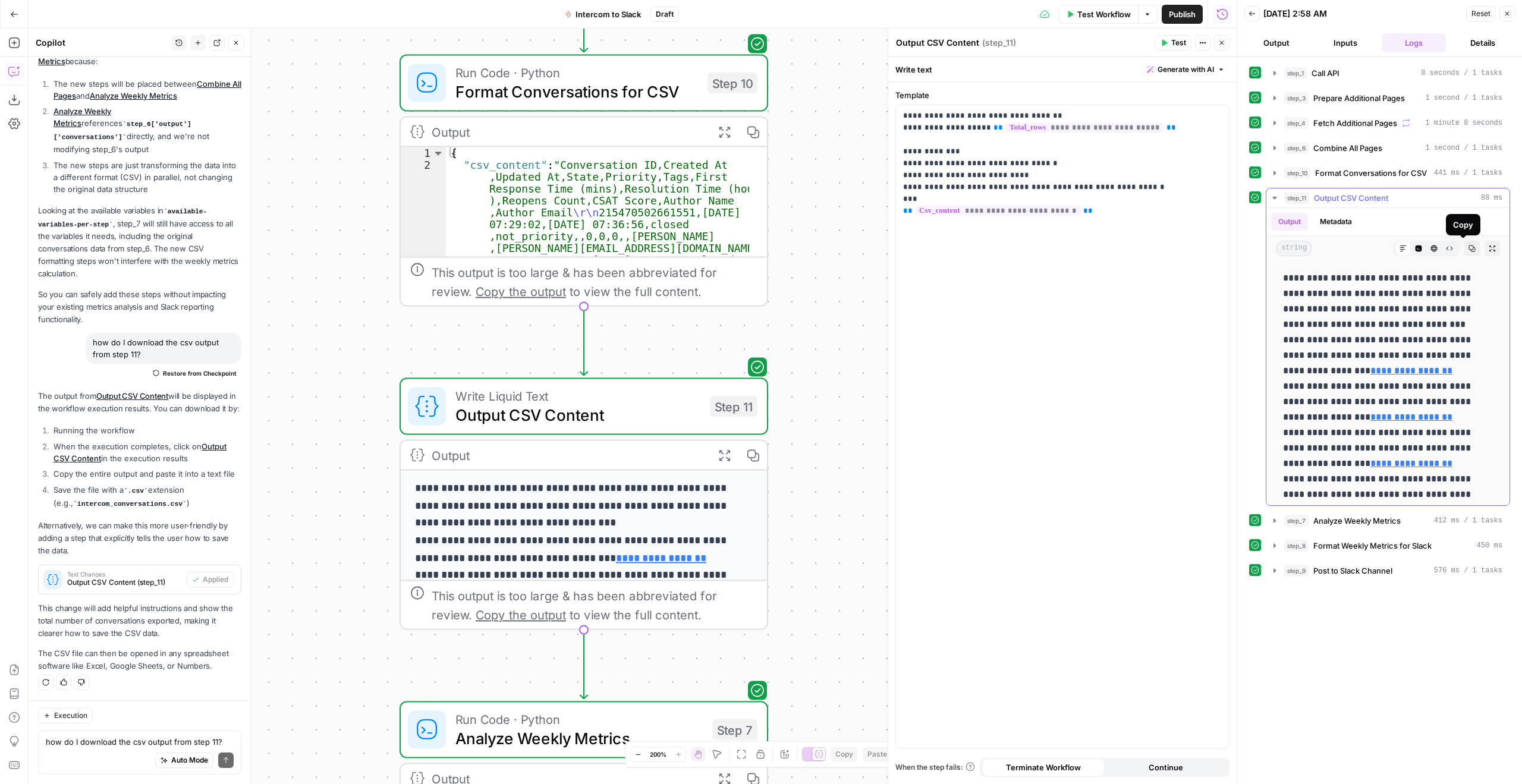
click at [1469, 251] on button "Copy" at bounding box center [1472, 248] width 15 height 15
click at [1465, 241] on button "Copied" at bounding box center [1472, 248] width 15 height 15
click at [115, 736] on textarea "how do I download the csv output from step 11?" at bounding box center [139, 742] width 188 height 12
click at [112, 746] on textarea at bounding box center [139, 742] width 188 height 12
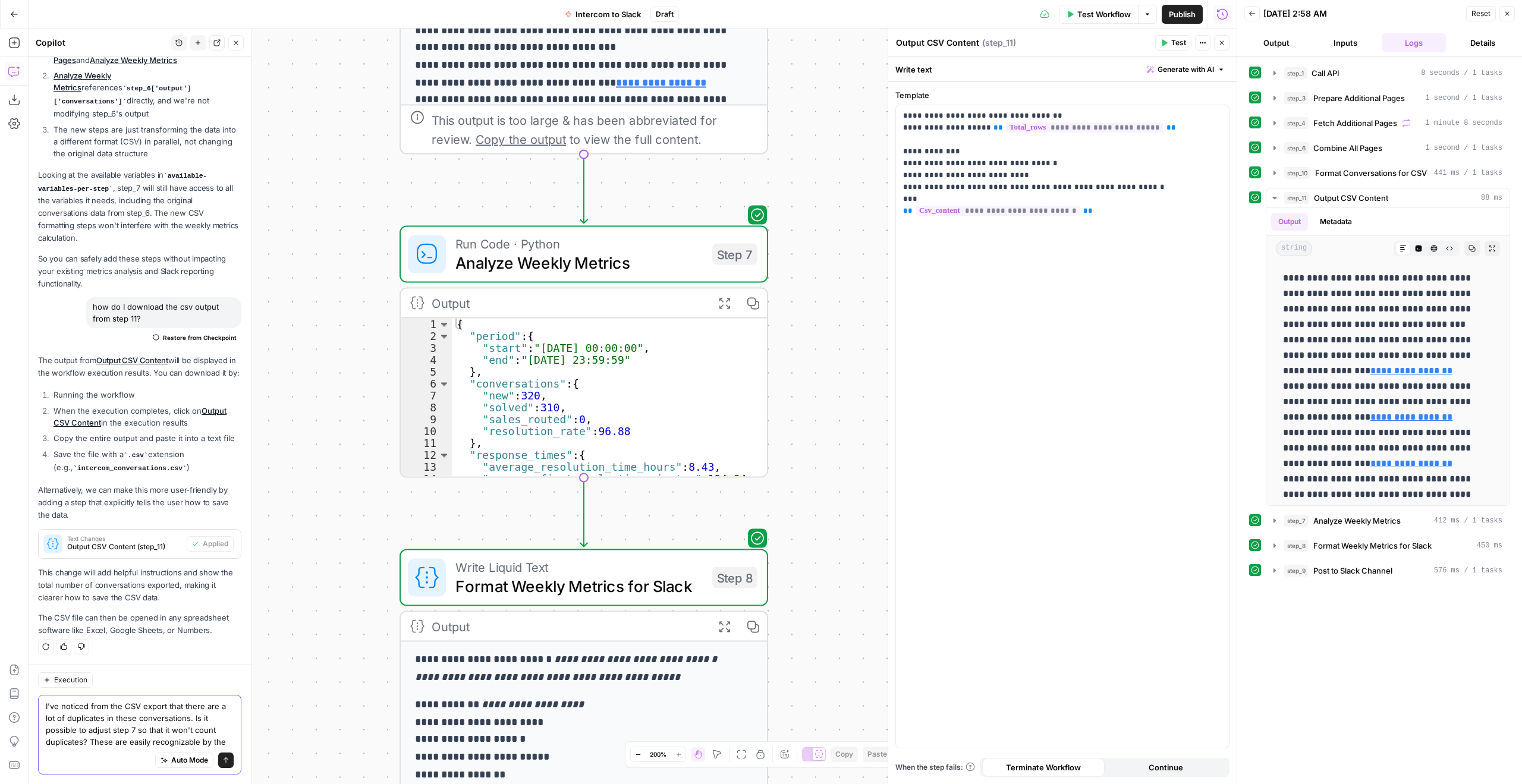
scroll to position [1496, 0]
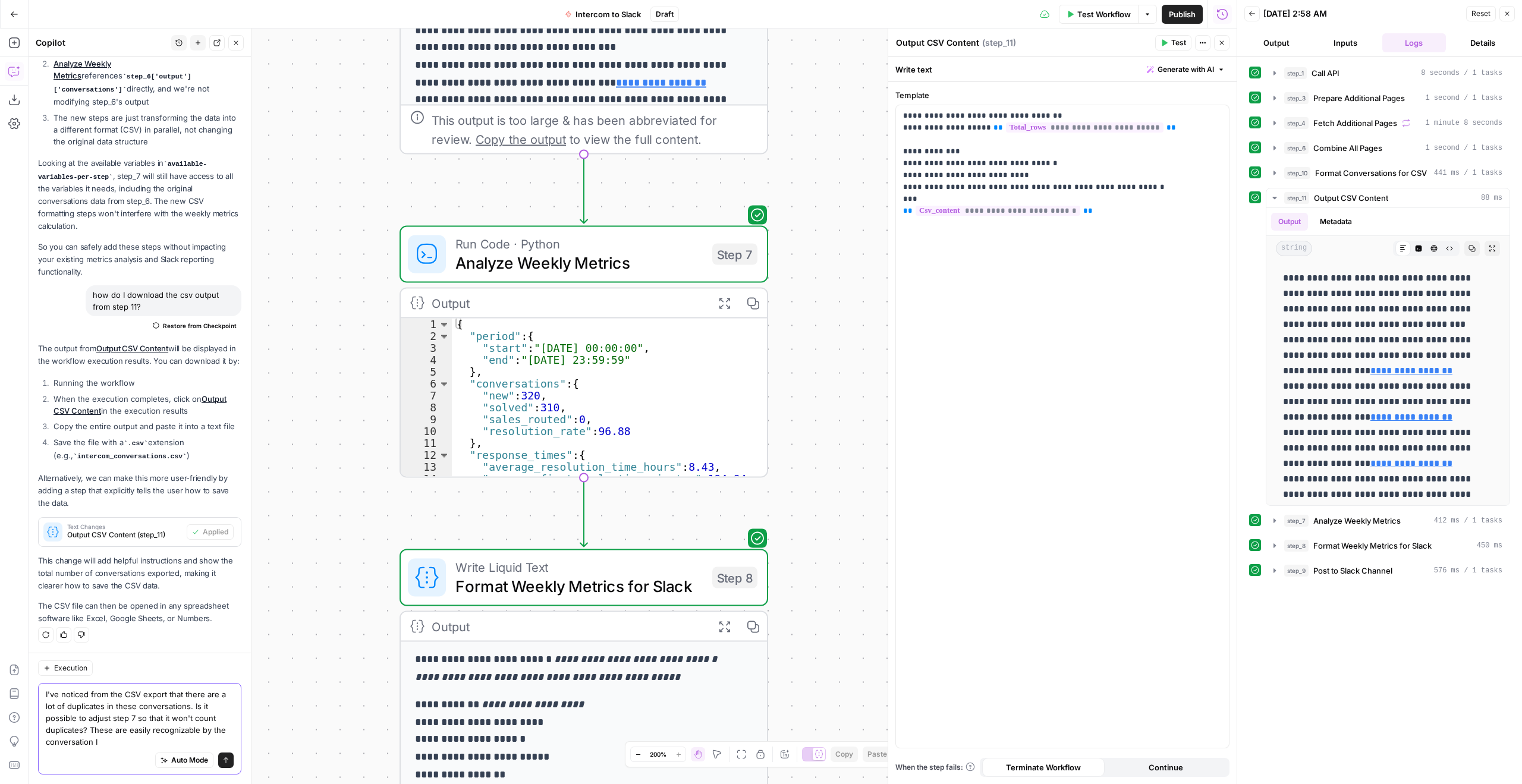
type textarea "I've noticed from the CSV export that there are a lot of duplicates in these co…"
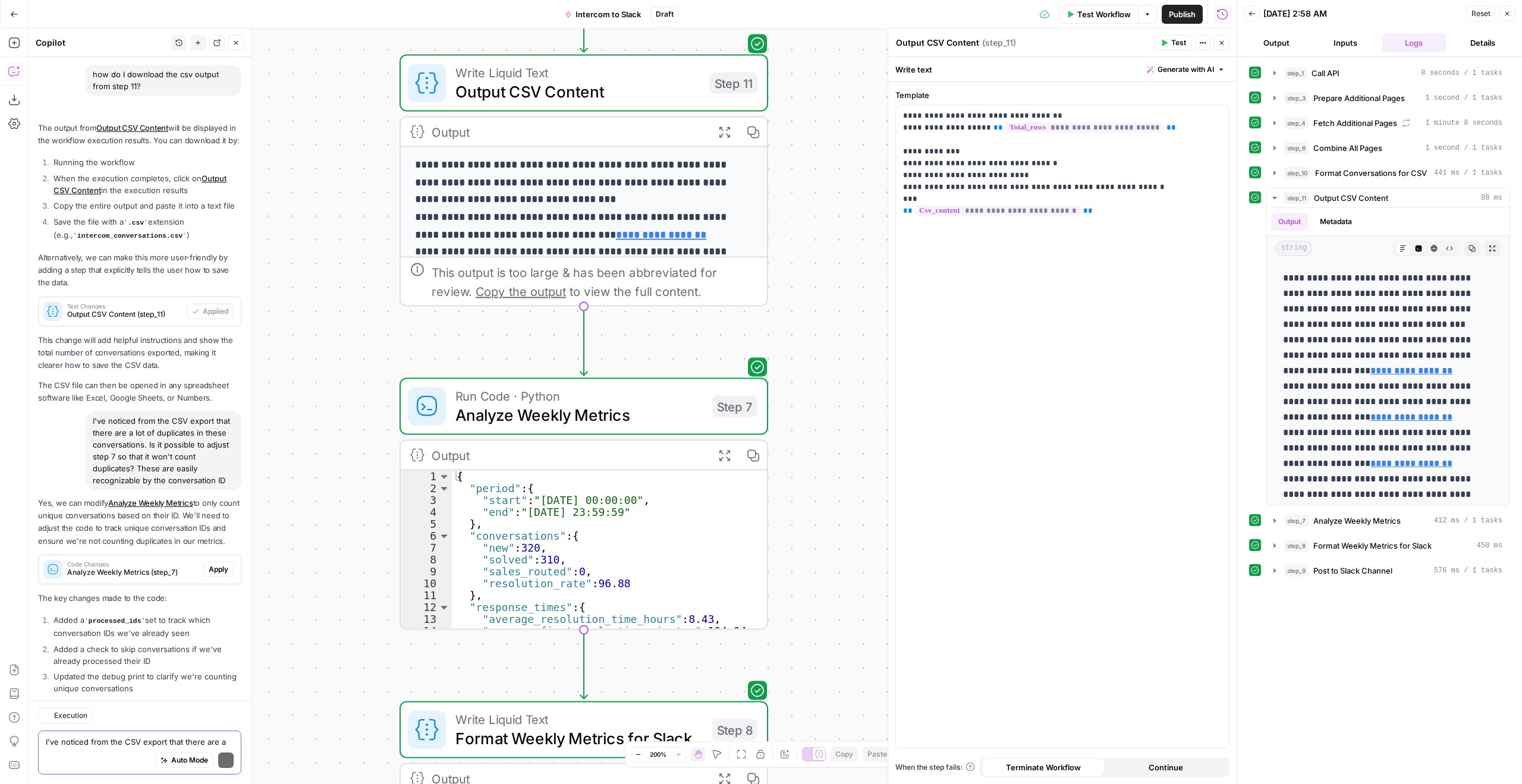
scroll to position [1851, 0]
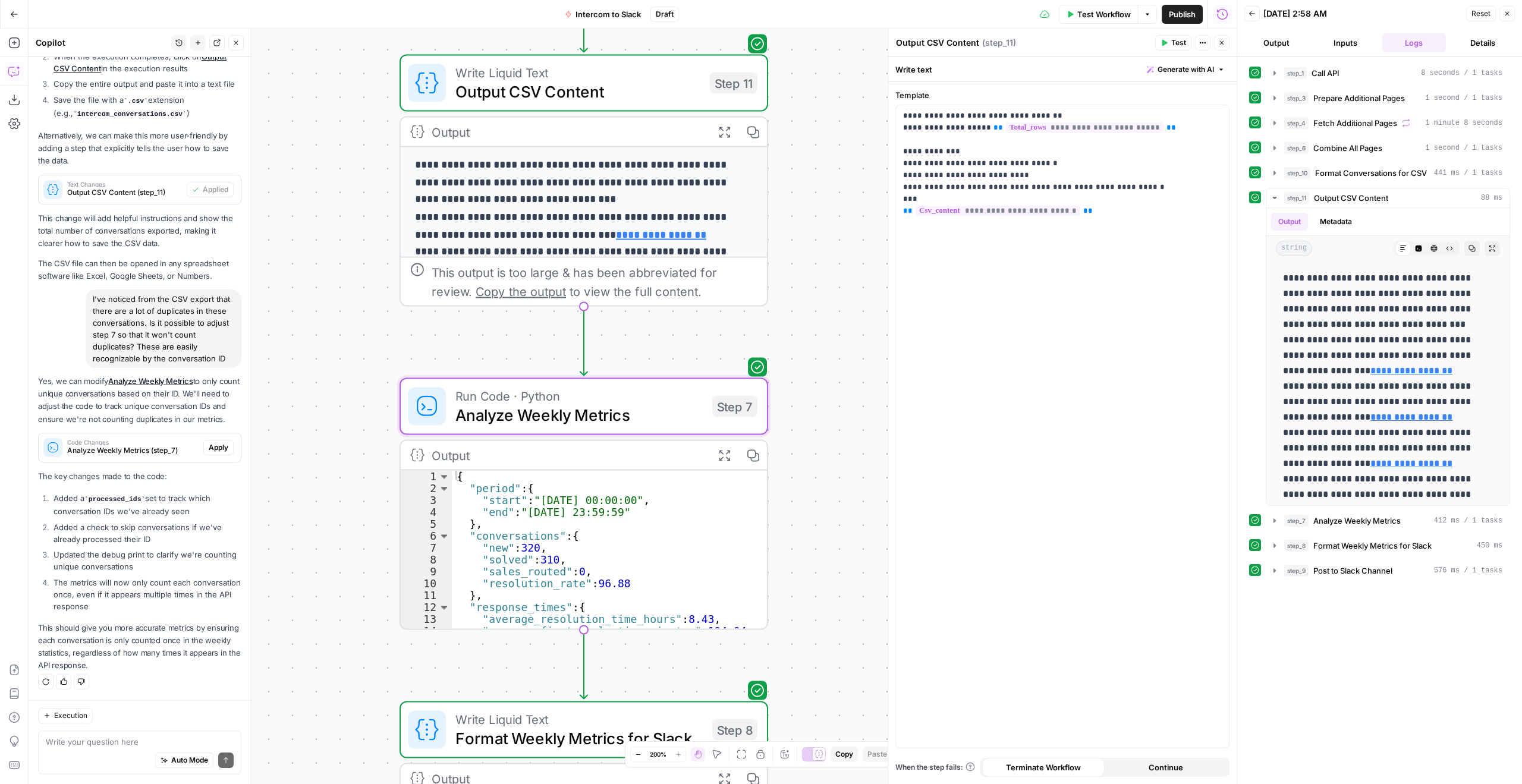
click at [209, 448] on span "Apply" at bounding box center [219, 447] width 20 height 10
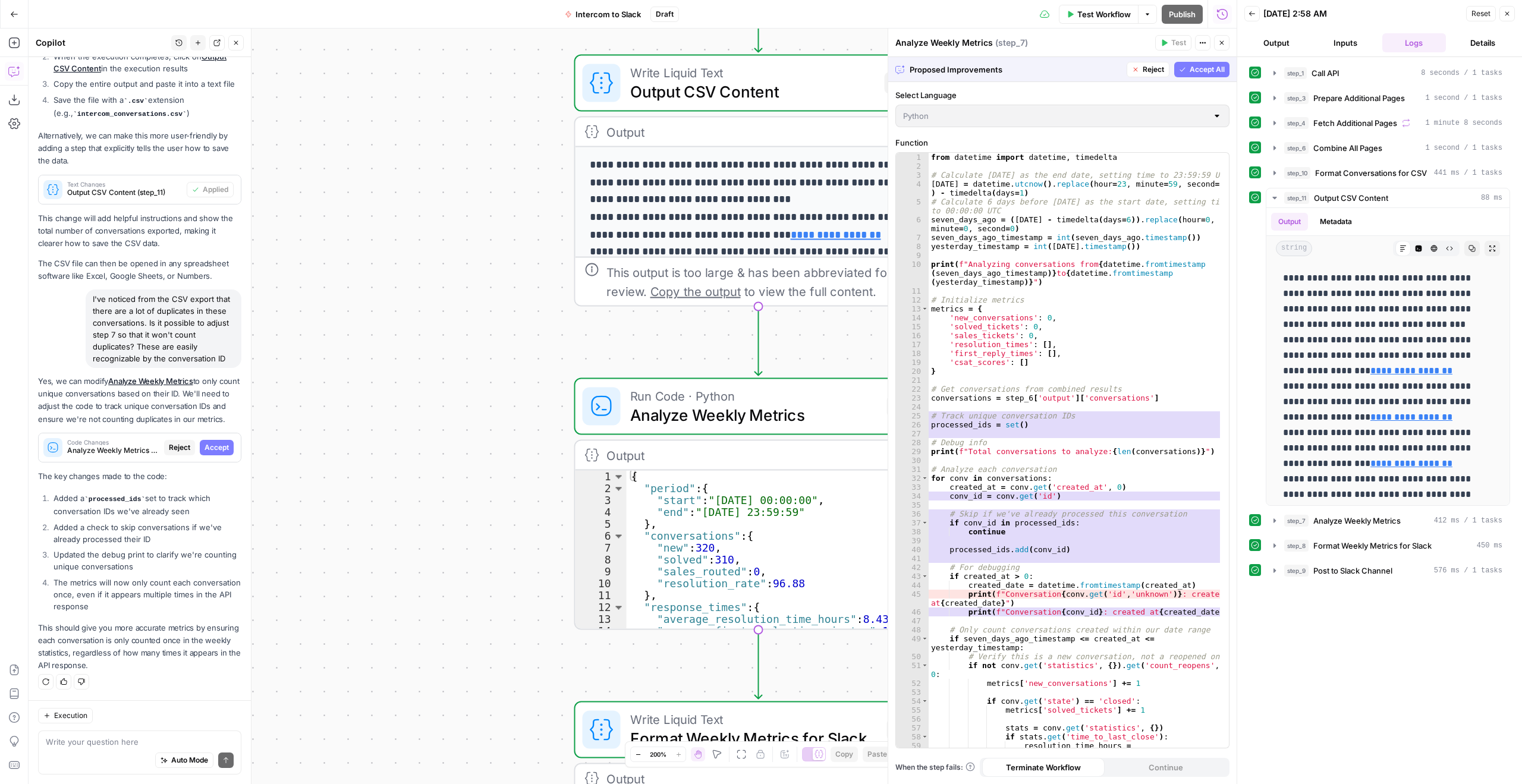
scroll to position [1756, 0]
click at [1208, 73] on span "Accept All" at bounding box center [1207, 69] width 35 height 10
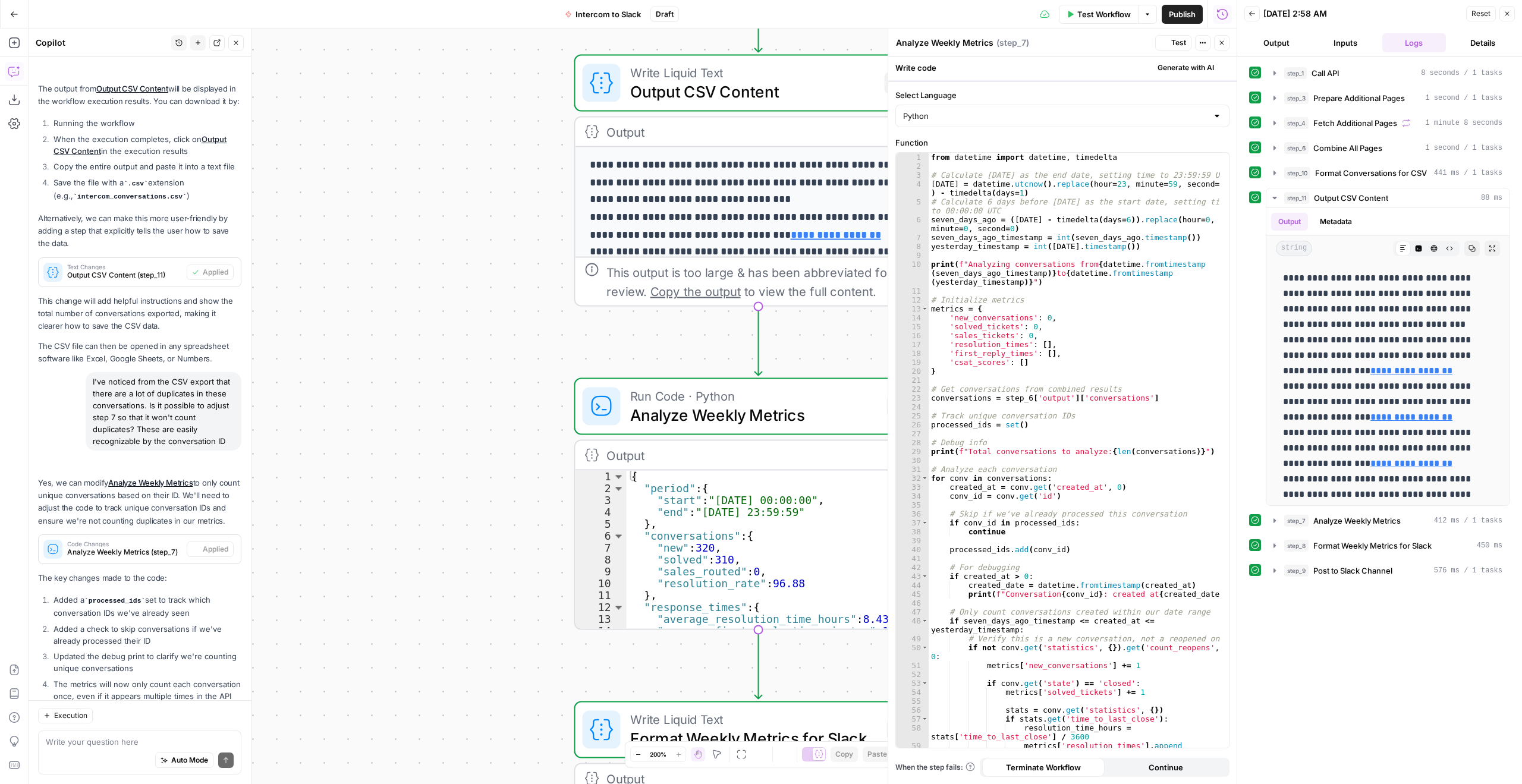
scroll to position [1870, 0]
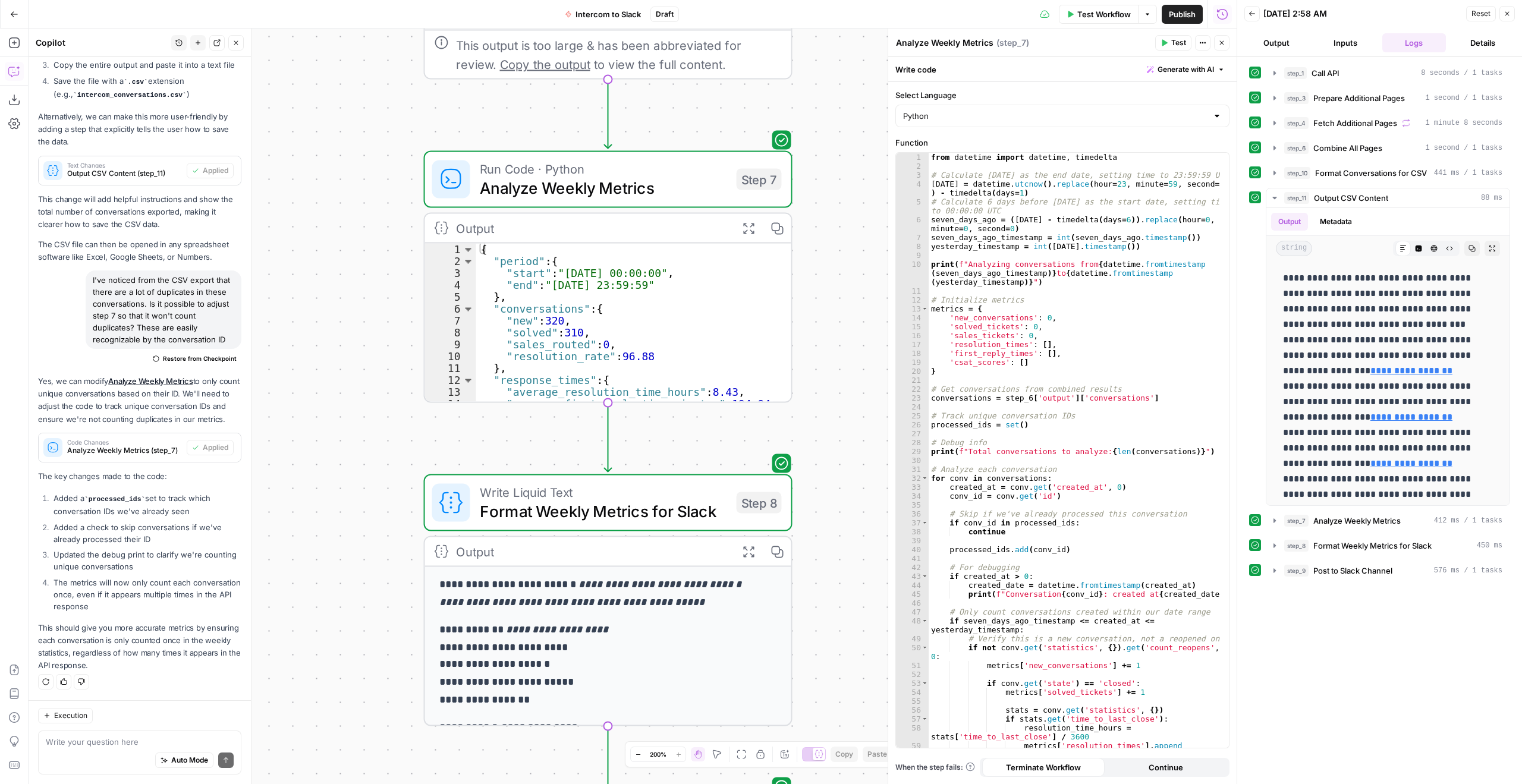
drag, startPoint x: 524, startPoint y: 473, endPoint x: 708, endPoint y: 337, distance: 228.8
click at [390, 248] on div "Workflow Set Inputs Inputs Call API Call API Step 1 Output Expand Output Copy 1…" at bounding box center [633, 406] width 1208 height 756
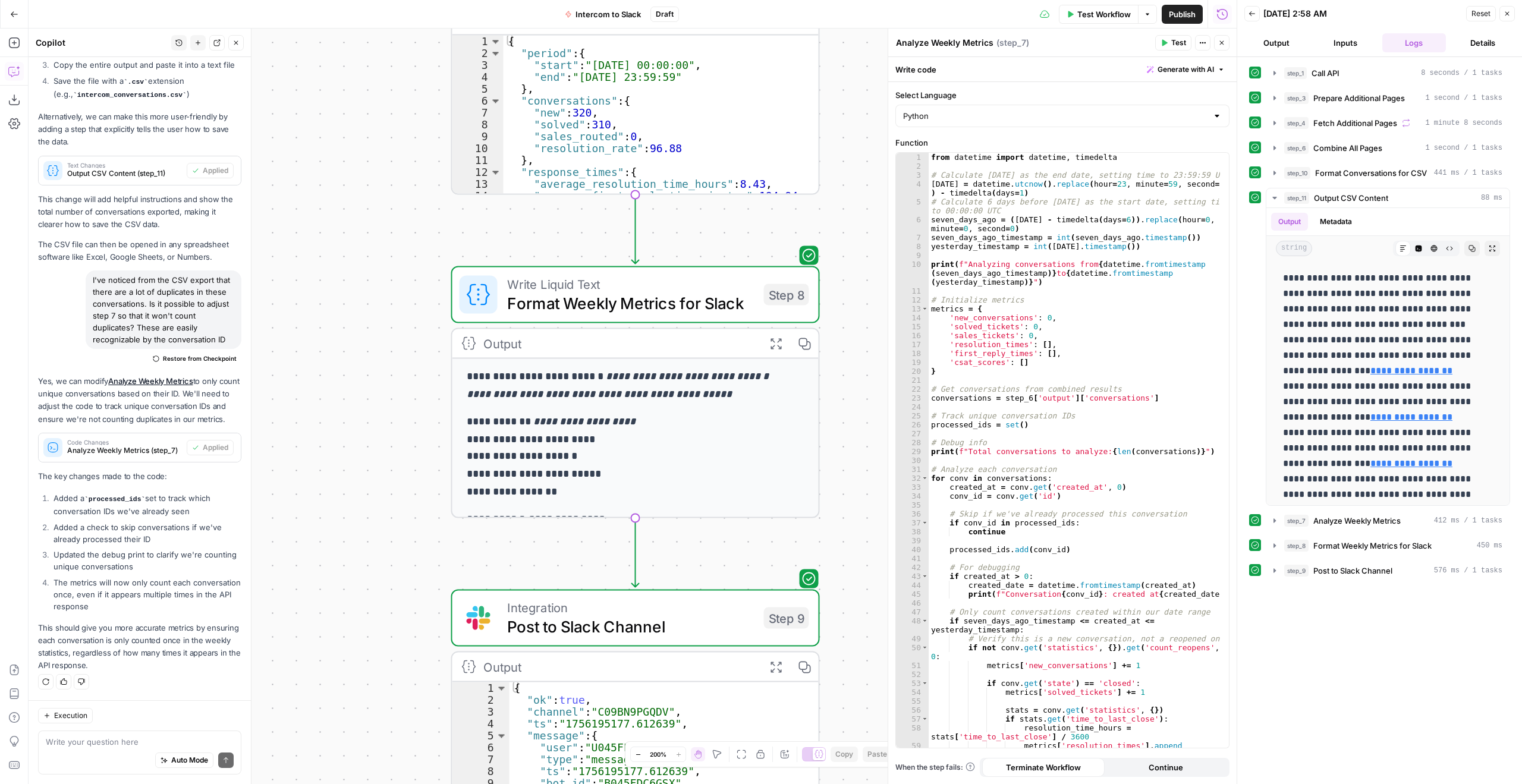
drag, startPoint x: 855, startPoint y: 432, endPoint x: 873, endPoint y: 228, distance: 204.8
click at [873, 228] on div "Workflow Set Inputs Inputs Call API Call API Step 1 Output Expand Output Copy 1…" at bounding box center [633, 406] width 1208 height 756
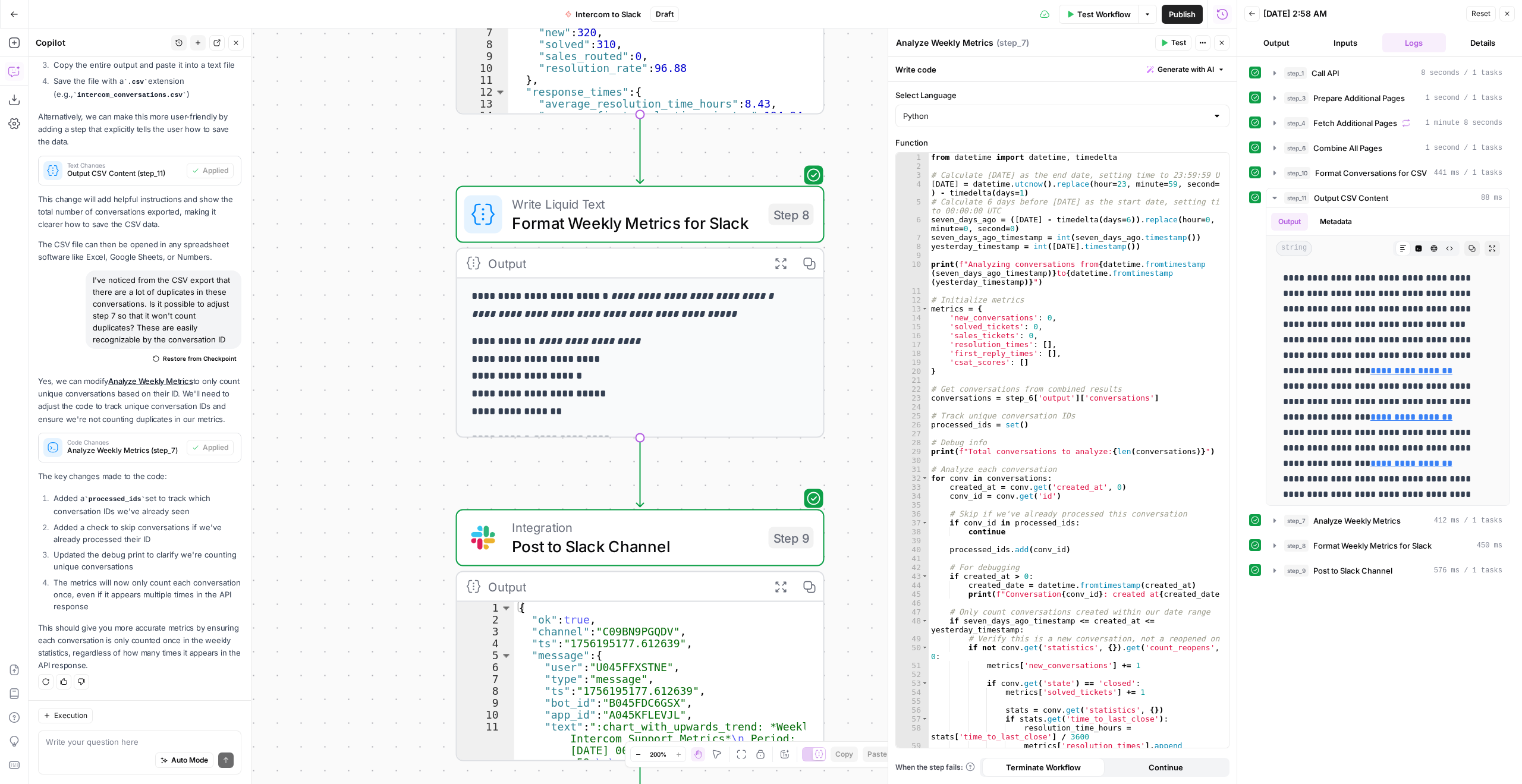
drag, startPoint x: 865, startPoint y: 406, endPoint x: 853, endPoint y: 267, distance: 139.5
click at [856, 254] on div "Workflow Set Inputs Inputs Call API Call API Step 1 Output Expand Output Copy 1…" at bounding box center [633, 406] width 1208 height 756
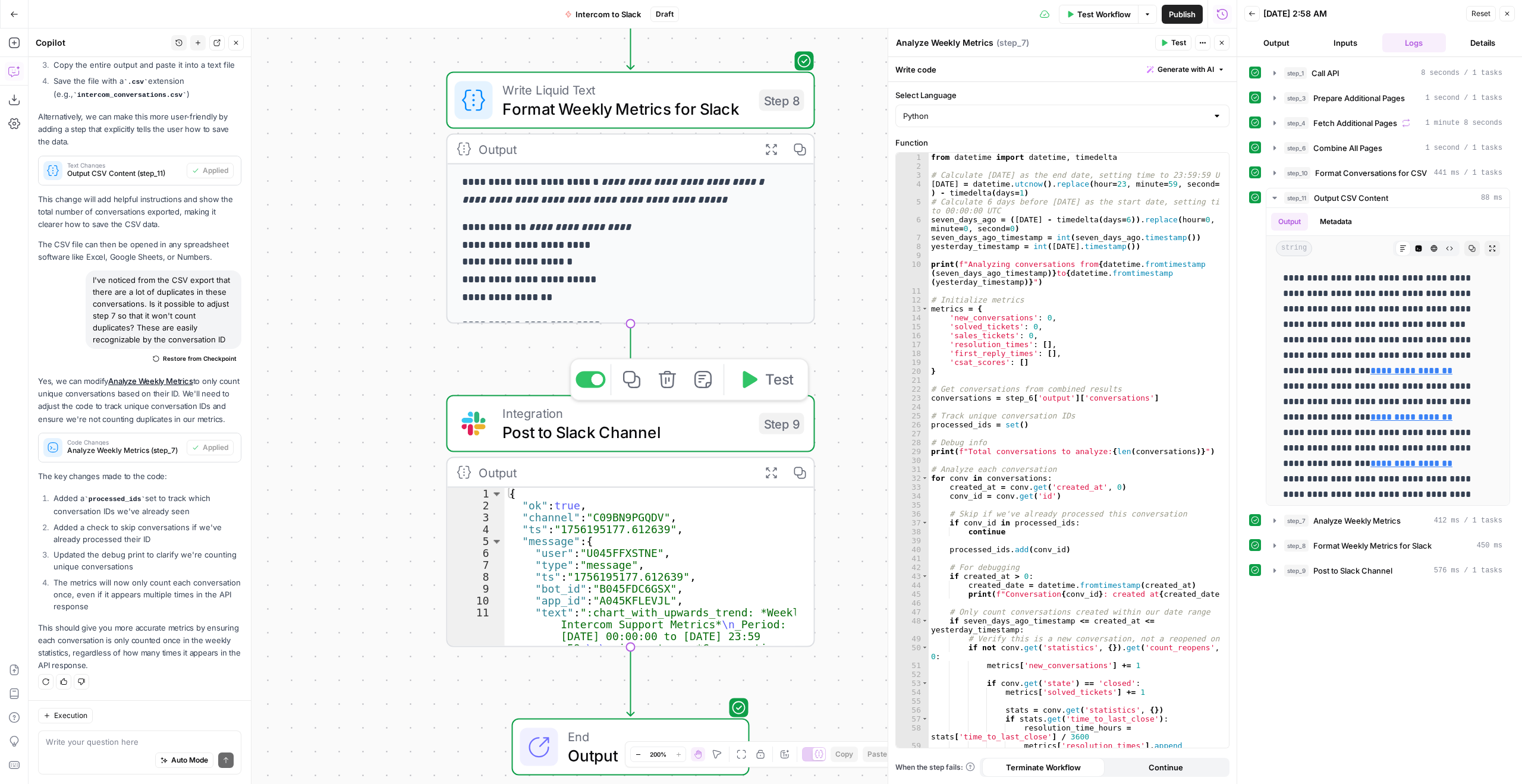
click at [593, 386] on div at bounding box center [590, 379] width 30 height 17
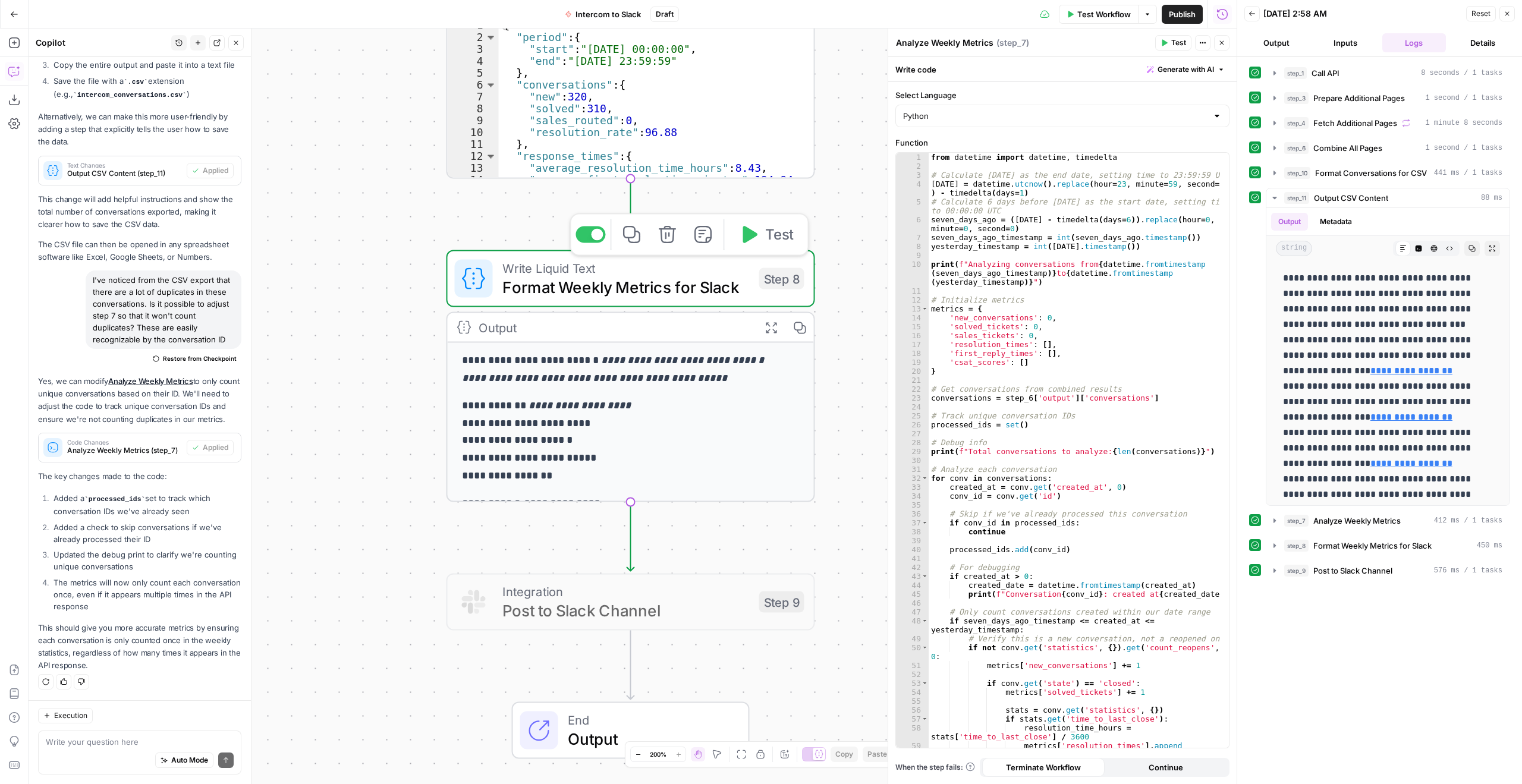
click at [588, 243] on div at bounding box center [590, 235] width 30 height 17
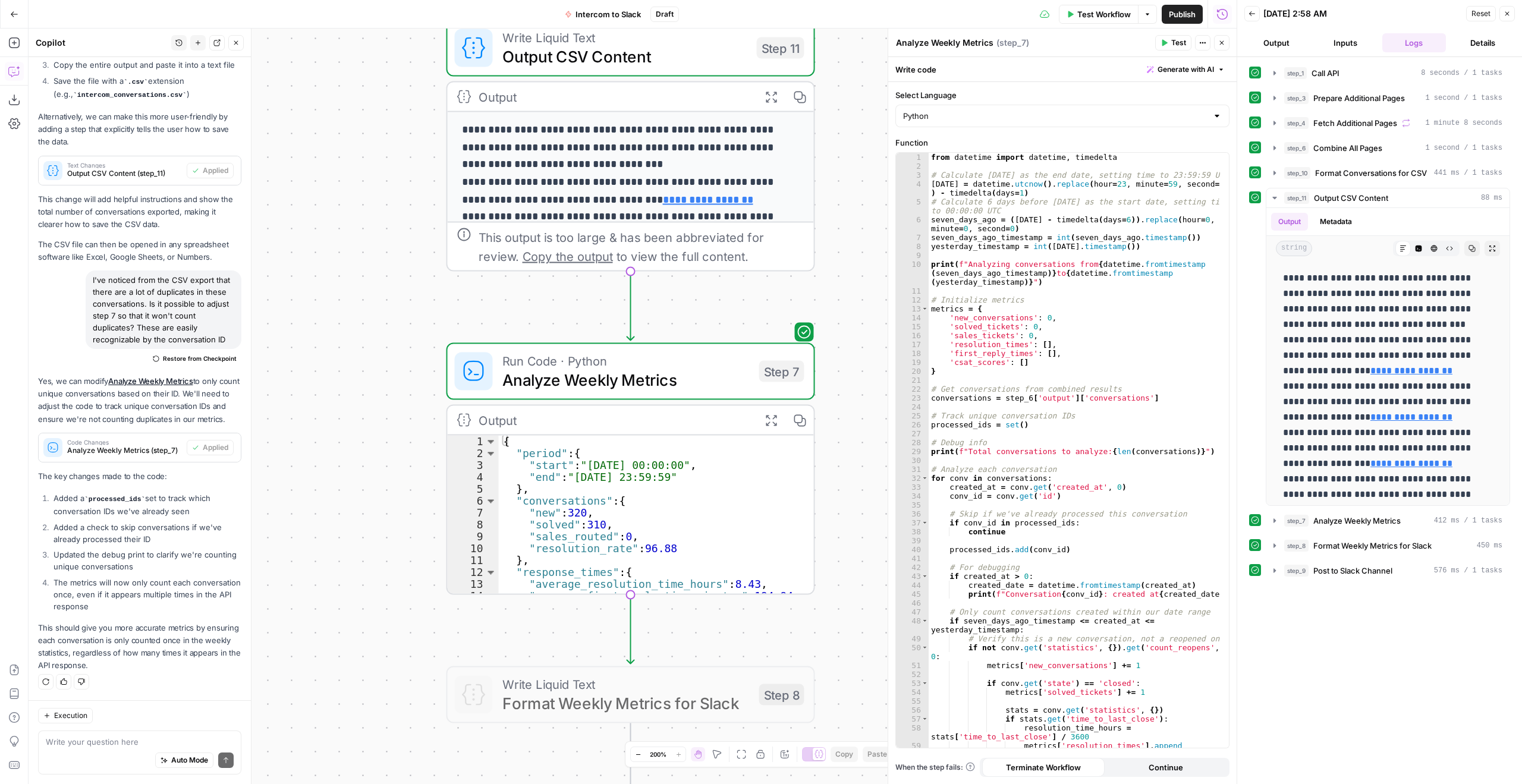
click at [1106, 11] on span "Test Workflow" at bounding box center [1104, 14] width 54 height 12
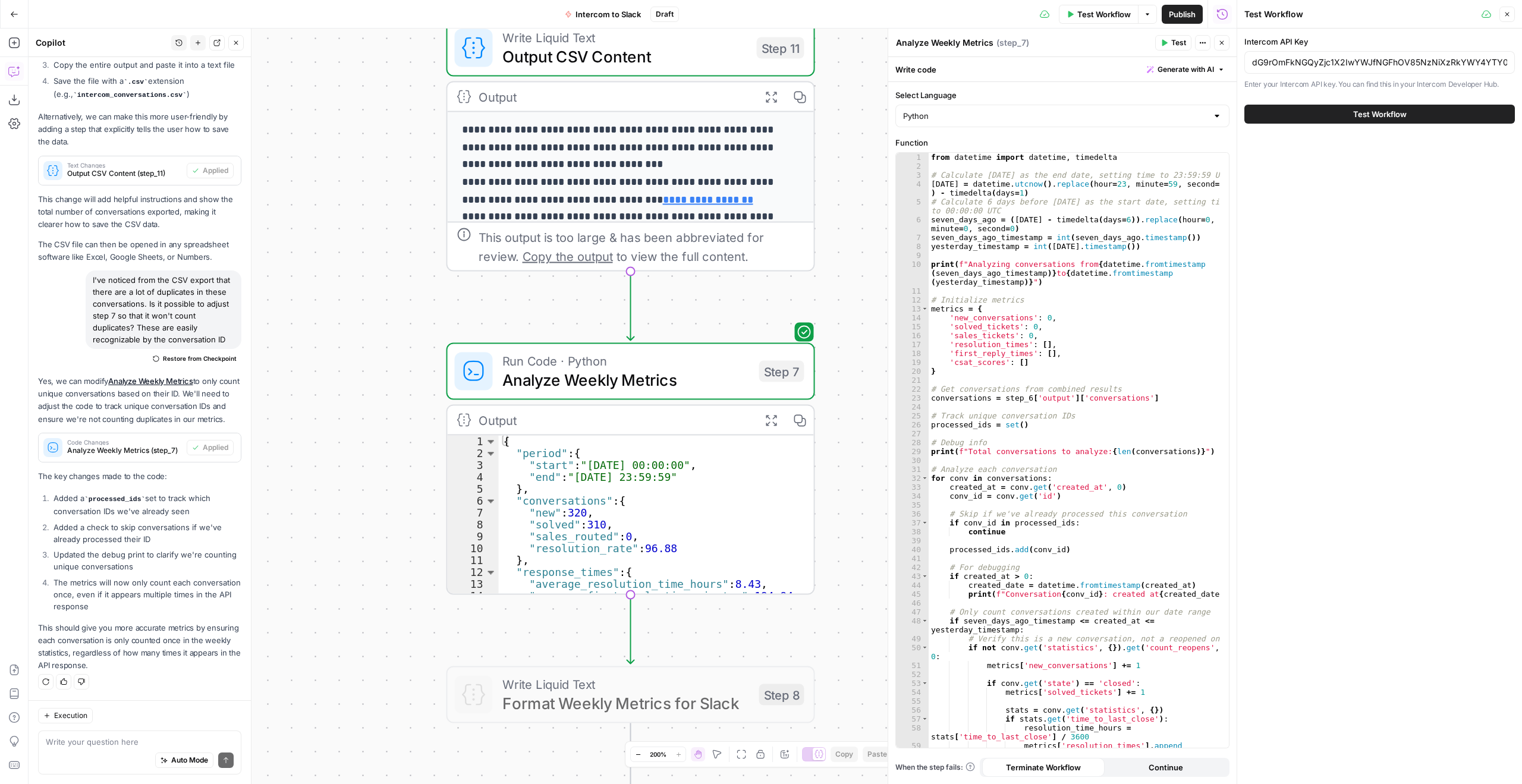
click at [1377, 119] on span "Test Workflow" at bounding box center [1380, 114] width 54 height 12
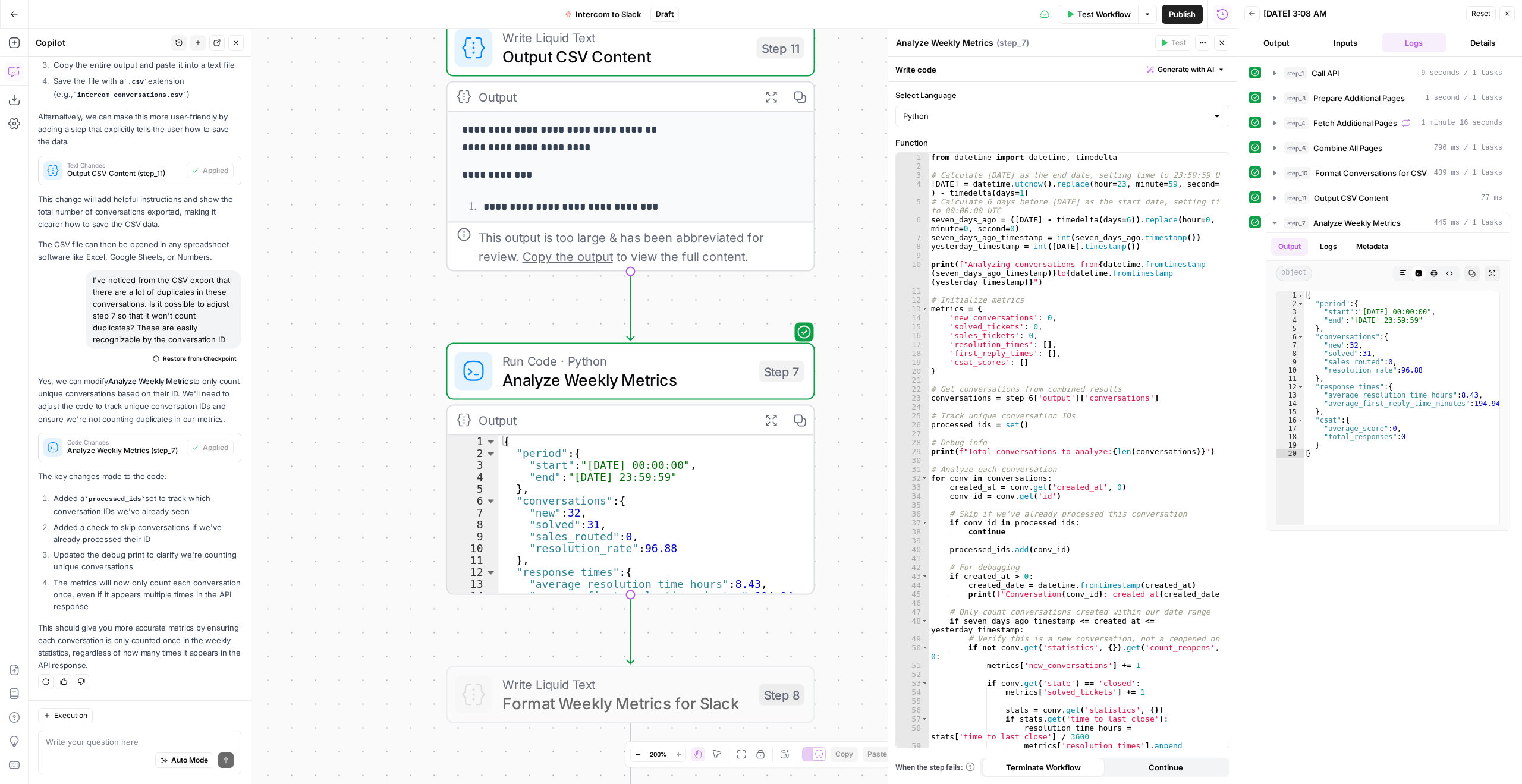
scroll to position [36, 0]
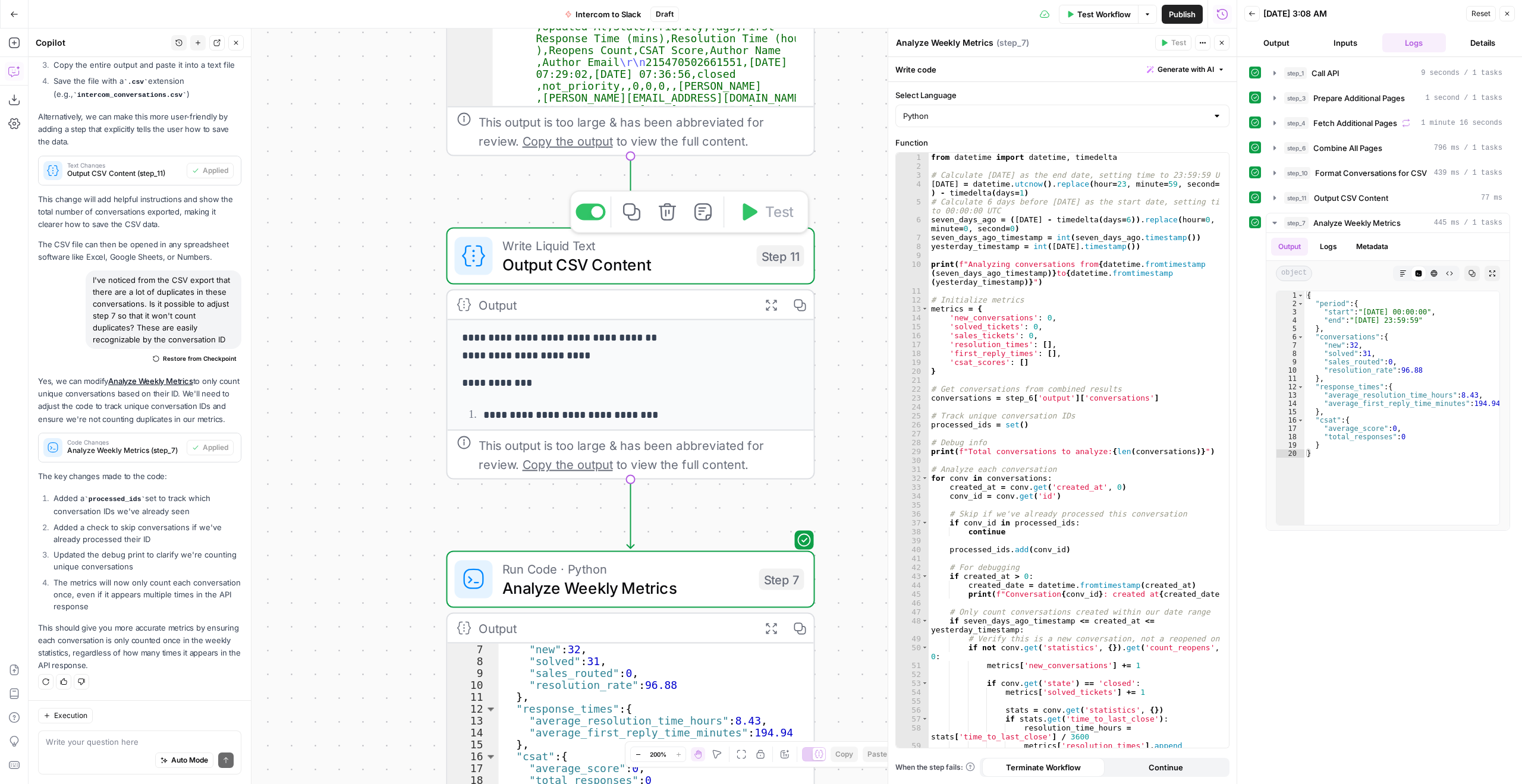
click at [717, 275] on span "Output CSV Content" at bounding box center [625, 264] width 245 height 24
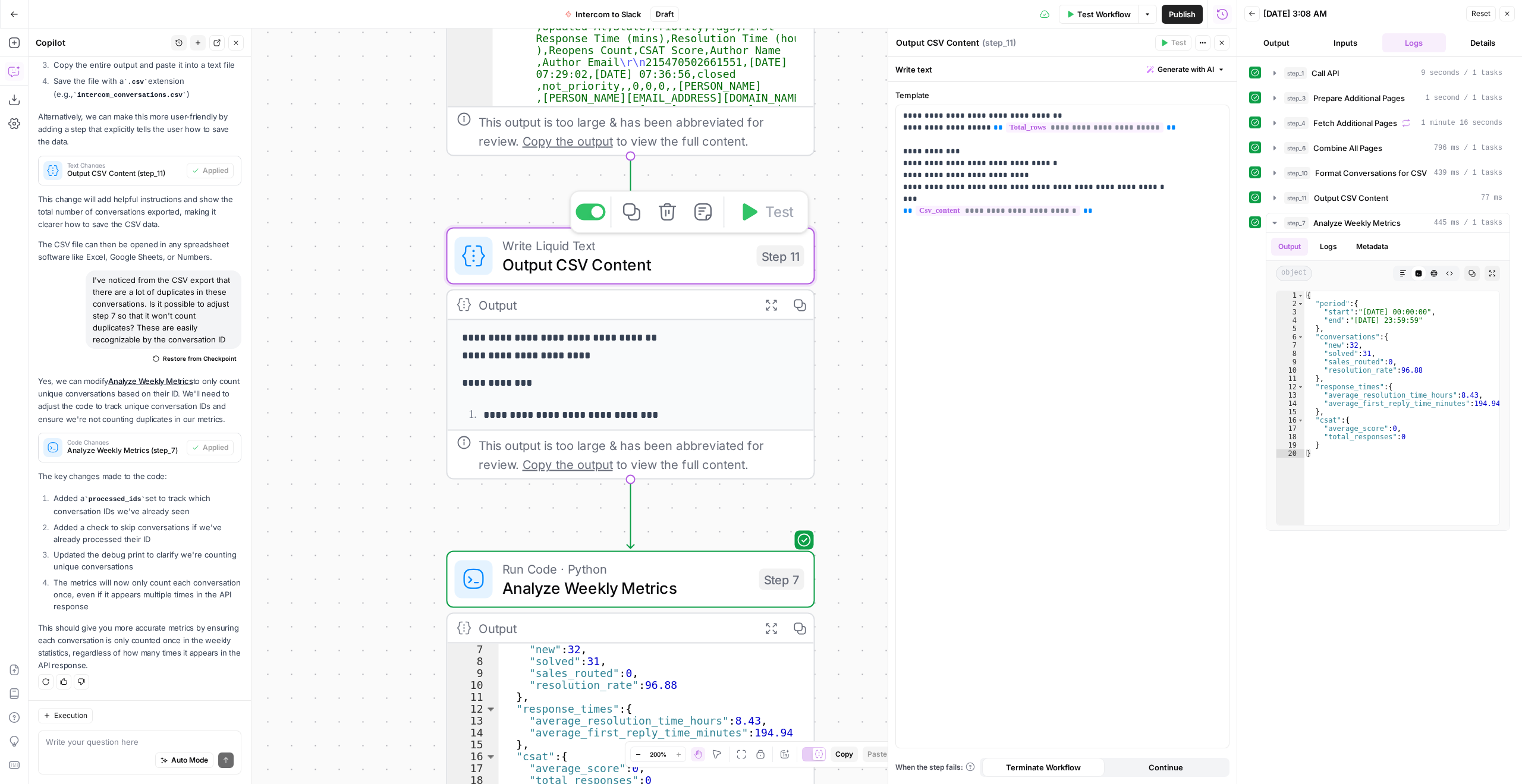
scroll to position [1870, 0]
click at [1274, 197] on icon "button" at bounding box center [1275, 198] width 2 height 4
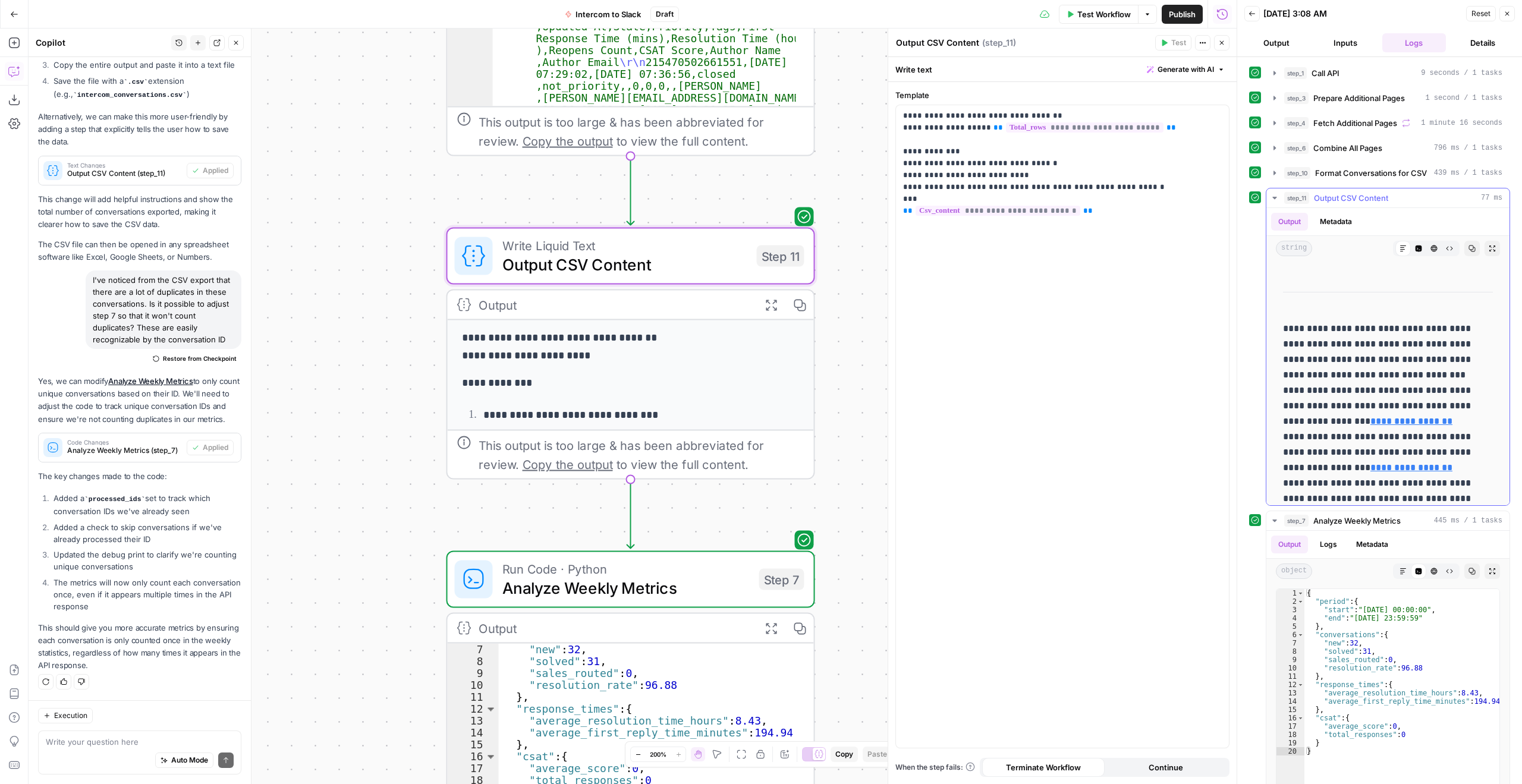
scroll to position [179, 0]
click at [1468, 248] on icon "button" at bounding box center [1472, 249] width 7 height 7
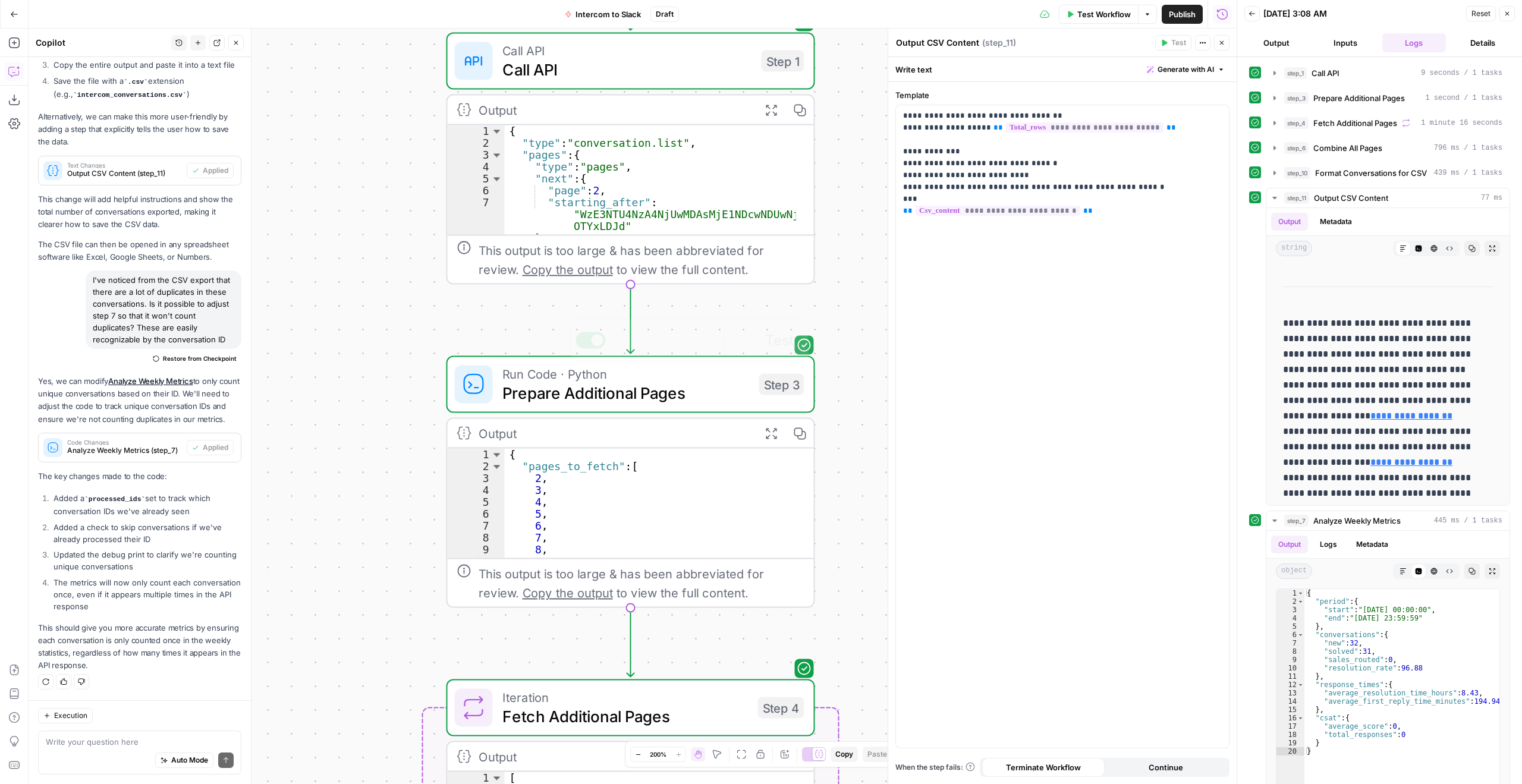
type textarea "**"
click at [752, 480] on div "{ "pages_to_fetch" : [ 2 , 3 , 4 , 5 , 6 , 7 , 8 , 9 , 10" at bounding box center [650, 515] width 291 height 133
click at [661, 398] on span "Prepare Additional Pages" at bounding box center [626, 393] width 248 height 24
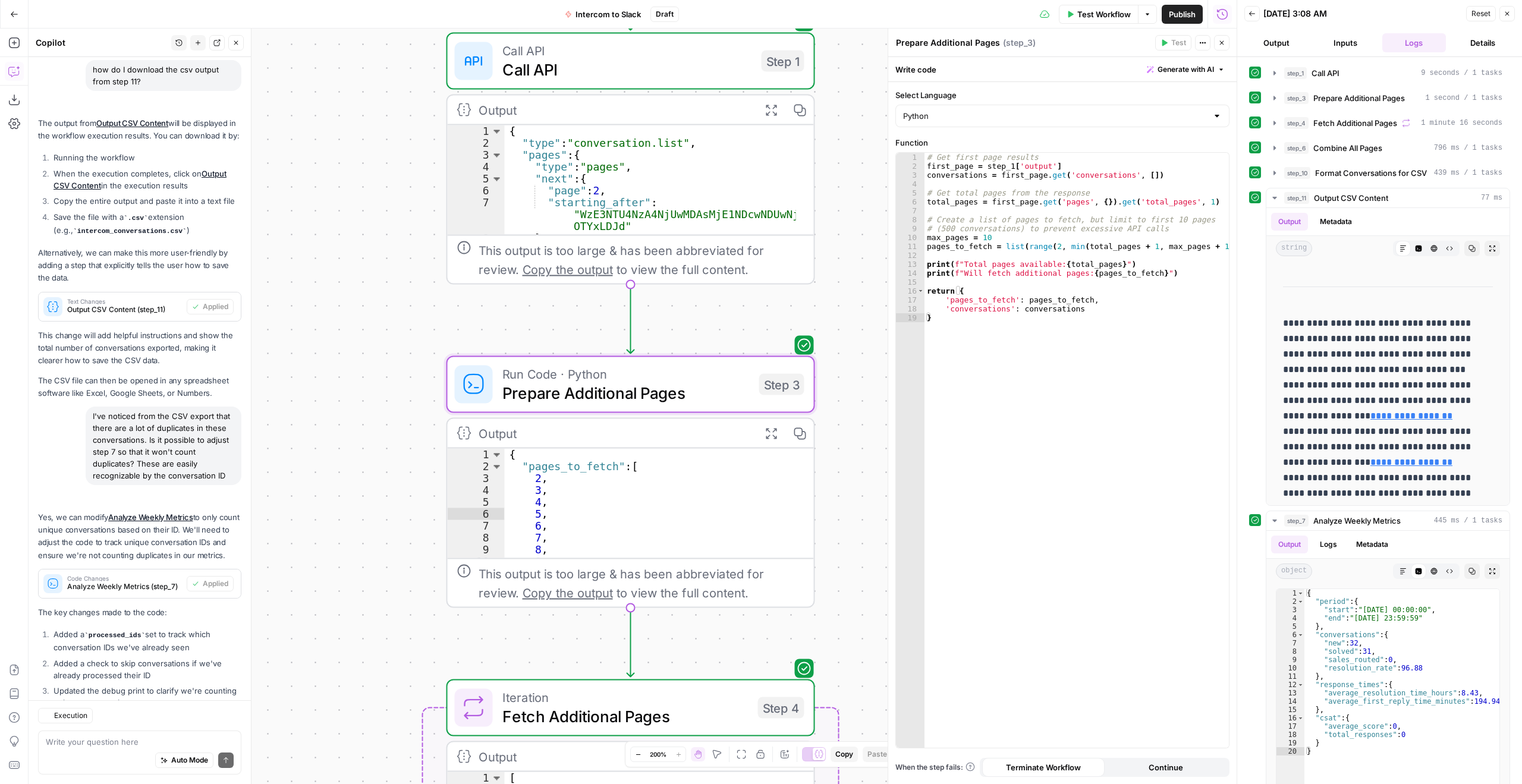
scroll to position [1870, 0]
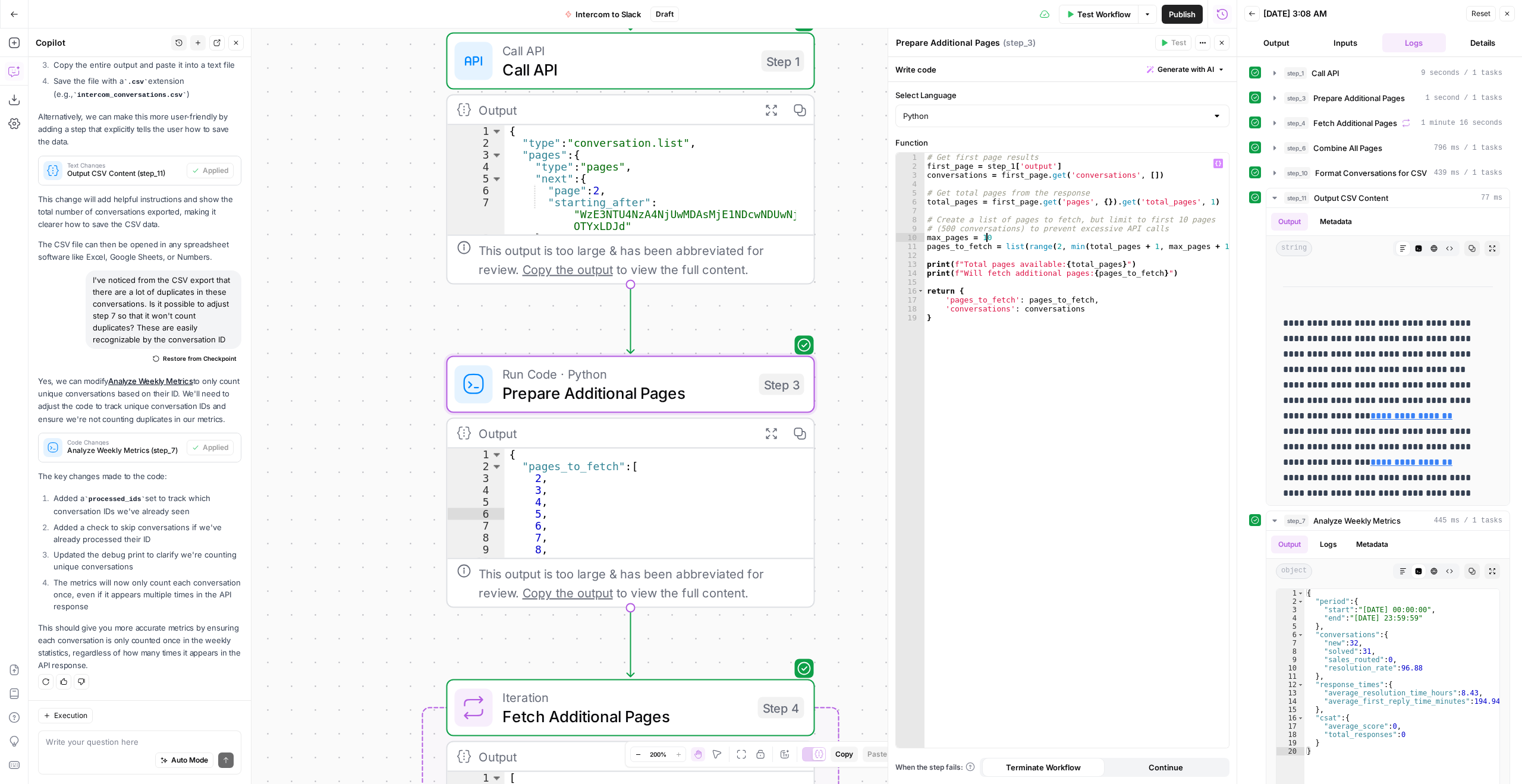
click at [992, 239] on div "# Get first page results first_page = step_1 [ 'output' ] conversations = first…" at bounding box center [1077, 459] width 304 height 613
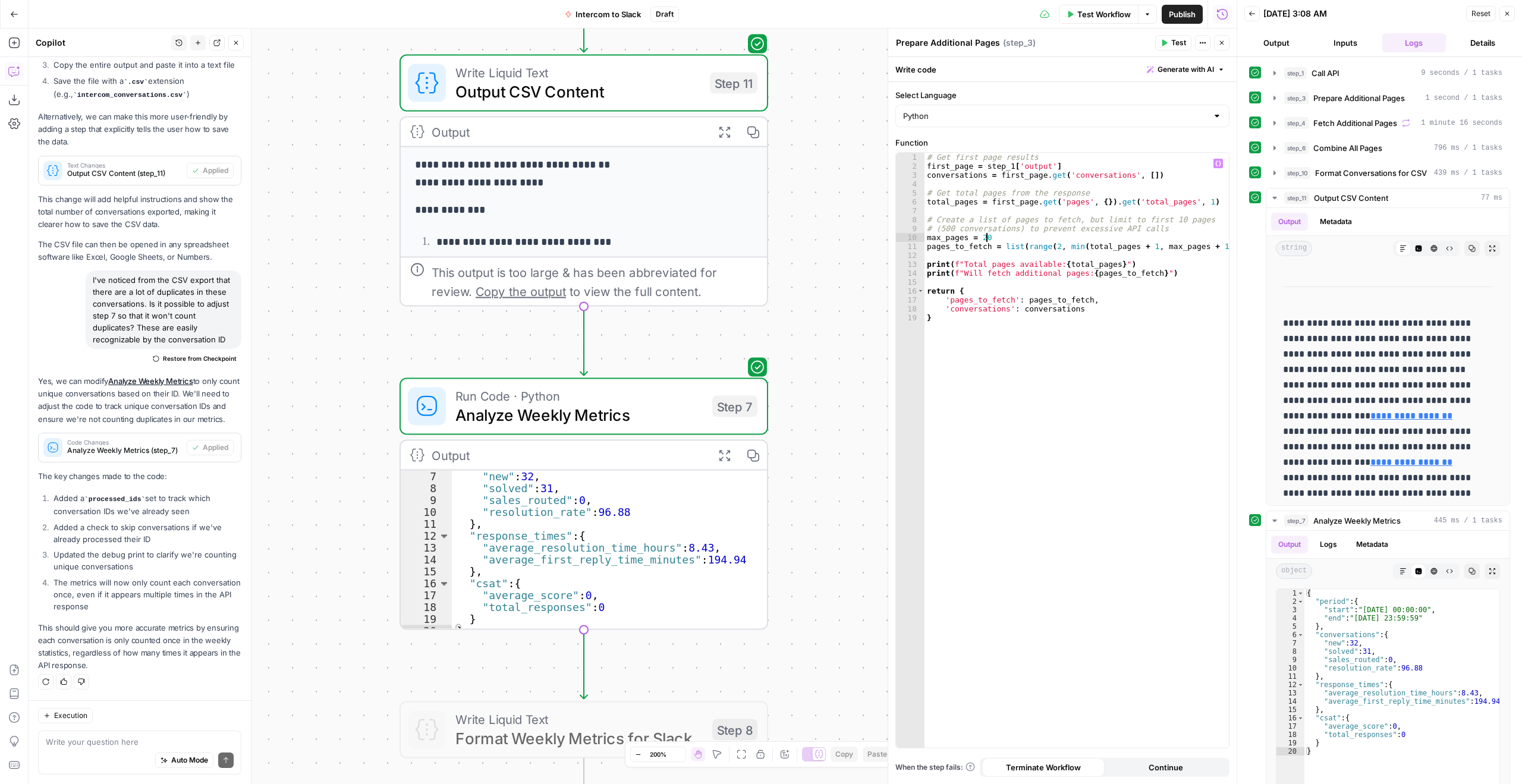
type textarea "**********"
click at [103, 745] on textarea at bounding box center [139, 742] width 188 height 12
type textarea "T"
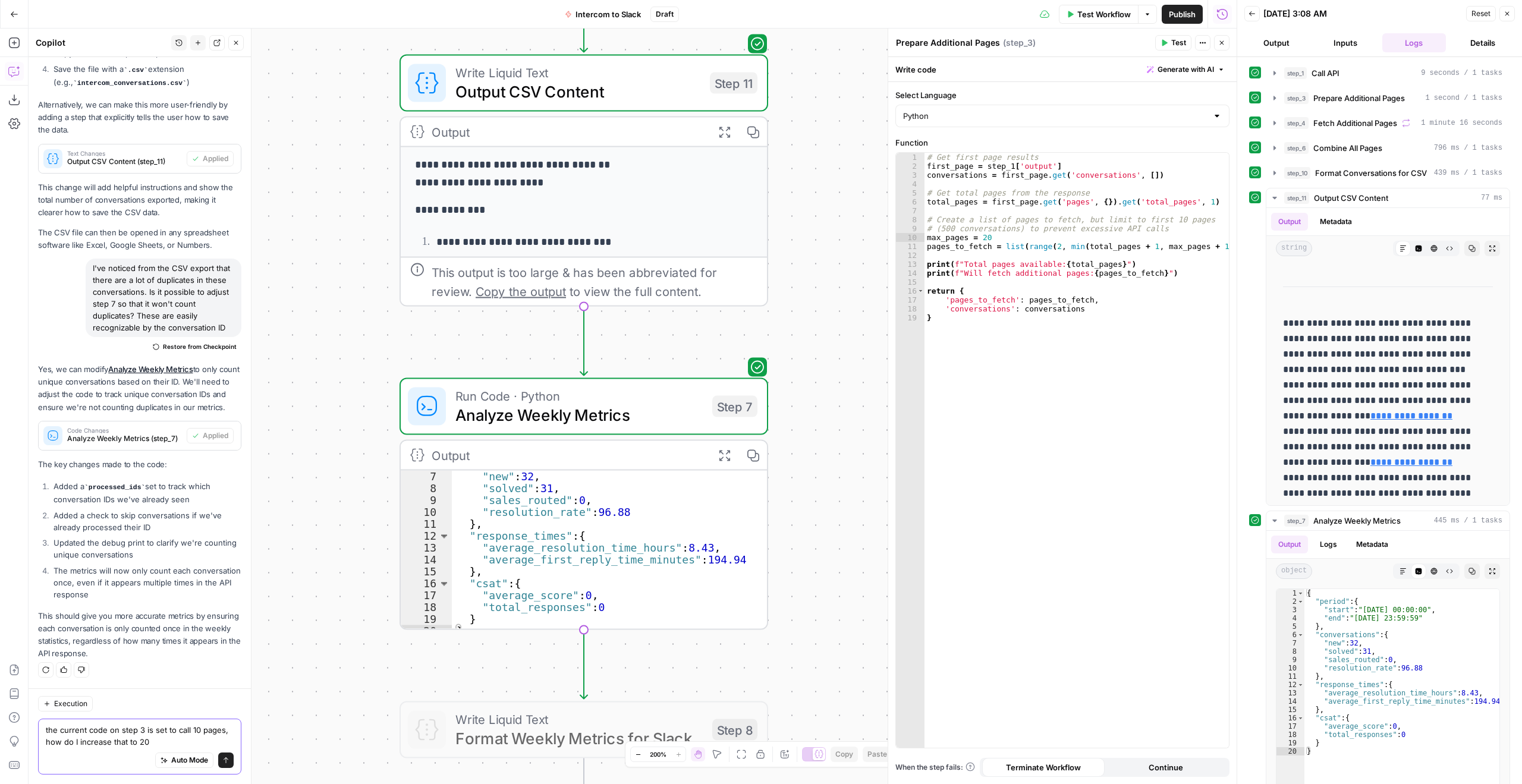
type textarea "the current code on step 3 is set to call 10 pages, how do I increase that to 2…"
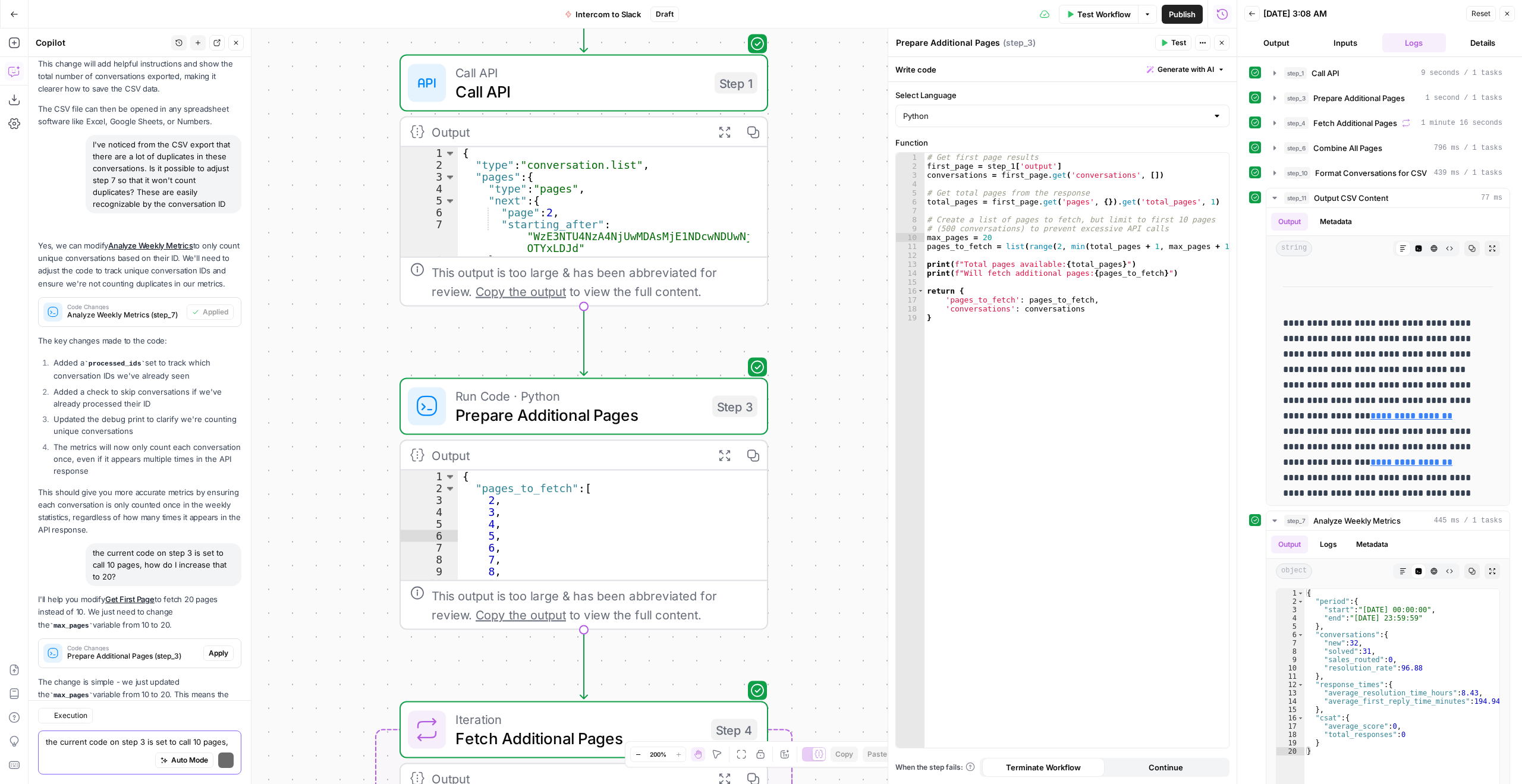
scroll to position [2146, 0]
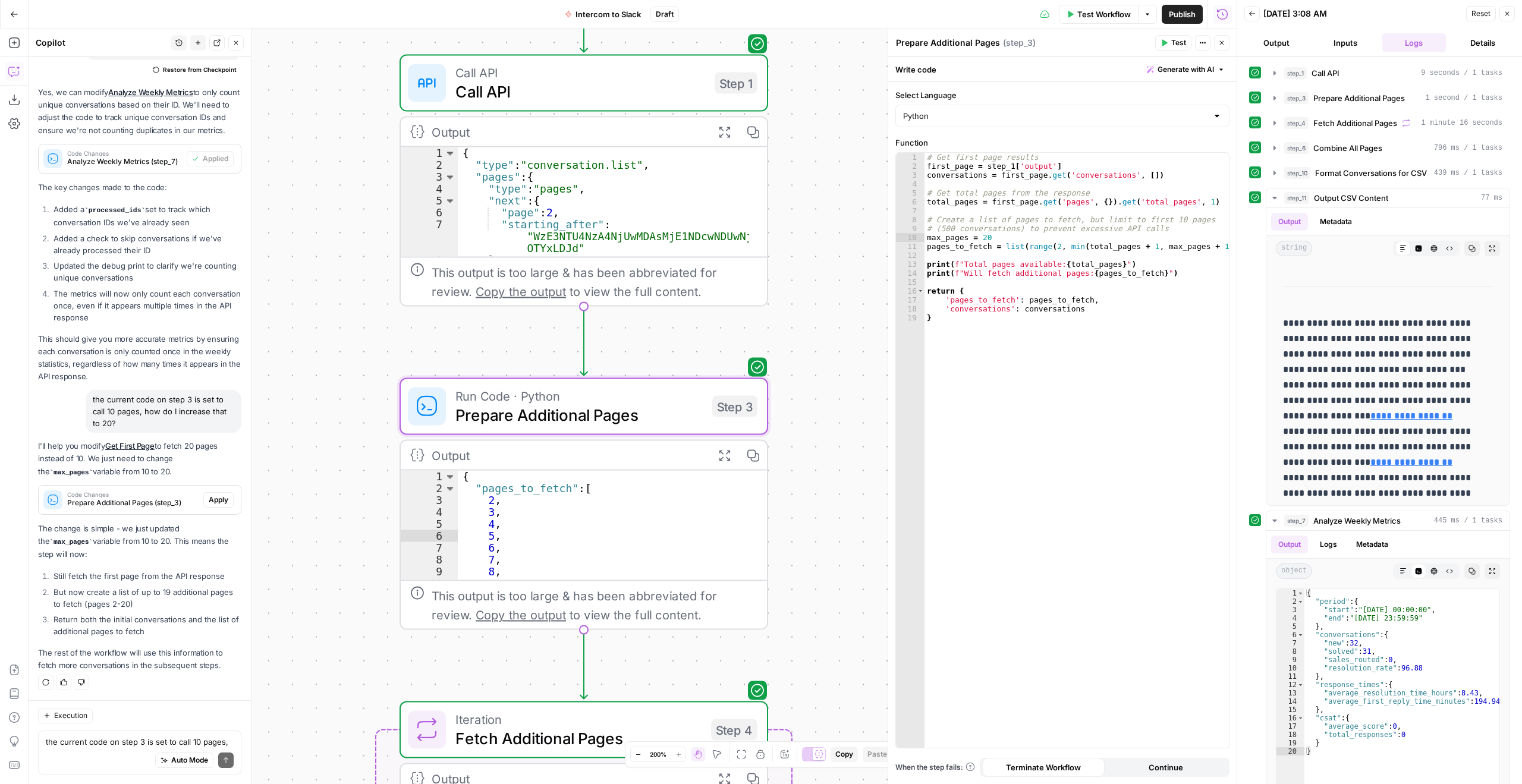
click at [209, 506] on span "Apply" at bounding box center [219, 499] width 20 height 10
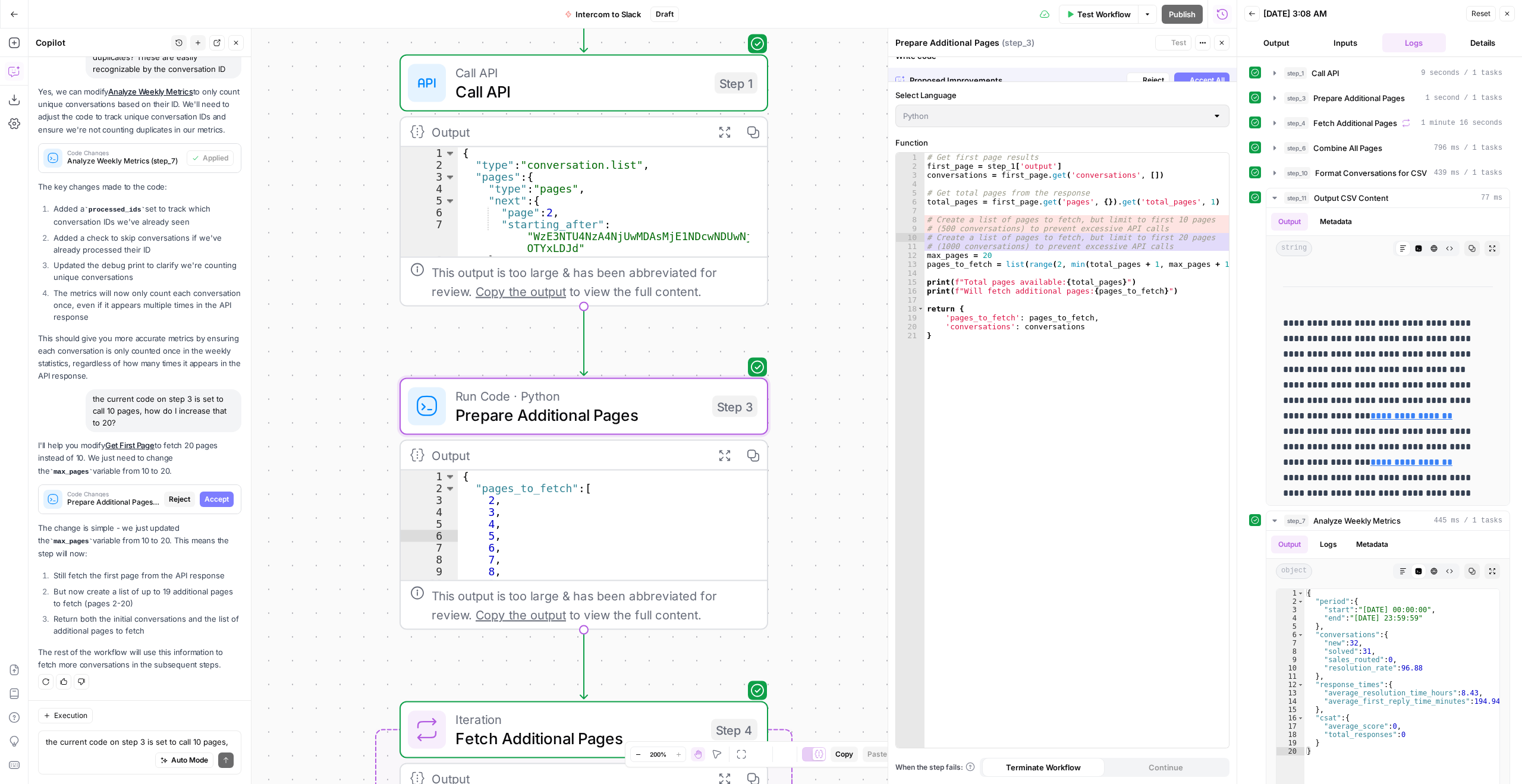
scroll to position [2032, 0]
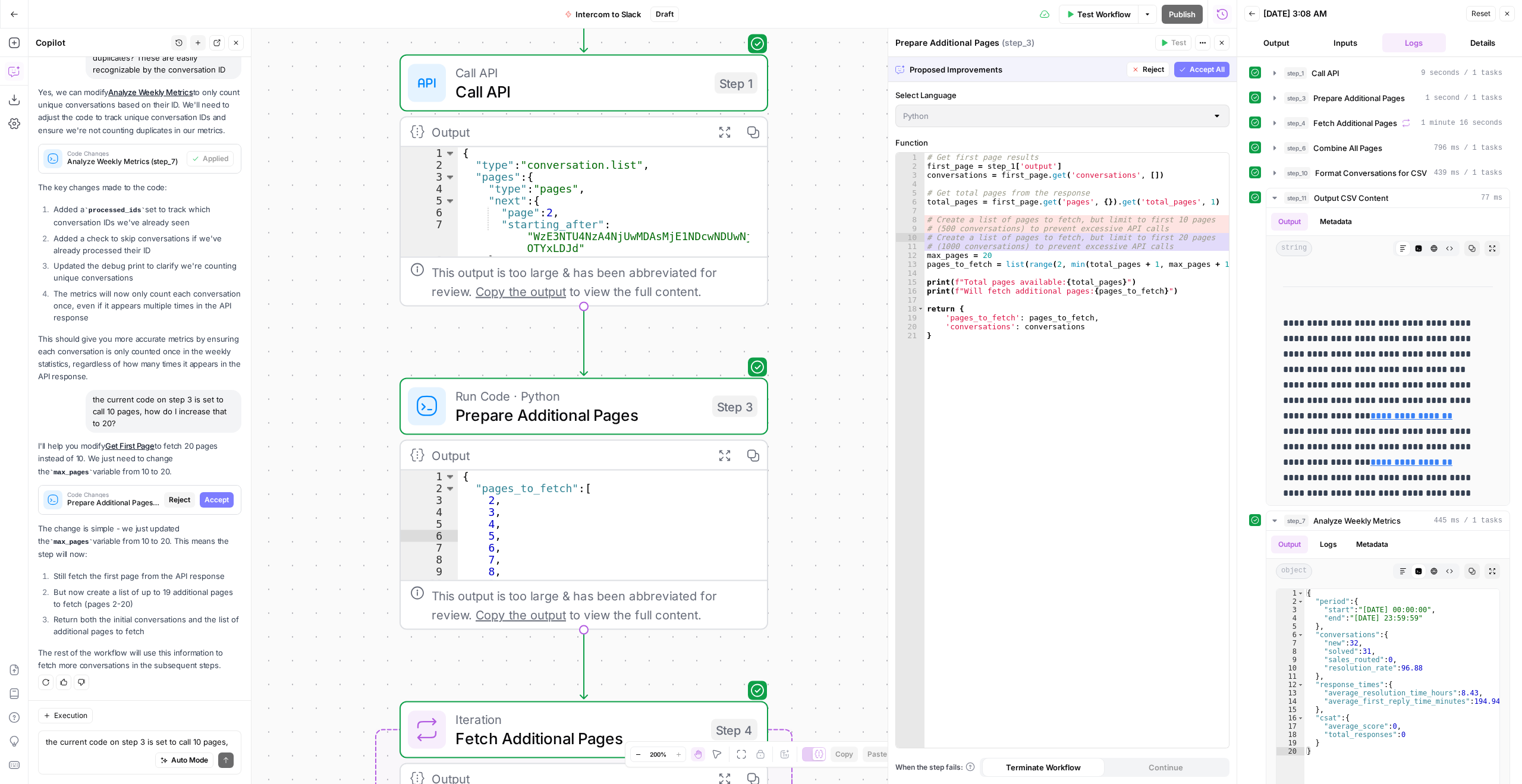
click at [1207, 67] on span "Accept All" at bounding box center [1207, 69] width 35 height 10
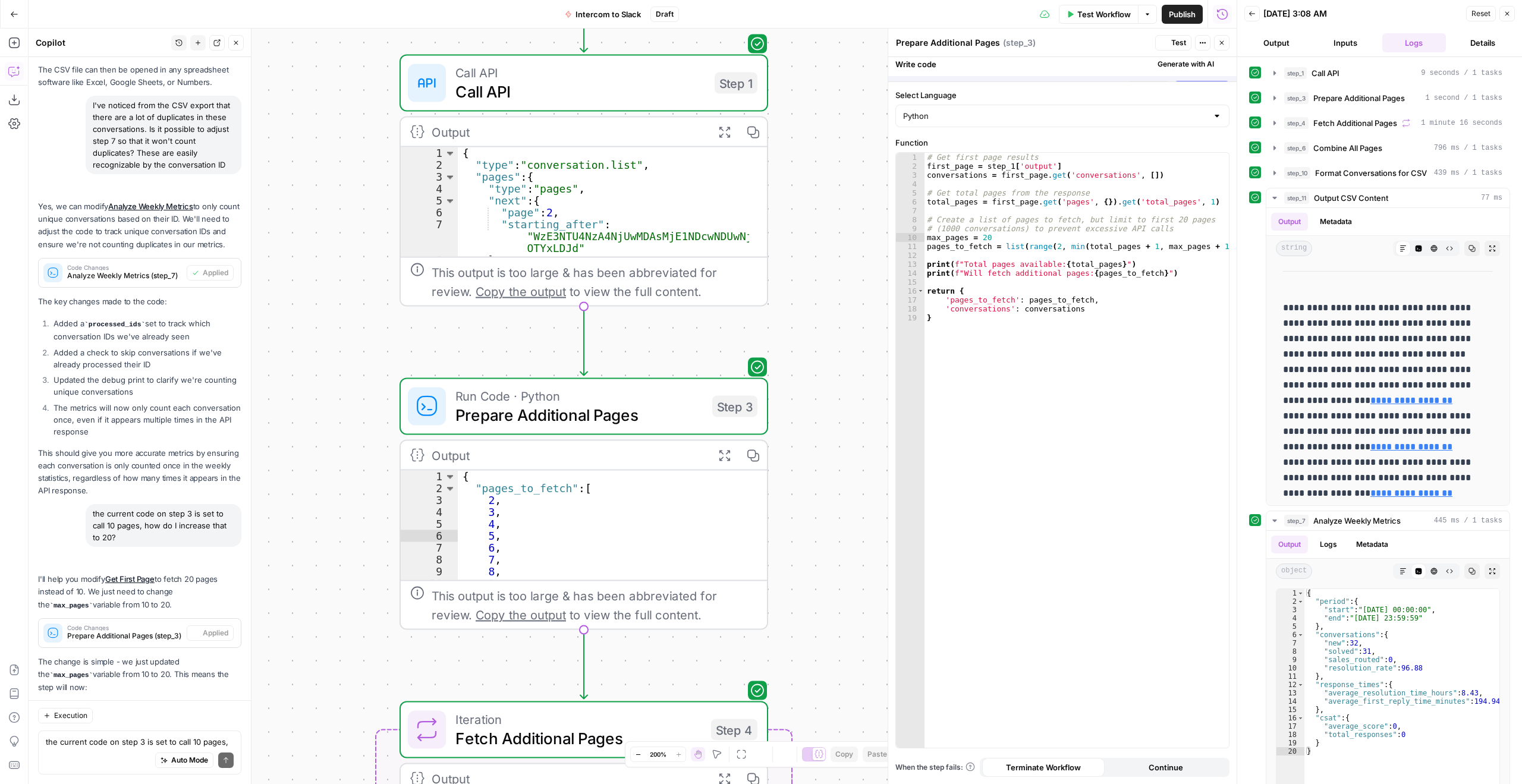
scroll to position [0, 0]
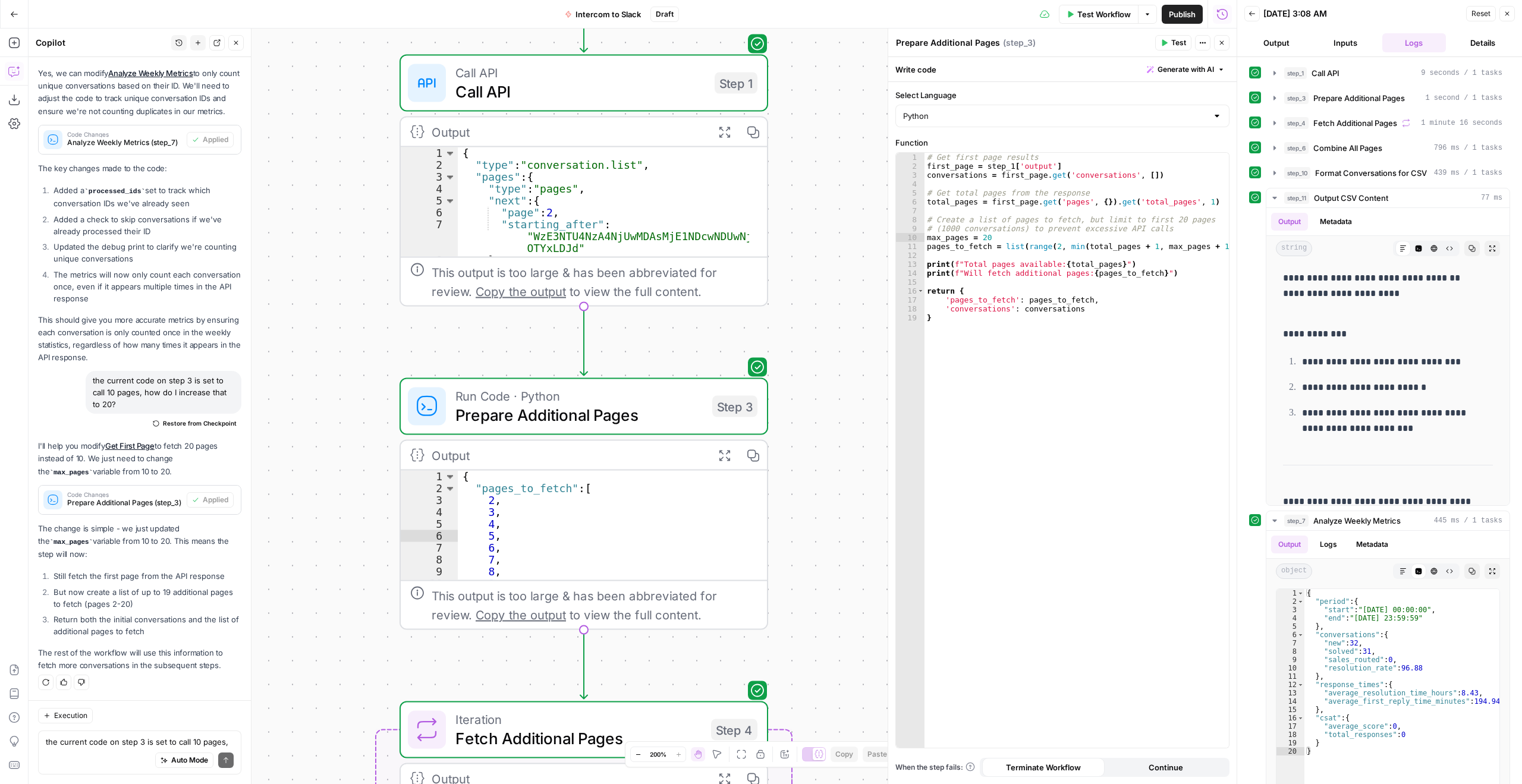
click at [848, 418] on div "Workflow Set Inputs Inputs Call API Call API Step 1 Output Expand Output Copy 1…" at bounding box center [633, 406] width 1208 height 756
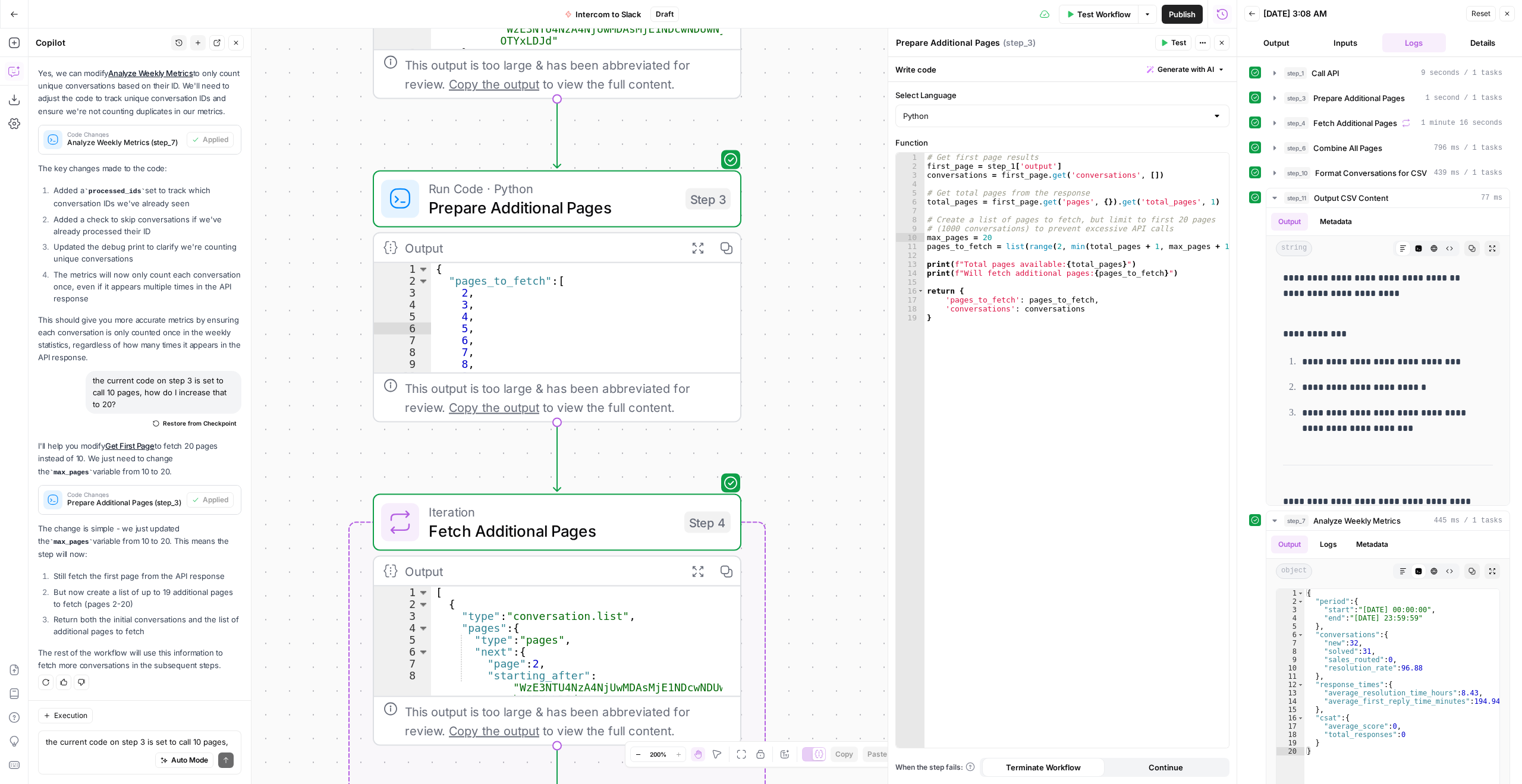
drag, startPoint x: 848, startPoint y: 418, endPoint x: 809, endPoint y: 269, distance: 154.0
click at [821, 193] on div "Workflow Set Inputs Inputs Call API Call API Step 1 Output Expand Output Copy 1…" at bounding box center [633, 406] width 1208 height 756
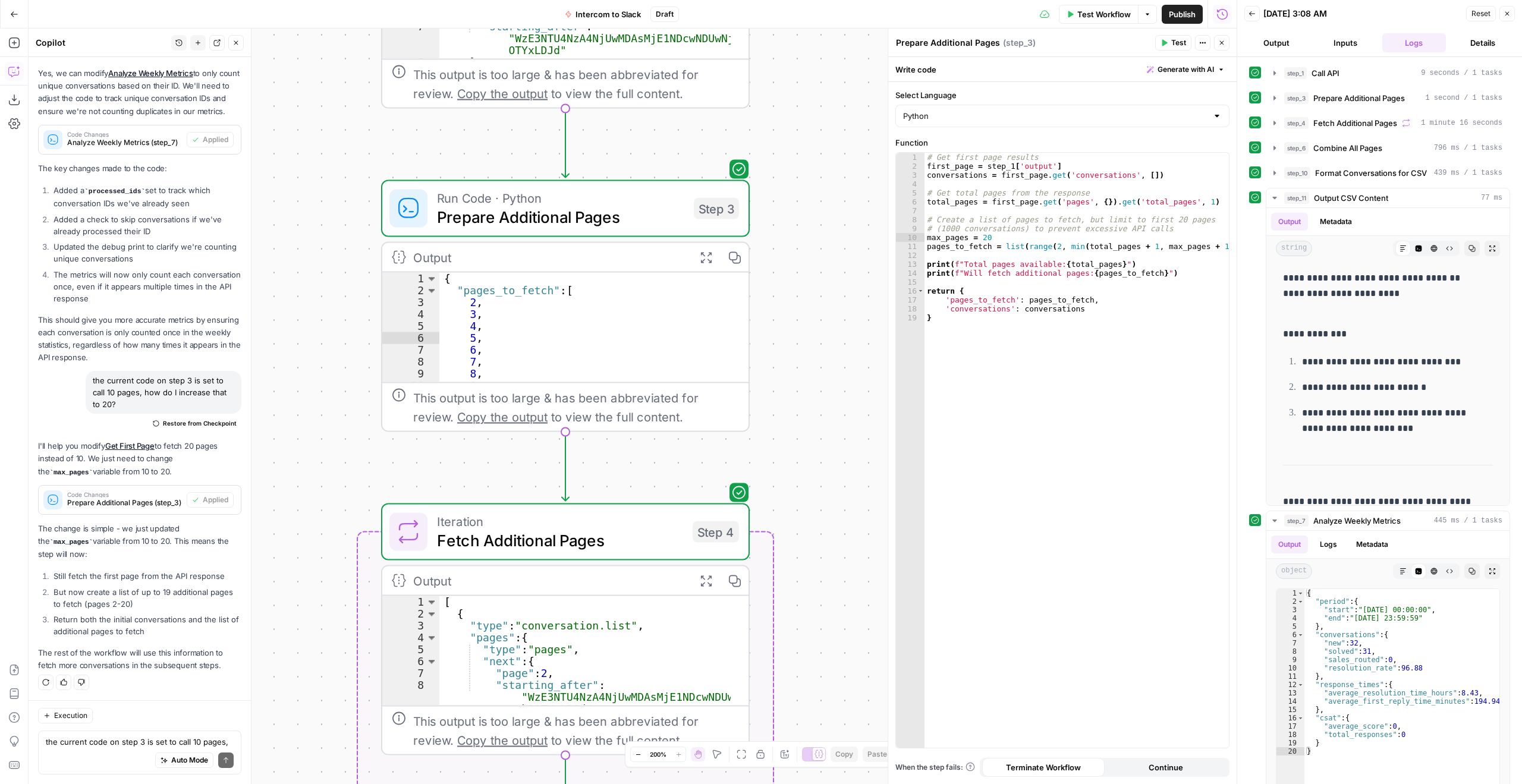
drag, startPoint x: 825, startPoint y: 447, endPoint x: 851, endPoint y: 309, distance: 140.4
click at [851, 309] on div "Workflow Set Inputs Inputs Call API Call API Step 1 Output Expand Output Copy 1…" at bounding box center [633, 406] width 1208 height 756
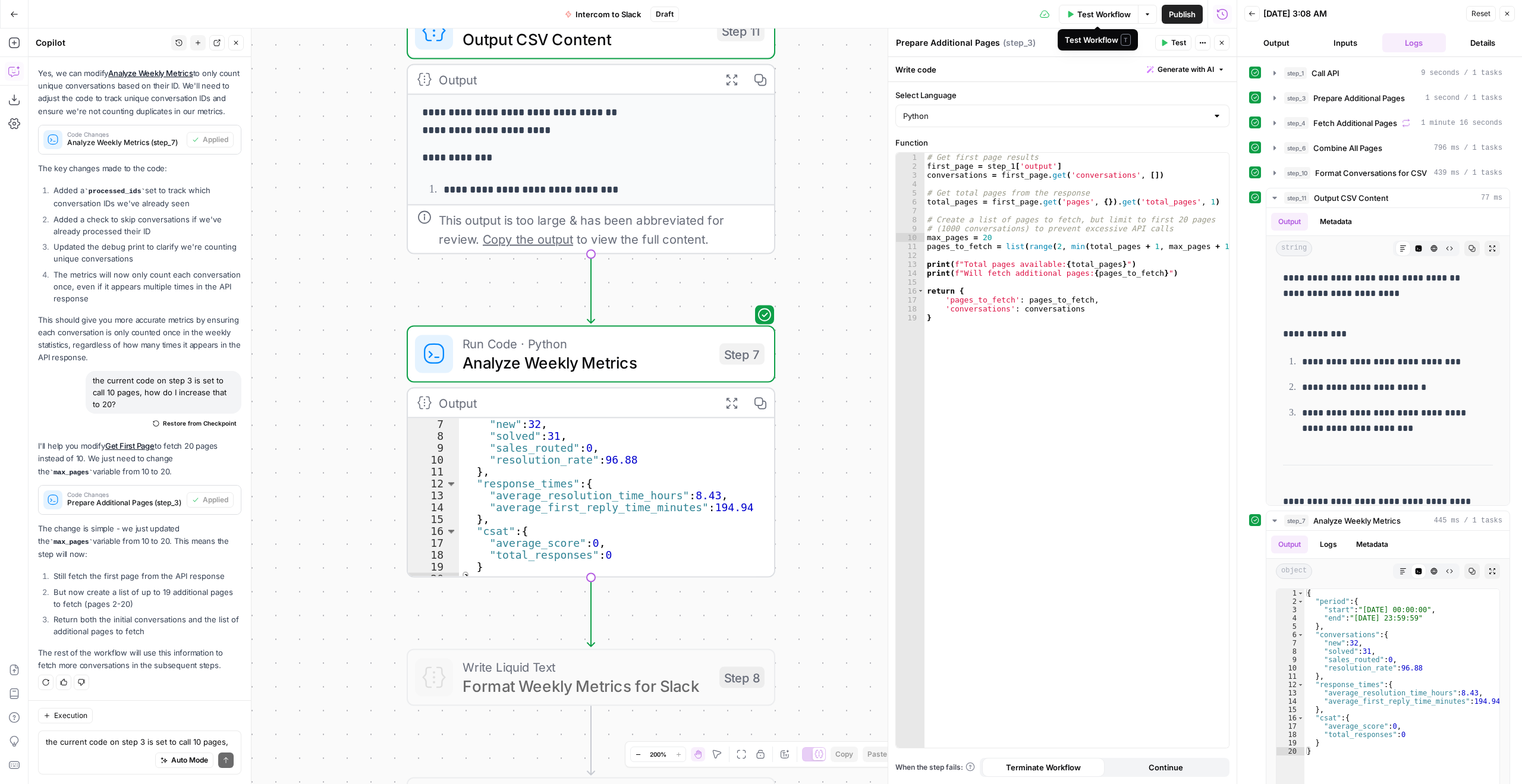
click at [1107, 5] on button "Test Workflow" at bounding box center [1098, 14] width 79 height 19
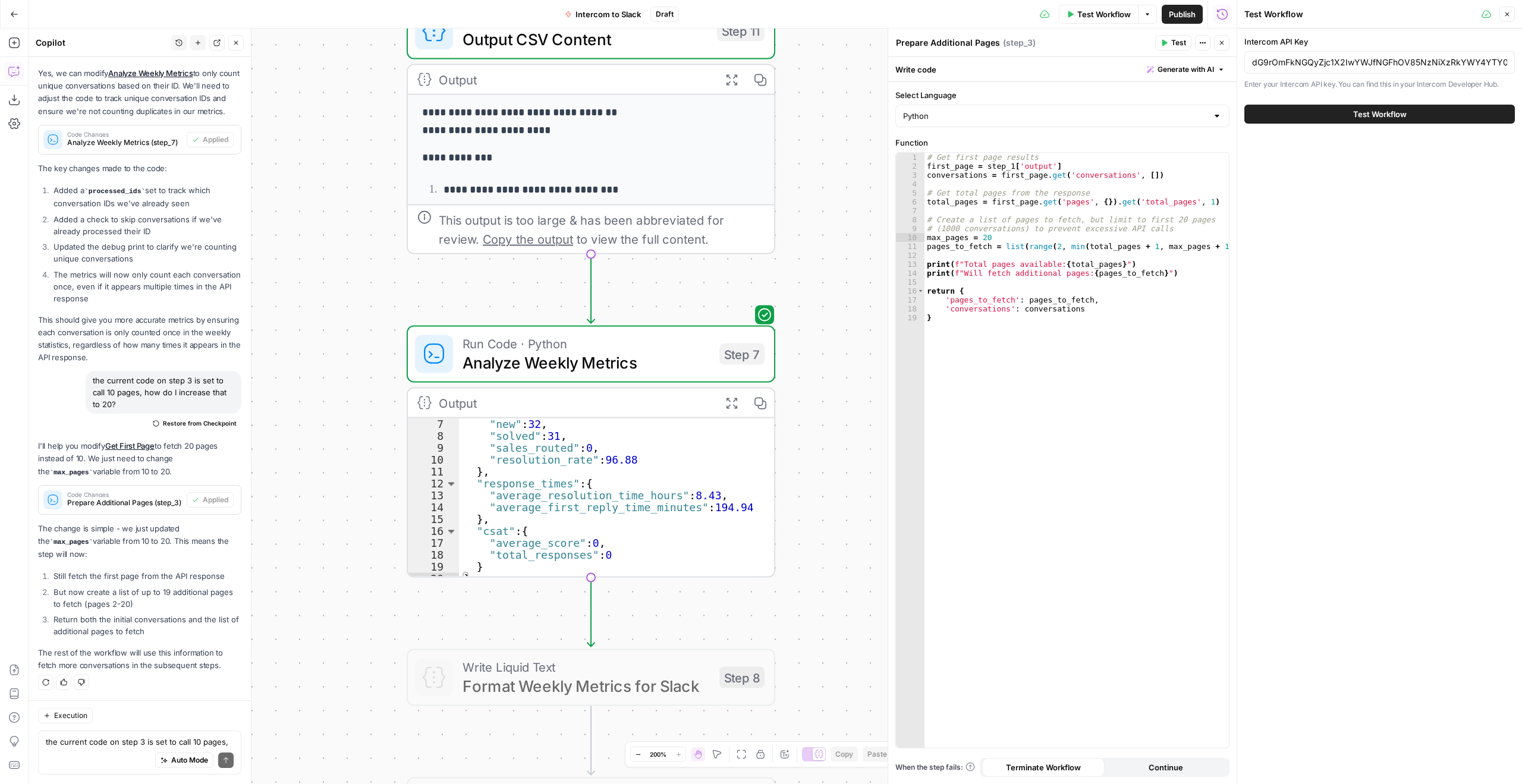
click at [1390, 116] on span "Test Workflow" at bounding box center [1380, 114] width 54 height 12
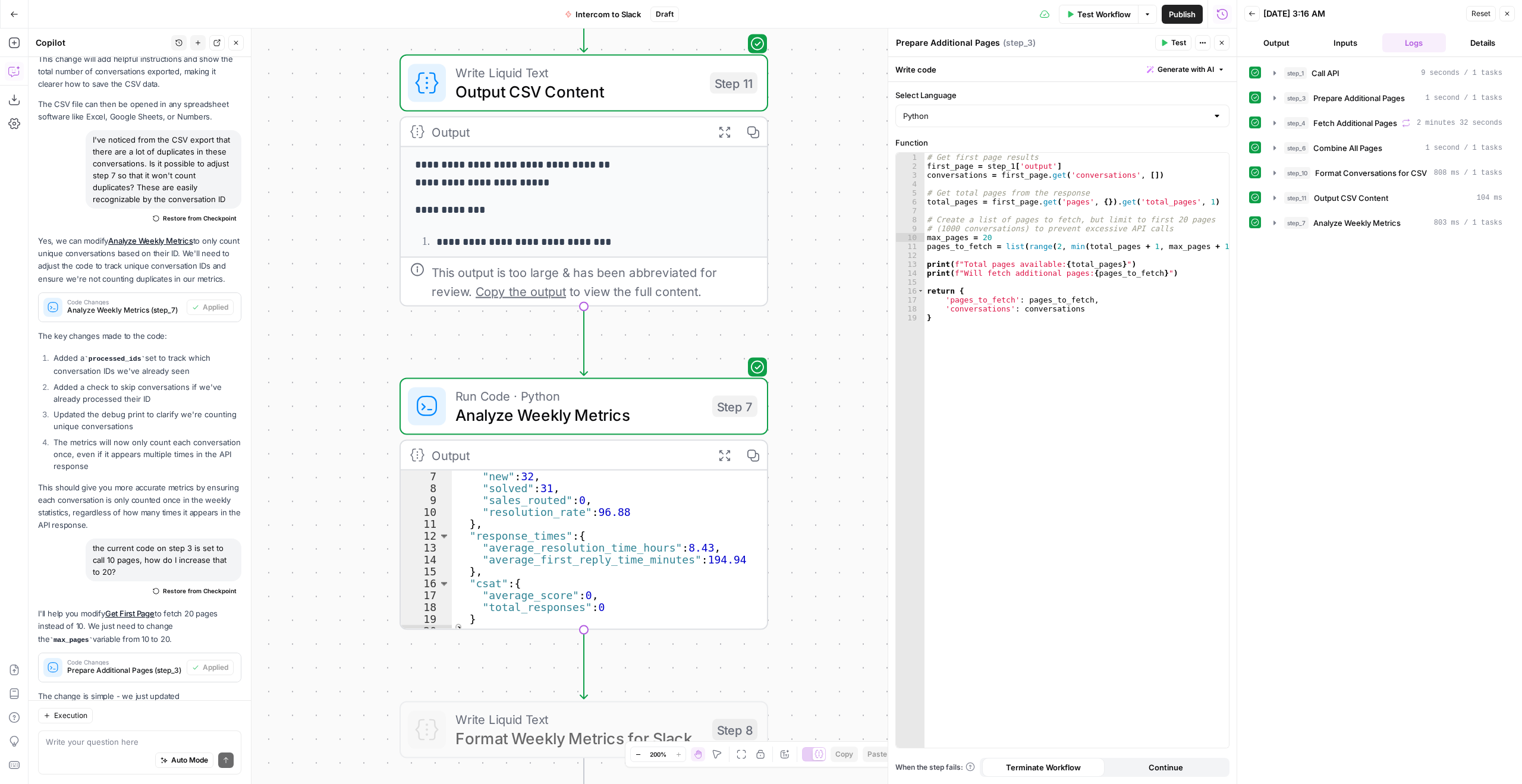
scroll to position [2165, 0]
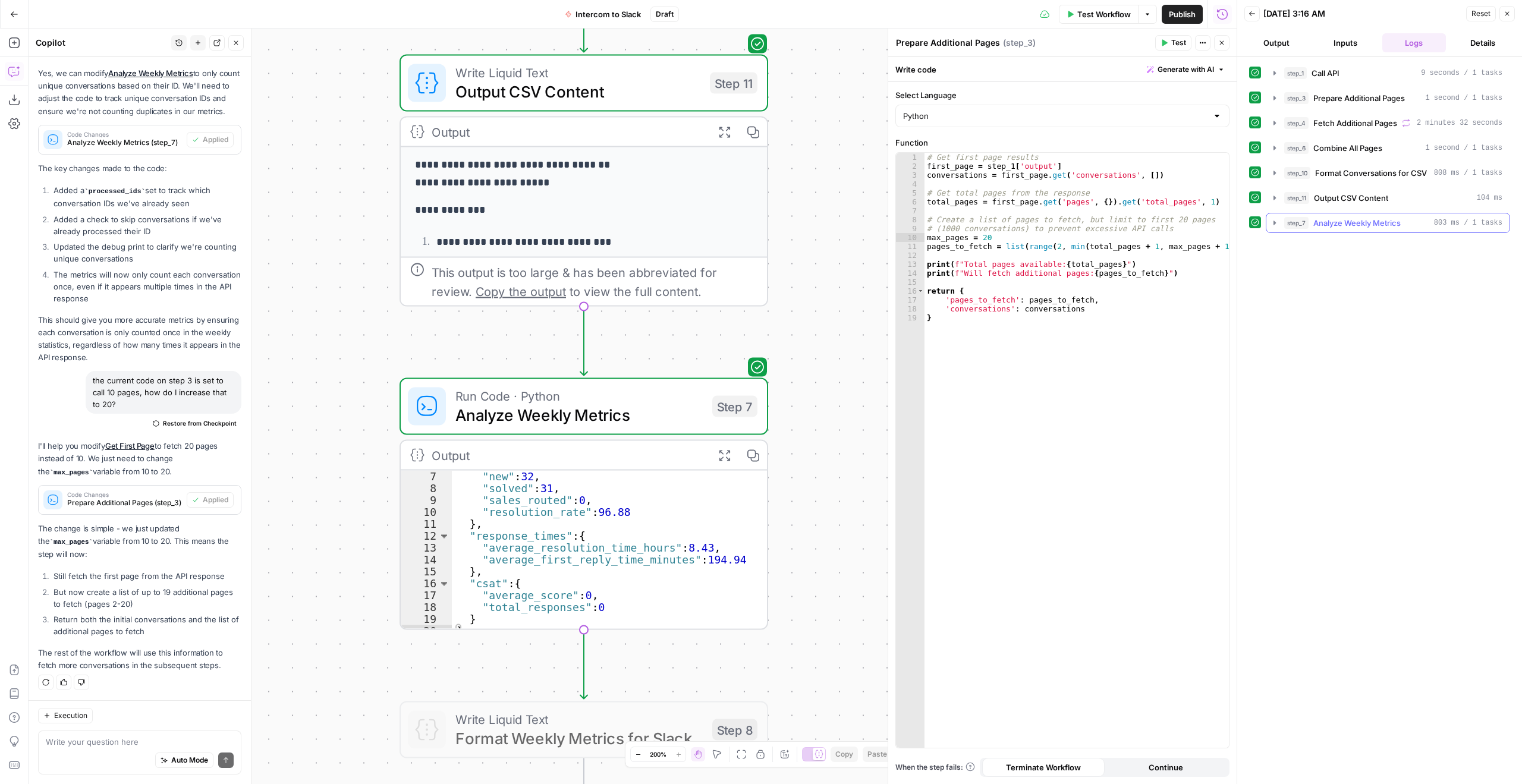
click at [1274, 225] on icon "button" at bounding box center [1274, 222] width 9 height 9
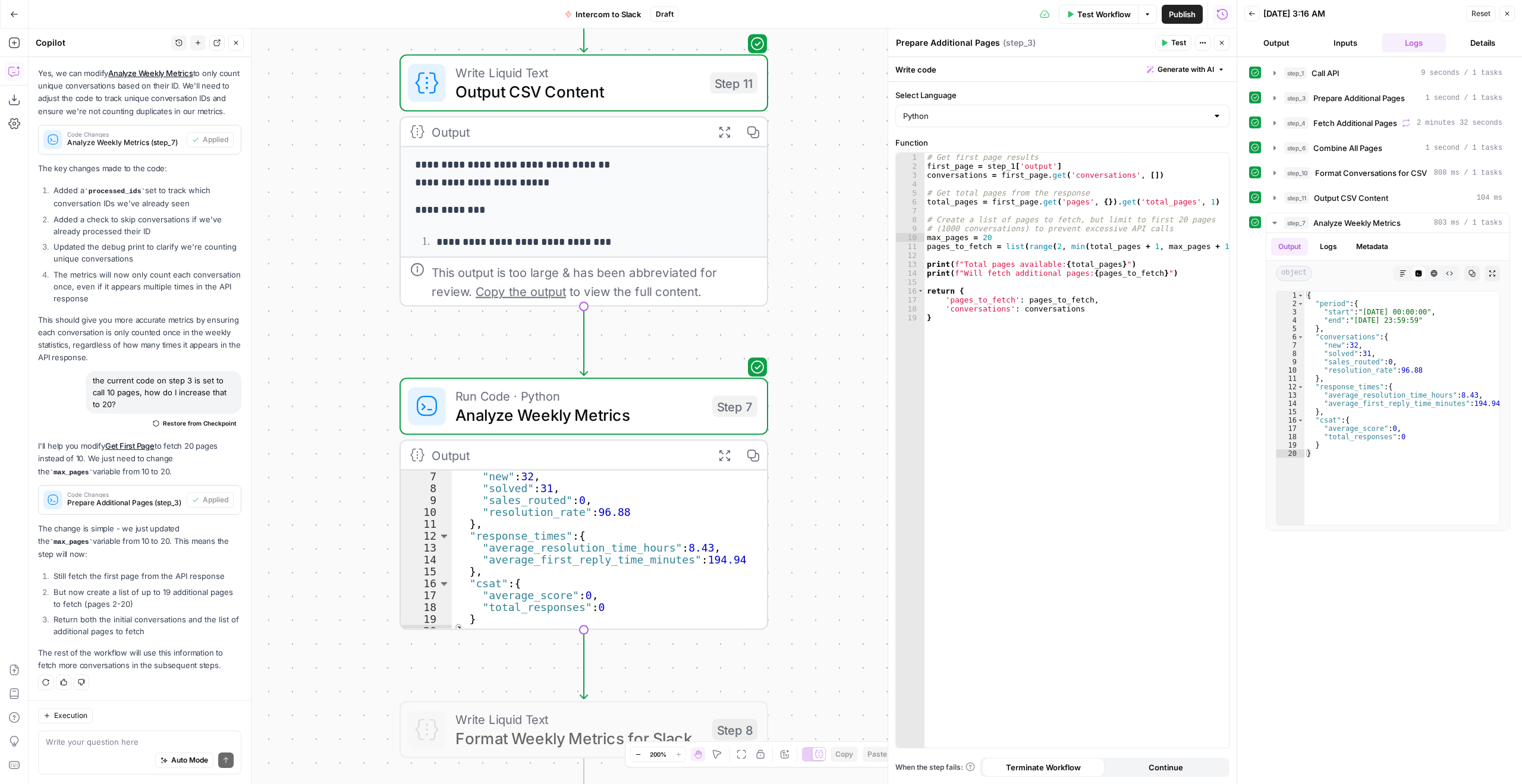
click at [12, 15] on icon "button" at bounding box center [14, 14] width 9 height 9
click at [10, 17] on icon "button" at bounding box center [14, 14] width 9 height 9
